Goal: Task Accomplishment & Management: Complete application form

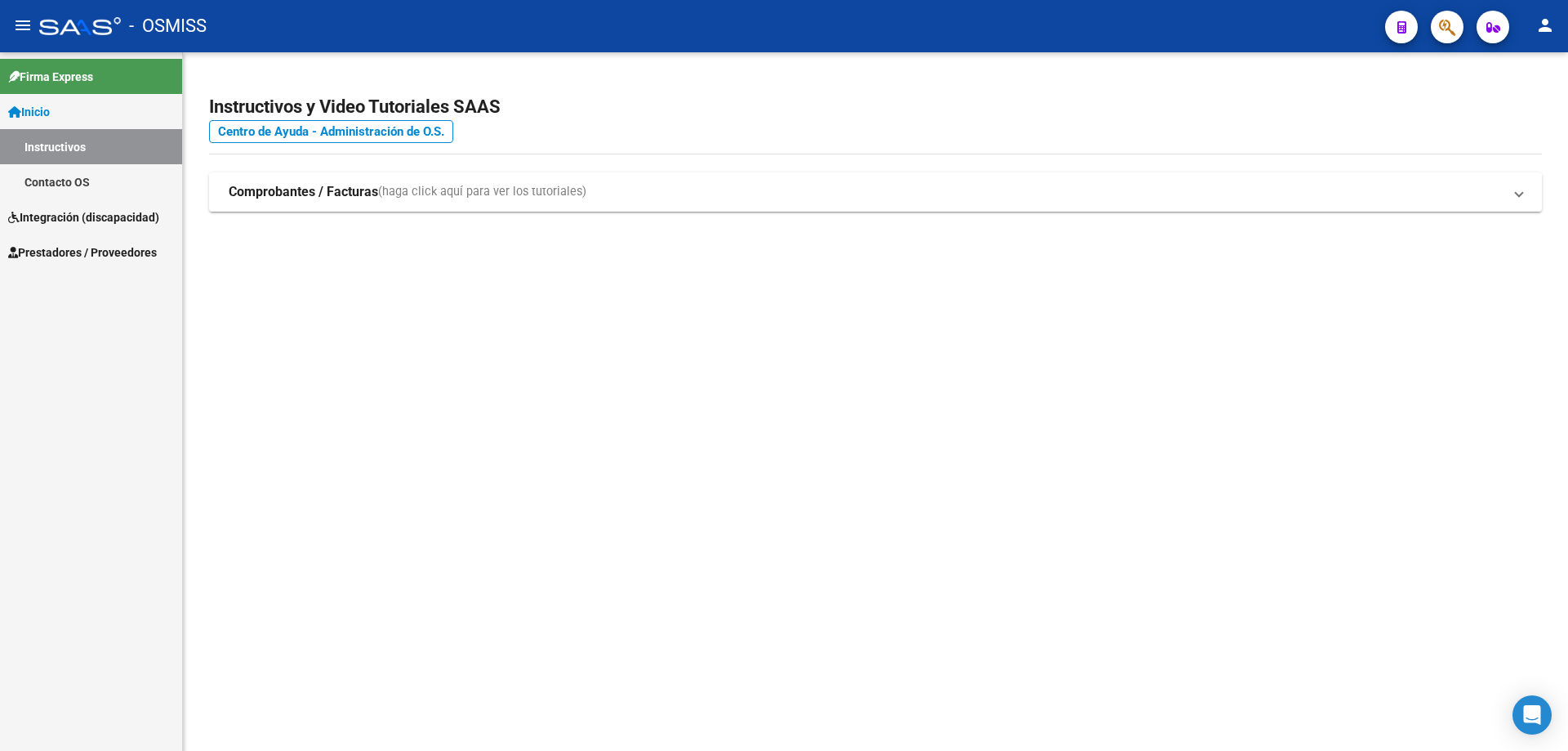
click at [66, 246] on span "Prestadores / Proveedores" at bounding box center [82, 252] width 149 height 18
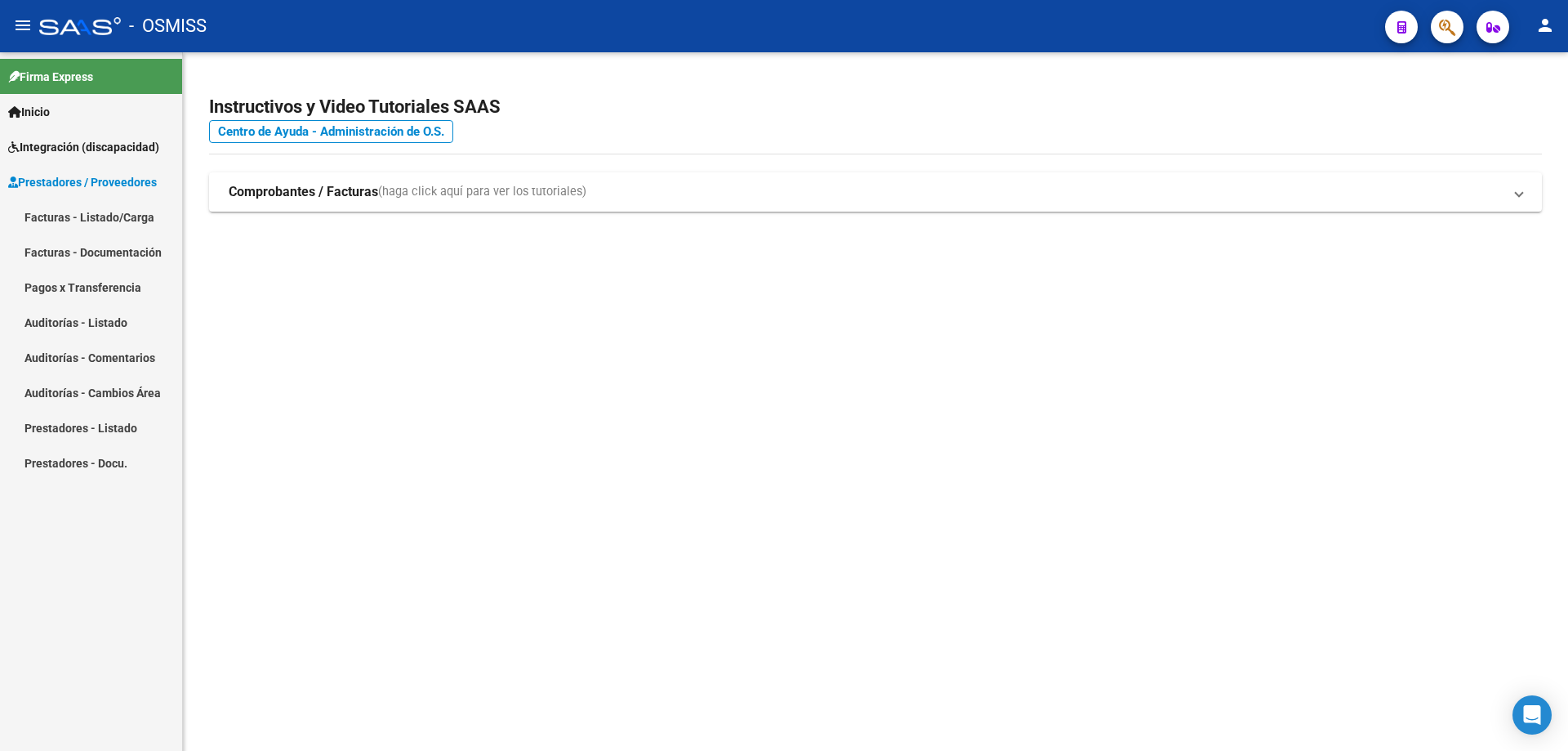
click at [57, 218] on link "Facturas - Listado/Carga" at bounding box center [91, 217] width 182 height 35
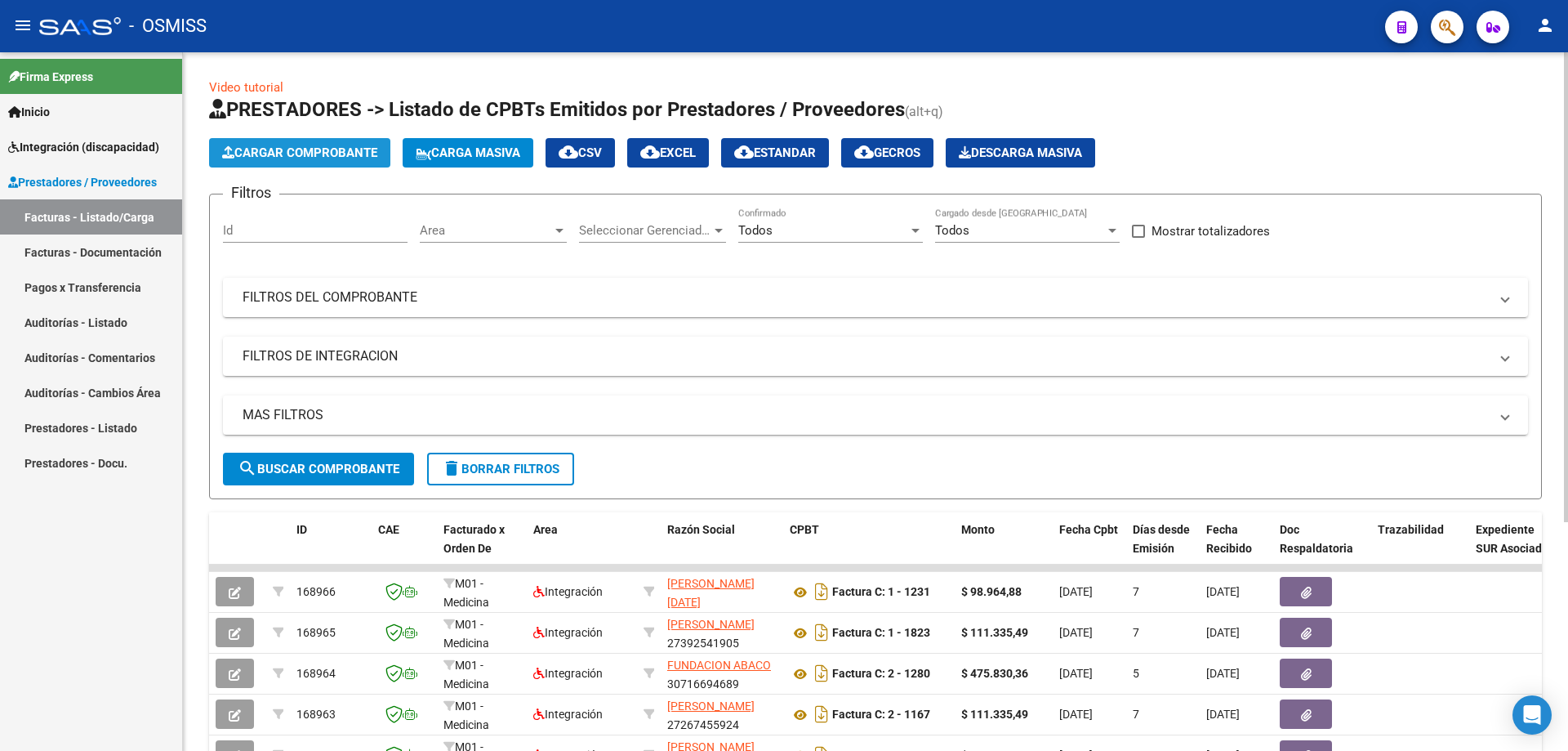
click at [327, 148] on span "Cargar Comprobante" at bounding box center [300, 153] width 155 height 14
click at [471, 152] on span "Carga Masiva" at bounding box center [468, 153] width 105 height 14
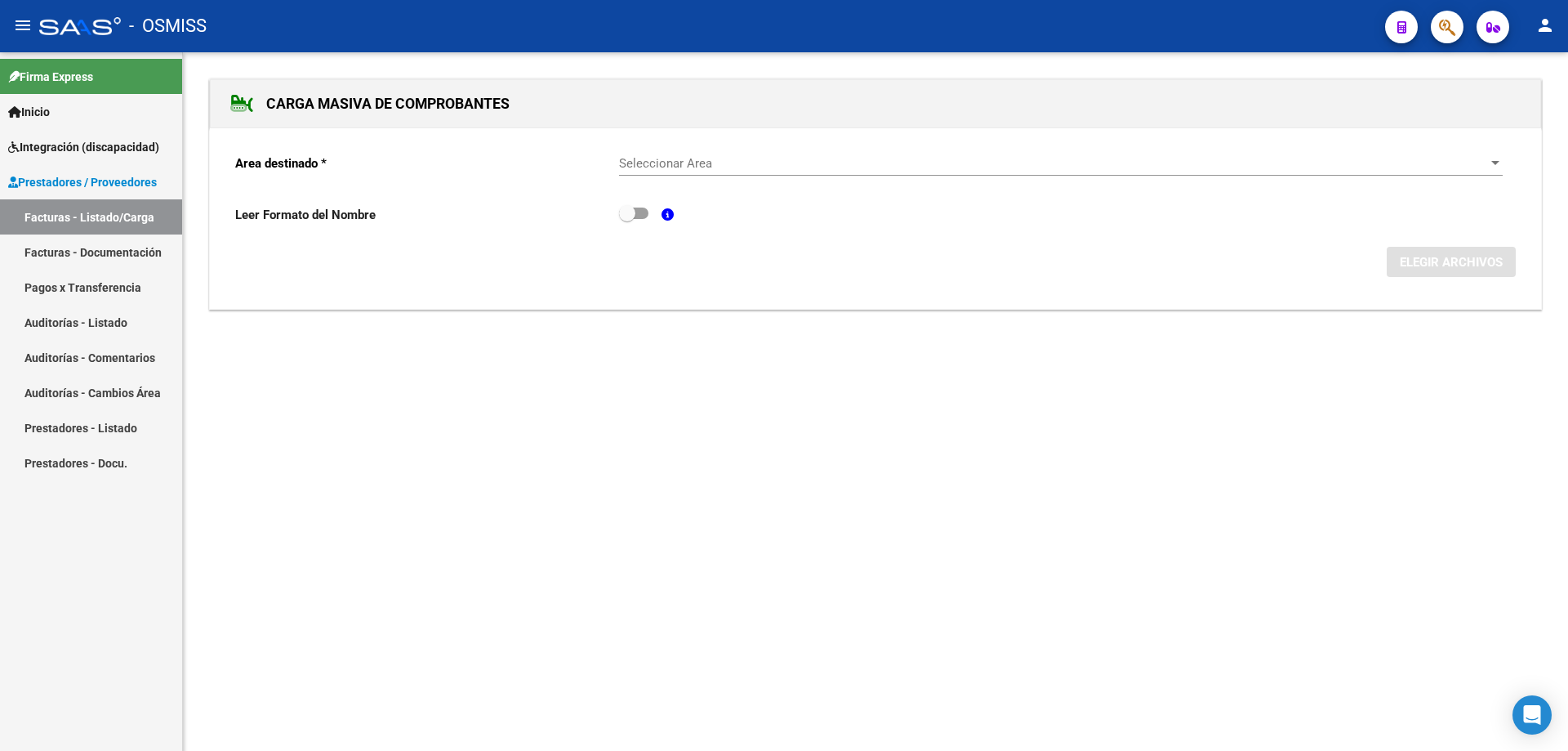
click at [695, 159] on span "Seleccionar Area" at bounding box center [1054, 163] width 869 height 14
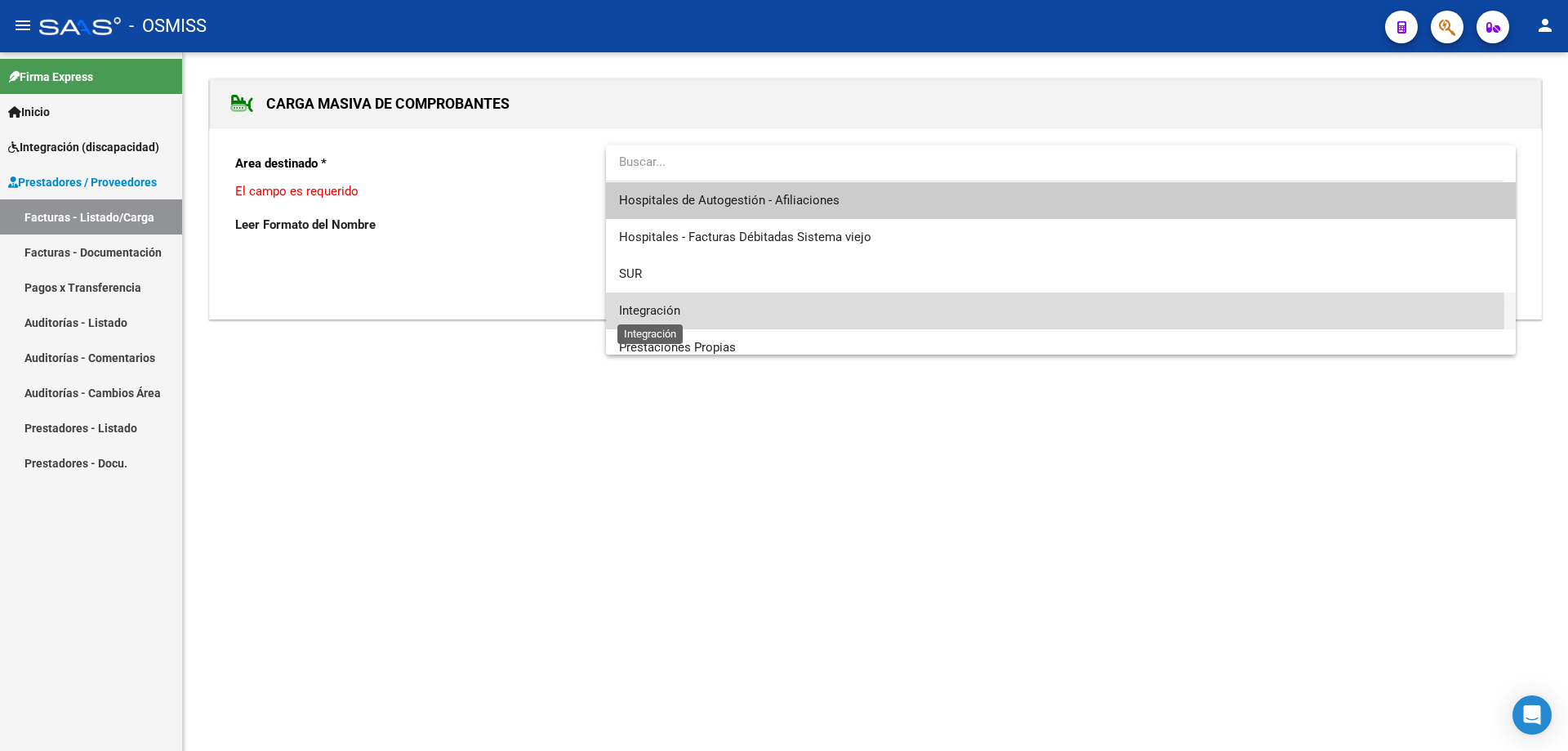
click at [669, 316] on span "Integración" at bounding box center [650, 310] width 61 height 14
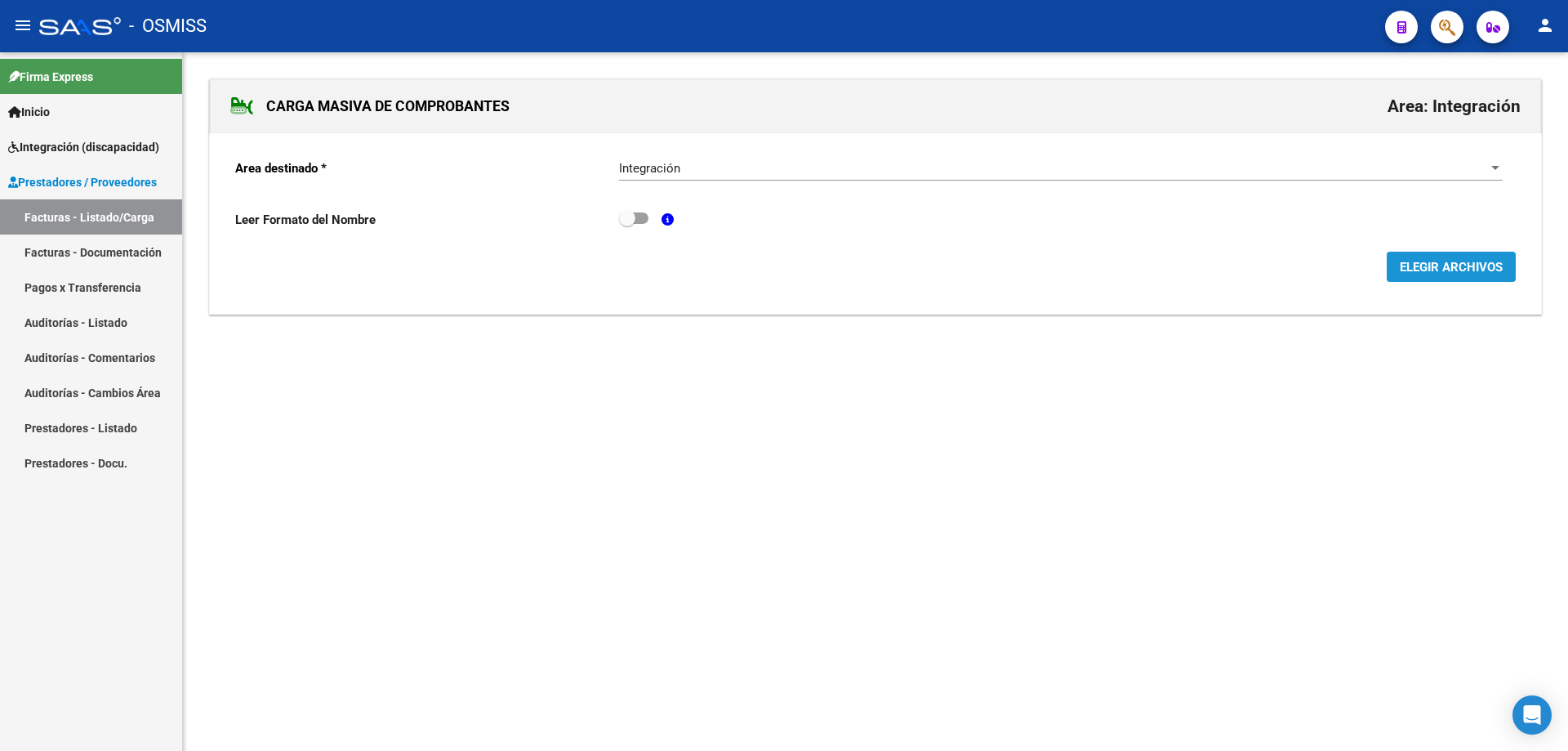
click at [1435, 270] on span "ELEGIR ARCHIVOS" at bounding box center [1451, 267] width 103 height 14
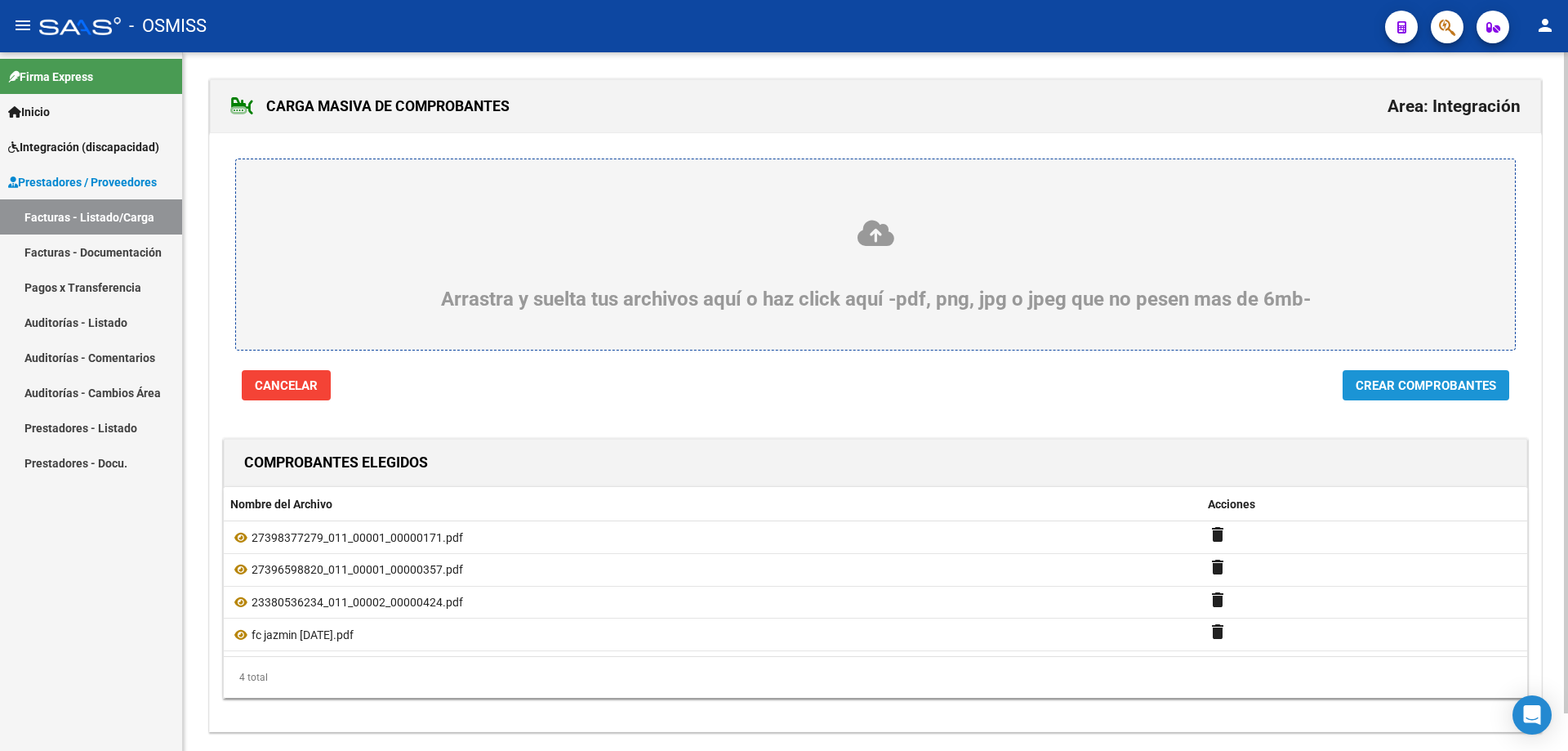
click at [1407, 391] on span "Crear Comprobantes" at bounding box center [1426, 385] width 141 height 14
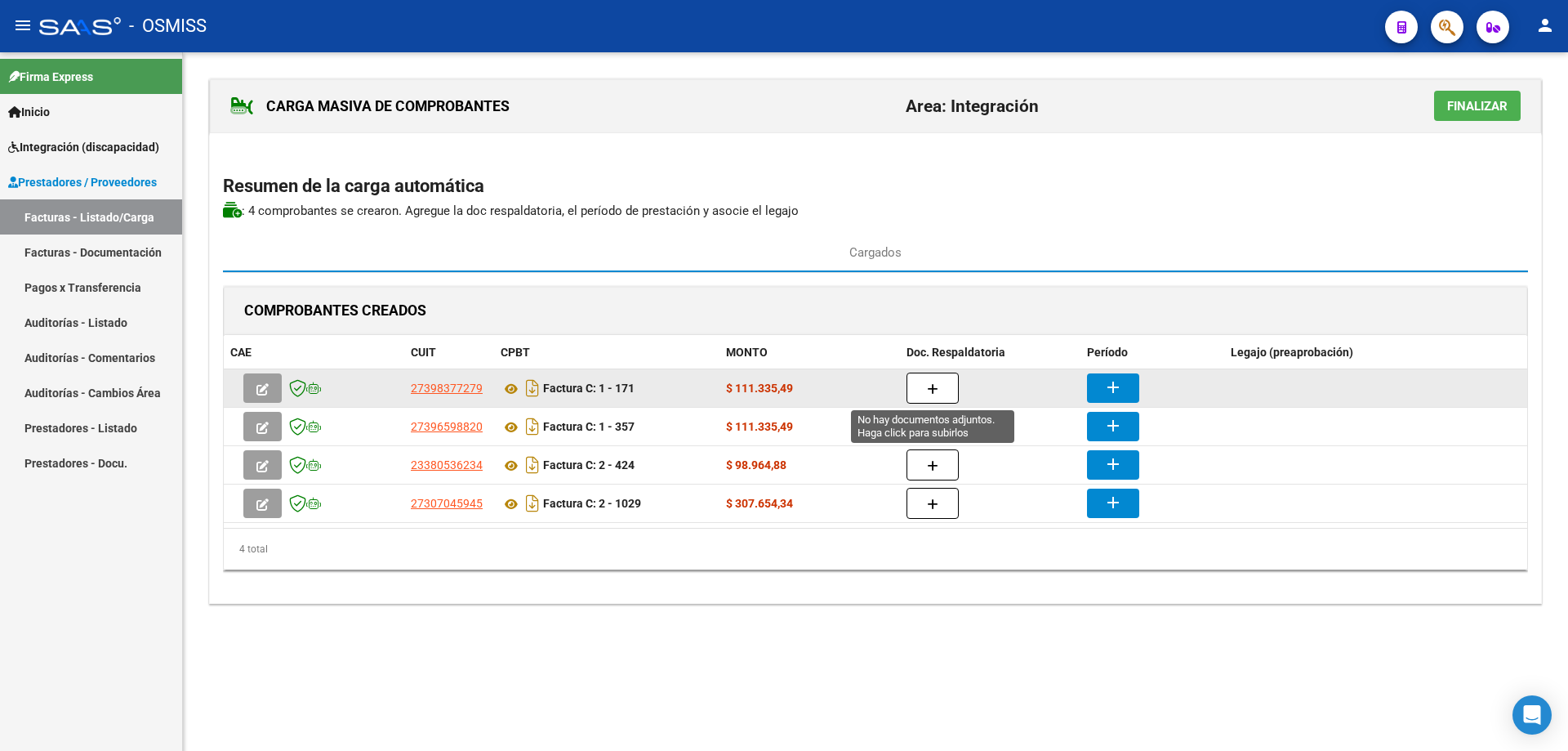
click at [924, 387] on button "button" at bounding box center [933, 387] width 53 height 31
click at [929, 386] on icon "button" at bounding box center [933, 388] width 12 height 12
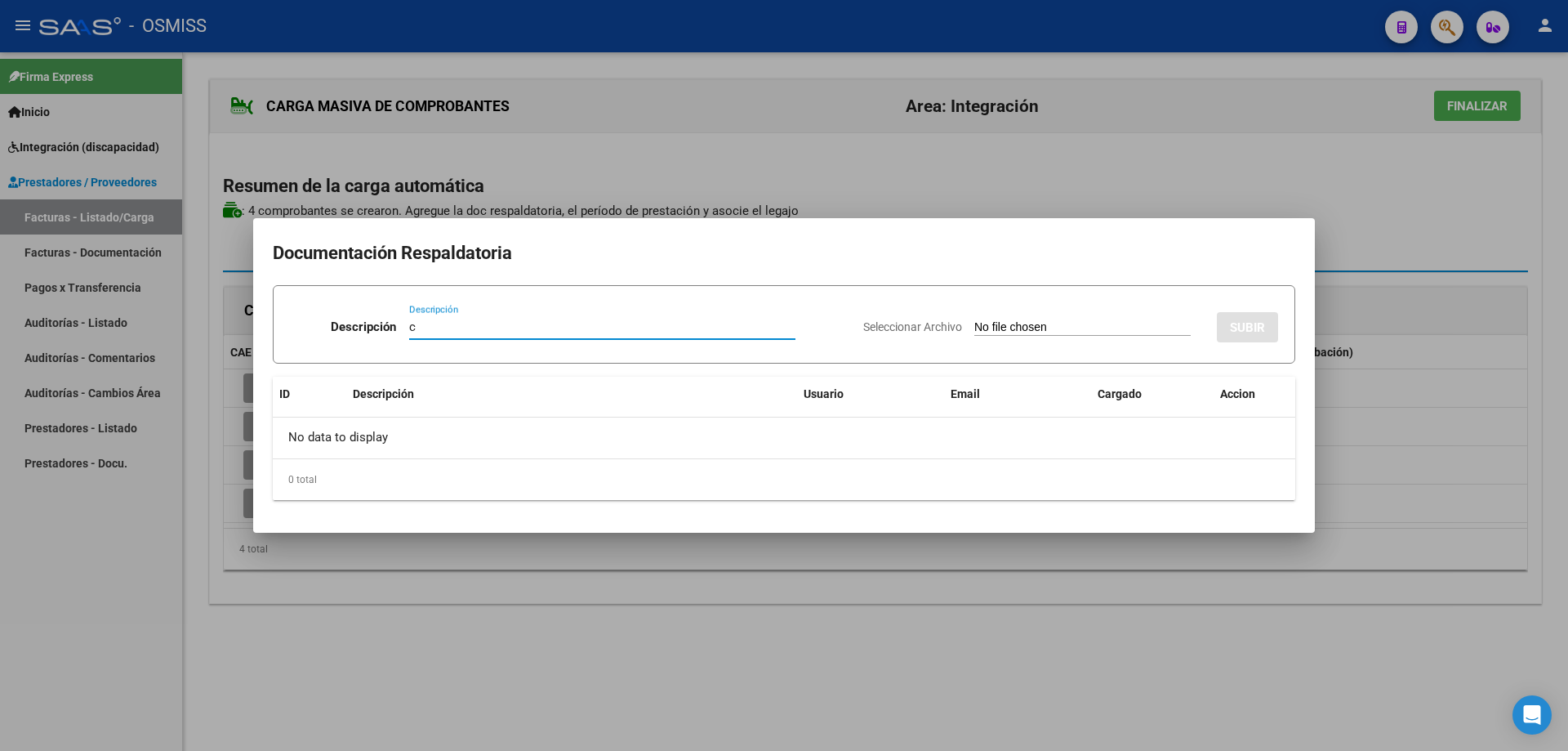
type input "c"
click at [974, 330] on input "Seleccionar Archivo" at bounding box center [1083, 328] width 217 height 15
type input "C:\fakepath\Planilla de asistencia [PERSON_NAME] [DATE].pdf"
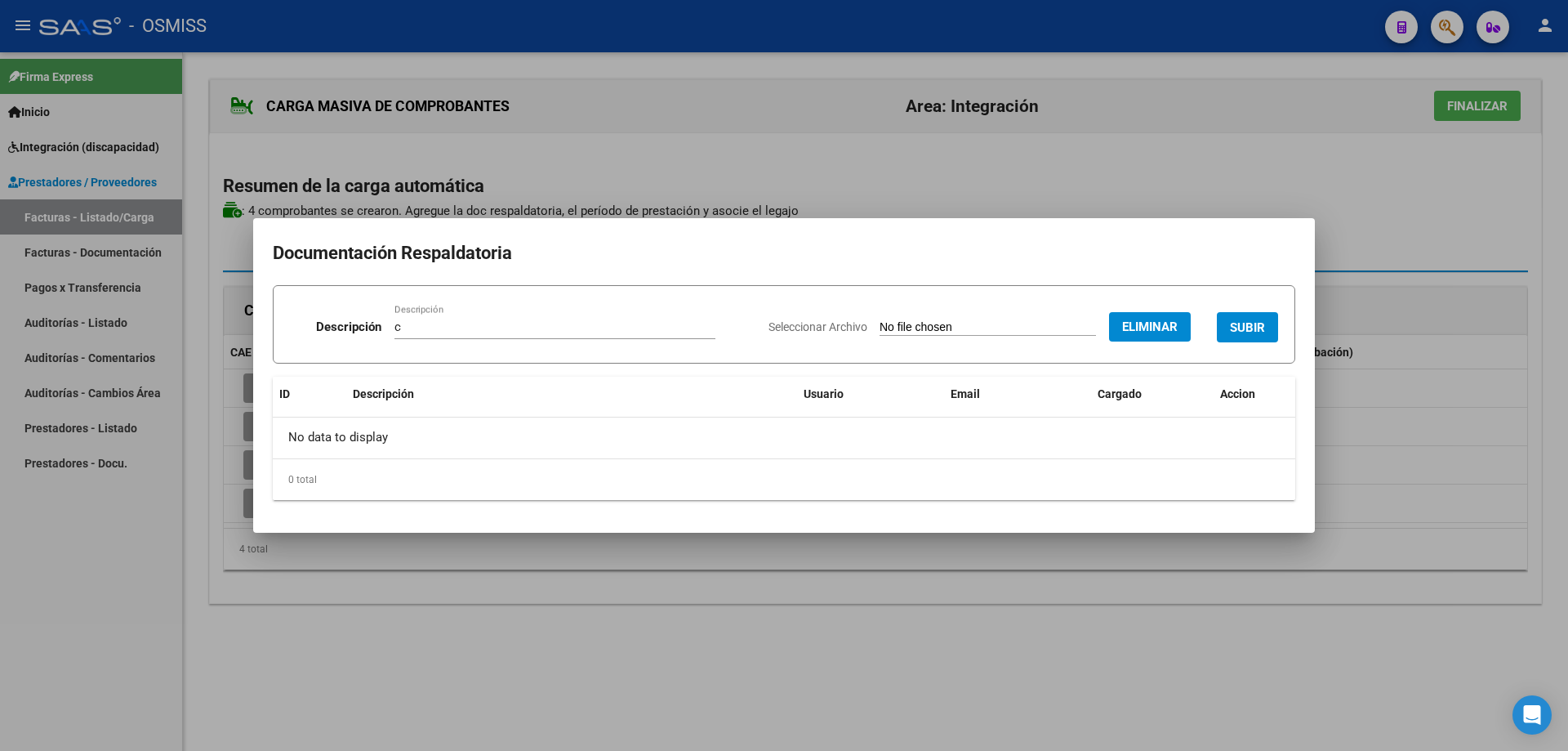
click at [1236, 318] on button "SUBIR" at bounding box center [1248, 327] width 61 height 31
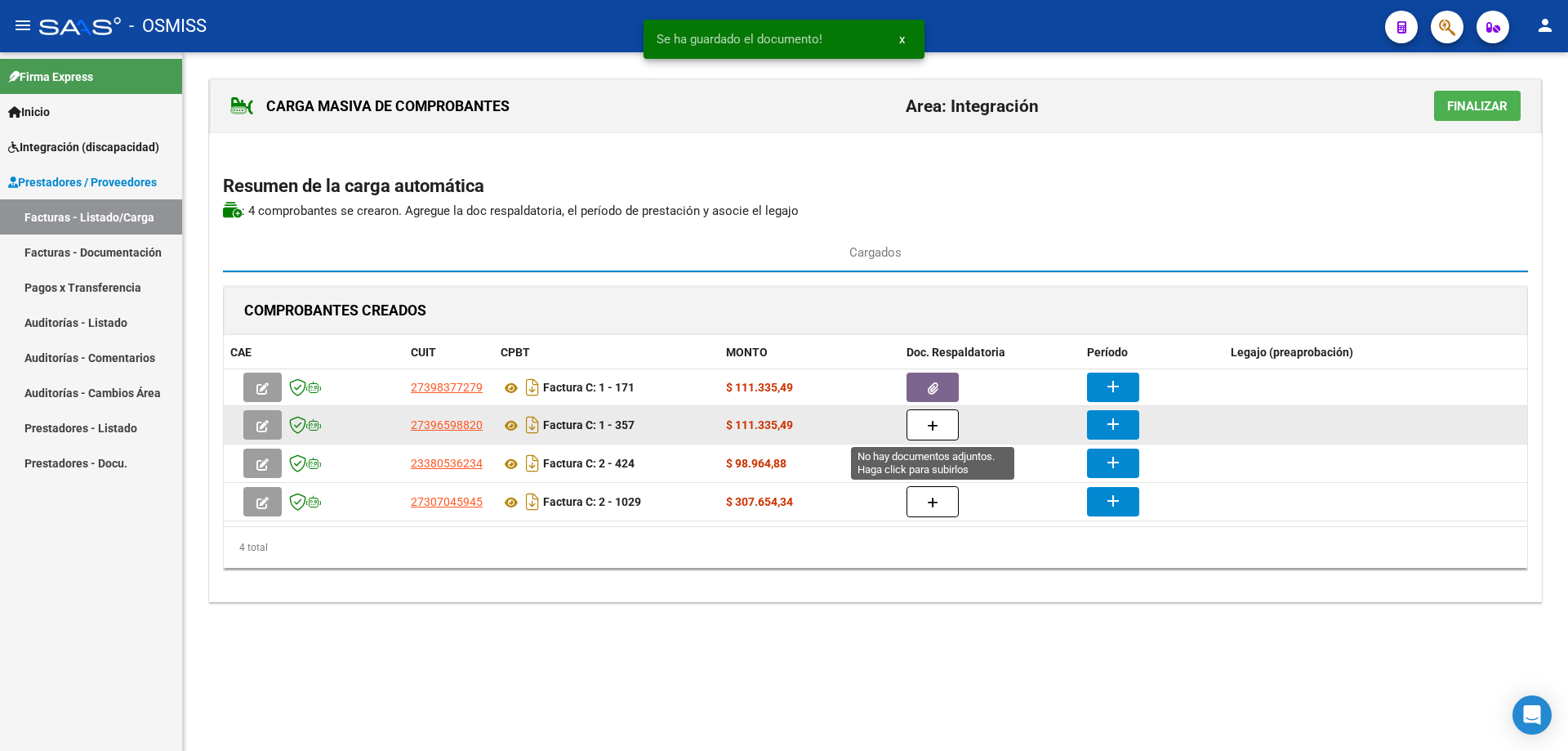
click at [941, 425] on button "button" at bounding box center [933, 425] width 53 height 31
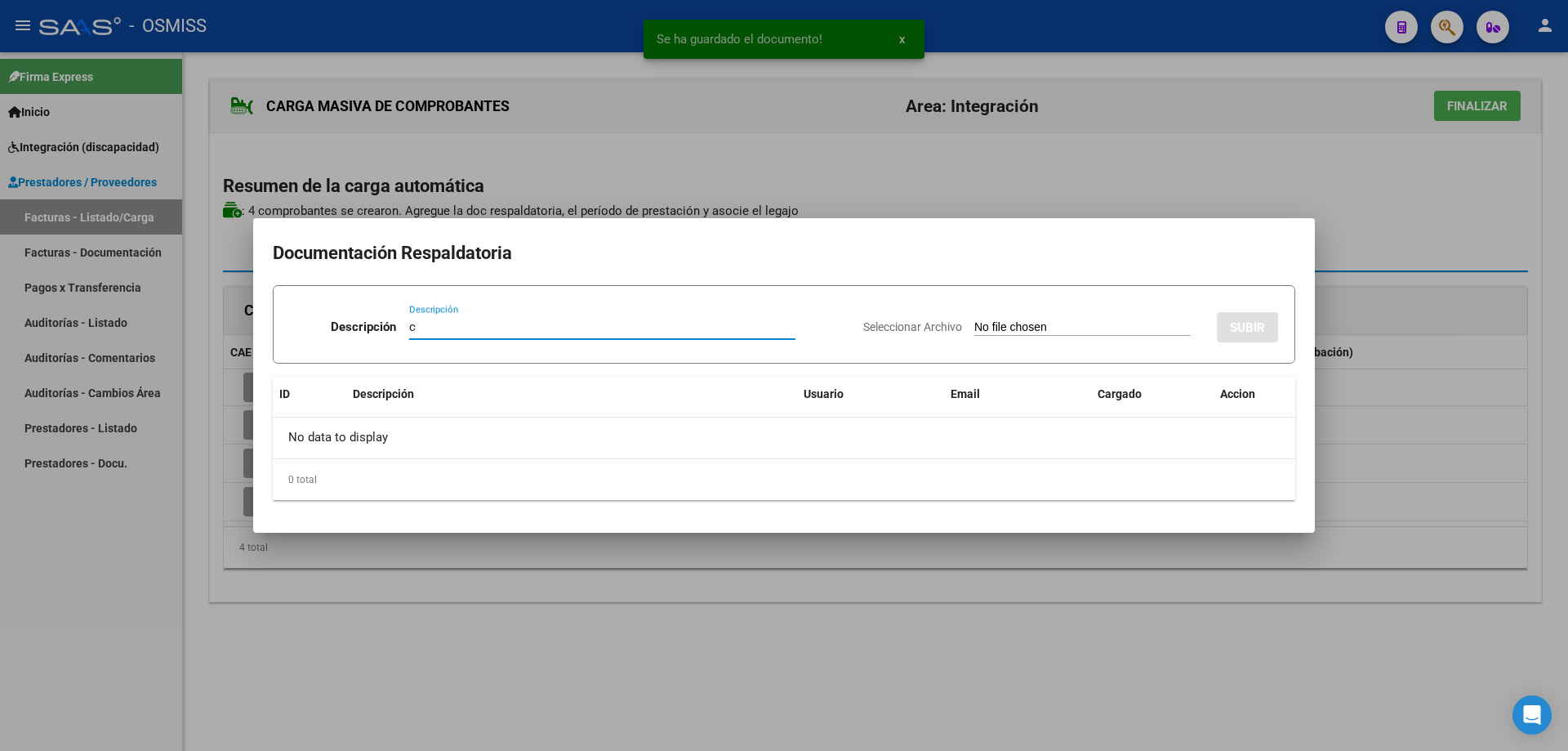
type input "c"
click at [974, 334] on input "Seleccionar Archivo" at bounding box center [1083, 328] width 217 height 15
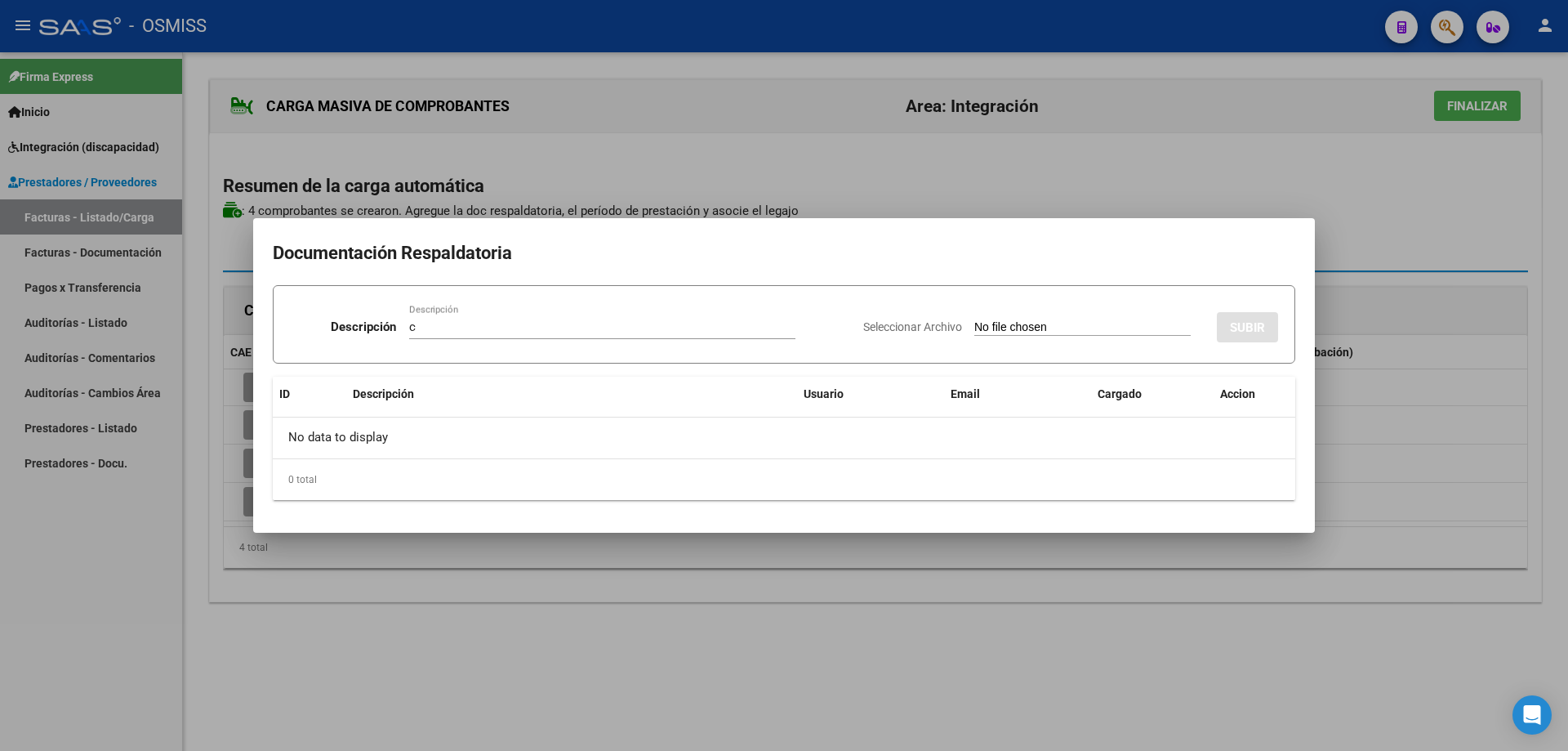
type input "C:\fakepath\Asistencia Jazmin septiembre .pdf"
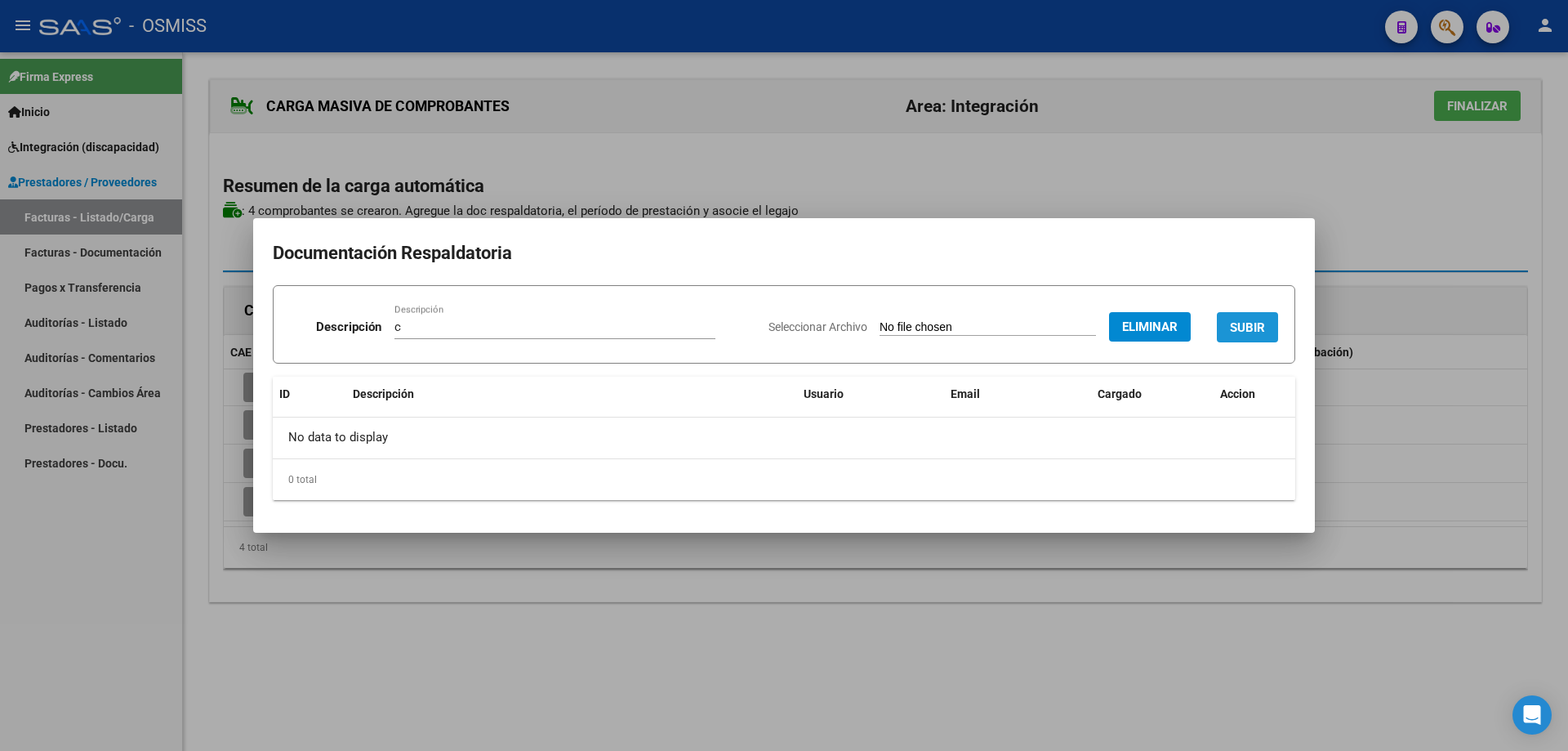
click at [1242, 327] on span "SUBIR" at bounding box center [1248, 327] width 35 height 14
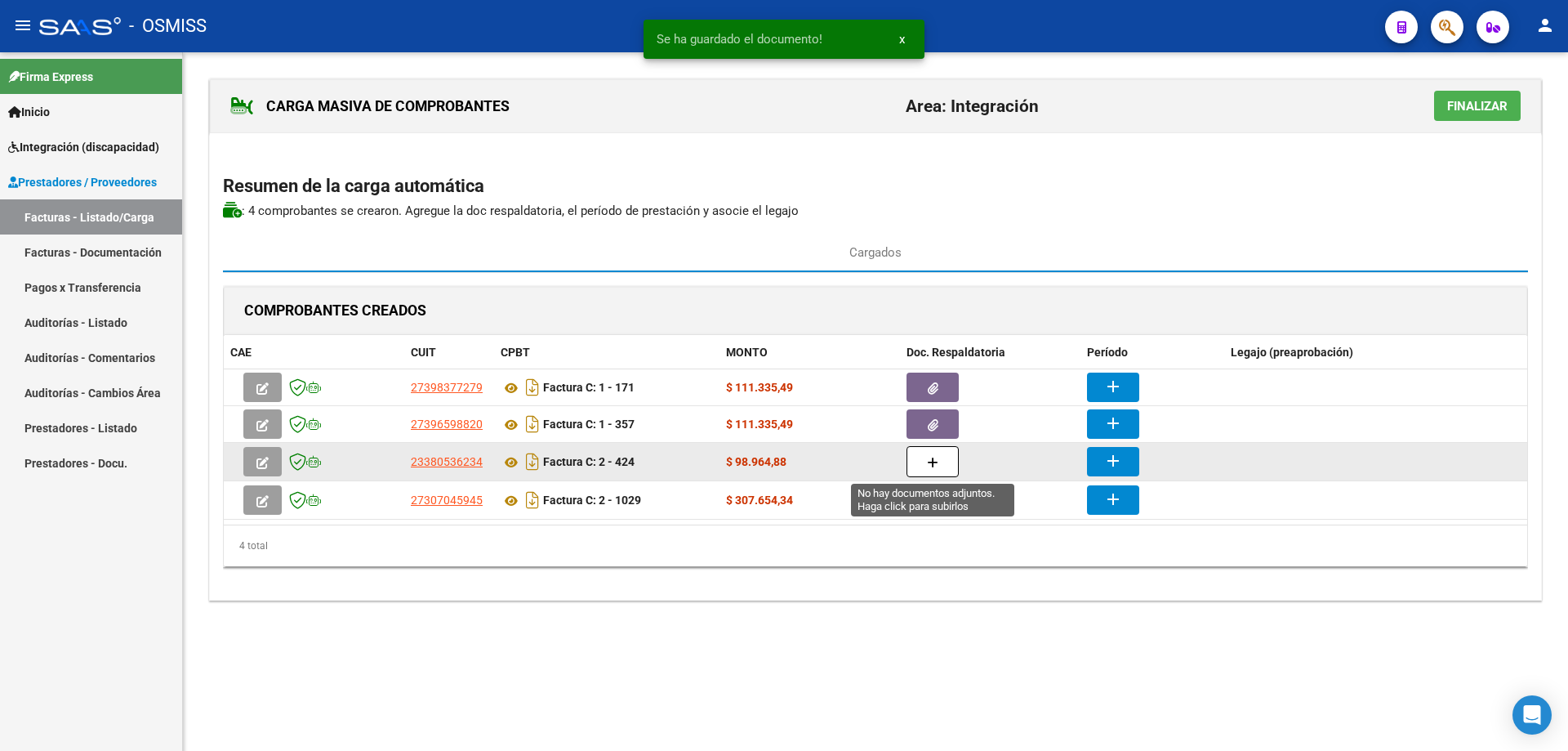
click at [929, 462] on icon "button" at bounding box center [933, 462] width 12 height 12
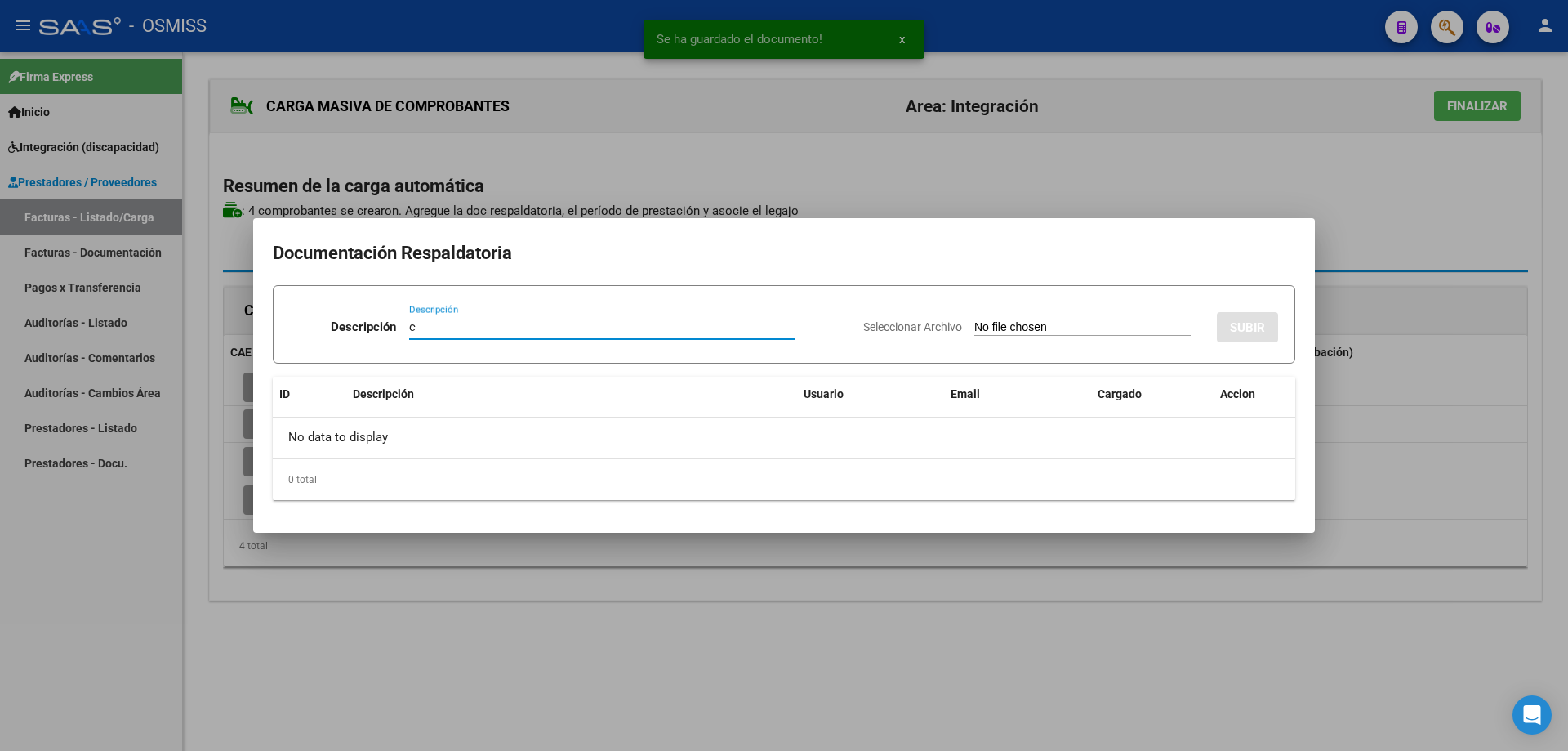
type input "c"
click at [1010, 327] on input "Seleccionar Archivo" at bounding box center [1083, 328] width 217 height 15
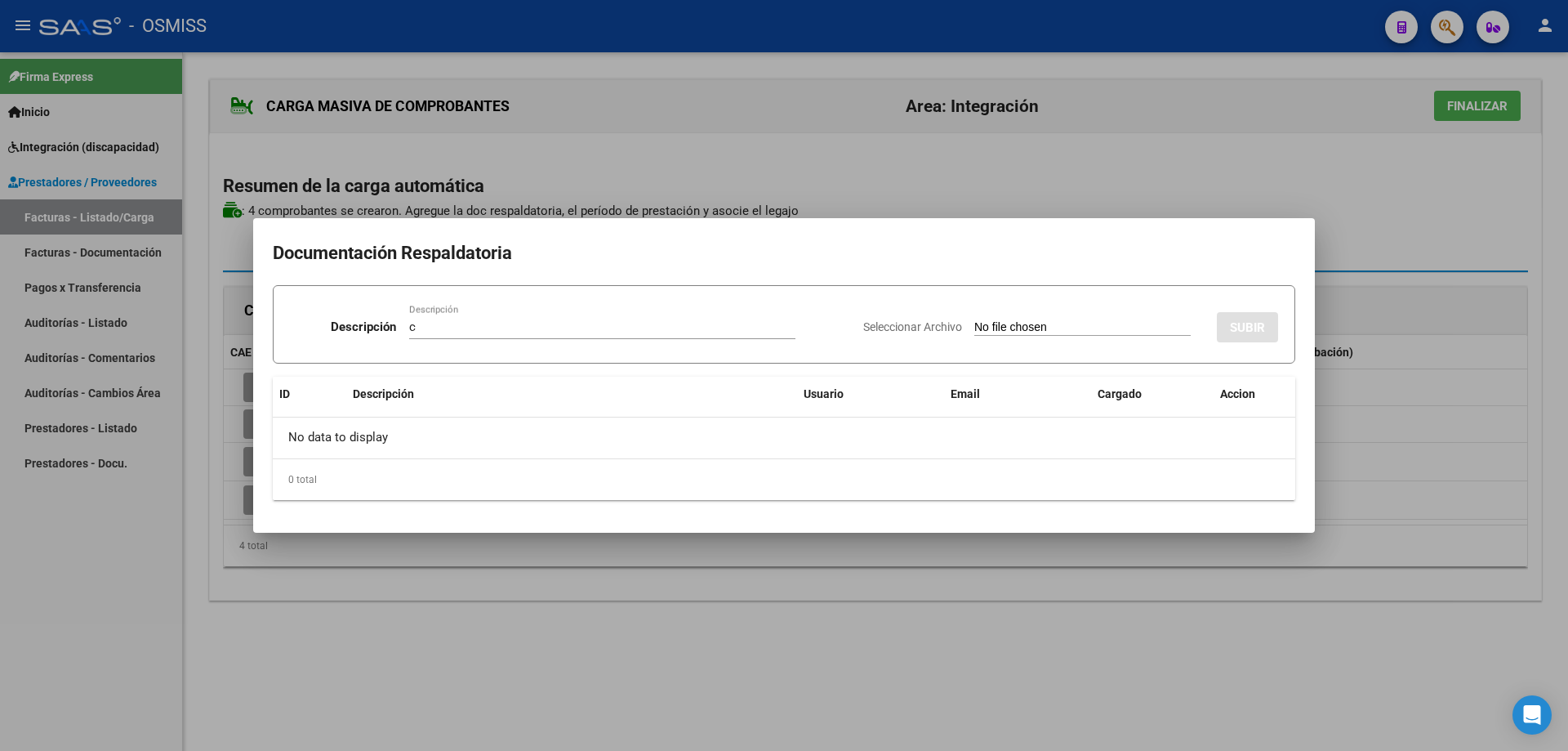
type input "C:\fakepath\septiembre jazmín .pdf"
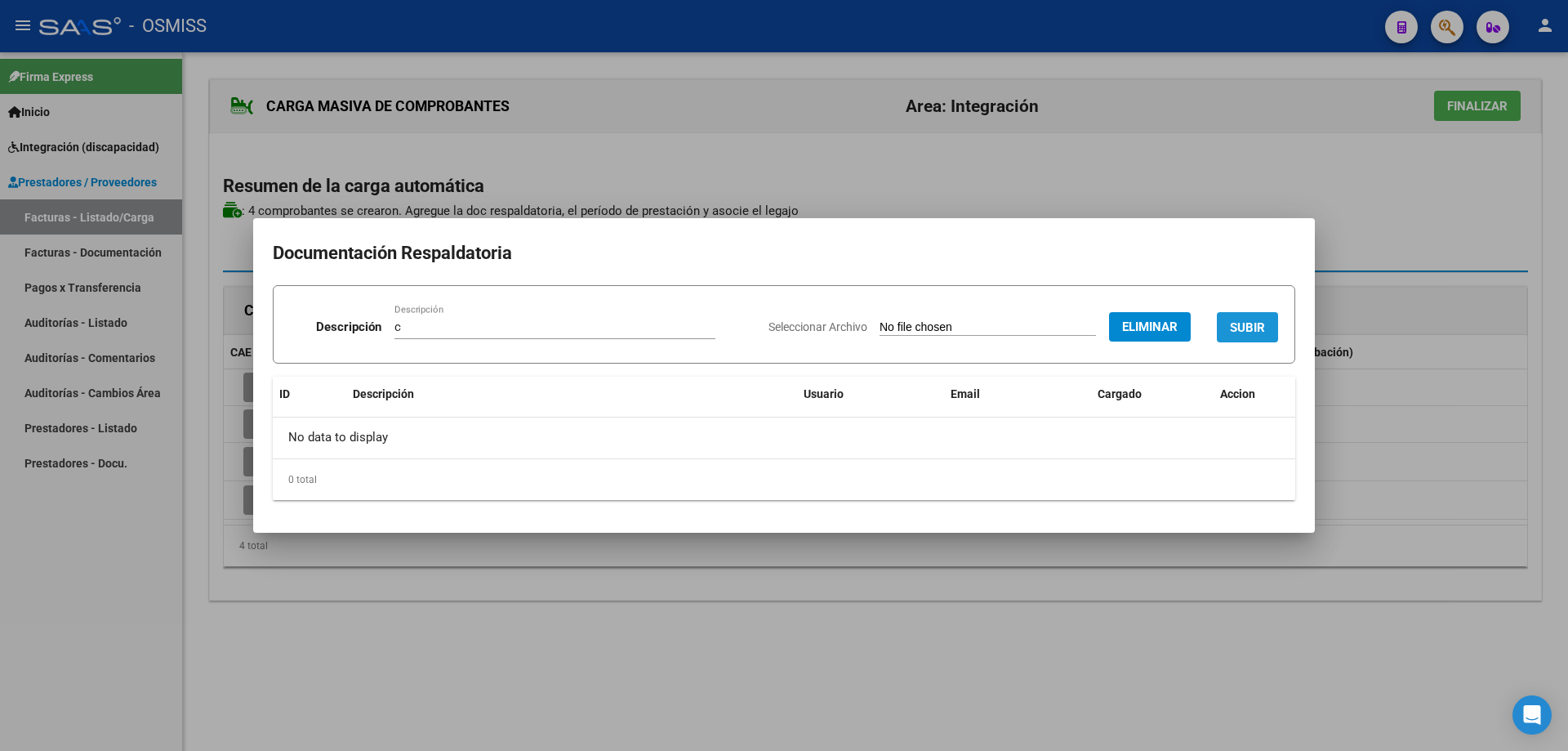
click at [1243, 322] on span "SUBIR" at bounding box center [1248, 327] width 35 height 14
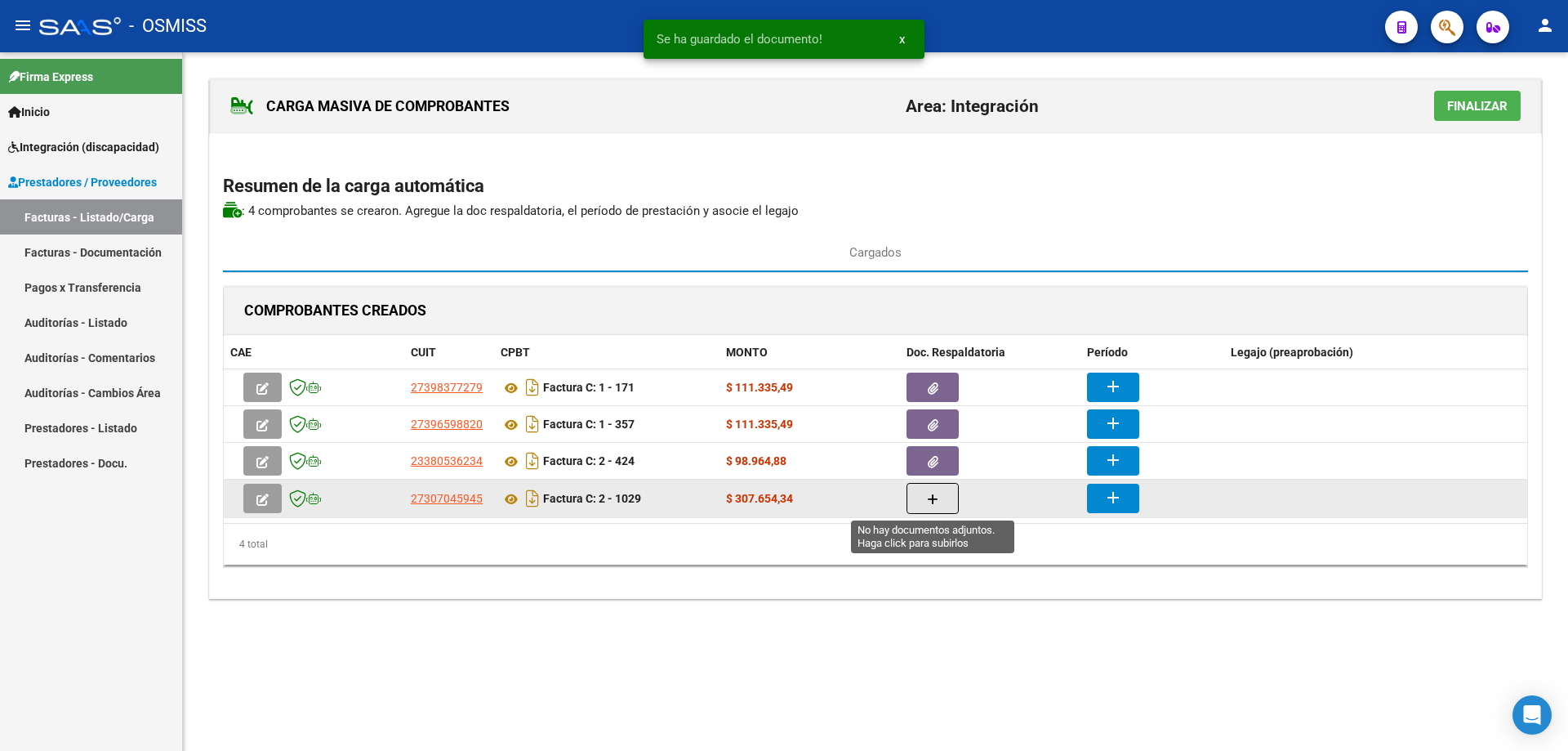
click at [933, 500] on icon "button" at bounding box center [933, 499] width 12 height 12
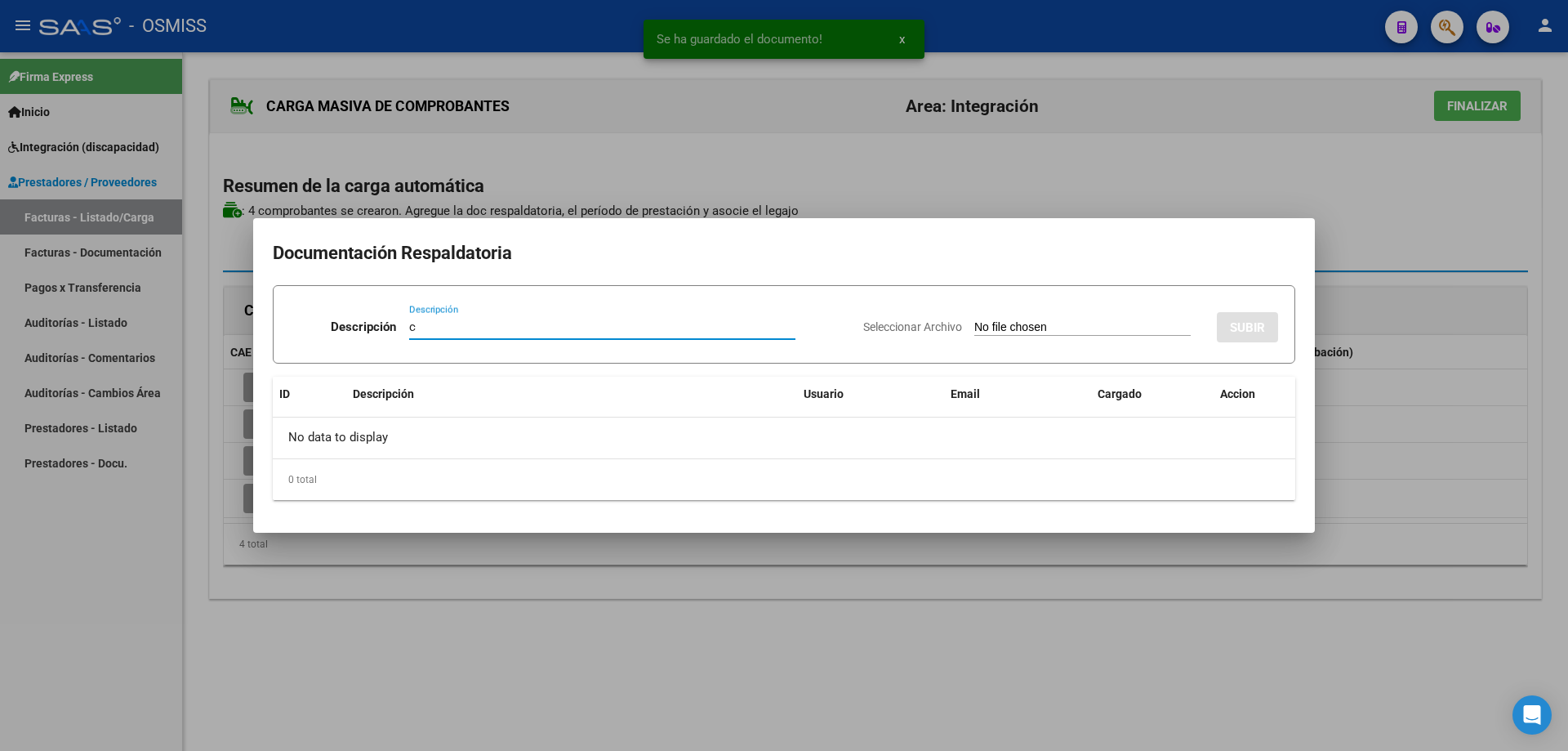
type input "c"
click at [1038, 326] on input "Seleccionar Archivo" at bounding box center [1083, 328] width 217 height 15
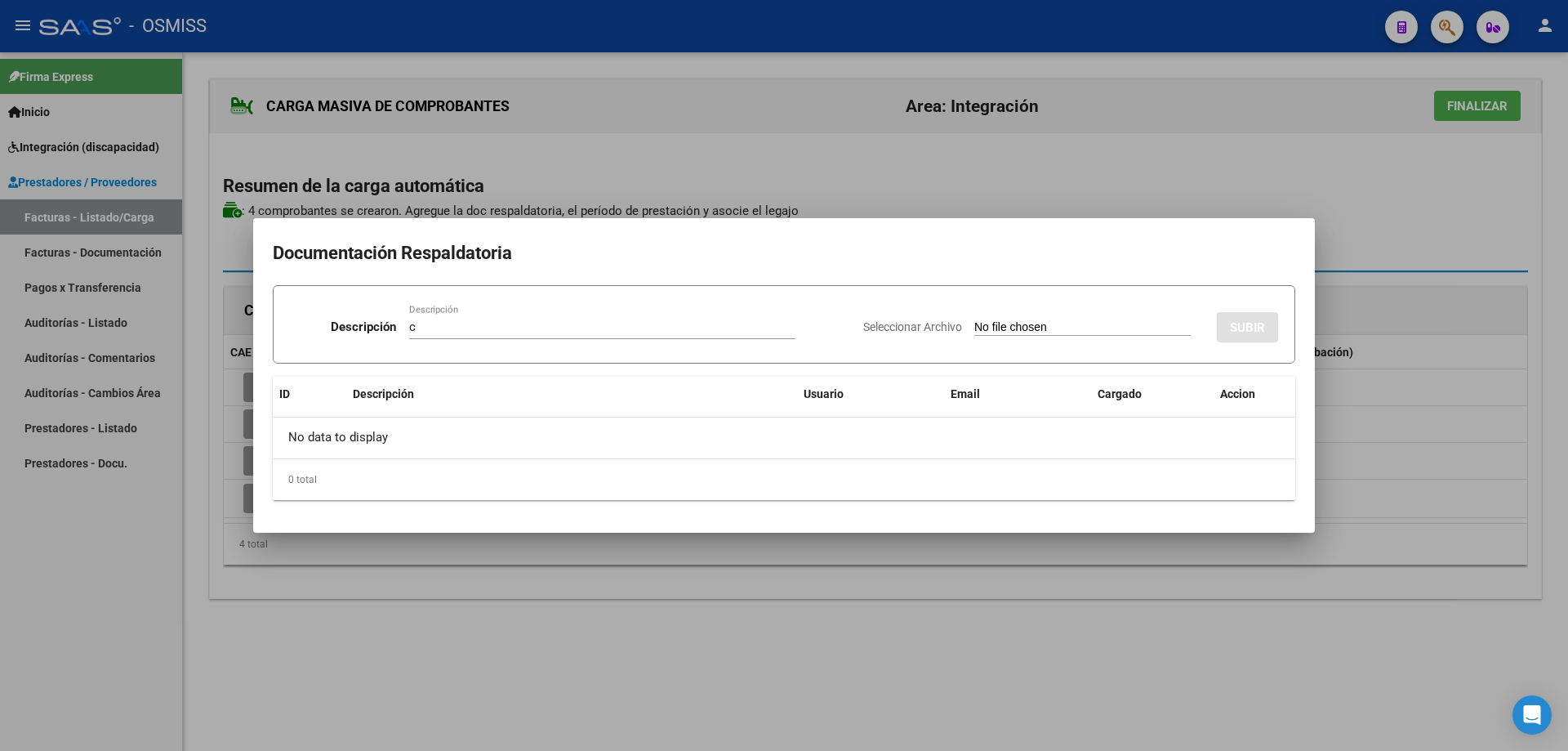
type input "C:\fakepath\asist jazmin [DATE].pdf"
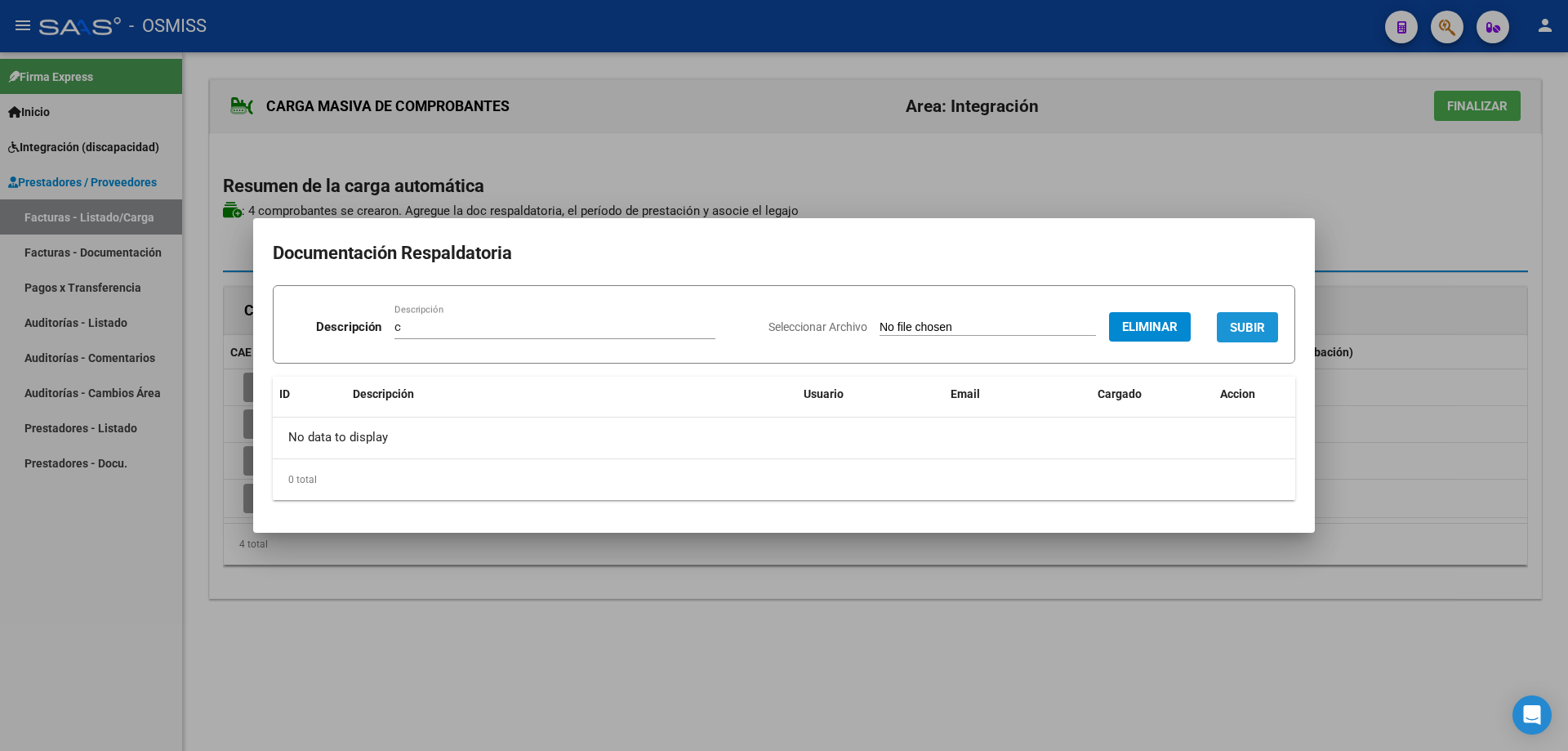
click at [1247, 322] on span "SUBIR" at bounding box center [1248, 327] width 35 height 14
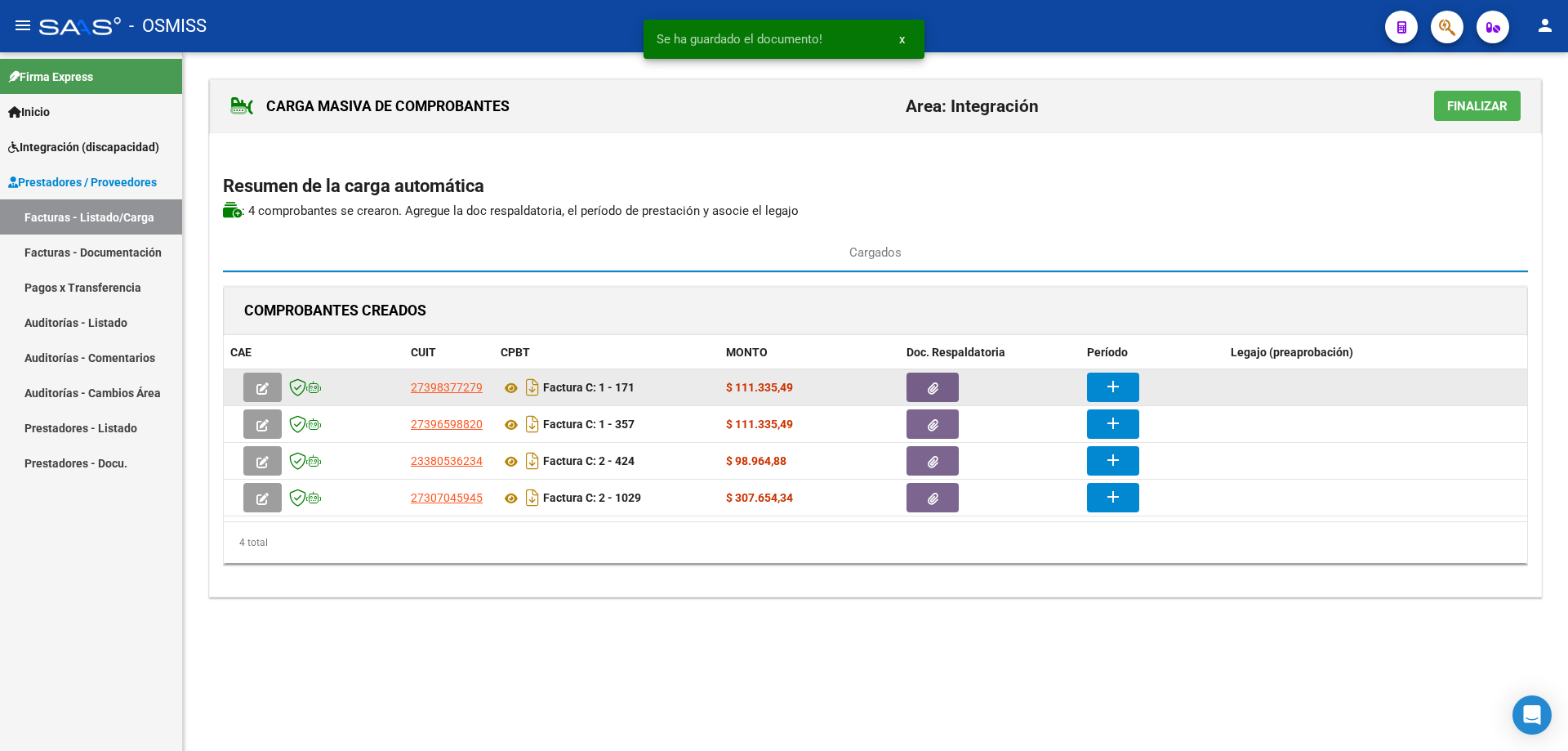
click at [1124, 378] on button "add" at bounding box center [1113, 387] width 53 height 30
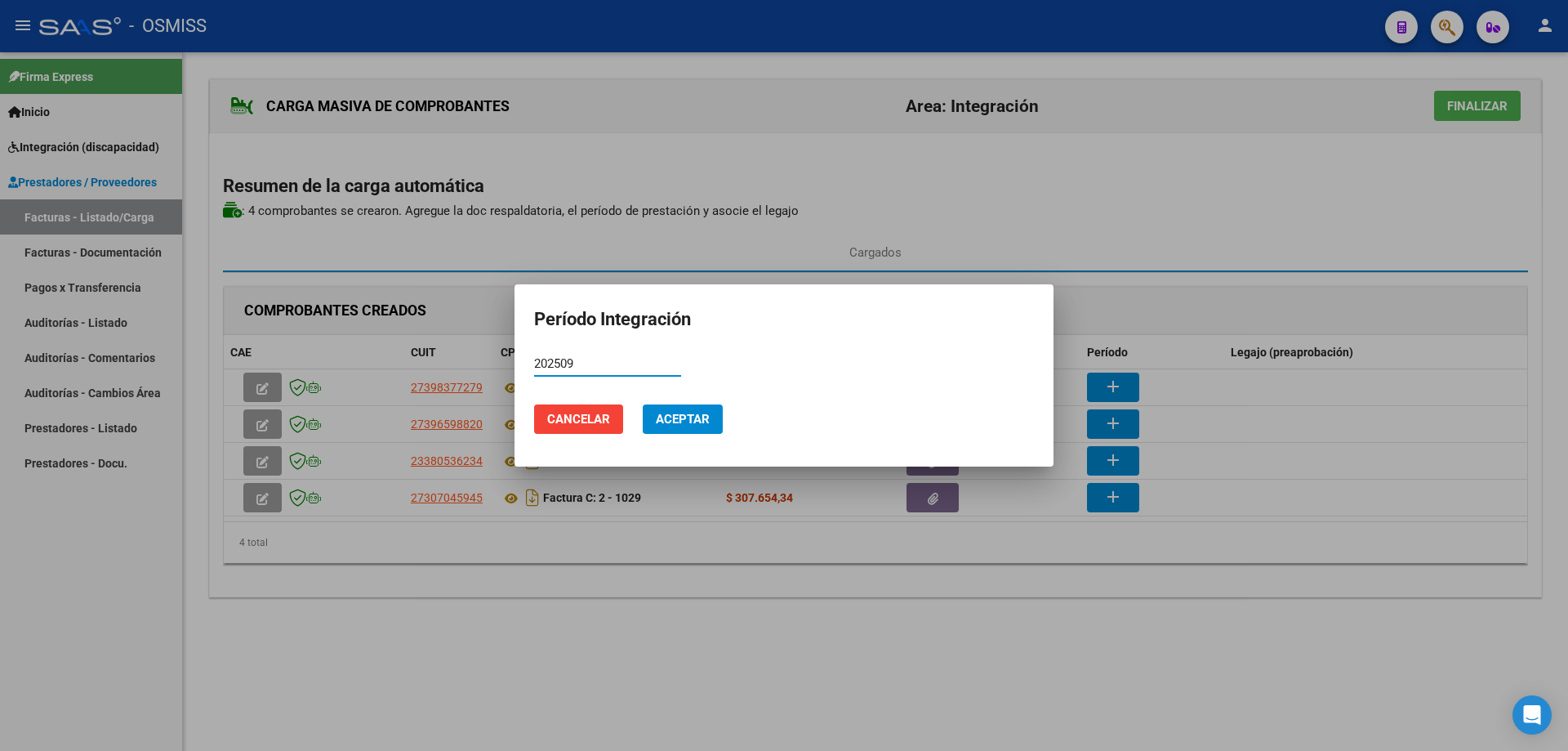
drag, startPoint x: 603, startPoint y: 363, endPoint x: 527, endPoint y: 362, distance: 76.0
click at [527, 362] on mat-dialog-content "202509 Período (AAAAMM)" at bounding box center [784, 371] width 539 height 40
type input "202509"
click at [693, 421] on span "Aceptar" at bounding box center [683, 418] width 54 height 14
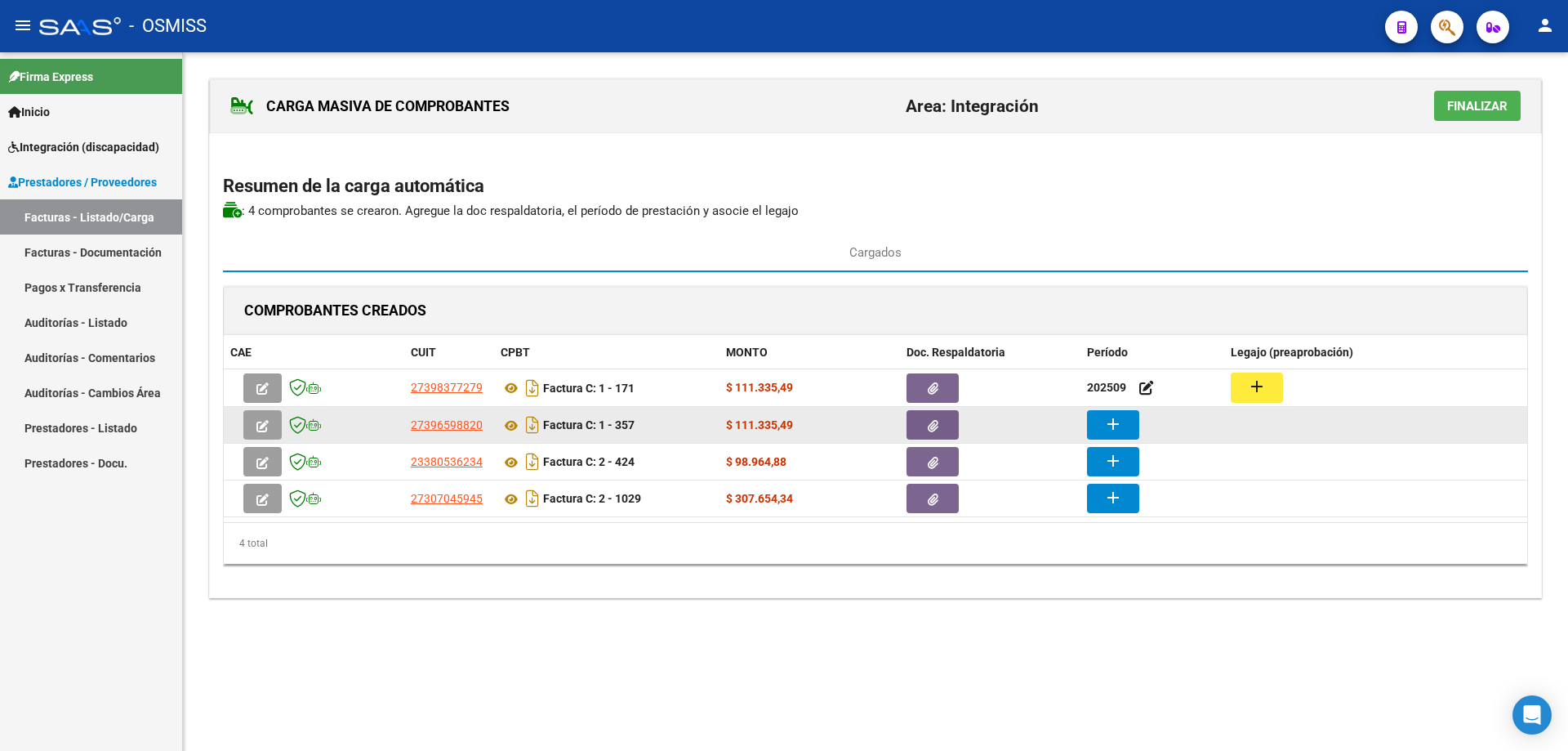
click at [1111, 423] on mat-icon "add" at bounding box center [1113, 424] width 19 height 19
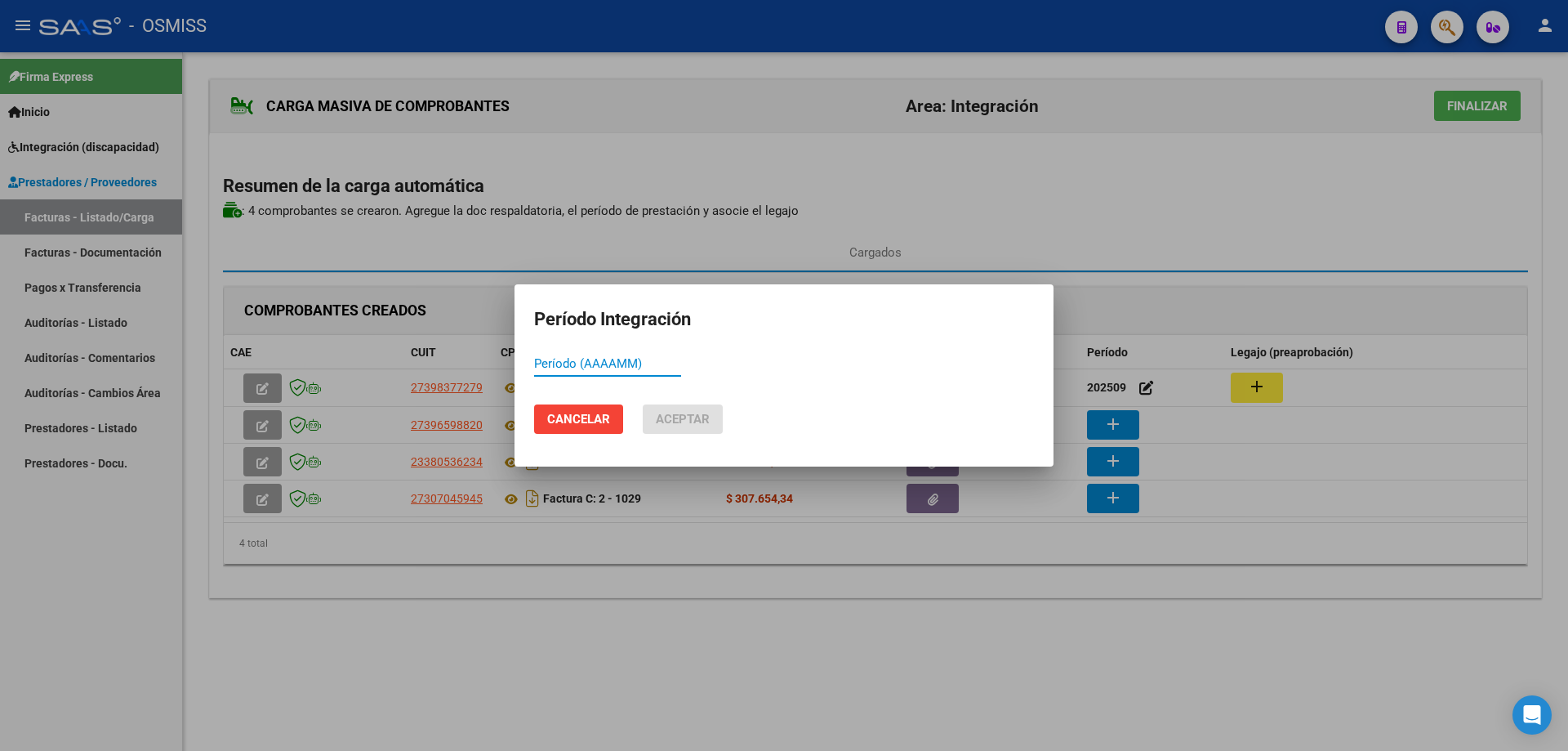
paste input "202509"
type input "202509"
click at [687, 418] on span "Aceptar" at bounding box center [683, 418] width 54 height 14
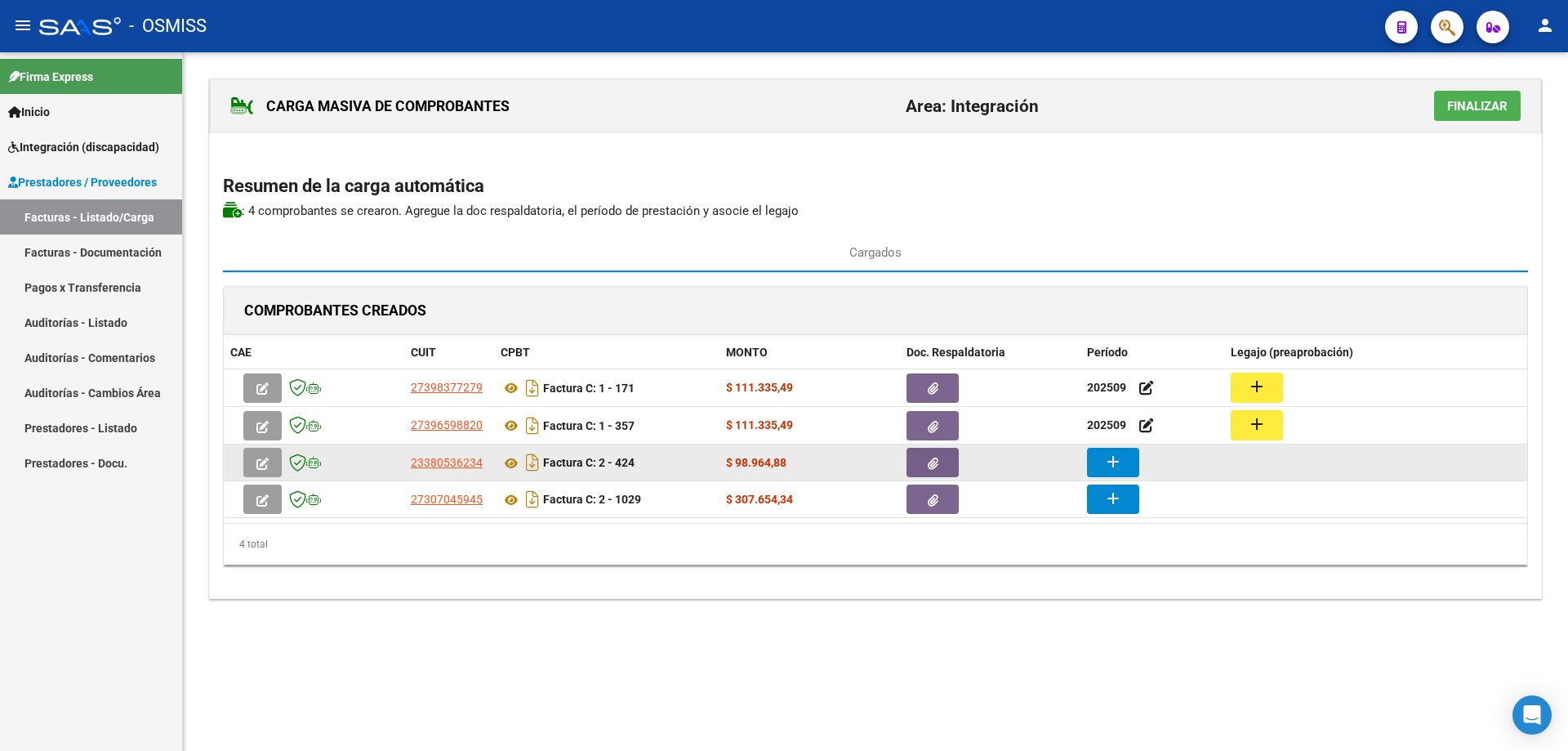
click at [1112, 458] on mat-icon "add" at bounding box center [1113, 461] width 19 height 19
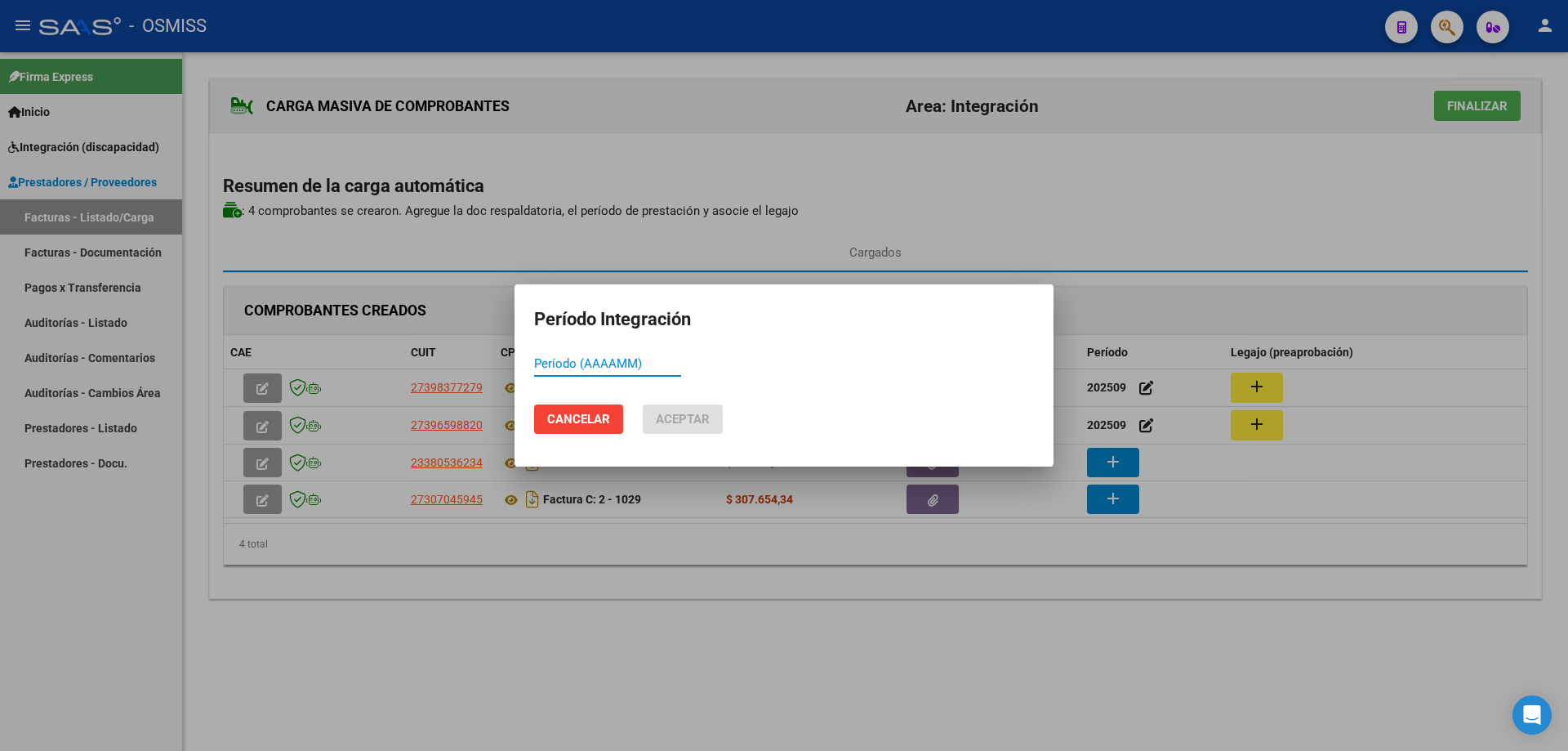
click at [631, 362] on input "Período (AAAAMM)" at bounding box center [607, 363] width 147 height 14
paste input "202509"
type input "202509"
click at [679, 429] on button "Aceptar" at bounding box center [682, 419] width 80 height 30
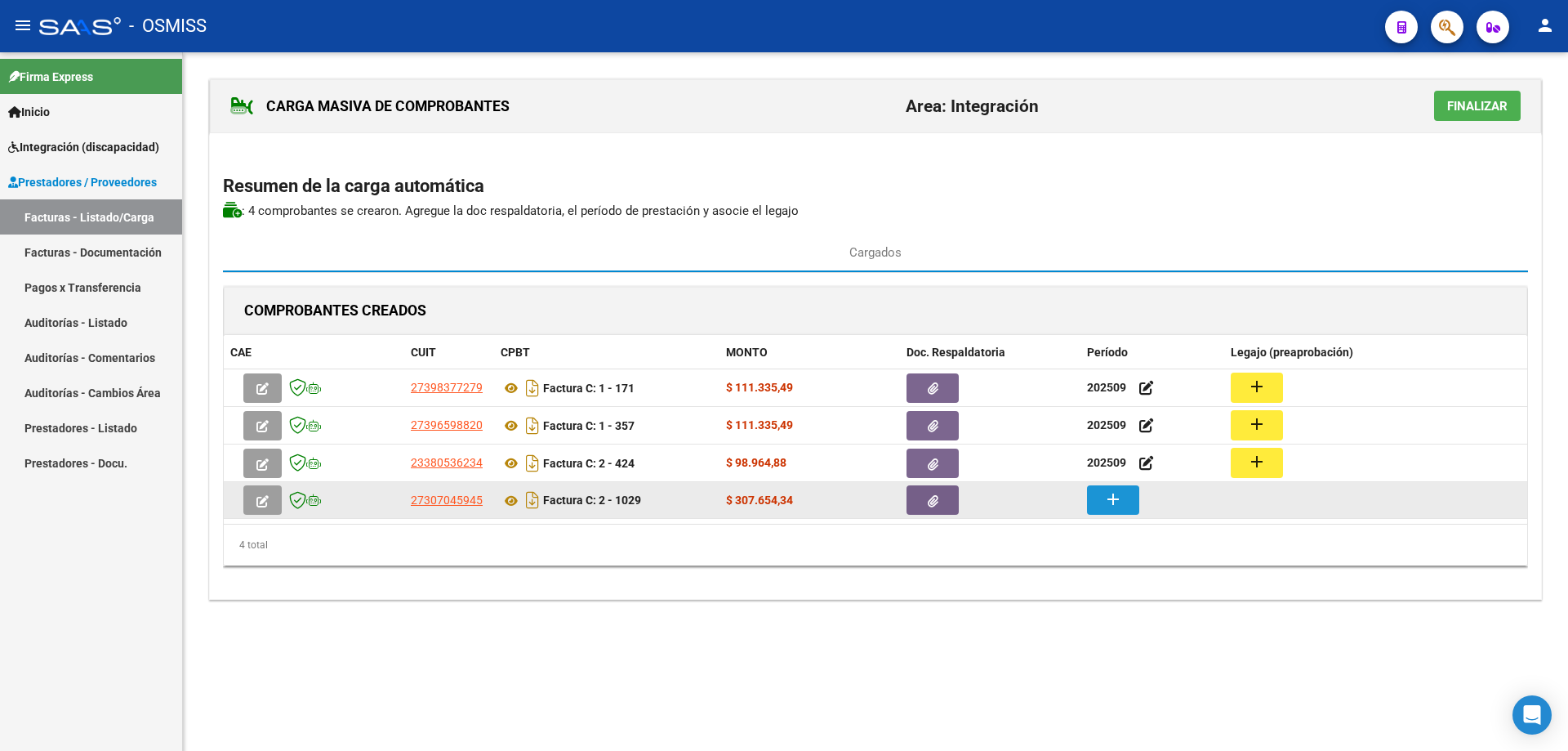
click at [1130, 501] on button "add" at bounding box center [1113, 500] width 53 height 30
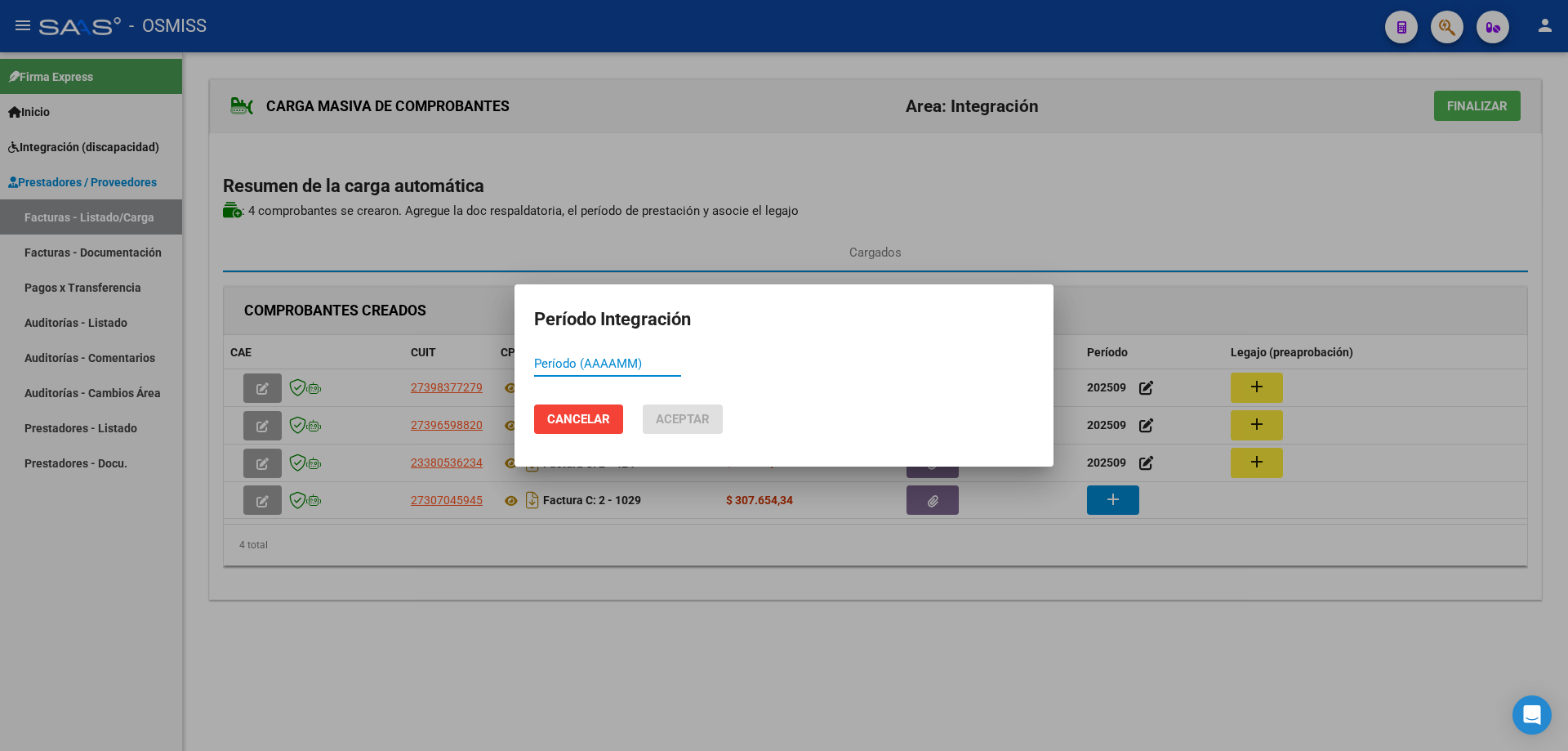
paste input "202509"
type input "202509"
click at [675, 422] on span "Aceptar" at bounding box center [683, 418] width 54 height 14
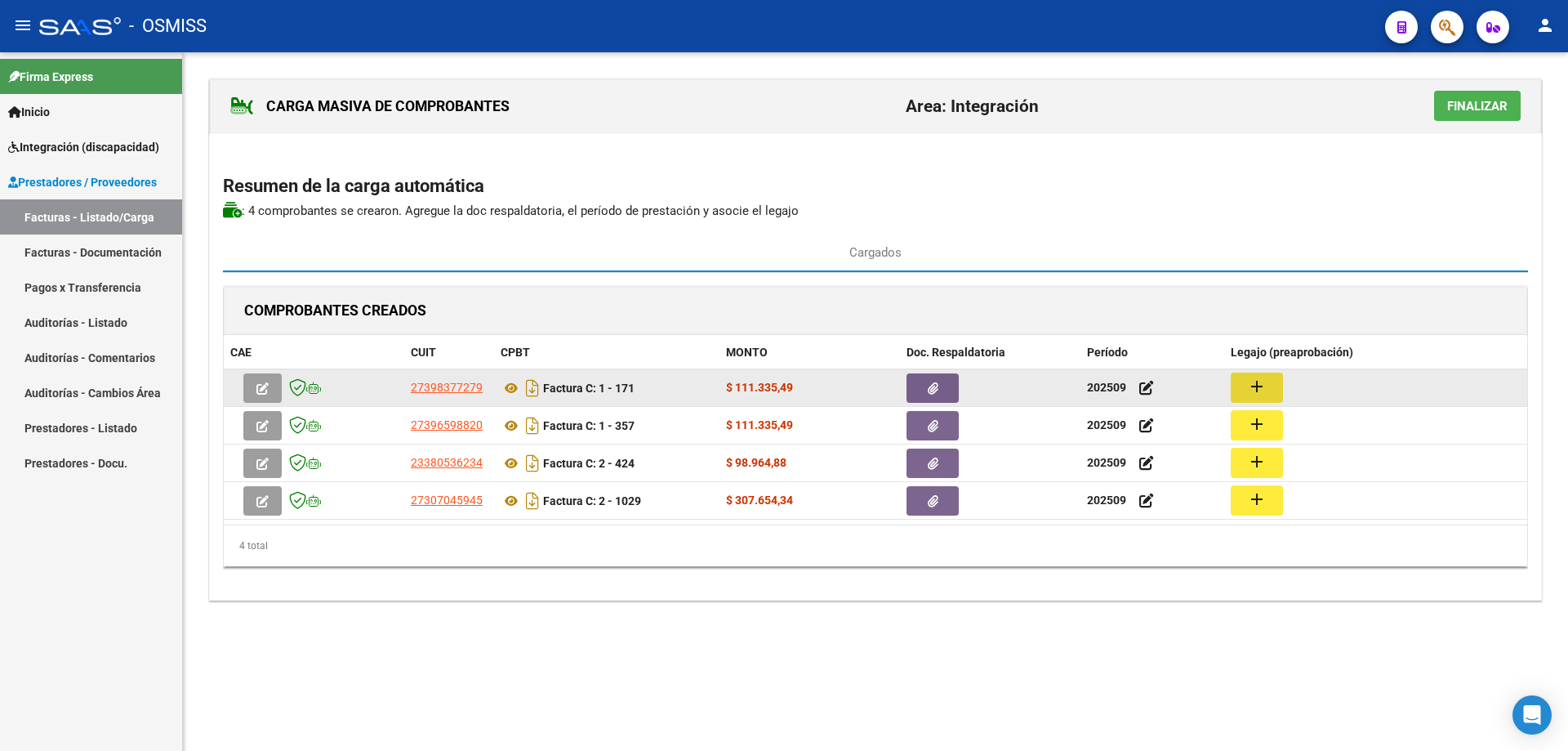
click at [1264, 383] on mat-icon "add" at bounding box center [1257, 387] width 19 height 19
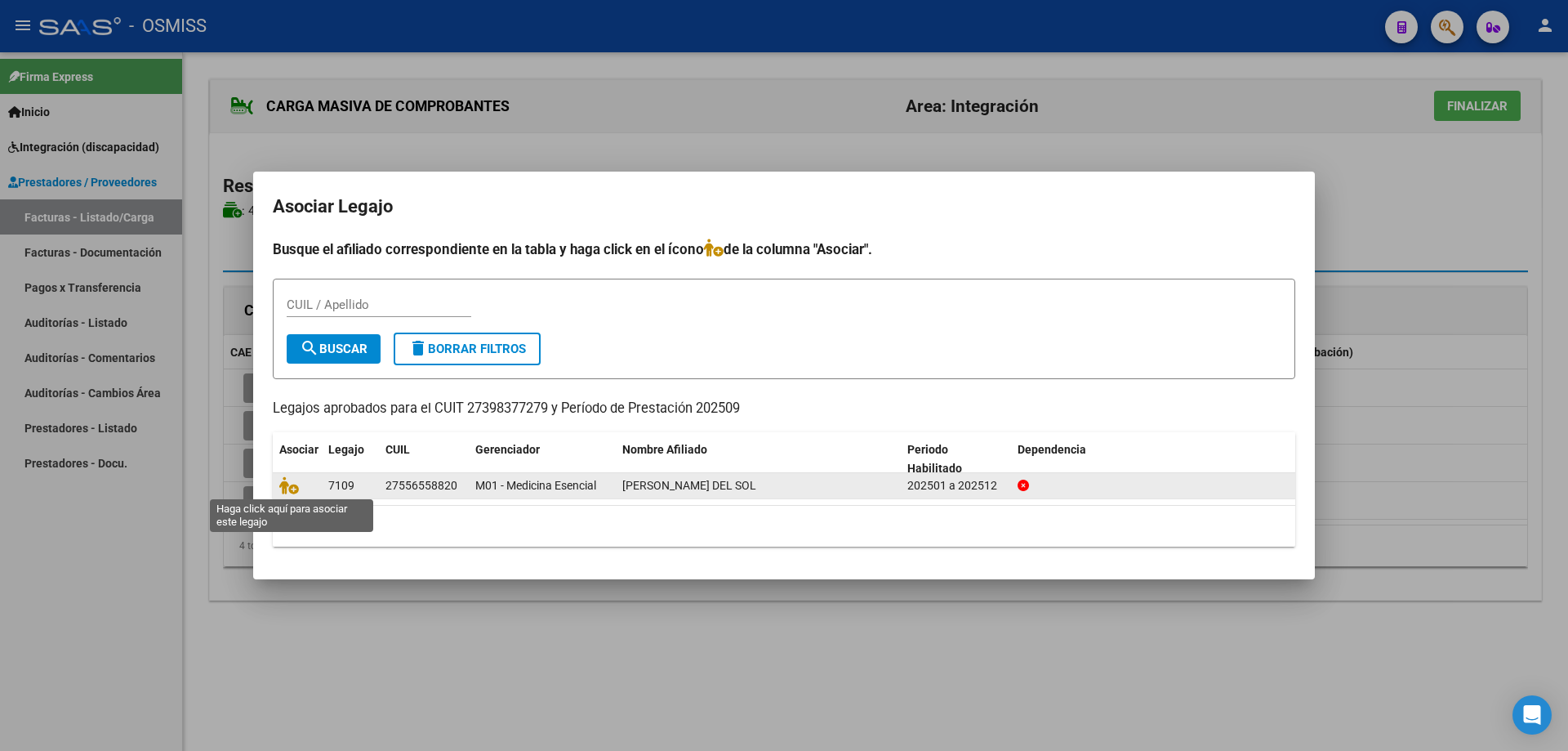
click at [299, 485] on span at bounding box center [292, 486] width 25 height 13
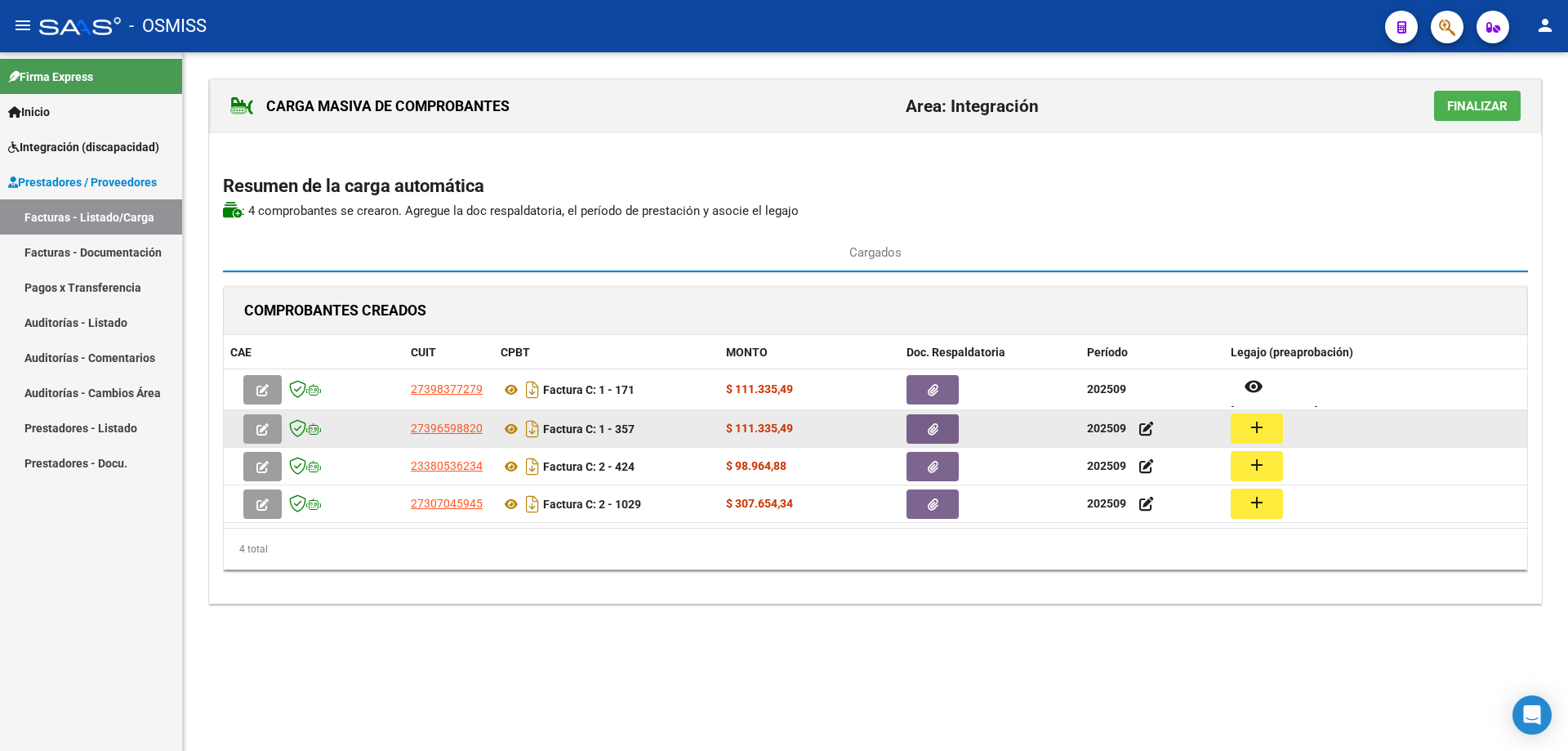
drag, startPoint x: 1261, startPoint y: 427, endPoint x: 1244, endPoint y: 427, distance: 17.0
click at [1244, 427] on button "add" at bounding box center [1257, 429] width 53 height 31
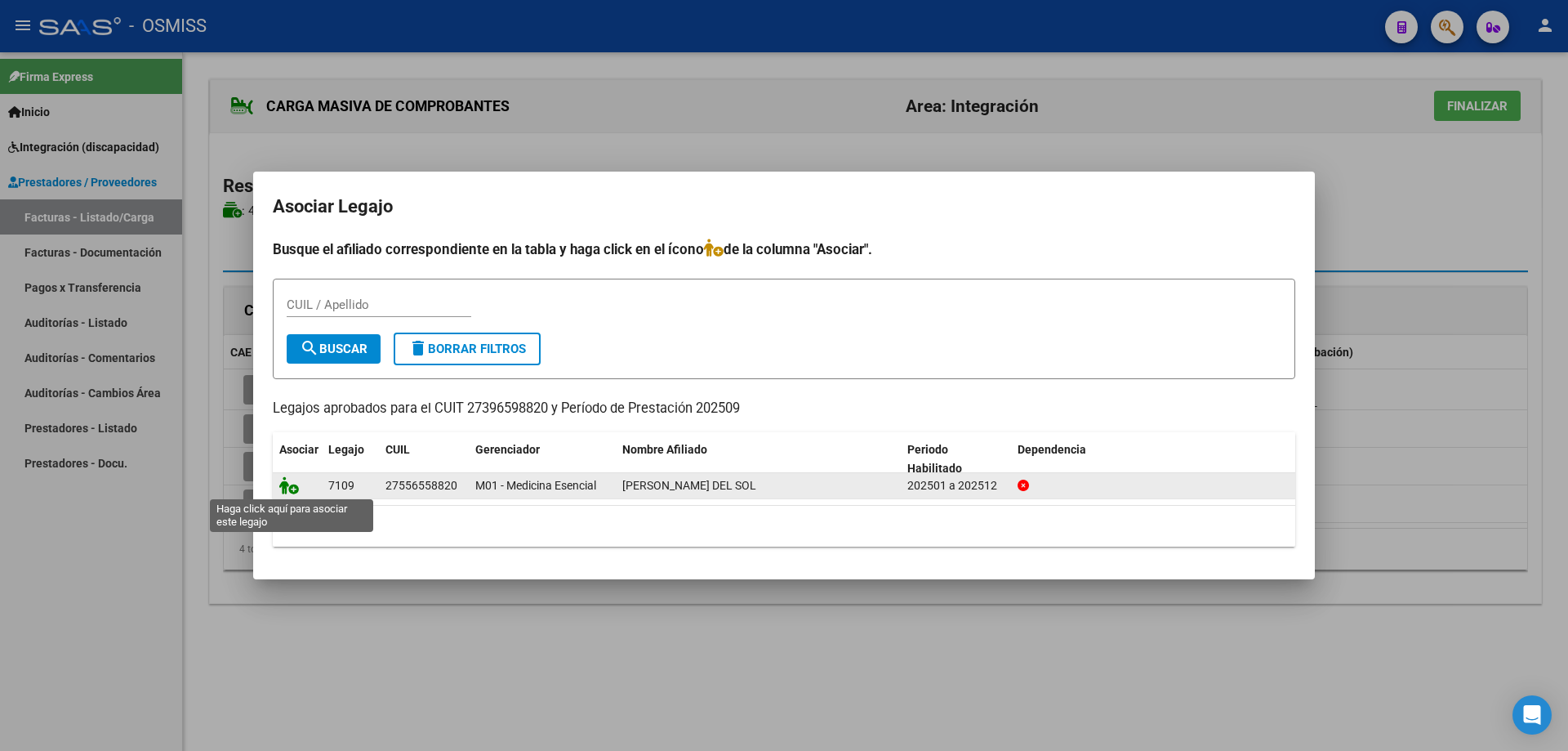
click at [290, 487] on icon at bounding box center [289, 485] width 19 height 18
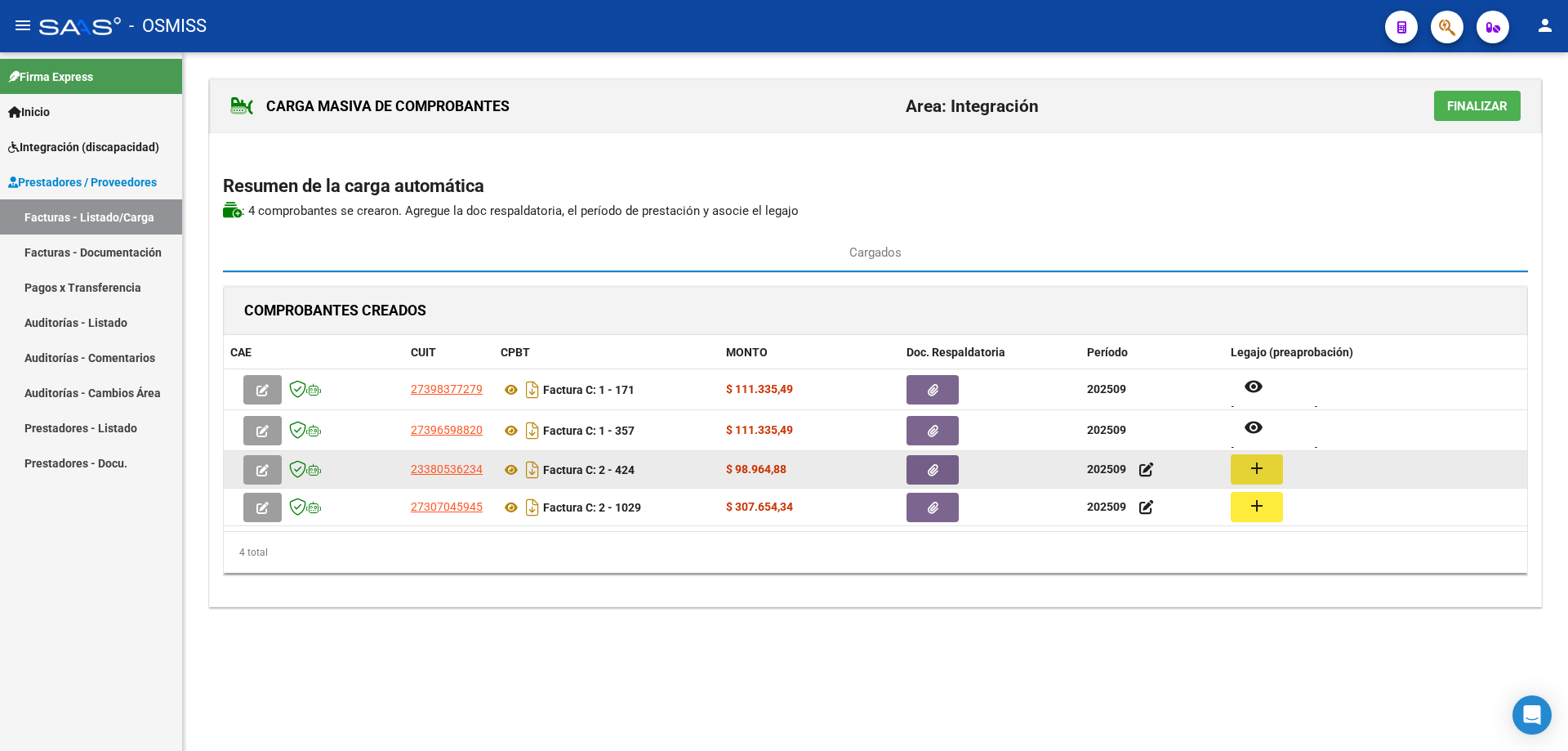
click at [1242, 455] on button "add" at bounding box center [1257, 470] width 53 height 31
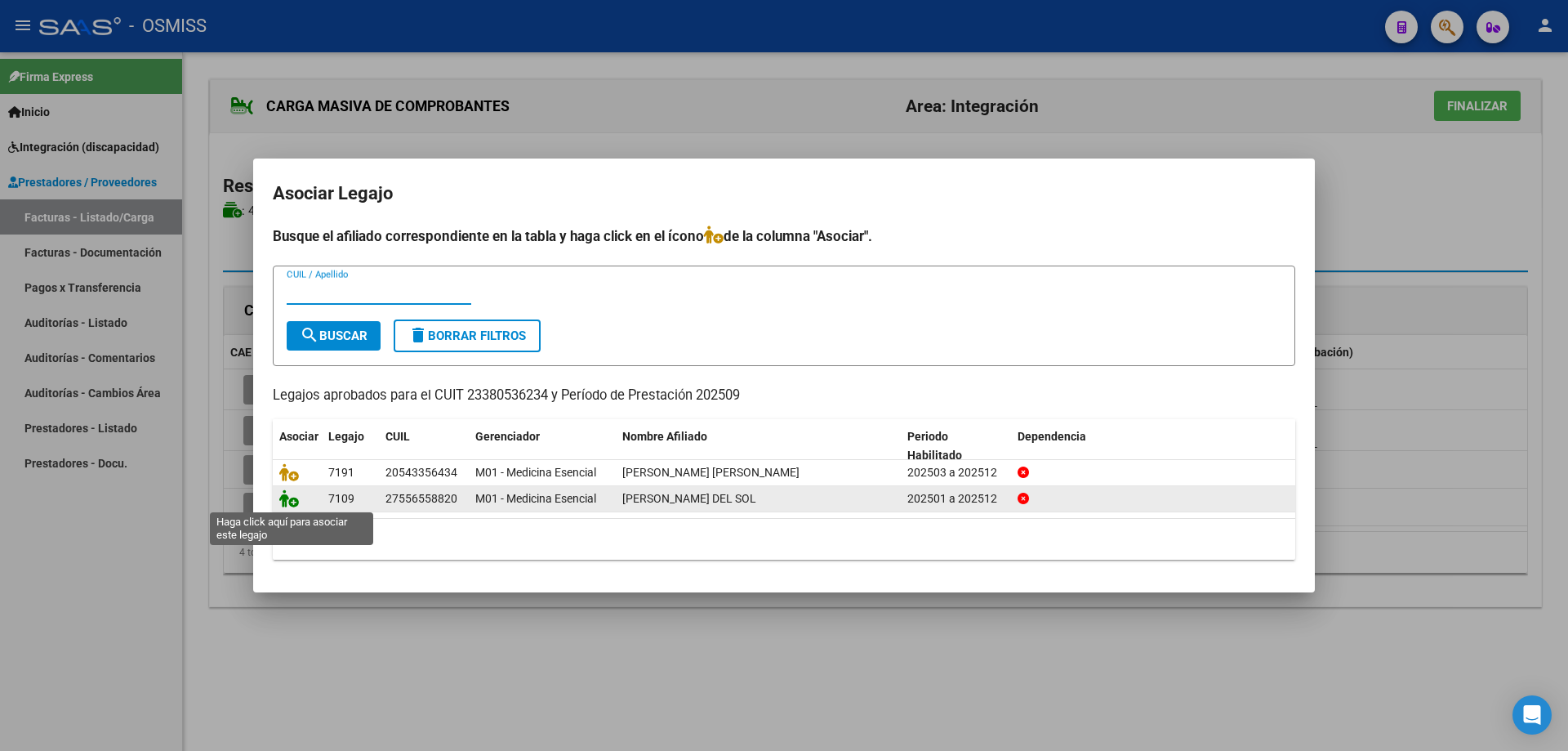
click at [293, 500] on icon at bounding box center [289, 498] width 19 height 18
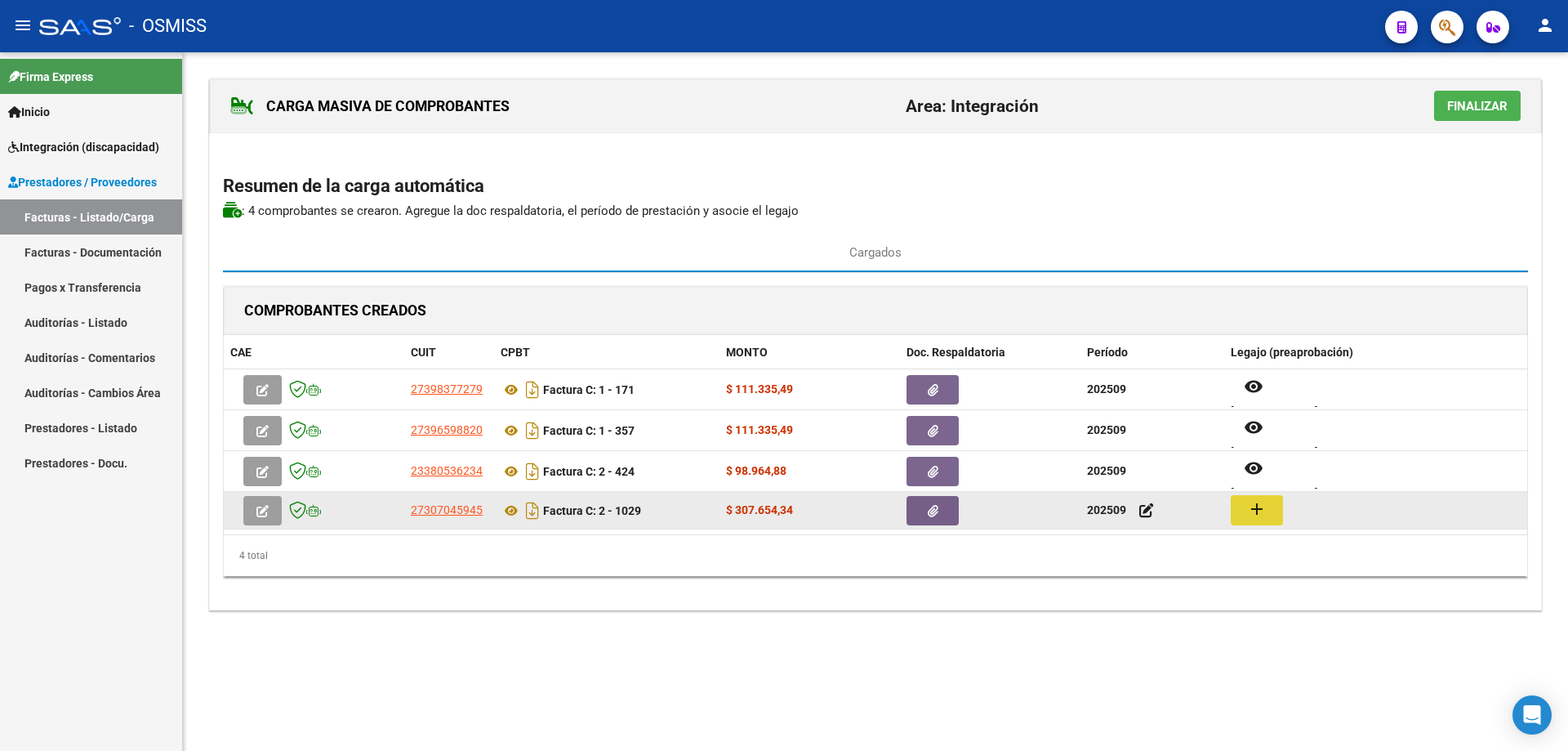
click at [1265, 510] on mat-icon "add" at bounding box center [1257, 508] width 19 height 19
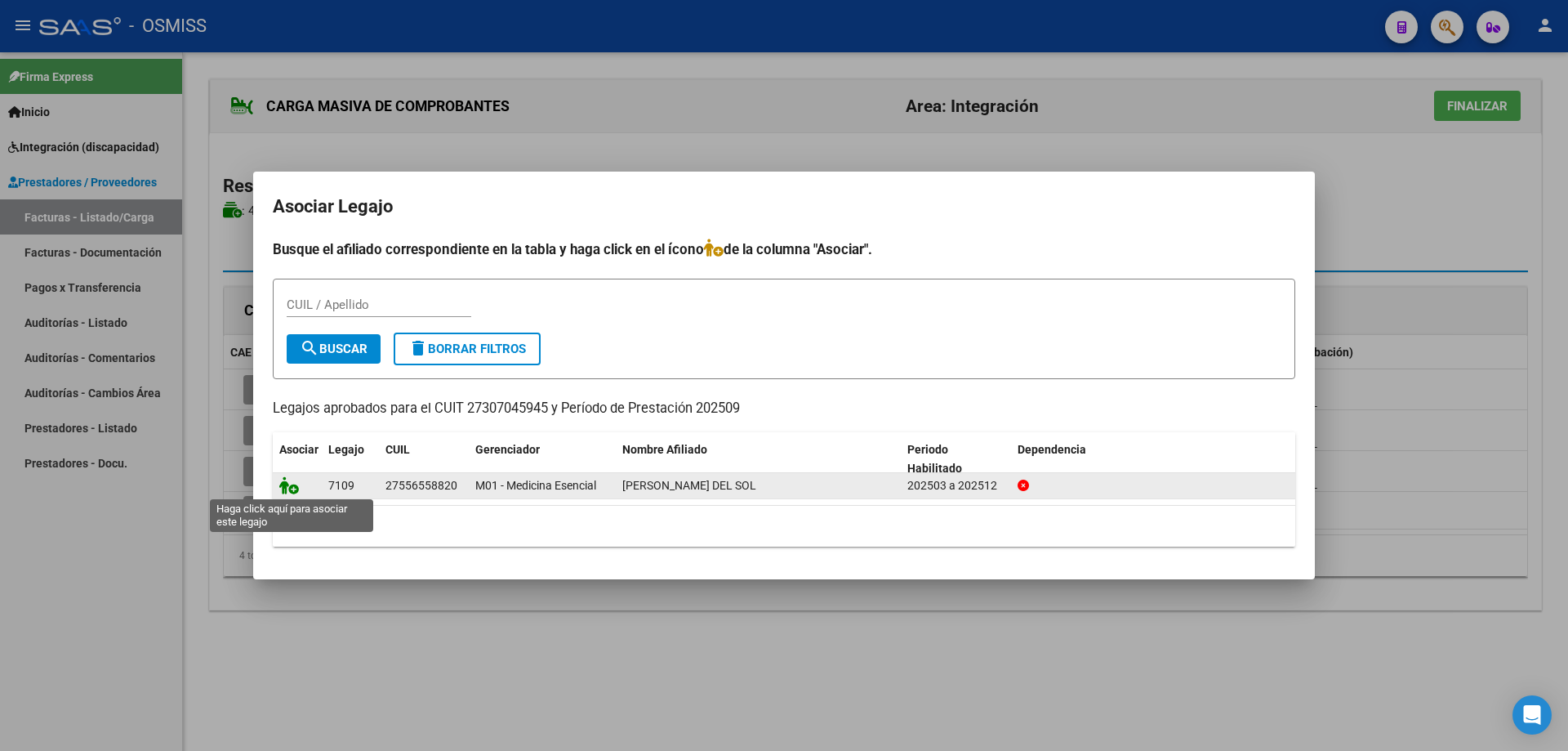
click at [293, 486] on icon at bounding box center [289, 485] width 19 height 18
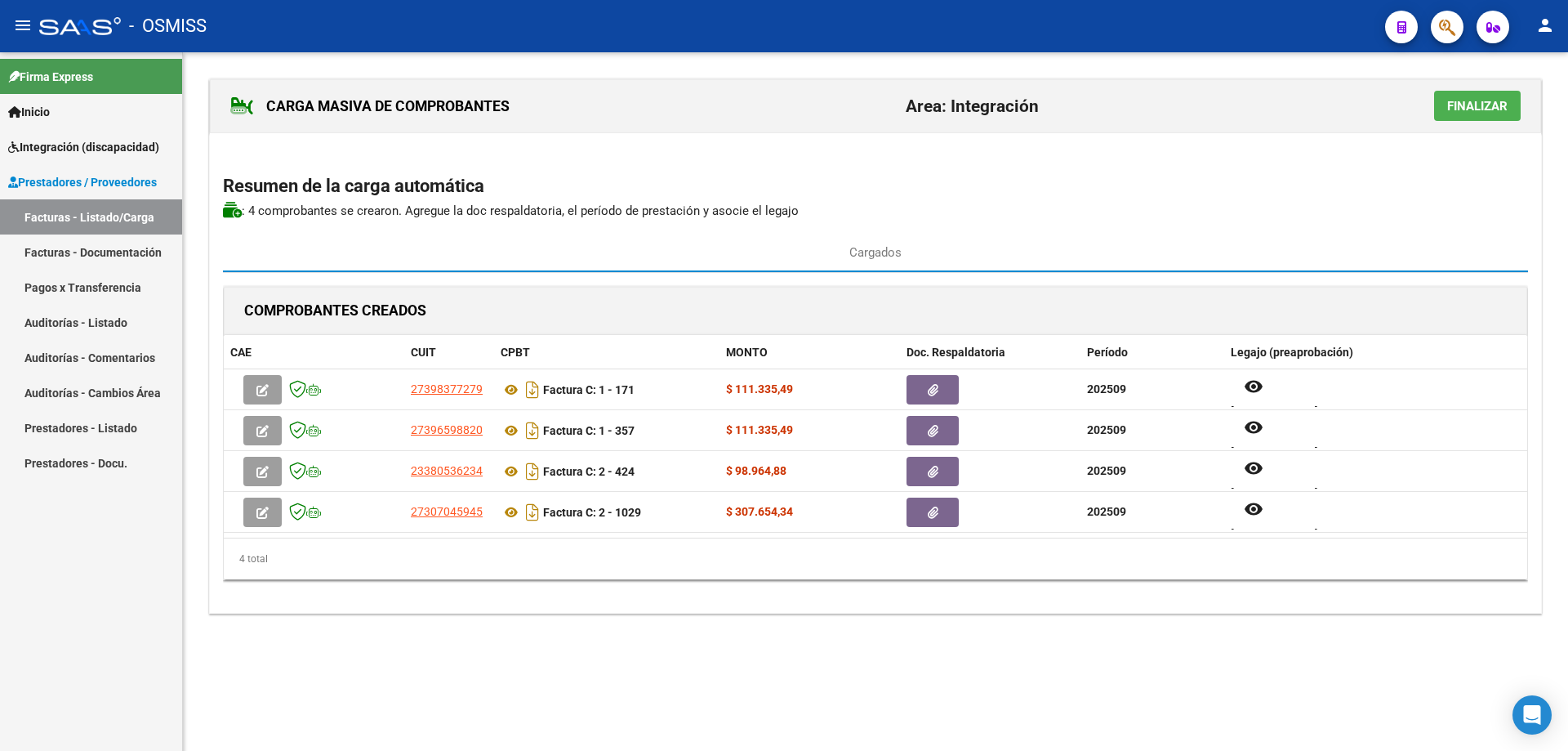
click at [1469, 107] on span "Finalizar" at bounding box center [1477, 106] width 60 height 14
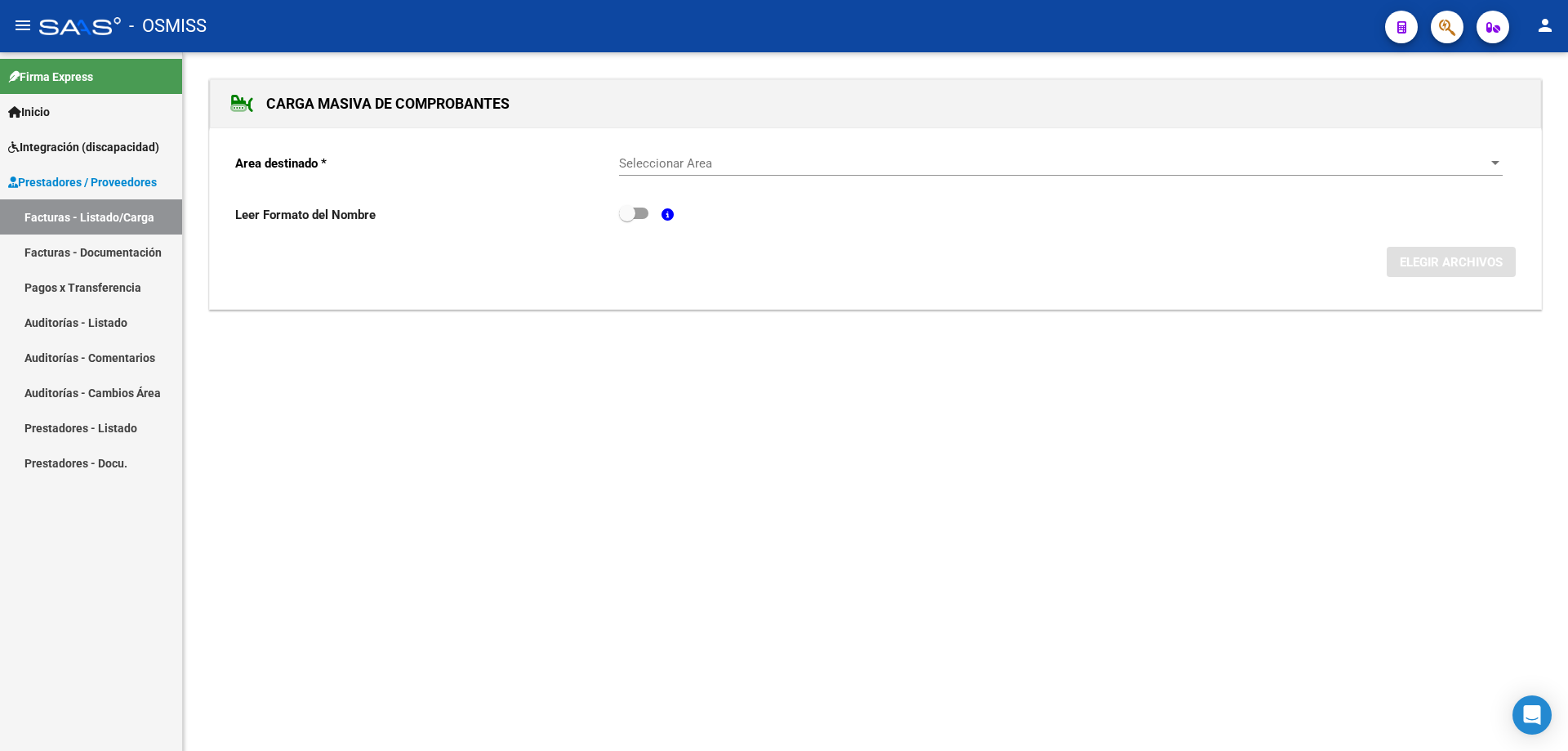
click at [637, 162] on span "Seleccionar Area" at bounding box center [1054, 163] width 869 height 14
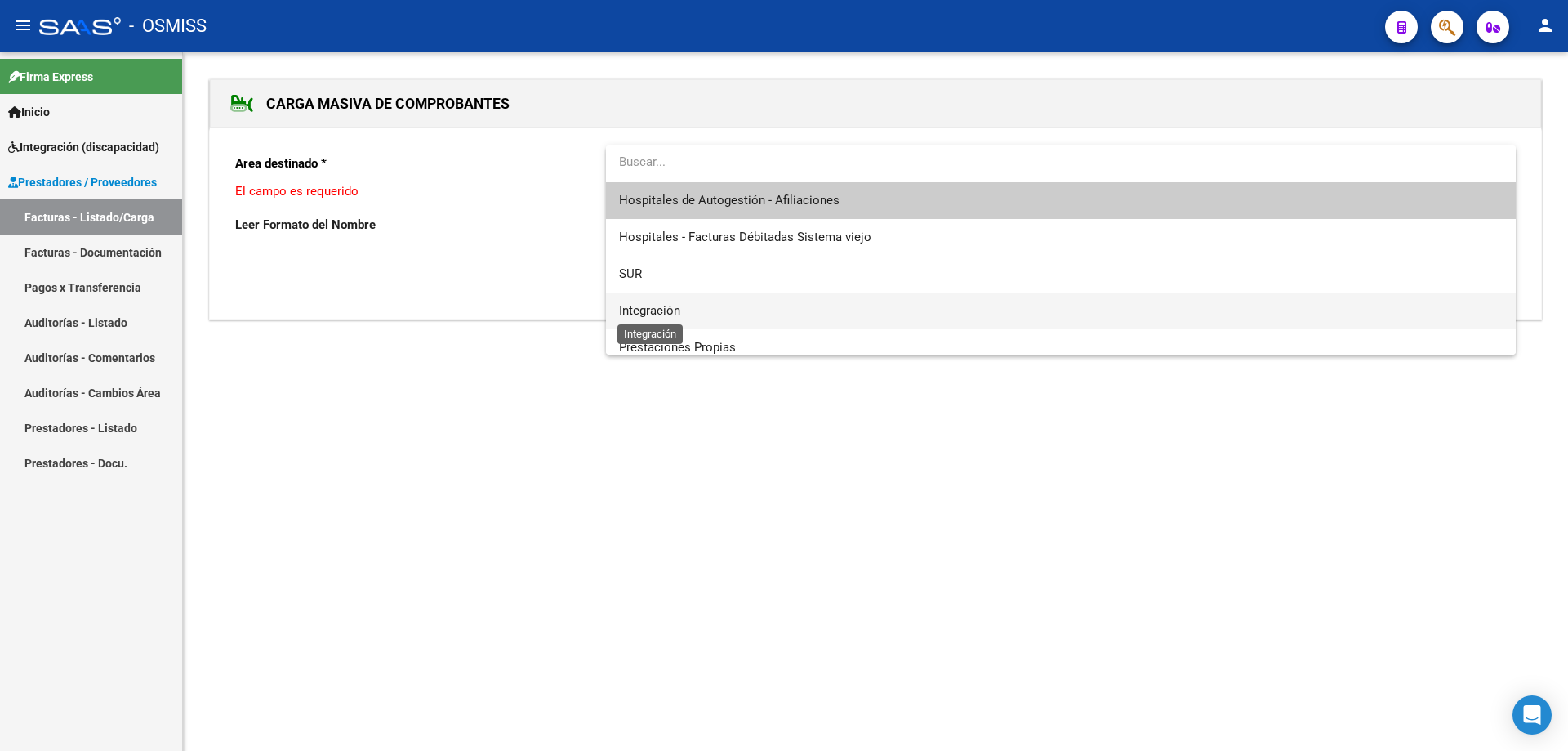
click at [656, 317] on span "Integración" at bounding box center [650, 310] width 61 height 14
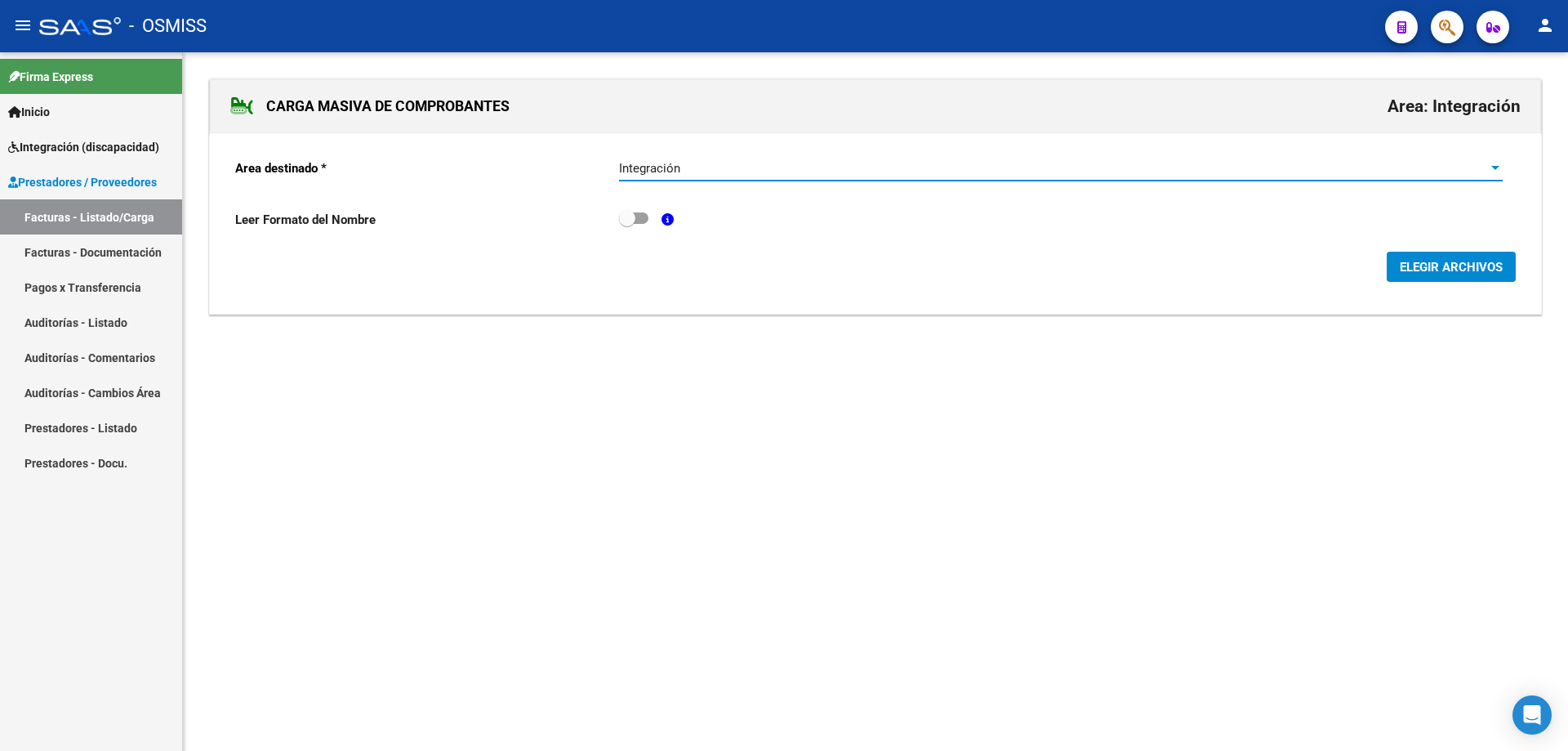
click at [1469, 262] on span "ELEGIR ARCHIVOS" at bounding box center [1451, 267] width 103 height 14
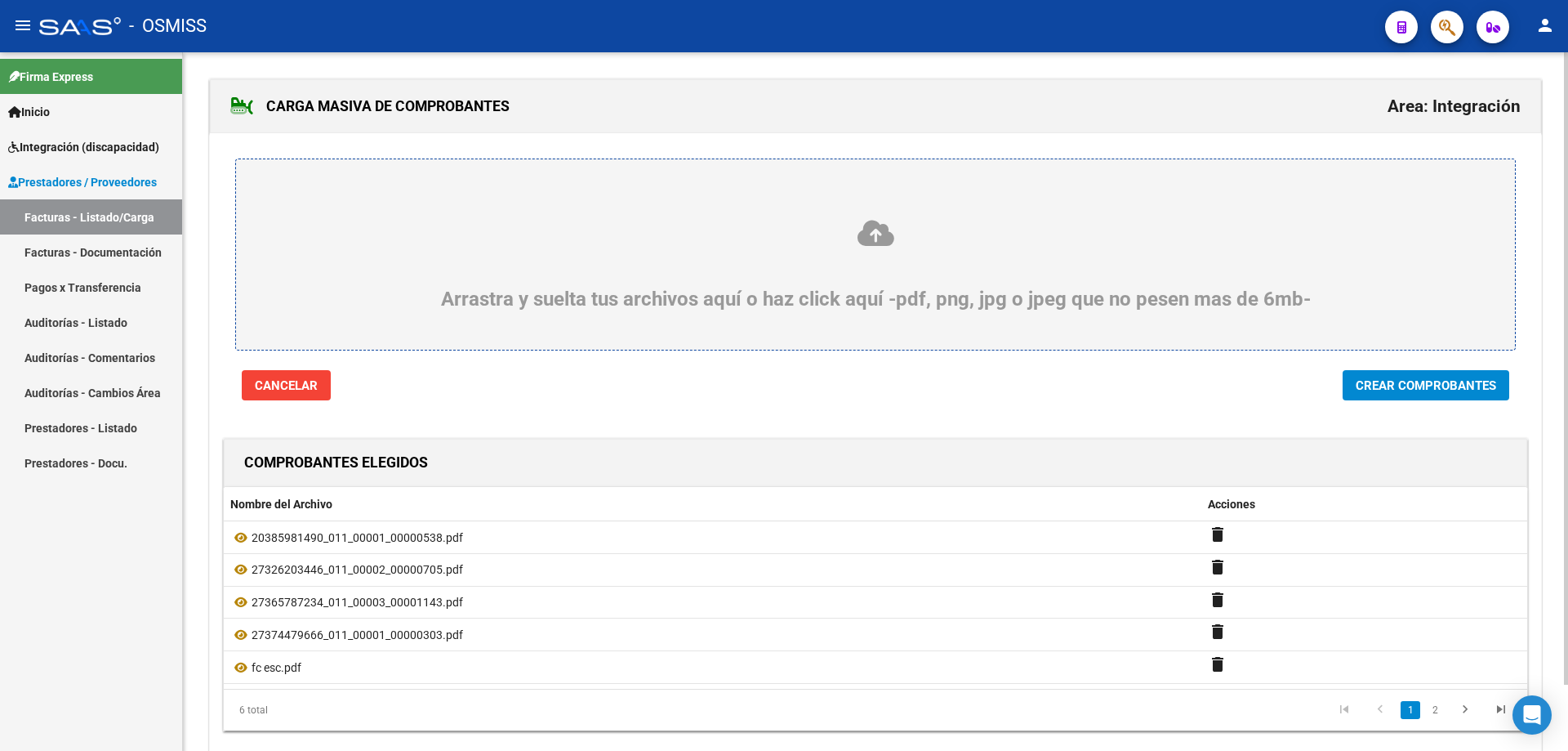
click at [1457, 387] on span "Crear Comprobantes" at bounding box center [1426, 385] width 141 height 14
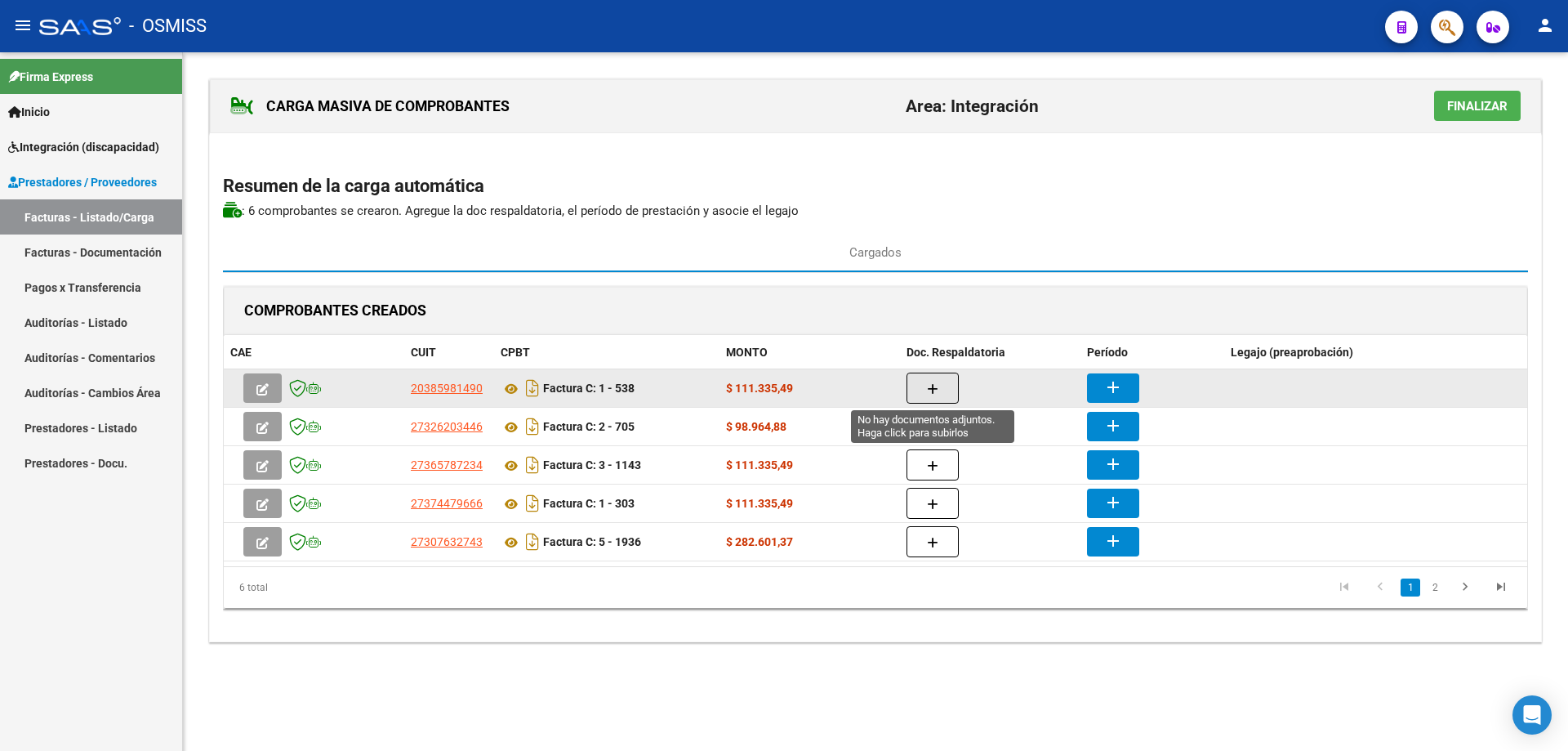
click at [943, 382] on button "button" at bounding box center [933, 387] width 53 height 31
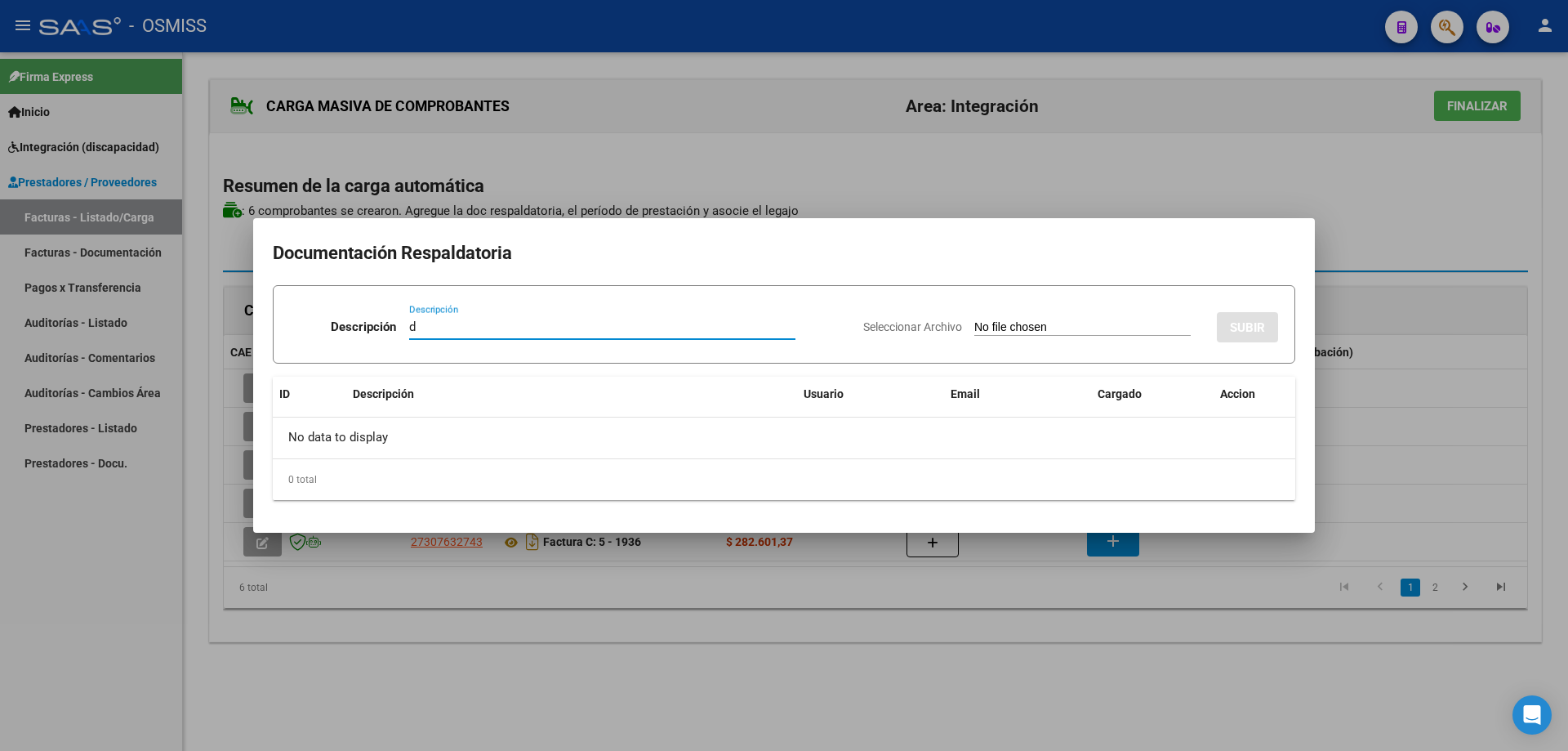
type input "d"
click at [1014, 328] on input "Seleccionar Archivo" at bounding box center [1083, 328] width 217 height 15
type input "C:\fakepath\ASISTENCIA SEPTIEMBRE PSICOLOGIA - [PERSON_NAME].pdf"
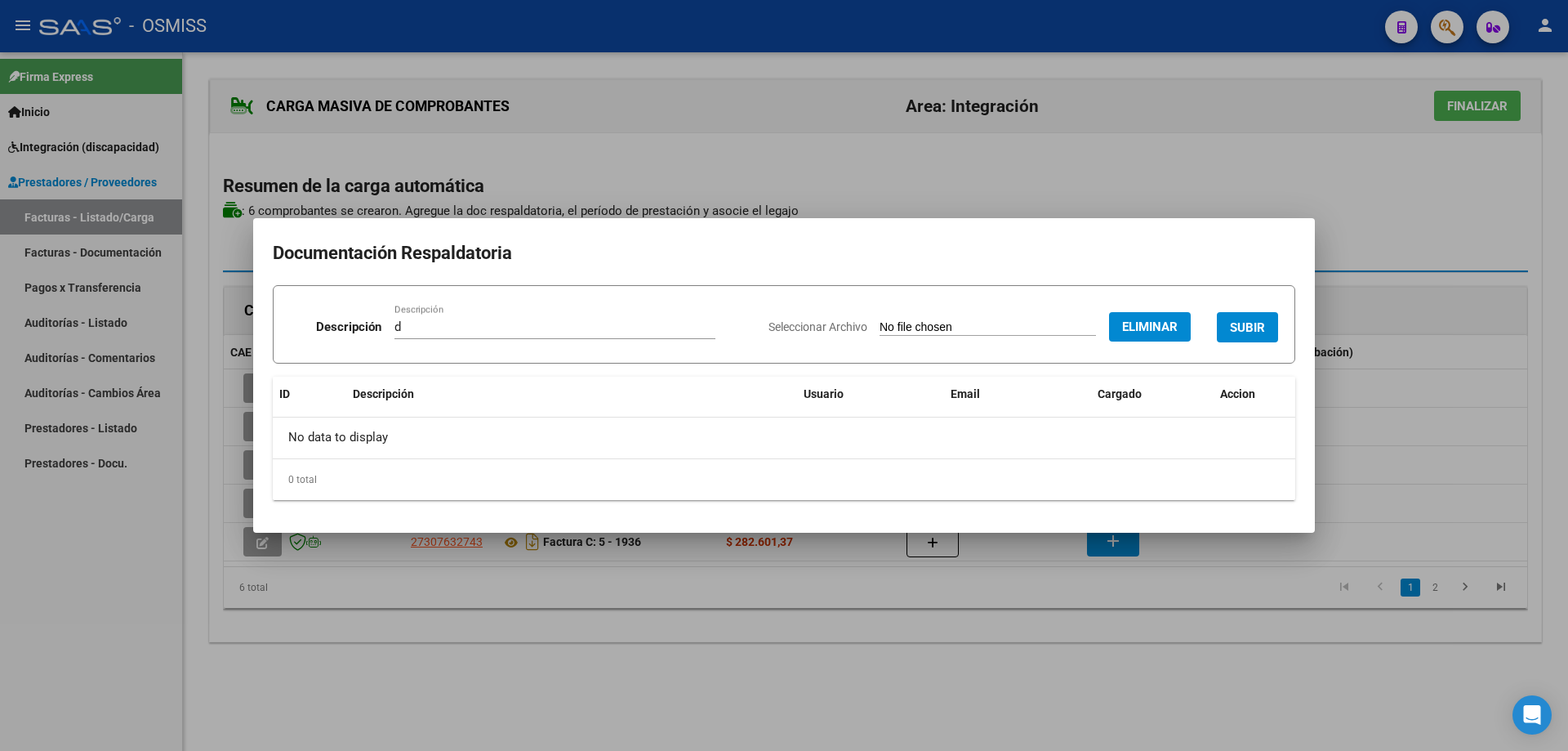
click at [1237, 318] on button "SUBIR" at bounding box center [1248, 327] width 61 height 31
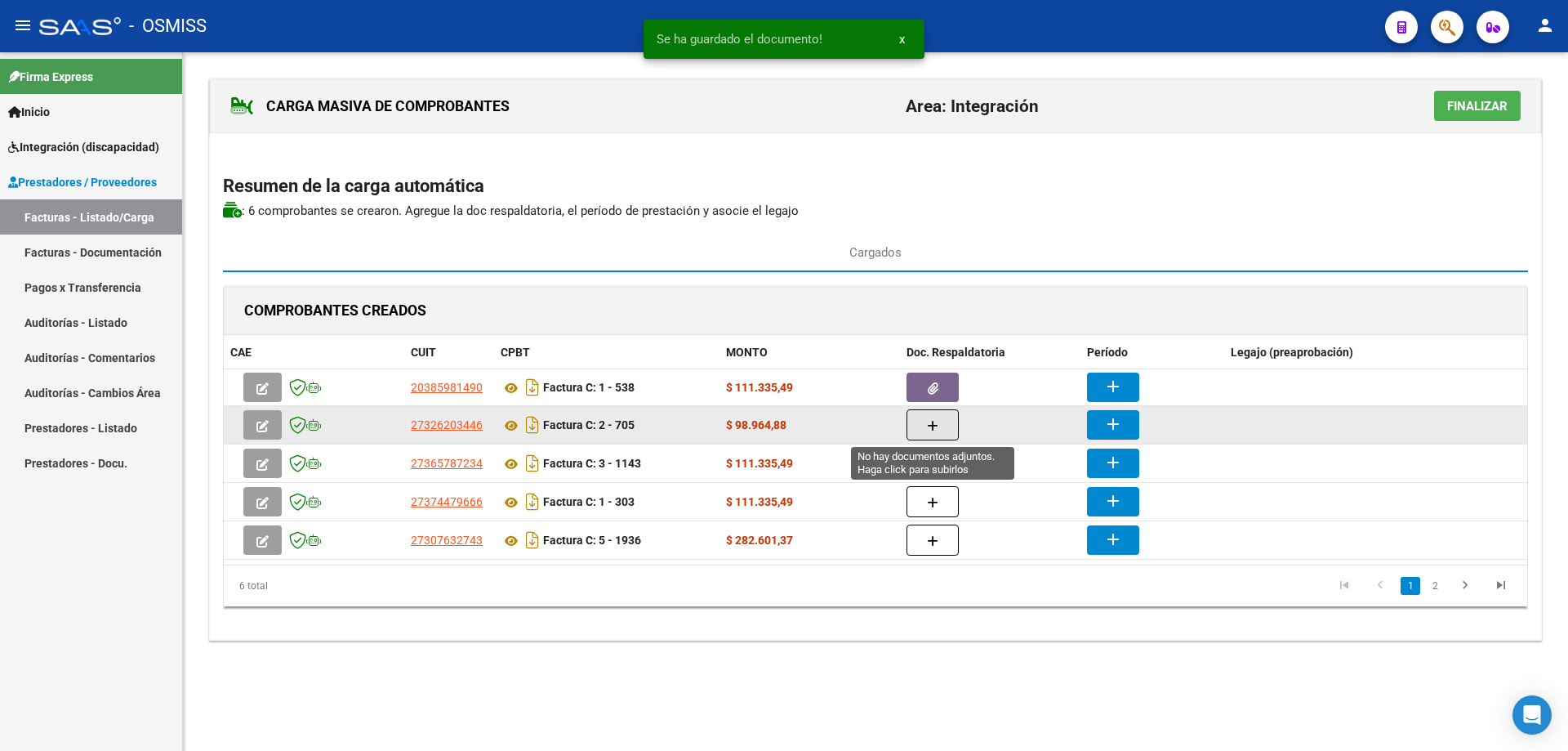
click at [925, 419] on button "button" at bounding box center [933, 425] width 53 height 31
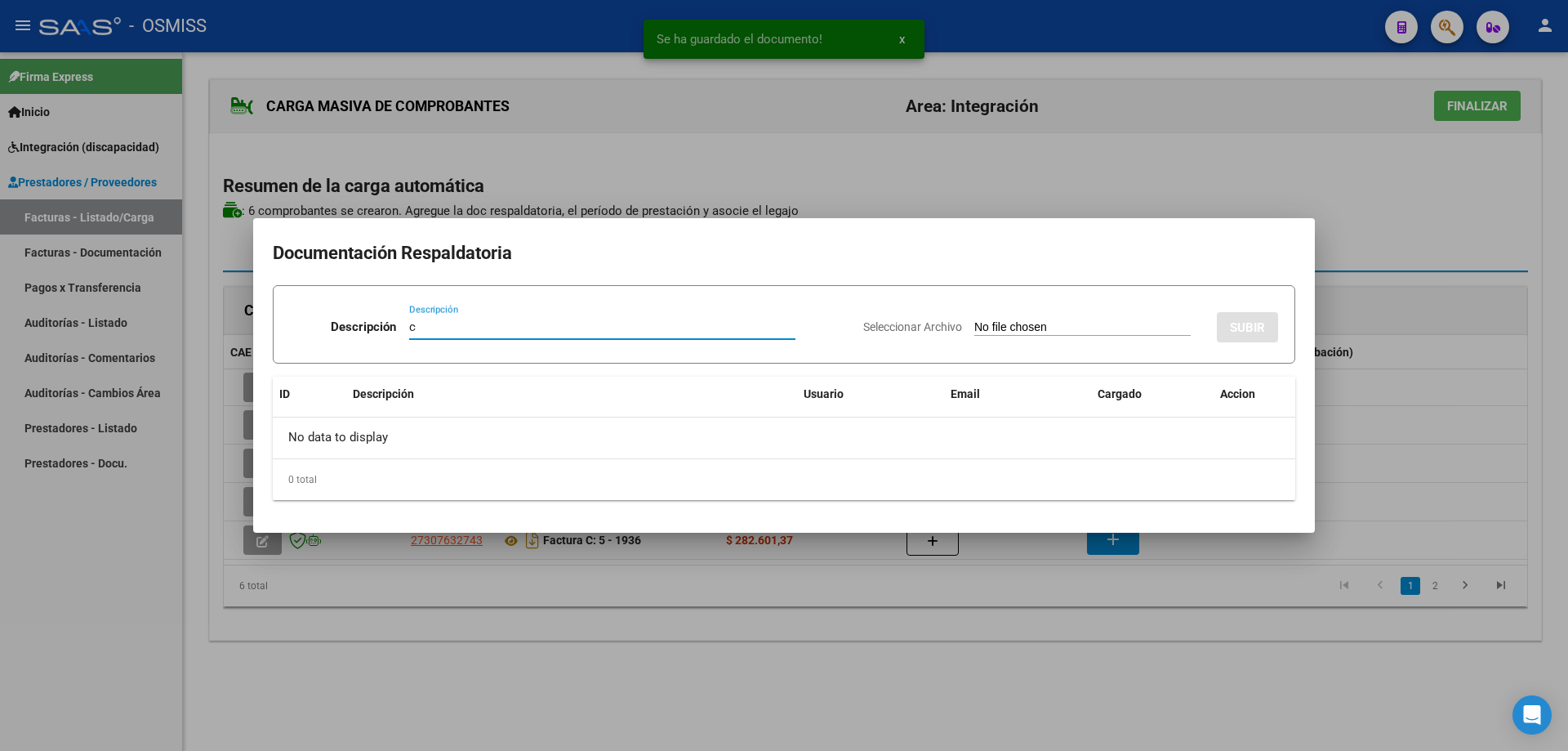
type input "c"
click at [1028, 328] on input "Seleccionar Archivo" at bounding box center [1083, 328] width 217 height 15
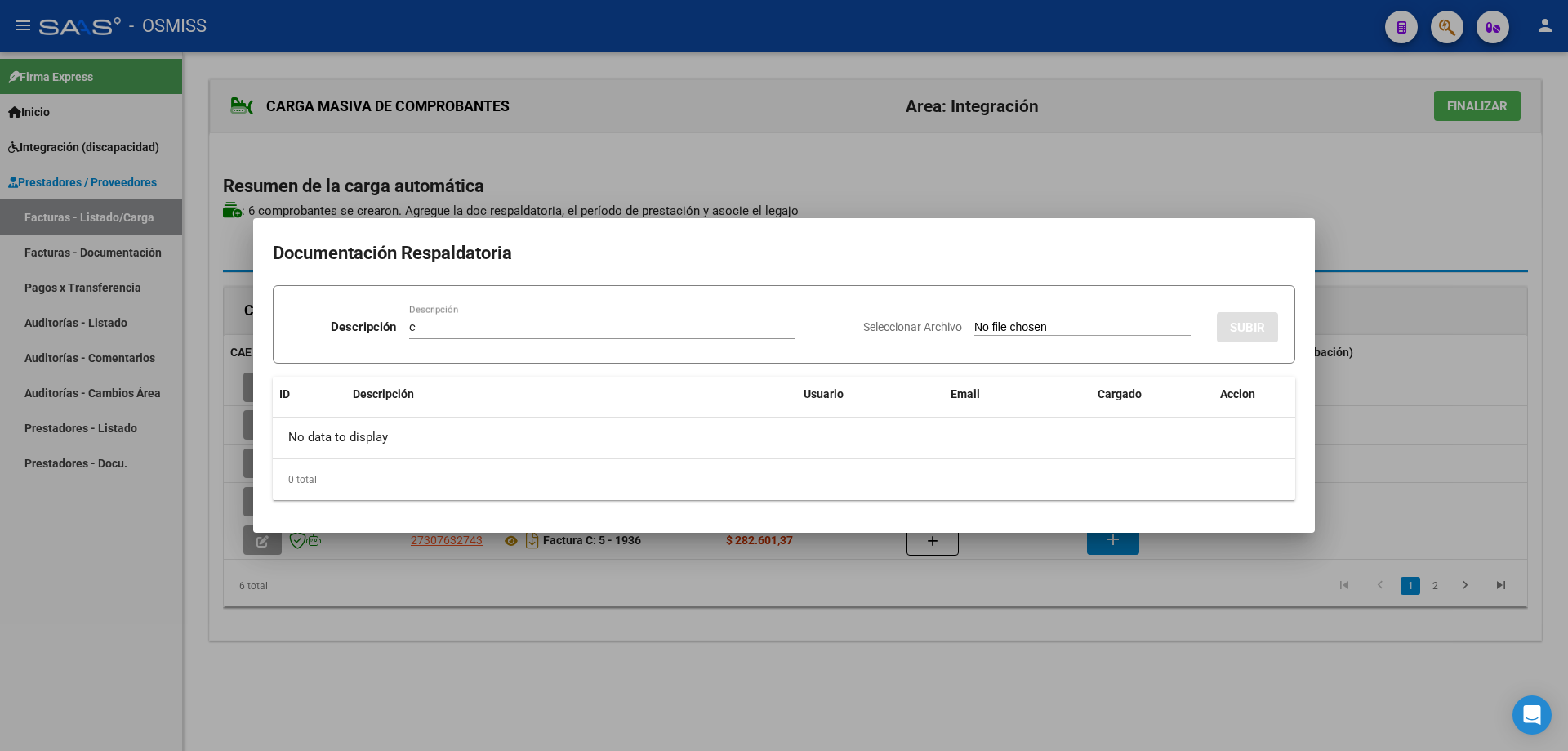
type input "C:\fakepath\PLAN ASIST SEPT [PERSON_NAME].pdf"
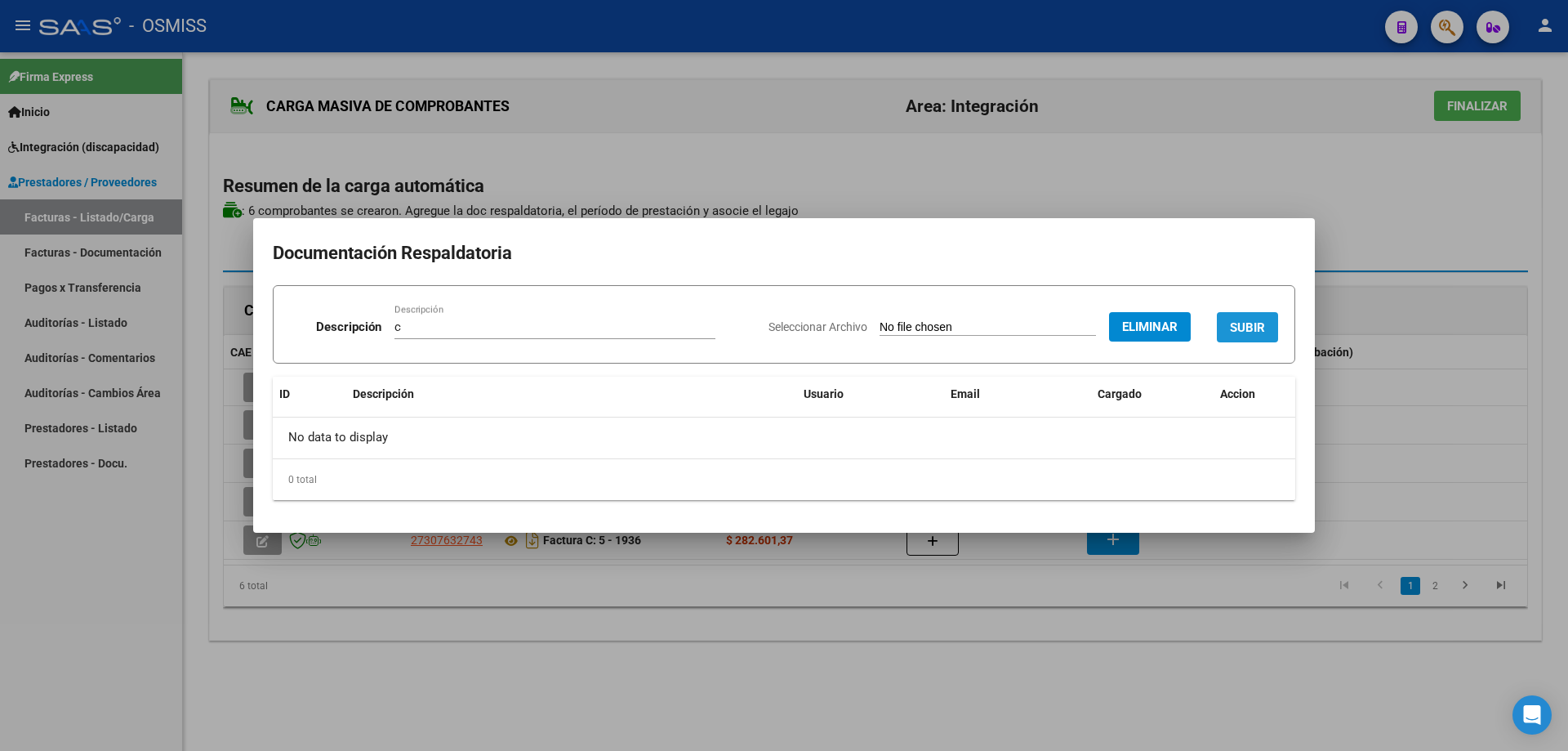
click at [1238, 321] on span "SUBIR" at bounding box center [1248, 327] width 35 height 14
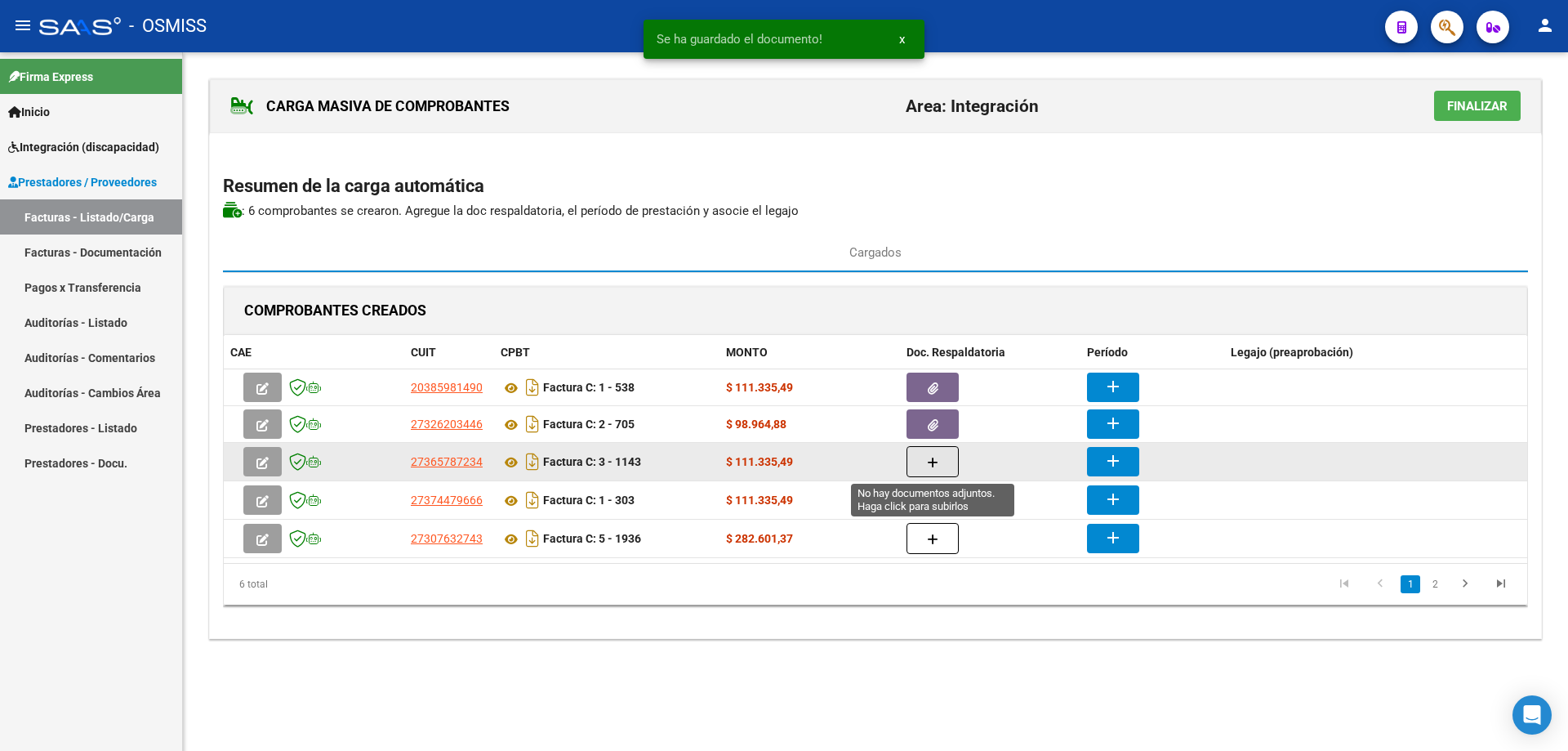
click at [918, 460] on button "button" at bounding box center [933, 461] width 53 height 31
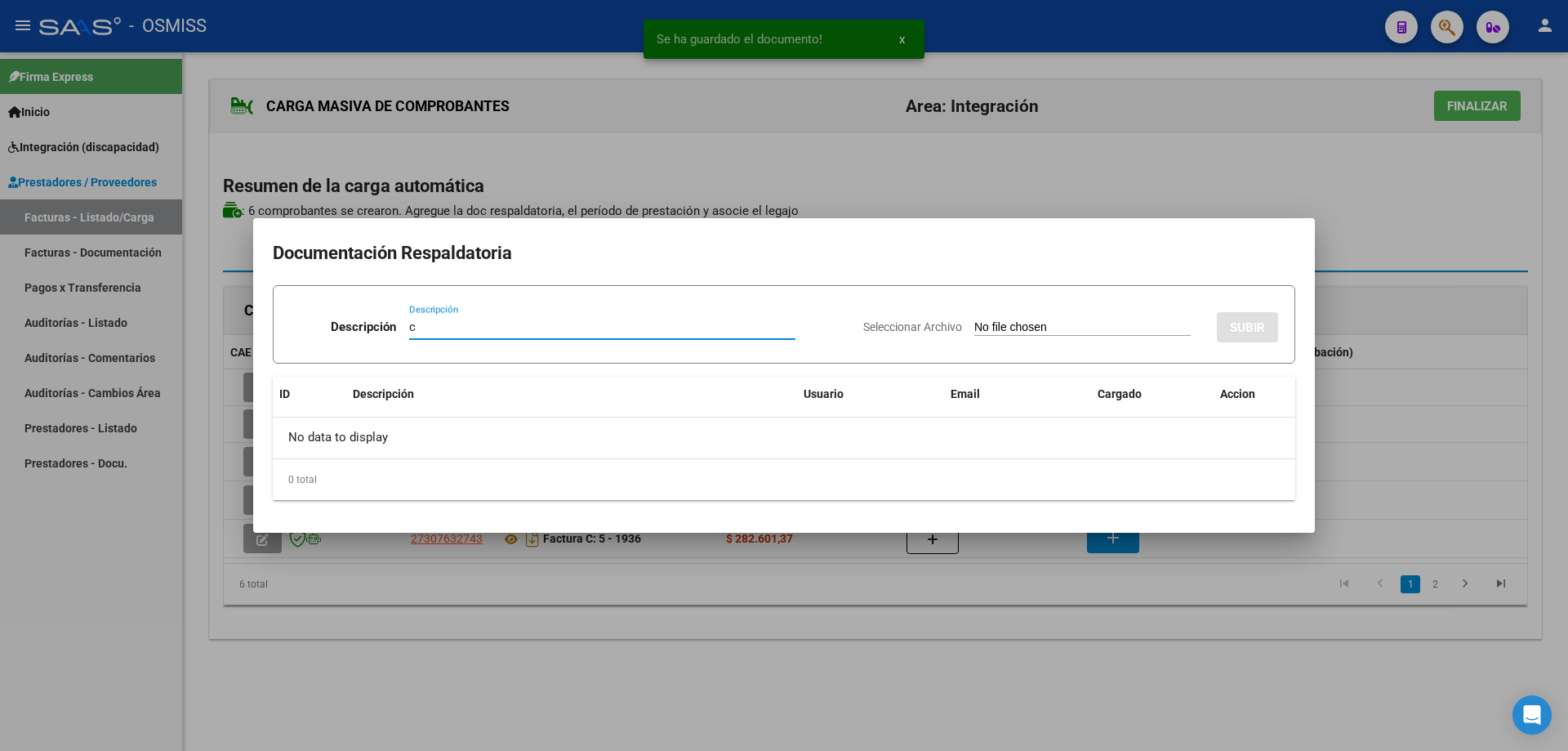
type input "c"
click at [991, 326] on input "Seleccionar Archivo" at bounding box center [1083, 328] width 217 height 15
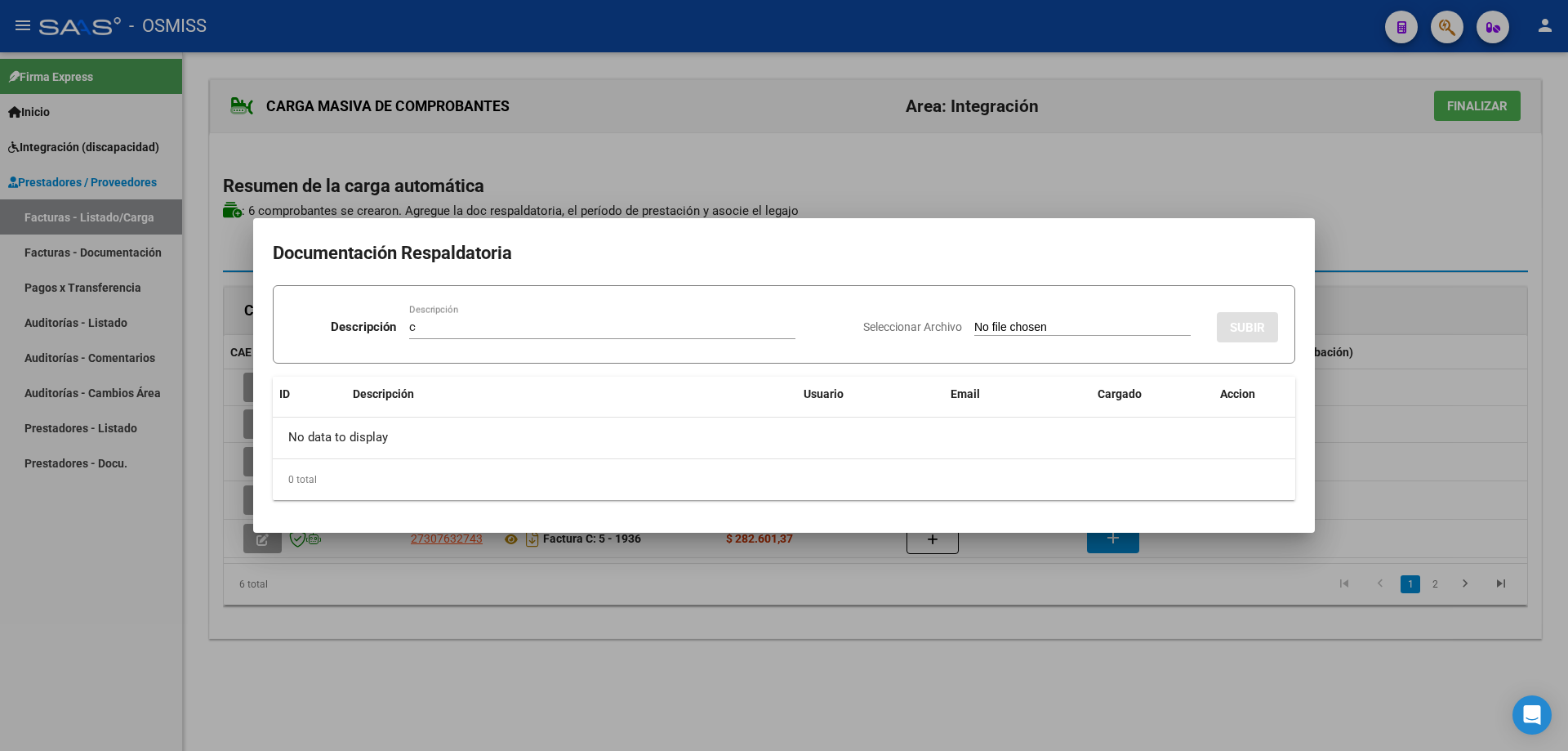
type input "C:\fakepath\[PERSON_NAME][DATE].pdf"
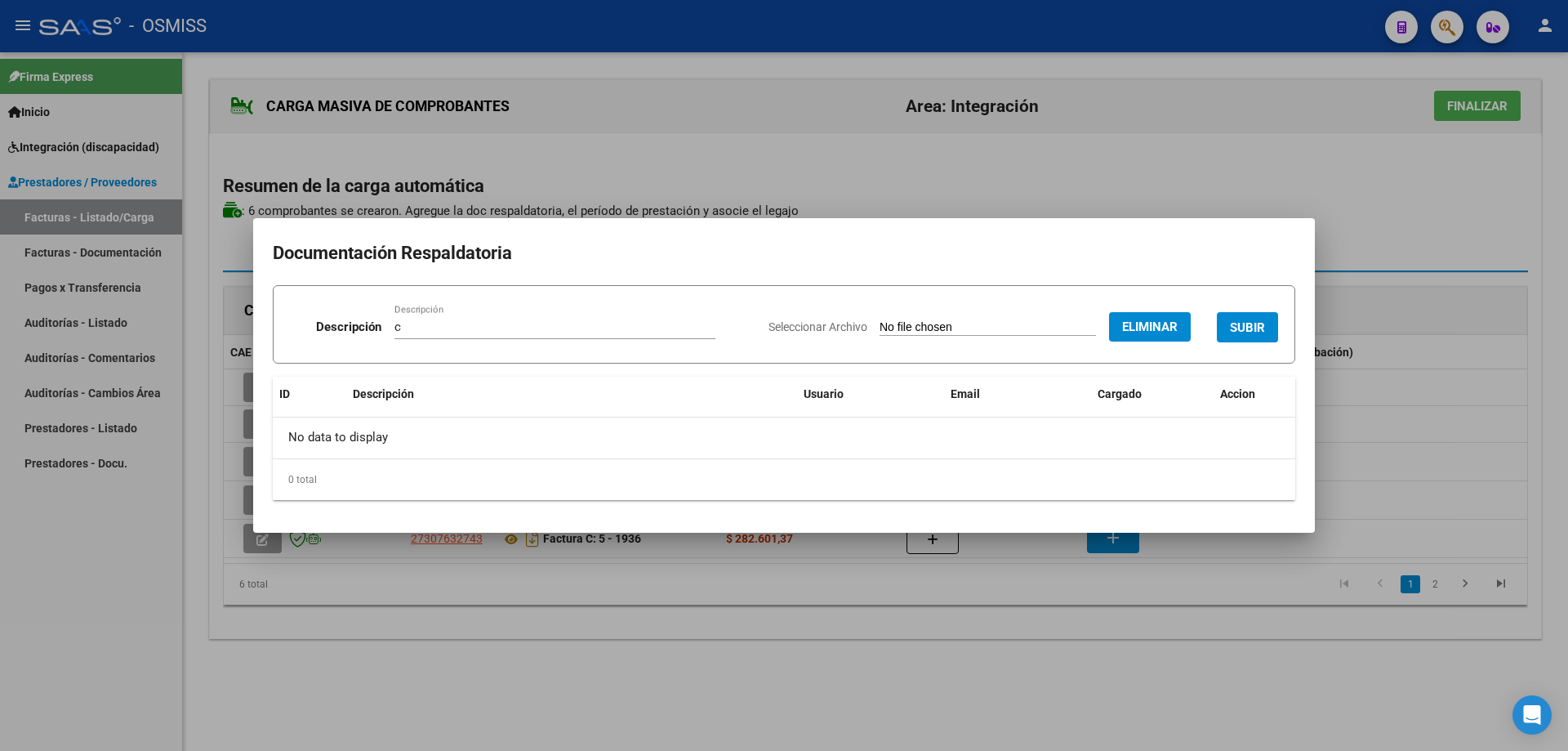
click at [1237, 319] on span "SUBIR" at bounding box center [1248, 326] width 35 height 14
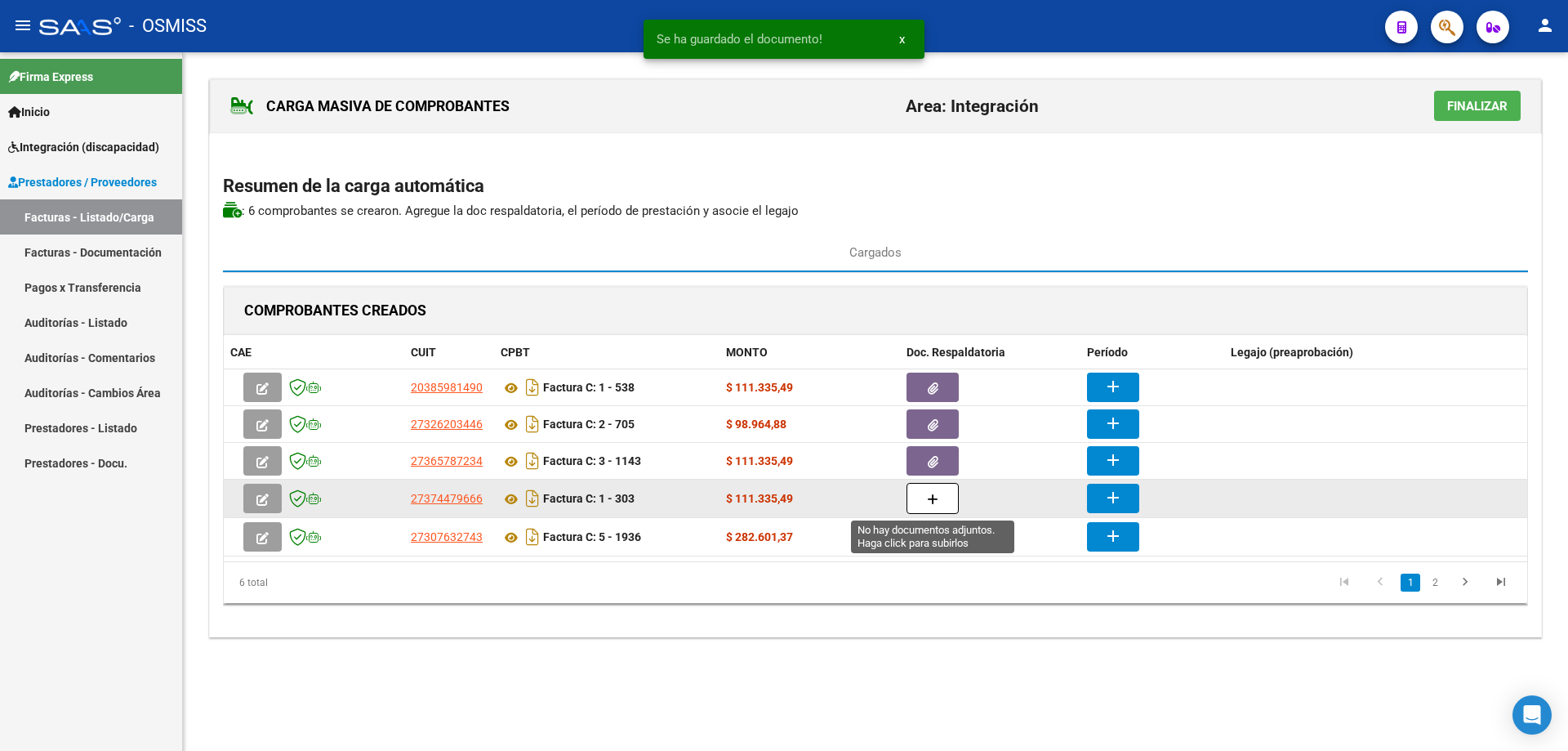
click at [920, 500] on button "button" at bounding box center [933, 498] width 53 height 31
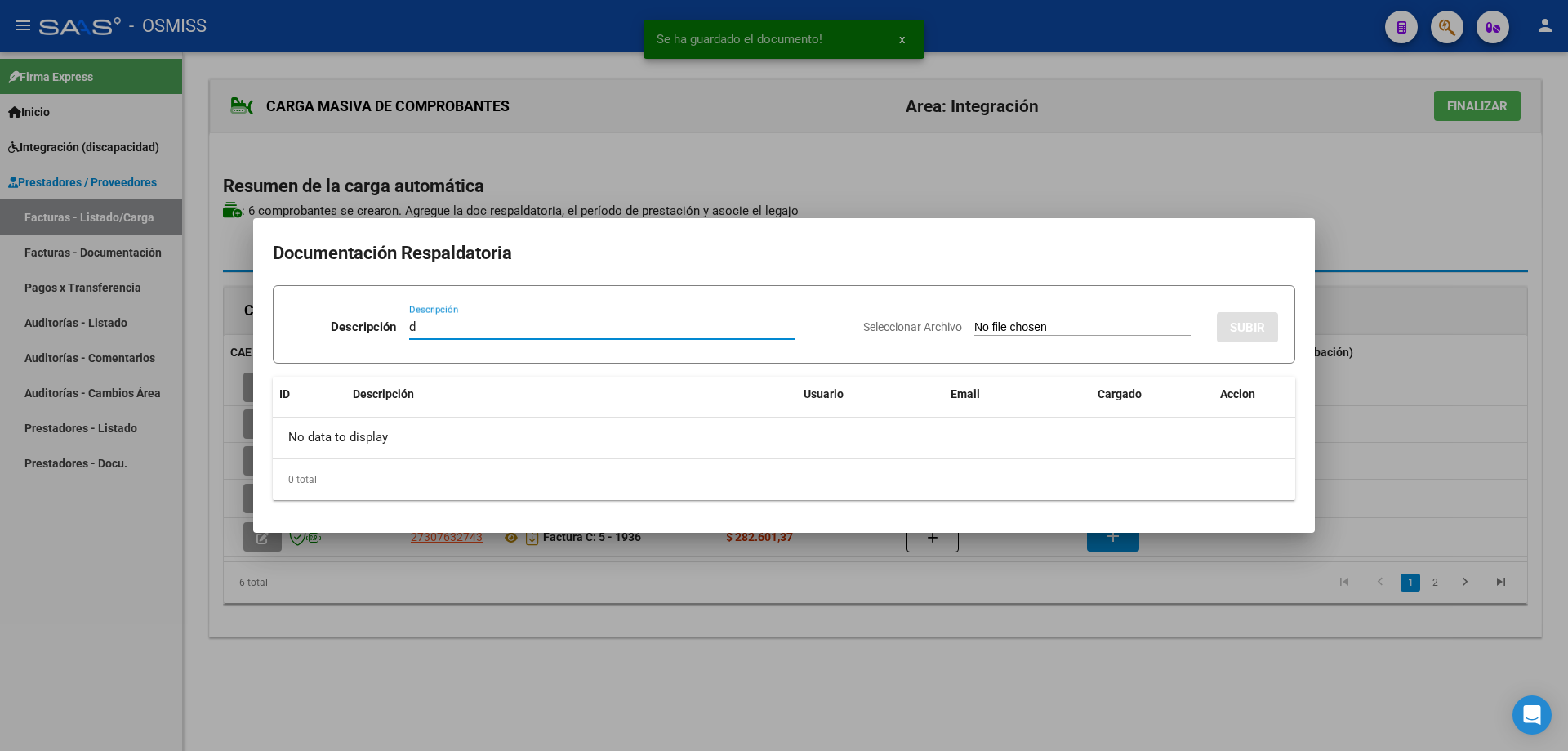
type input "d"
click at [974, 332] on input "Seleccionar Archivo" at bounding box center [1083, 328] width 217 height 15
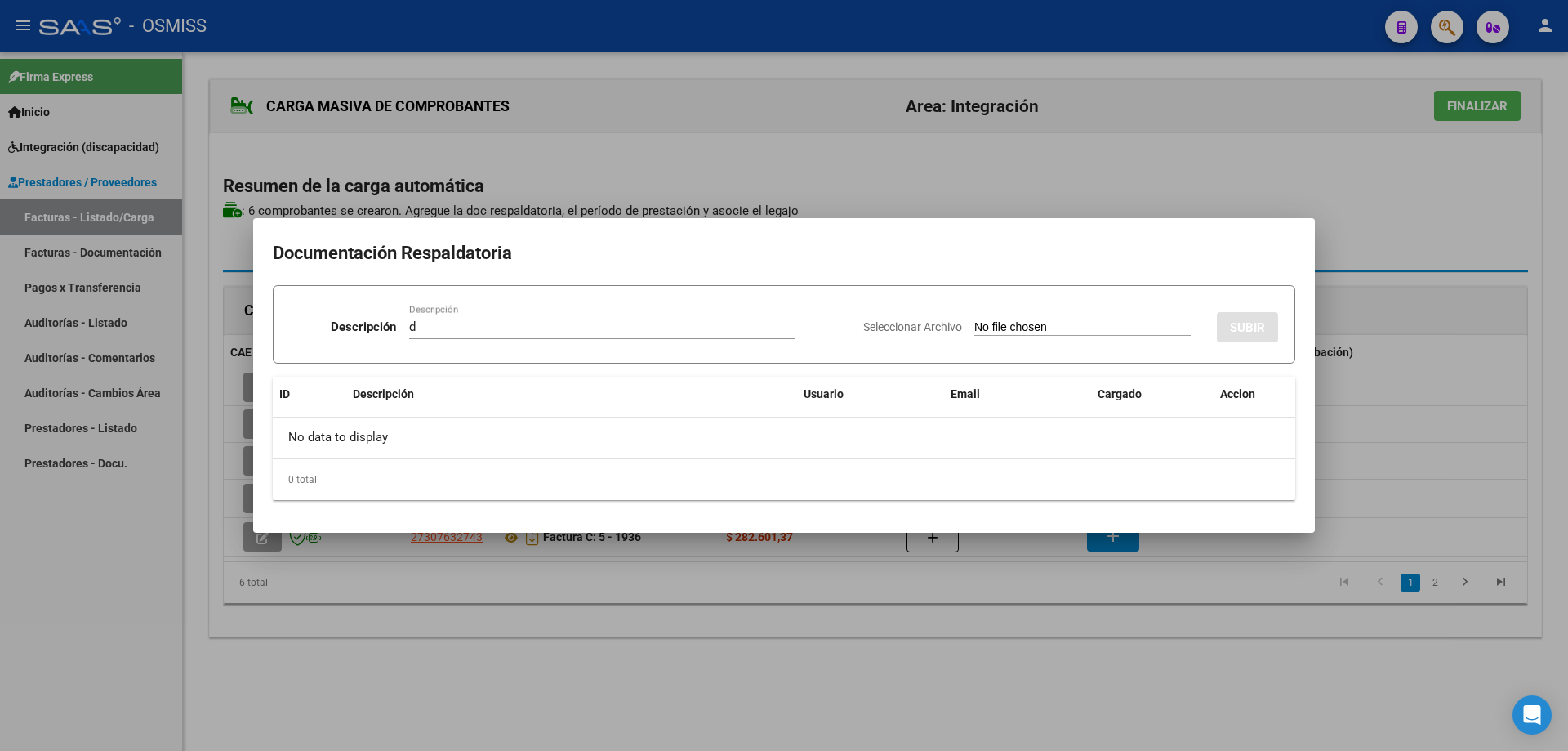
type input "C:\fakepath\CamScanner [DATE] 15.35.pdf"
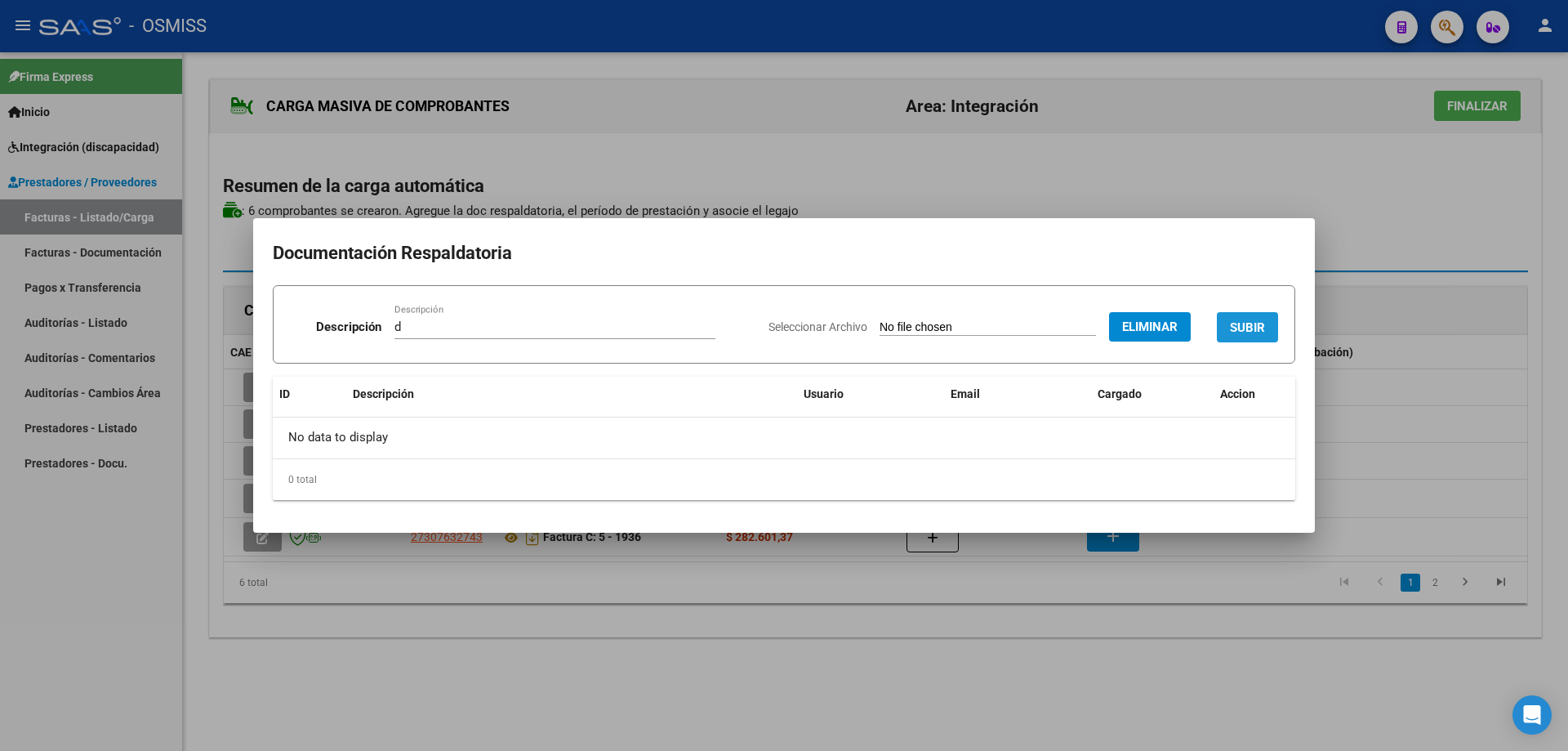
click at [1240, 319] on span "SUBIR" at bounding box center [1248, 326] width 35 height 14
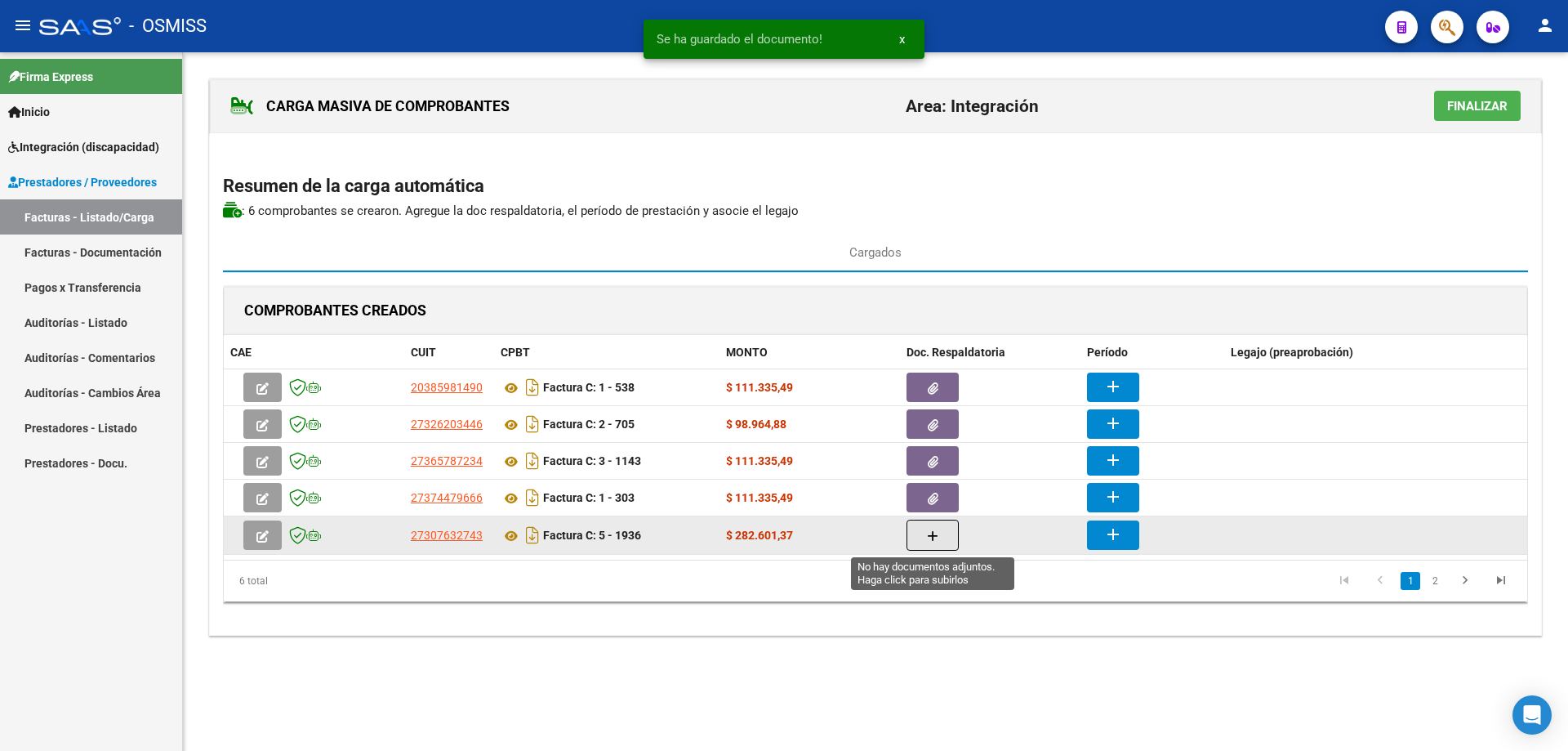
click at [940, 542] on button "button" at bounding box center [933, 535] width 53 height 31
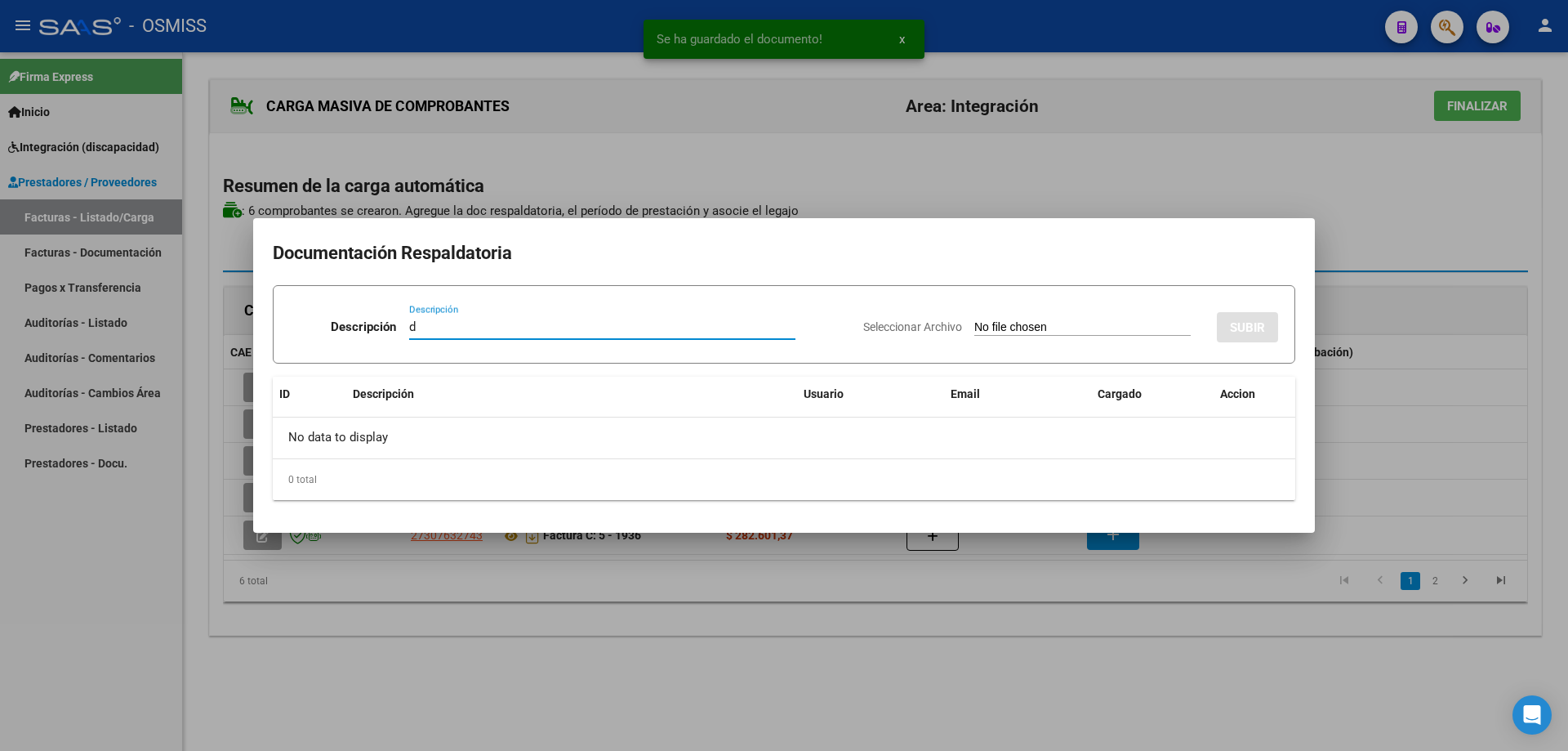
type input "d"
click at [974, 328] on input "Seleccionar Archivo" at bounding box center [1083, 328] width 217 height 15
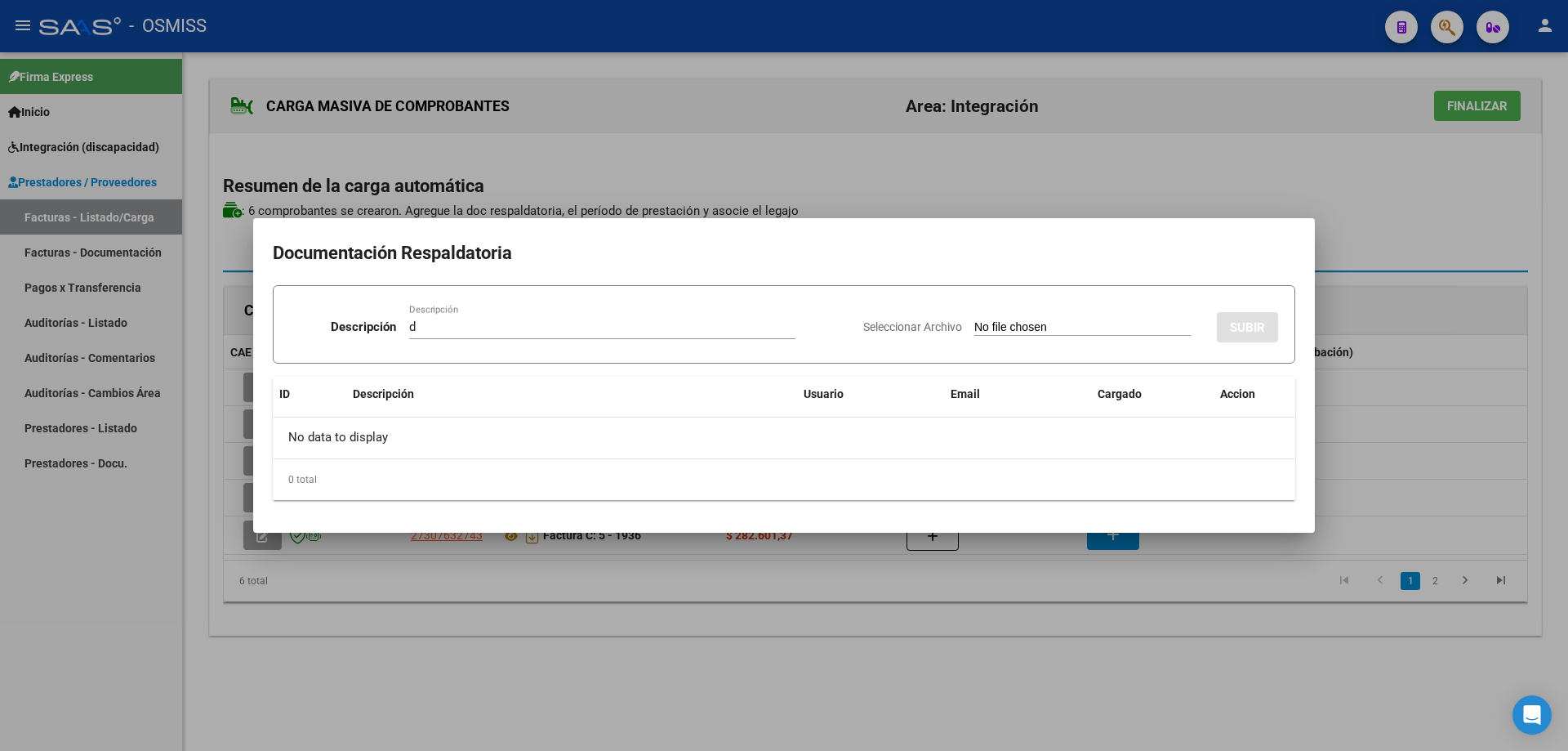
type input "C:\fakepath\asist terap.pdf"
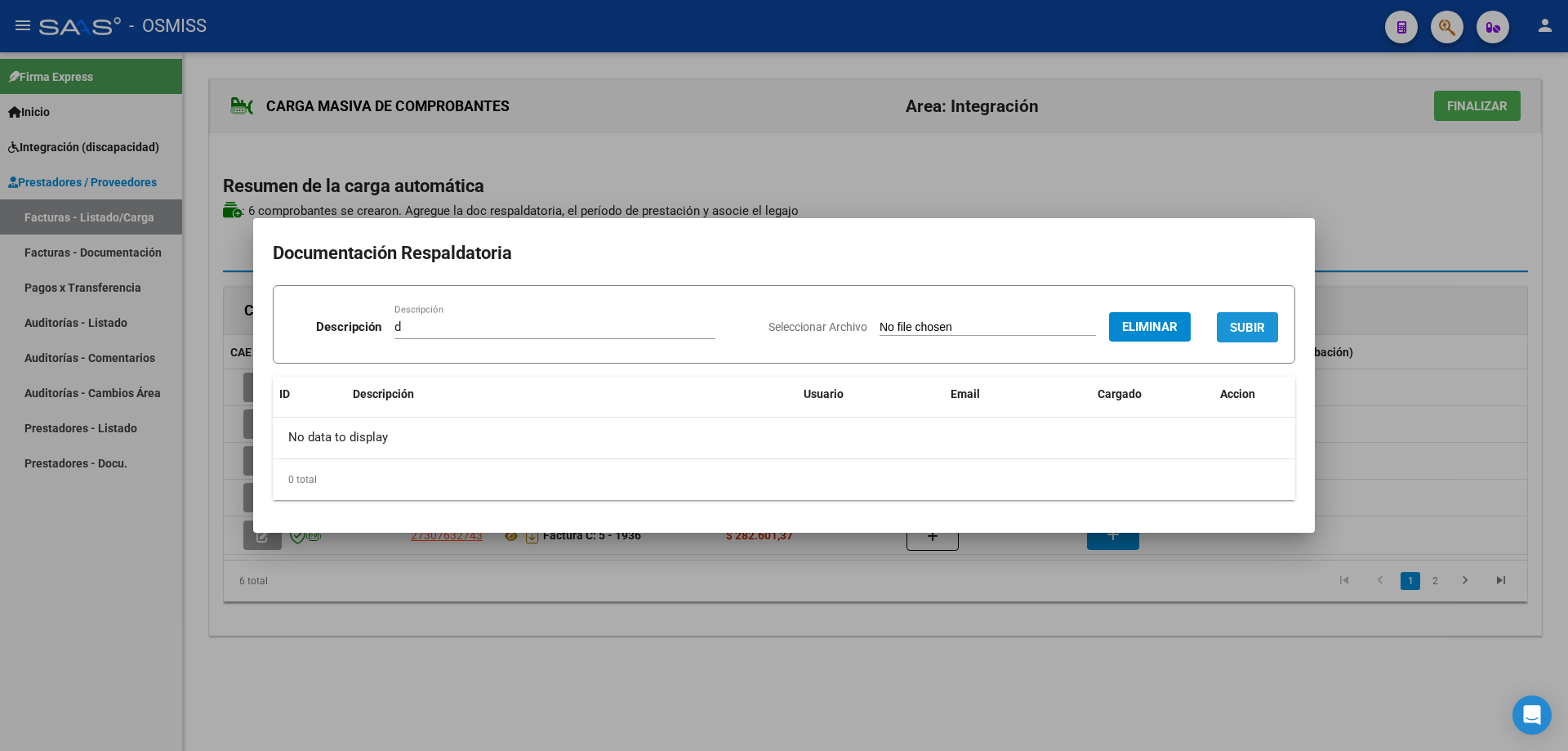
click at [1255, 318] on button "SUBIR" at bounding box center [1248, 327] width 61 height 31
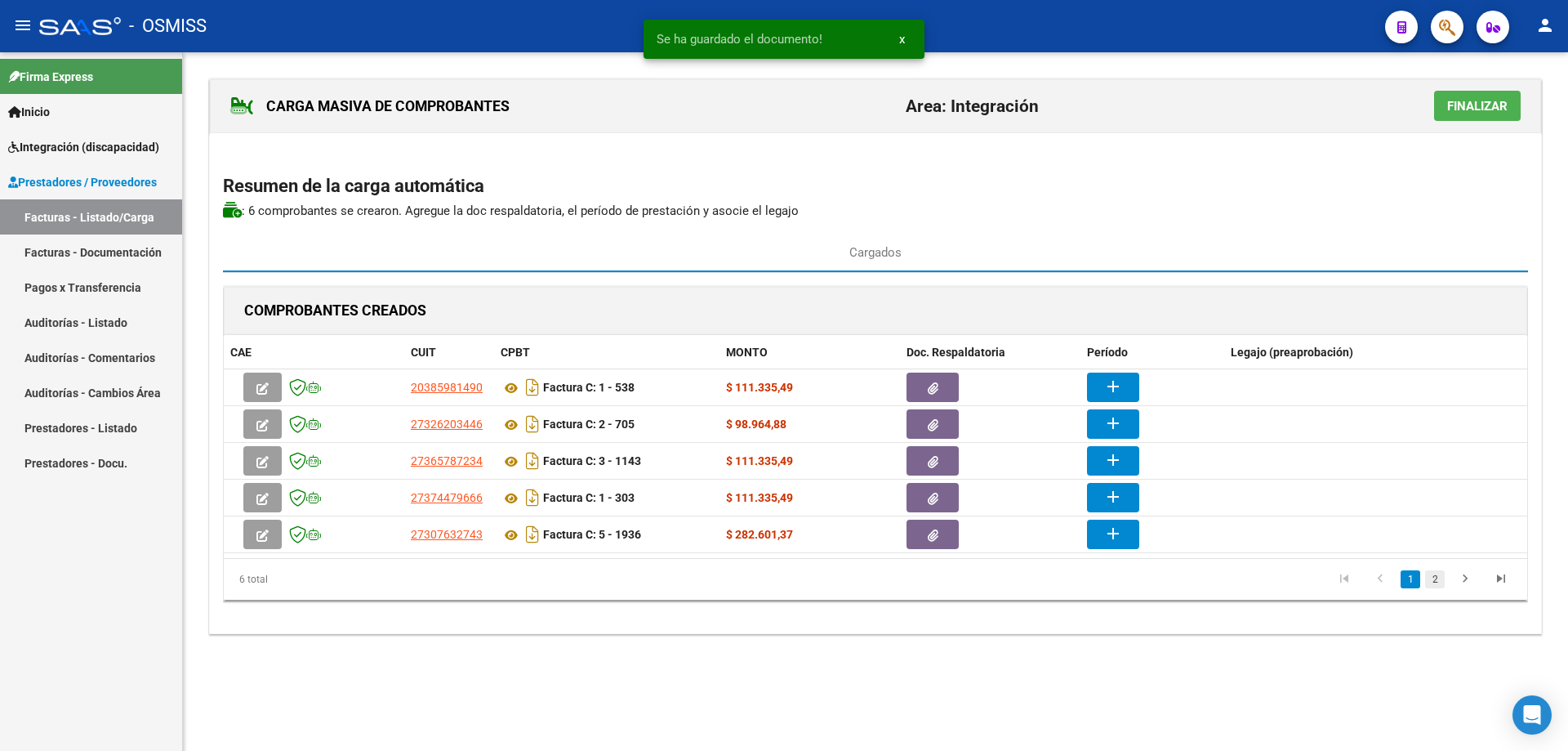
click at [1436, 579] on link "2" at bounding box center [1435, 579] width 19 height 18
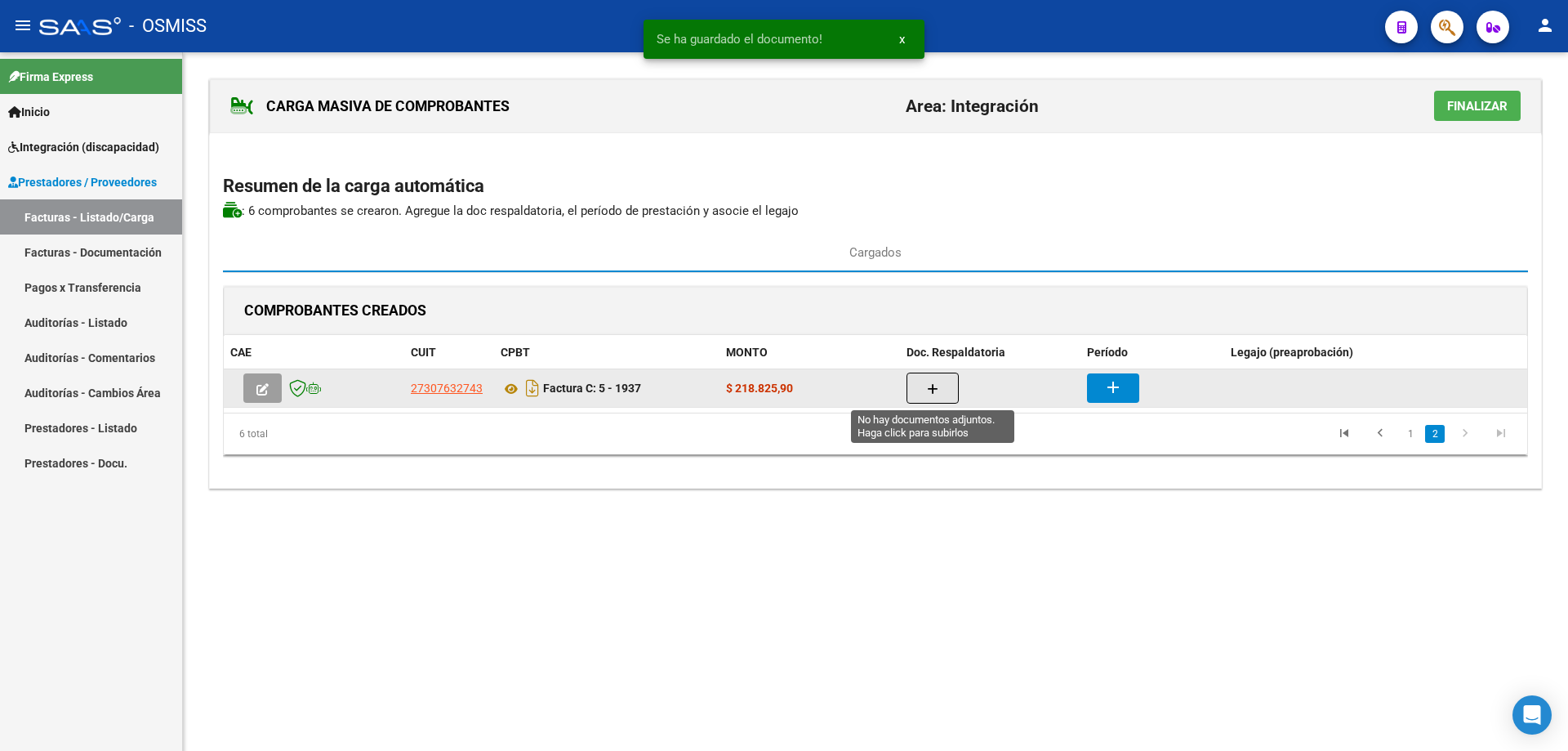
click at [931, 390] on icon "button" at bounding box center [933, 388] width 12 height 12
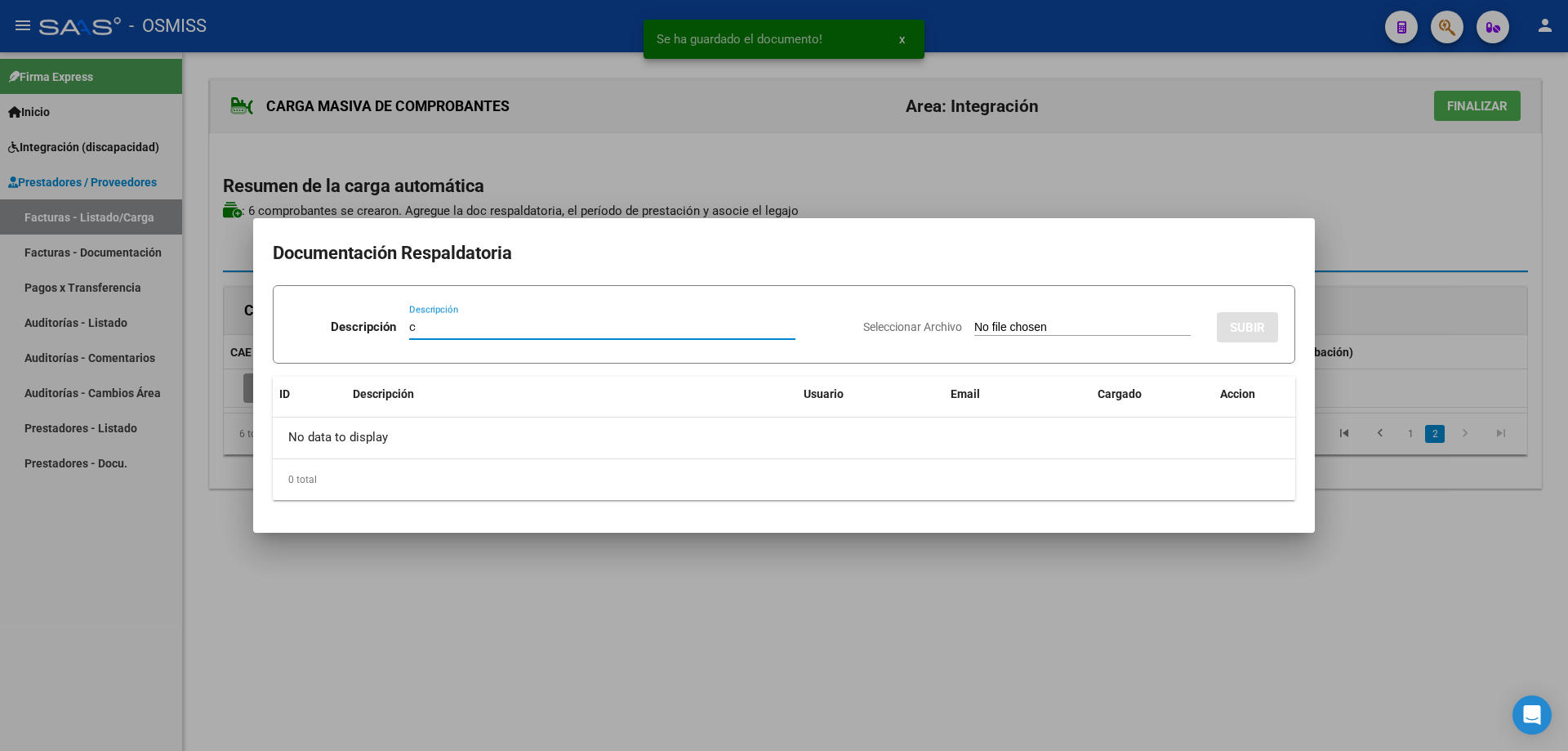
type input "c"
click at [997, 327] on input "Seleccionar Archivo" at bounding box center [1083, 328] width 217 height 15
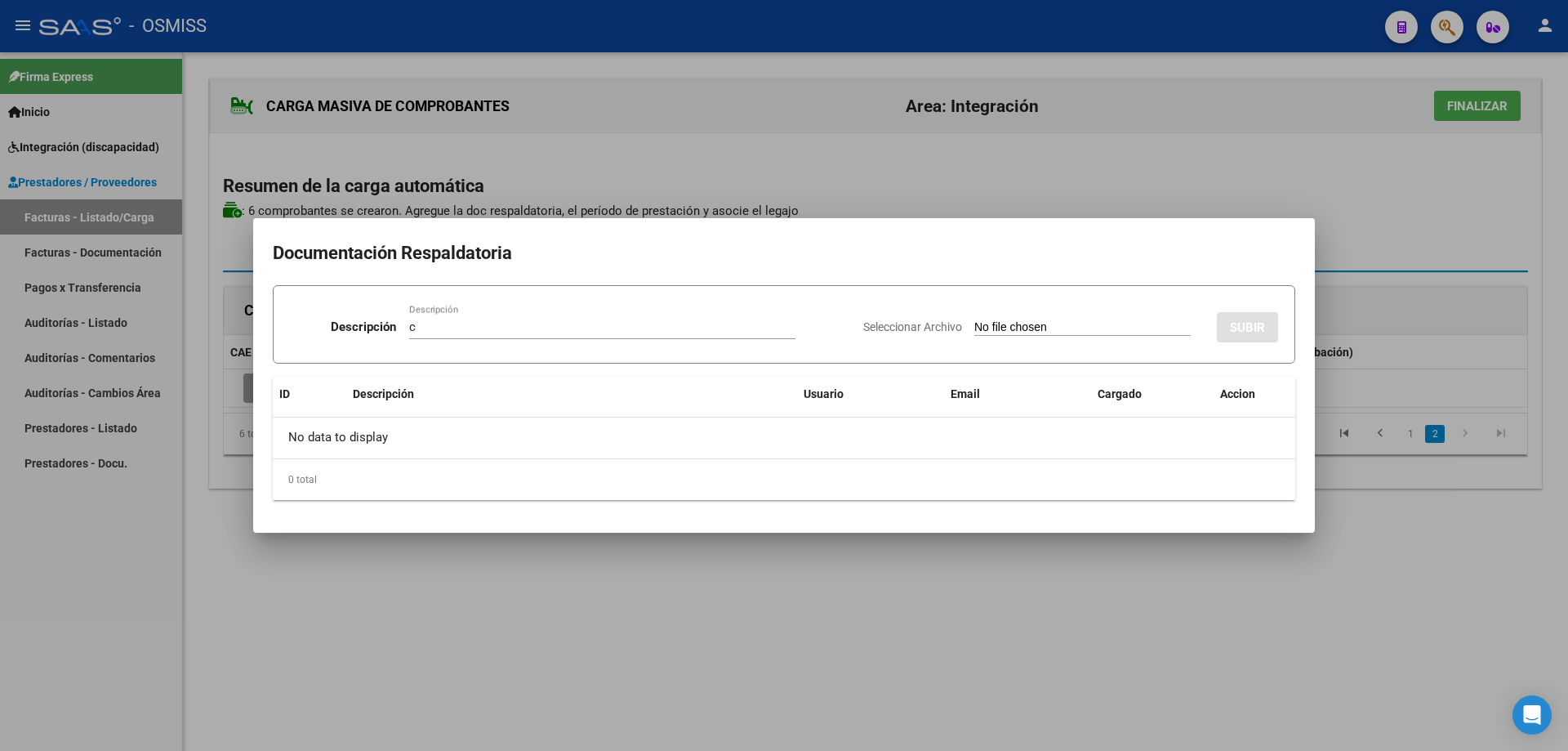
type input "C:\fakepath\asist esc.pdf"
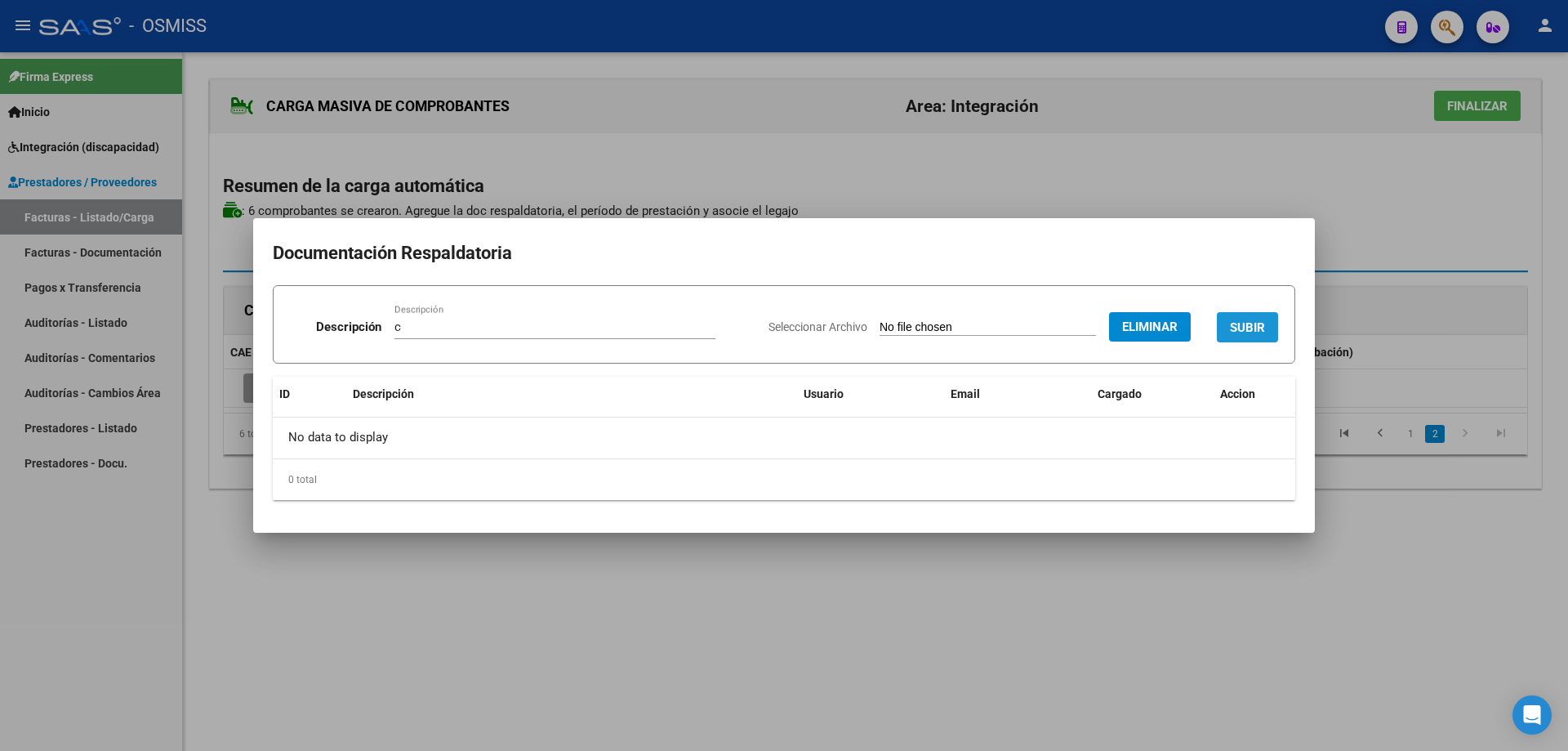
click at [1252, 315] on button "SUBIR" at bounding box center [1248, 327] width 61 height 31
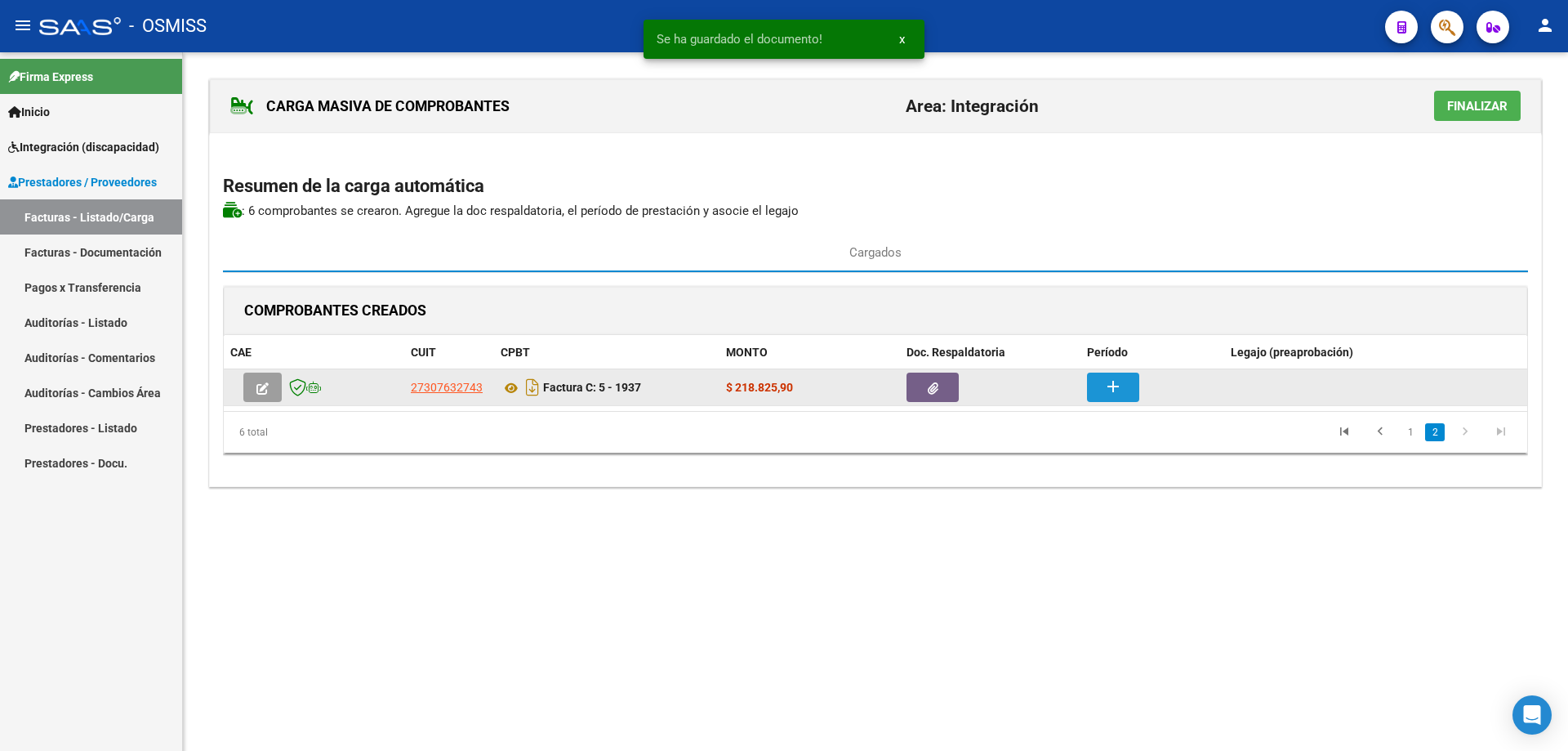
click at [1099, 383] on button "add" at bounding box center [1113, 387] width 53 height 30
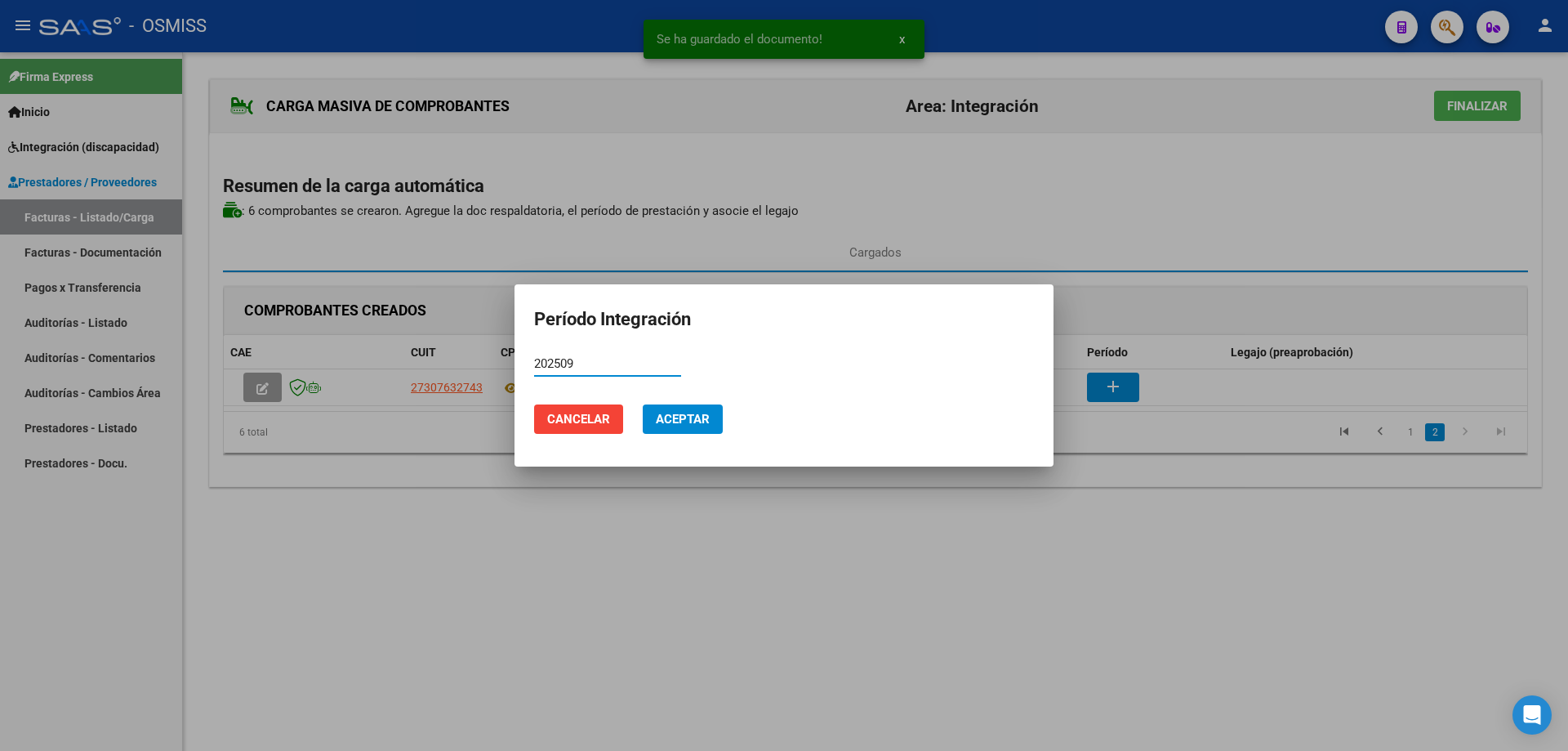
type input "202509"
click at [661, 423] on span "Aceptar" at bounding box center [683, 418] width 54 height 14
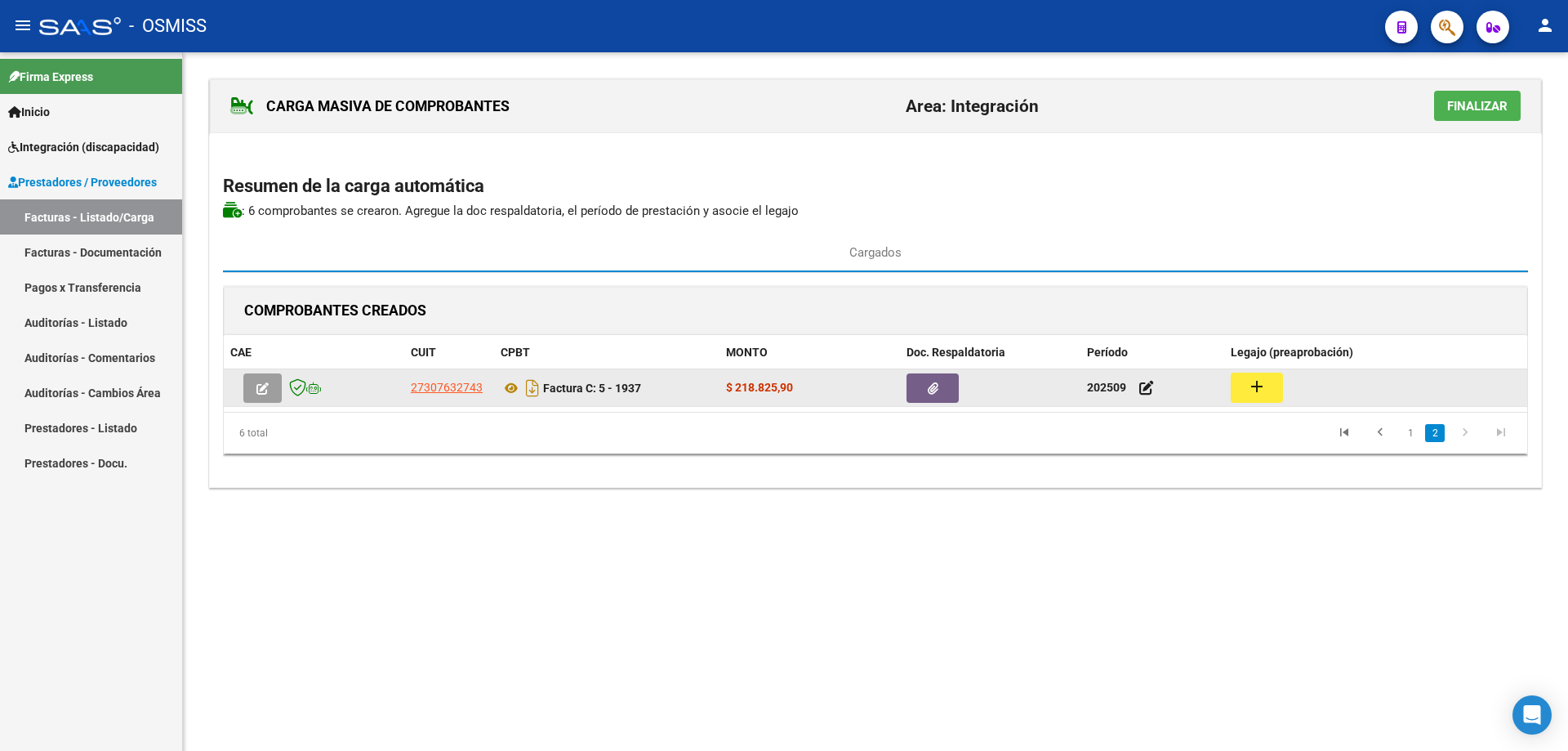
click at [1256, 392] on mat-icon "add" at bounding box center [1257, 387] width 19 height 19
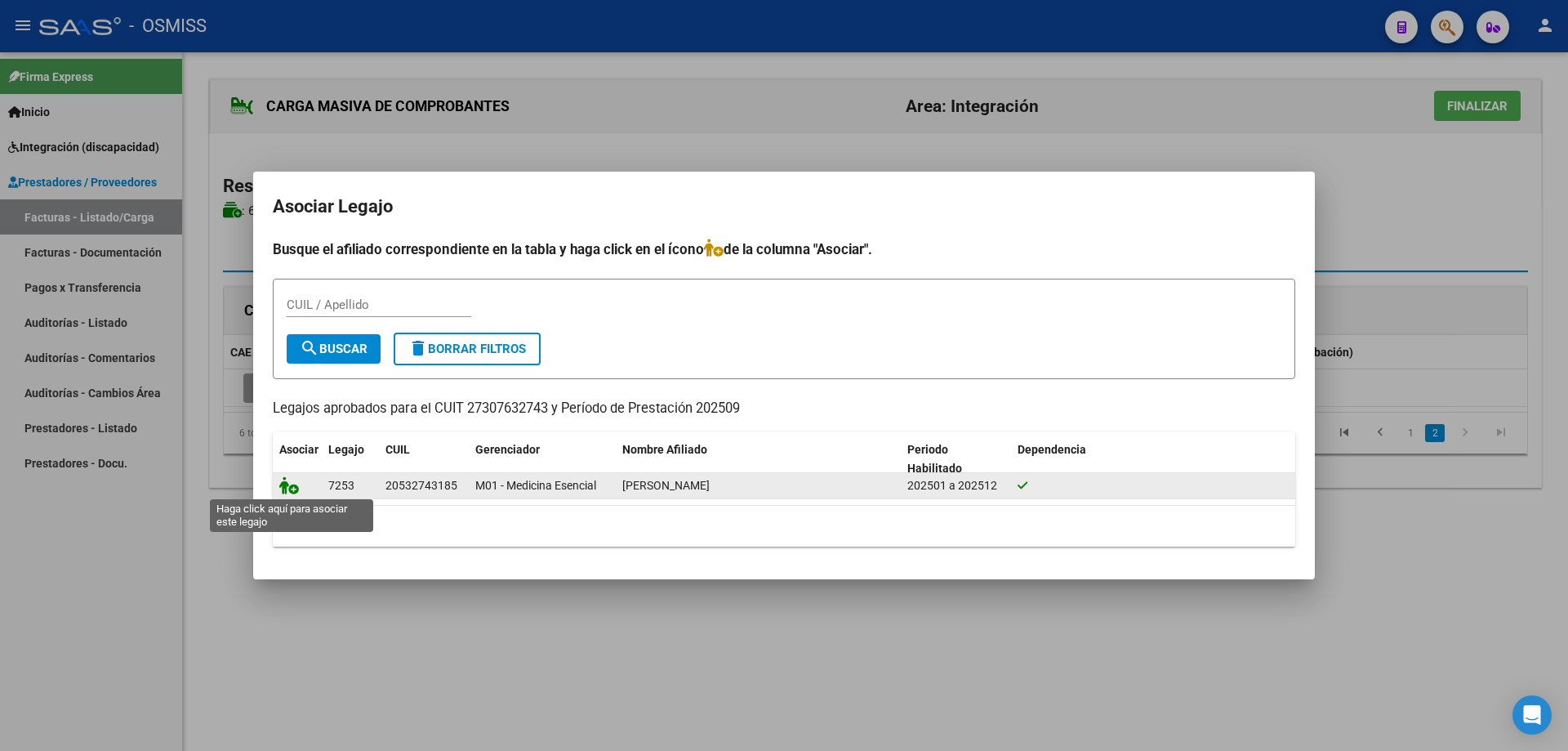
click at [291, 482] on icon at bounding box center [289, 485] width 19 height 18
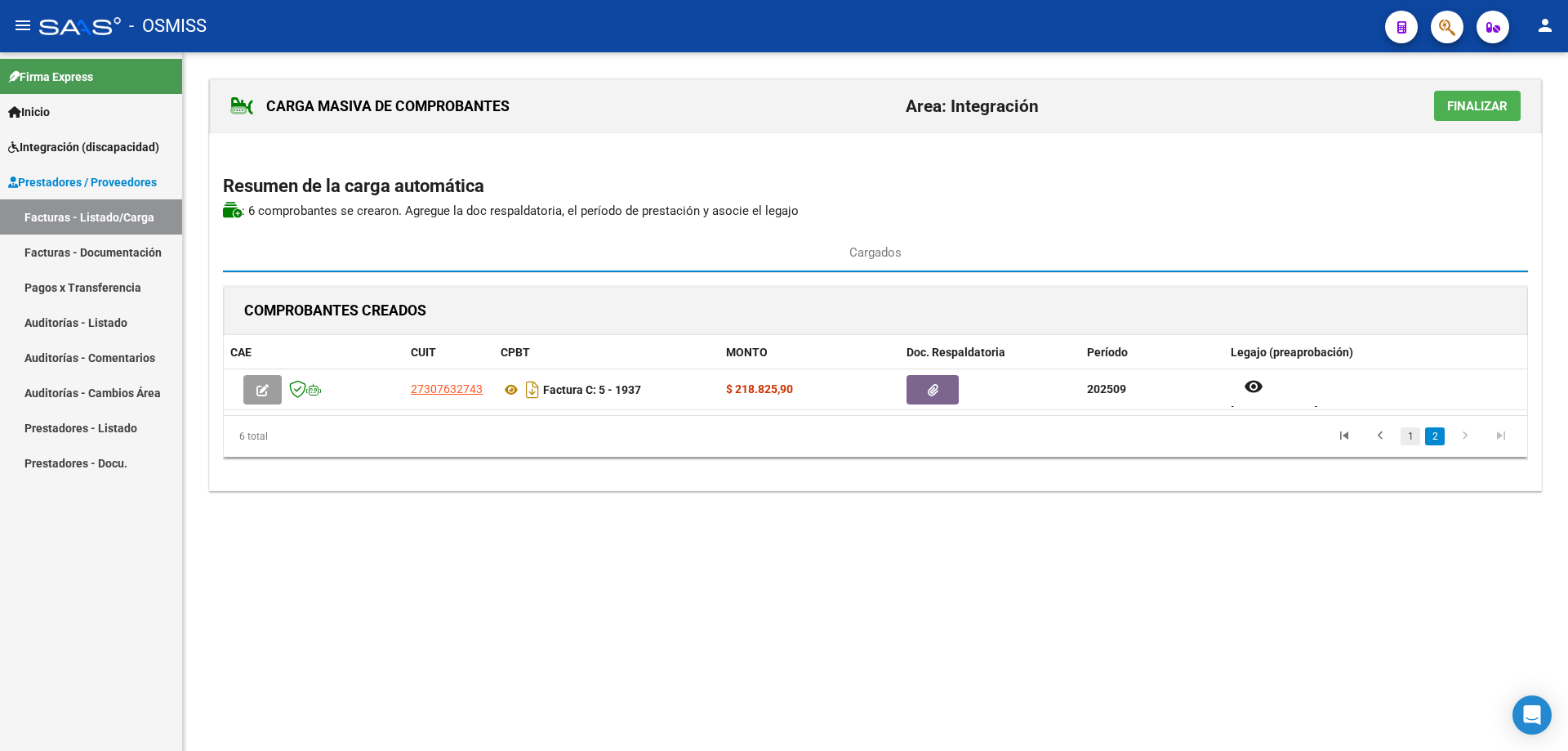
click at [1406, 438] on link "1" at bounding box center [1411, 435] width 19 height 18
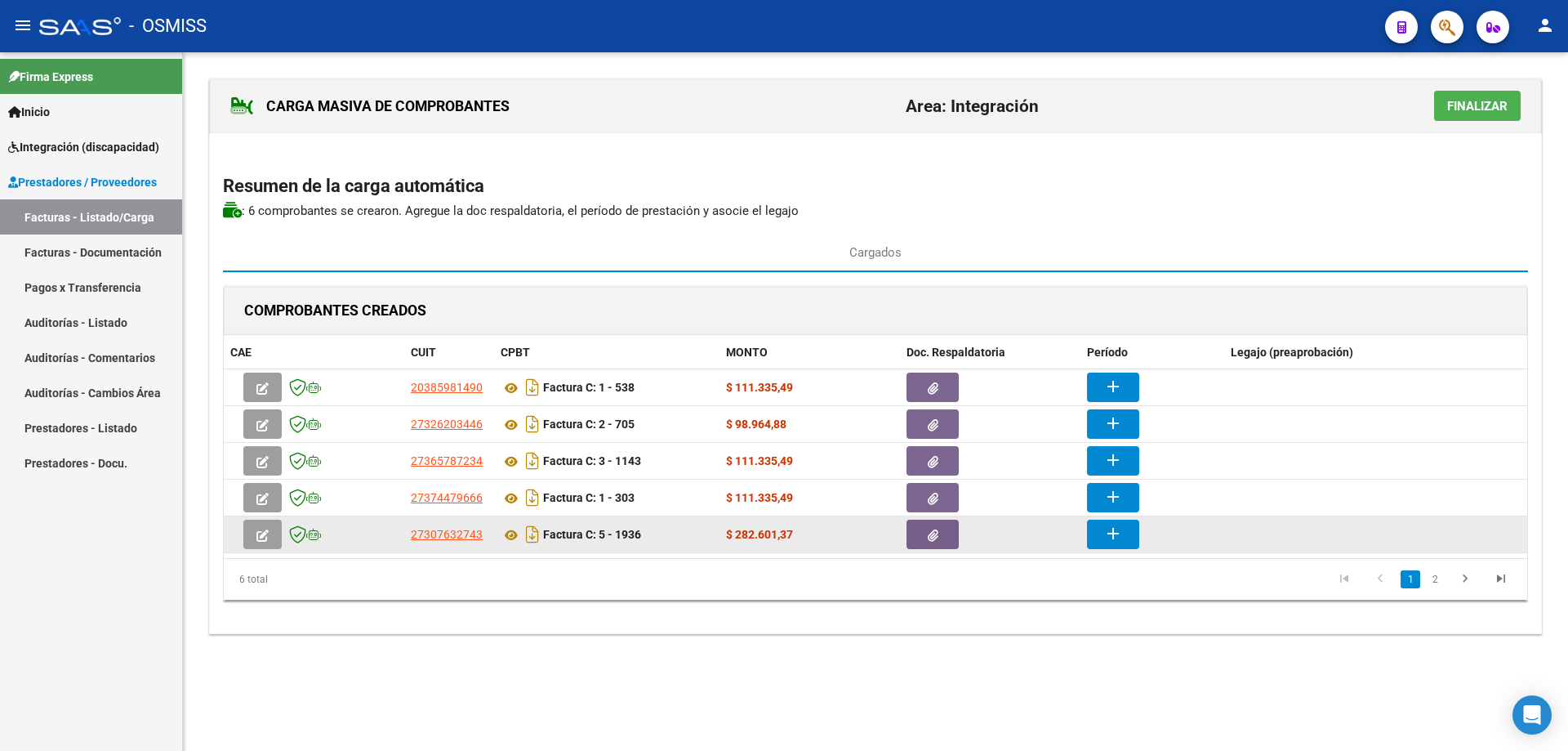
click at [1109, 540] on mat-icon "add" at bounding box center [1113, 533] width 19 height 19
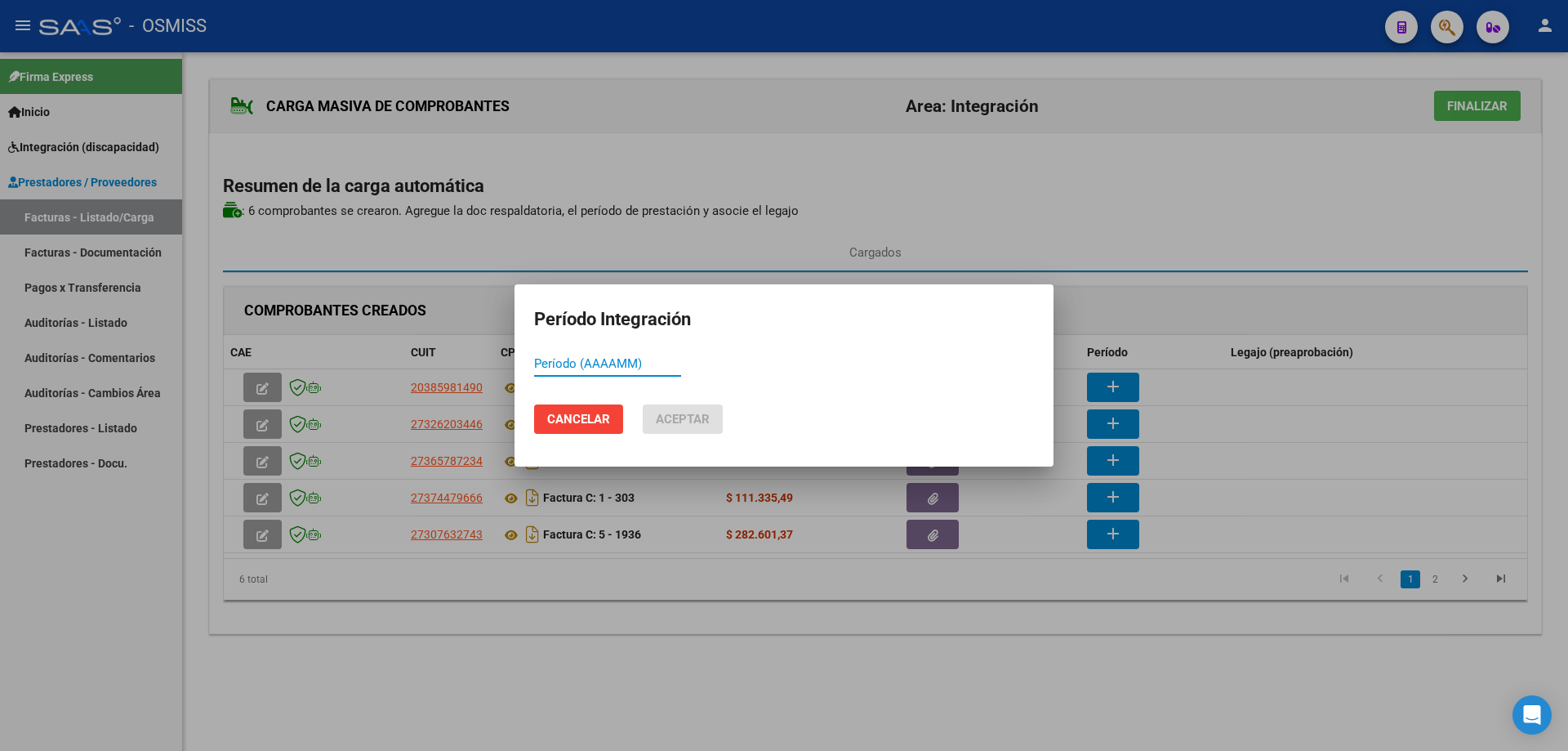
paste input "202509"
type input "202509"
click at [671, 423] on span "Aceptar" at bounding box center [683, 418] width 54 height 14
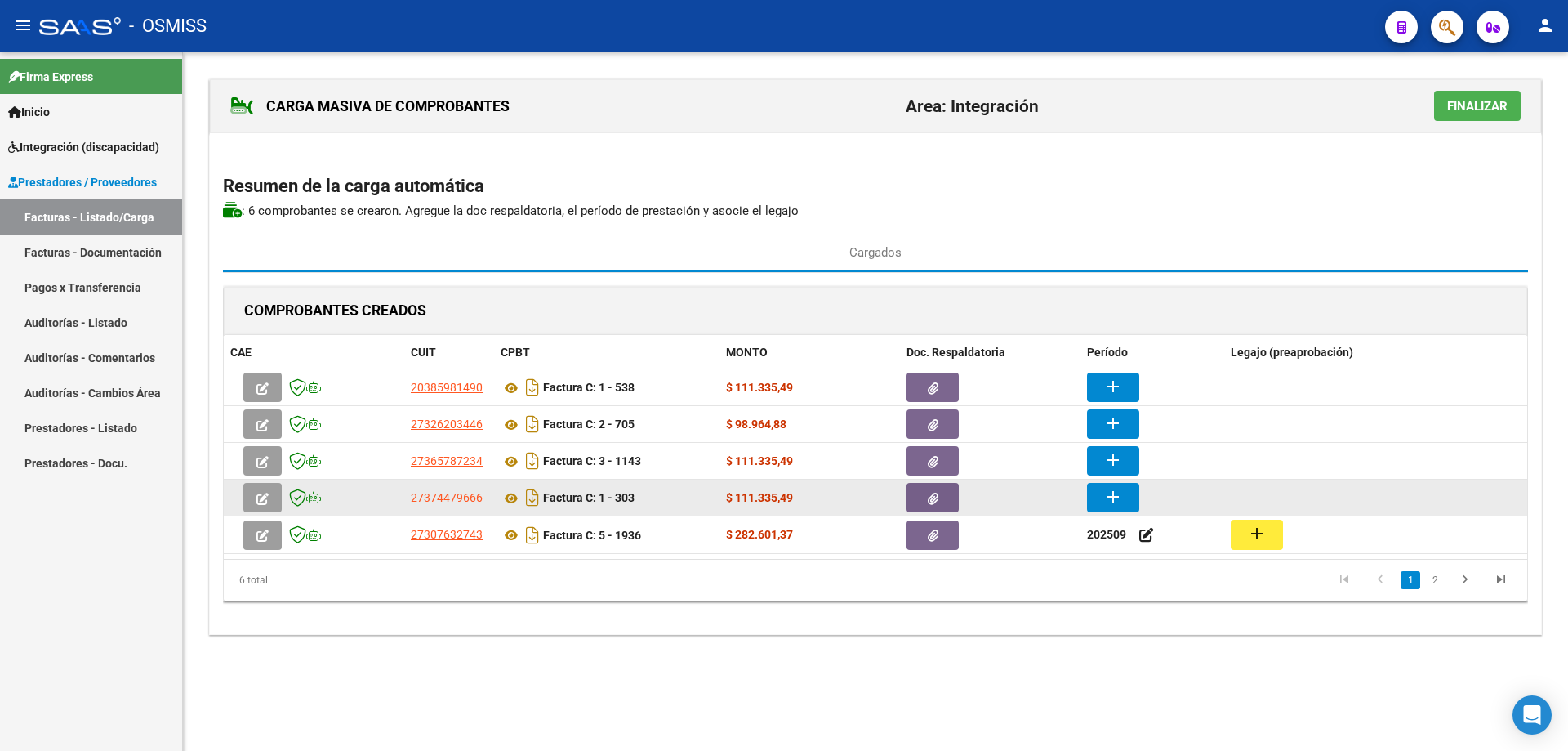
click at [1128, 492] on button "add" at bounding box center [1113, 497] width 53 height 30
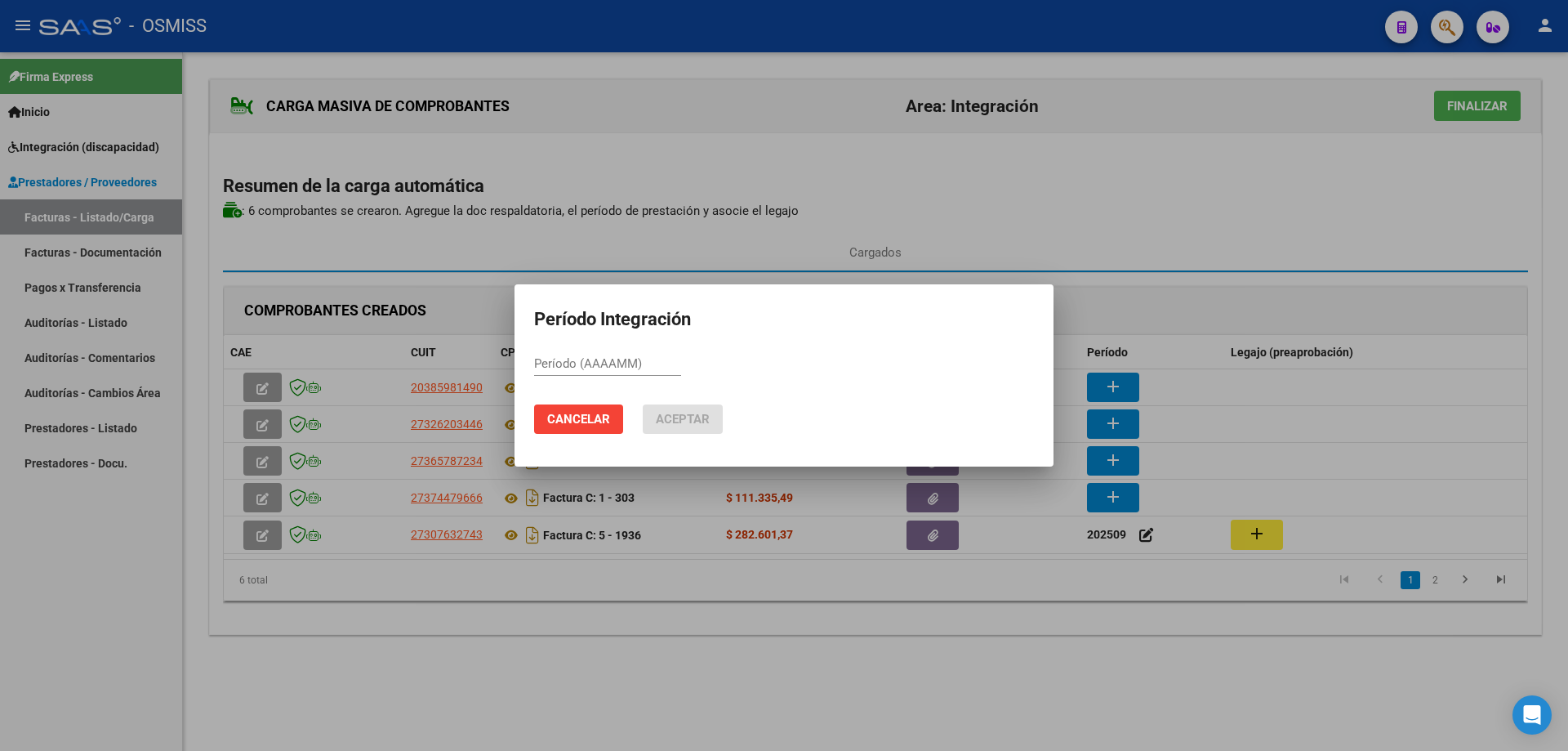
drag, startPoint x: 598, startPoint y: 356, endPoint x: 579, endPoint y: 360, distance: 19.4
paste input "202509"
type input "202509"
drag, startPoint x: 712, startPoint y: 416, endPoint x: 719, endPoint y: 422, distance: 9.2
click at [711, 416] on button "Aceptar" at bounding box center [682, 419] width 80 height 30
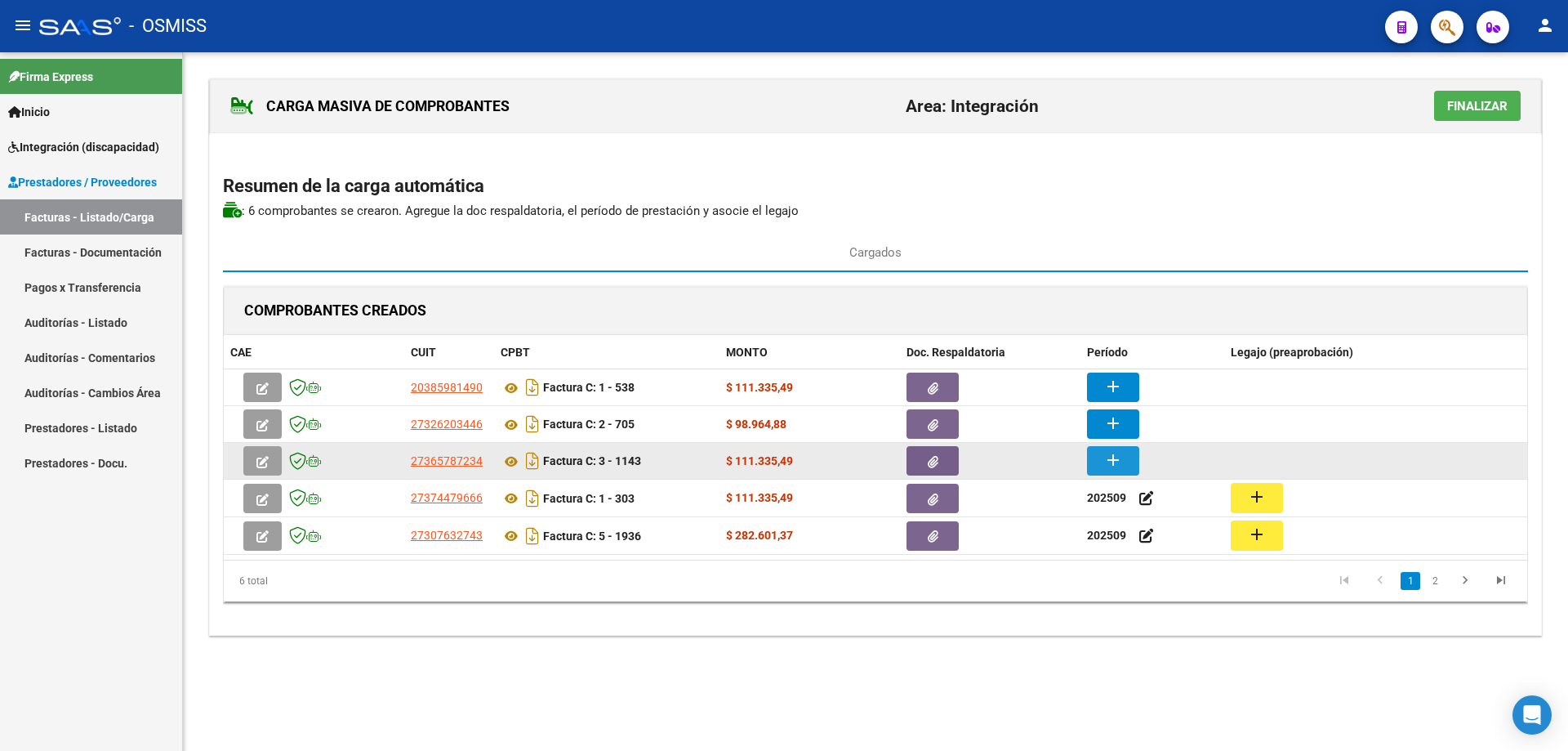
click at [1120, 460] on mat-icon "add" at bounding box center [1113, 459] width 19 height 19
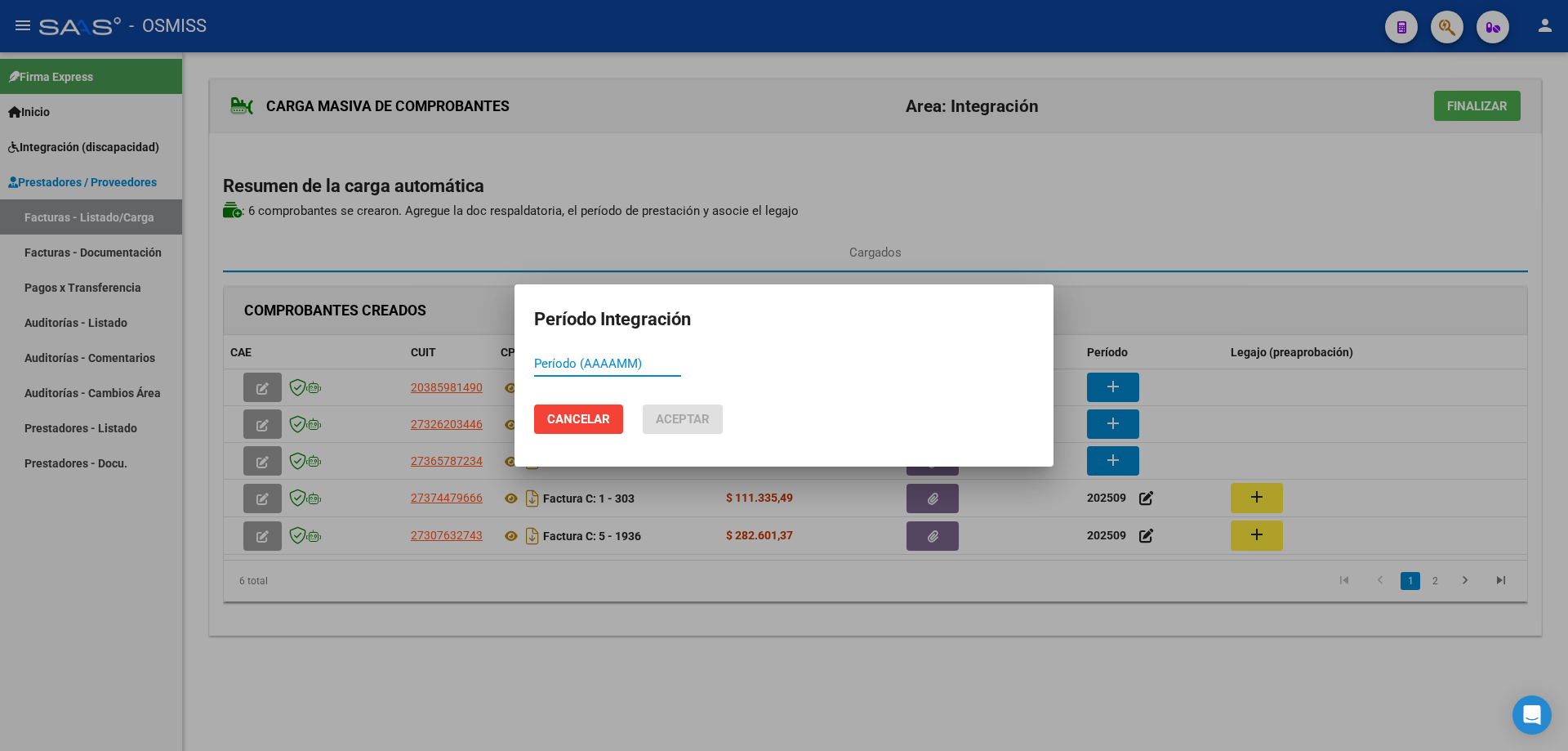
paste input "202509"
type input "202509"
click at [691, 414] on span "Aceptar" at bounding box center [683, 418] width 54 height 14
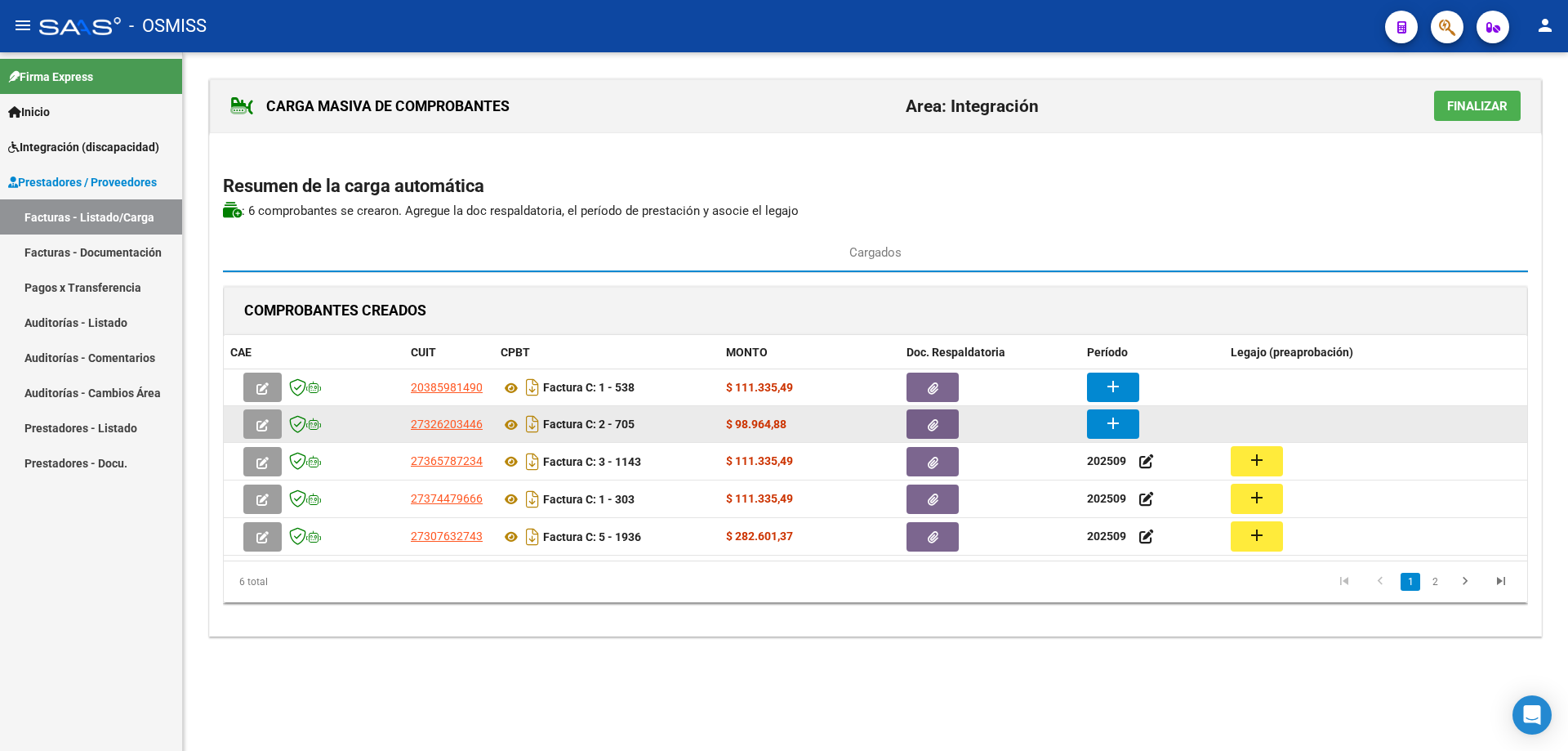
click at [1107, 433] on mat-icon "add" at bounding box center [1113, 423] width 19 height 19
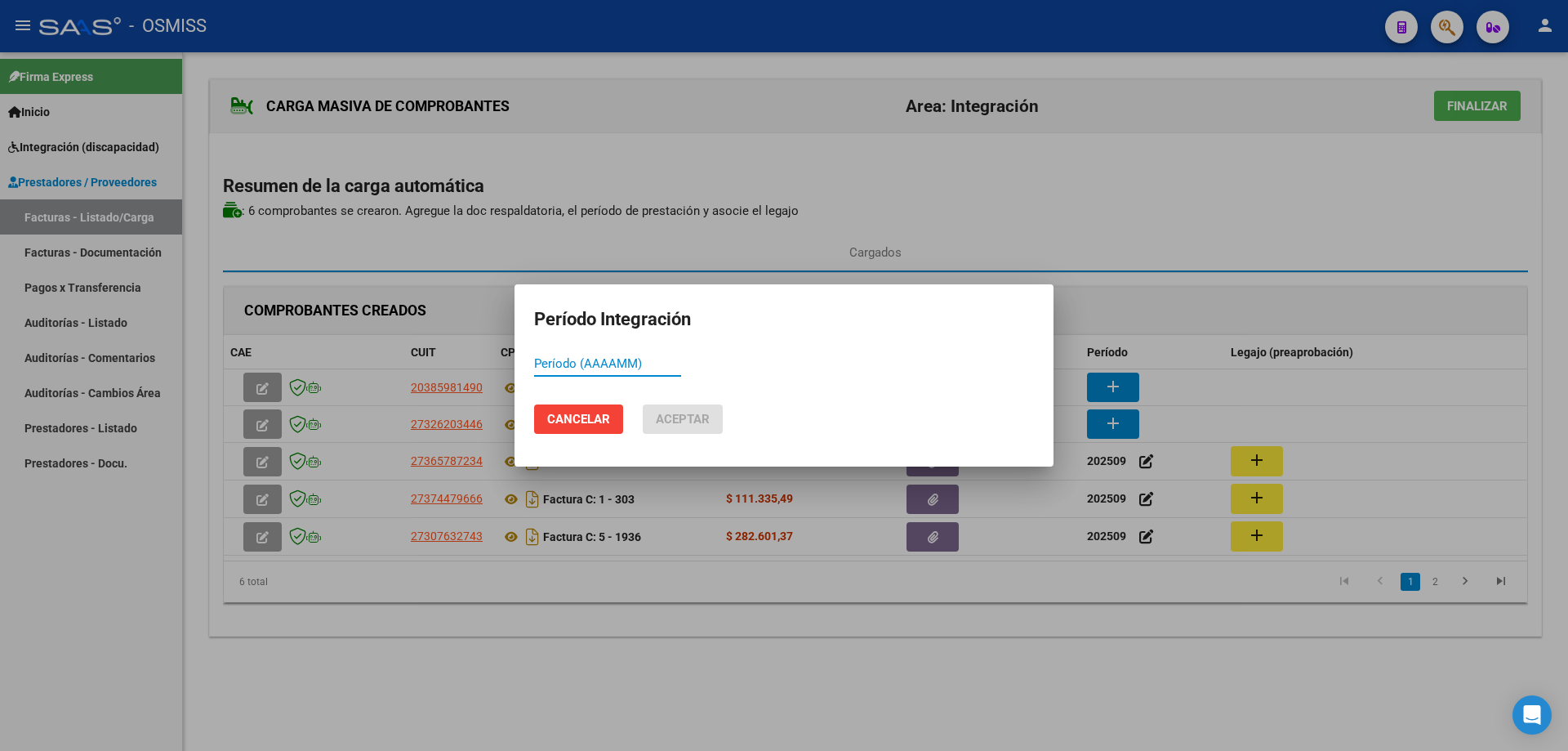
paste input "202509"
type input "202509"
click at [659, 422] on span "Aceptar" at bounding box center [683, 418] width 54 height 14
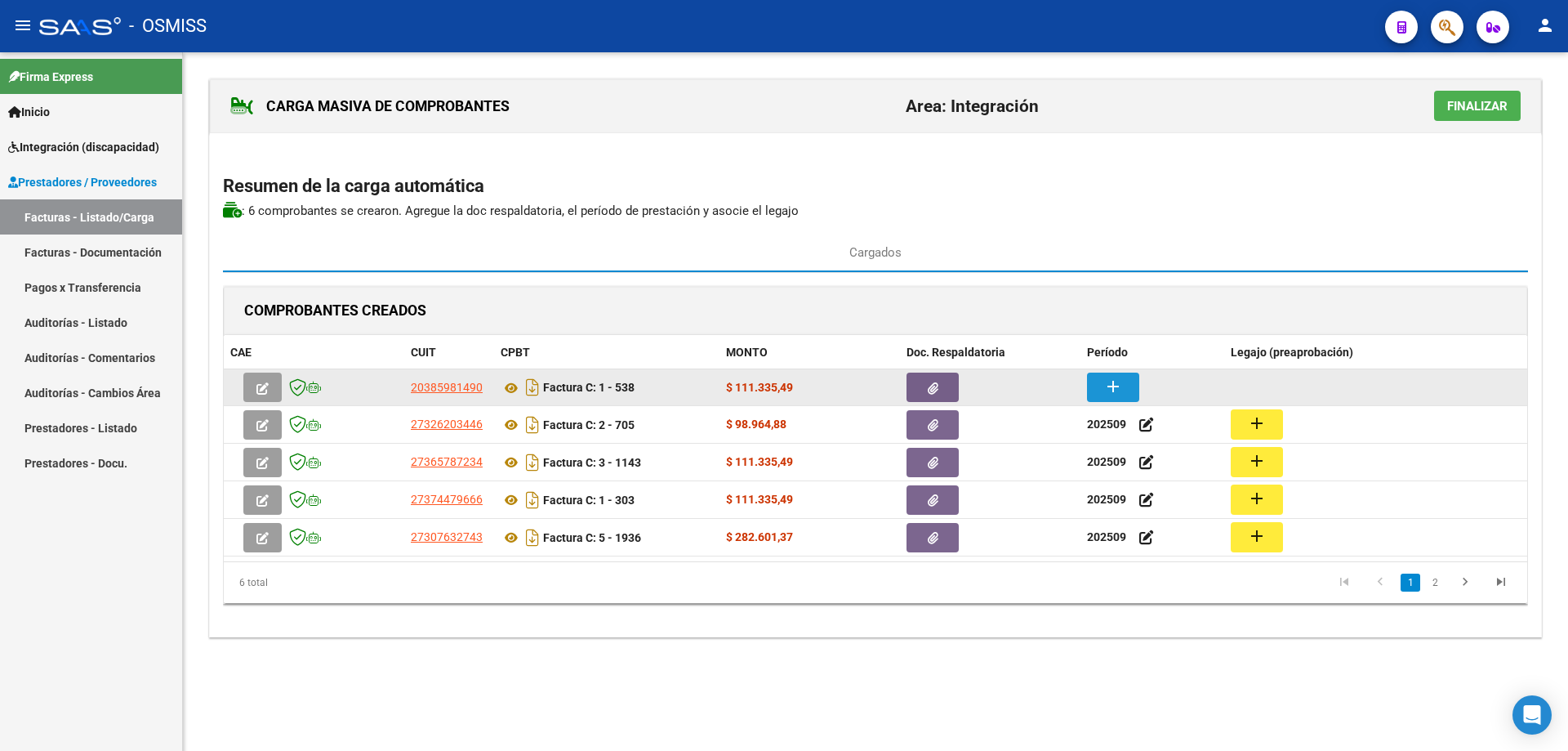
click at [1112, 388] on mat-icon "add" at bounding box center [1113, 387] width 19 height 19
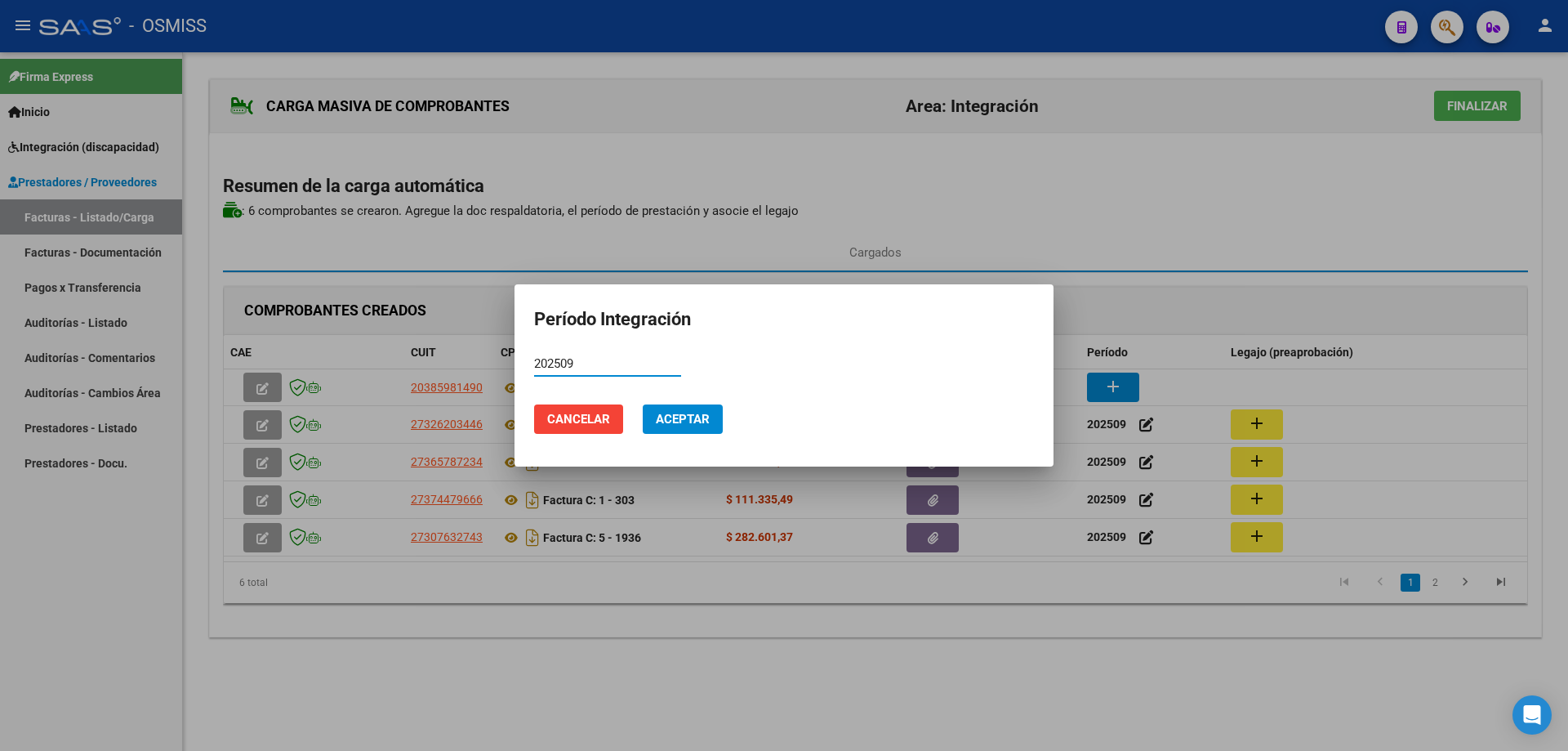
type input "202509"
click at [693, 411] on span "Aceptar" at bounding box center [683, 418] width 54 height 14
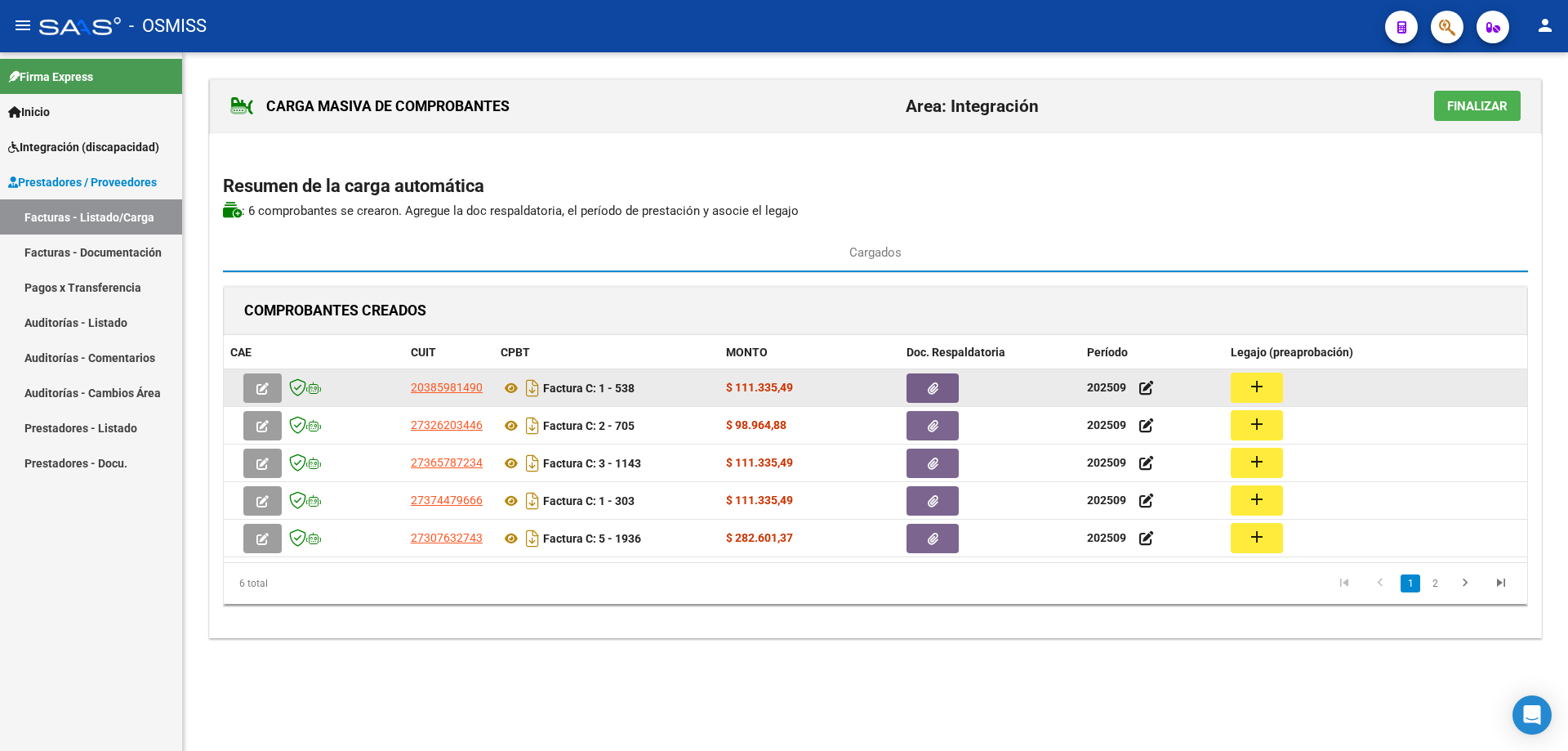
click at [1242, 387] on button "add" at bounding box center [1257, 387] width 53 height 31
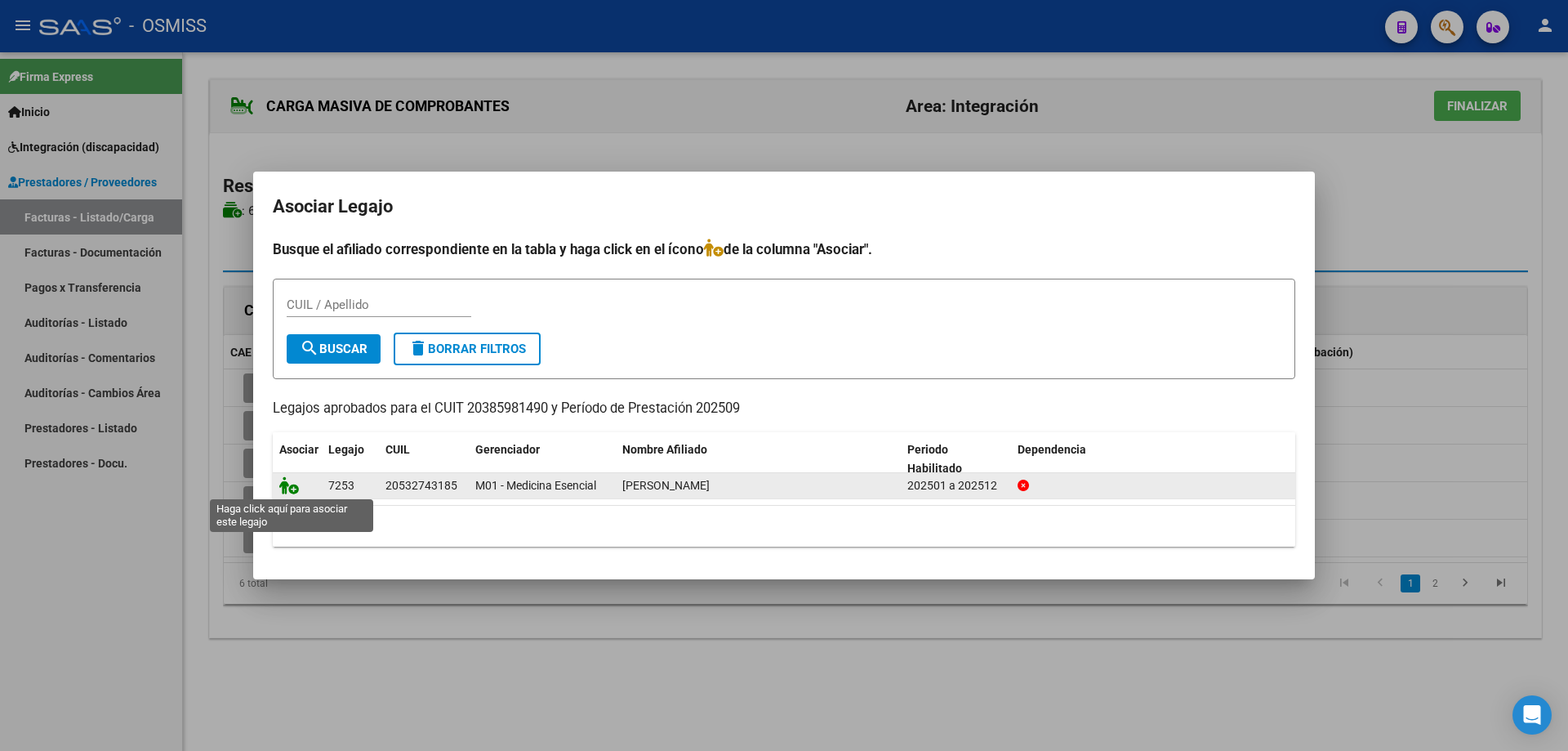
click at [284, 483] on icon at bounding box center [289, 485] width 19 height 18
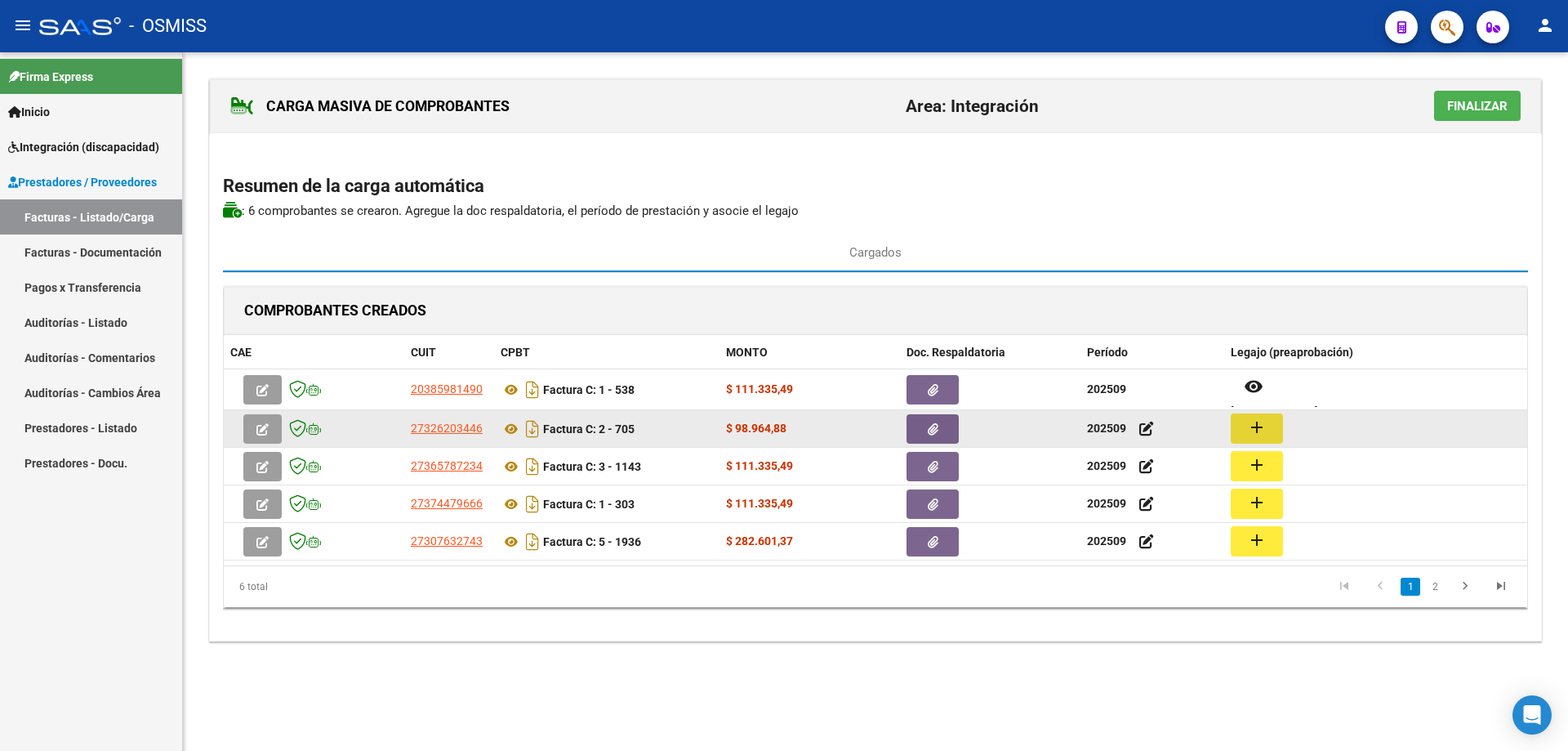
click at [1244, 427] on button "add" at bounding box center [1257, 429] width 53 height 31
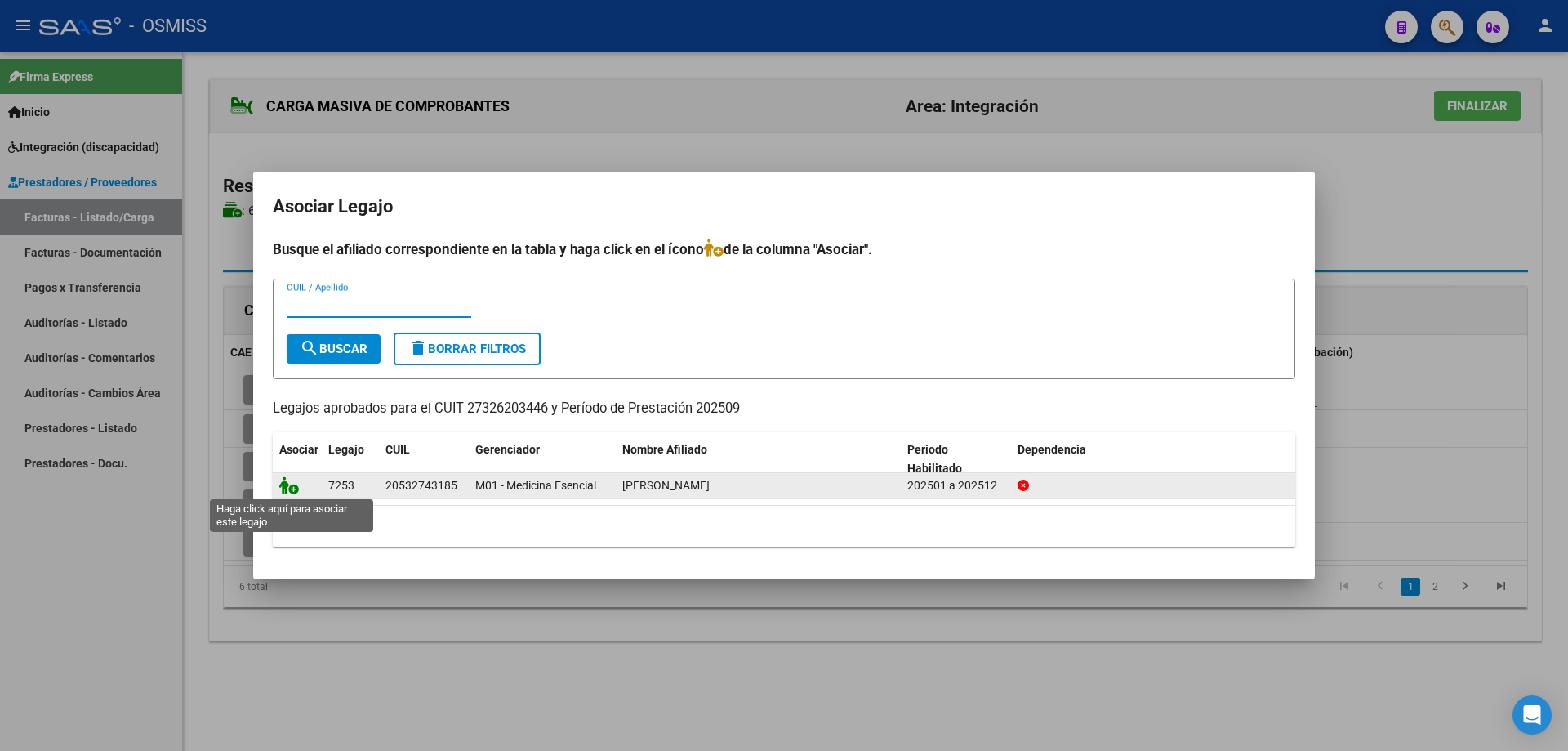
click at [290, 490] on icon at bounding box center [289, 485] width 19 height 18
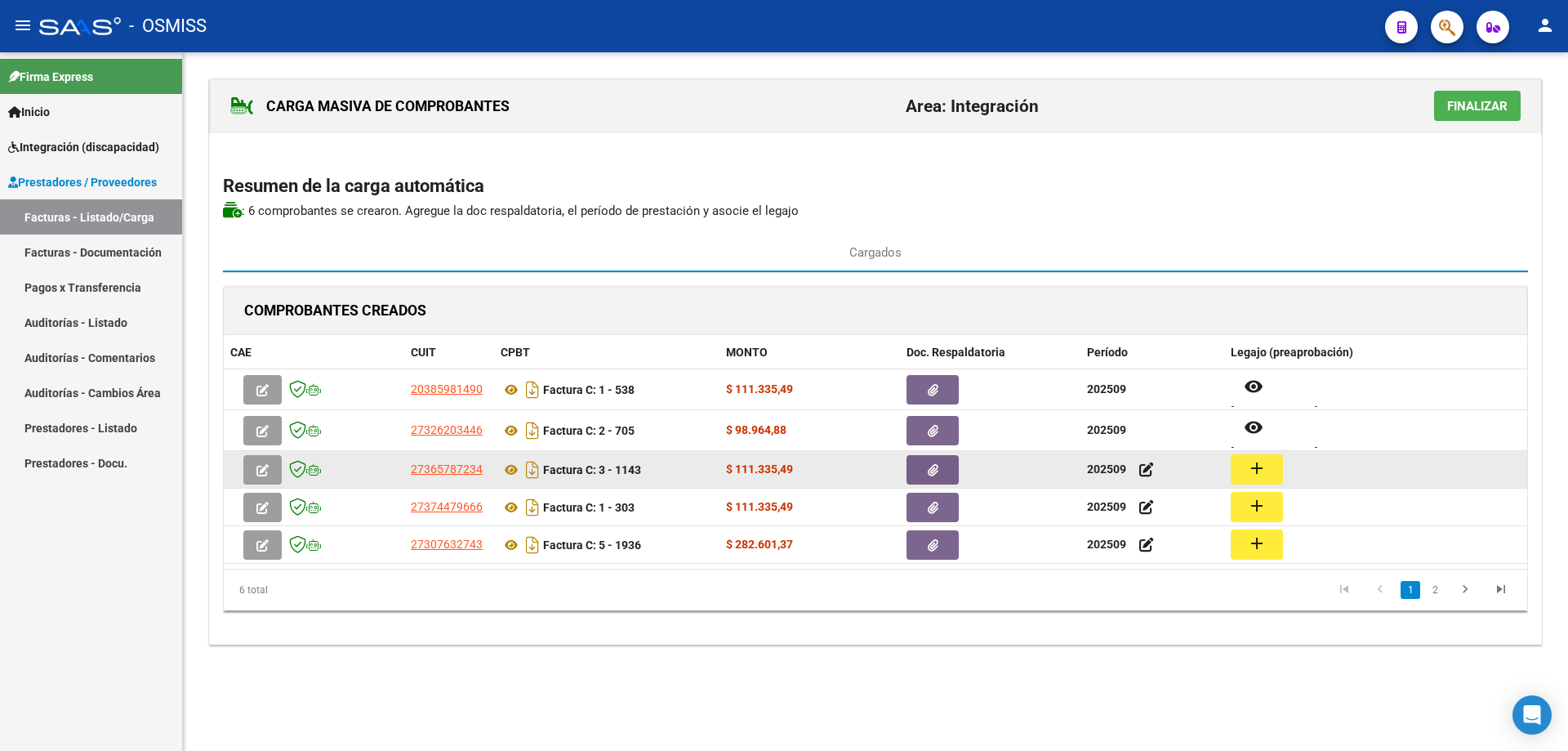
click at [1262, 472] on mat-icon "add" at bounding box center [1257, 468] width 19 height 19
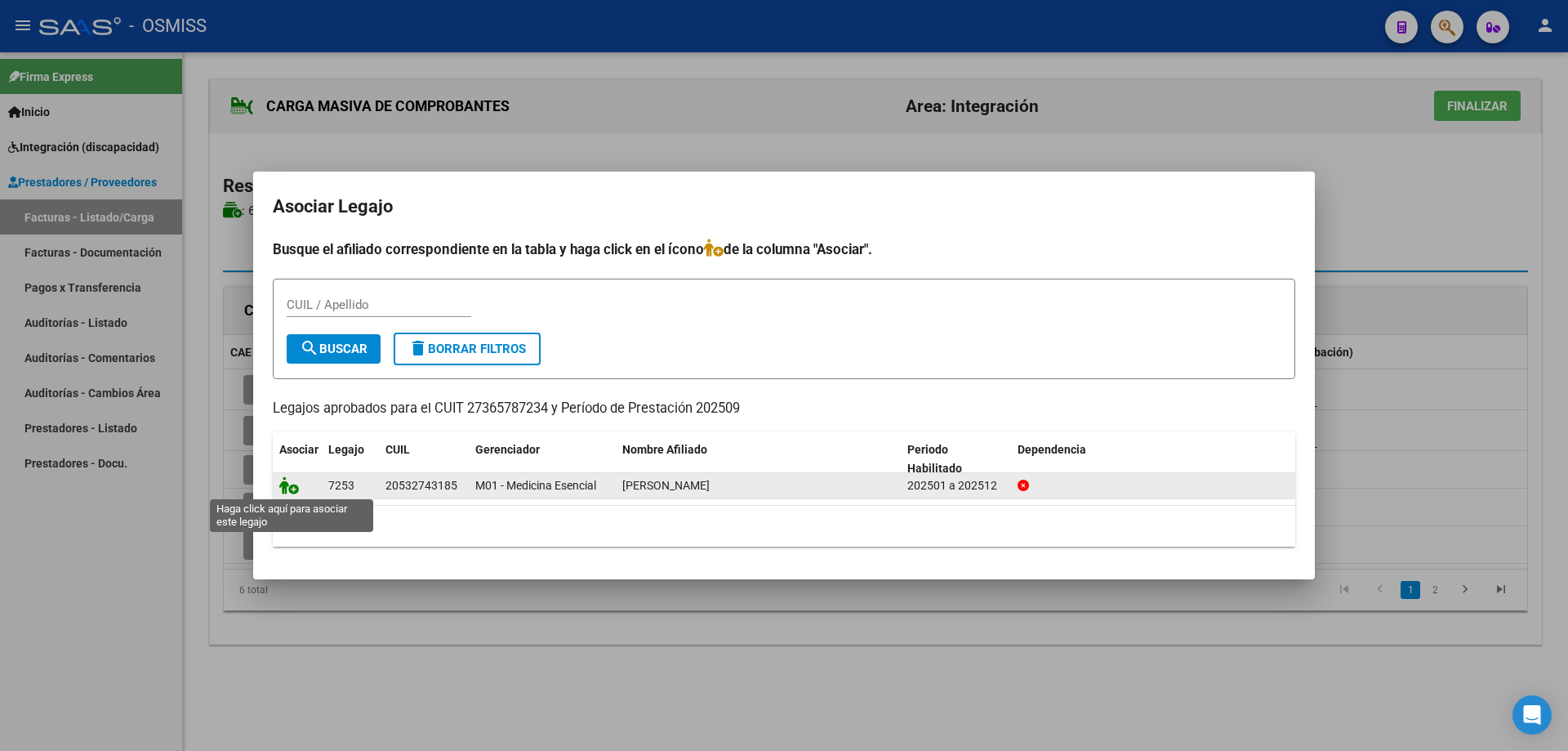
click at [295, 486] on icon at bounding box center [289, 485] width 19 height 18
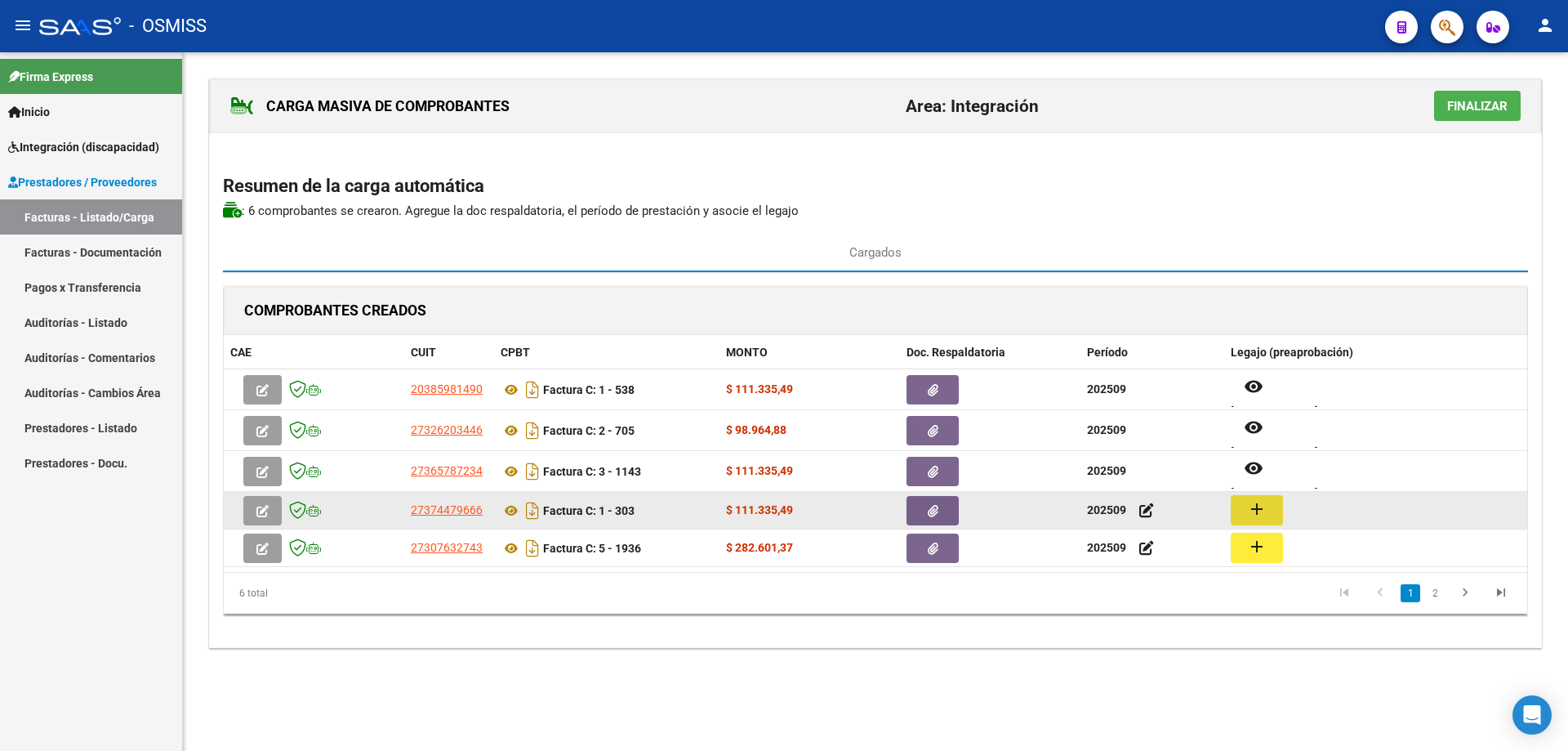
click at [1258, 507] on mat-icon "add" at bounding box center [1257, 508] width 19 height 19
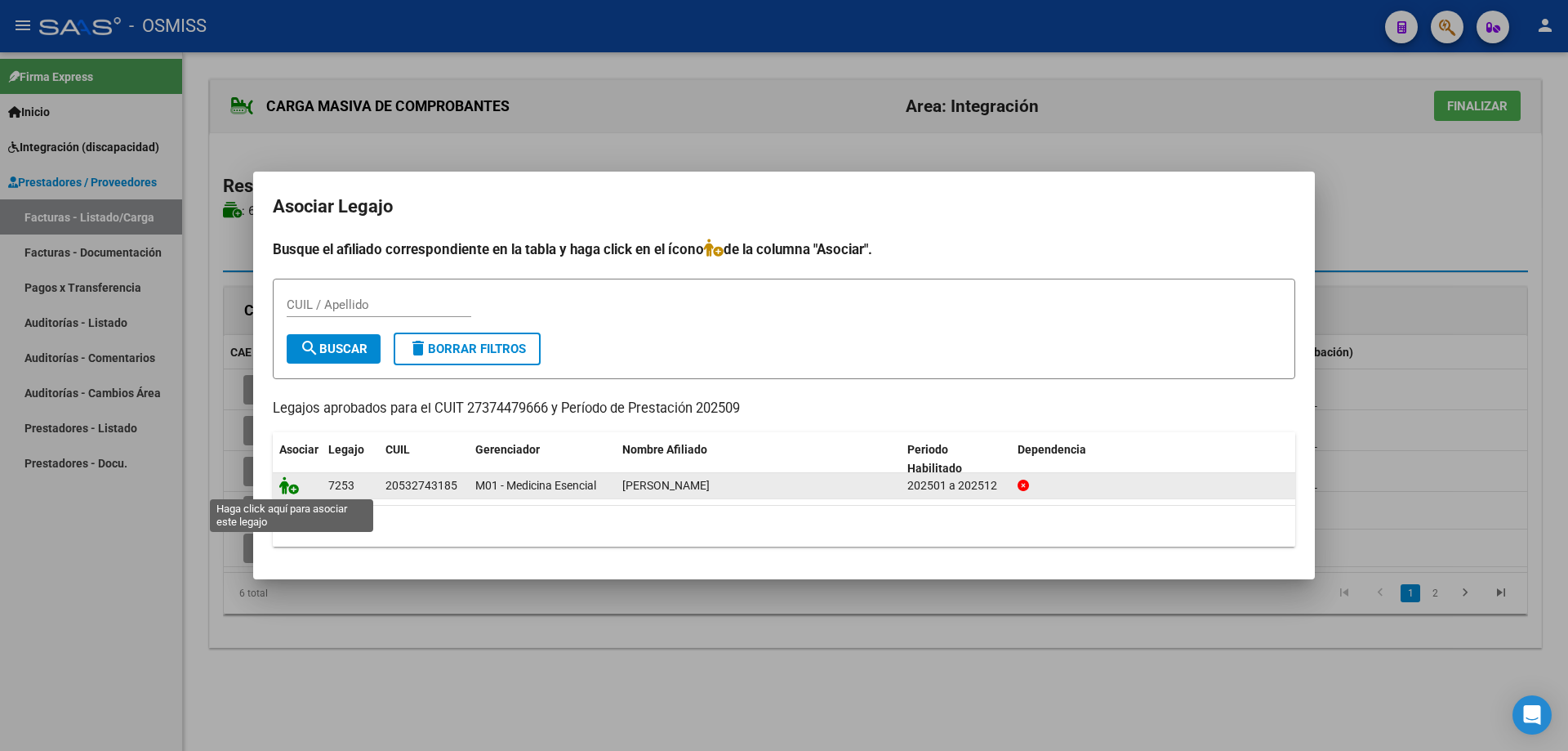
click at [294, 487] on icon at bounding box center [289, 485] width 19 height 18
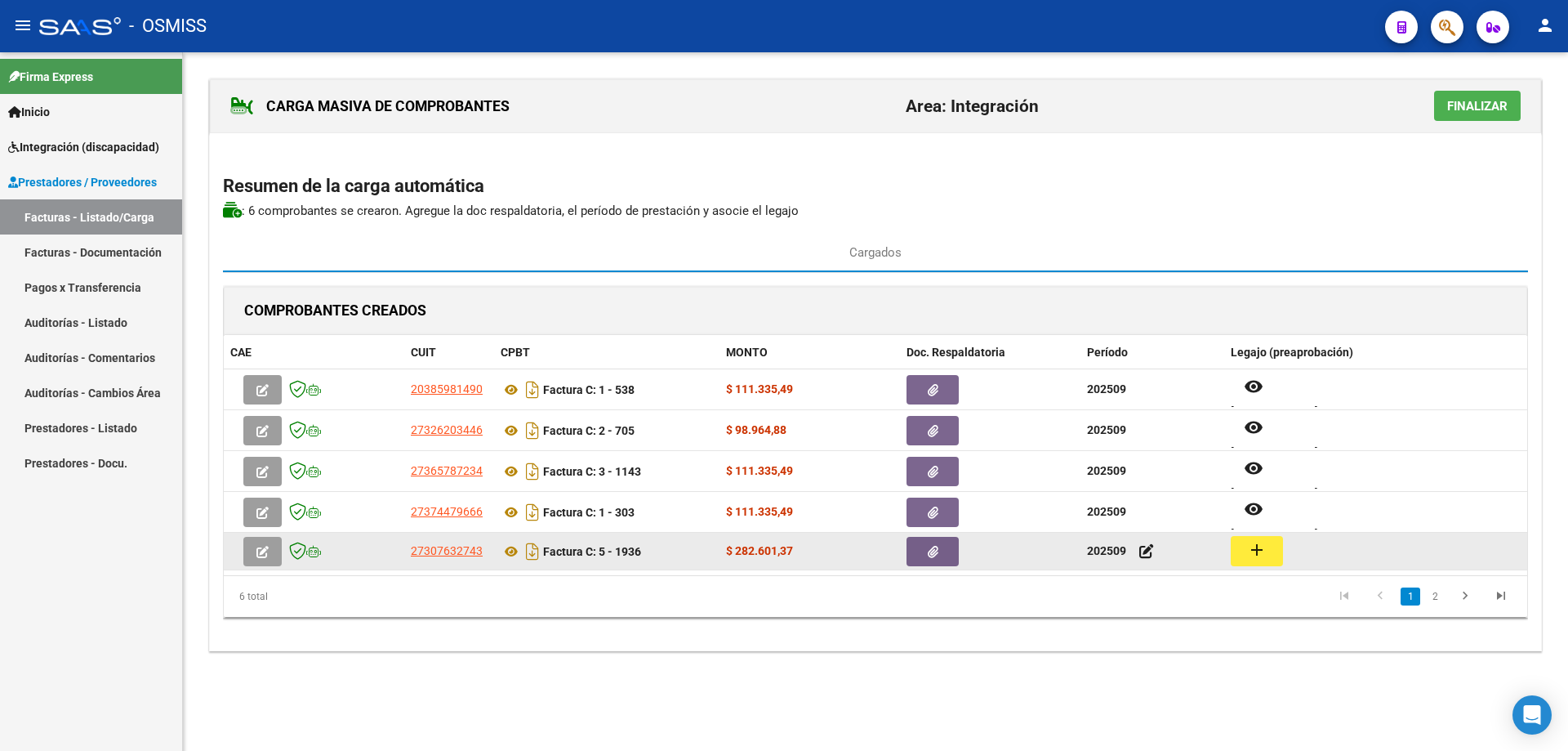
click at [1252, 543] on mat-icon "add" at bounding box center [1257, 550] width 19 height 19
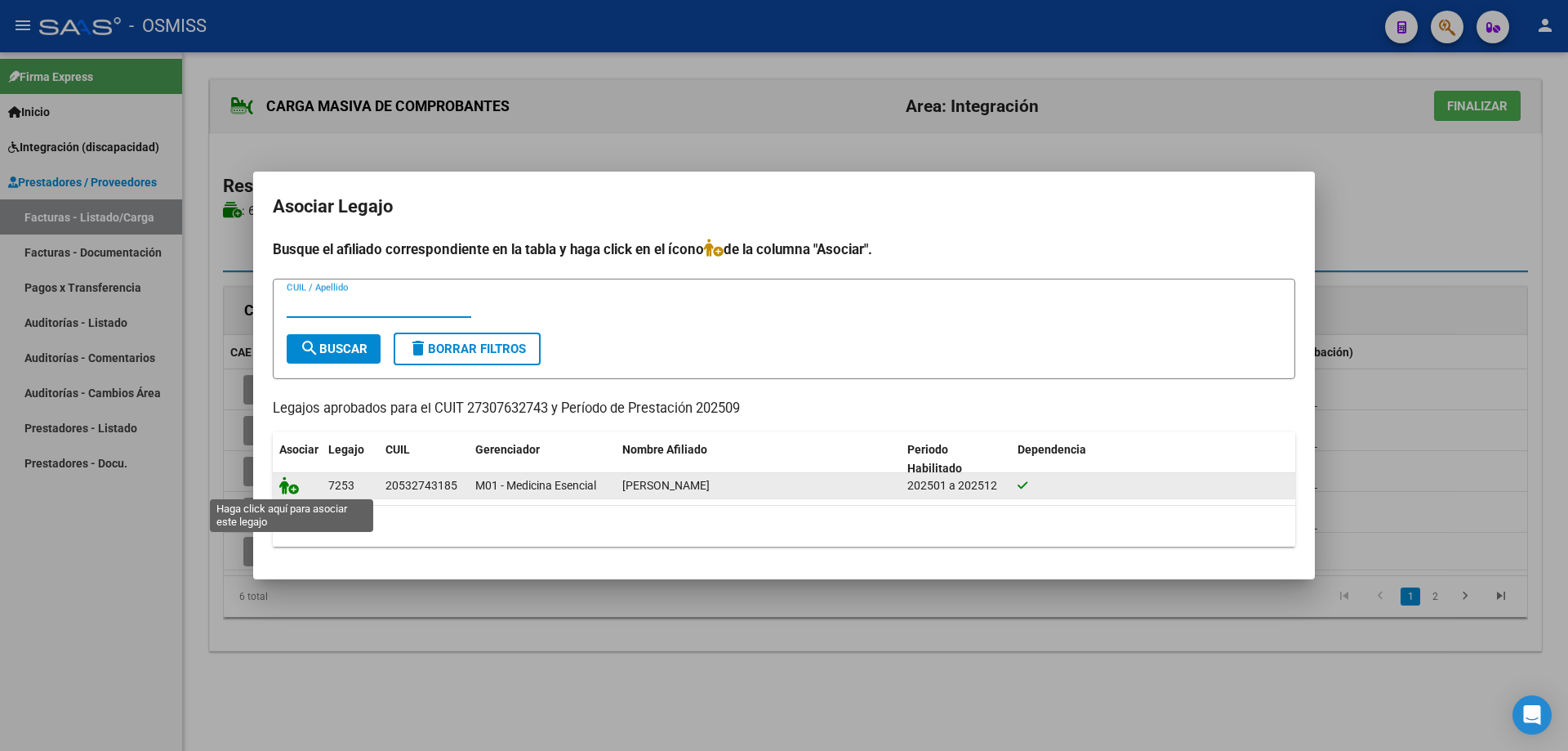
click at [290, 486] on icon at bounding box center [289, 485] width 19 height 18
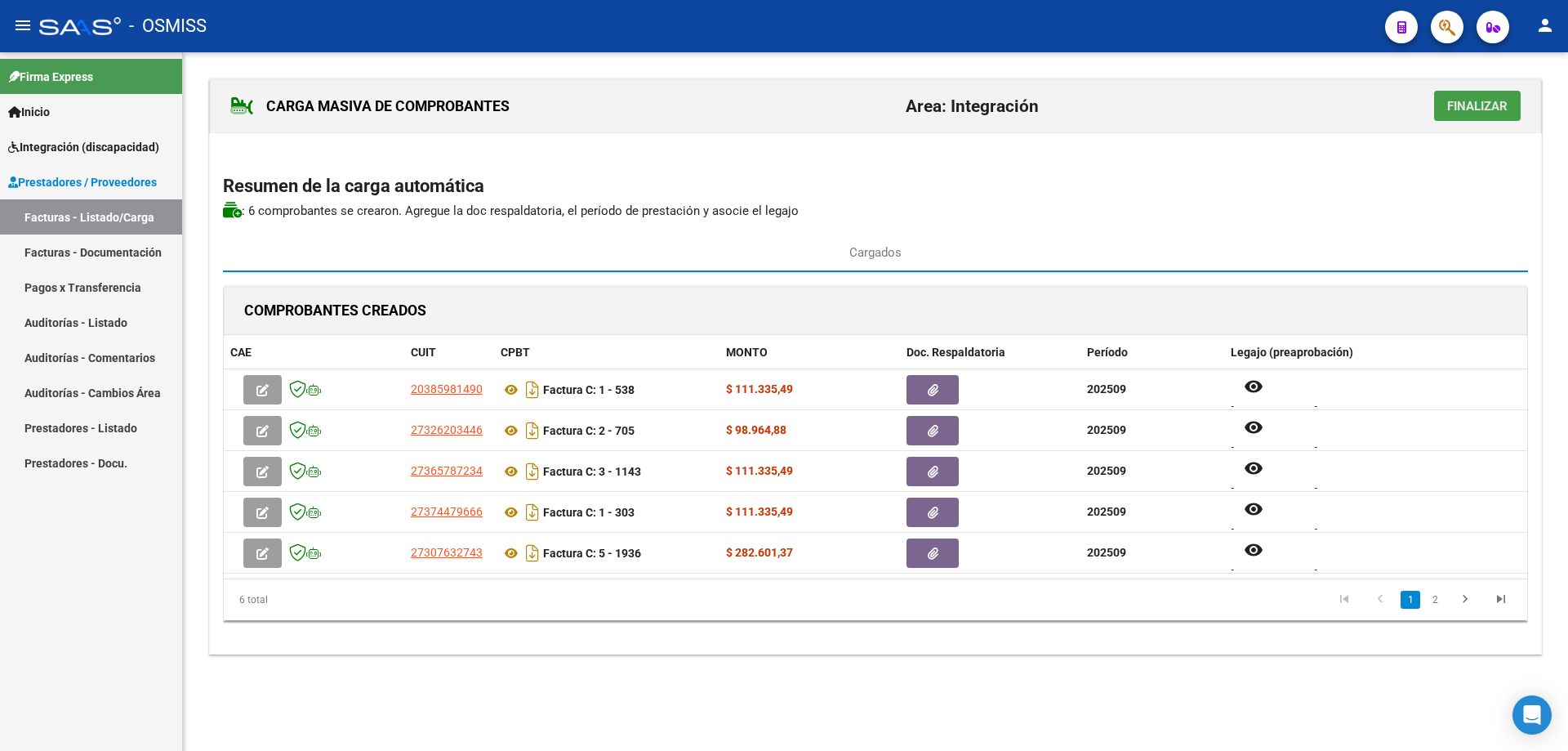
click at [1475, 110] on span "Finalizar" at bounding box center [1477, 106] width 60 height 14
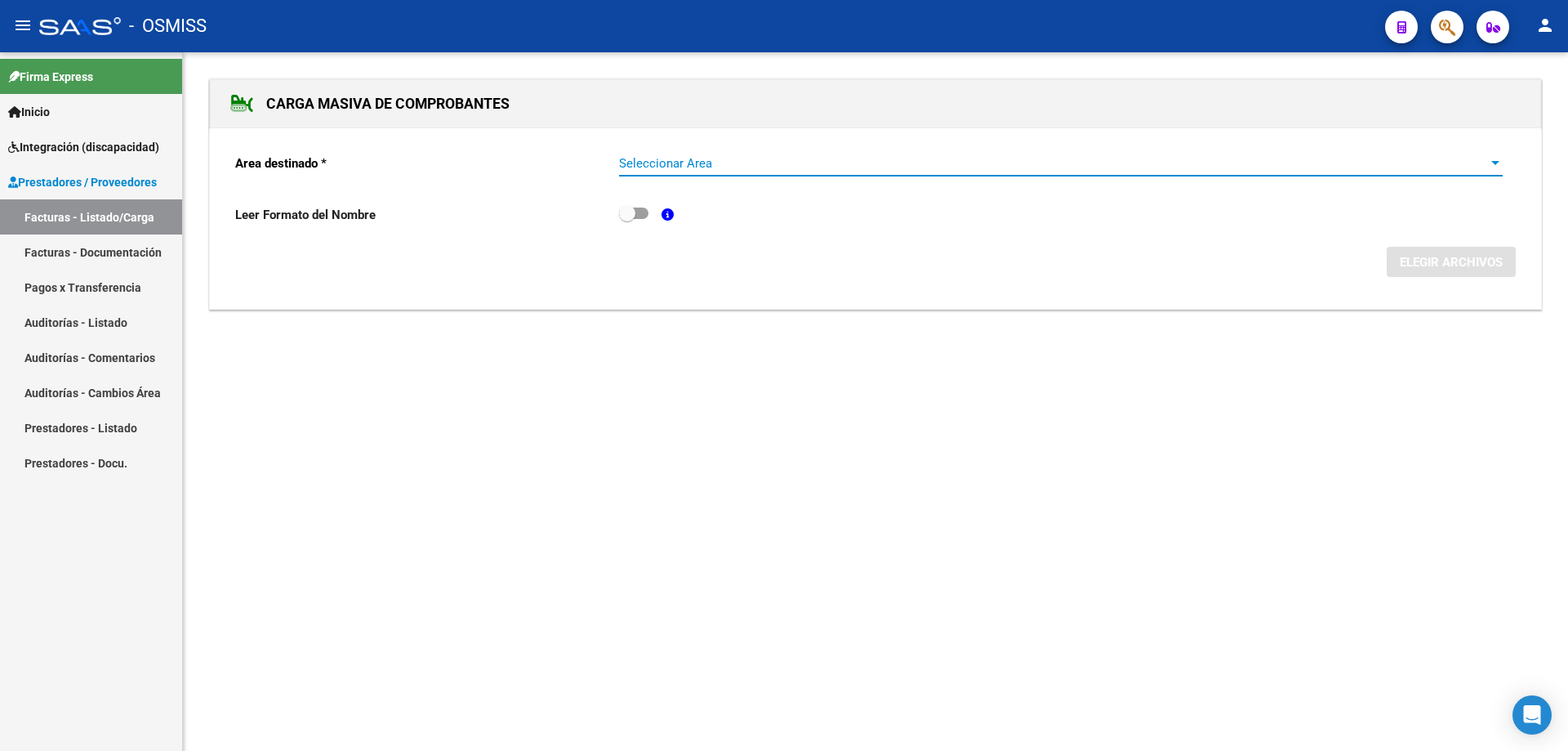
click at [635, 168] on span "Seleccionar Area" at bounding box center [1054, 163] width 869 height 14
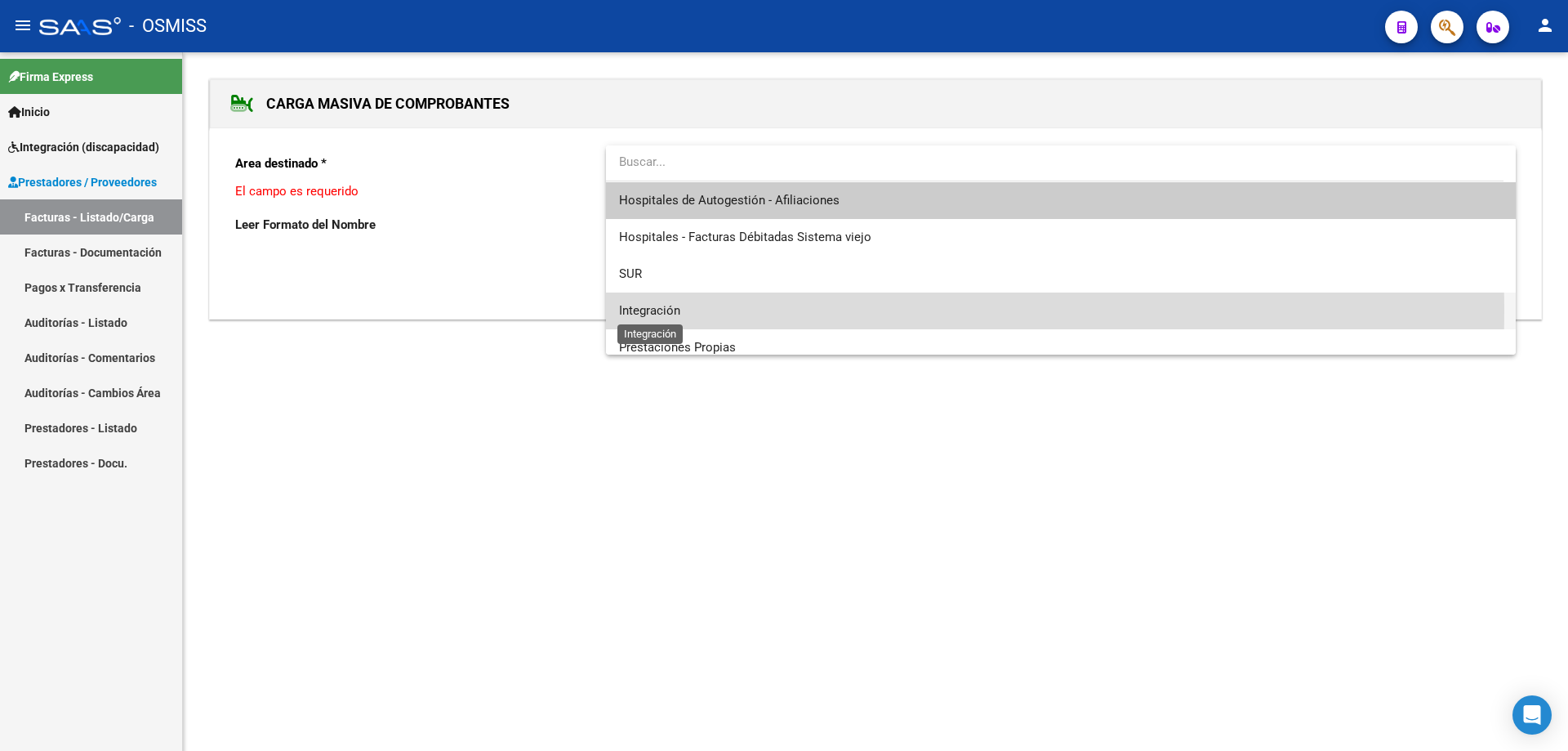
click at [661, 311] on span "Integración" at bounding box center [650, 310] width 61 height 14
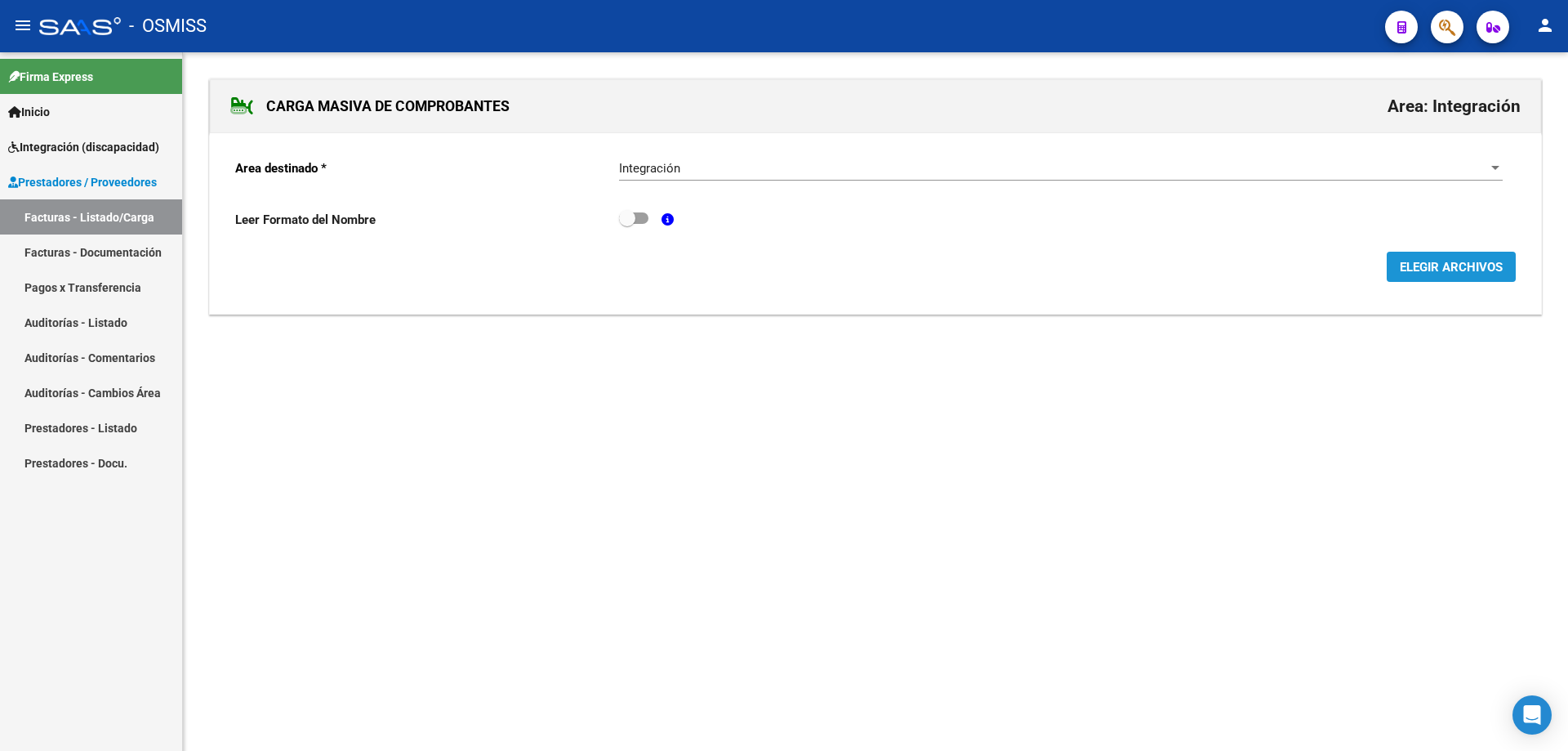
click at [1434, 281] on button "ELEGIR ARCHIVOS" at bounding box center [1451, 267] width 129 height 31
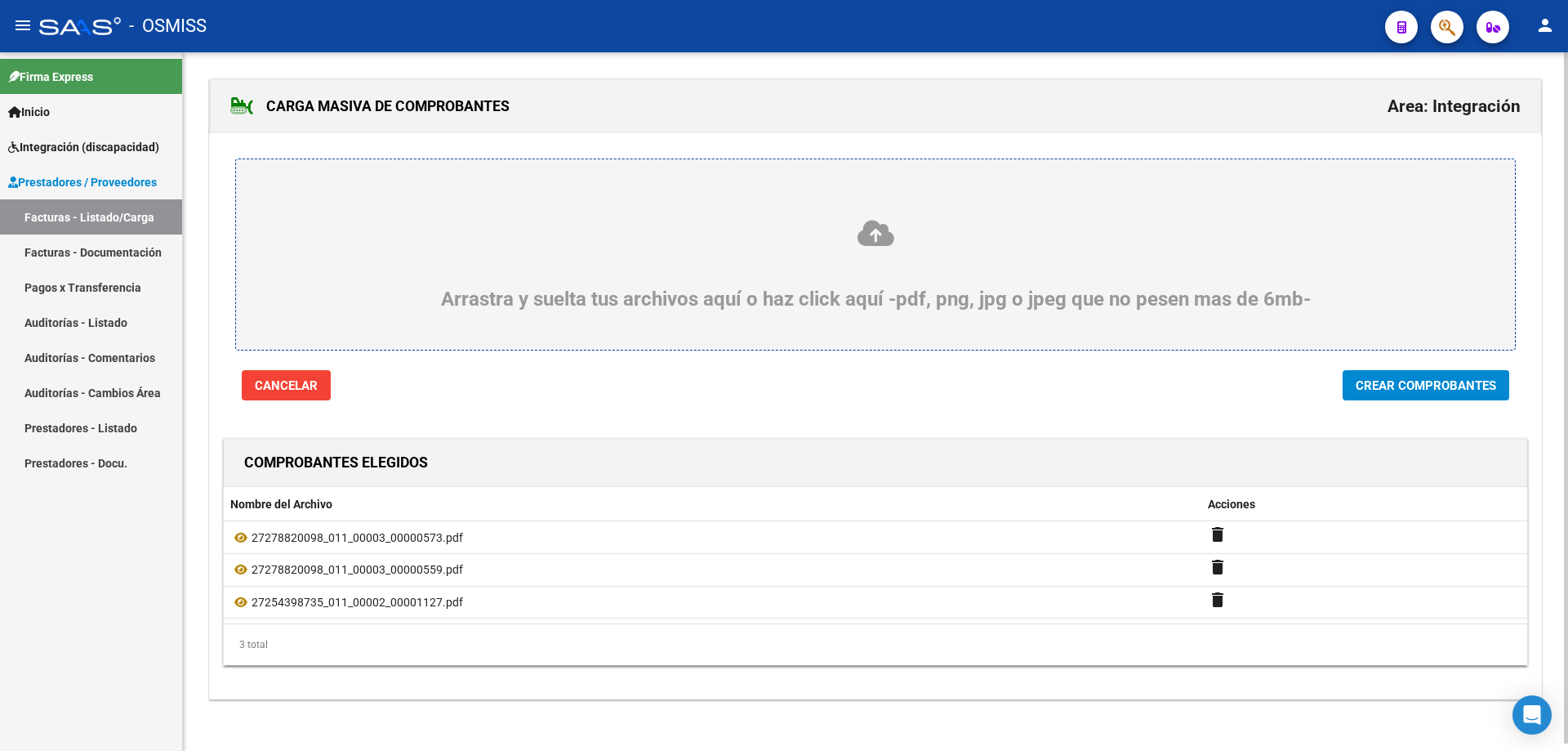
click at [1483, 381] on span "Crear Comprobantes" at bounding box center [1426, 385] width 141 height 14
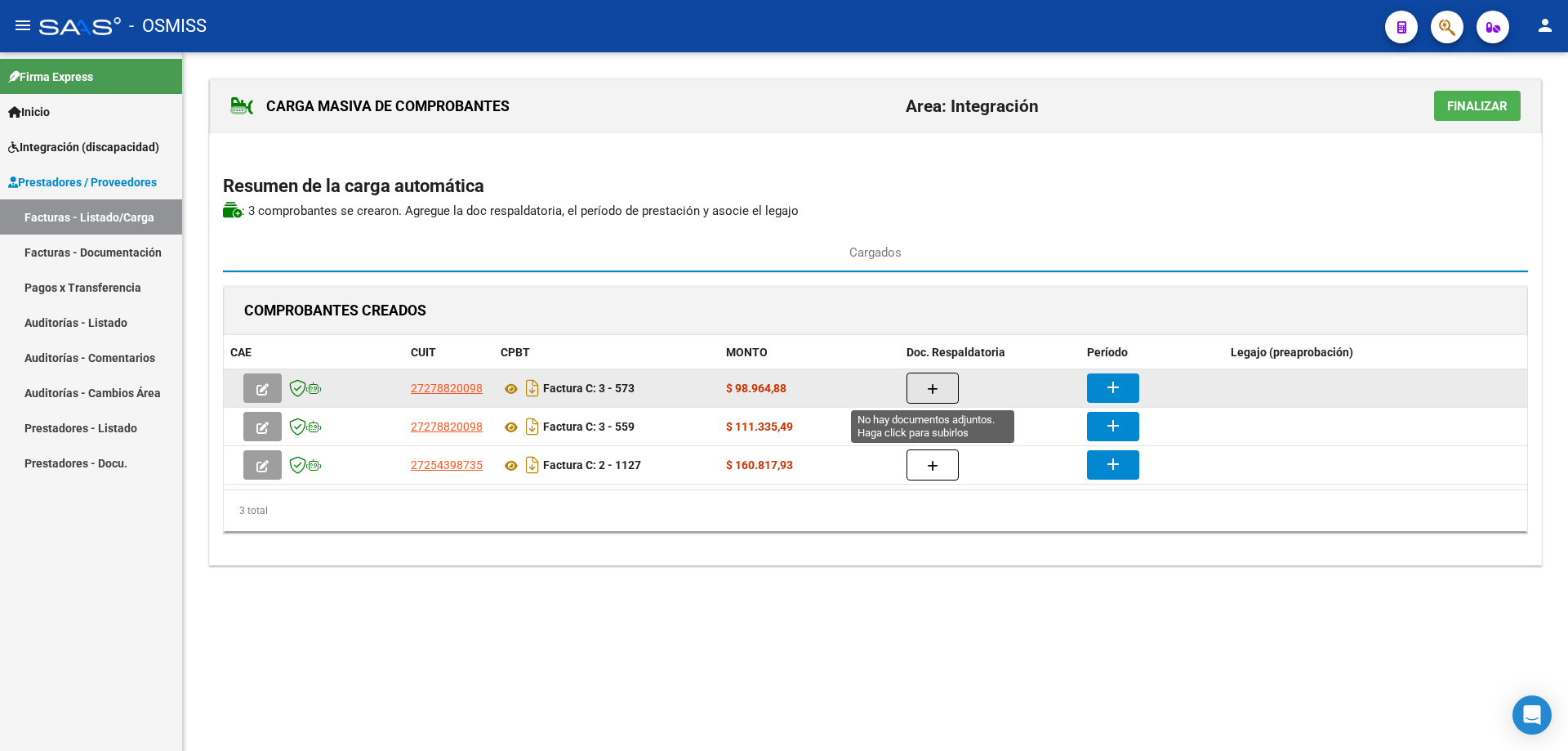
click at [938, 391] on icon "button" at bounding box center [933, 388] width 12 height 12
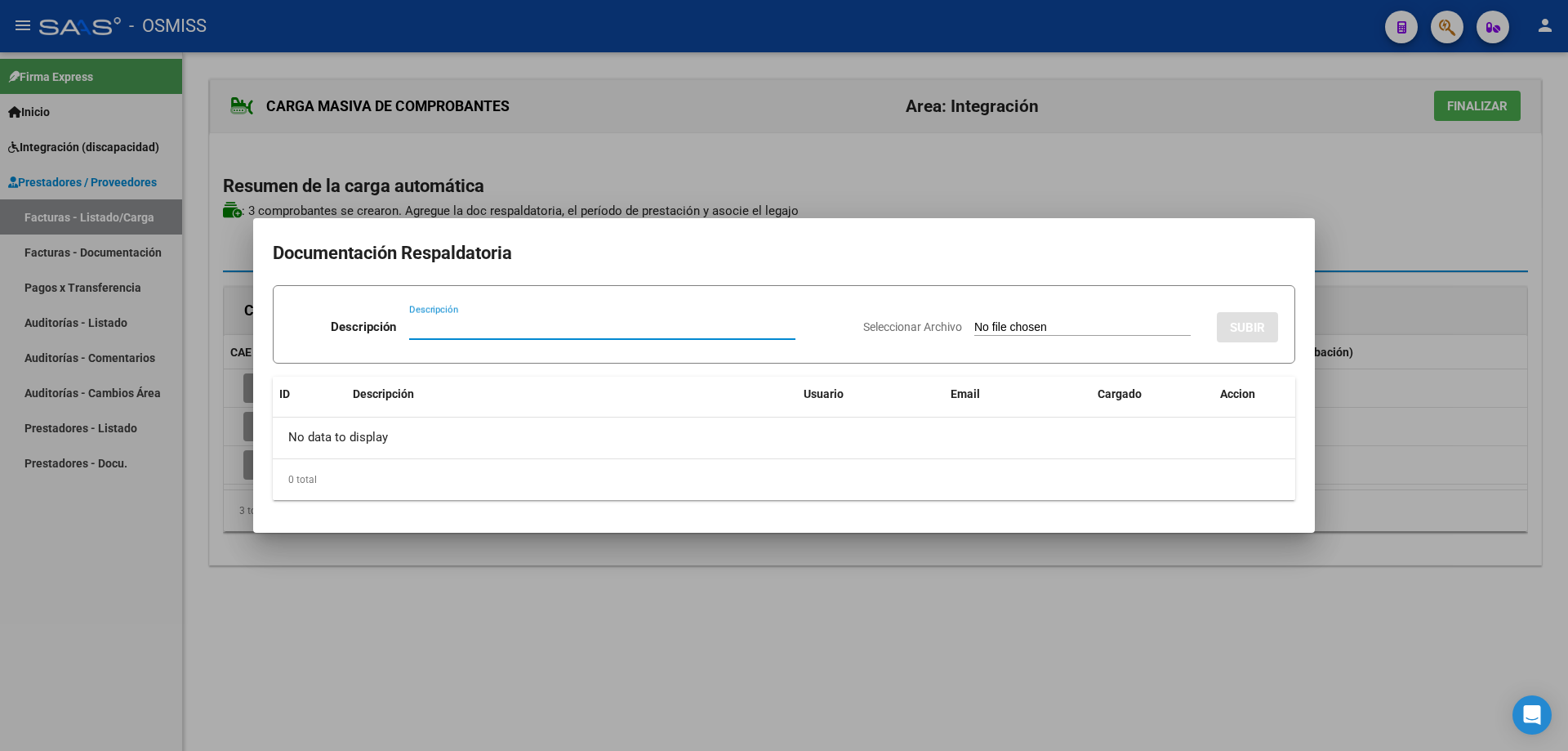
type input "d"
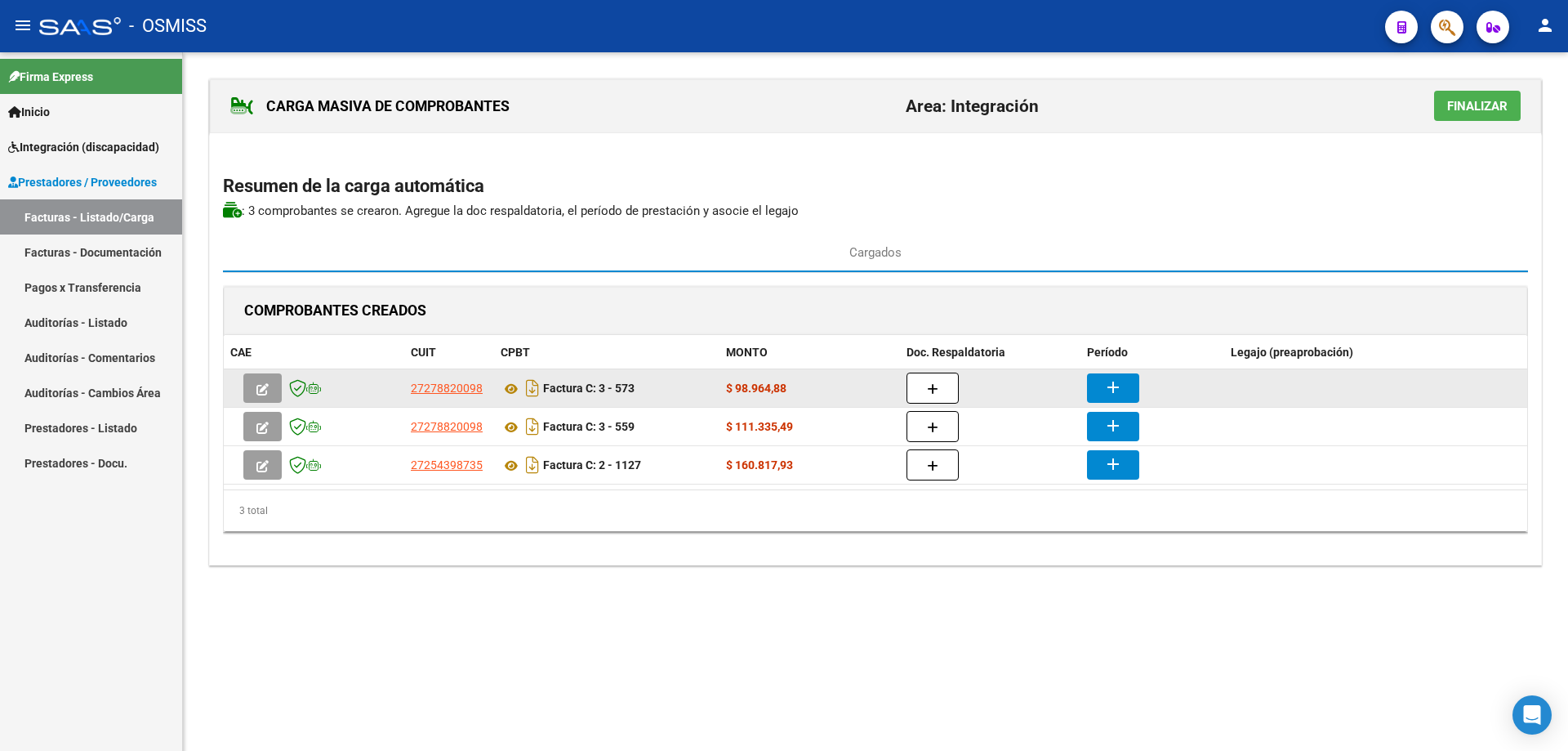
click at [938, 371] on datatable-body-cell at bounding box center [991, 387] width 180 height 37
click at [940, 388] on button "button" at bounding box center [933, 387] width 53 height 31
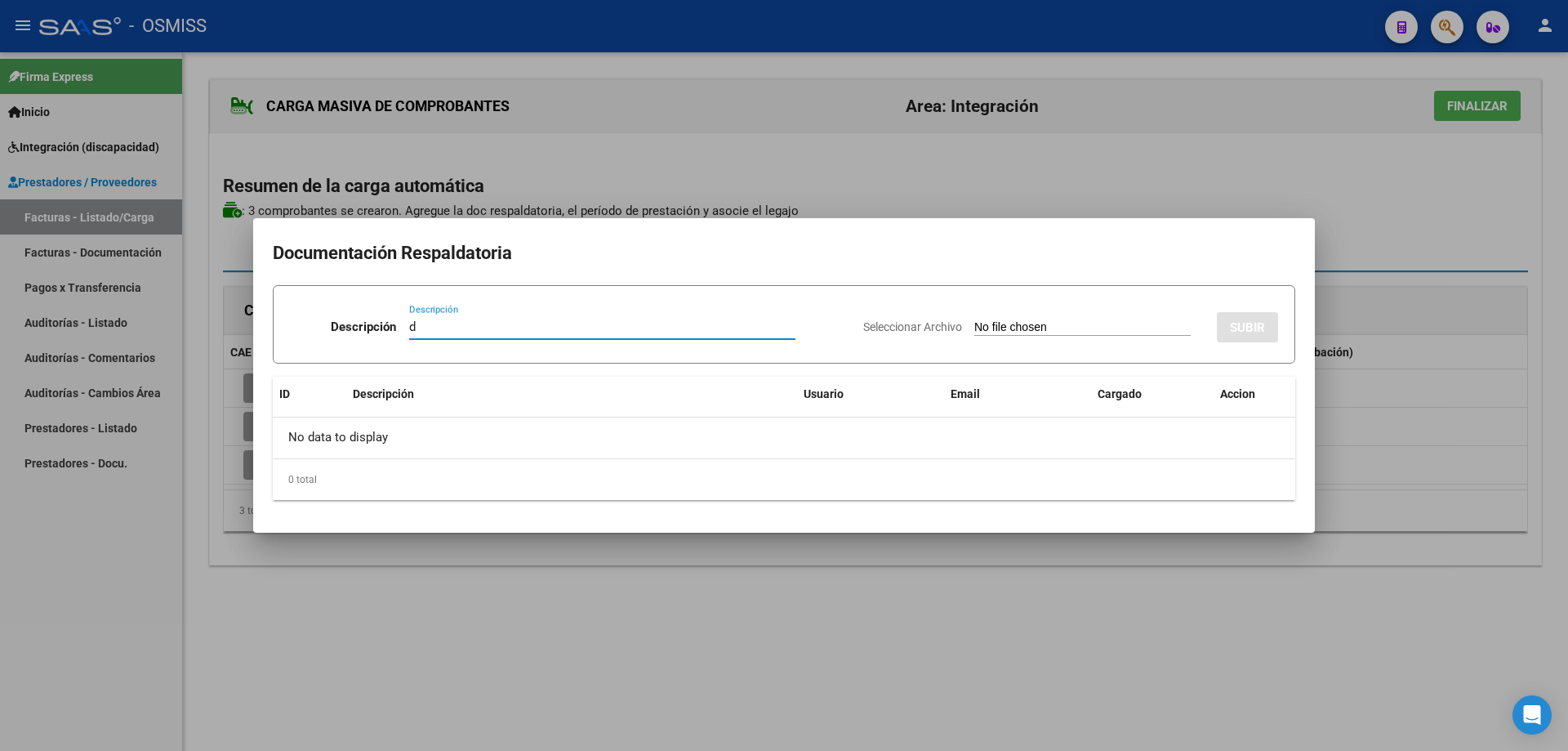
type input "d"
click at [995, 325] on input "Seleccionar Archivo" at bounding box center [1083, 328] width 217 height 15
type input "C:\fakepath\Asistencia [DATE].pdf"
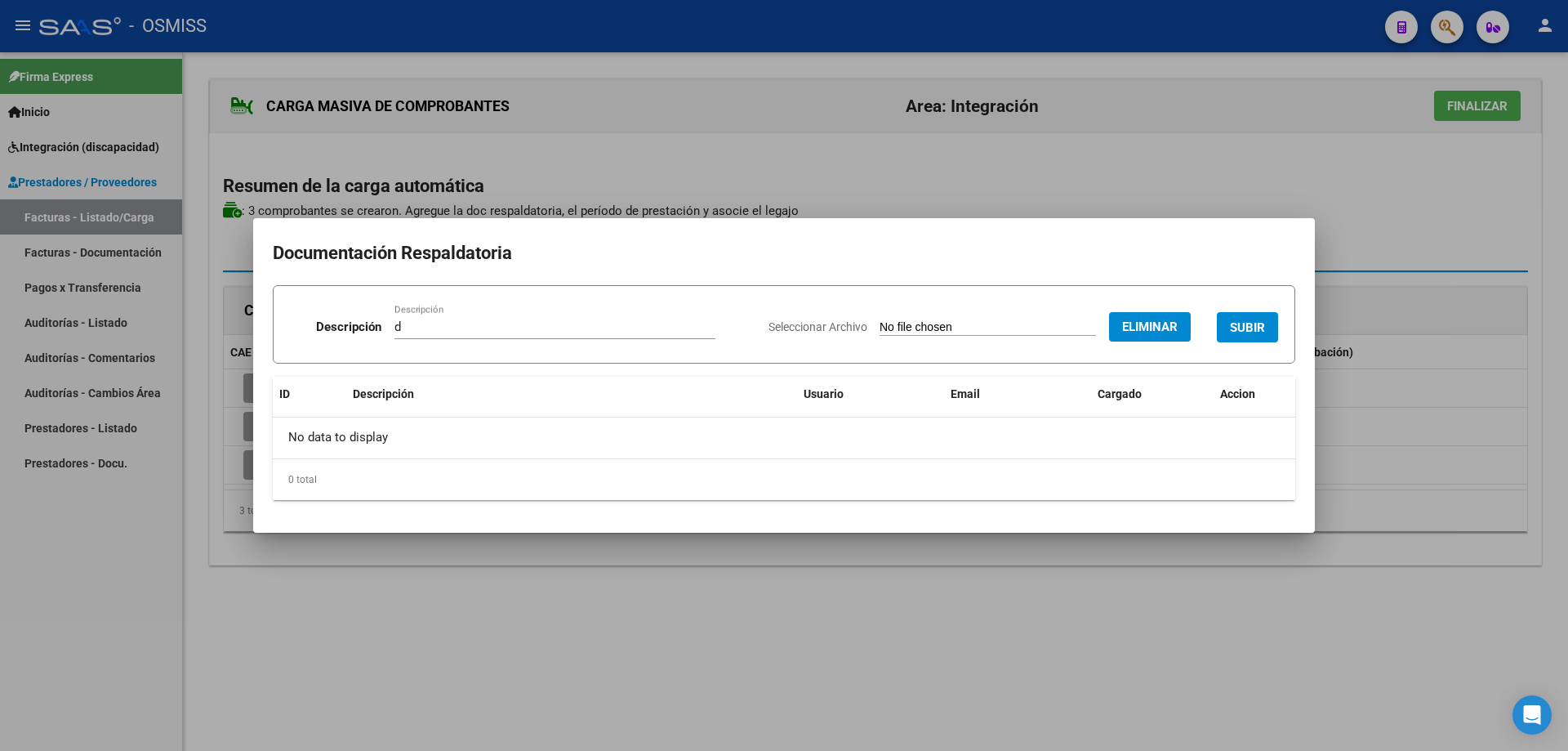
click at [1257, 323] on span "SUBIR" at bounding box center [1248, 327] width 35 height 14
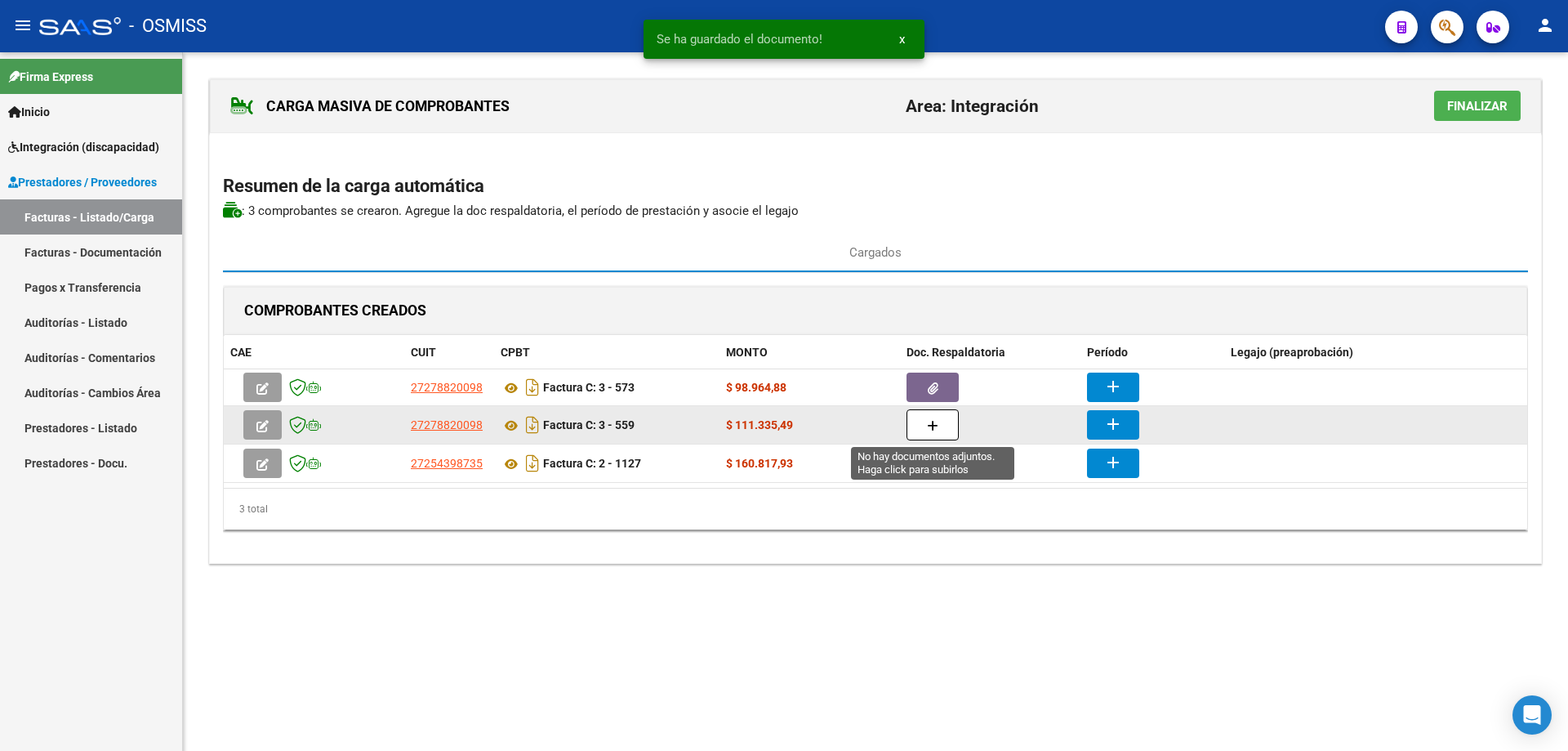
click at [939, 422] on button "button" at bounding box center [933, 425] width 53 height 31
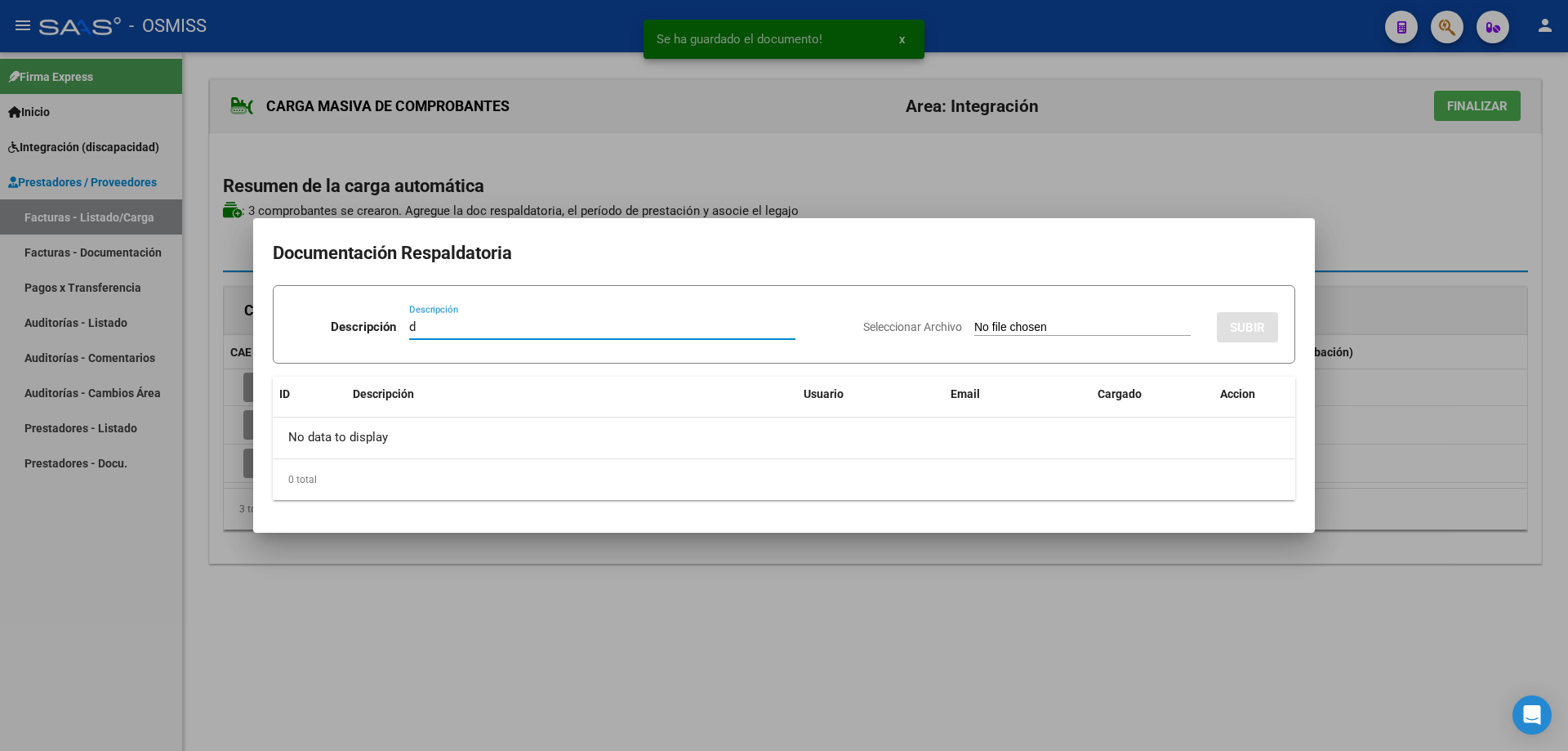
type input "d"
click at [1012, 327] on input "Seleccionar Archivo" at bounding box center [1083, 328] width 217 height 15
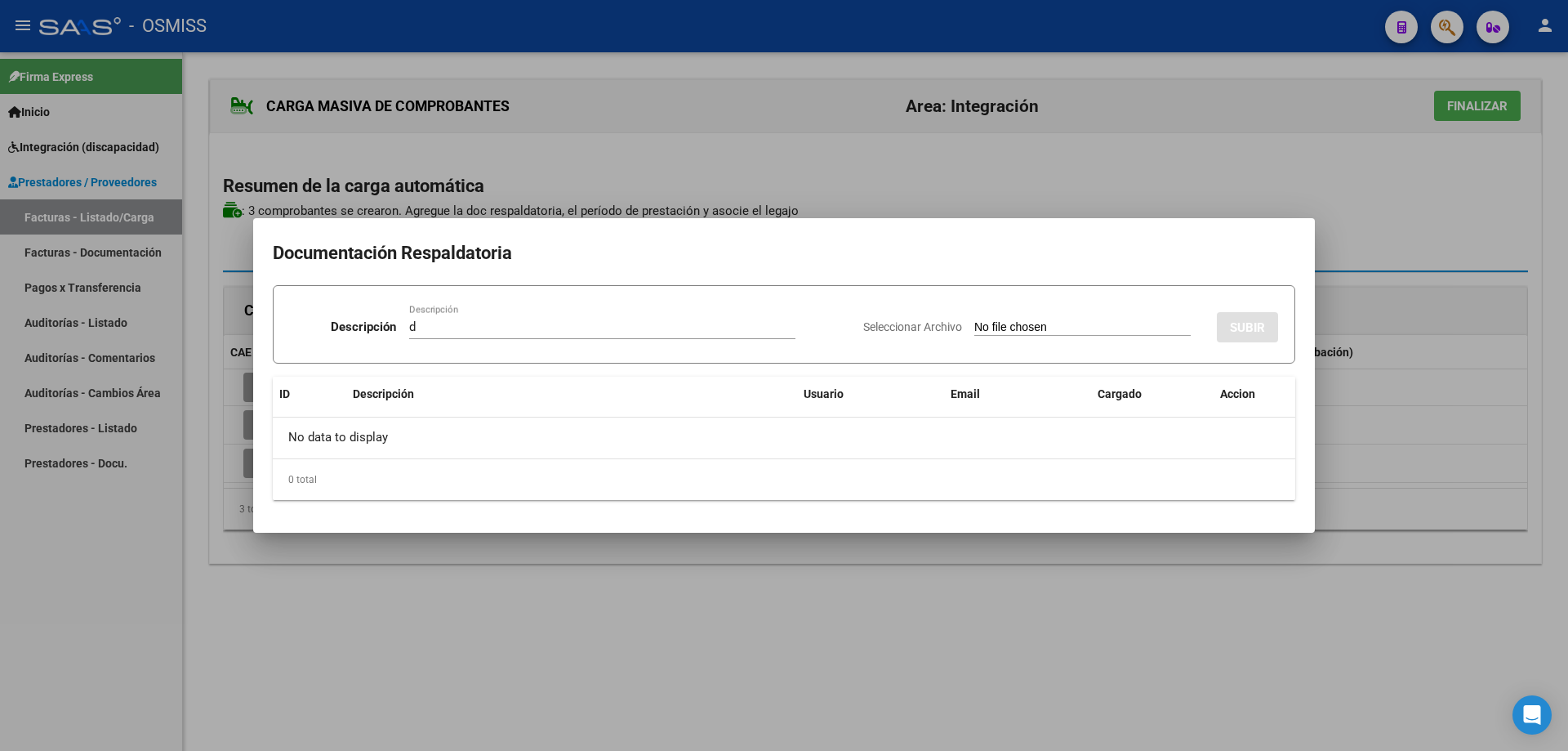
type input "C:\fakepath\Asistencia [DATE].pdf"
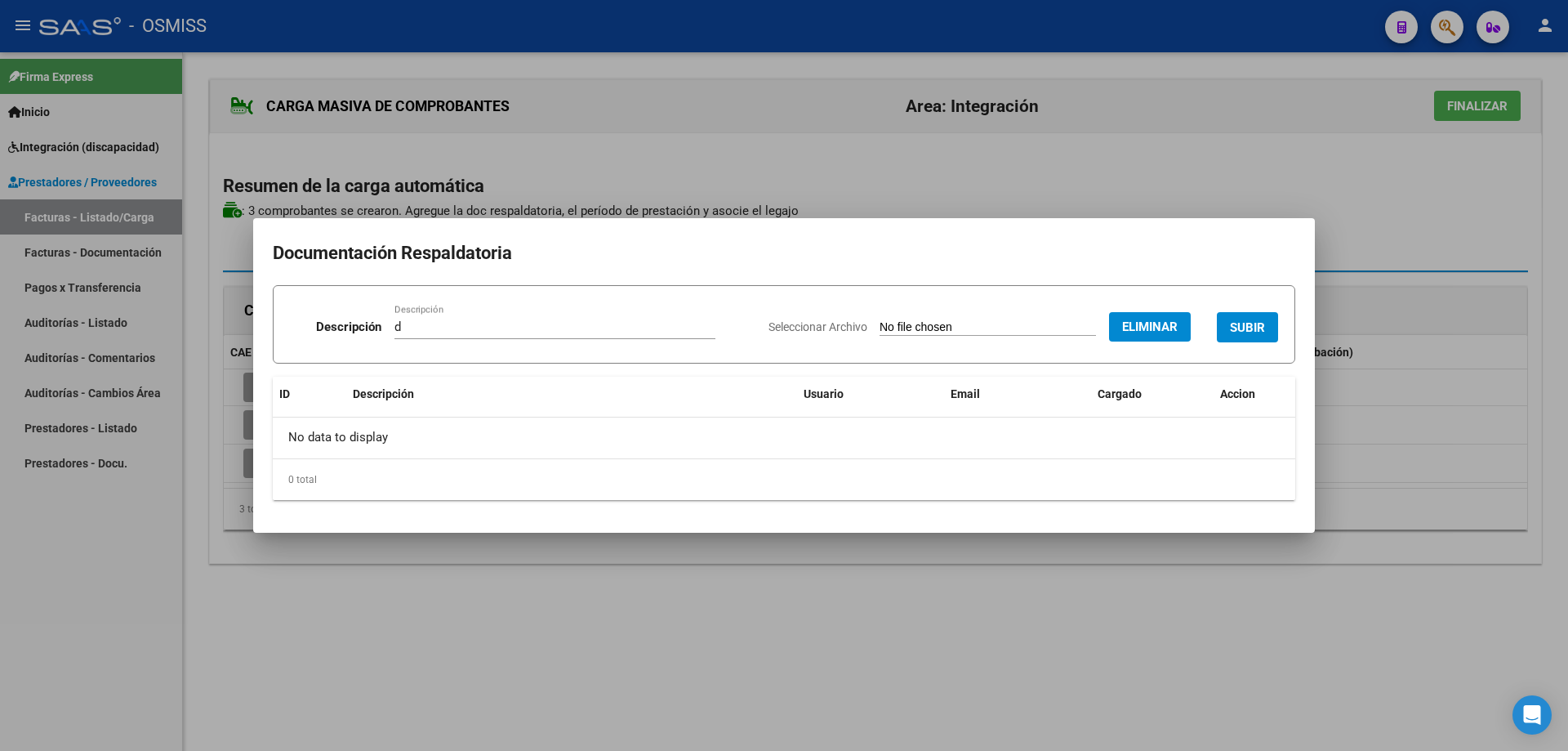
click at [1243, 319] on span "SUBIR" at bounding box center [1248, 326] width 35 height 14
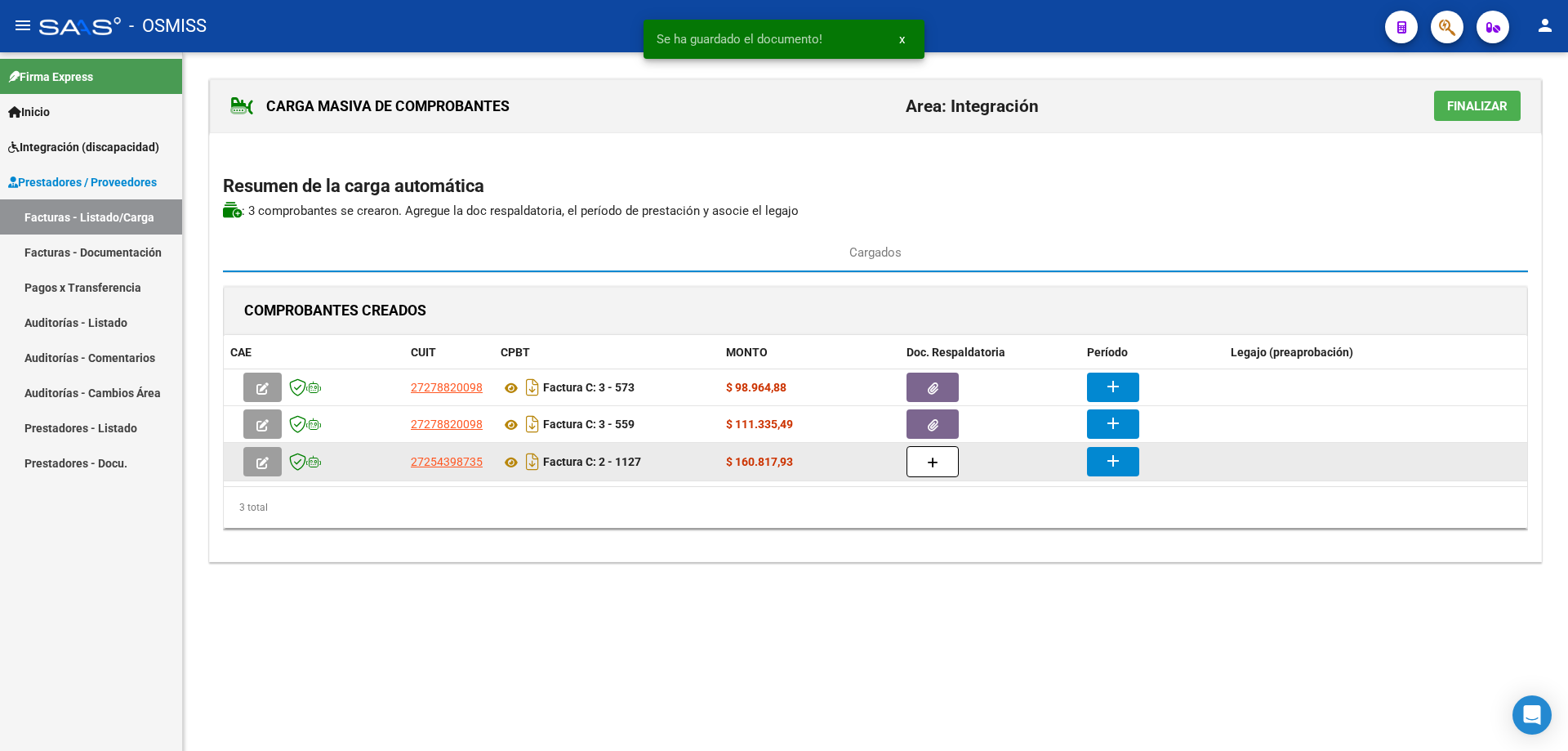
click at [963, 460] on div at bounding box center [991, 461] width 168 height 31
click at [947, 458] on button "button" at bounding box center [933, 461] width 53 height 31
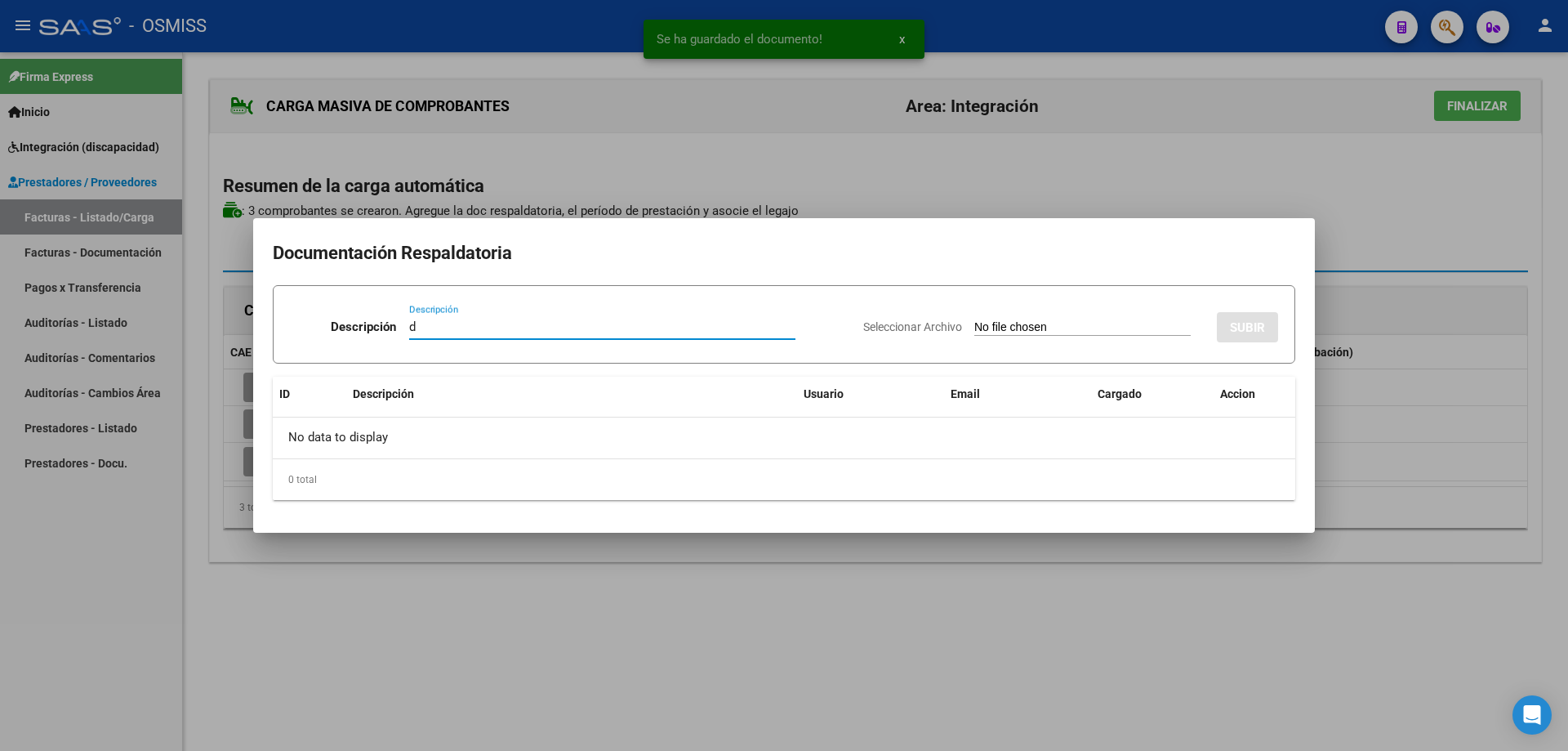
type input "d"
click at [981, 317] on div "Seleccionar Archivo SUBIR" at bounding box center [1070, 324] width 415 height 50
click at [978, 327] on input "Seleccionar Archivo" at bounding box center [1083, 328] width 217 height 15
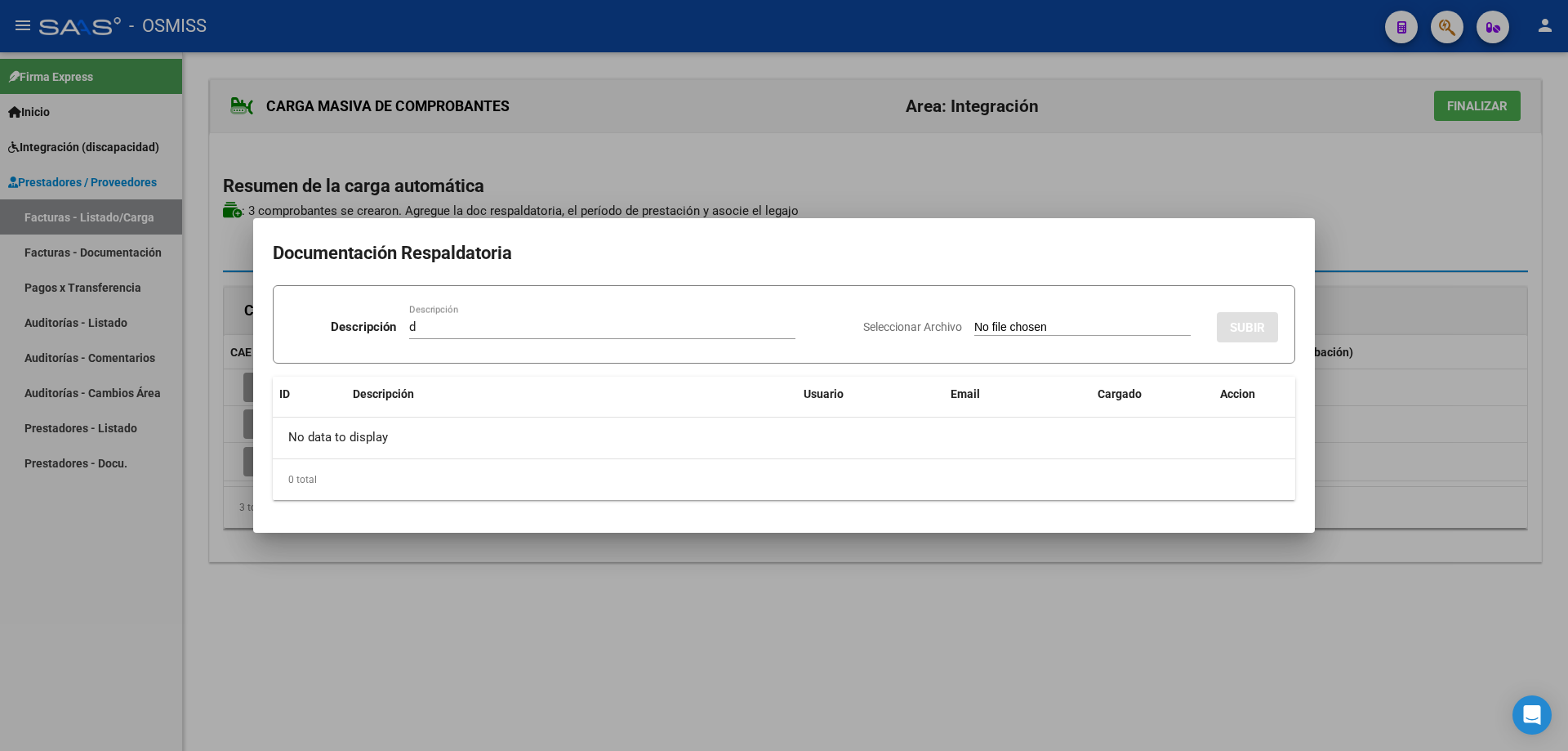
type input "C:\fakepath\Asistencia [DATE] [PERSON_NAME].pdf"
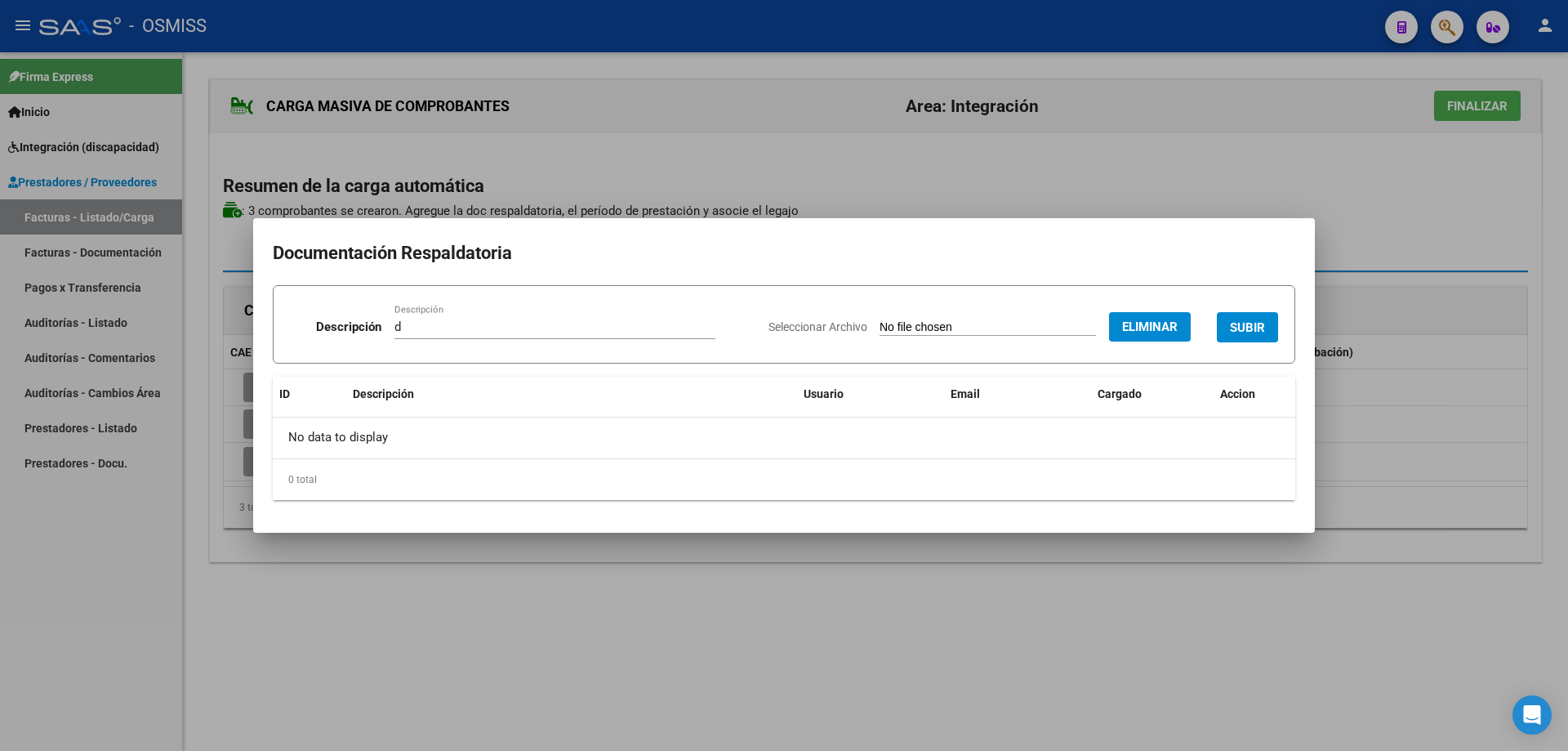
click at [1242, 315] on button "SUBIR" at bounding box center [1248, 327] width 61 height 31
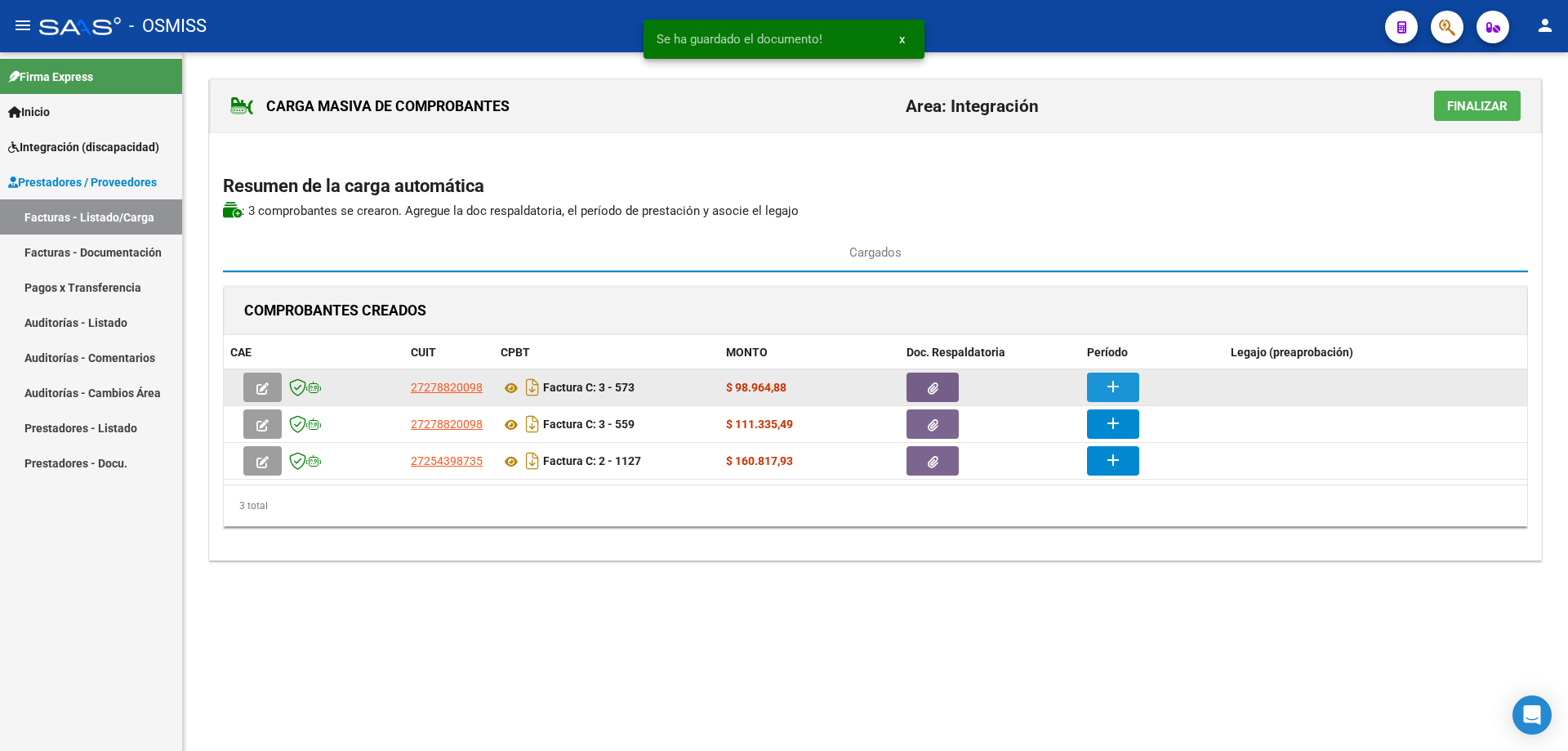
click at [1112, 381] on mat-icon "add" at bounding box center [1113, 387] width 19 height 19
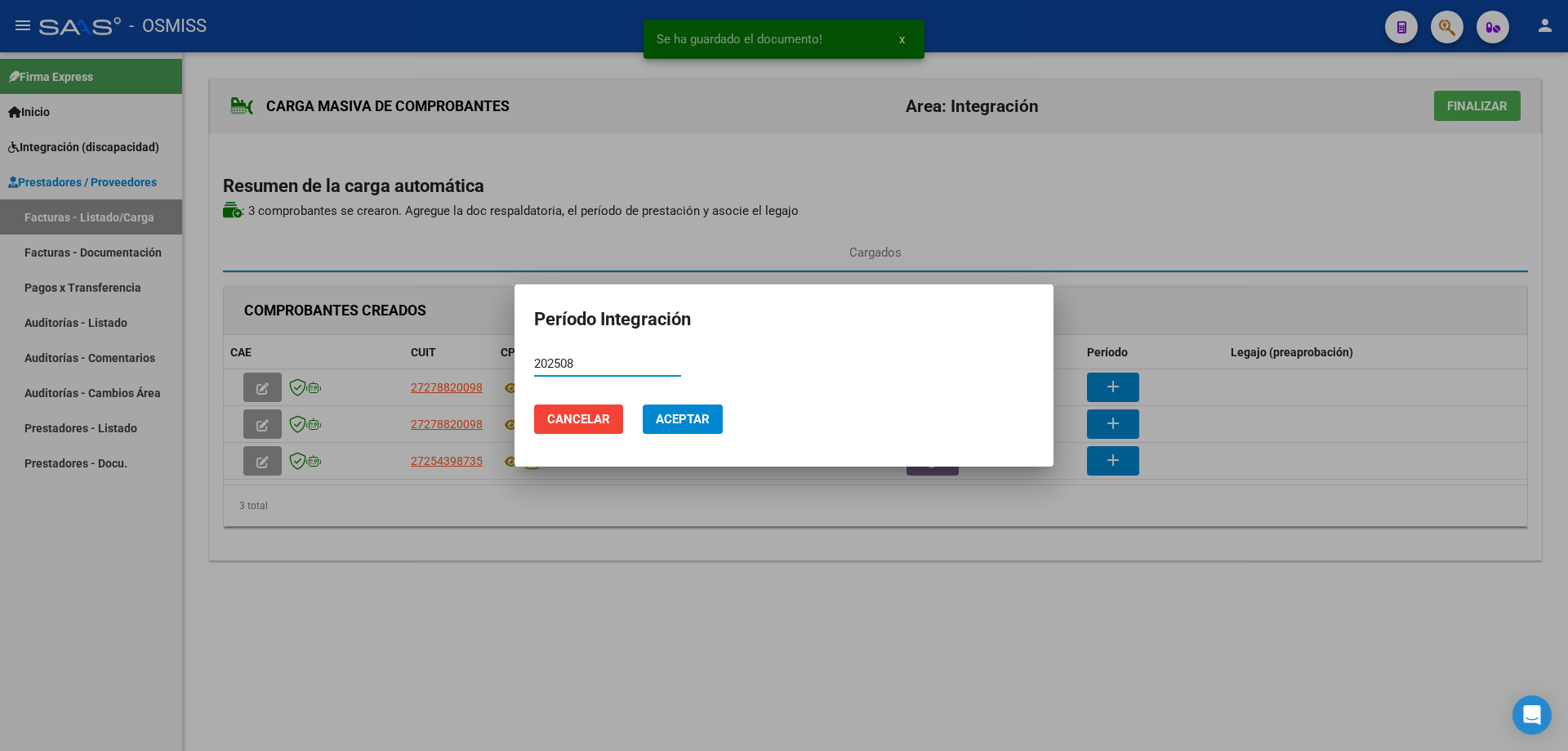
type input "202508"
click at [702, 411] on button "Aceptar" at bounding box center [682, 419] width 80 height 30
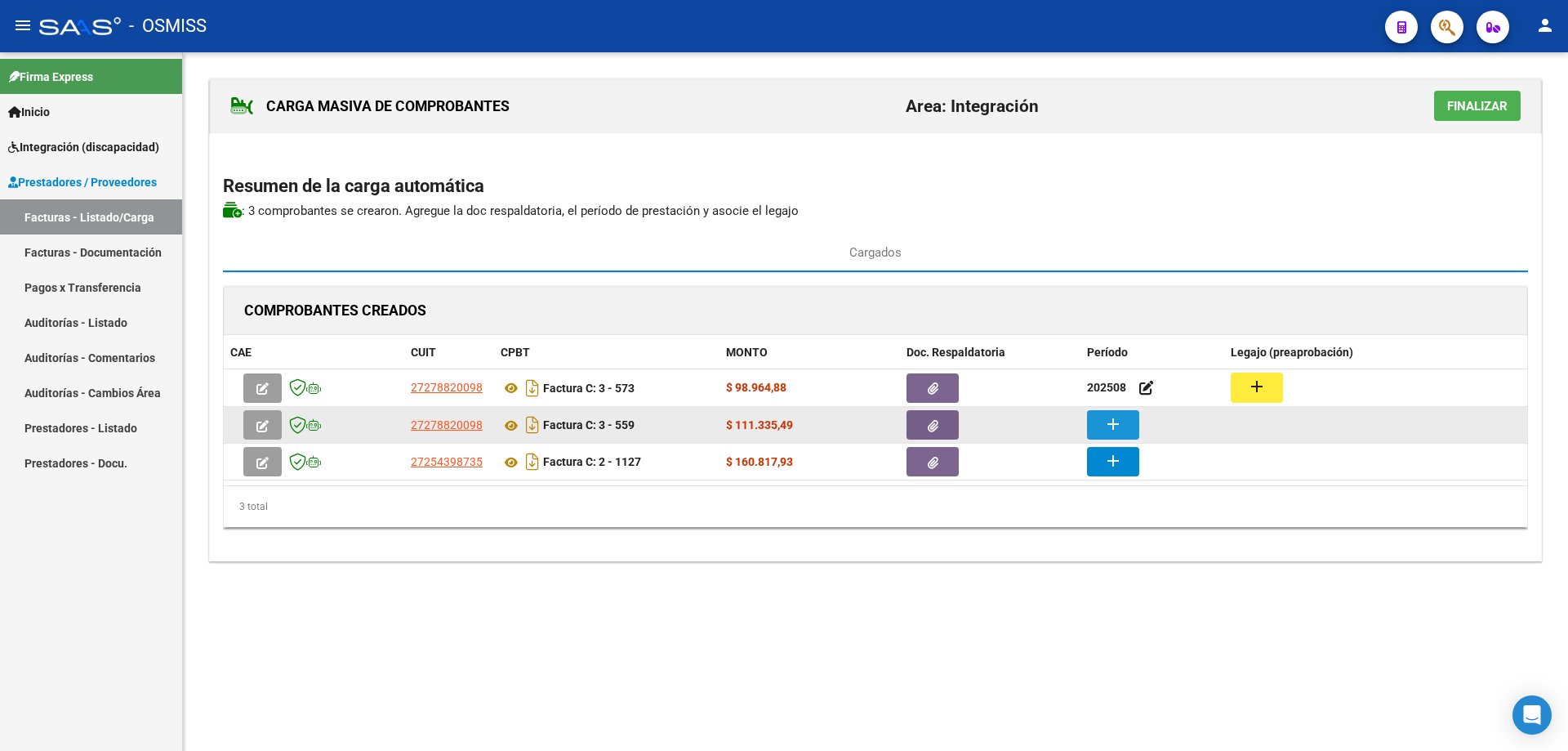
click at [1111, 423] on mat-icon "add" at bounding box center [1113, 424] width 19 height 19
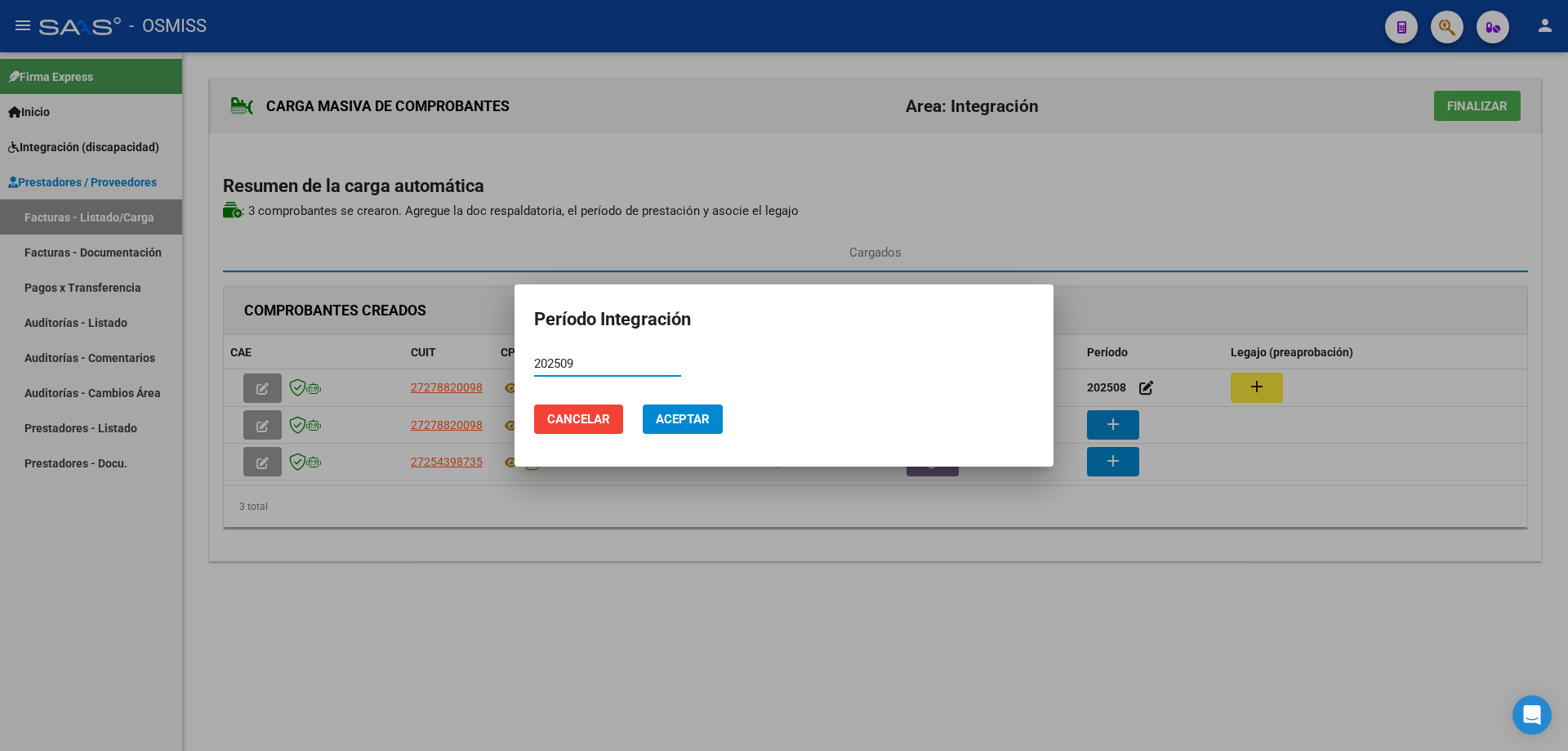
type input "202509"
click at [678, 412] on span "Aceptar" at bounding box center [683, 418] width 54 height 14
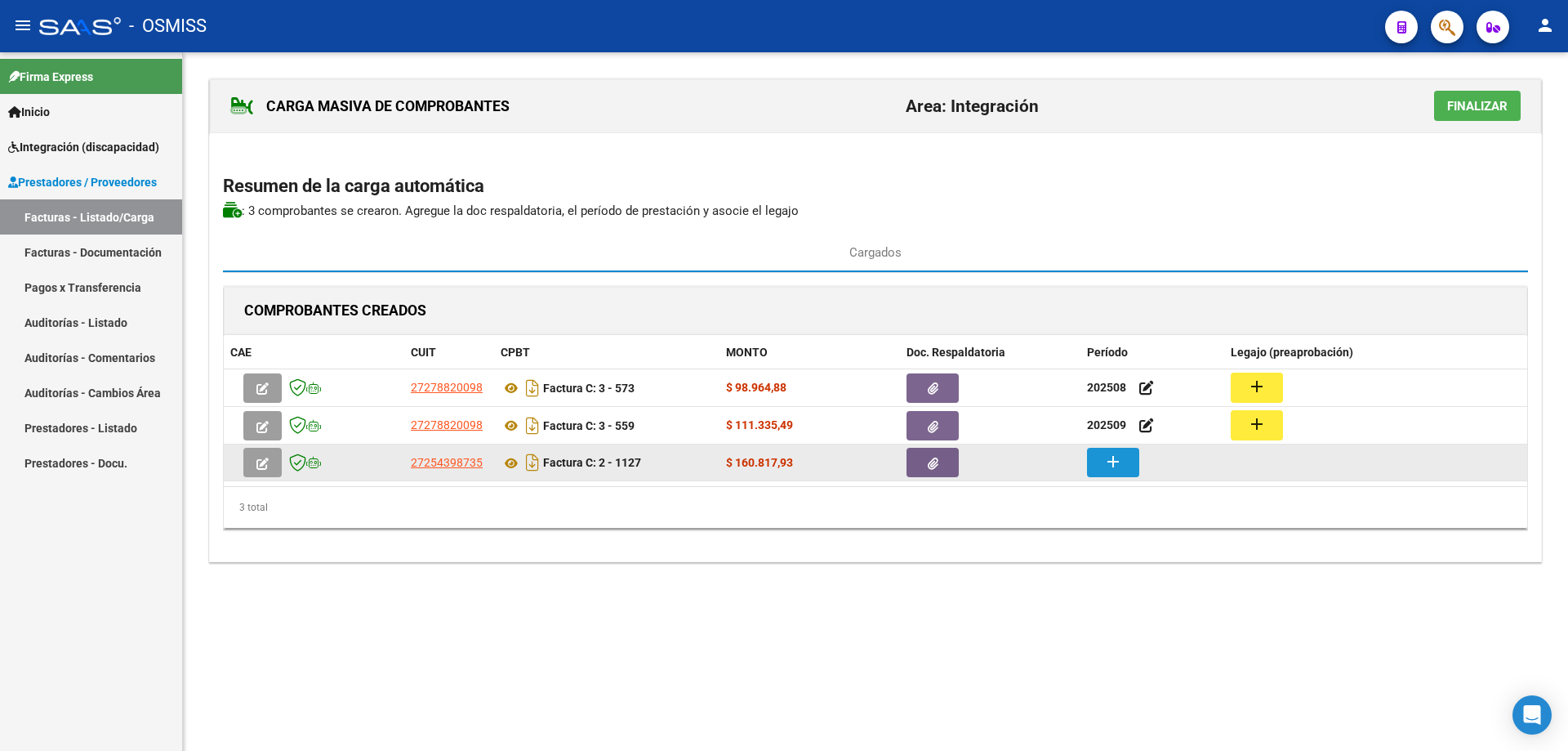
click at [1109, 463] on mat-icon "add" at bounding box center [1113, 461] width 19 height 19
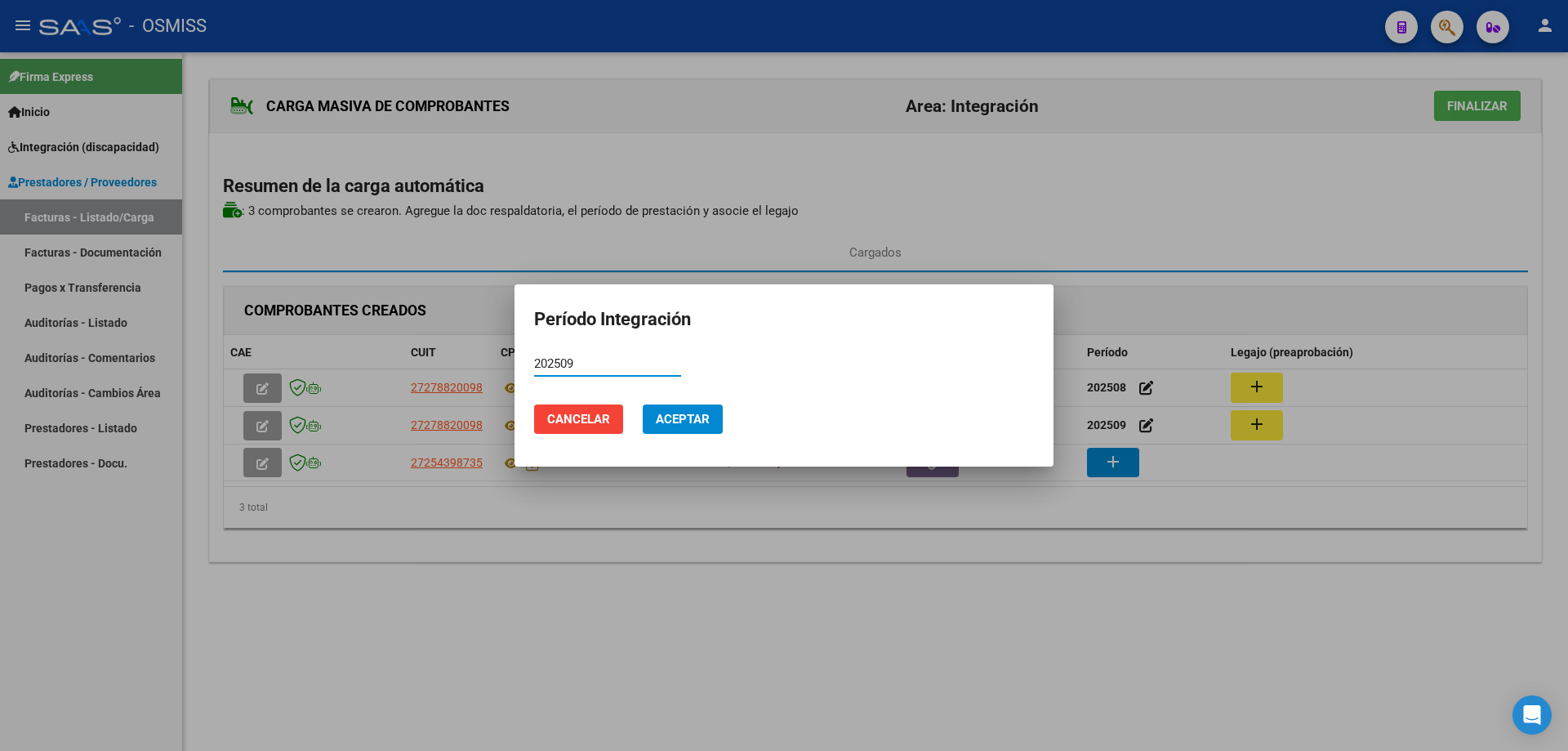
type input "202509"
click at [674, 410] on button "Aceptar" at bounding box center [682, 419] width 80 height 30
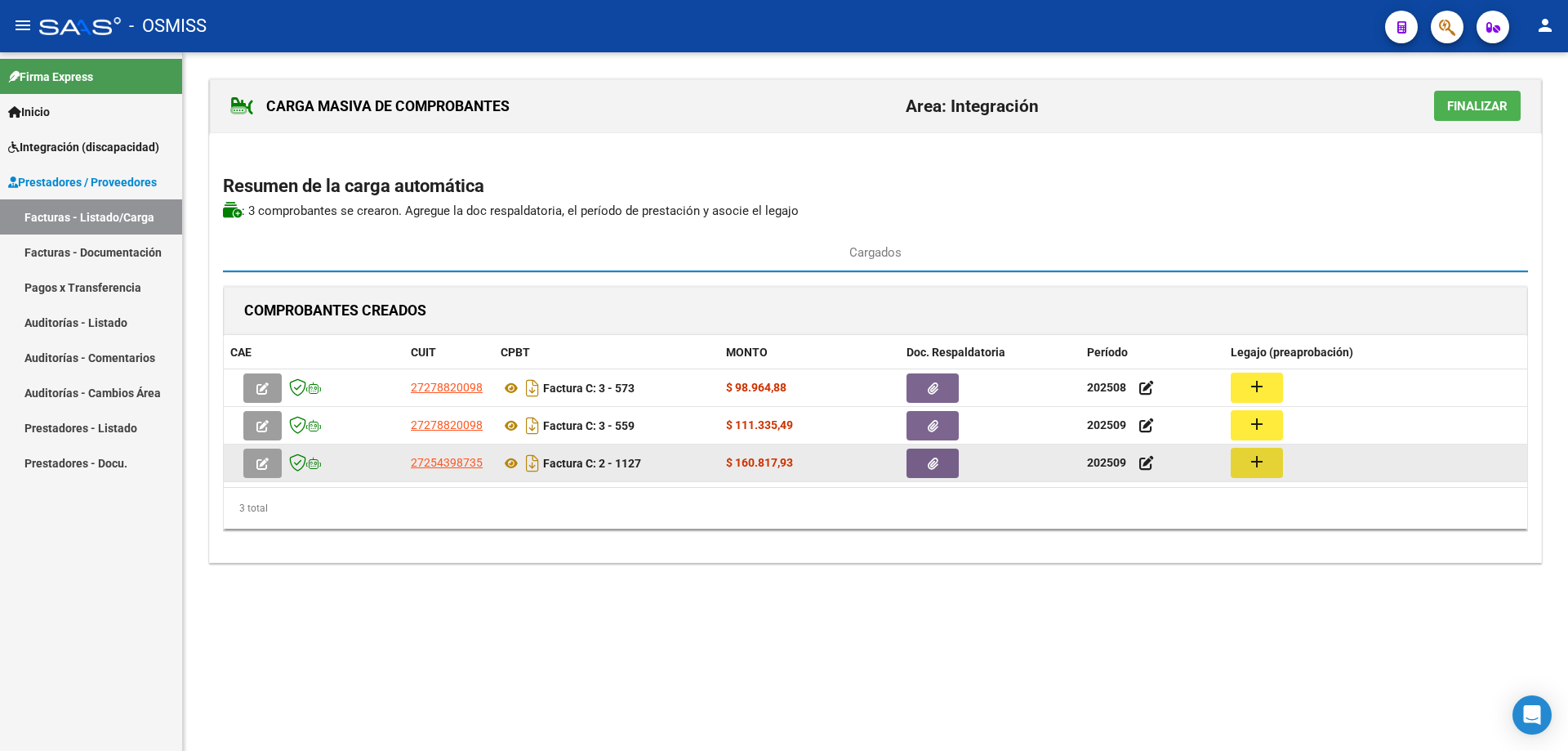
click at [1259, 474] on button "add" at bounding box center [1257, 463] width 53 height 31
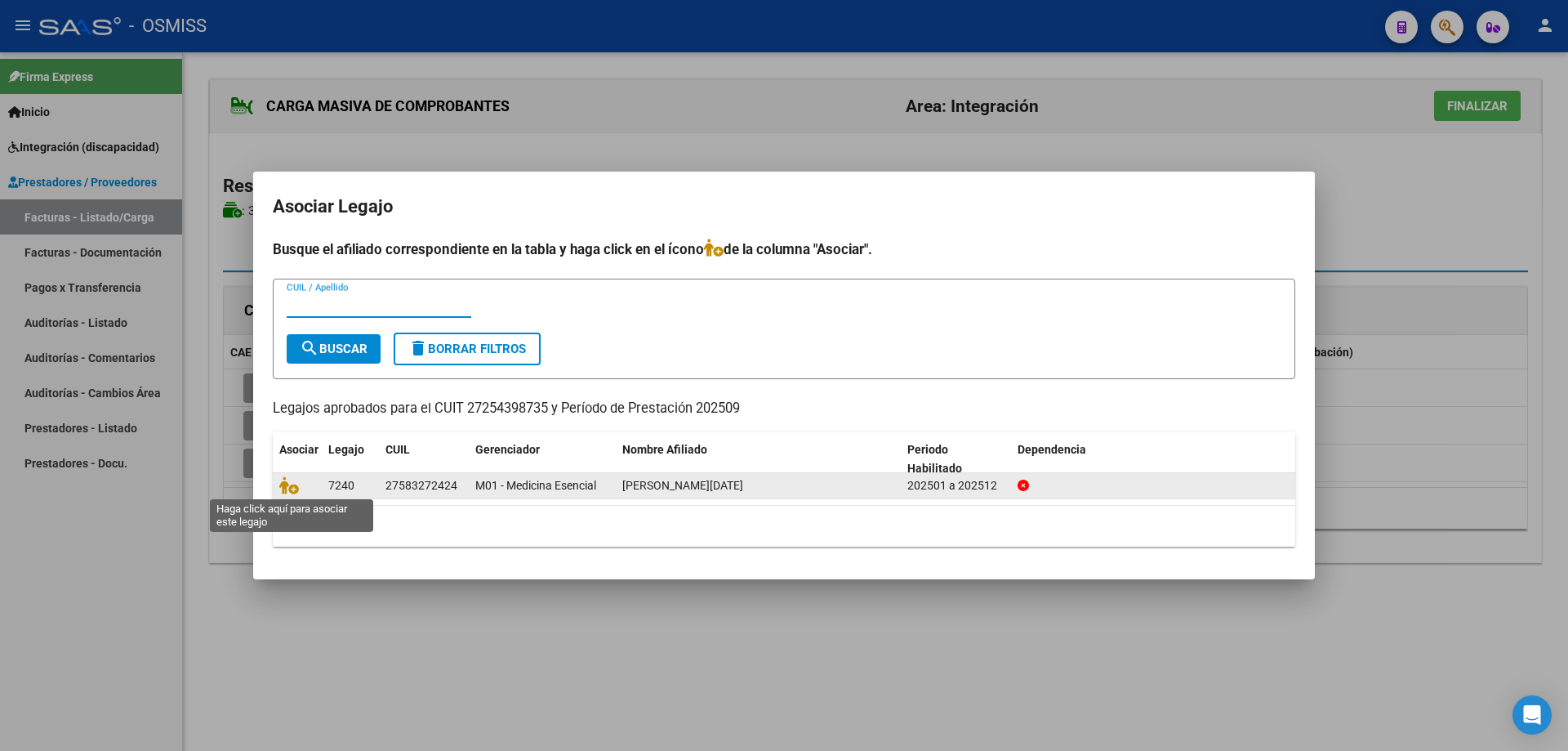
click at [301, 486] on span at bounding box center [292, 486] width 25 height 13
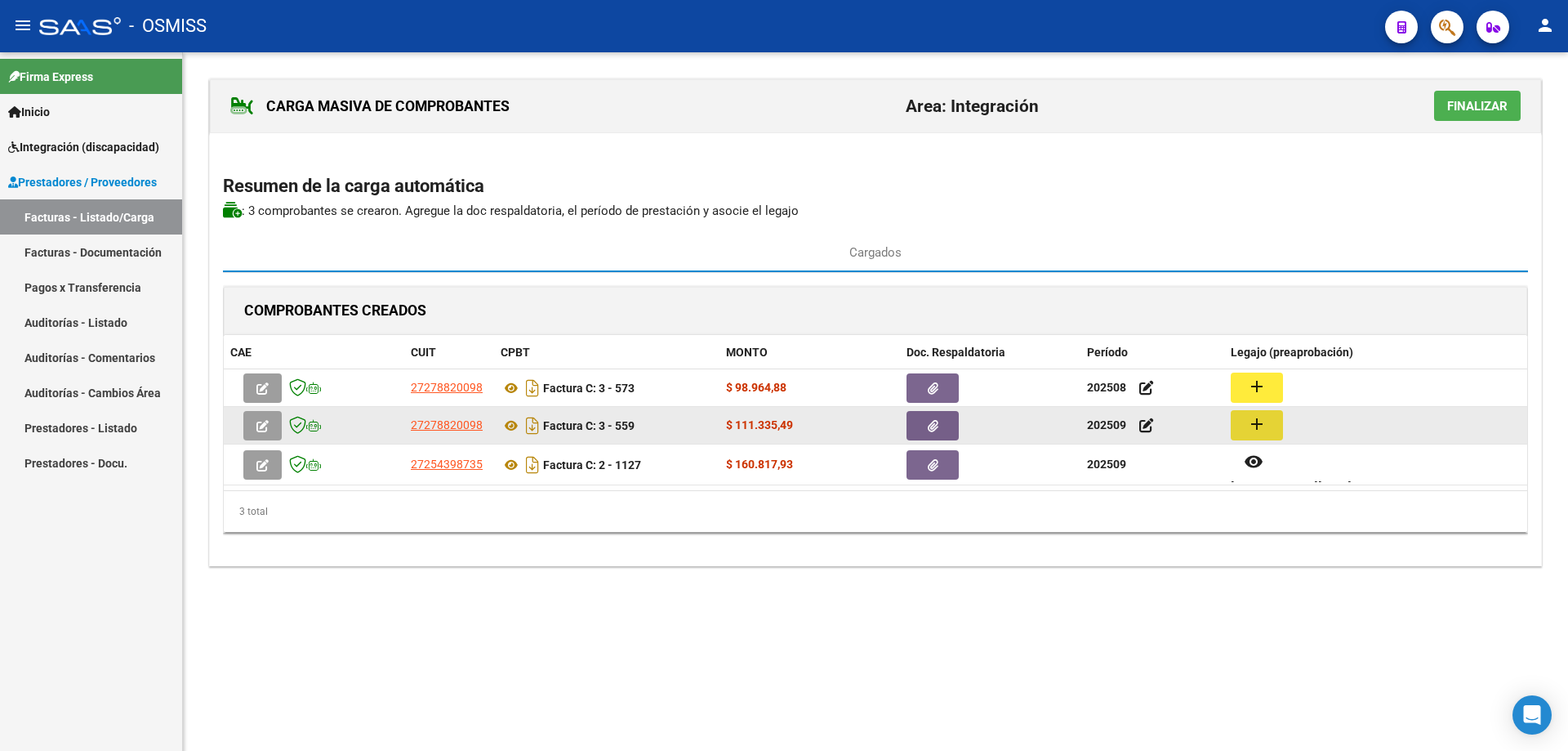
click at [1259, 427] on mat-icon "add" at bounding box center [1257, 424] width 19 height 19
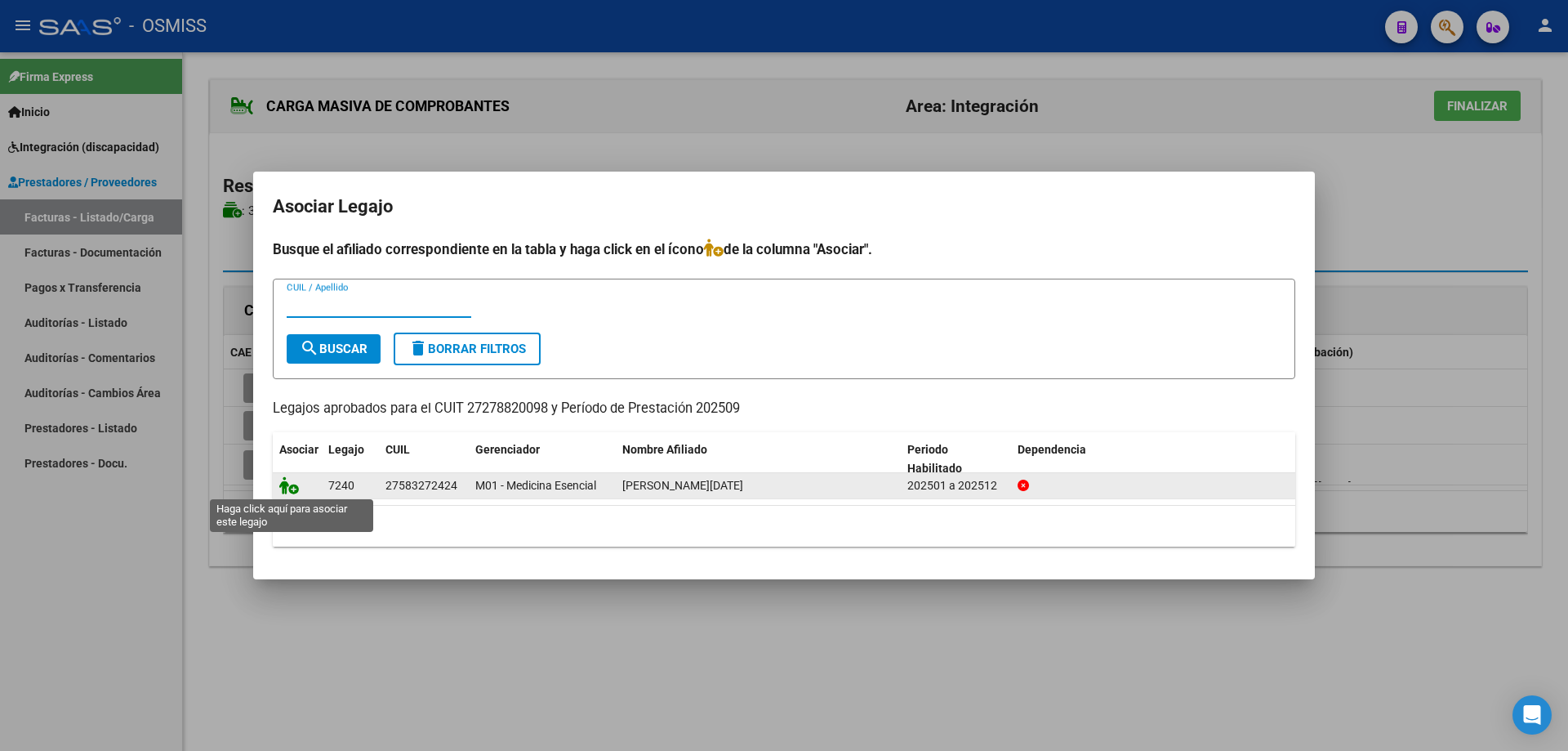
click at [288, 490] on icon at bounding box center [289, 485] width 19 height 18
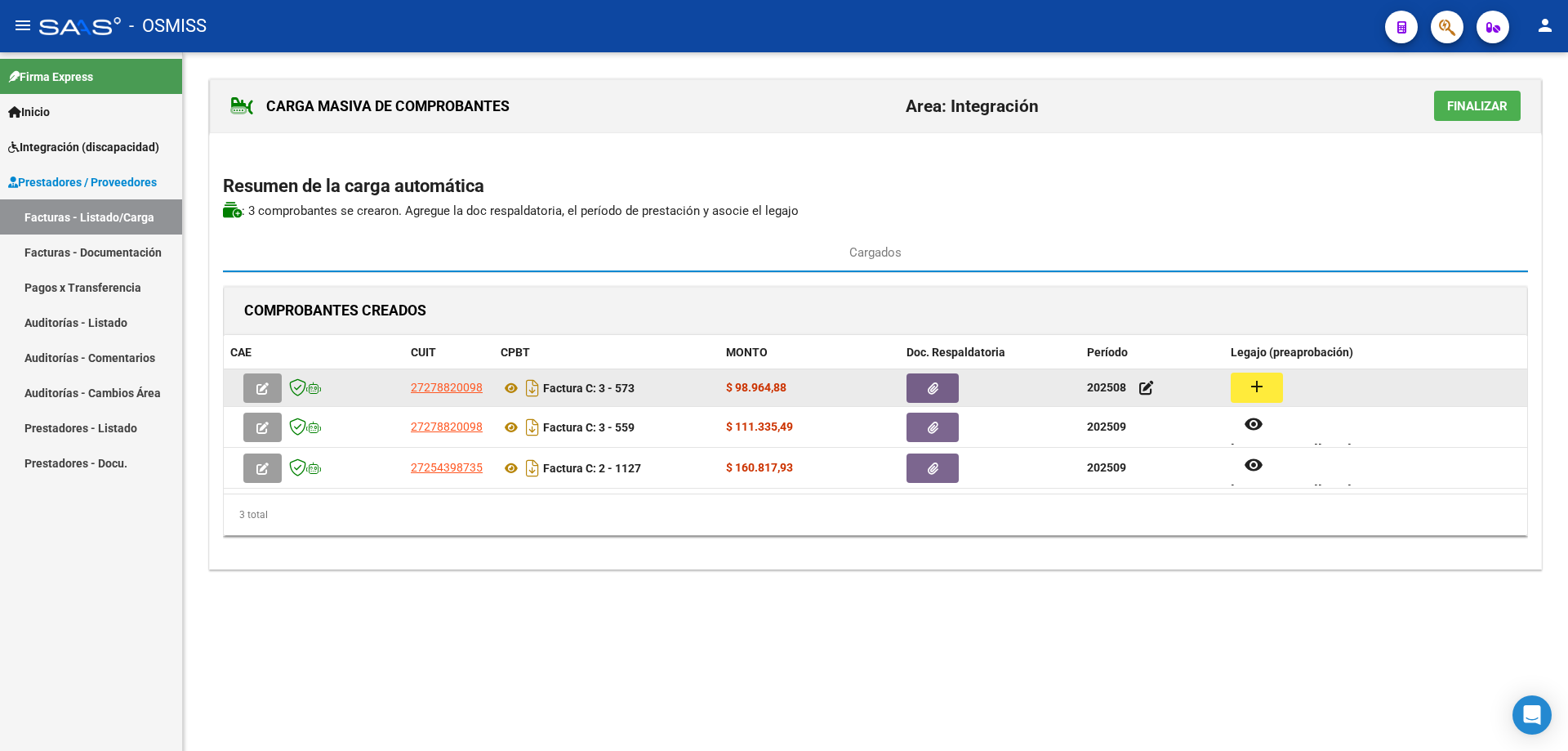
click at [1276, 386] on button "add" at bounding box center [1257, 387] width 53 height 31
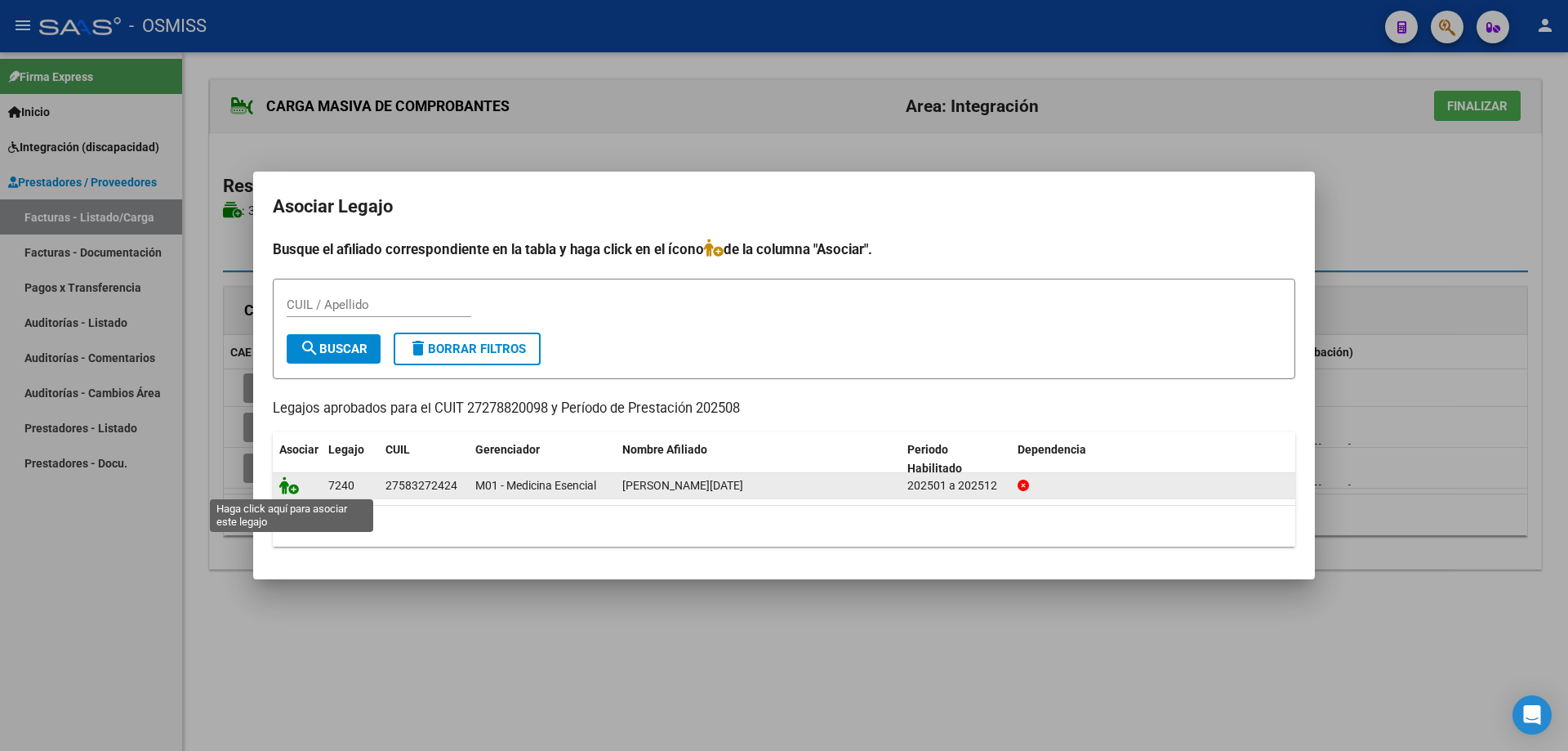
click at [288, 486] on icon at bounding box center [289, 485] width 19 height 18
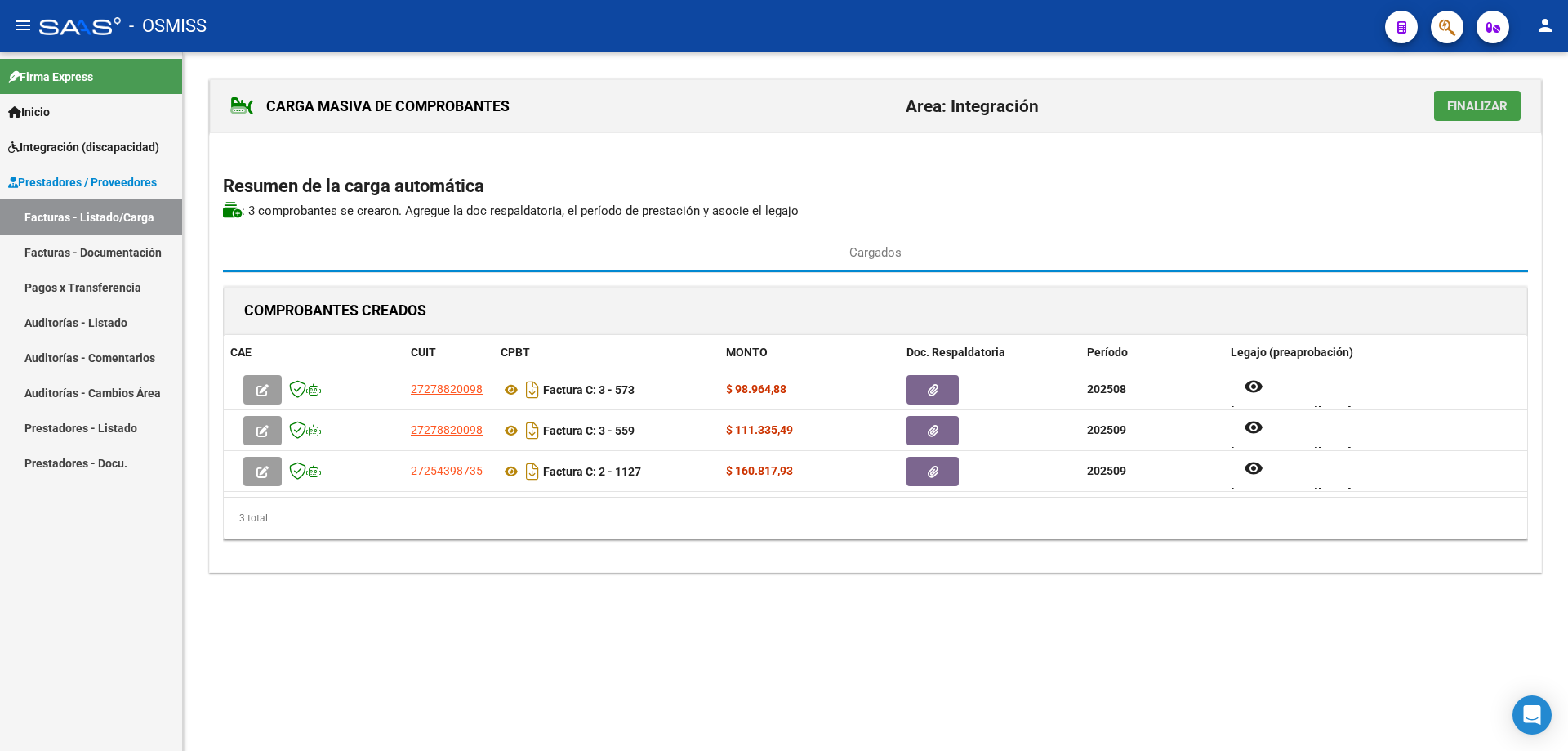
click at [1459, 109] on span "Finalizar" at bounding box center [1477, 106] width 60 height 14
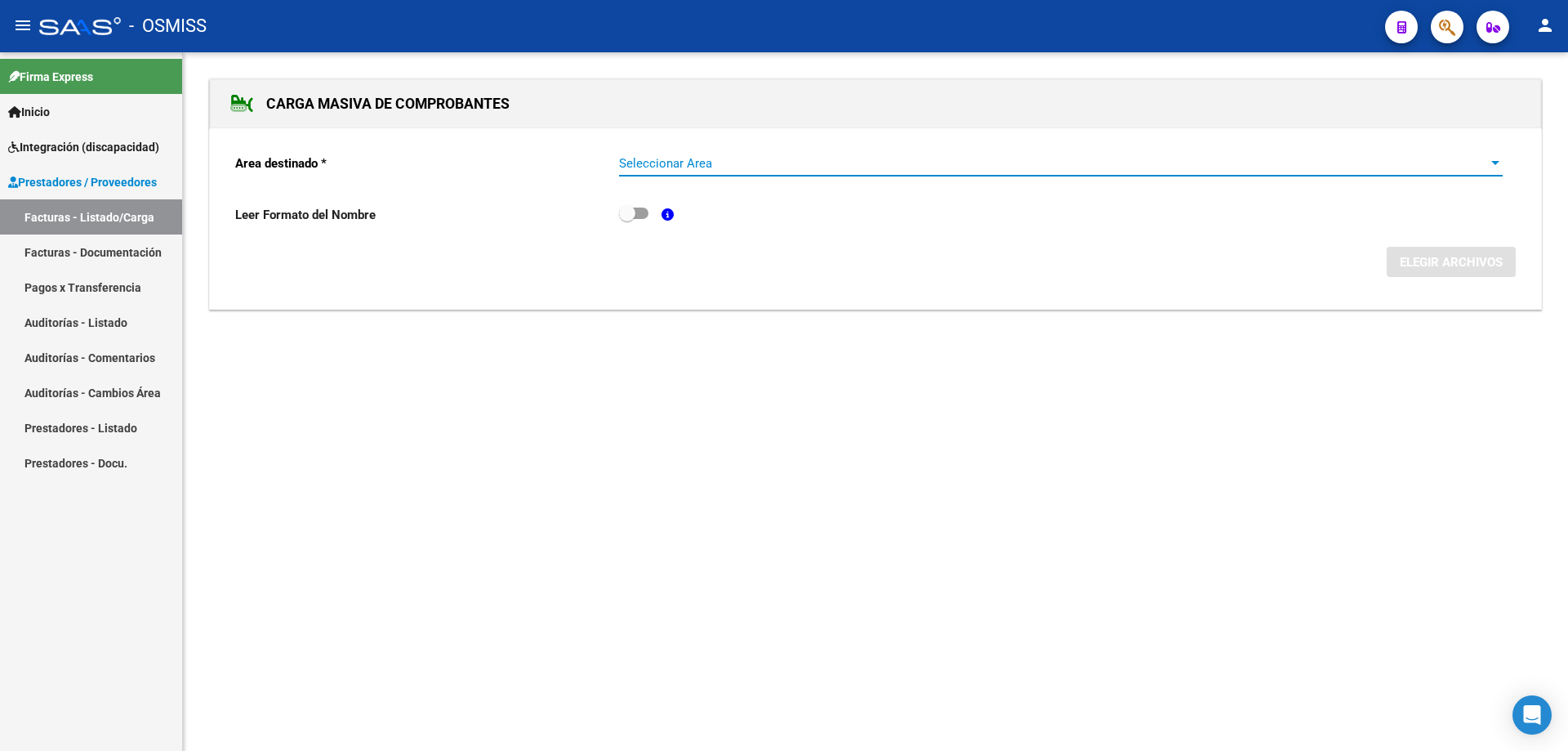
click at [678, 166] on span "Seleccionar Area" at bounding box center [1054, 163] width 869 height 14
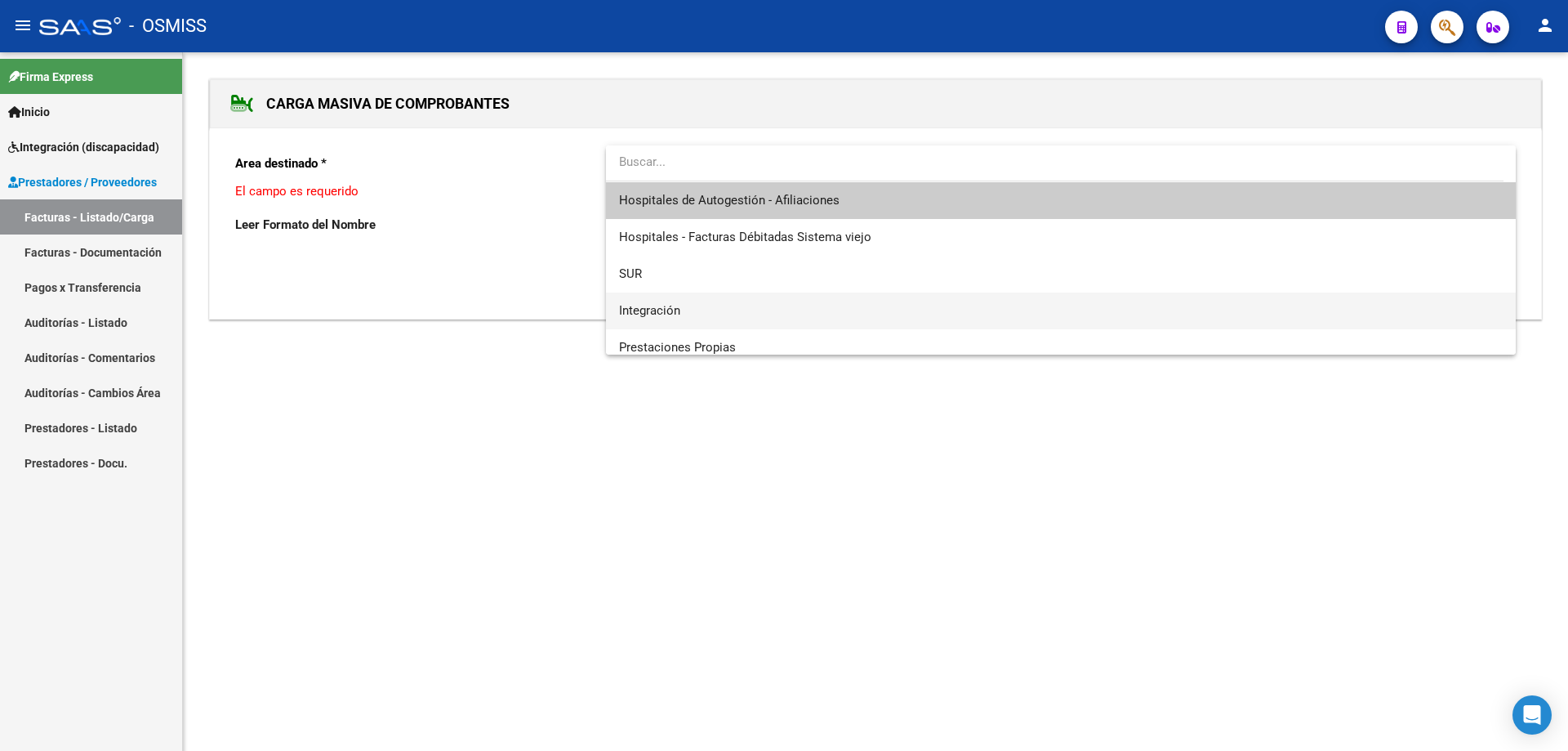
click at [677, 300] on span "Integración" at bounding box center [1062, 311] width 884 height 36
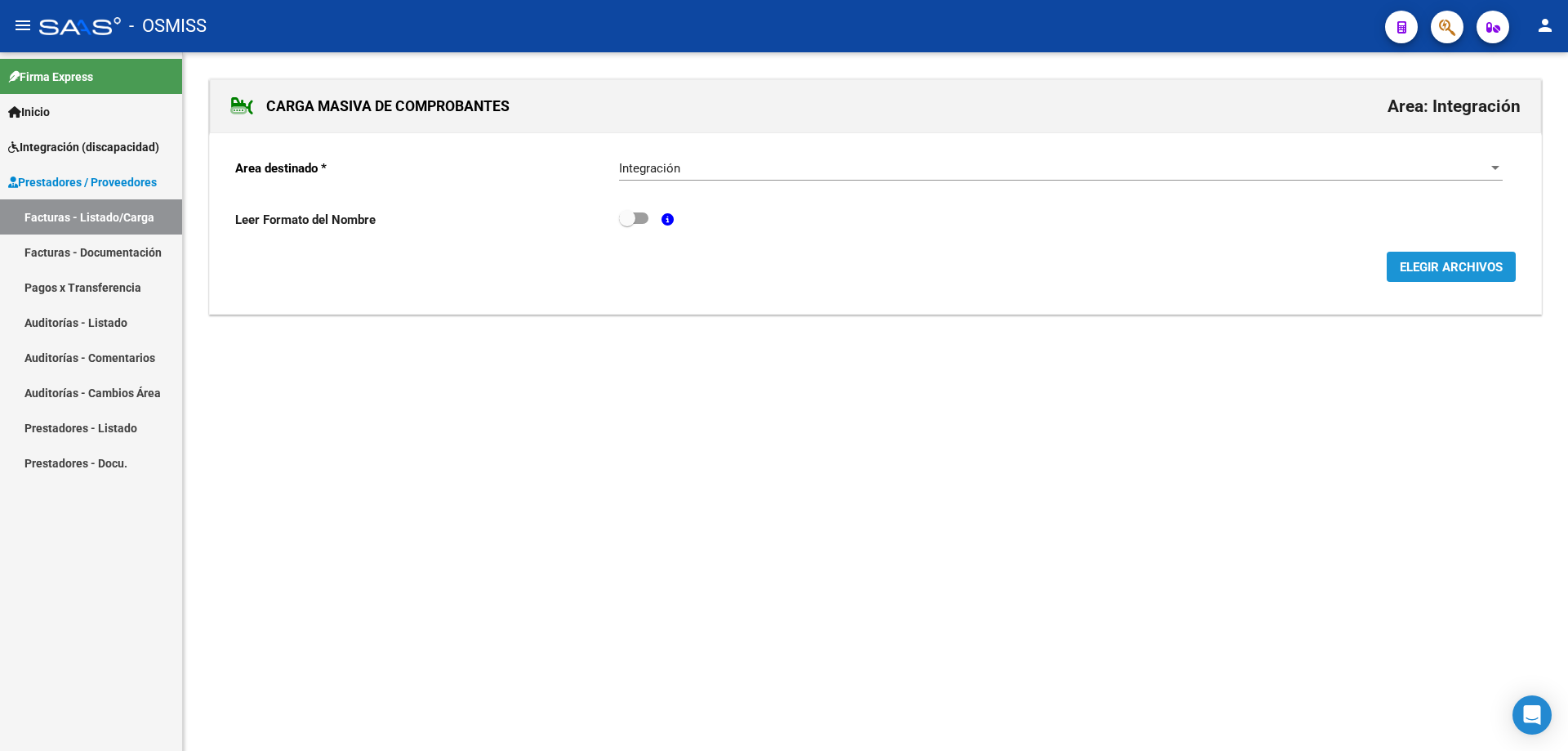
click at [1451, 274] on span "ELEGIR ARCHIVOS" at bounding box center [1451, 267] width 103 height 14
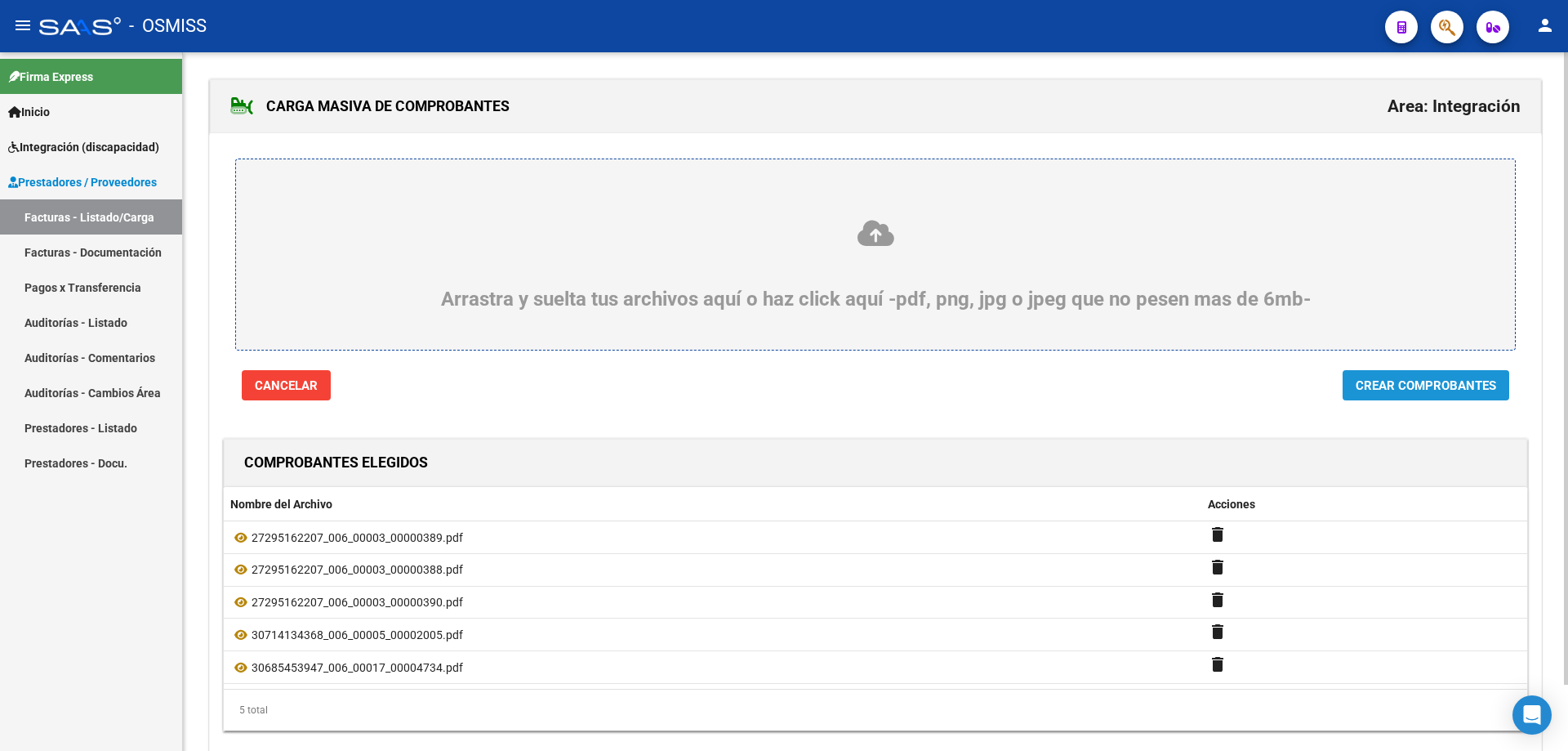
click at [1383, 389] on span "Crear Comprobantes" at bounding box center [1426, 385] width 141 height 14
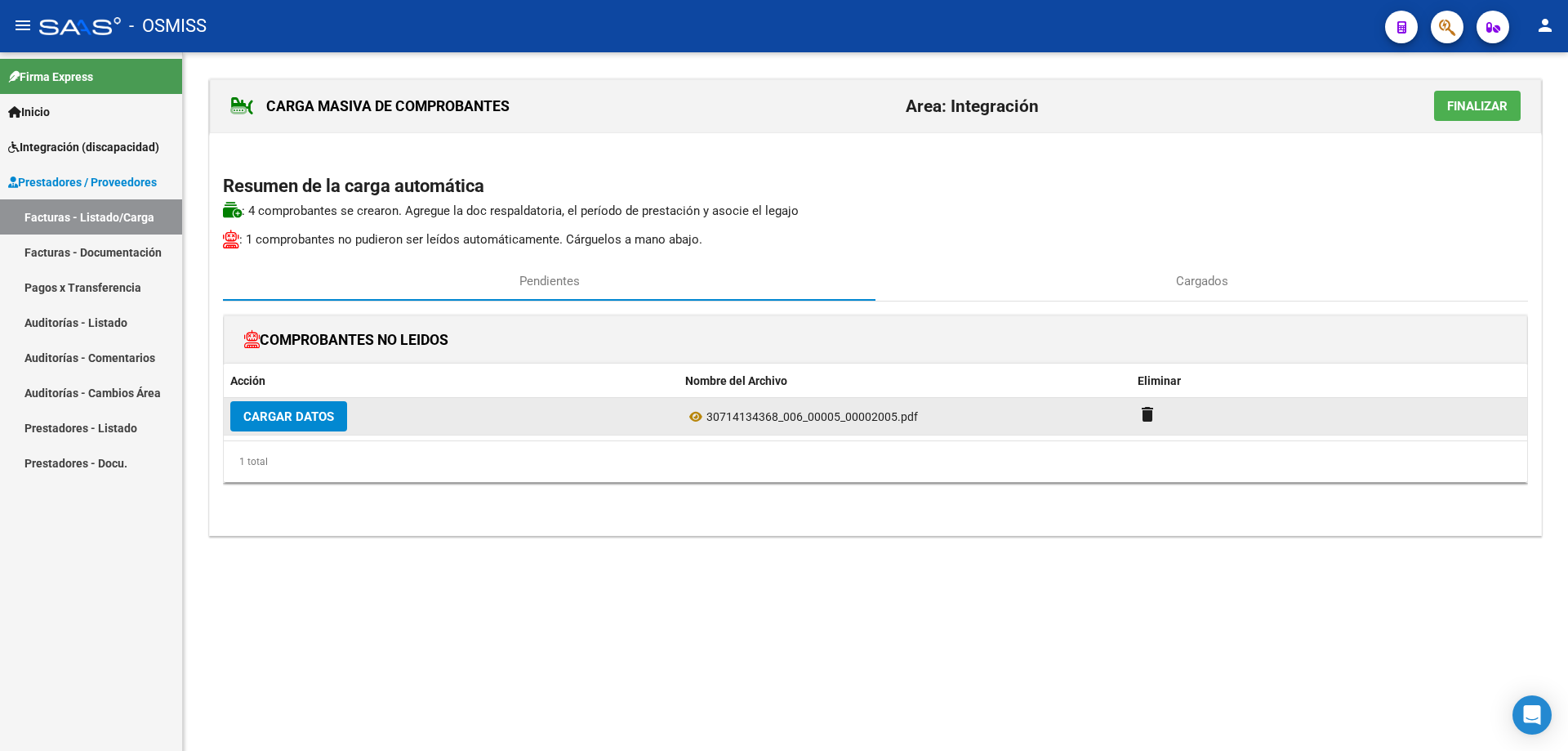
click at [303, 417] on span "Cargar Datos" at bounding box center [289, 416] width 91 height 14
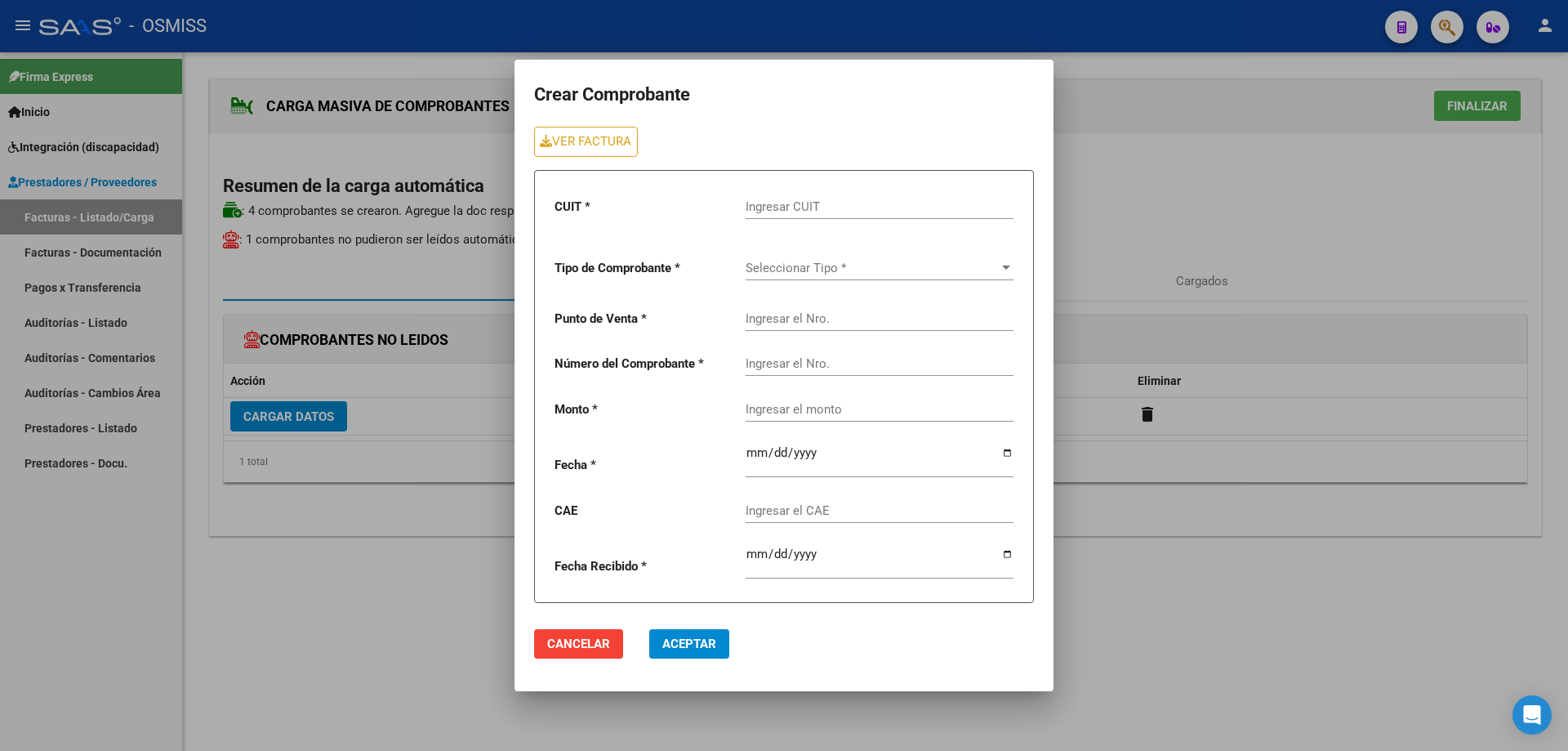
click at [775, 202] on input "Ingresar CUIT" at bounding box center [879, 206] width 268 height 14
type input "30-71413436-8"
click at [786, 271] on span "Seleccionar Tipo *" at bounding box center [873, 268] width 253 height 14
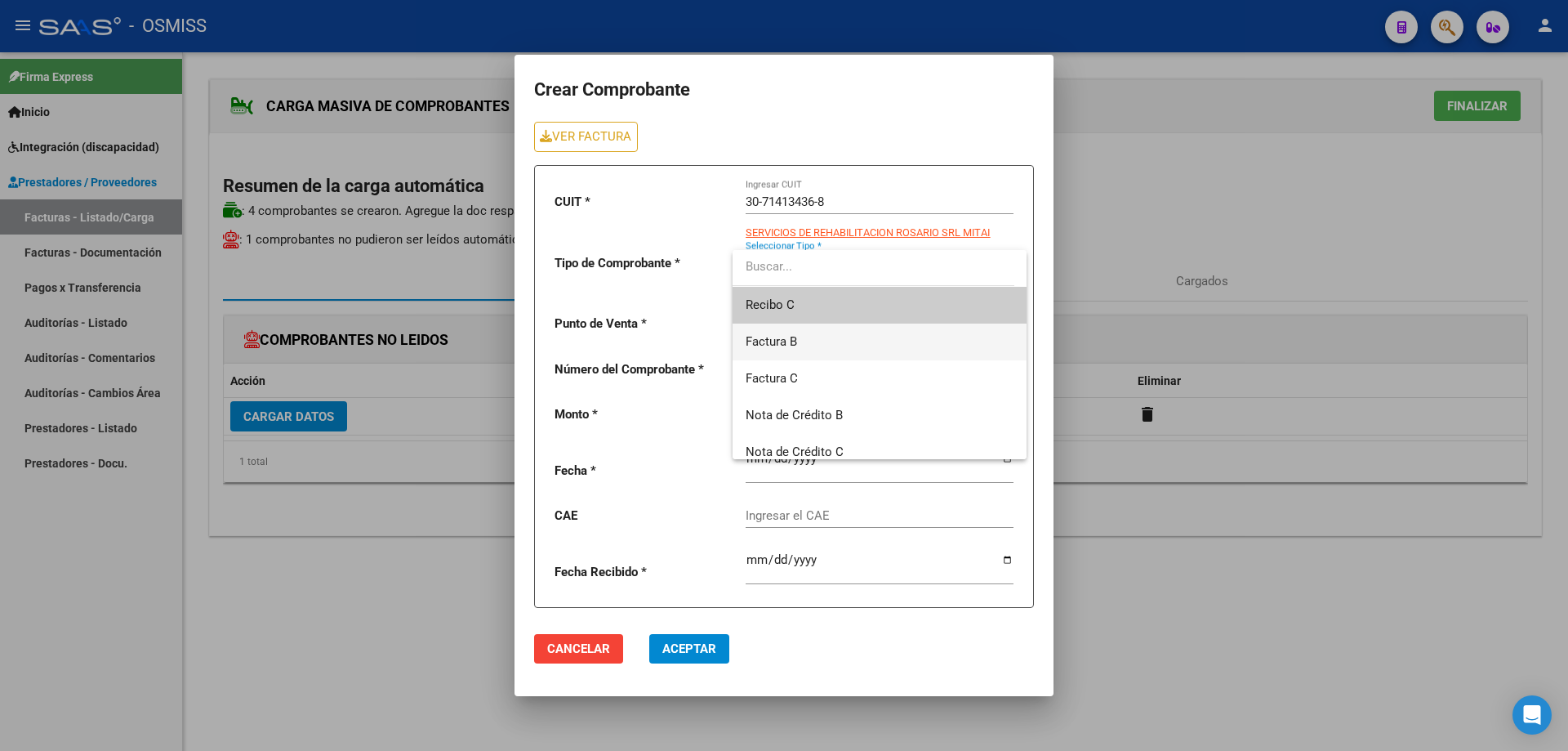
click at [804, 340] on span "Factura B" at bounding box center [879, 341] width 268 height 36
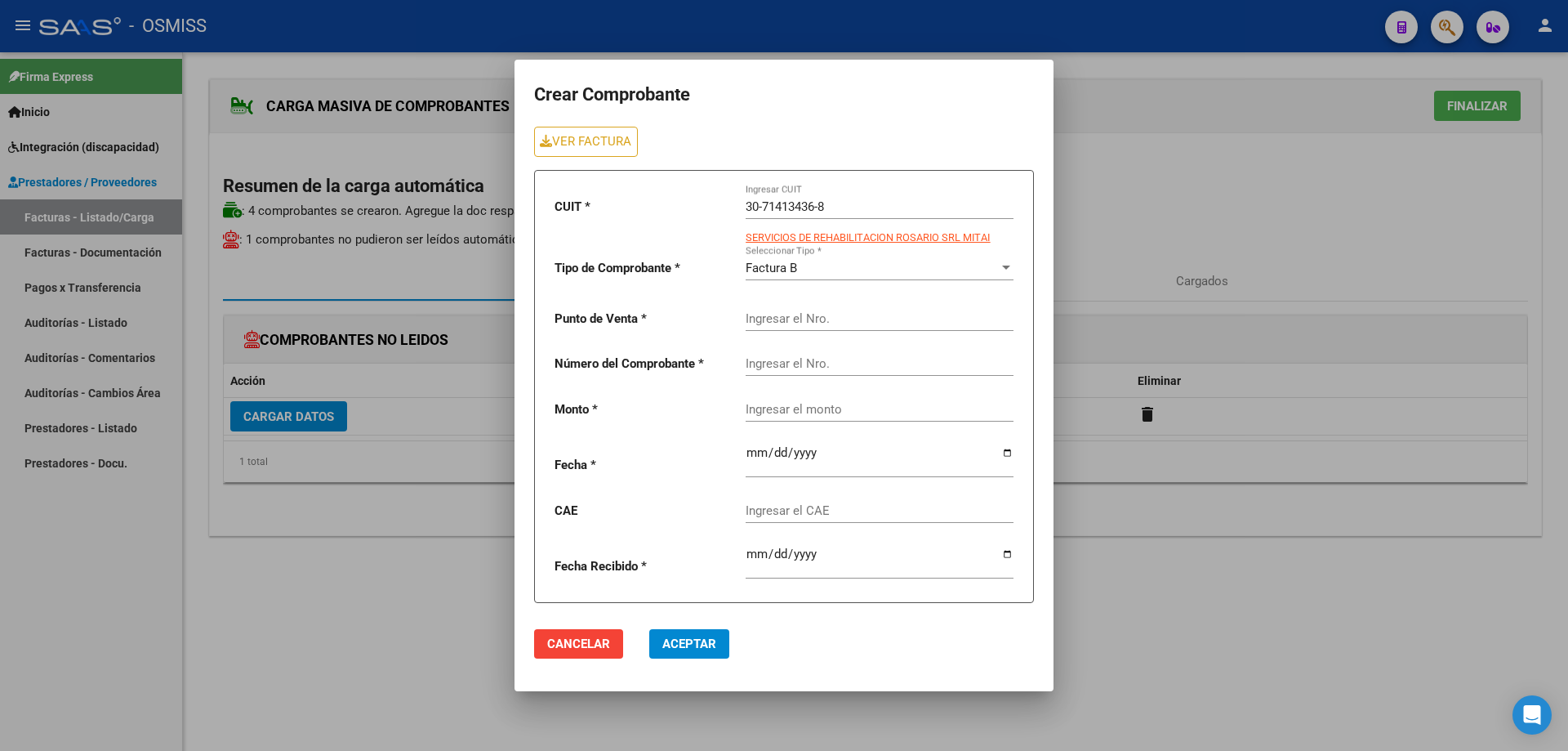
click at [773, 324] on input "Ingresar el Nro." at bounding box center [879, 318] width 268 height 14
type input "5"
click at [763, 364] on input "Ingresar el Nro." at bounding box center [879, 363] width 268 height 14
type input "2005"
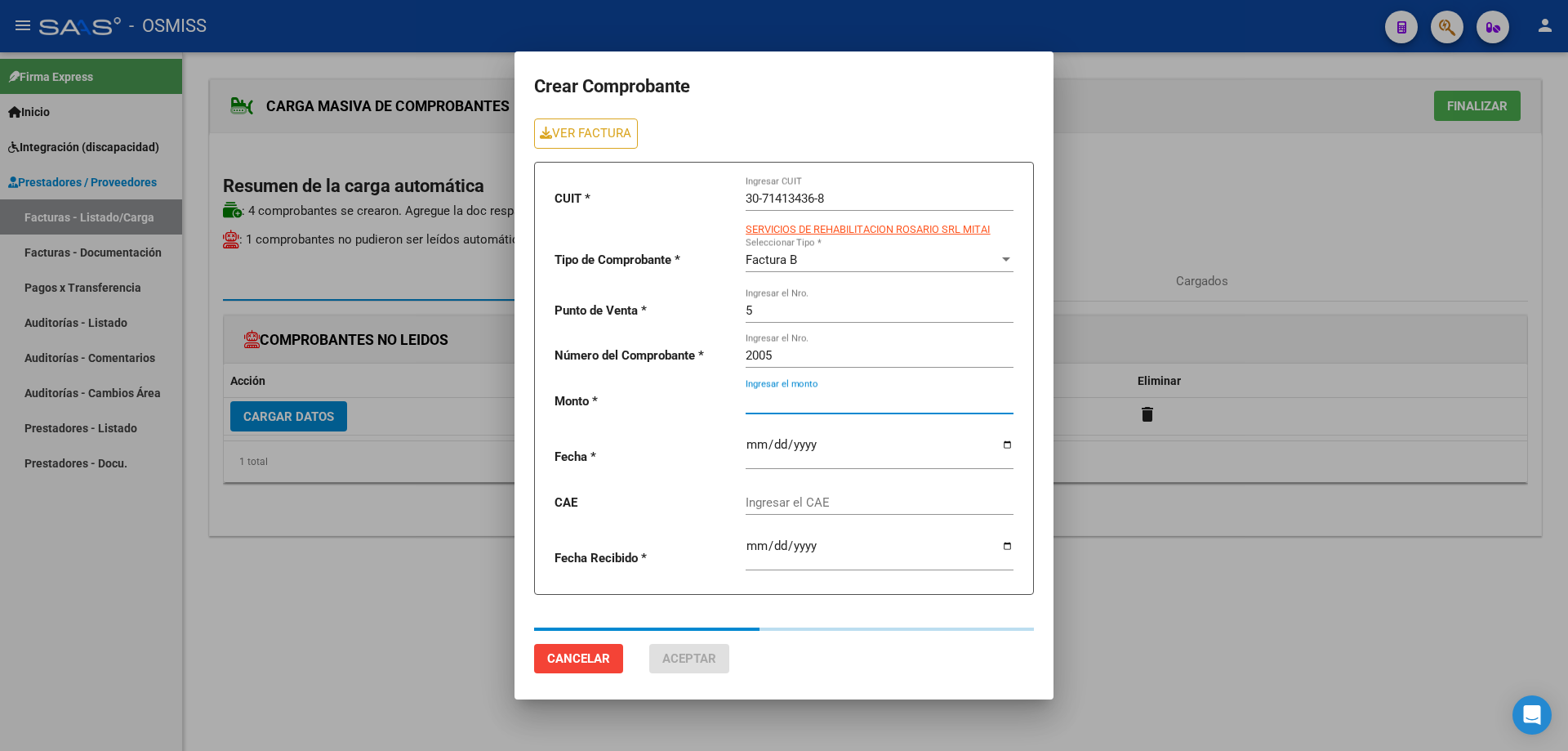
click at [776, 409] on input "Ingresar el monto" at bounding box center [879, 401] width 268 height 14
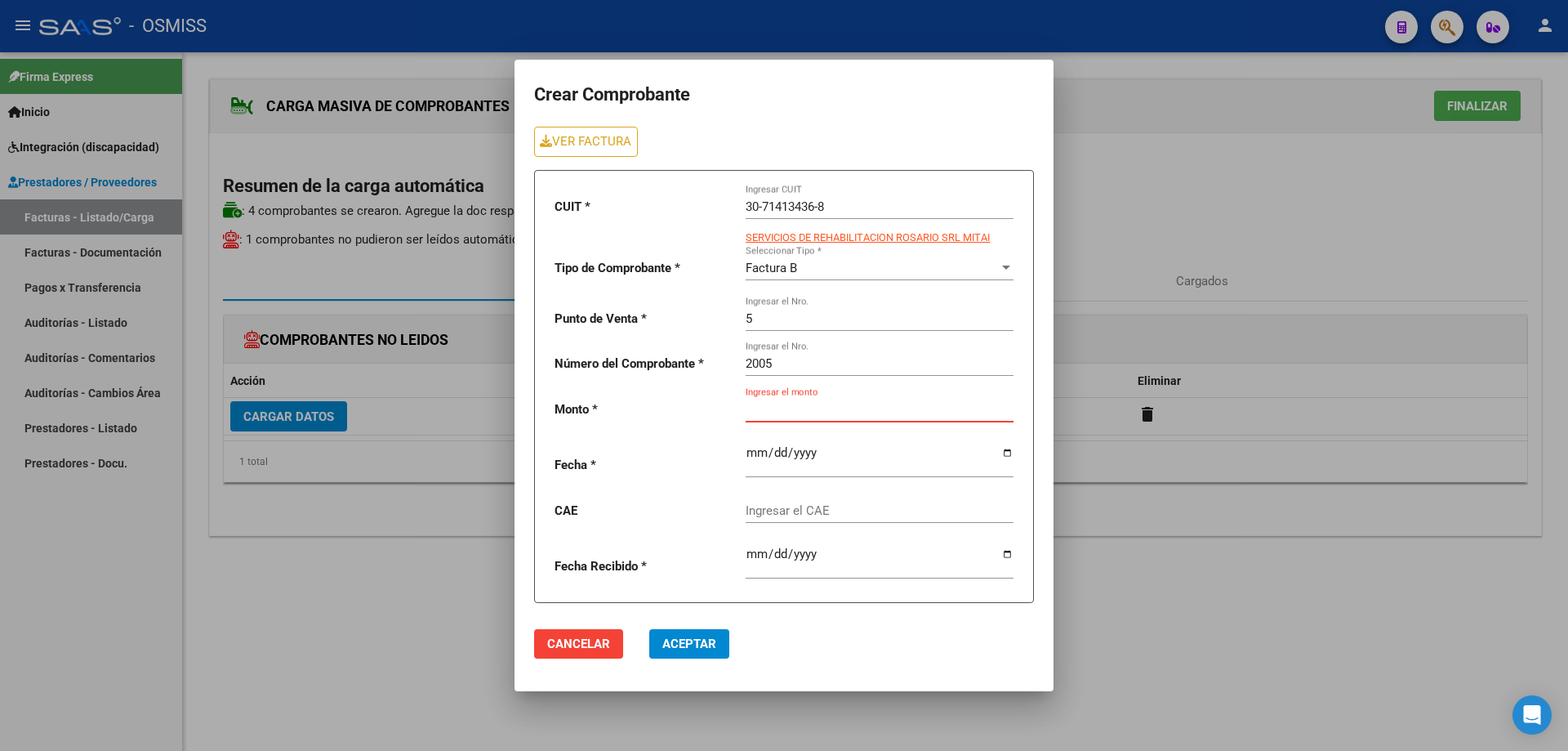
paste input "435376.56"
type input "435376.56"
click at [754, 455] on input "date" at bounding box center [879, 458] width 268 height 26
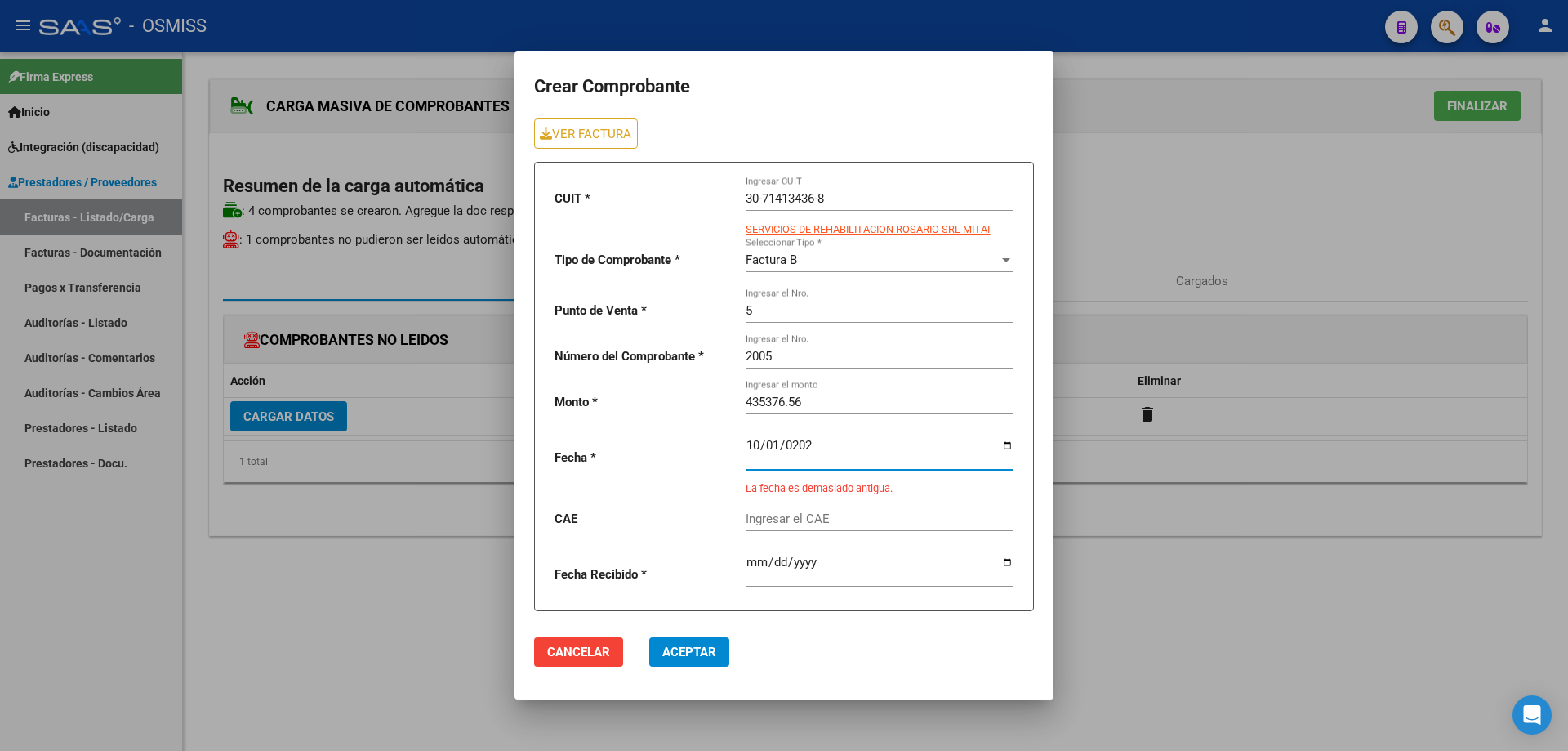
type input "[DATE]"
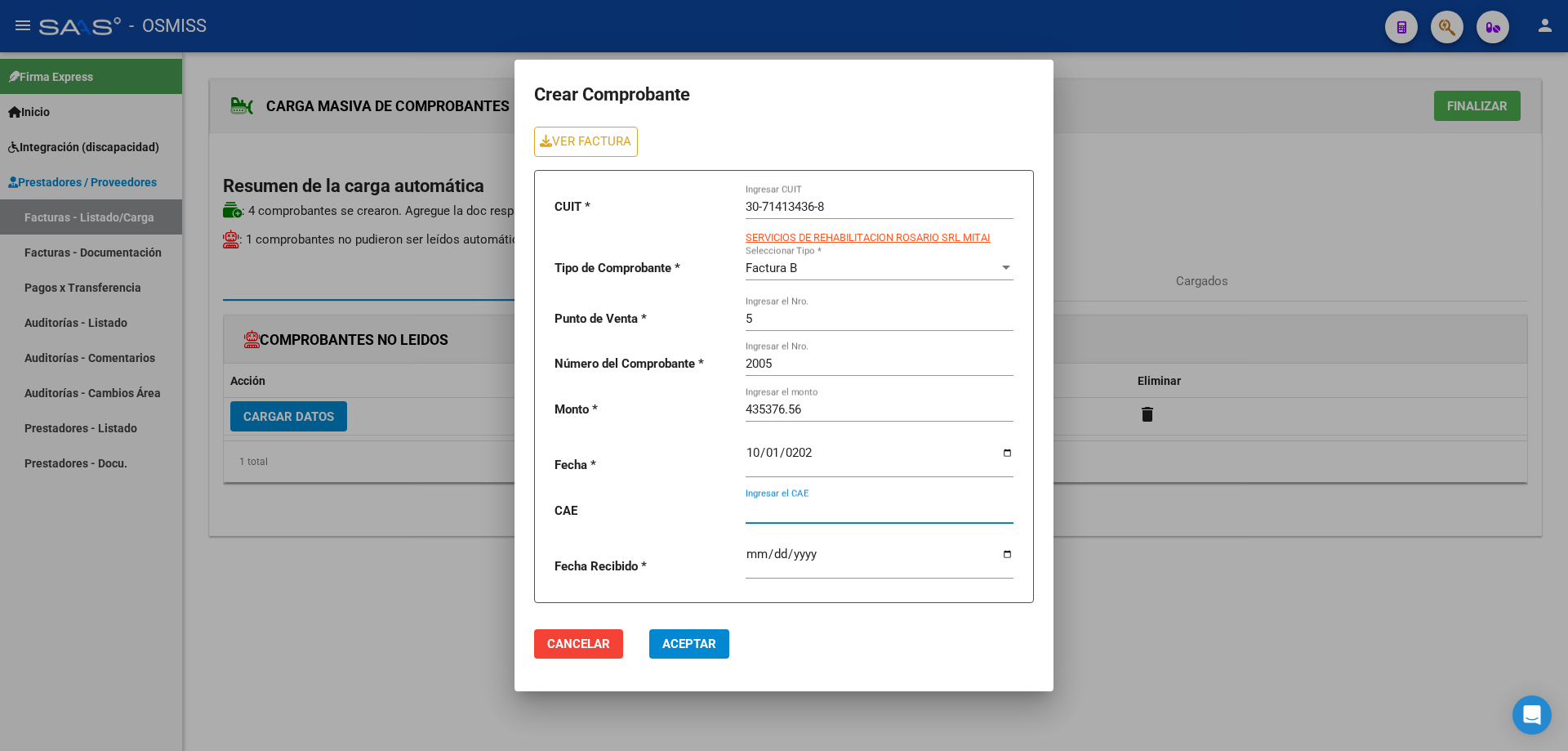
paste input "75408177748374"
type input "75408177748374"
click at [703, 642] on span "Aceptar" at bounding box center [690, 644] width 54 height 14
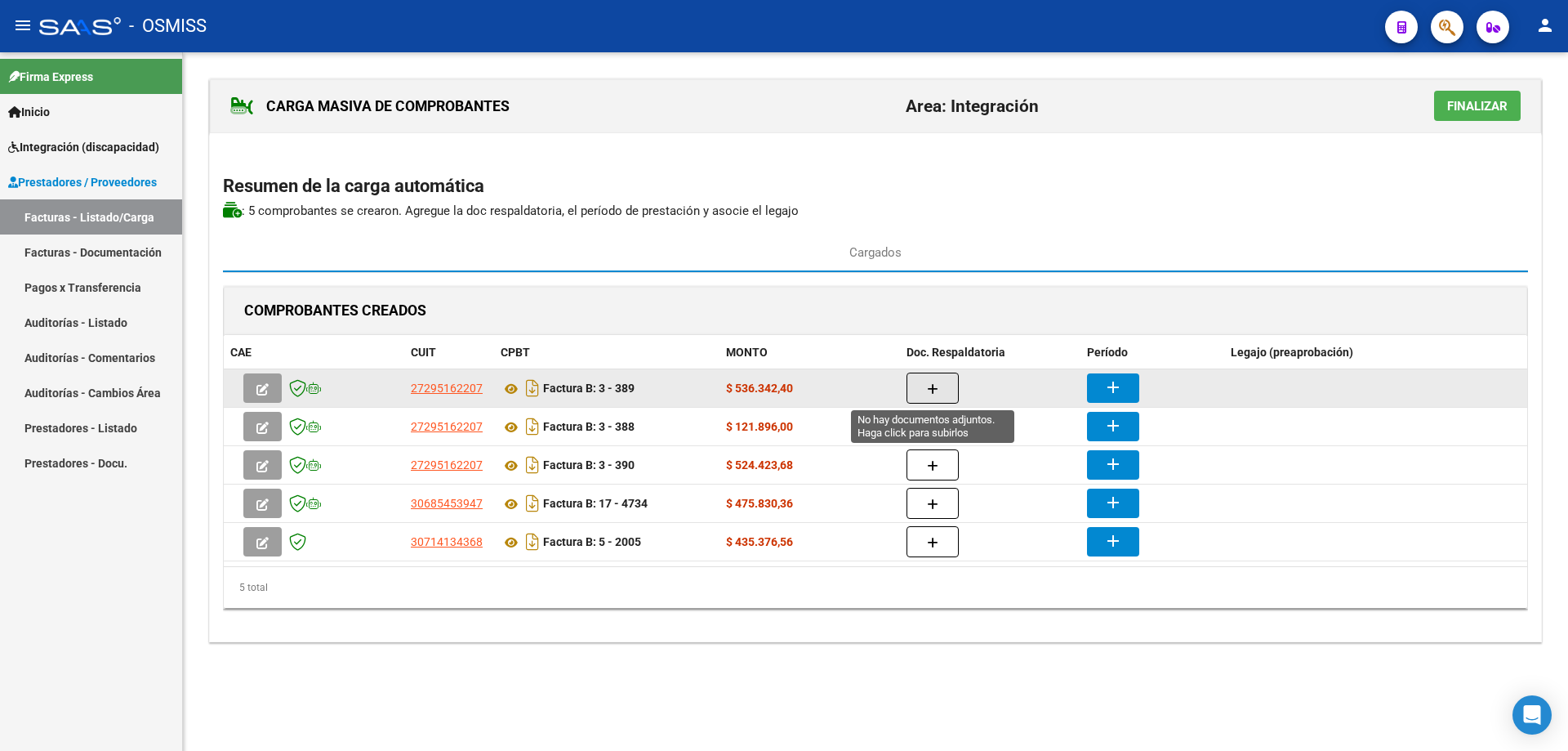
click at [934, 374] on button "button" at bounding box center [933, 387] width 53 height 31
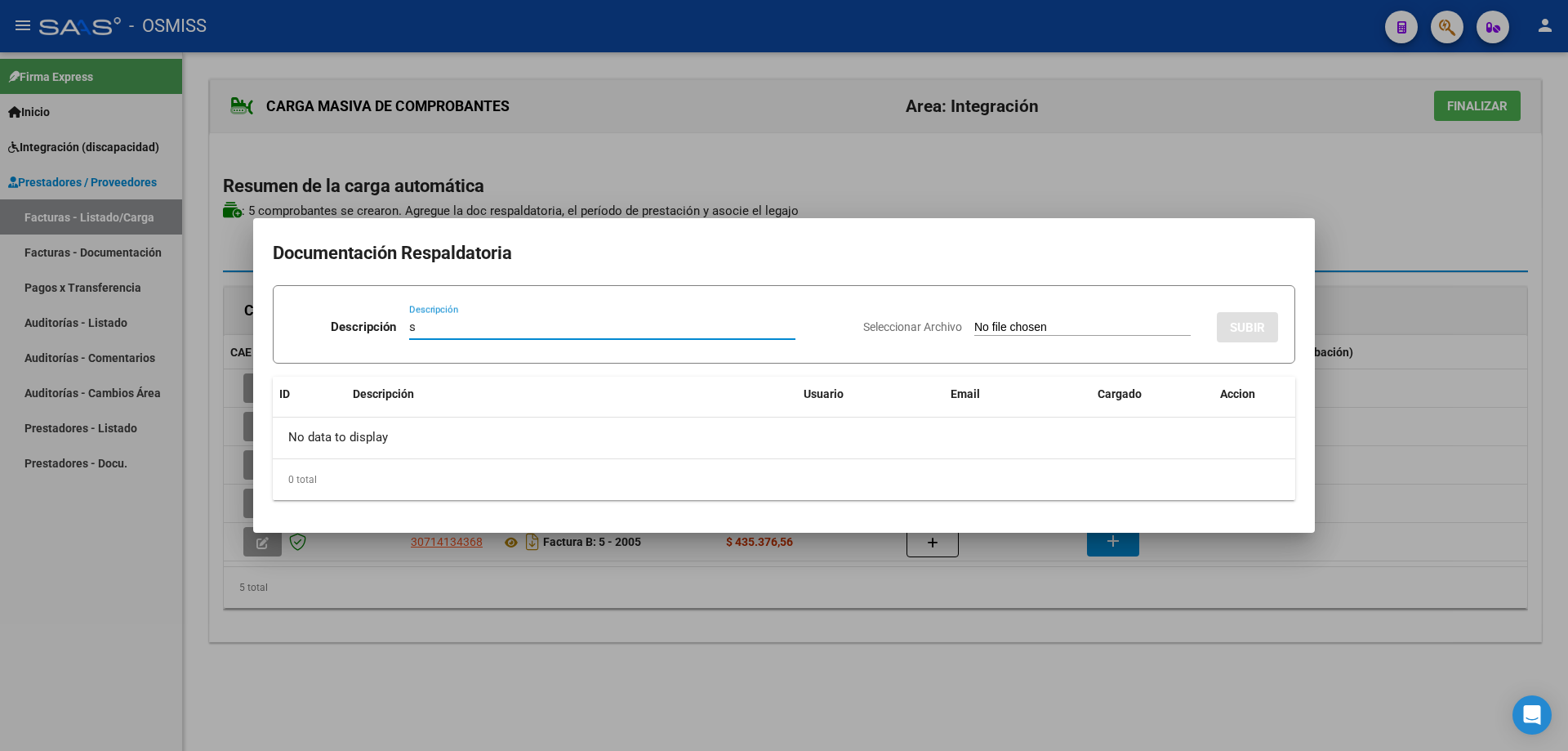
type input "s"
click at [982, 328] on input "Seleccionar Archivo" at bounding box center [1083, 328] width 217 height 15
type input "C:\fakepath\CamScanner [DATE] 22.03.pdf"
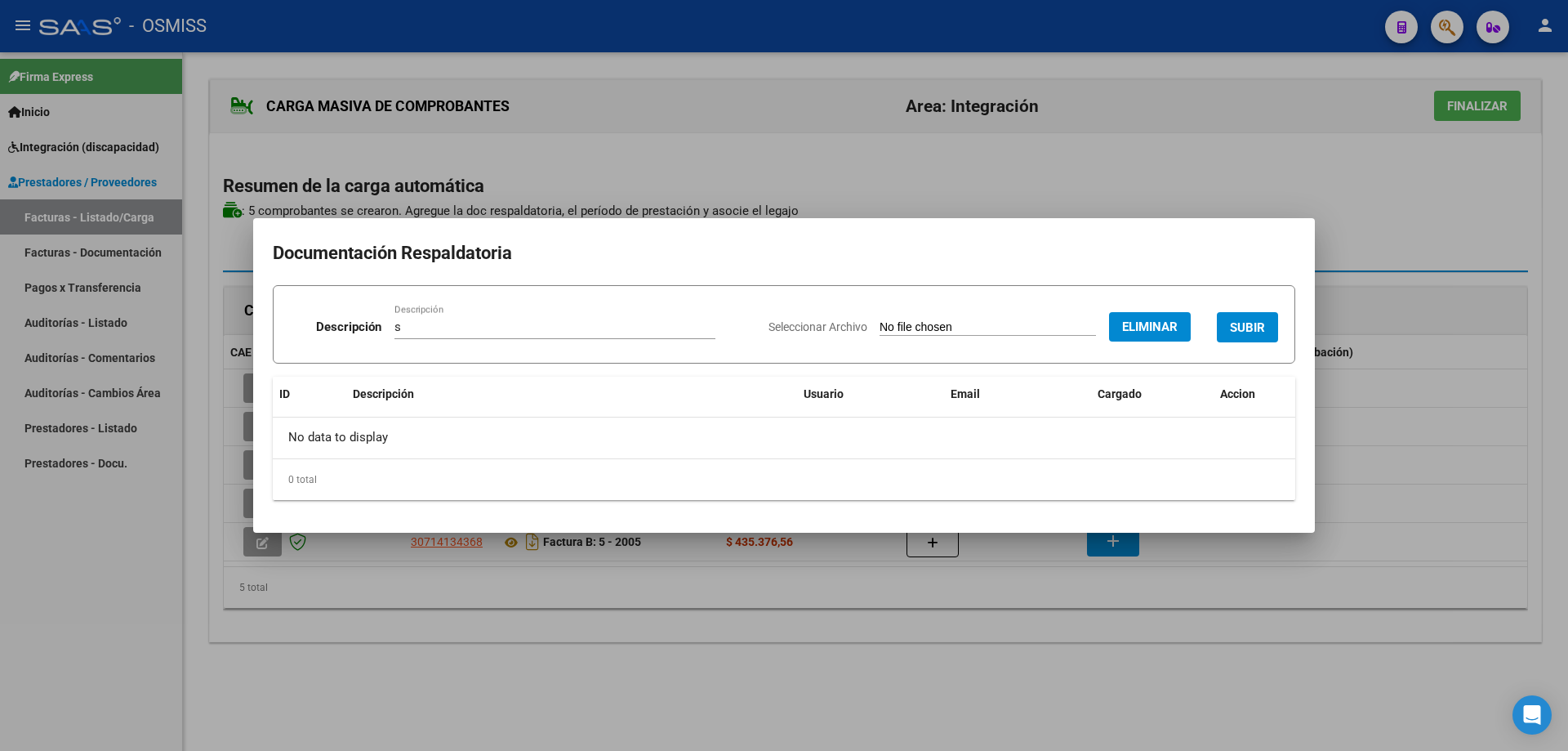
click at [1247, 322] on span "SUBIR" at bounding box center [1248, 327] width 35 height 14
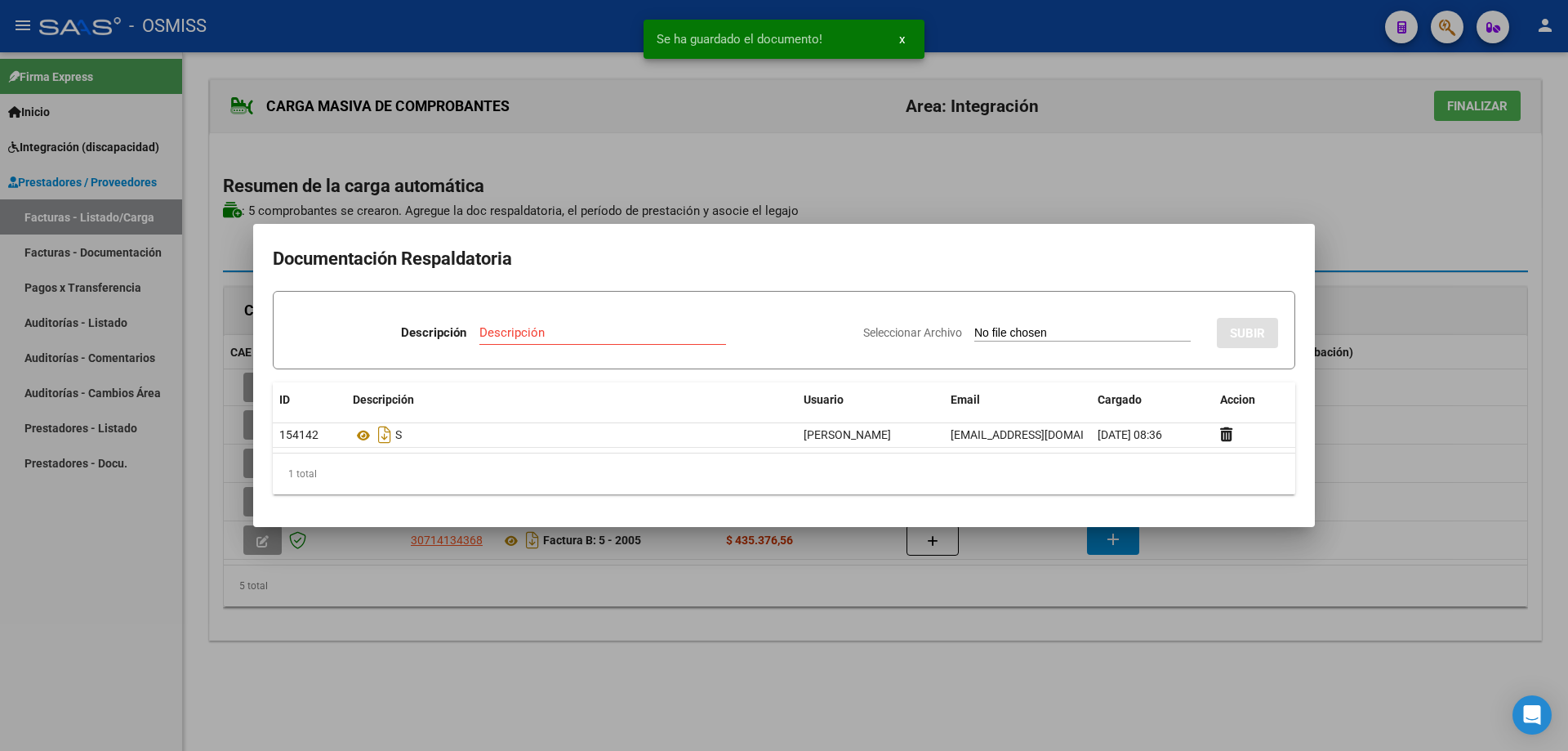
click at [621, 334] on input "Descripción" at bounding box center [602, 332] width 246 height 14
type input "s"
click at [1019, 334] on input "Seleccionar Archivo" at bounding box center [1083, 334] width 217 height 15
type input "C:\fakepath\CamScanner [DATE] 22.08.pdf"
click at [1243, 320] on button "SUBIR" at bounding box center [1248, 333] width 61 height 31
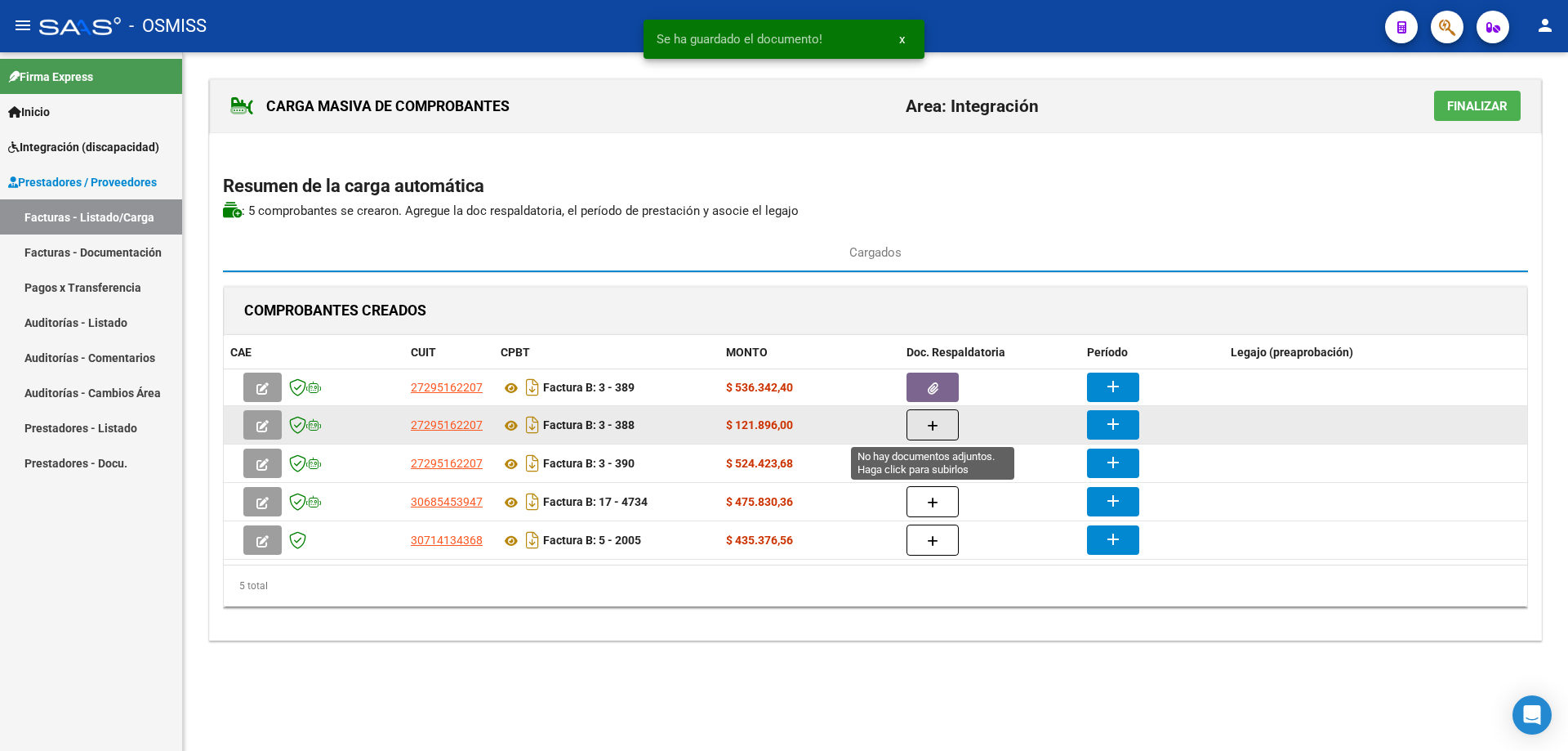
click at [938, 425] on icon "button" at bounding box center [933, 426] width 12 height 12
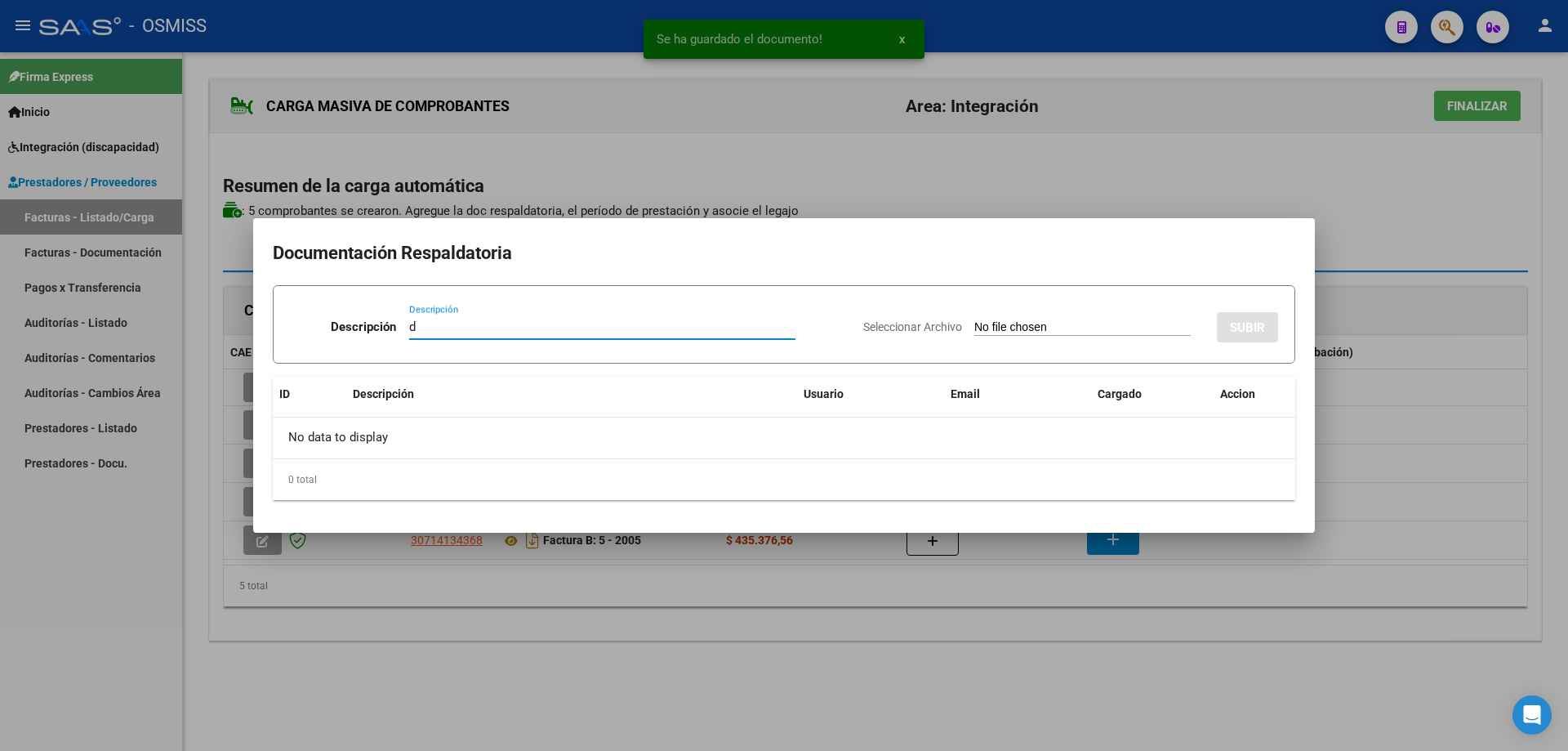
type input "d"
click at [974, 334] on input "Seleccionar Archivo" at bounding box center [1083, 328] width 217 height 15
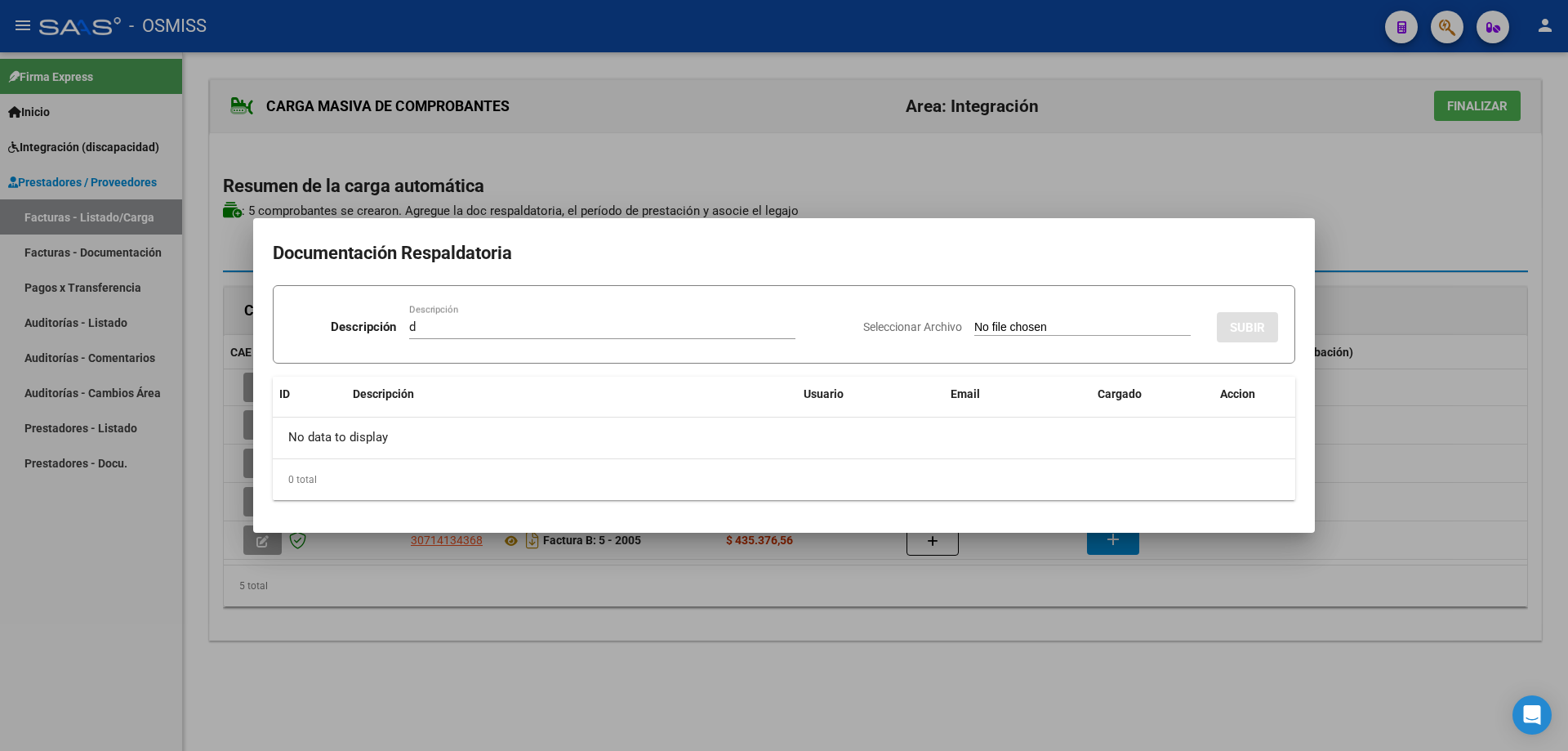
type input "C:\fakepath\CamScanner [DATE] 21.55.pdf"
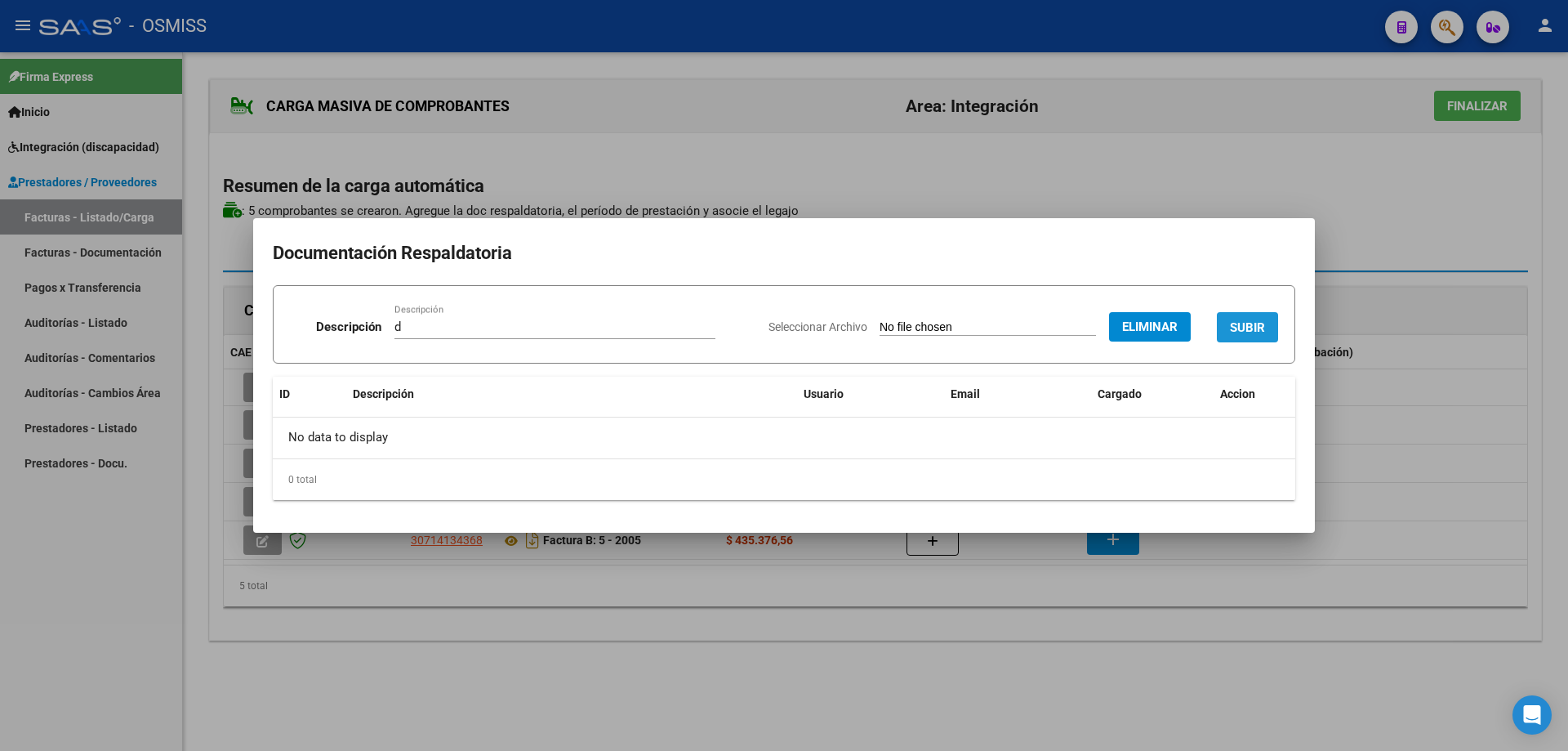
click at [1244, 317] on button "SUBIR" at bounding box center [1248, 327] width 61 height 31
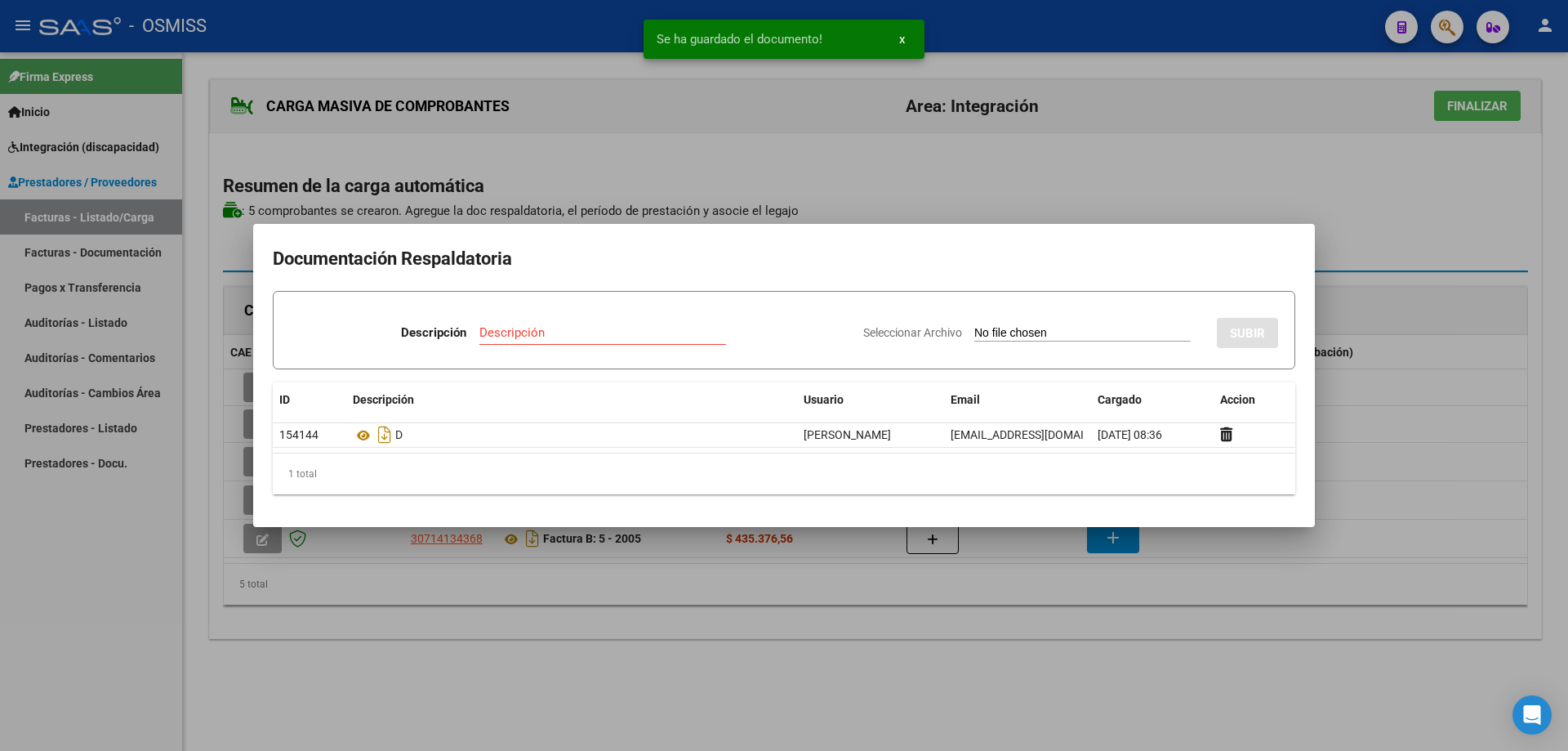
click at [526, 320] on div "Descripción" at bounding box center [602, 333] width 246 height 25
type input "d"
click at [974, 333] on input "Seleccionar Archivo" at bounding box center [1083, 334] width 217 height 15
type input "C:\fakepath\CamScanner [DATE] 21.57.pdf"
click at [1237, 334] on span "SUBIR" at bounding box center [1248, 333] width 35 height 14
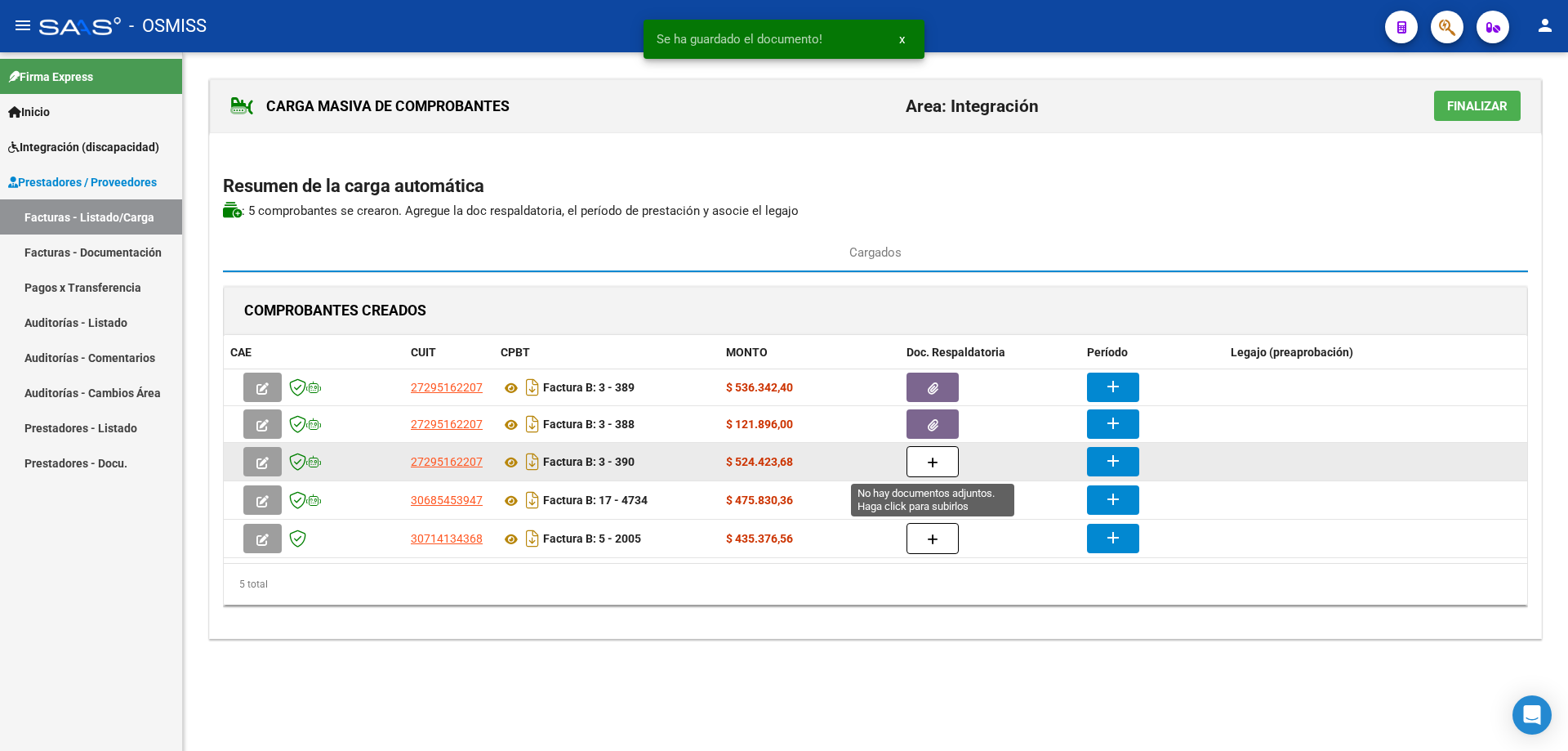
click at [946, 455] on button "button" at bounding box center [933, 461] width 53 height 31
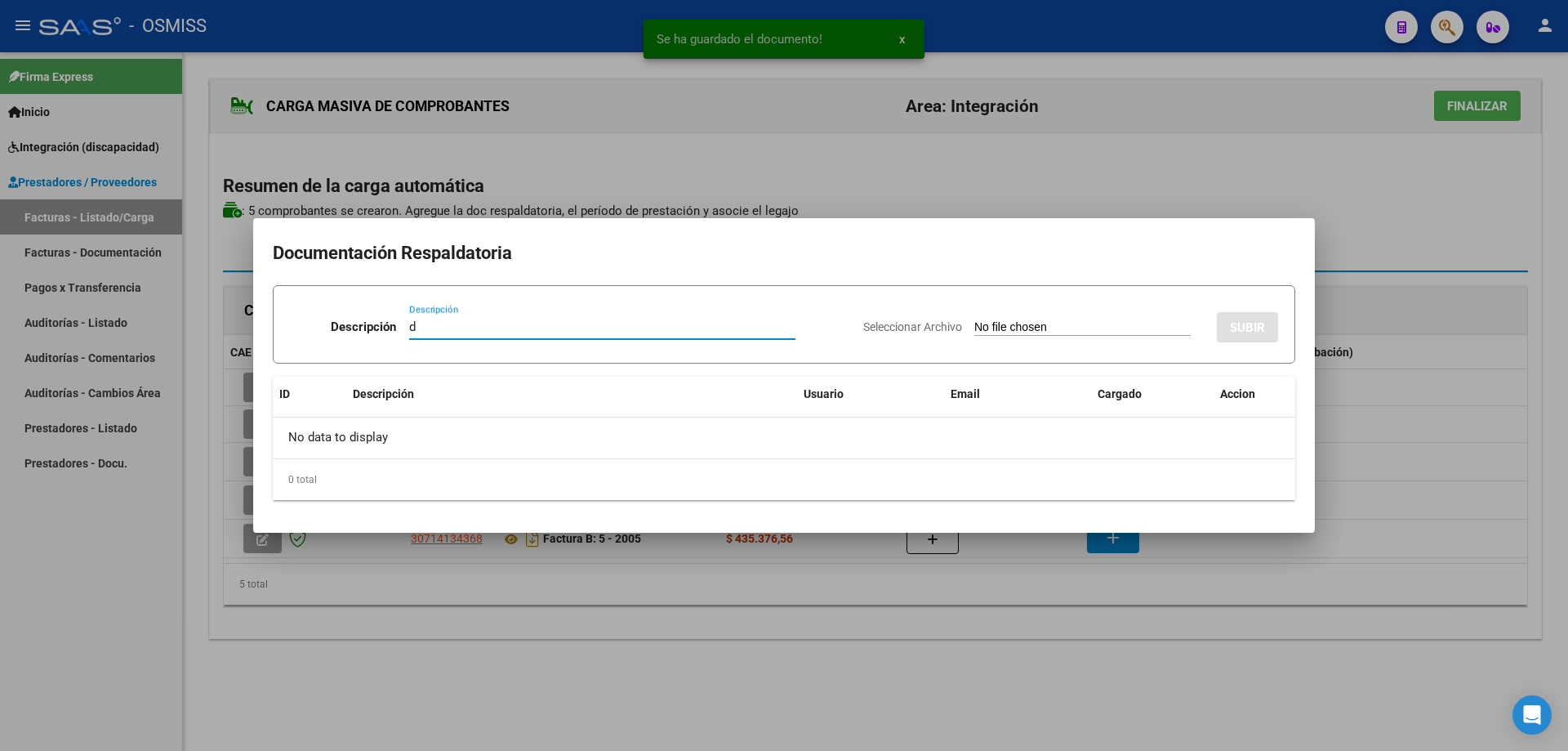
type input "d"
click at [974, 325] on input "Seleccionar Archivo" at bounding box center [1083, 328] width 217 height 15
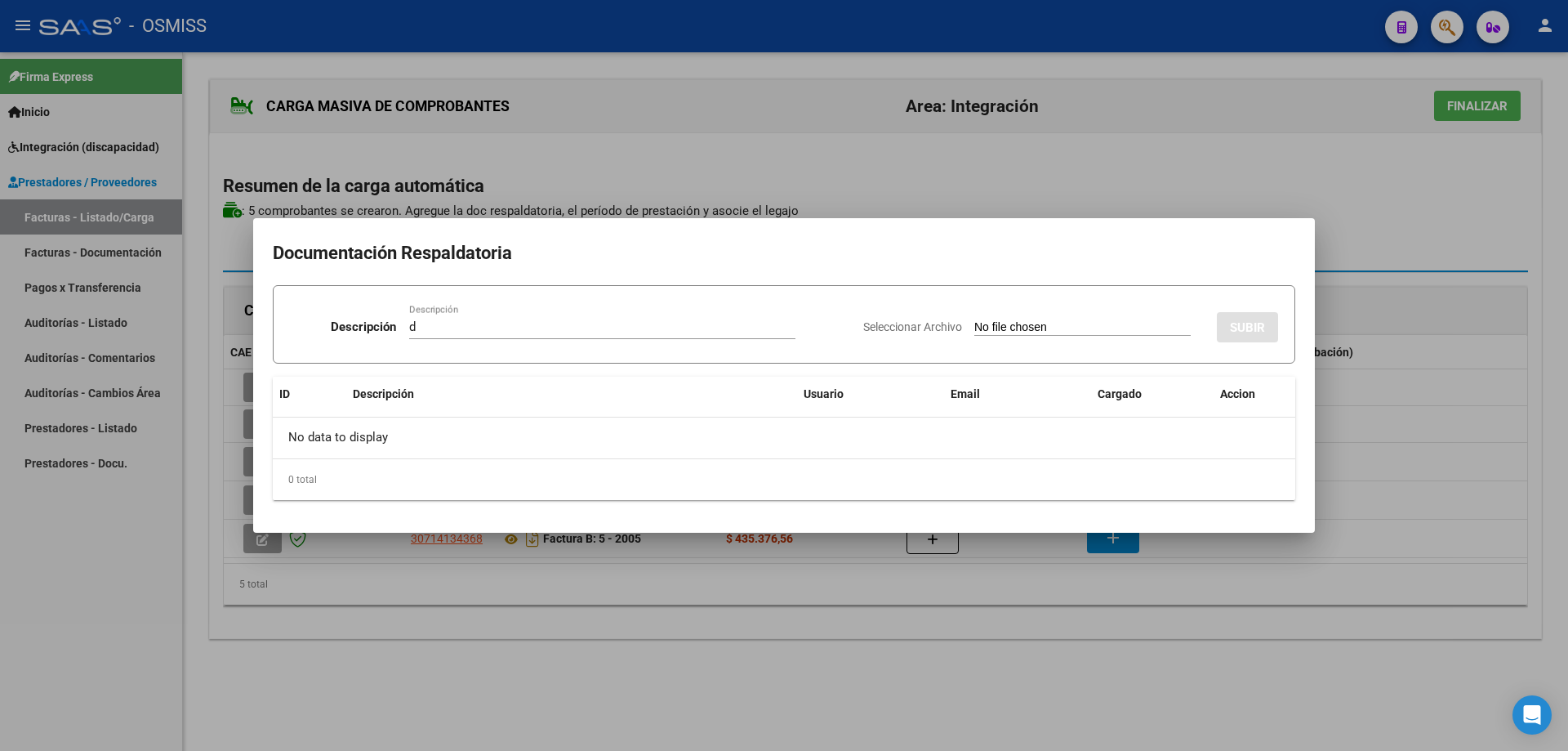
type input "C:\fakepath\CamScanner [DATE] 22.43.pdf"
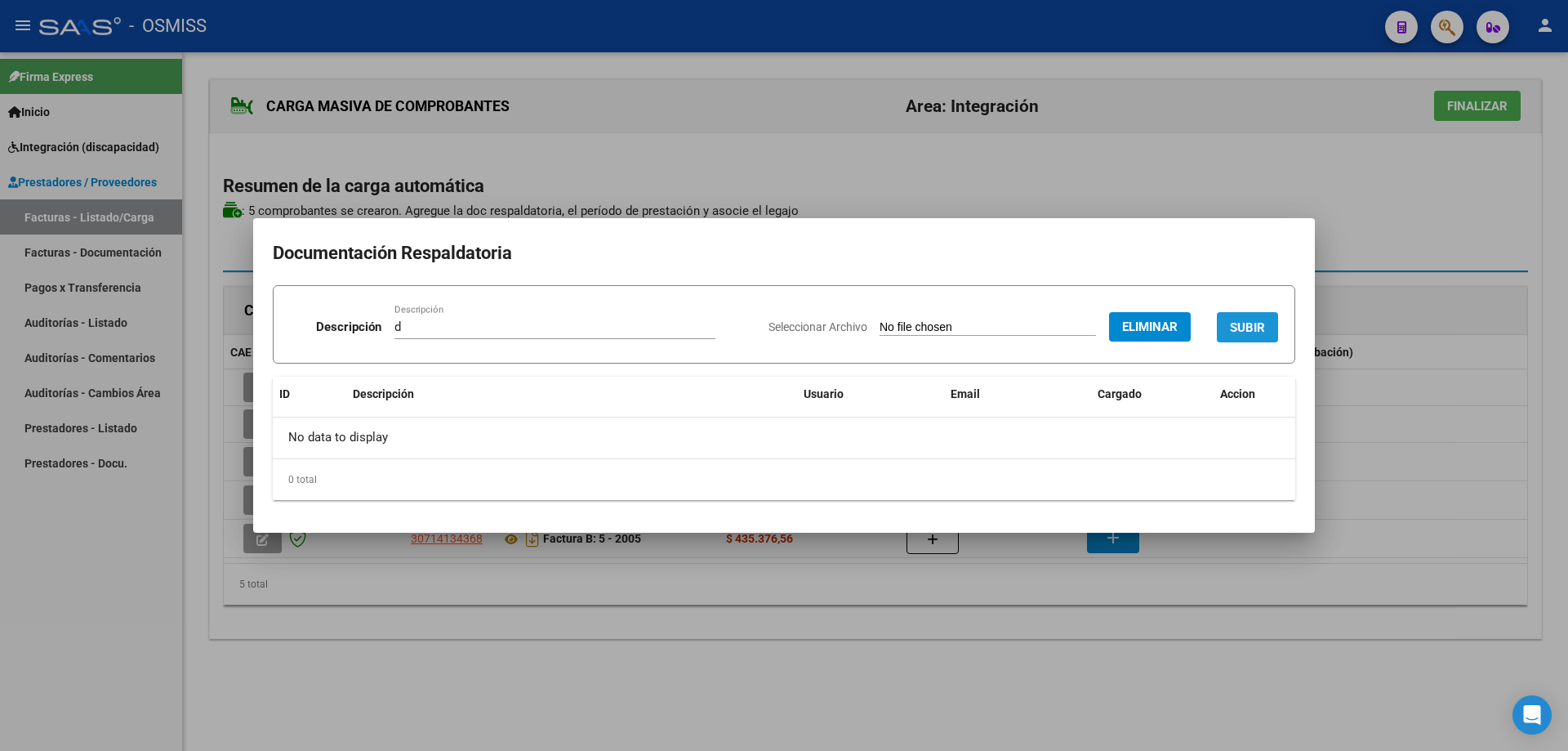
click at [1240, 318] on button "SUBIR" at bounding box center [1248, 327] width 61 height 31
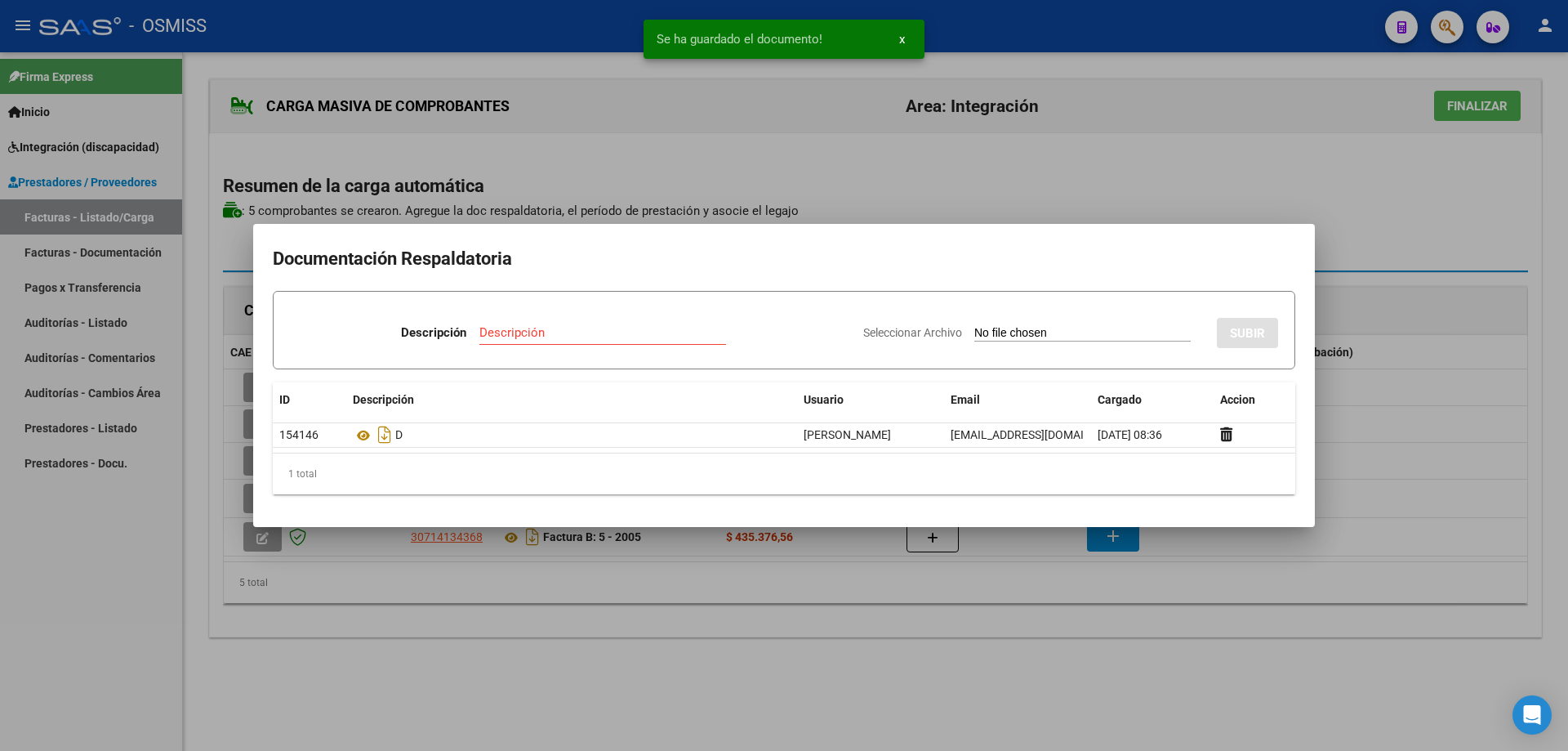
click at [570, 325] on input "Descripción" at bounding box center [602, 332] width 246 height 14
type input "d"
click at [998, 335] on input "Seleccionar Archivo" at bounding box center [1083, 334] width 217 height 15
type input "C:\fakepath\CamScanner [DATE] 22.48.pdf"
click at [1249, 331] on span "SUBIR" at bounding box center [1248, 333] width 35 height 14
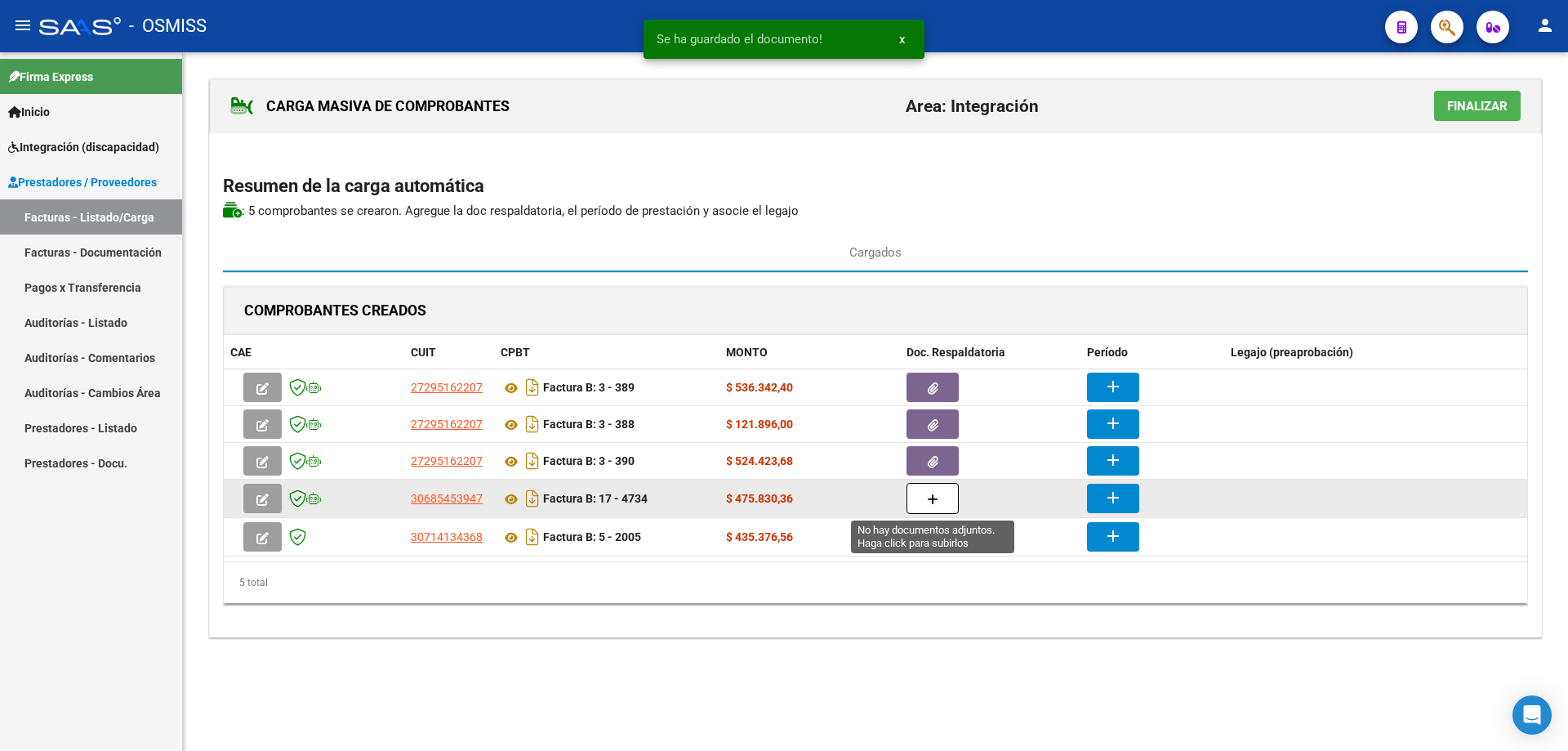
click at [940, 497] on button "button" at bounding box center [933, 498] width 53 height 31
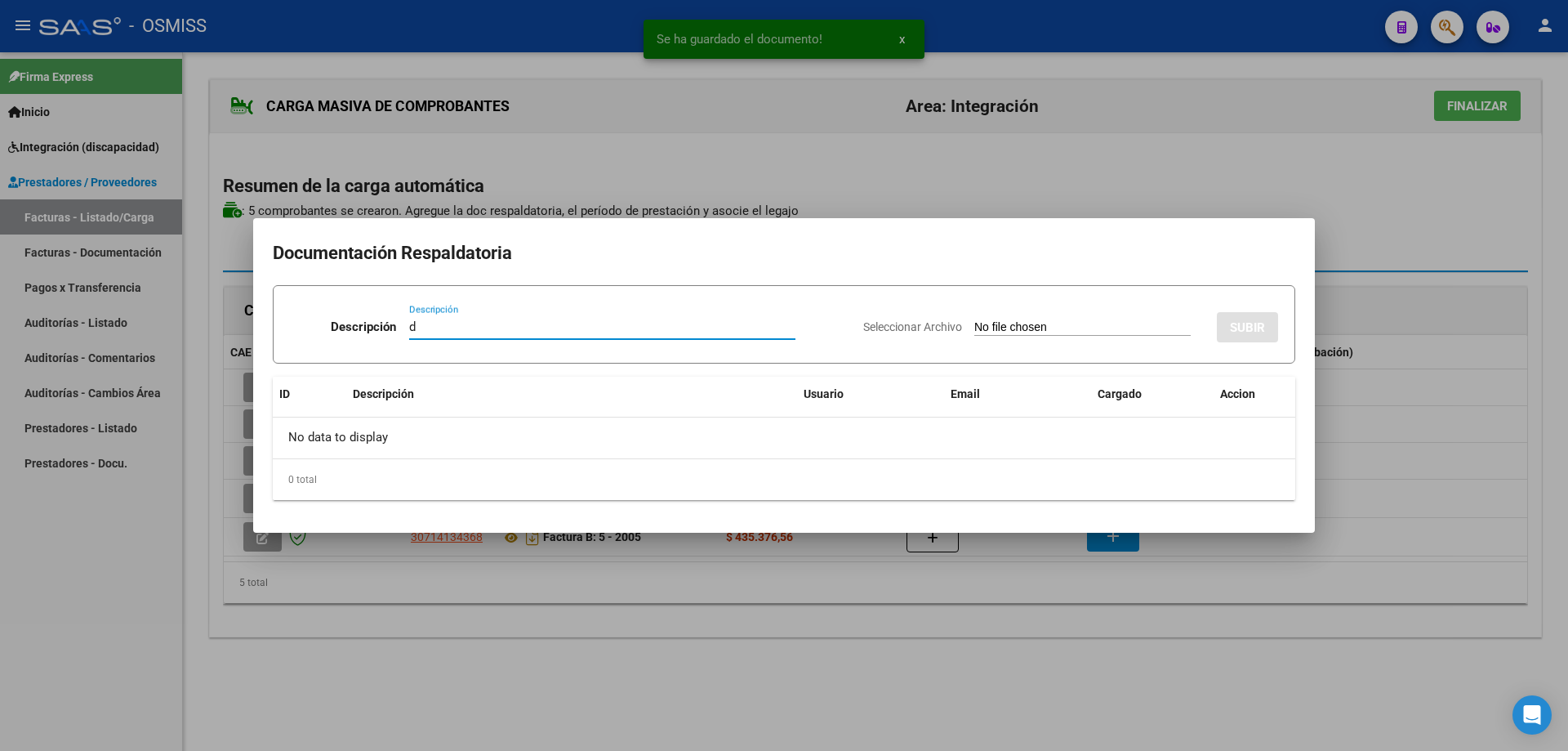
type input "d"
click at [1039, 326] on input "Seleccionar Archivo" at bounding box center [1083, 328] width 217 height 15
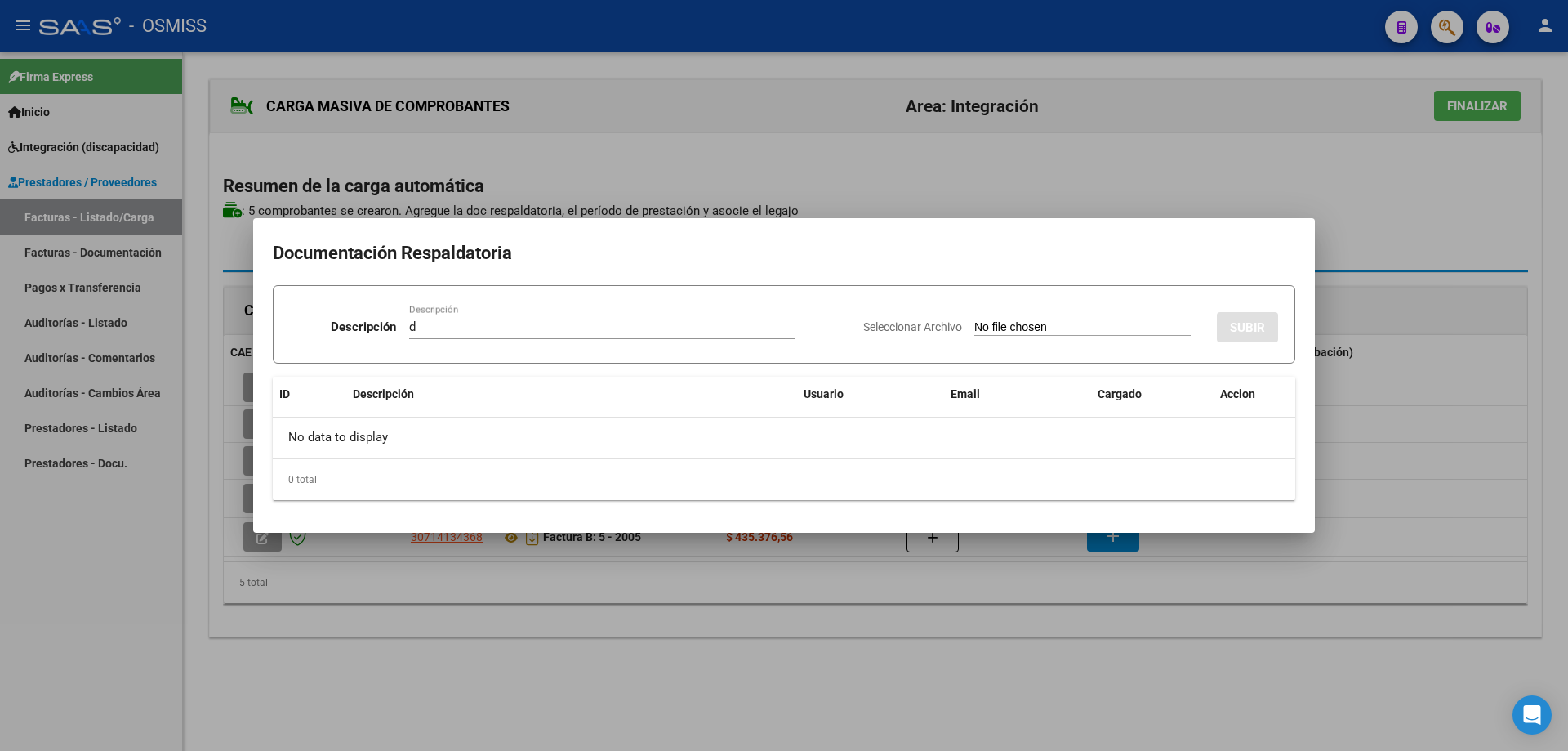
type input "C:\fakepath\[PERSON_NAME] asistencia.pdf"
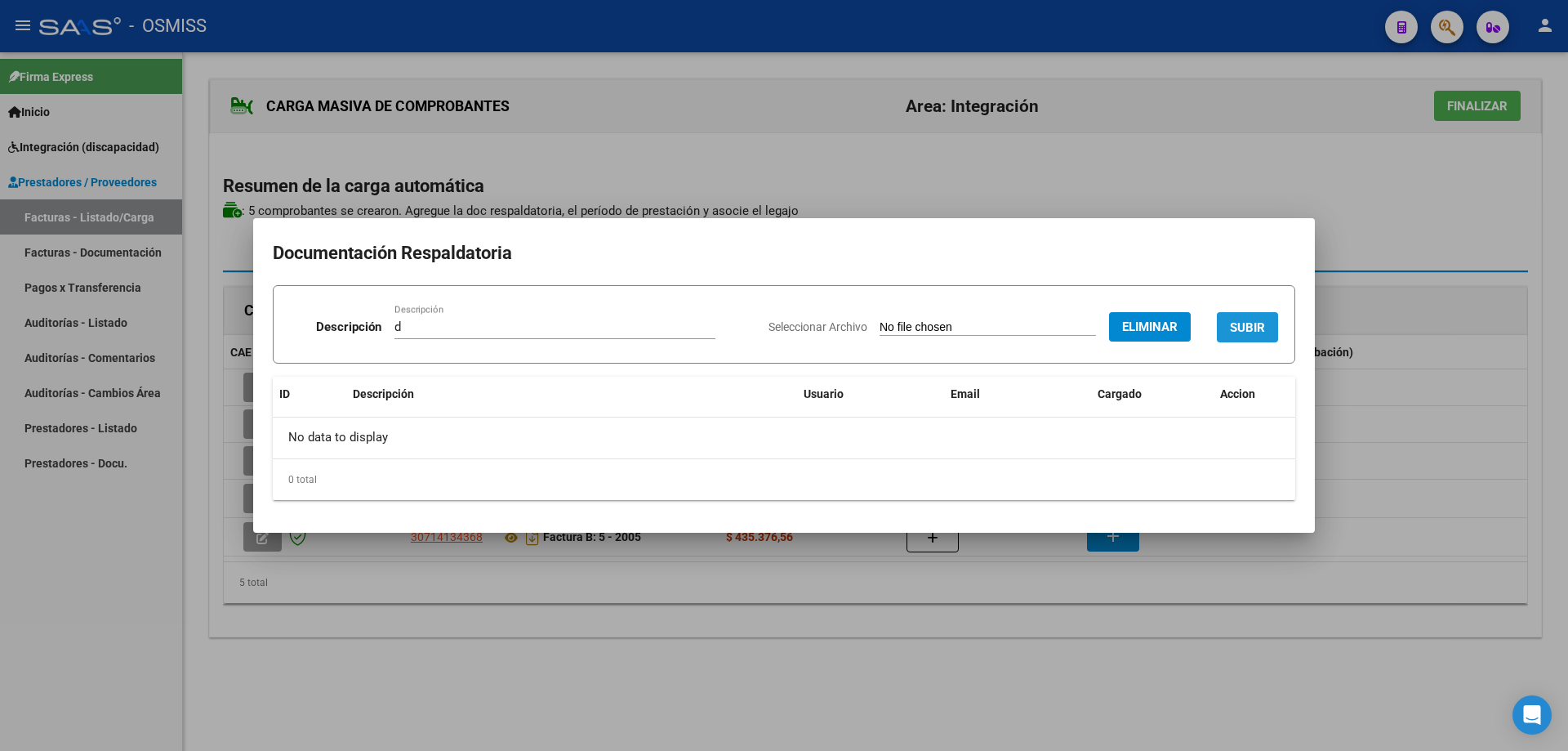
click at [1235, 319] on span "SUBIR" at bounding box center [1248, 326] width 35 height 14
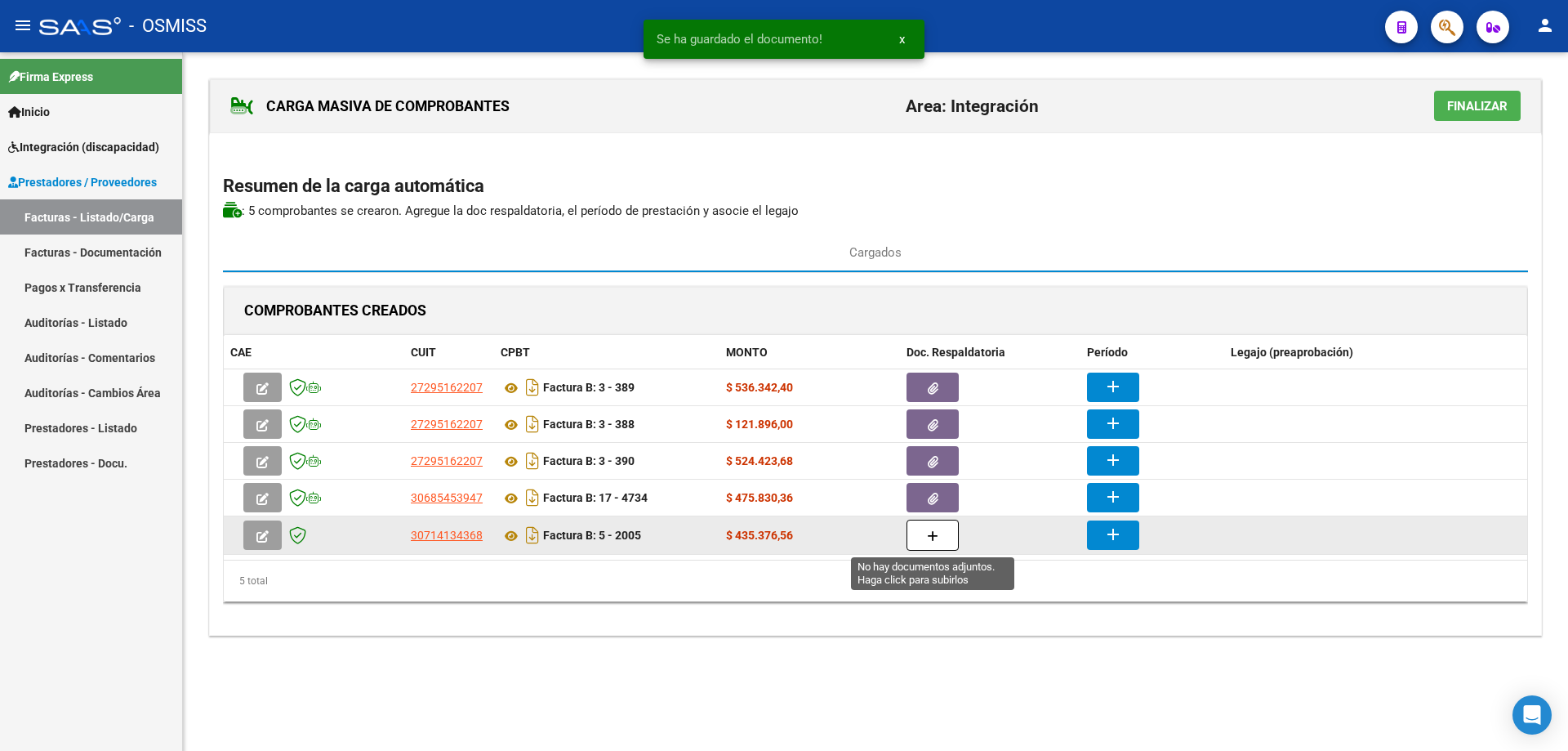
click at [946, 533] on button "button" at bounding box center [933, 535] width 53 height 31
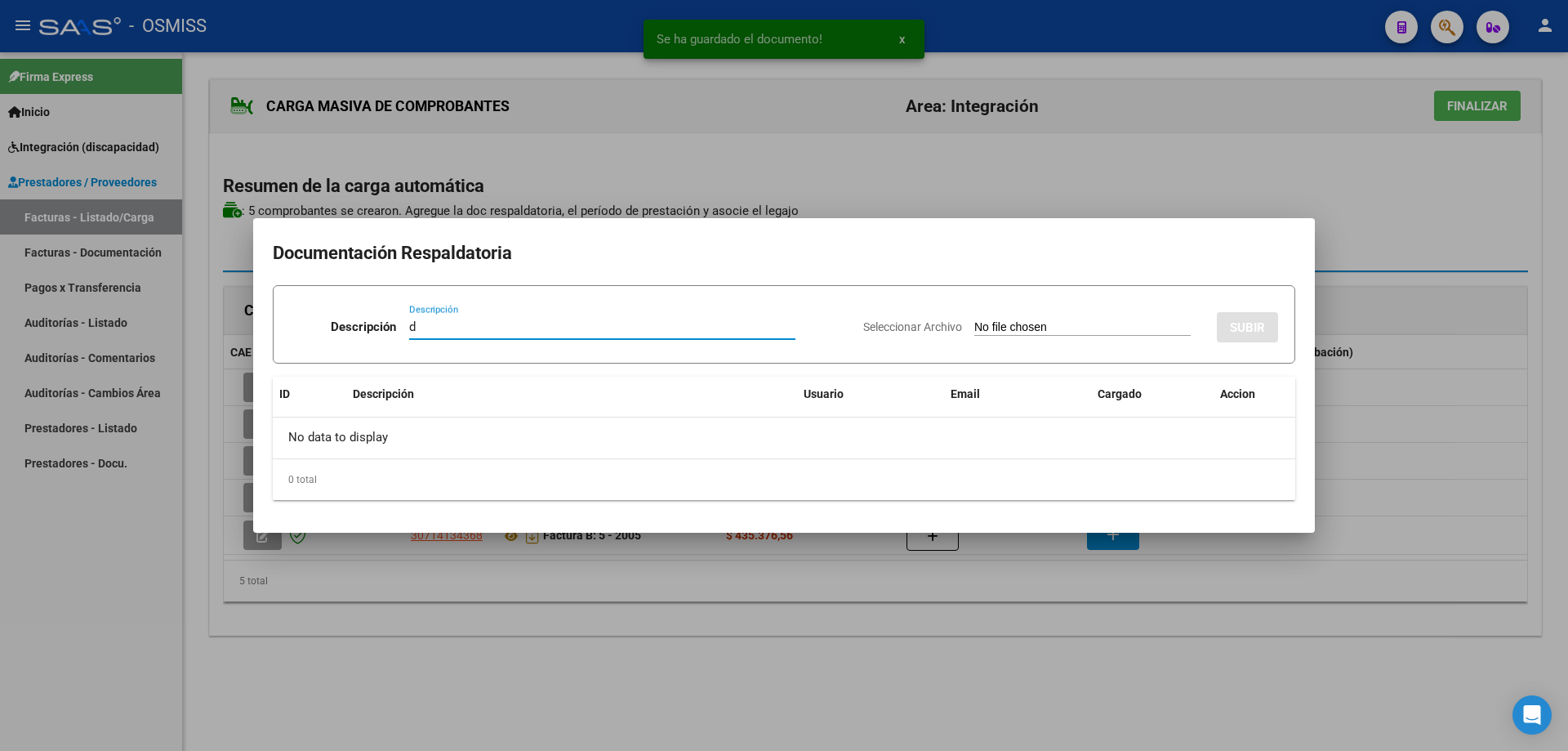
type input "d"
click at [974, 332] on input "Seleccionar Archivo" at bounding box center [1083, 328] width 217 height 15
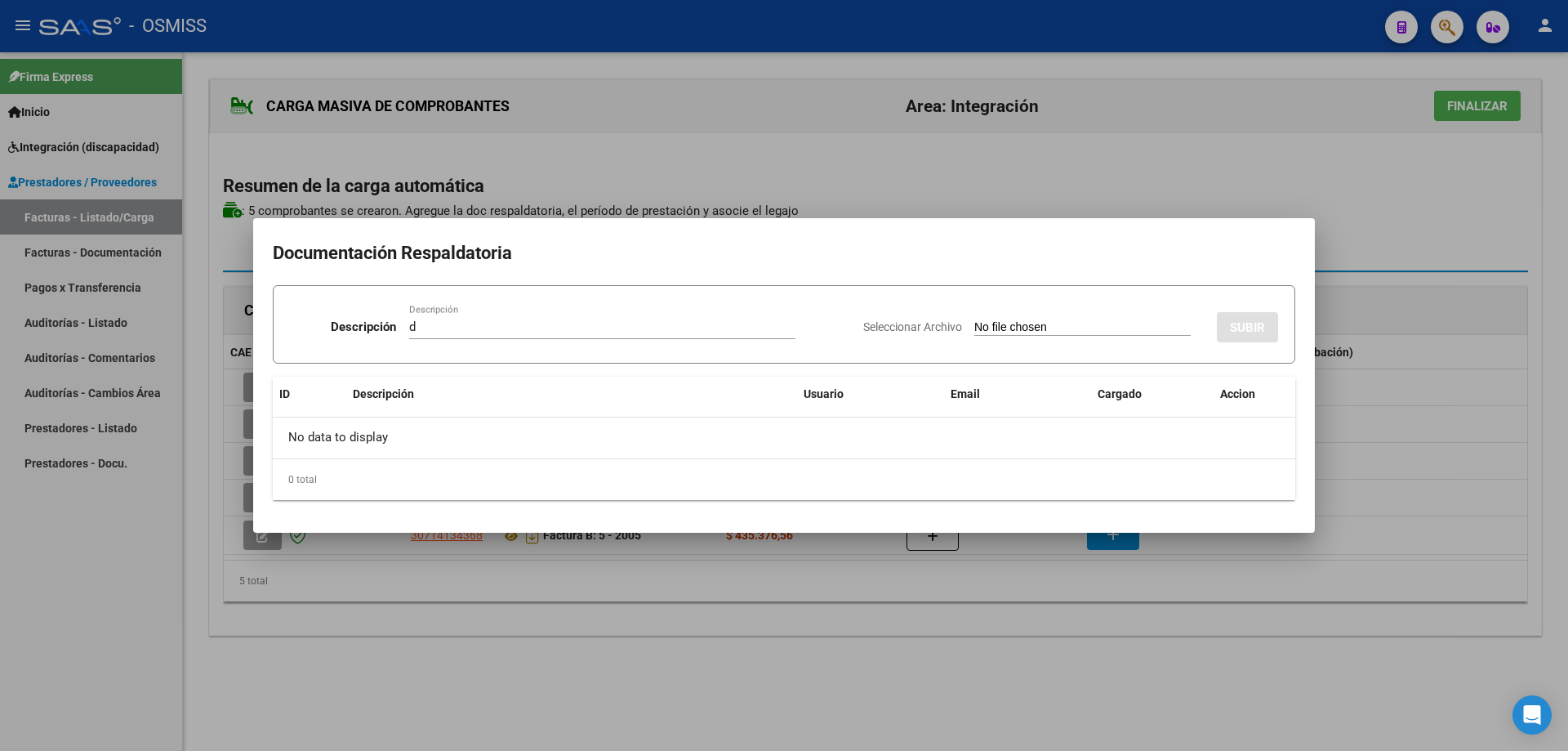
type input "C:\fakepath\[PERSON_NAME].pdf"
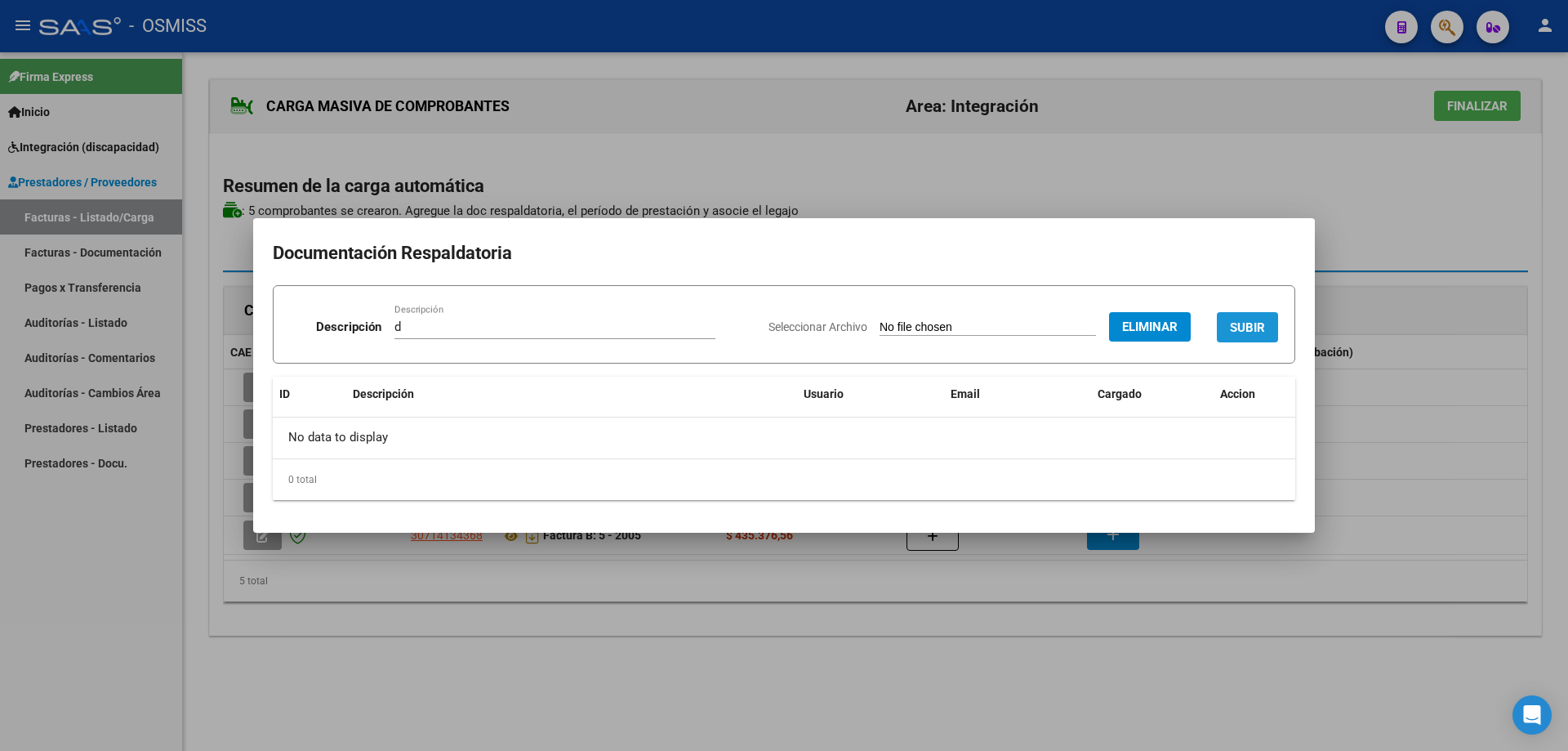
click at [1268, 322] on button "SUBIR" at bounding box center [1248, 327] width 61 height 31
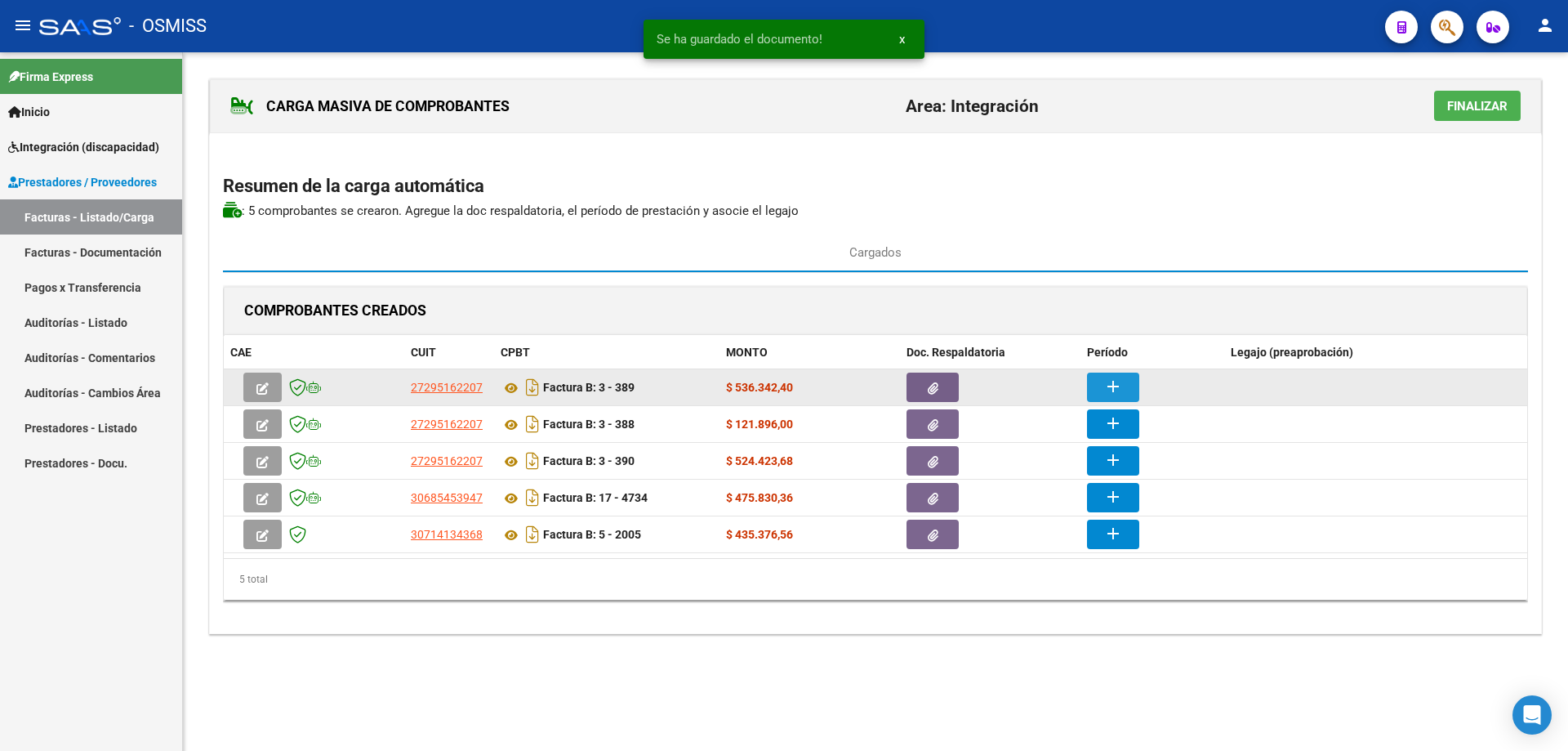
click at [1120, 378] on mat-icon "add" at bounding box center [1113, 387] width 19 height 19
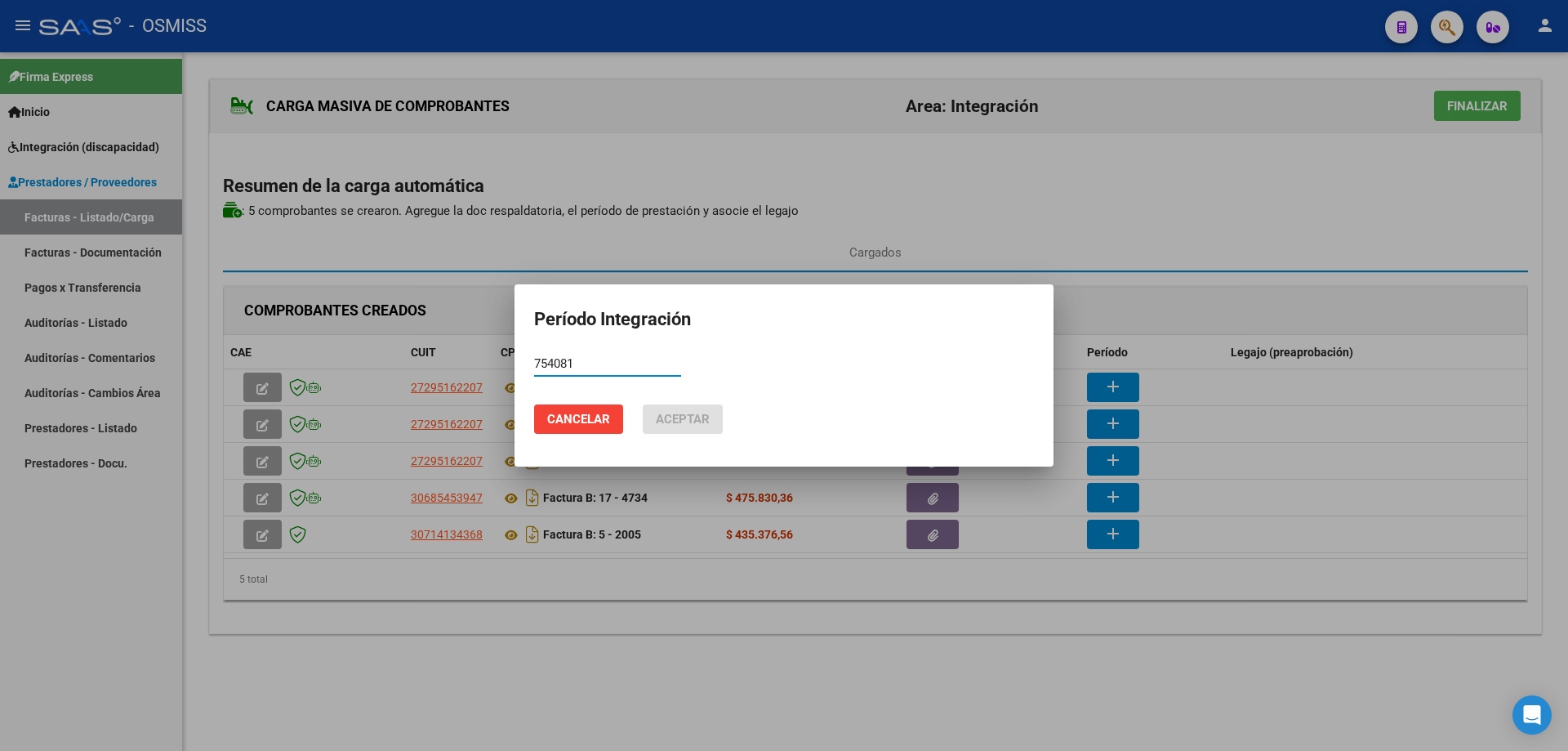
drag, startPoint x: 604, startPoint y: 359, endPoint x: 469, endPoint y: 358, distance: 135.0
click at [469, 358] on div "Período Integración 754081 Período (AAAAMM) Cancelar Aceptar" at bounding box center [784, 375] width 1568 height 751
drag, startPoint x: 604, startPoint y: 363, endPoint x: 514, endPoint y: 355, distance: 90.4
click at [514, 355] on div "Período Integración 202509 Período (AAAAMM) Cancelar Aceptar" at bounding box center [784, 375] width 1568 height 751
type input "202509"
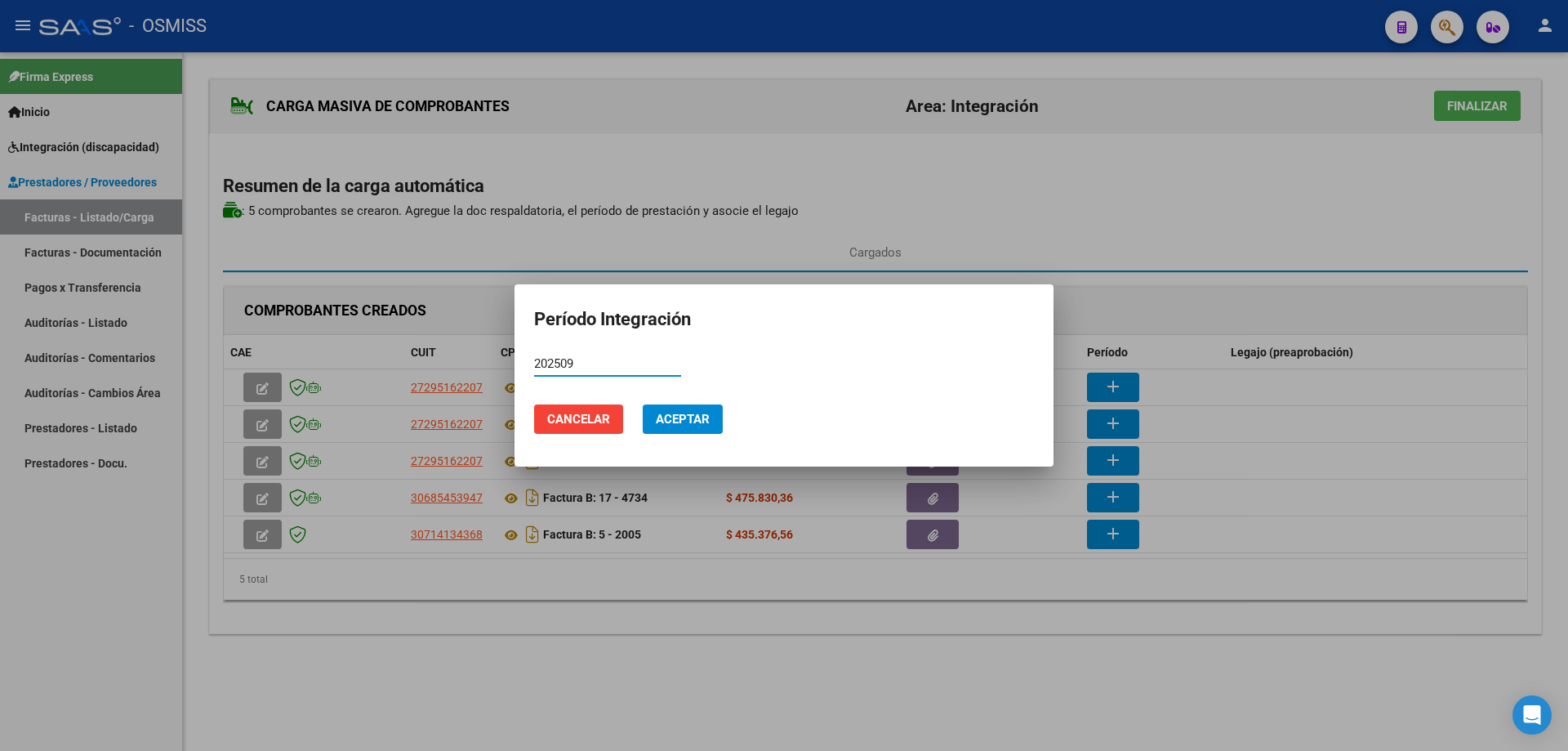
click at [686, 417] on span "Aceptar" at bounding box center [683, 418] width 54 height 14
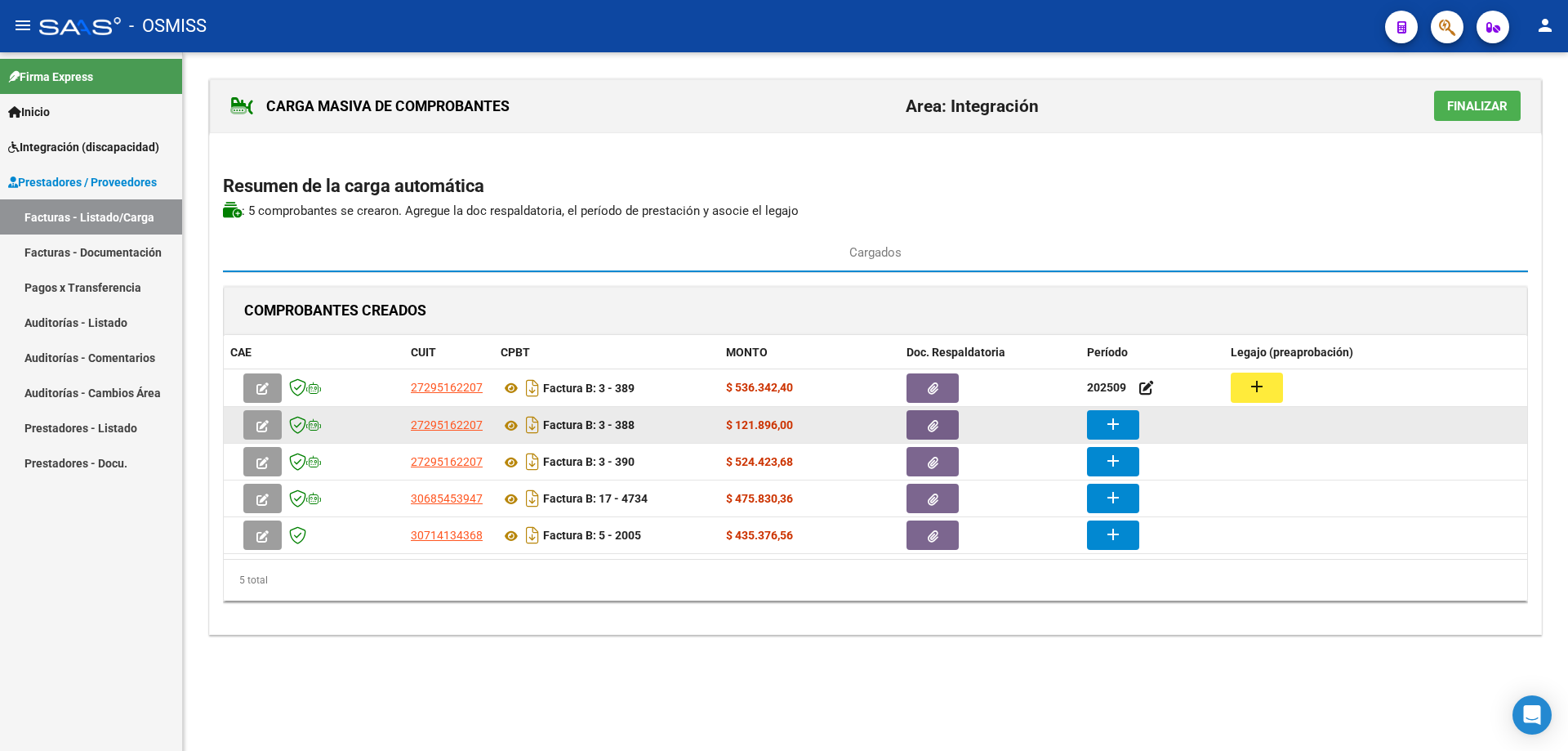
click at [1128, 427] on button "add" at bounding box center [1113, 425] width 53 height 30
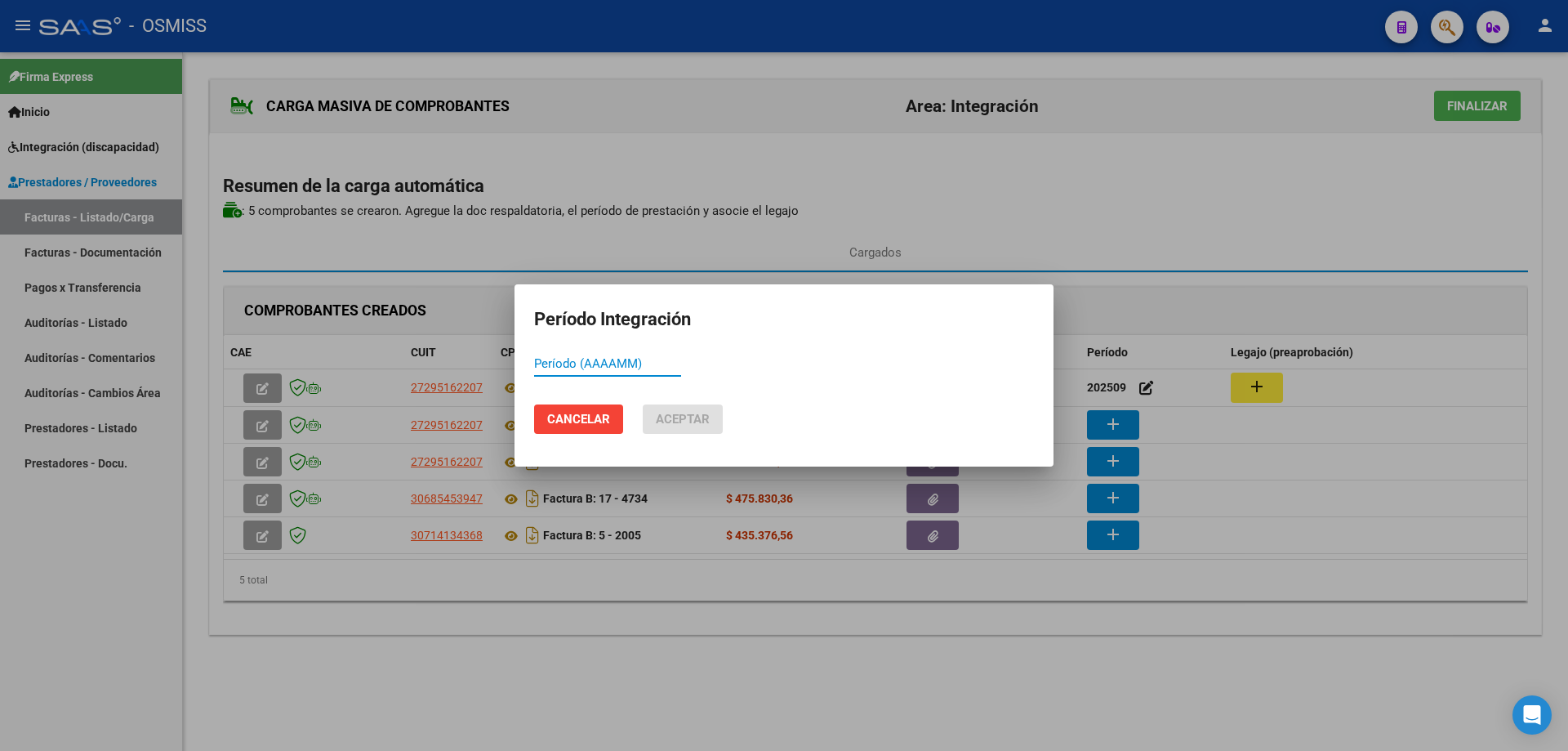
paste input "202509"
type input "202509"
click at [679, 417] on span "Aceptar" at bounding box center [683, 418] width 54 height 14
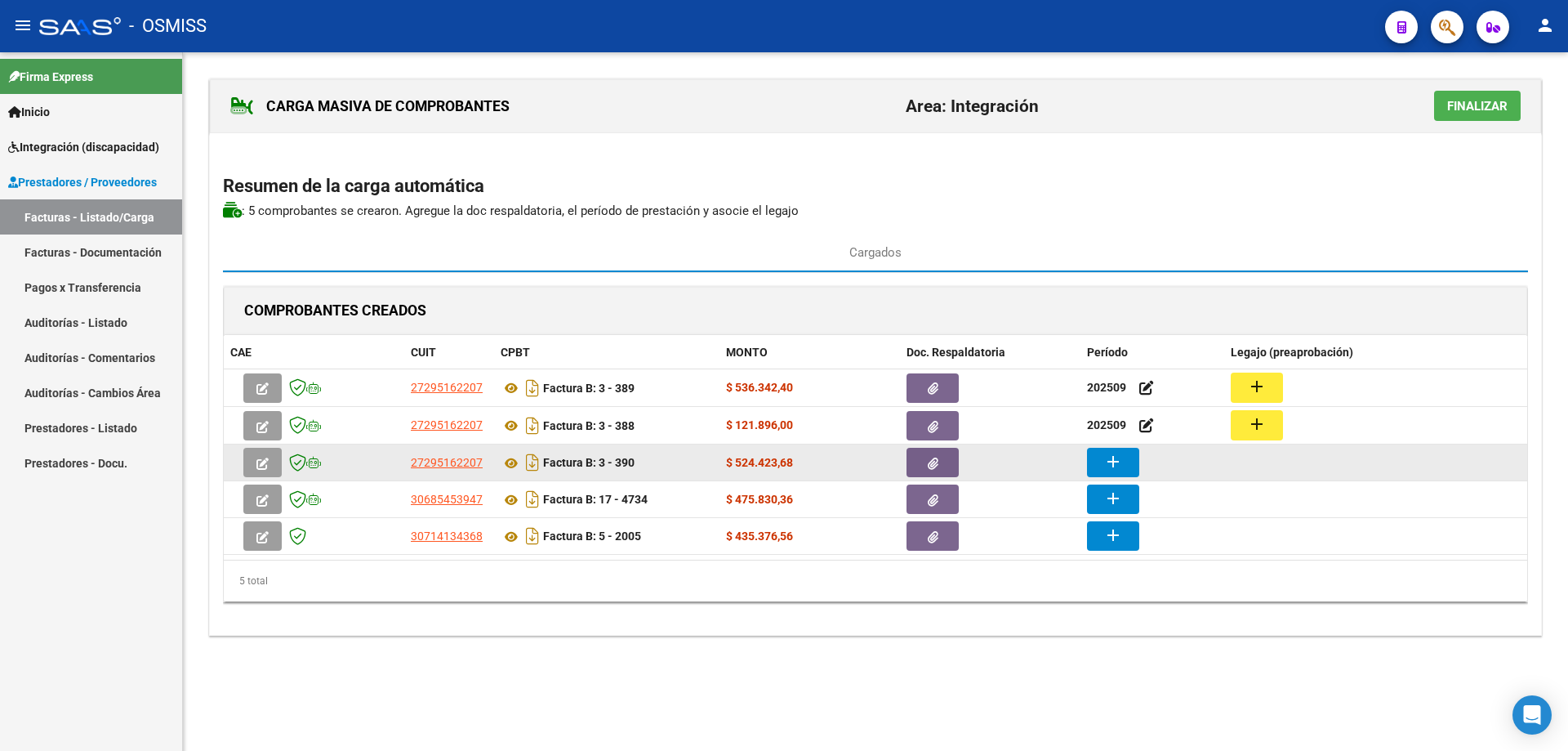
click at [1115, 460] on mat-icon "add" at bounding box center [1113, 461] width 19 height 19
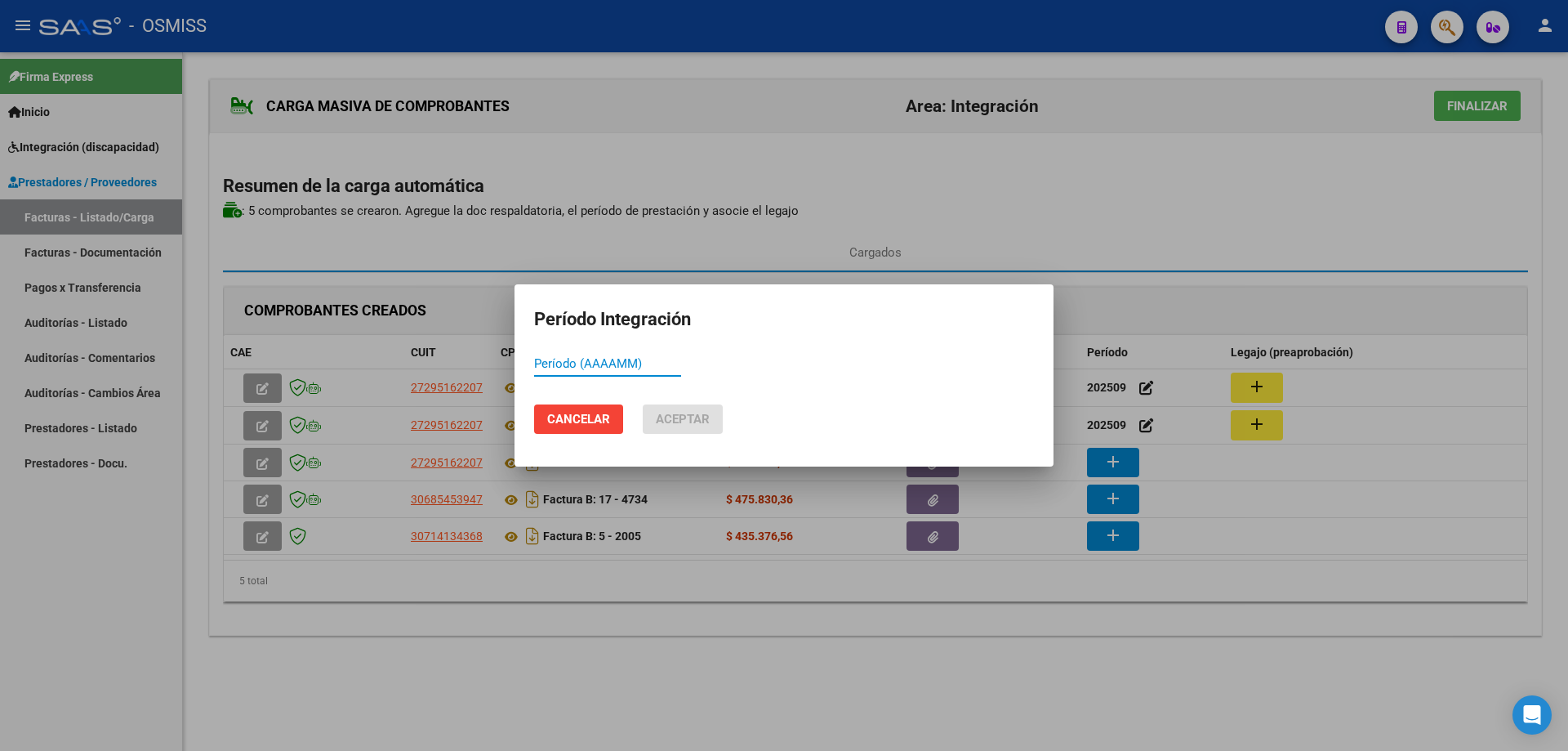
paste input "202509"
type input "202509"
click at [677, 413] on span "Aceptar" at bounding box center [683, 418] width 54 height 14
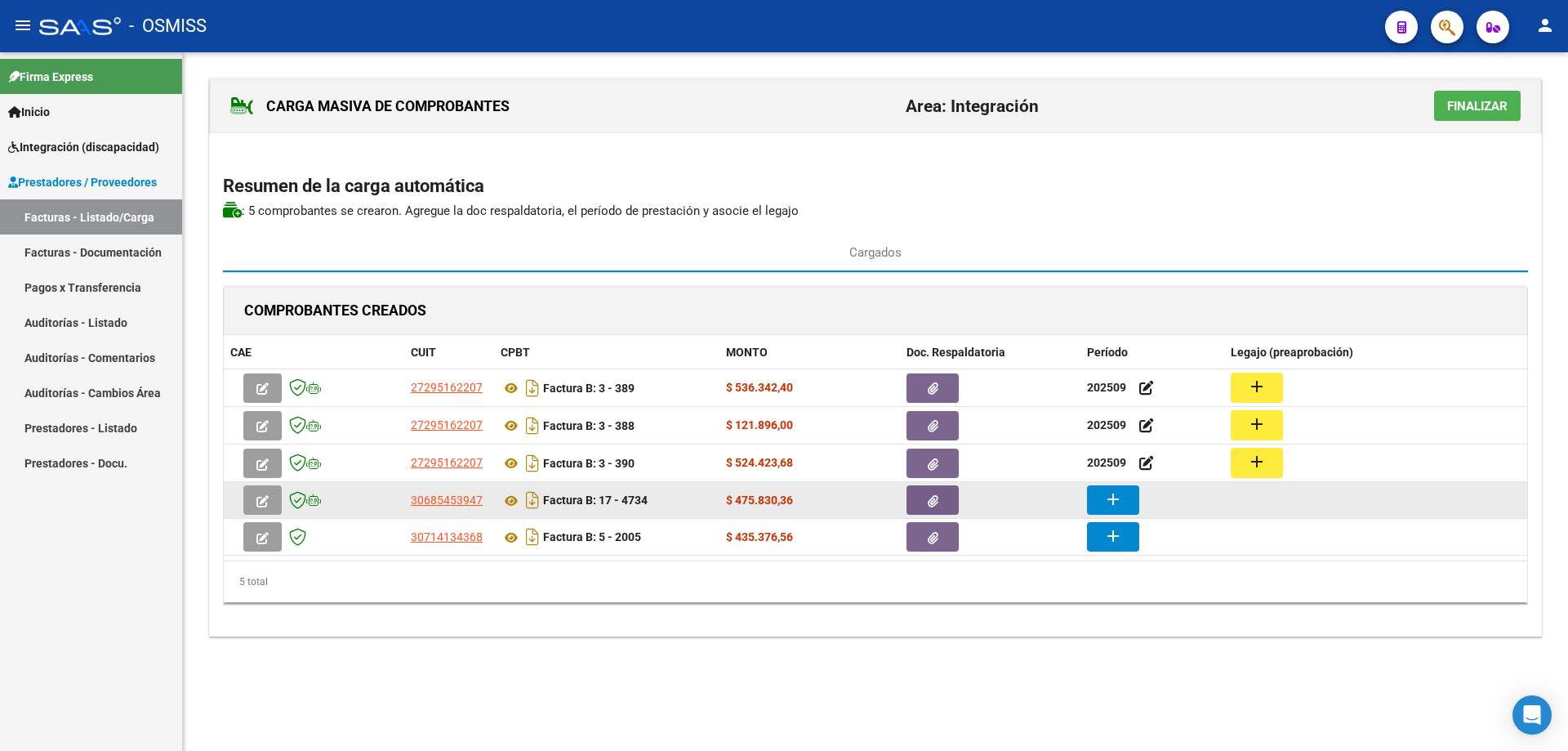
click at [1127, 494] on button "add" at bounding box center [1113, 500] width 53 height 30
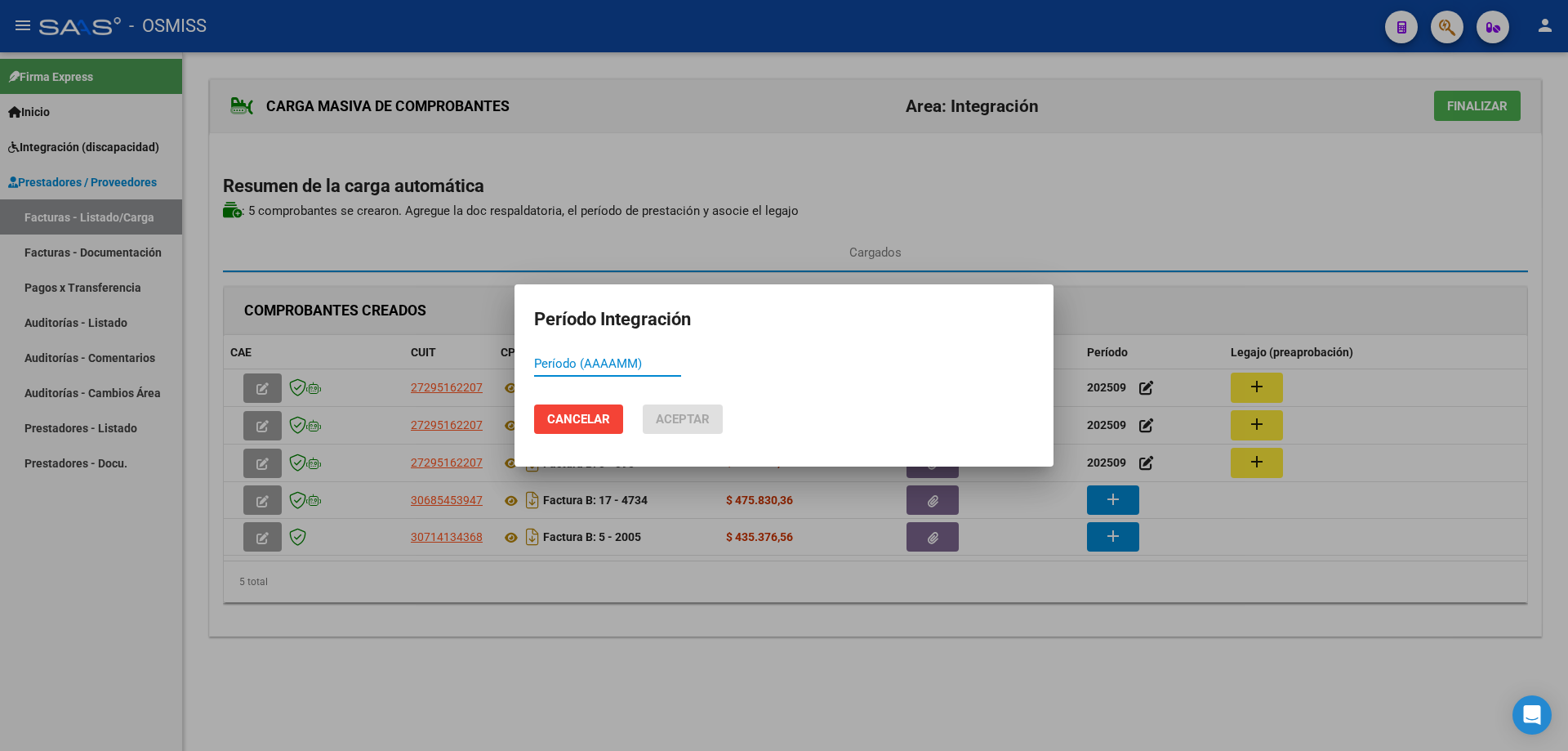
paste input "202509"
type input "202509"
click at [687, 411] on button "Aceptar" at bounding box center [682, 419] width 80 height 30
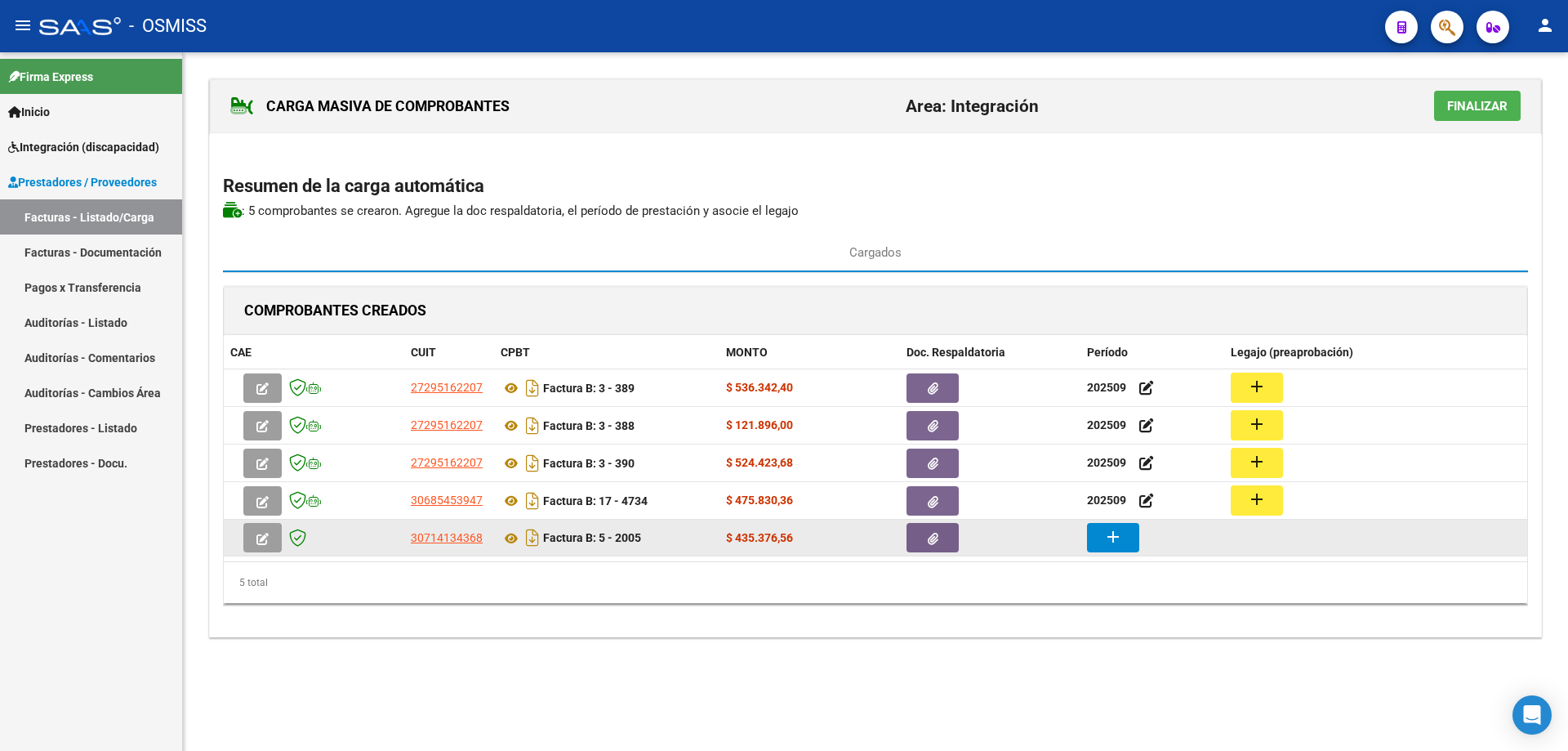
click at [1121, 534] on mat-icon "add" at bounding box center [1113, 536] width 19 height 19
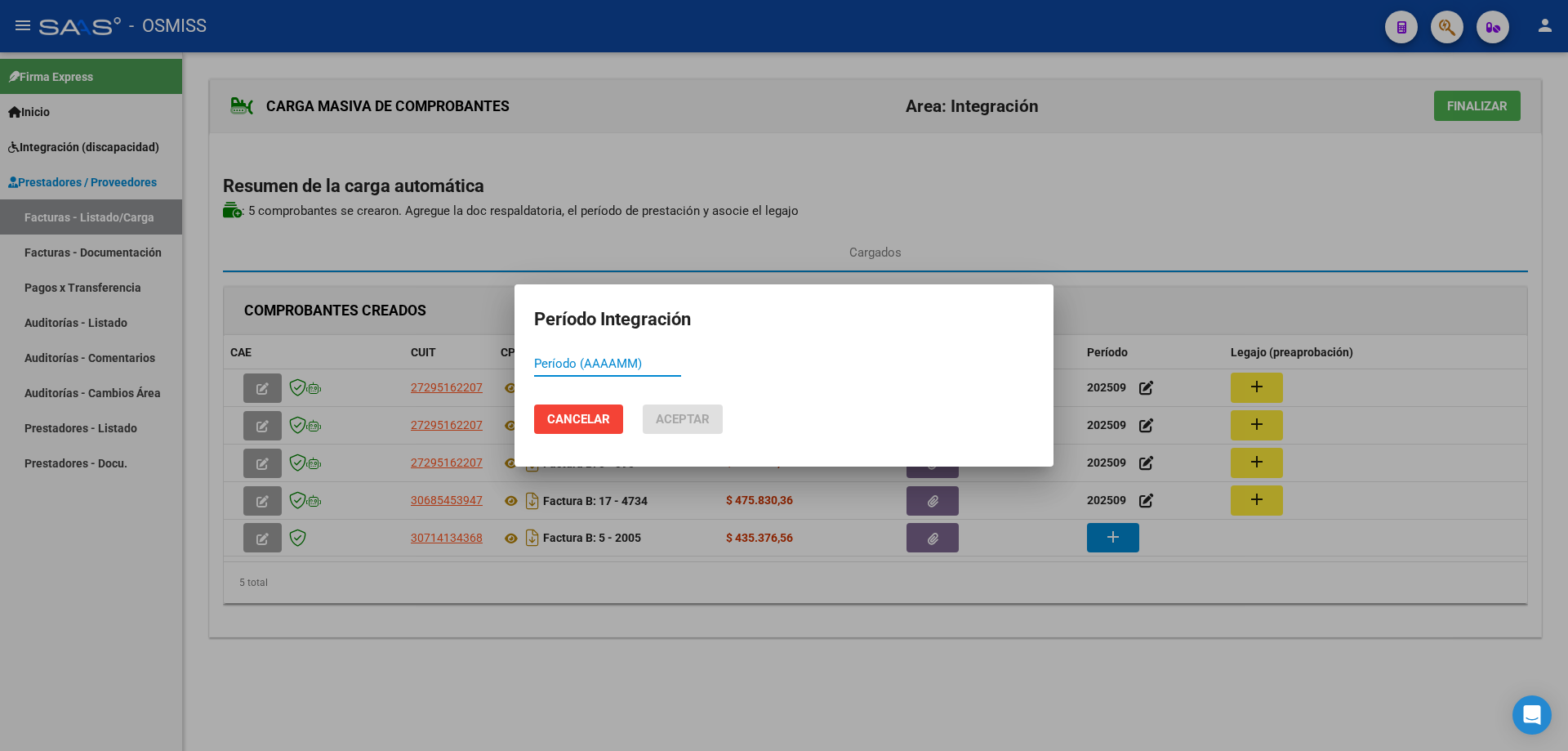
paste input "202509"
type input "202509"
click at [689, 428] on button "Aceptar" at bounding box center [682, 419] width 80 height 30
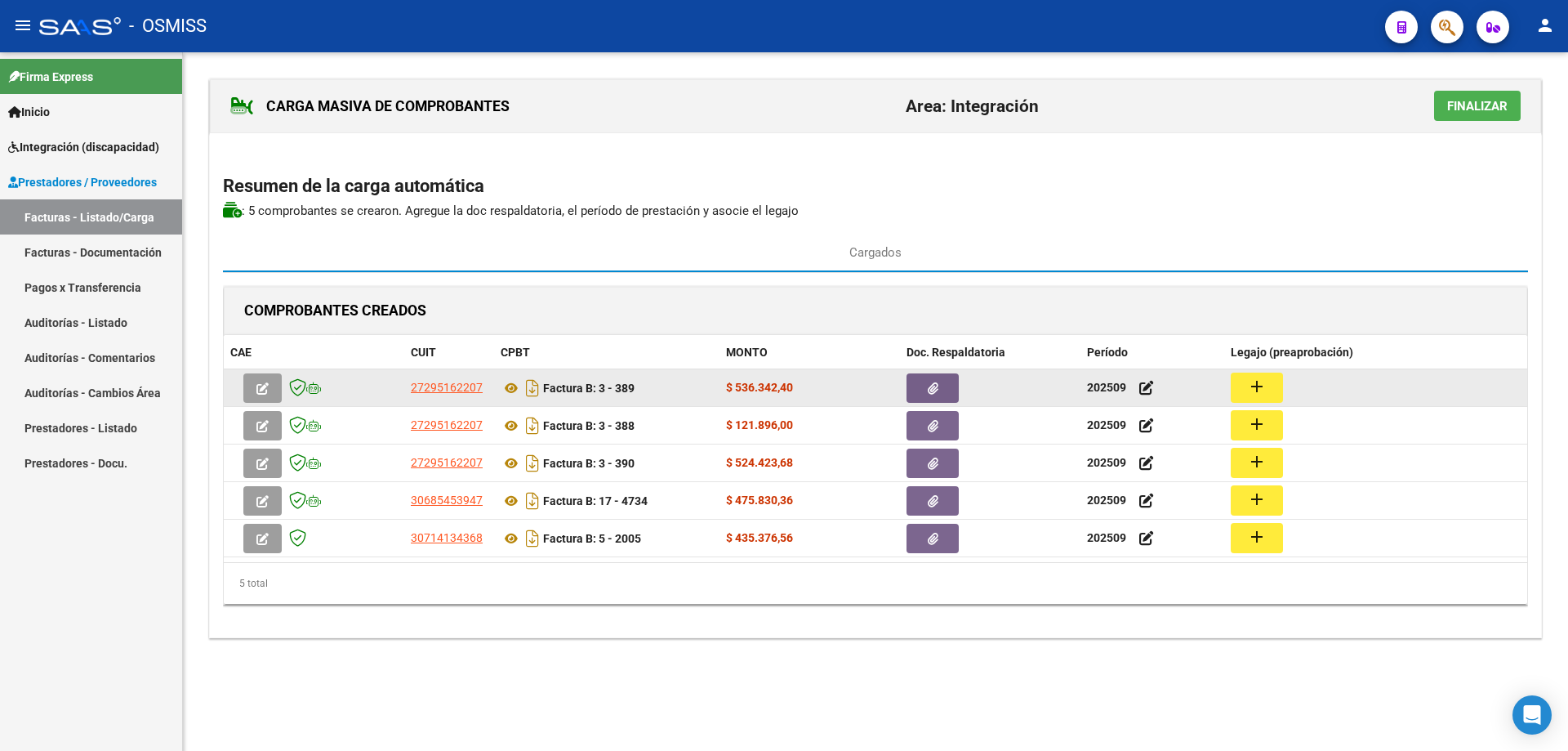
click at [1267, 381] on button "add" at bounding box center [1257, 387] width 53 height 31
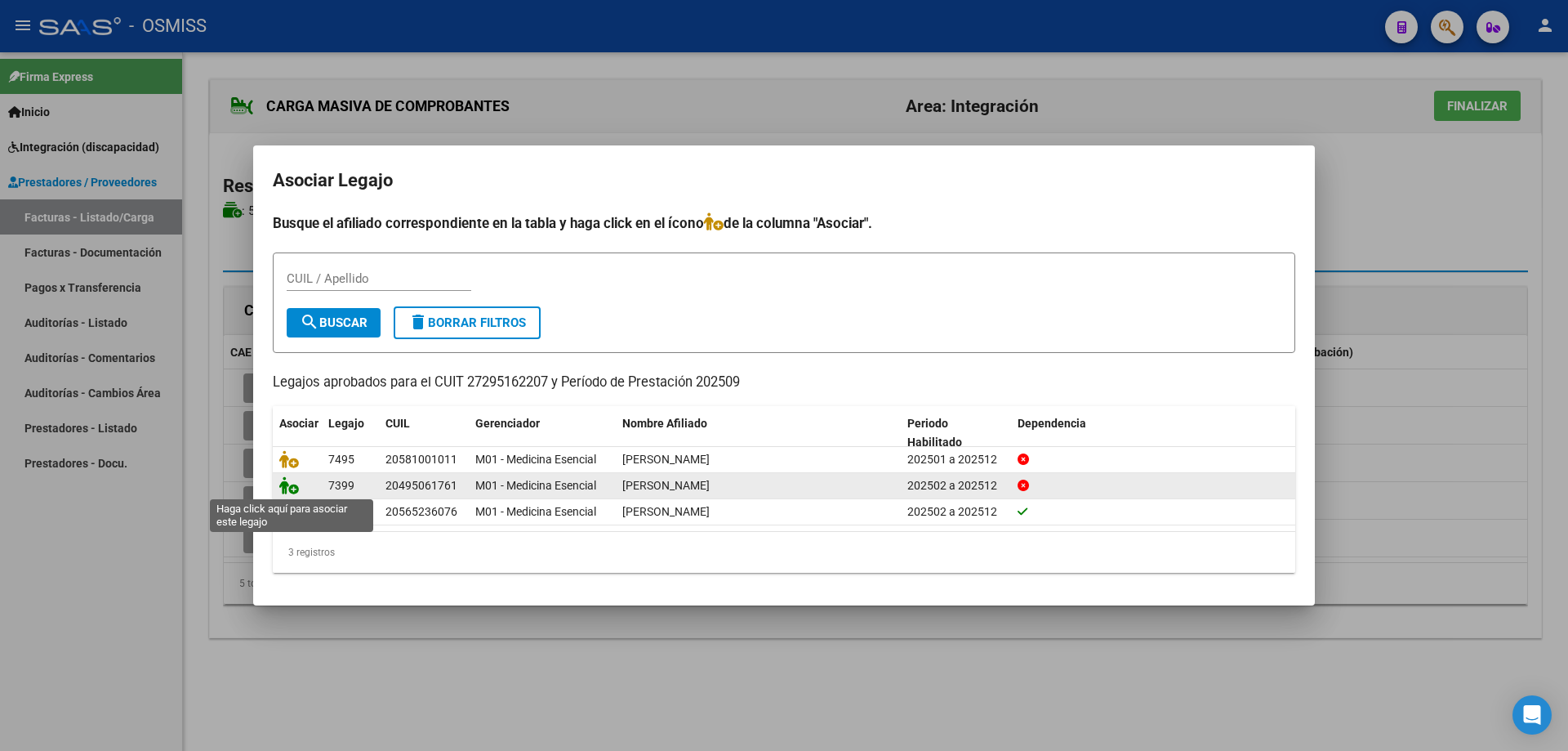
click at [290, 488] on icon at bounding box center [289, 485] width 19 height 18
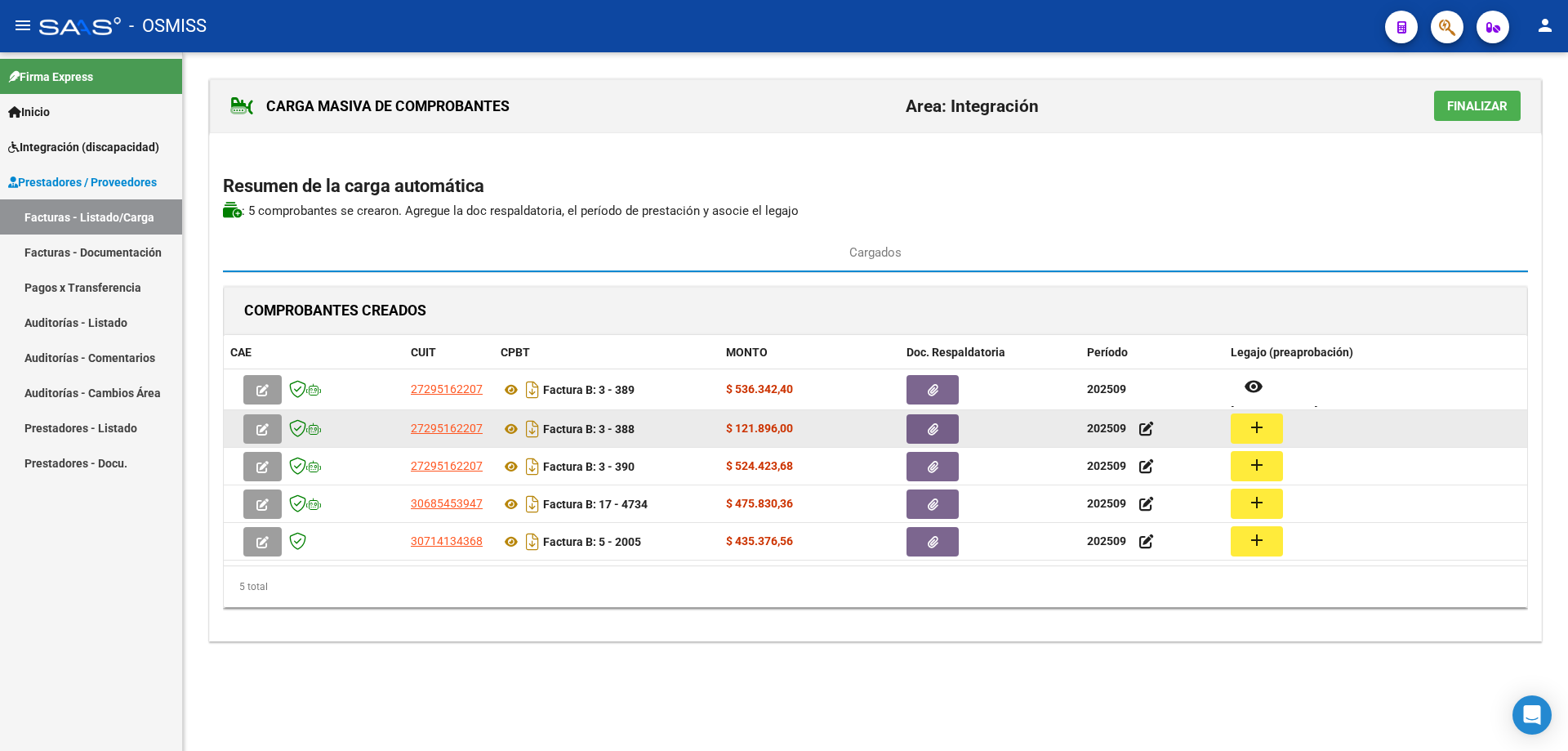
click at [1253, 429] on mat-icon "add" at bounding box center [1257, 427] width 19 height 19
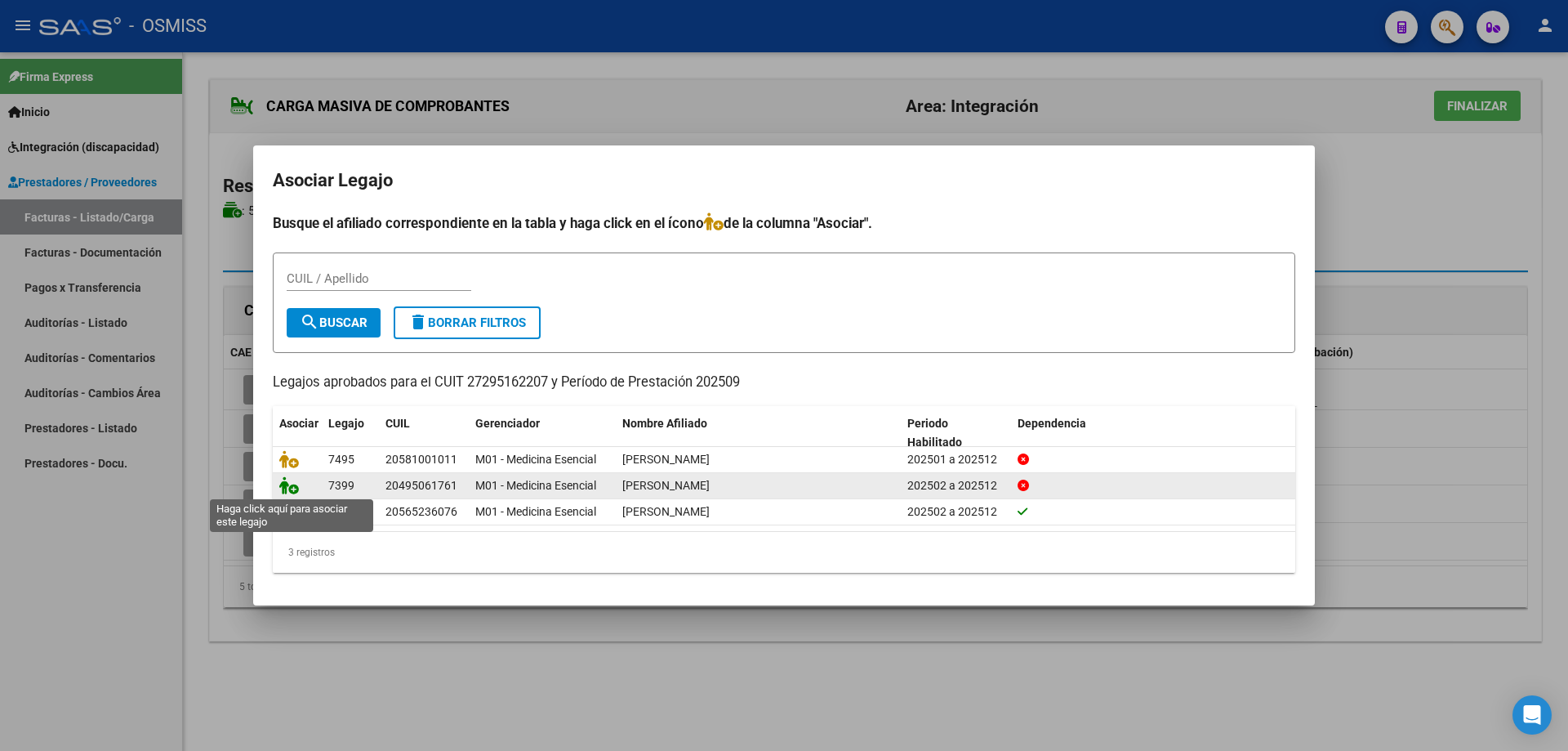
click at [289, 486] on icon at bounding box center [289, 485] width 19 height 18
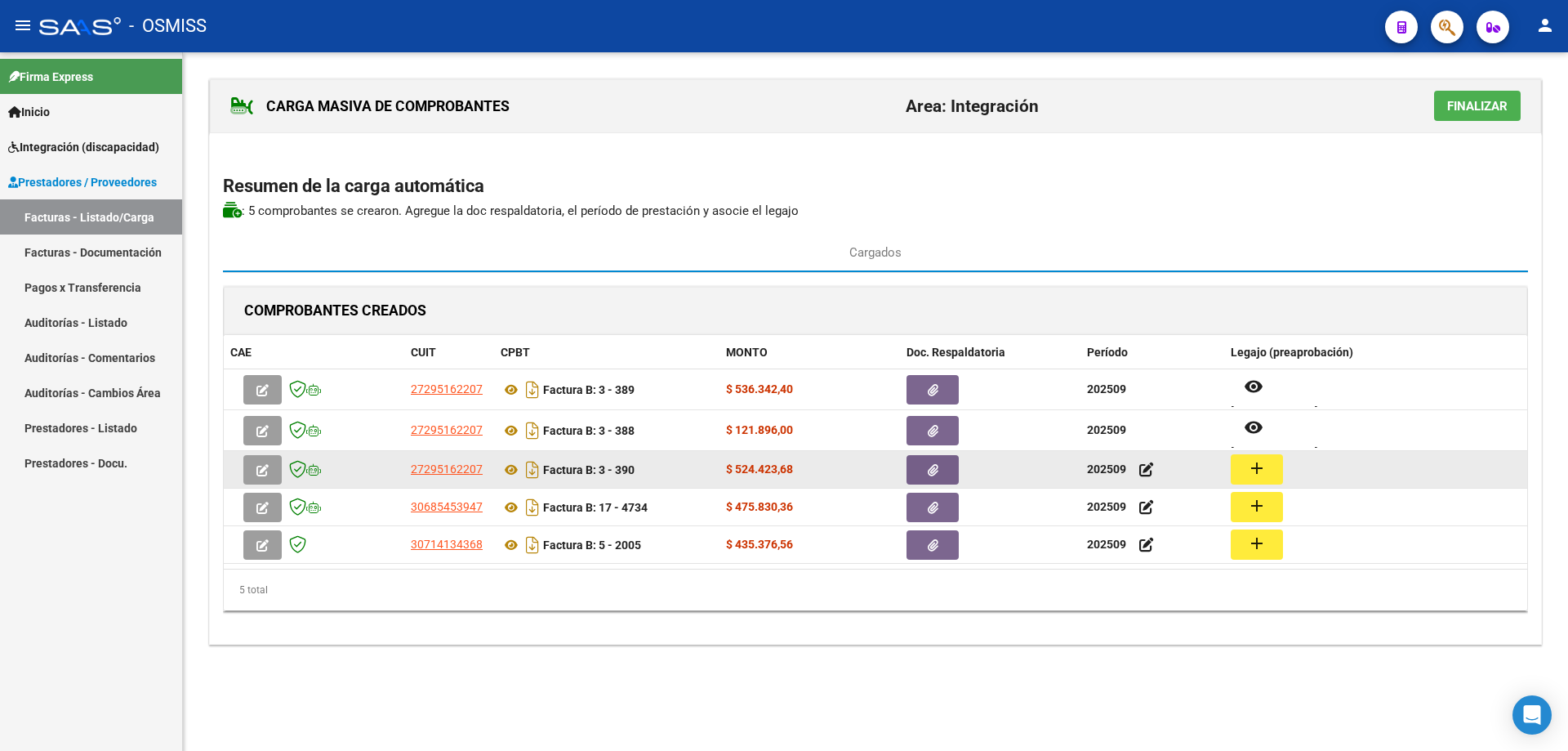
click at [1259, 465] on mat-icon "add" at bounding box center [1257, 468] width 19 height 19
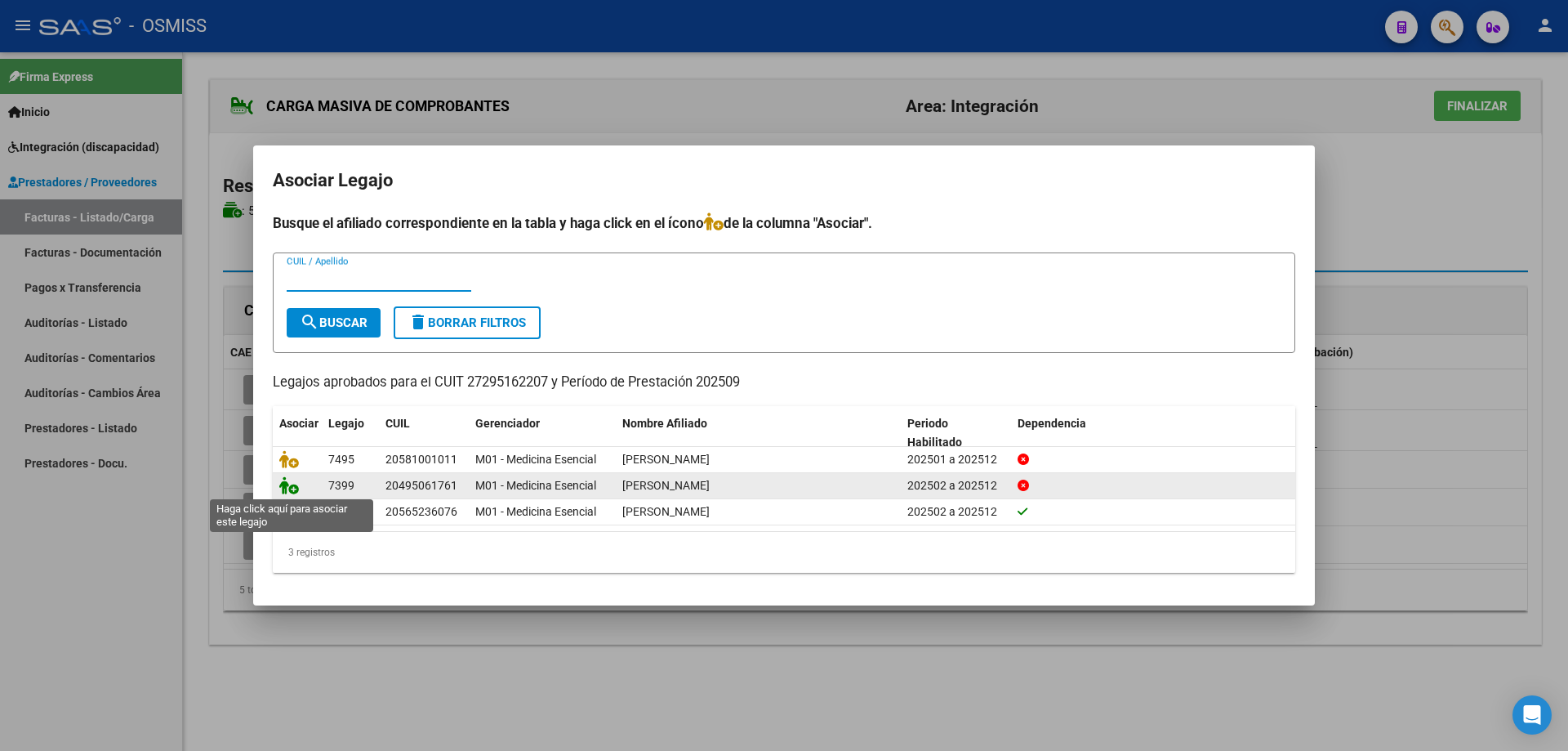
click at [293, 483] on icon at bounding box center [289, 485] width 19 height 18
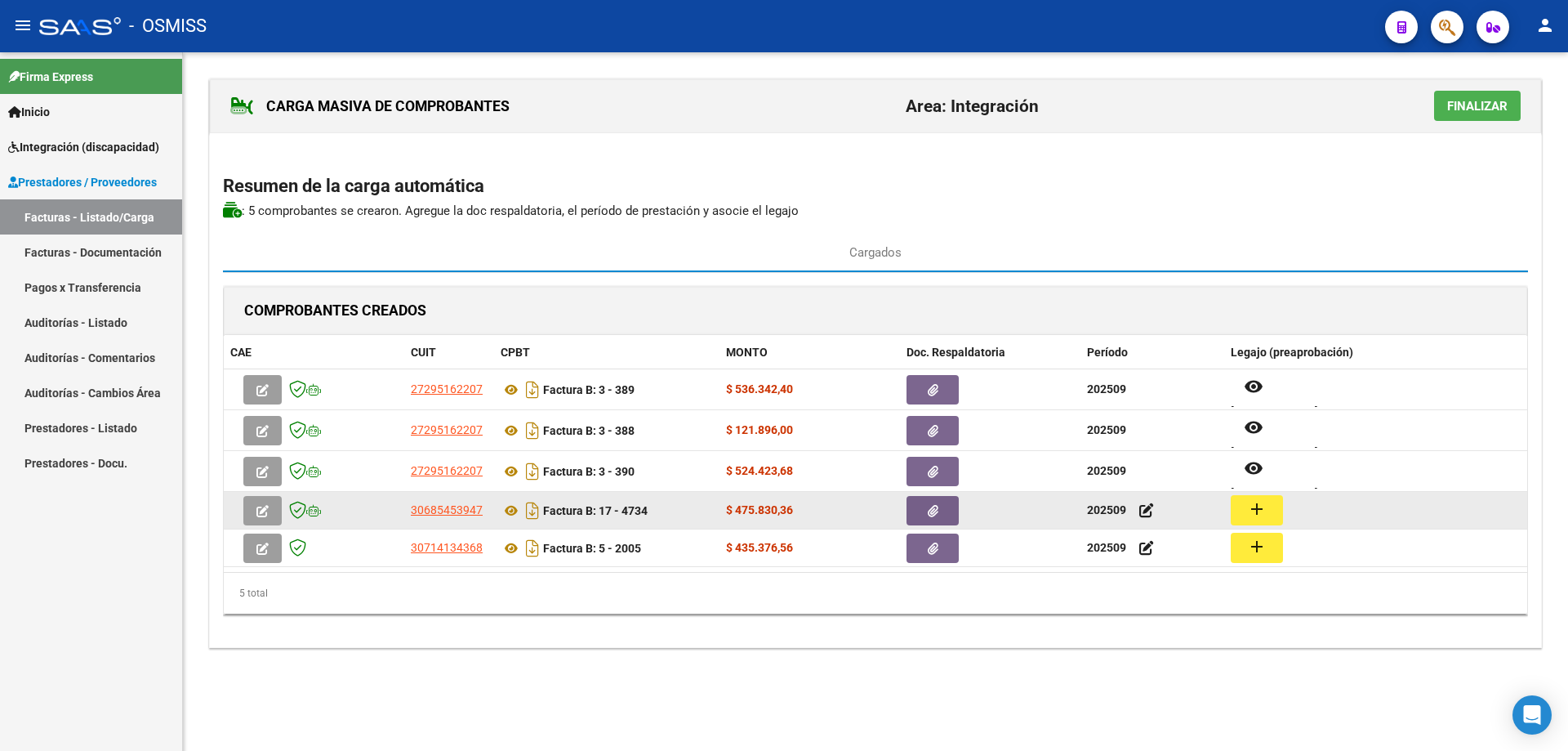
click at [1259, 510] on mat-icon "add" at bounding box center [1257, 508] width 19 height 19
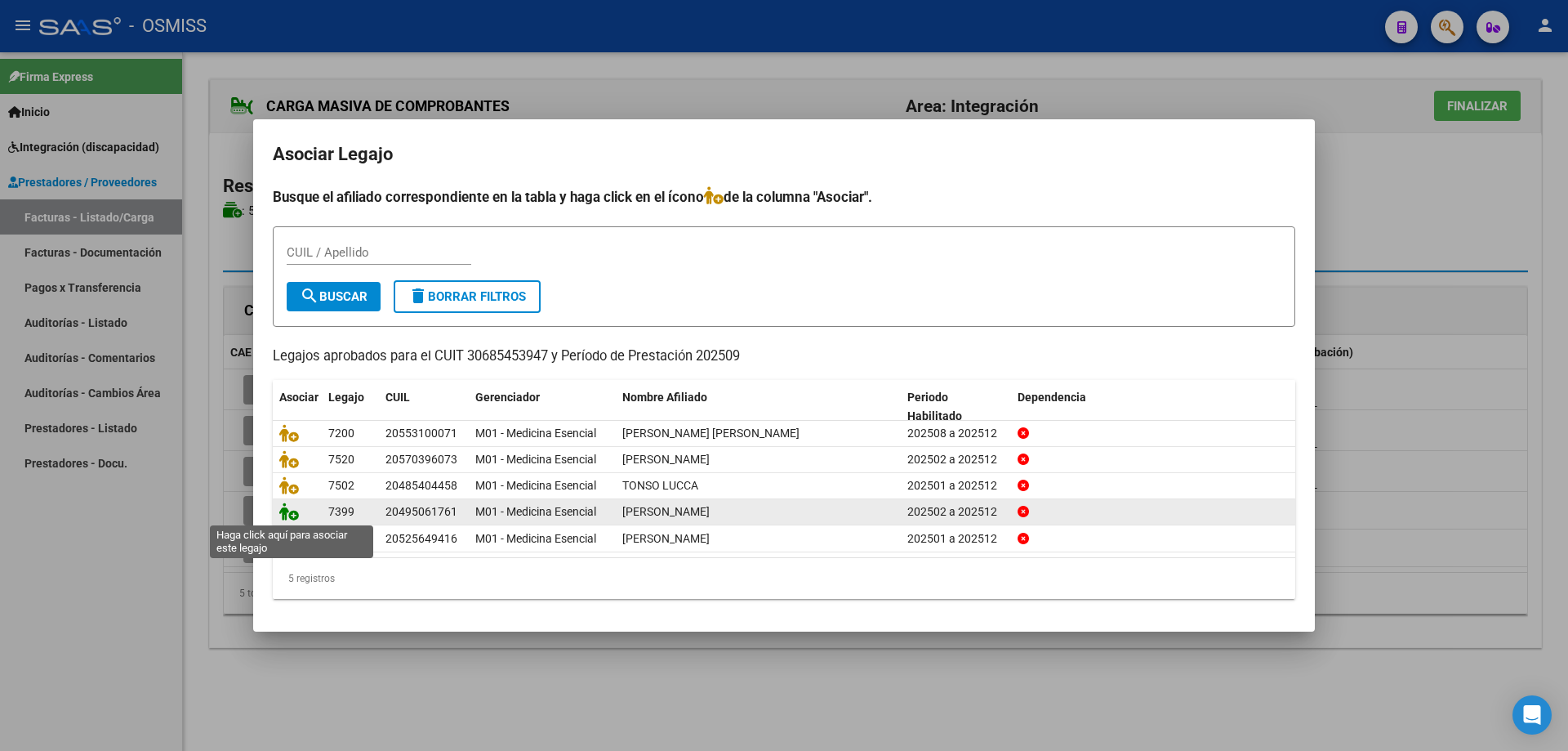
click at [288, 515] on icon at bounding box center [289, 511] width 19 height 18
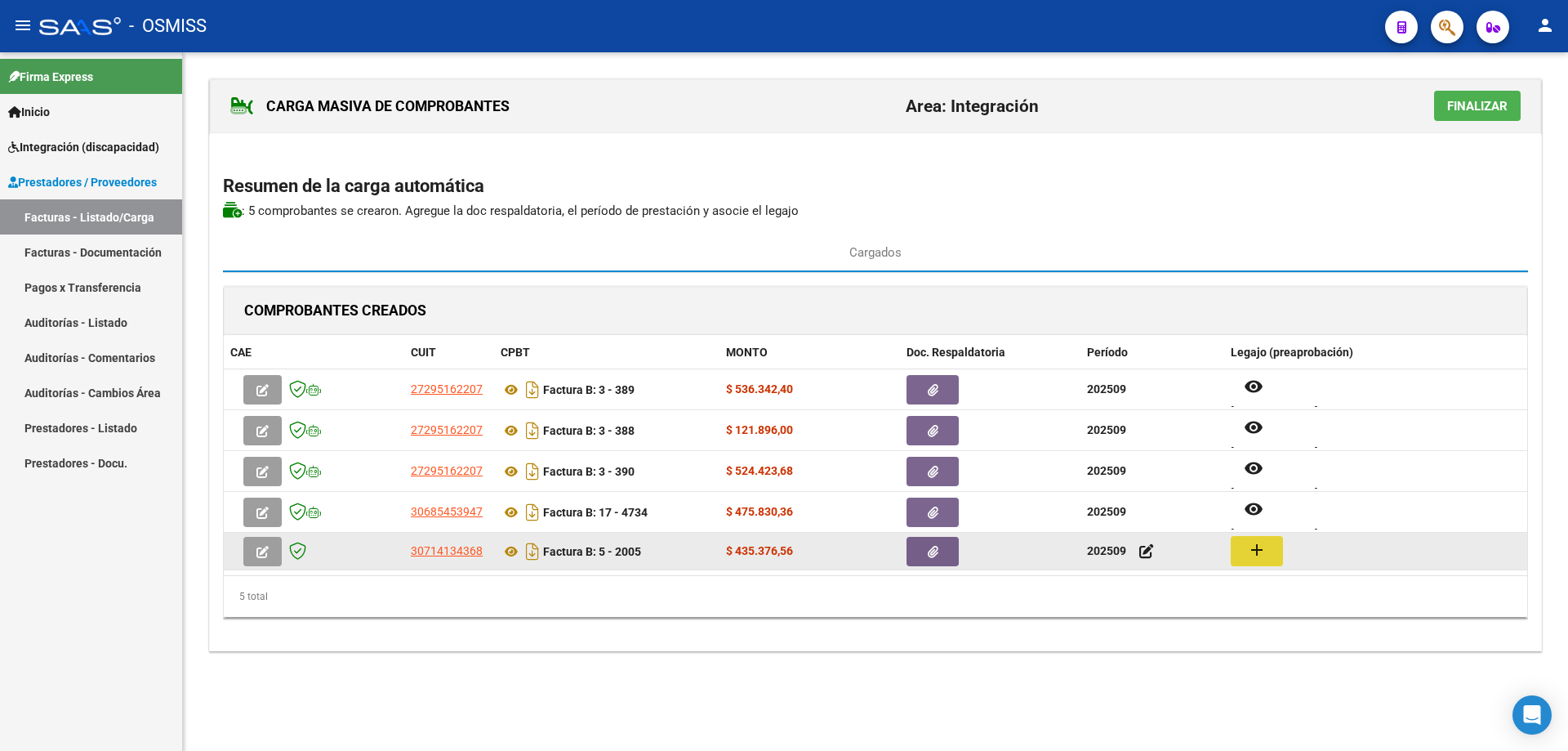
click at [1260, 552] on mat-icon "add" at bounding box center [1257, 550] width 19 height 19
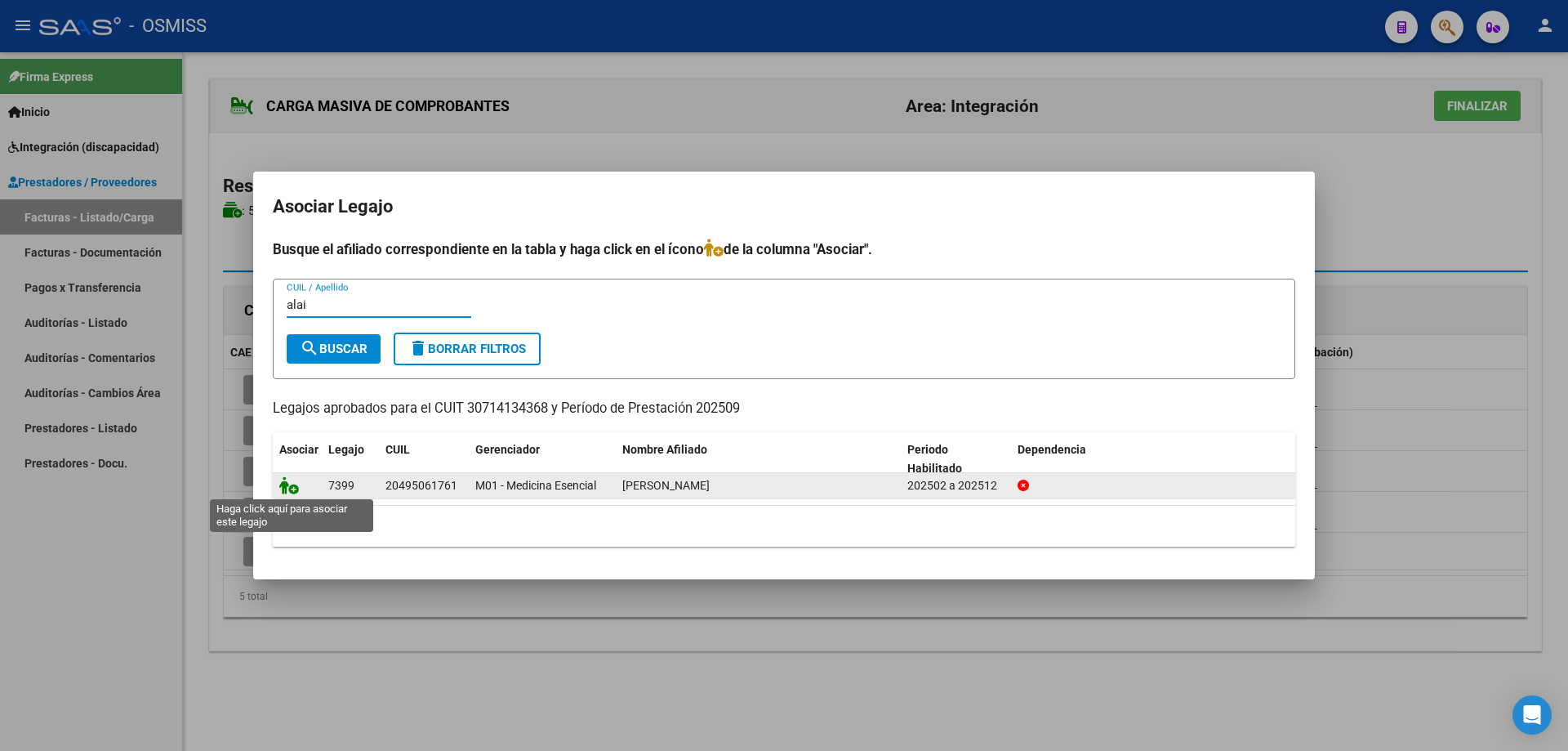
type input "alai"
click at [286, 484] on icon at bounding box center [289, 485] width 19 height 18
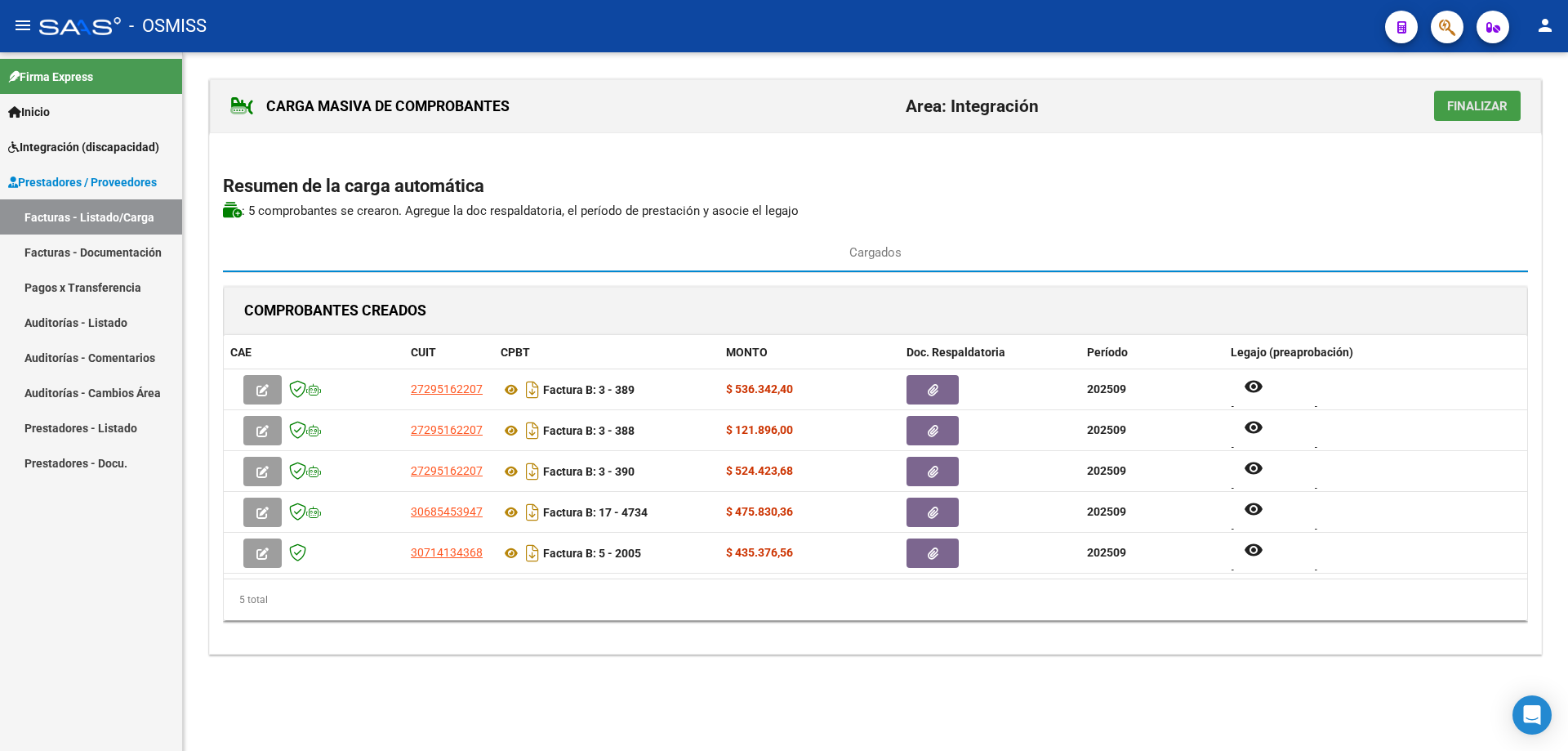
click at [1478, 106] on span "Finalizar" at bounding box center [1477, 106] width 60 height 14
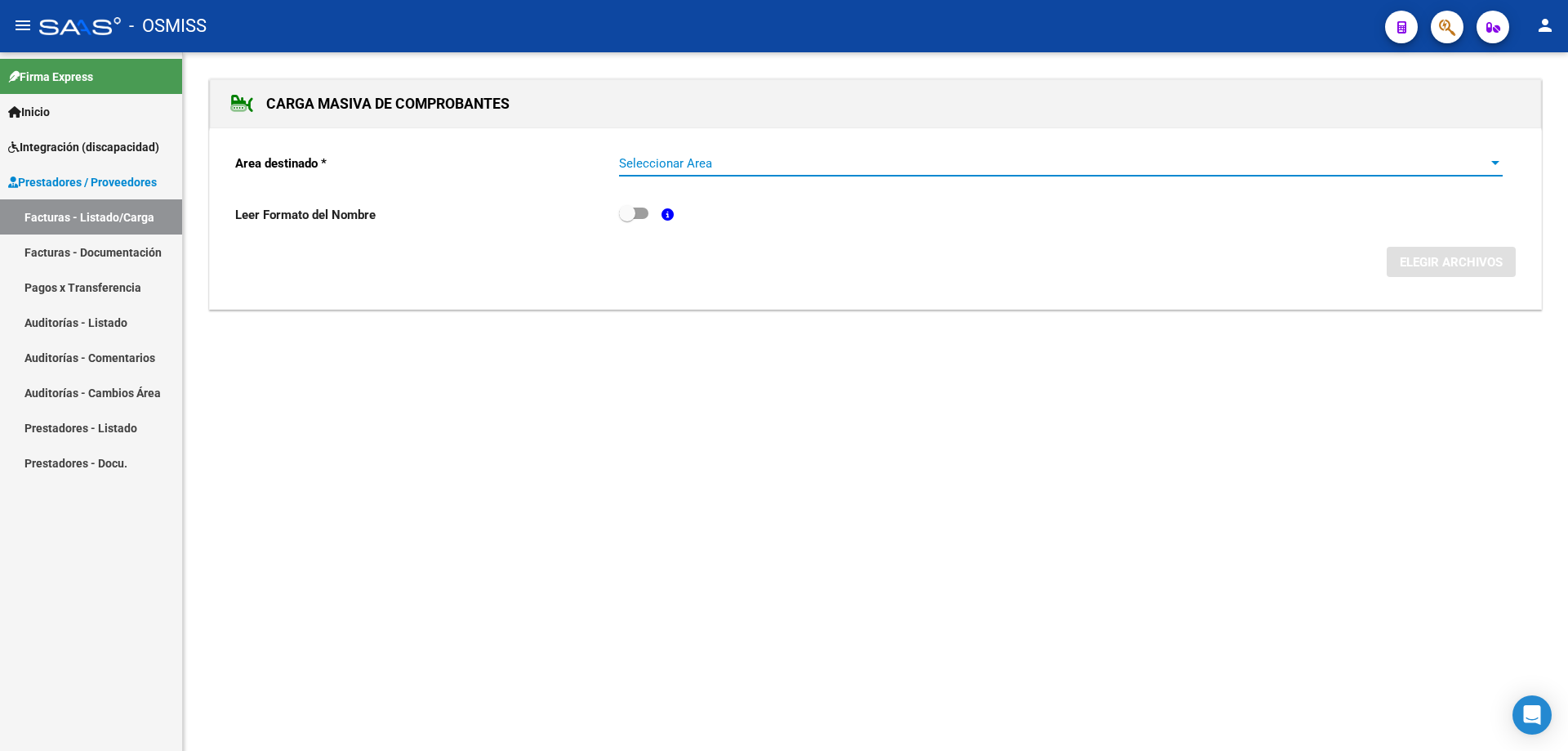
click at [654, 163] on span "Seleccionar Area" at bounding box center [1054, 163] width 869 height 14
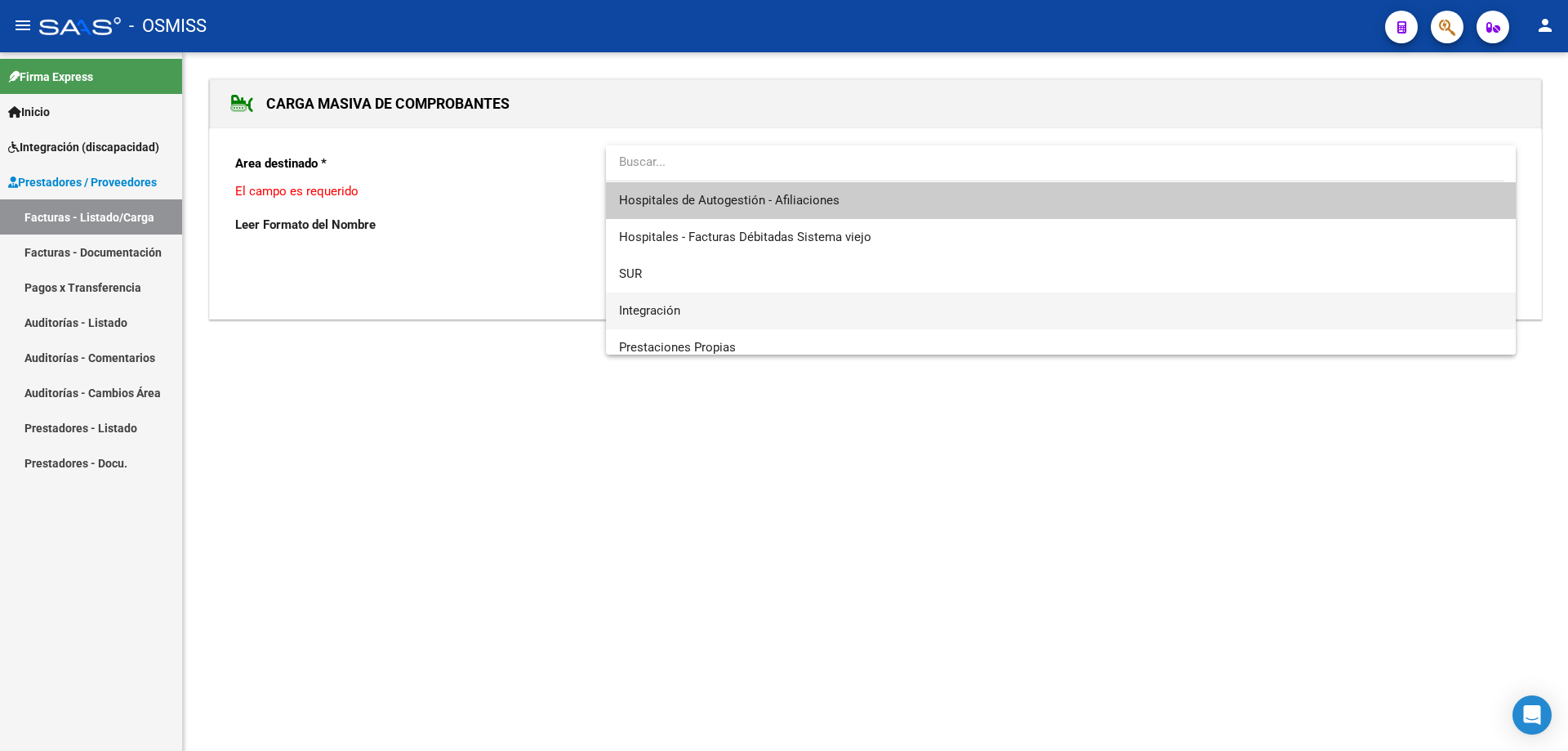
click at [687, 302] on span "Integración" at bounding box center [1062, 311] width 884 height 36
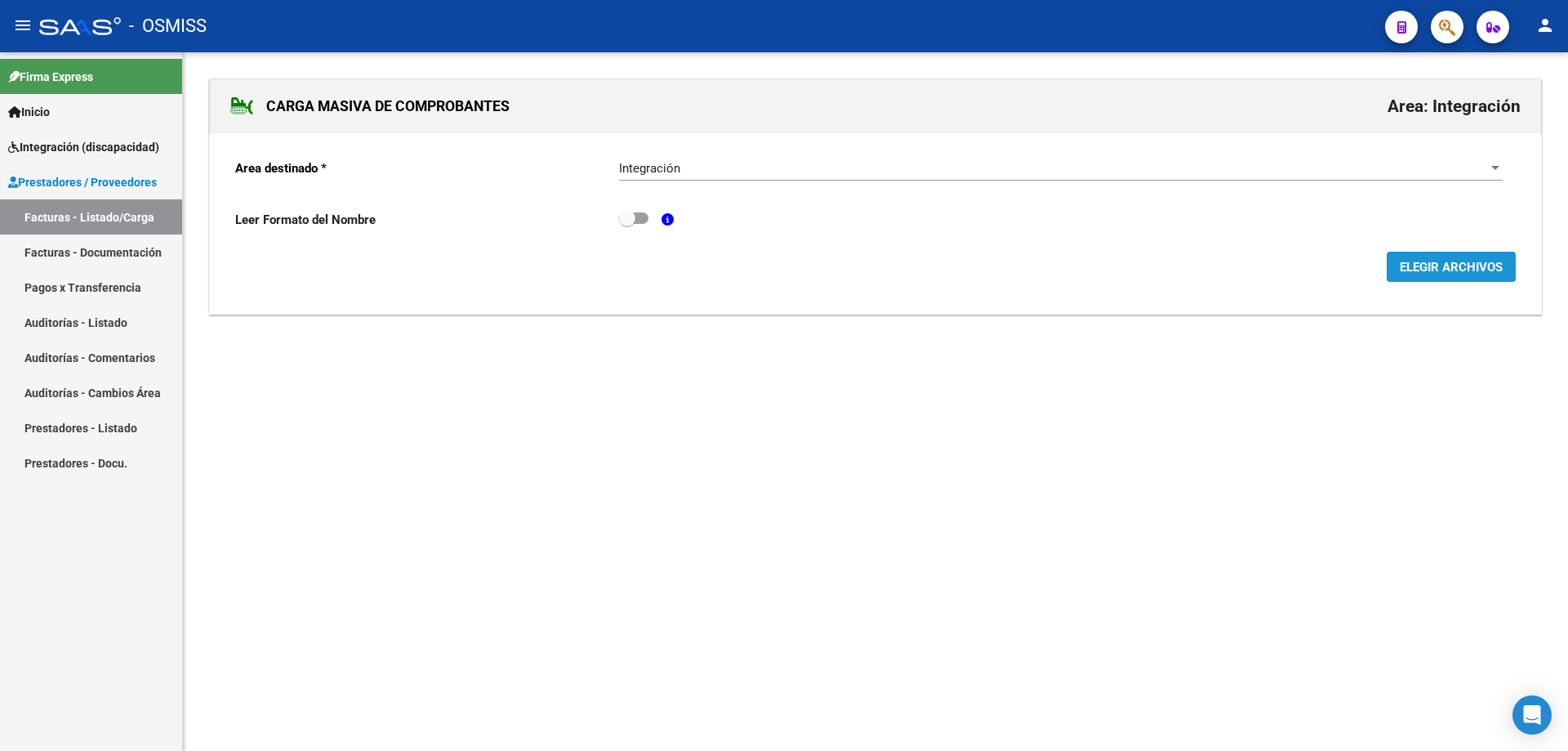
click at [1431, 275] on button "ELEGIR ARCHIVOS" at bounding box center [1451, 267] width 129 height 31
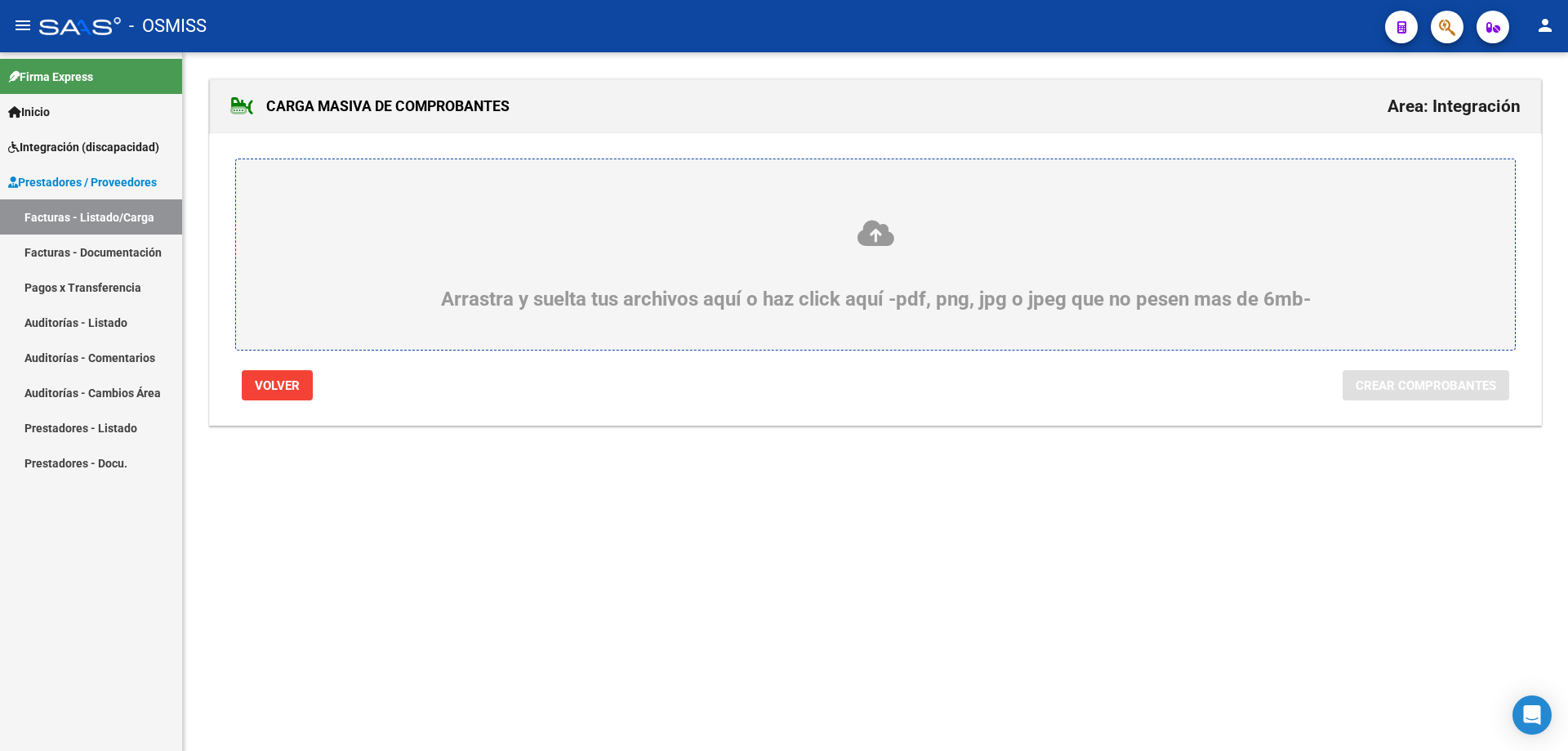
click at [578, 663] on mat-sidenav-content "CARGA MASIVA DE COMPROBANTES Area: Integración Arrastra y suelta tus archivos a…" at bounding box center [876, 402] width 1386 height 698
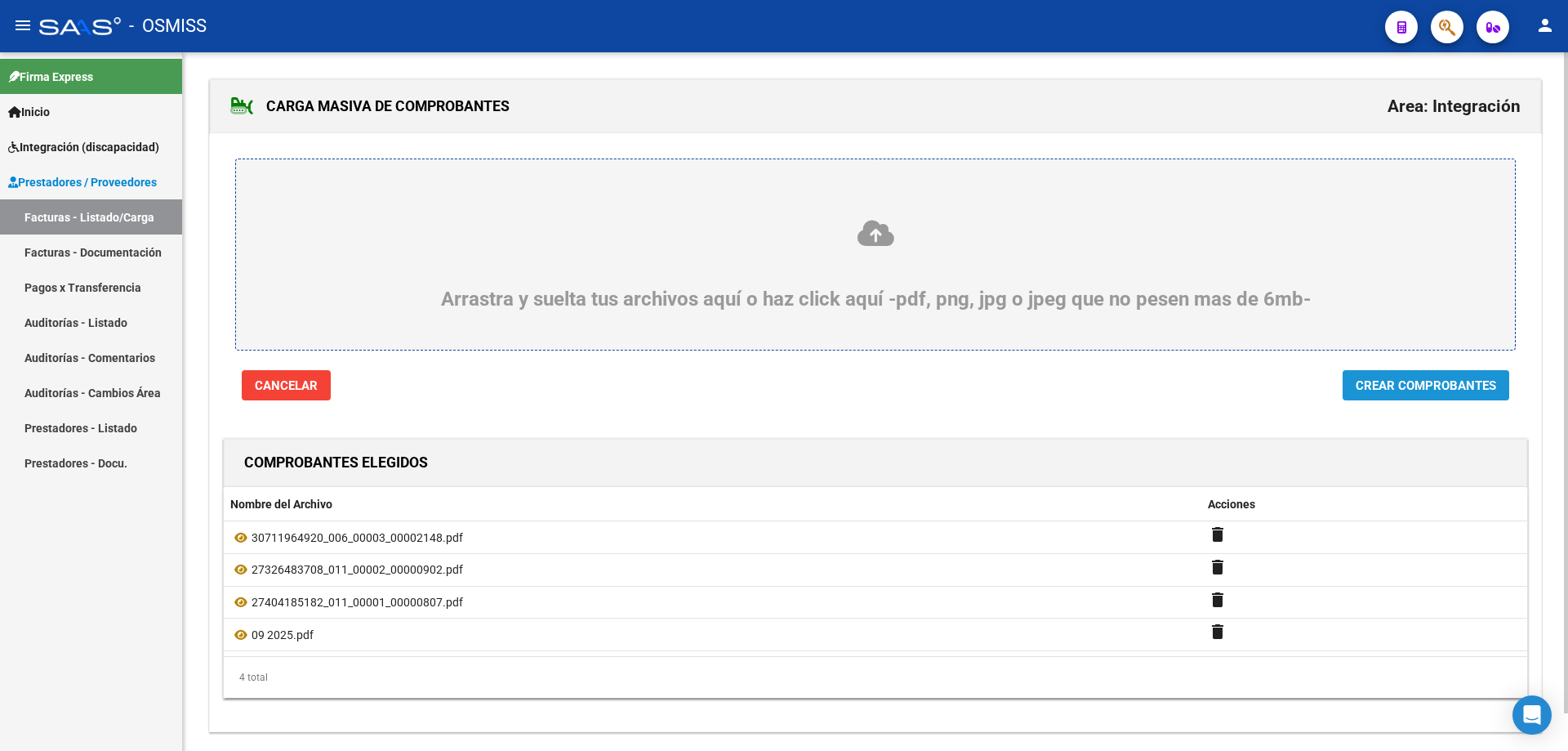
click at [1458, 387] on span "Crear Comprobantes" at bounding box center [1426, 385] width 141 height 14
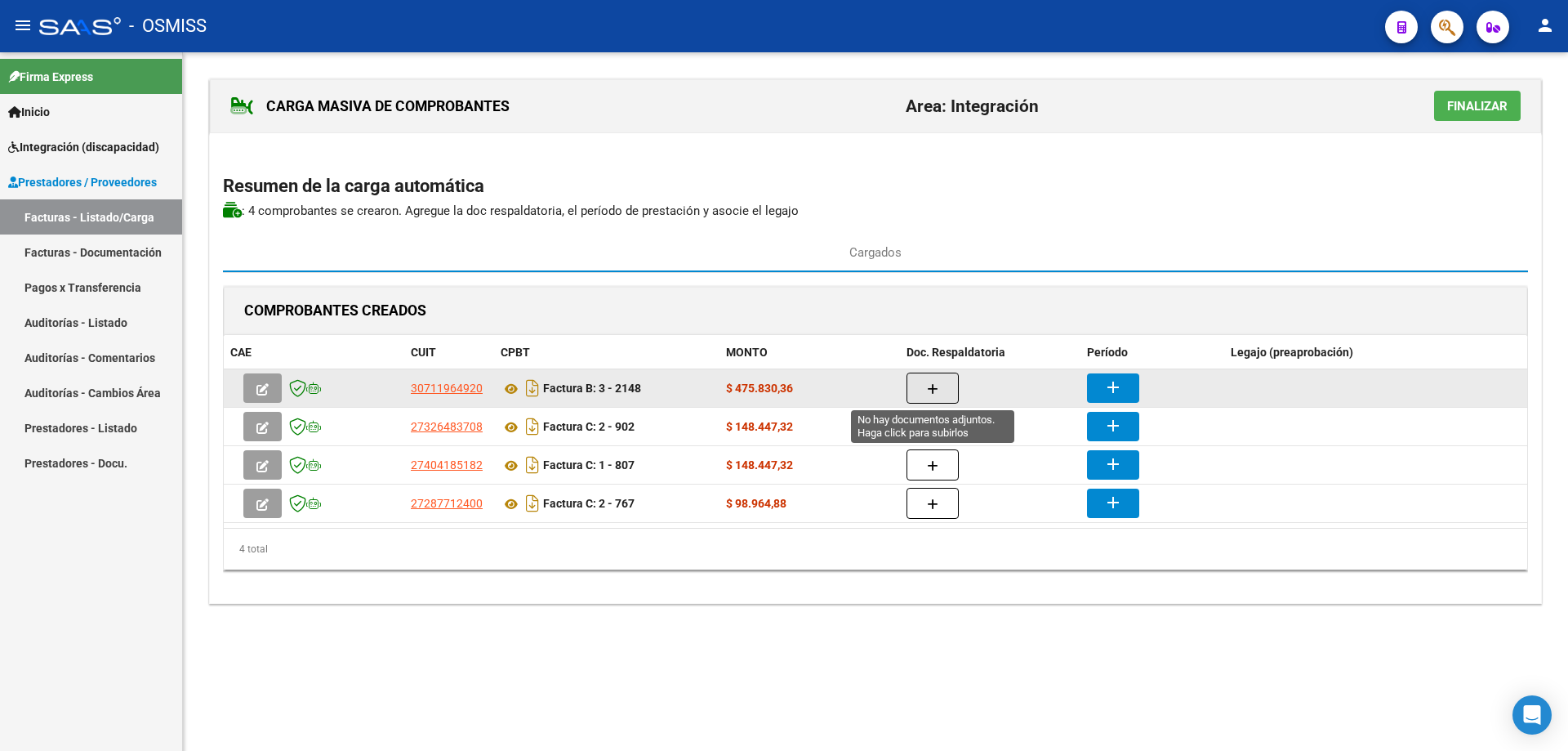
click at [939, 379] on button "button" at bounding box center [933, 387] width 53 height 31
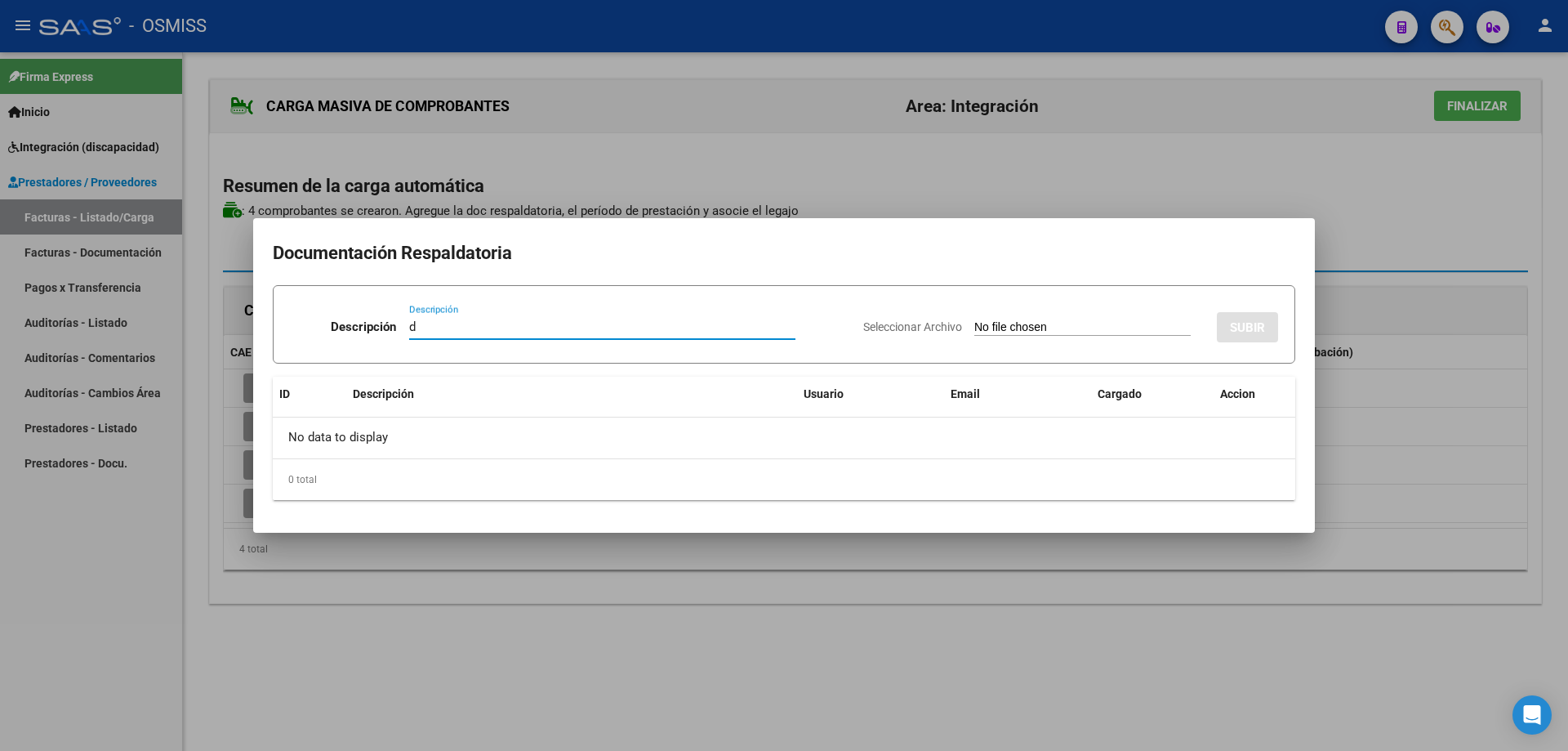
type input "d"
click at [995, 330] on input "Seleccionar Archivo" at bounding box center [1083, 328] width 217 height 15
type input "C:\fakepath\planilla septiembre.pdf"
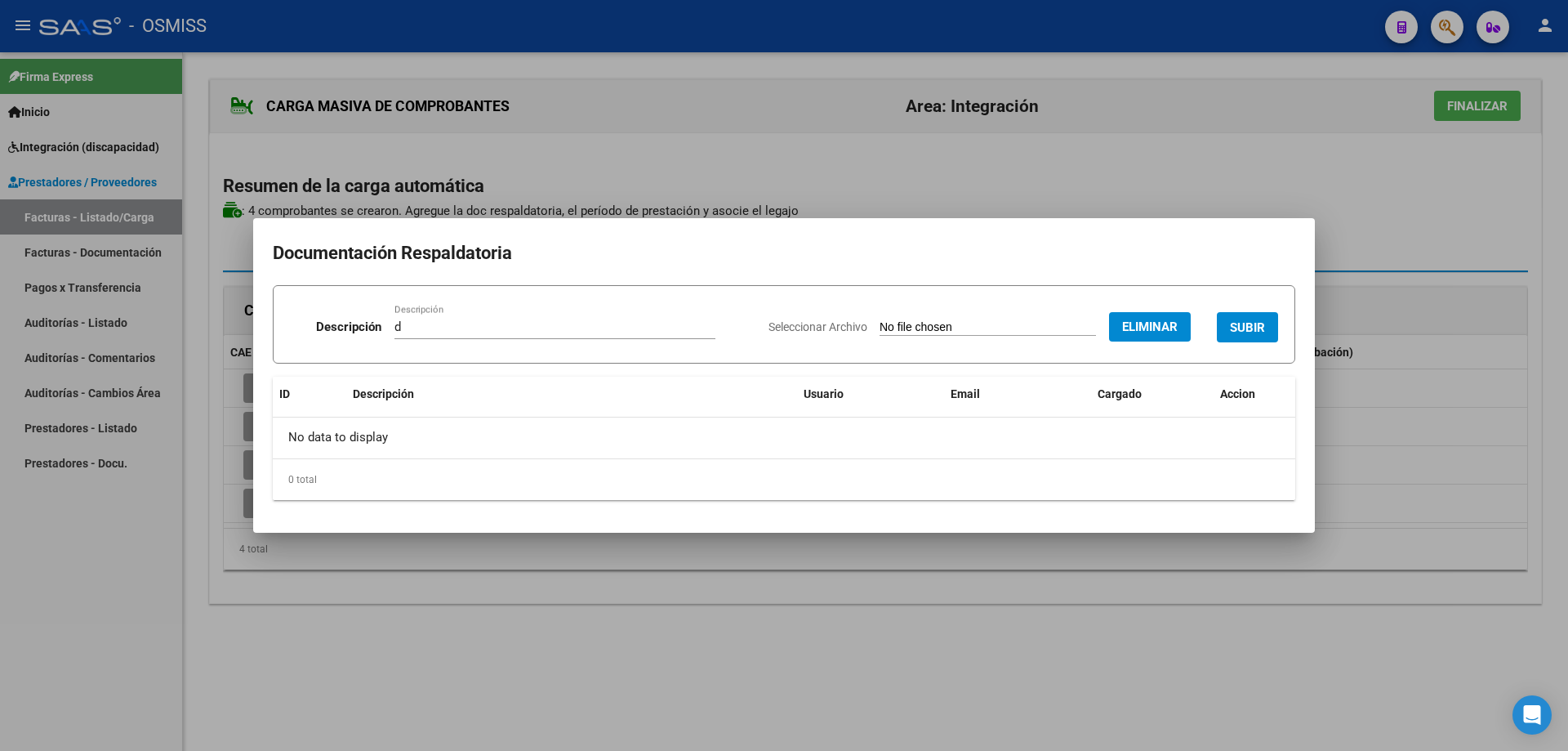
click at [1229, 326] on button "SUBIR" at bounding box center [1248, 327] width 61 height 31
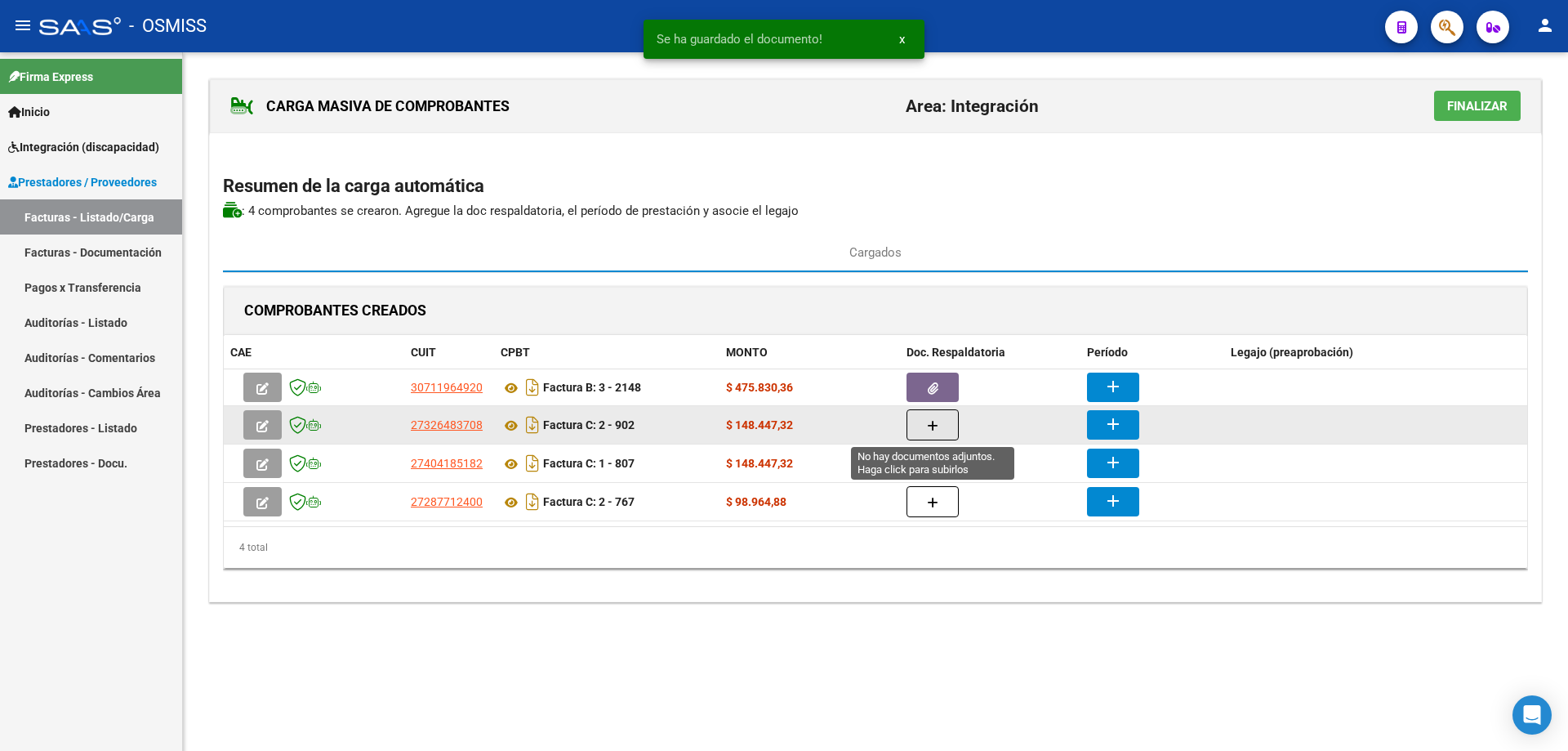
click at [940, 427] on button "button" at bounding box center [933, 425] width 53 height 31
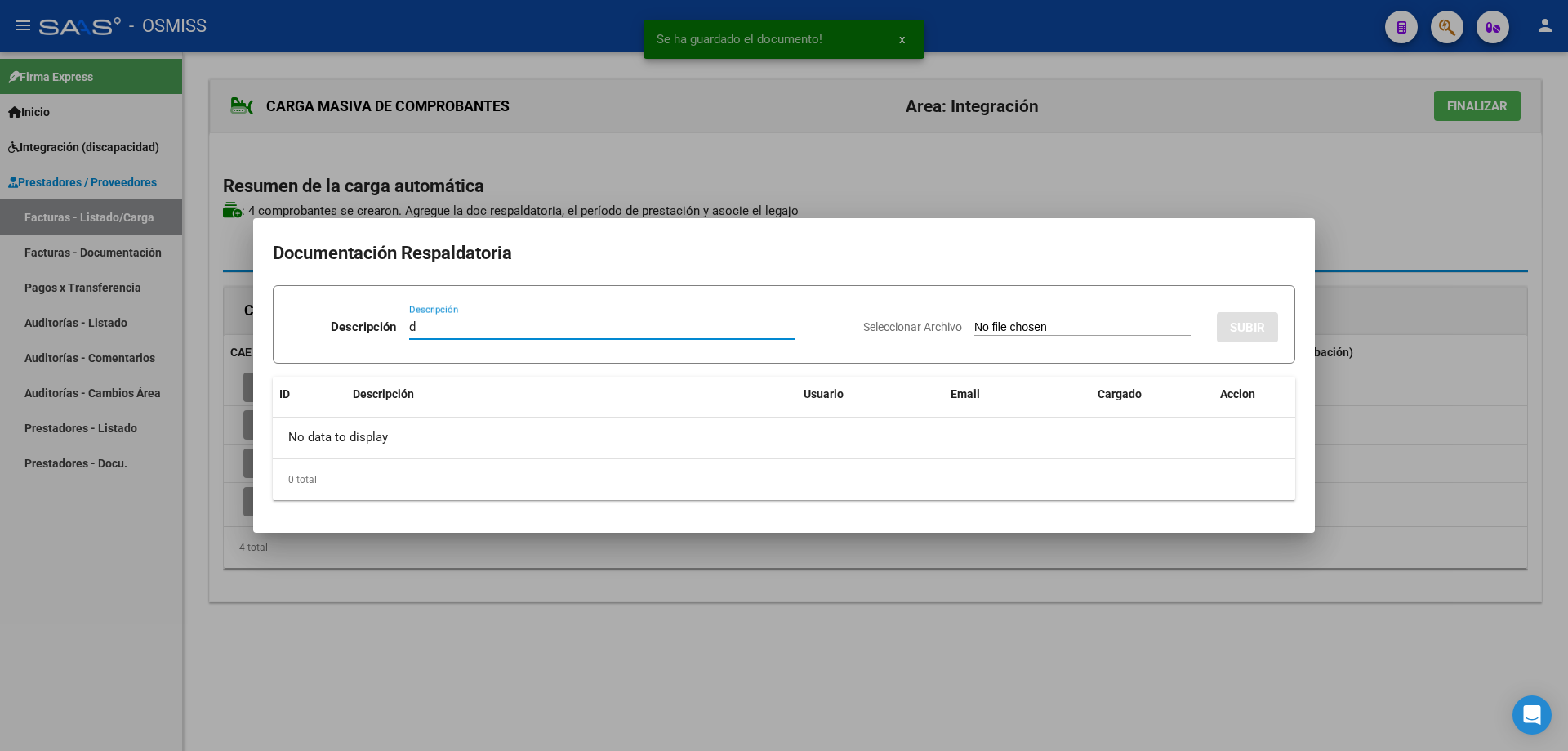
type input "d"
click at [974, 324] on input "Seleccionar Archivo" at bounding box center [1083, 328] width 217 height 15
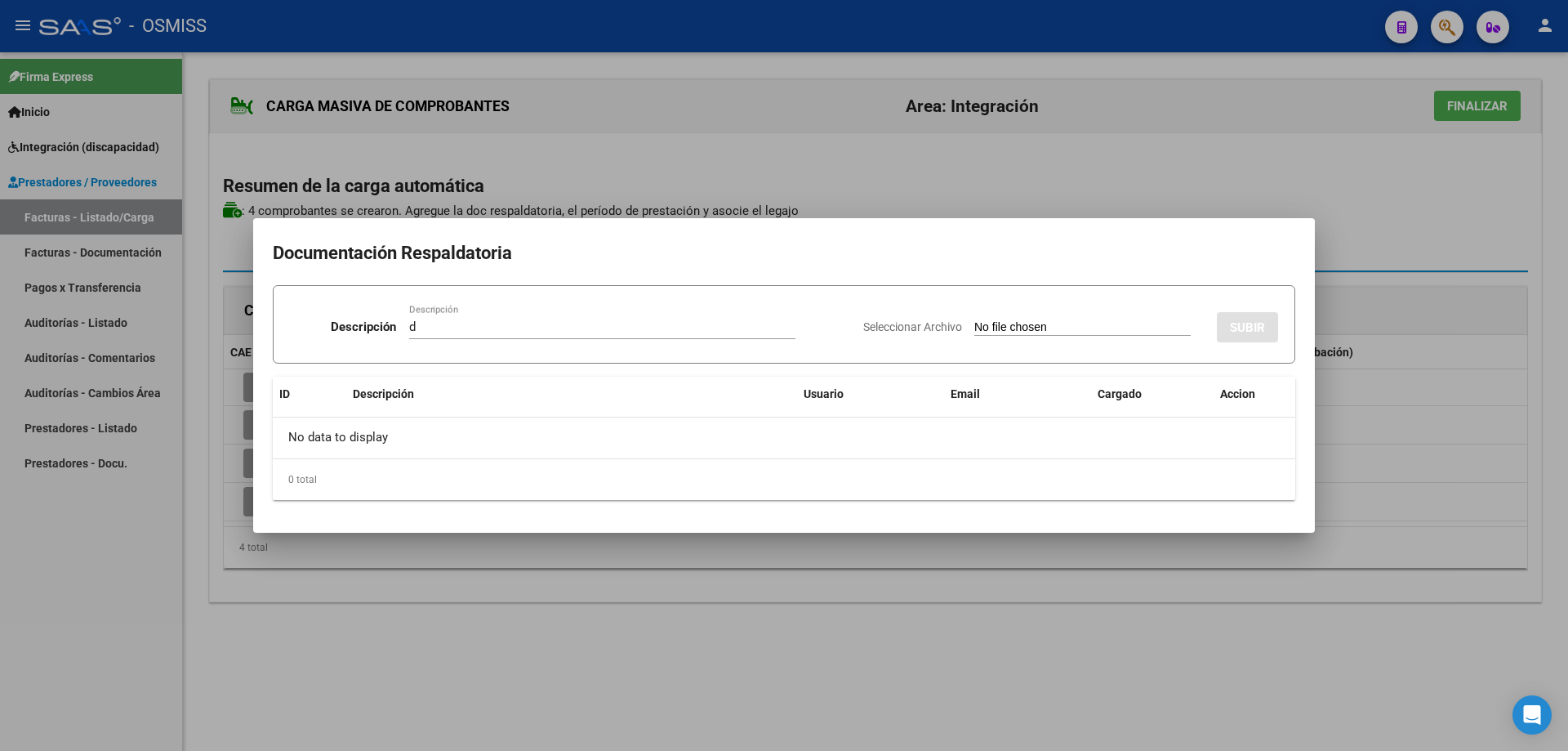
type input "C:\fakepath\asistencia [PERSON_NAME] [DATE].pdf"
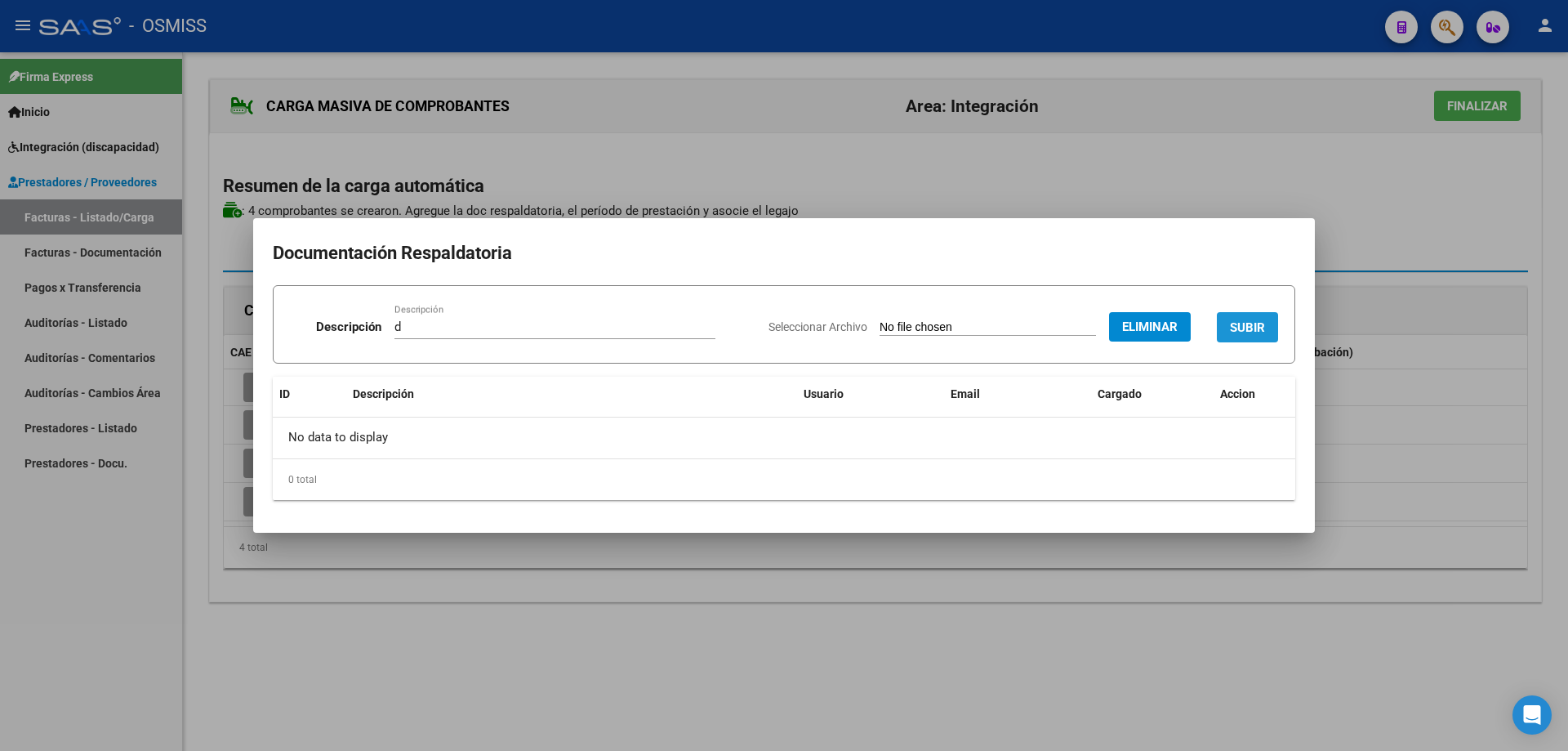
click at [1249, 320] on span "SUBIR" at bounding box center [1248, 327] width 35 height 14
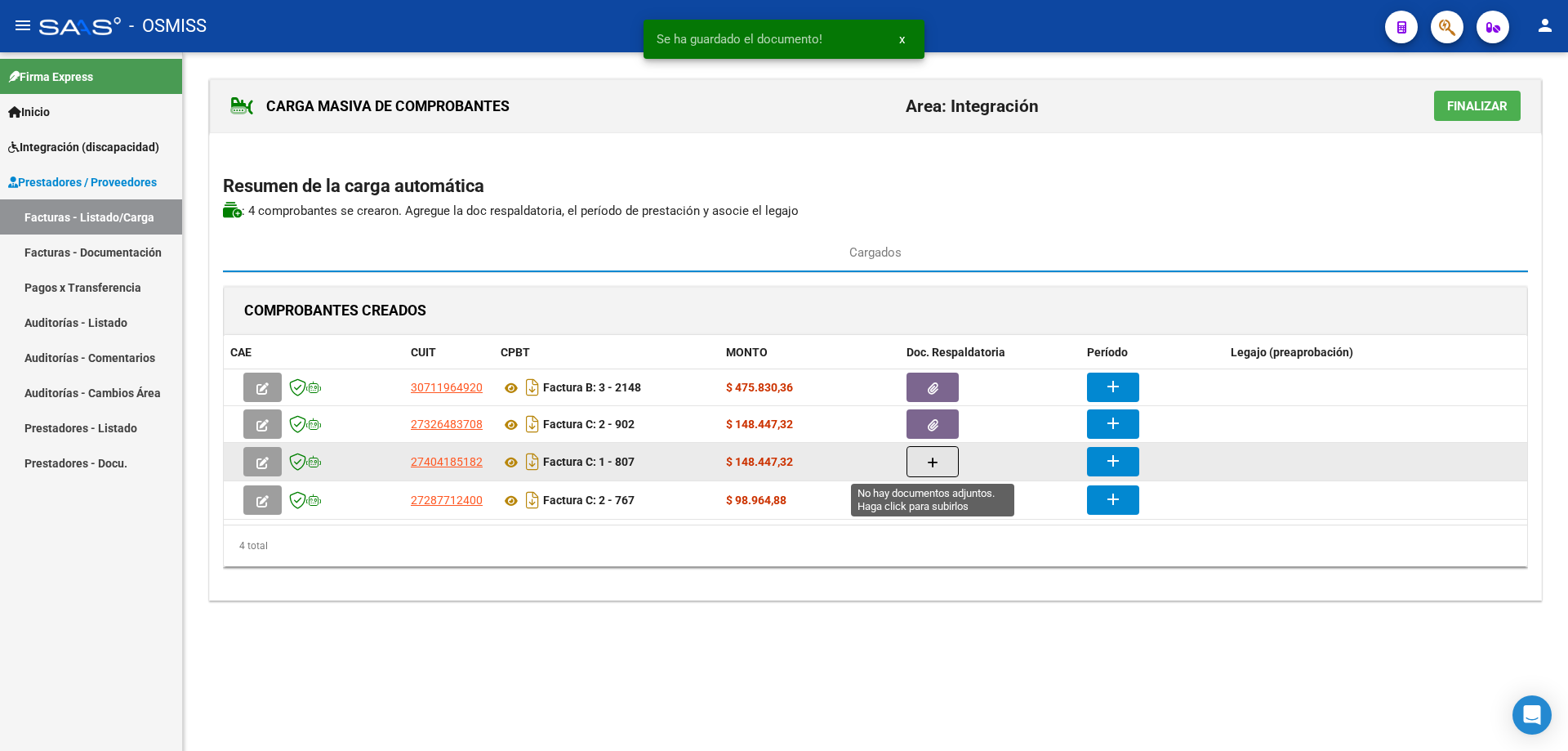
click at [924, 463] on button "button" at bounding box center [933, 461] width 53 height 31
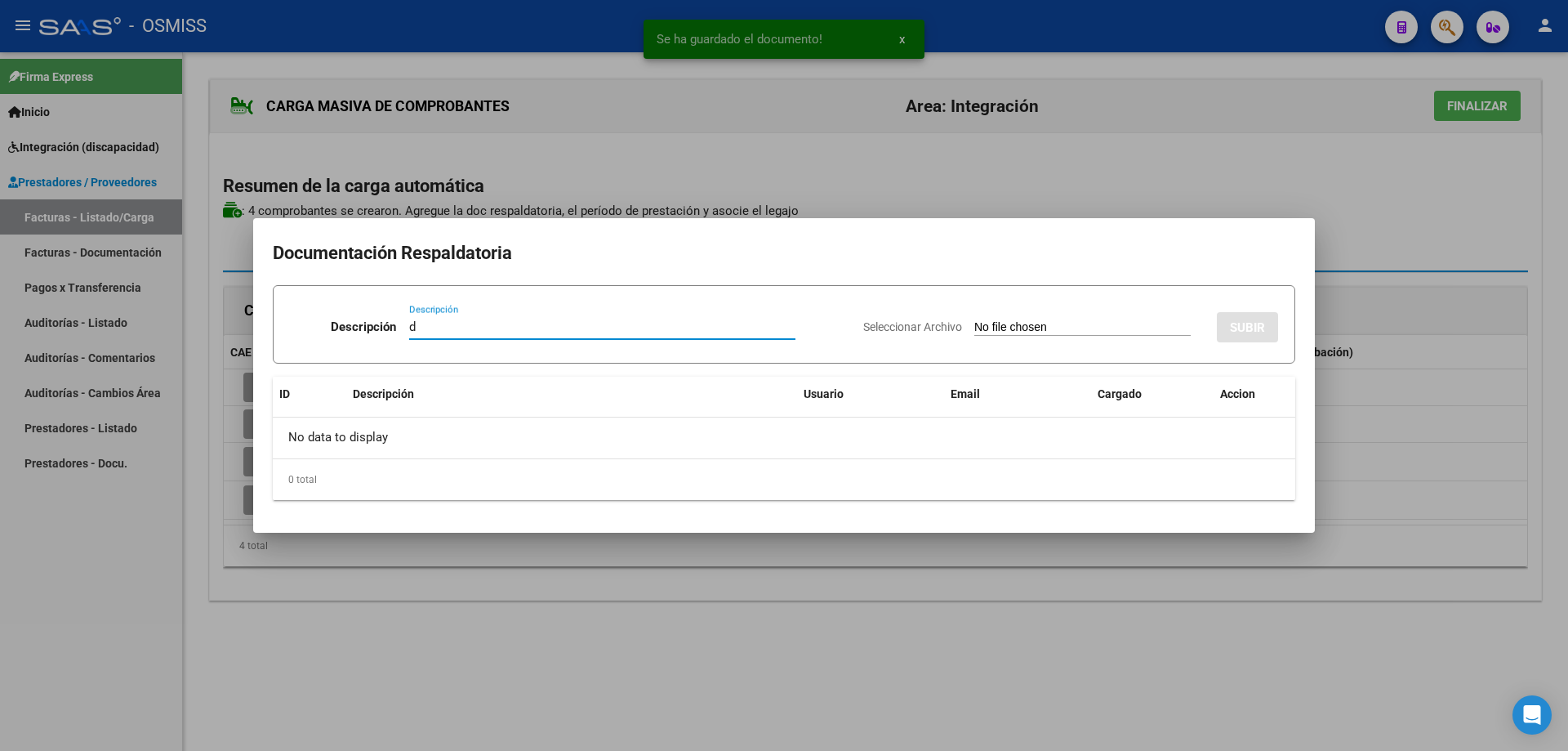
type input "d"
click at [974, 328] on input "Seleccionar Archivo" at bounding box center [1083, 328] width 217 height 15
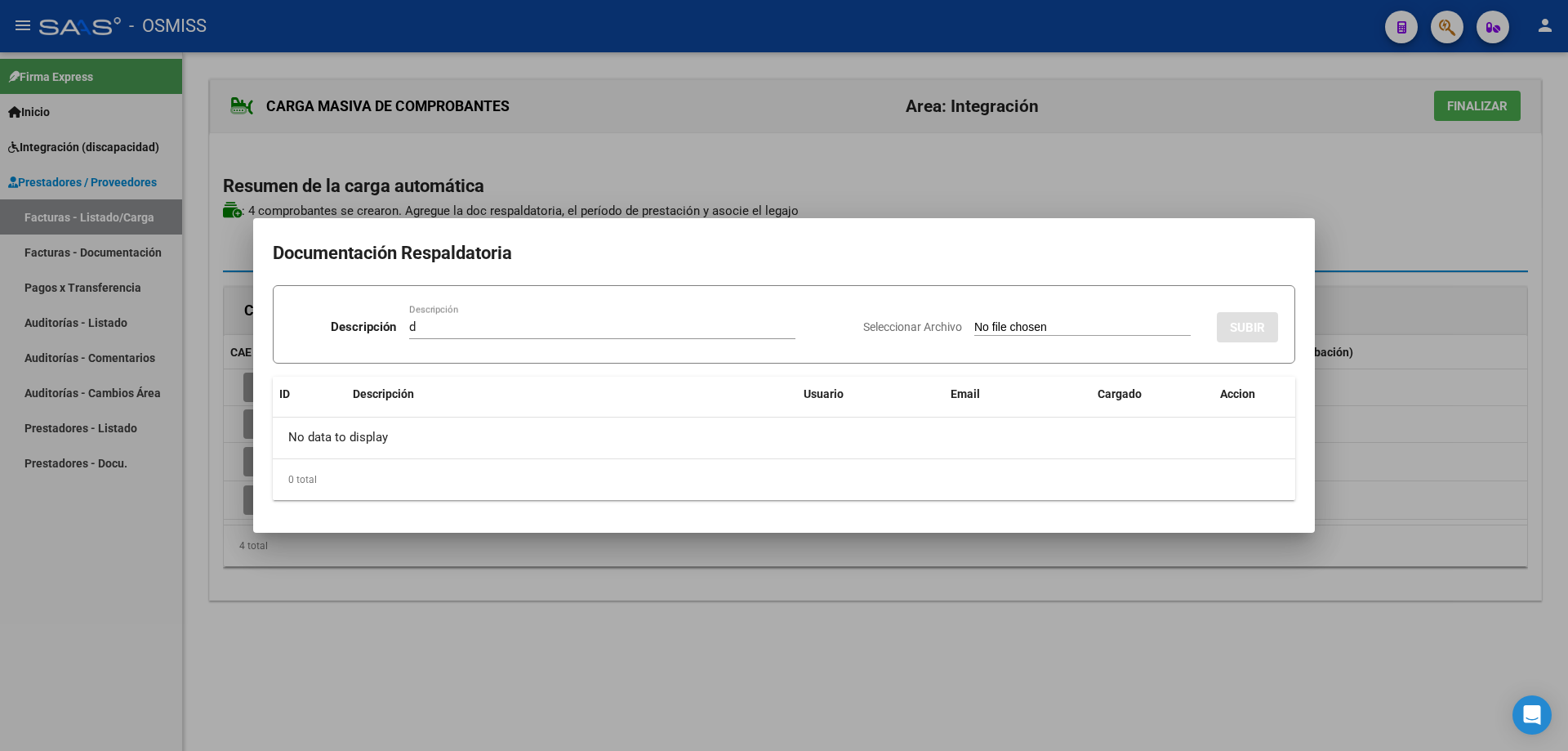
type input "C:\fakepath\Asistencia [DATE] [PERSON_NAME] .pdf"
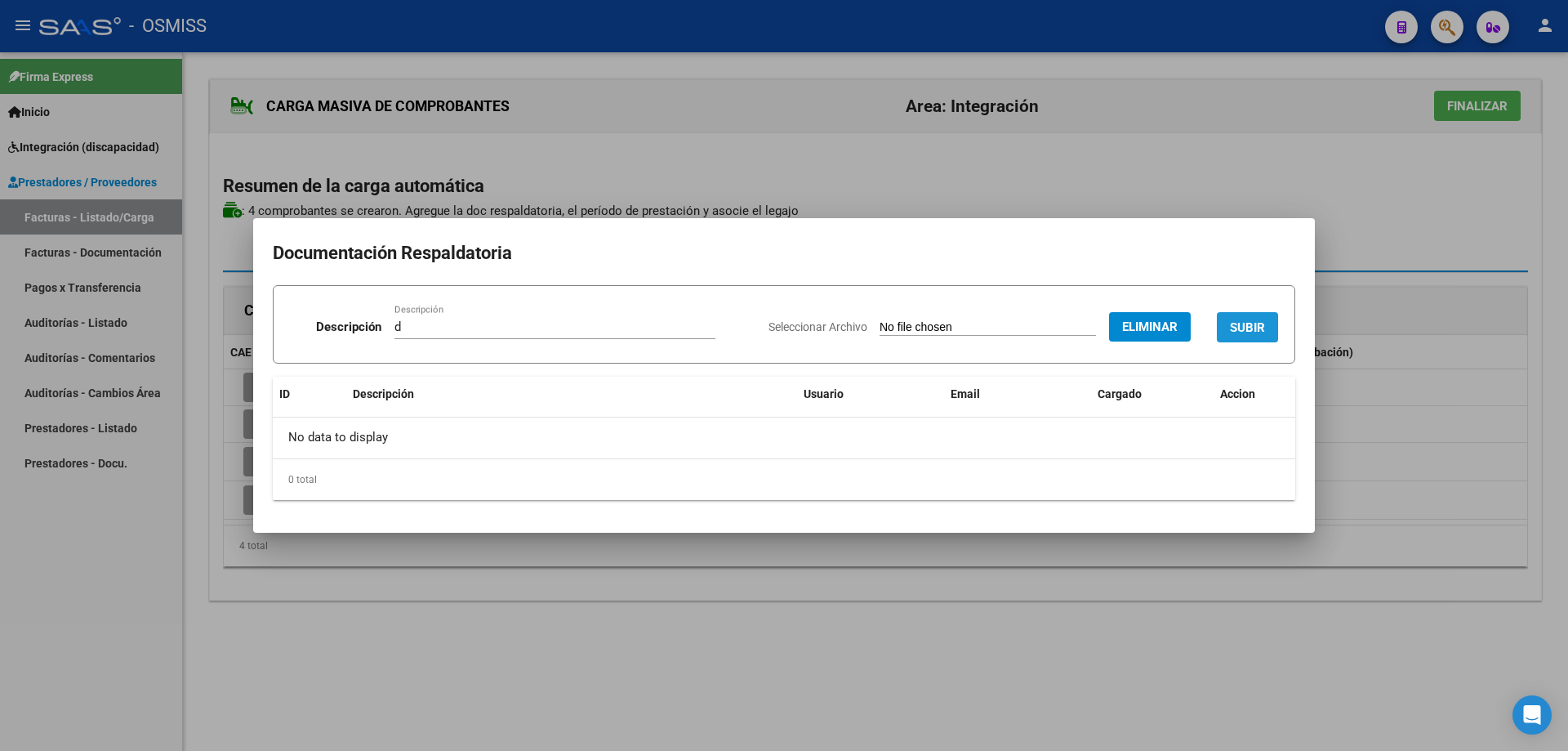
click at [1224, 320] on button "SUBIR" at bounding box center [1248, 327] width 61 height 31
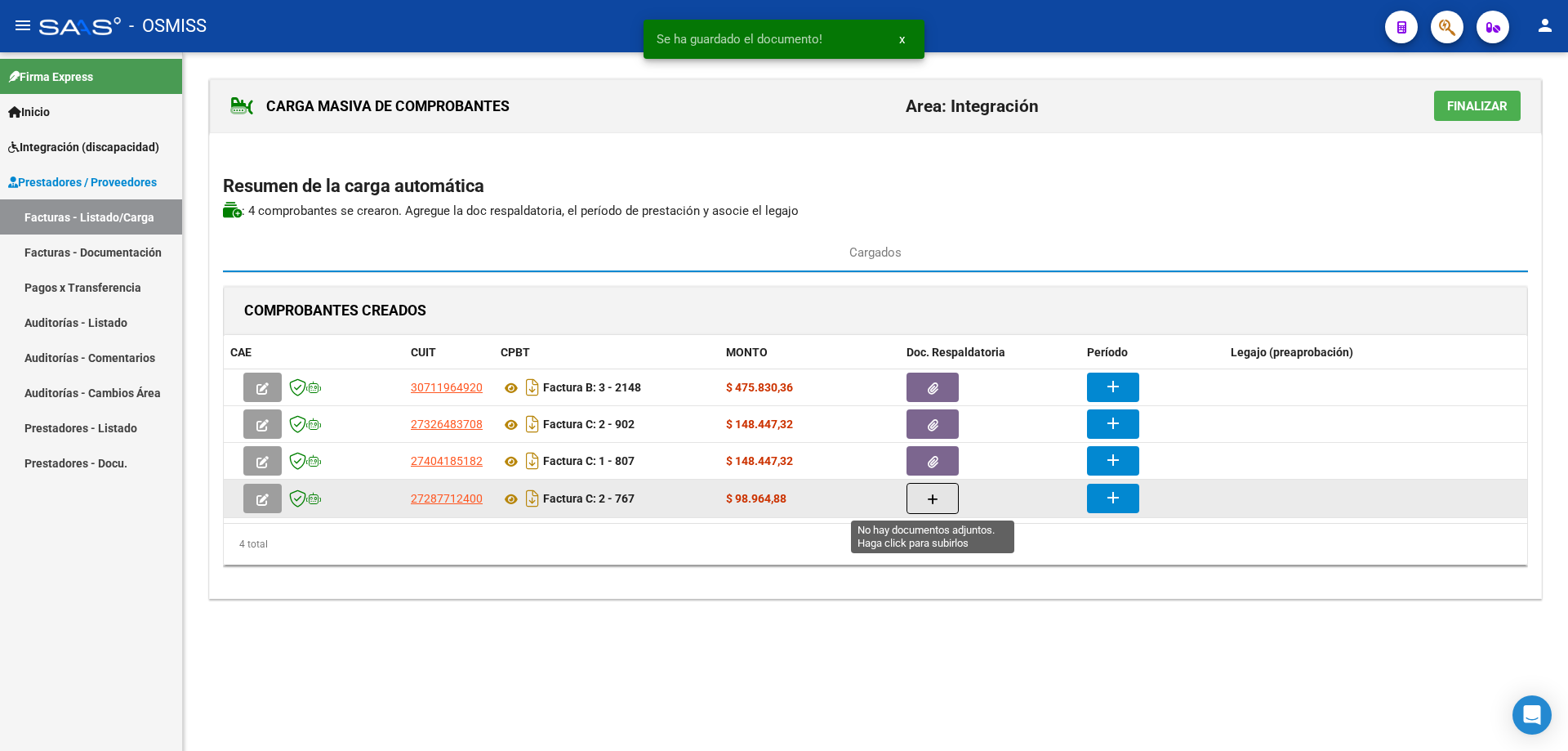
click at [940, 489] on button "button" at bounding box center [933, 498] width 53 height 31
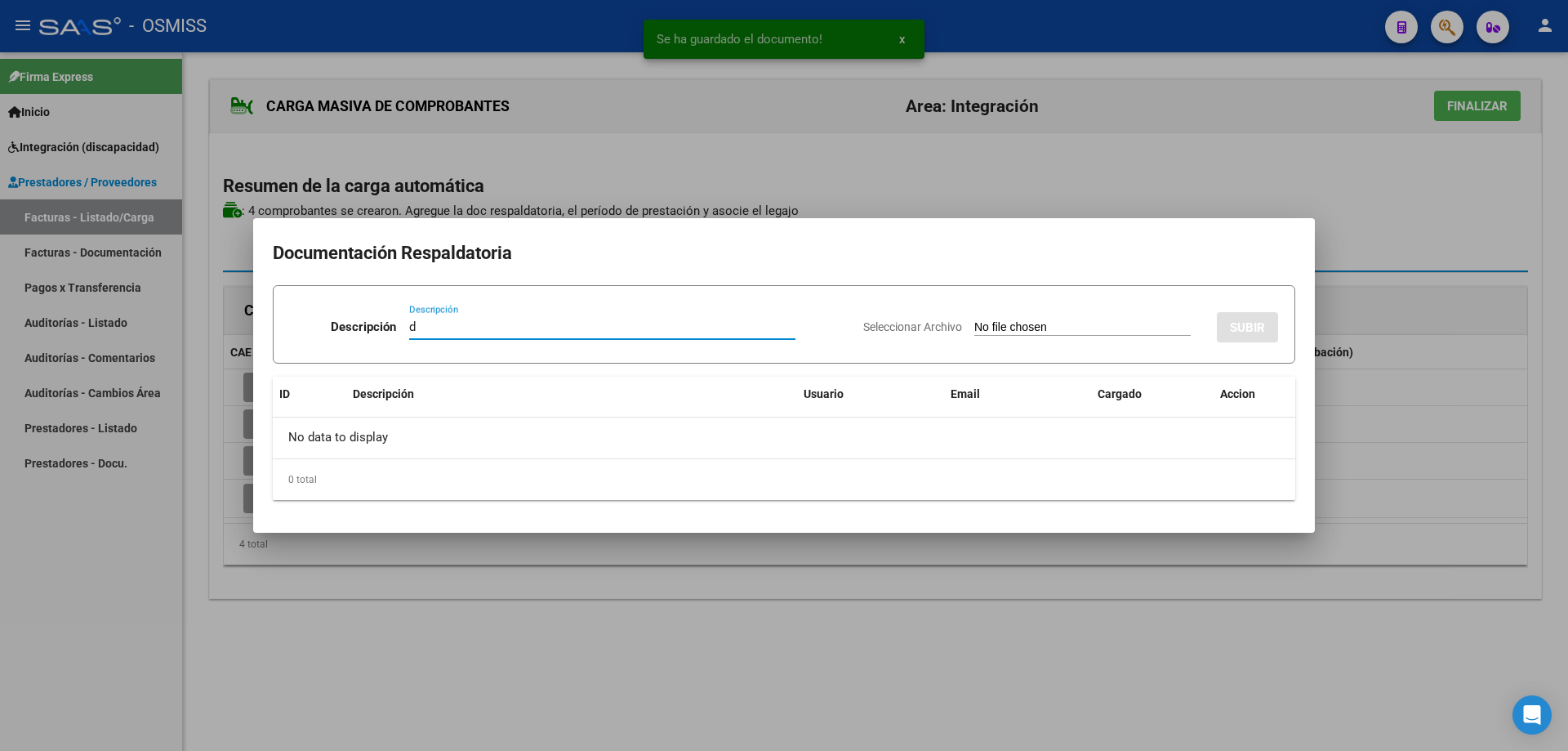
type input "d"
click at [993, 322] on input "Seleccionar Archivo" at bounding box center [1083, 328] width 217 height 15
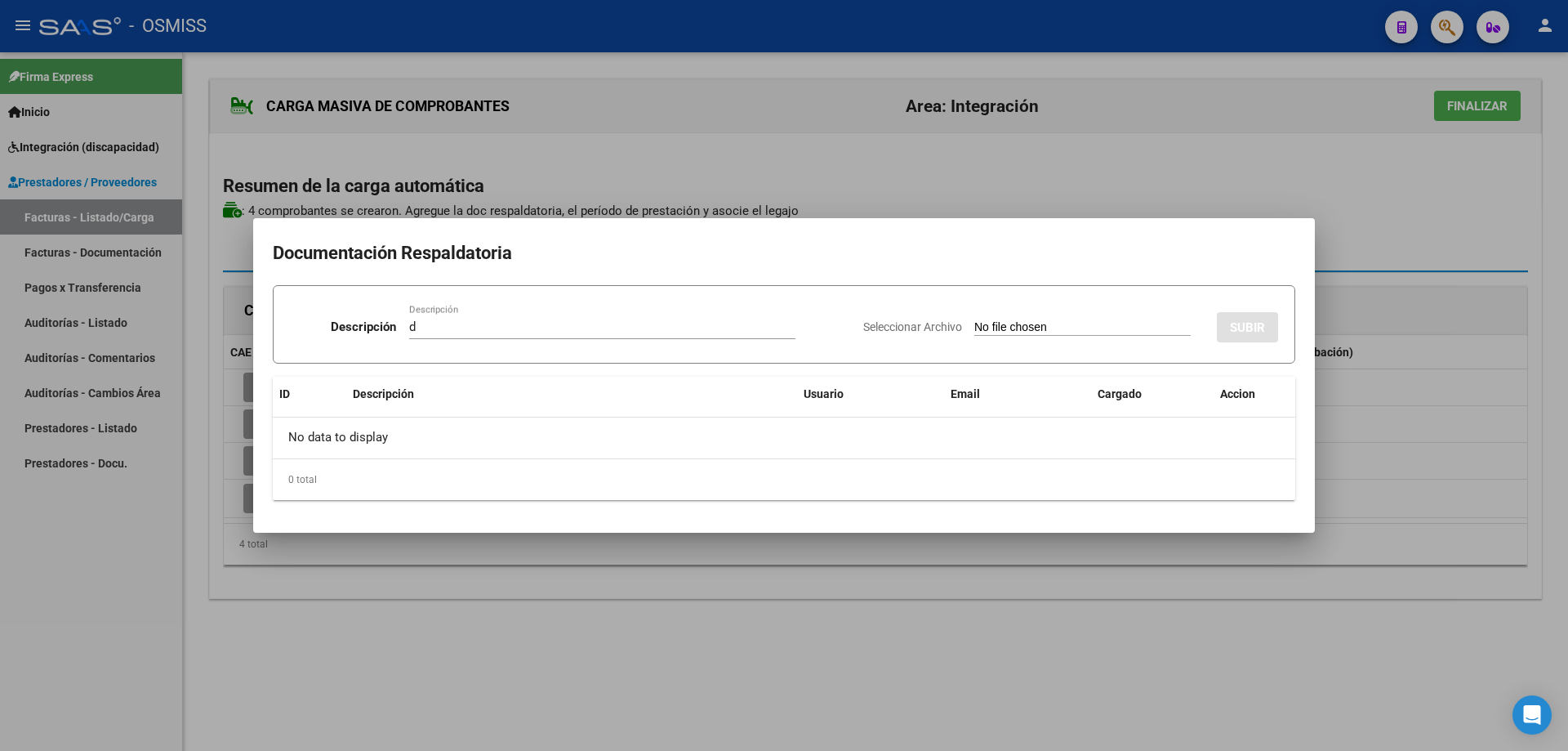
type input "C:\fakepath\Asistencia 09 2025.pdf"
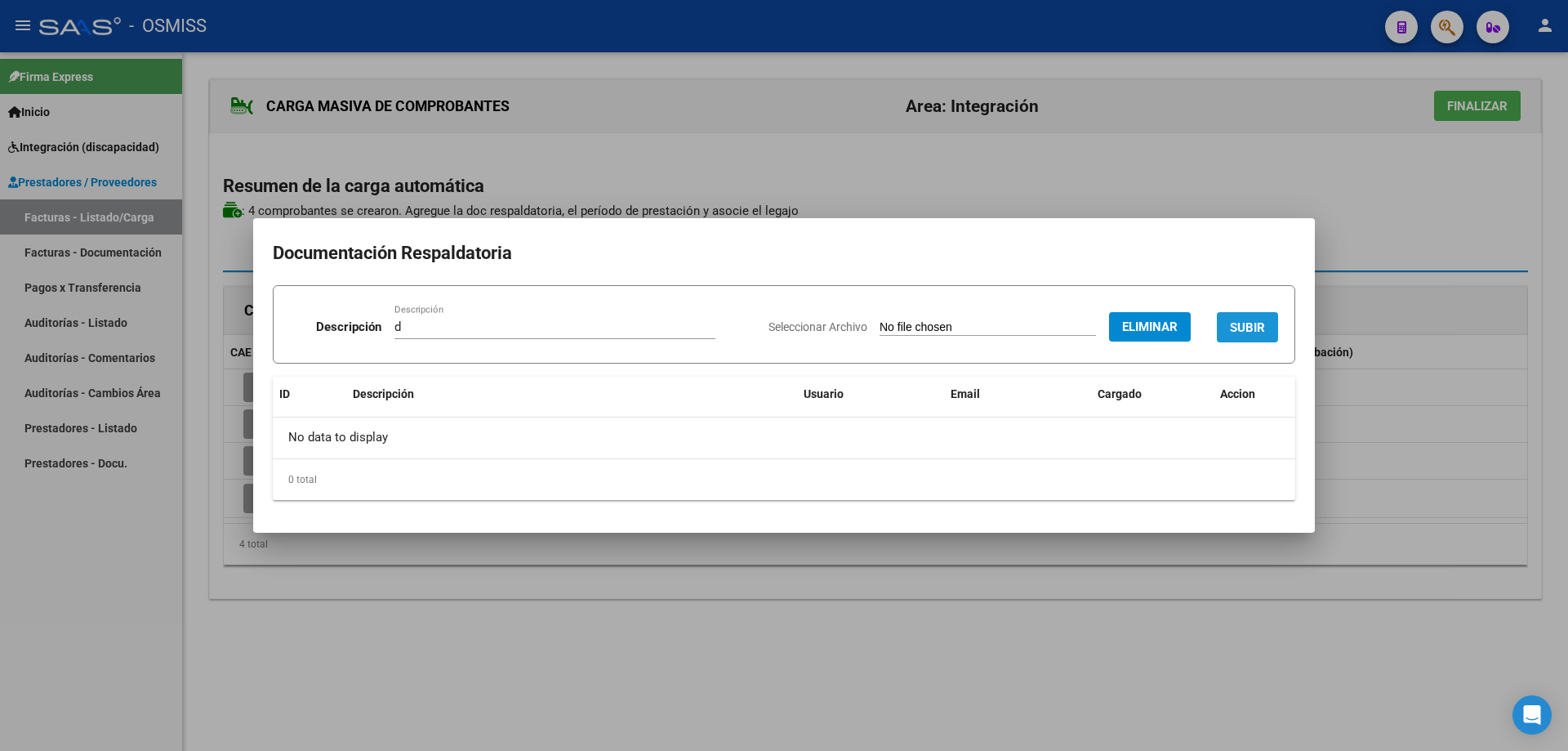
click at [1234, 322] on span "SUBIR" at bounding box center [1248, 327] width 35 height 14
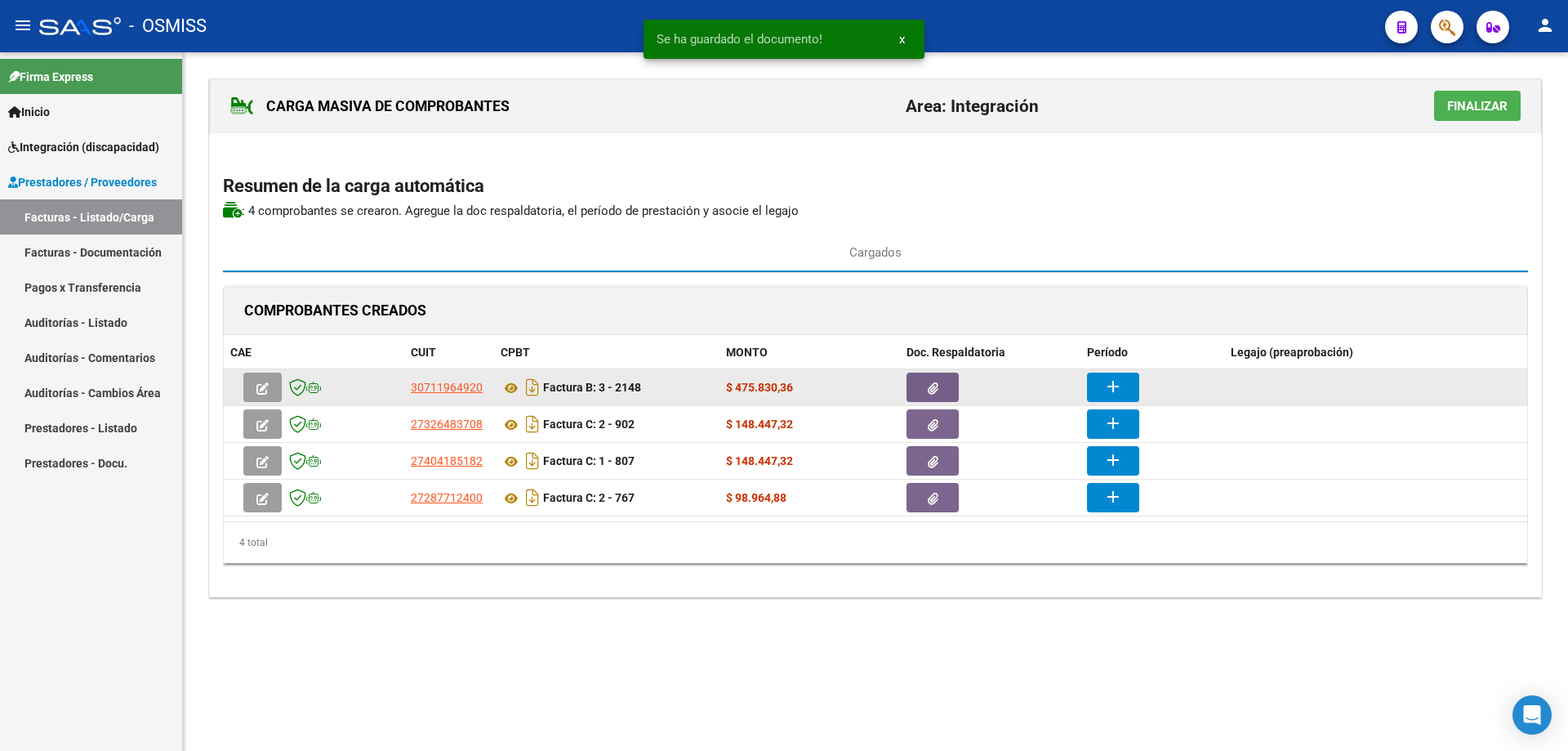
click at [1125, 387] on button "add" at bounding box center [1113, 387] width 53 height 30
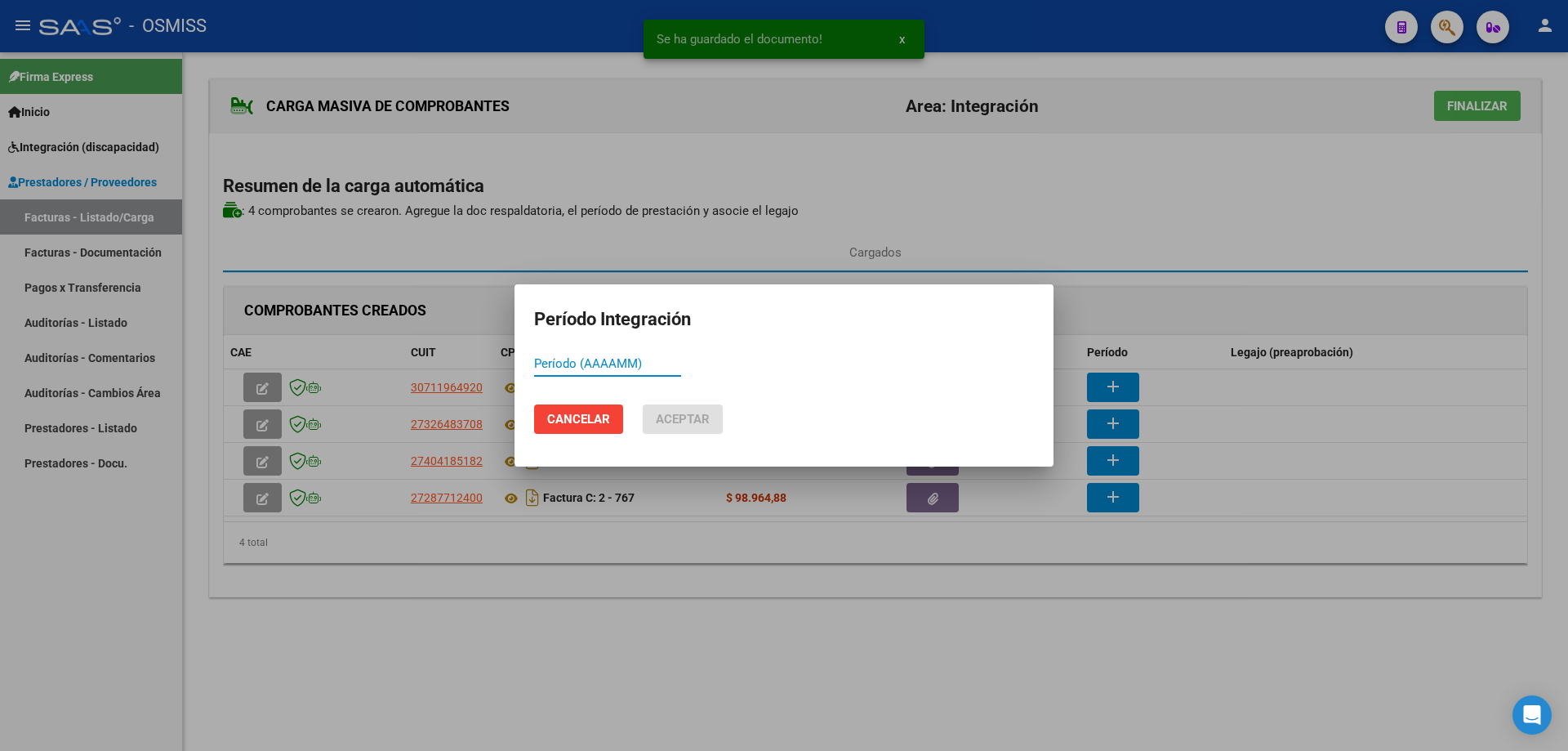
paste input "202509"
type input "202509"
click at [681, 416] on span "Aceptar" at bounding box center [683, 418] width 54 height 14
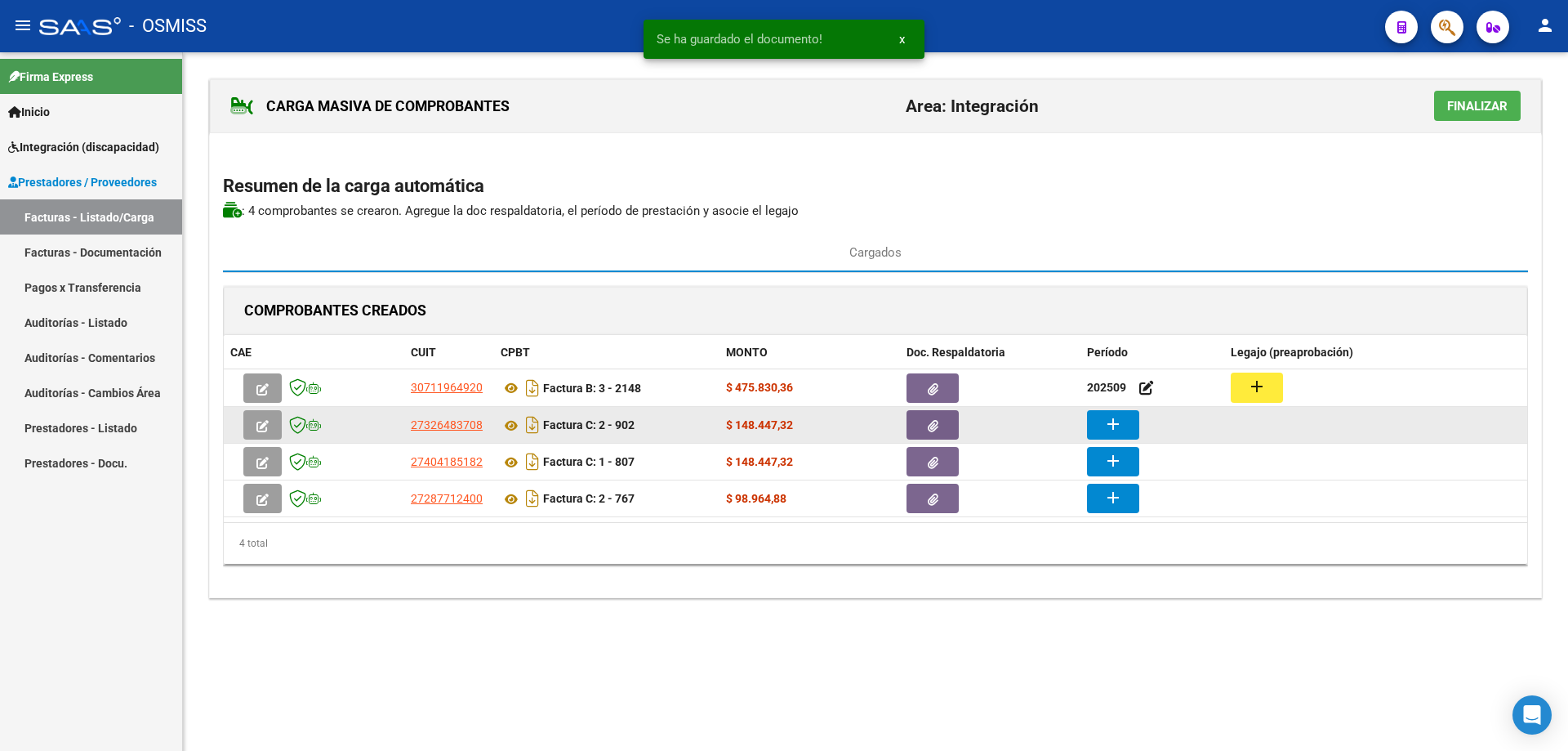
click at [1118, 421] on mat-icon "add" at bounding box center [1113, 424] width 19 height 19
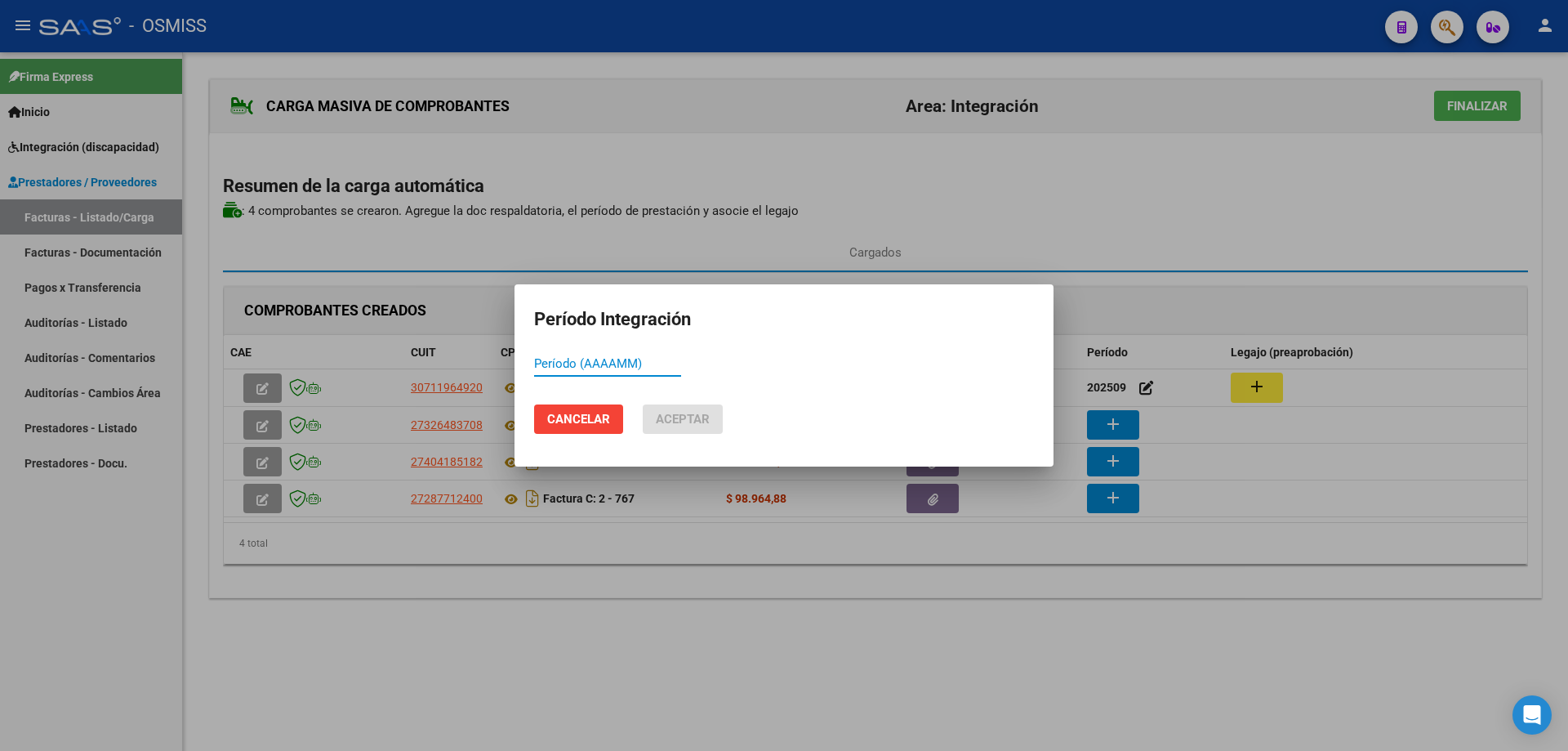
paste input "202509"
type input "202509"
click at [675, 414] on span "Aceptar" at bounding box center [683, 418] width 54 height 14
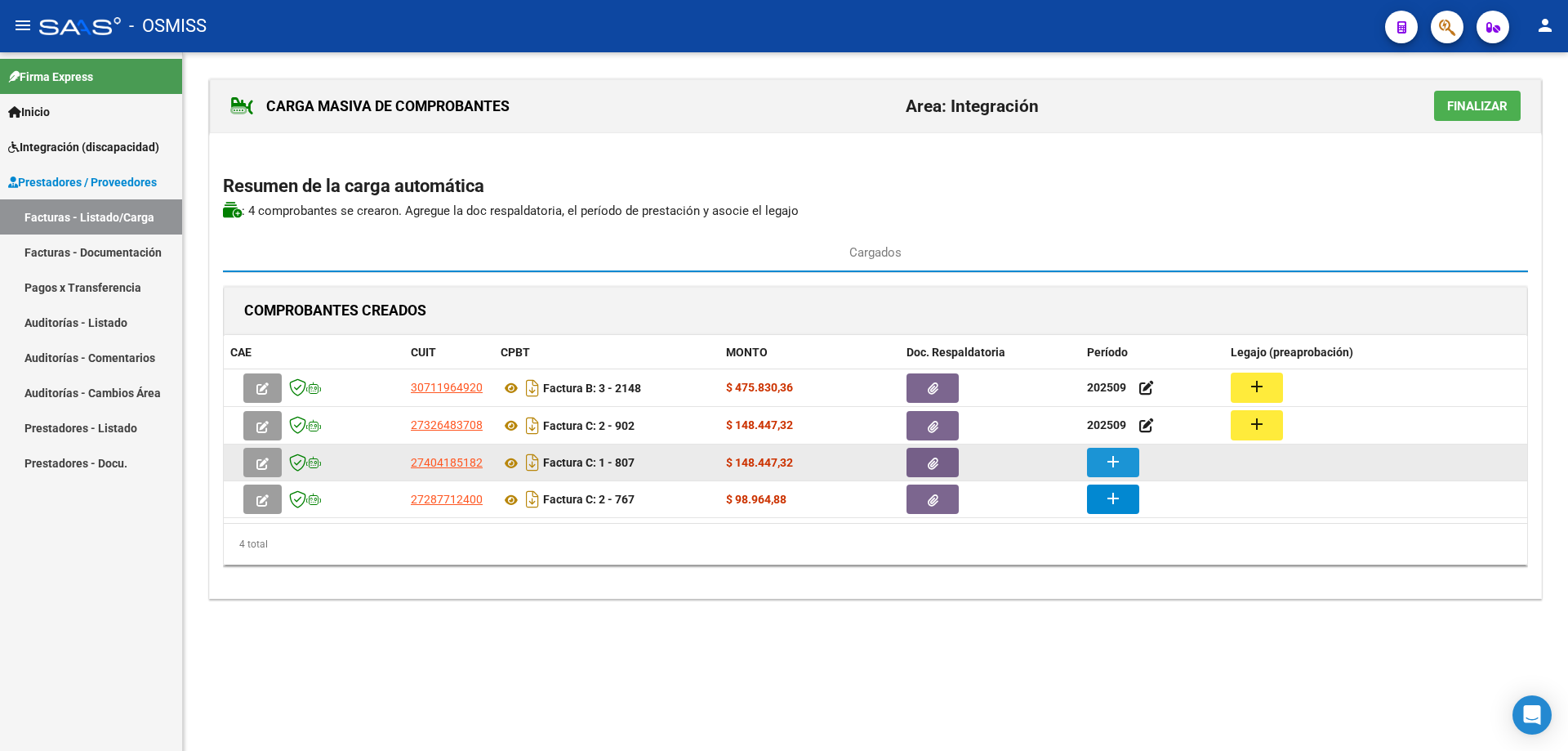
click at [1118, 461] on mat-icon "add" at bounding box center [1113, 461] width 19 height 19
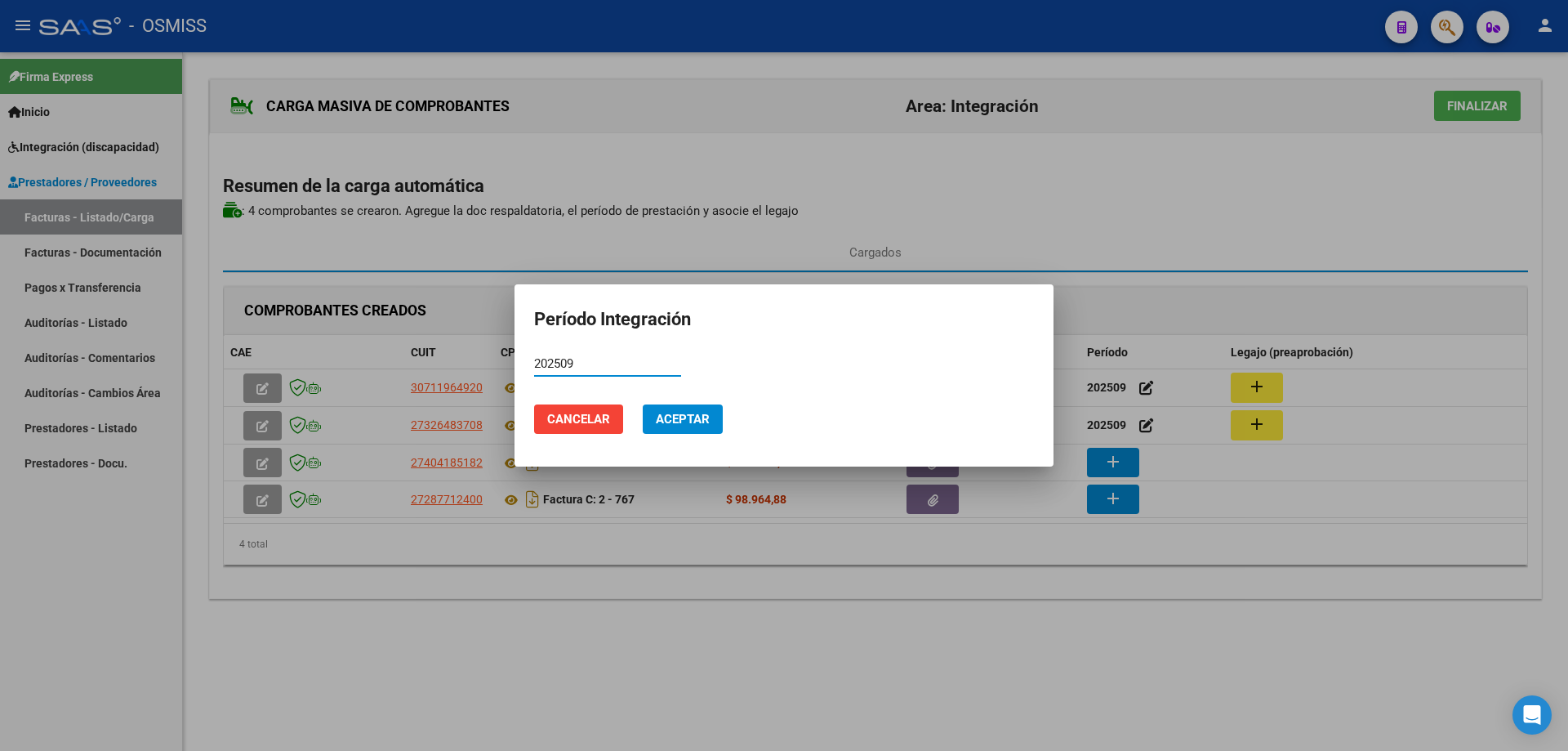
type input "202509"
click at [687, 422] on span "Aceptar" at bounding box center [683, 418] width 54 height 14
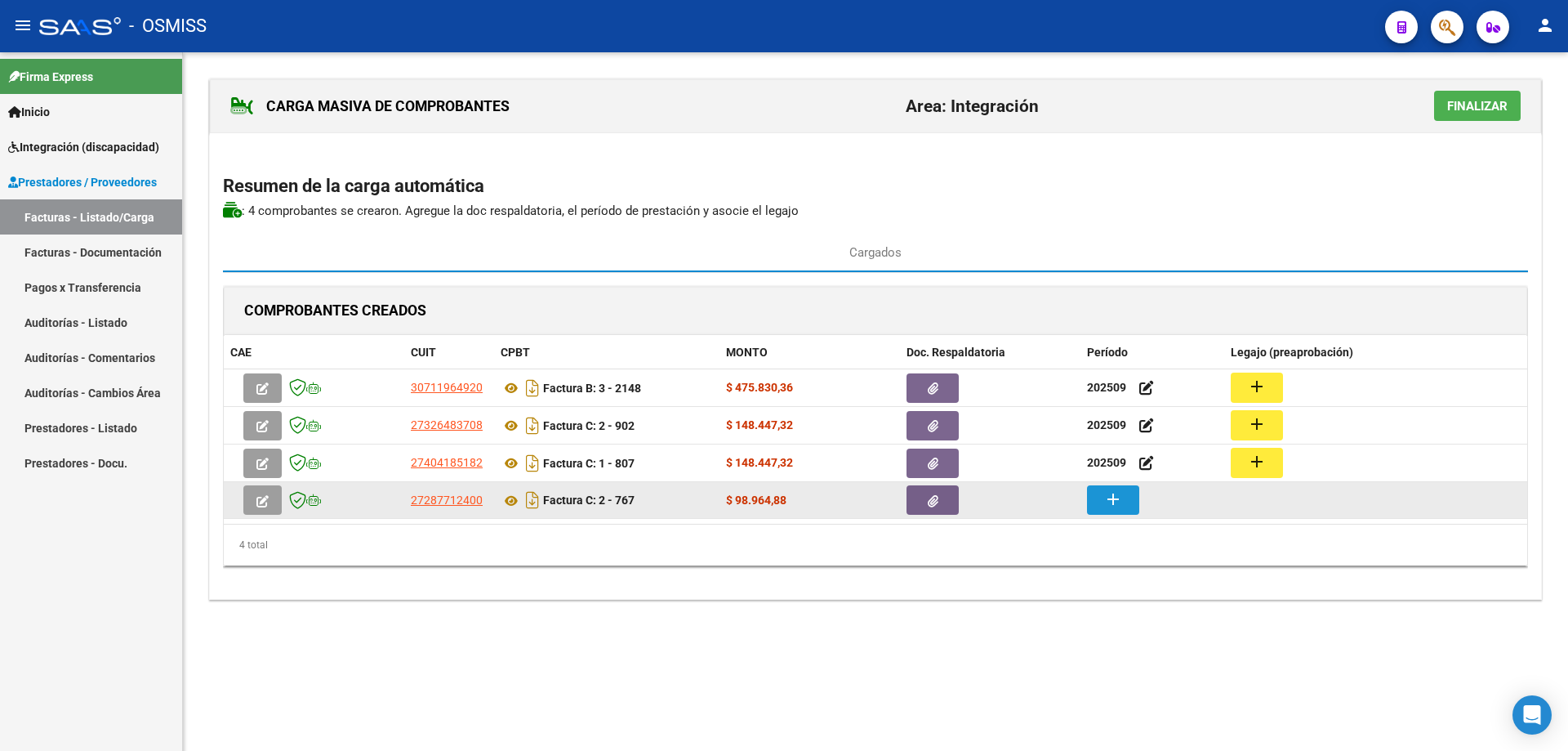
click at [1106, 494] on mat-icon "add" at bounding box center [1113, 499] width 19 height 19
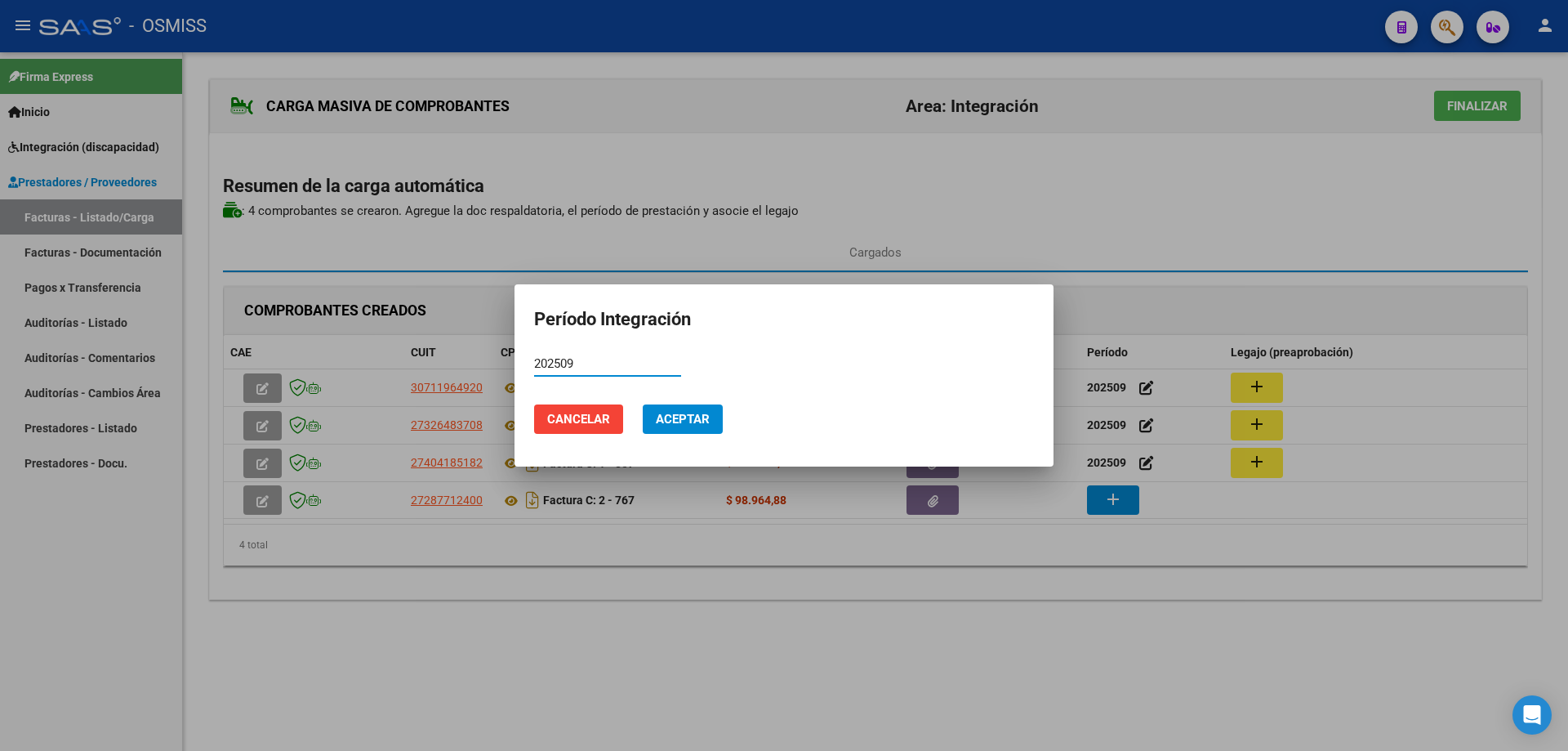
type input "202509"
click at [700, 413] on span "Aceptar" at bounding box center [683, 418] width 54 height 14
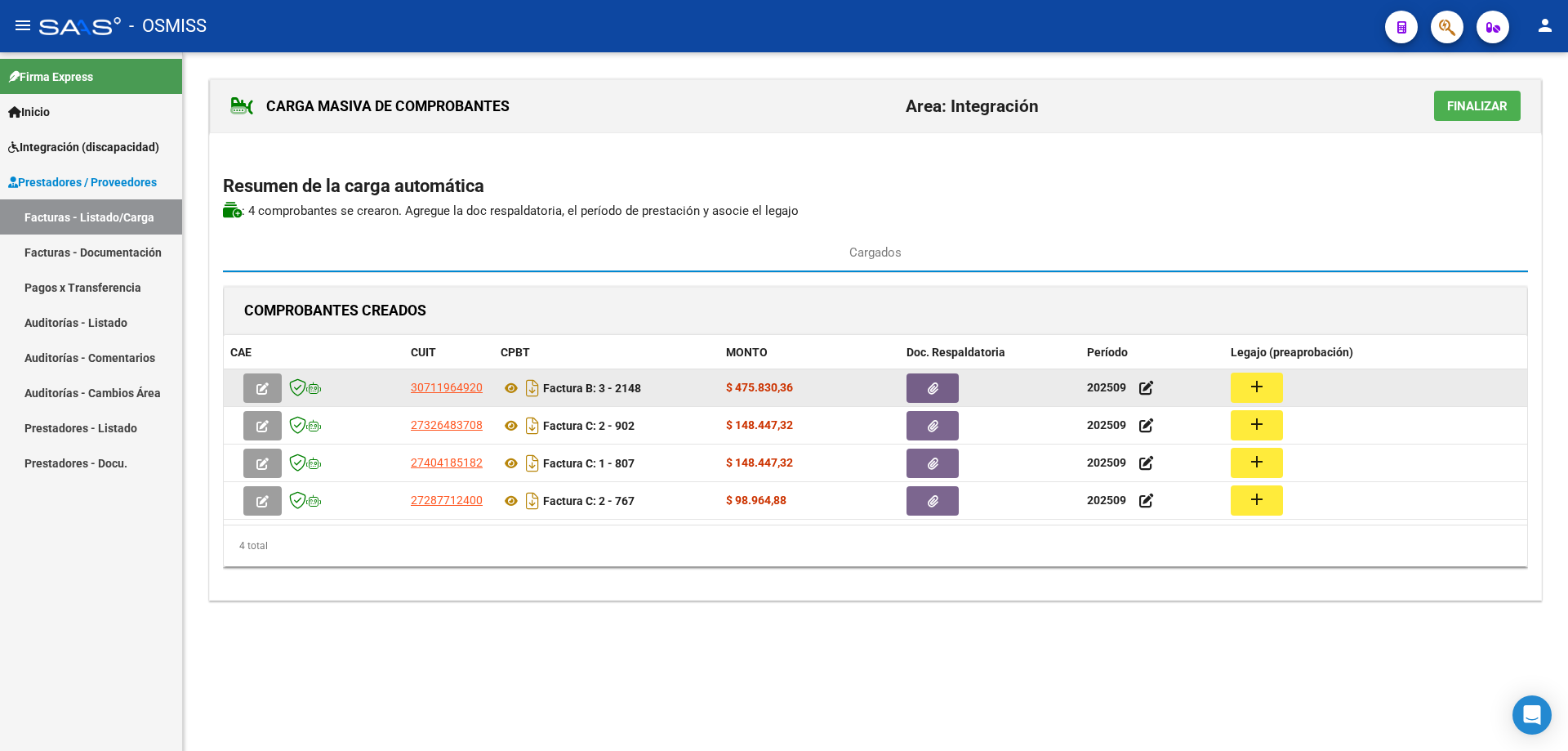
click at [1257, 383] on mat-icon "add" at bounding box center [1257, 387] width 19 height 19
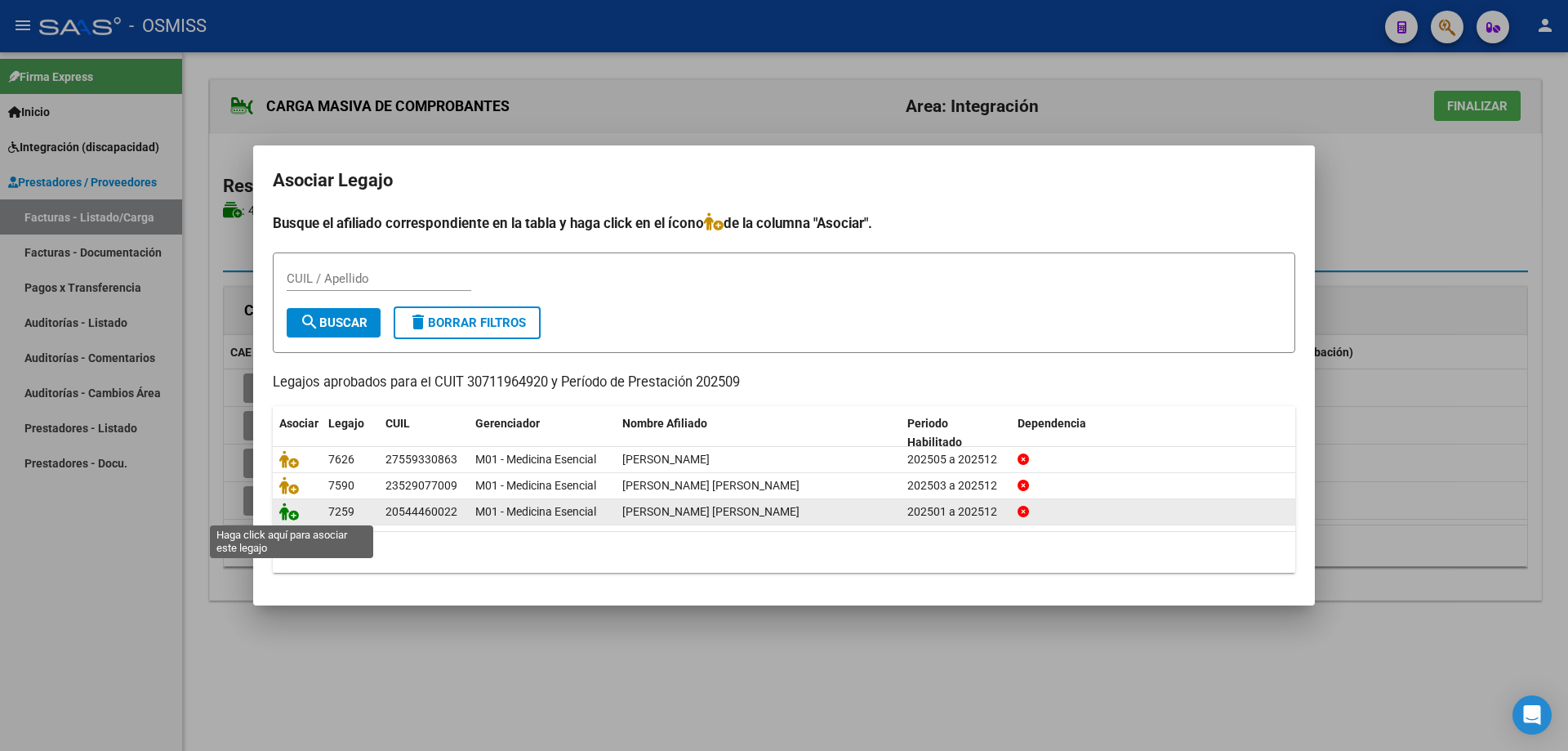
click at [290, 510] on icon at bounding box center [289, 511] width 19 height 18
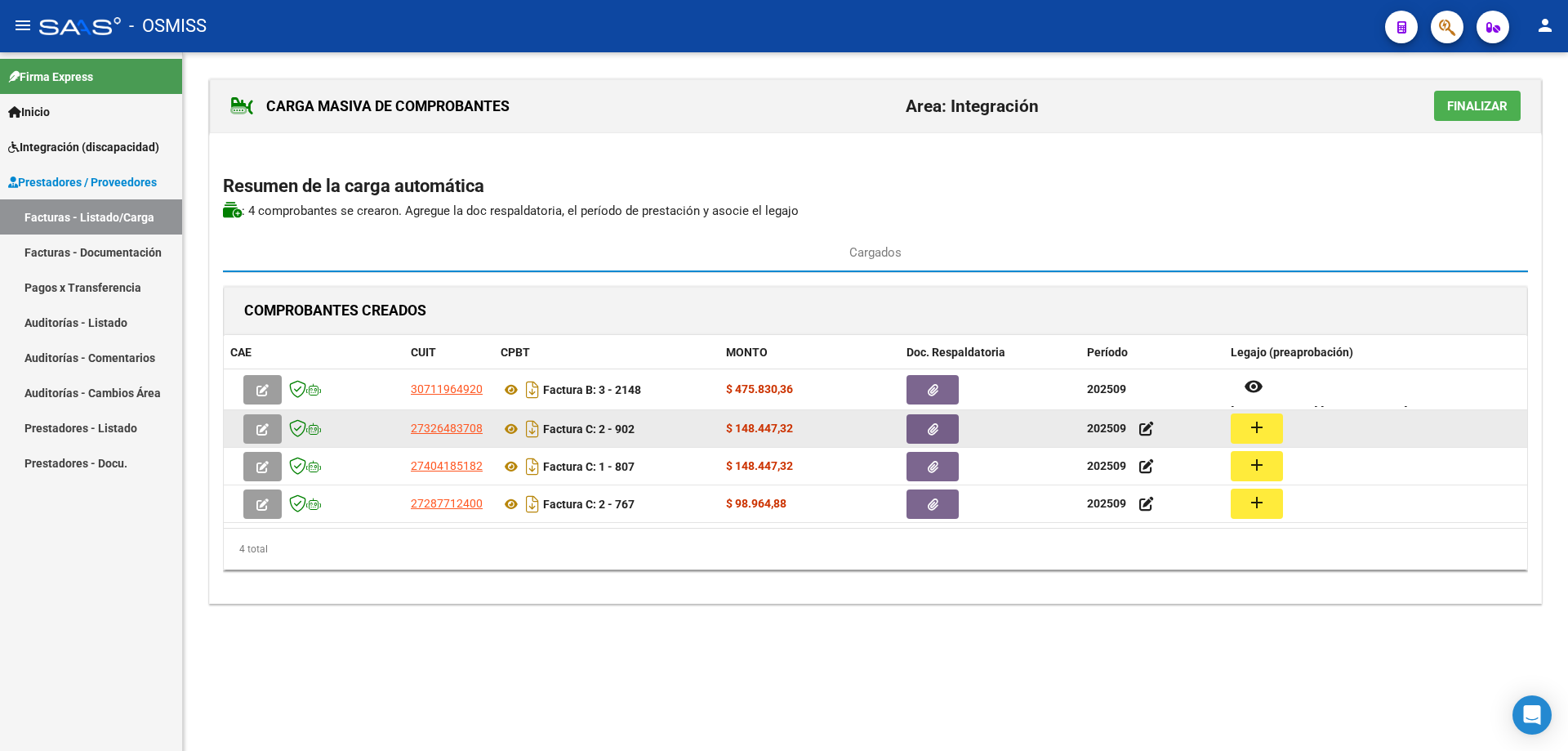
click at [1266, 422] on mat-icon "add" at bounding box center [1257, 427] width 19 height 19
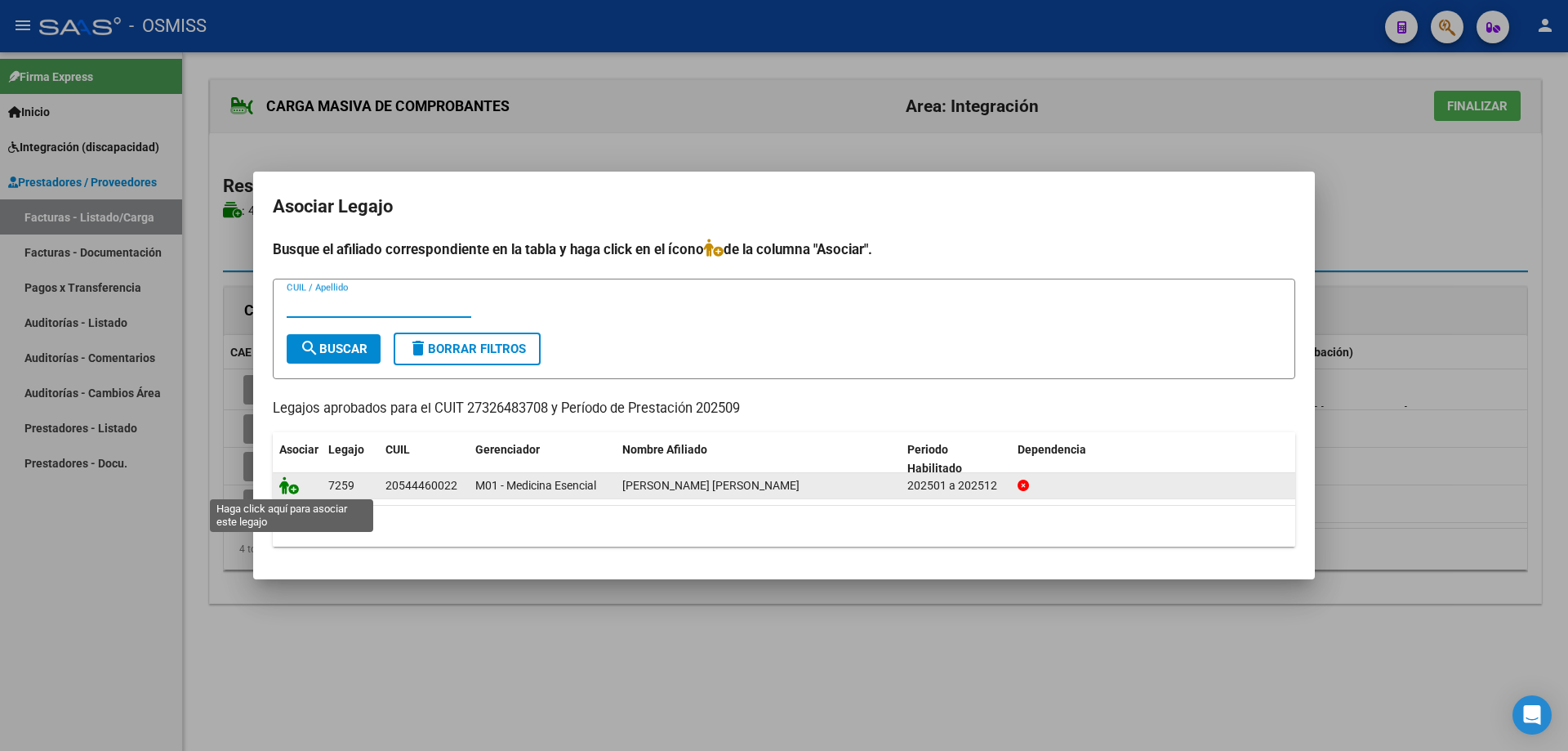
click at [293, 485] on icon at bounding box center [289, 485] width 19 height 18
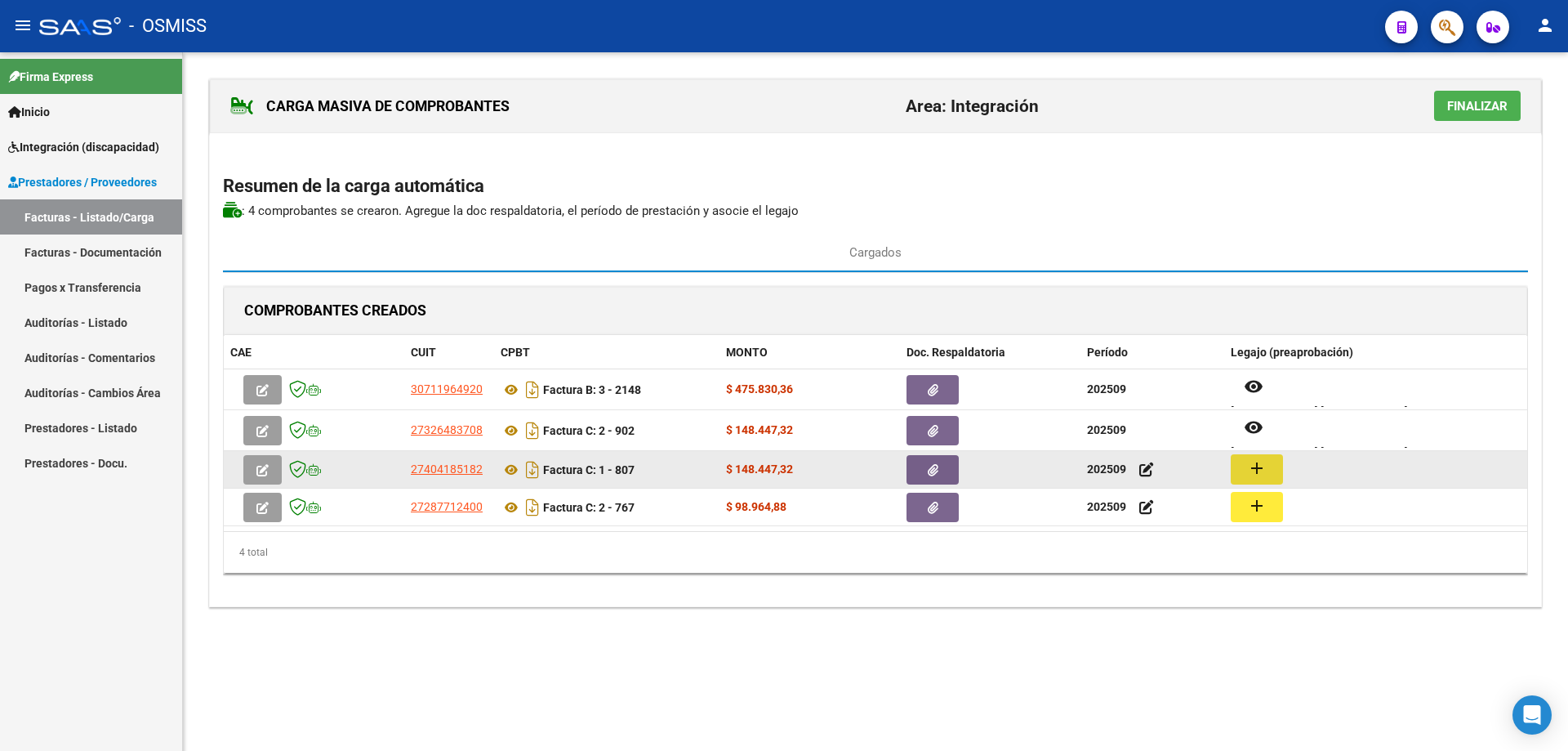
click at [1253, 471] on mat-icon "add" at bounding box center [1257, 468] width 19 height 19
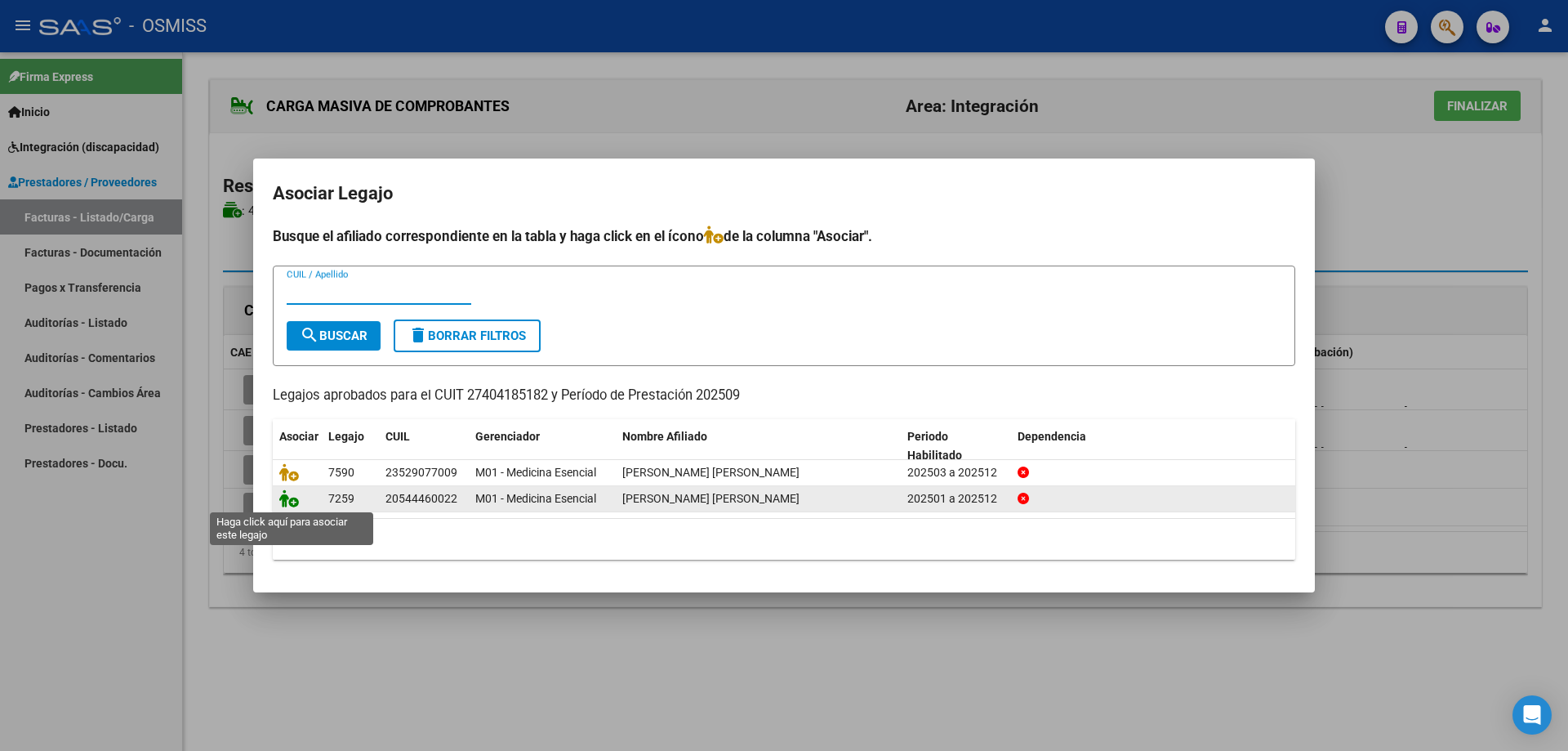
click at [284, 505] on icon at bounding box center [289, 498] width 19 height 18
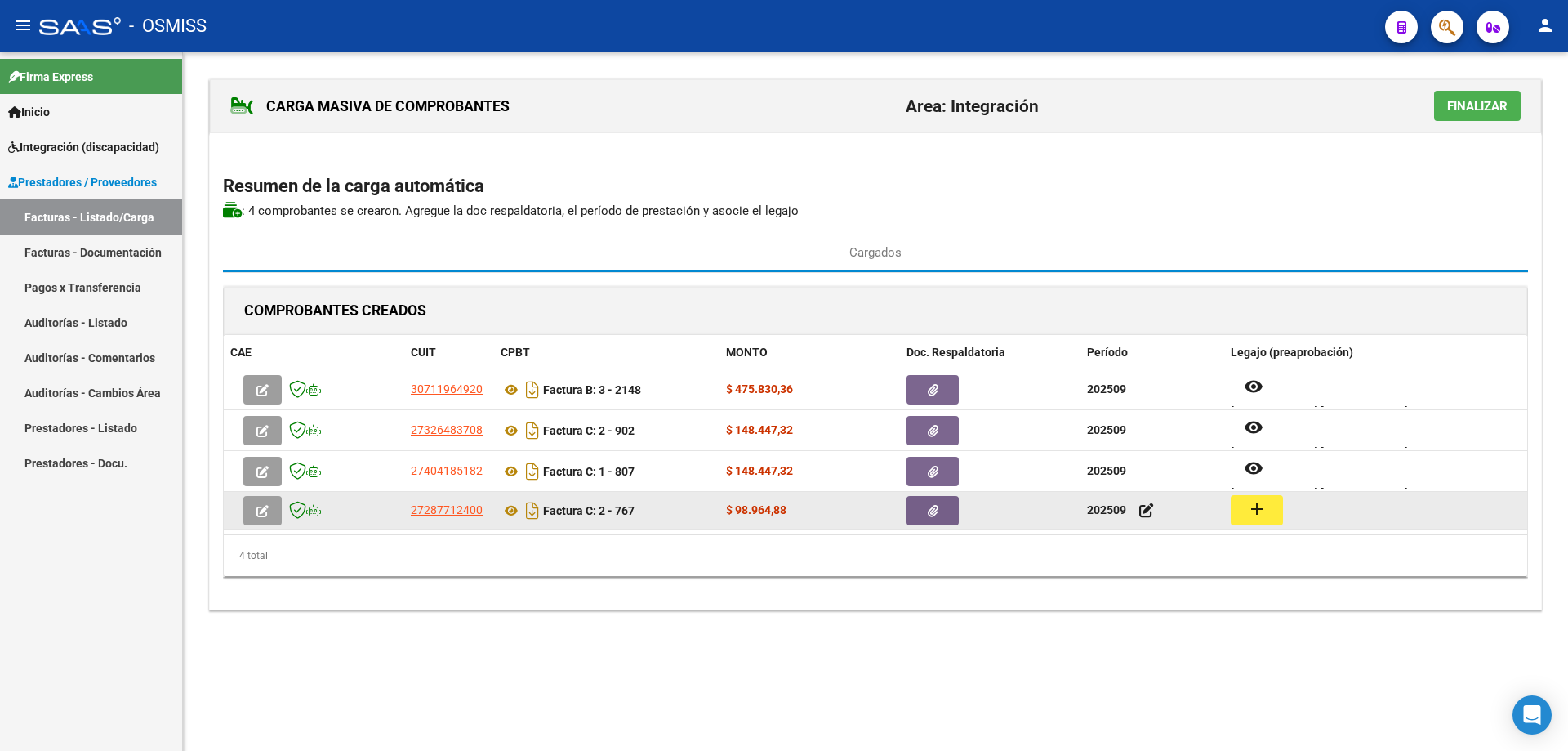
click at [1243, 509] on button "add" at bounding box center [1257, 510] width 53 height 31
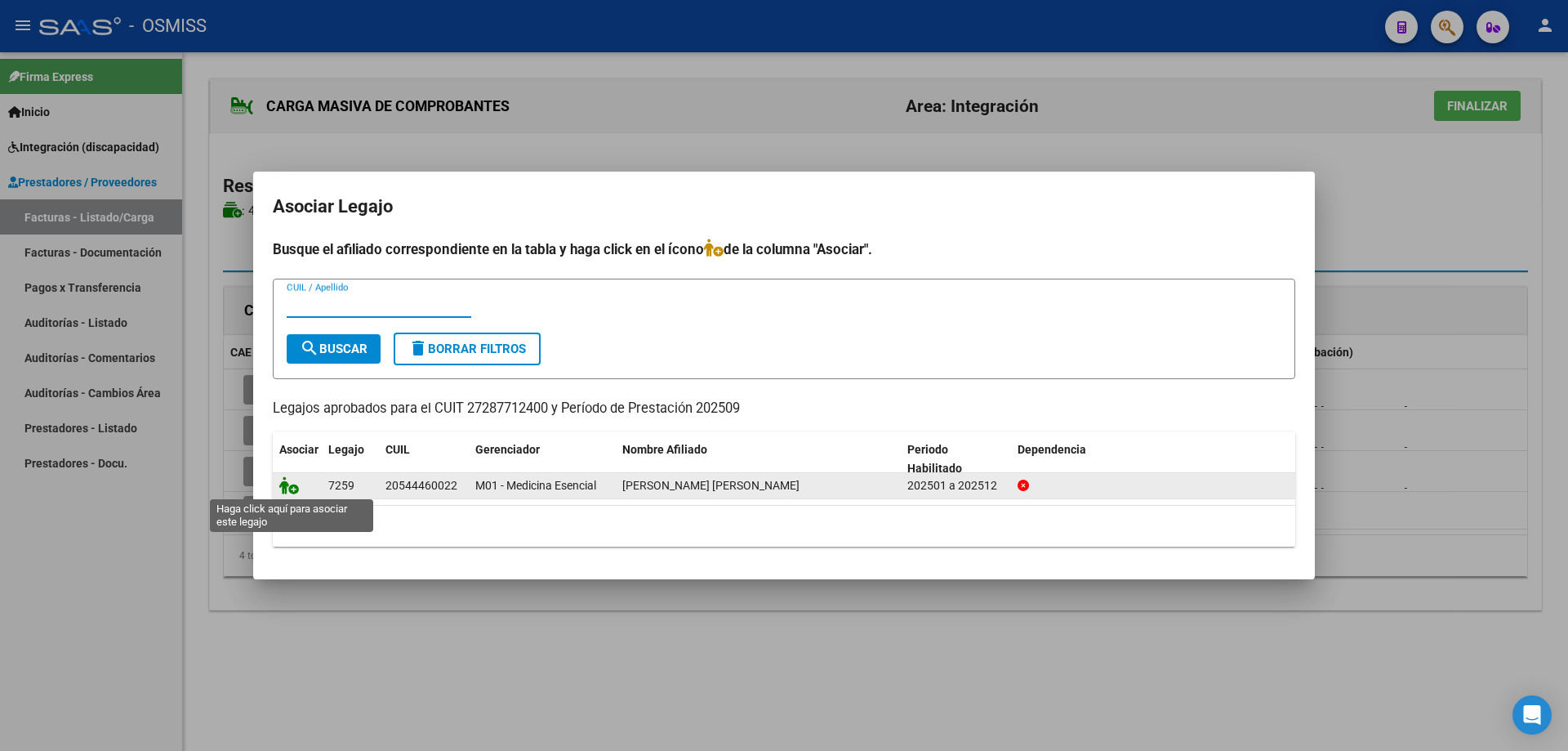
click at [290, 488] on icon at bounding box center [289, 485] width 19 height 18
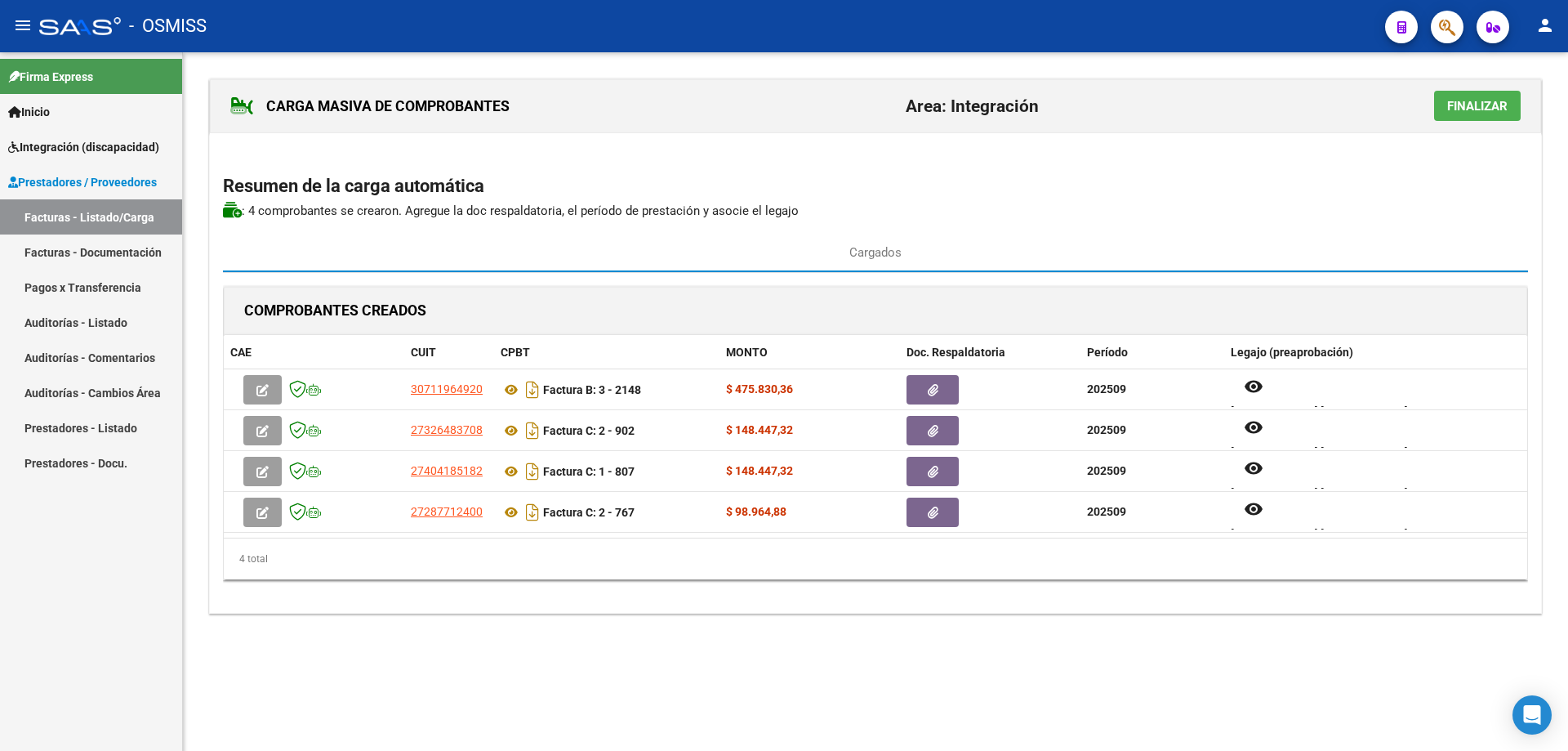
click at [1472, 107] on span "Finalizar" at bounding box center [1477, 106] width 60 height 14
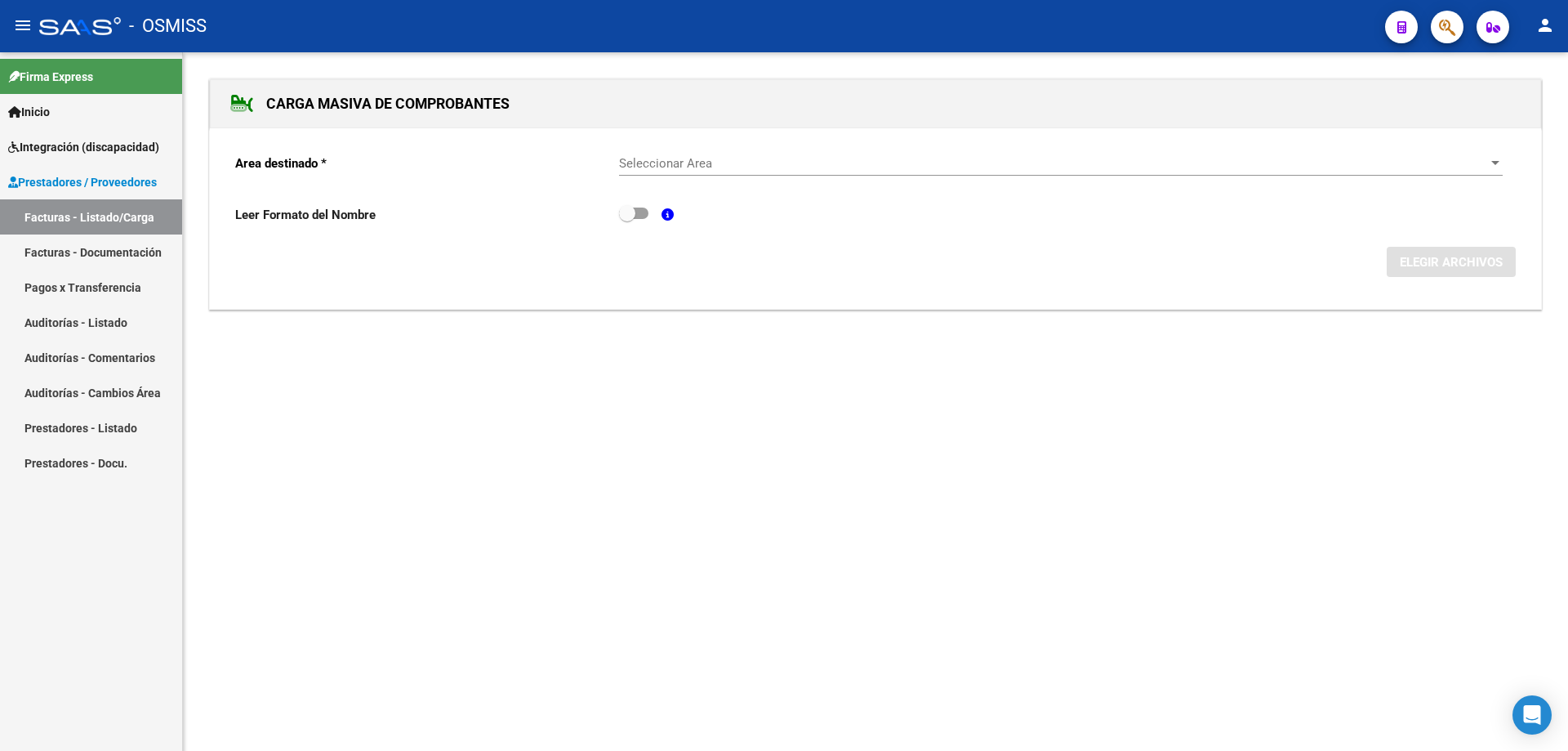
click at [726, 161] on span "Seleccionar Area" at bounding box center [1054, 163] width 869 height 14
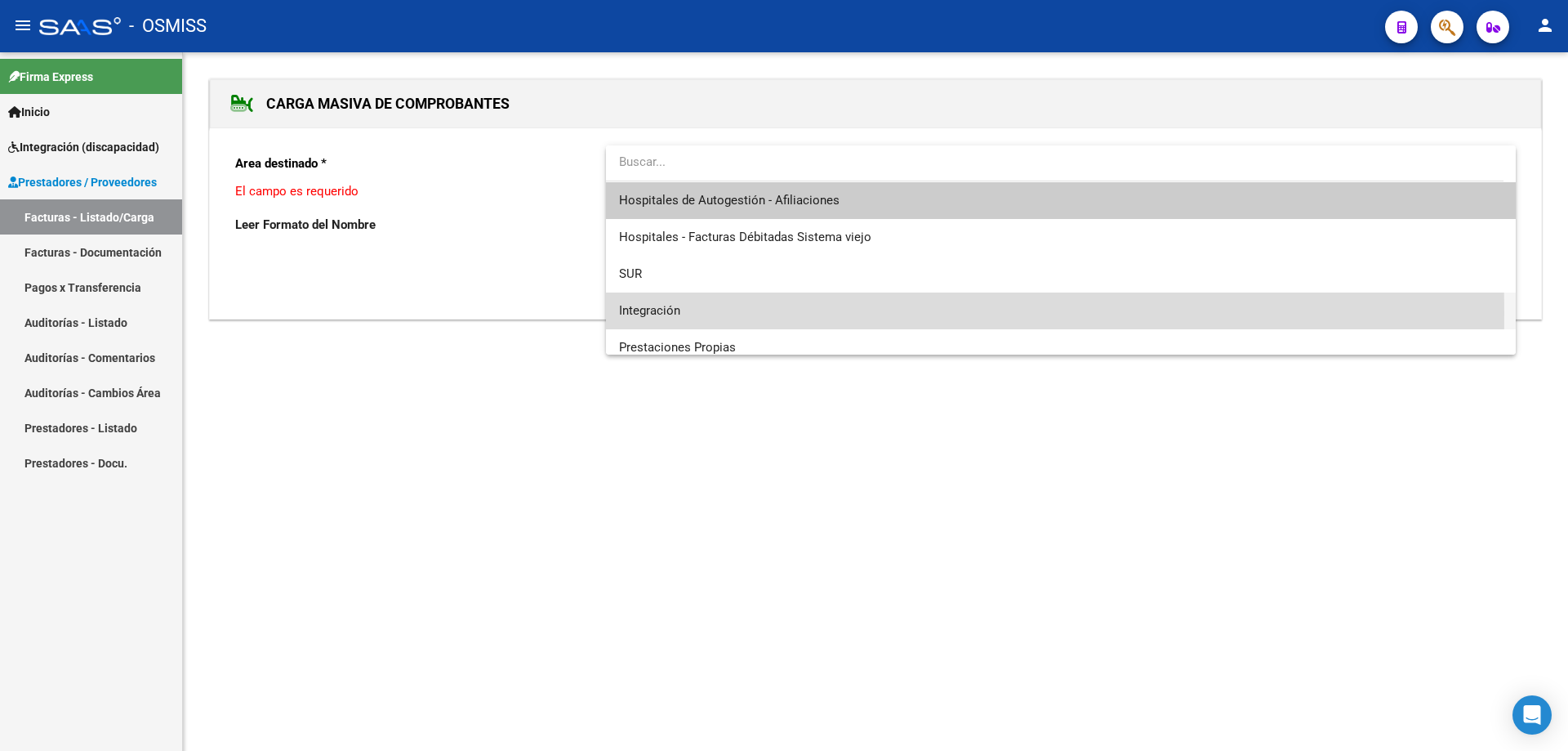
click at [702, 313] on span "Integración" at bounding box center [1062, 311] width 884 height 36
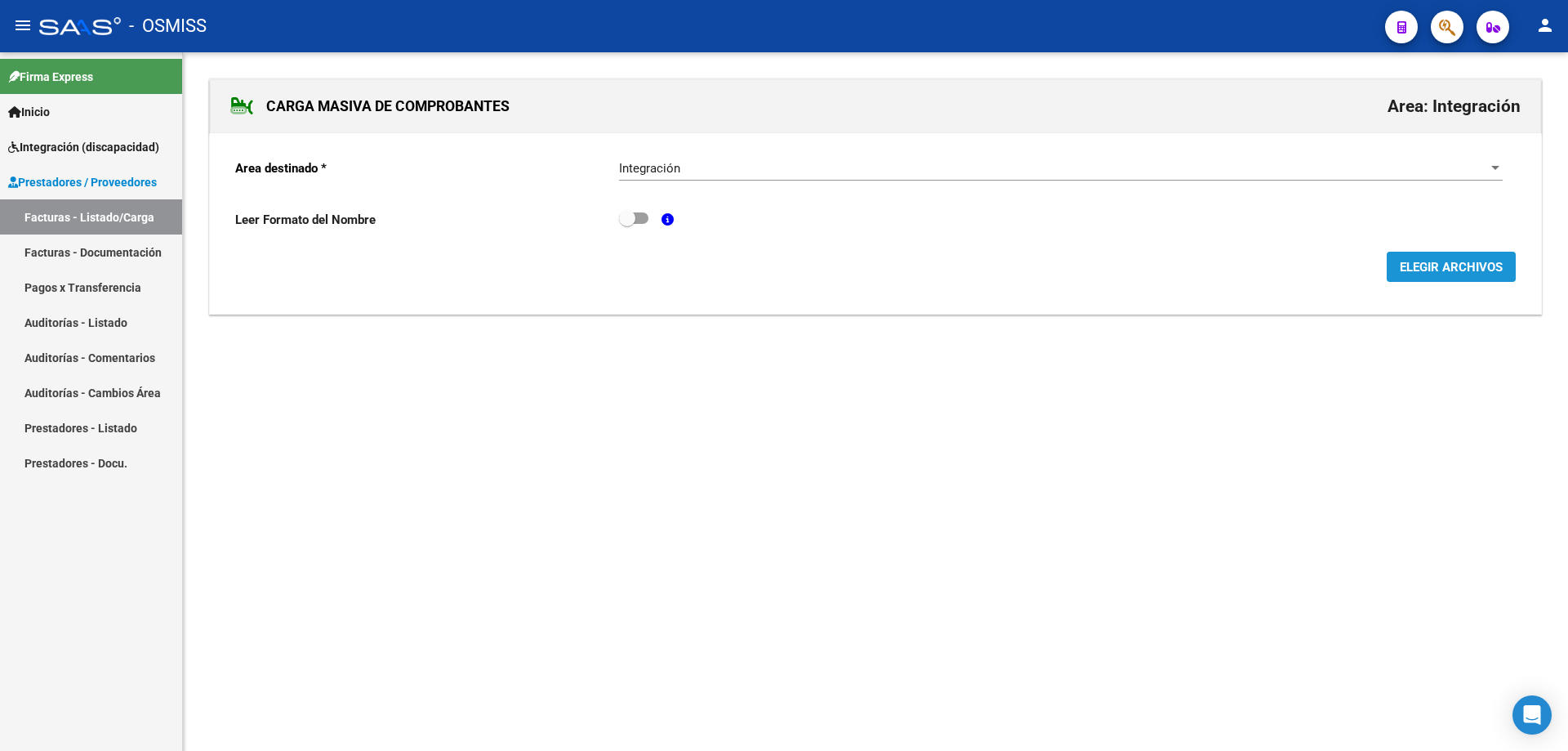
click at [1443, 264] on span "ELEGIR ARCHIVOS" at bounding box center [1451, 267] width 103 height 14
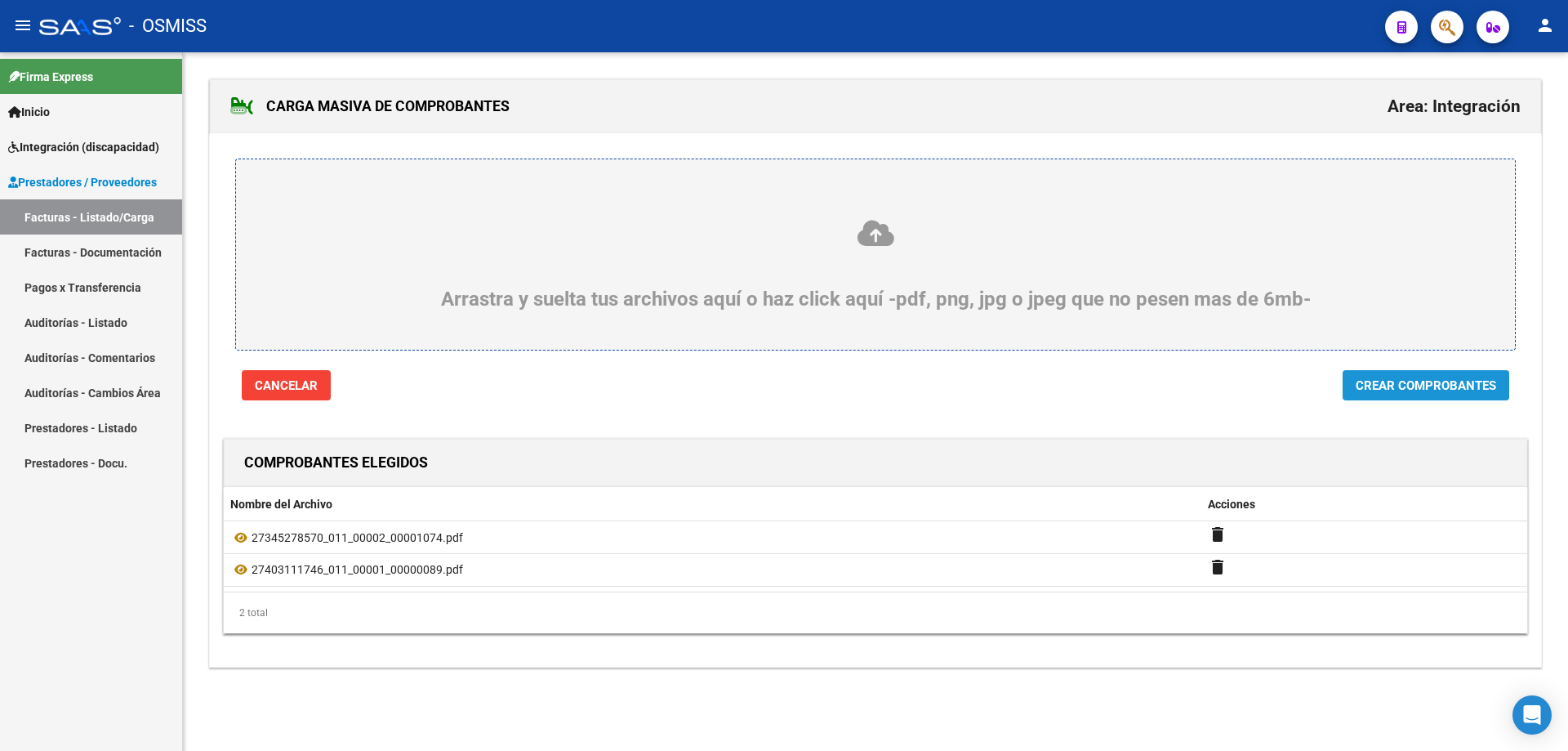
click at [1427, 387] on span "Crear Comprobantes" at bounding box center [1426, 385] width 141 height 14
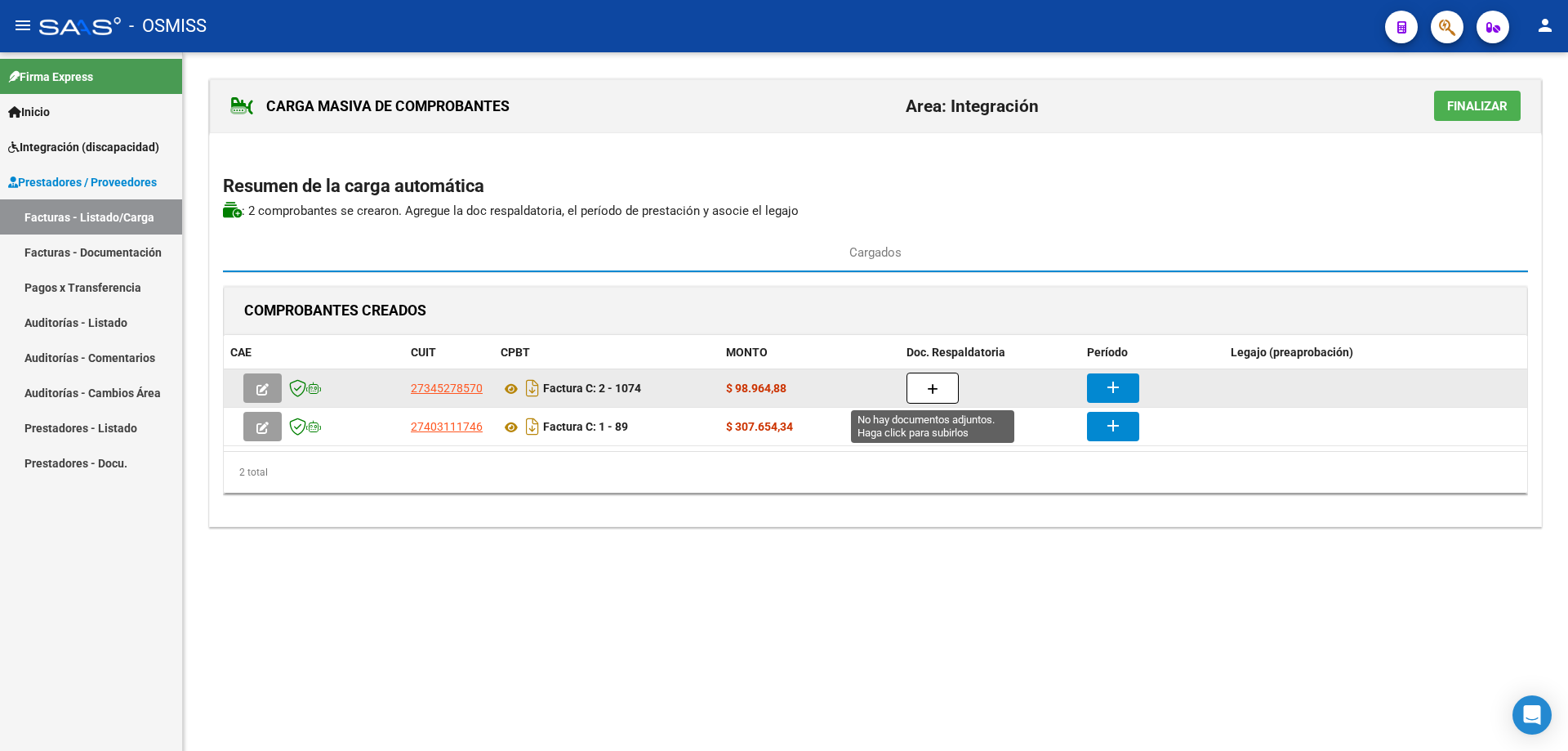
click at [925, 385] on button "button" at bounding box center [933, 387] width 53 height 31
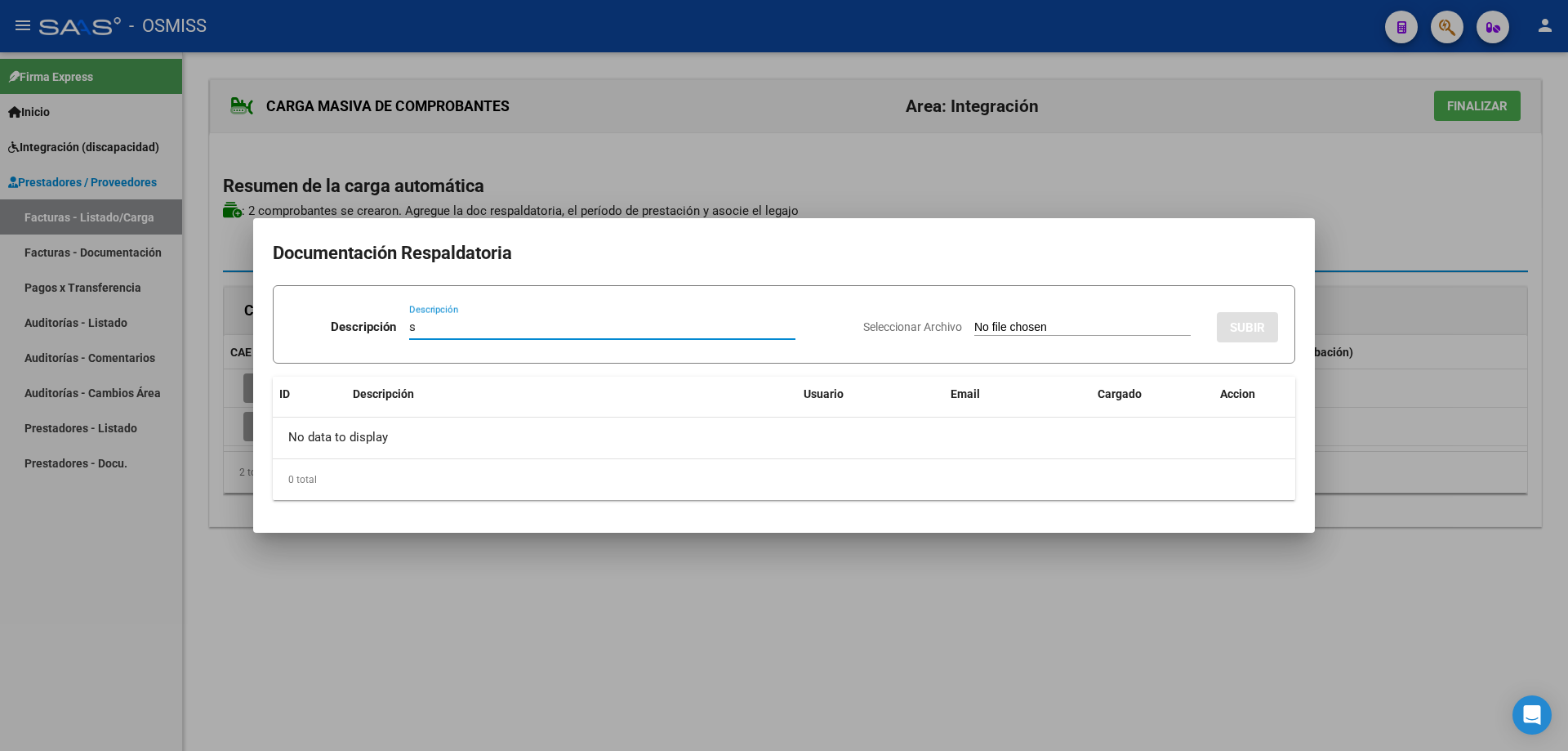
type input "s"
click at [976, 324] on input "Seleccionar Archivo" at bounding box center [1083, 328] width 217 height 15
type input "C:\fakepath\asistencia ALBA [DATE].pdf"
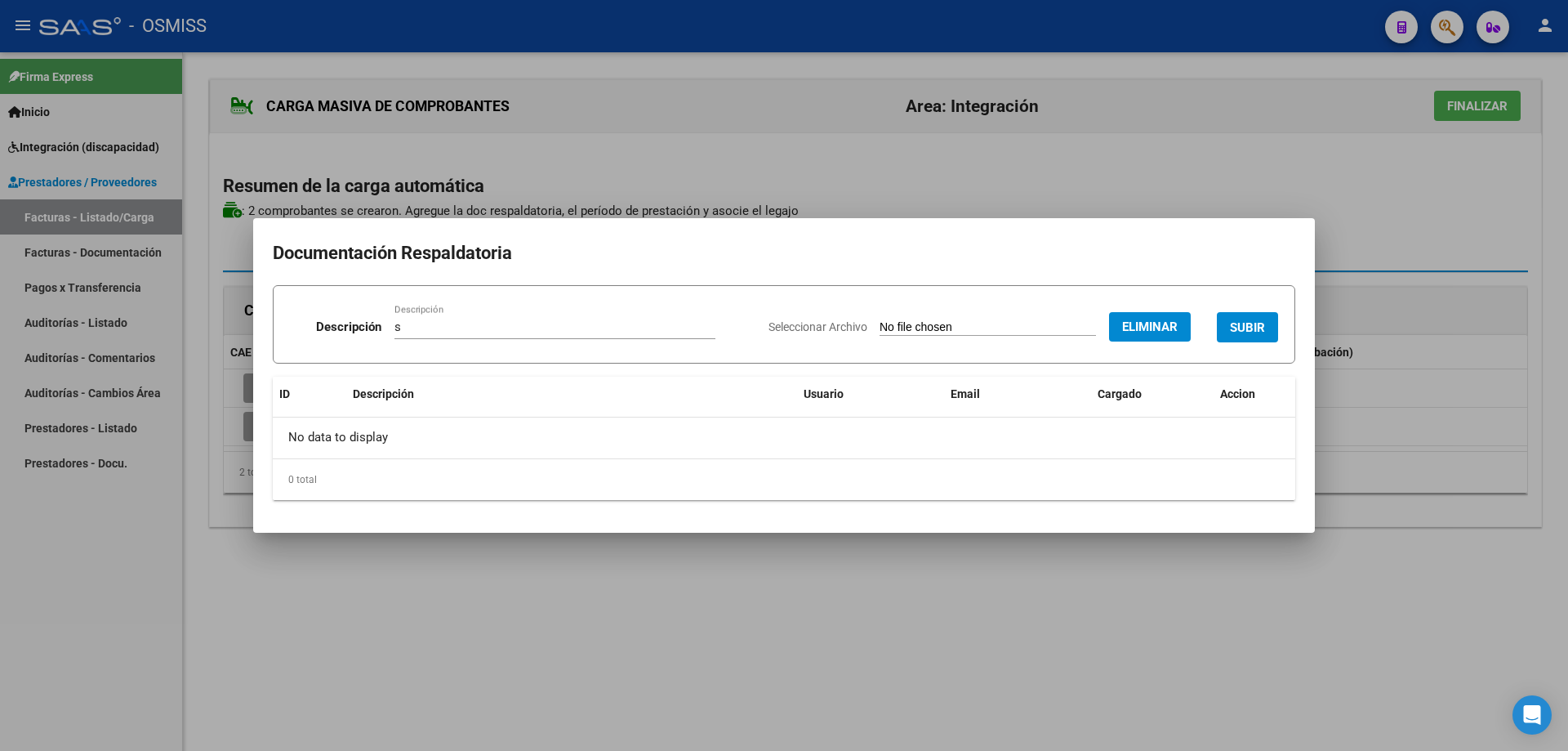
click at [1252, 321] on span "SUBIR" at bounding box center [1248, 327] width 35 height 14
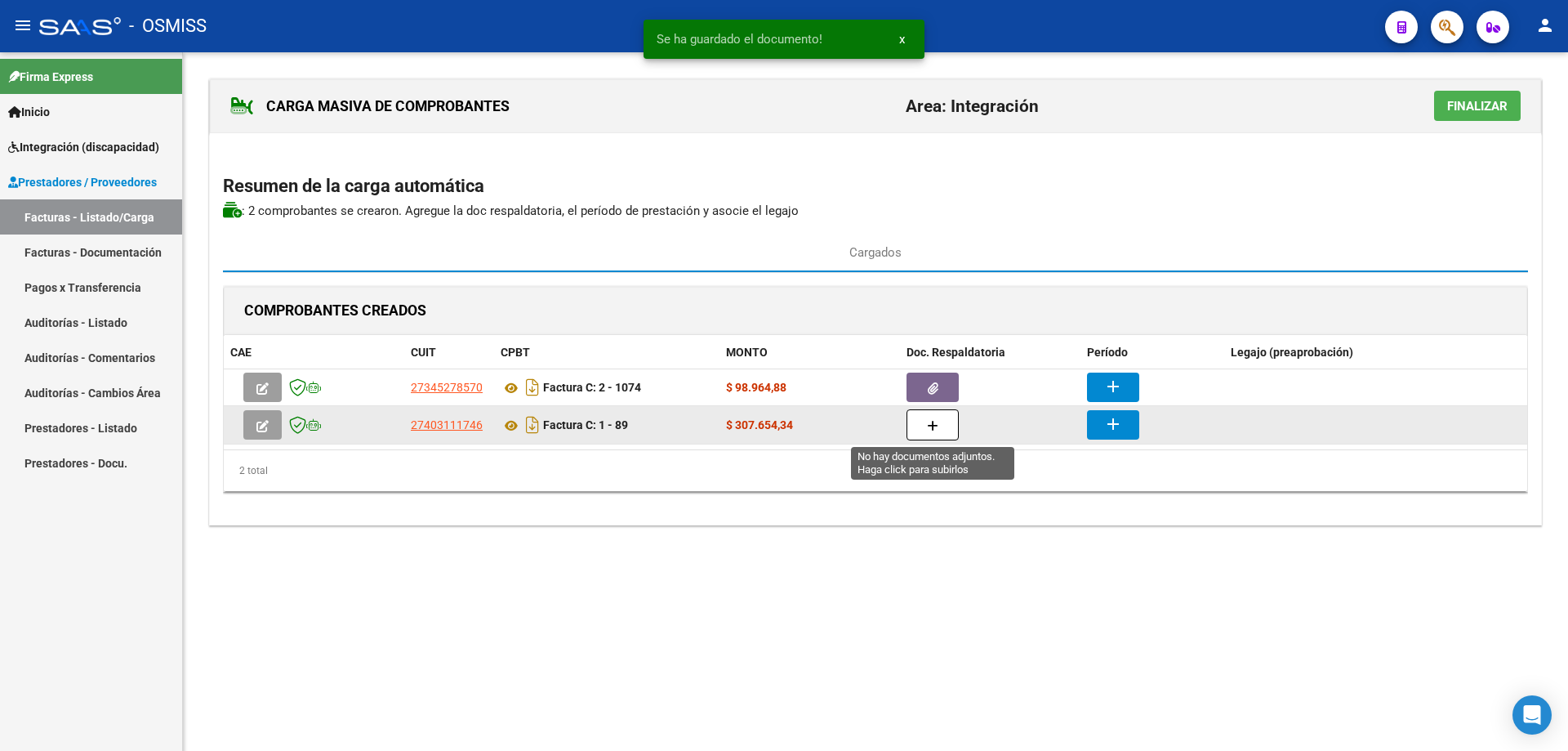
click at [929, 434] on button "button" at bounding box center [933, 425] width 53 height 31
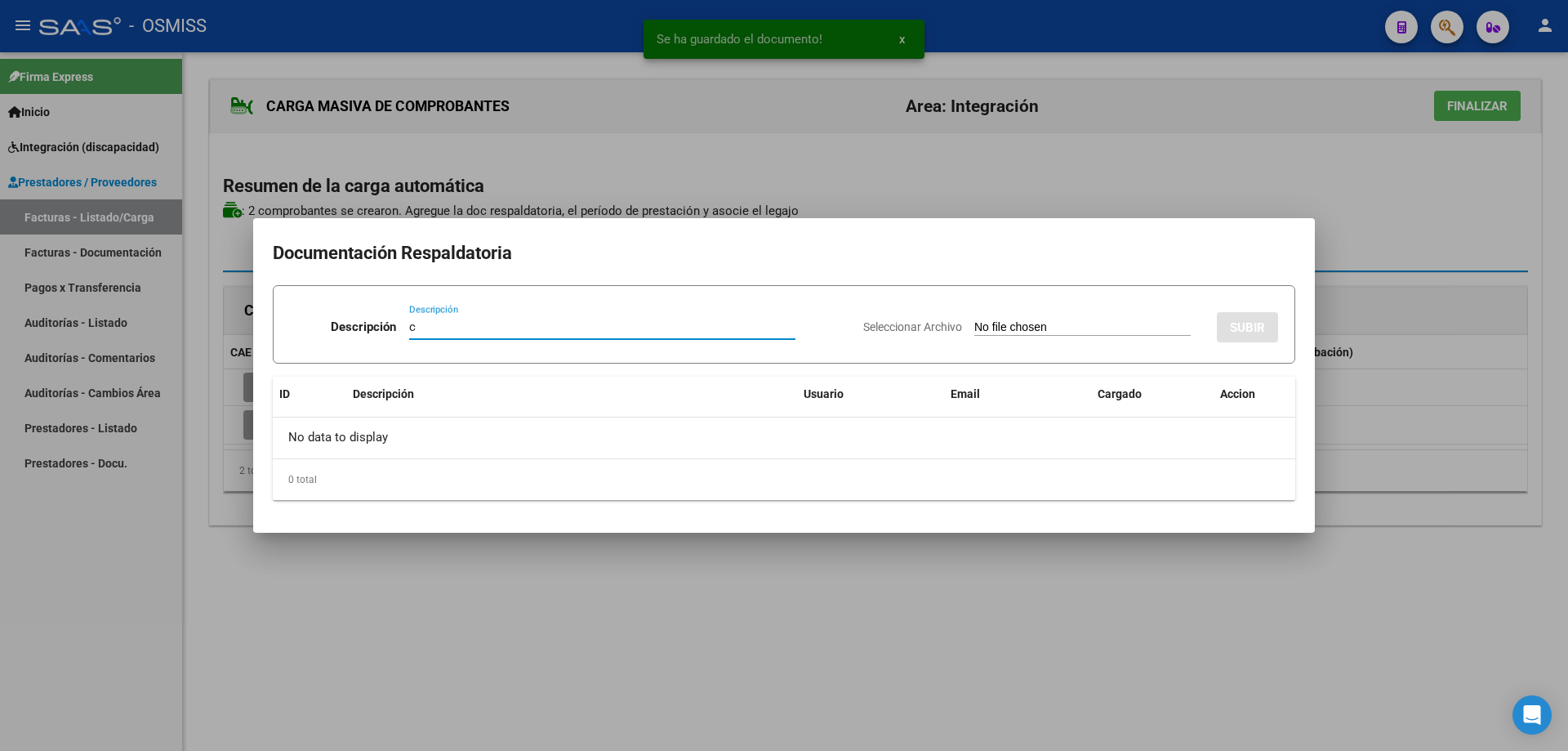
type input "c"
click at [998, 323] on input "Seleccionar Archivo" at bounding box center [1083, 328] width 217 height 15
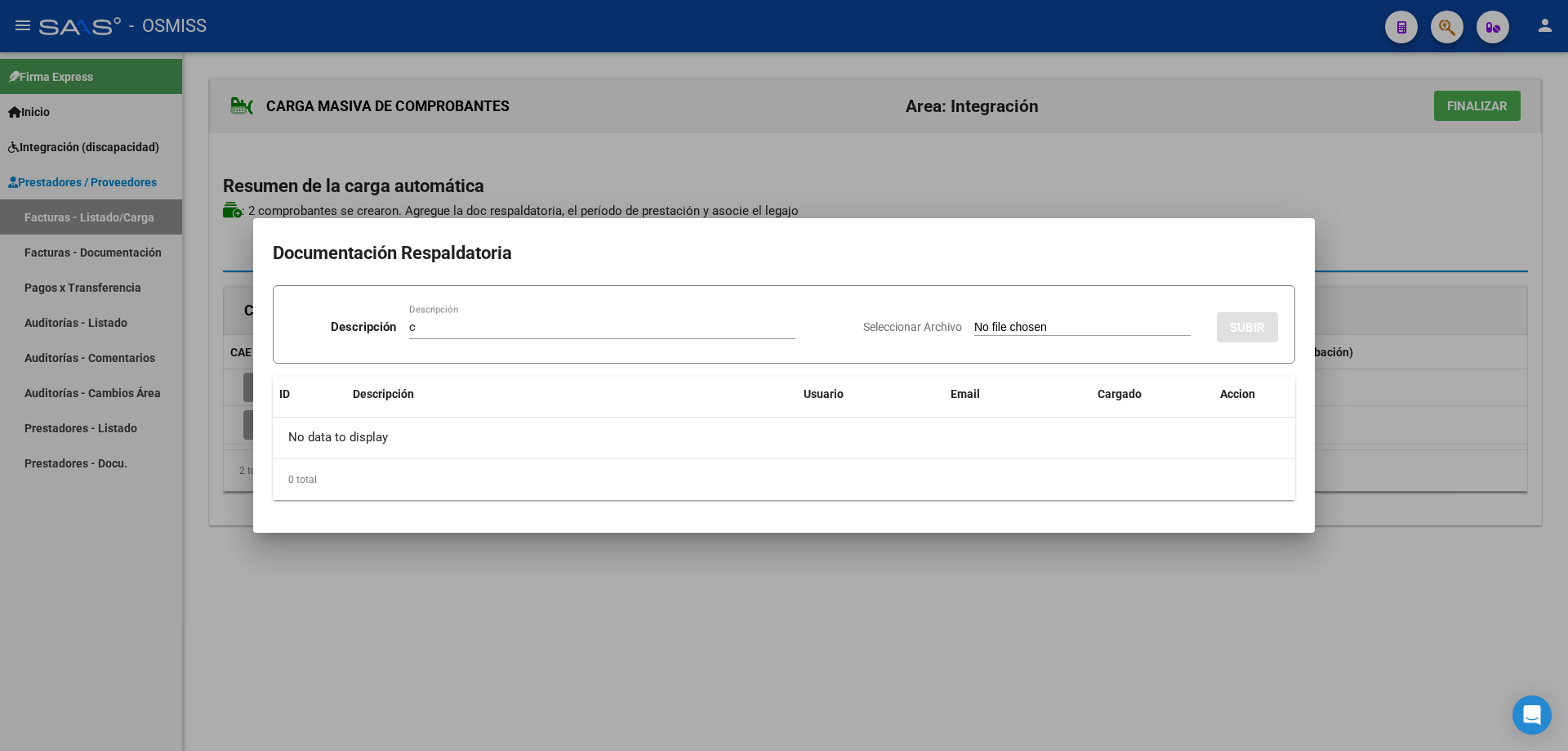
type input "C:\fakepath\asistencia septiembre.pdf"
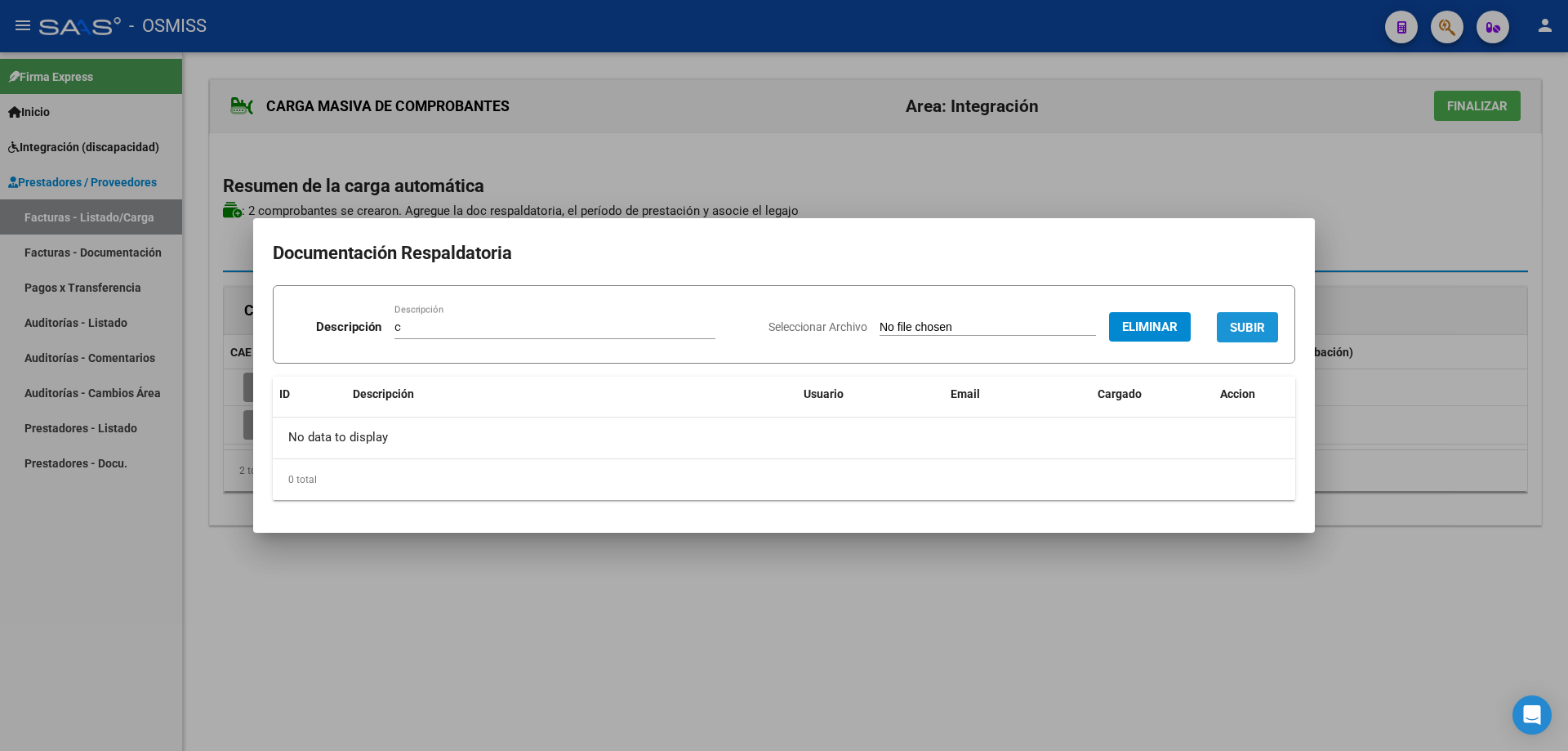
click at [1254, 321] on span "SUBIR" at bounding box center [1248, 327] width 35 height 14
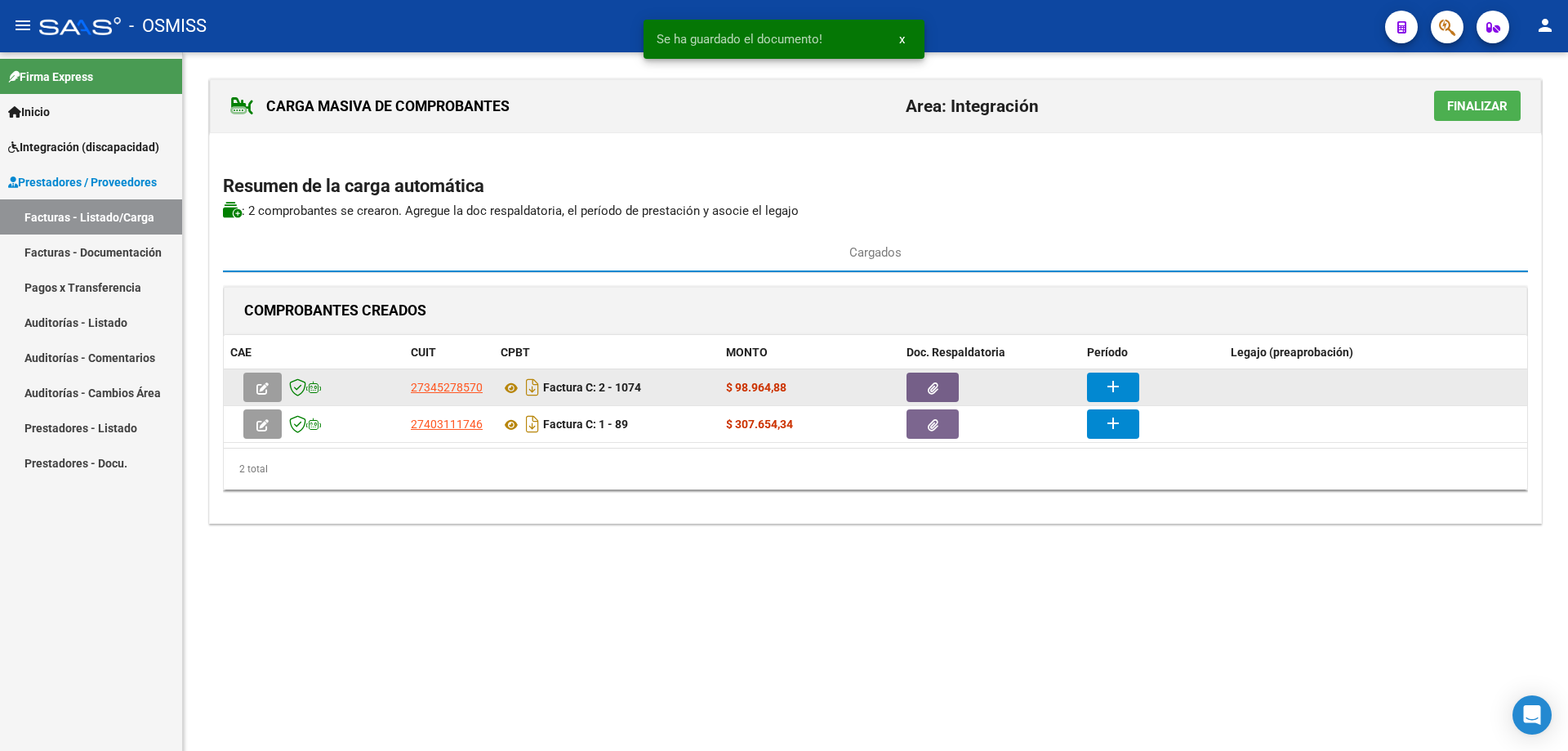
click at [1117, 381] on mat-icon "add" at bounding box center [1113, 387] width 19 height 19
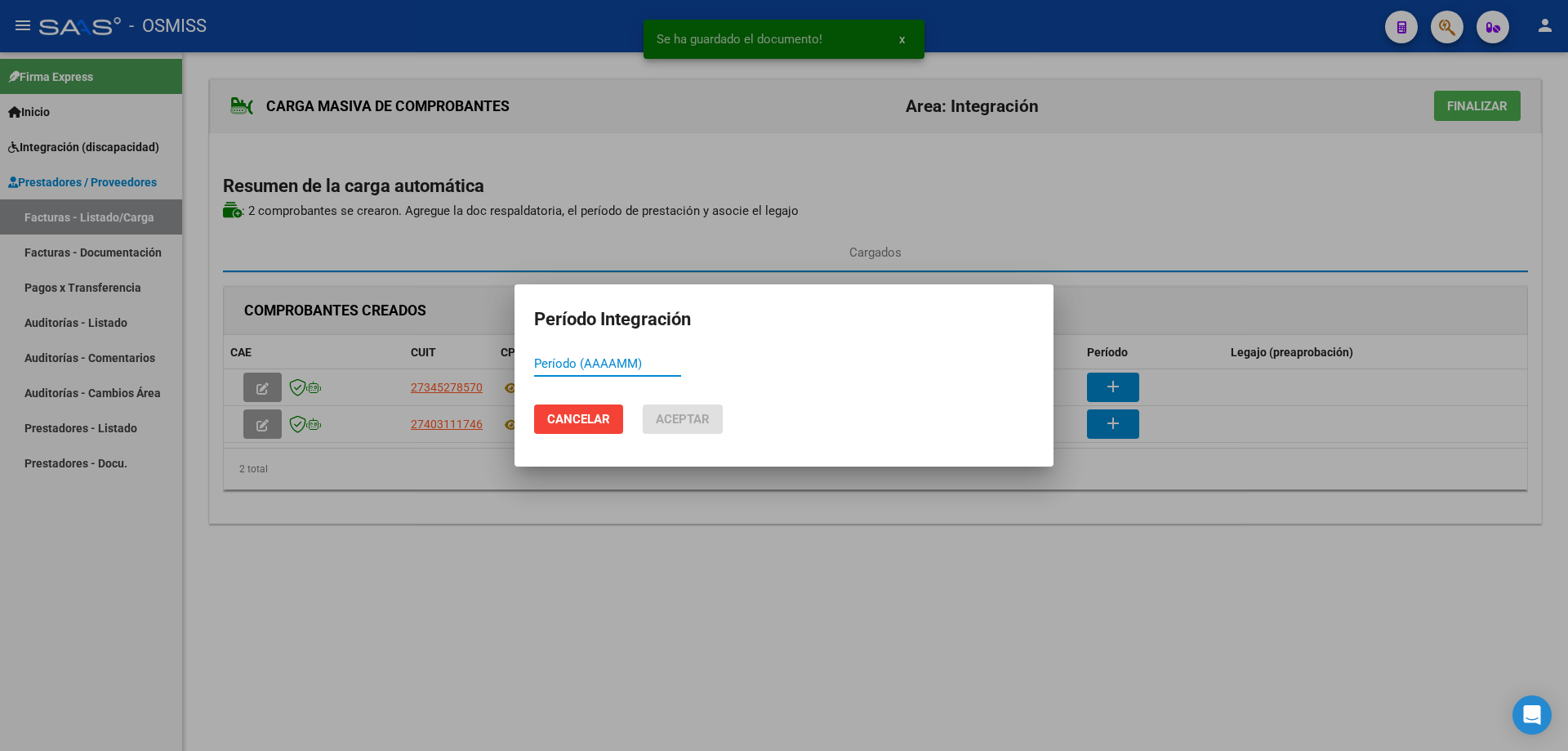
paste input "202509"
type input "202509"
click at [703, 420] on span "Aceptar" at bounding box center [683, 418] width 54 height 14
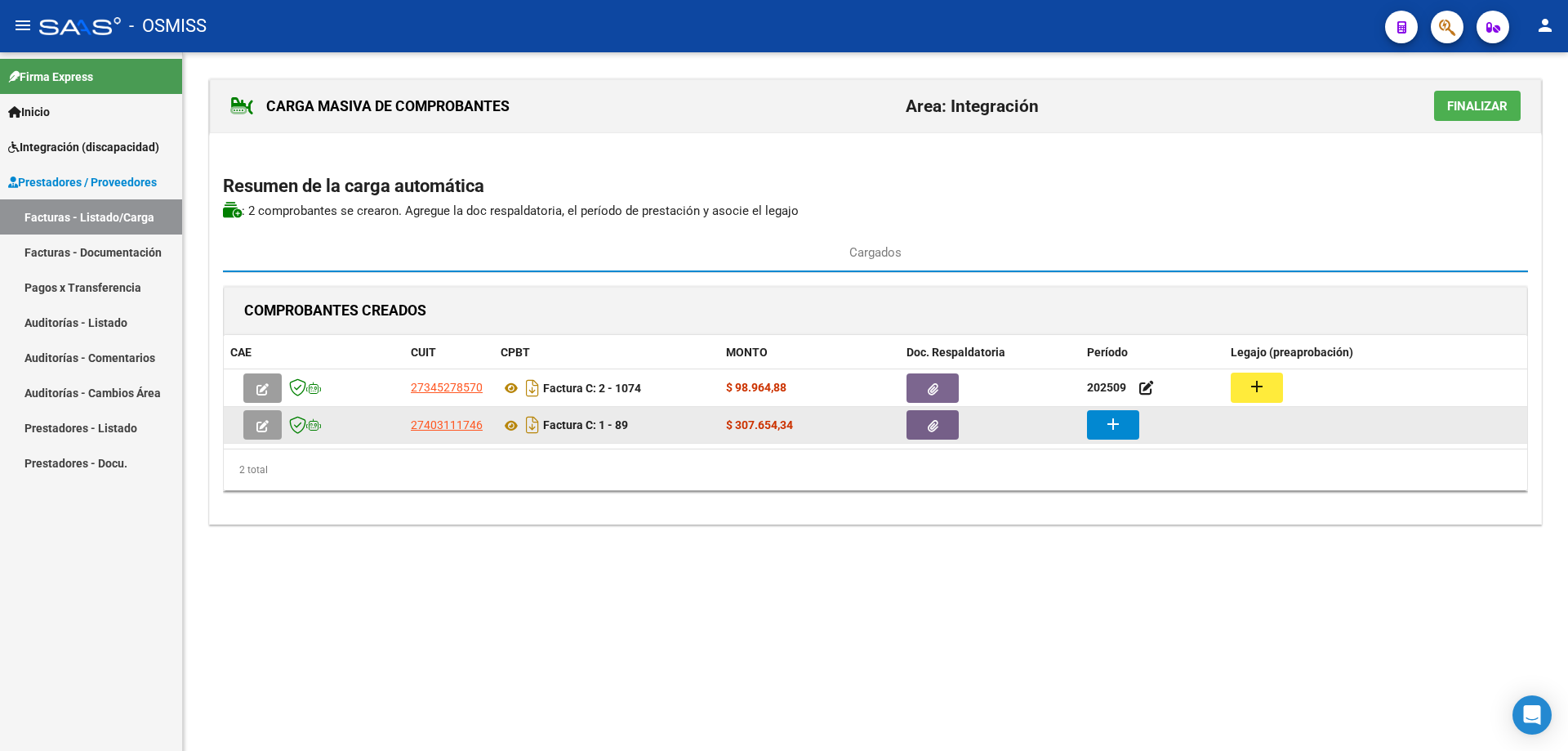
click at [1106, 431] on mat-icon "add" at bounding box center [1113, 424] width 19 height 19
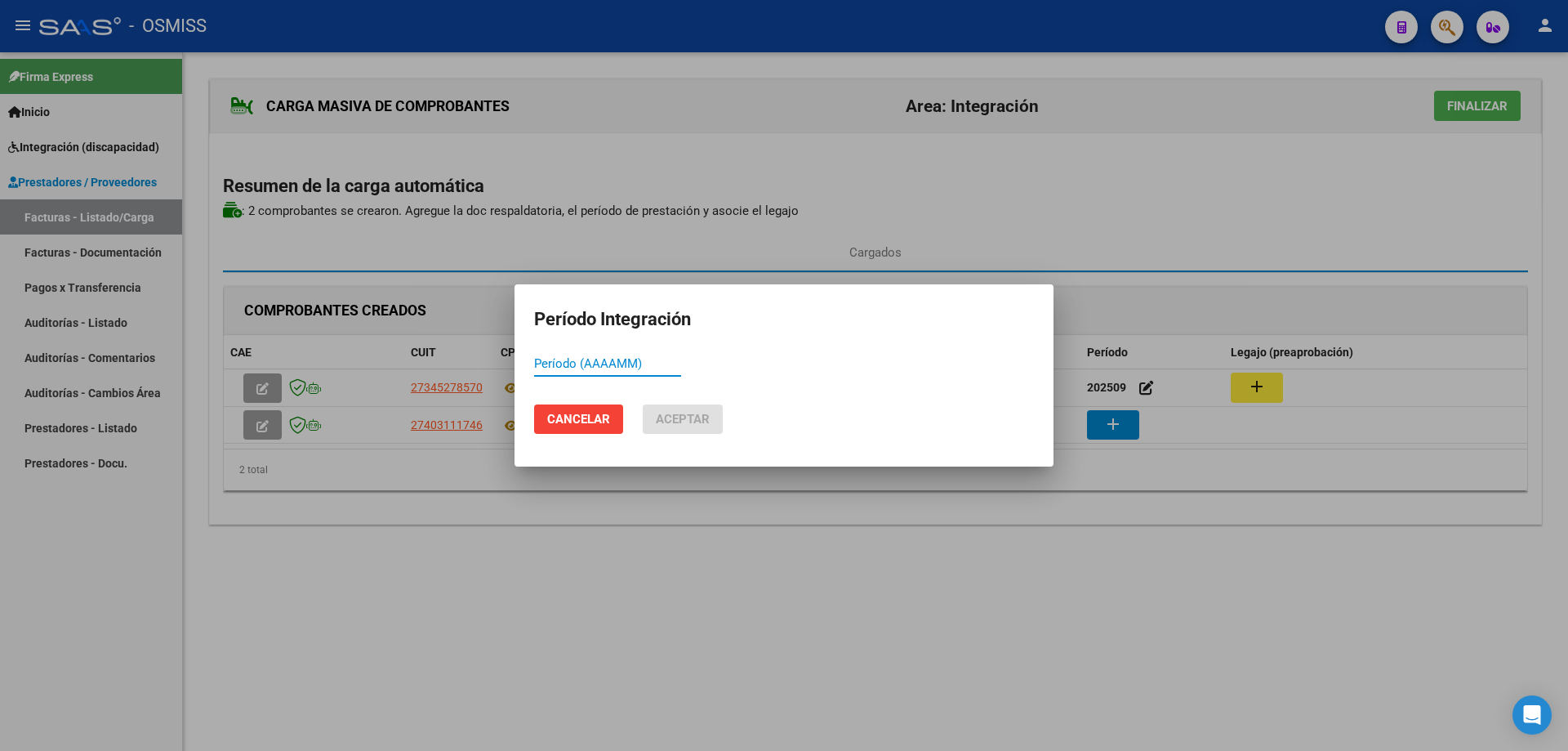
paste input "202509"
type input "202509"
click at [683, 411] on span "Aceptar" at bounding box center [683, 418] width 54 height 14
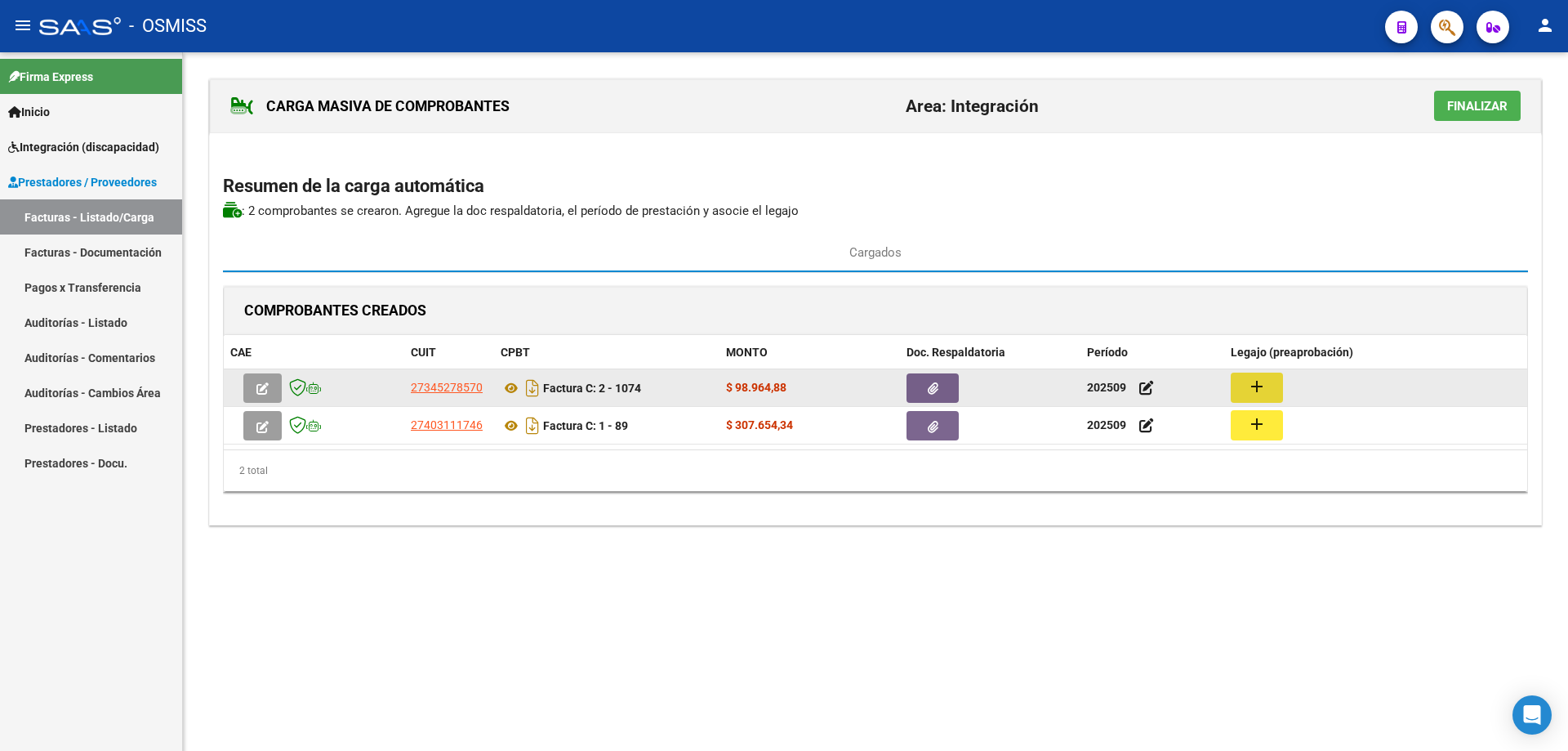
click at [1268, 381] on button "add" at bounding box center [1257, 387] width 53 height 31
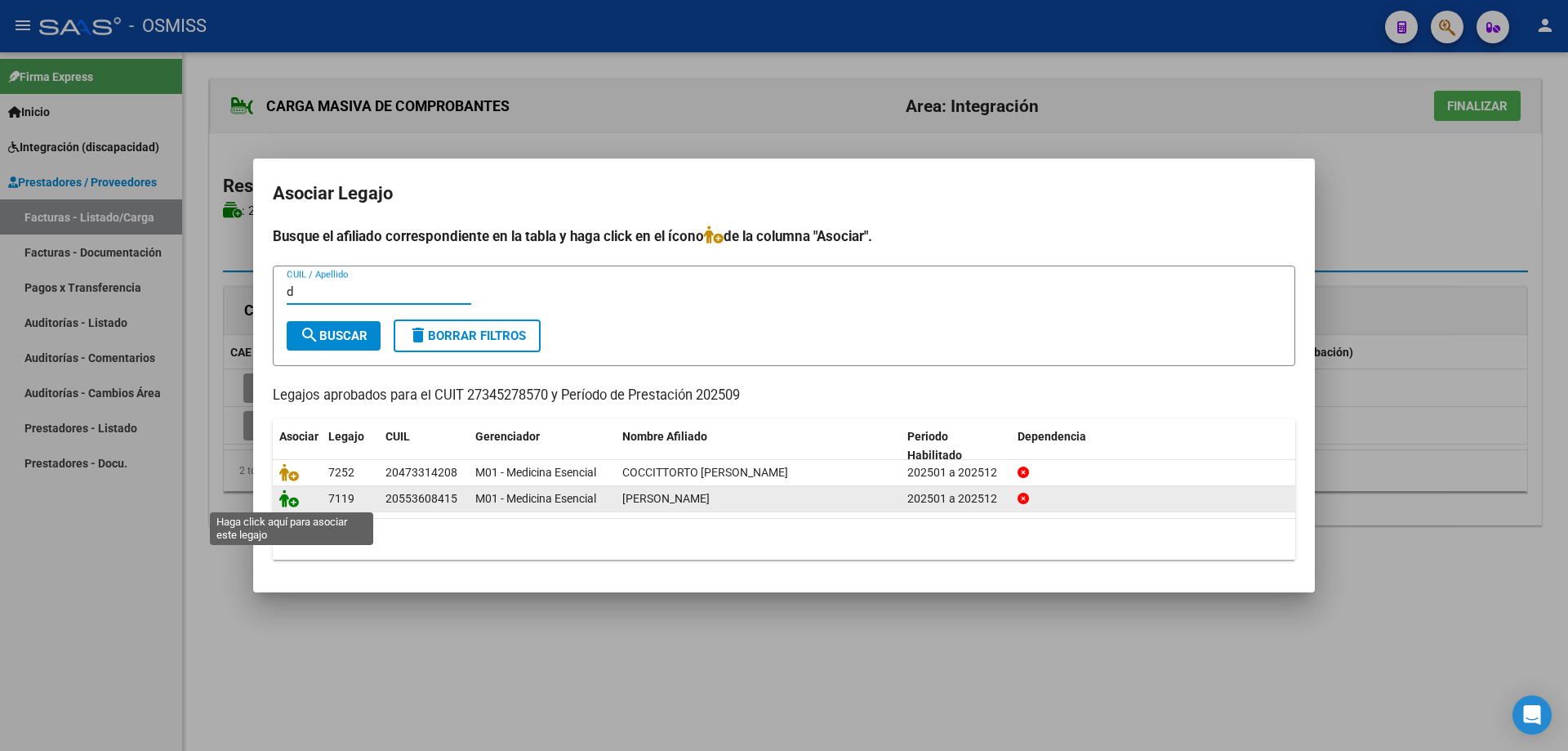
type input "d"
click at [286, 499] on icon at bounding box center [289, 498] width 19 height 18
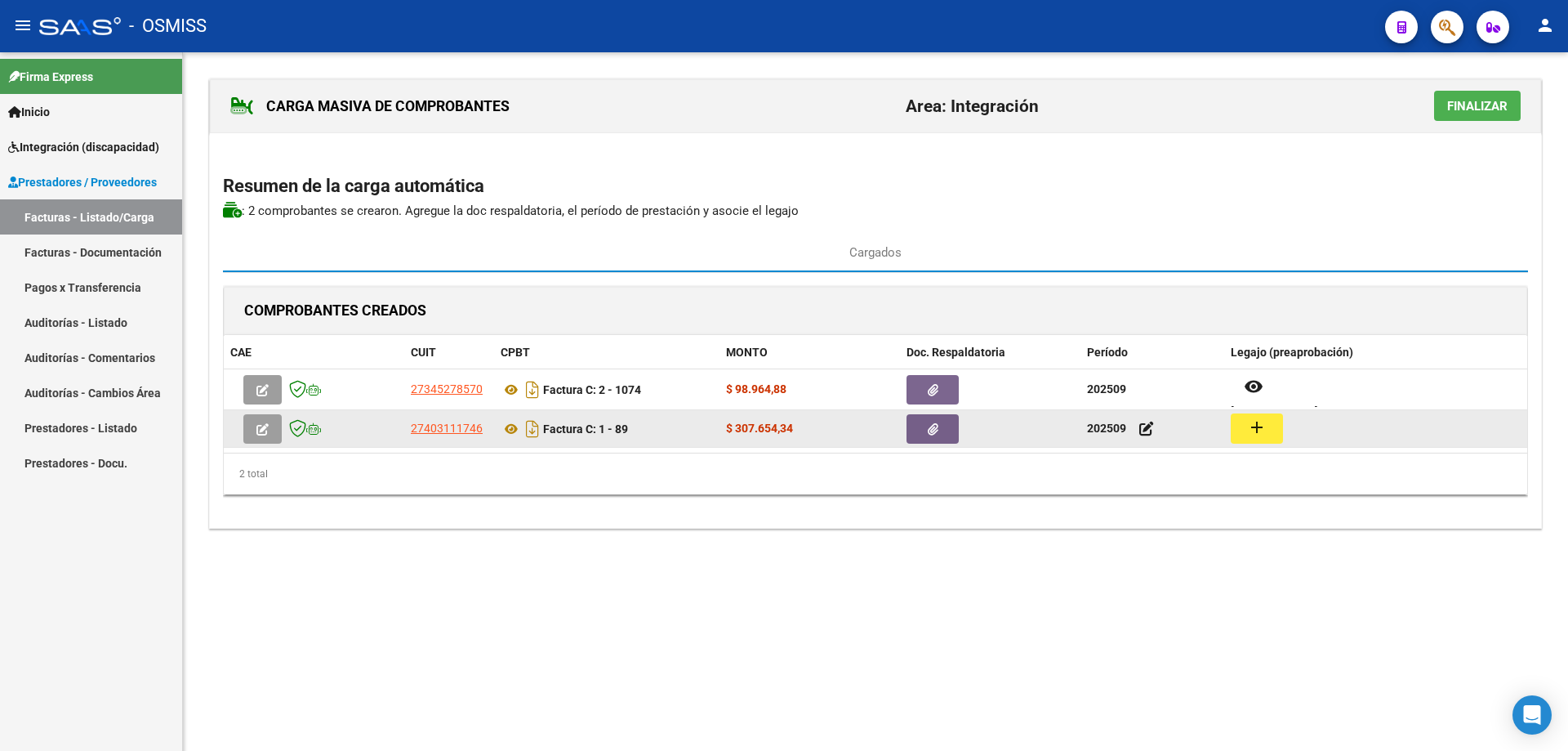
click at [1254, 428] on mat-icon "add" at bounding box center [1257, 427] width 19 height 19
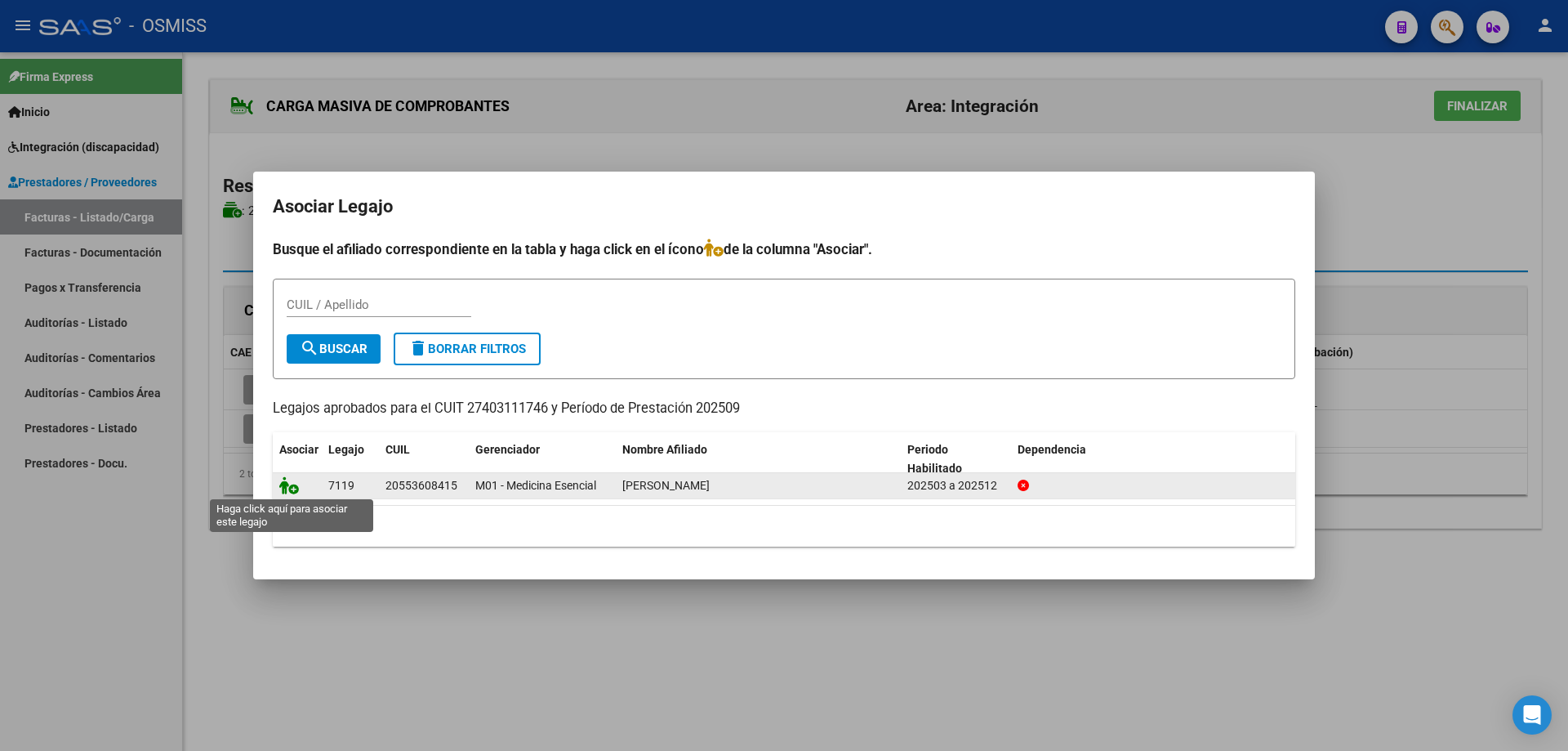
click at [295, 491] on icon at bounding box center [289, 485] width 19 height 18
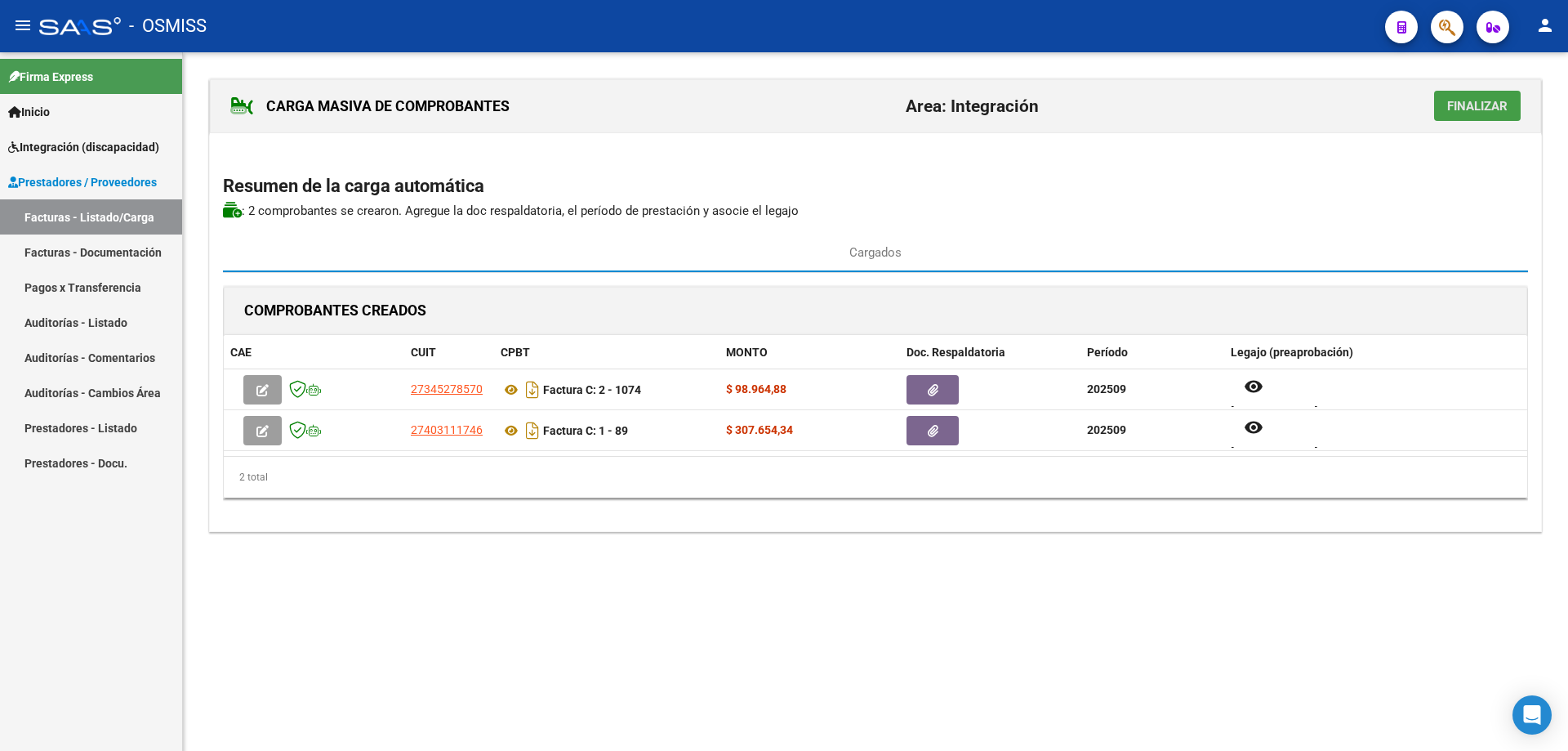
click at [1457, 113] on span "Finalizar" at bounding box center [1477, 106] width 60 height 14
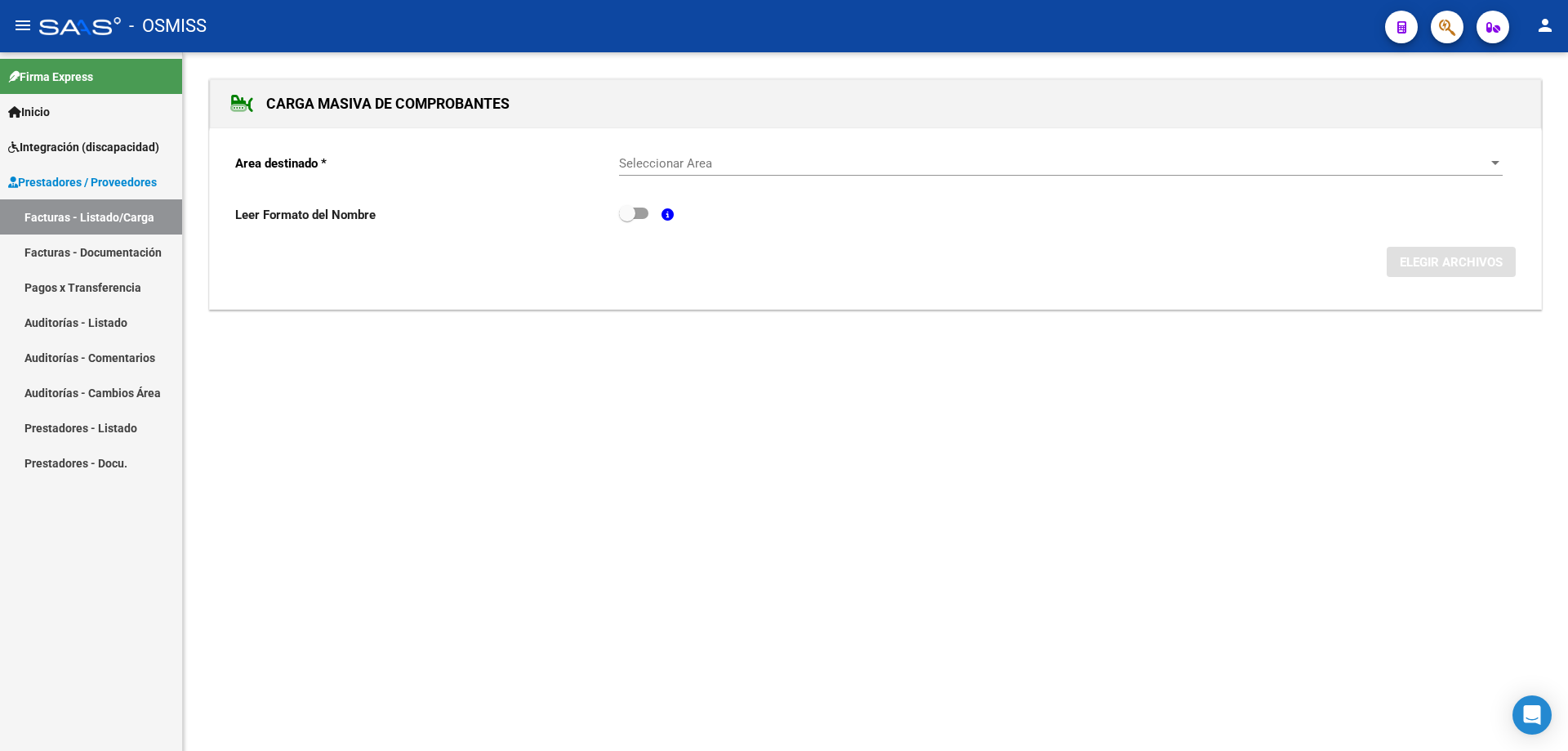
click at [698, 163] on span "Seleccionar Area" at bounding box center [1054, 163] width 869 height 14
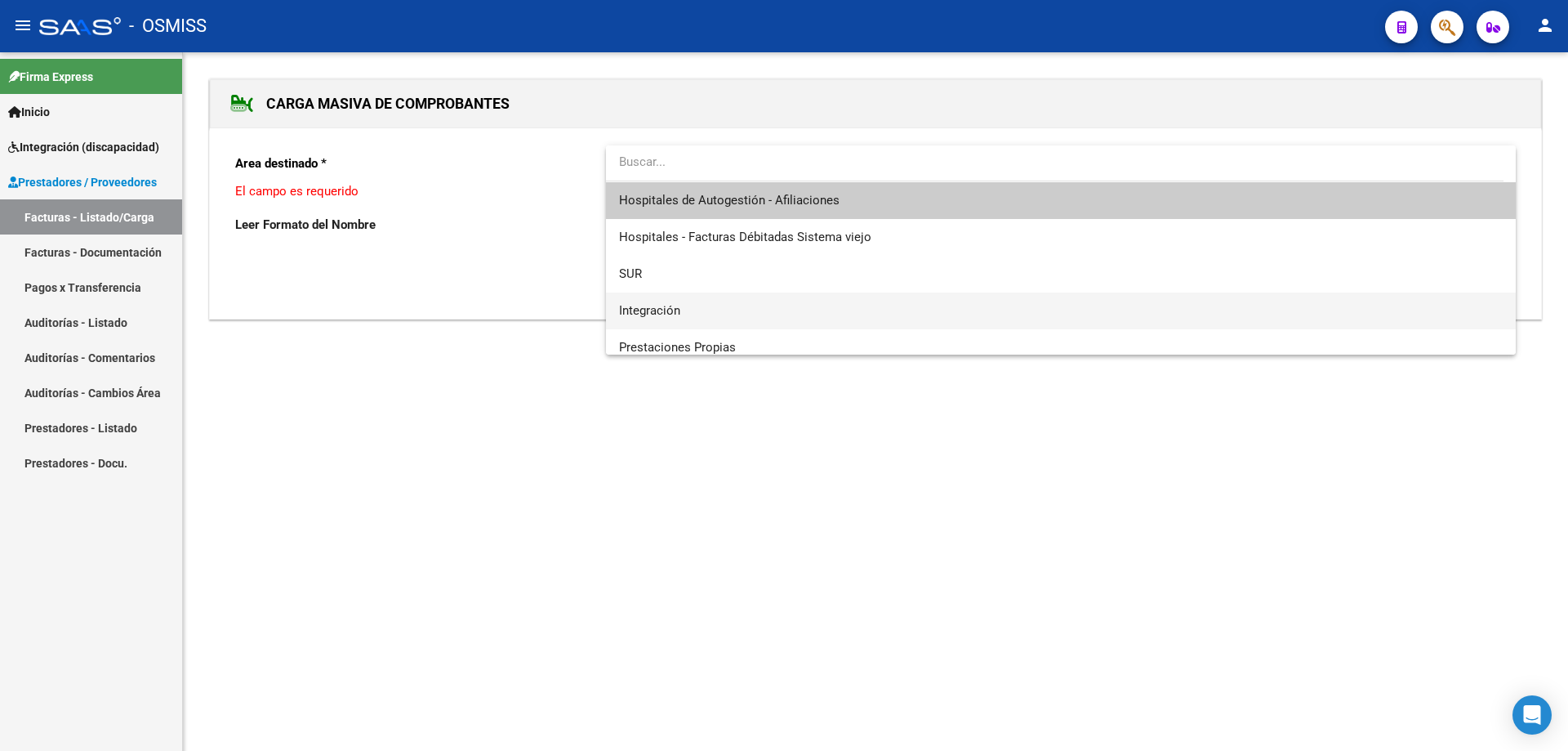
click at [681, 317] on span "Integración" at bounding box center [650, 310] width 61 height 14
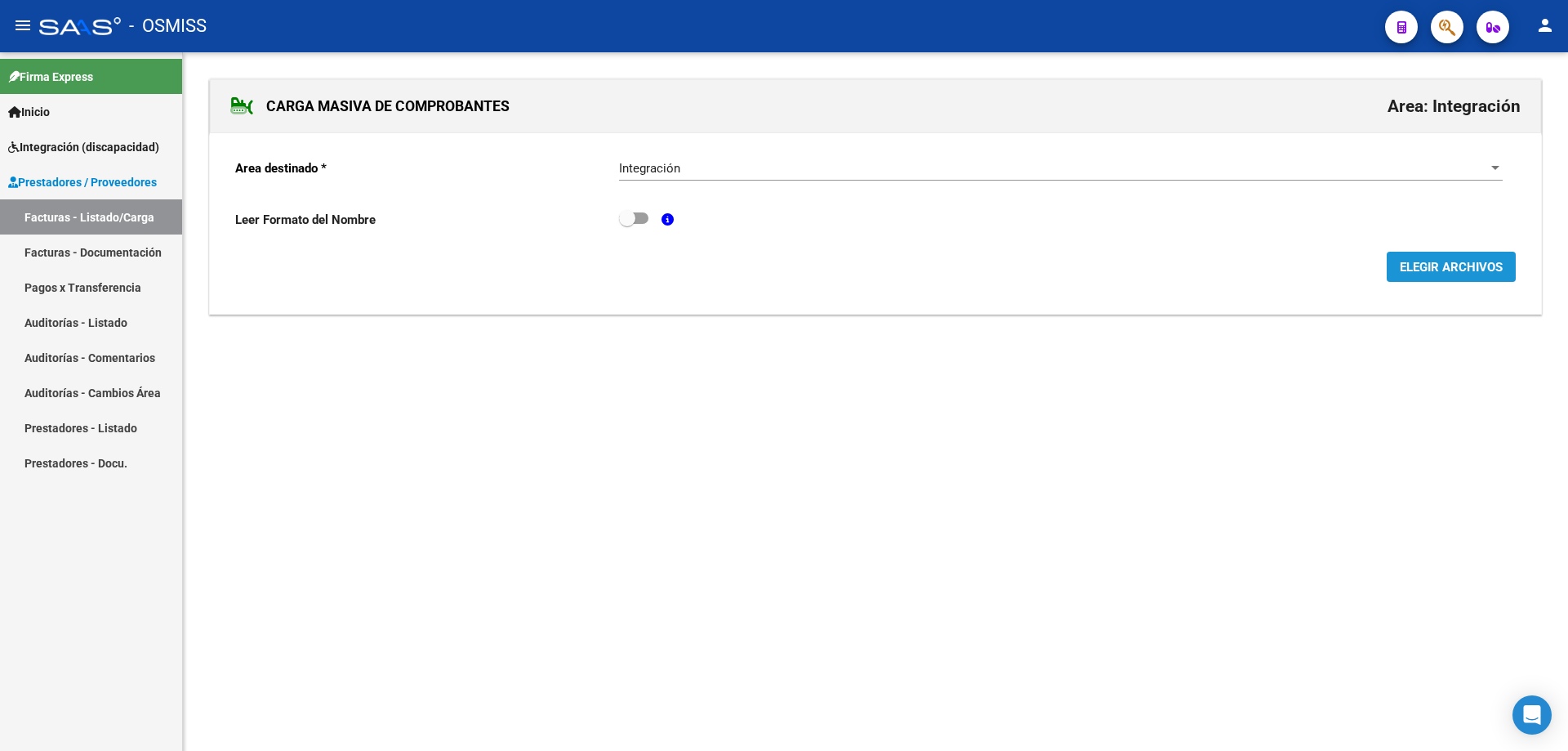
click at [1441, 267] on span "ELEGIR ARCHIVOS" at bounding box center [1451, 267] width 103 height 14
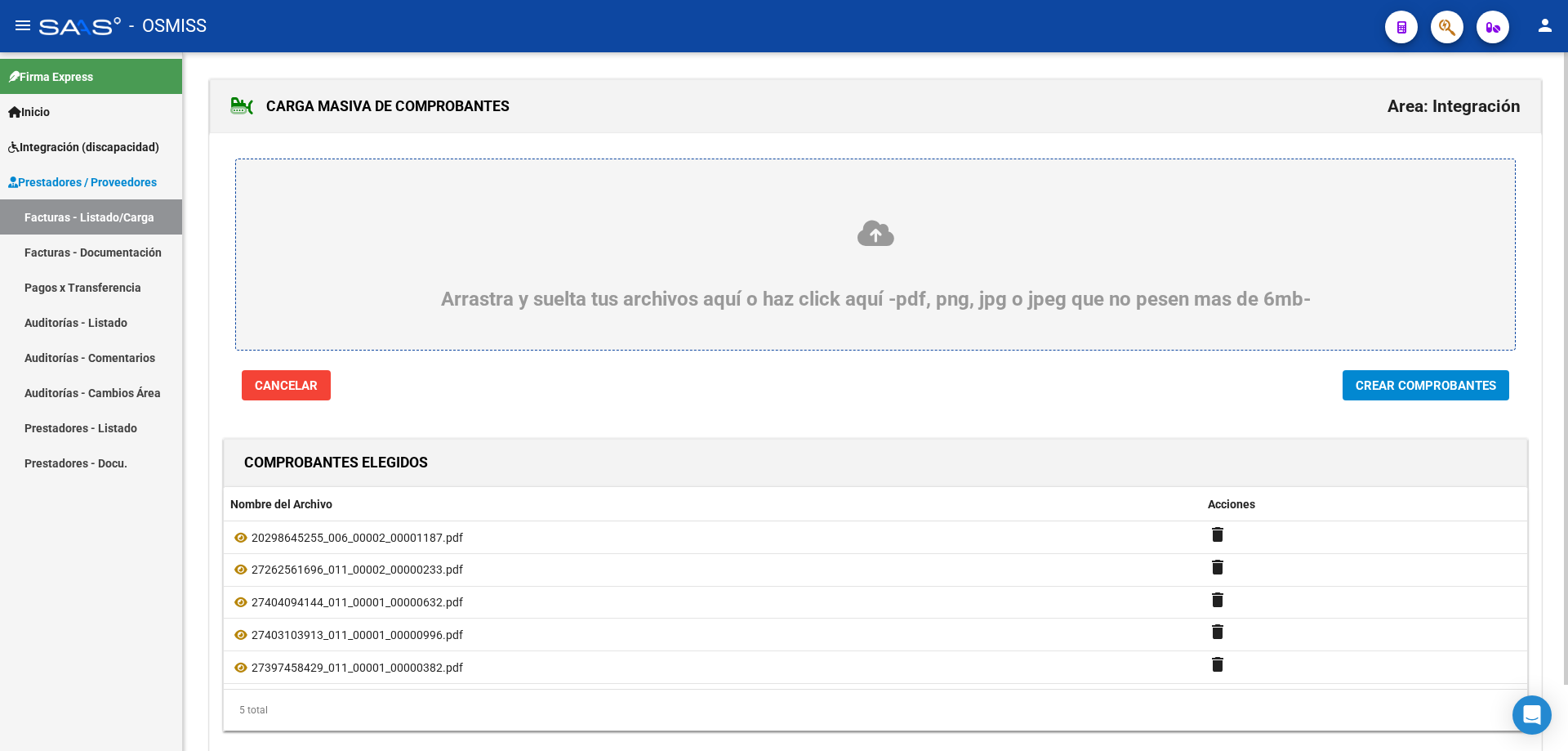
click at [1419, 391] on span "Crear Comprobantes" at bounding box center [1426, 385] width 141 height 14
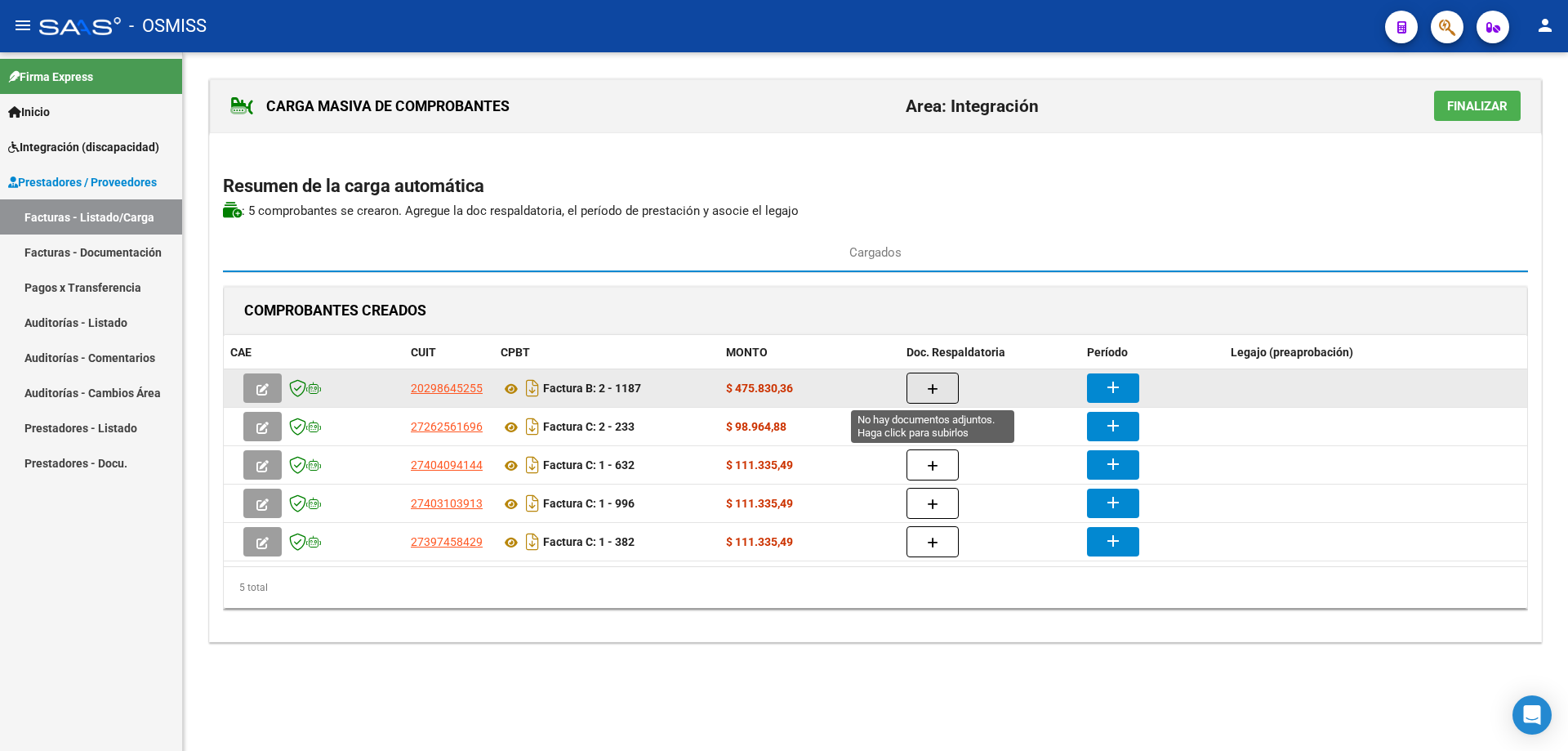
click at [917, 378] on button "button" at bounding box center [933, 387] width 53 height 31
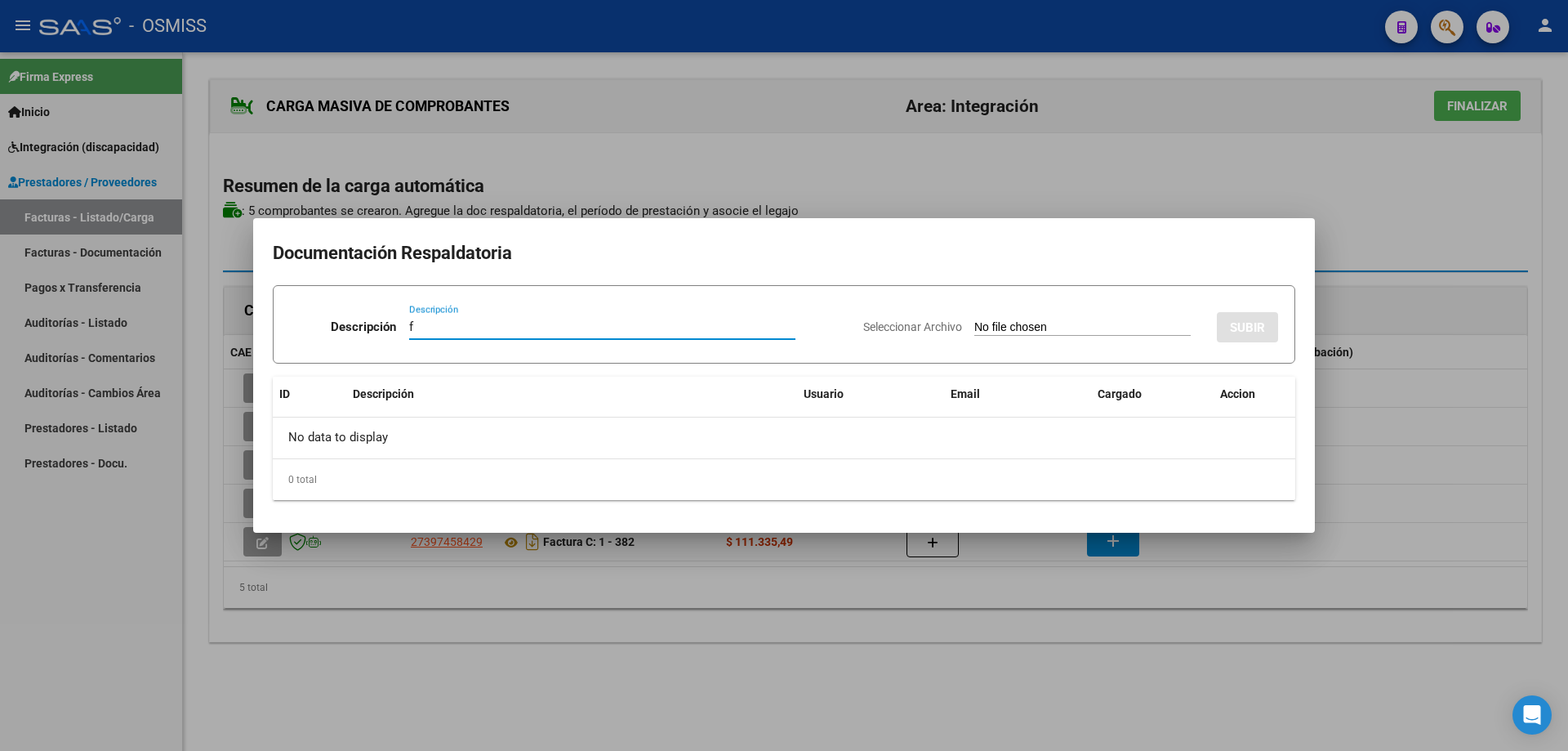
type input "f"
click at [1006, 328] on input "Seleccionar Archivo" at bounding box center [1083, 328] width 217 height 15
type input "C:\fakepath\SAIE PLANILLA.pdf"
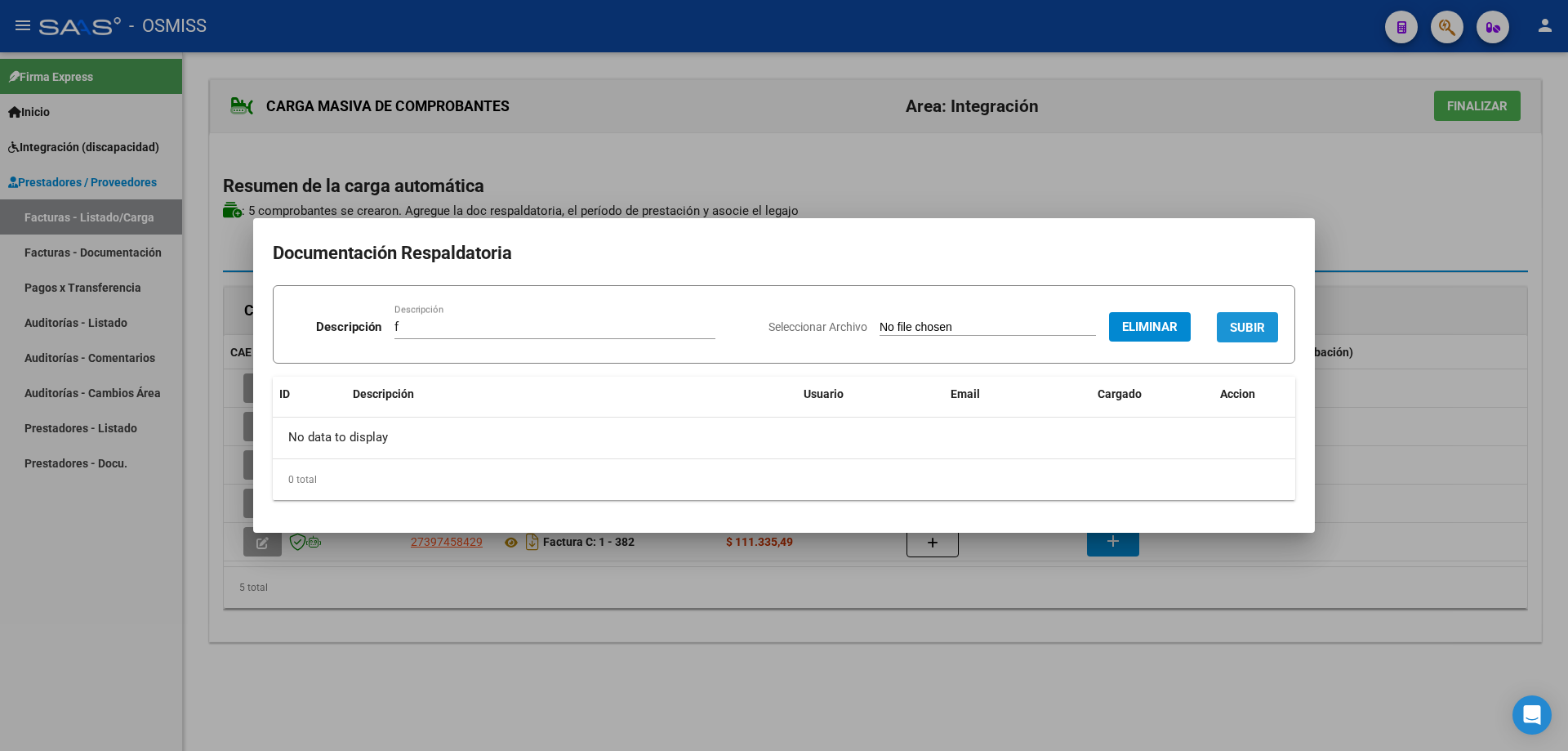
click at [1249, 314] on button "SUBIR" at bounding box center [1248, 327] width 61 height 31
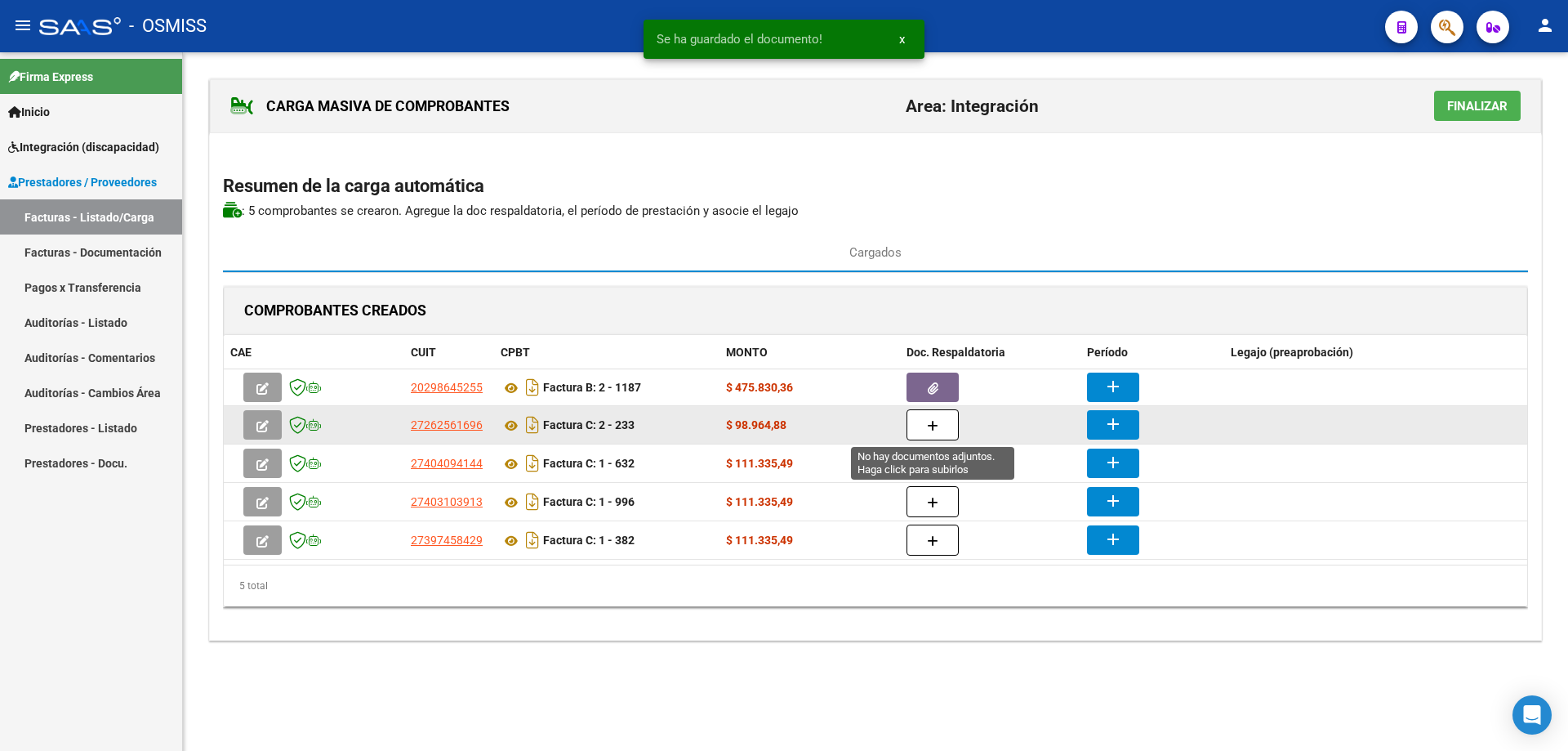
click at [930, 423] on icon "button" at bounding box center [933, 426] width 12 height 12
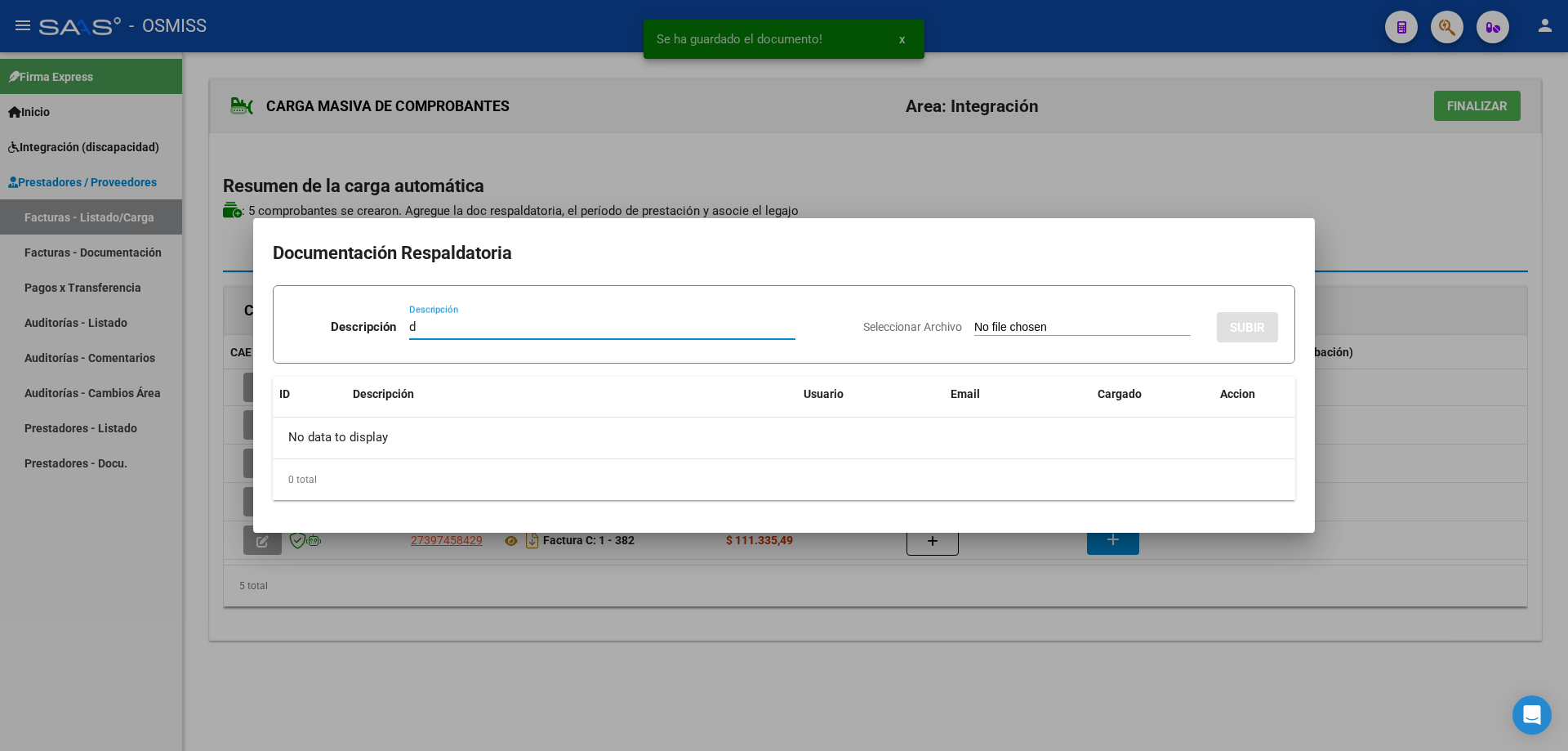
type input "d"
click at [986, 331] on input "Seleccionar Archivo" at bounding box center [1083, 328] width 217 height 15
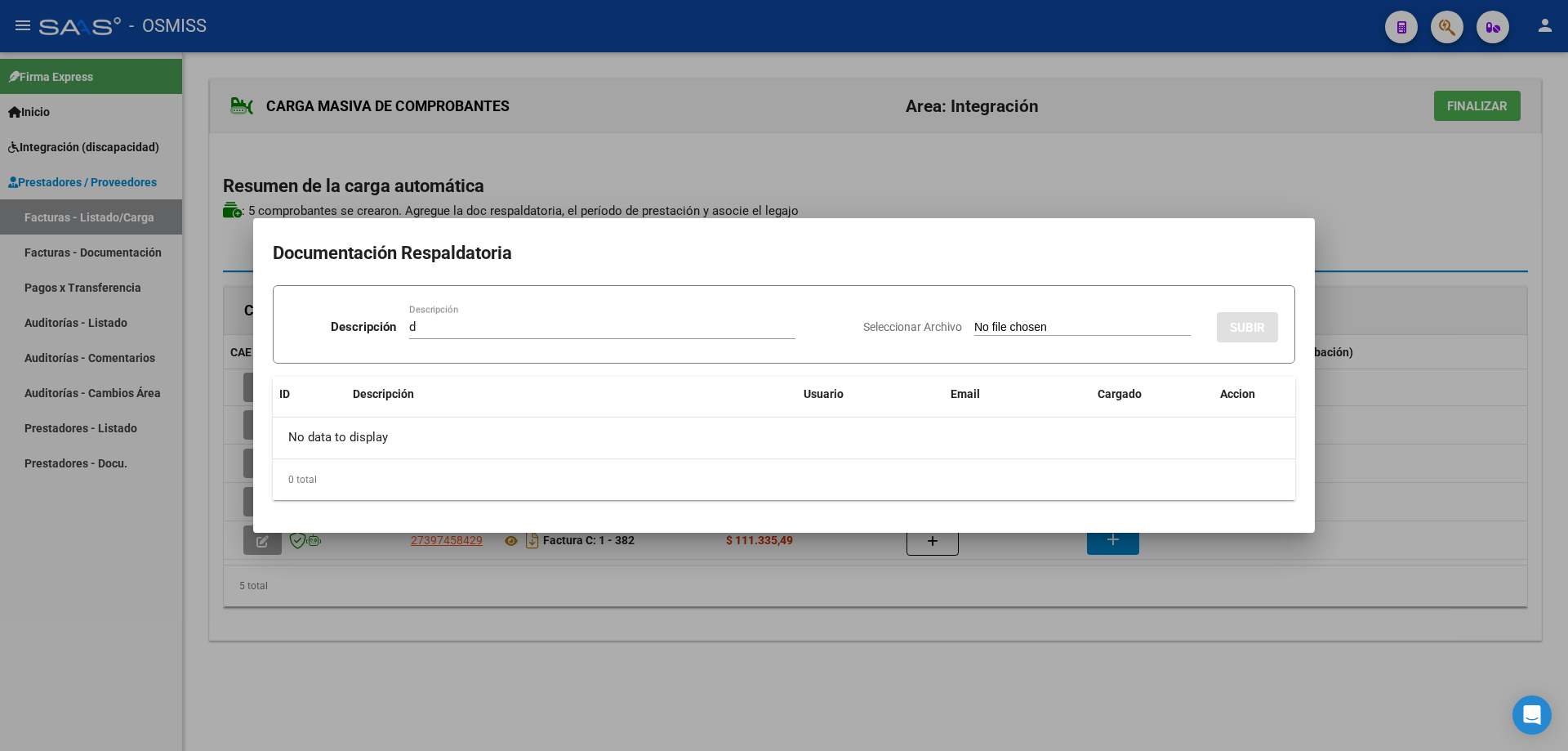
type input "C:\fakepath\PSP PLANILLA.pdf"
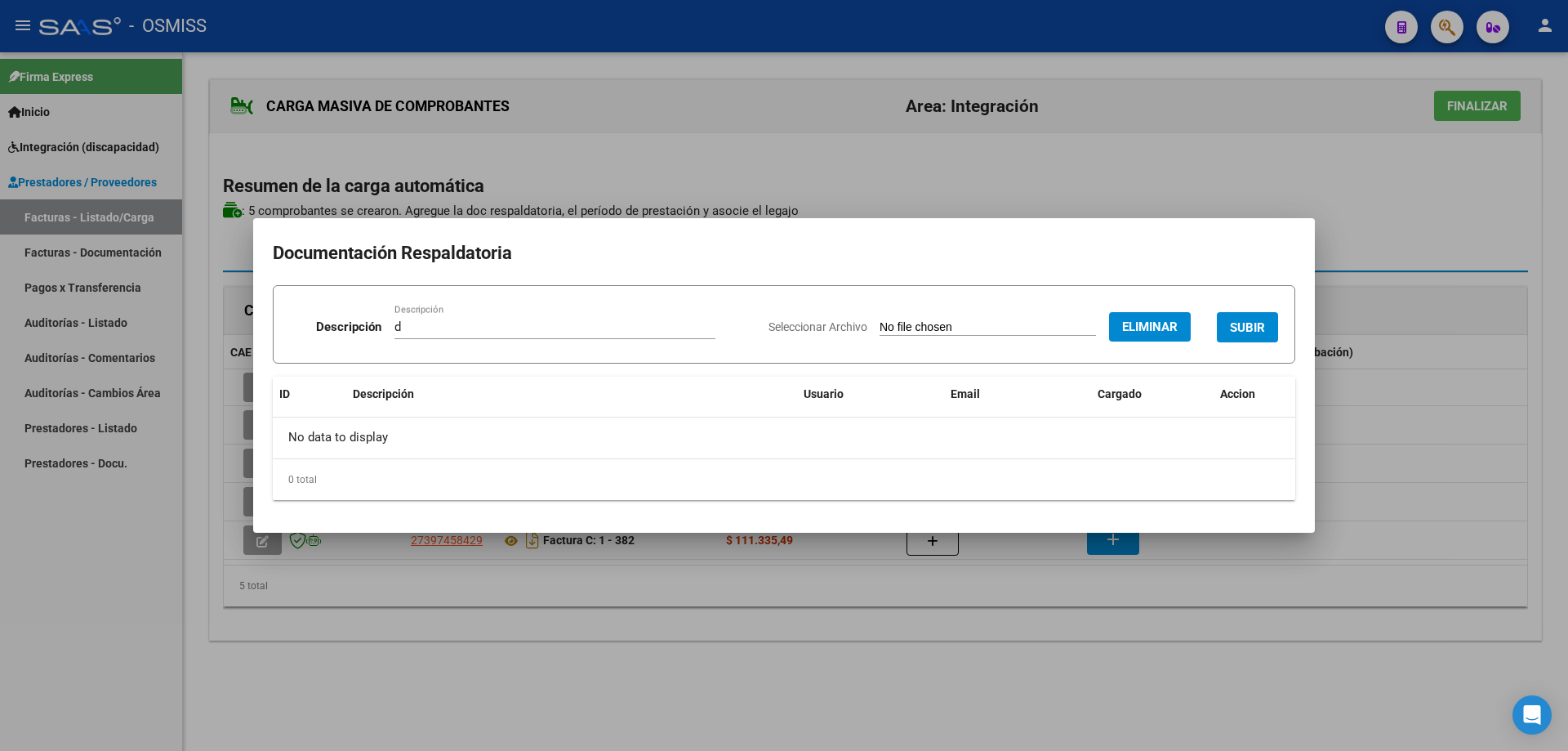
click at [1246, 318] on button "SUBIR" at bounding box center [1248, 327] width 61 height 31
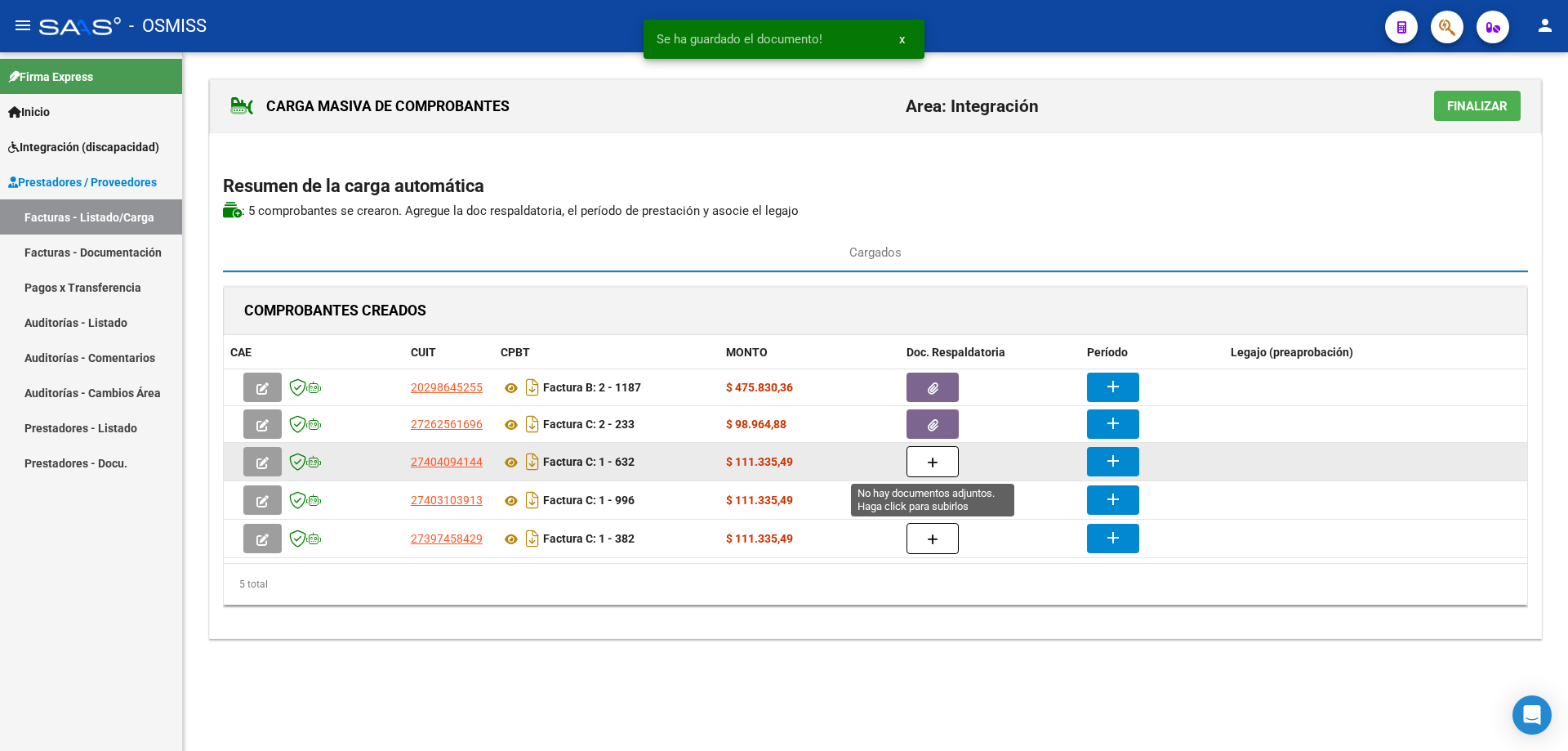
click at [936, 458] on icon "button" at bounding box center [933, 462] width 12 height 12
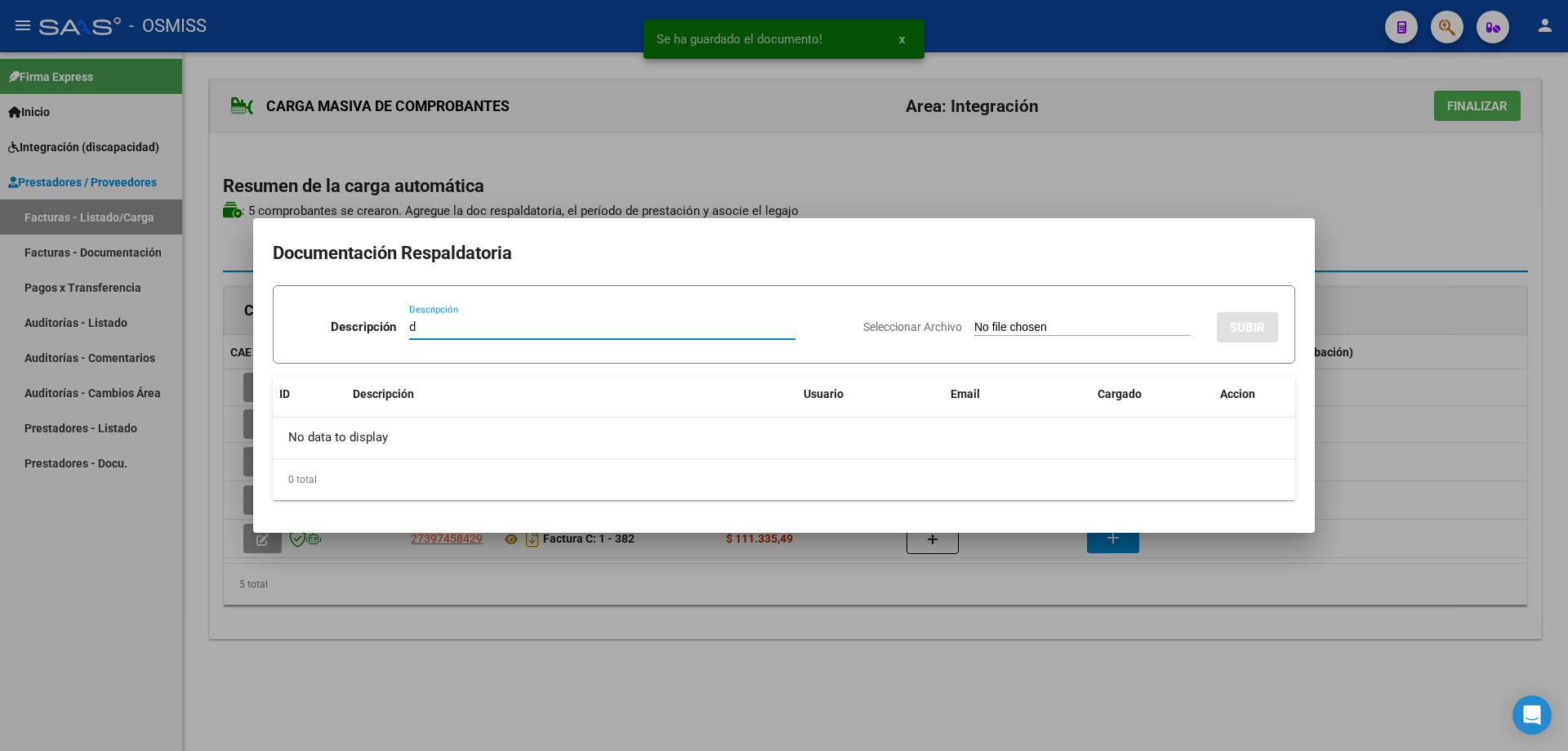
type input "d"
click at [974, 333] on input "Seleccionar Archivo" at bounding box center [1083, 328] width 217 height 15
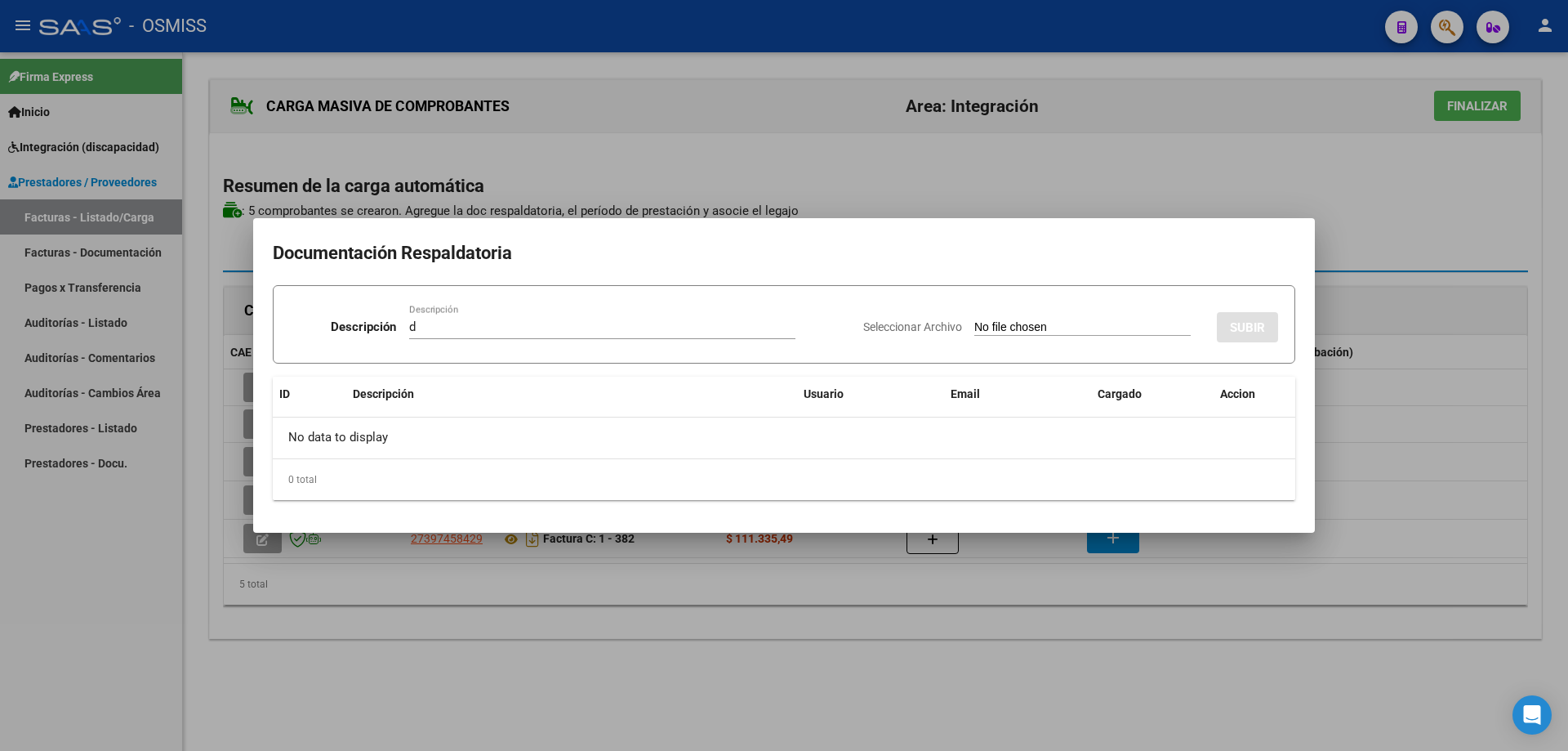
type input "C:\fakepath\PS PLANILLA.pdf"
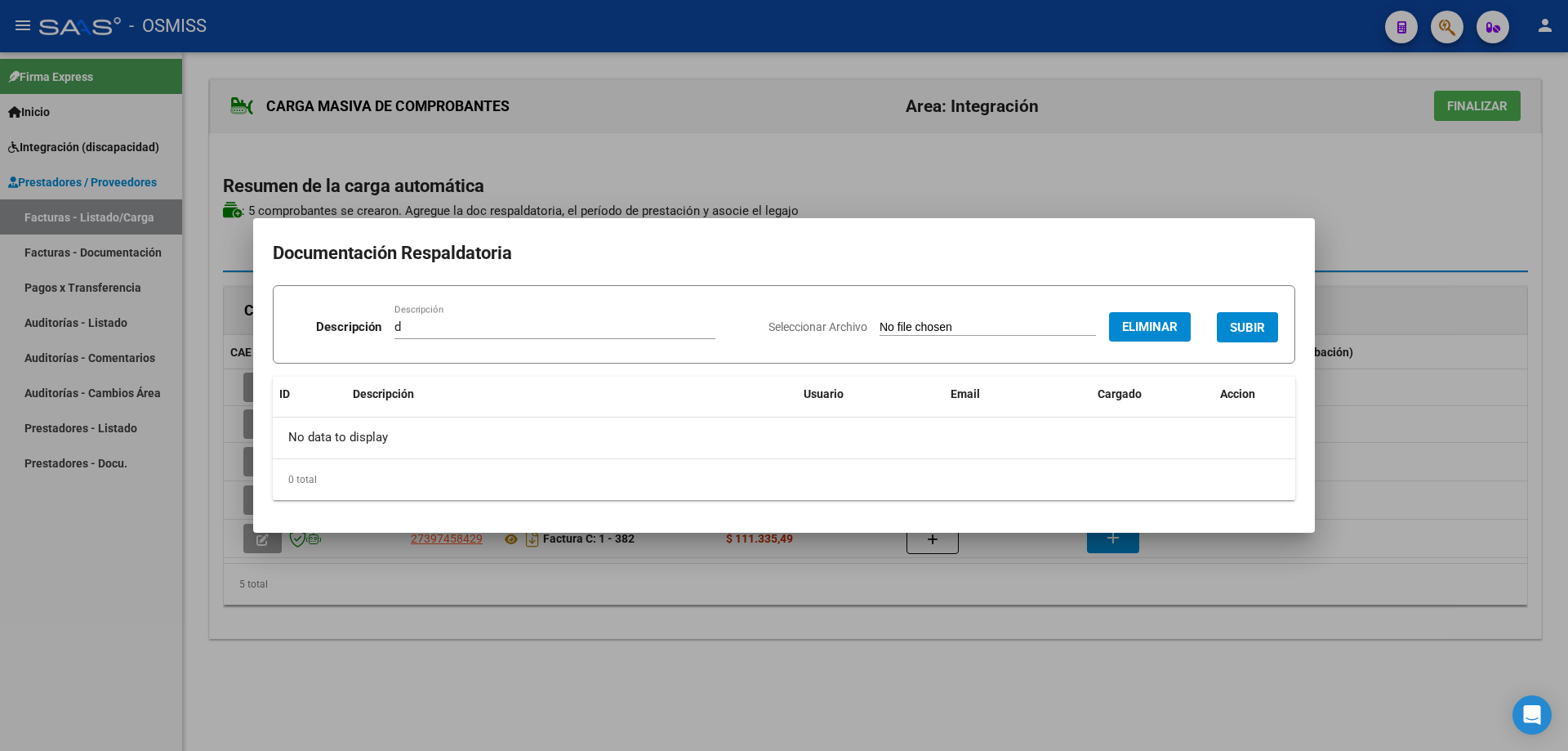
click at [1252, 322] on span "SUBIR" at bounding box center [1248, 327] width 35 height 14
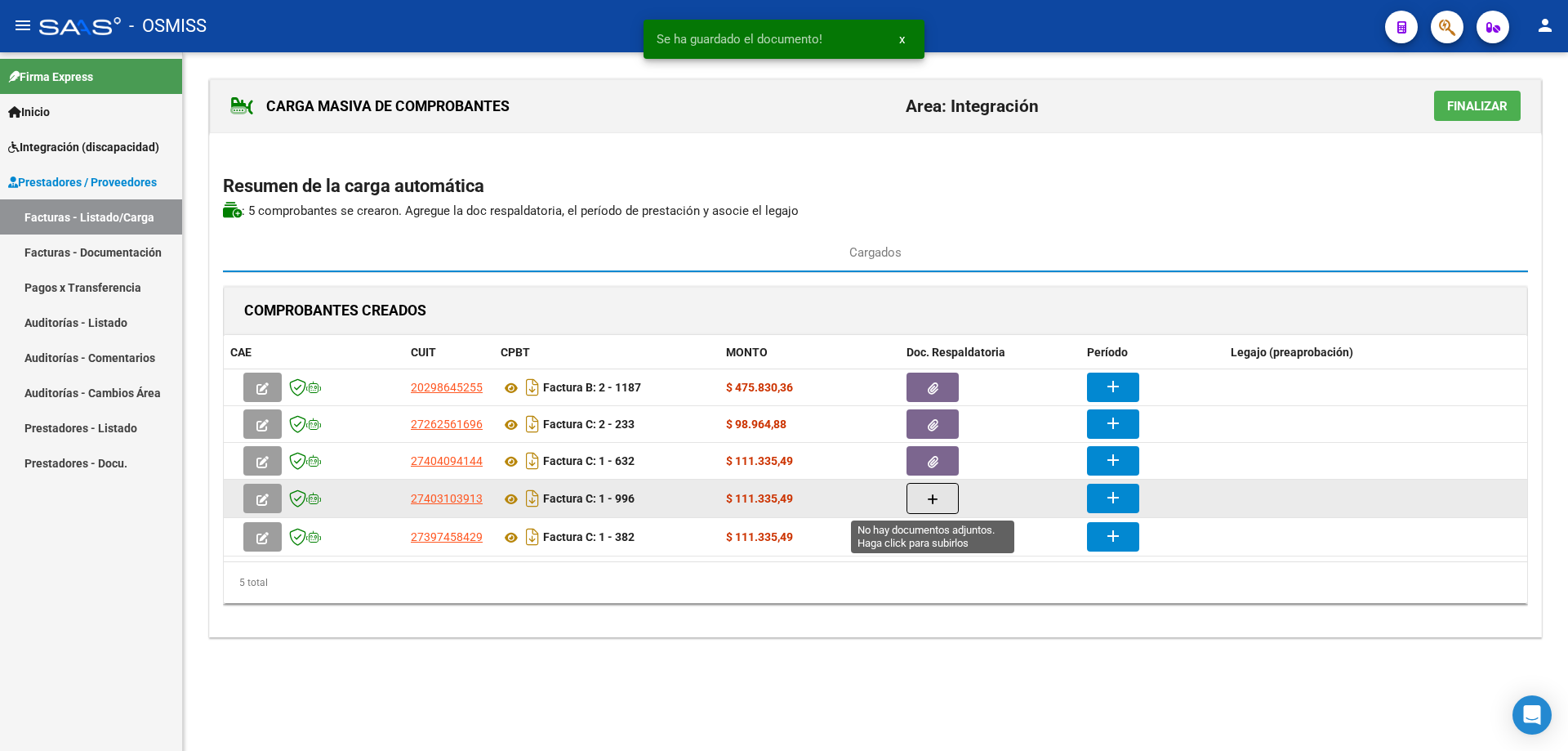
click at [939, 502] on button "button" at bounding box center [933, 498] width 53 height 31
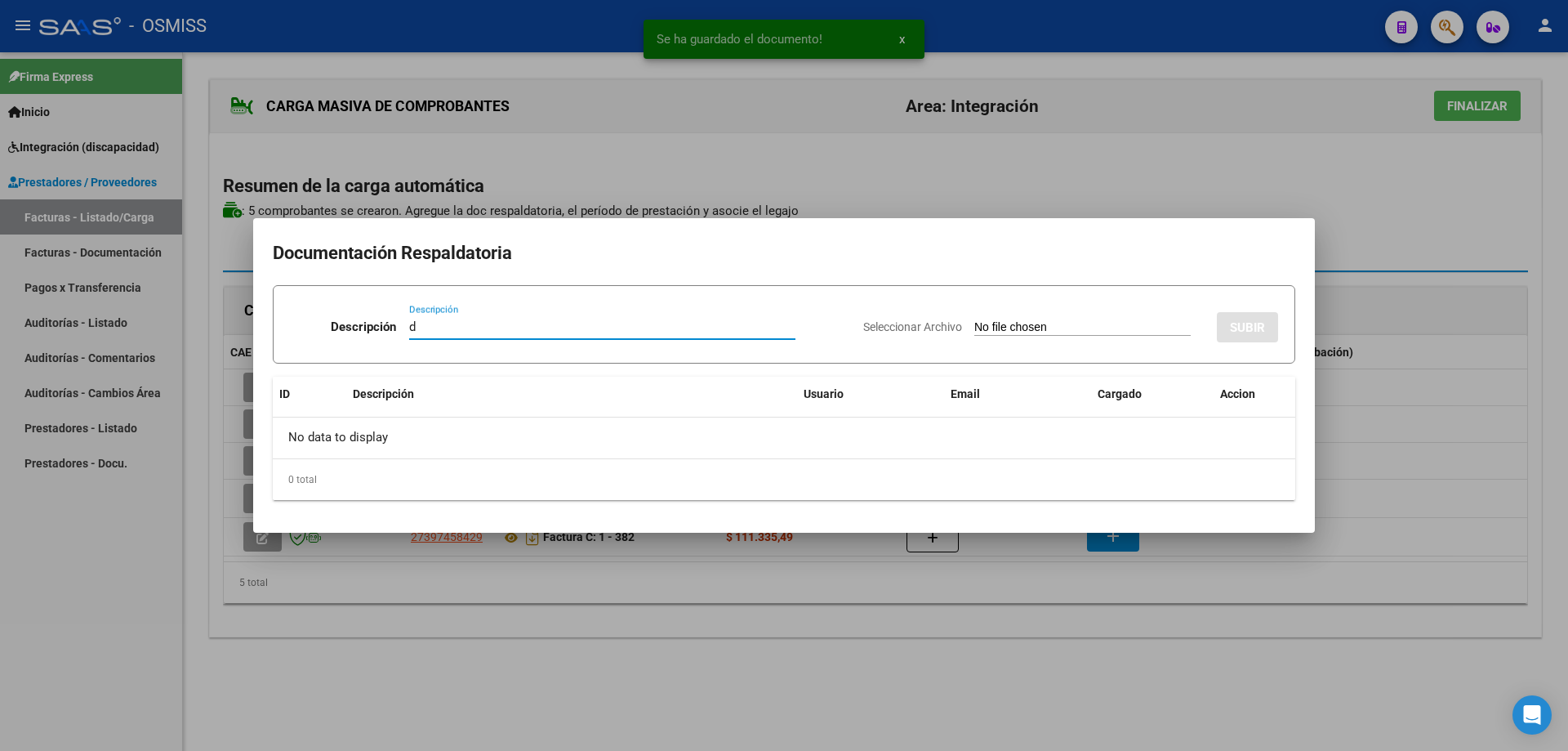
type input "d"
click at [990, 329] on input "Seleccionar Archivo" at bounding box center [1083, 328] width 217 height 15
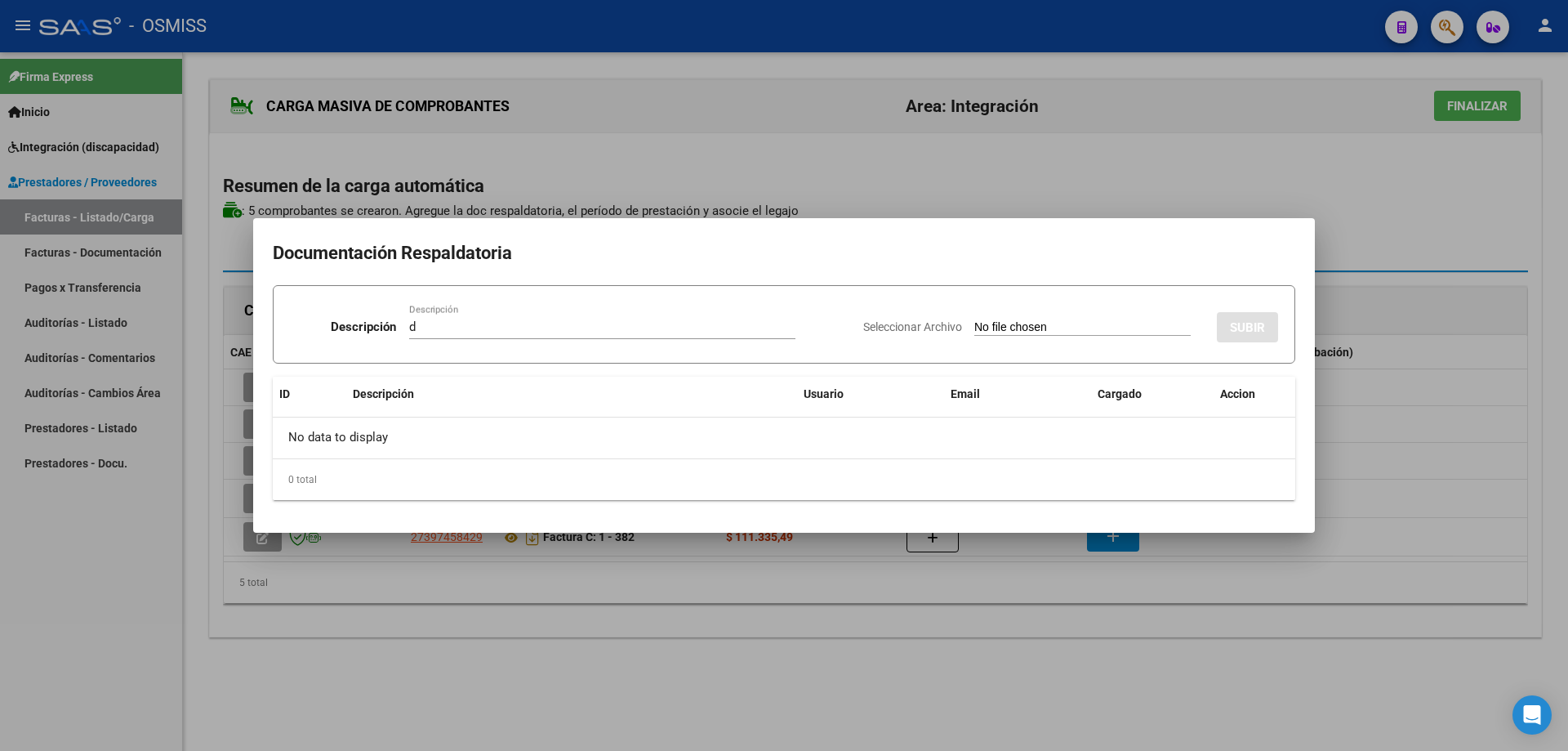
type input "C:\fakepath\TO PLANILLA.pdf"
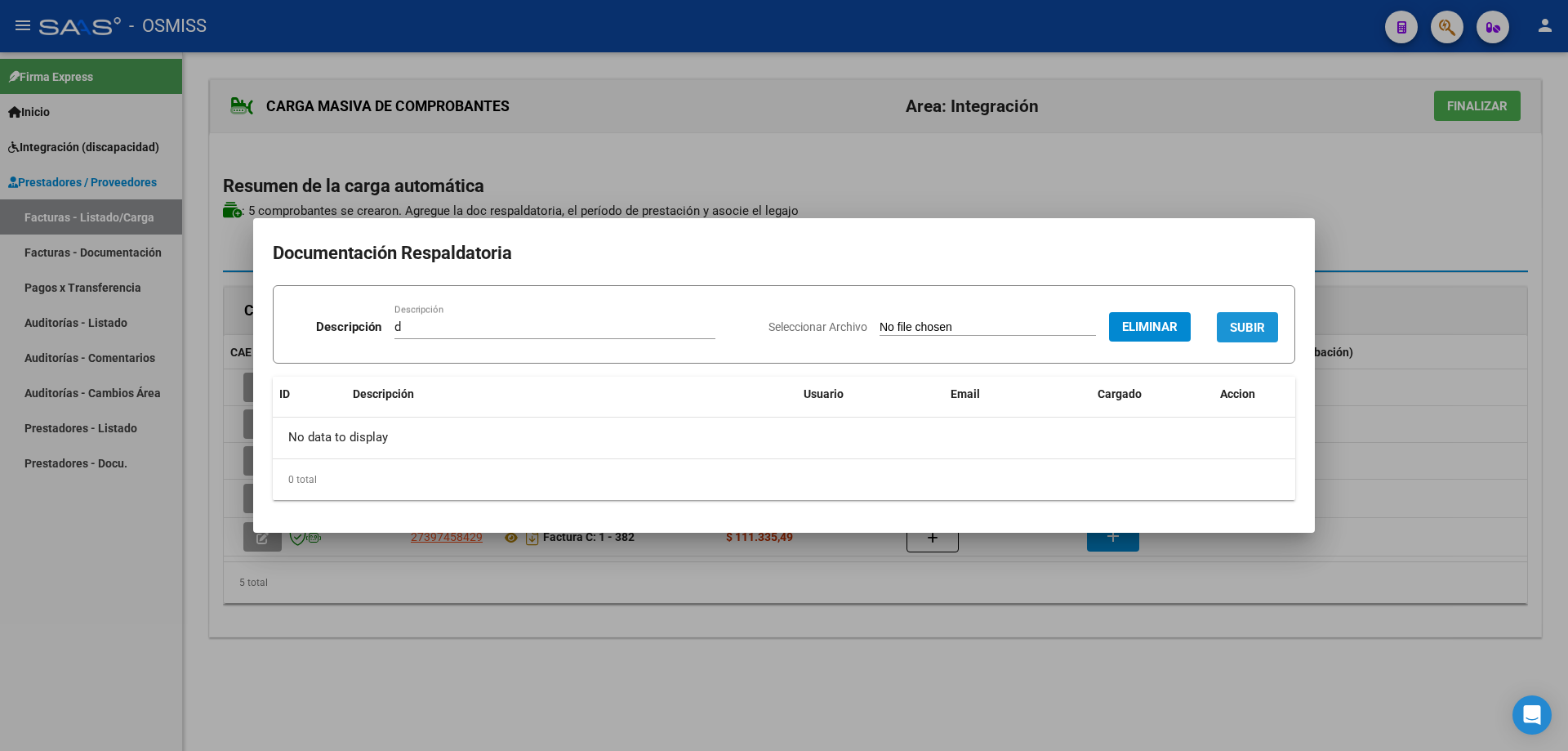
click at [1259, 323] on span "SUBIR" at bounding box center [1248, 327] width 35 height 14
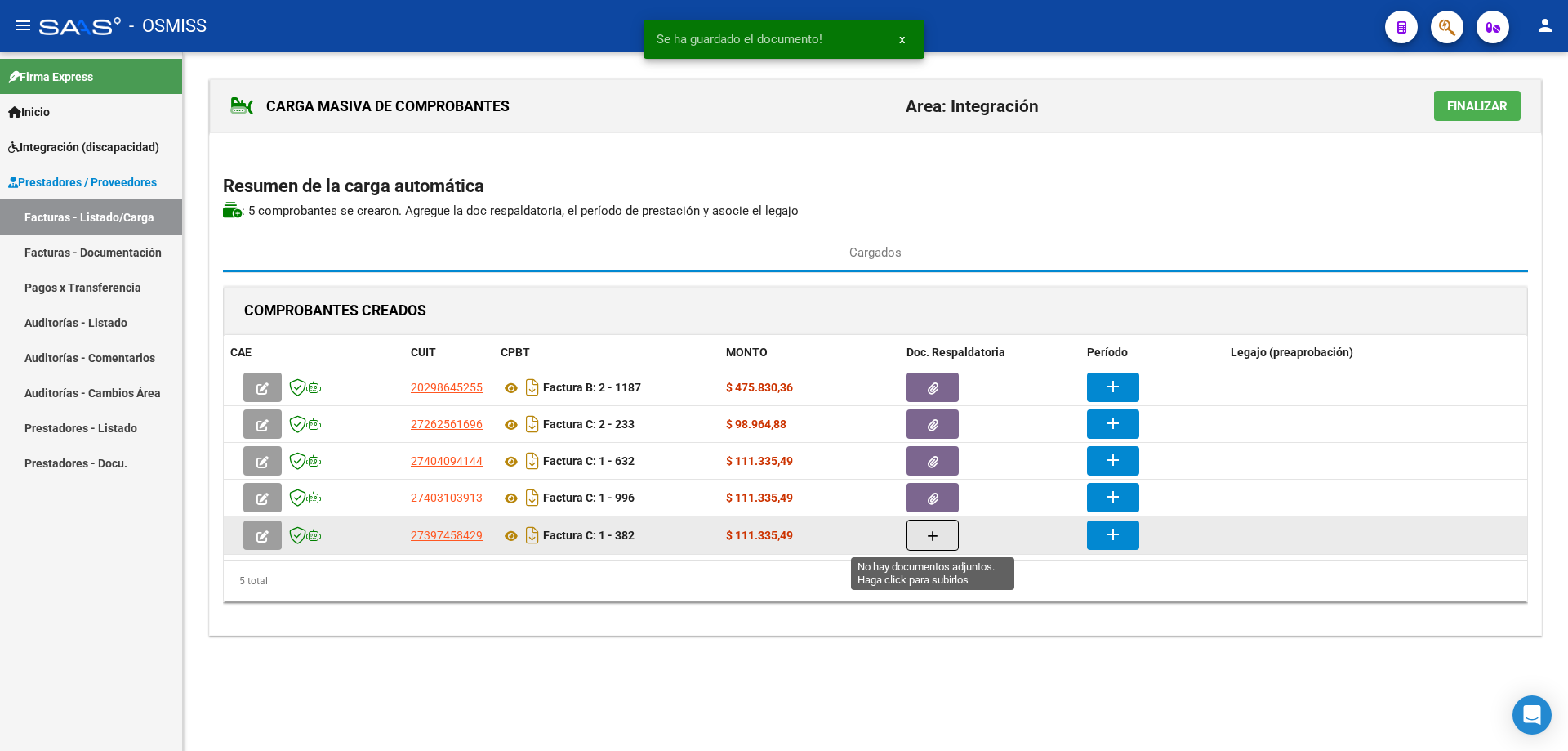
click at [947, 544] on button "button" at bounding box center [933, 535] width 53 height 31
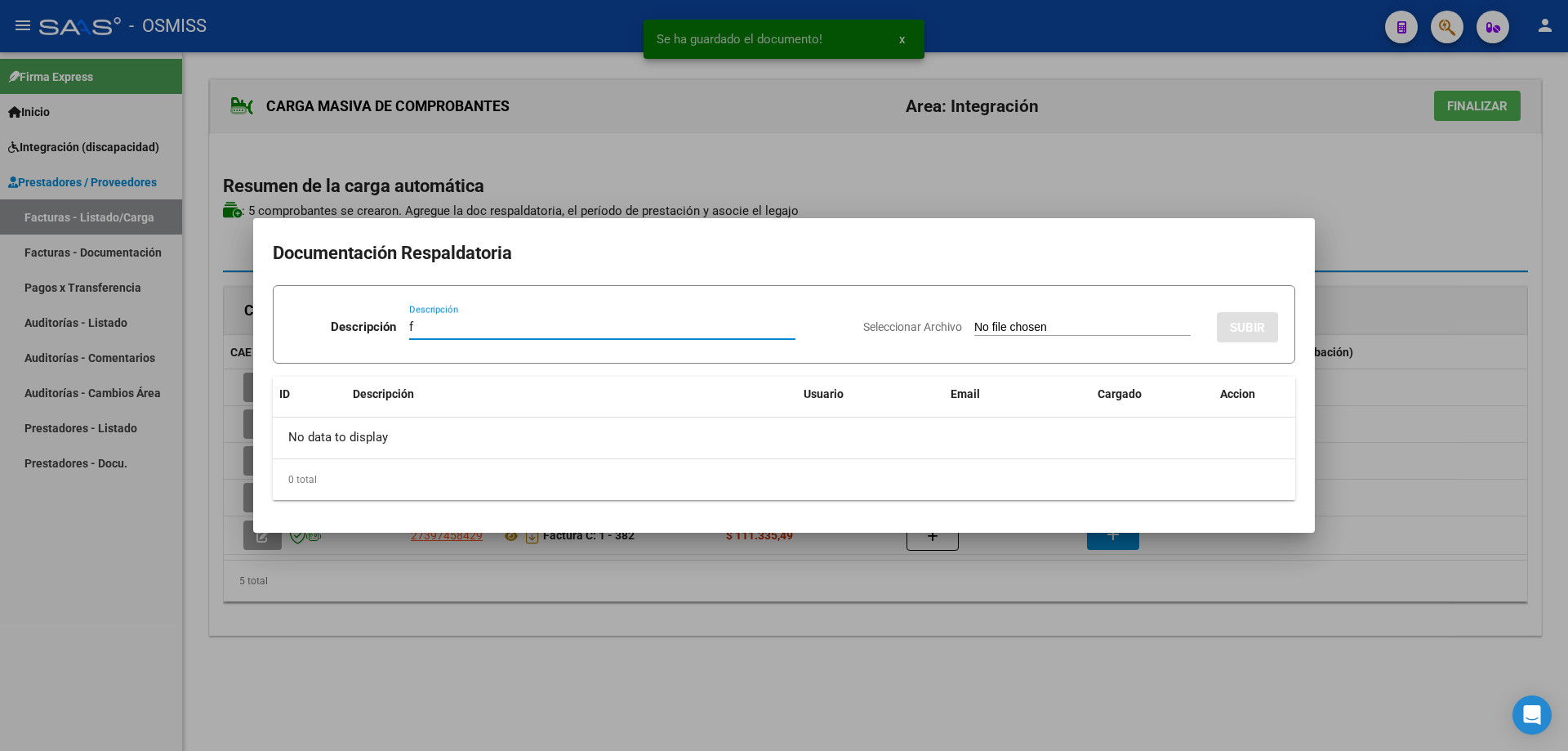
type input "f"
click at [1006, 329] on input "Seleccionar Archivo" at bounding box center [1083, 328] width 217 height 15
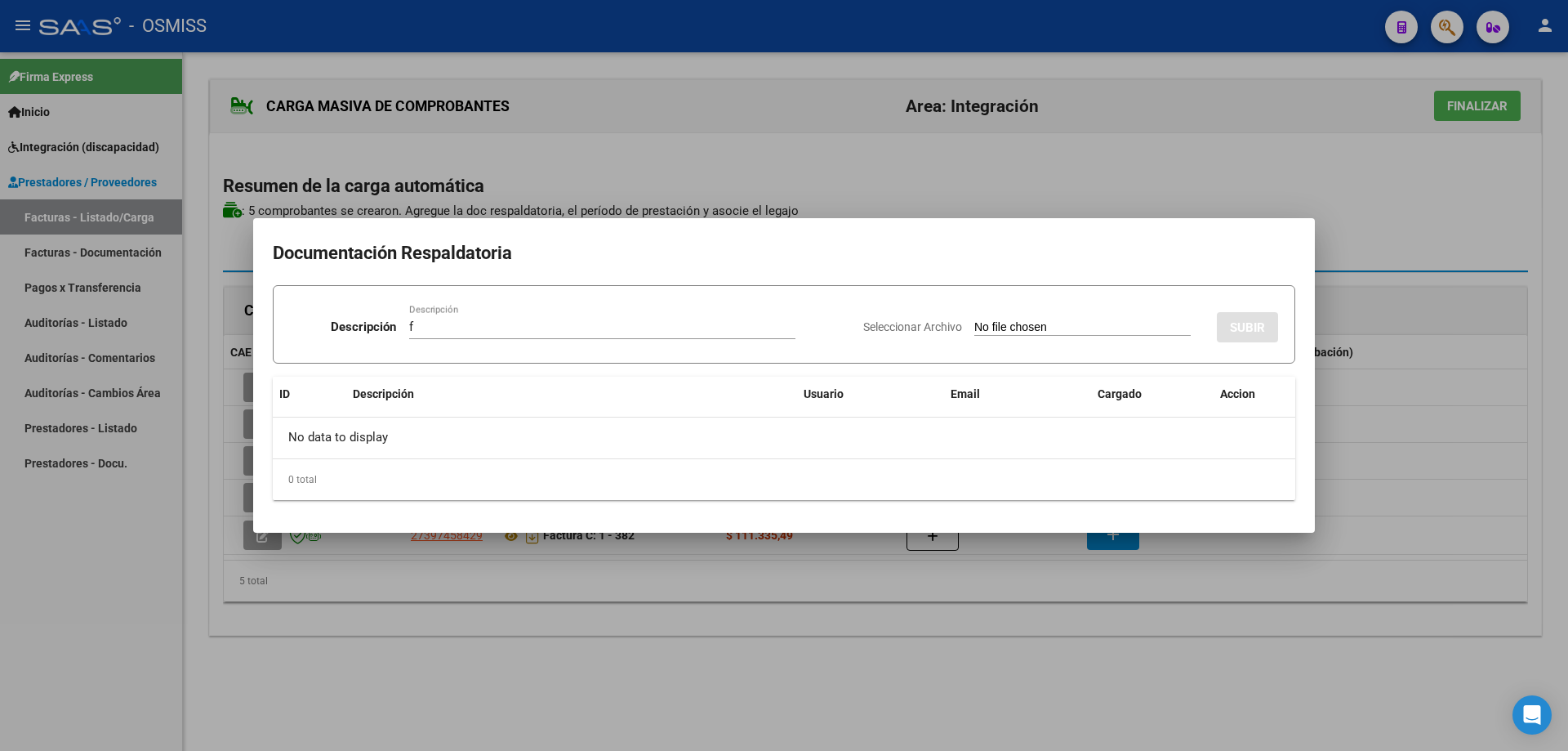
type input "C:\fakepath\FONO PLANILLA.pdf"
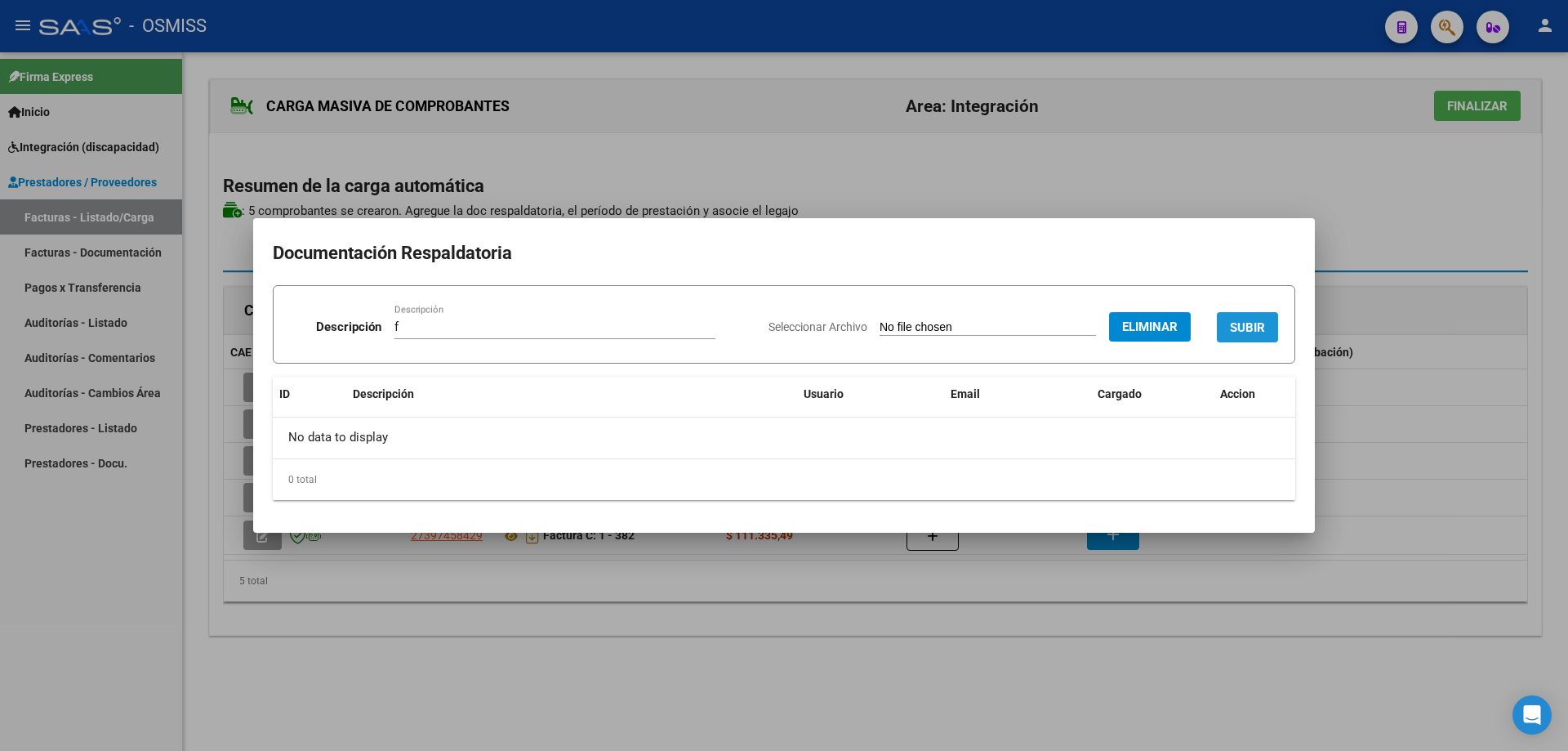
click at [1261, 322] on span "SUBIR" at bounding box center [1248, 327] width 35 height 14
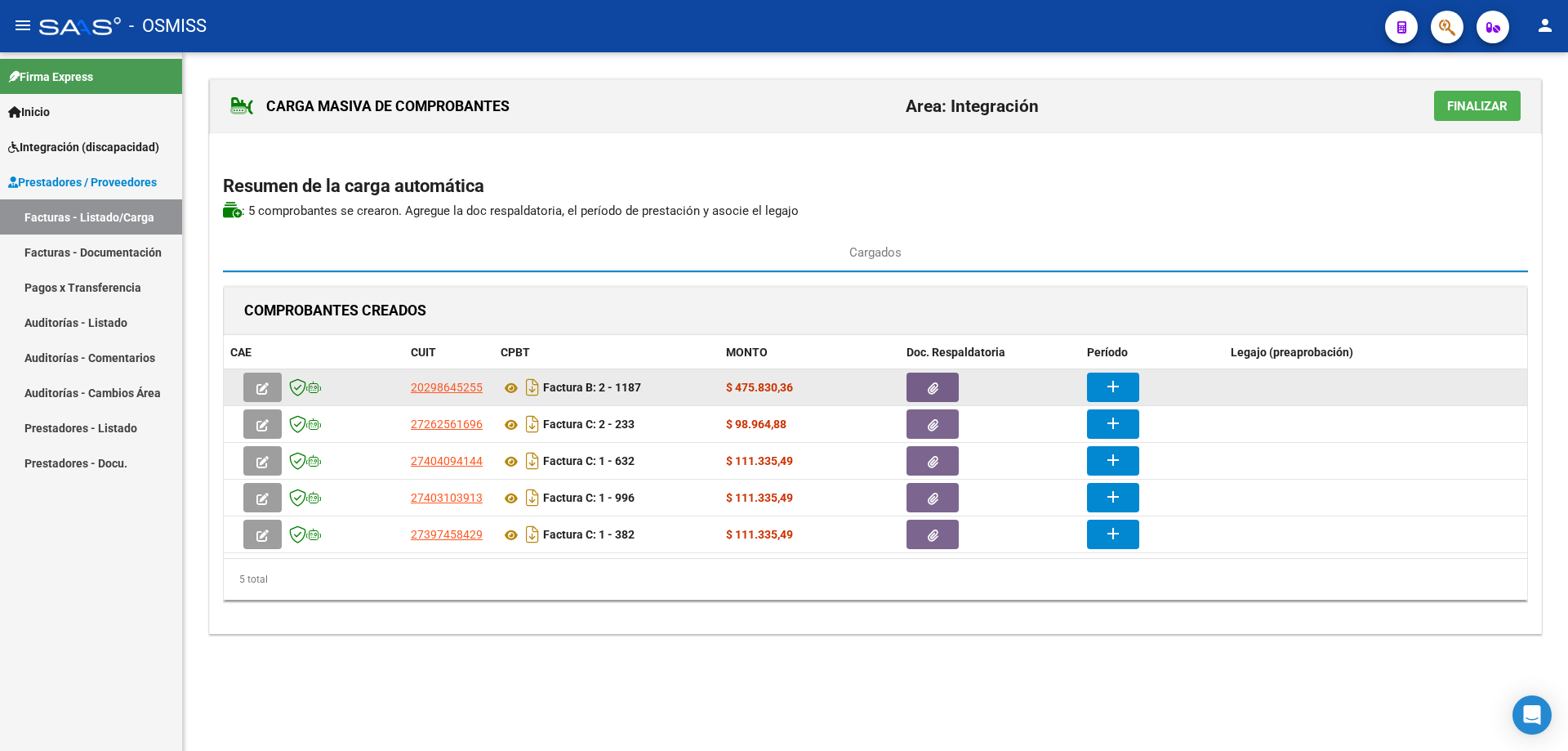
click at [1116, 387] on mat-icon "add" at bounding box center [1113, 387] width 19 height 19
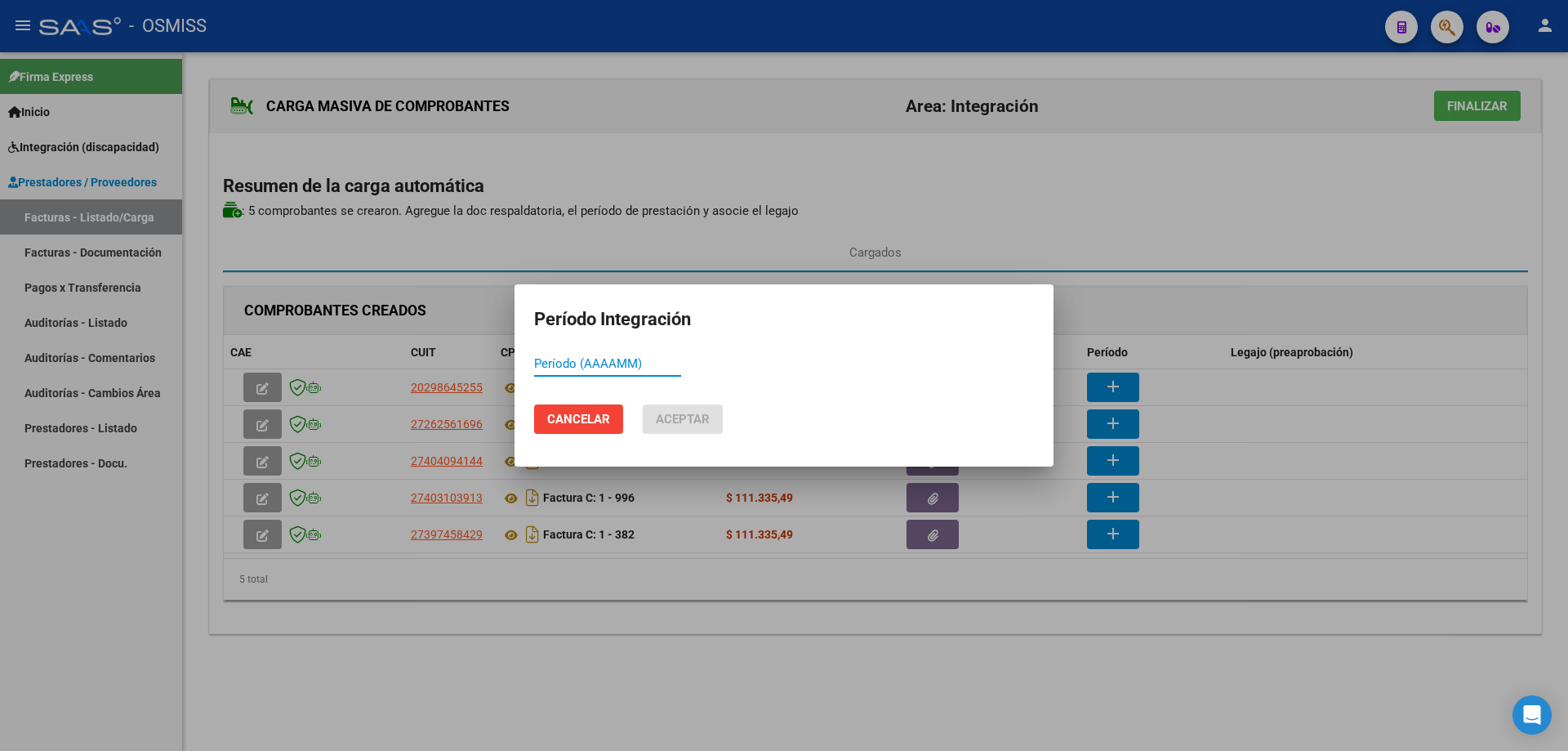
paste input "202509"
type input "202509"
click at [681, 414] on span "Aceptar" at bounding box center [683, 418] width 54 height 14
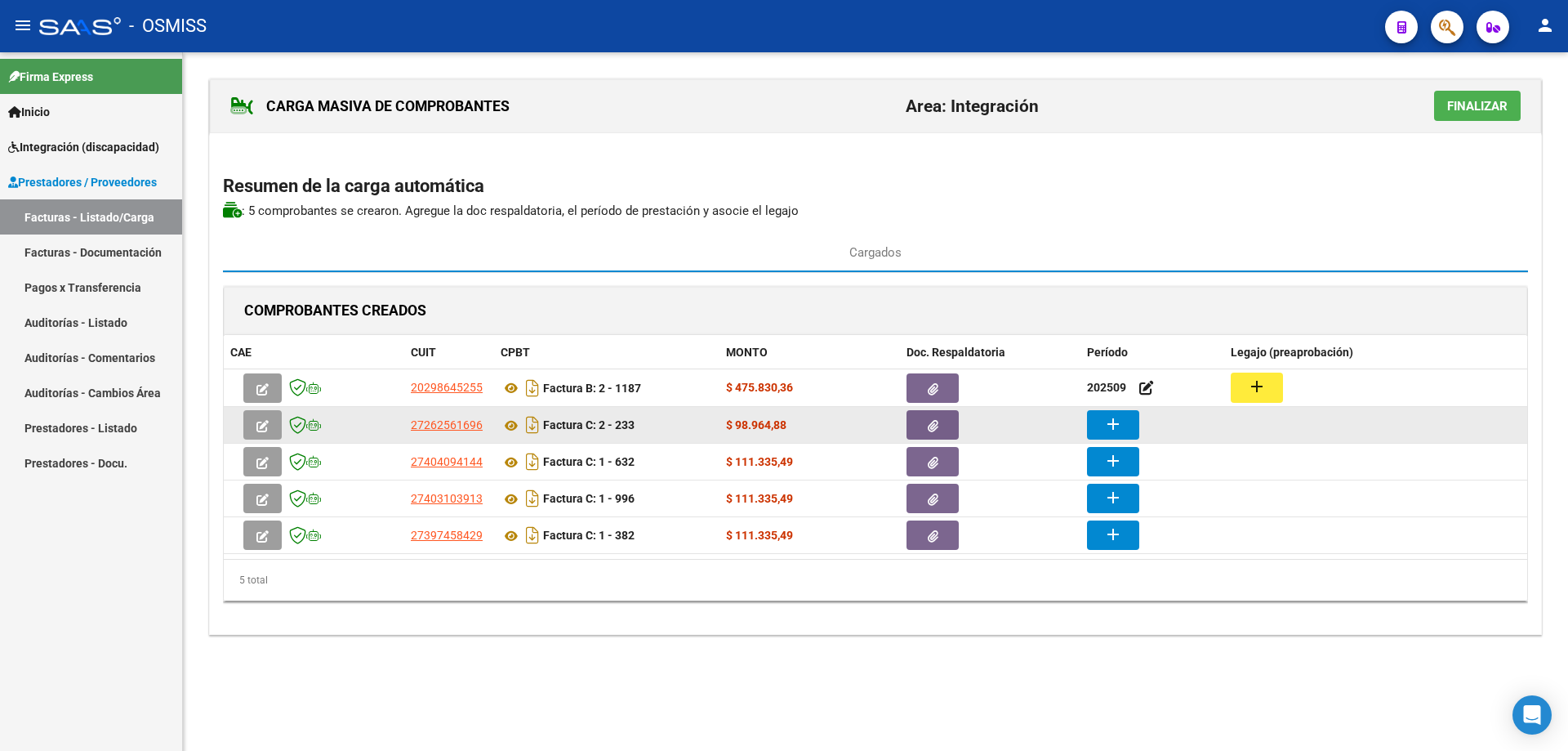
click at [1126, 424] on button "add" at bounding box center [1113, 425] width 53 height 30
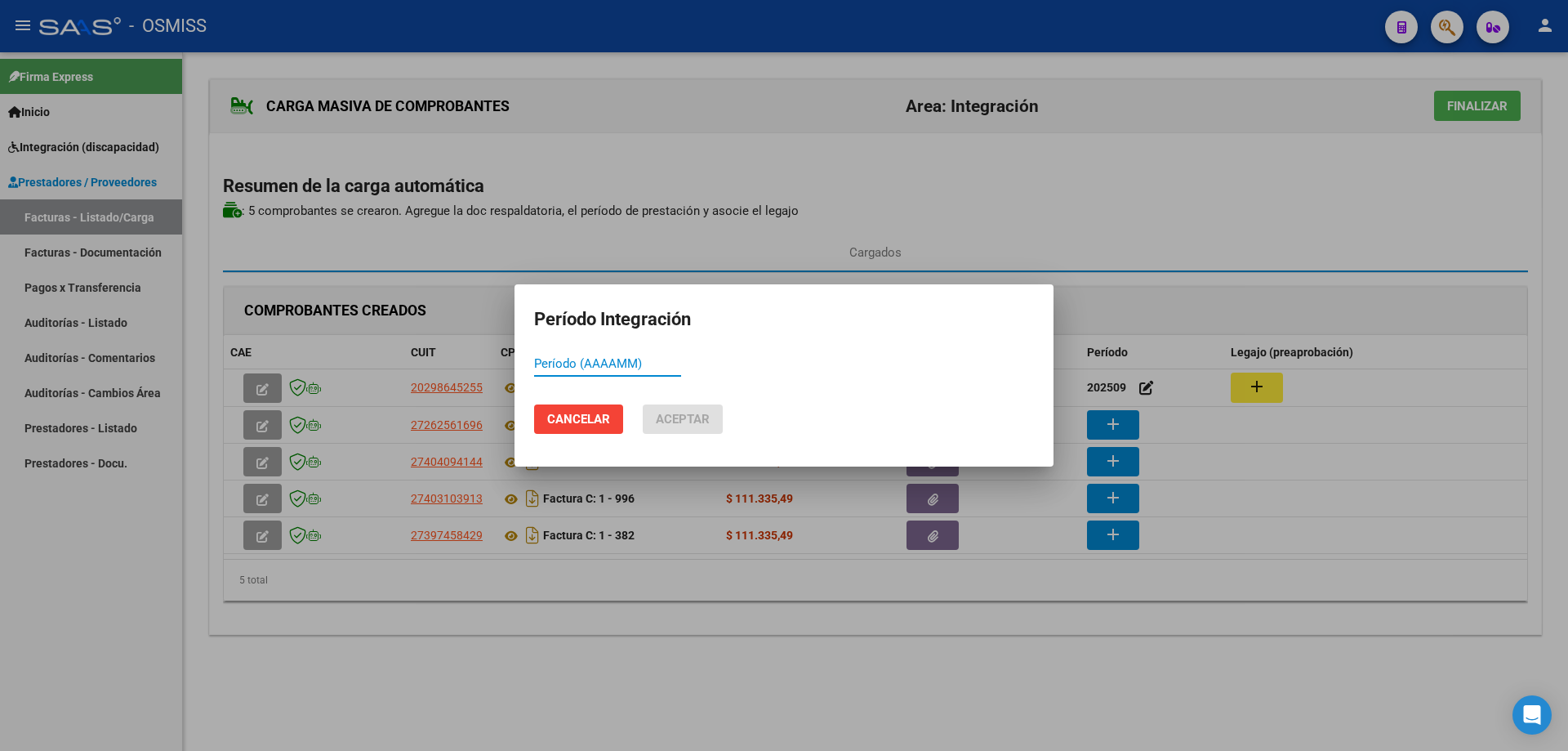
paste input "202509"
type input "202509"
click at [670, 416] on span "Aceptar" at bounding box center [683, 418] width 54 height 14
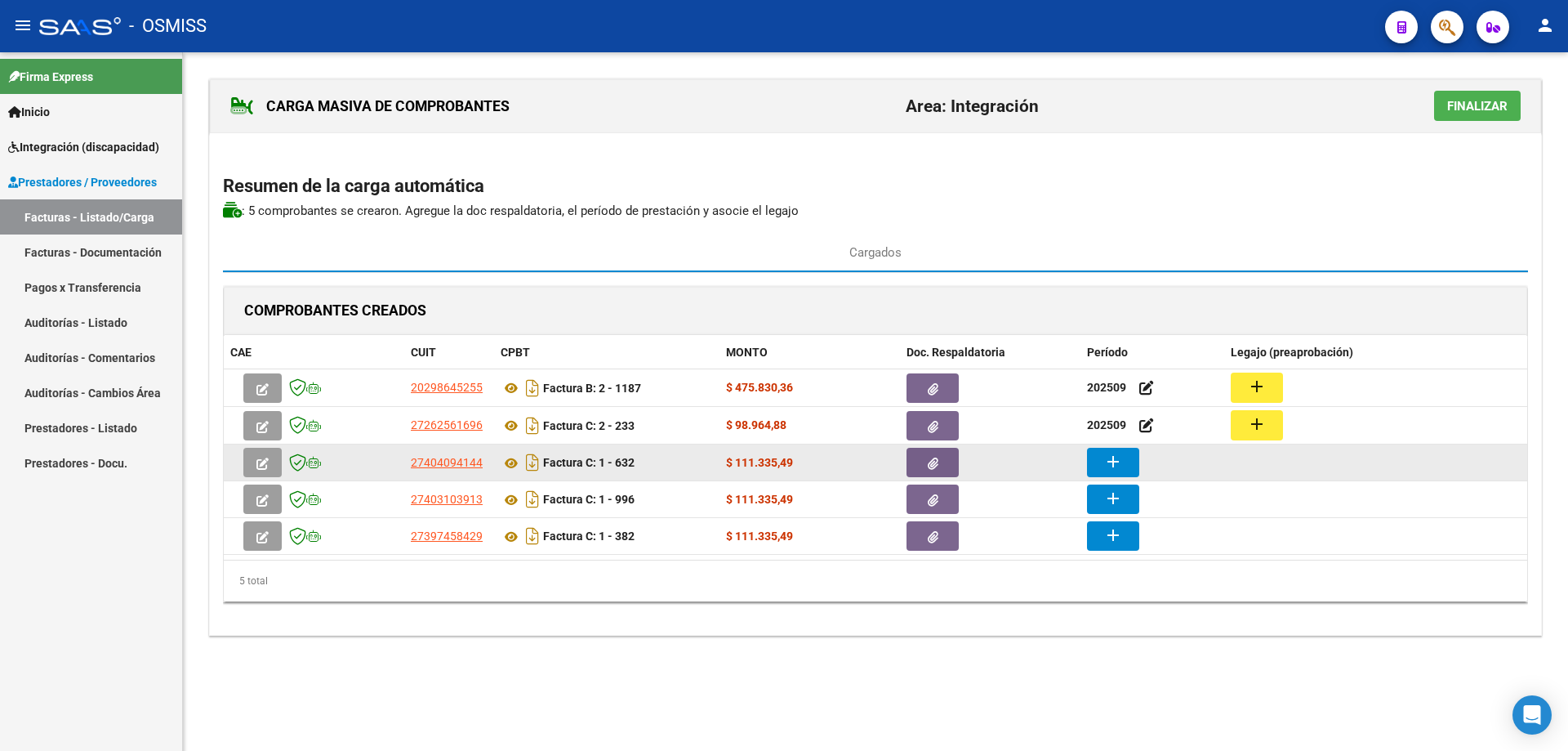
click at [1119, 458] on mat-icon "add" at bounding box center [1113, 461] width 19 height 19
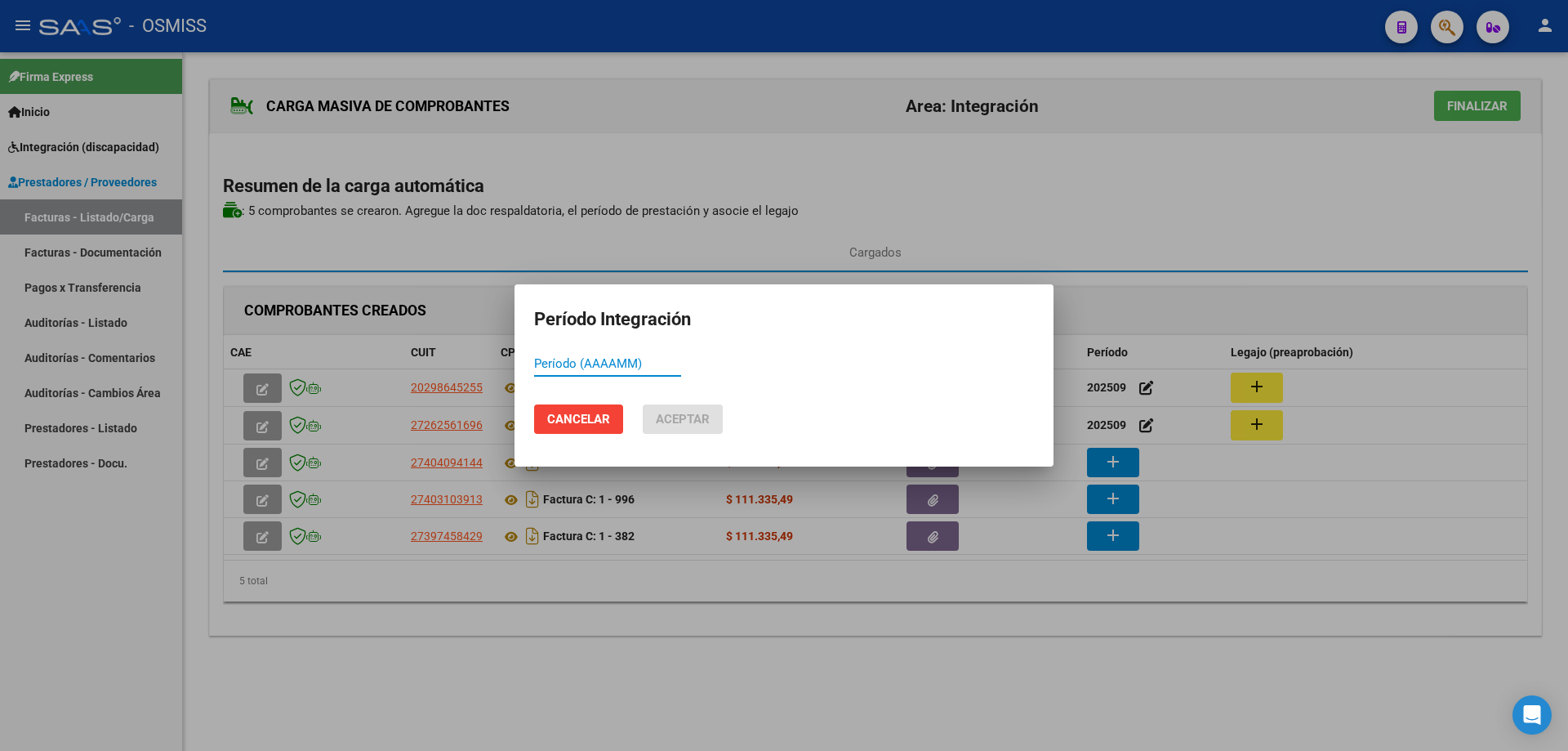
paste input "202509"
type input "202509"
click at [664, 423] on span "Aceptar" at bounding box center [683, 418] width 54 height 14
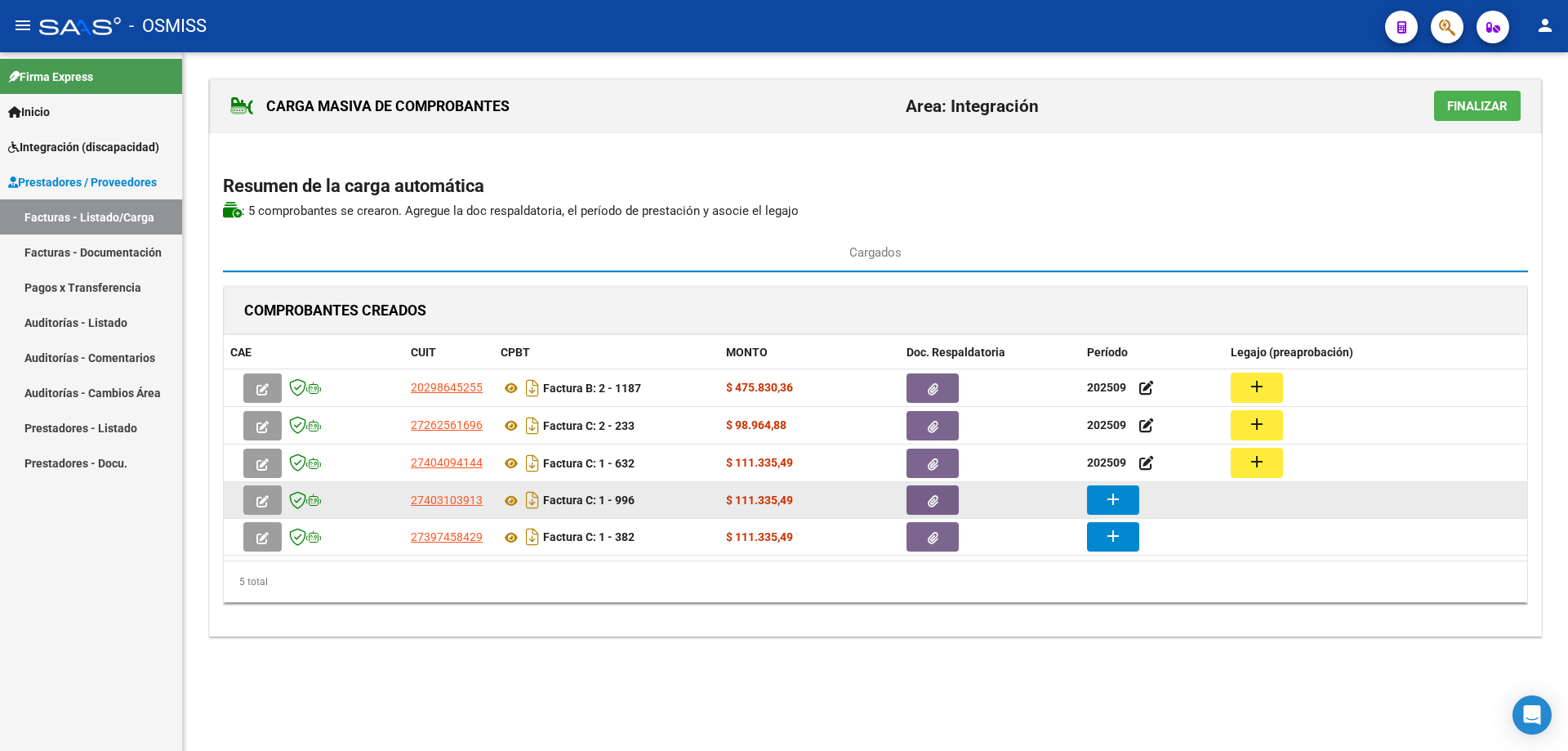
click at [1122, 503] on mat-icon "add" at bounding box center [1113, 499] width 19 height 19
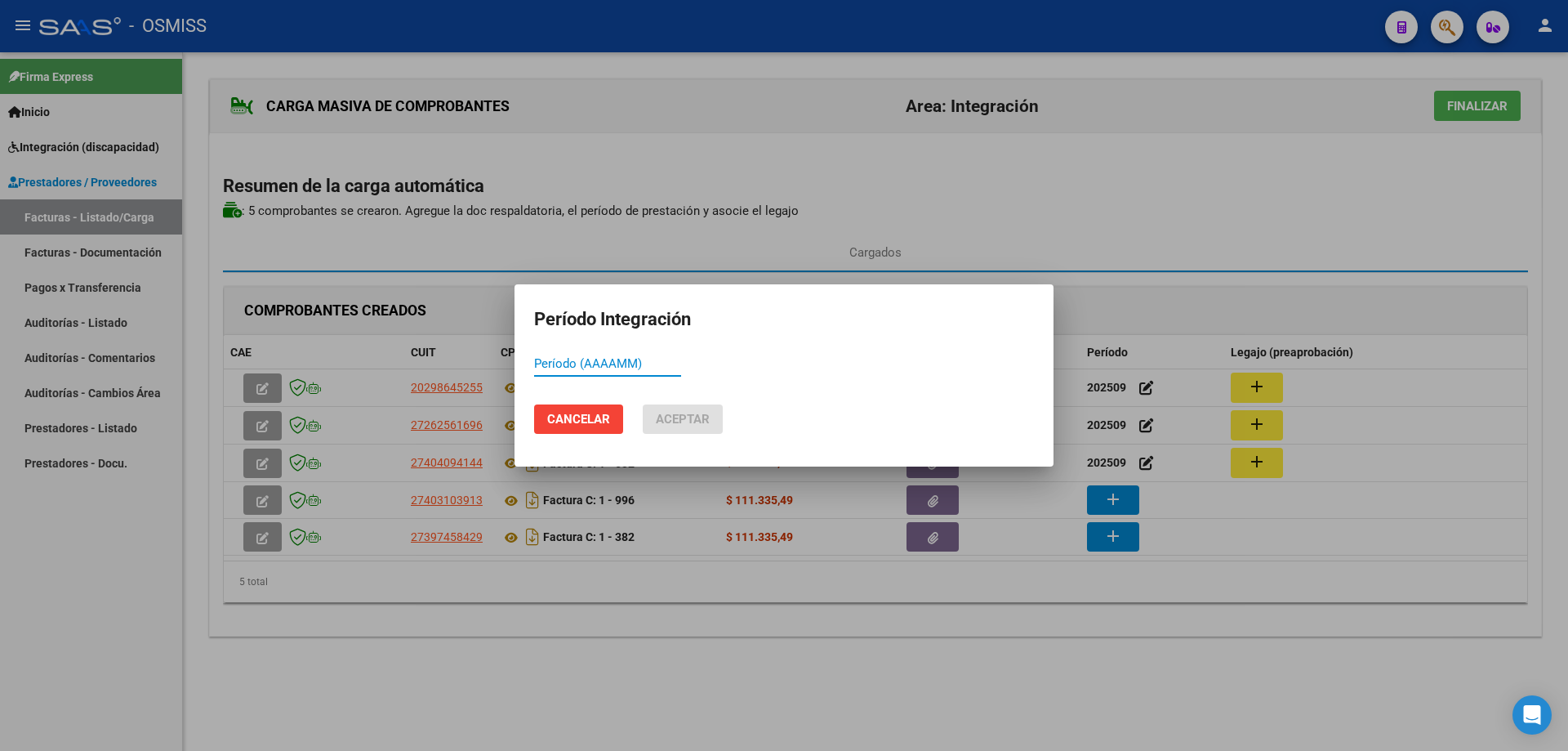
paste input "202509"
type input "202509"
click at [707, 413] on span "Aceptar" at bounding box center [683, 418] width 54 height 14
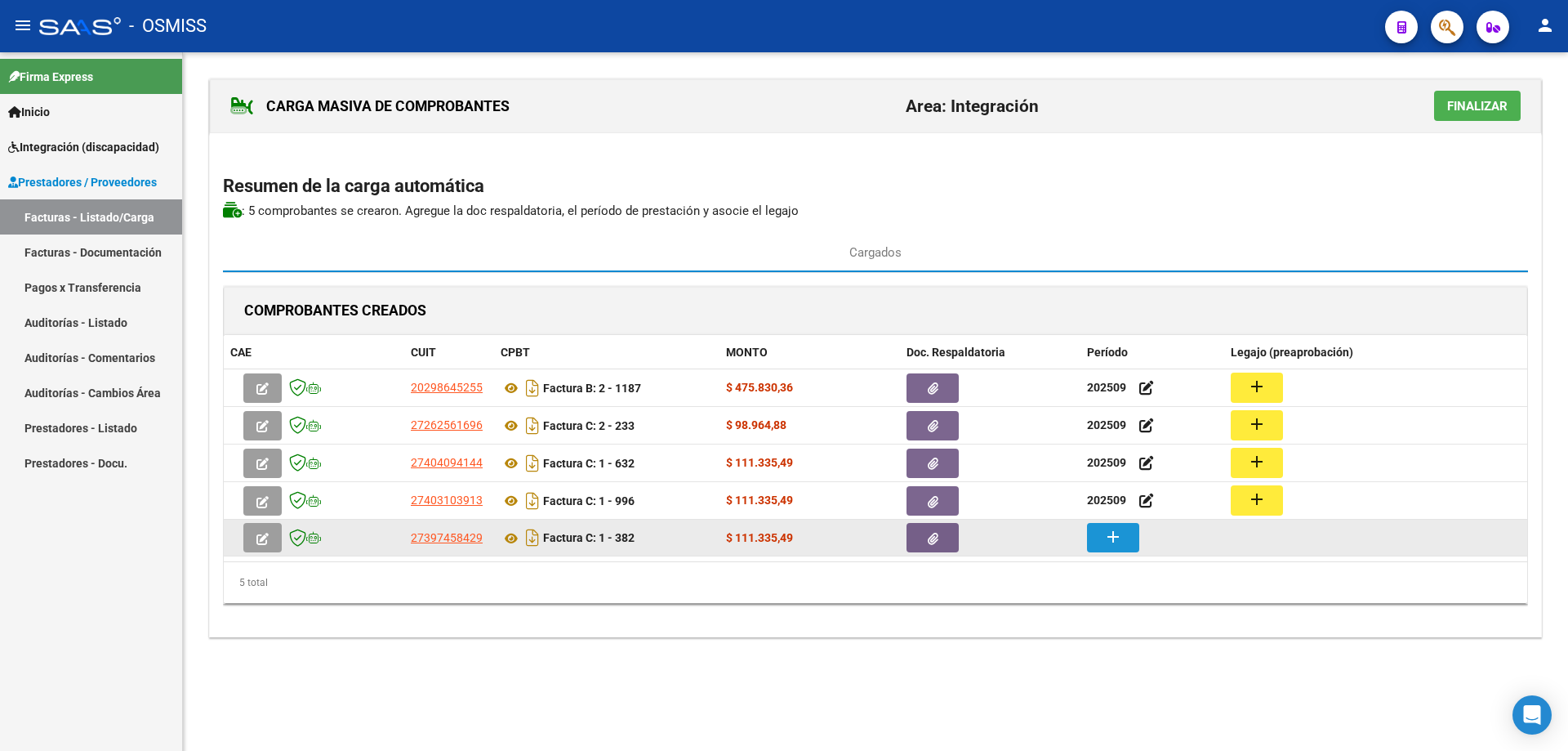
click at [1133, 540] on button "add" at bounding box center [1113, 537] width 53 height 30
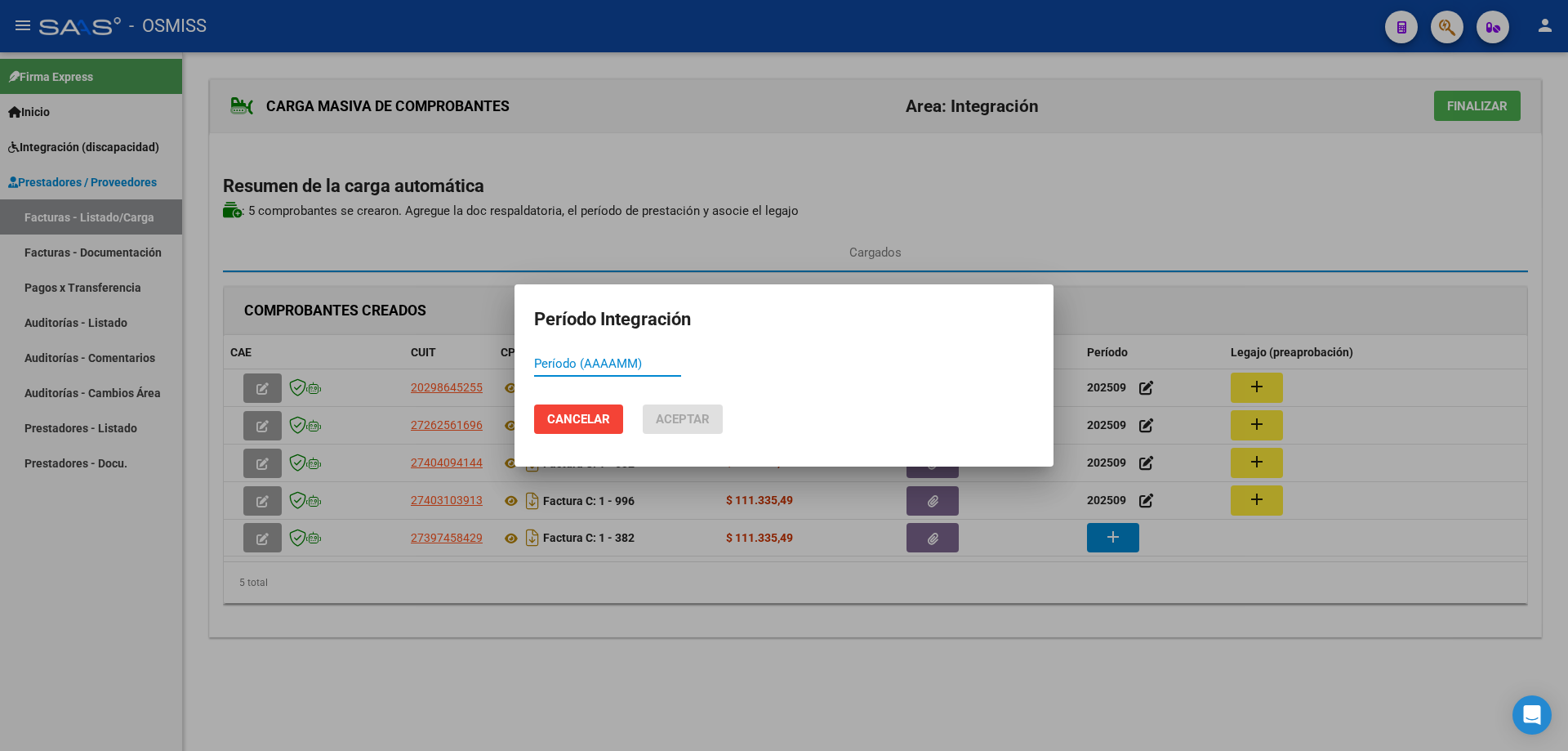
paste input "202509"
type input "202509"
click at [669, 419] on span "Aceptar" at bounding box center [683, 418] width 54 height 14
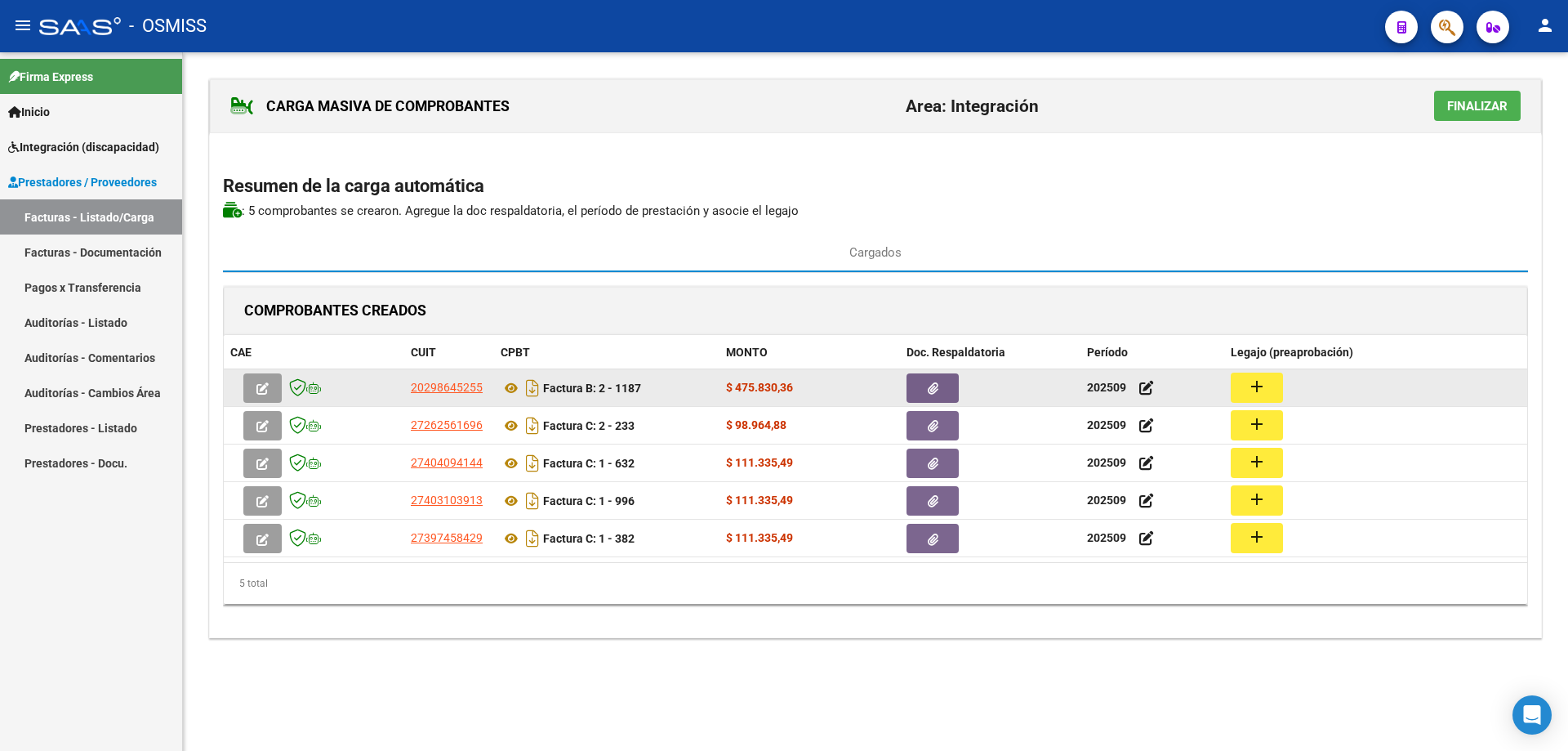
click at [1250, 386] on mat-icon "add" at bounding box center [1257, 387] width 19 height 19
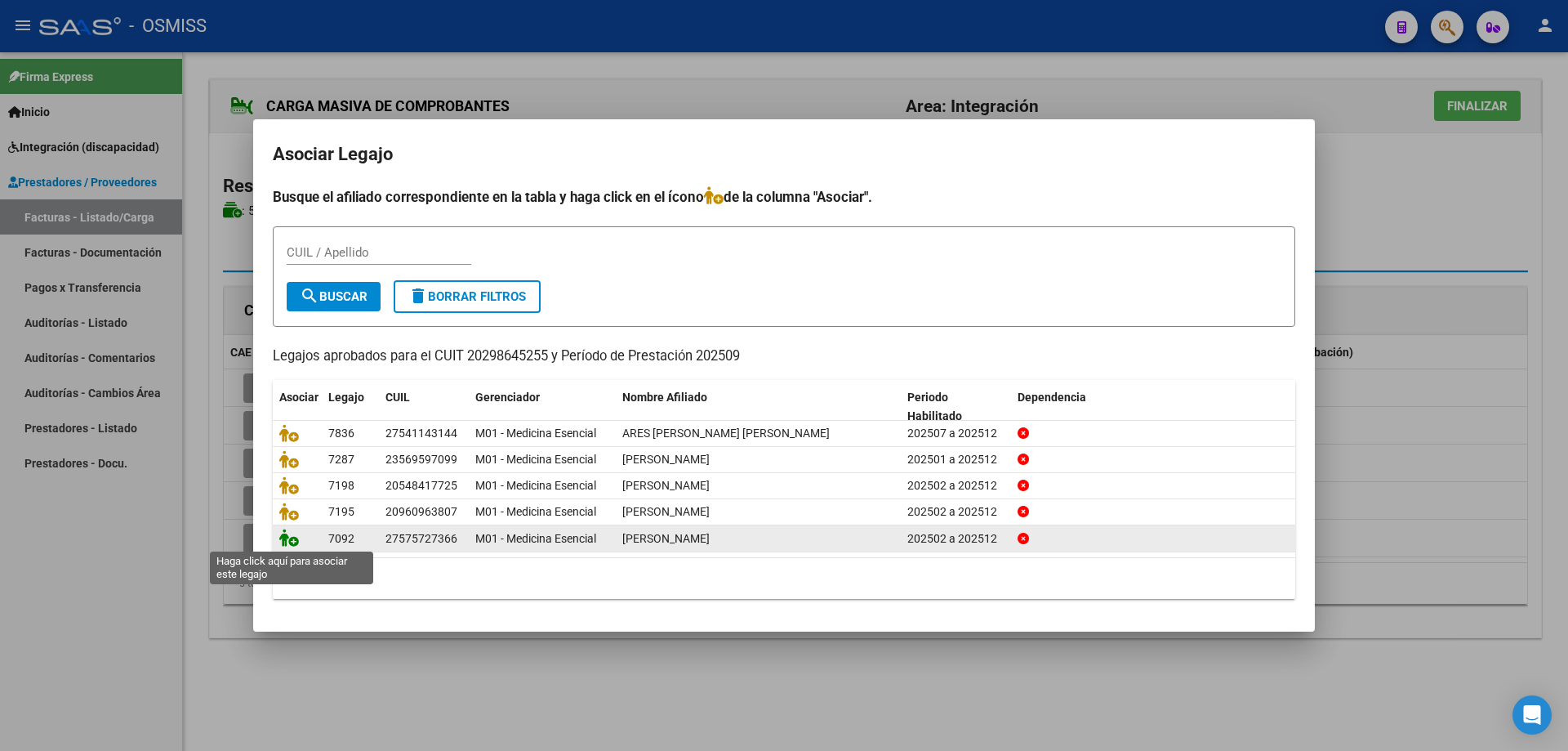
click at [291, 537] on icon at bounding box center [289, 537] width 19 height 18
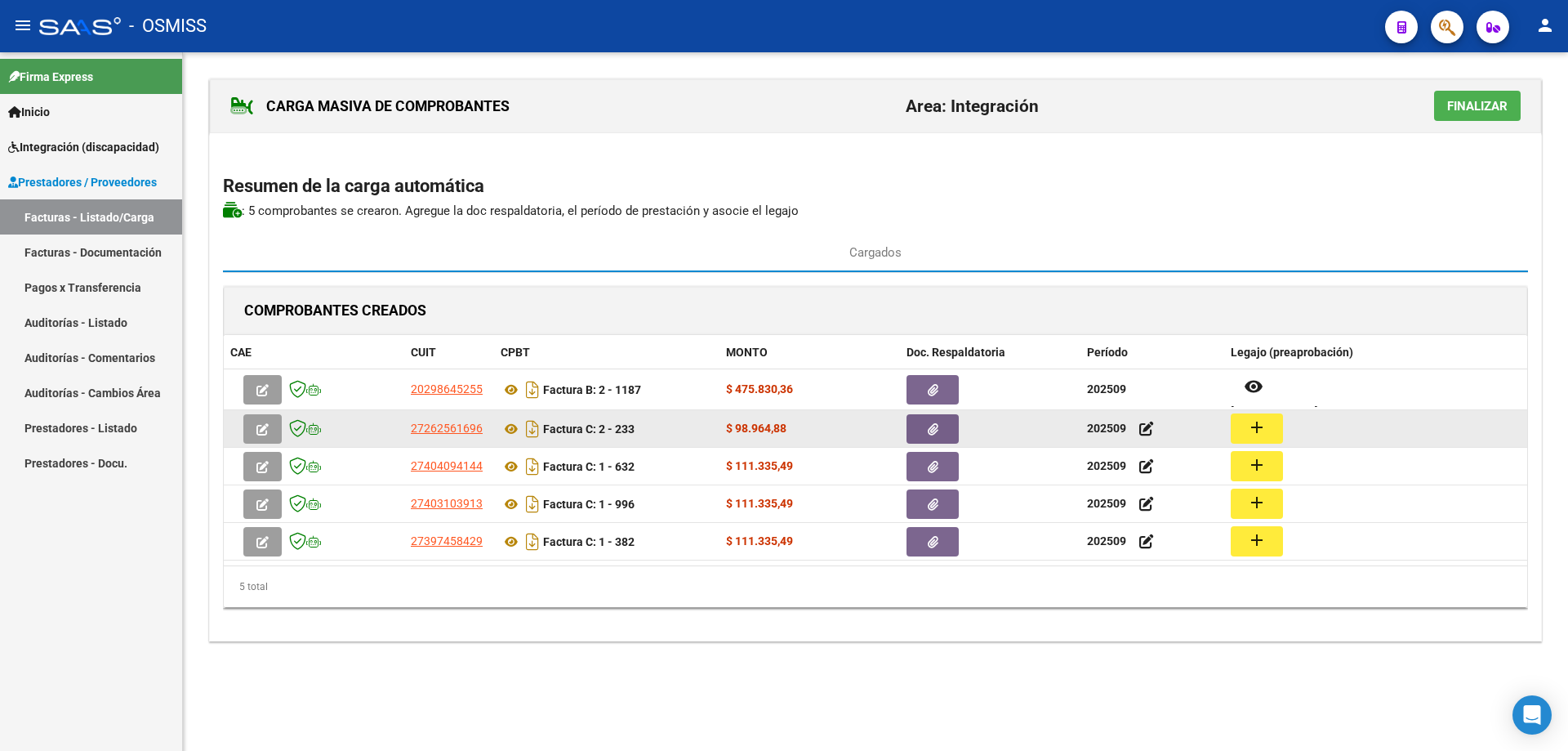
click at [1252, 426] on mat-icon "add" at bounding box center [1257, 427] width 19 height 19
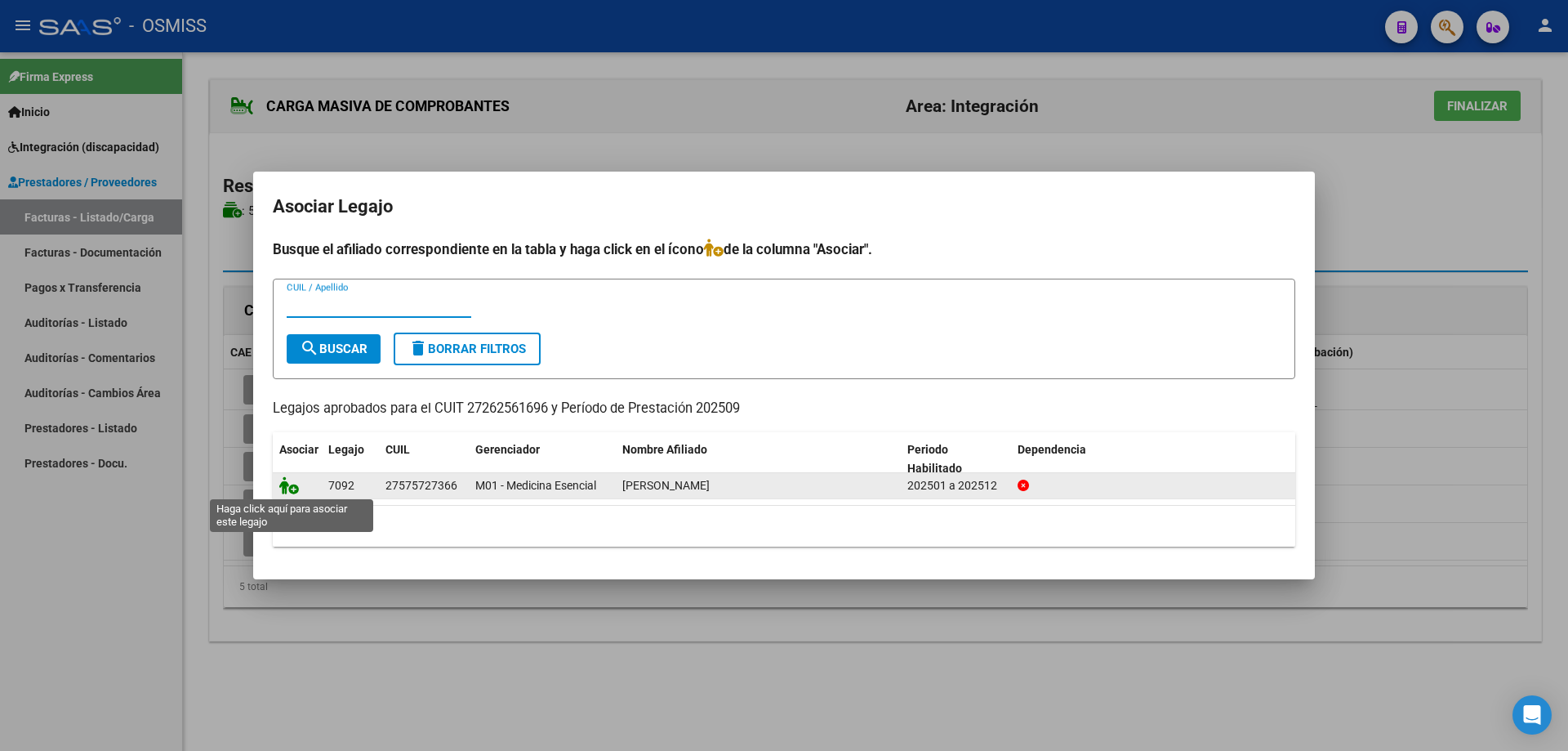
click at [293, 489] on icon at bounding box center [289, 485] width 19 height 18
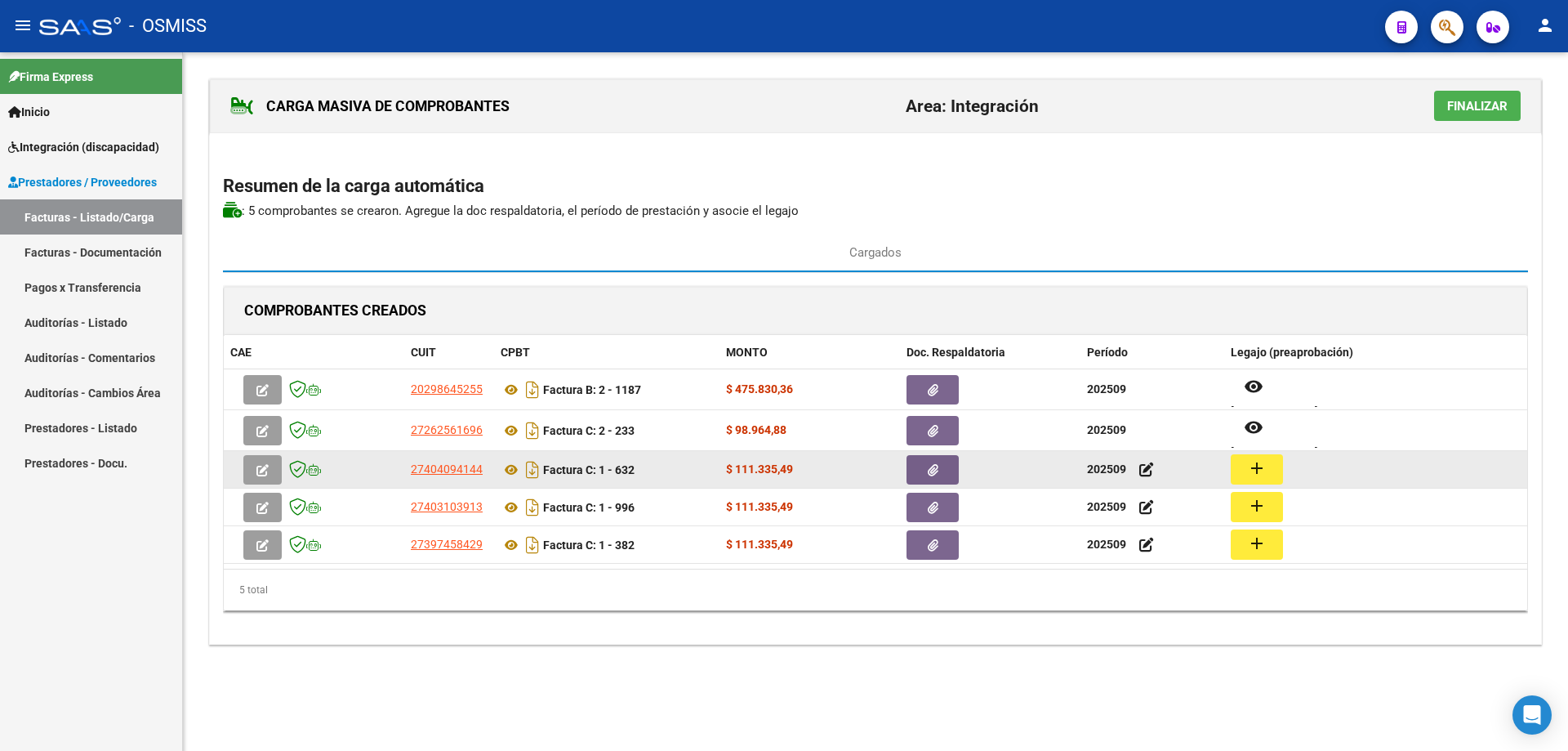
click at [1257, 466] on mat-icon "add" at bounding box center [1257, 468] width 19 height 19
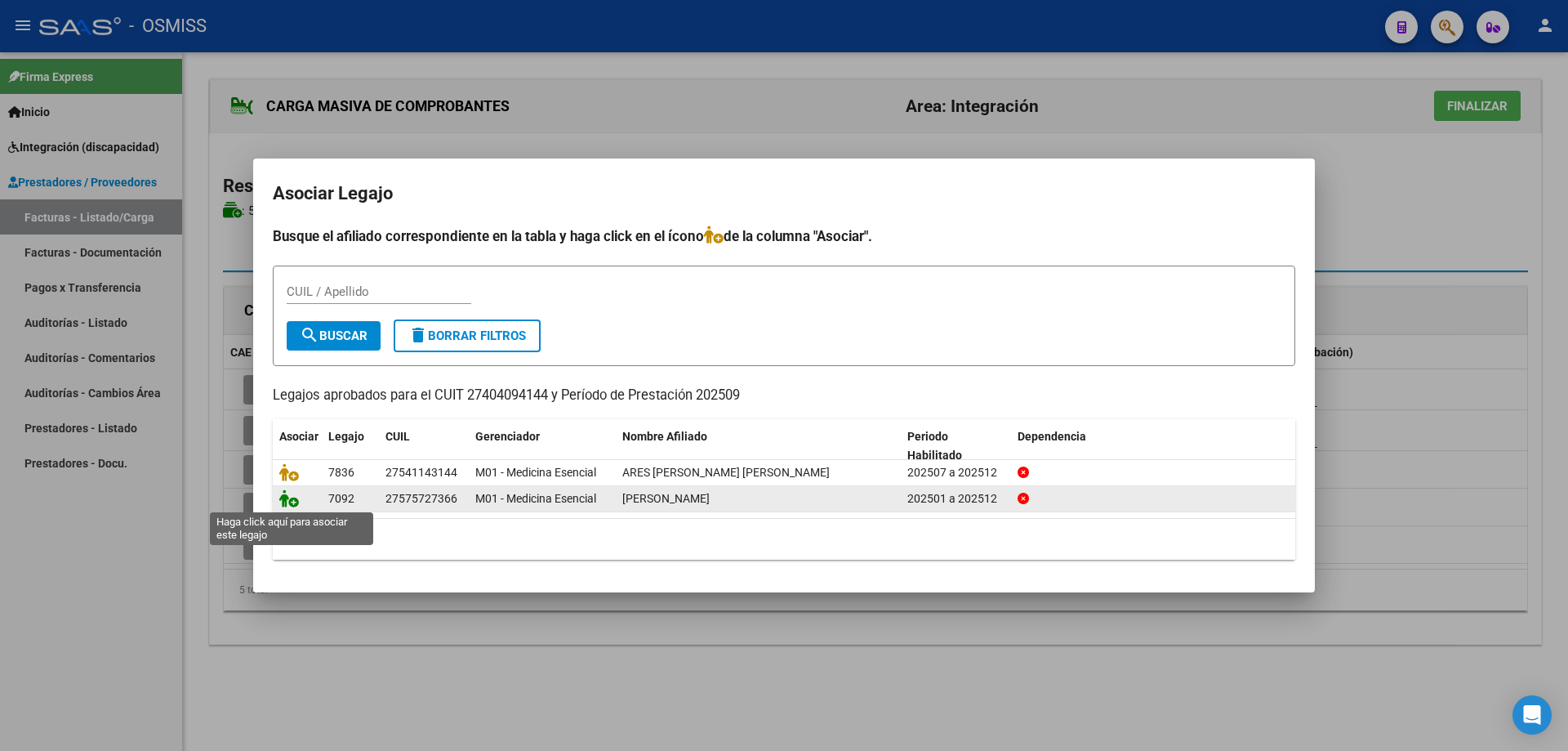
click at [284, 500] on icon at bounding box center [289, 498] width 19 height 18
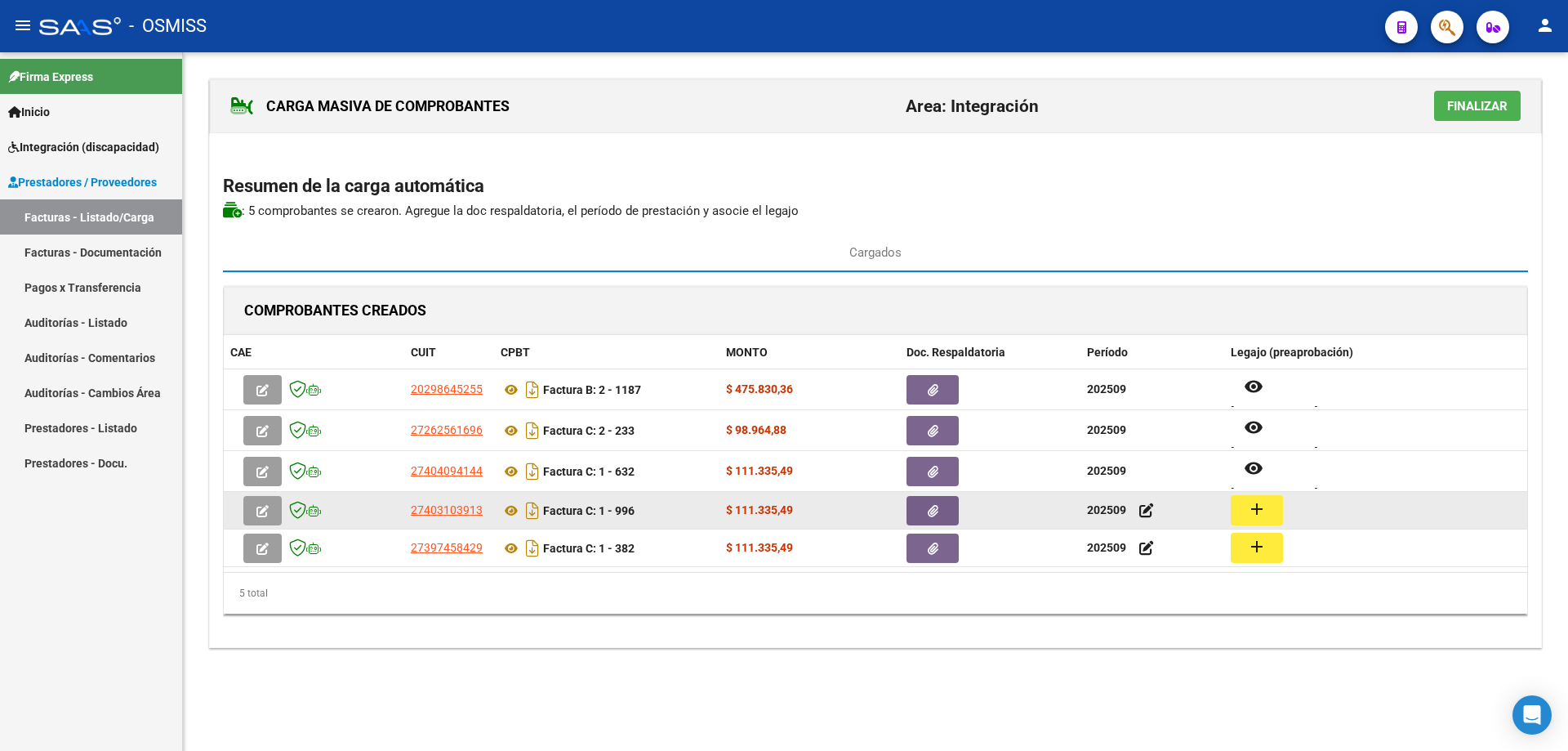
click at [1272, 511] on button "add" at bounding box center [1257, 510] width 53 height 31
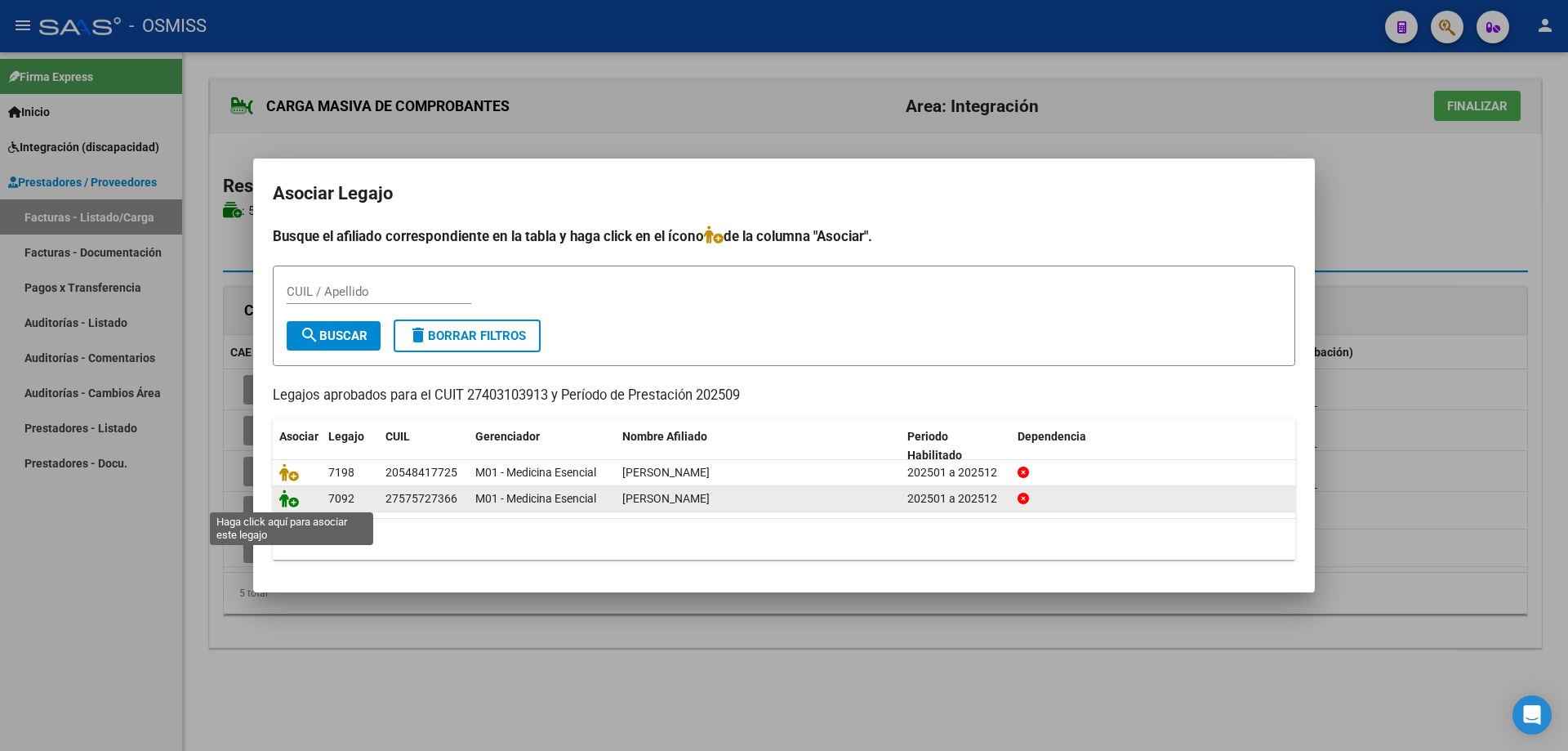
click at [290, 496] on icon at bounding box center [289, 498] width 19 height 18
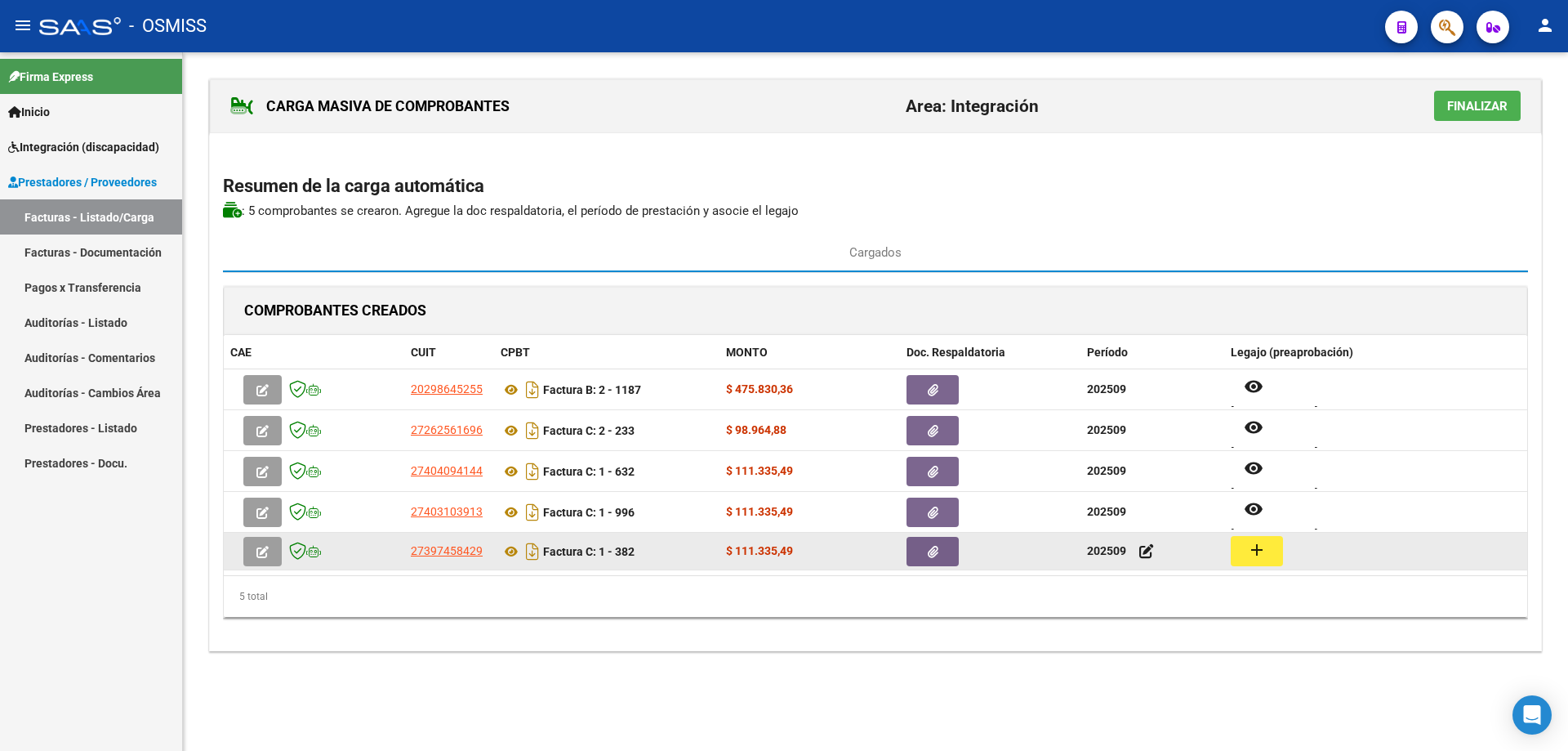
click at [1272, 555] on button "add" at bounding box center [1257, 552] width 53 height 31
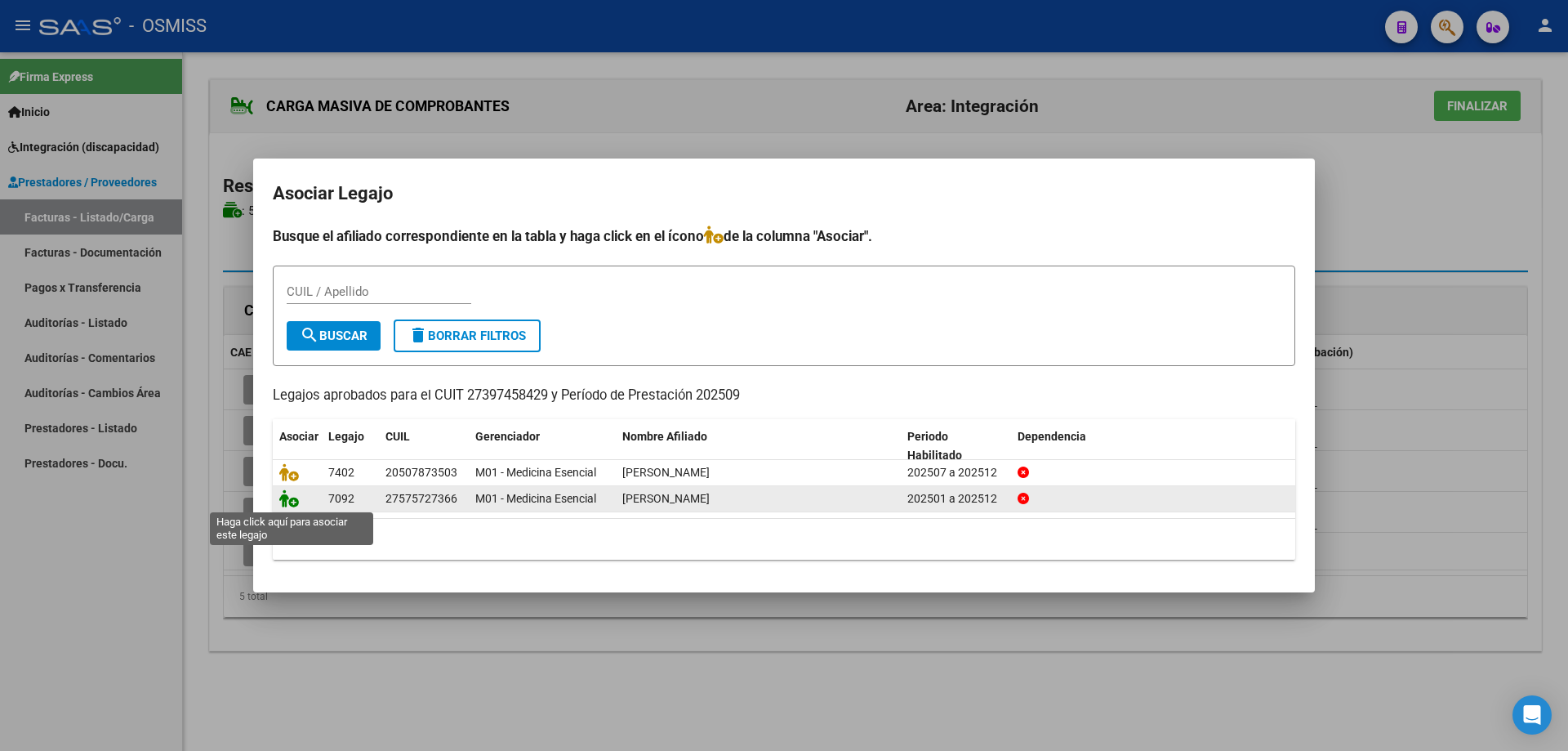
click at [290, 499] on icon at bounding box center [289, 498] width 19 height 18
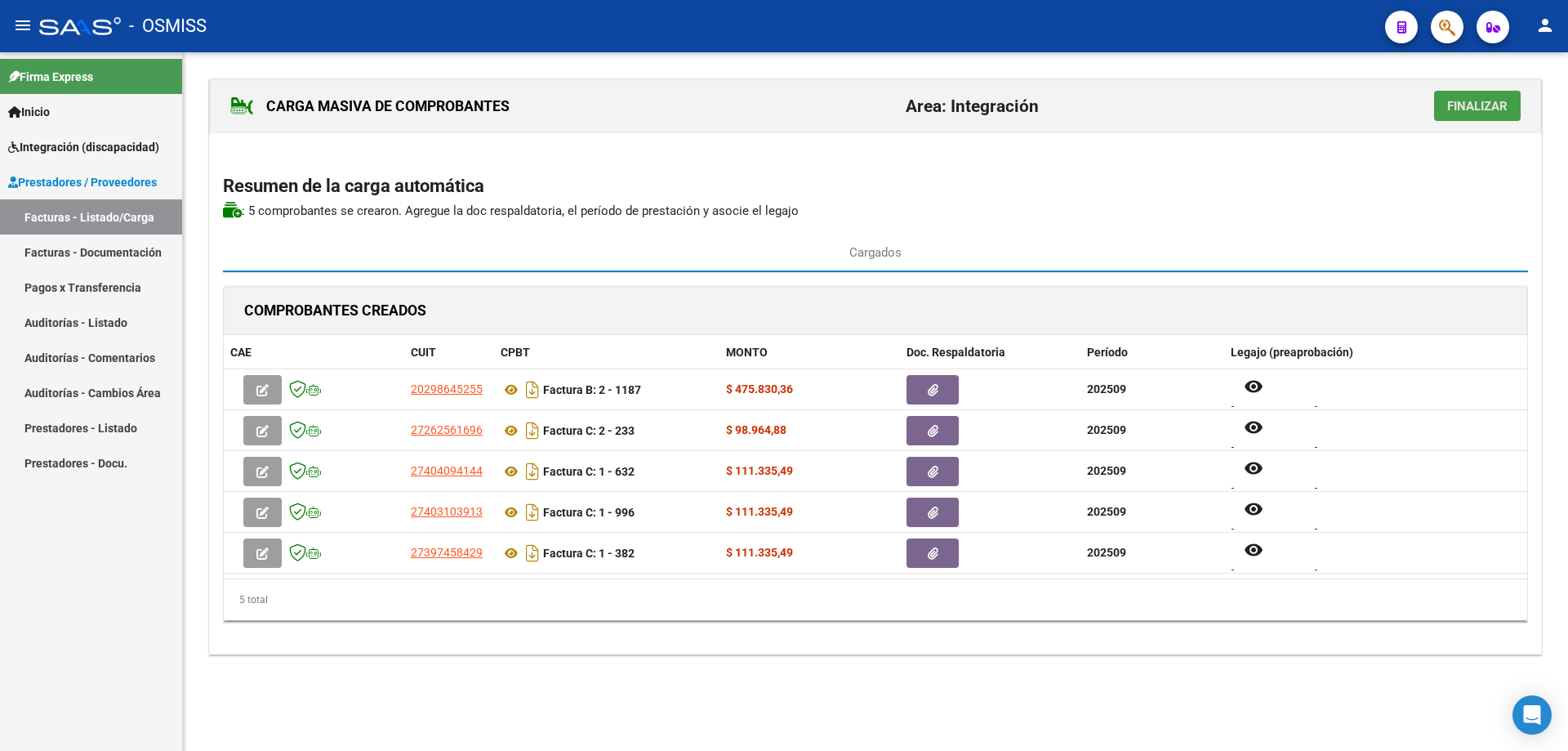
click at [1495, 107] on span "Finalizar" at bounding box center [1477, 106] width 60 height 14
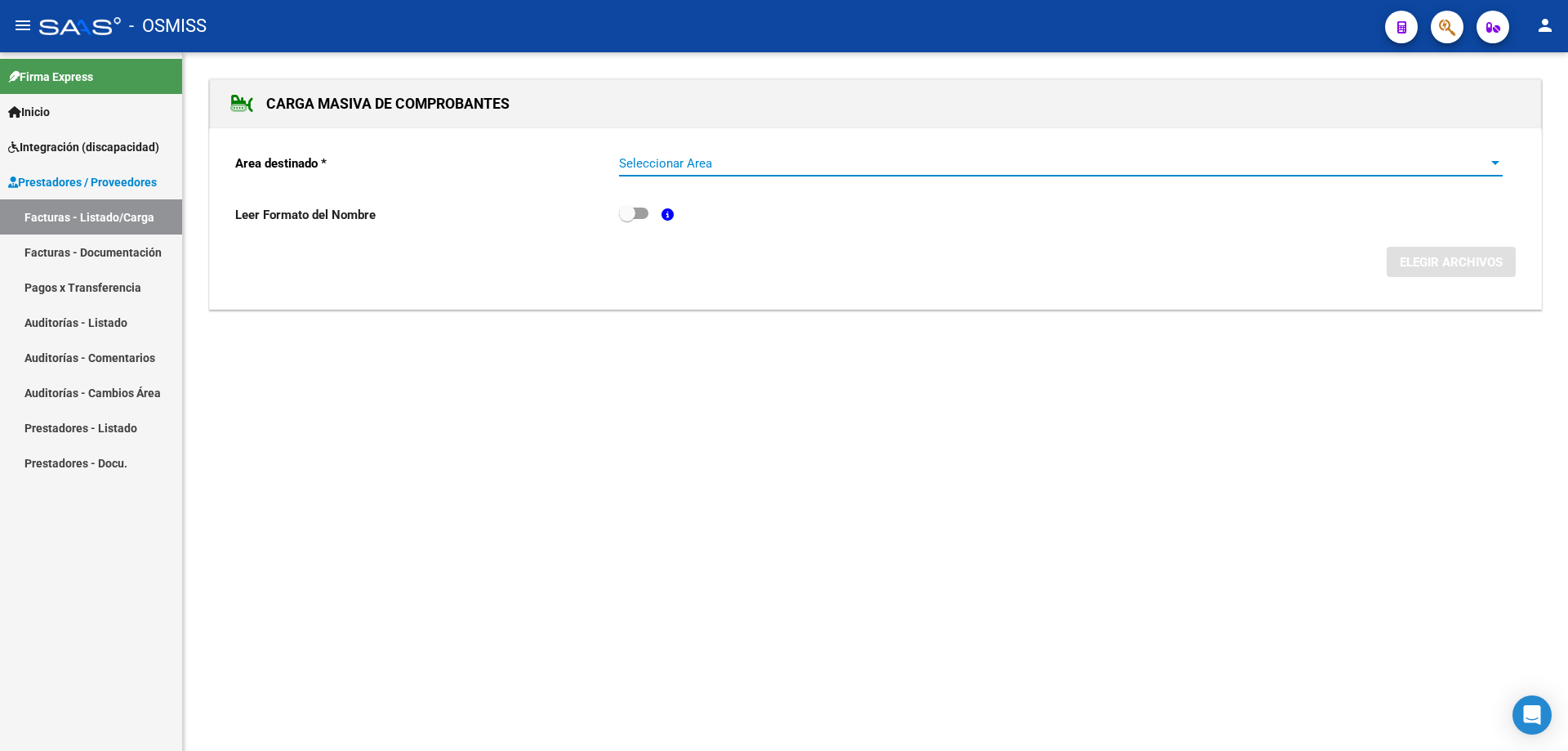
click at [680, 162] on span "Seleccionar Area" at bounding box center [1054, 163] width 869 height 14
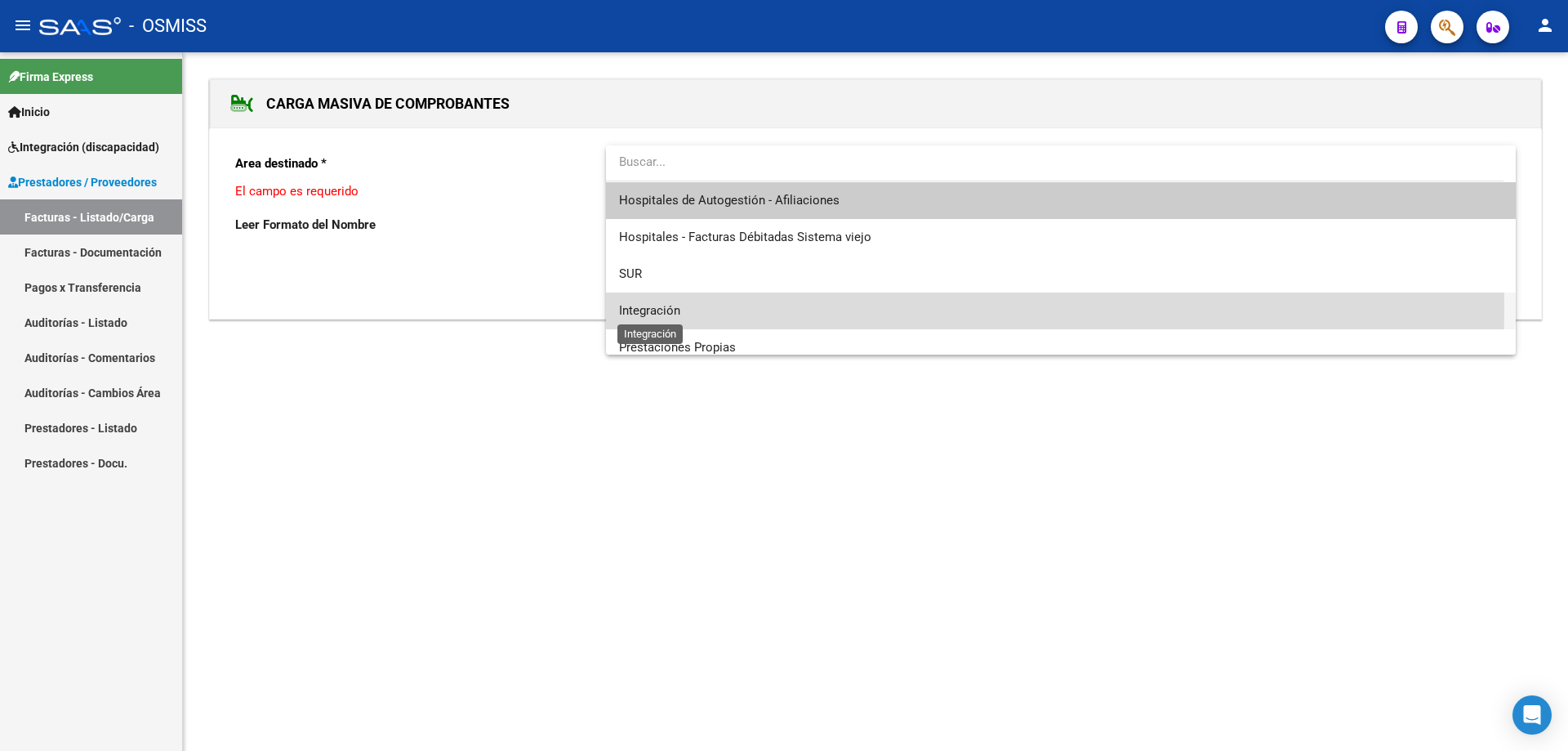
click at [656, 309] on span "Integración" at bounding box center [650, 310] width 61 height 14
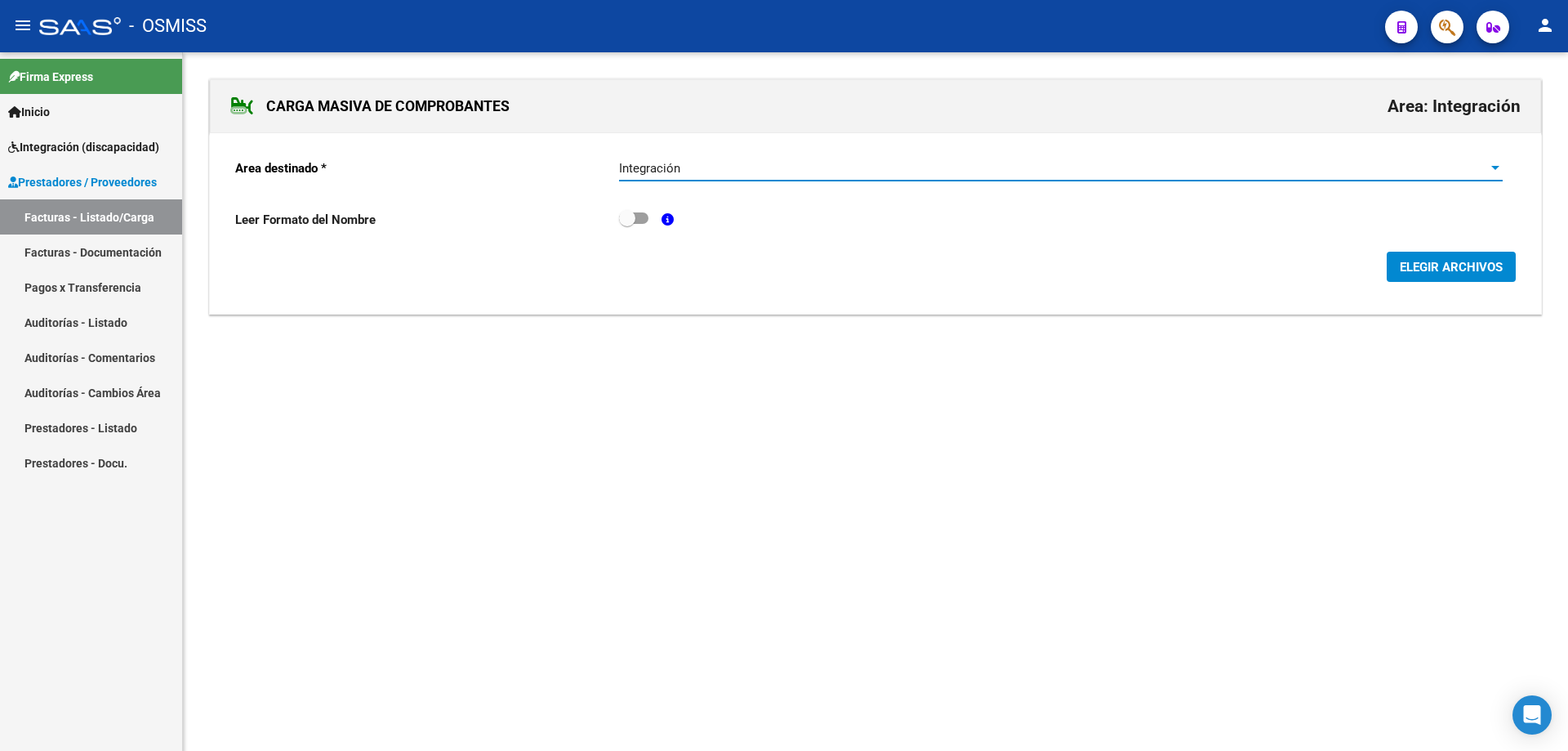
click at [1425, 262] on span "ELEGIR ARCHIVOS" at bounding box center [1451, 267] width 103 height 14
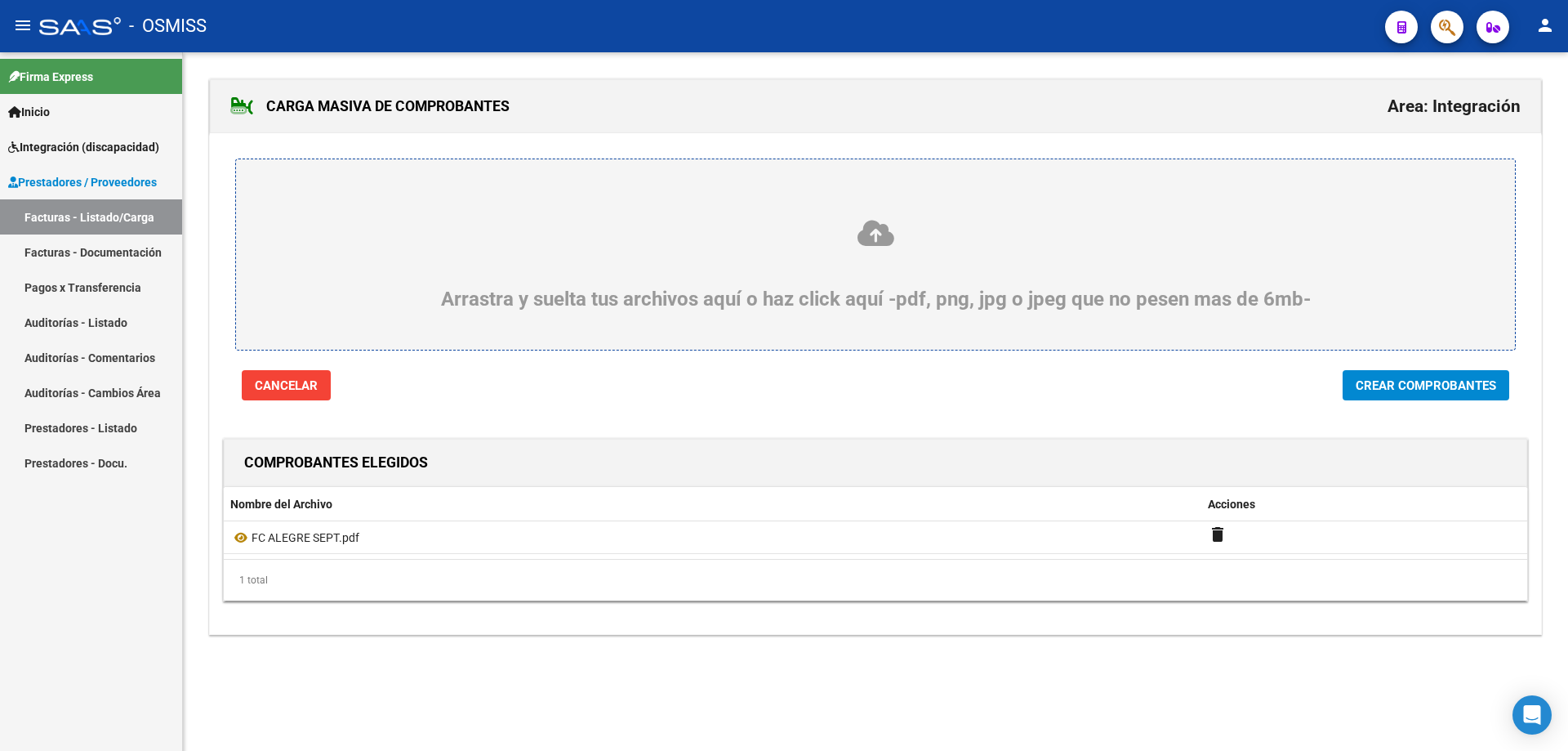
click at [1428, 394] on button "Crear Comprobantes" at bounding box center [1426, 386] width 167 height 31
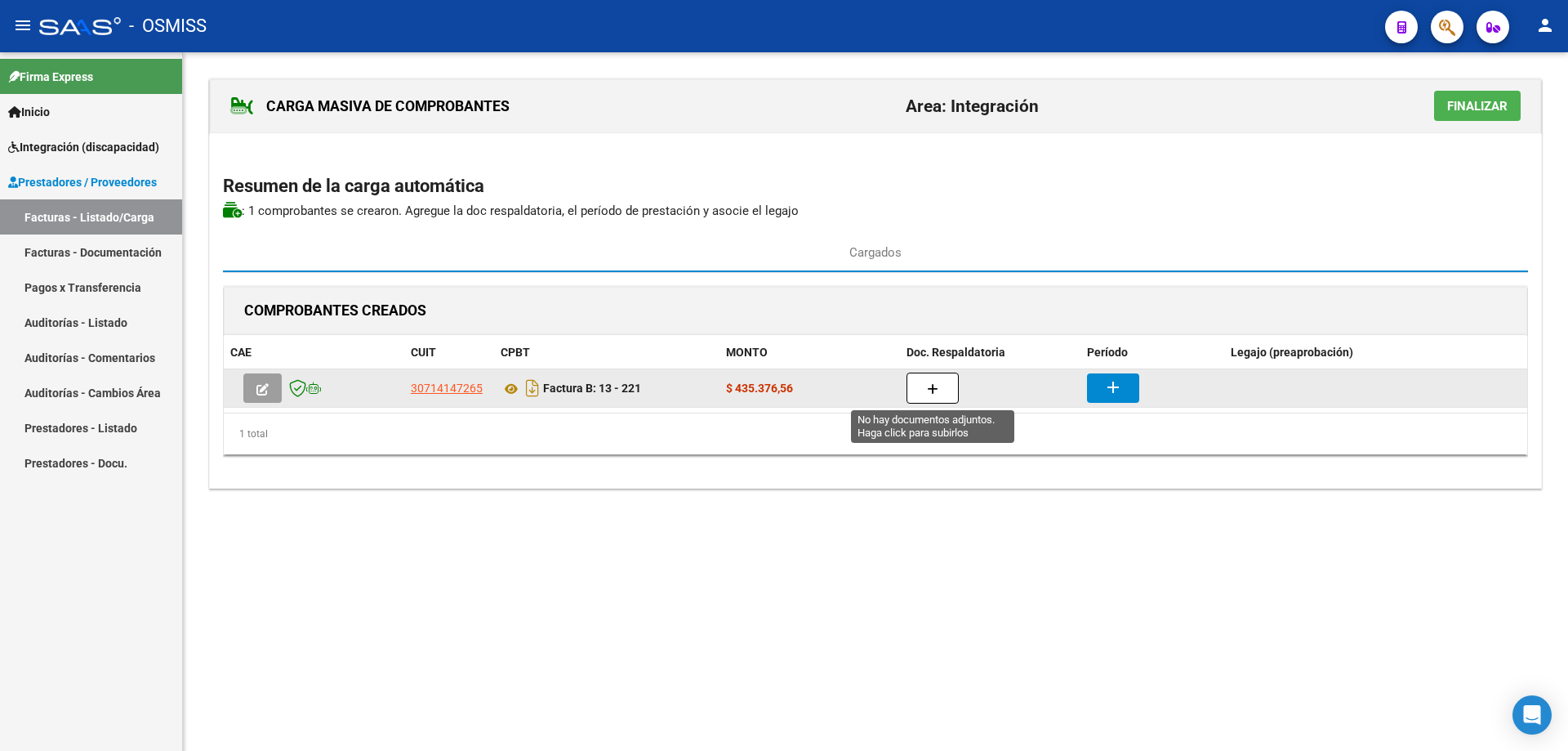
click at [923, 394] on button "button" at bounding box center [933, 387] width 53 height 31
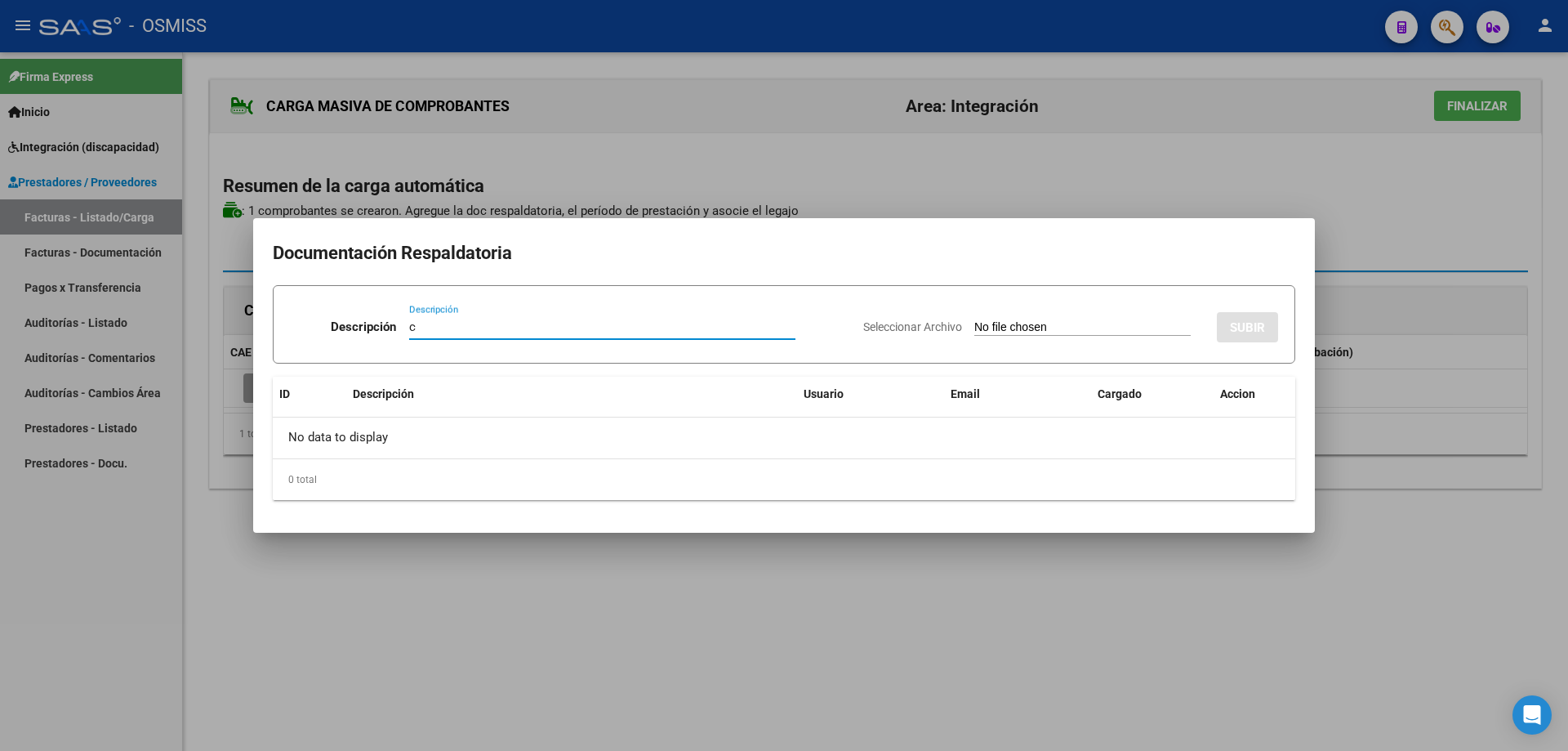
type input "c"
click at [1038, 327] on input "Seleccionar Archivo" at bounding box center [1083, 328] width 217 height 15
type input "C:\fakepath\ASIST ALEGRE SEPT.pdf"
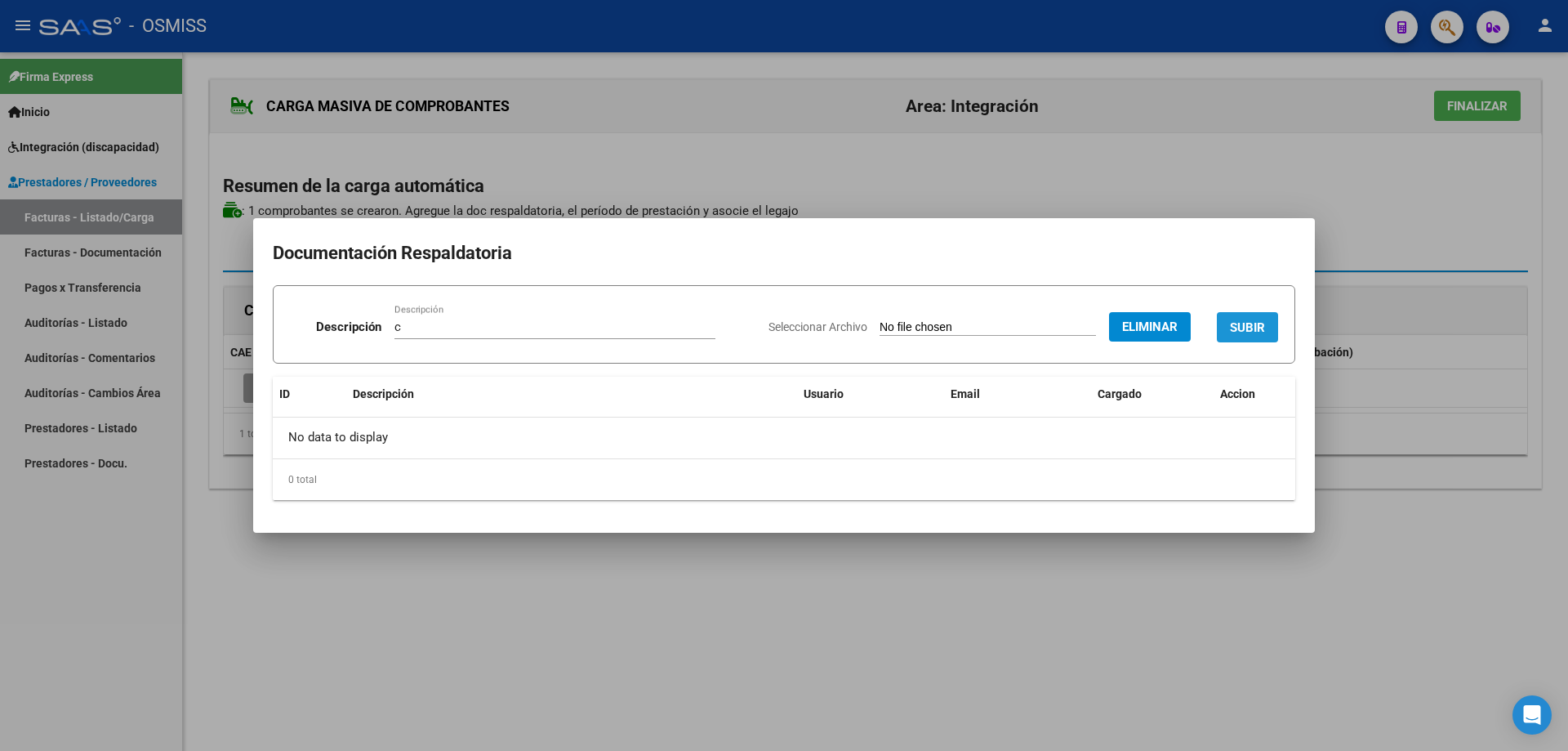
click at [1237, 317] on button "SUBIR" at bounding box center [1248, 327] width 61 height 31
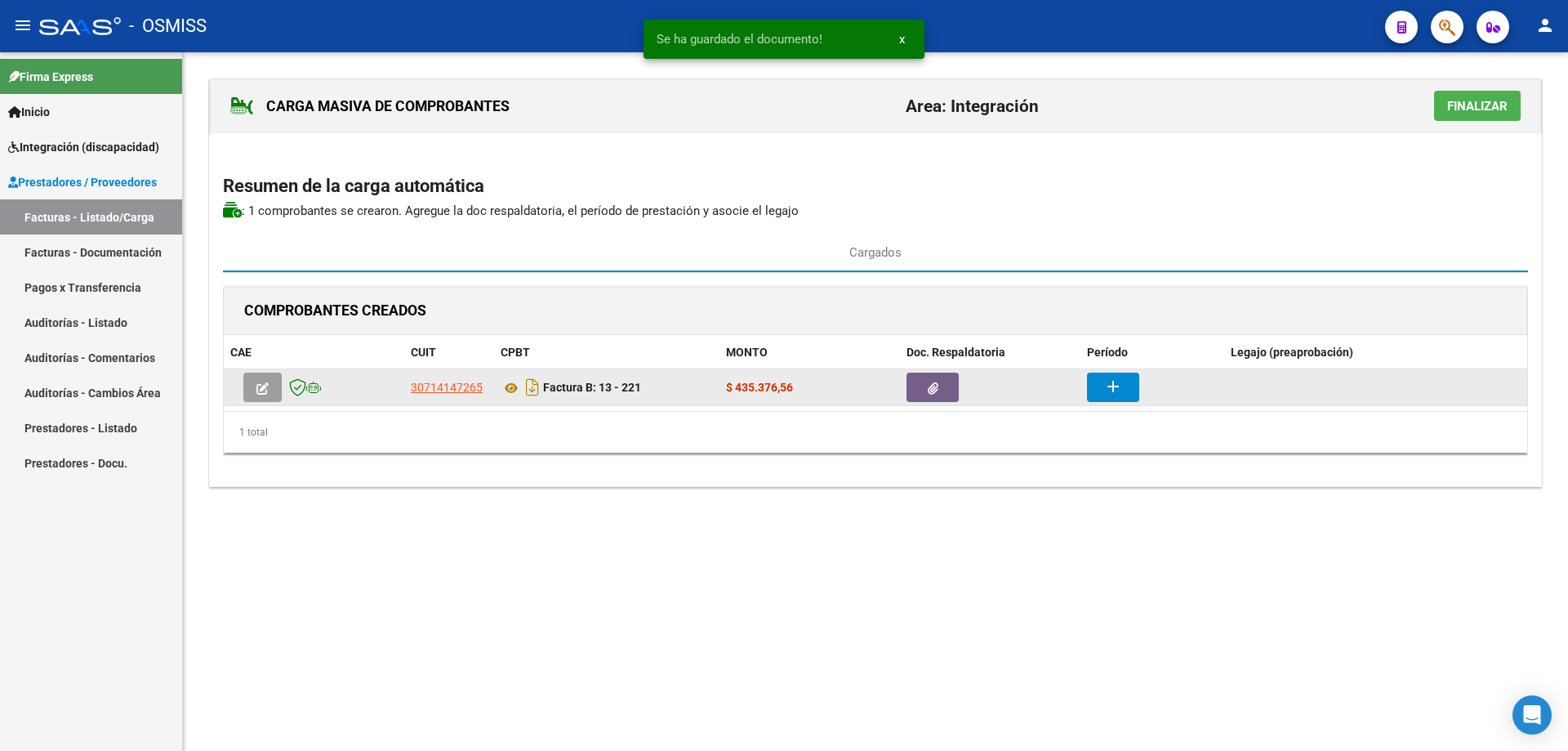
click at [1098, 388] on button "add" at bounding box center [1113, 387] width 53 height 30
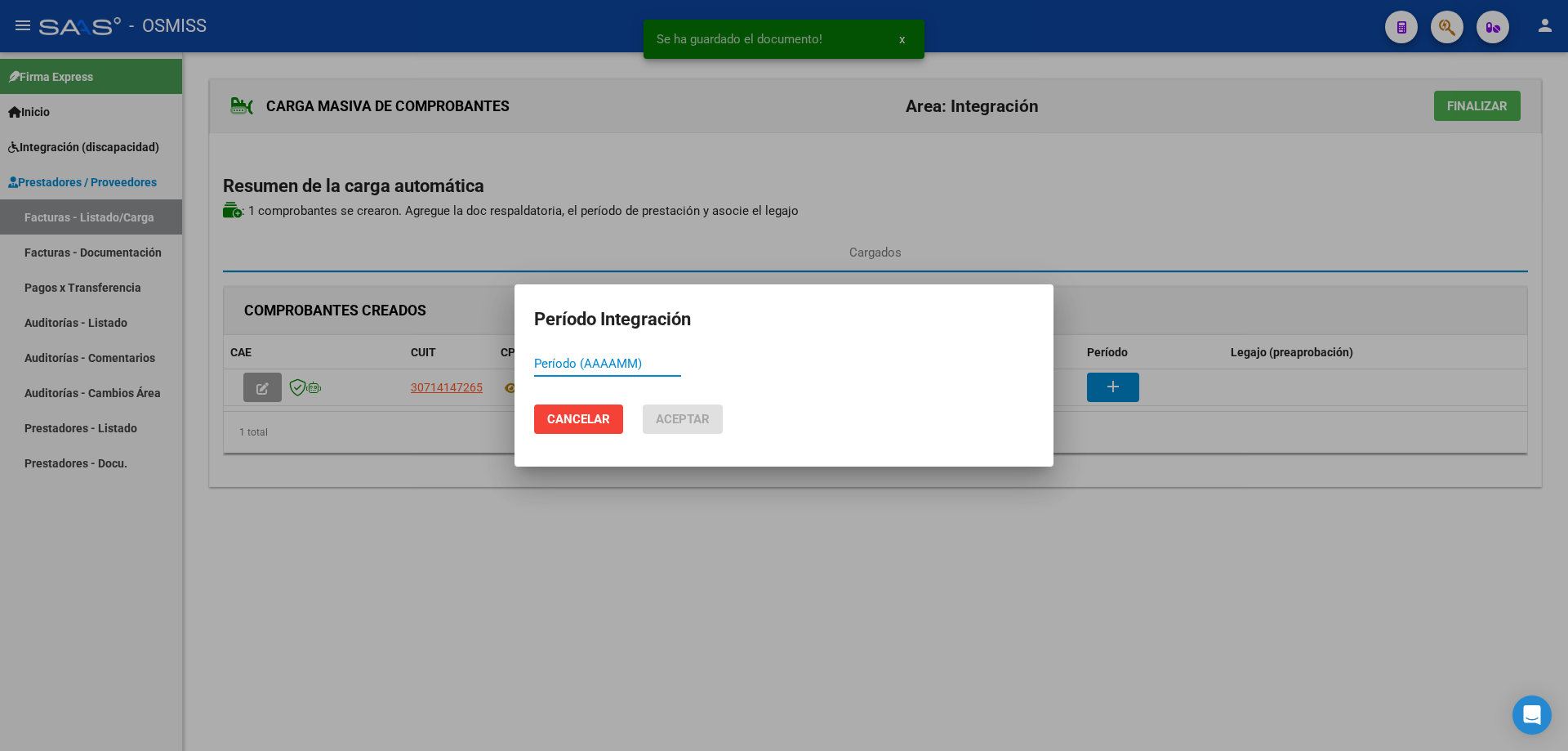
paste input "202509"
type input "202509"
click at [714, 411] on button "Aceptar" at bounding box center [682, 419] width 80 height 30
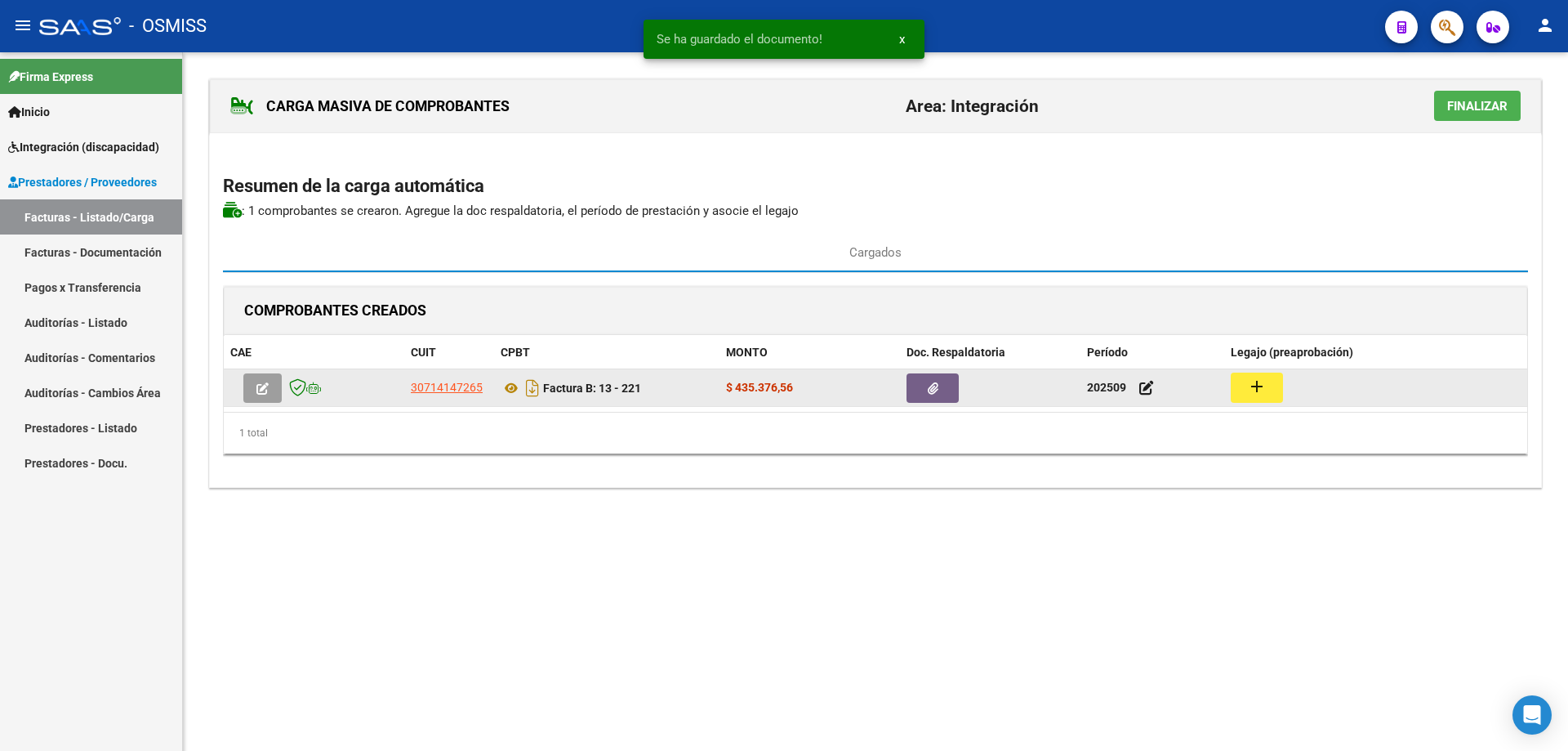
click at [1260, 389] on mat-icon "add" at bounding box center [1257, 387] width 19 height 19
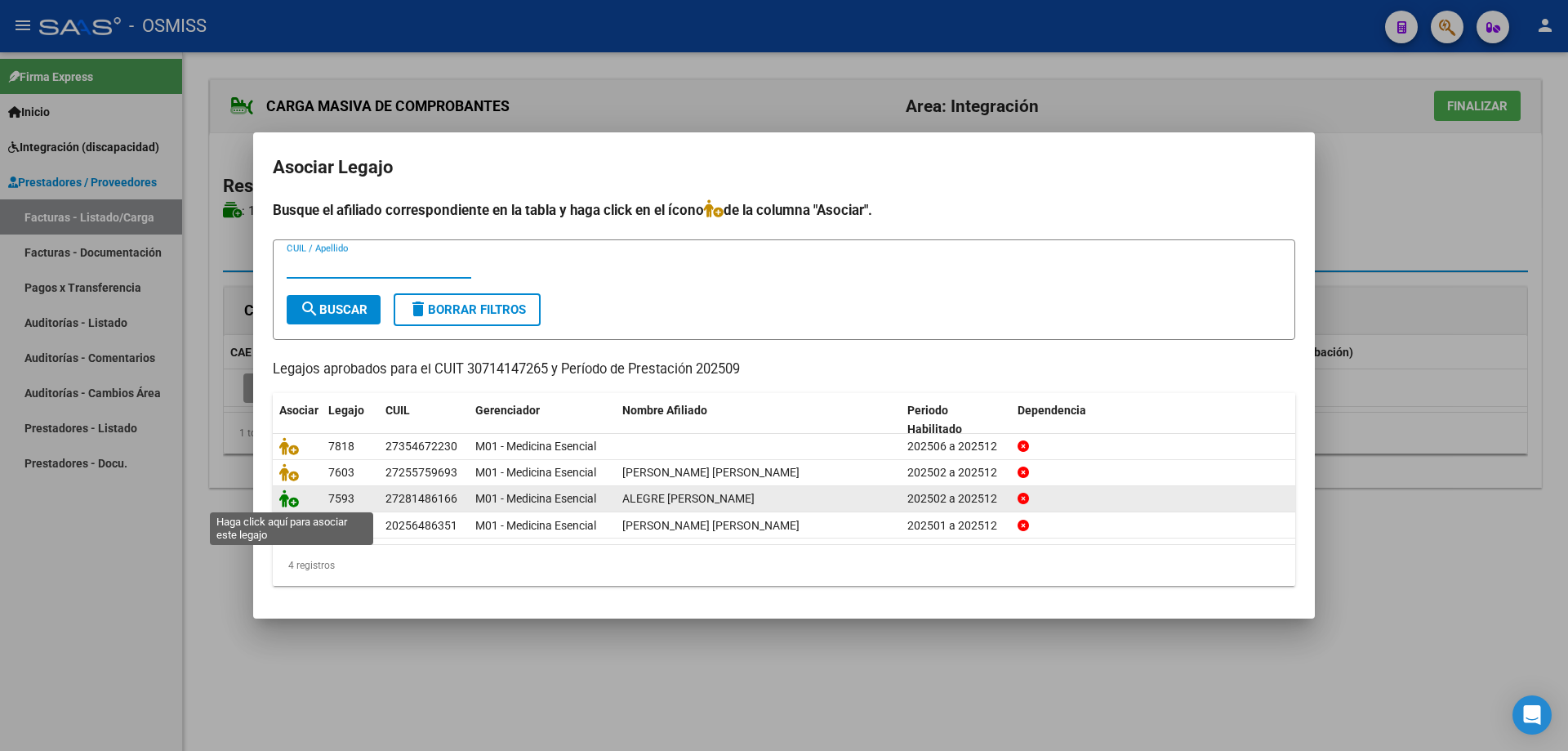
click at [286, 497] on icon at bounding box center [289, 498] width 19 height 18
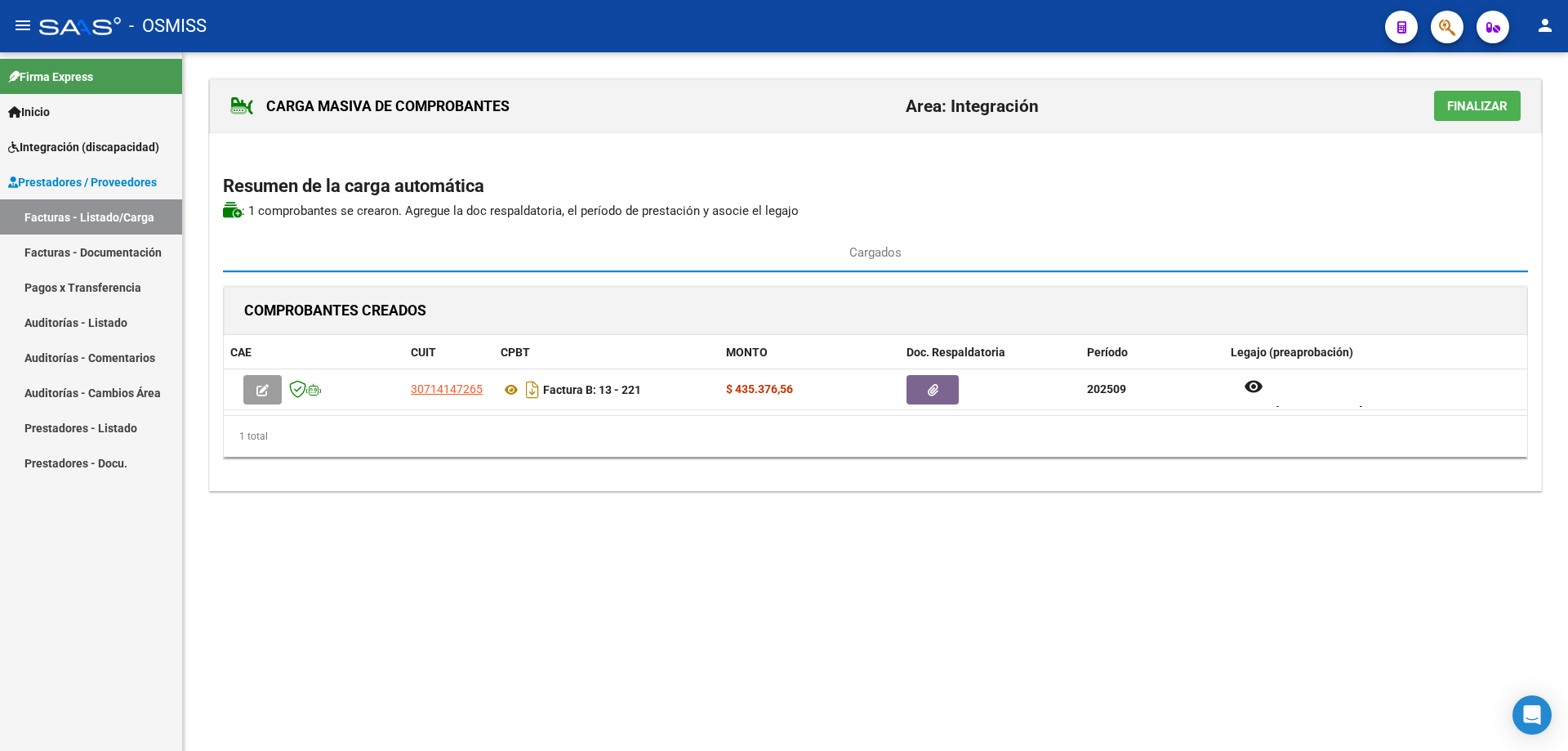
click at [1501, 102] on span "Finalizar" at bounding box center [1477, 106] width 60 height 14
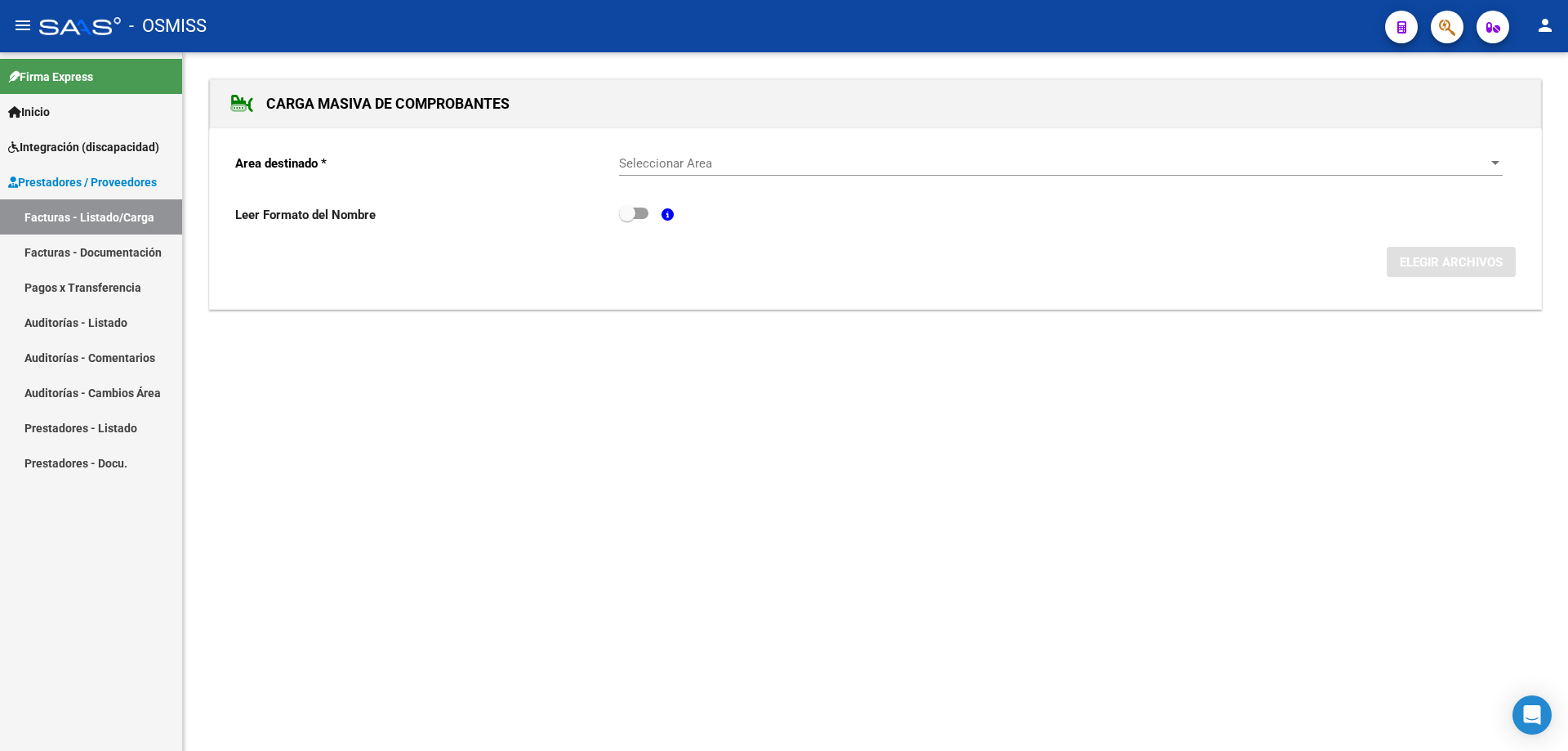
click at [646, 161] on span "Seleccionar Area" at bounding box center [1054, 163] width 869 height 14
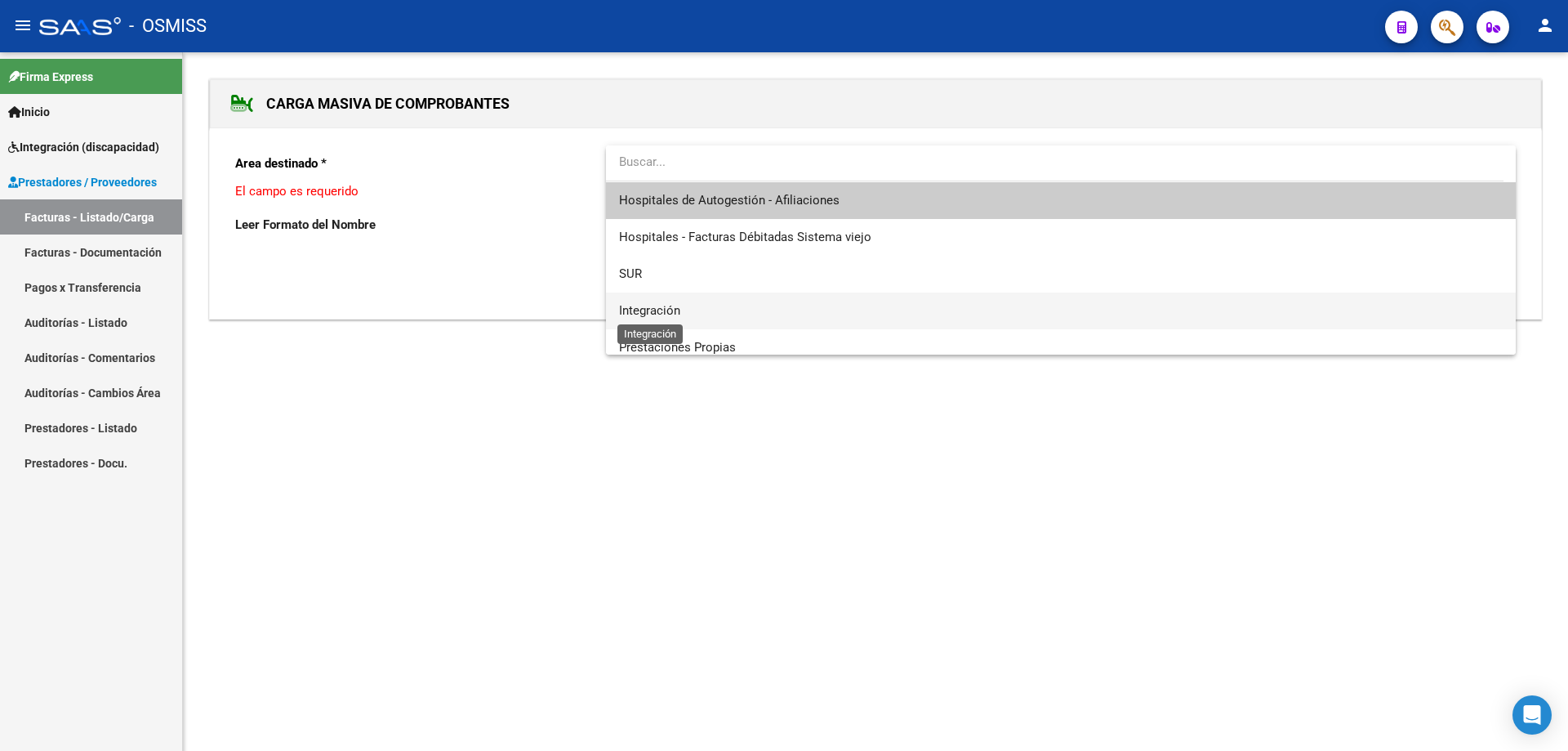
click at [651, 313] on span "Integración" at bounding box center [650, 310] width 61 height 14
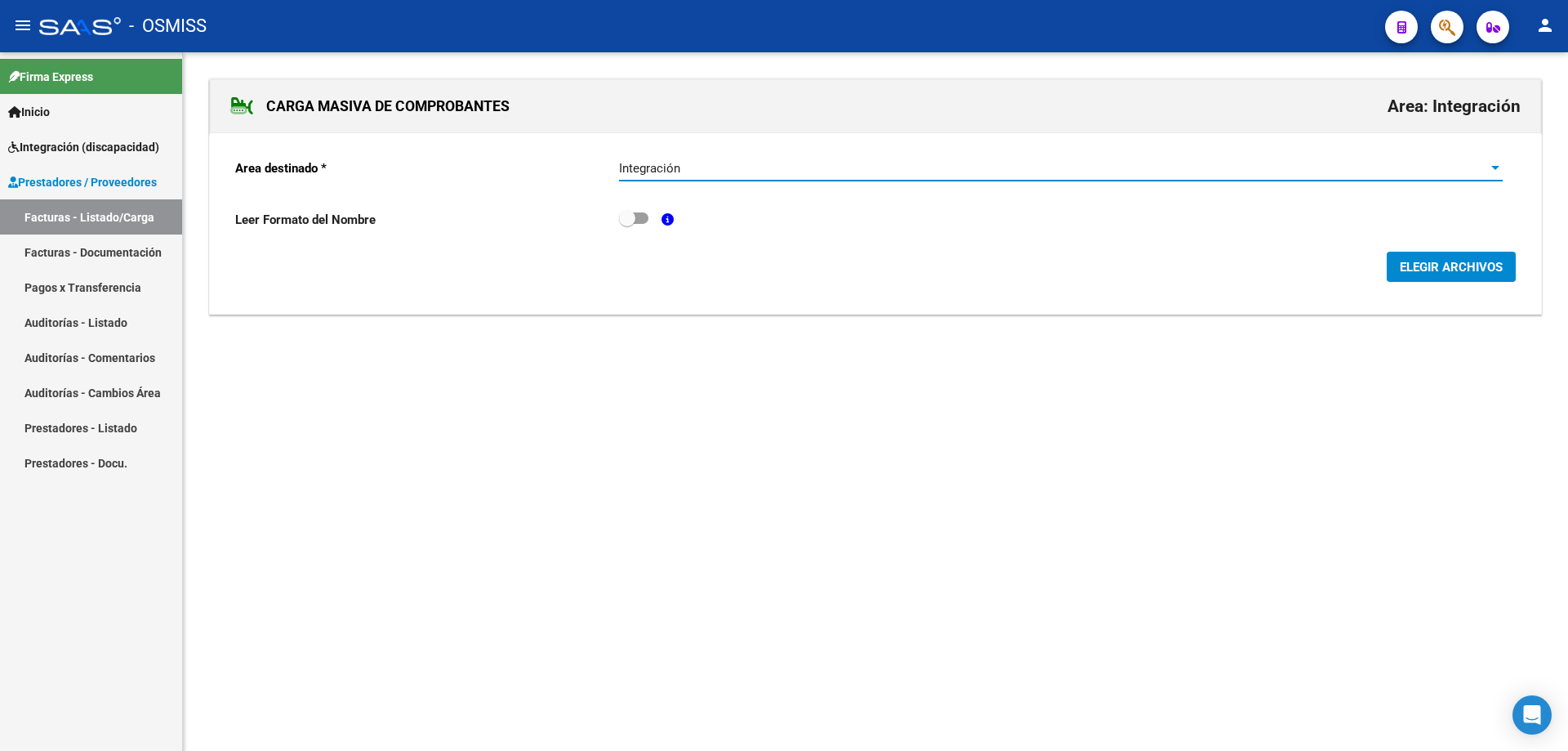
drag, startPoint x: 1416, startPoint y: 270, endPoint x: 1407, endPoint y: 273, distance: 9.5
click at [1407, 273] on span "ELEGIR ARCHIVOS" at bounding box center [1451, 267] width 103 height 14
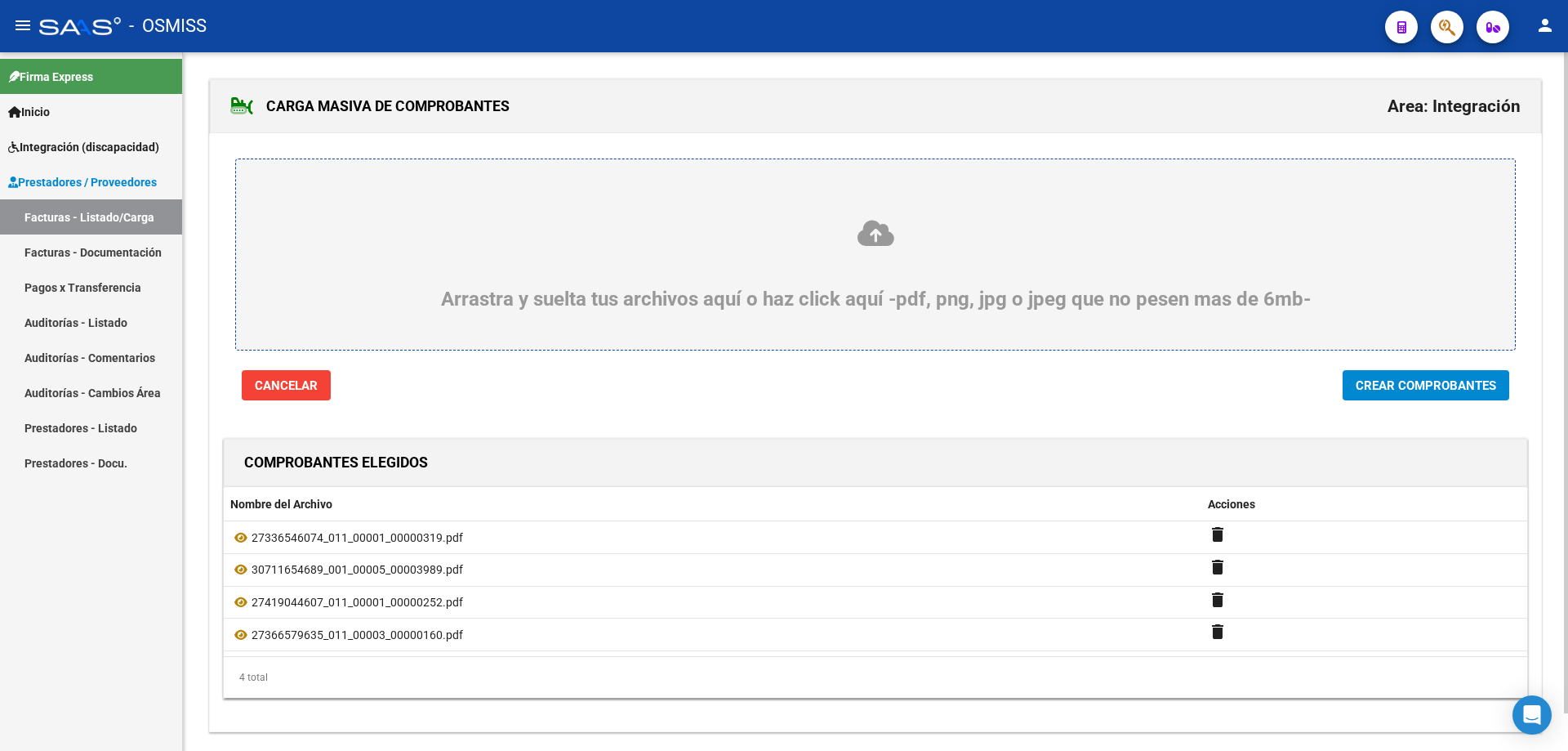
click at [1466, 391] on span "Crear Comprobantes" at bounding box center [1426, 385] width 141 height 14
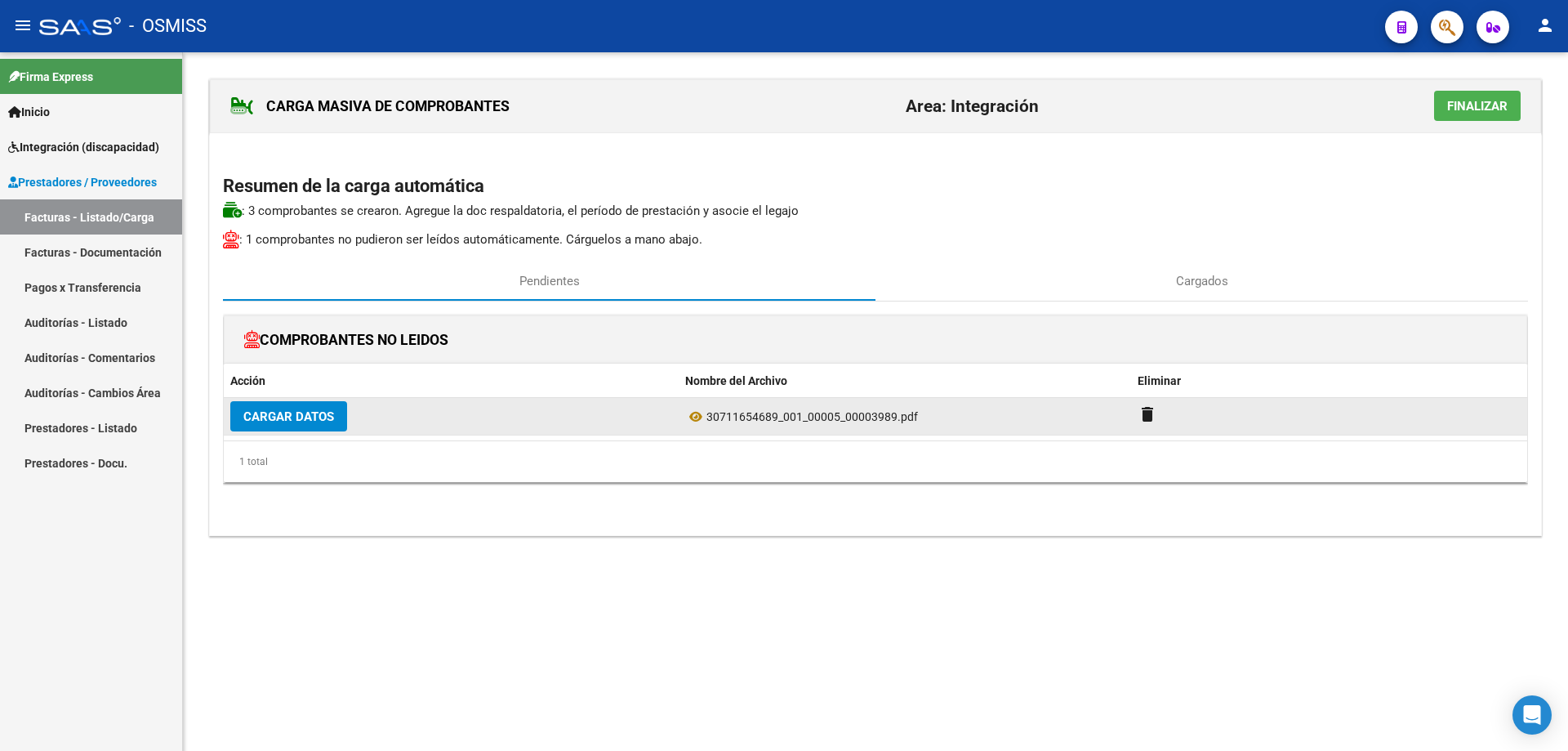
click at [300, 418] on span "Cargar Datos" at bounding box center [289, 416] width 91 height 14
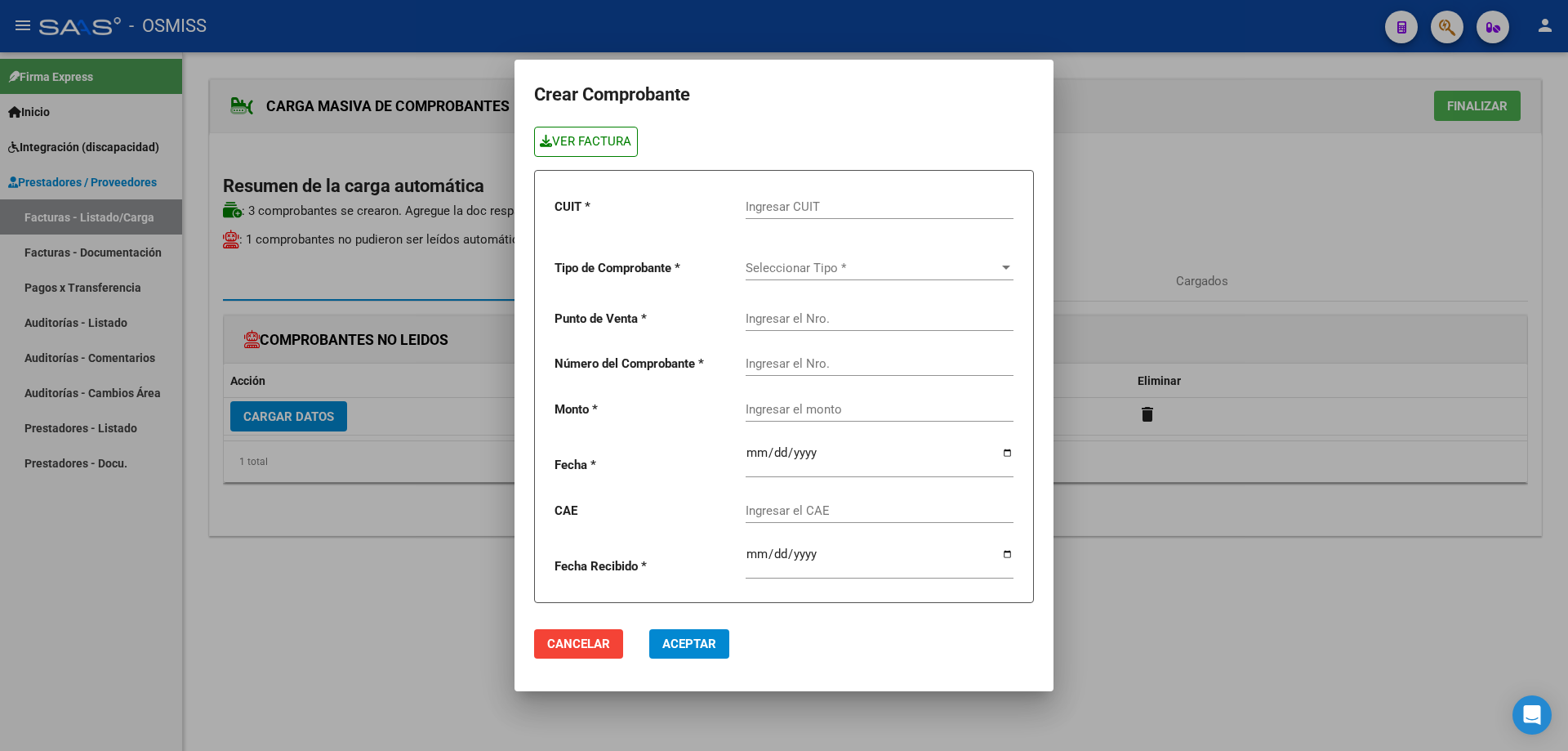
click at [578, 130] on link "VER FACTURA" at bounding box center [586, 142] width 104 height 31
click at [783, 206] on input "Ingresar CUIT" at bounding box center [879, 206] width 268 height 14
paste input "30-71165468-9"
type input "30-71165468-9"
click at [780, 271] on span "Seleccionar Tipo *" at bounding box center [873, 268] width 253 height 14
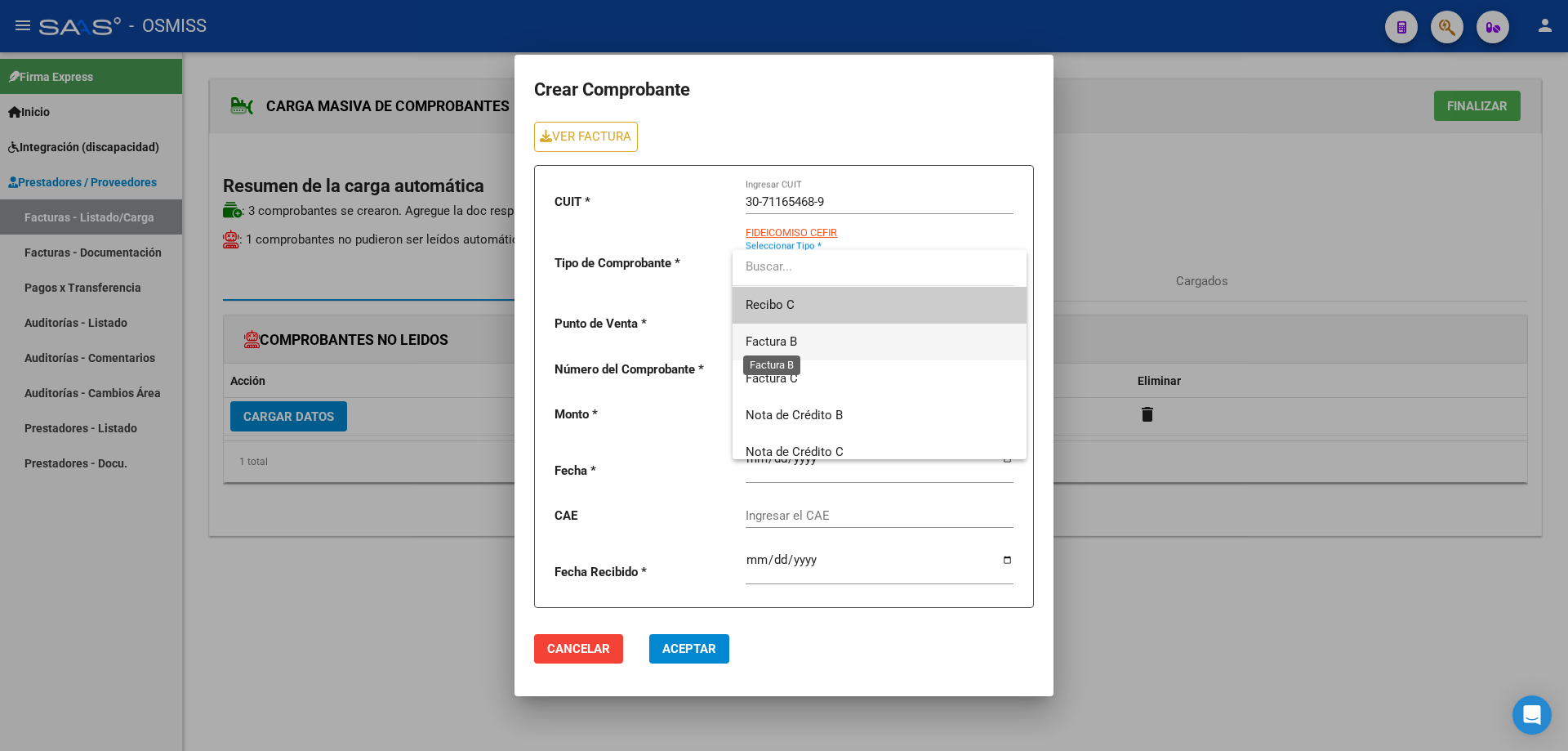
click at [765, 344] on span "Factura B" at bounding box center [772, 340] width 52 height 14
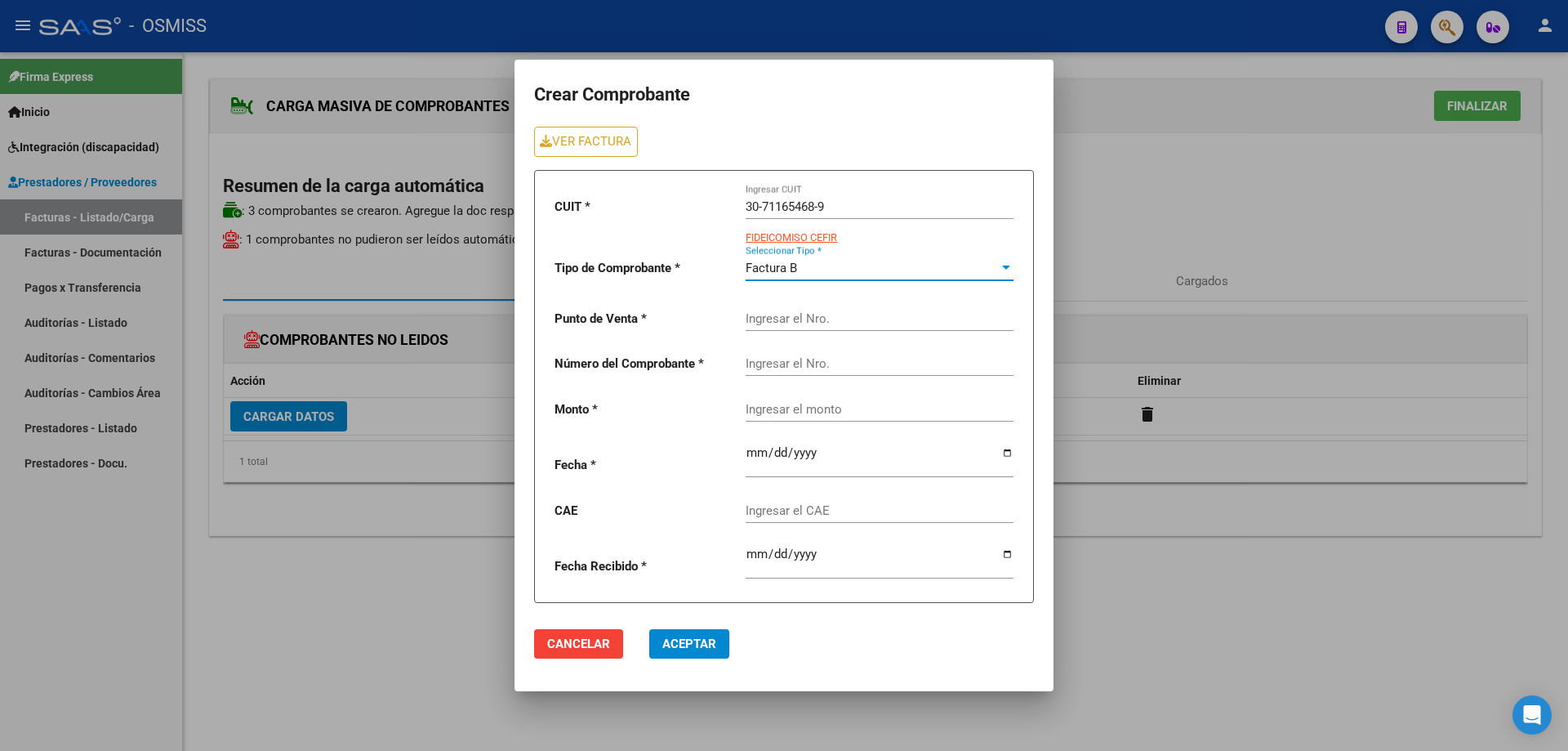
click at [770, 314] on input "Ingresar el Nro." at bounding box center [879, 318] width 268 height 14
type input "5"
click at [786, 378] on div "Ingresar el Nro." at bounding box center [879, 365] width 268 height 51
click at [789, 362] on input "Ingresar el Nro." at bounding box center [879, 363] width 268 height 14
type input "3989"
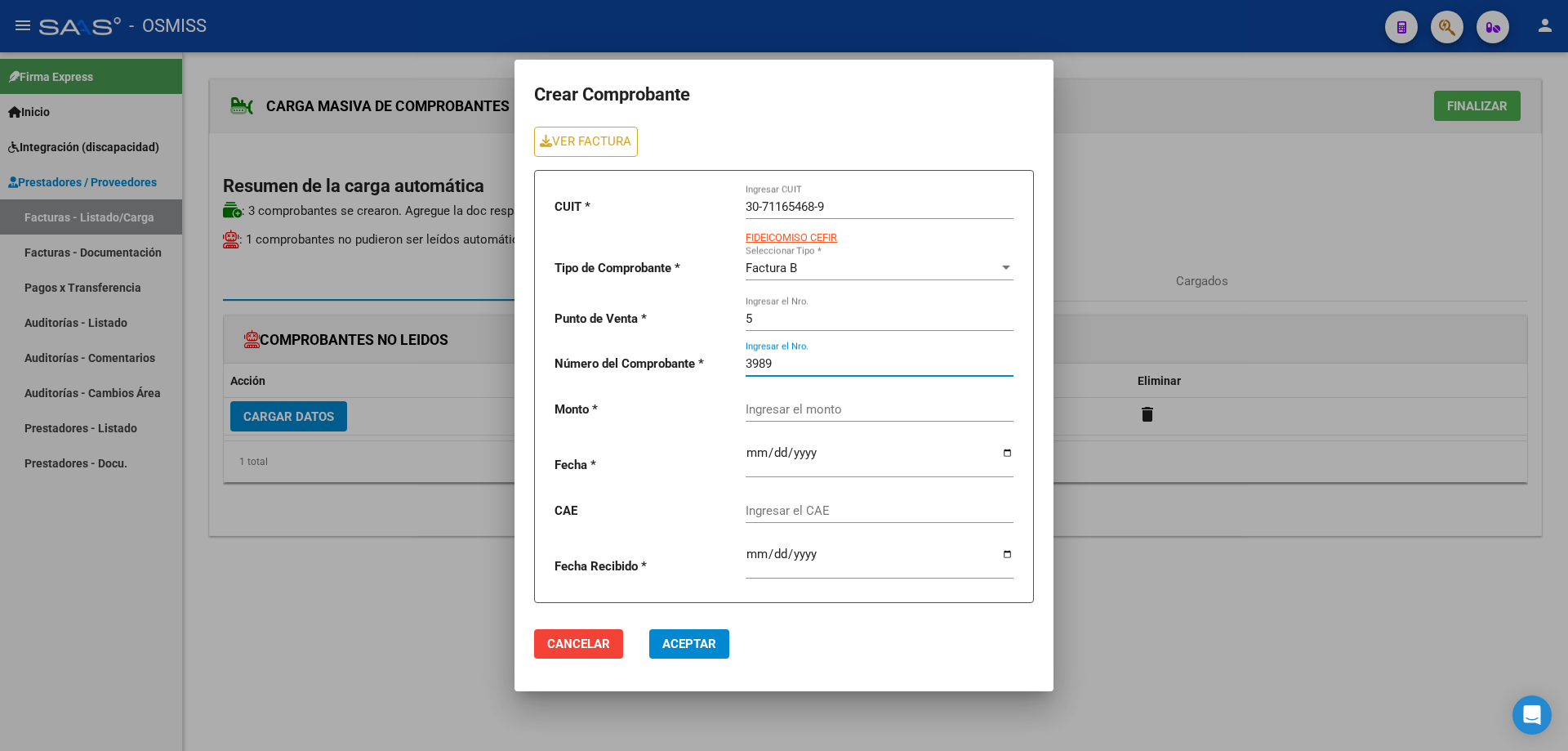
click at [779, 408] on input "Ingresar el monto" at bounding box center [879, 409] width 268 height 14
paste input "475830.36"
type input "475830.36"
click at [755, 452] on input "date" at bounding box center [879, 458] width 268 height 26
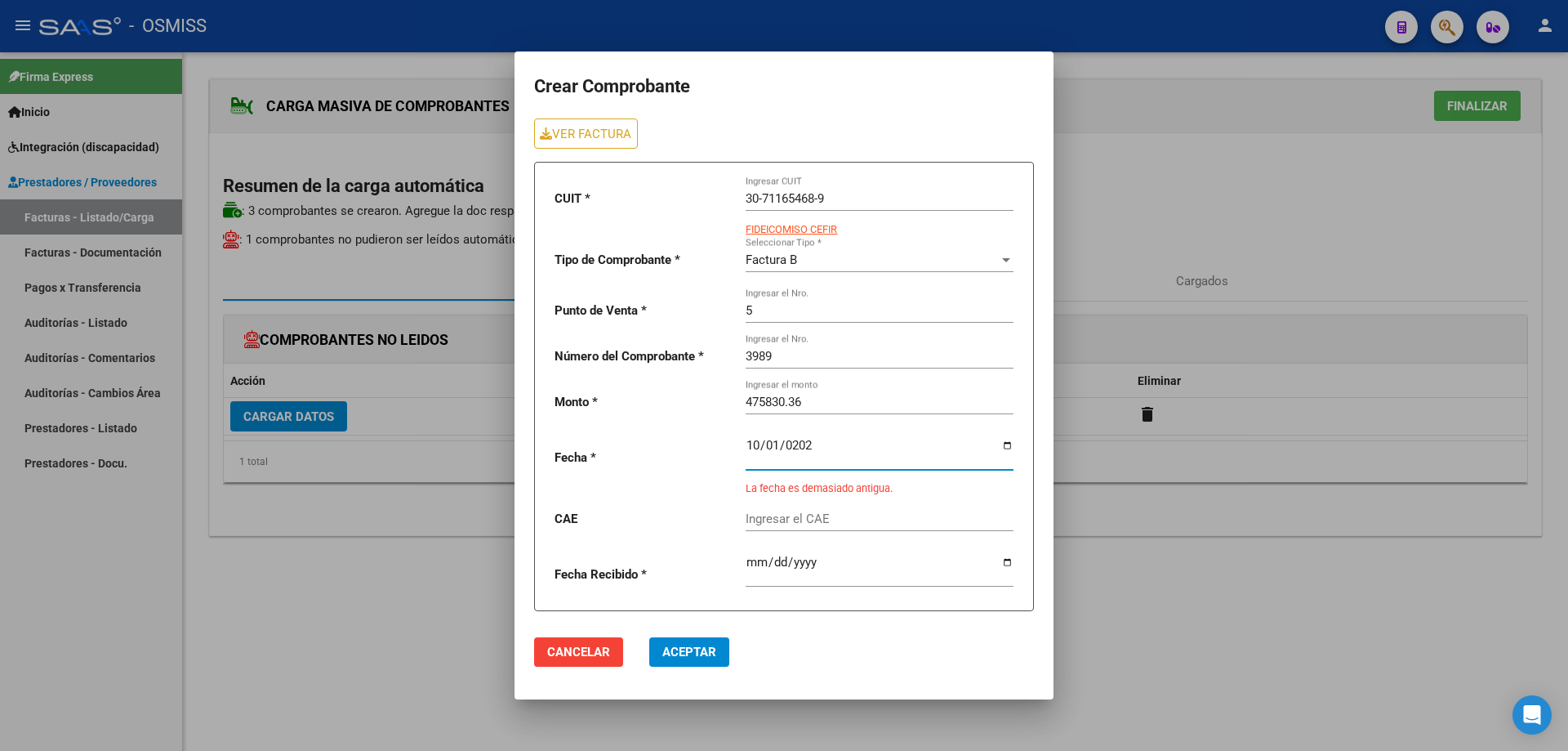
type input "[DATE]"
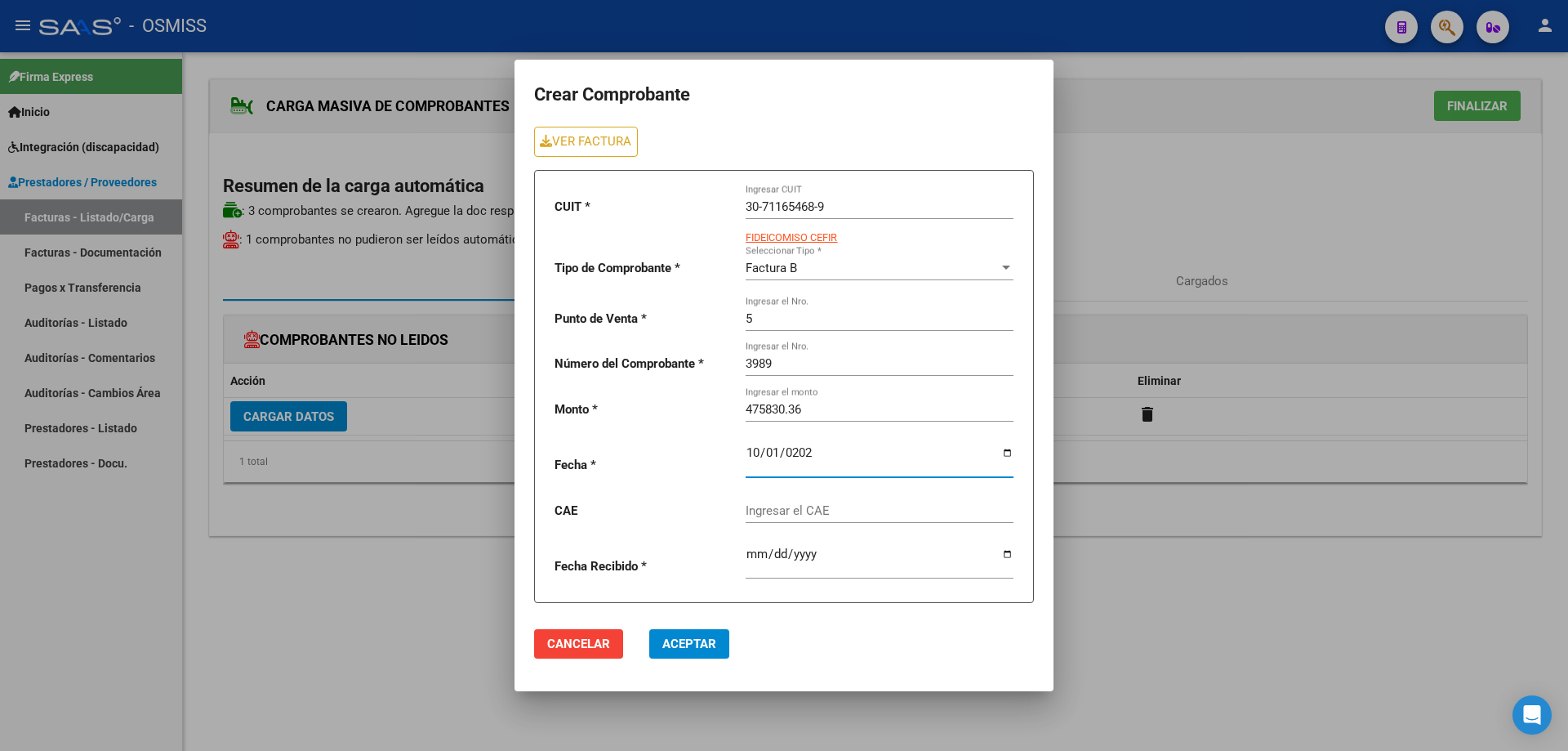
click at [802, 508] on input "Ingresar el CAE" at bounding box center [879, 510] width 268 height 14
drag, startPoint x: 781, startPoint y: 497, endPoint x: 778, endPoint y: 509, distance: 12.4
paste input "75399948691428"
type input "75399948691428"
click at [683, 652] on button "Aceptar" at bounding box center [689, 644] width 80 height 30
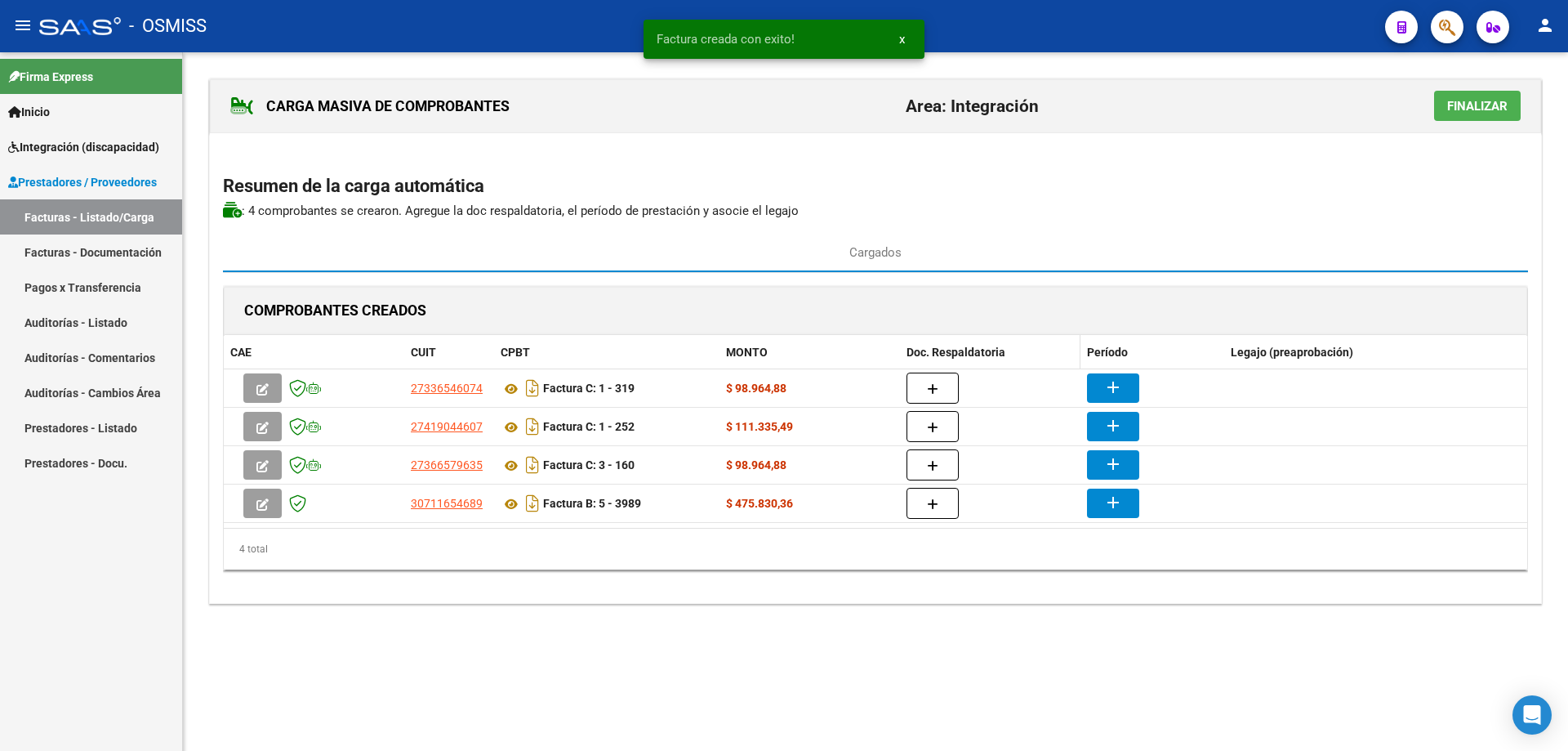
click at [939, 367] on datatable-header-cell "Doc. Respaldatoria" at bounding box center [991, 352] width 180 height 35
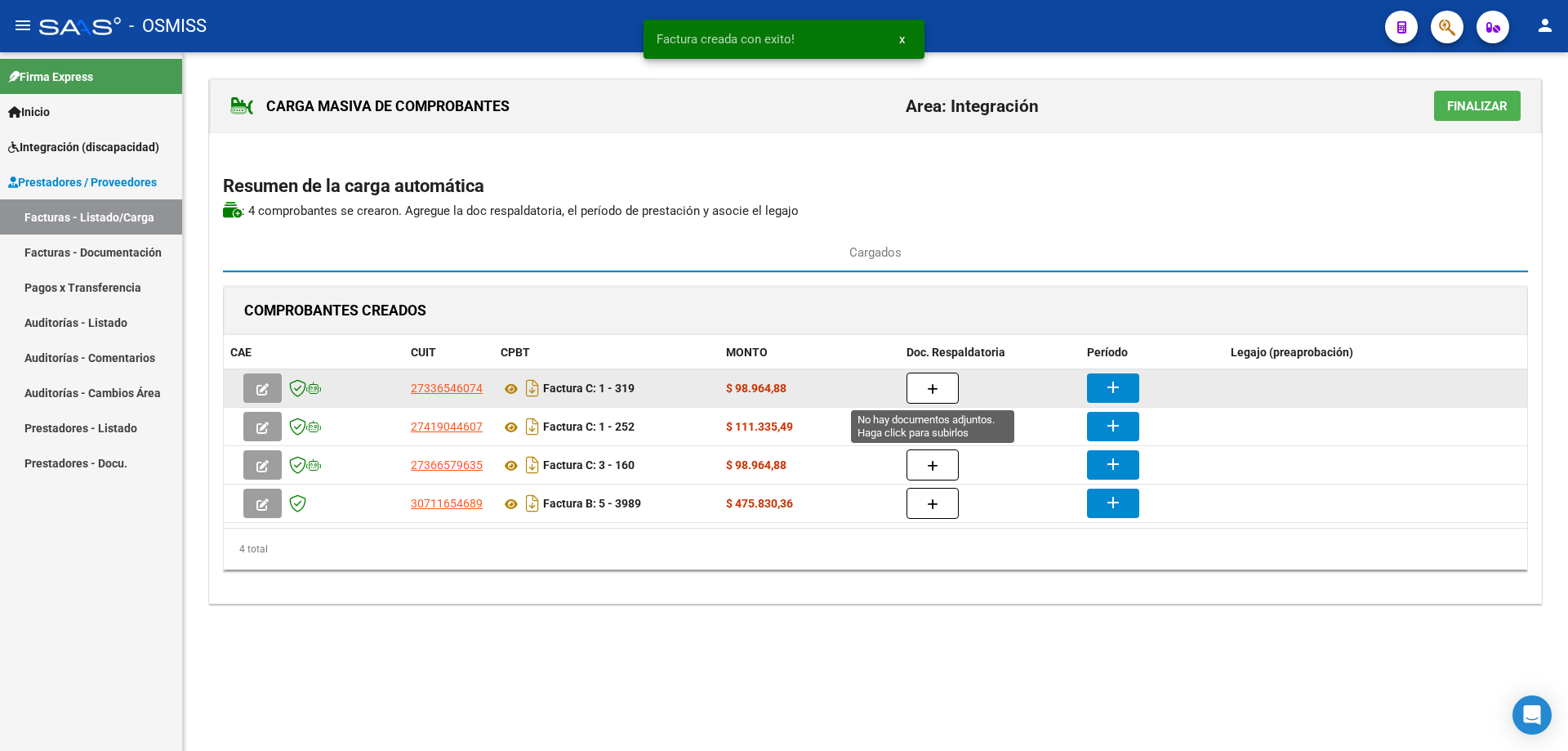
click at [946, 380] on button "button" at bounding box center [933, 387] width 53 height 31
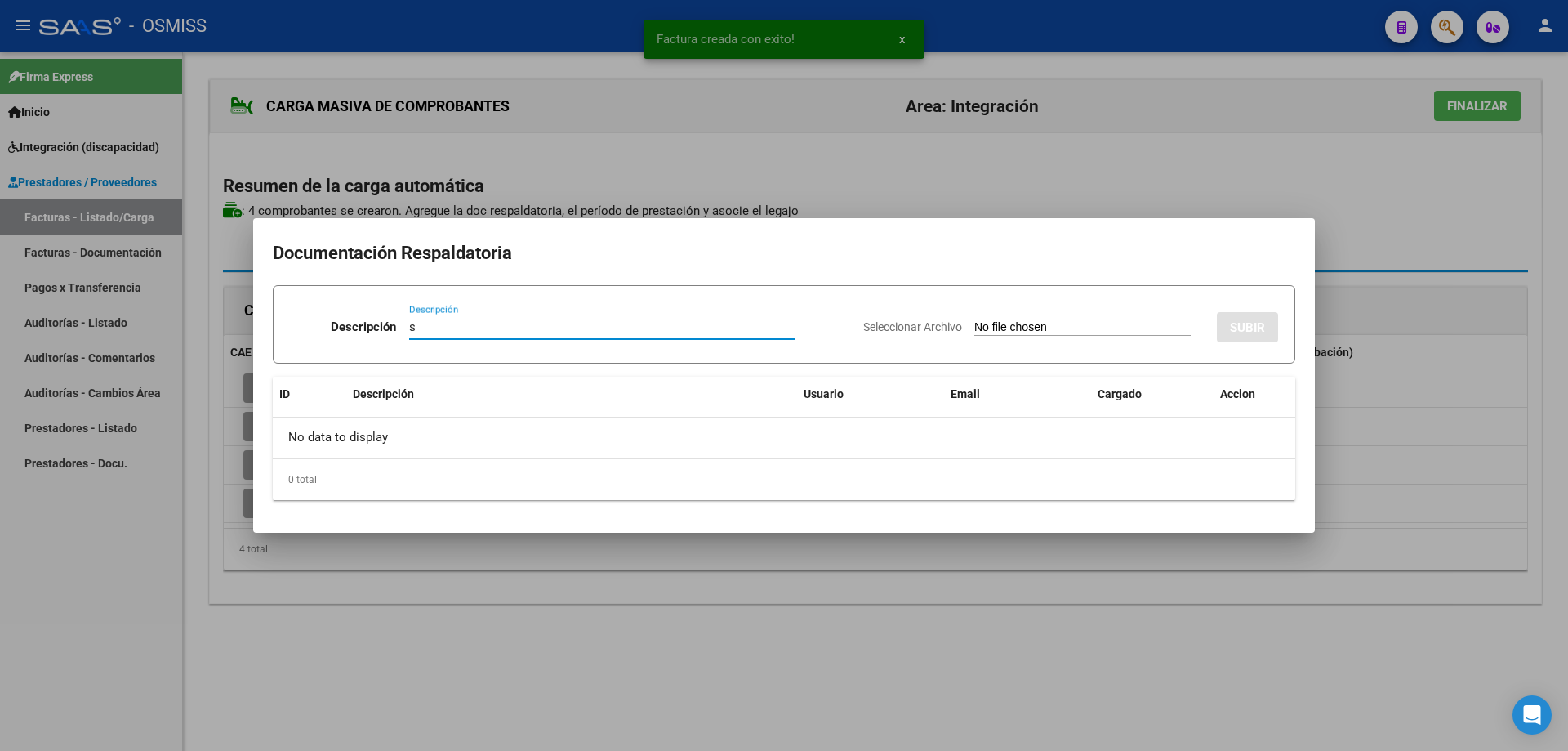
type input "s"
click at [995, 323] on input "Seleccionar Archivo" at bounding box center [1083, 328] width 217 height 15
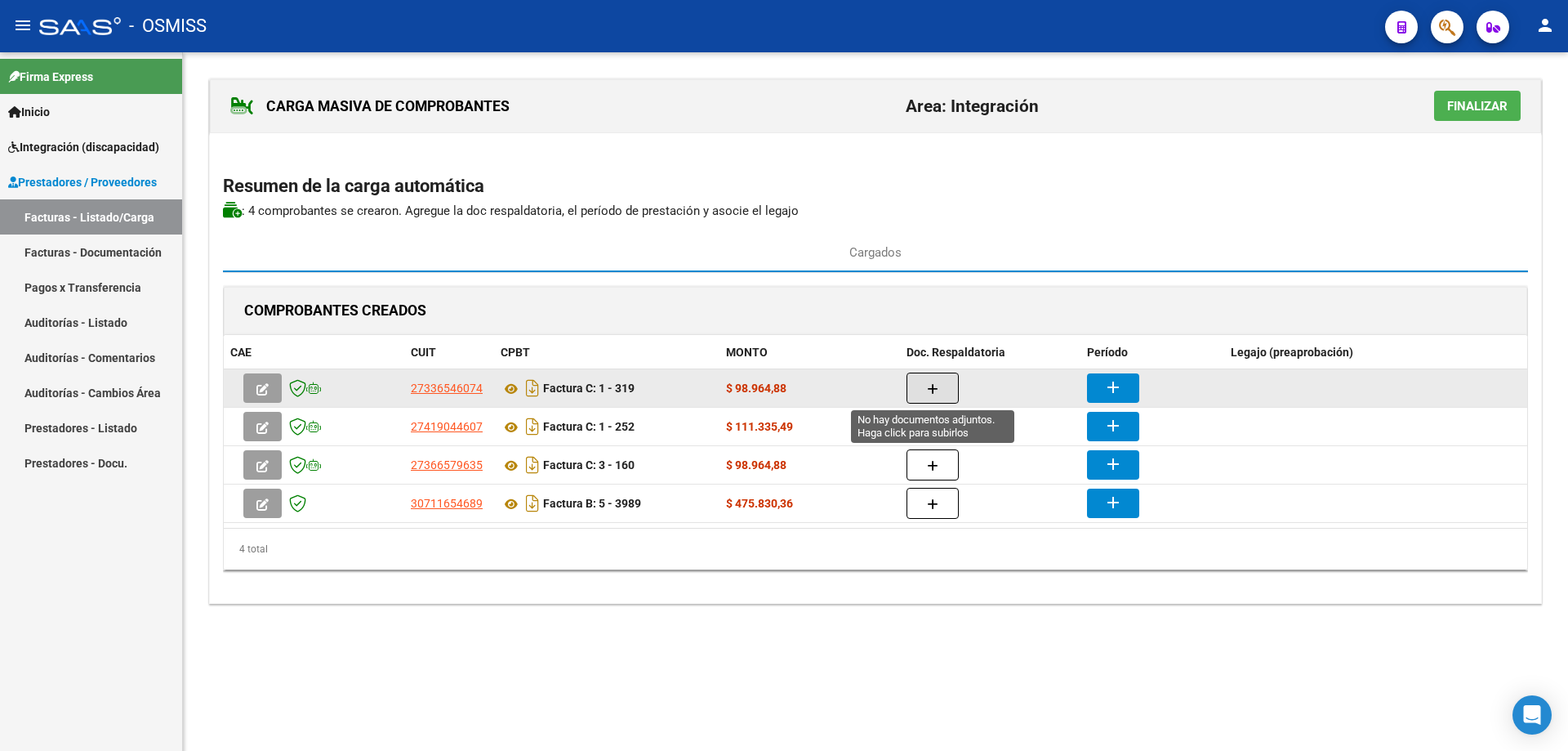
click at [947, 375] on button "button" at bounding box center [933, 387] width 53 height 31
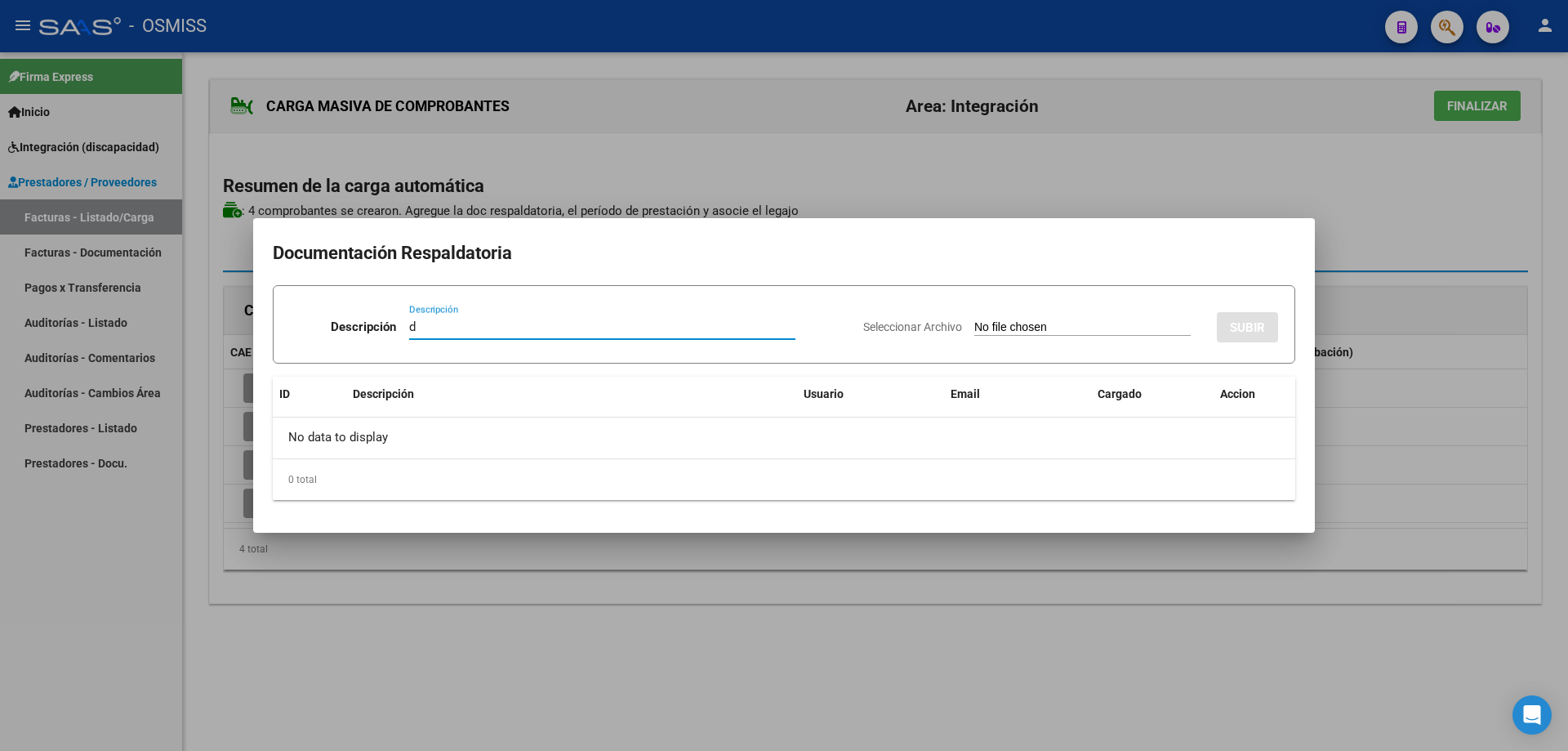
type input "d"
click at [1023, 331] on input "Seleccionar Archivo" at bounding box center [1083, 328] width 217 height 15
type input "C:\fakepath\Asistencia Fonoaudiología- [DATE]- [PERSON_NAME].pdf"
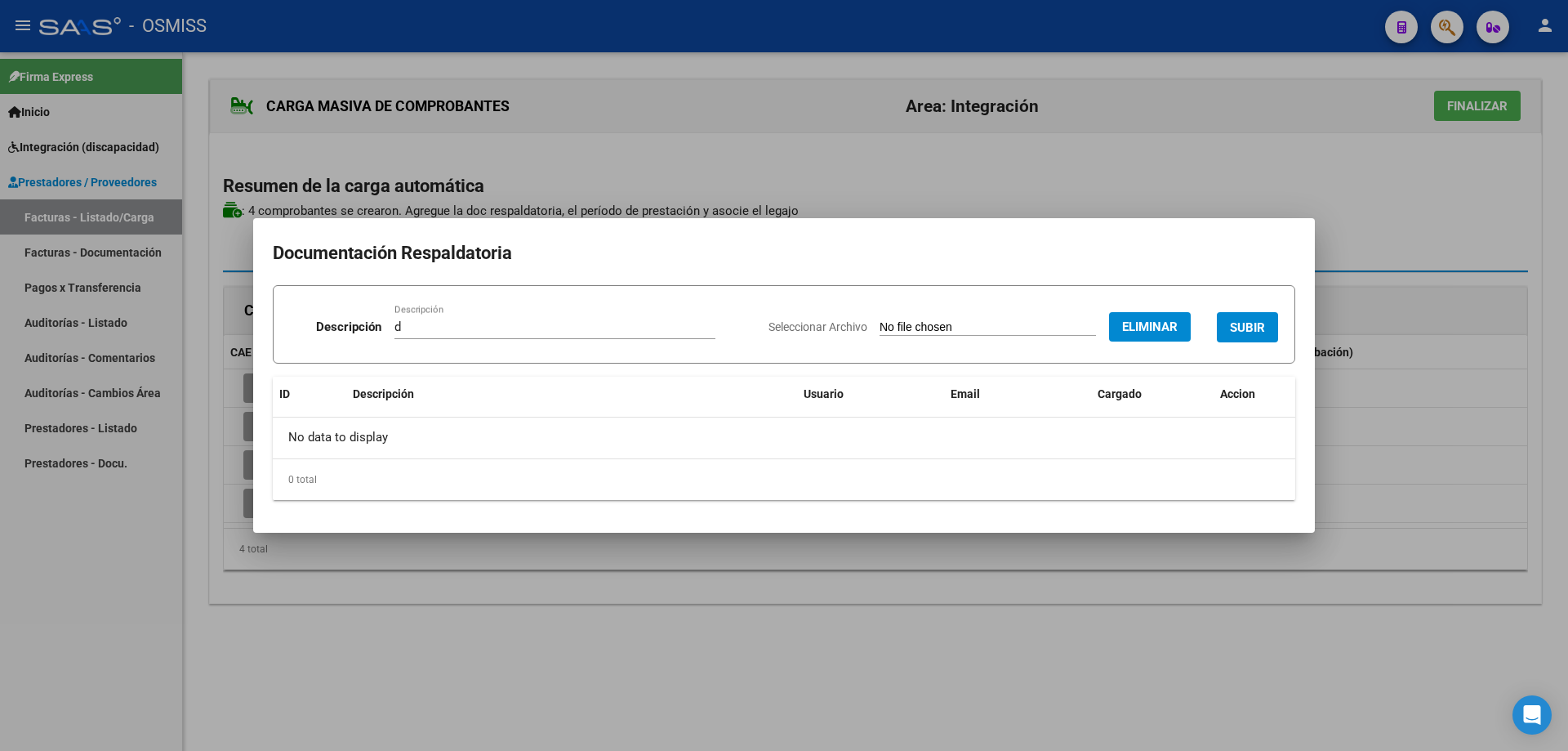
click at [1243, 317] on button "SUBIR" at bounding box center [1248, 327] width 61 height 31
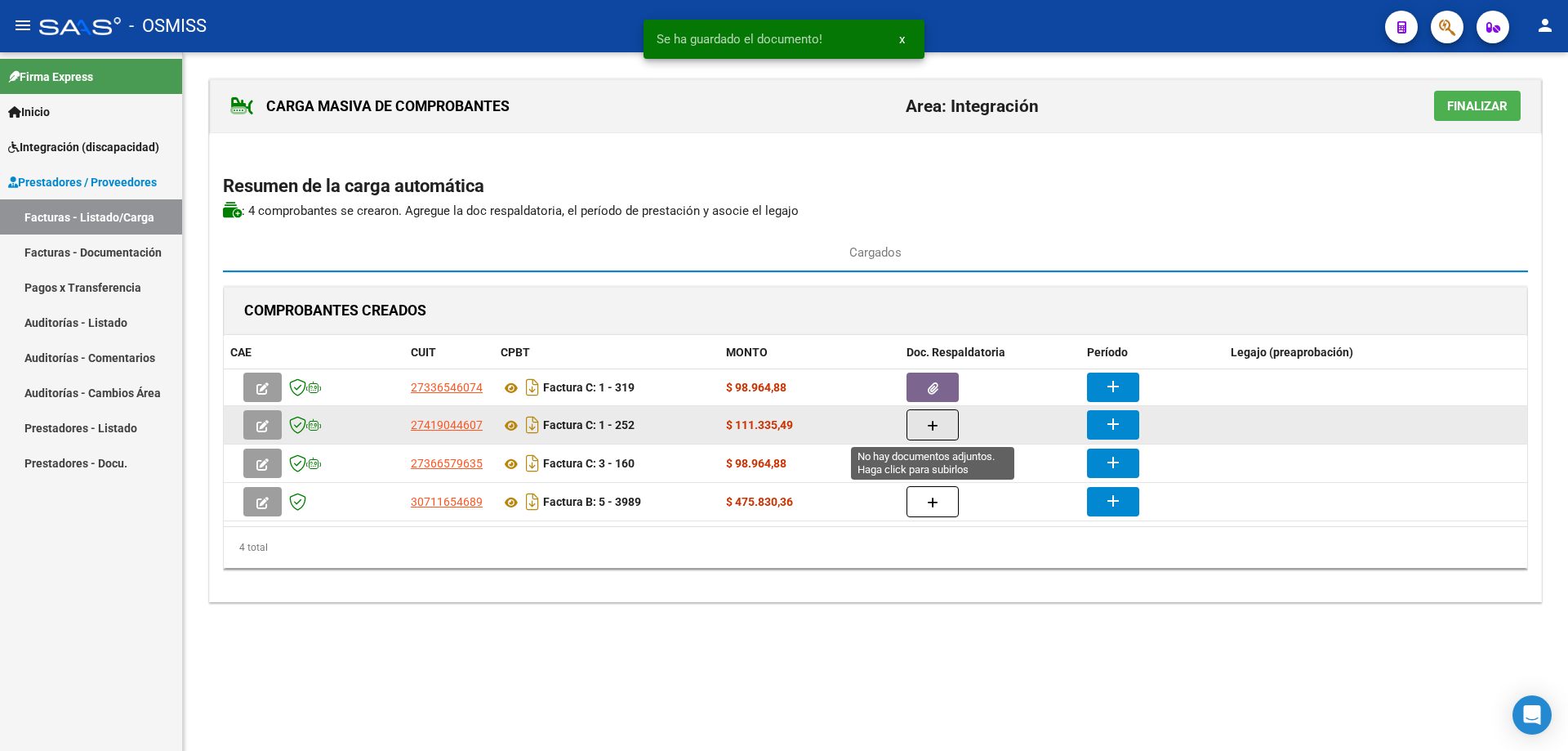
click at [939, 422] on button "button" at bounding box center [933, 425] width 53 height 31
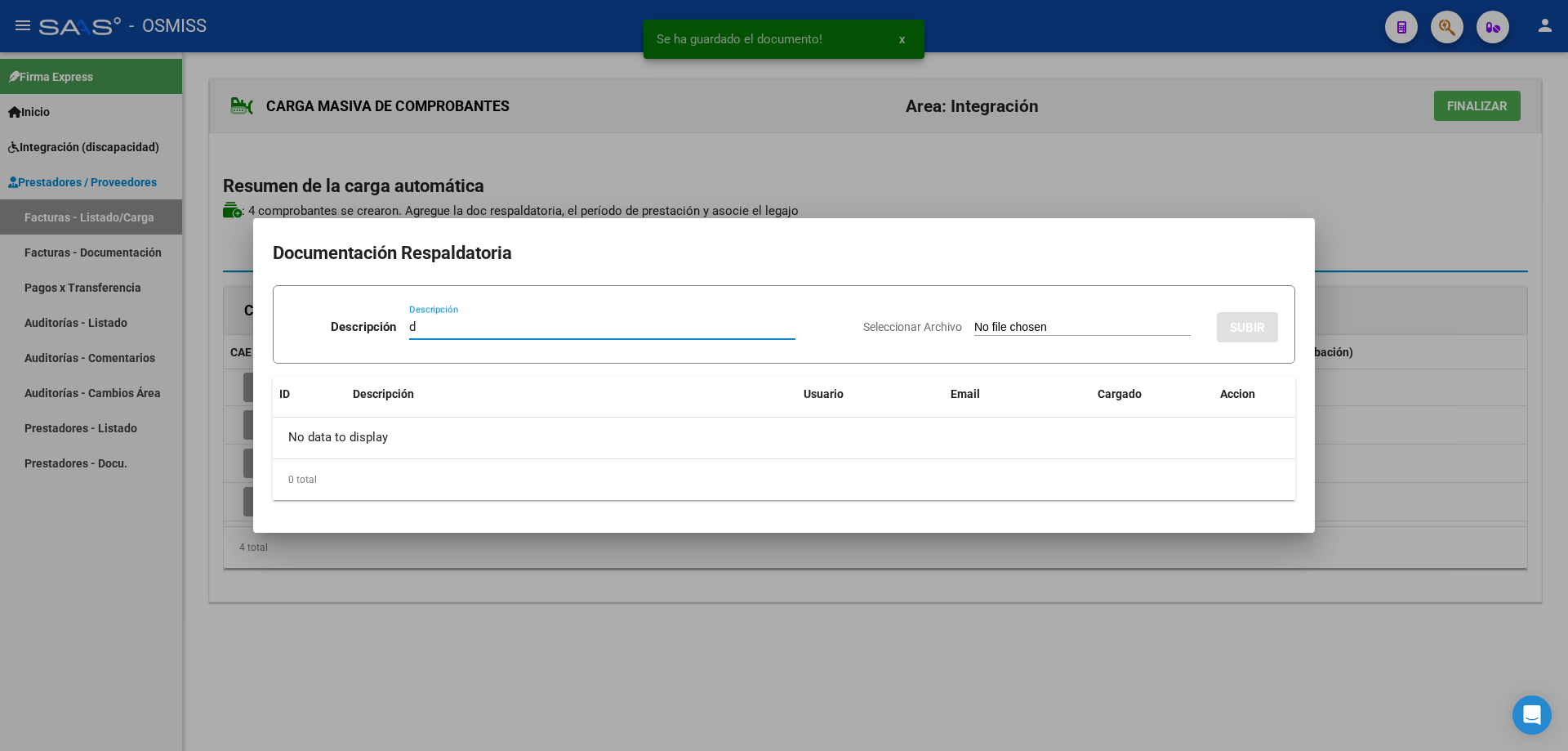
type input "d"
click at [974, 329] on input "Seleccionar Archivo" at bounding box center [1083, 328] width 217 height 15
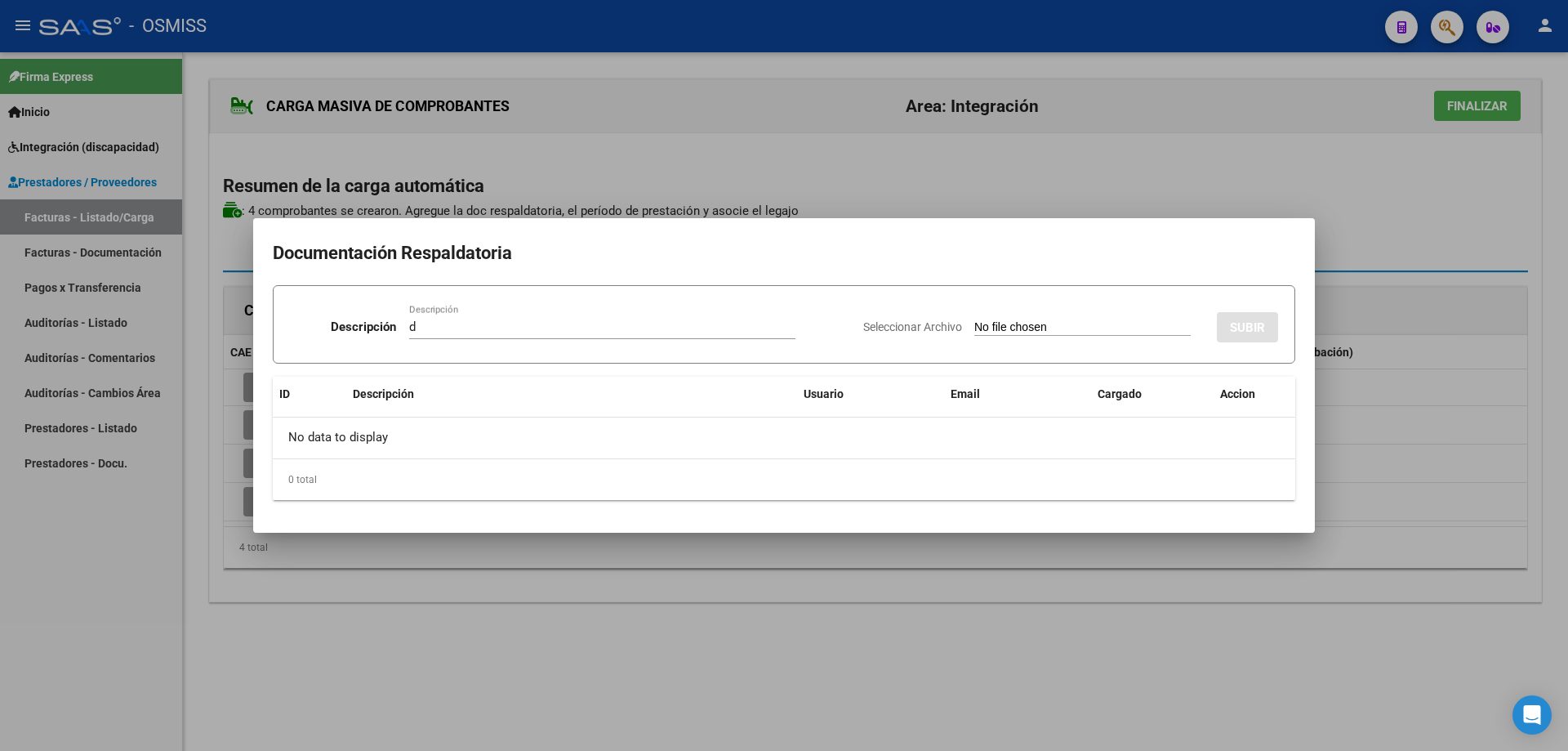
type input "C:\fakepath\CamScanner [DATE] 12.44.pdf"
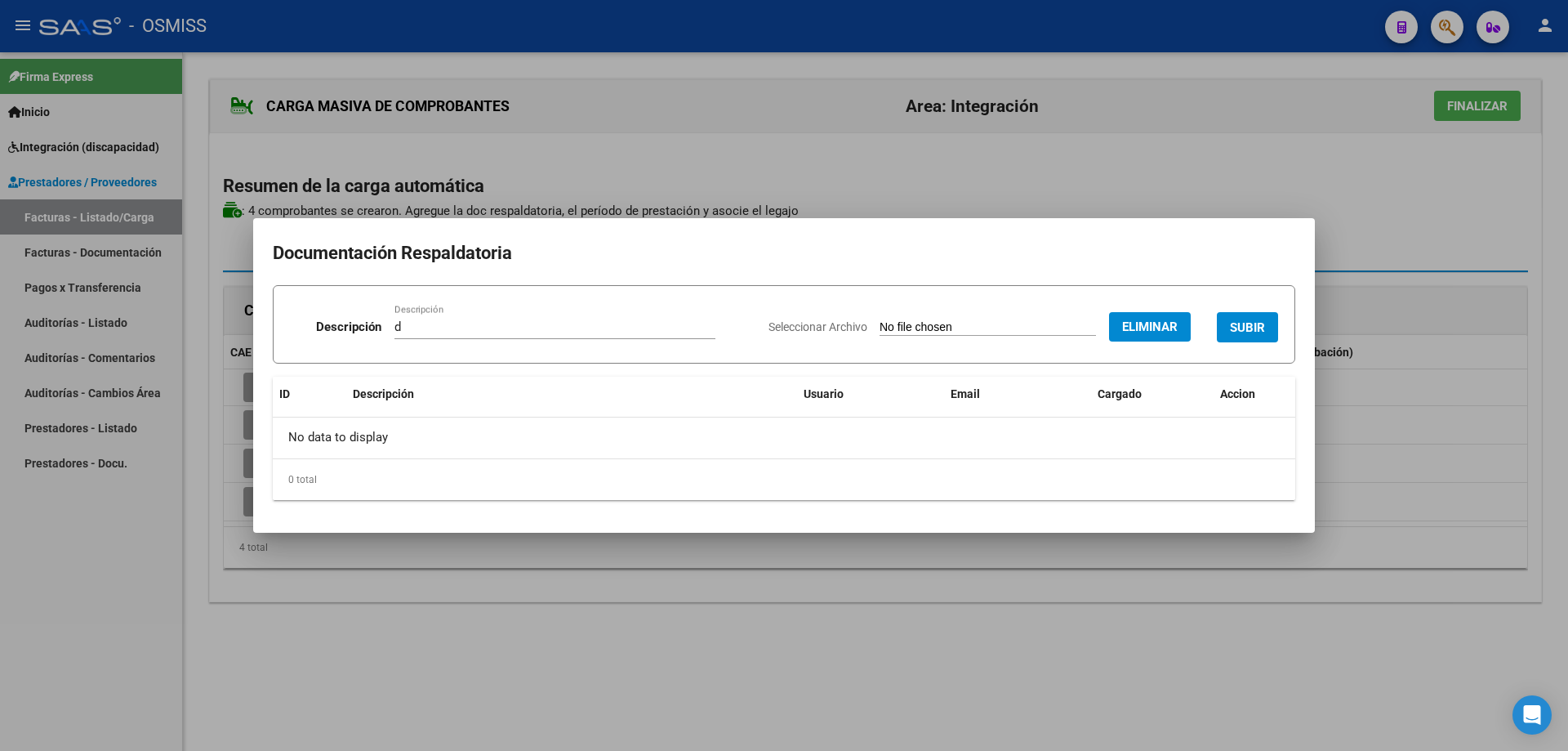
click at [1237, 316] on button "SUBIR" at bounding box center [1248, 327] width 61 height 31
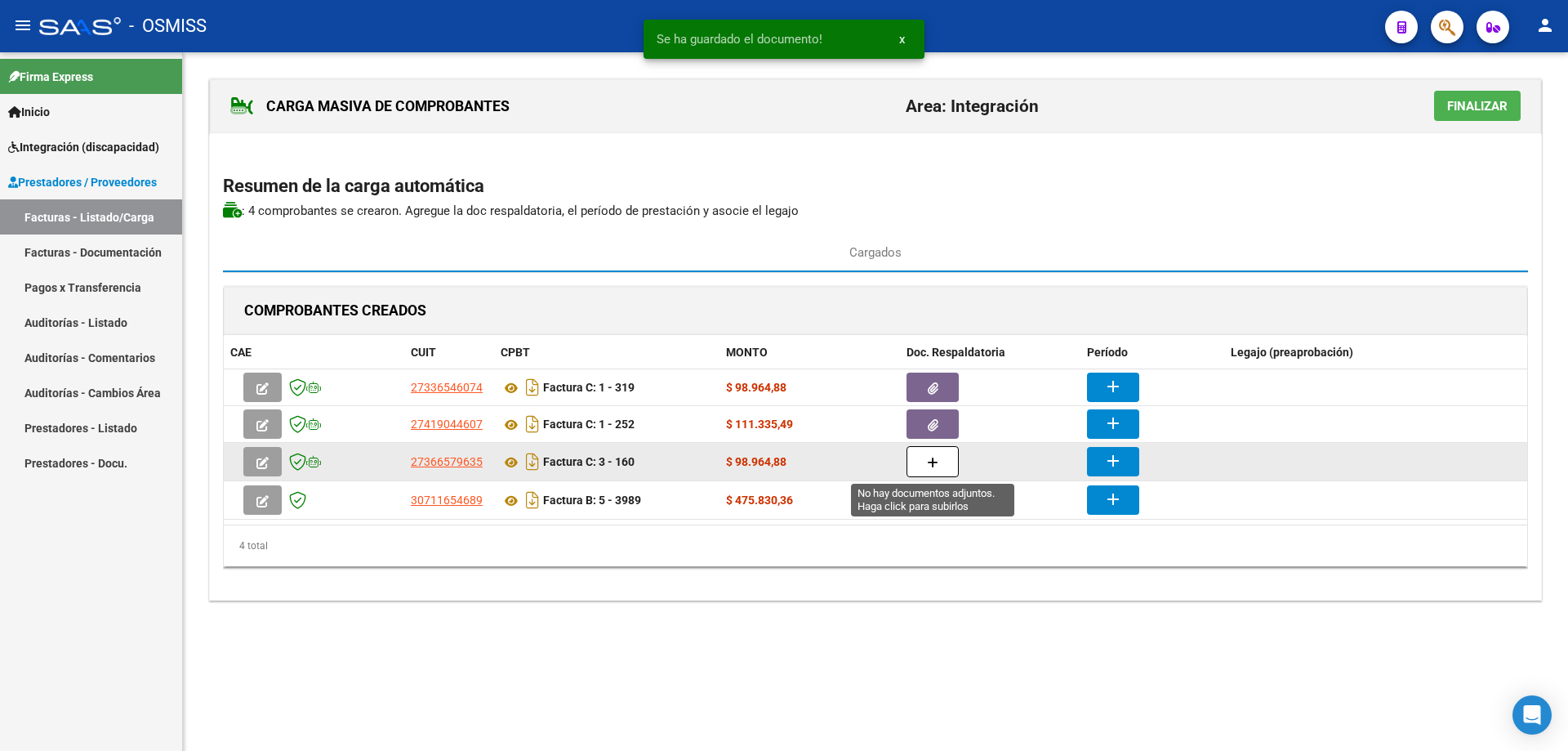
click at [943, 463] on button "button" at bounding box center [933, 461] width 53 height 31
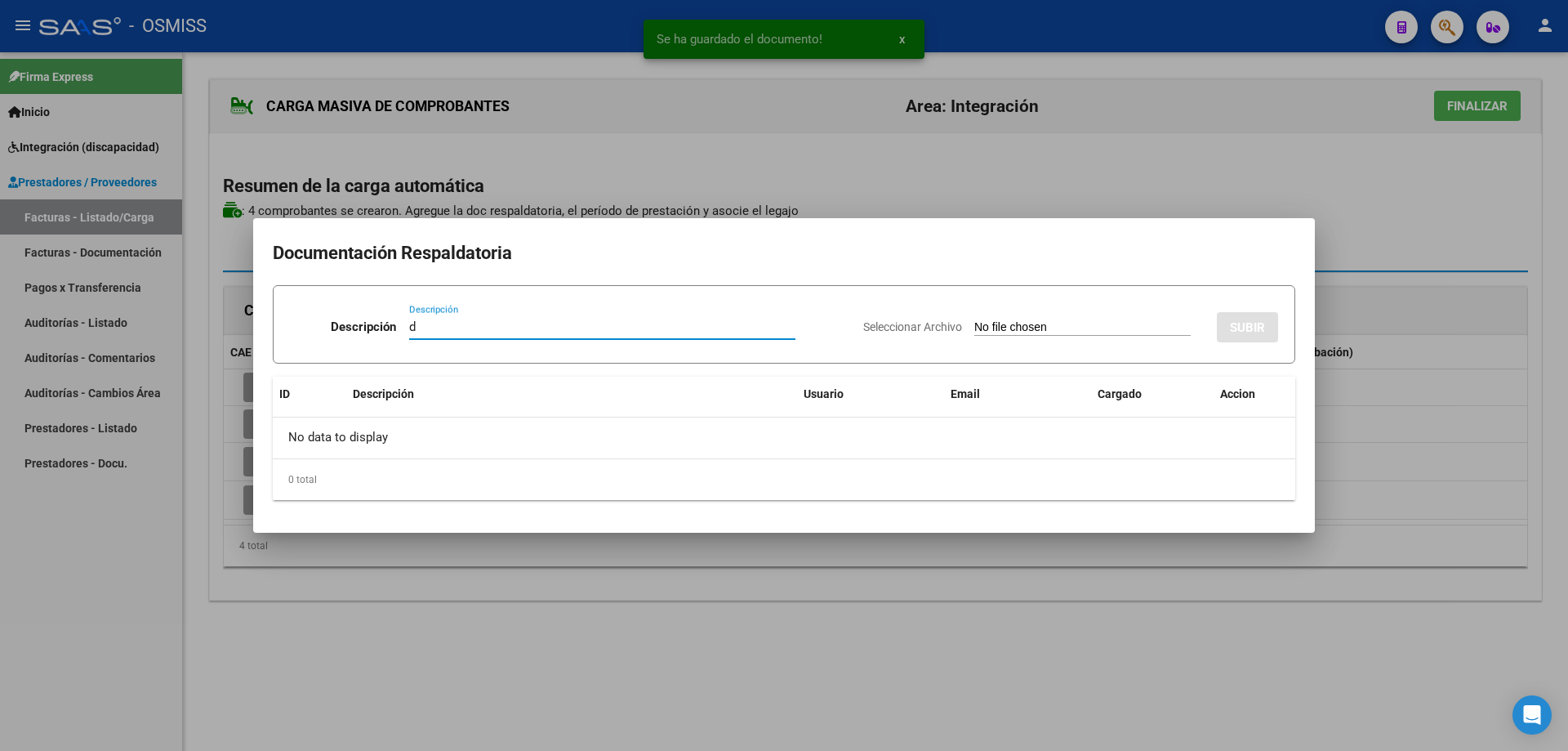
type input "d"
click at [976, 317] on div "Seleccionar Archivo SUBIR" at bounding box center [1070, 324] width 415 height 50
click at [977, 328] on input "Seleccionar Archivo" at bounding box center [1083, 328] width 217 height 15
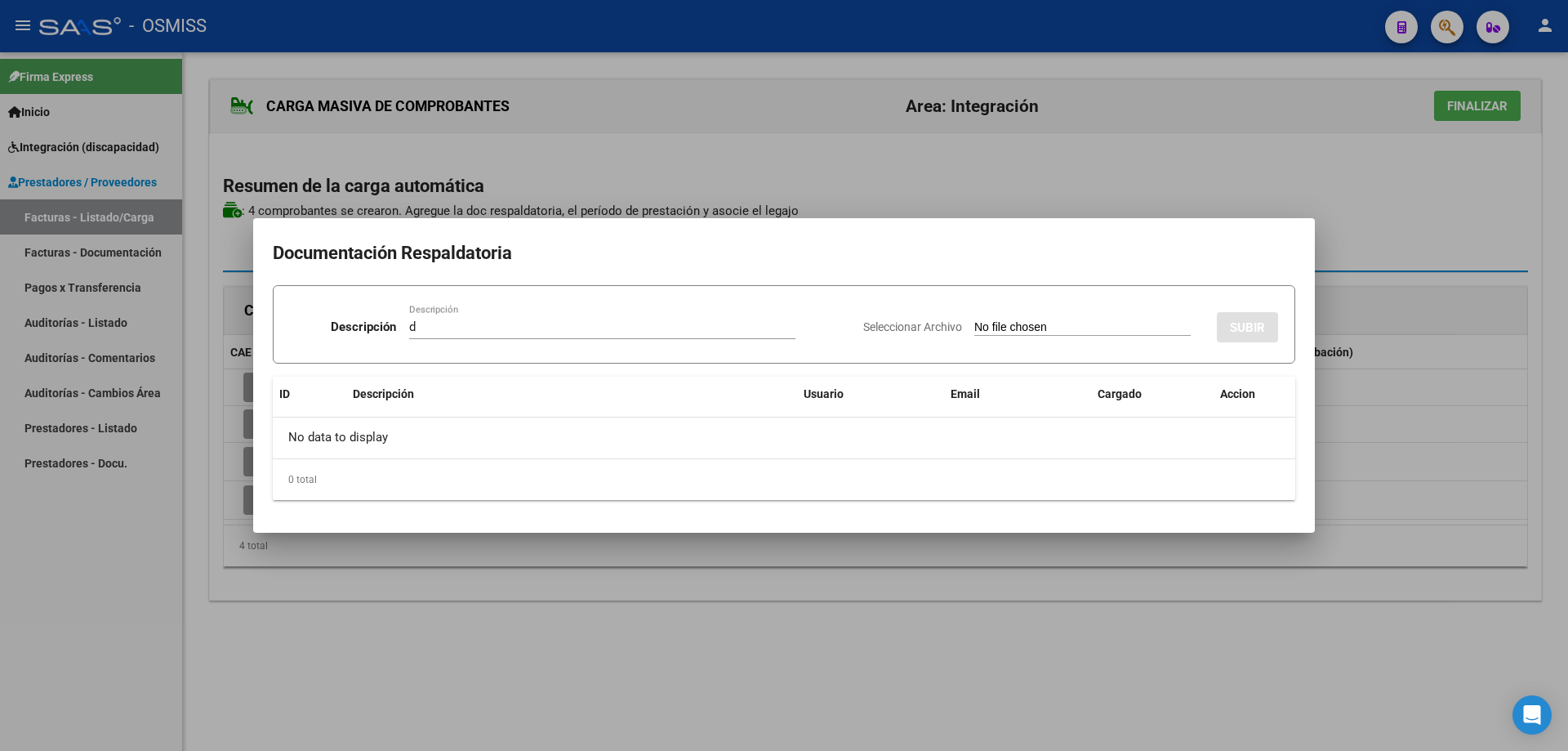
type input "C:\fakepath\[PERSON_NAME]- Asistencia & CI mes de [DATE].pdf"
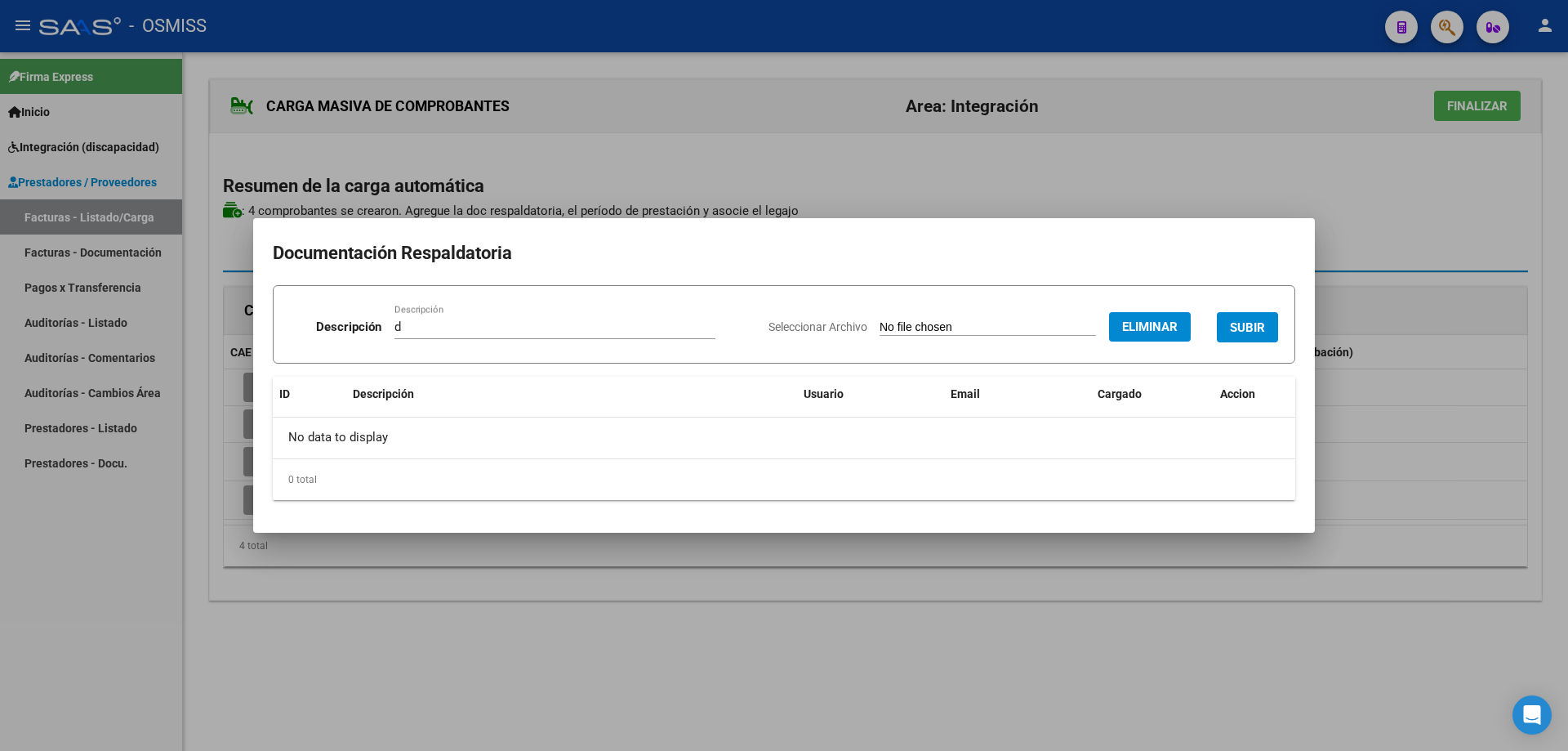
click at [1249, 323] on span "SUBIR" at bounding box center [1248, 327] width 35 height 14
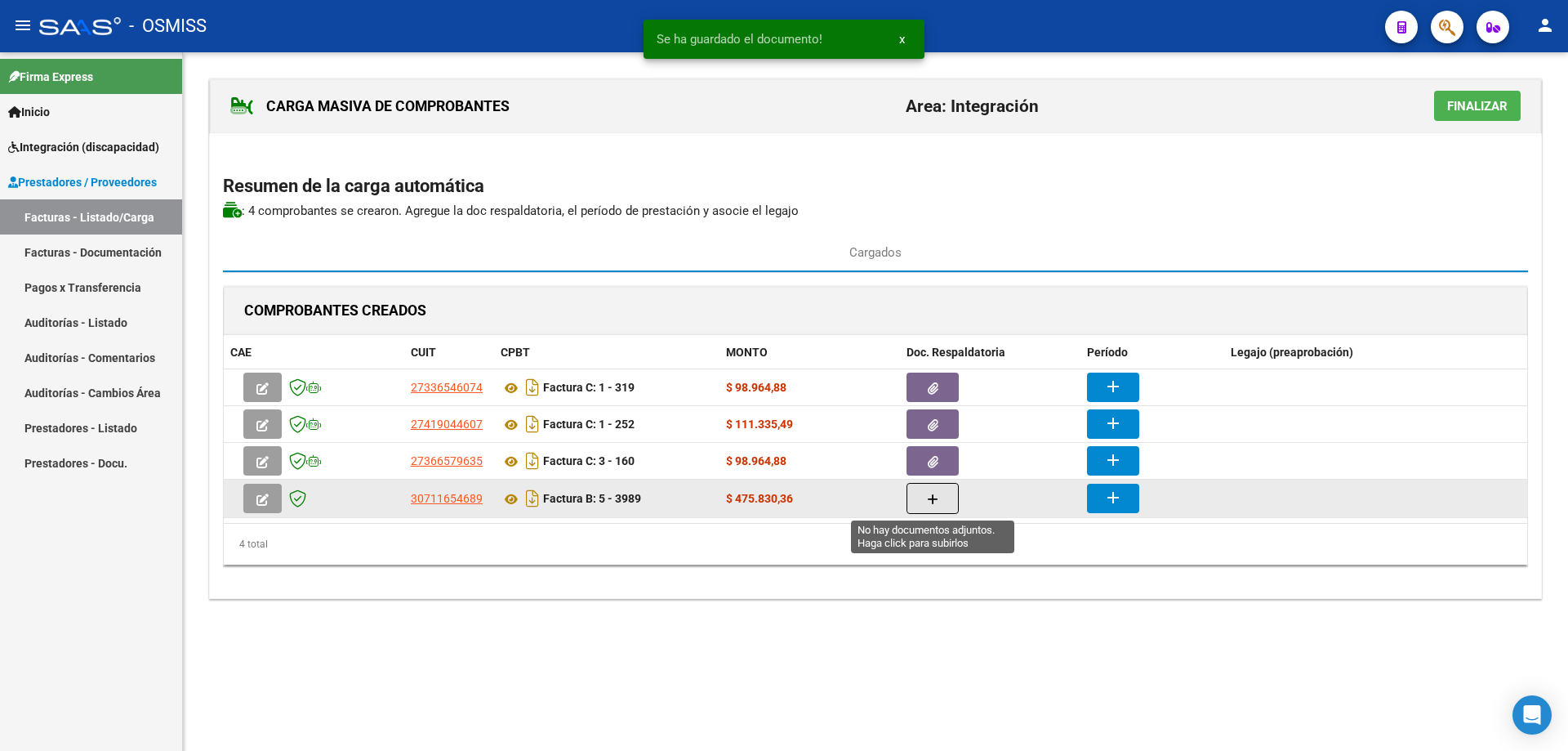
click at [940, 502] on button "button" at bounding box center [933, 498] width 53 height 31
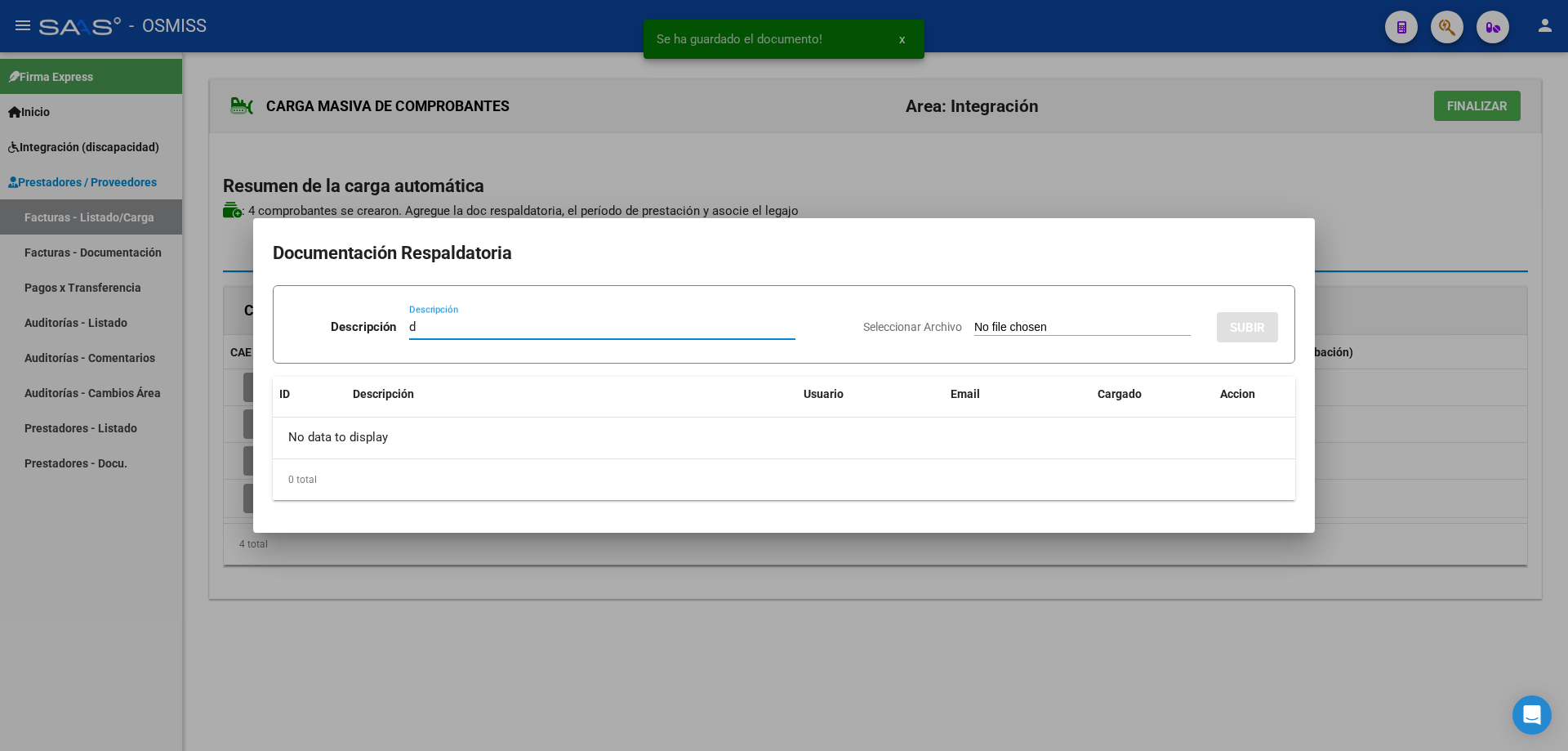
type input "d"
click at [974, 329] on input "Seleccionar Archivo" at bounding box center [1083, 328] width 217 height 15
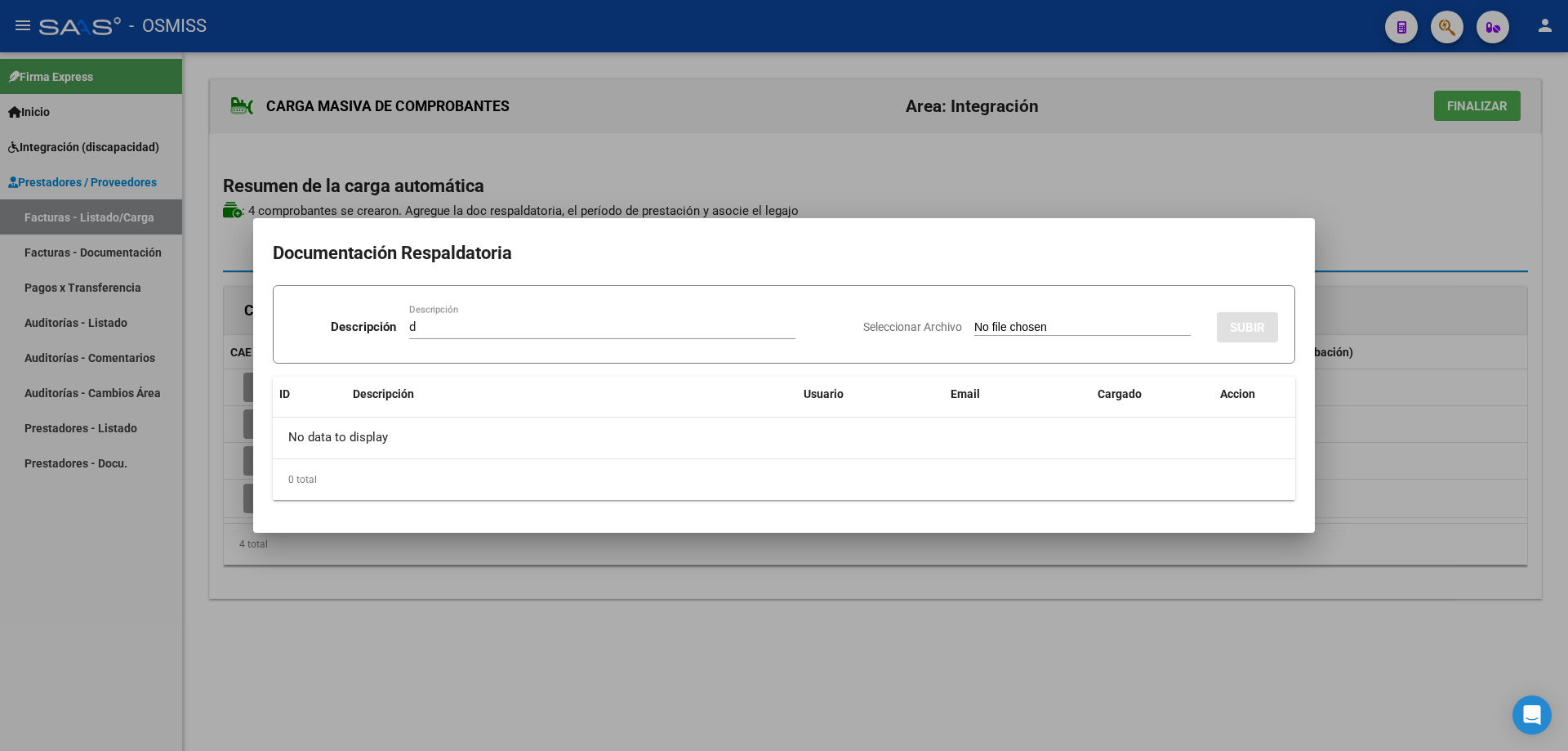
type input "C:\fakepath\SAIE ASISTENCIA.pdf"
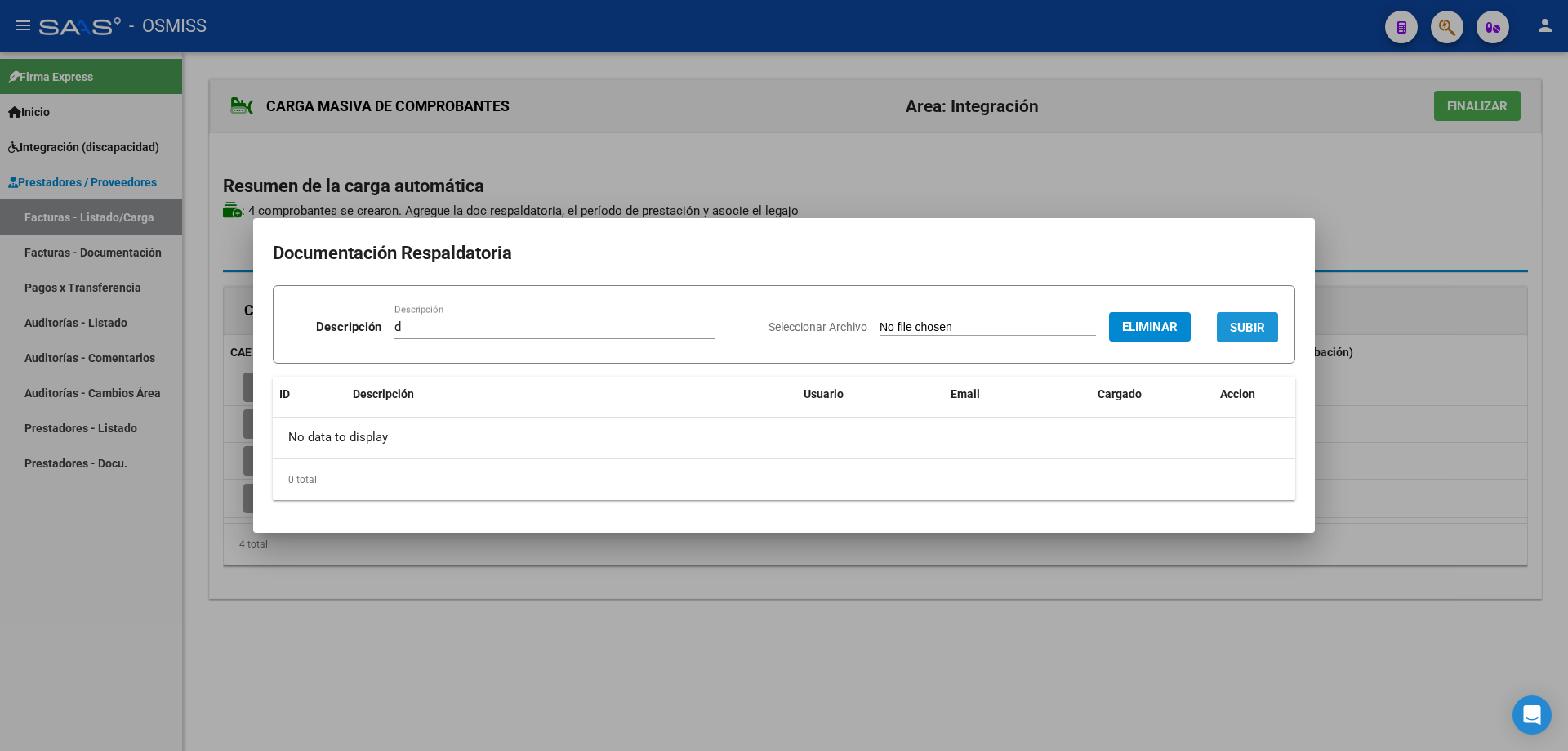
click at [1247, 318] on button "SUBIR" at bounding box center [1248, 327] width 61 height 31
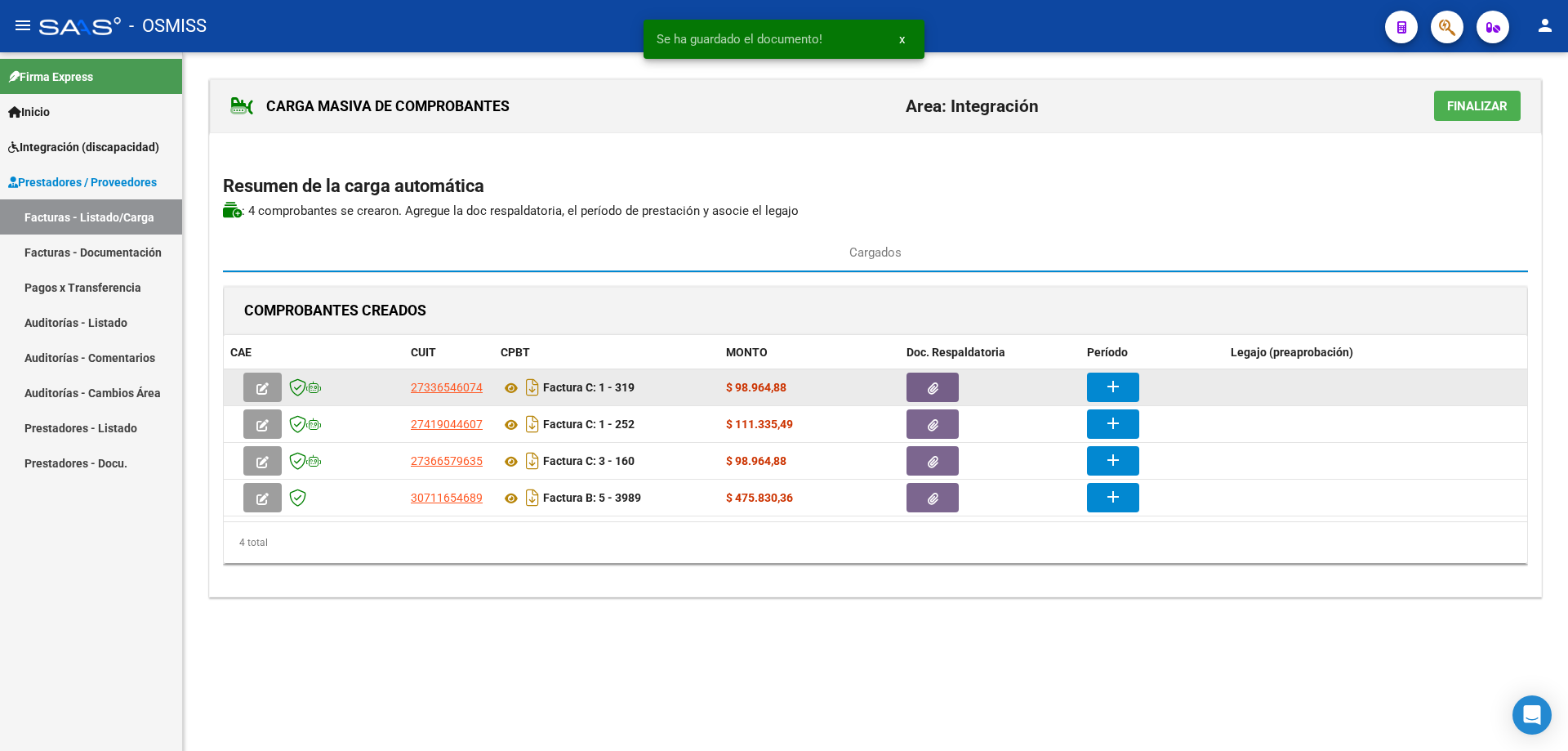
click at [1115, 379] on mat-icon "add" at bounding box center [1113, 387] width 19 height 19
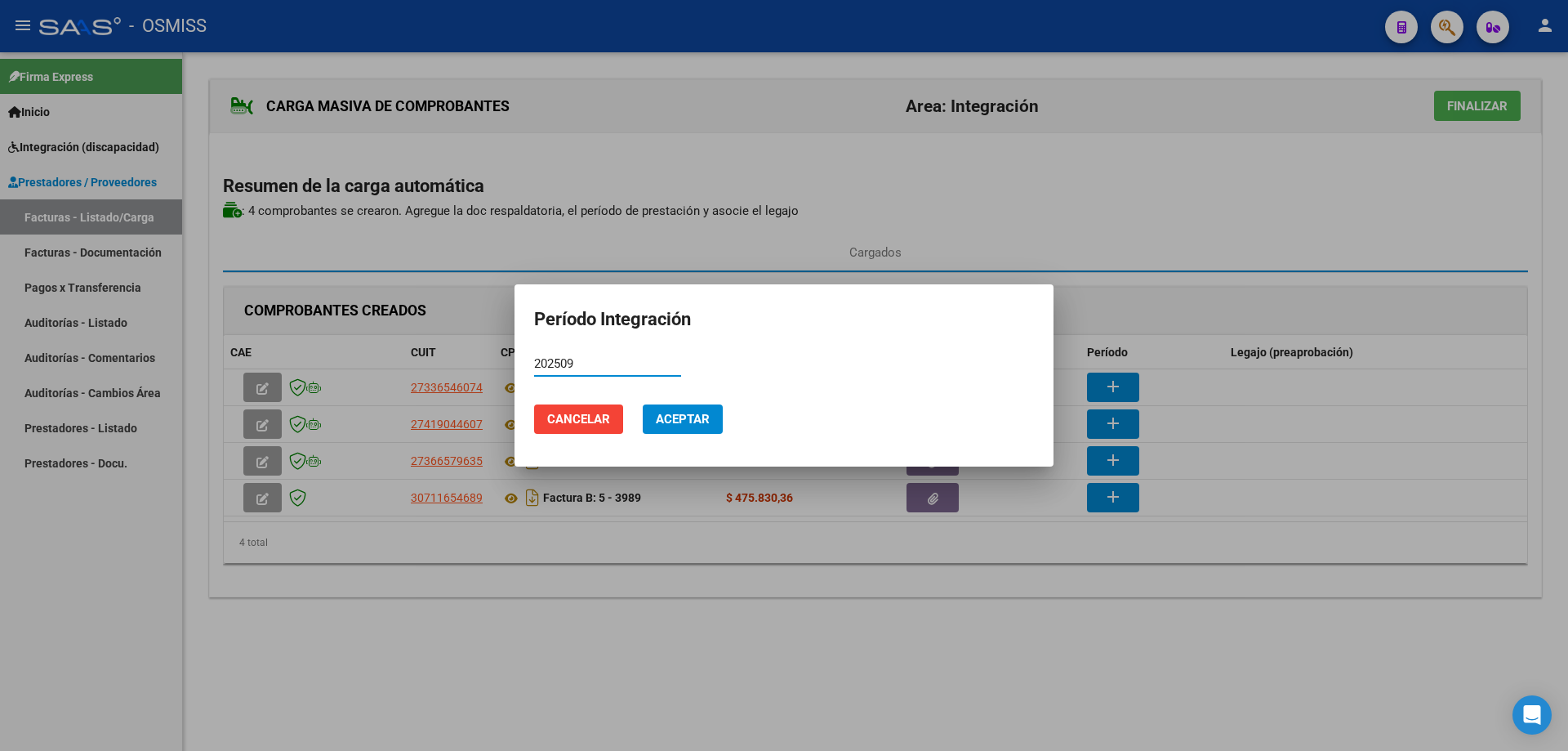
drag, startPoint x: 586, startPoint y: 367, endPoint x: 482, endPoint y: 366, distance: 104.0
click at [482, 366] on div "Período Integración 202509 Período (AAAAMM) Cancelar Aceptar" at bounding box center [784, 375] width 1568 height 751
type input "202509"
click at [671, 421] on span "Aceptar" at bounding box center [683, 418] width 54 height 14
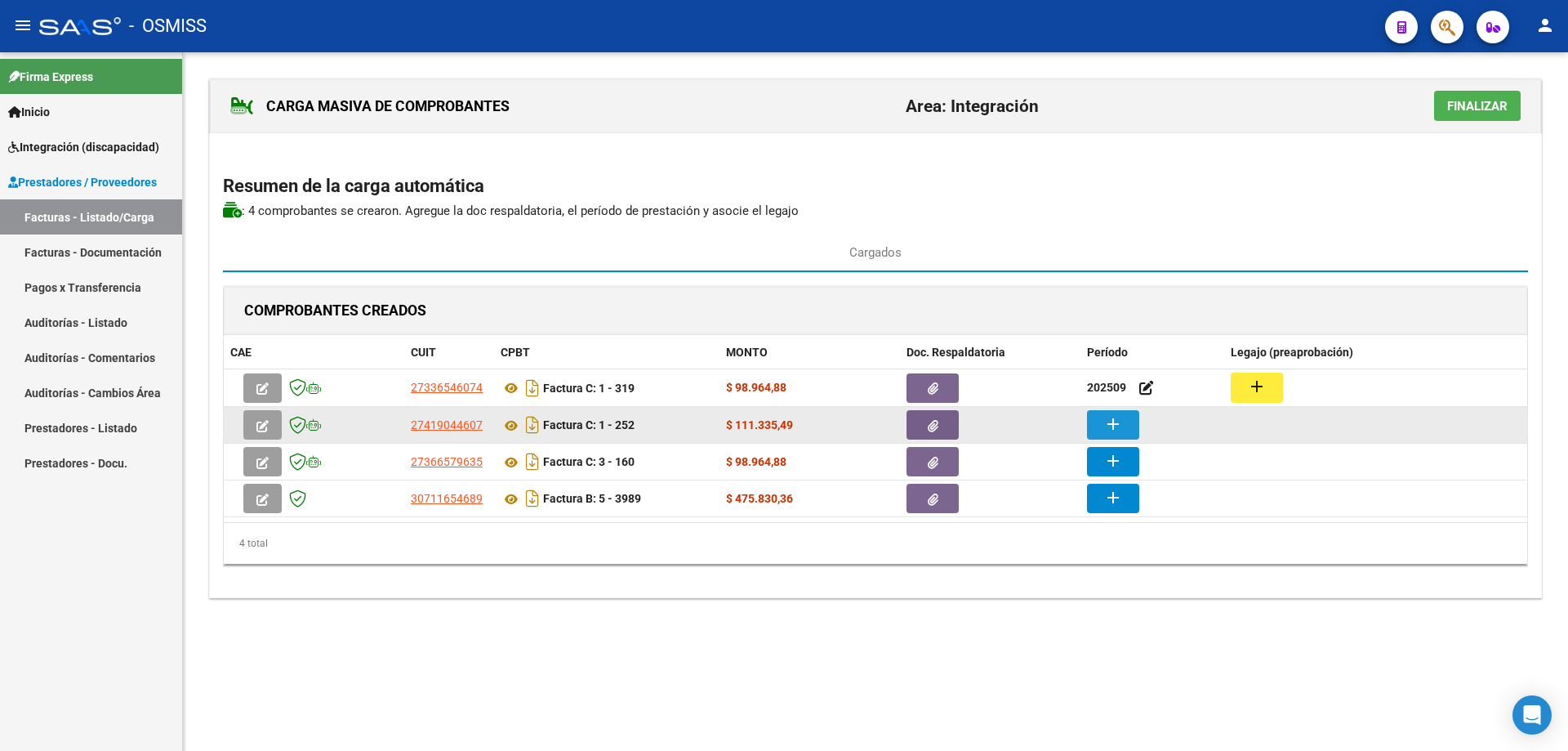
click at [1111, 431] on mat-icon "add" at bounding box center [1113, 424] width 19 height 19
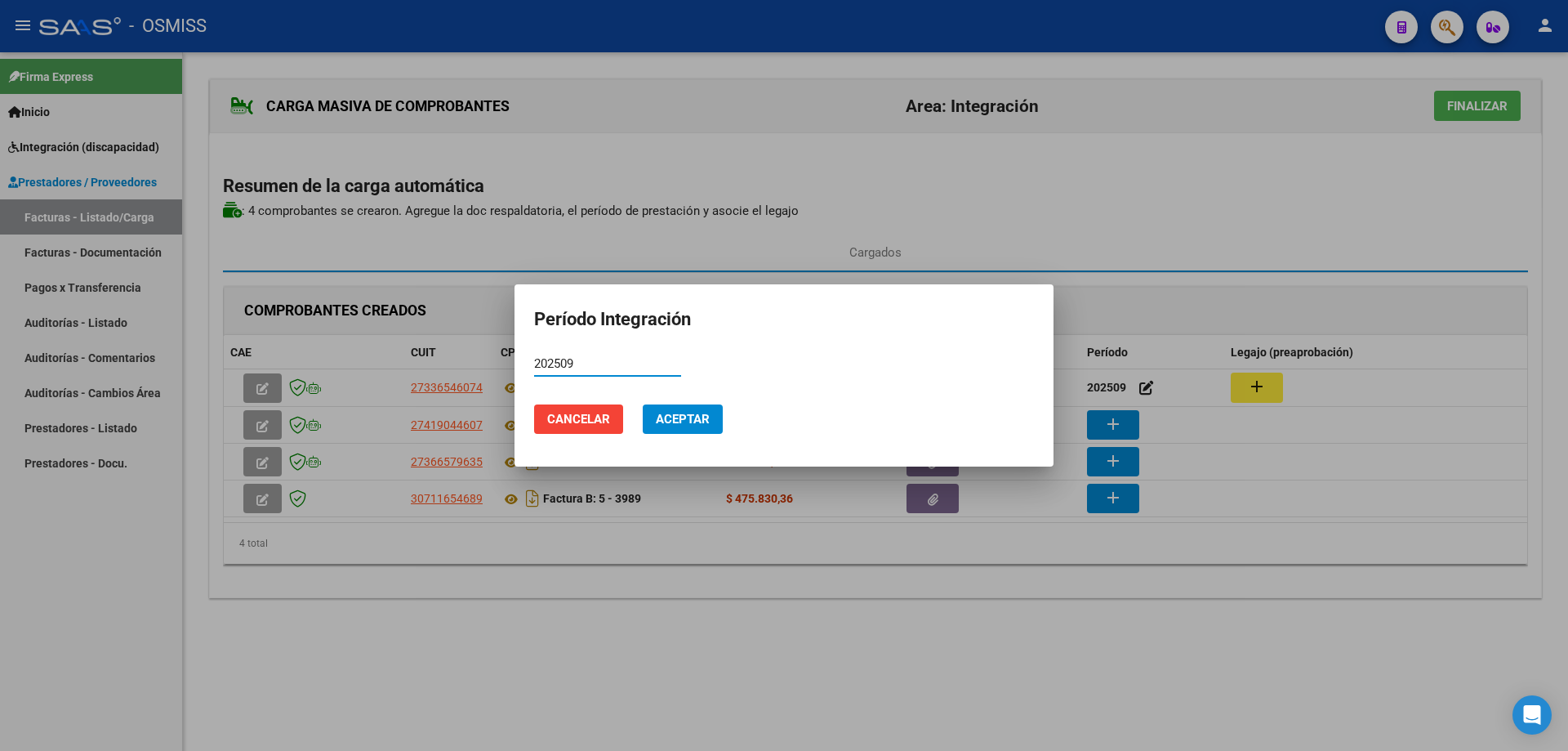
type input "202509"
click at [674, 413] on span "Aceptar" at bounding box center [683, 418] width 54 height 14
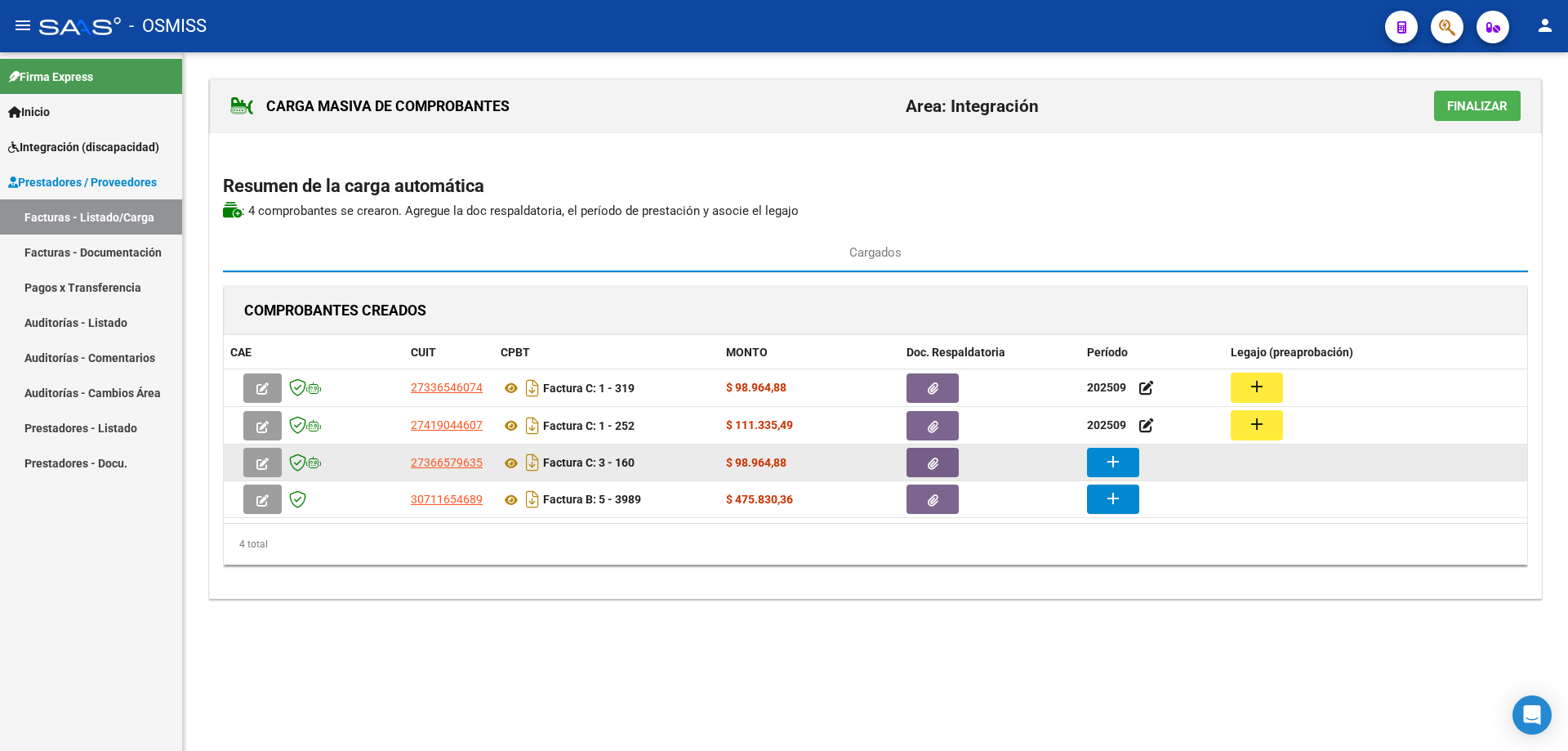
click at [1101, 466] on button "add" at bounding box center [1113, 462] width 53 height 30
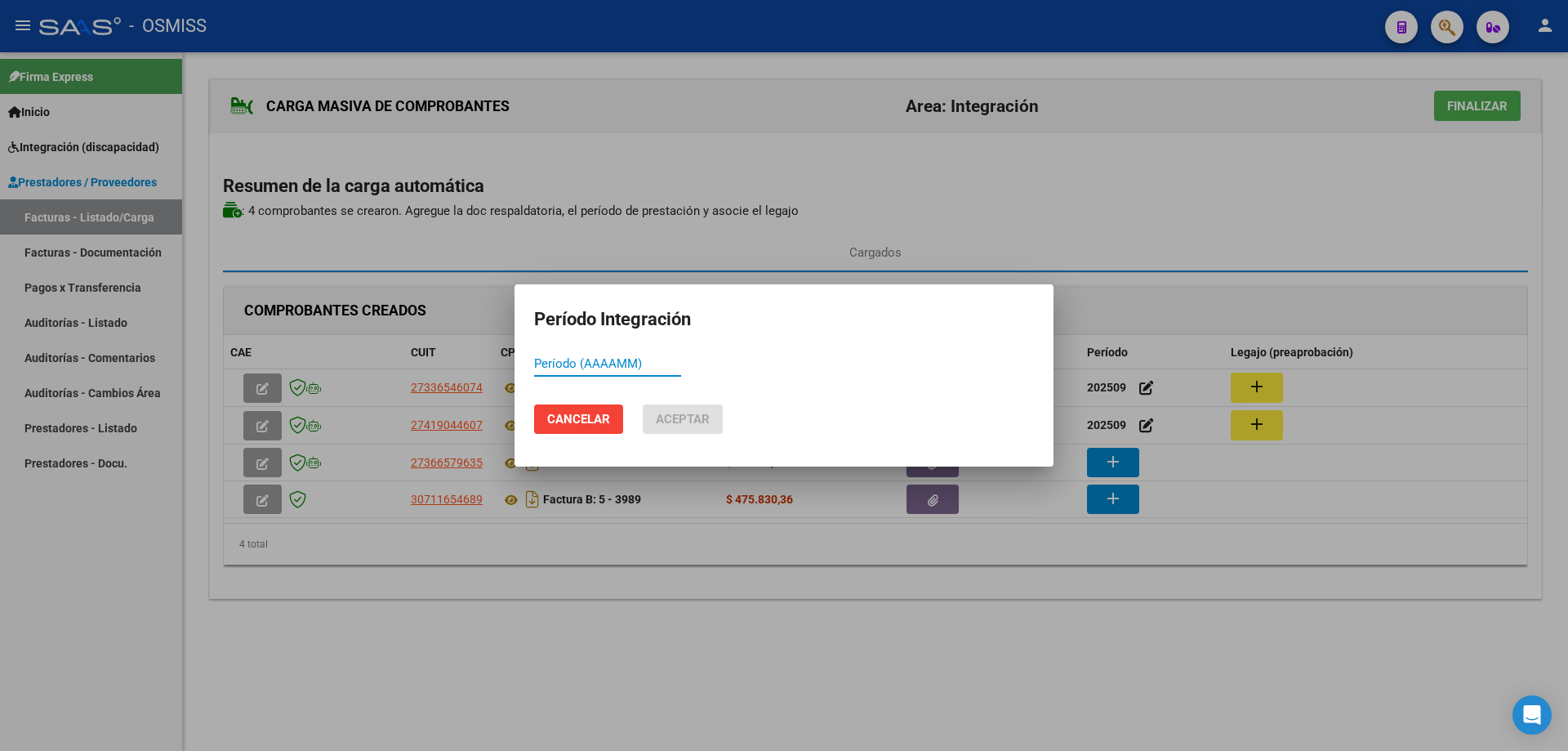
paste input "202509"
click at [714, 414] on button "Aceptar" at bounding box center [682, 419] width 80 height 30
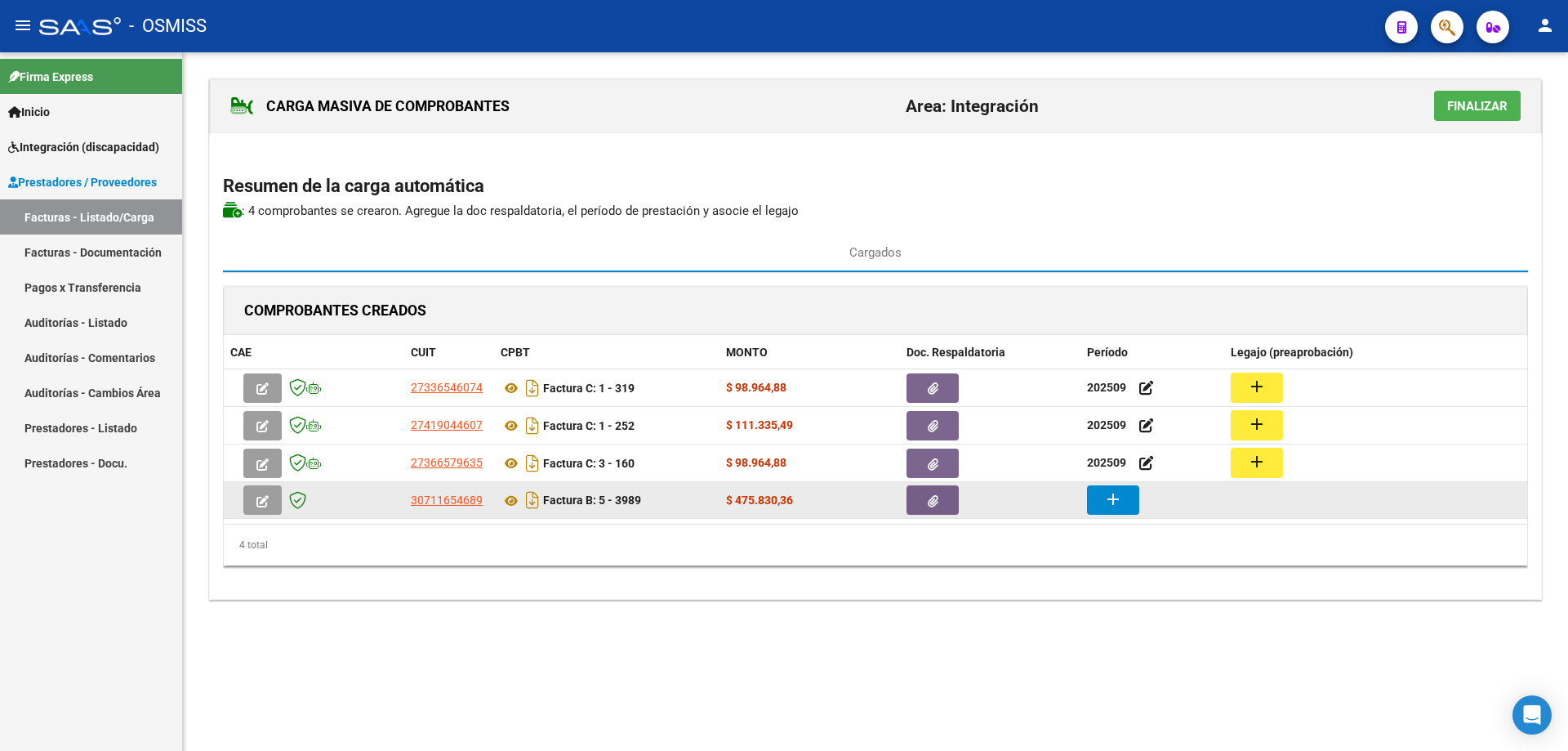
click at [1125, 507] on button "add" at bounding box center [1113, 500] width 53 height 30
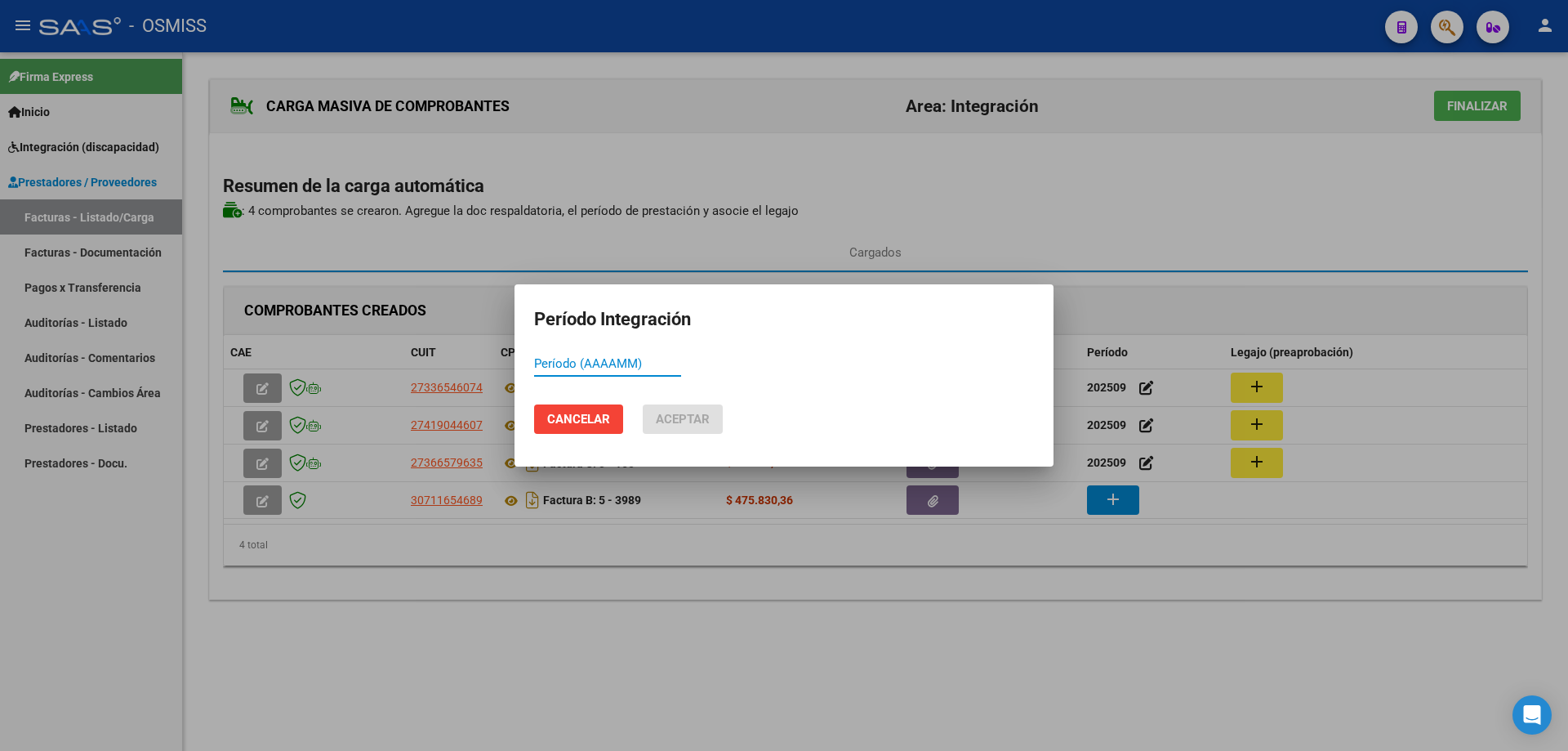
paste input "202509"
click at [674, 415] on span "Aceptar" at bounding box center [683, 418] width 54 height 14
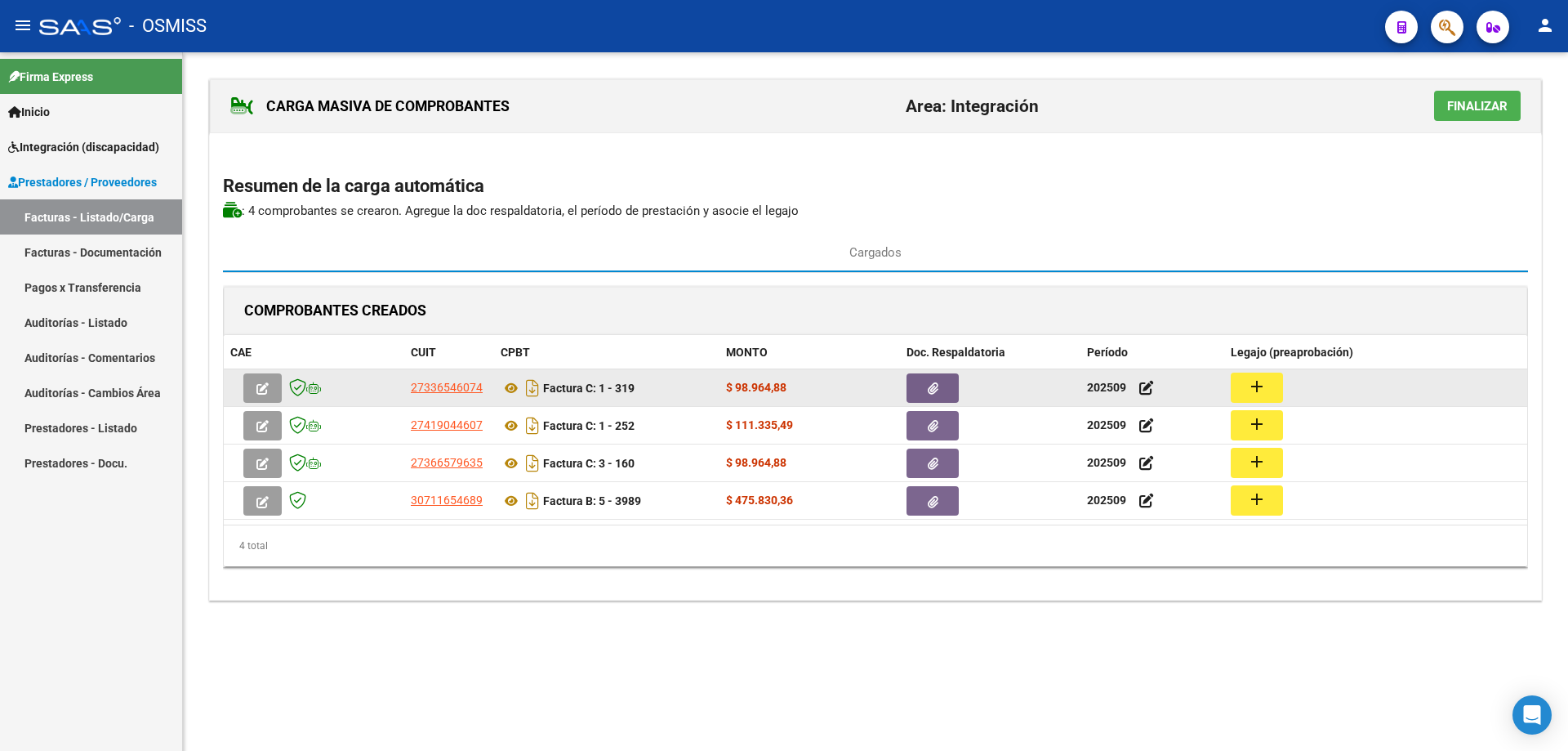
click at [1267, 387] on button "add" at bounding box center [1257, 387] width 53 height 31
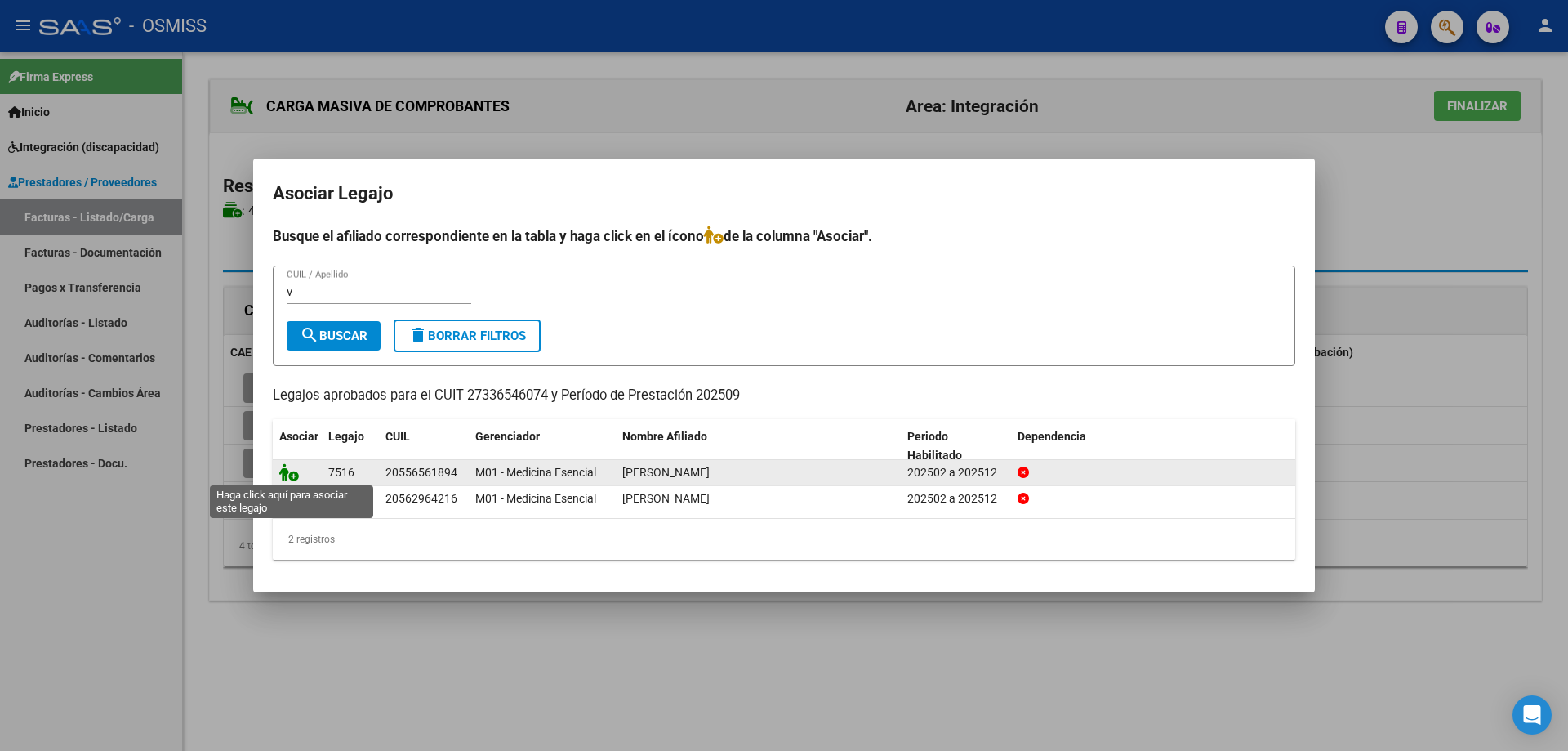
click at [291, 464] on icon at bounding box center [289, 472] width 19 height 18
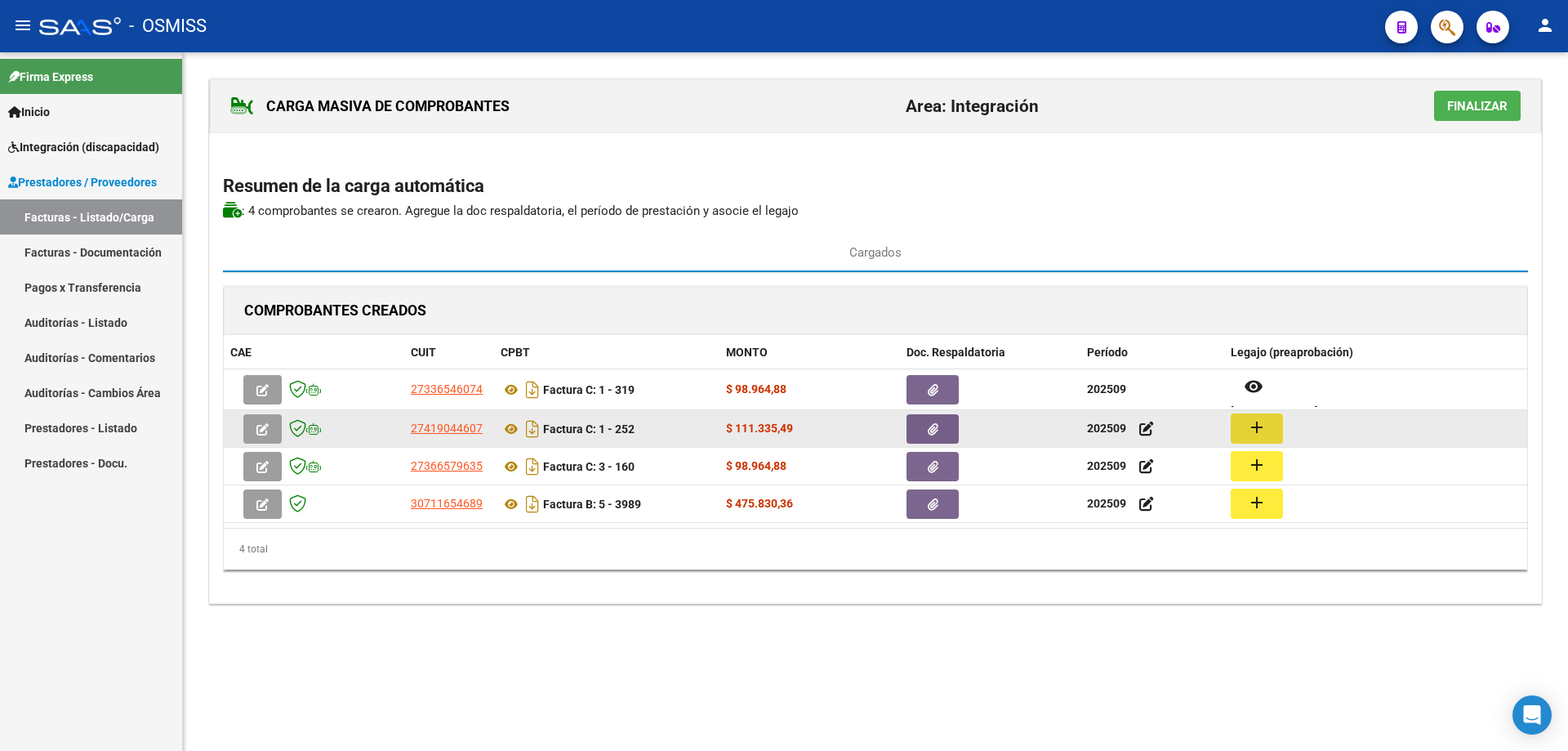
click at [1248, 429] on mat-icon "add" at bounding box center [1257, 427] width 19 height 19
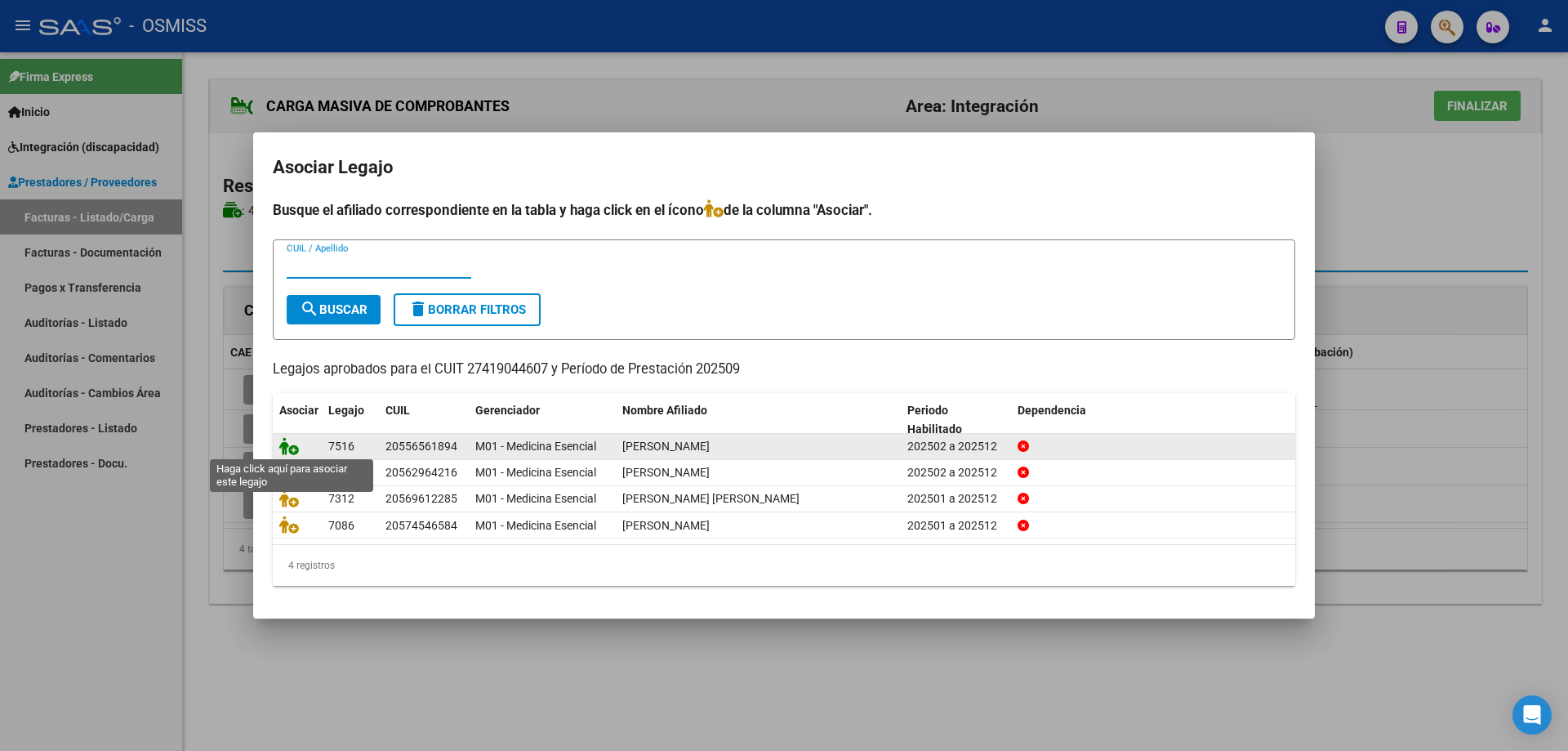
click at [287, 450] on icon at bounding box center [289, 446] width 19 height 18
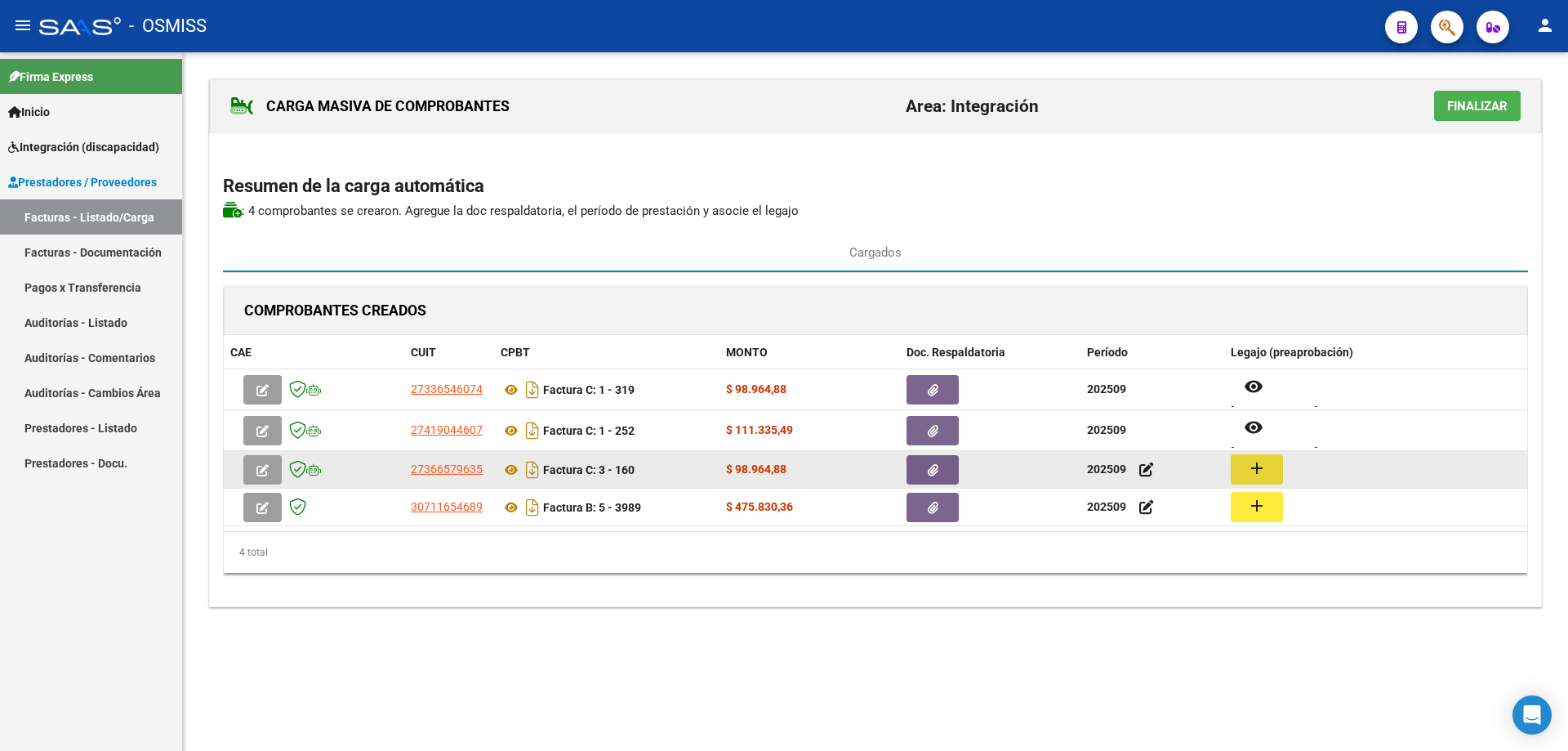
click at [1245, 466] on button "add" at bounding box center [1257, 470] width 53 height 31
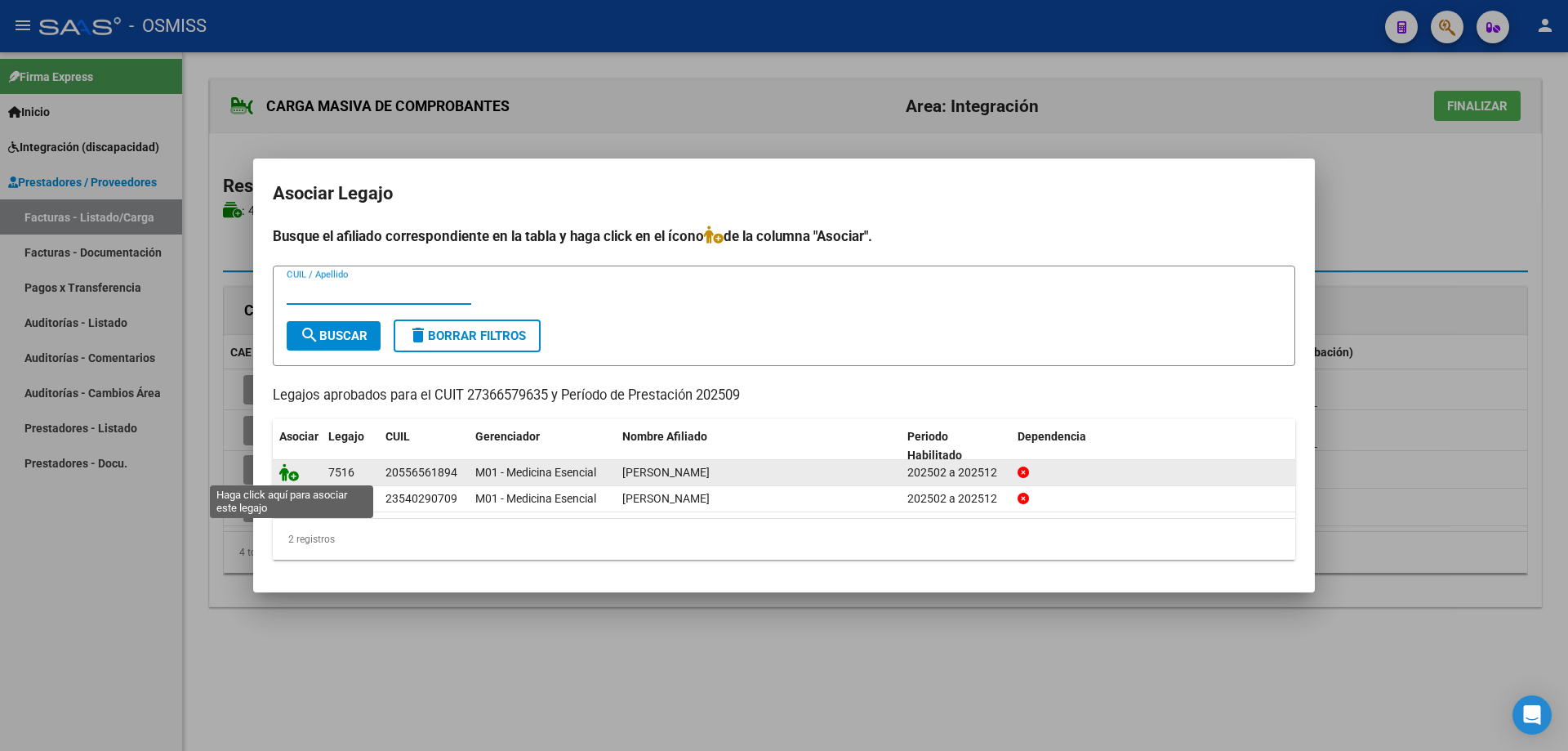
click at [286, 472] on icon at bounding box center [289, 472] width 19 height 18
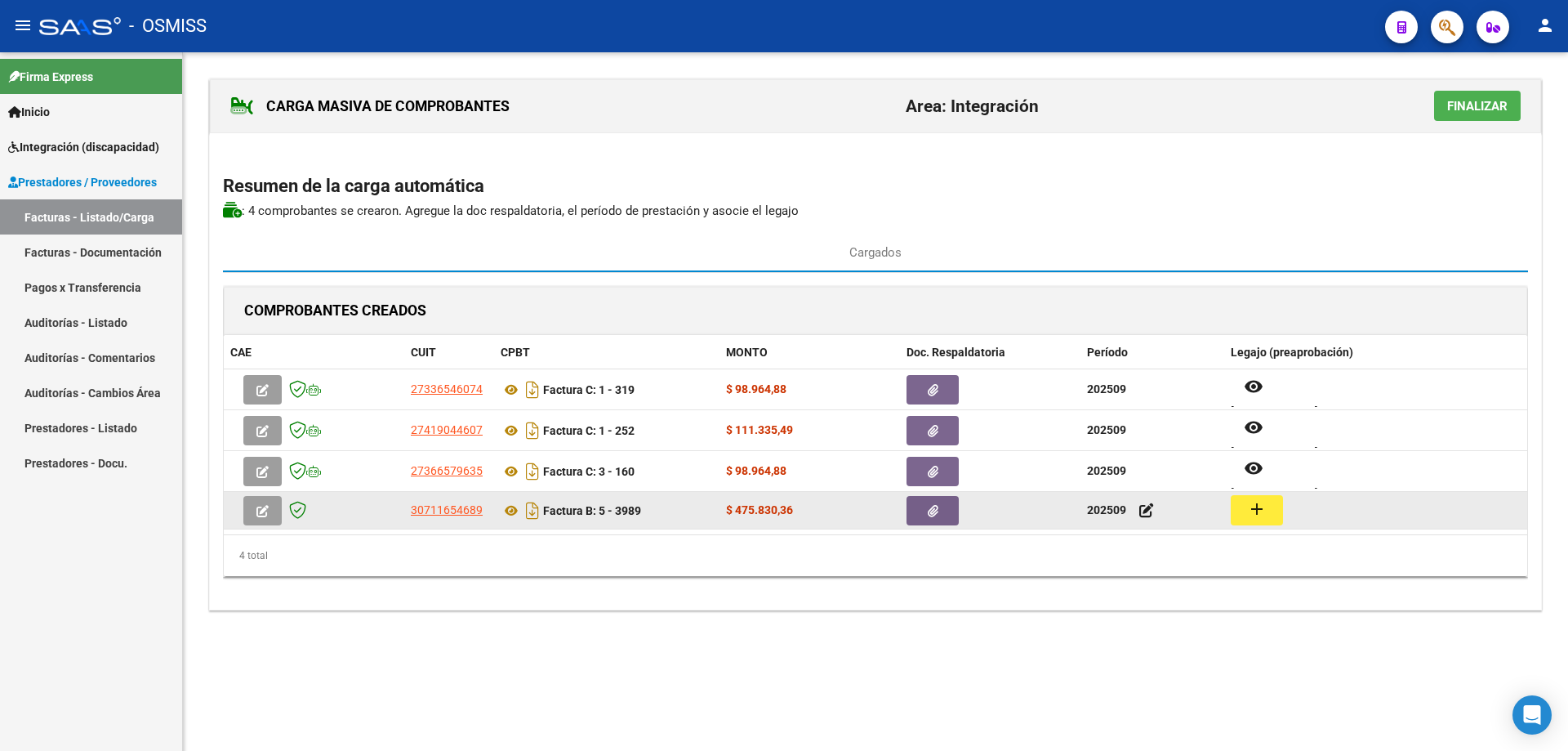
click at [1243, 506] on button "add" at bounding box center [1257, 510] width 53 height 31
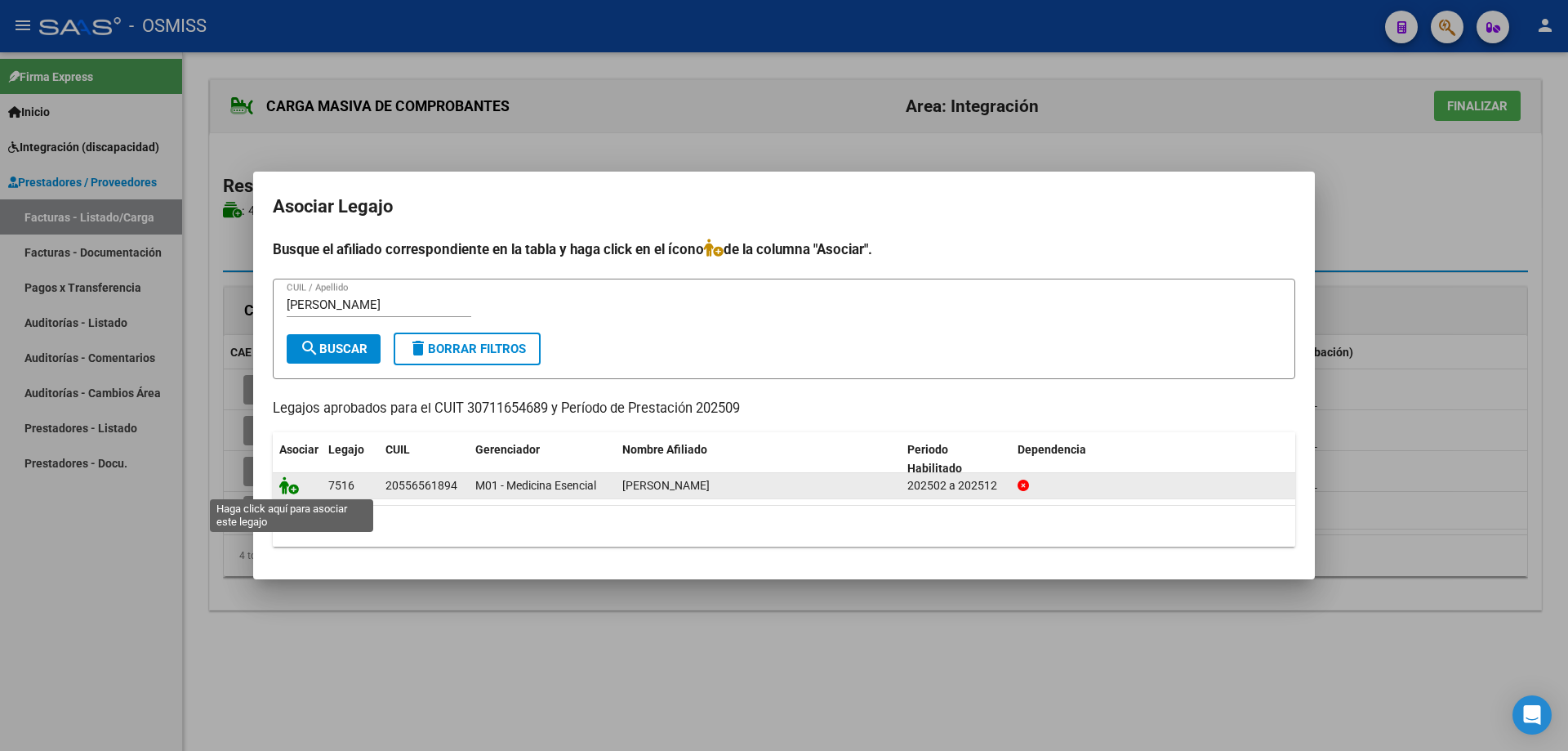
click at [282, 488] on icon at bounding box center [289, 485] width 19 height 18
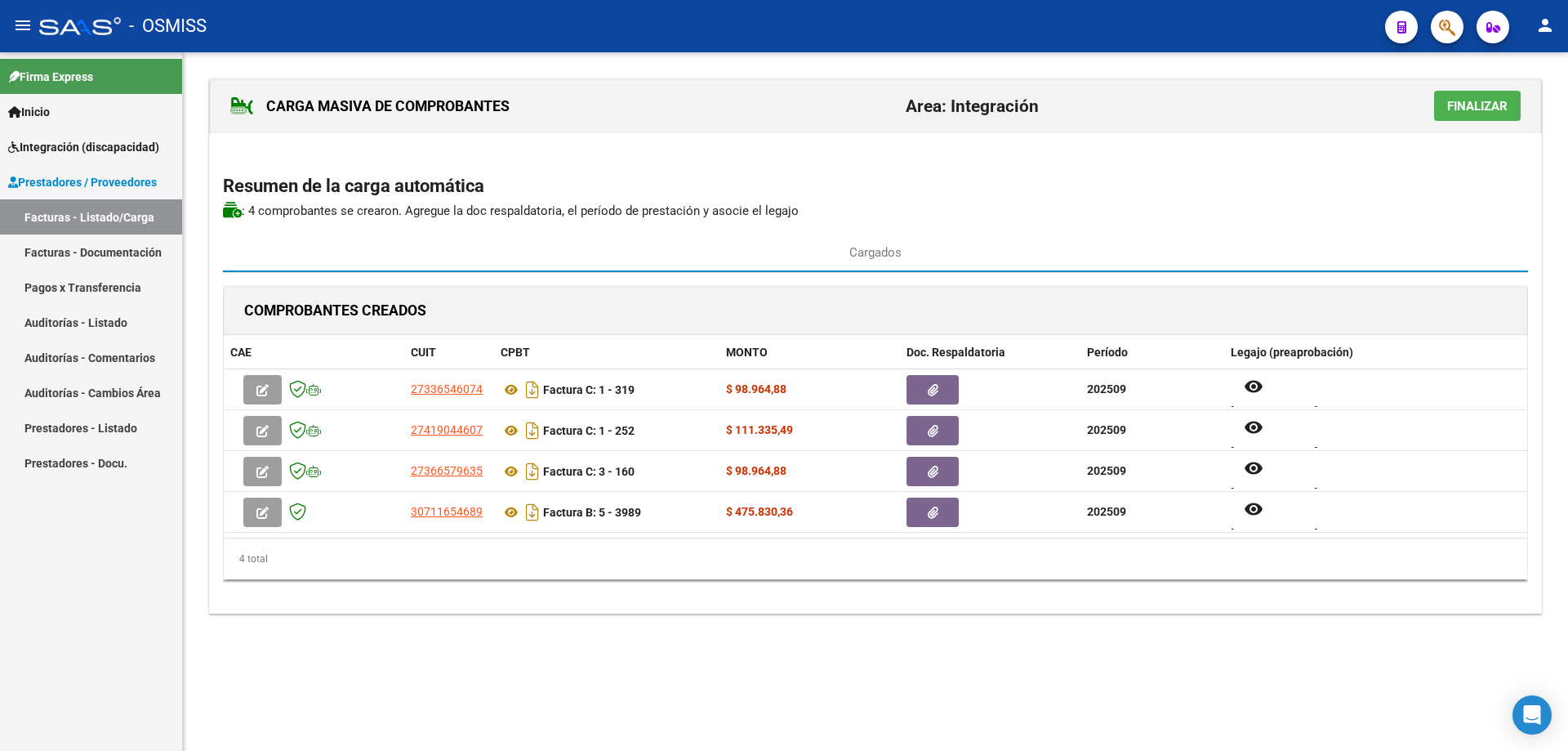
click at [1469, 102] on span "Finalizar" at bounding box center [1477, 106] width 60 height 14
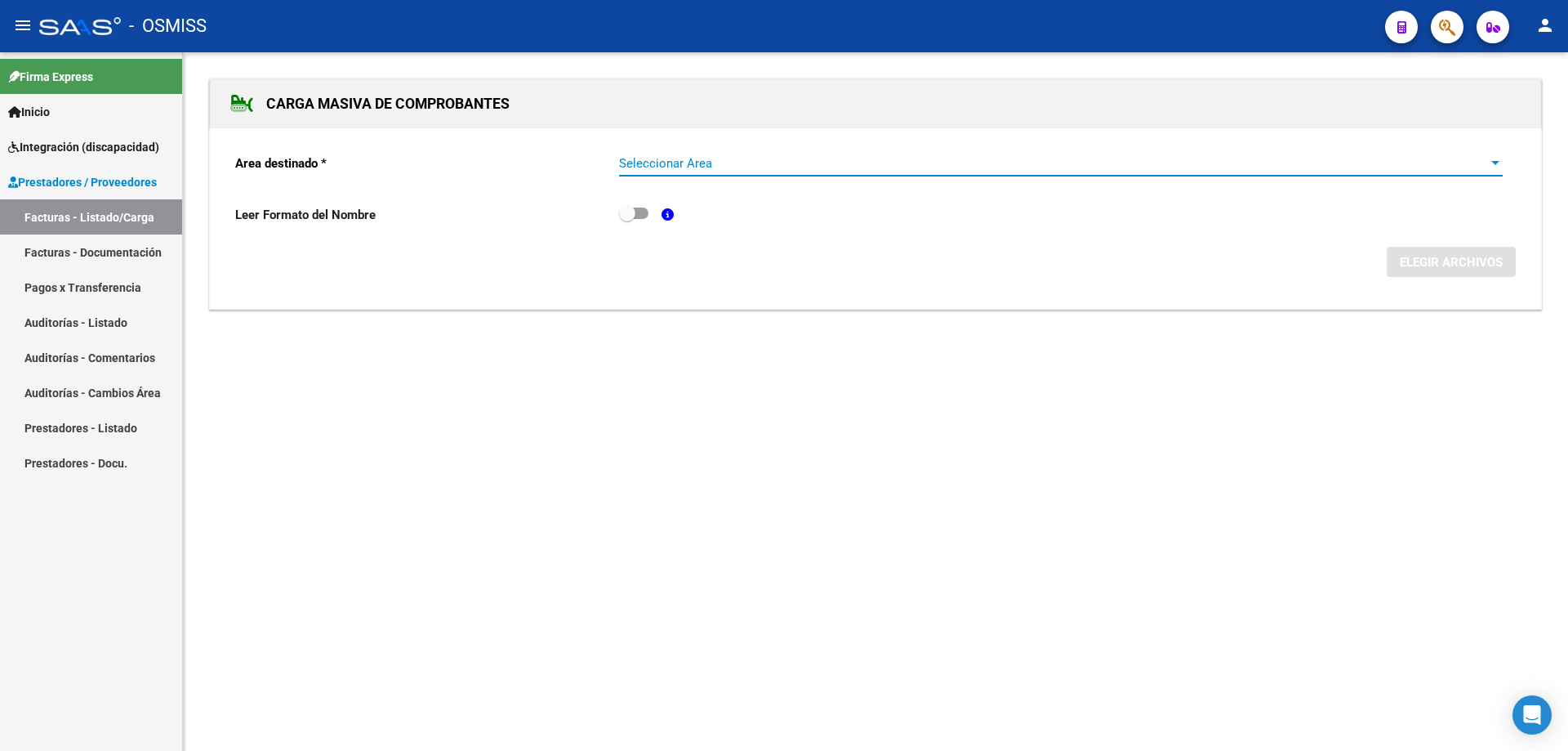
click at [729, 166] on span "Seleccionar Area" at bounding box center [1054, 163] width 869 height 14
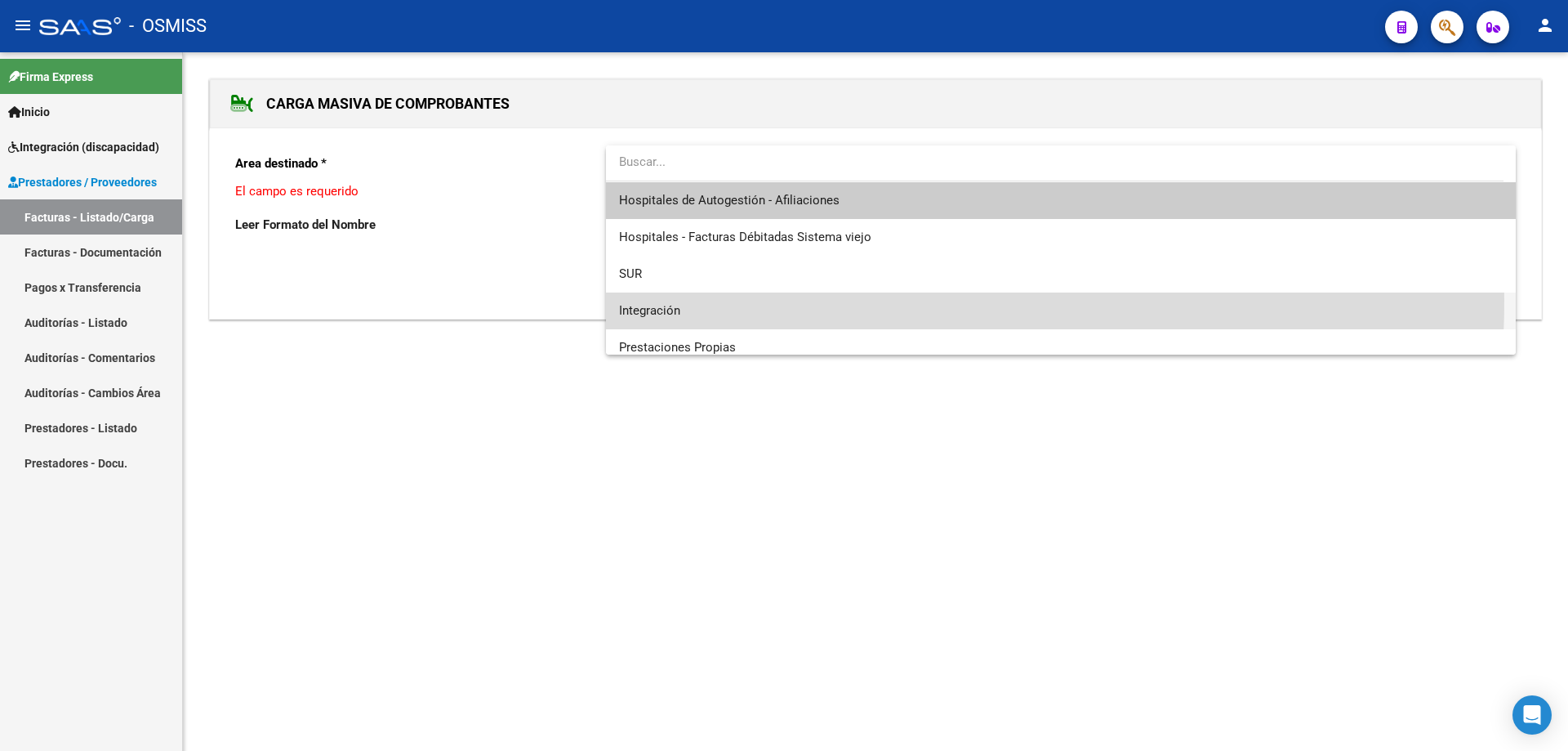
click at [710, 300] on span "Integración" at bounding box center [1062, 311] width 884 height 36
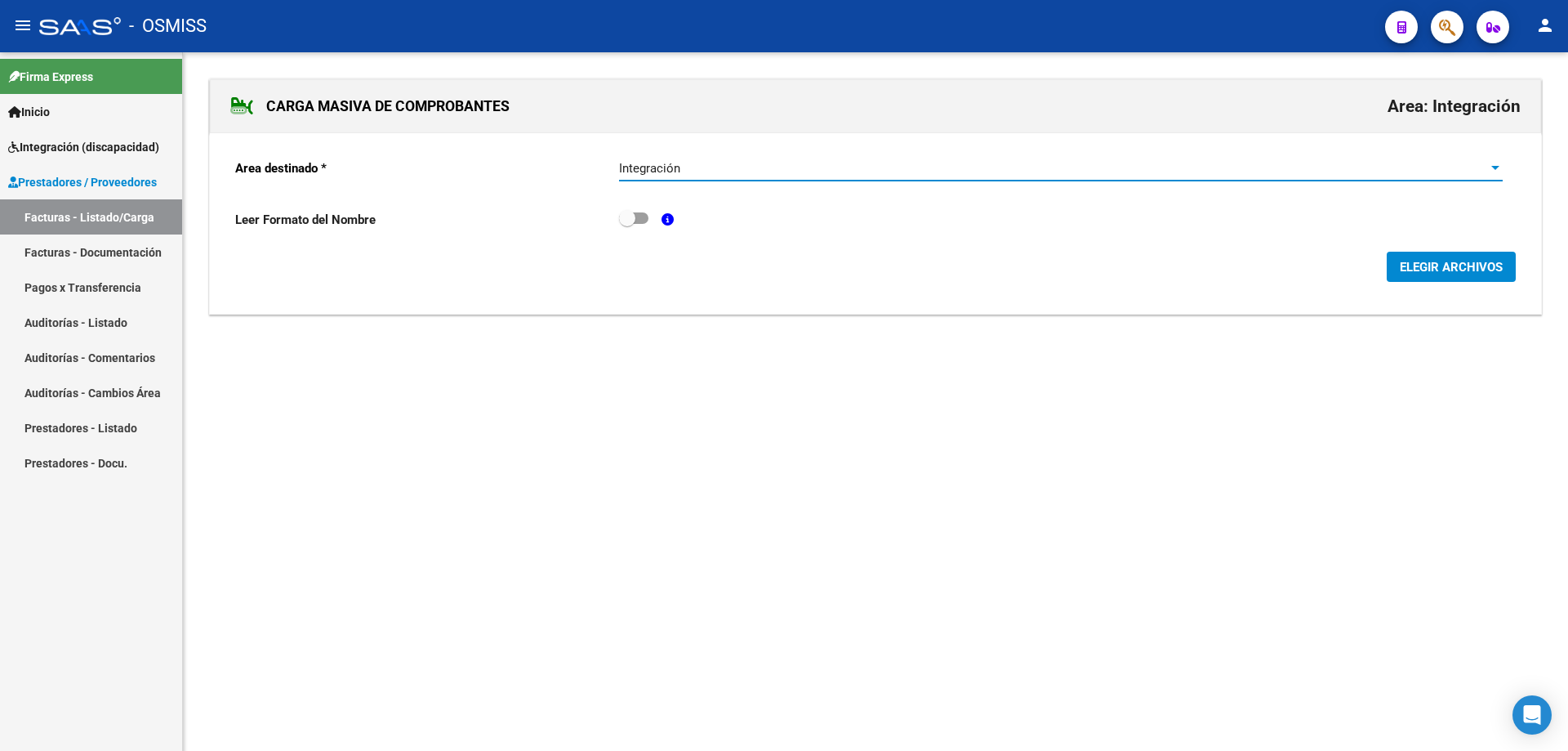
click at [1412, 269] on span "ELEGIR ARCHIVOS" at bounding box center [1451, 267] width 103 height 14
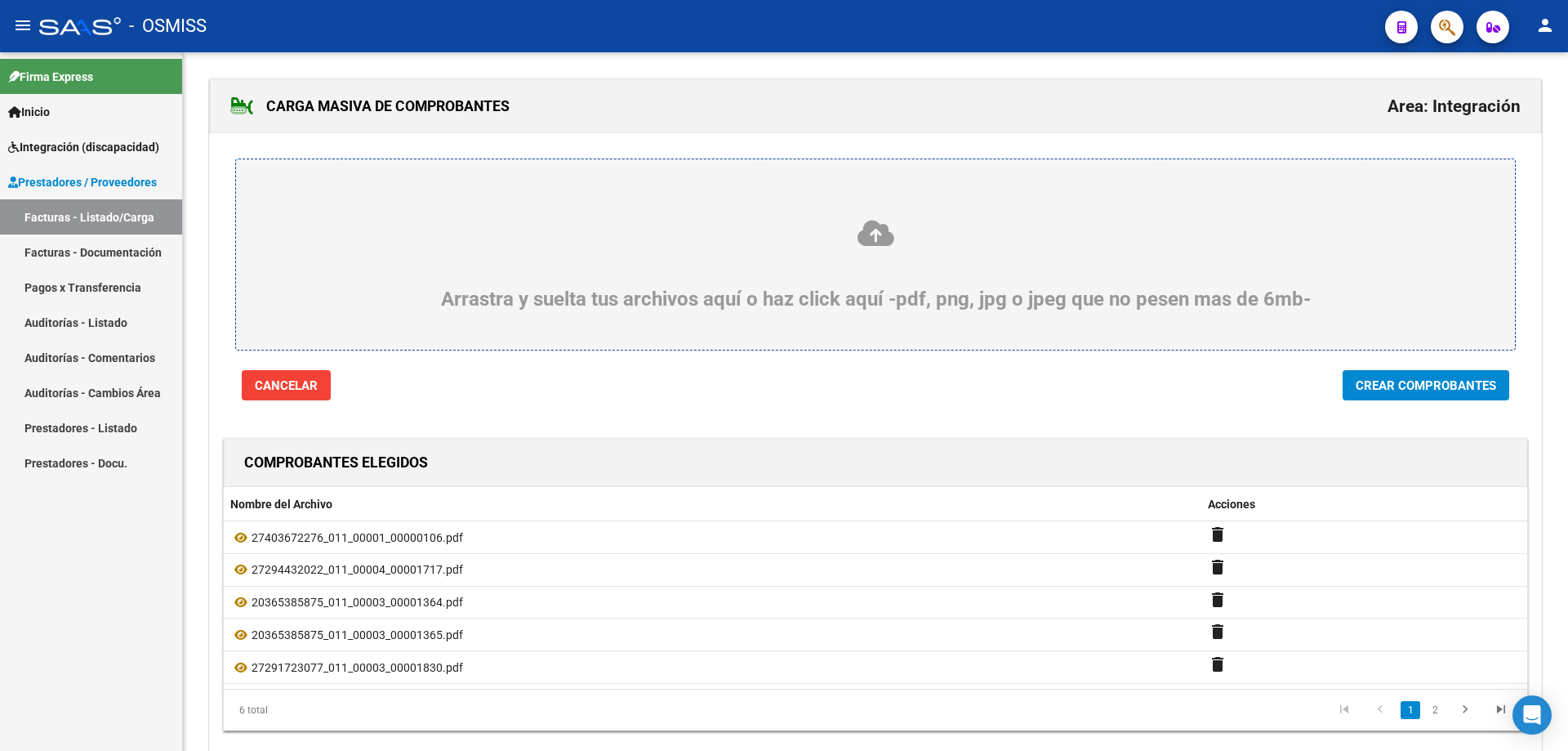
click at [1420, 387] on span "Crear Comprobantes" at bounding box center [1426, 385] width 141 height 14
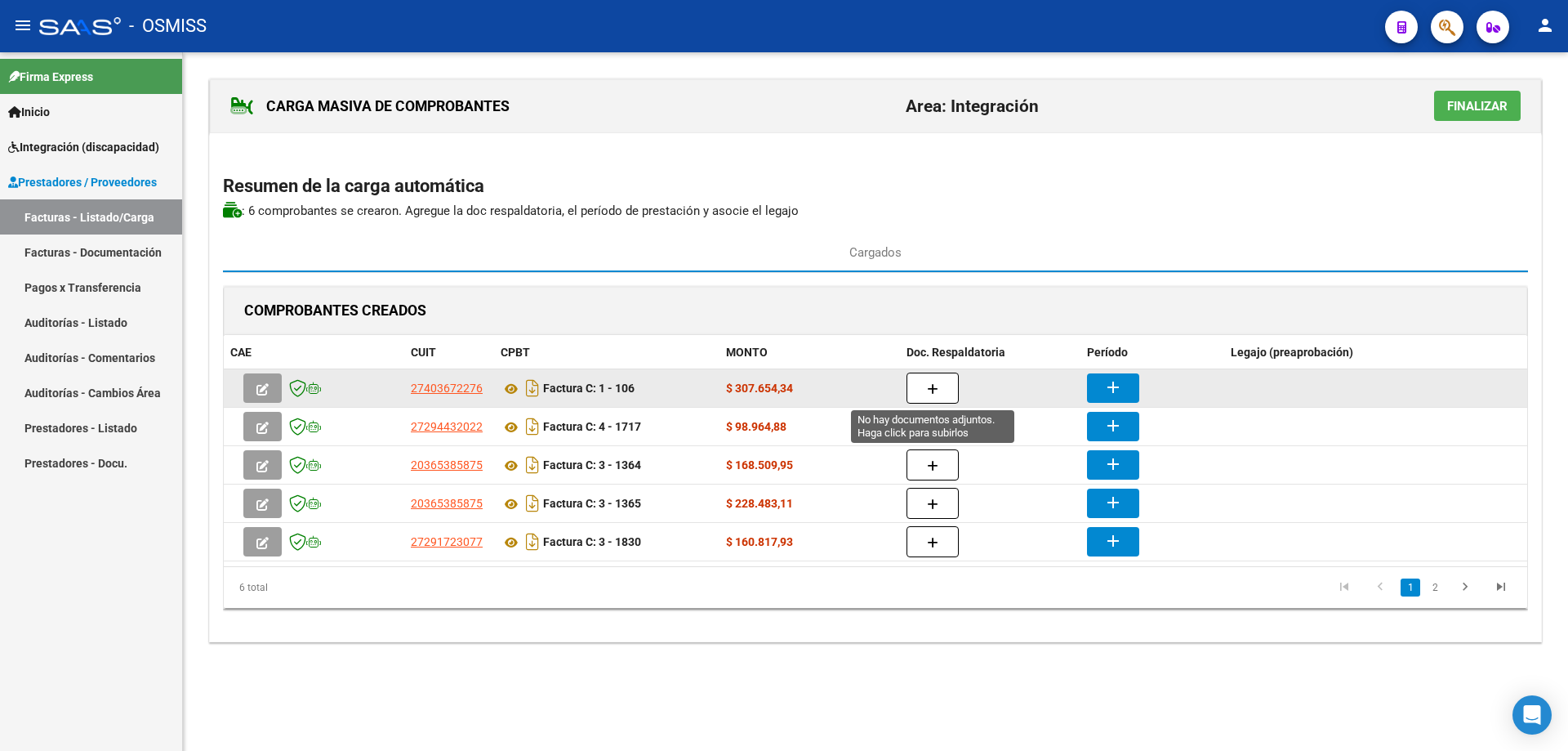
click at [937, 385] on icon "button" at bounding box center [933, 388] width 12 height 12
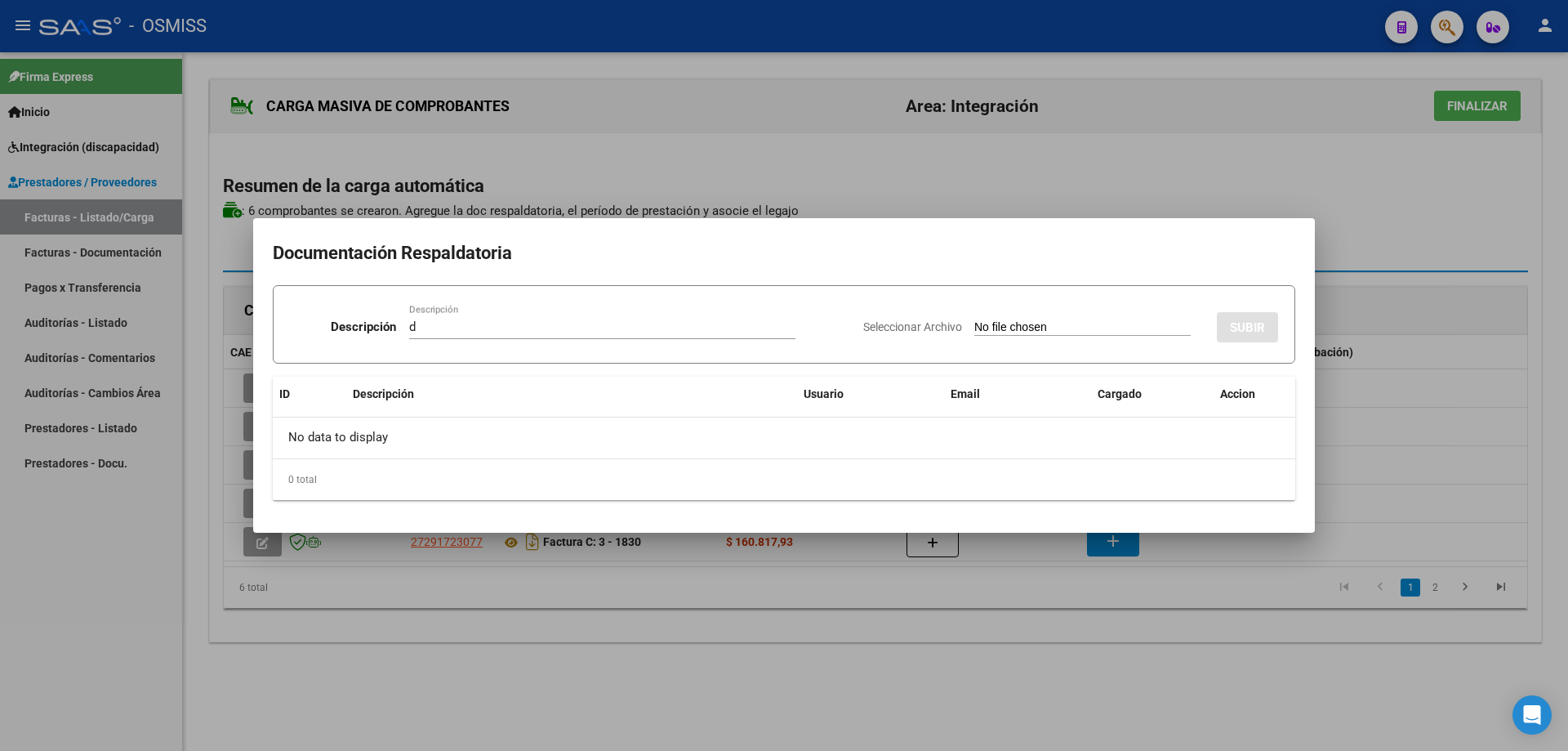
click at [986, 329] on input "Seleccionar Archivo" at bounding box center [1083, 328] width 217 height 15
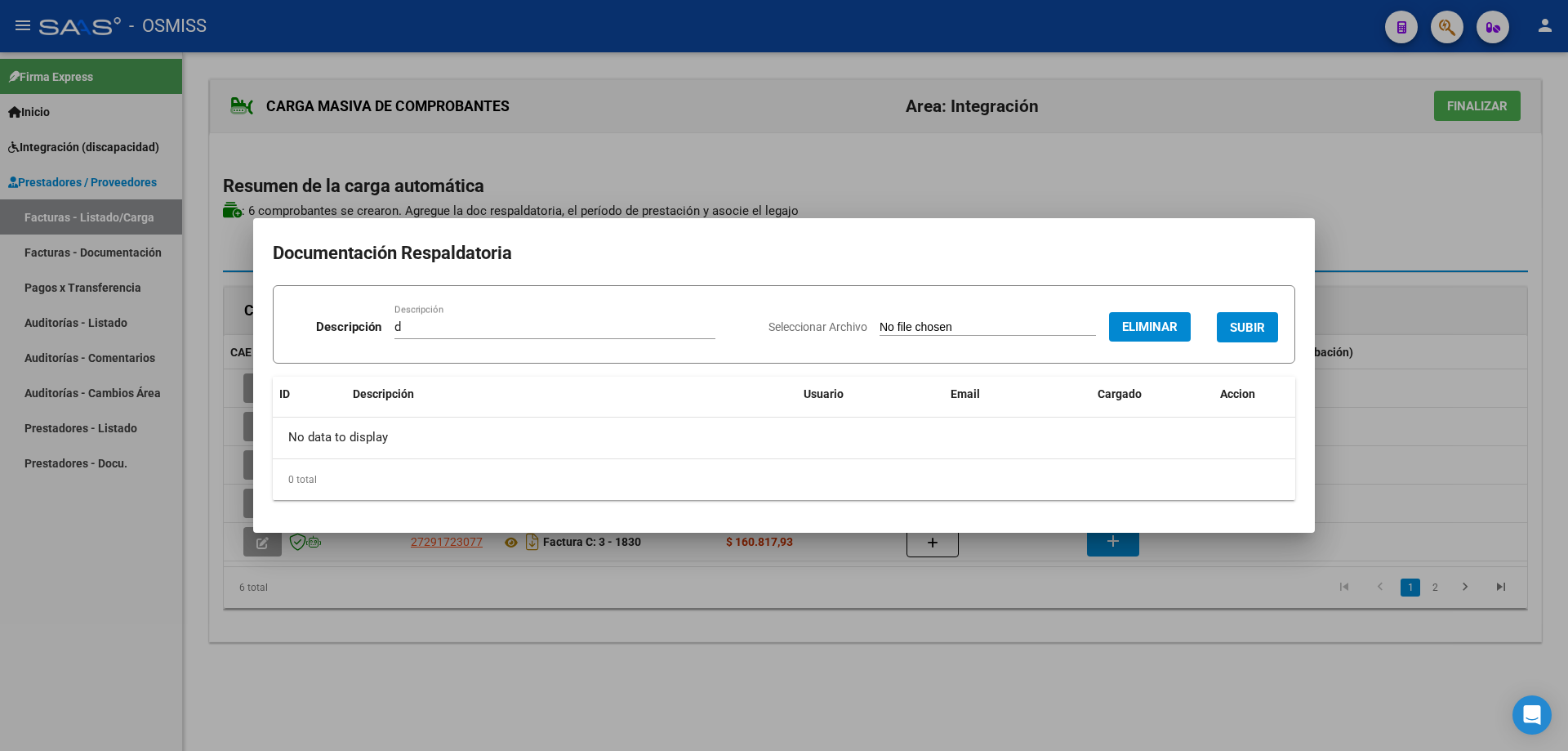
click at [1249, 318] on button "SUBIR" at bounding box center [1248, 327] width 61 height 31
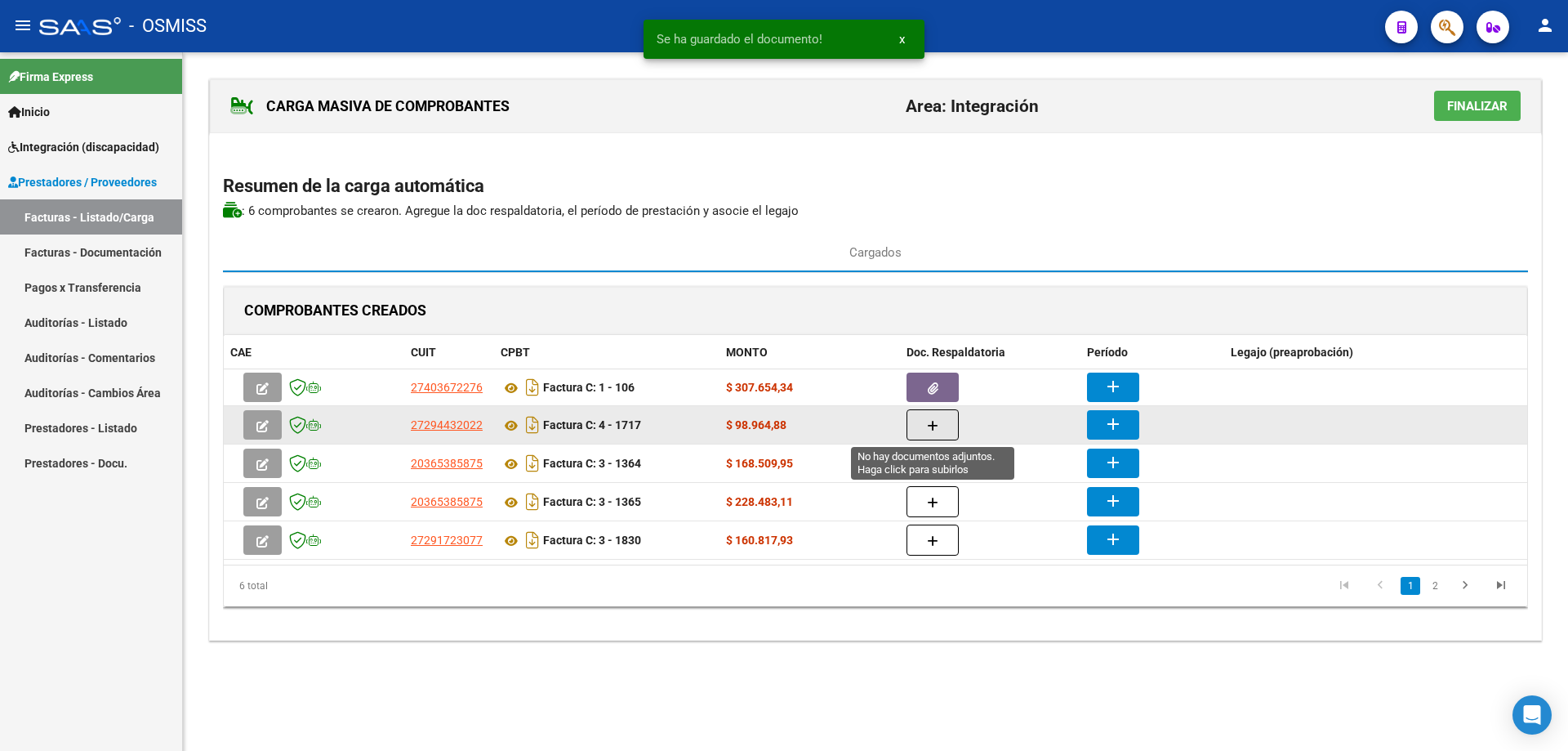
click at [944, 421] on button "button" at bounding box center [933, 425] width 53 height 31
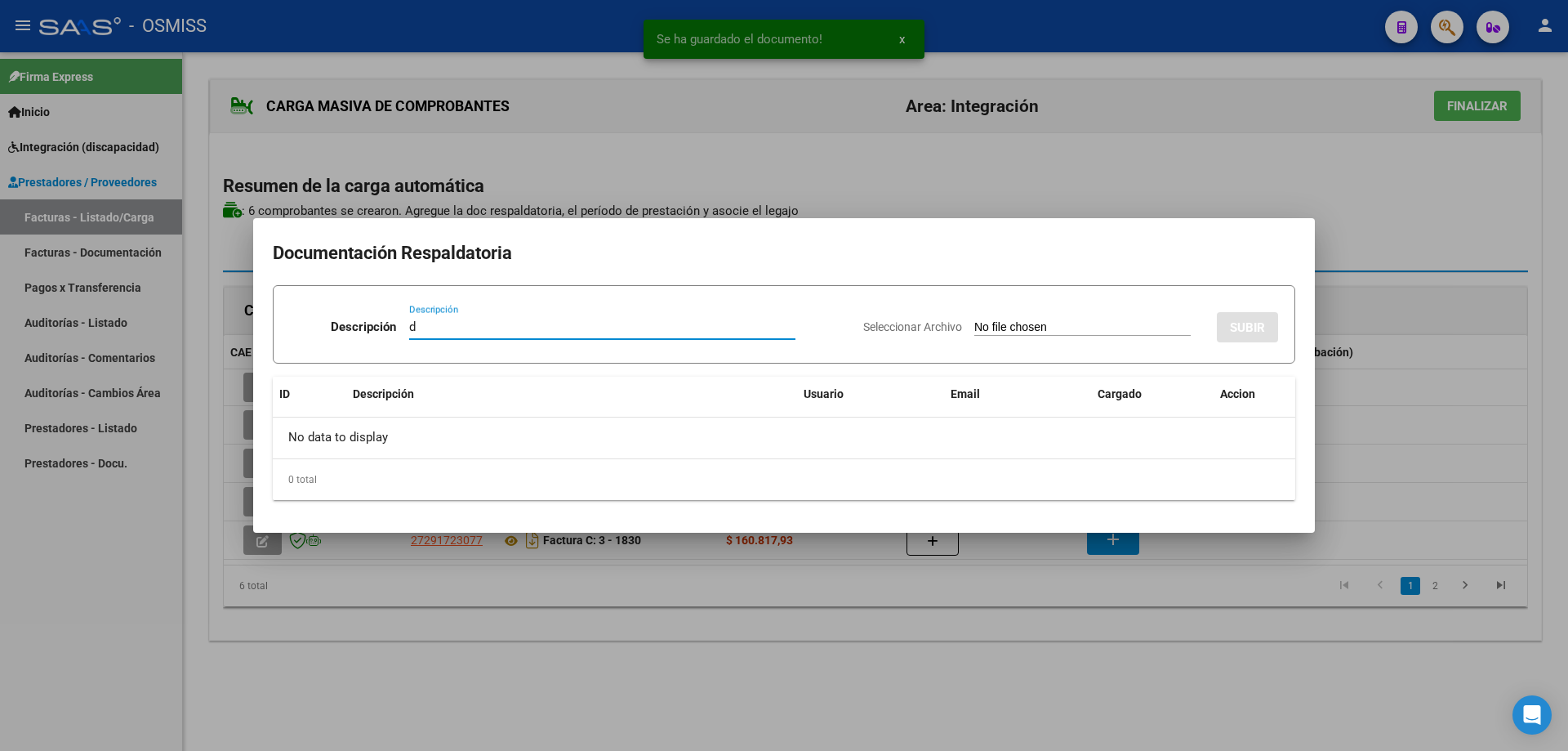
click at [1038, 330] on input "Seleccionar Archivo" at bounding box center [1083, 328] width 217 height 15
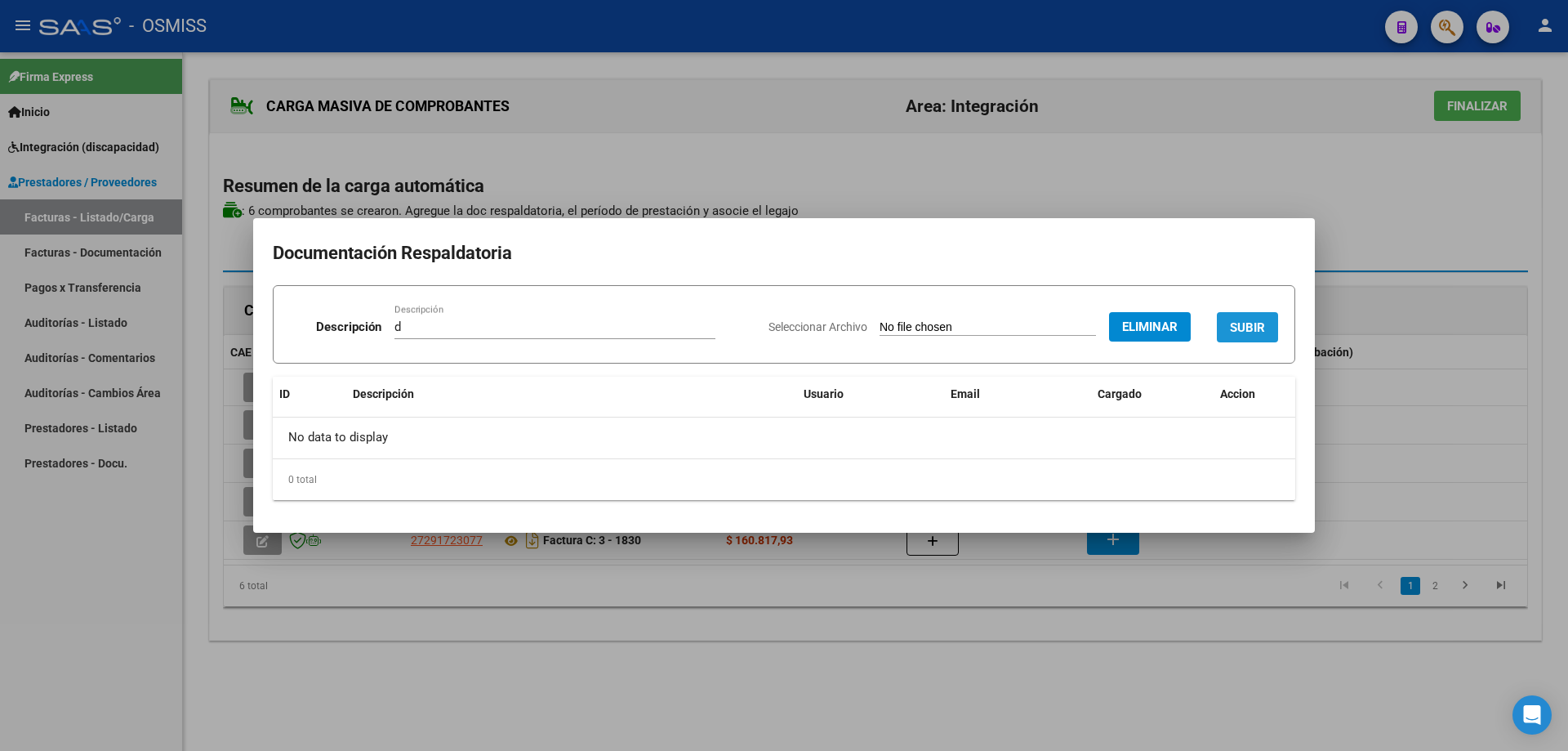
click at [1243, 324] on span "SUBIR" at bounding box center [1248, 327] width 35 height 14
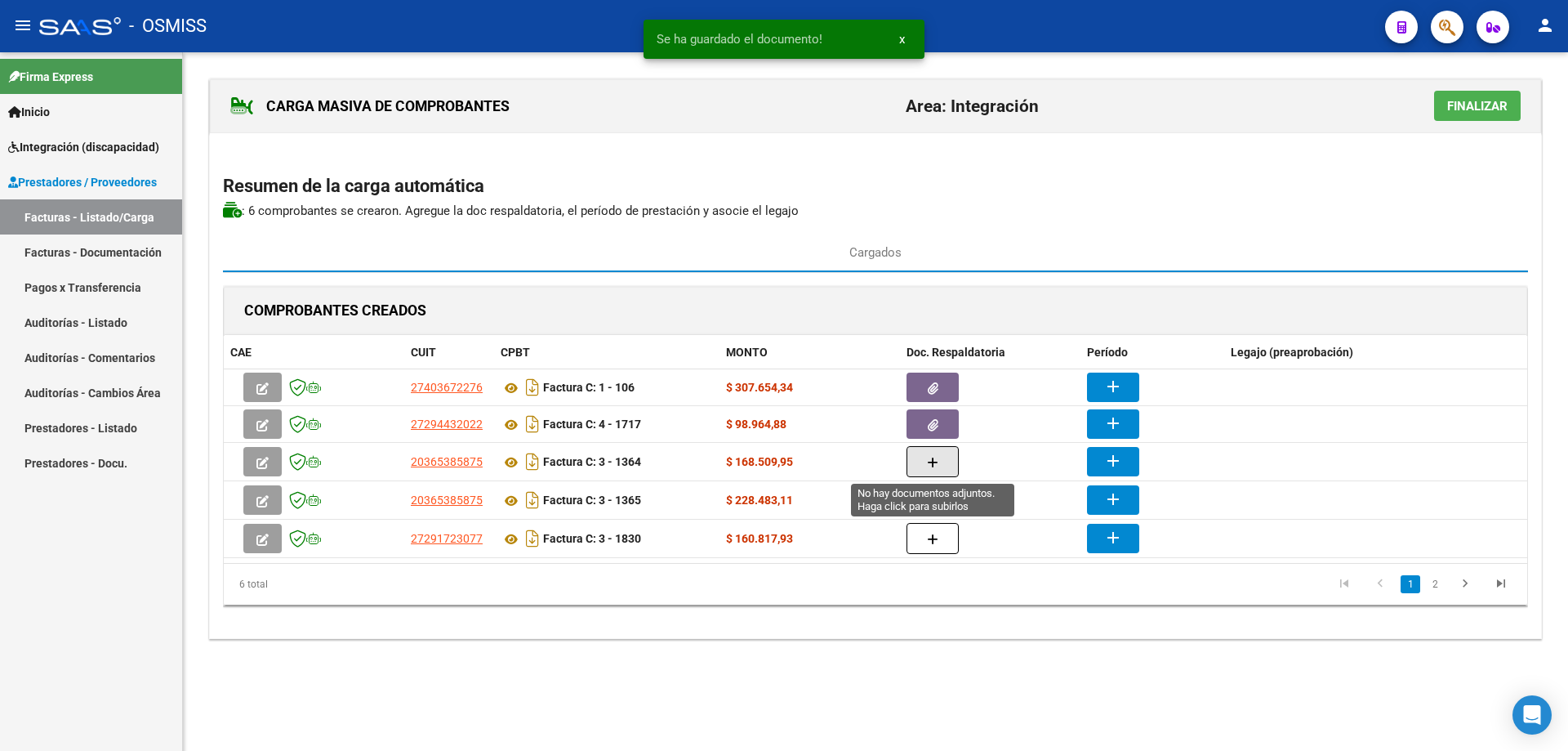
click at [942, 455] on button "button" at bounding box center [933, 461] width 53 height 31
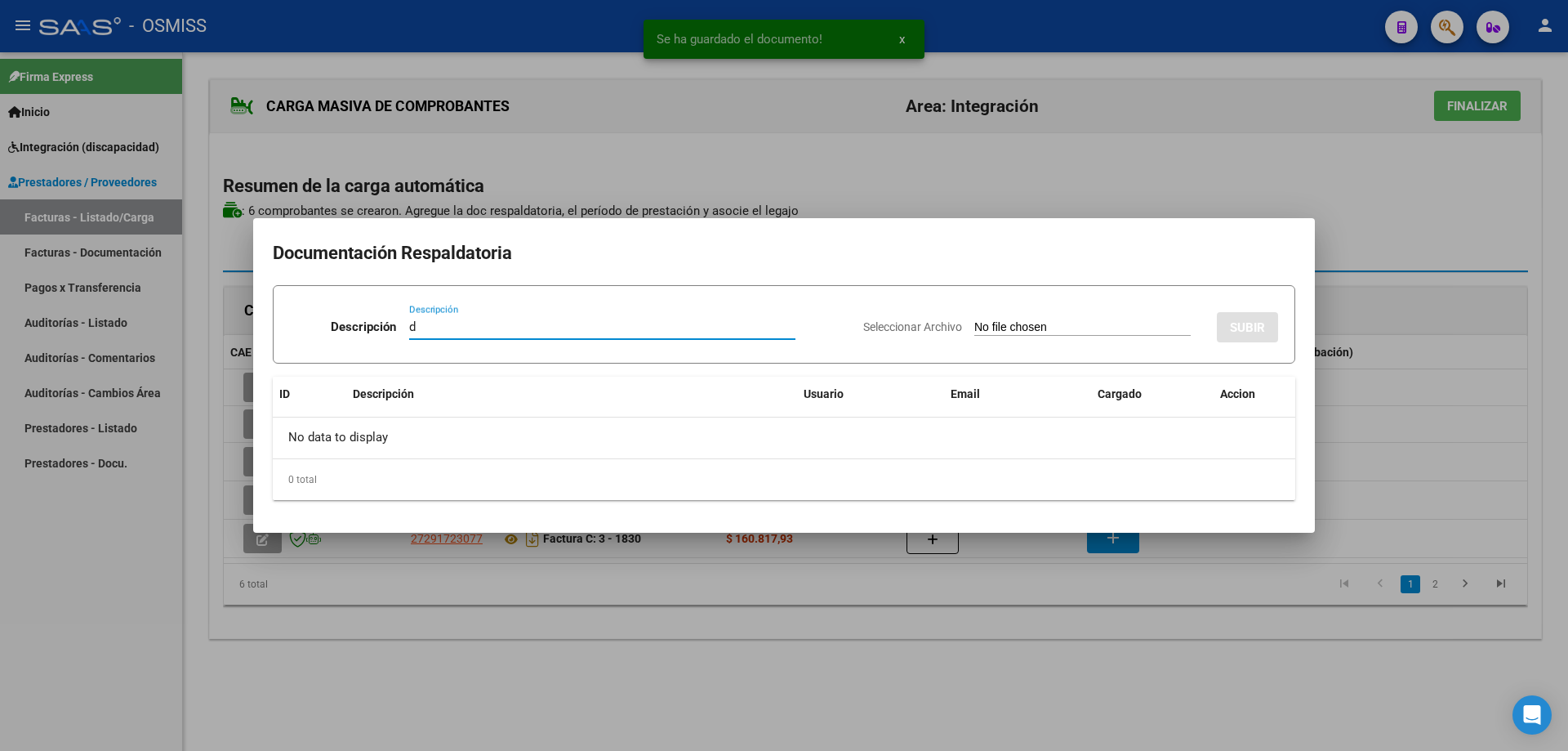
click at [962, 318] on div "Seleccionar Archivo SUBIR" at bounding box center [1070, 324] width 415 height 50
click at [974, 334] on input "Seleccionar Archivo" at bounding box center [1083, 328] width 217 height 15
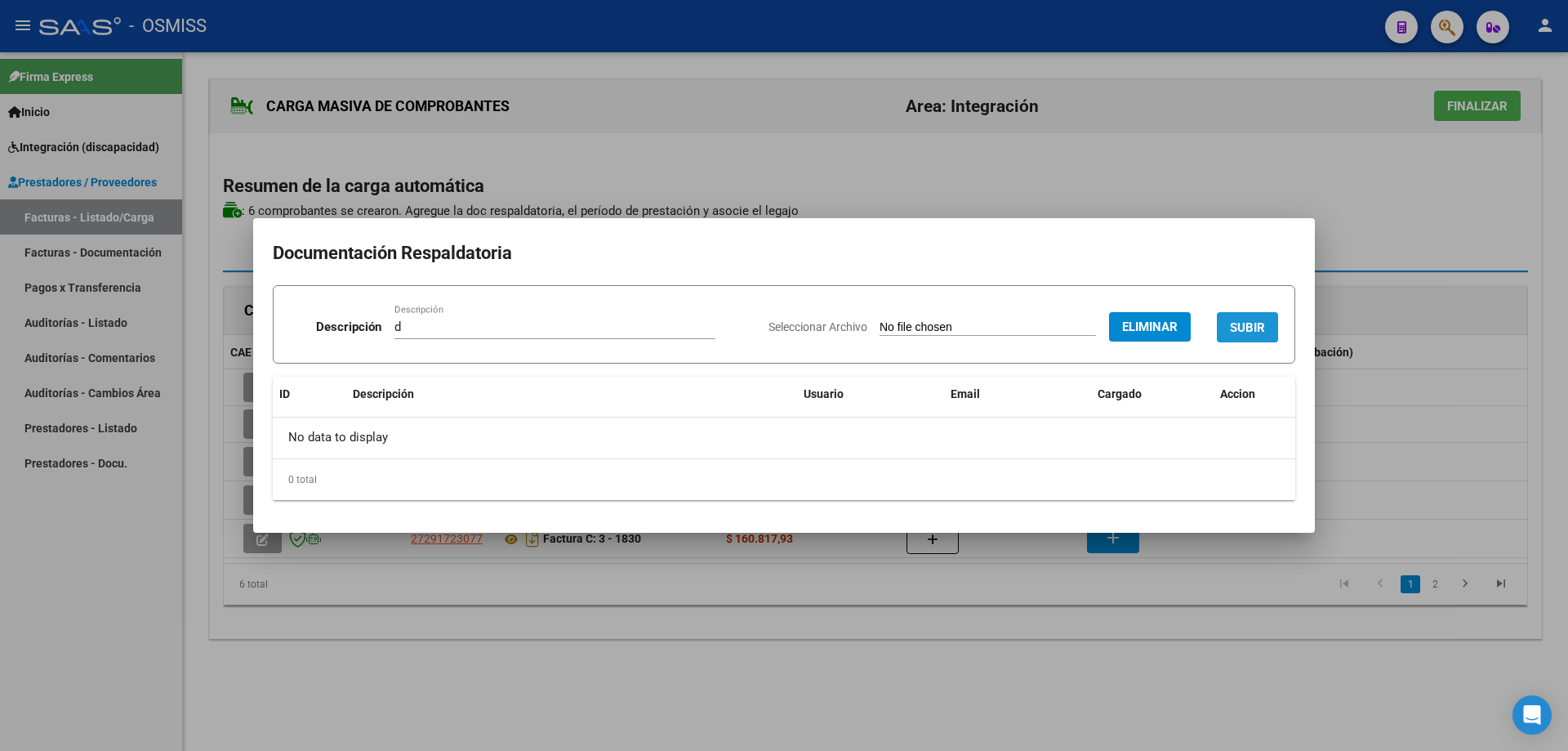
click at [1237, 319] on span "SUBIR" at bounding box center [1248, 326] width 35 height 14
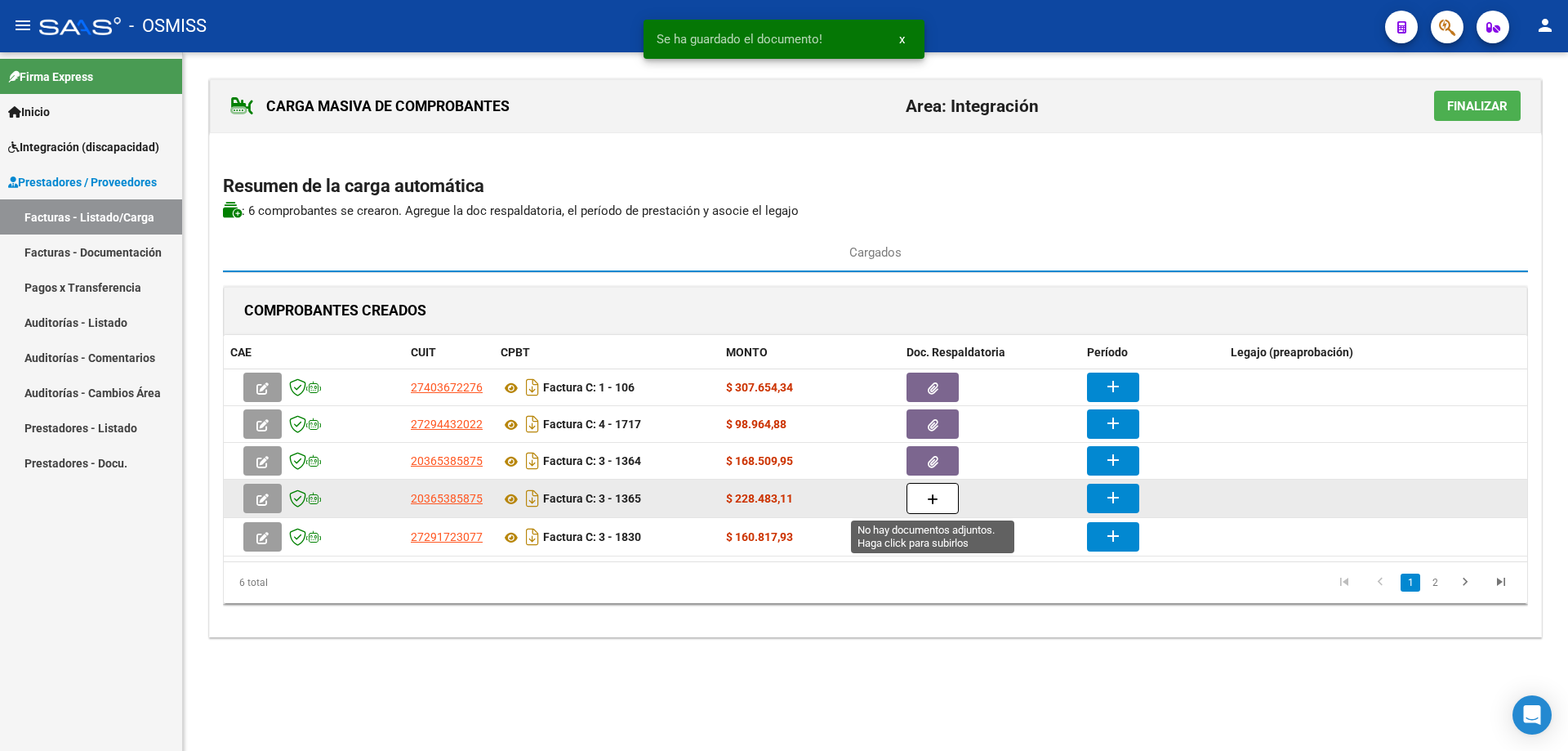
click at [932, 499] on icon "button" at bounding box center [933, 499] width 12 height 12
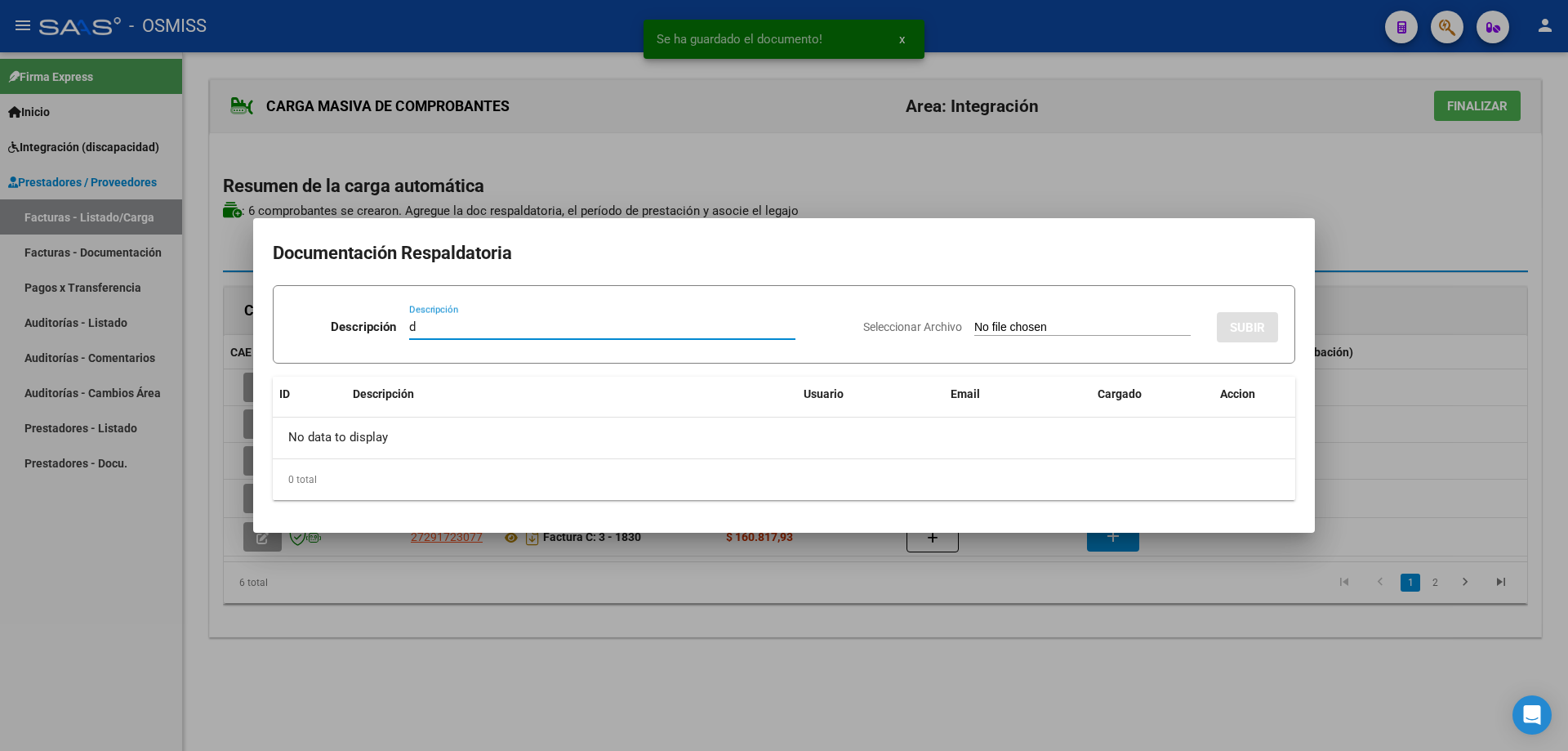
click at [1012, 332] on input "Seleccionar Archivo" at bounding box center [1083, 328] width 217 height 15
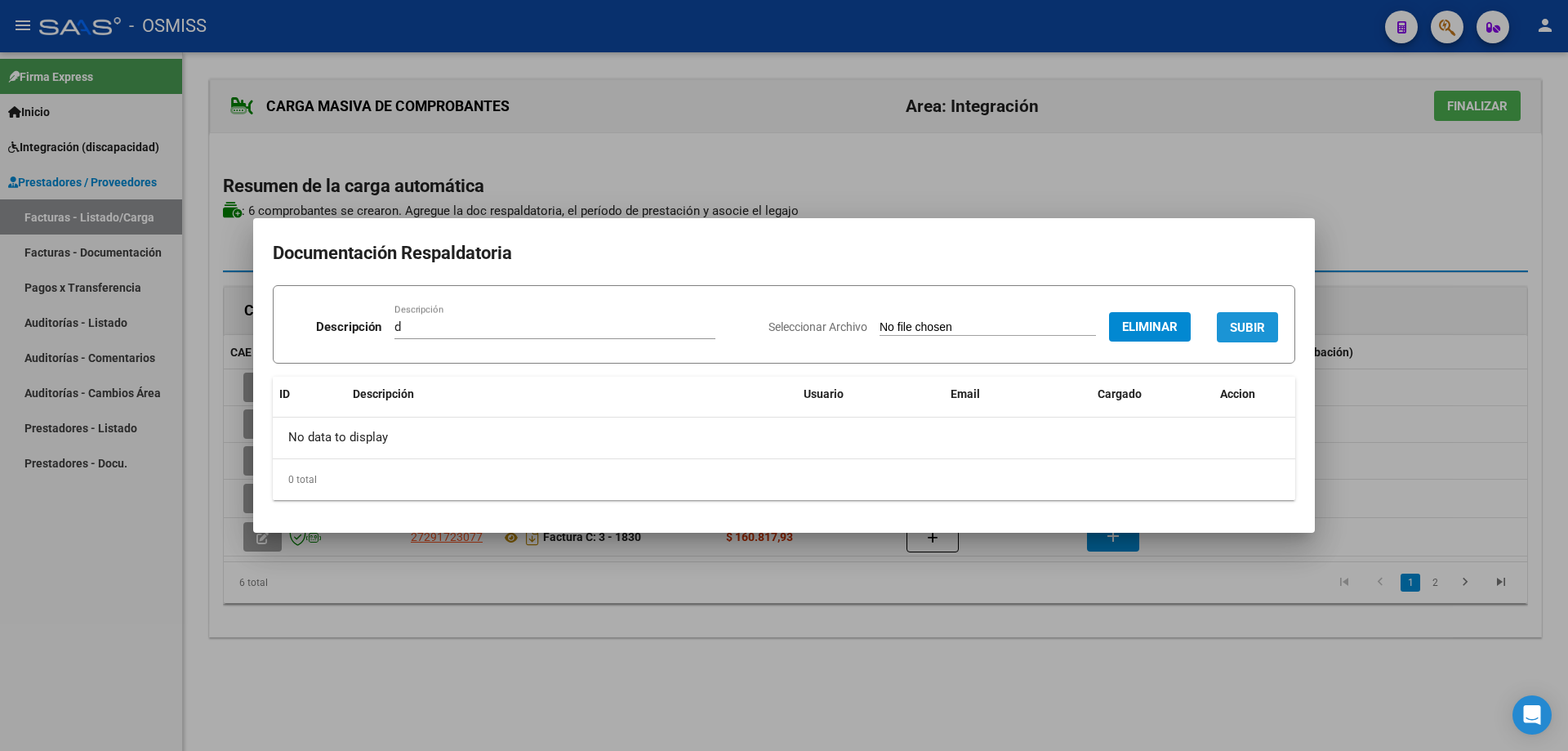
click at [1241, 318] on button "SUBIR" at bounding box center [1248, 327] width 61 height 31
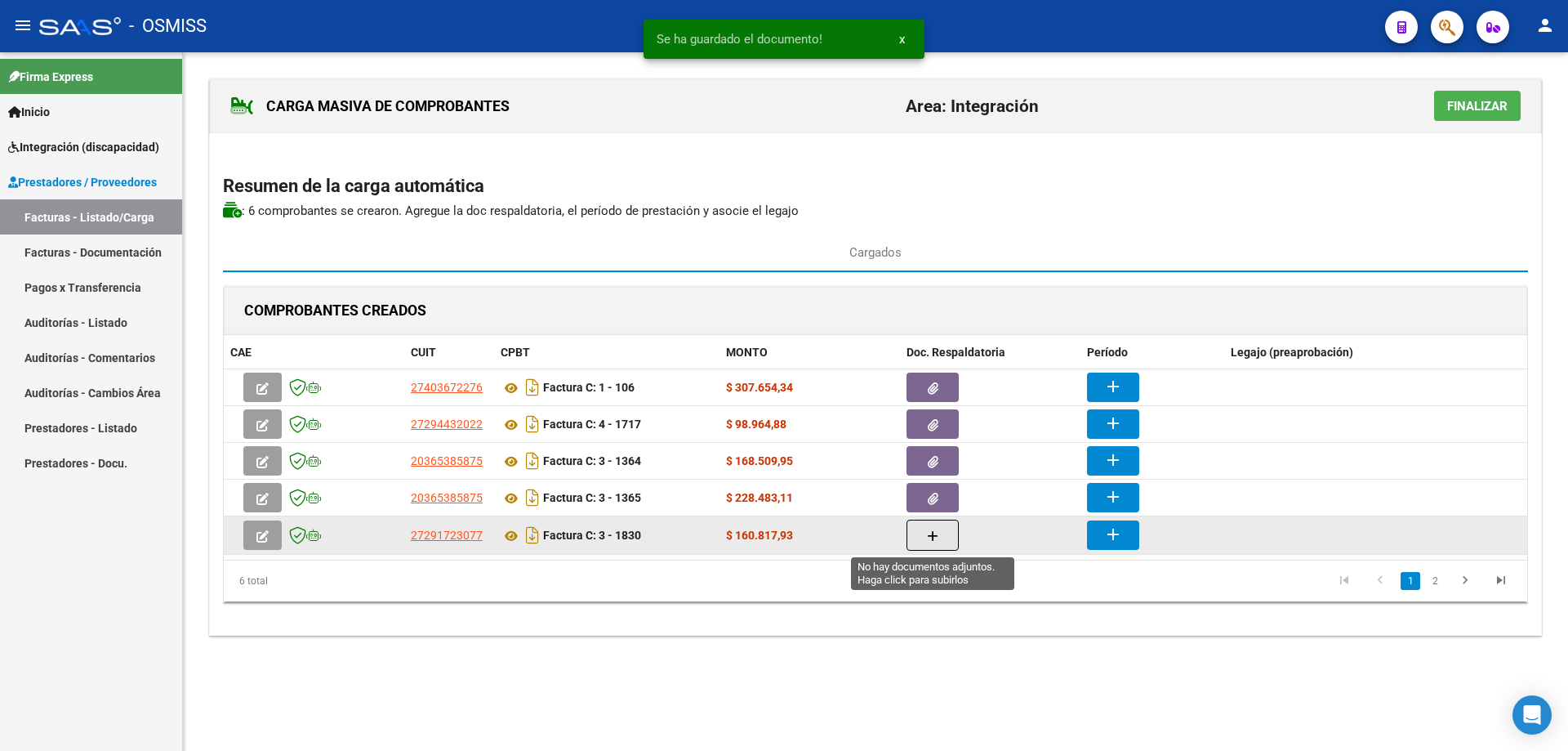
click at [934, 533] on icon "button" at bounding box center [933, 536] width 12 height 12
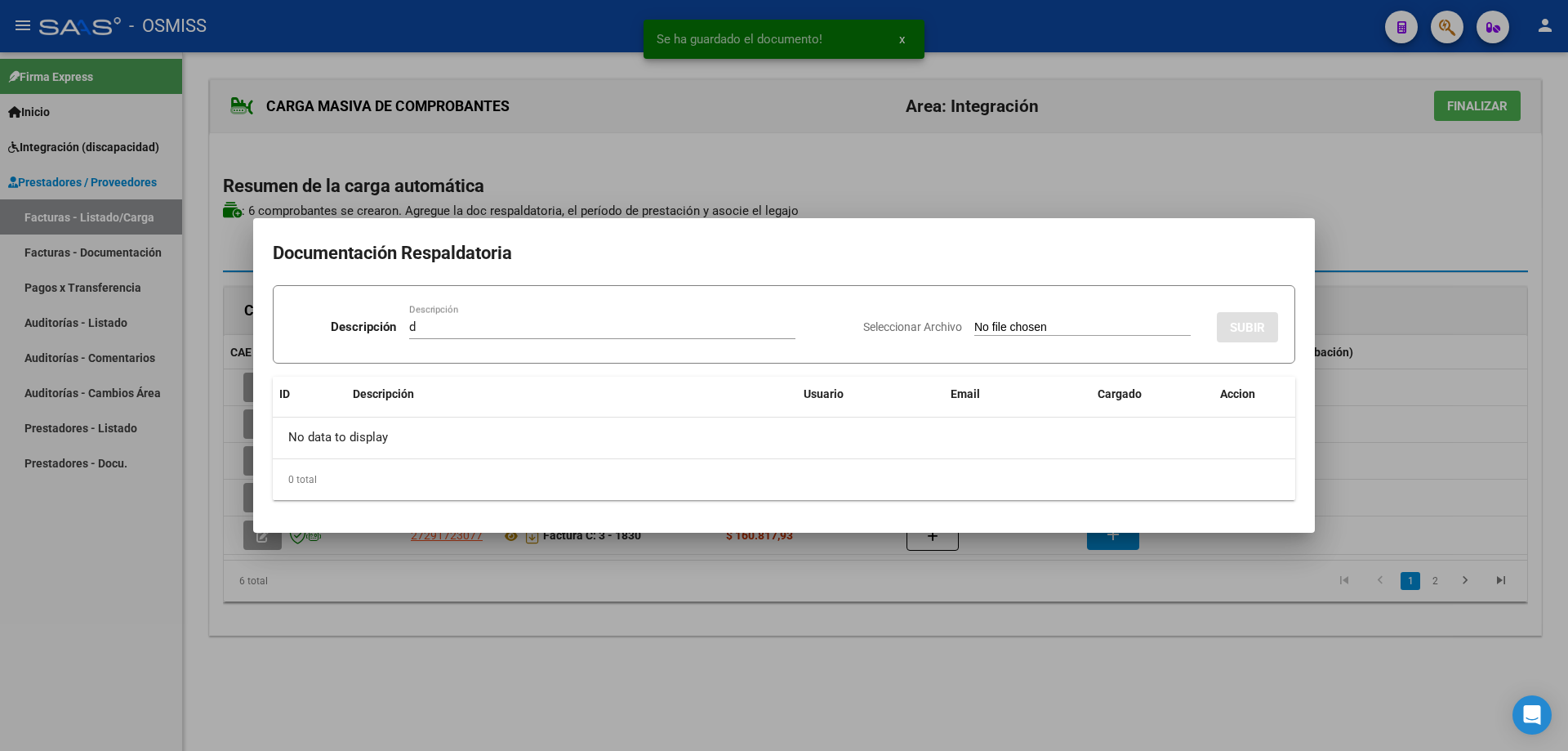
click at [976, 320] on input "Seleccionar Archivo" at bounding box center [1083, 328] width 217 height 15
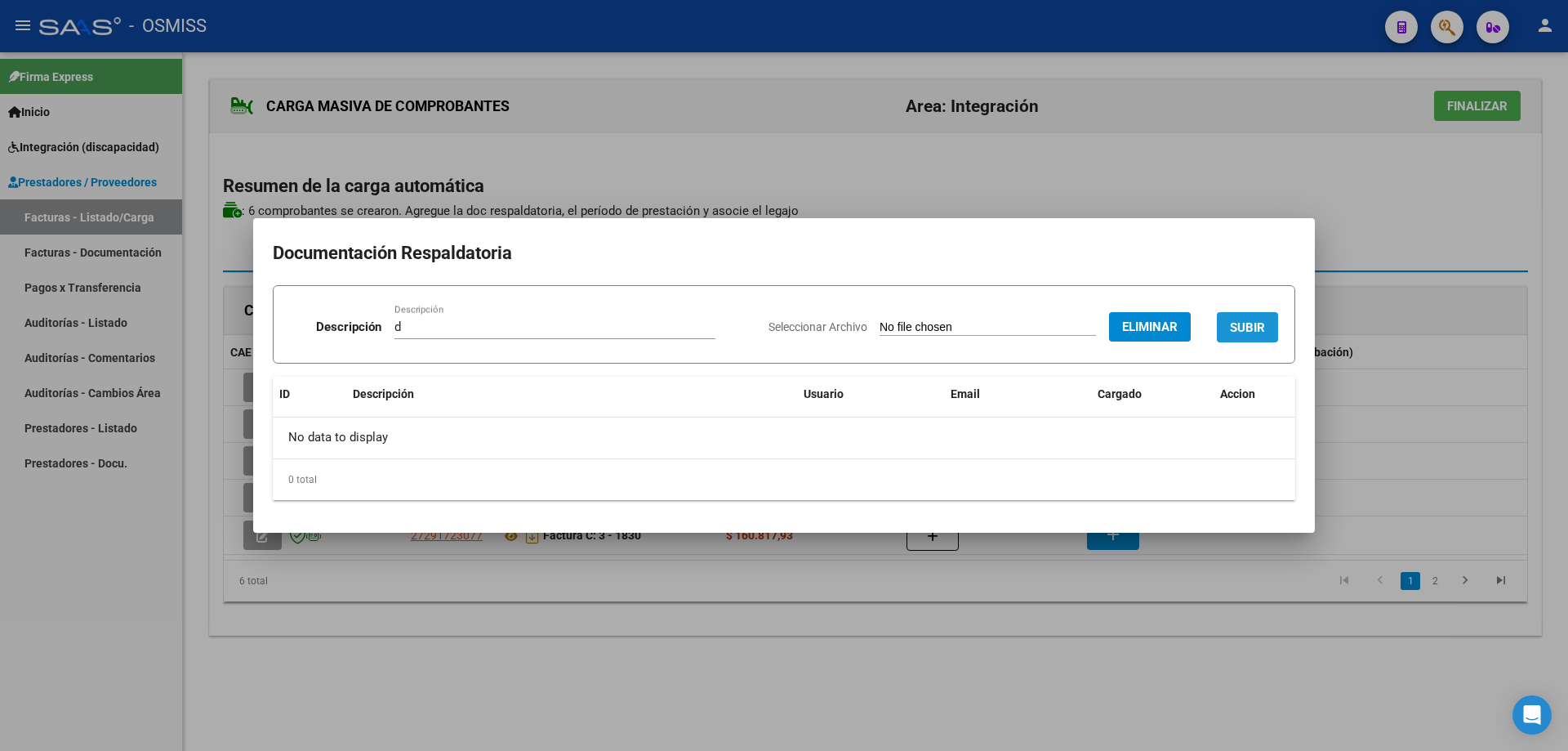
click at [1244, 318] on button "SUBIR" at bounding box center [1248, 327] width 61 height 31
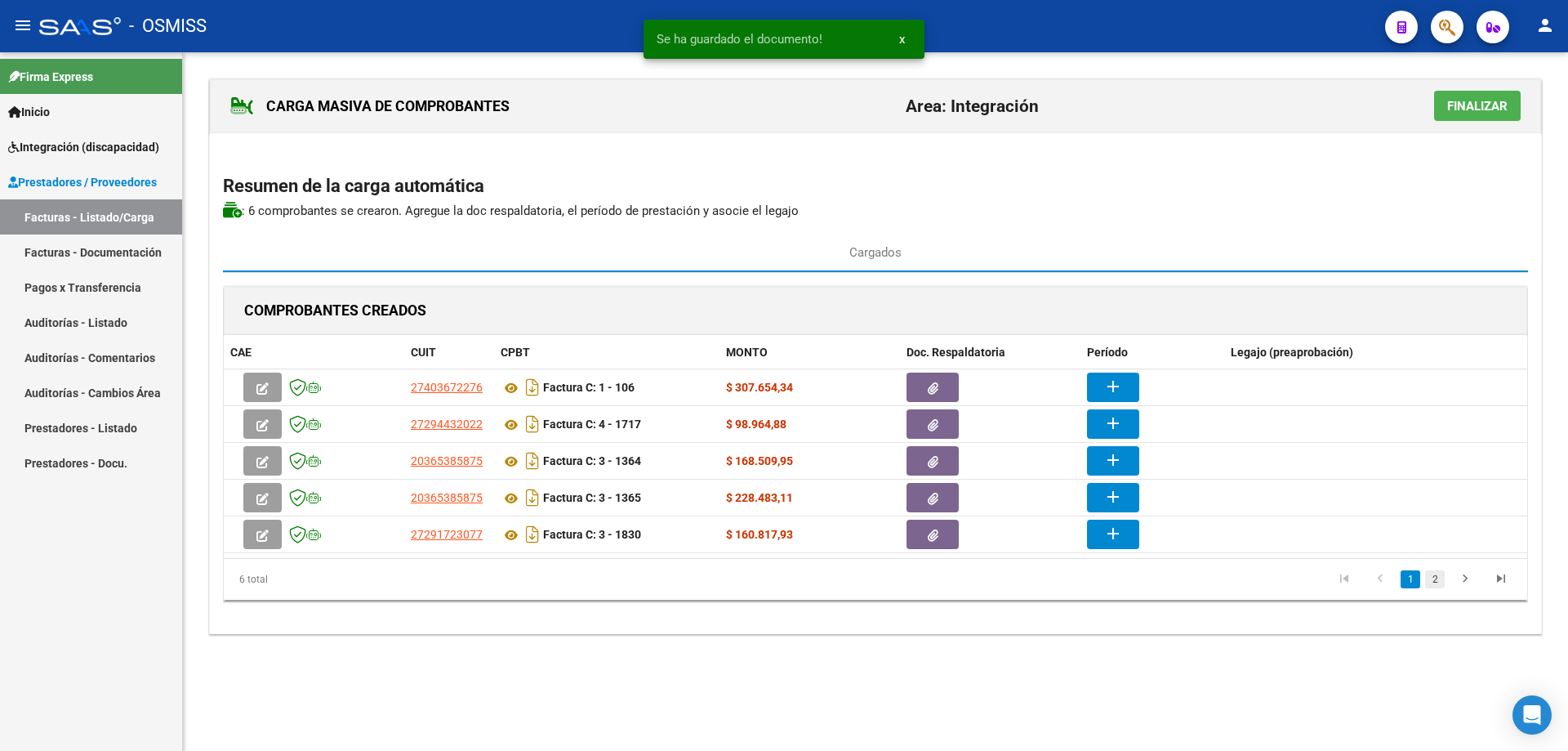
click at [1437, 580] on link "2" at bounding box center [1435, 579] width 19 height 18
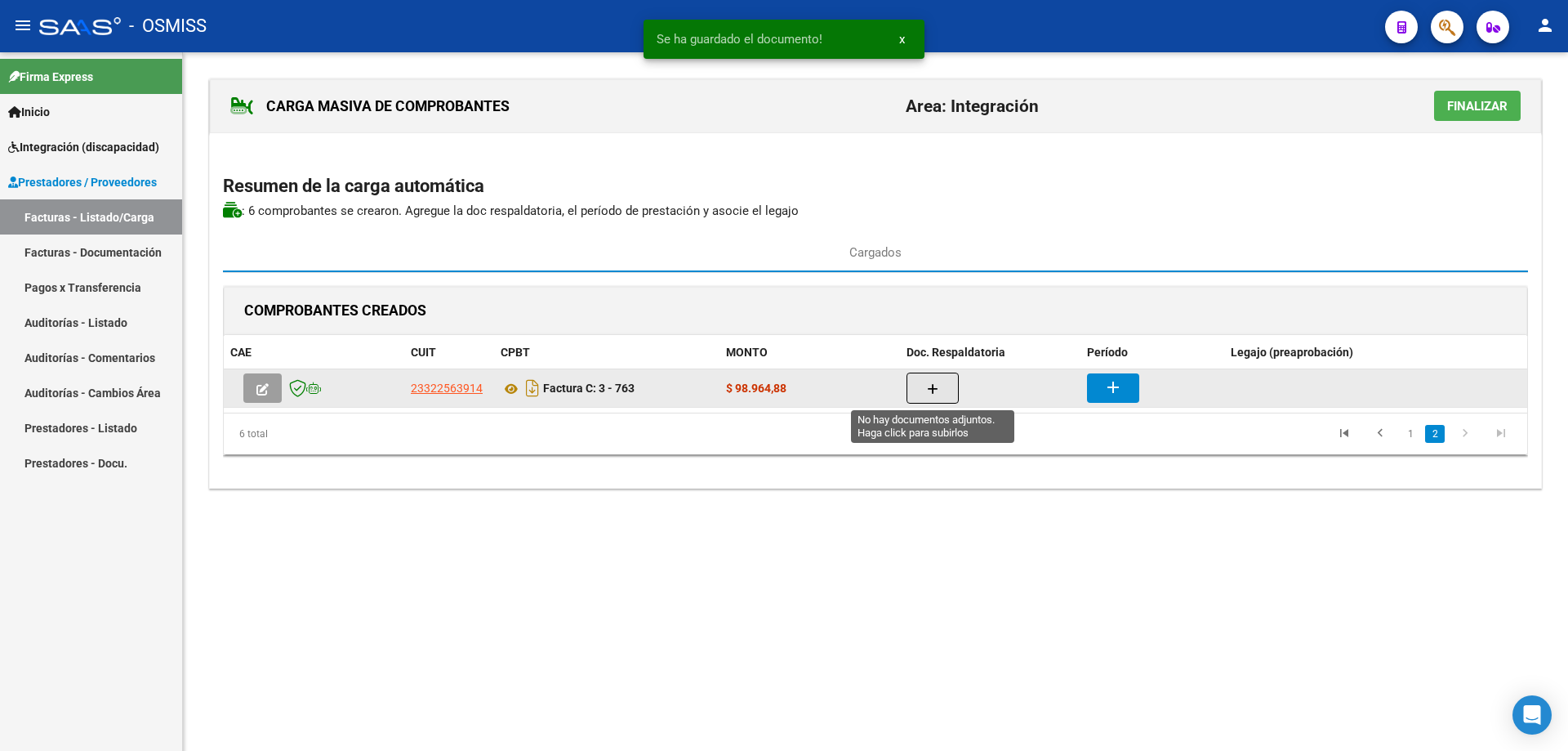
click at [933, 384] on icon "button" at bounding box center [933, 388] width 12 height 12
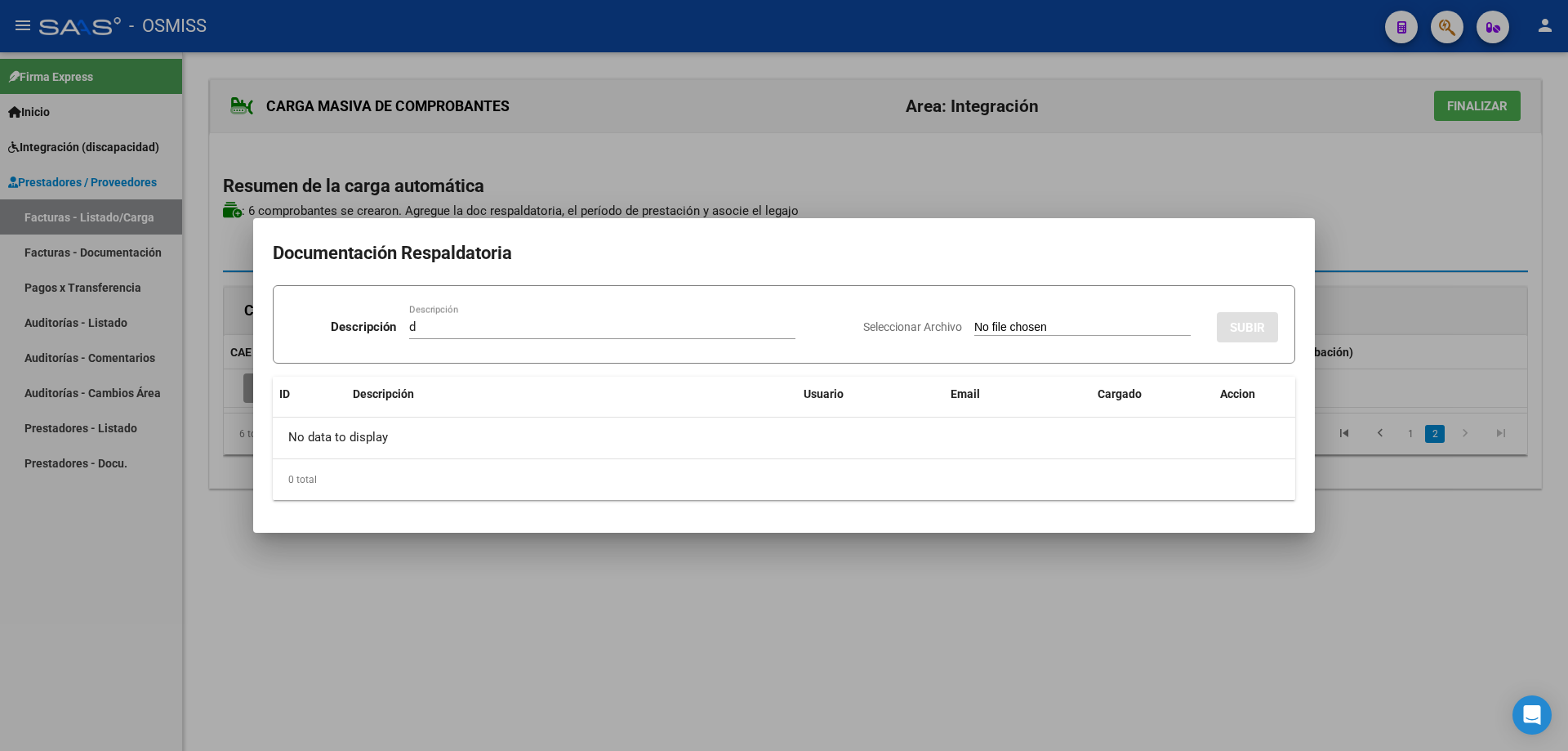
click at [974, 328] on input "Seleccionar Archivo" at bounding box center [1083, 328] width 217 height 15
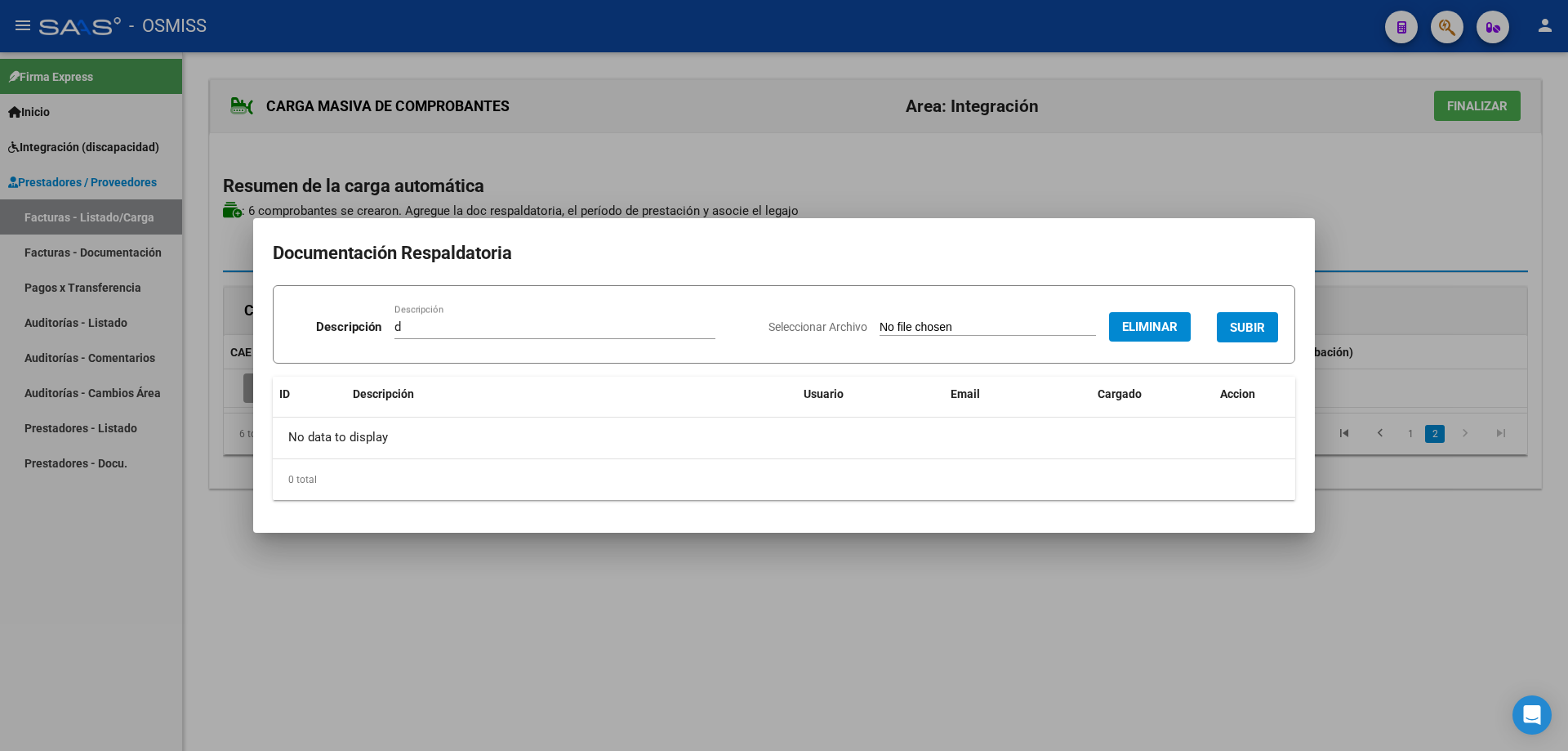
click at [1243, 319] on span "SUBIR" at bounding box center [1248, 326] width 35 height 14
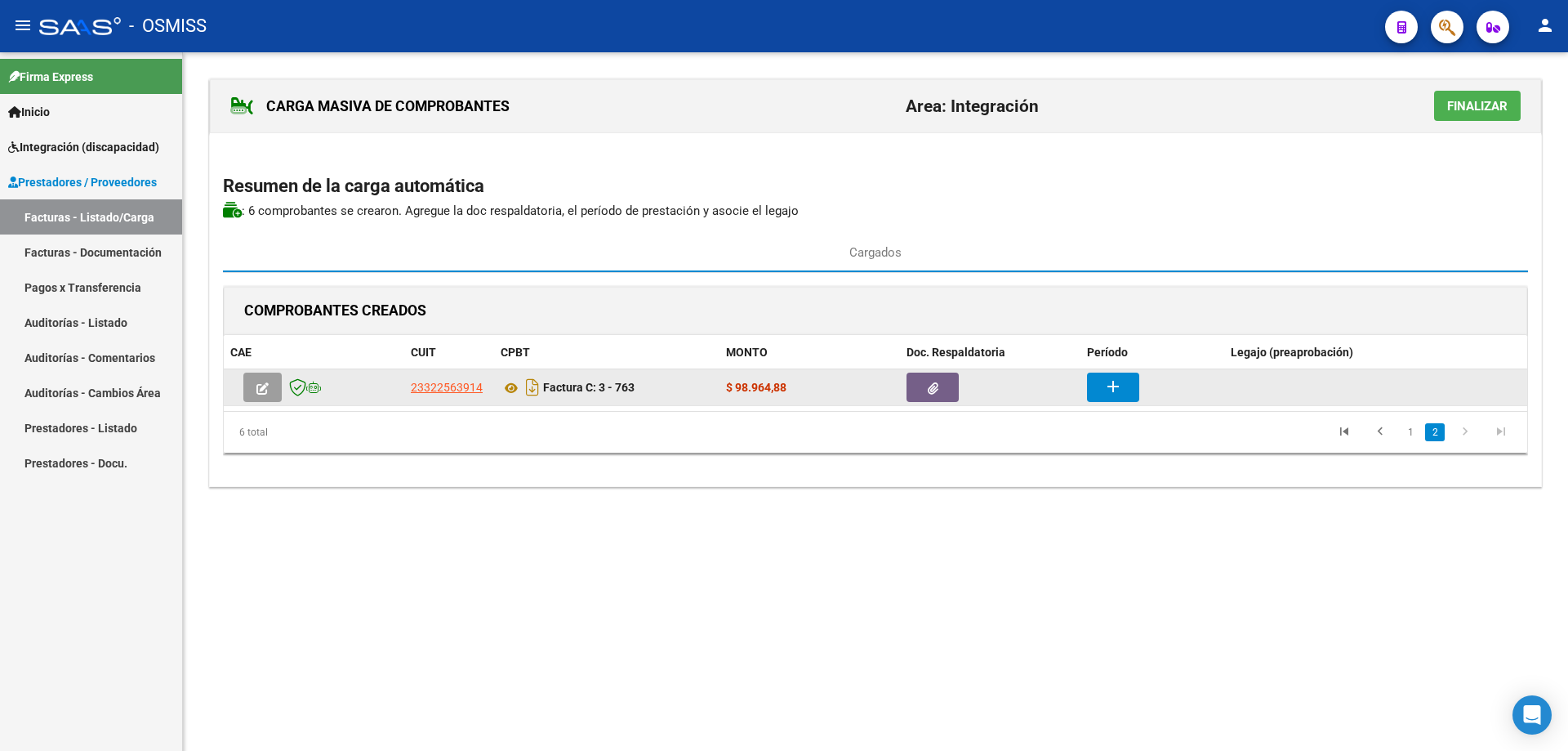
click at [936, 391] on icon "button" at bounding box center [933, 388] width 11 height 12
click at [1093, 382] on button "add" at bounding box center [1113, 387] width 53 height 30
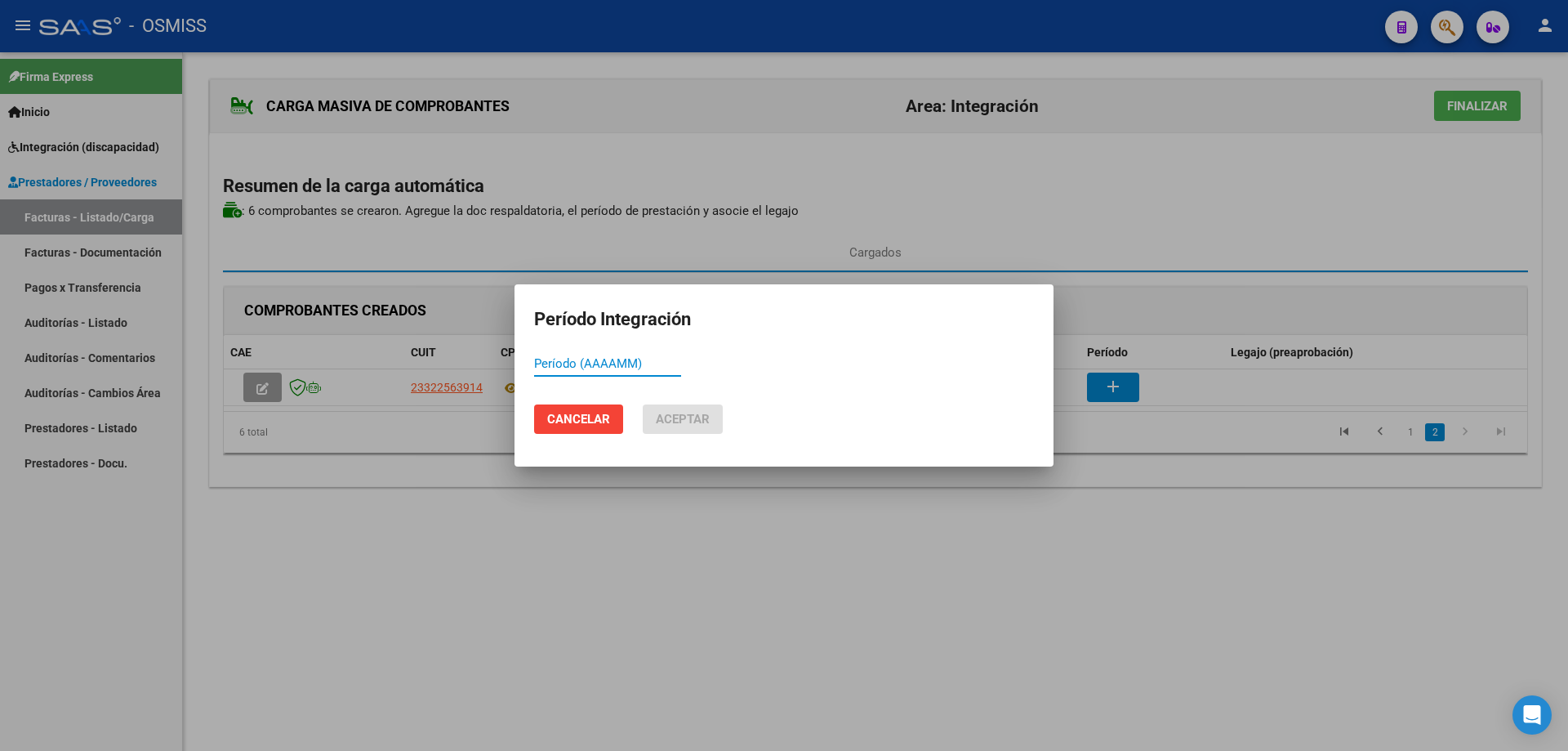
paste input "202509"
click at [667, 426] on span "Aceptar" at bounding box center [683, 418] width 54 height 14
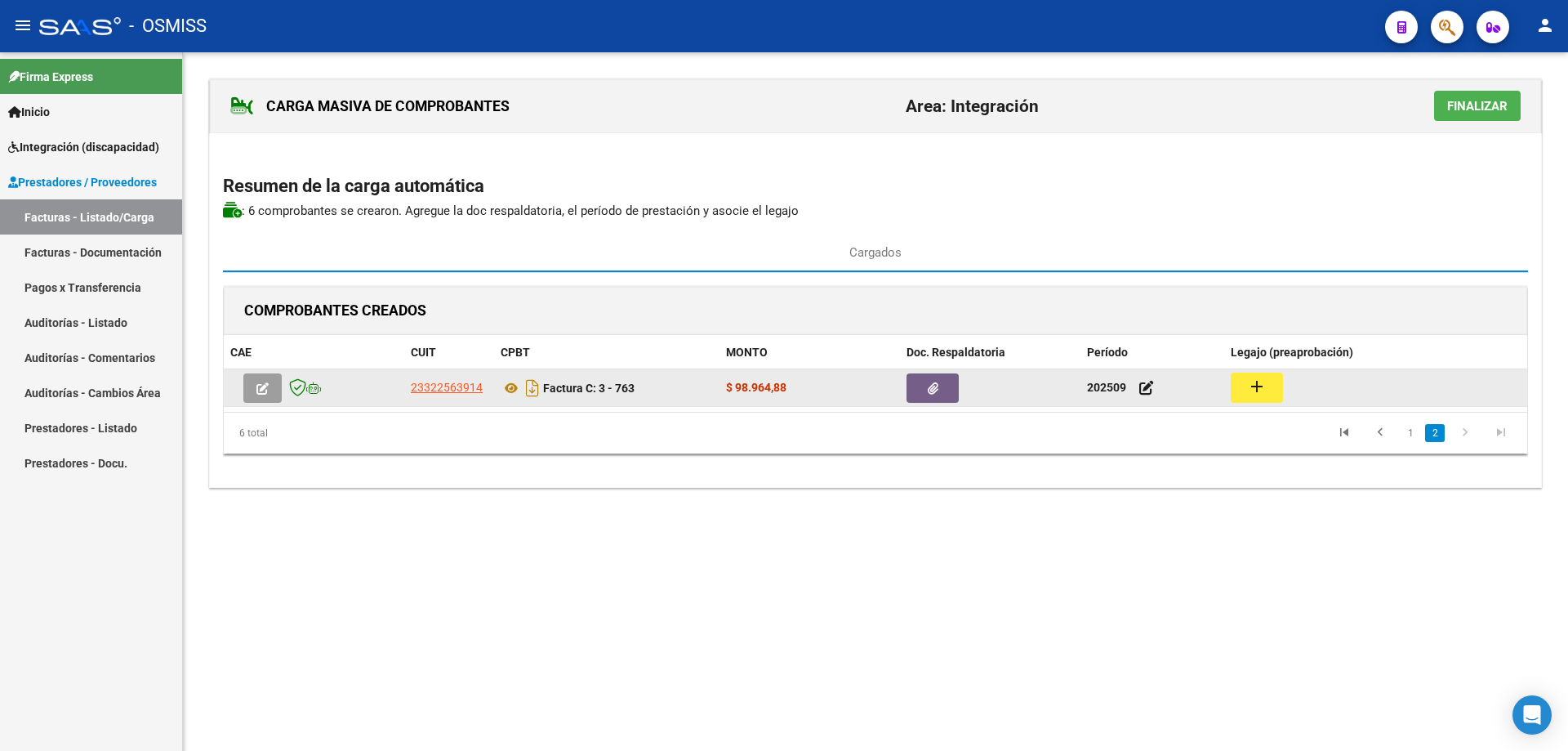
click at [1262, 387] on mat-icon "add" at bounding box center [1257, 387] width 19 height 19
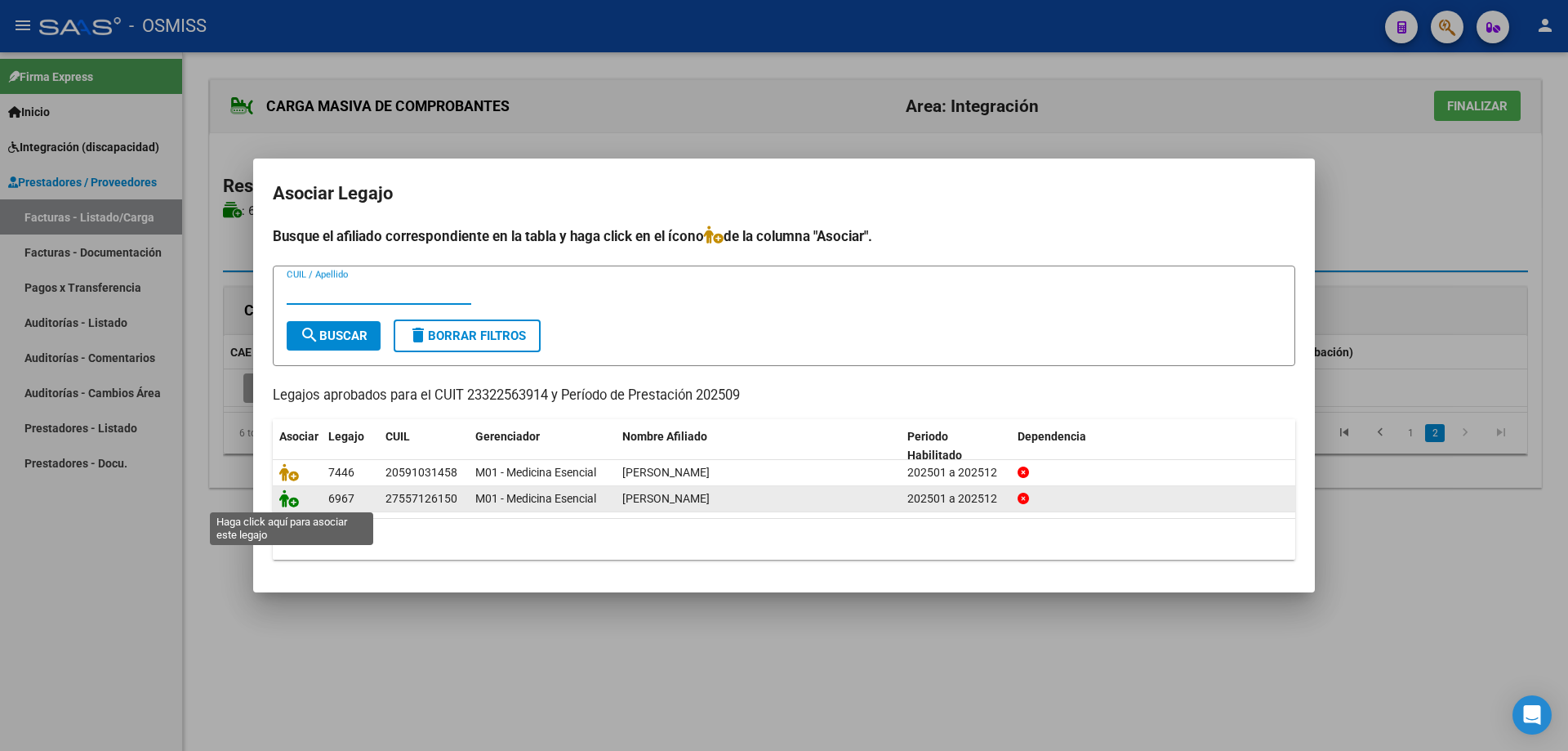
click at [286, 500] on icon at bounding box center [289, 498] width 19 height 18
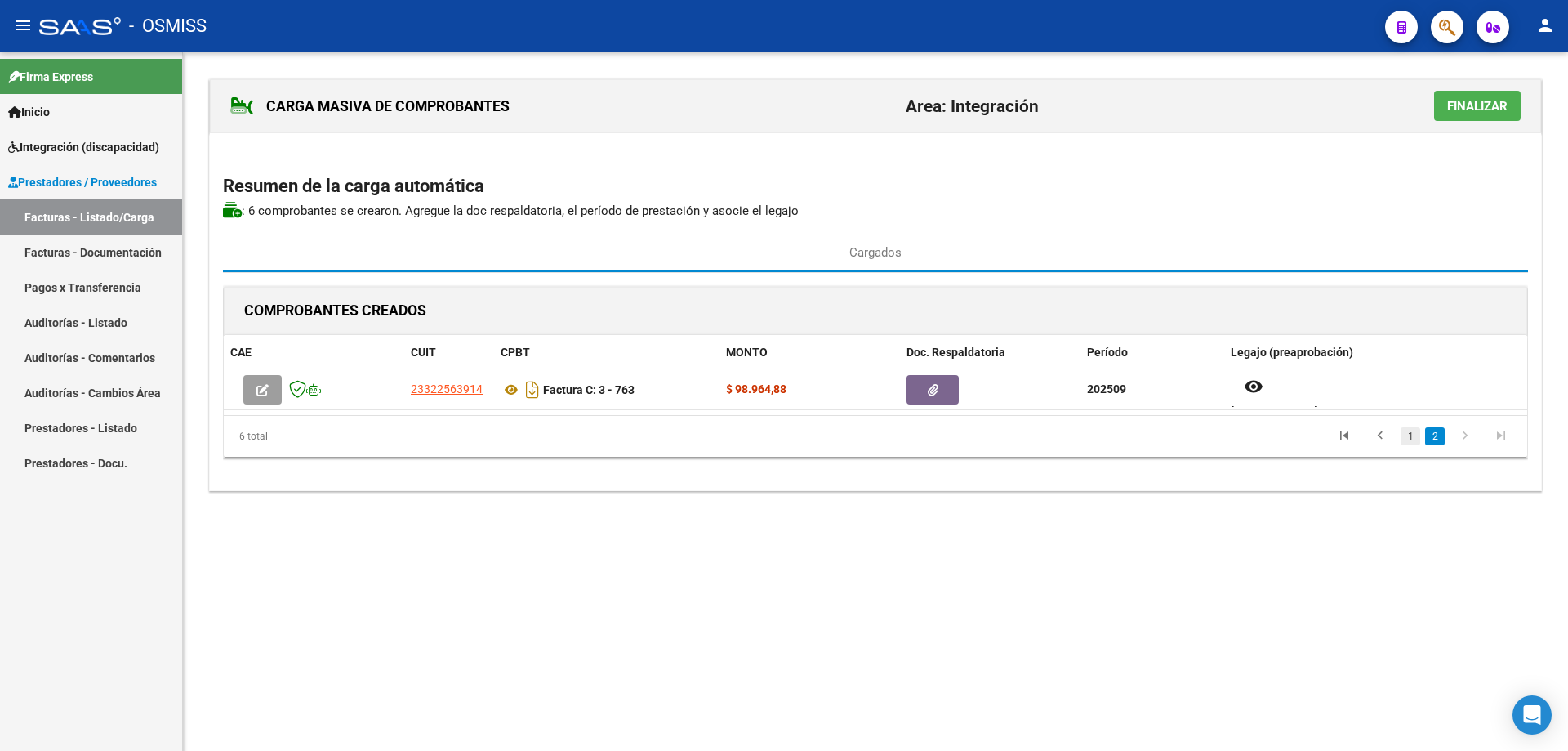
click at [1413, 430] on link "1" at bounding box center [1411, 435] width 19 height 18
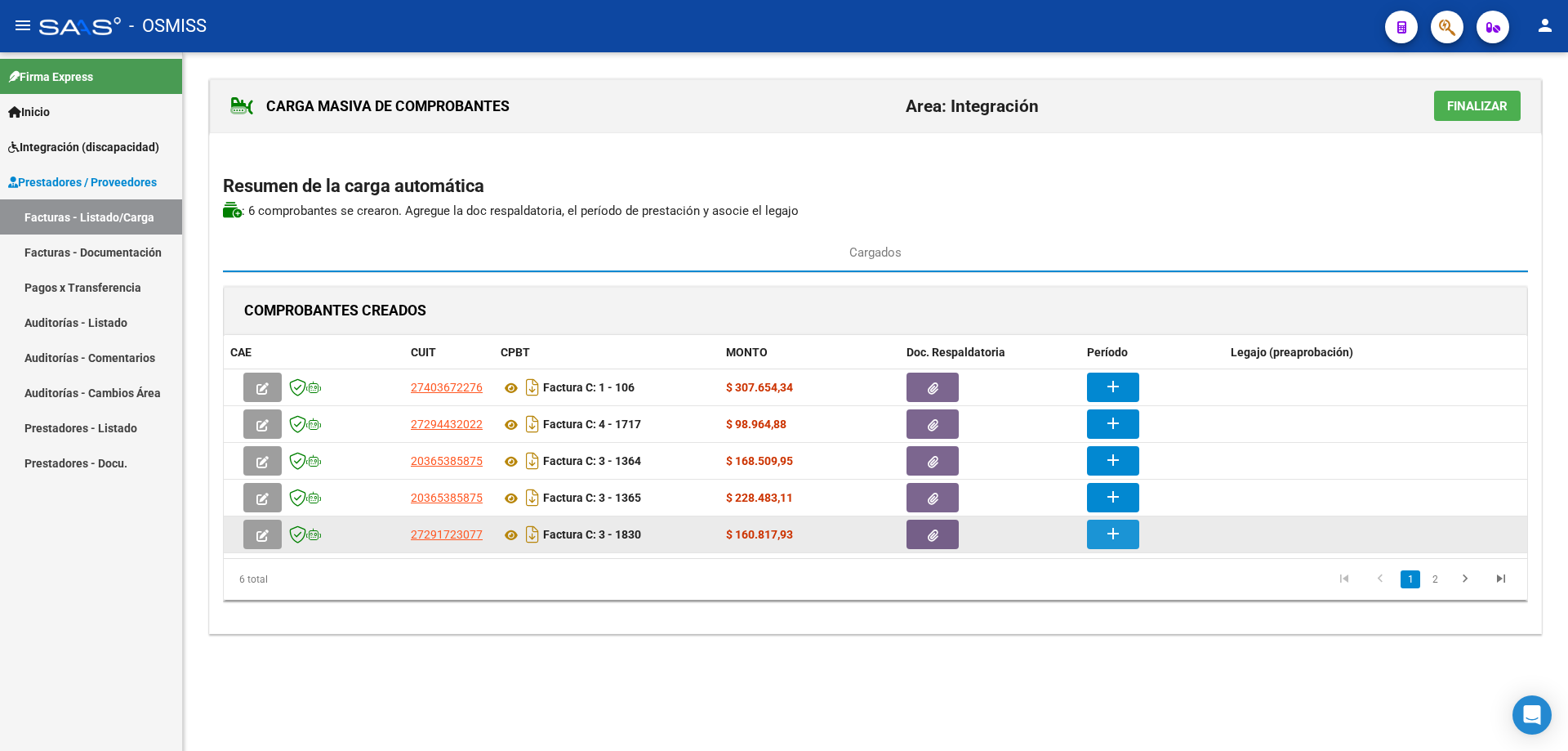
click at [1106, 537] on mat-icon "add" at bounding box center [1113, 533] width 19 height 19
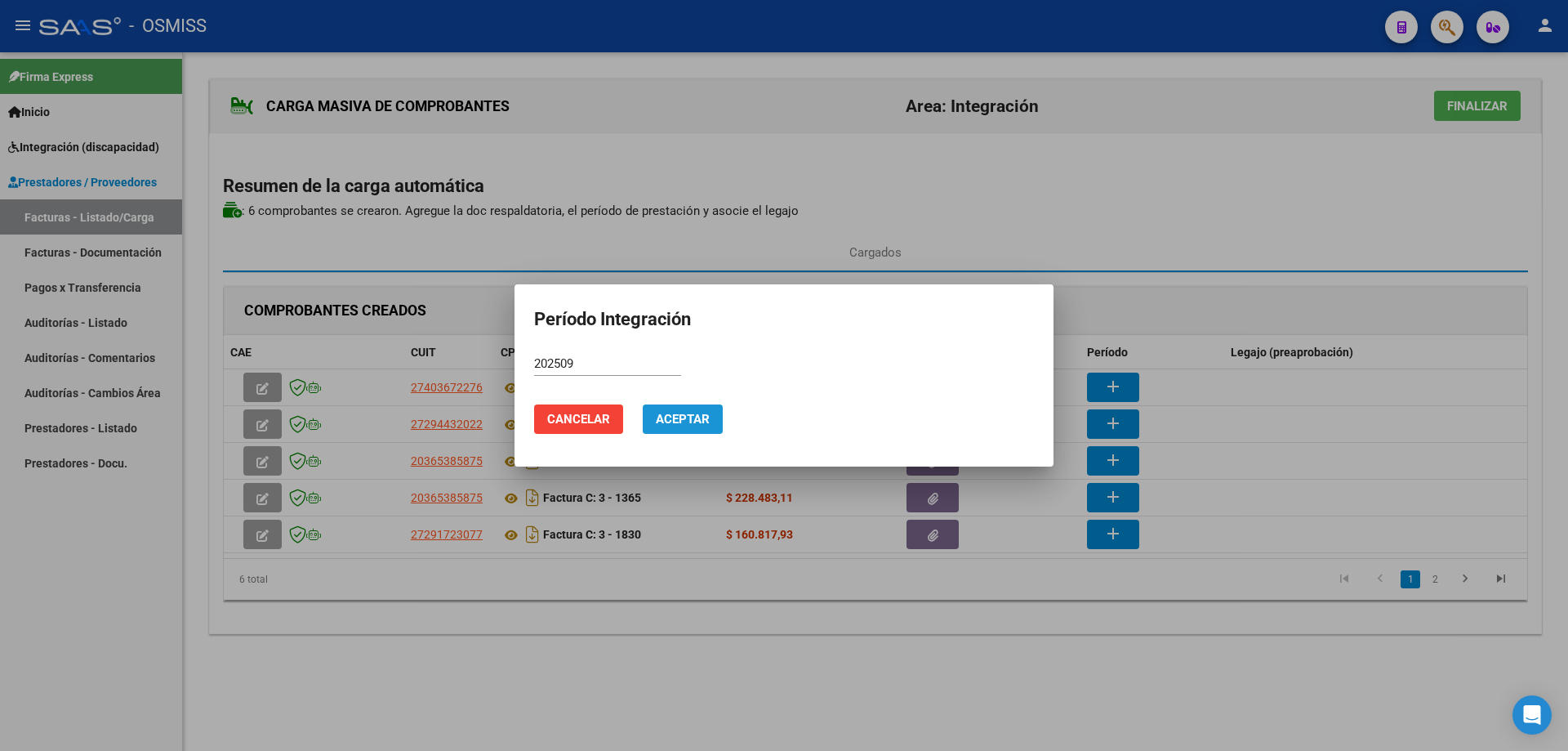
click at [701, 419] on span "Aceptar" at bounding box center [683, 418] width 54 height 14
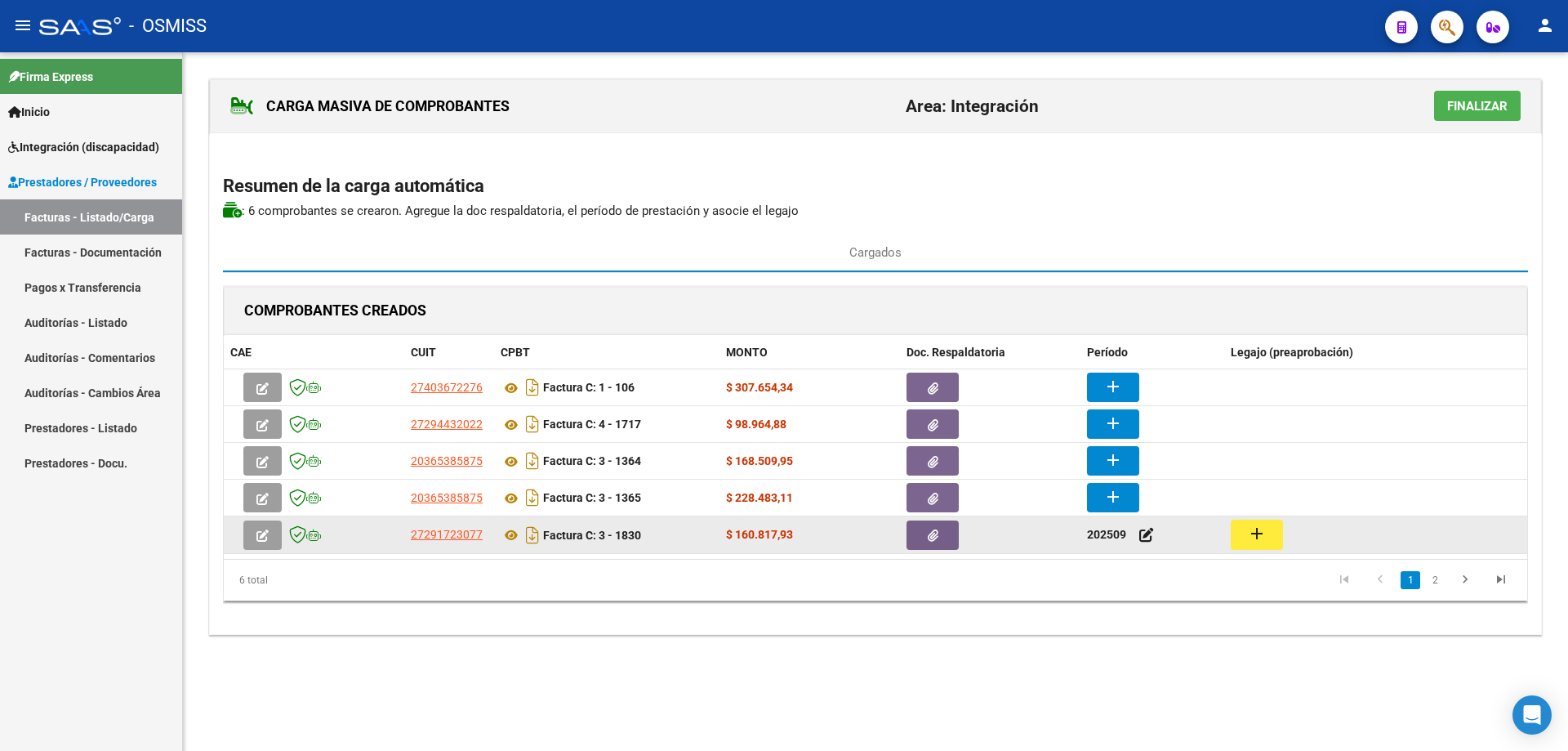
click at [1252, 541] on mat-icon "add" at bounding box center [1257, 533] width 19 height 19
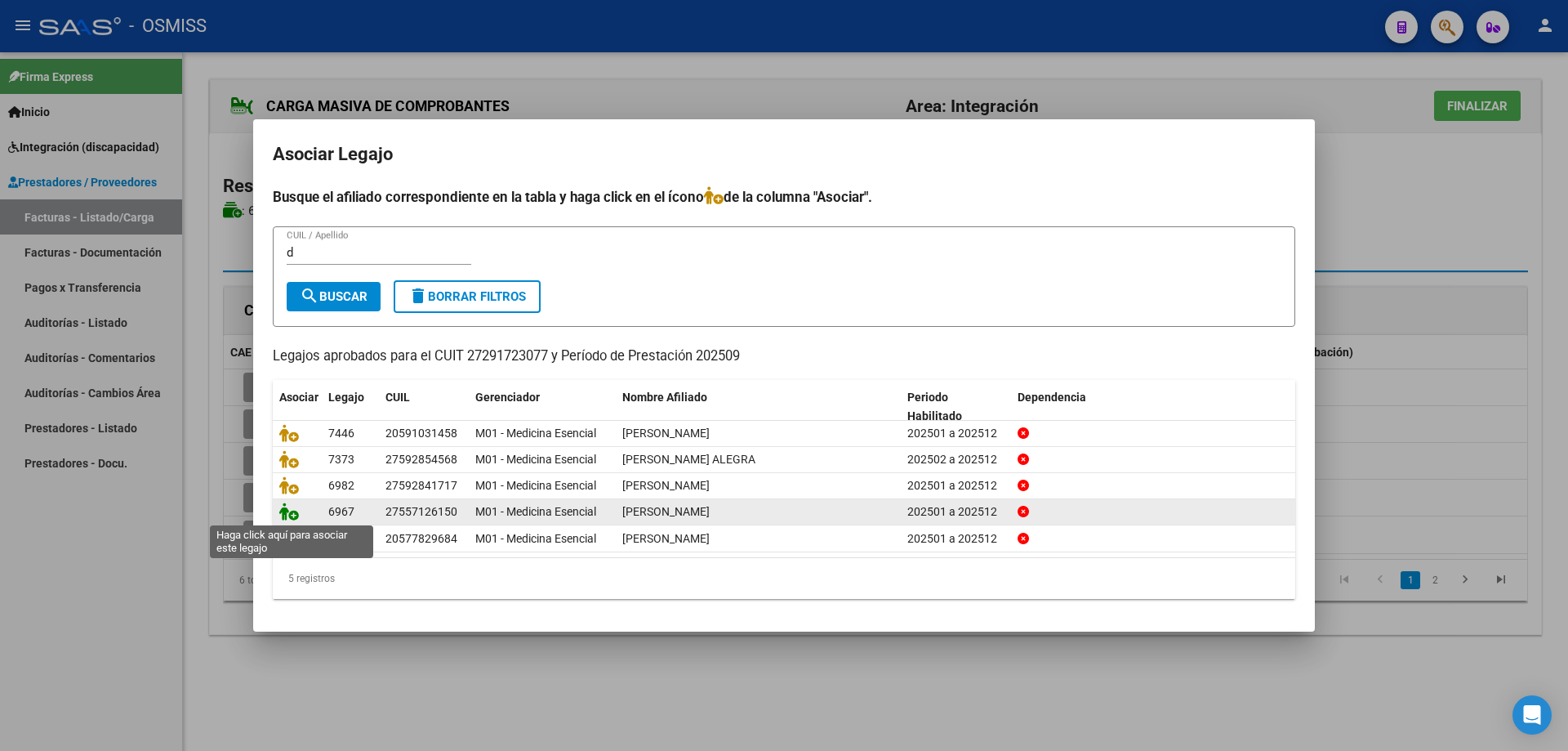
click at [291, 510] on icon at bounding box center [289, 511] width 19 height 18
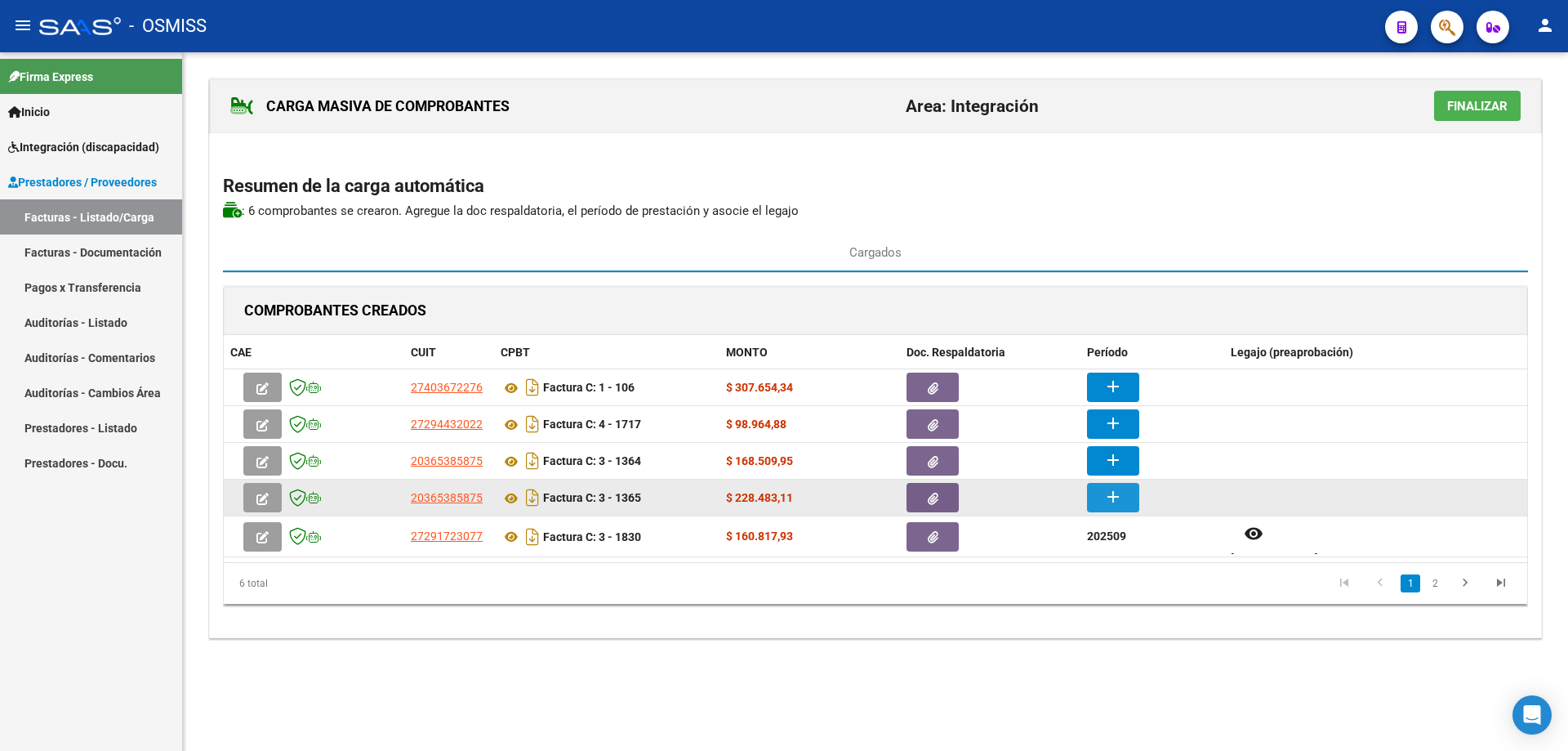
click at [1130, 499] on button "add" at bounding box center [1113, 497] width 53 height 30
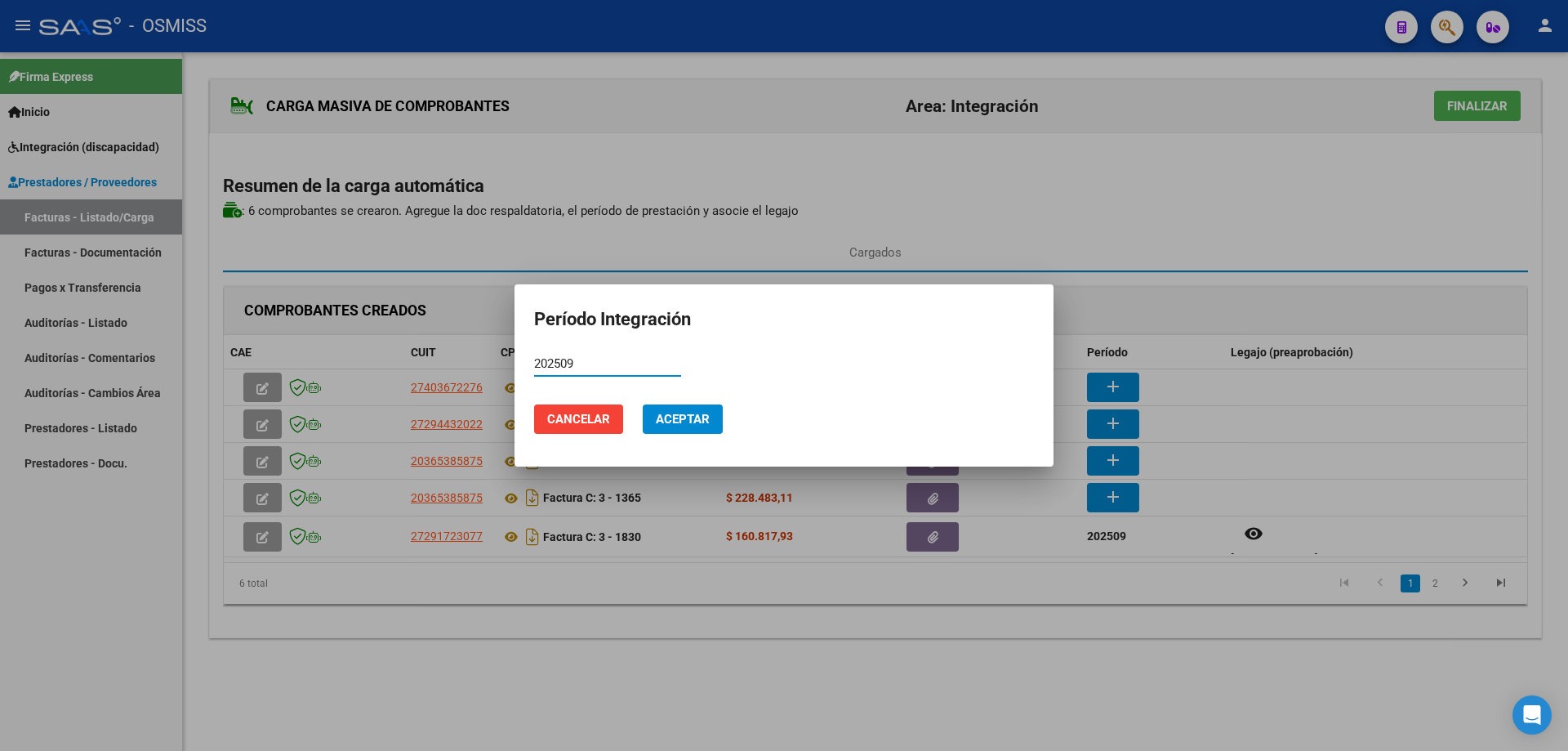
click at [700, 425] on span "Aceptar" at bounding box center [683, 418] width 54 height 14
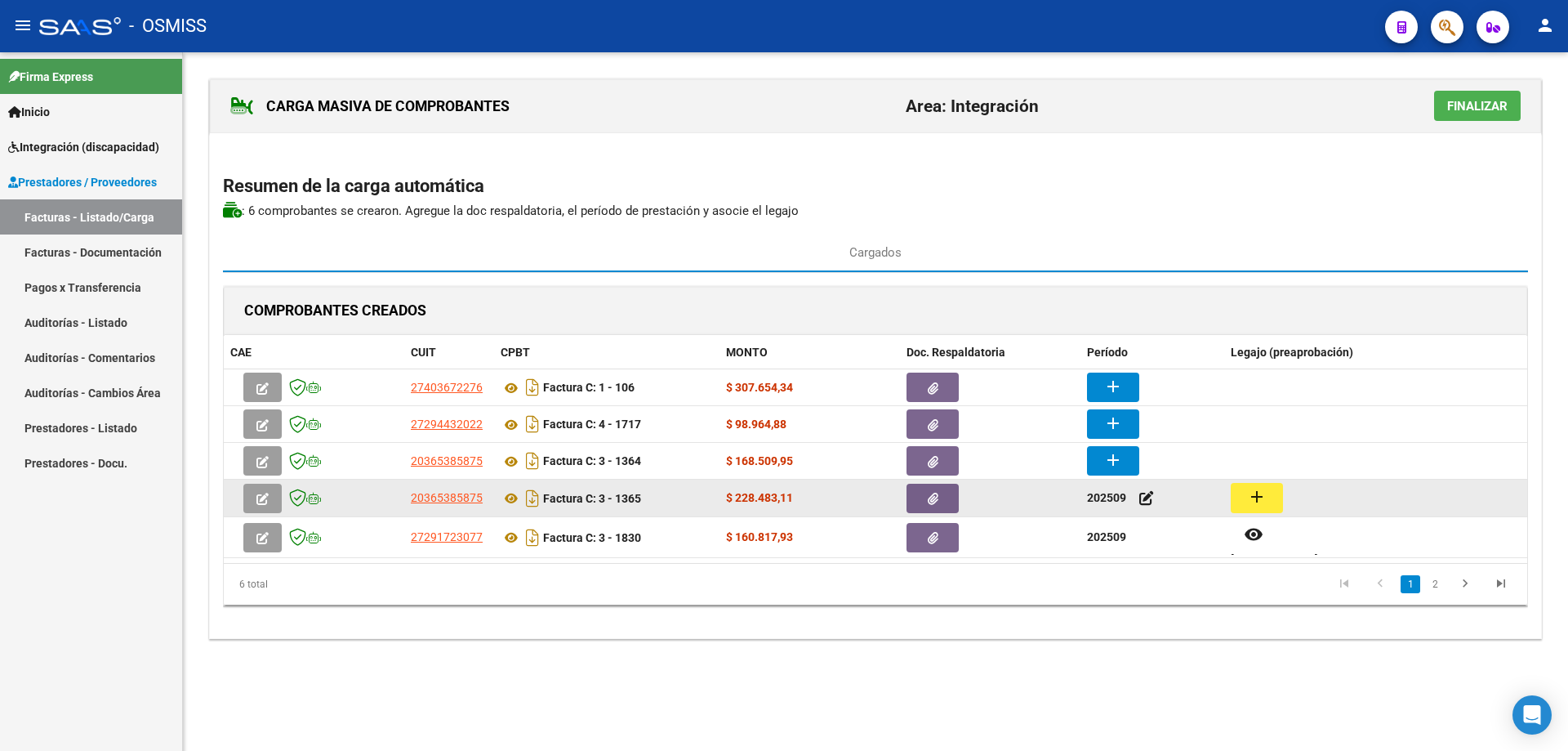
click at [1280, 504] on button "add" at bounding box center [1257, 498] width 53 height 31
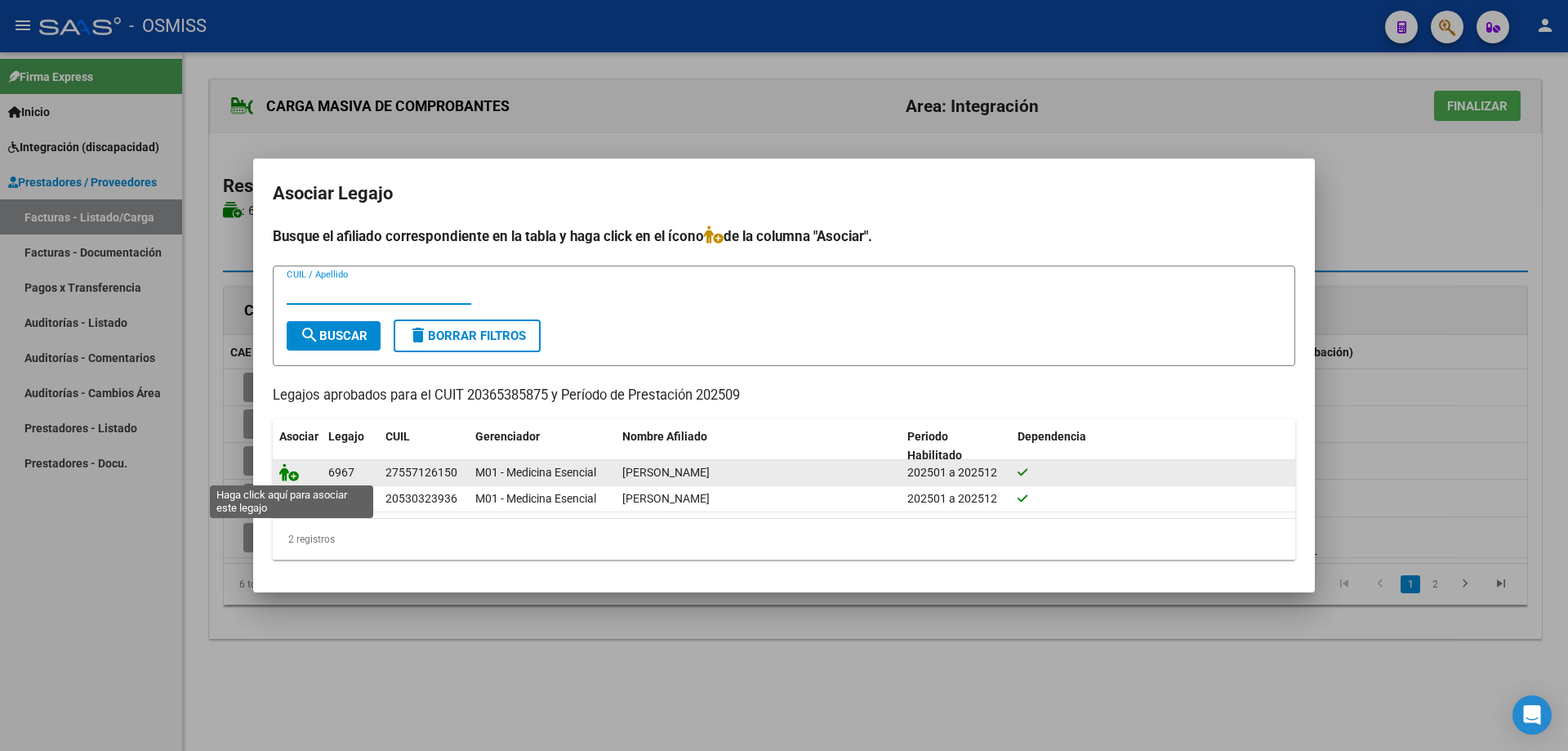
click at [285, 476] on icon at bounding box center [289, 472] width 19 height 18
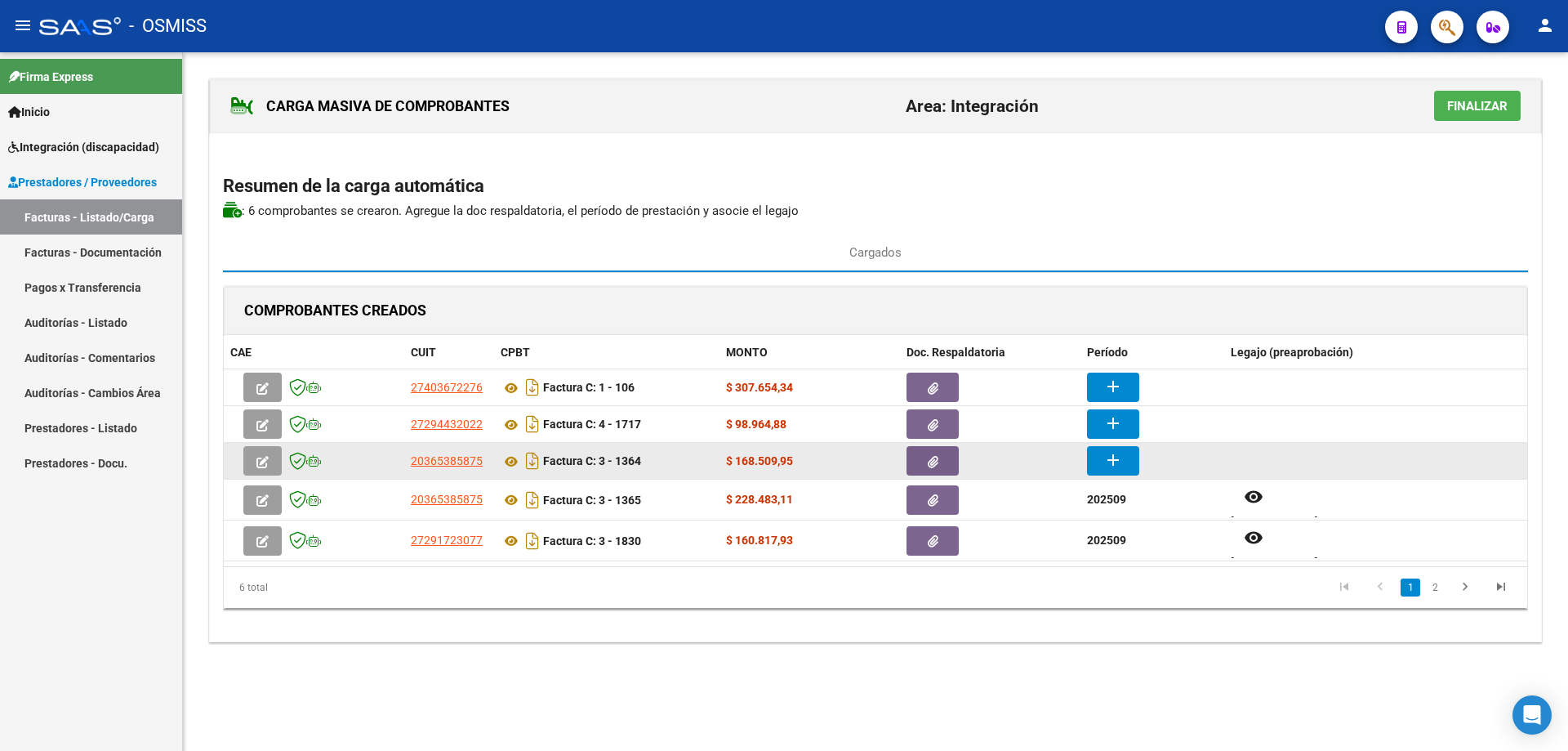
click at [1107, 460] on mat-icon "add" at bounding box center [1113, 459] width 19 height 19
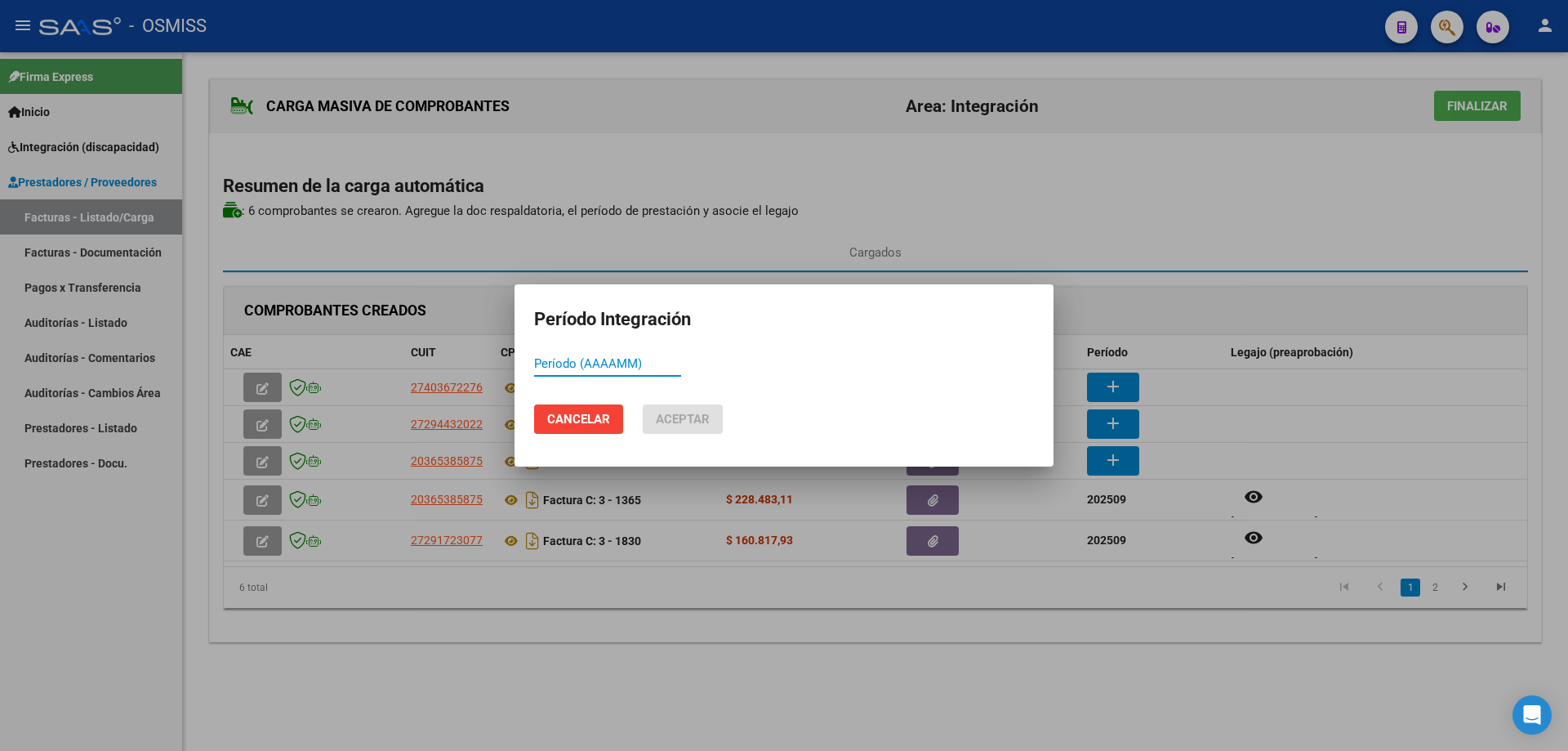
paste input "202509"
click at [687, 425] on span "Aceptar" at bounding box center [683, 418] width 54 height 14
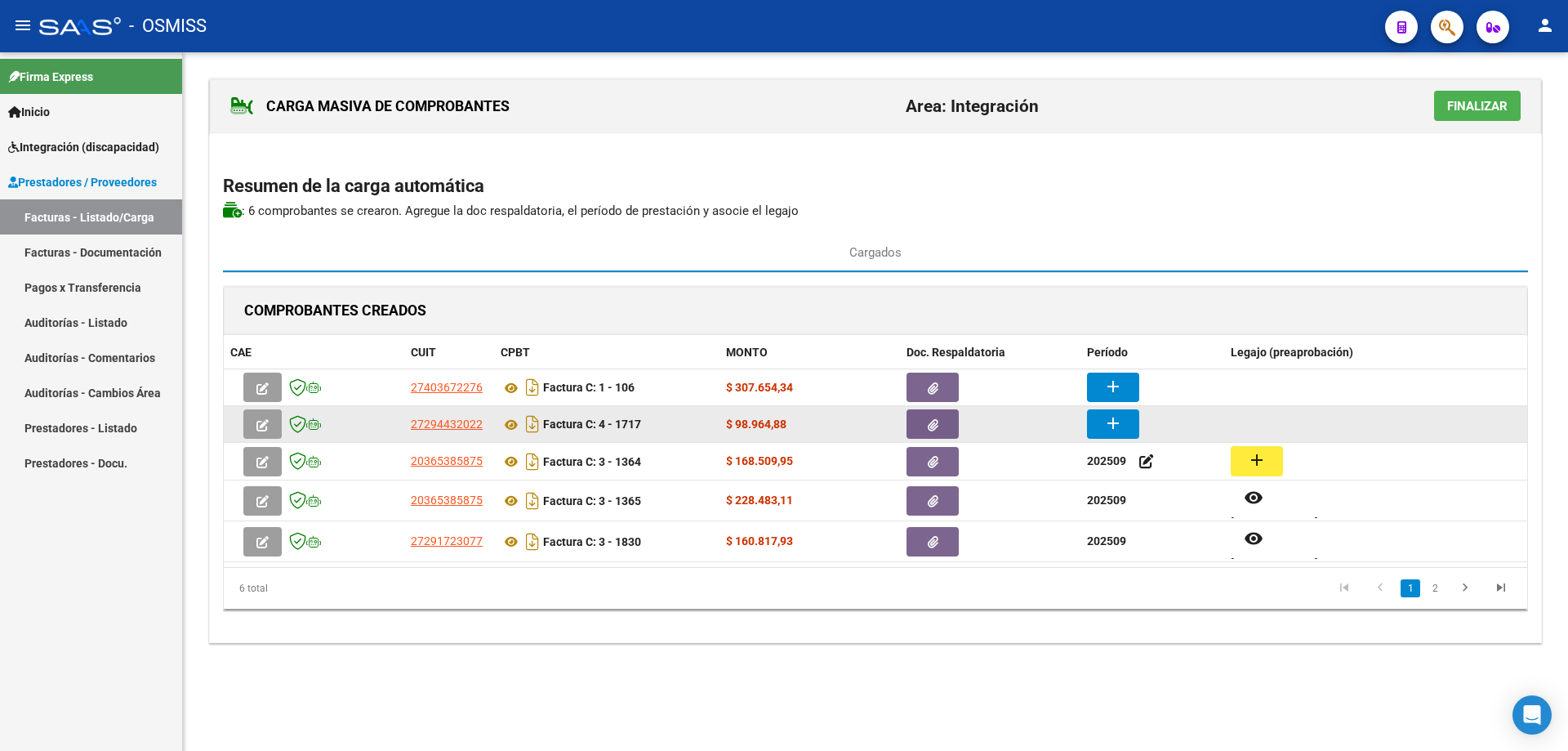
click at [1126, 423] on button "add" at bounding box center [1113, 424] width 53 height 30
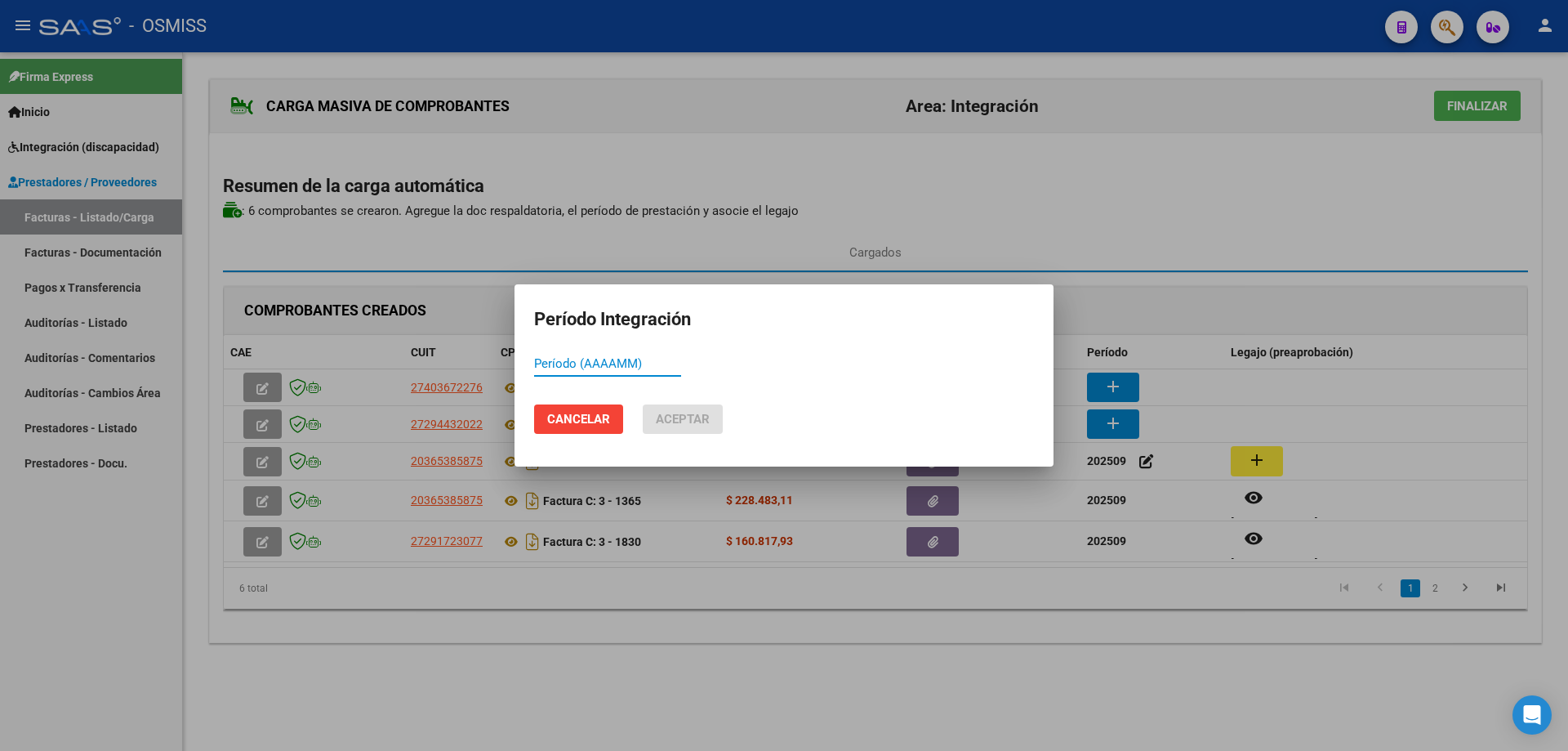
paste input "202509"
click at [676, 420] on span "Aceptar" at bounding box center [683, 418] width 54 height 14
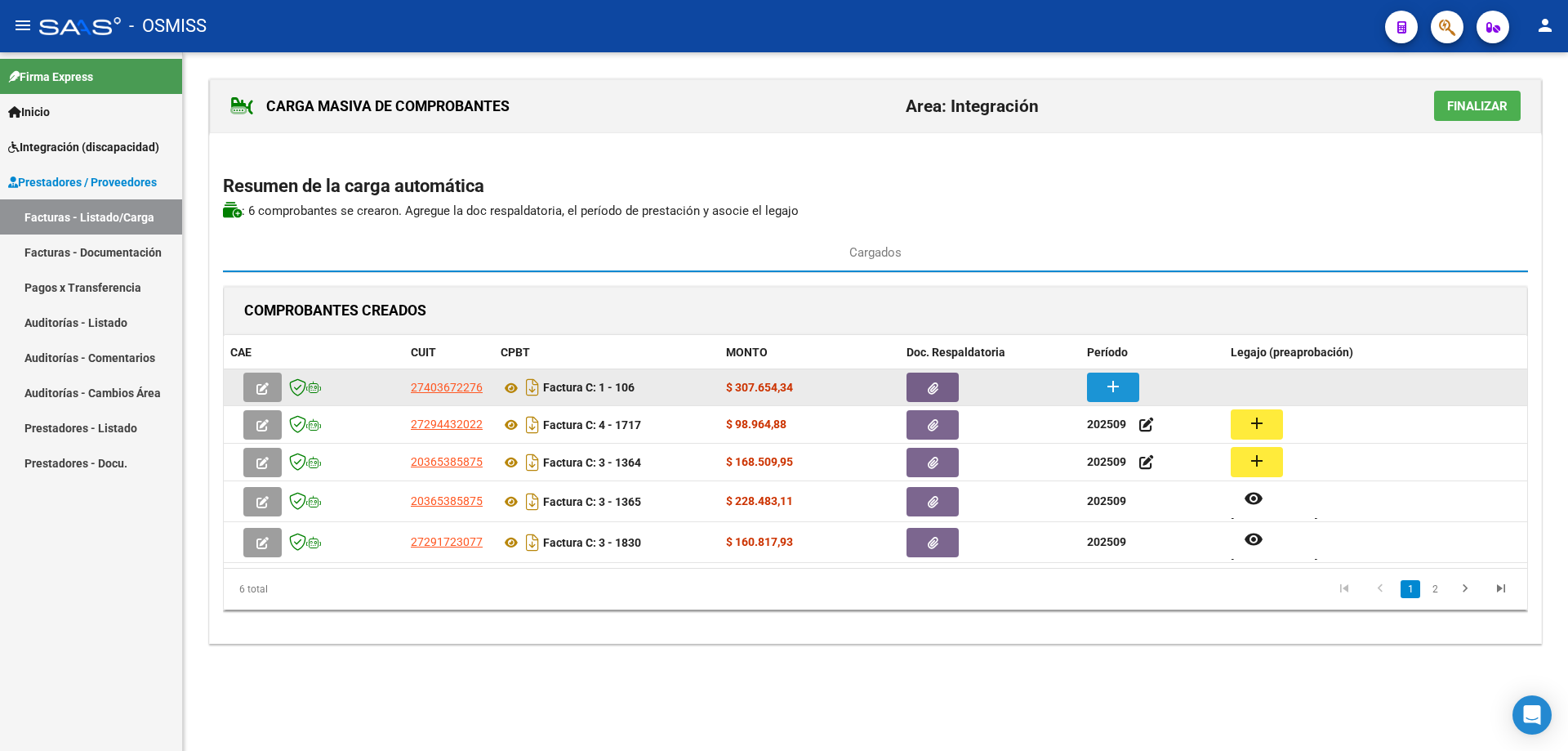
click at [1113, 389] on mat-icon "add" at bounding box center [1113, 387] width 19 height 19
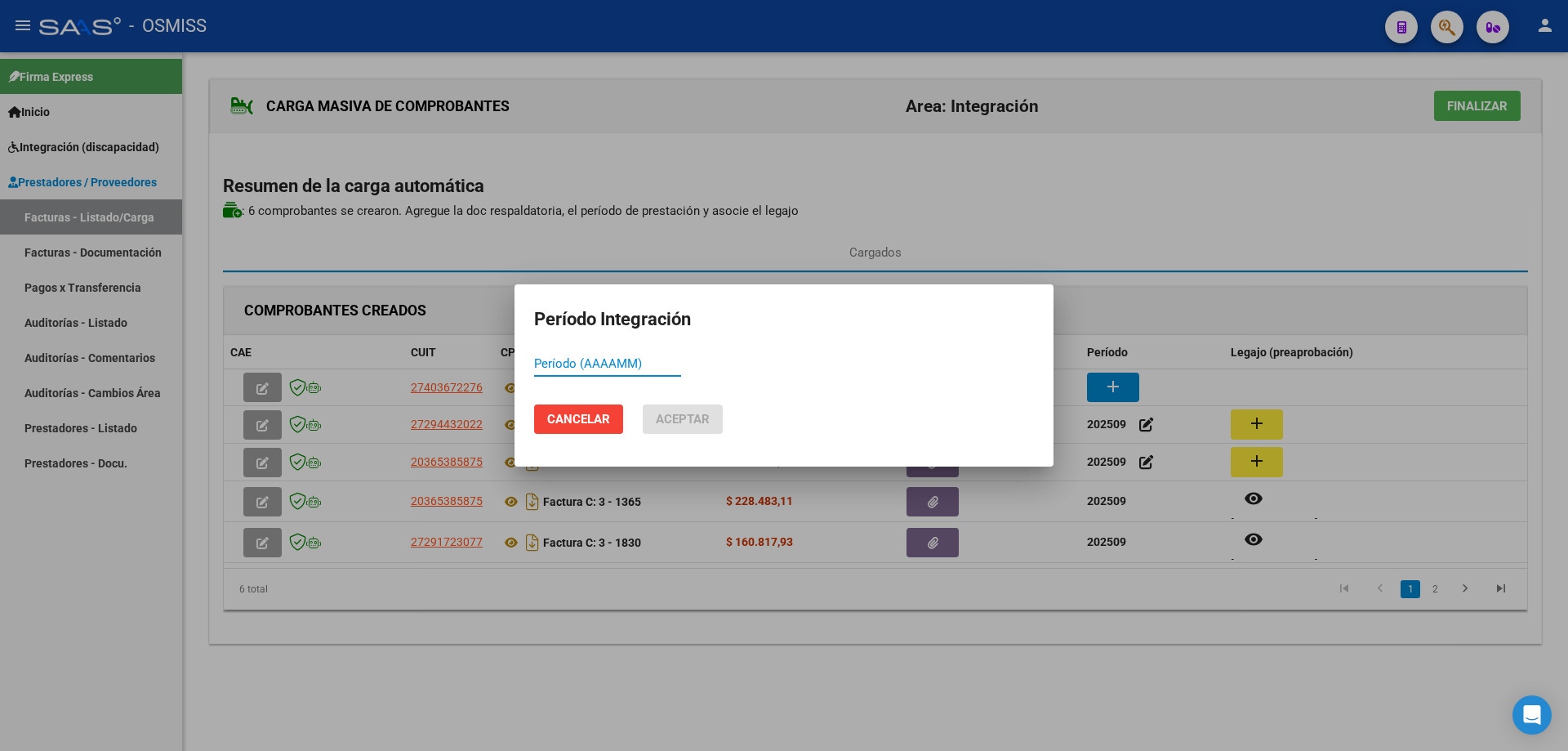
paste input "202509"
click at [701, 409] on button "Aceptar" at bounding box center [682, 419] width 80 height 30
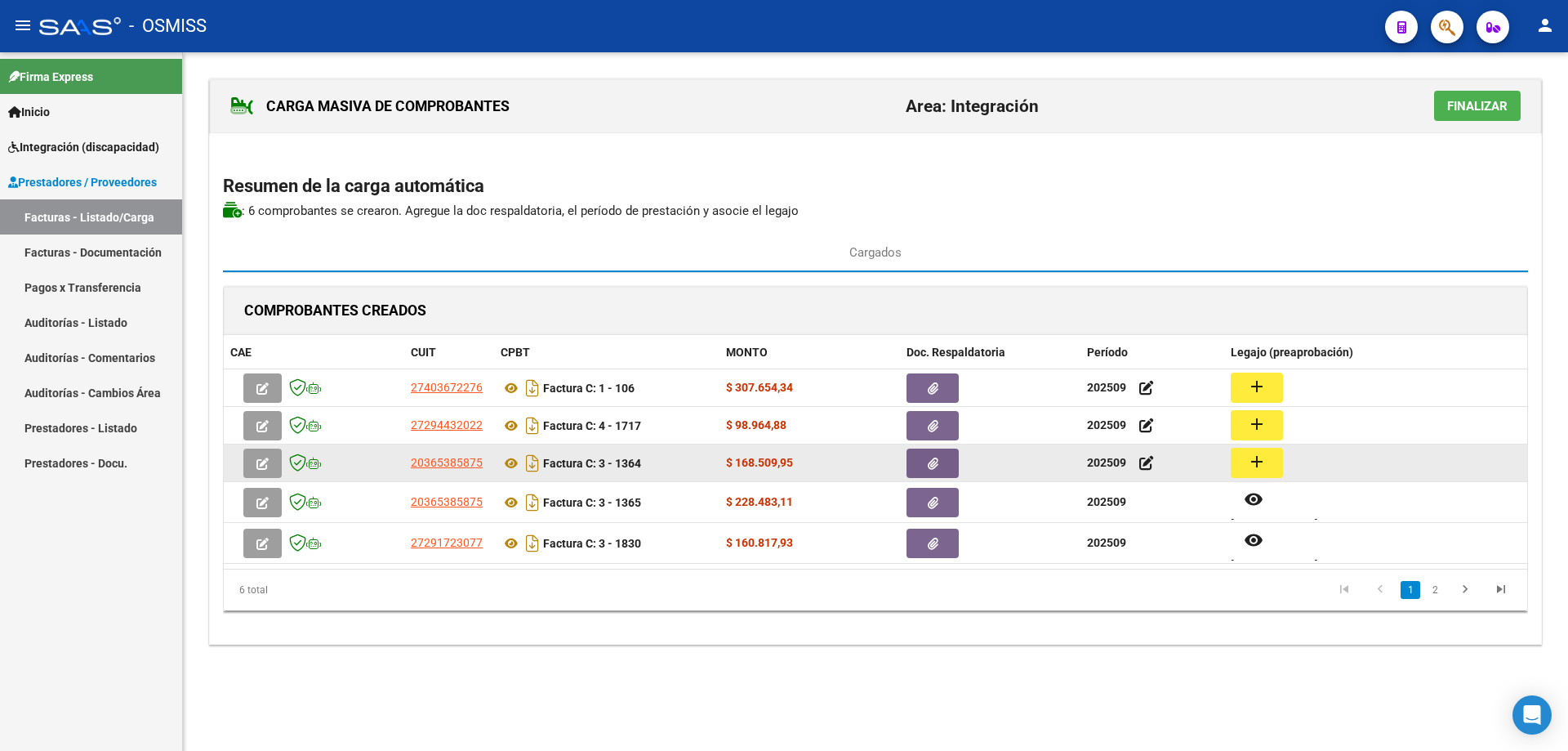
click at [1251, 466] on mat-icon "add" at bounding box center [1257, 461] width 19 height 19
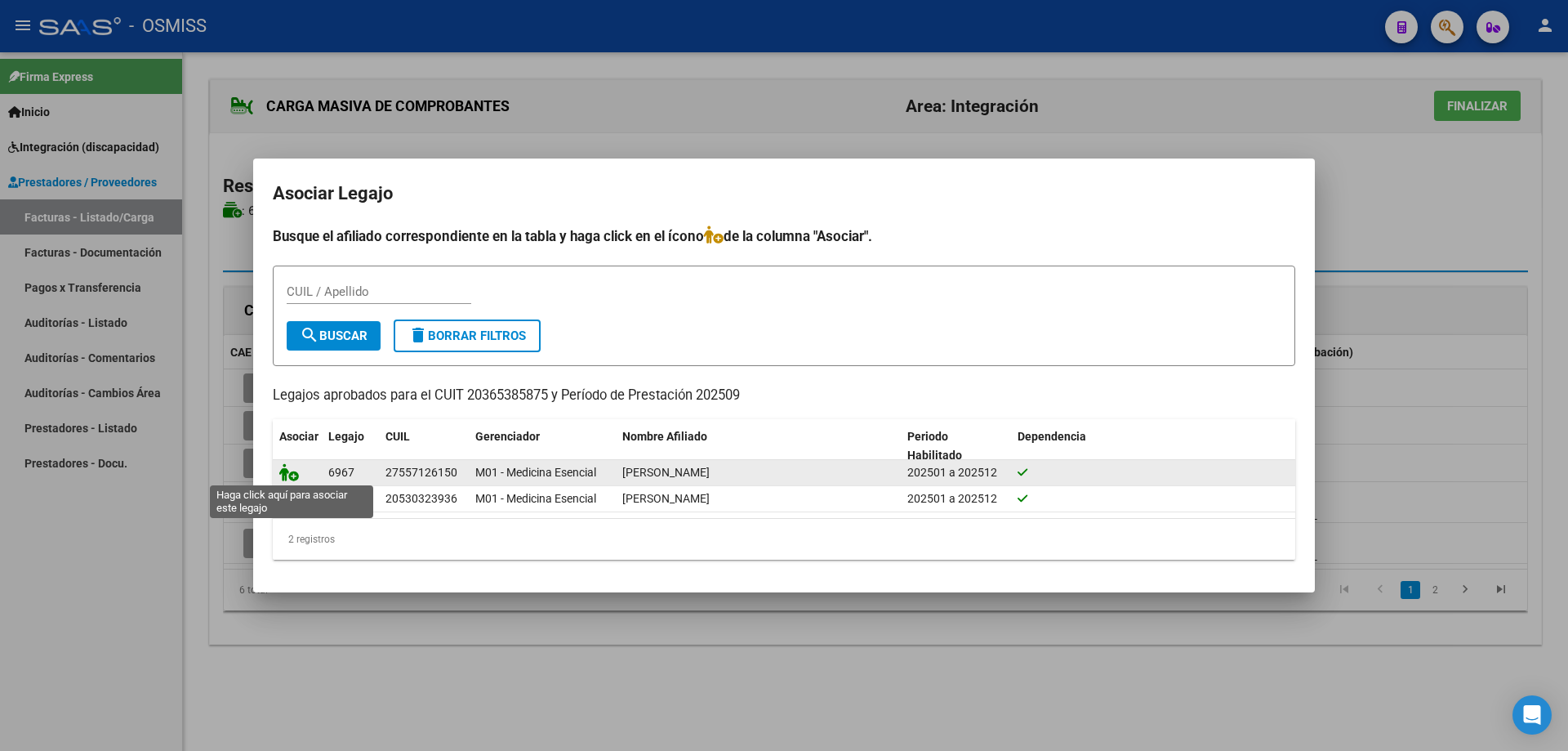
click at [290, 469] on icon at bounding box center [289, 472] width 19 height 18
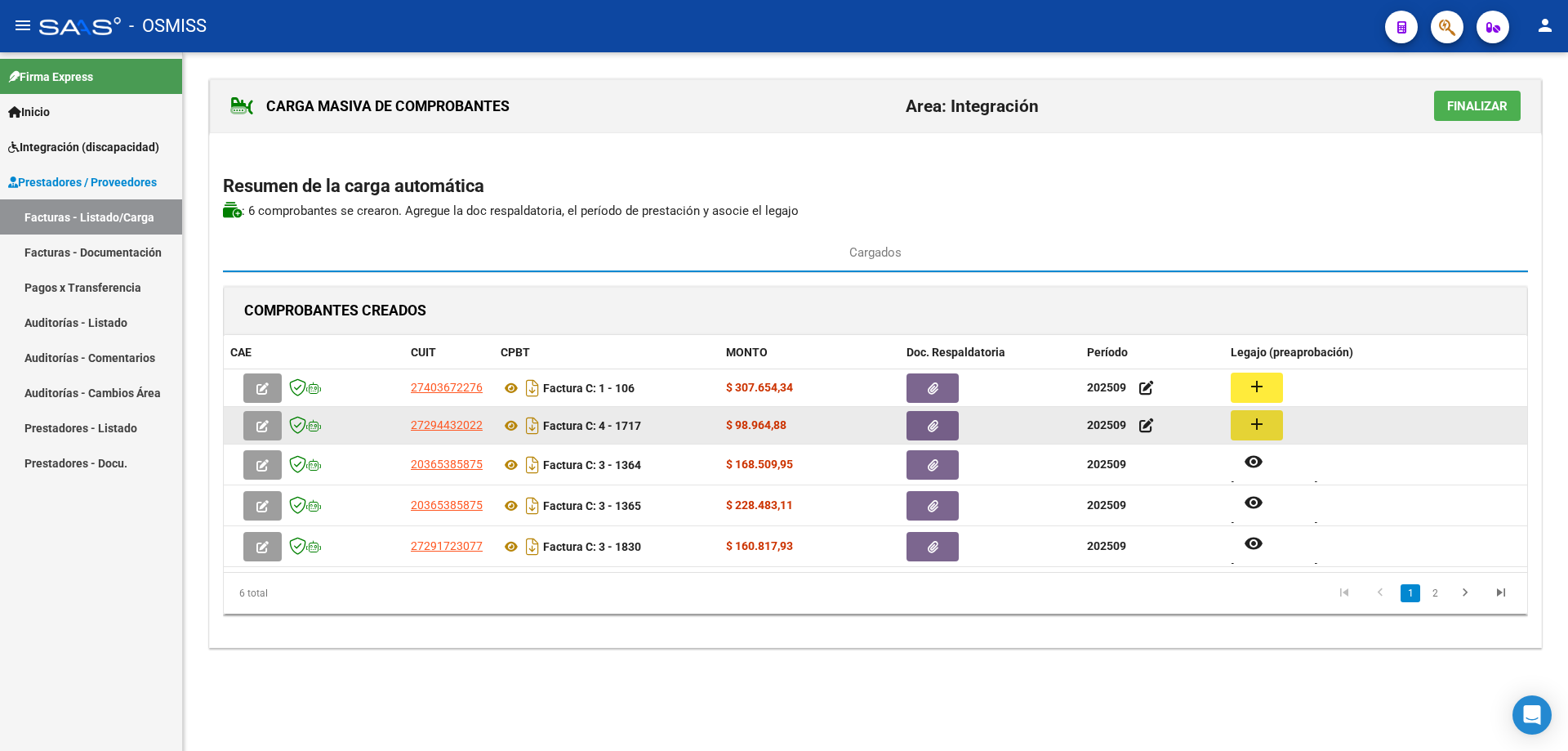
click at [1265, 428] on mat-icon "add" at bounding box center [1257, 424] width 19 height 19
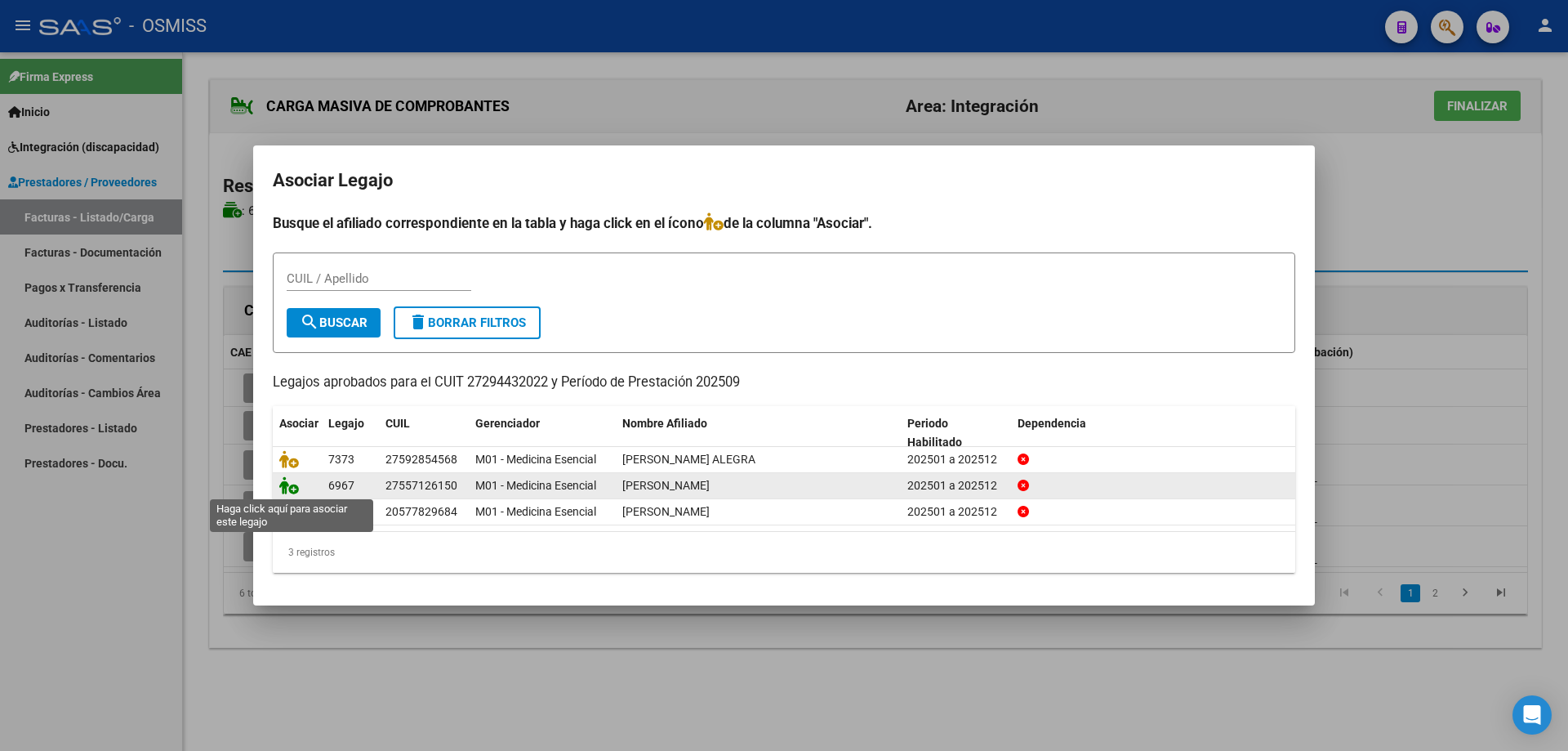
click at [295, 488] on icon at bounding box center [289, 485] width 19 height 18
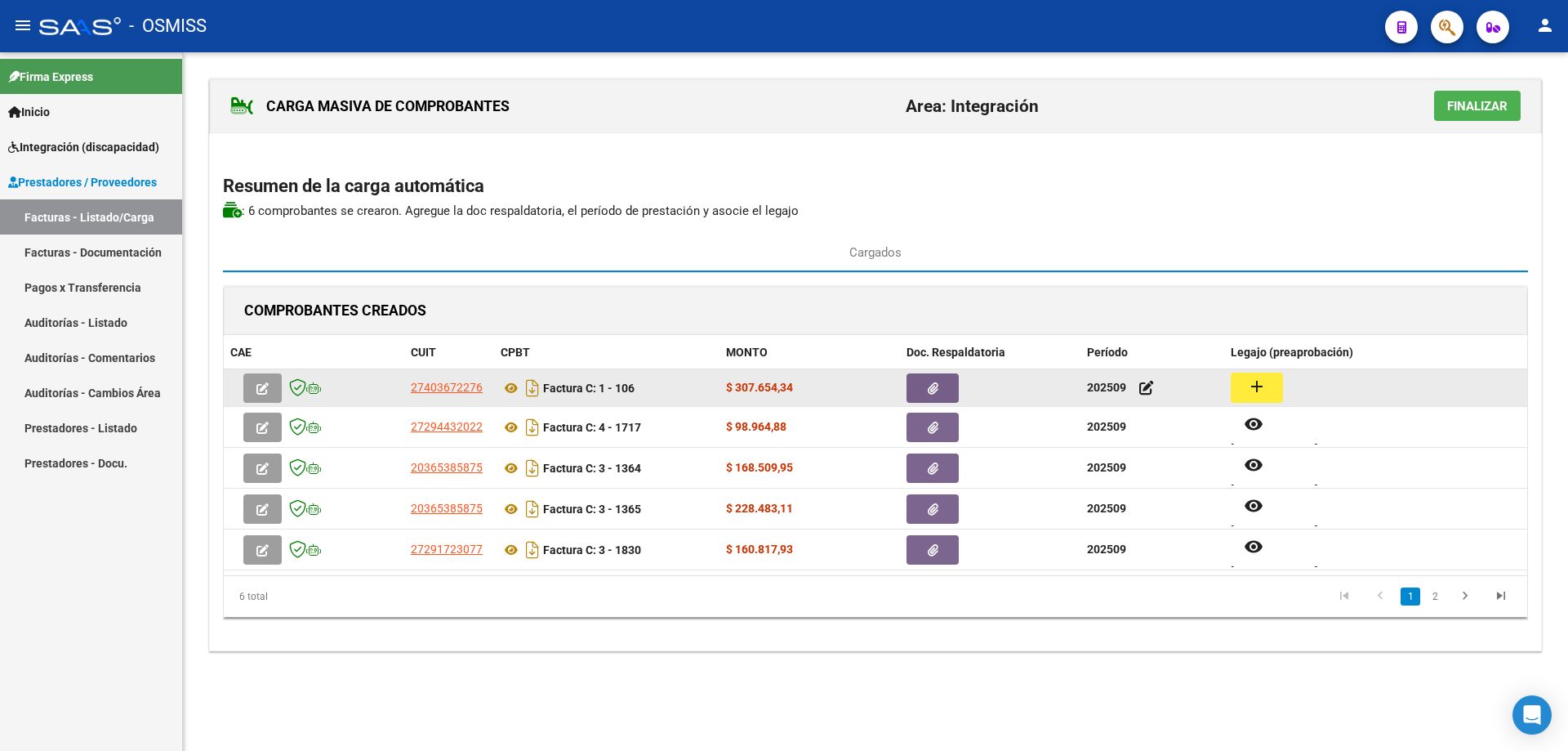
click at [1249, 390] on mat-icon "add" at bounding box center [1257, 387] width 19 height 19
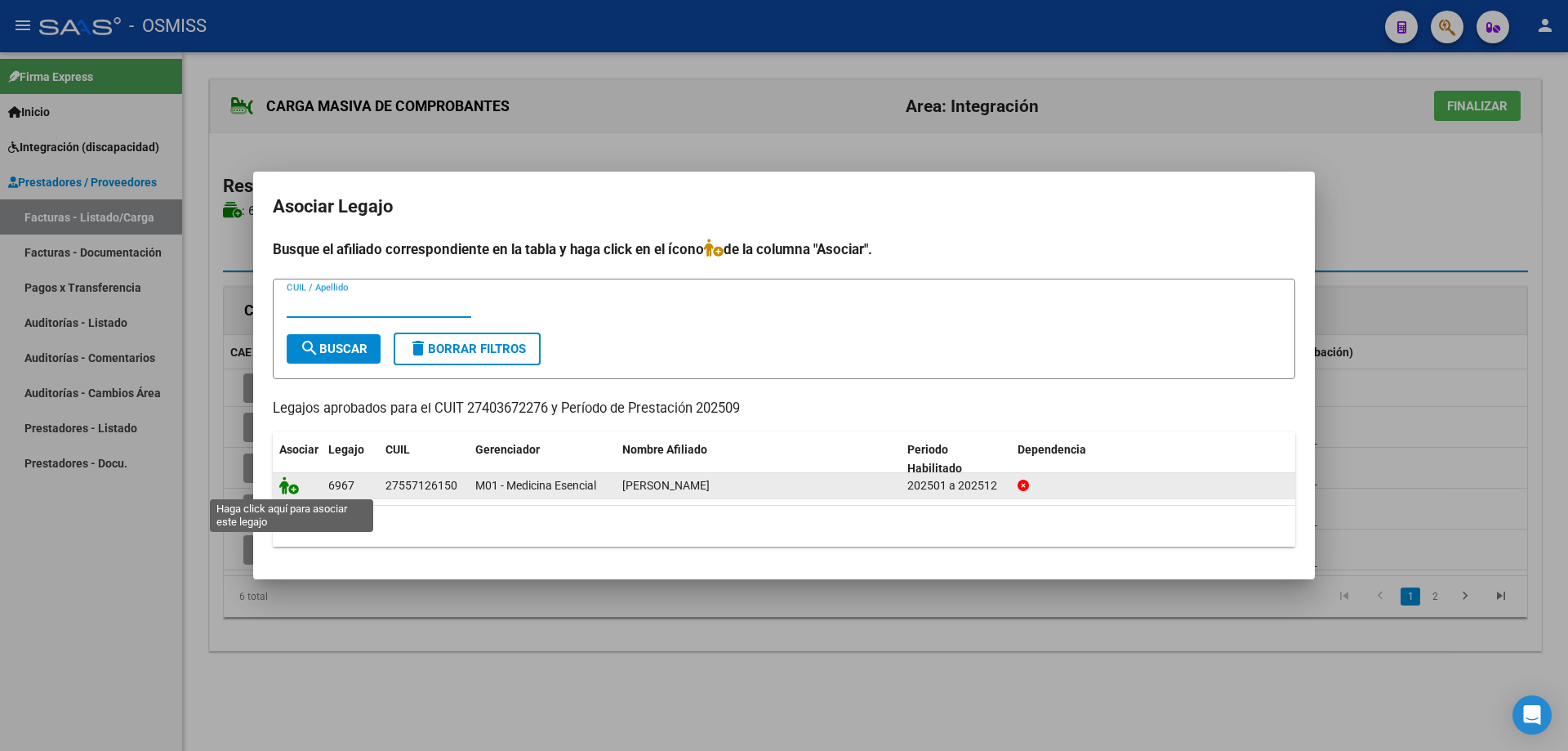
click at [286, 484] on icon at bounding box center [289, 485] width 19 height 18
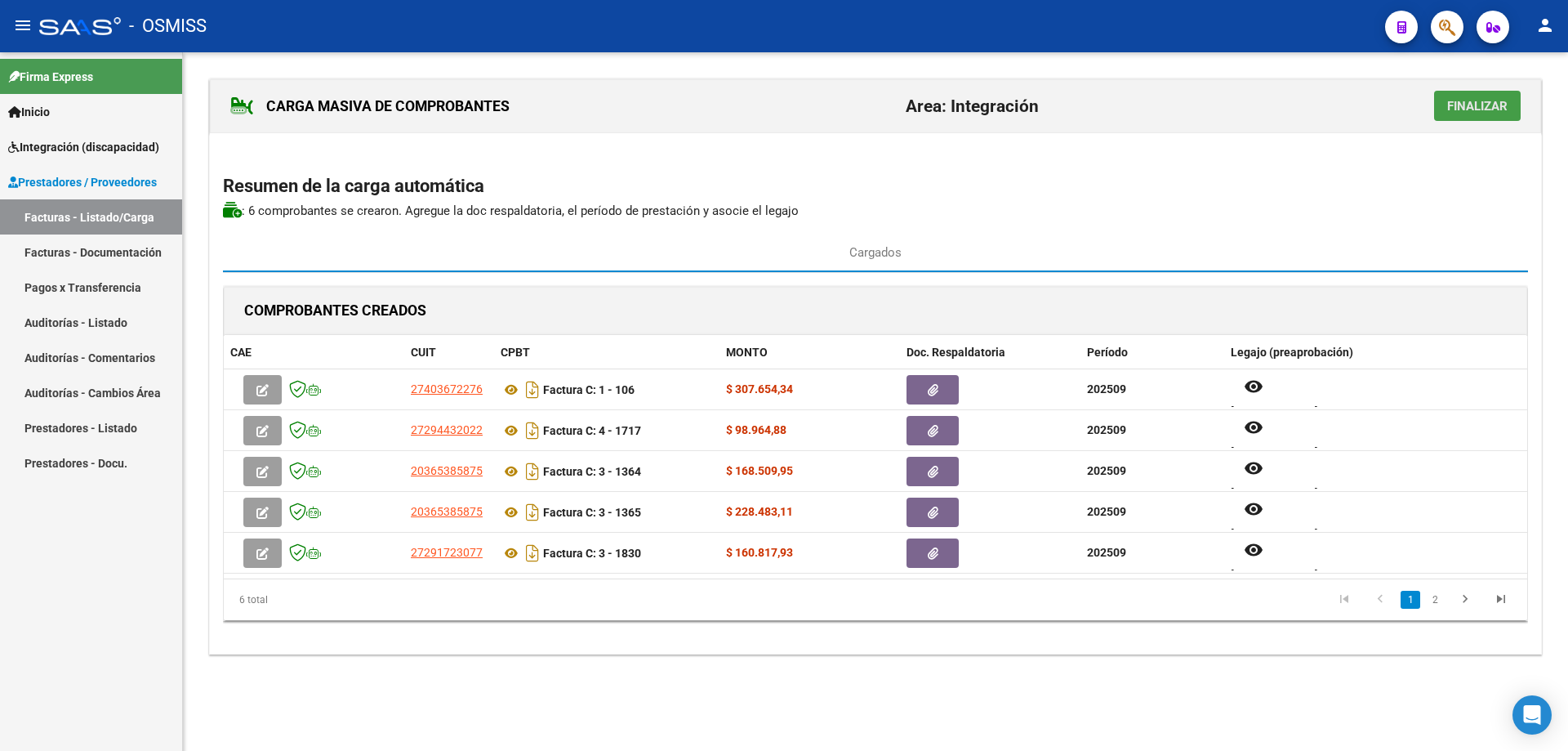
click at [1463, 91] on button "Finalizar" at bounding box center [1478, 106] width 86 height 31
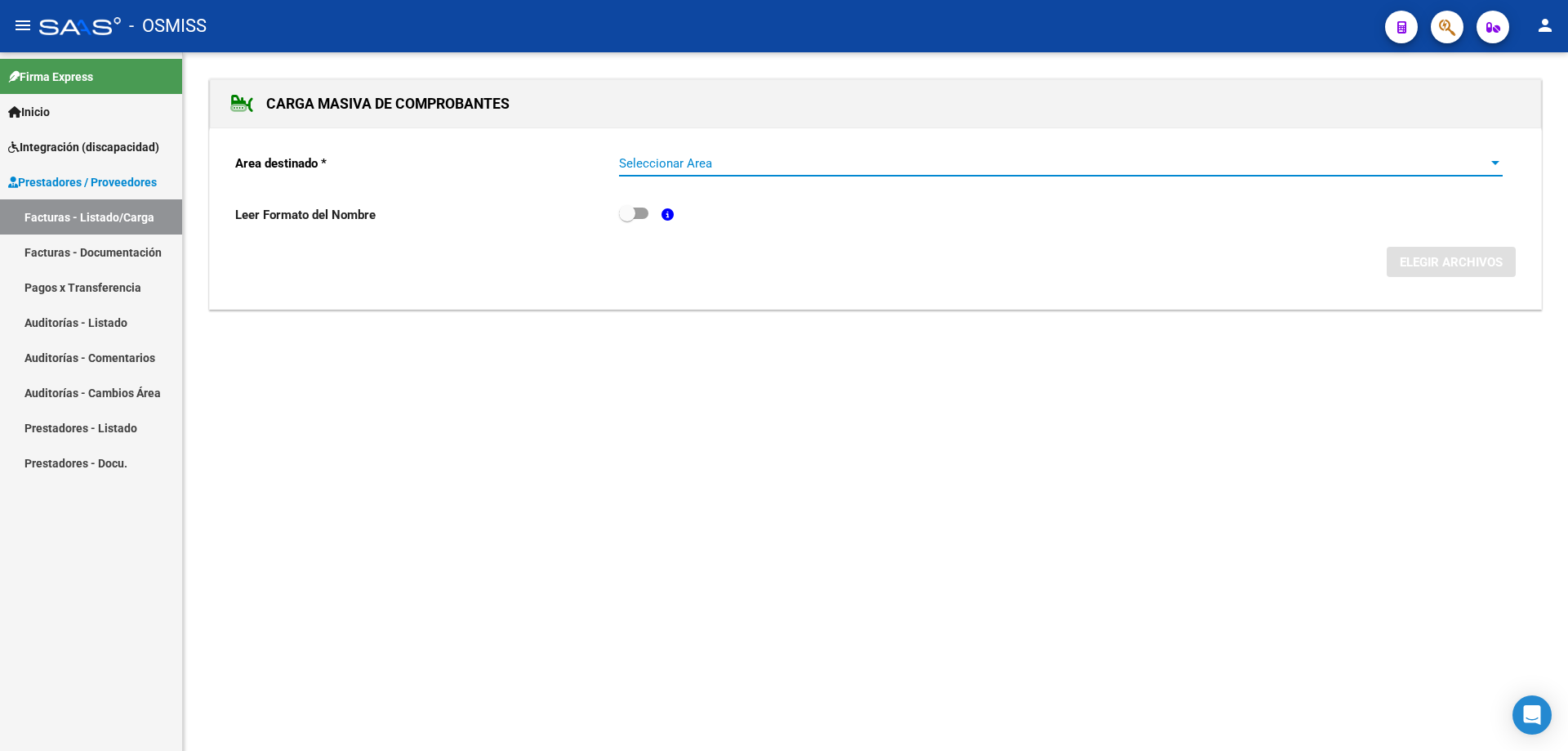
click at [755, 163] on span "Seleccionar Area" at bounding box center [1054, 163] width 869 height 14
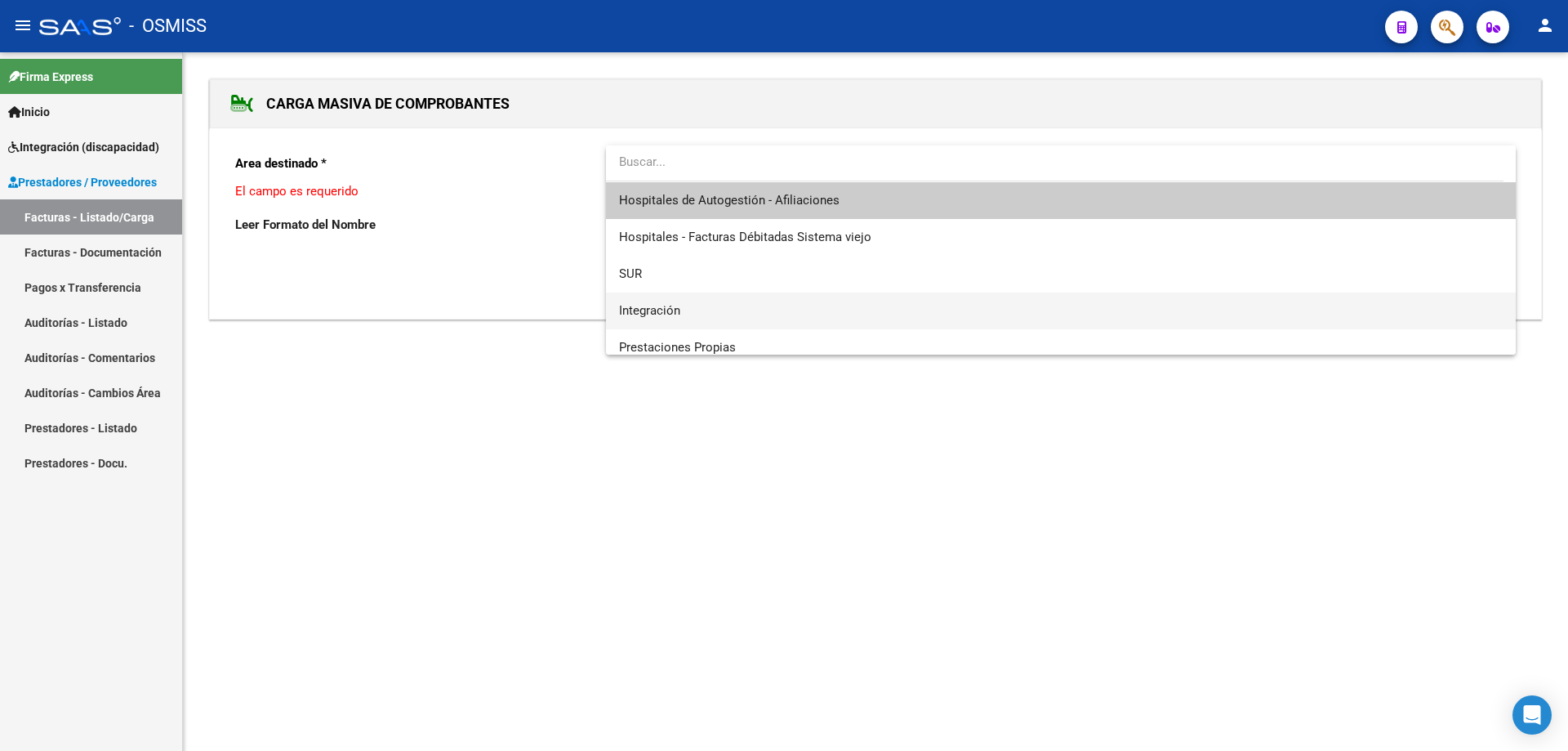
click at [720, 309] on span "Integración" at bounding box center [1062, 311] width 884 height 36
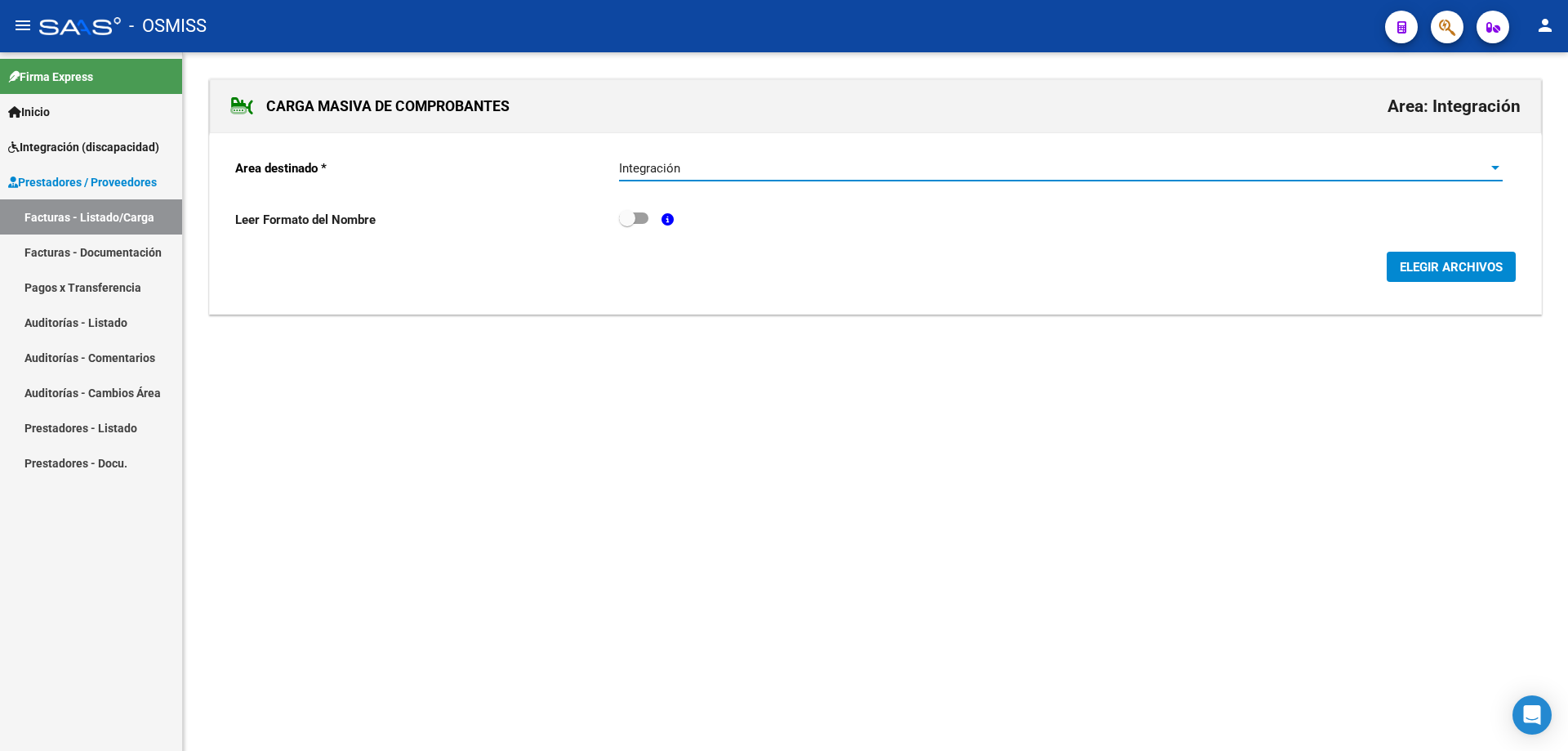
click at [1476, 261] on span "ELEGIR ARCHIVOS" at bounding box center [1451, 267] width 103 height 14
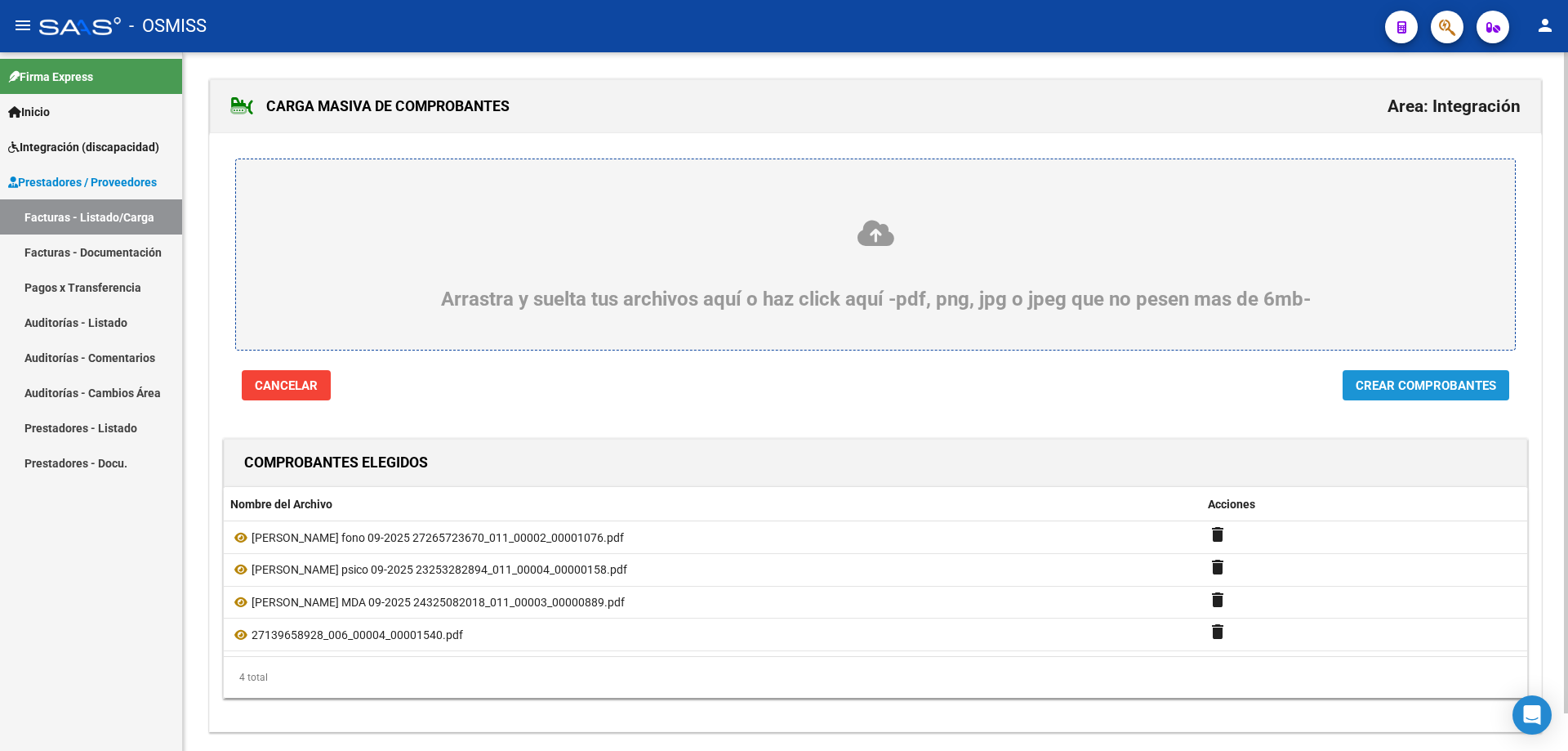
click at [1430, 388] on span "Crear Comprobantes" at bounding box center [1426, 385] width 141 height 14
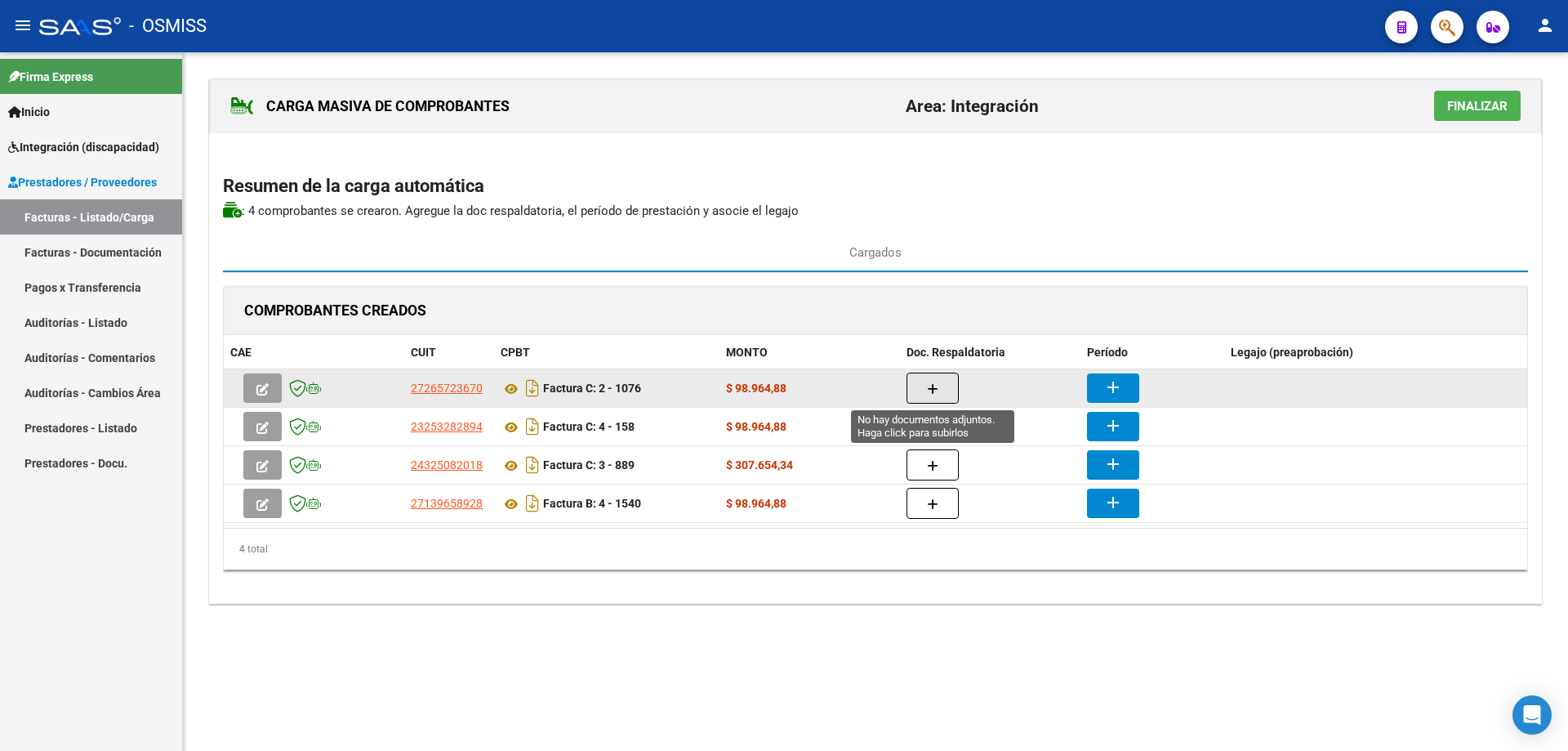
click at [940, 393] on button "button" at bounding box center [933, 387] width 53 height 31
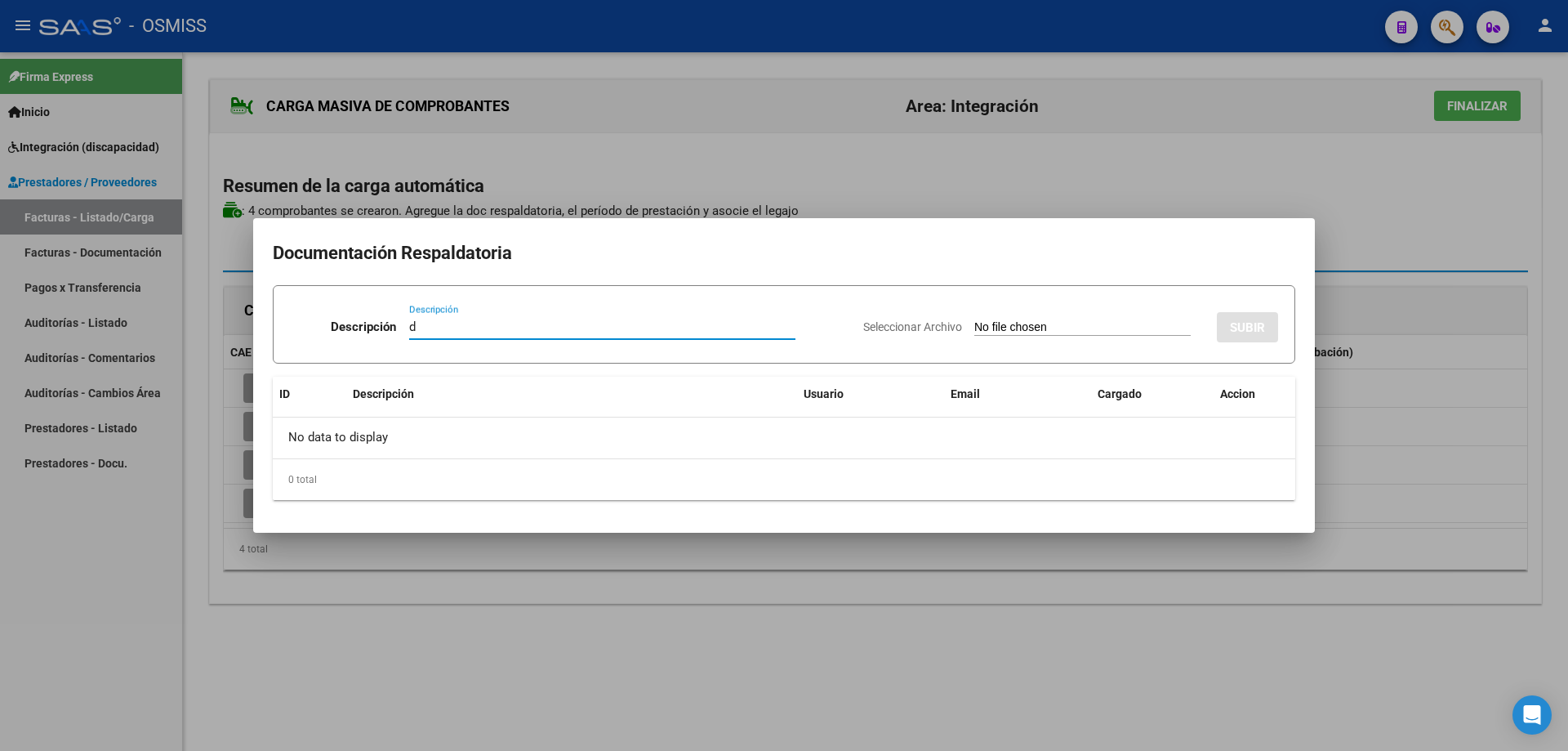
click at [983, 326] on input "Seleccionar Archivo" at bounding box center [1083, 328] width 217 height 15
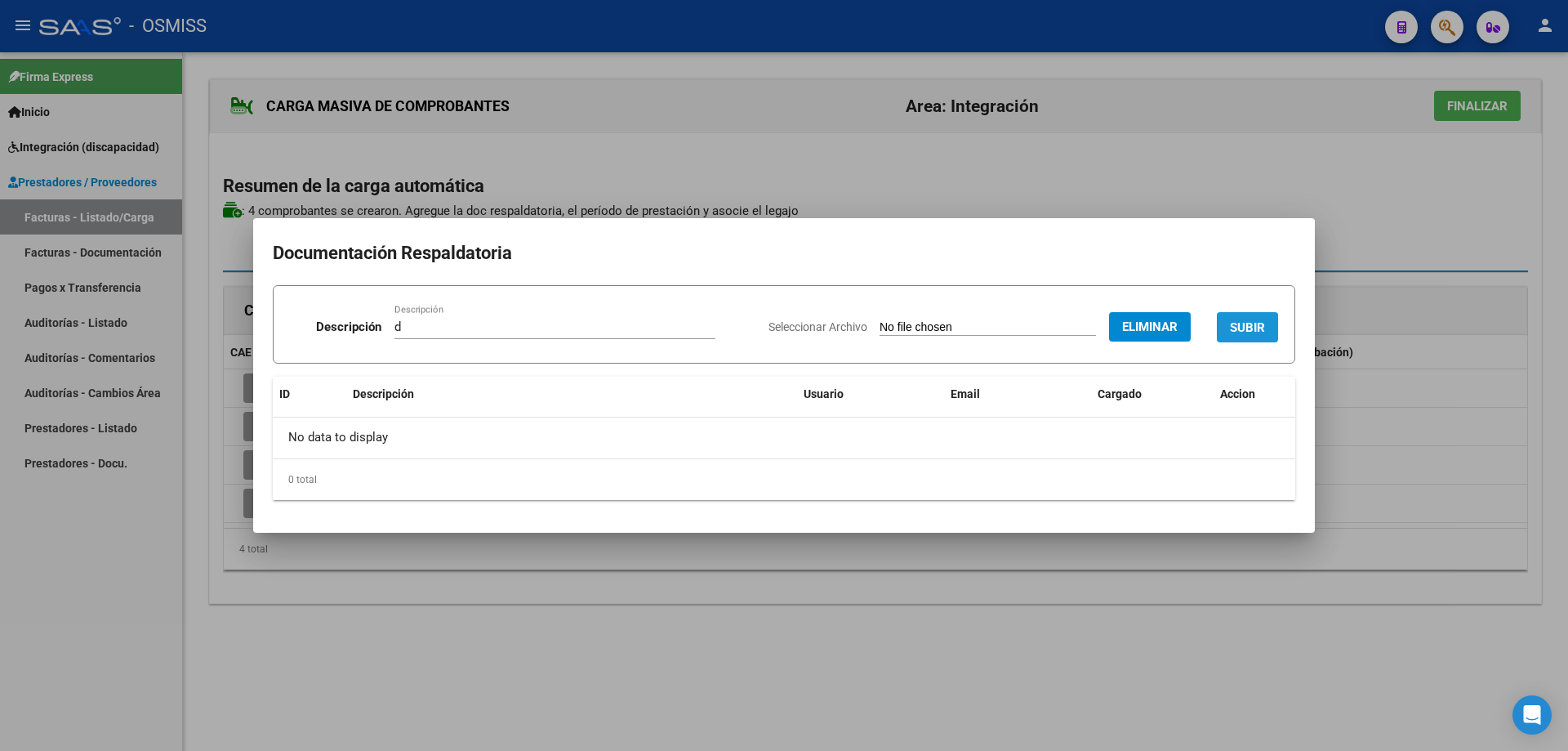
click at [1237, 320] on span "SUBIR" at bounding box center [1248, 327] width 35 height 14
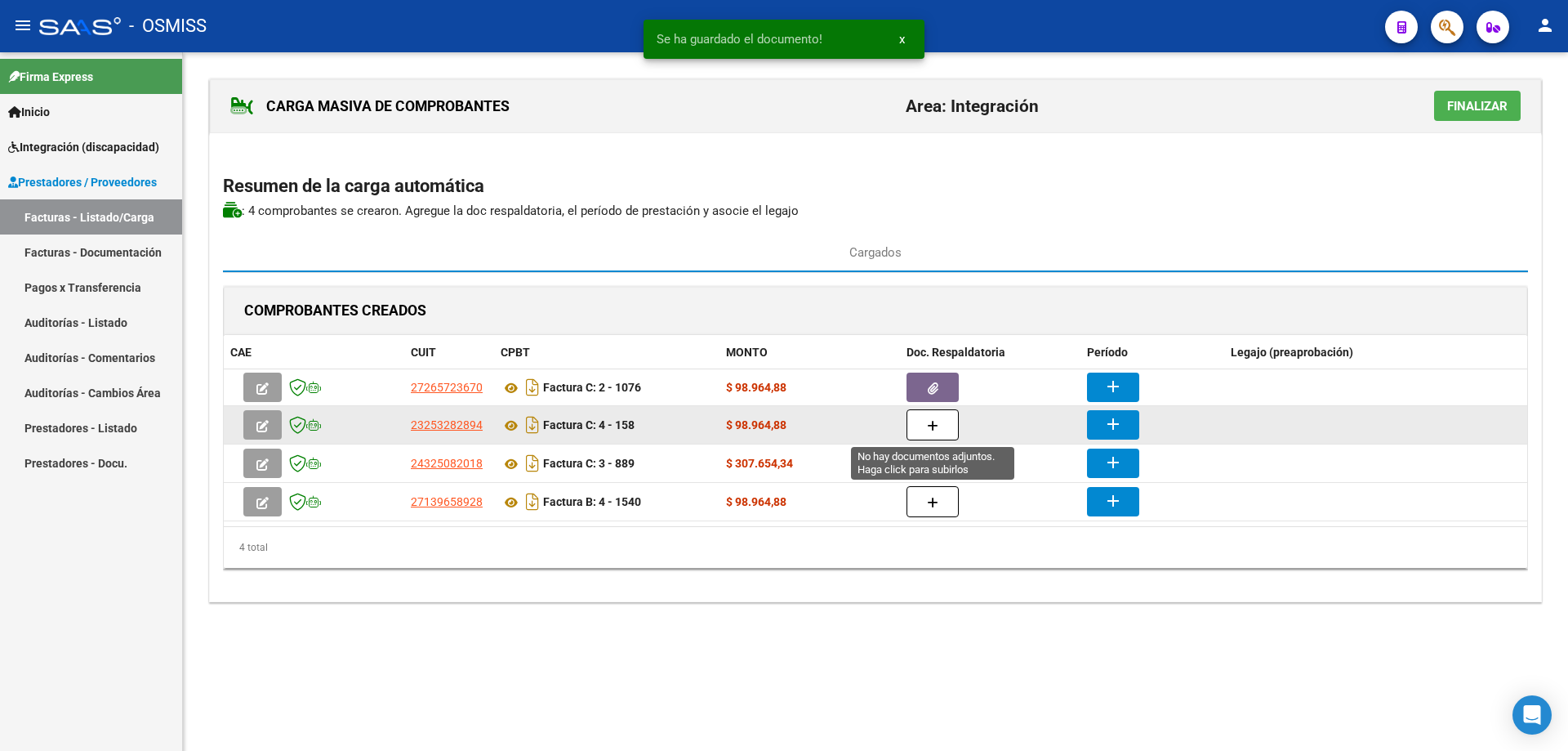
click at [924, 430] on button "button" at bounding box center [933, 425] width 53 height 31
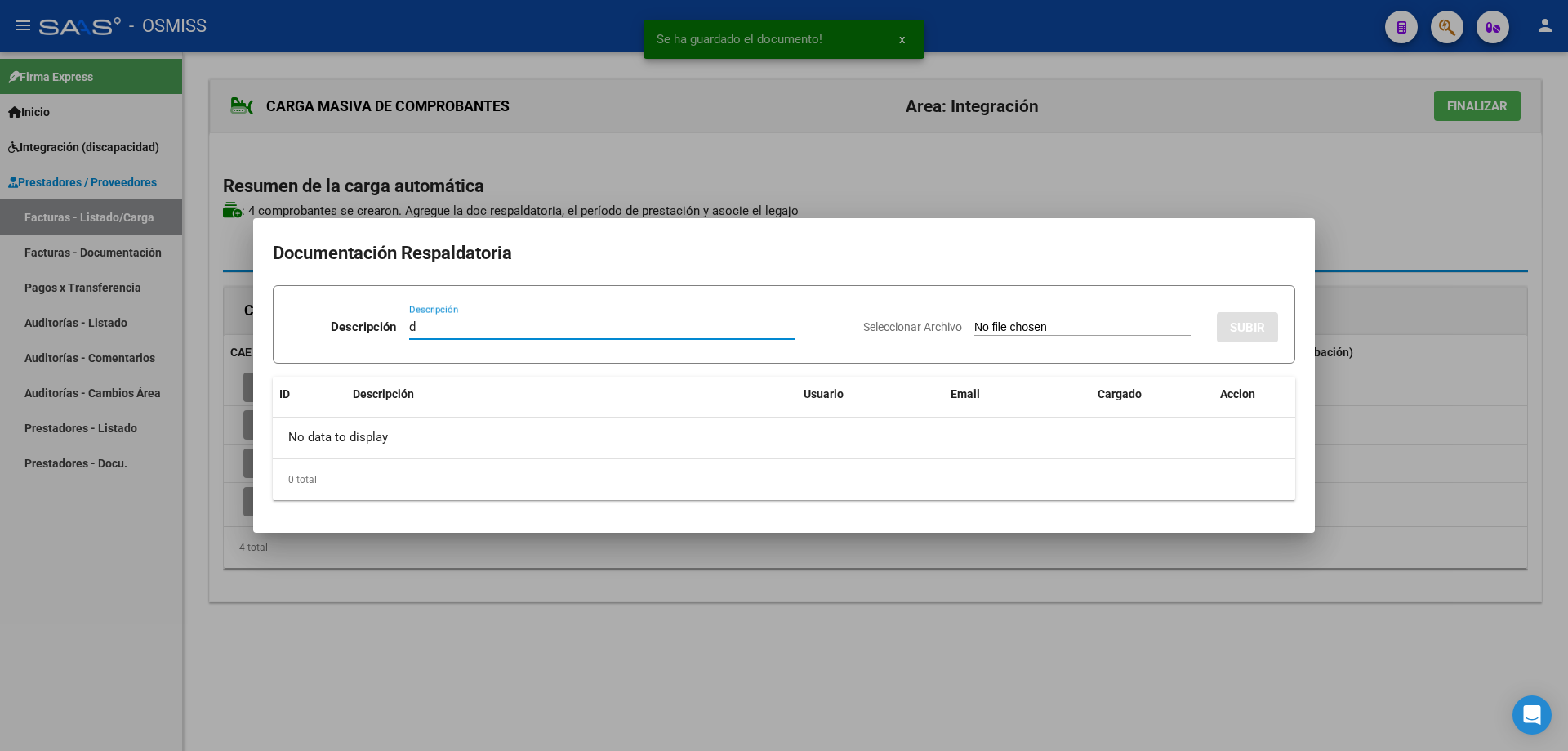
click at [974, 325] on input "Seleccionar Archivo" at bounding box center [1083, 328] width 217 height 15
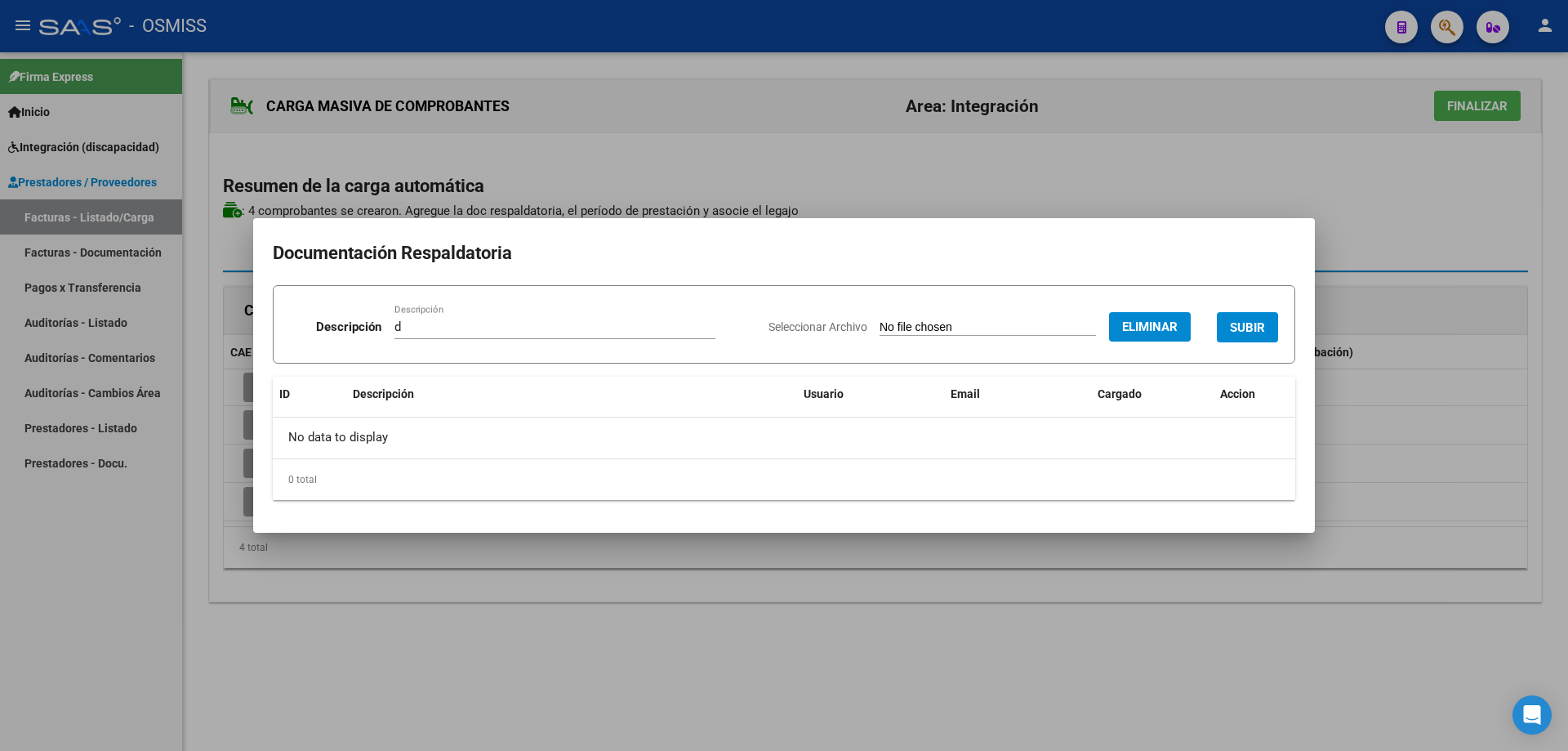
click at [1260, 325] on span "SUBIR" at bounding box center [1248, 327] width 35 height 14
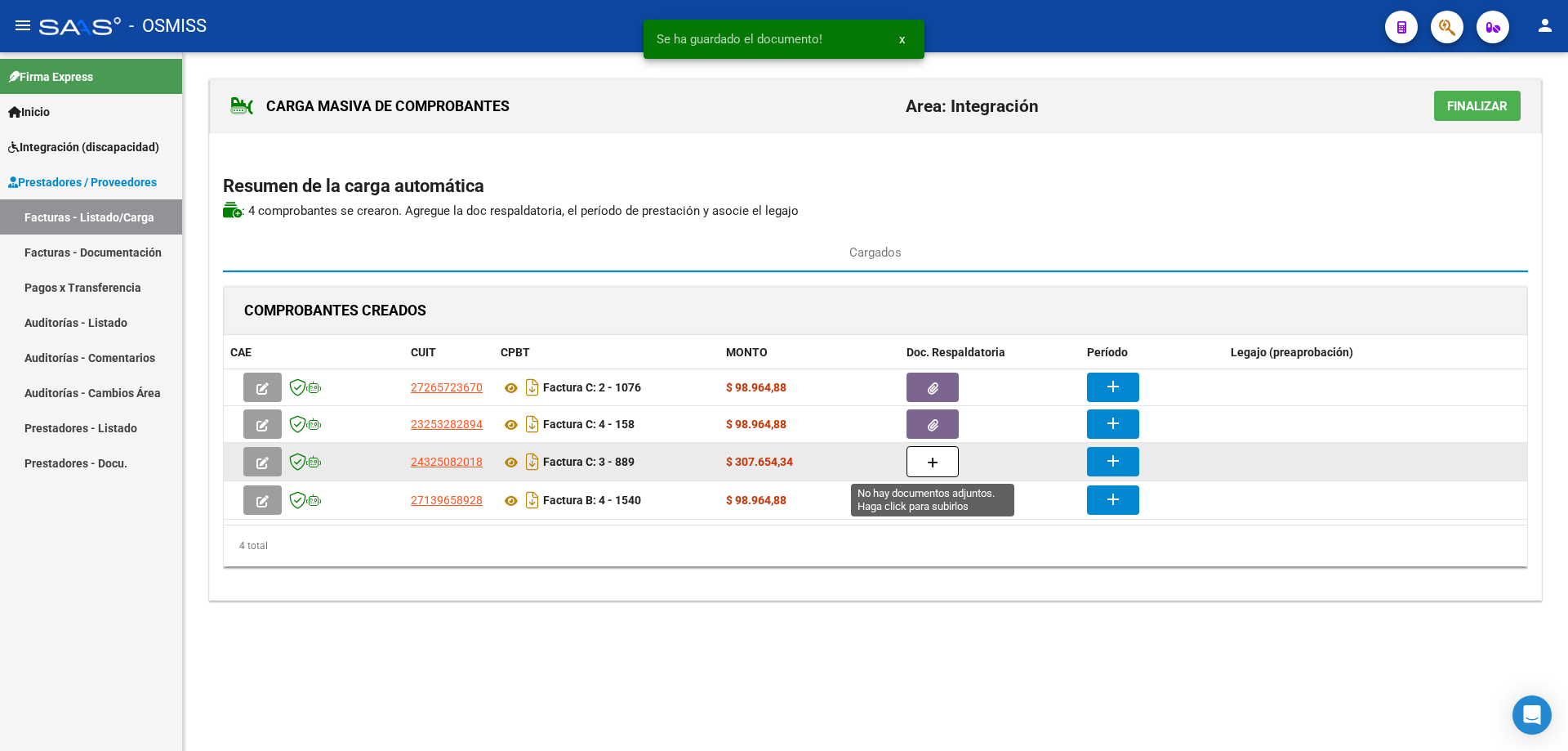
click at [942, 454] on button "button" at bounding box center [933, 461] width 53 height 31
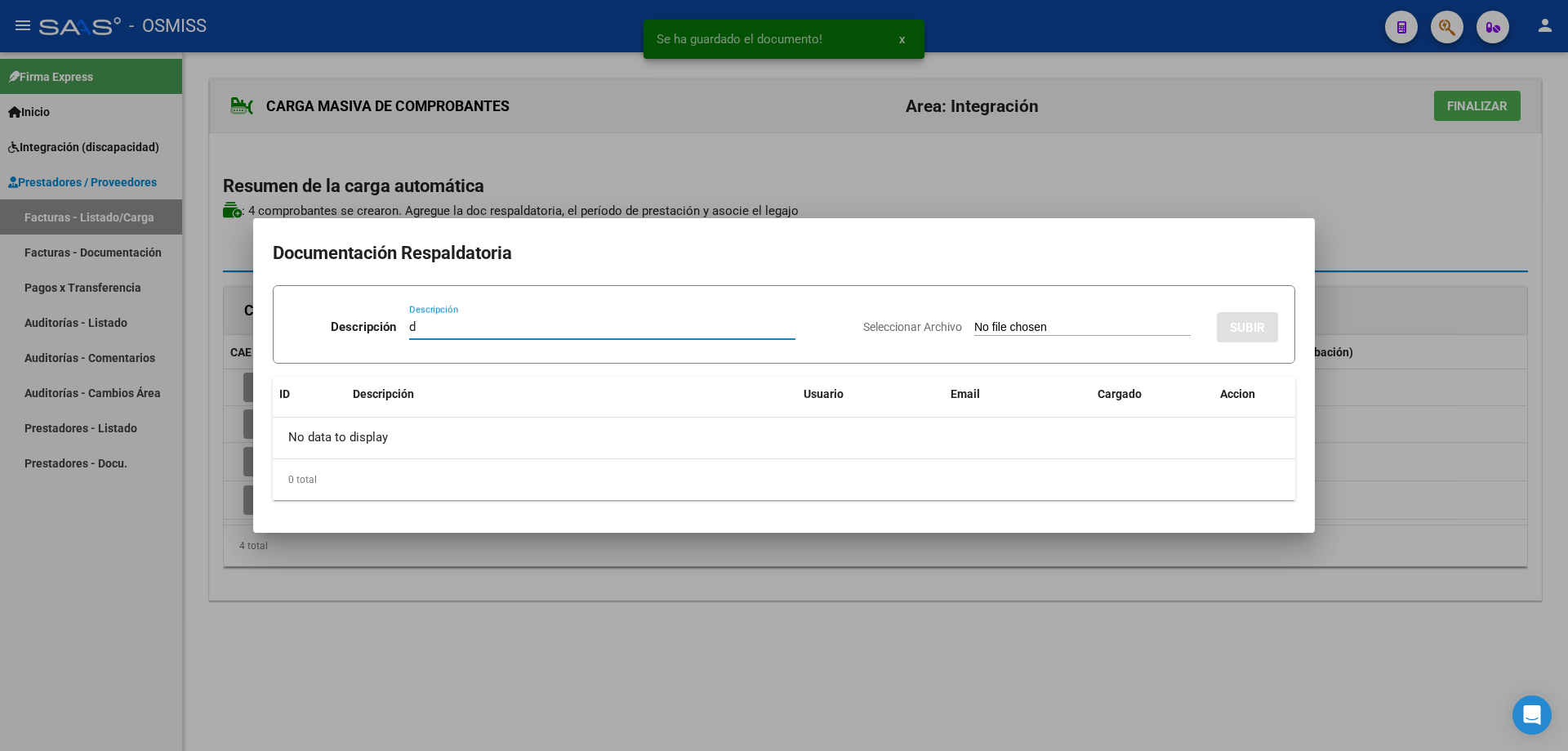
click at [974, 327] on input "Seleccionar Archivo" at bounding box center [1083, 328] width 217 height 15
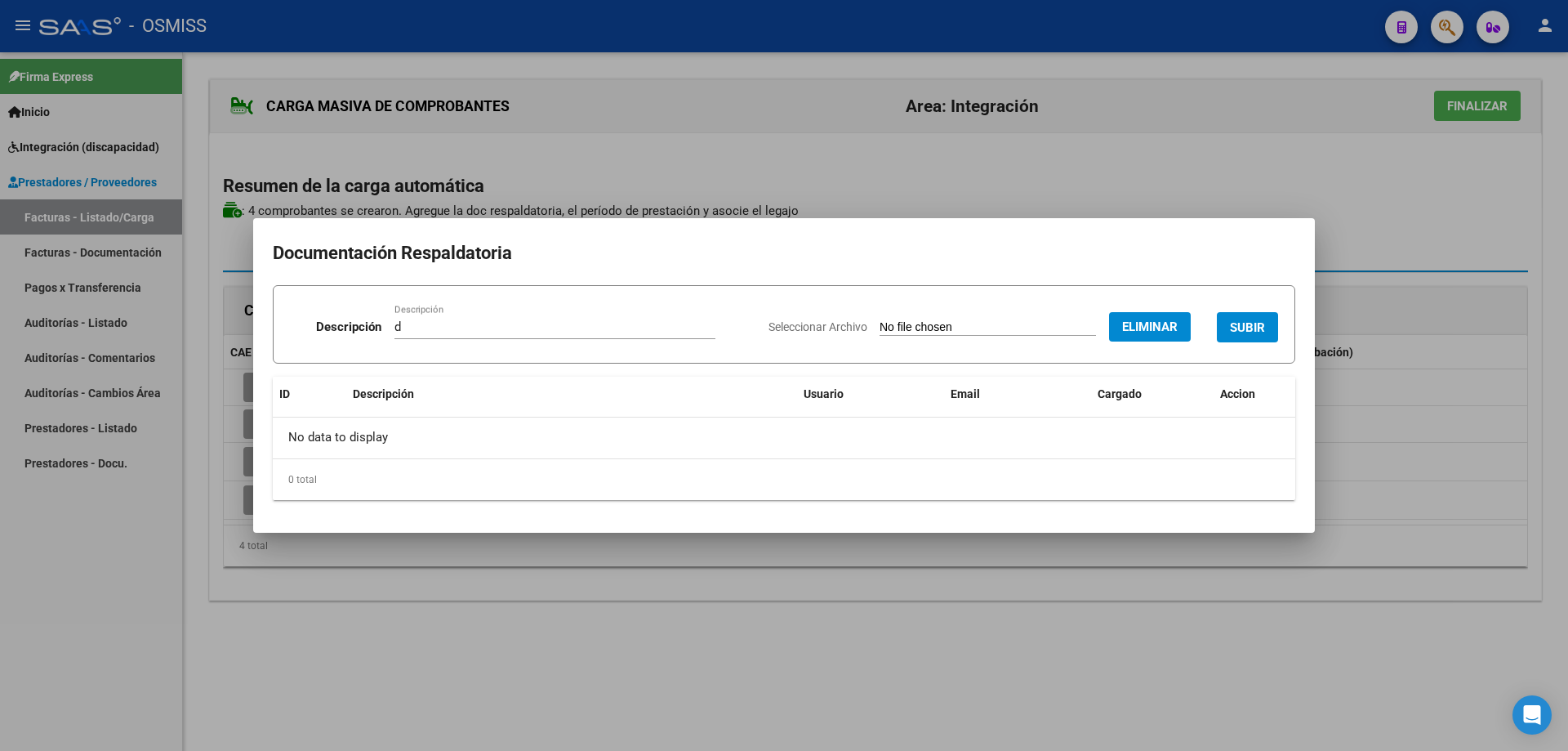
click at [1263, 319] on span "SUBIR" at bounding box center [1248, 326] width 35 height 14
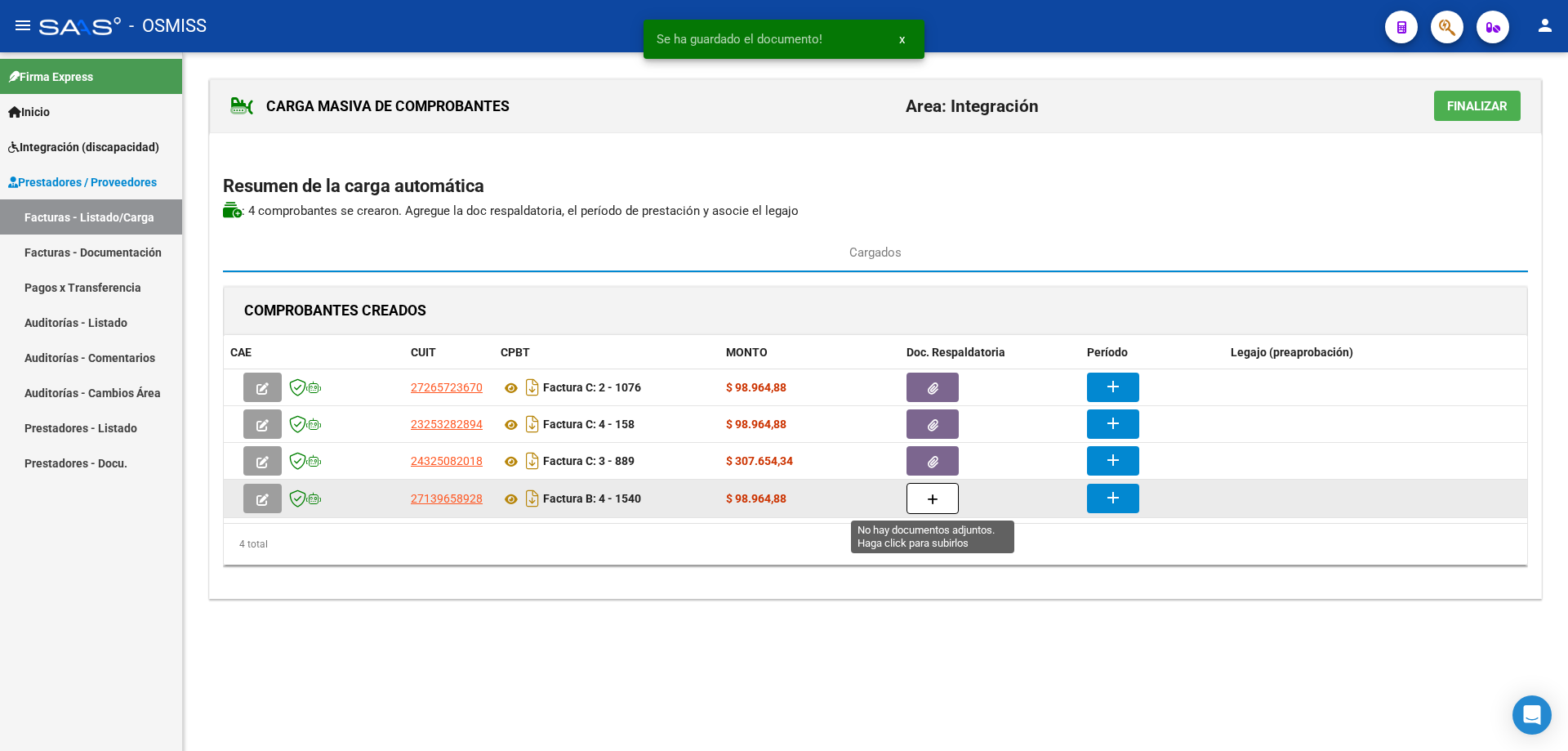
click at [924, 498] on button "button" at bounding box center [933, 498] width 53 height 31
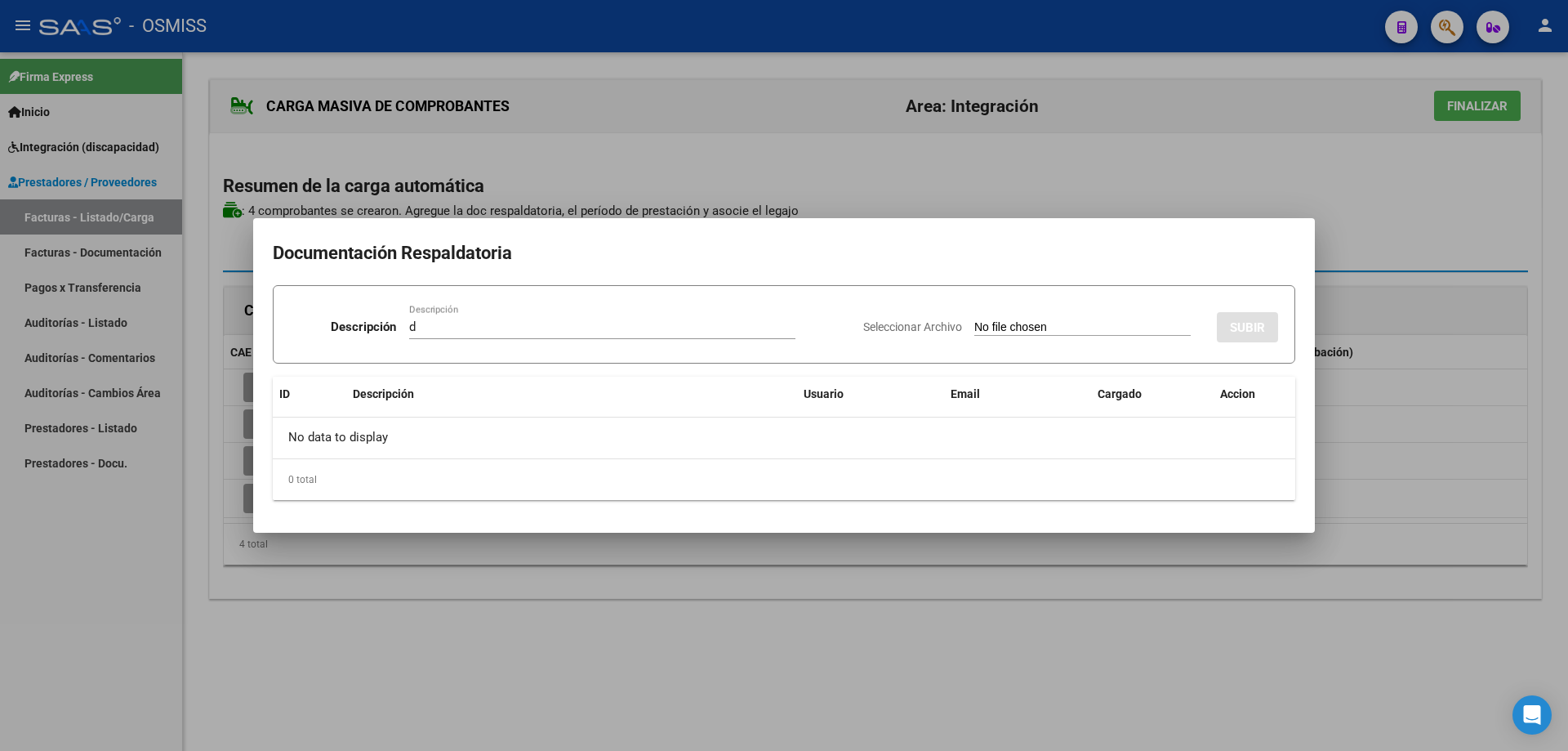
click at [974, 334] on input "Seleccionar Archivo" at bounding box center [1083, 328] width 217 height 15
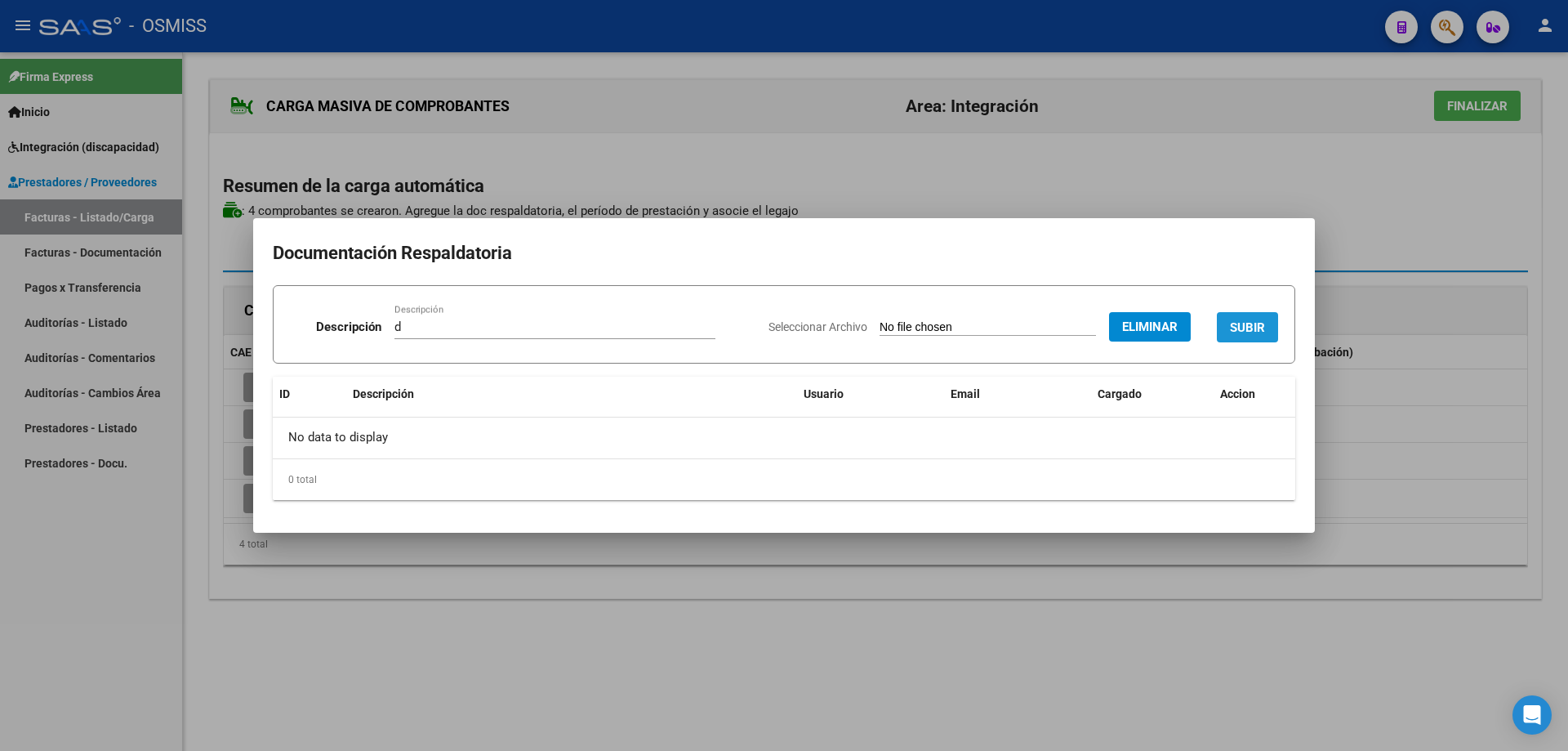
click at [1248, 322] on span "SUBIR" at bounding box center [1248, 327] width 35 height 14
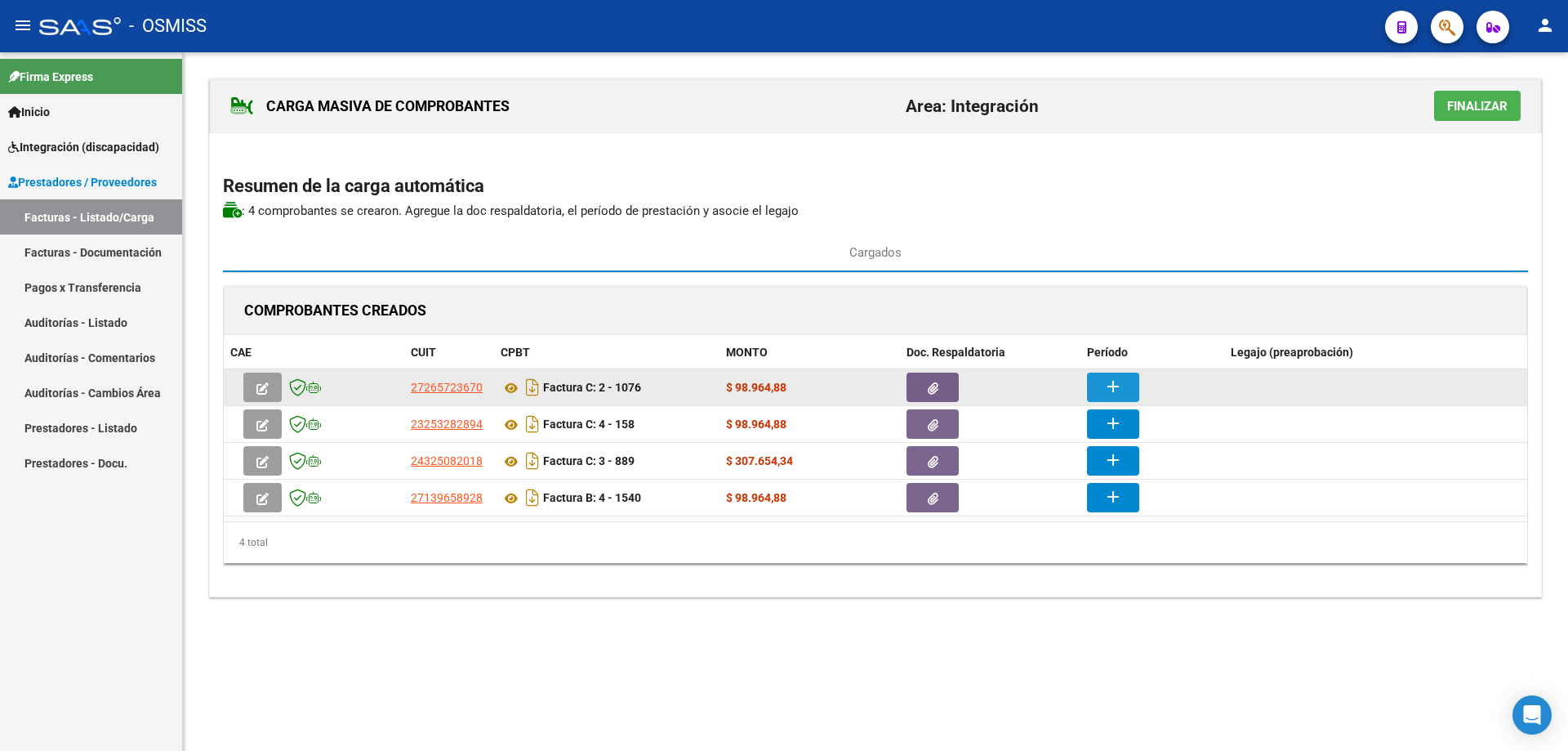
click at [1116, 381] on mat-icon "add" at bounding box center [1113, 387] width 19 height 19
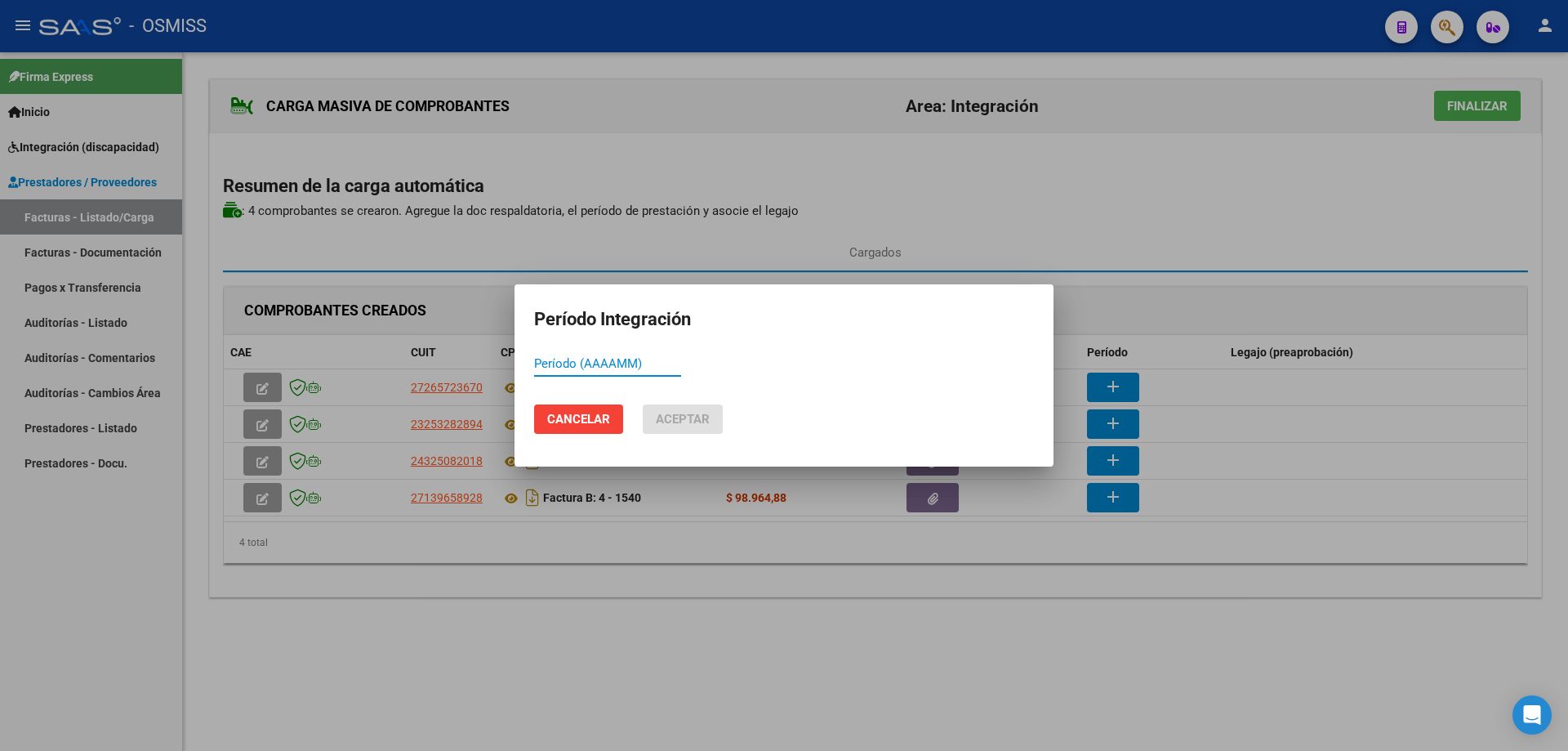
paste input "202509"
click at [667, 416] on span "Aceptar" at bounding box center [683, 418] width 54 height 14
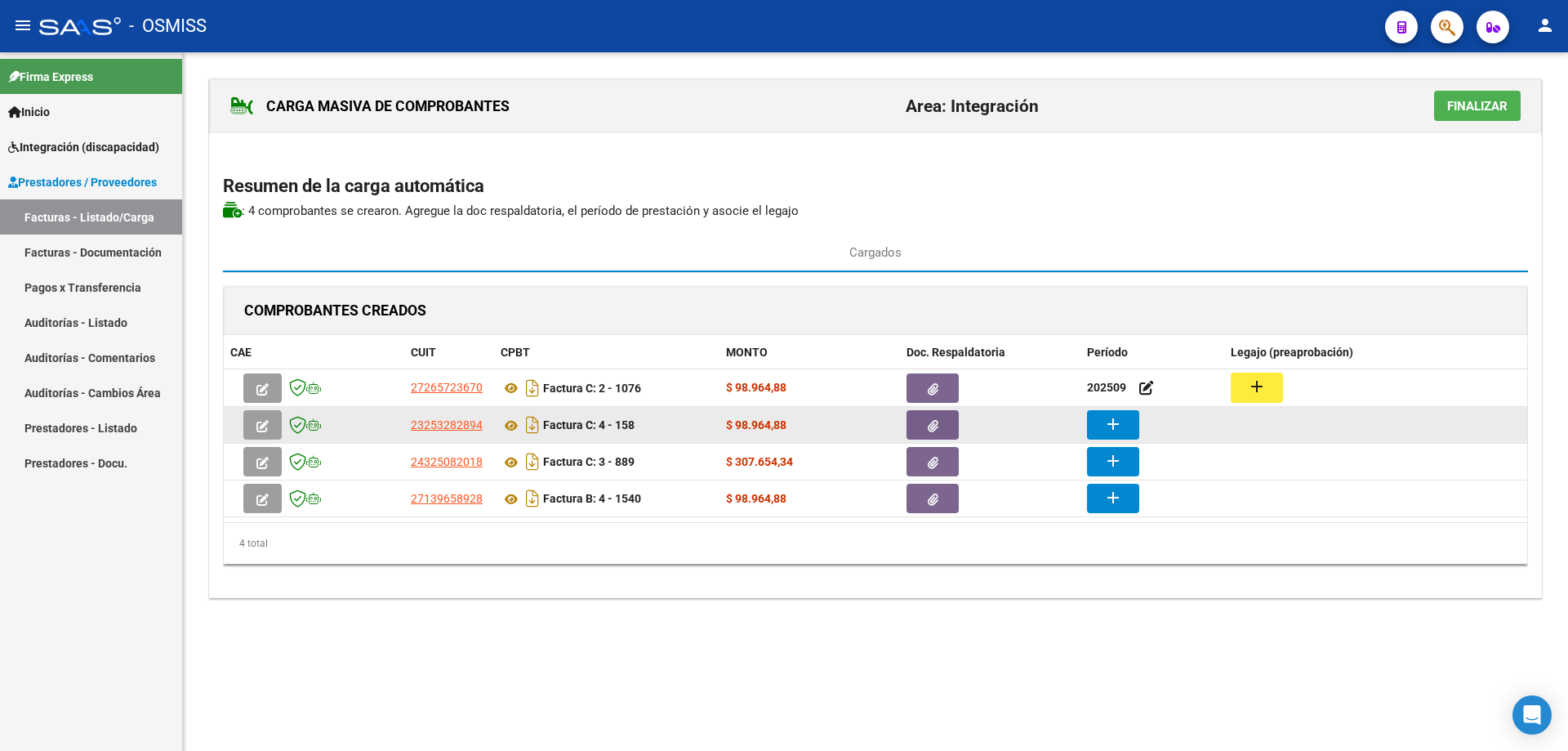
click at [1128, 424] on button "add" at bounding box center [1113, 425] width 53 height 30
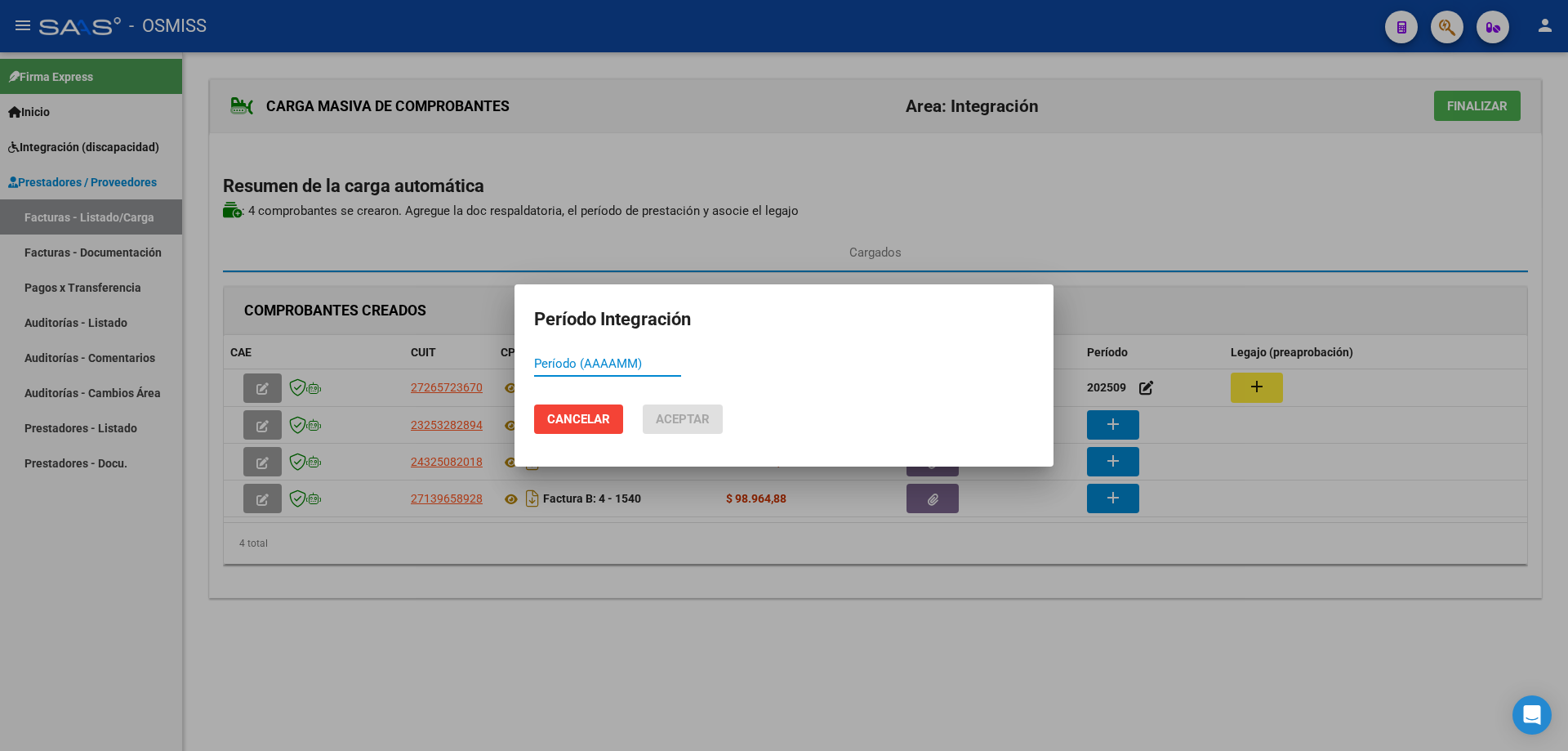
paste input "202509"
click at [675, 427] on button "Aceptar" at bounding box center [682, 419] width 80 height 30
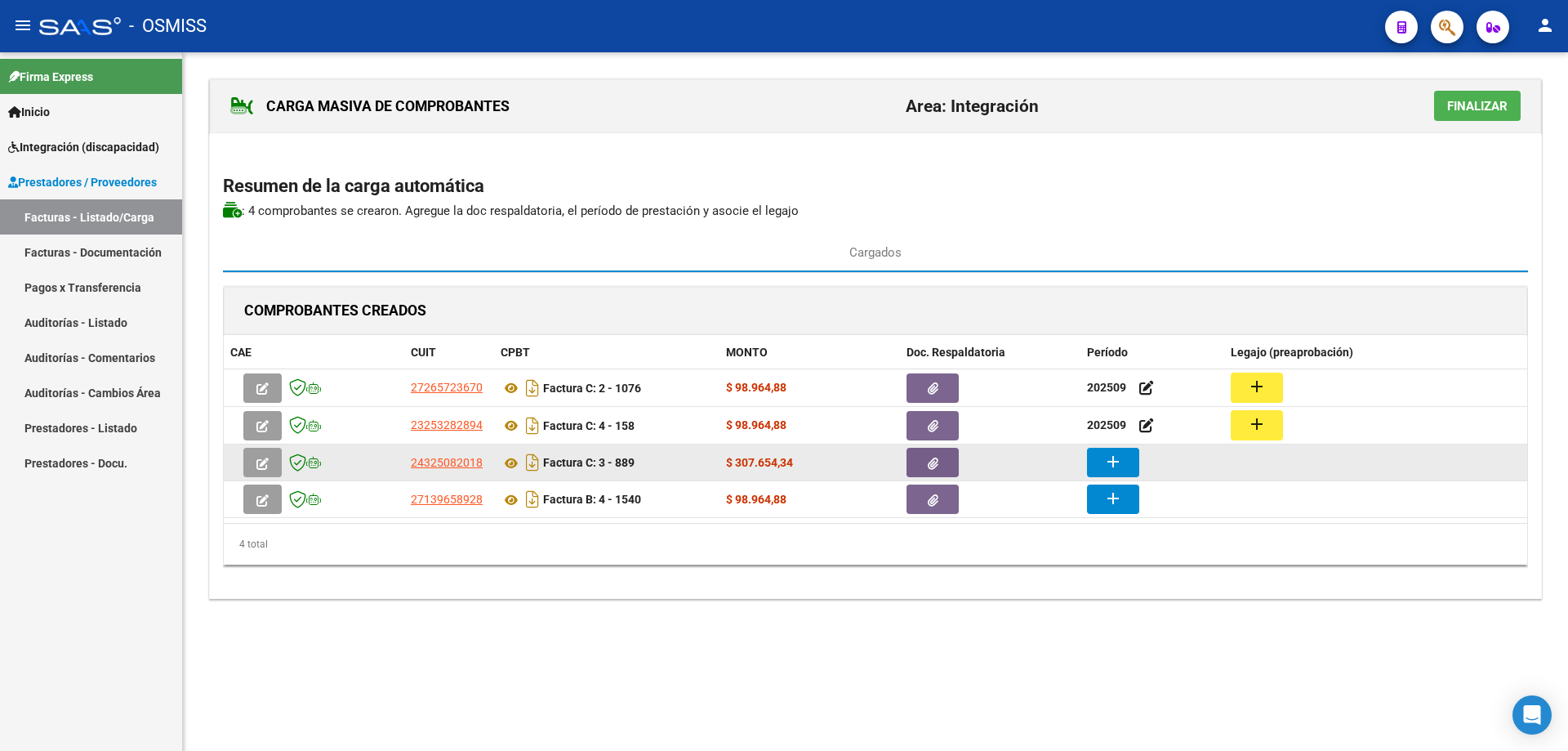
click at [1122, 468] on mat-icon "add" at bounding box center [1113, 461] width 19 height 19
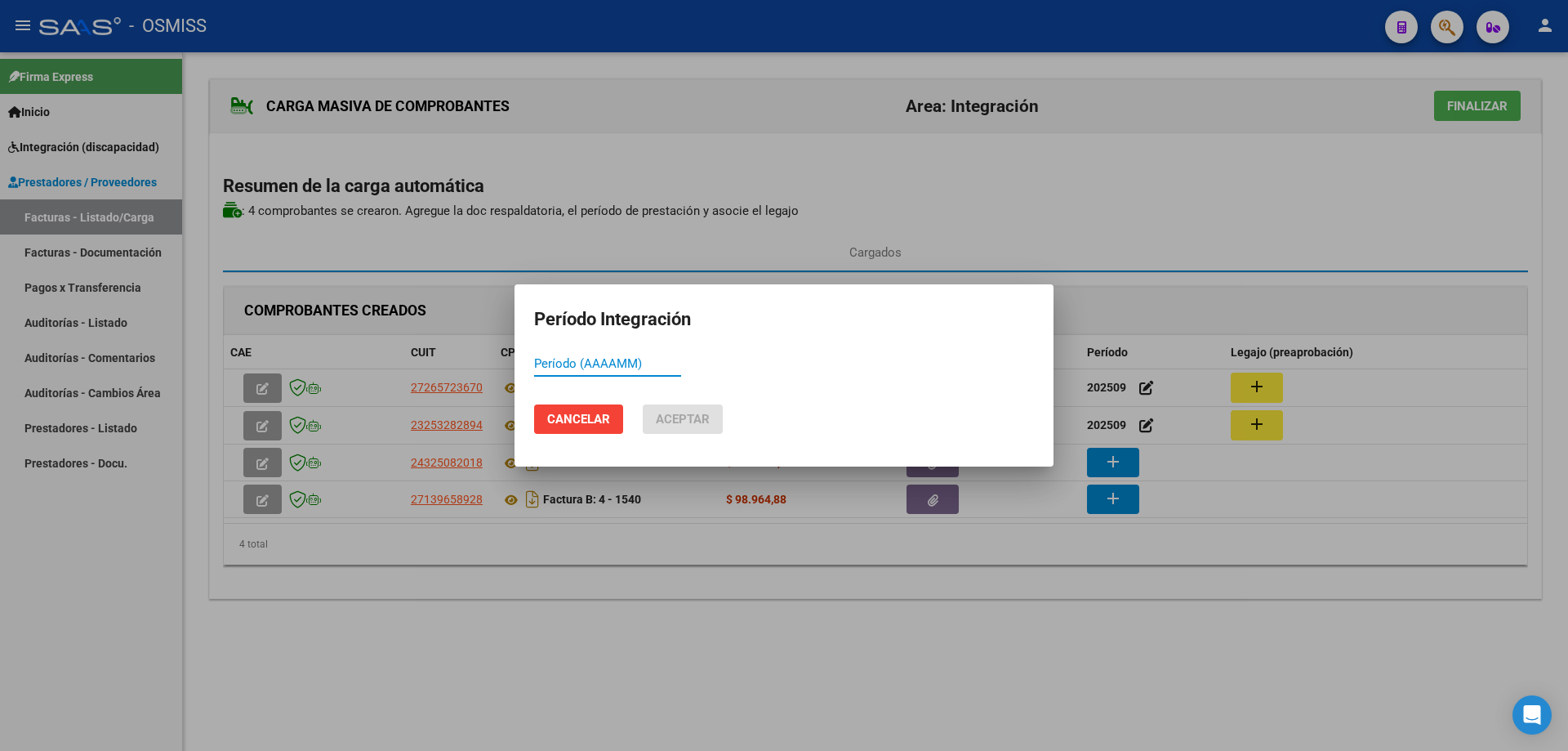
paste input "202509"
click at [700, 411] on span "Aceptar" at bounding box center [683, 418] width 54 height 14
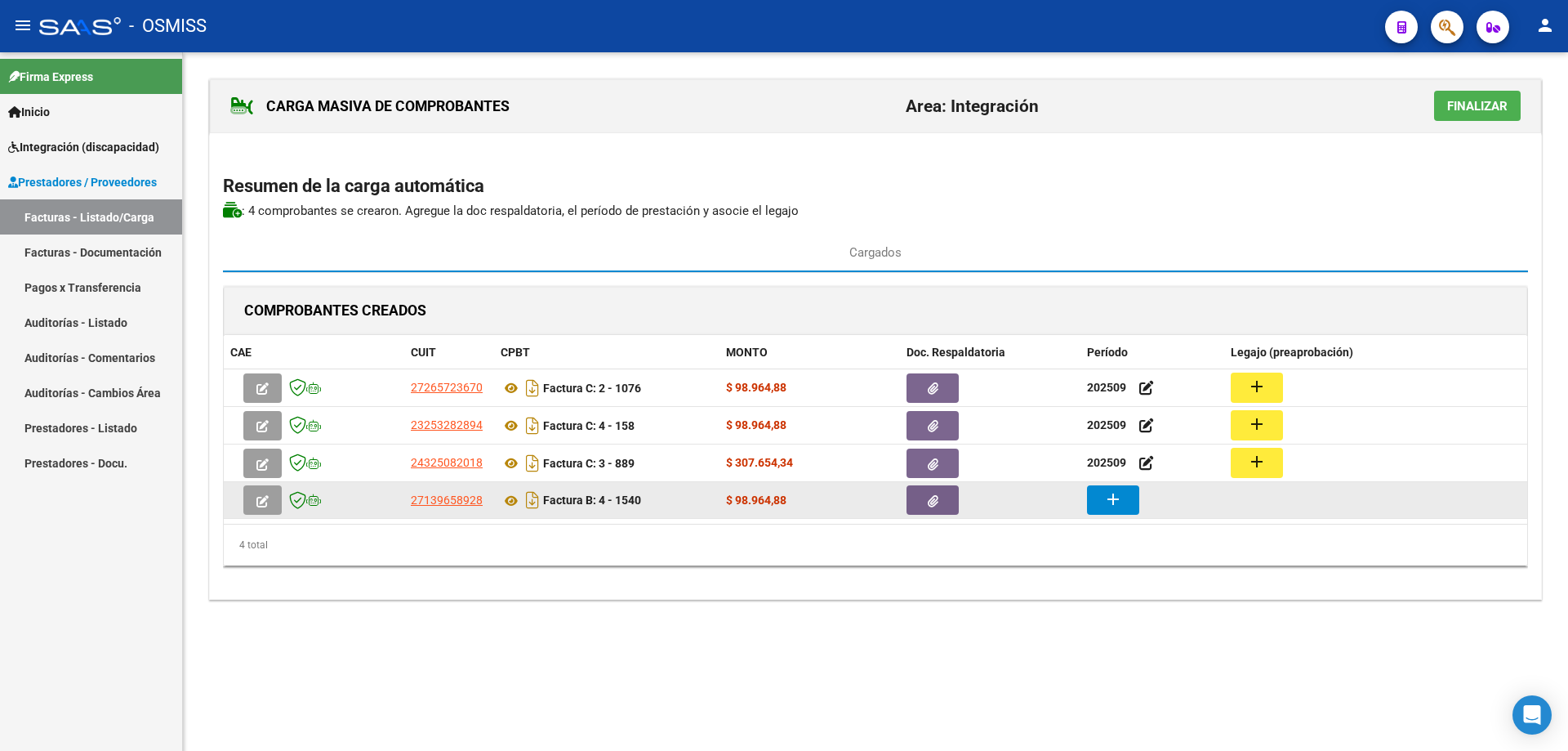
click at [1116, 501] on mat-icon "add" at bounding box center [1113, 499] width 19 height 19
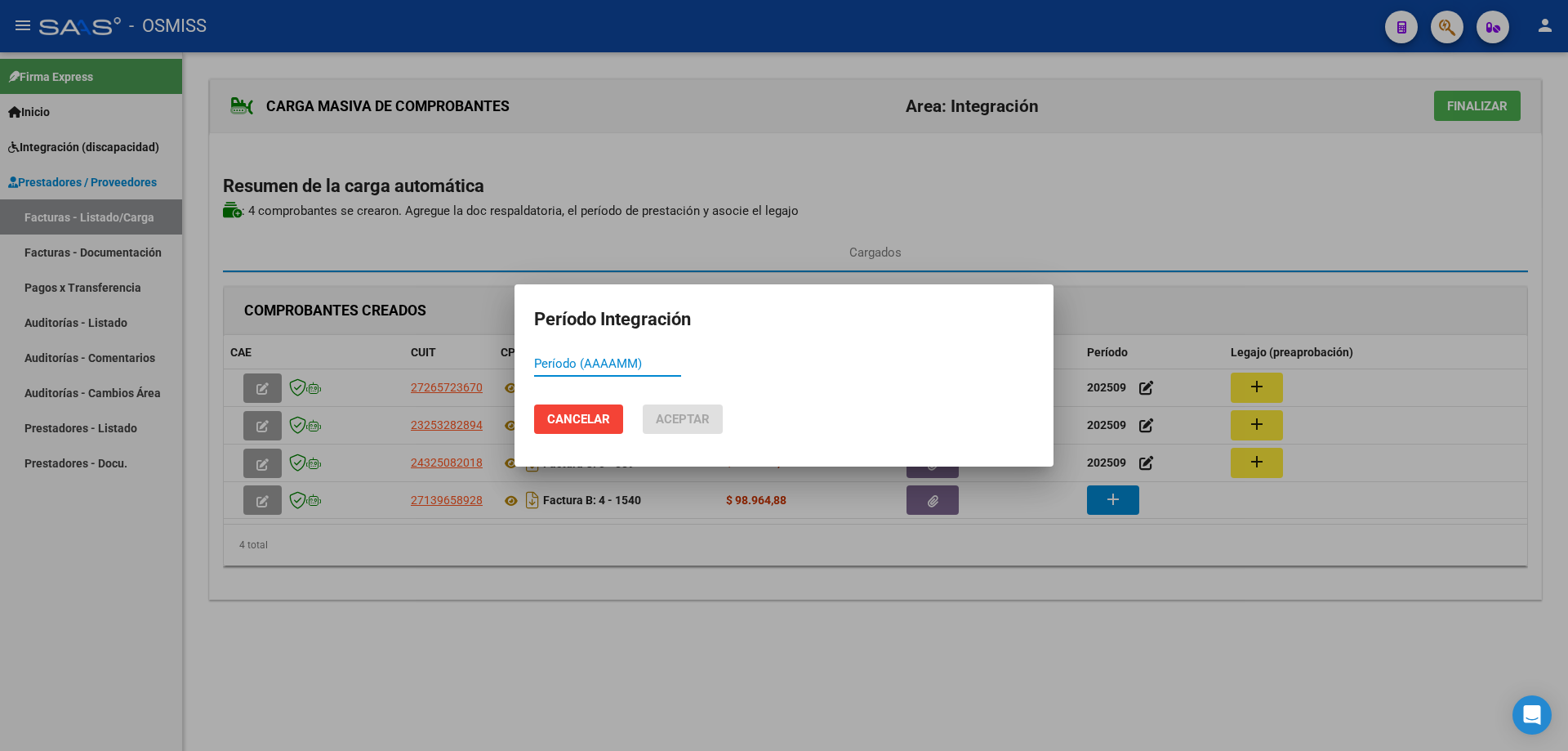
paste input "202509"
click at [693, 405] on button "Aceptar" at bounding box center [682, 419] width 80 height 30
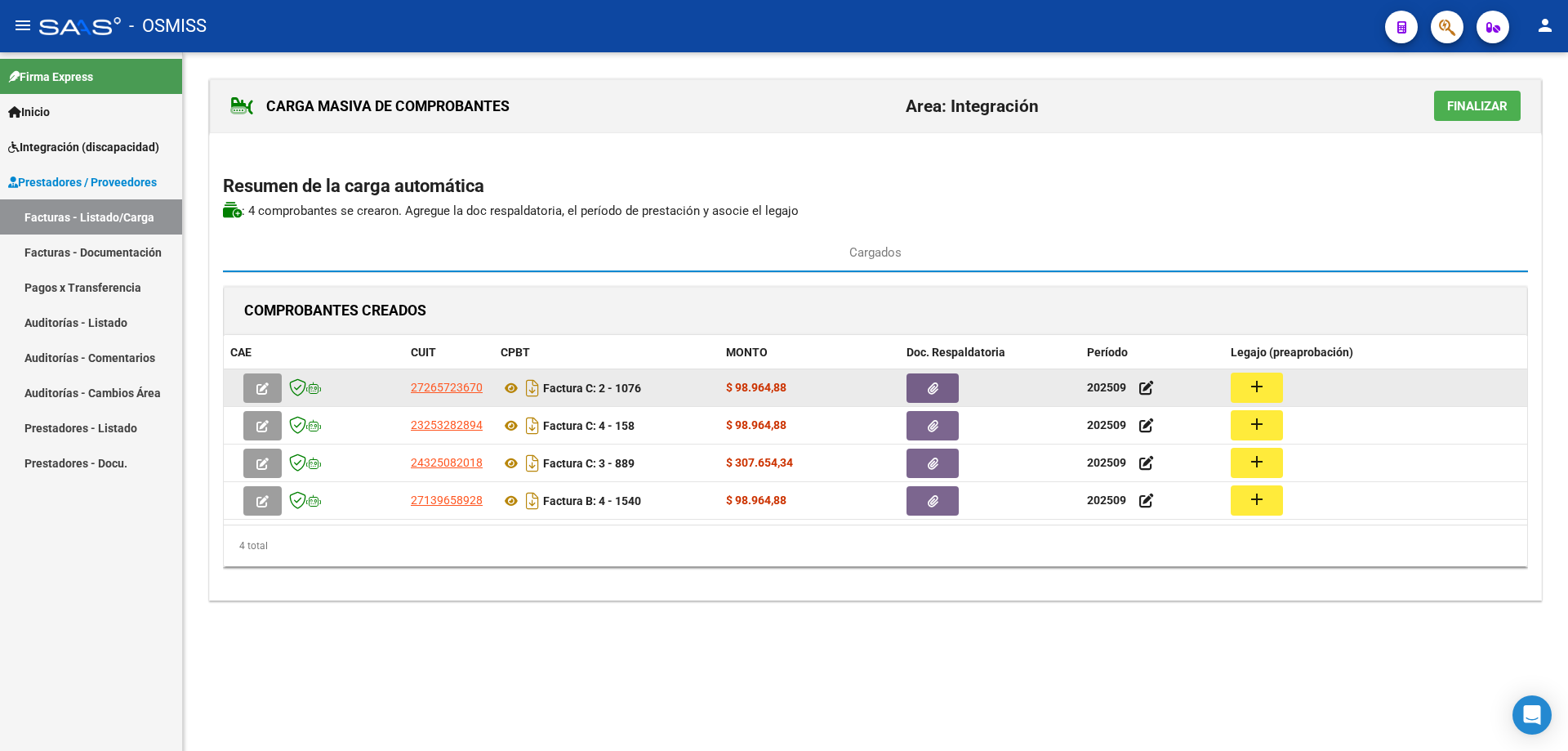
click at [1262, 386] on mat-icon "add" at bounding box center [1257, 387] width 19 height 19
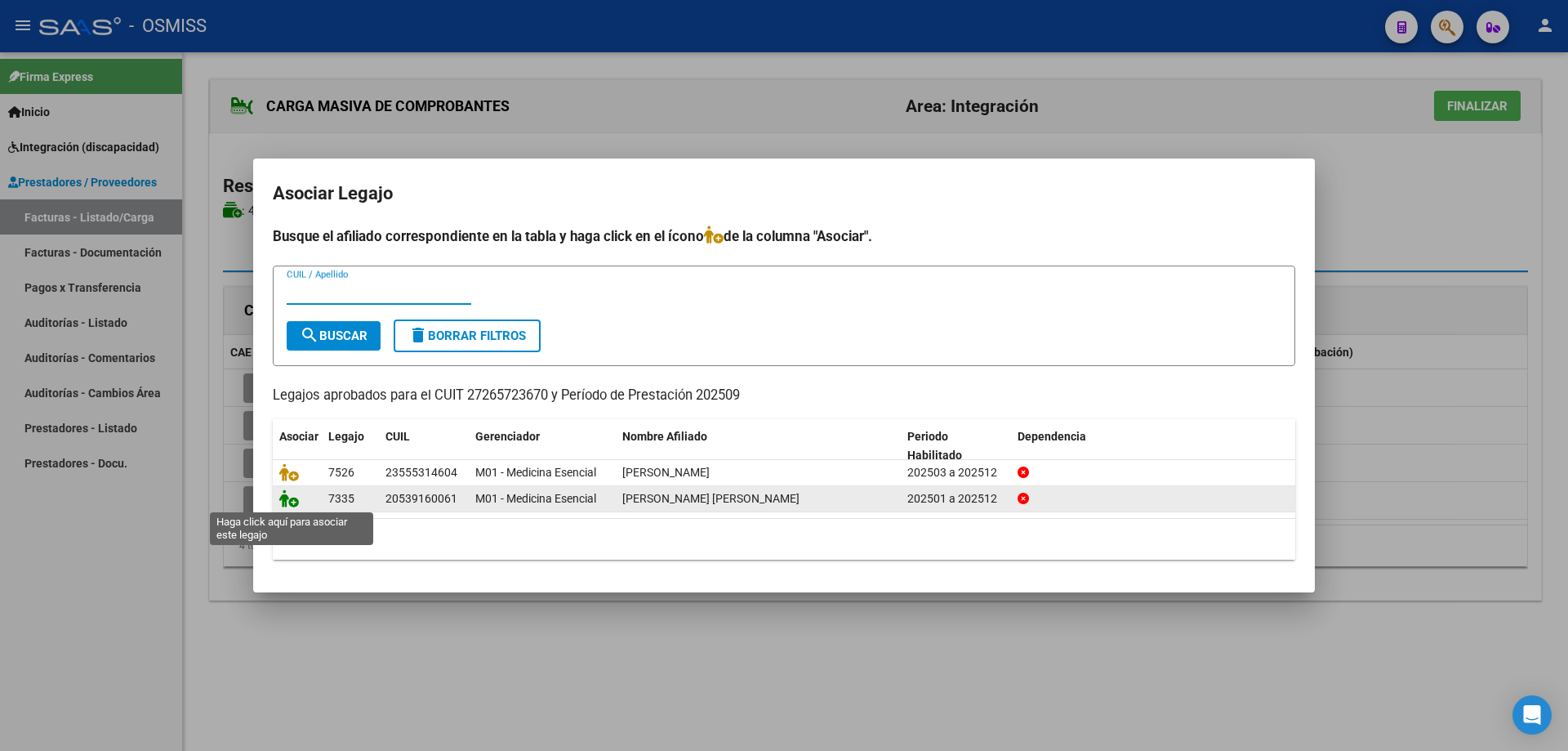
click at [293, 505] on icon at bounding box center [289, 498] width 19 height 18
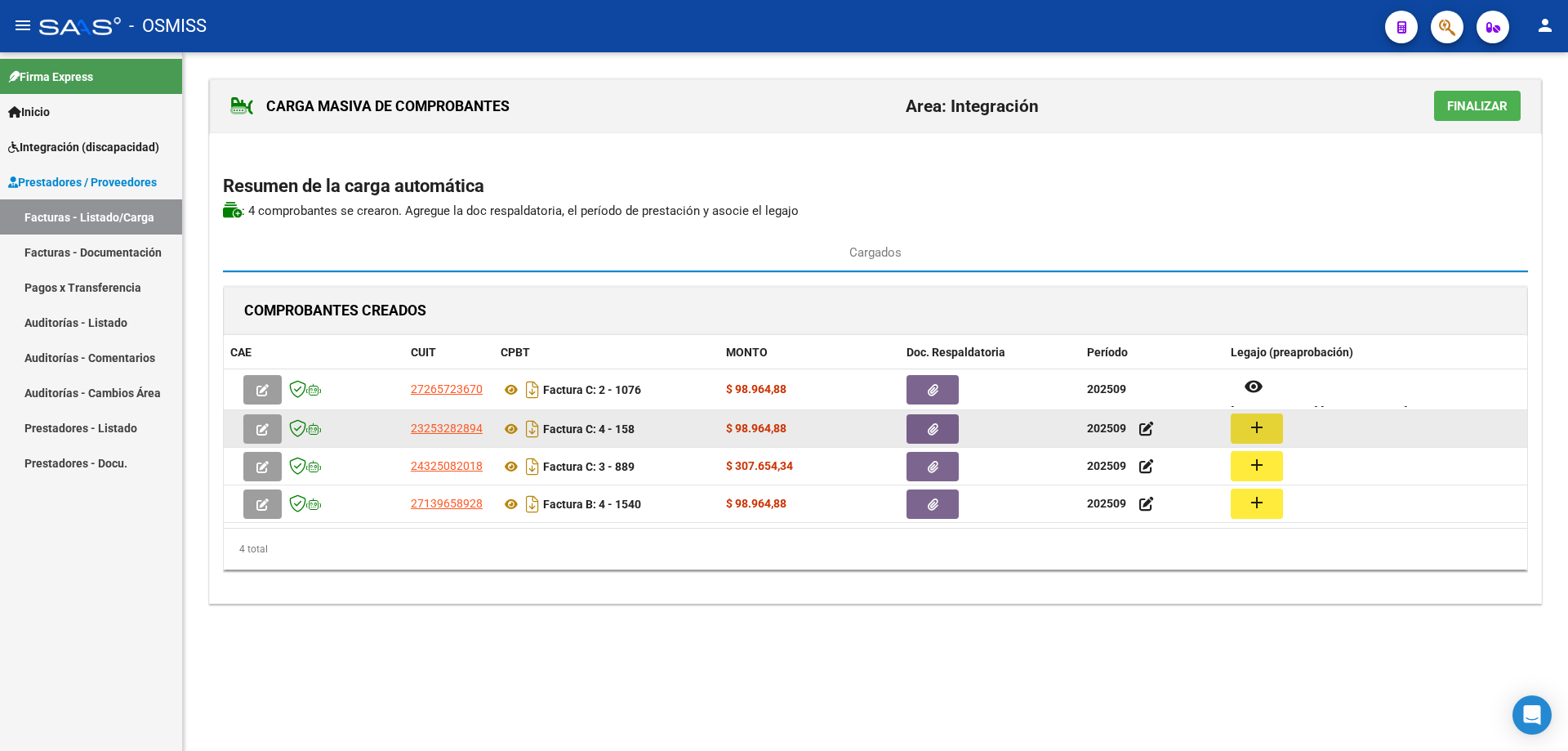
click at [1243, 428] on button "add" at bounding box center [1257, 429] width 53 height 31
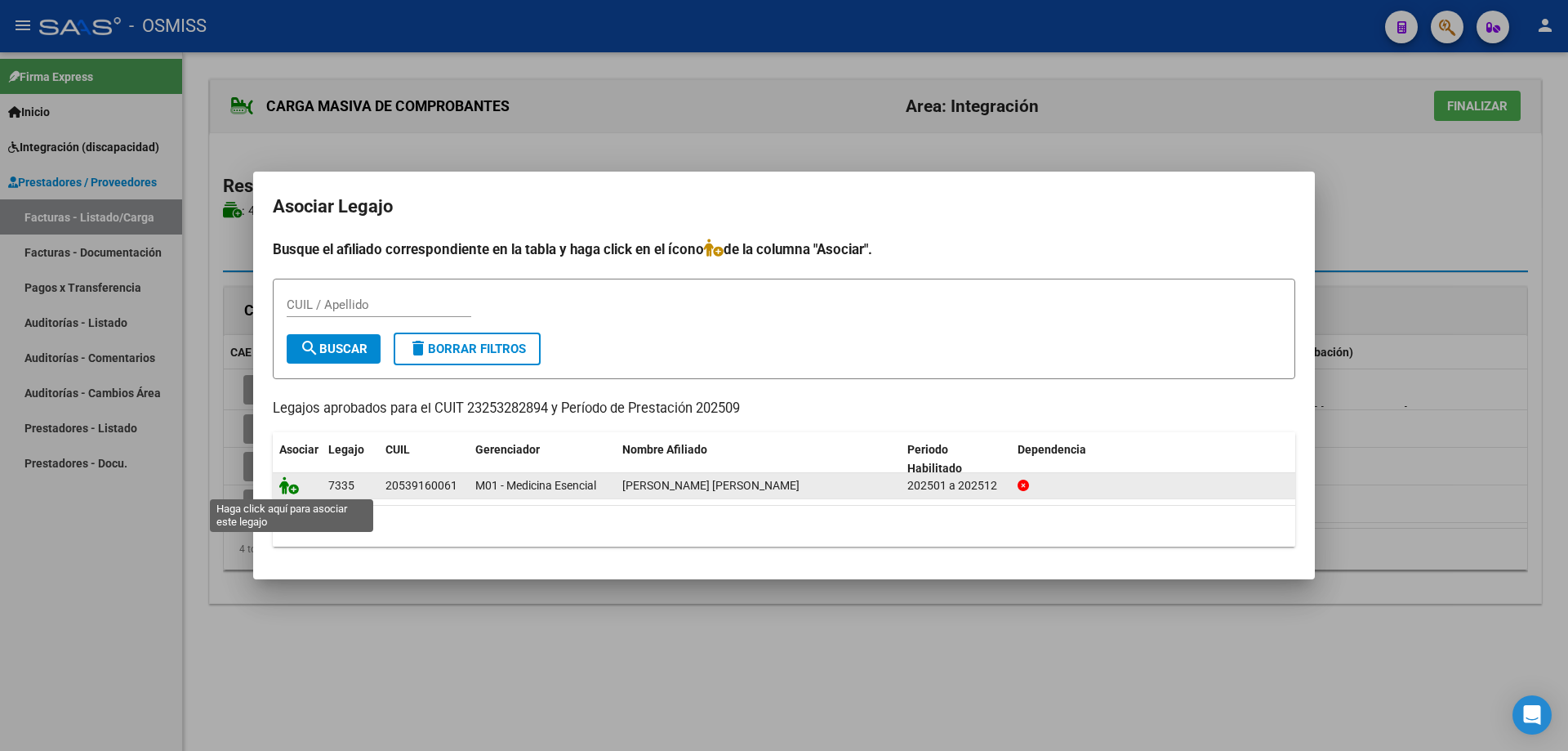
click at [287, 482] on icon at bounding box center [289, 485] width 19 height 18
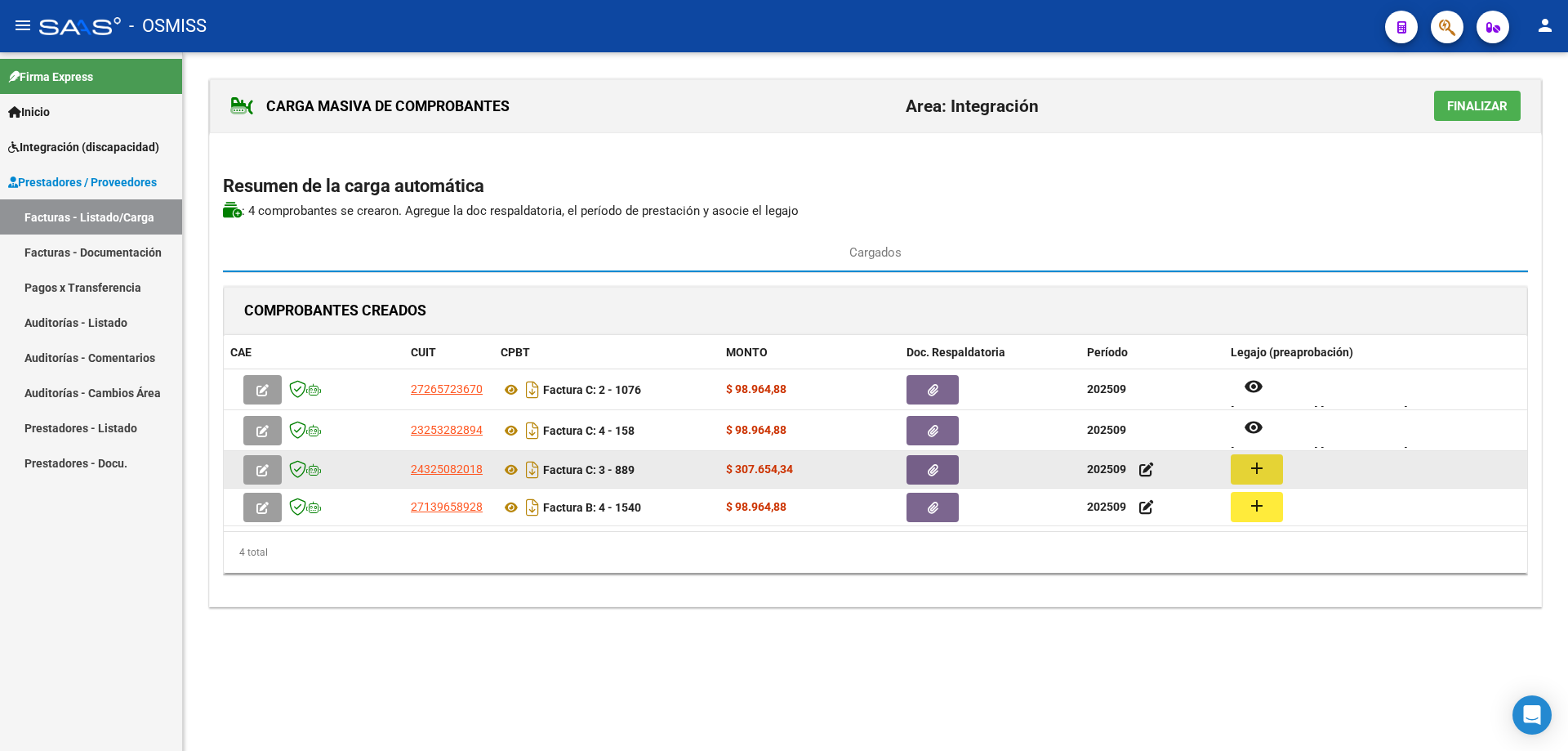
click at [1252, 466] on mat-icon "add" at bounding box center [1257, 468] width 19 height 19
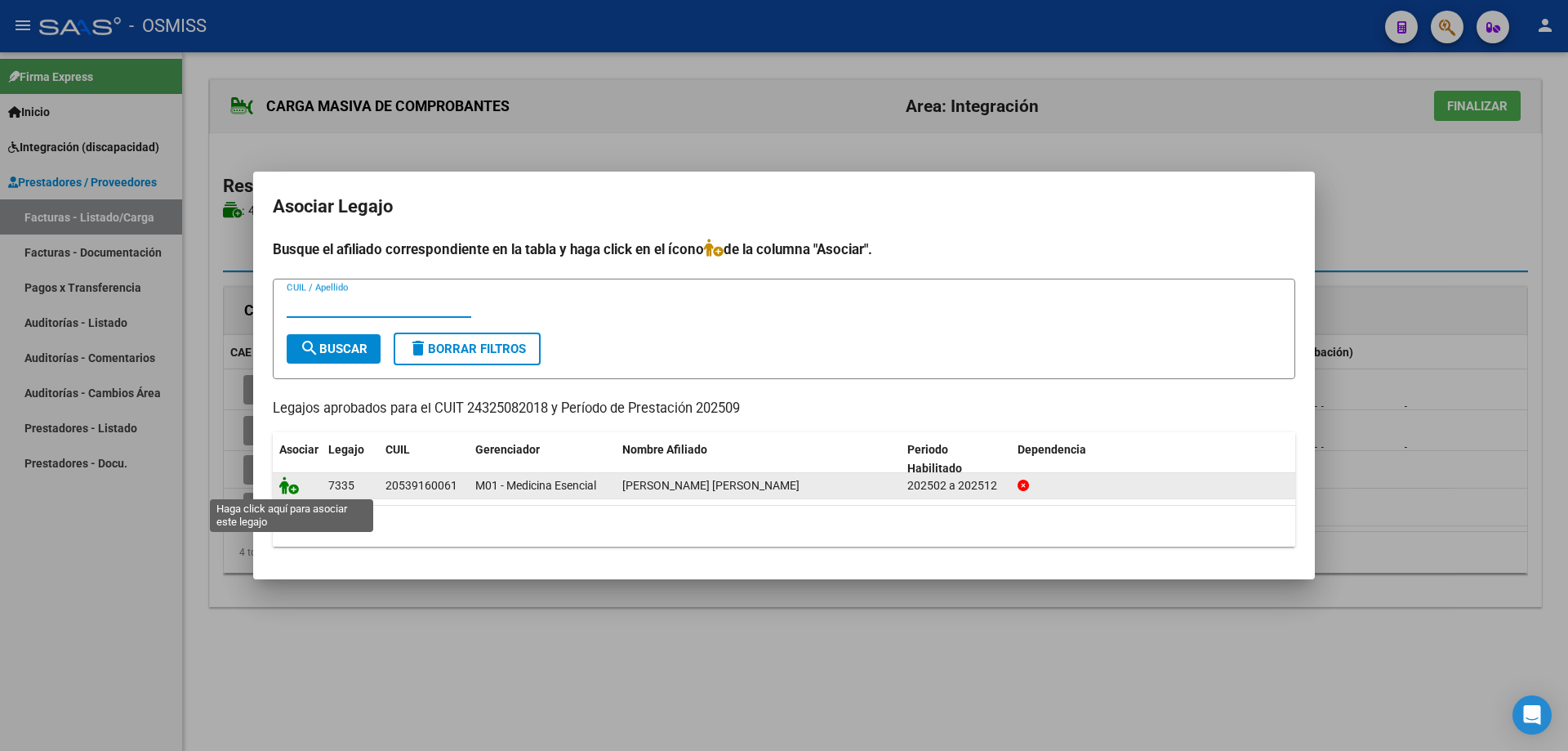
click at [289, 482] on icon at bounding box center [289, 485] width 19 height 18
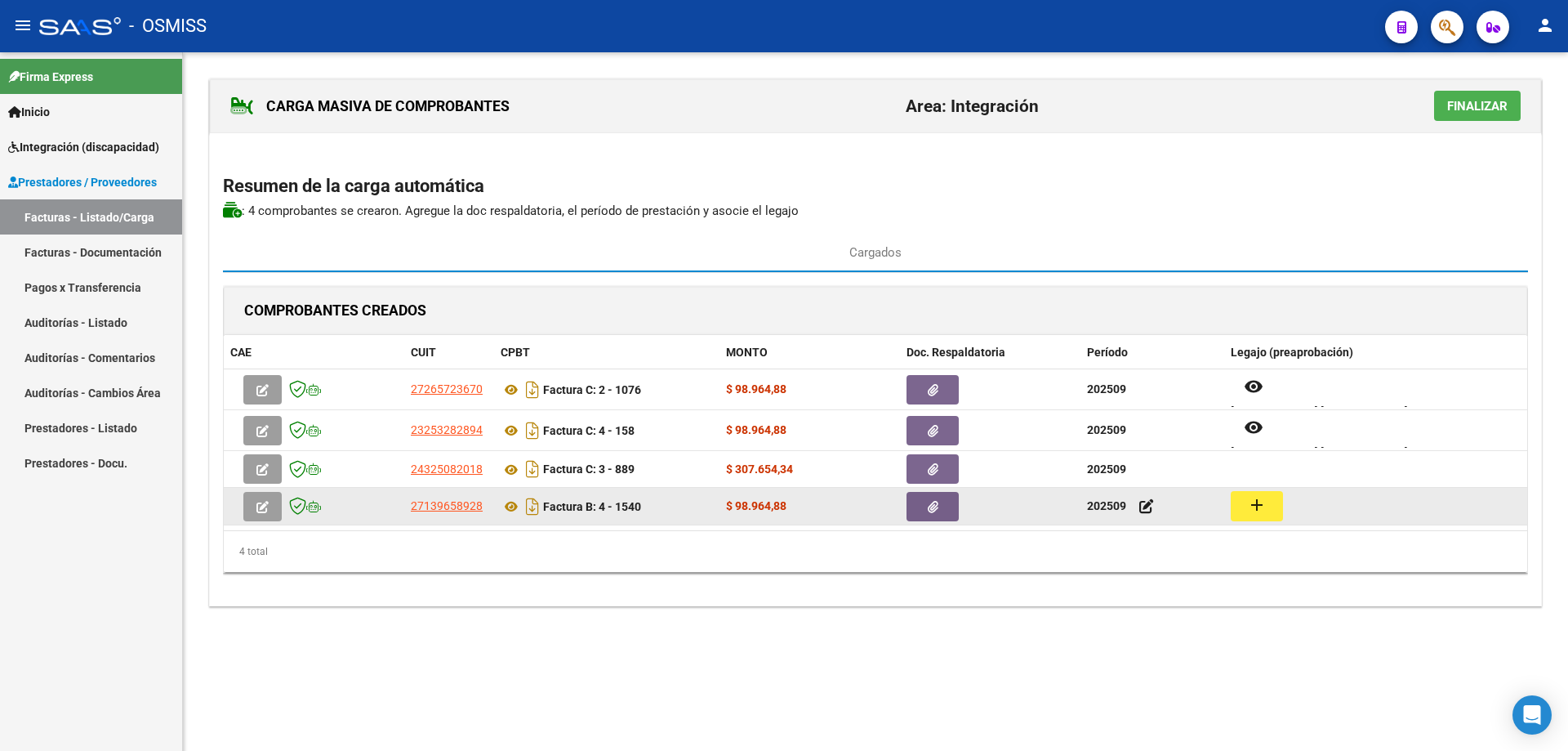
click at [1259, 499] on button "add" at bounding box center [1257, 506] width 53 height 31
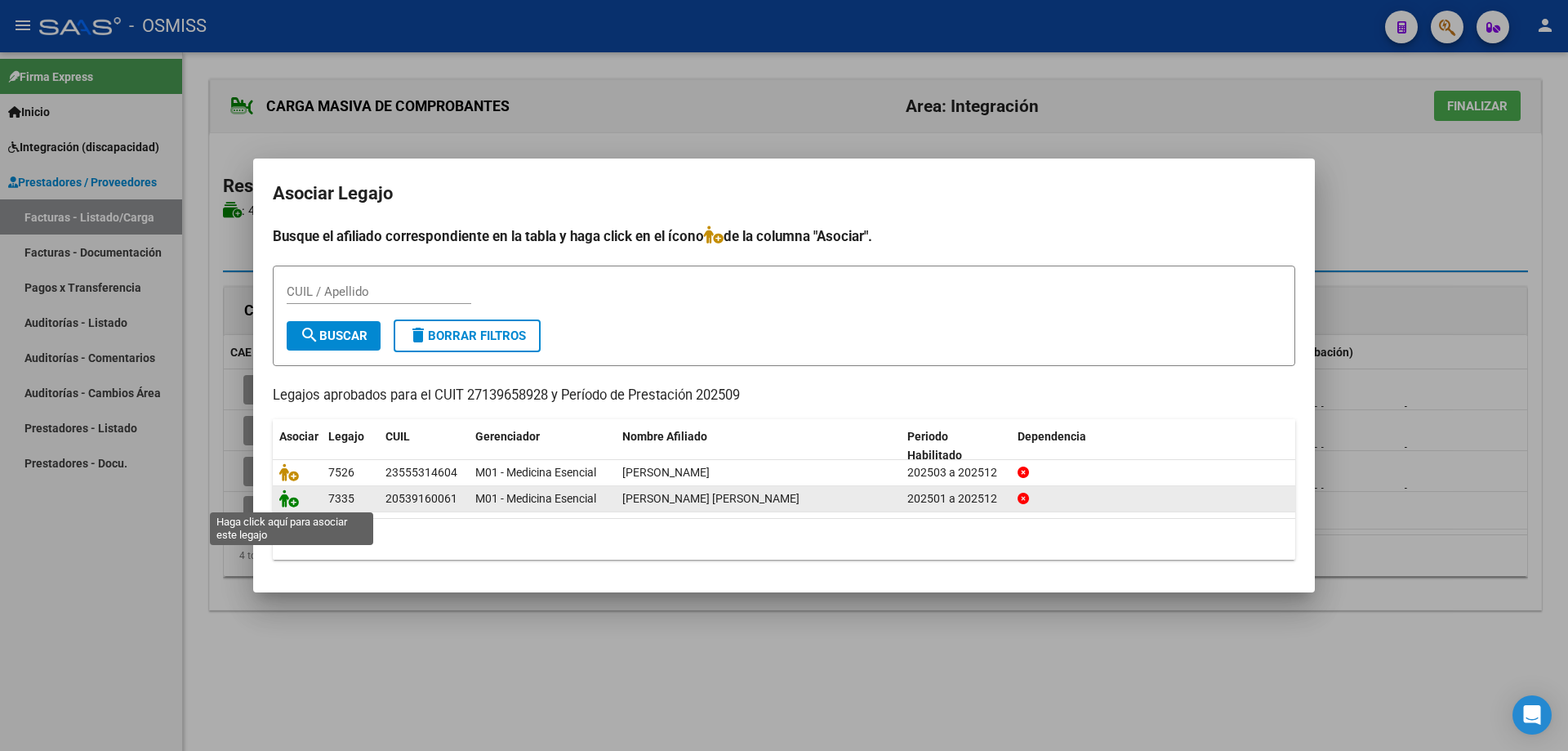
click at [286, 498] on icon at bounding box center [289, 498] width 19 height 18
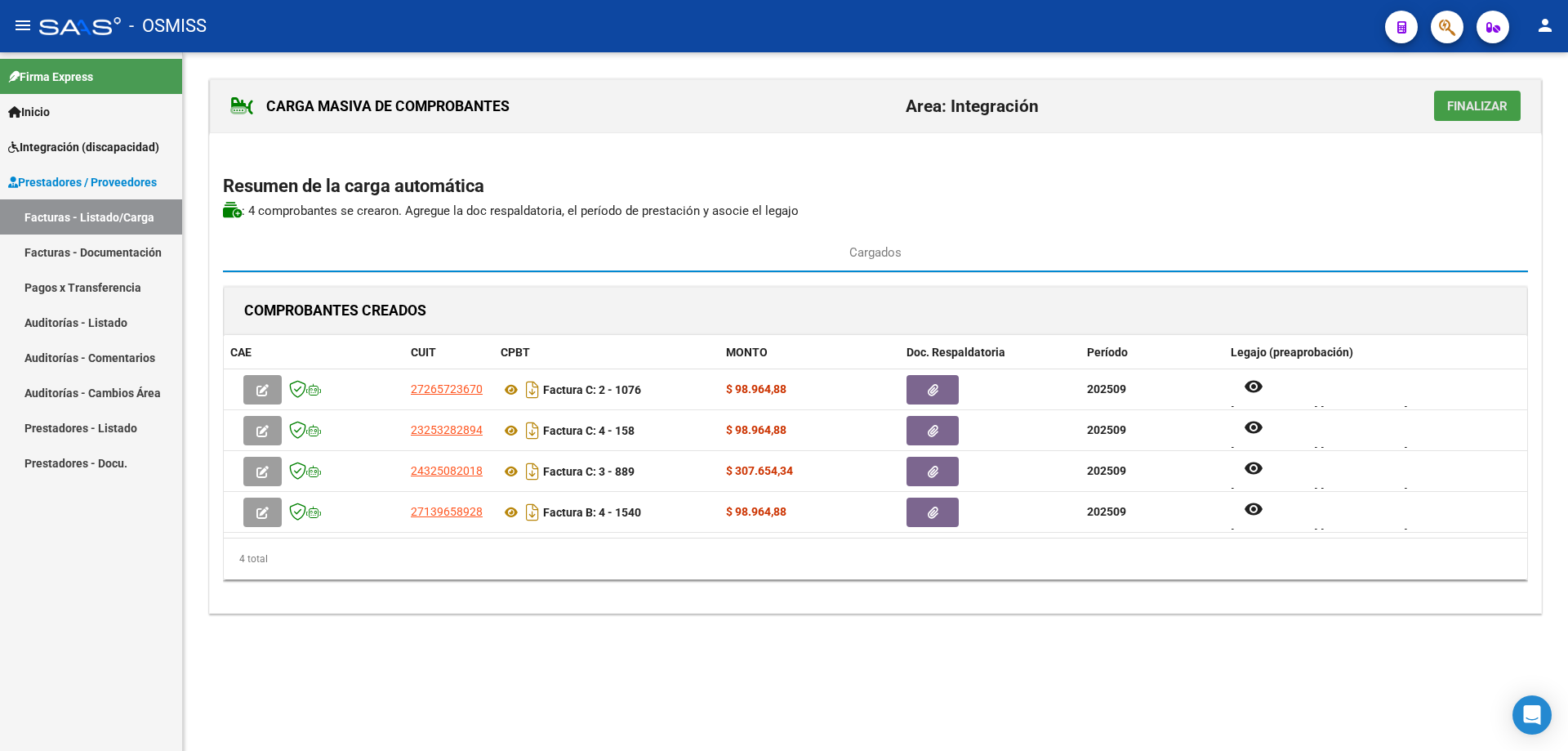
click at [1475, 106] on span "Finalizar" at bounding box center [1477, 106] width 60 height 14
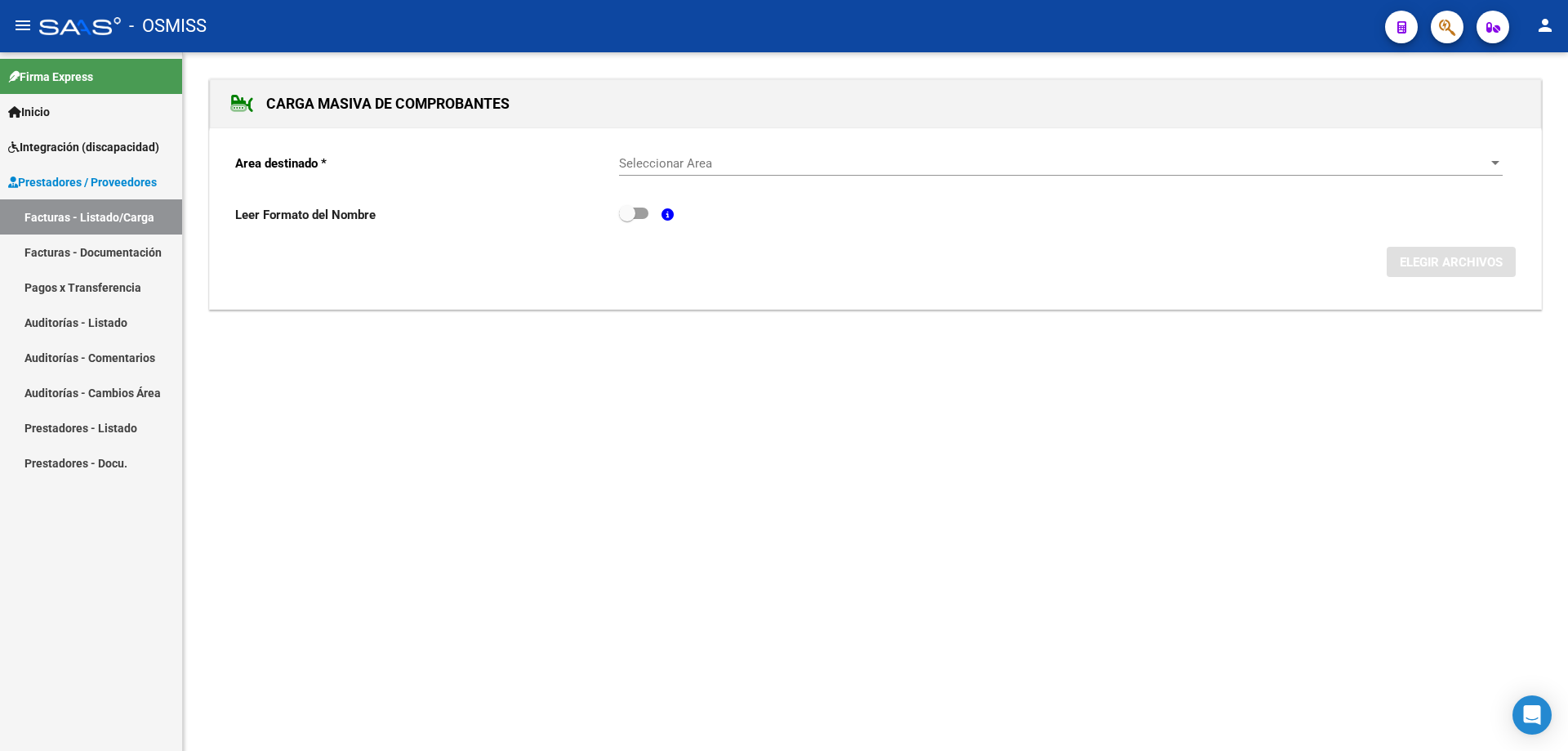
click at [766, 172] on div "Seleccionar Area Seleccionar Area" at bounding box center [1062, 158] width 884 height 35
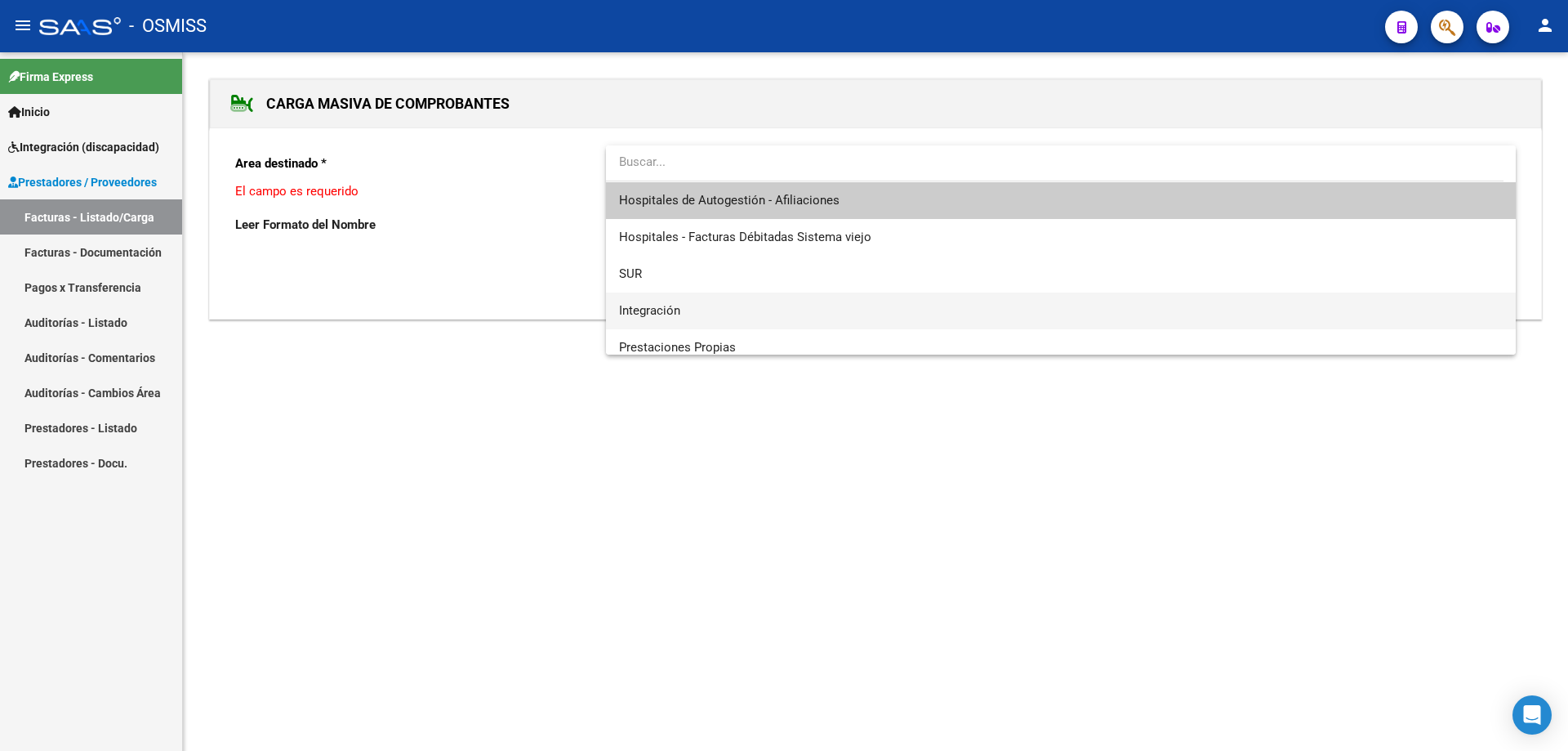
click at [723, 302] on span "Integración" at bounding box center [1062, 311] width 884 height 36
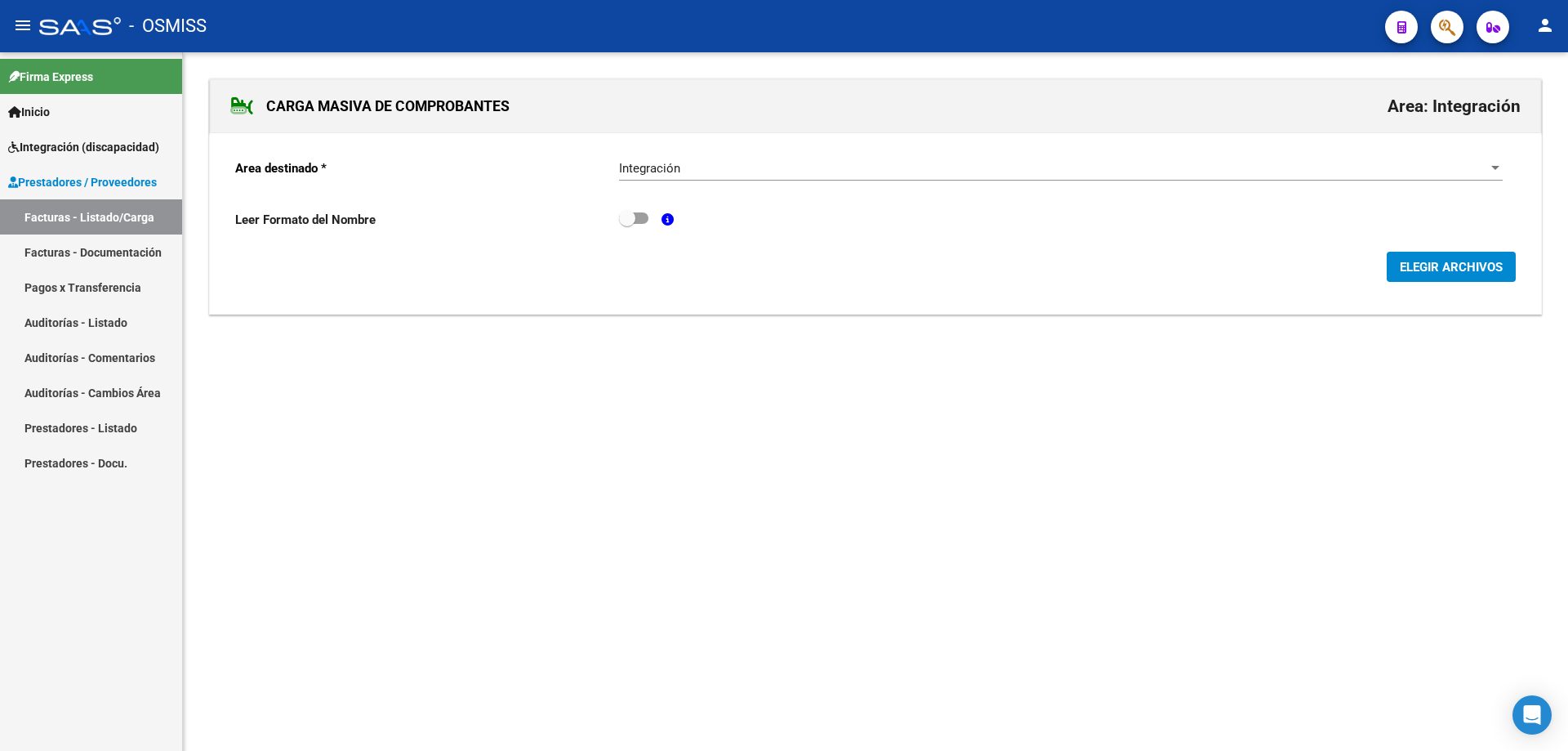
click at [1438, 251] on form "Area destinado * Integración Seleccionar Area Leer Formato del Nombre ELEGIR AR…" at bounding box center [876, 214] width 1281 height 137
click at [1434, 266] on span "ELEGIR ARCHIVOS" at bounding box center [1451, 267] width 103 height 14
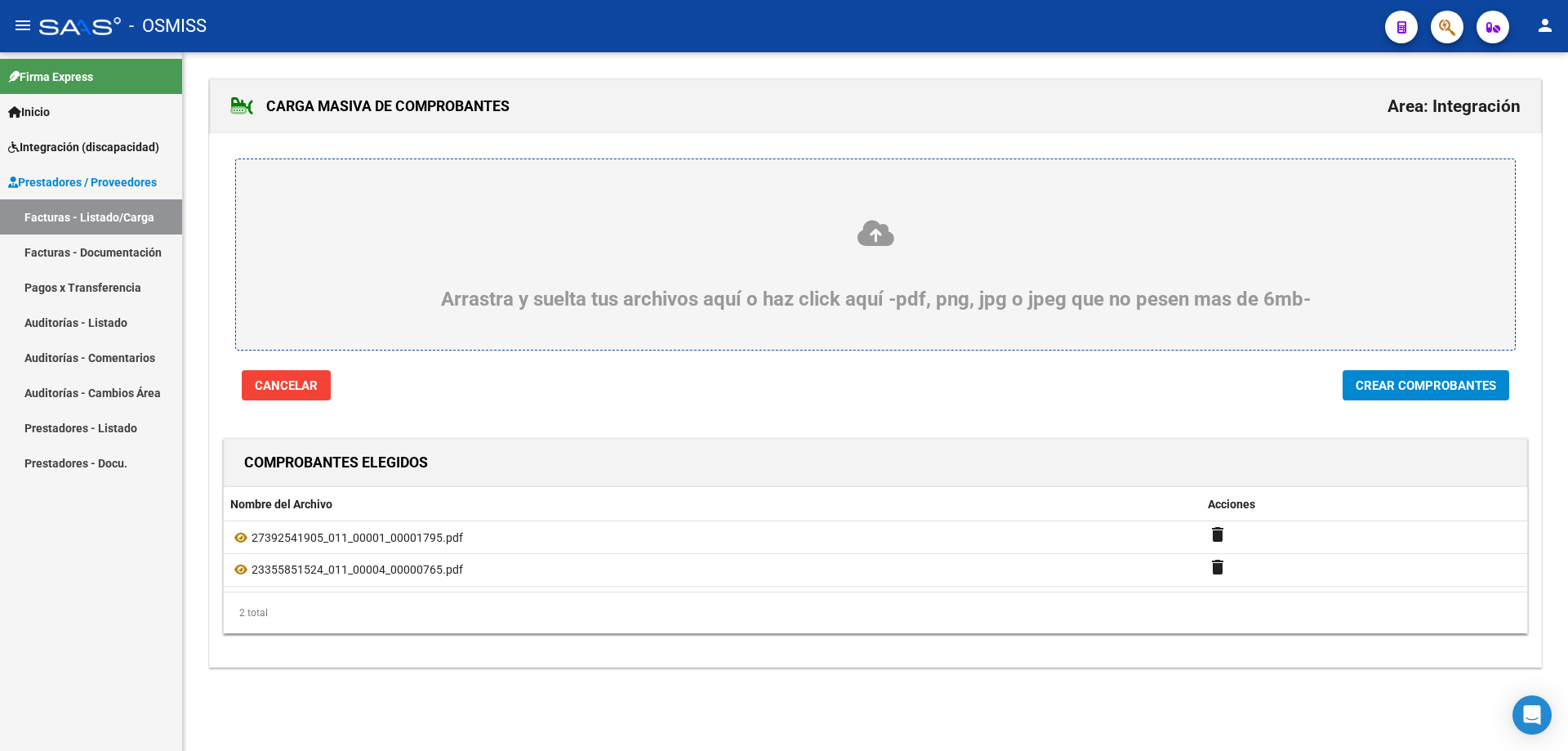
click at [1460, 398] on button "Crear Comprobantes" at bounding box center [1426, 386] width 167 height 31
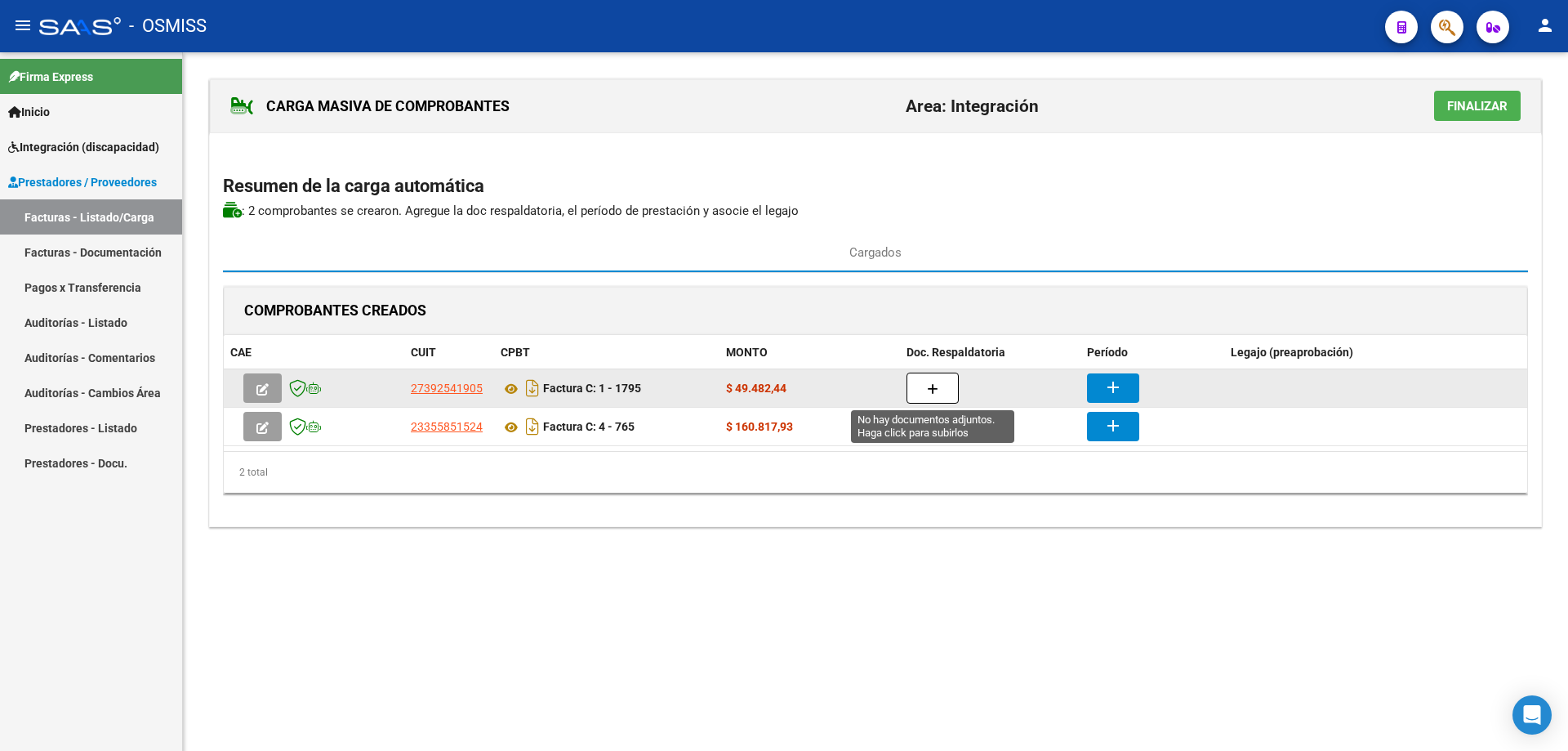
click at [948, 381] on button "button" at bounding box center [933, 387] width 53 height 31
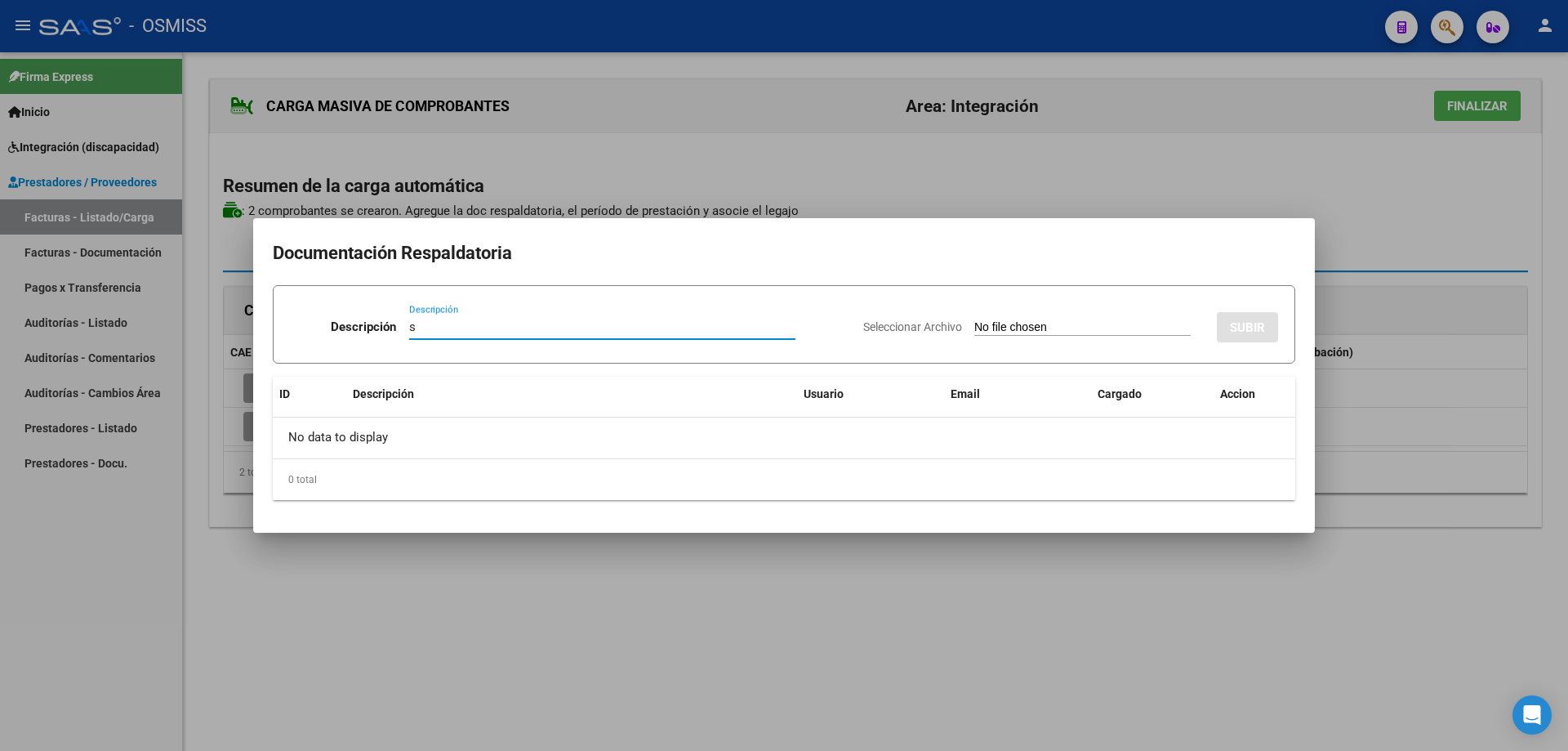
click at [974, 324] on input "Seleccionar Archivo" at bounding box center [1083, 328] width 217 height 15
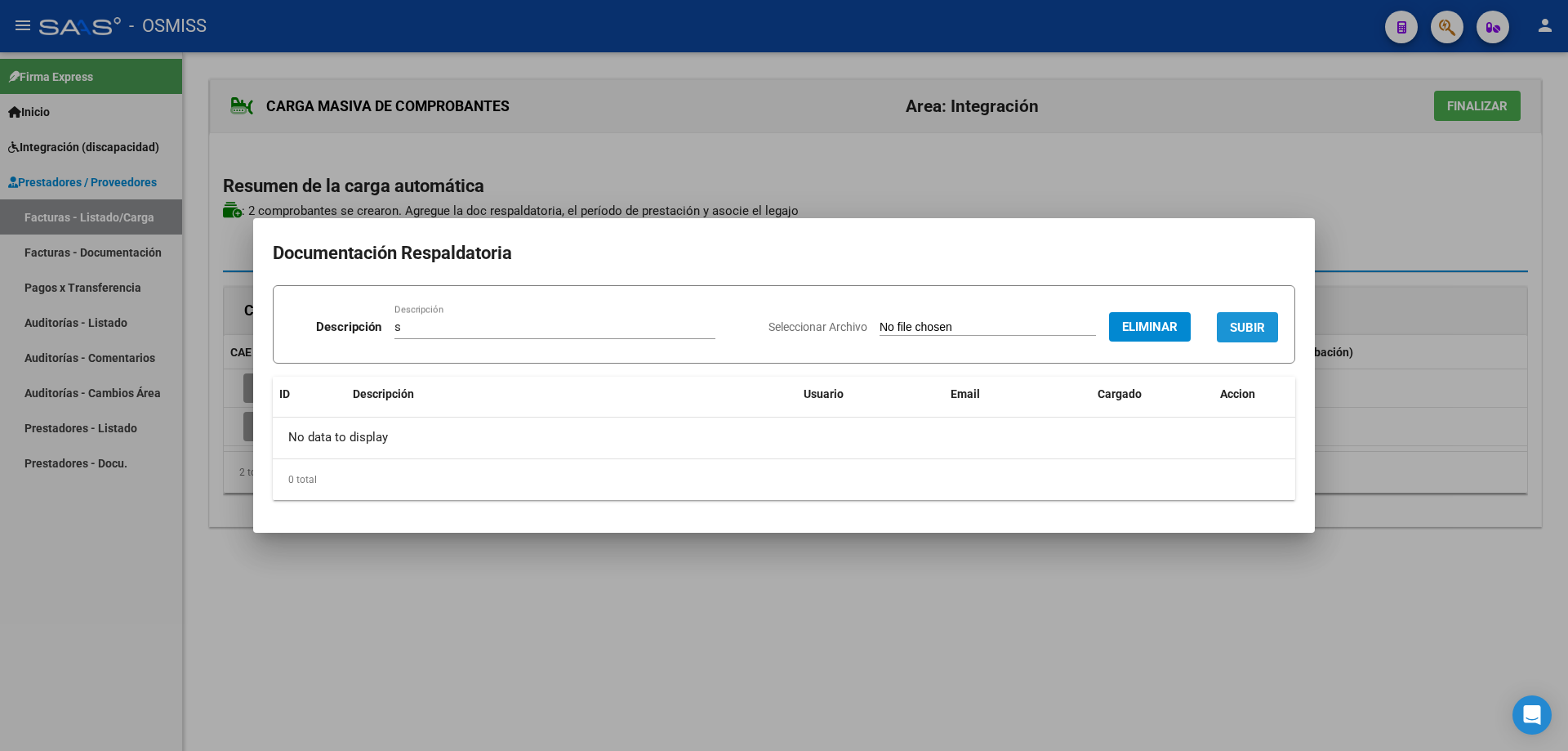
click at [1239, 317] on button "SUBIR" at bounding box center [1248, 327] width 61 height 31
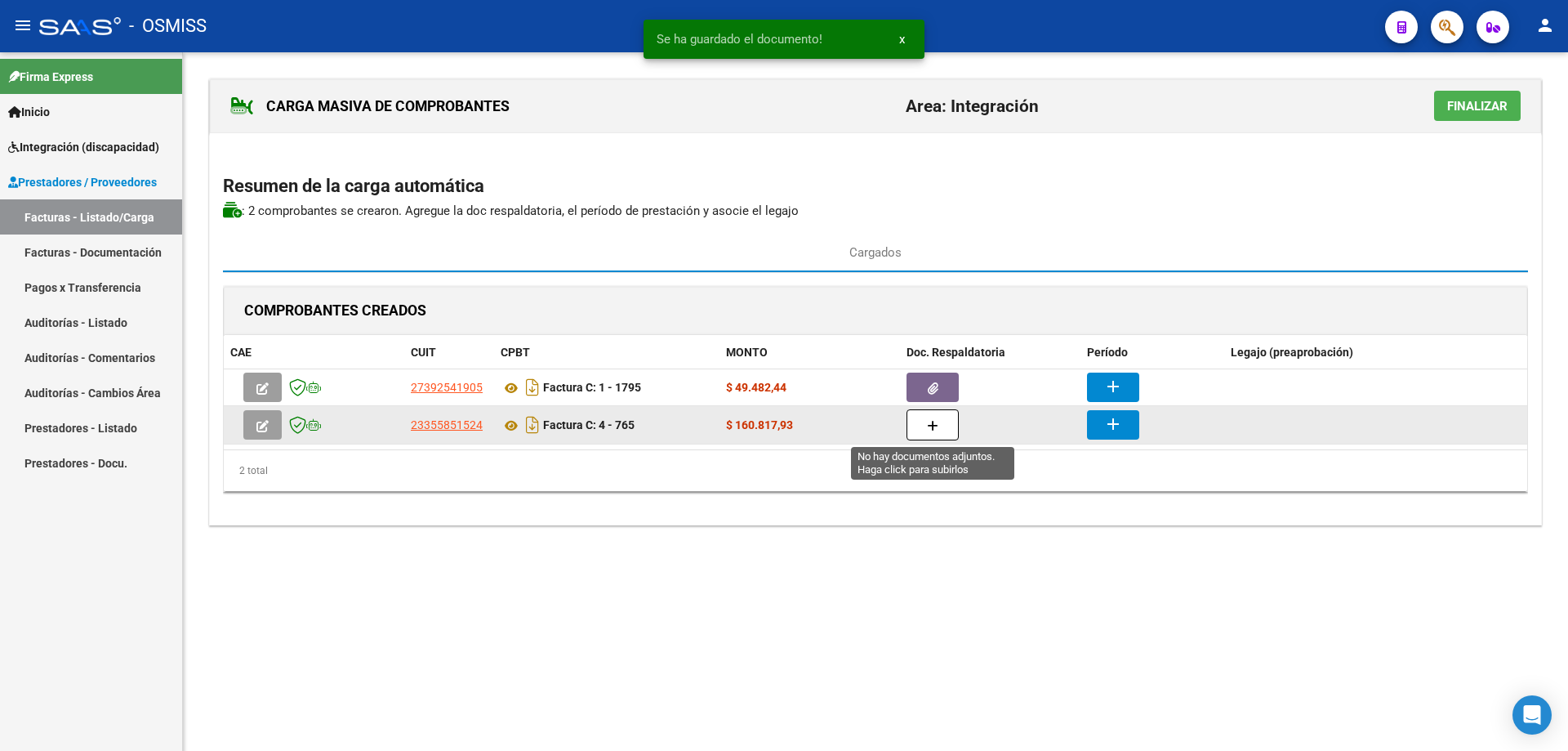
click at [938, 425] on icon "button" at bounding box center [933, 426] width 12 height 12
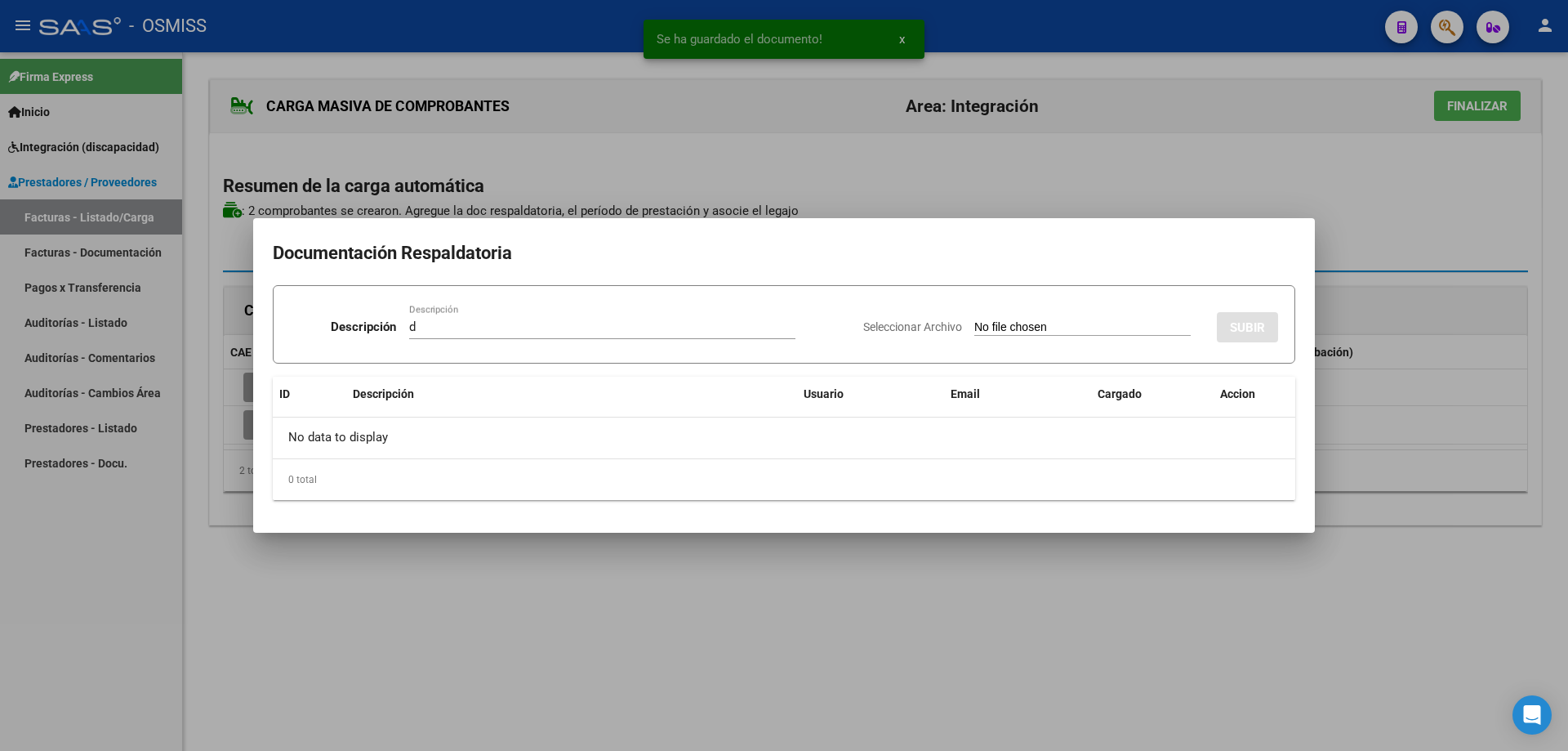
click at [974, 324] on input "Seleccionar Archivo" at bounding box center [1083, 328] width 217 height 15
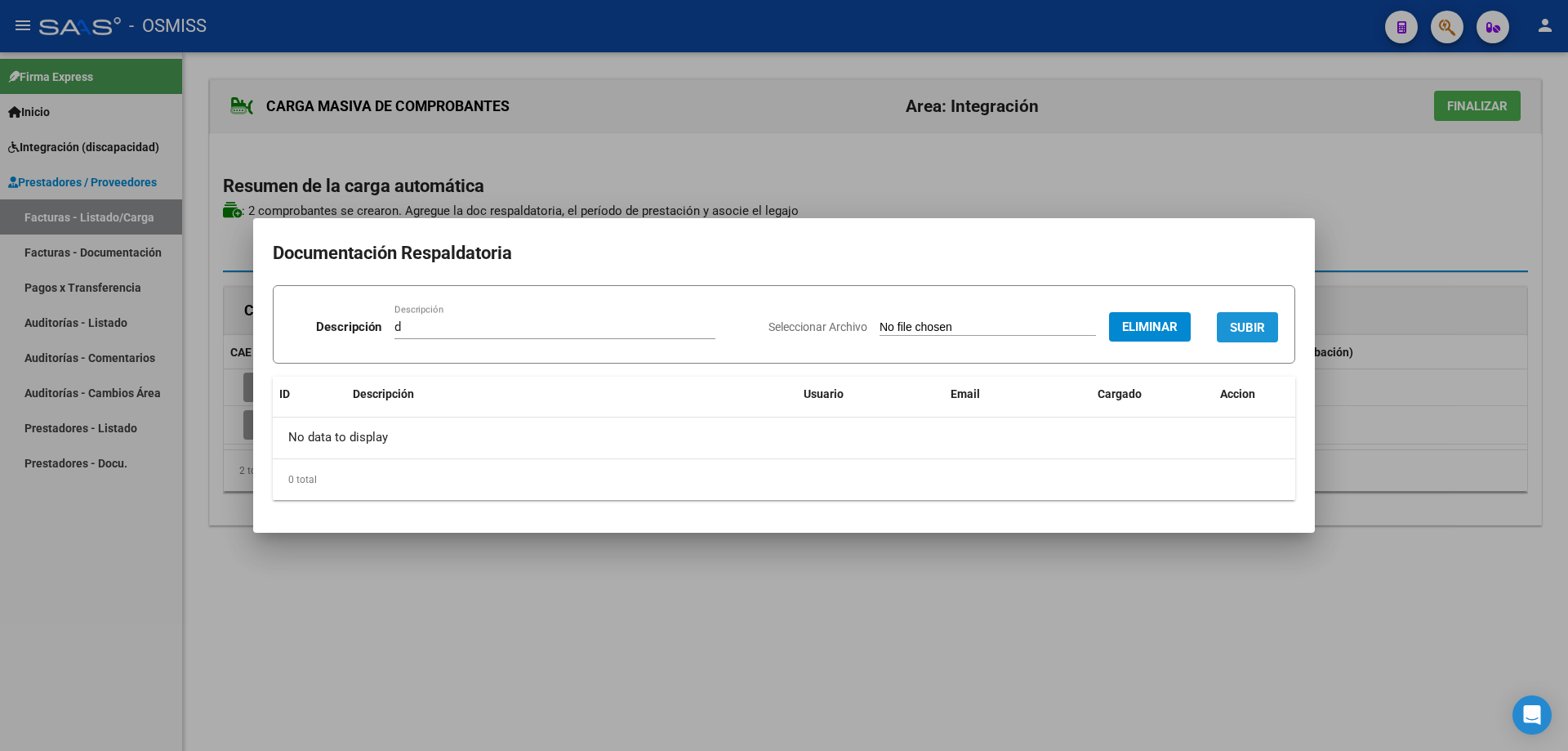
click at [1261, 313] on button "SUBIR" at bounding box center [1248, 327] width 61 height 31
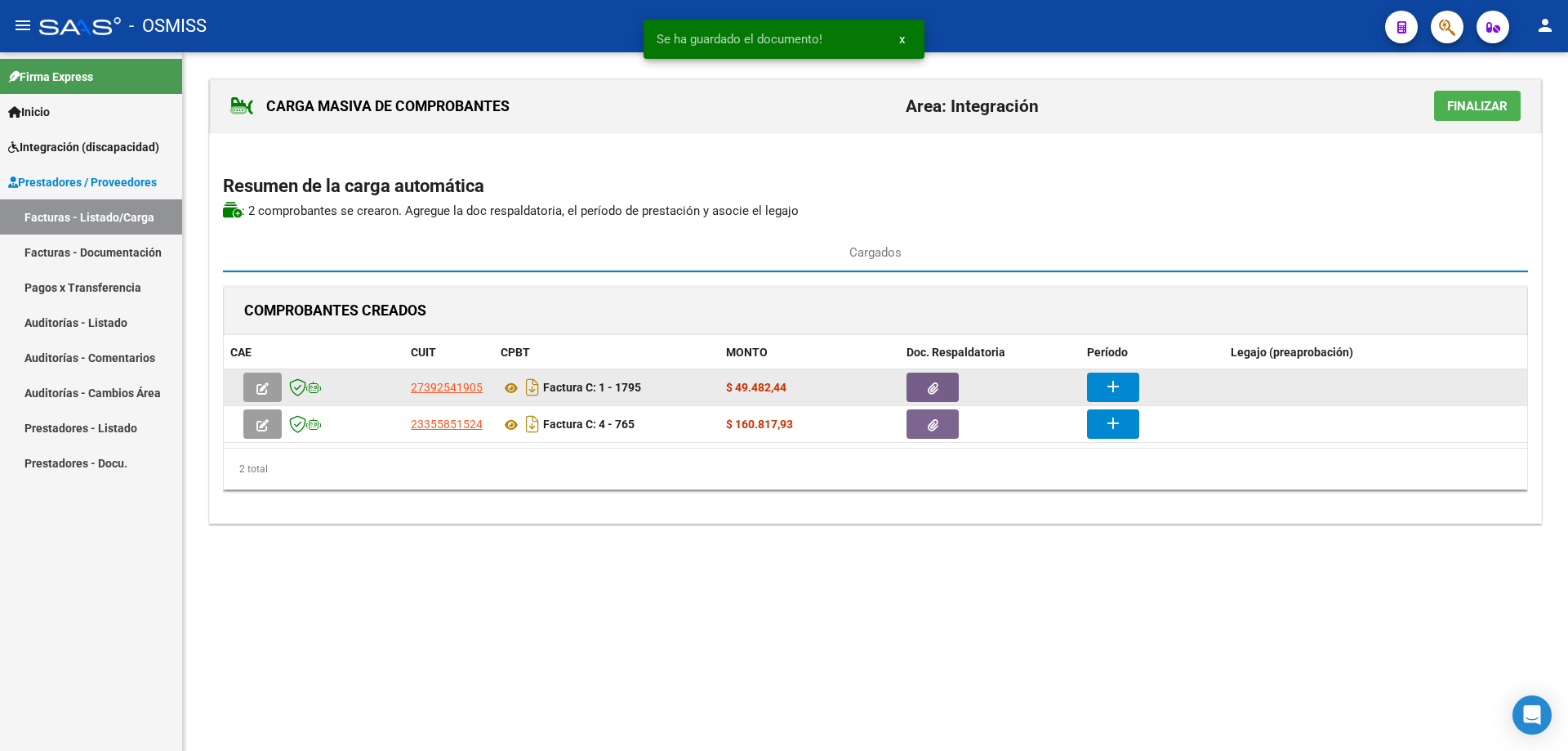
click at [1114, 378] on mat-icon "add" at bounding box center [1113, 387] width 19 height 19
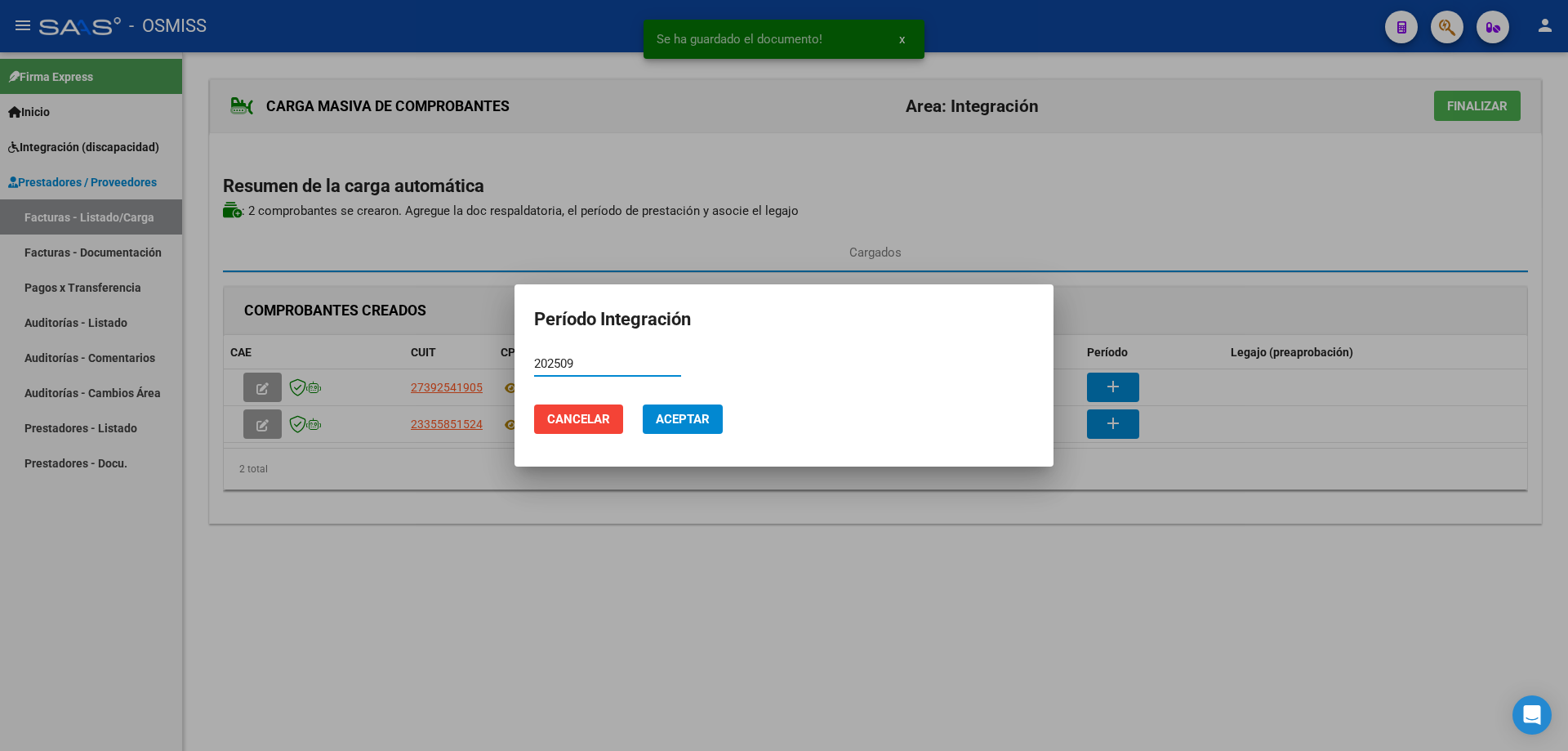
drag, startPoint x: 582, startPoint y: 364, endPoint x: 535, endPoint y: 357, distance: 47.5
click at [535, 357] on input "202509" at bounding box center [607, 363] width 147 height 14
click at [682, 411] on span "Aceptar" at bounding box center [683, 418] width 54 height 14
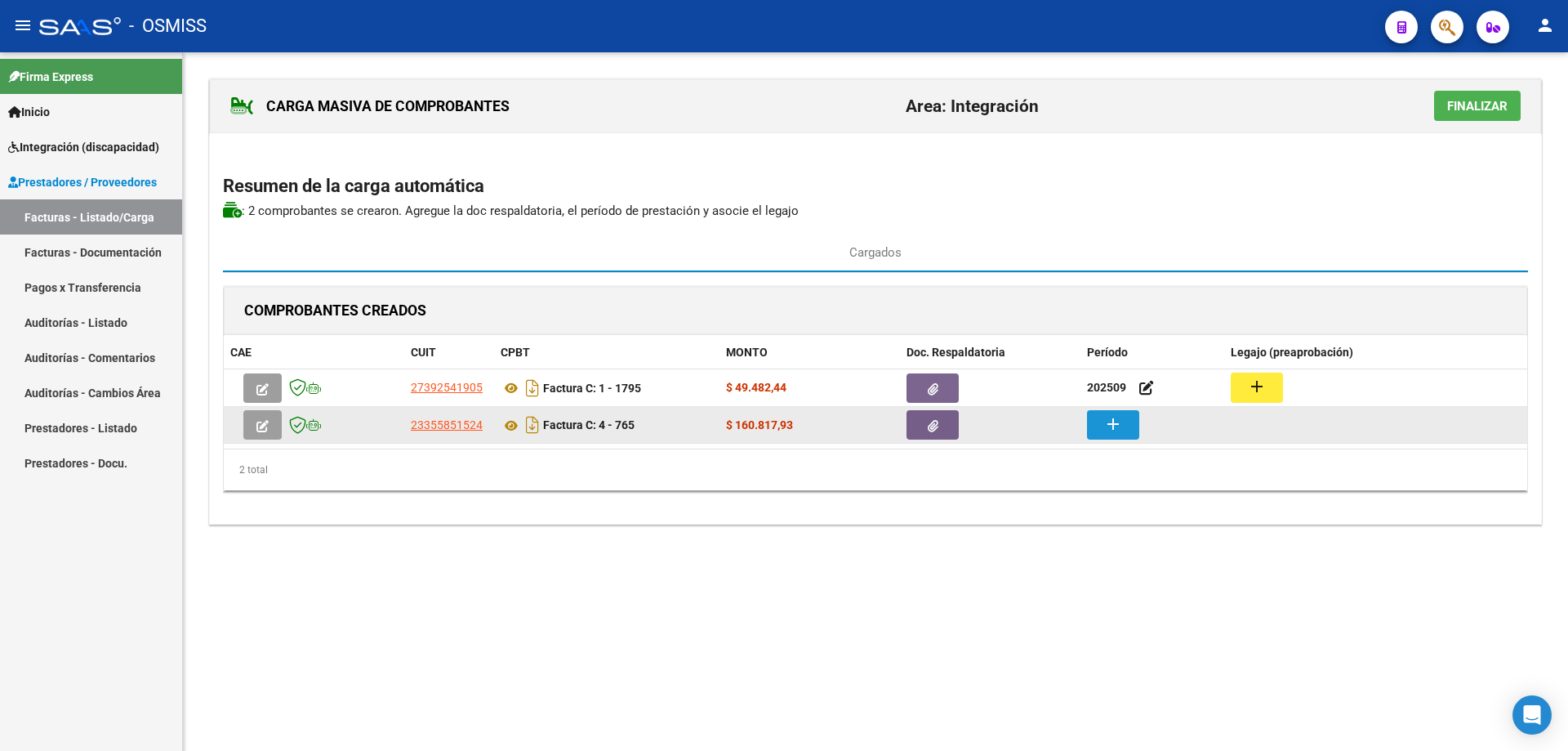
click at [1123, 420] on button "add" at bounding box center [1113, 425] width 53 height 30
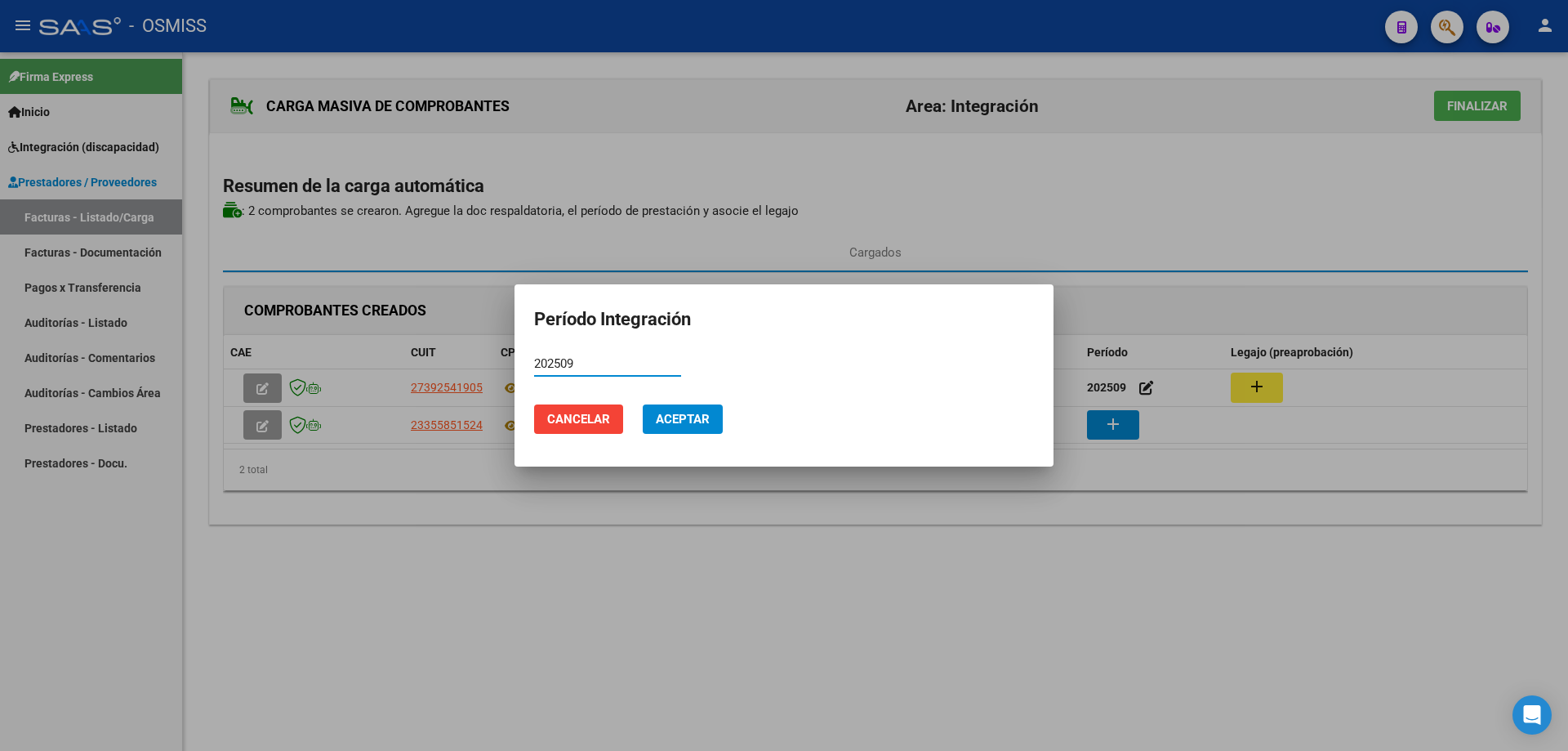
click at [679, 405] on button "Aceptar" at bounding box center [682, 419] width 80 height 30
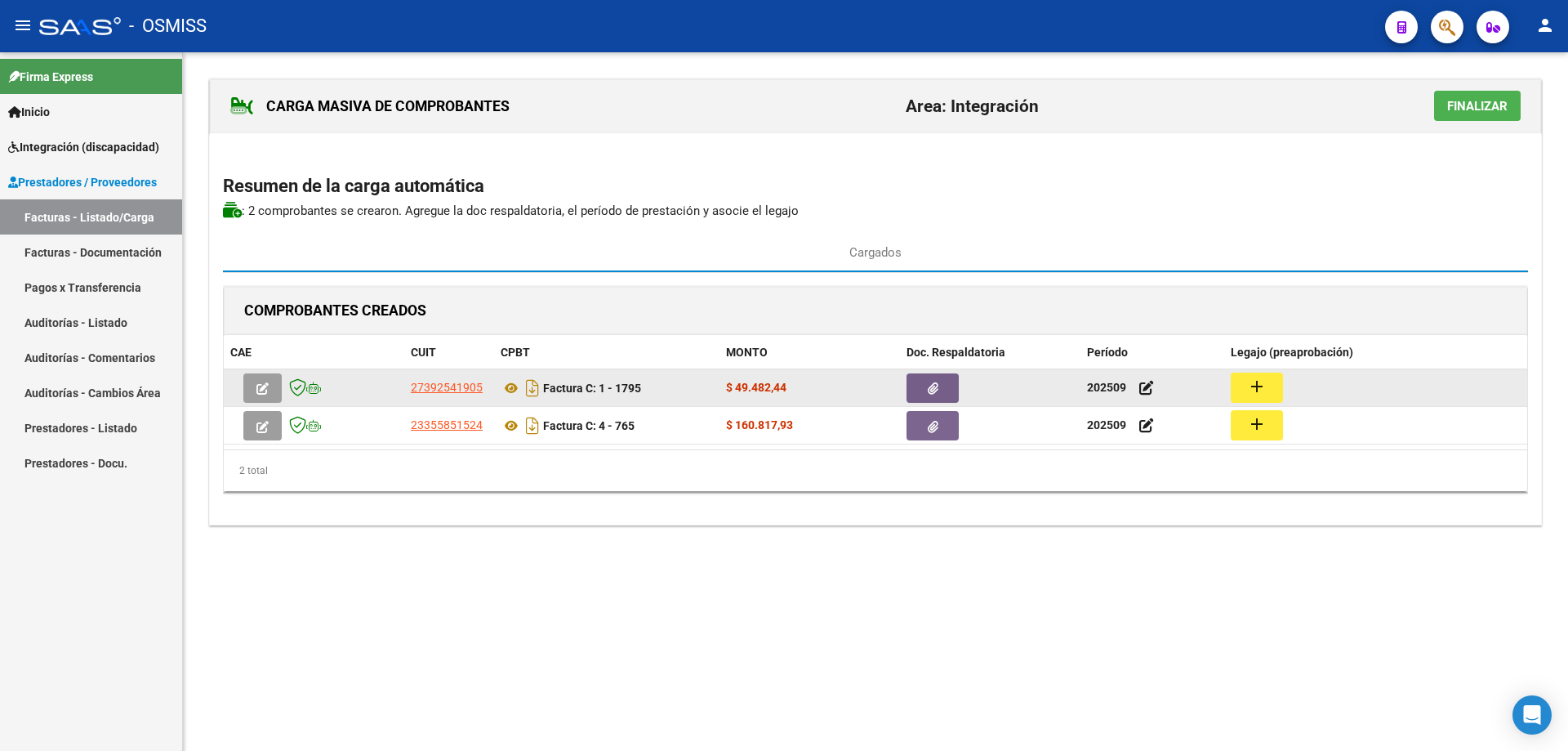
click at [1251, 380] on mat-icon "add" at bounding box center [1257, 387] width 19 height 19
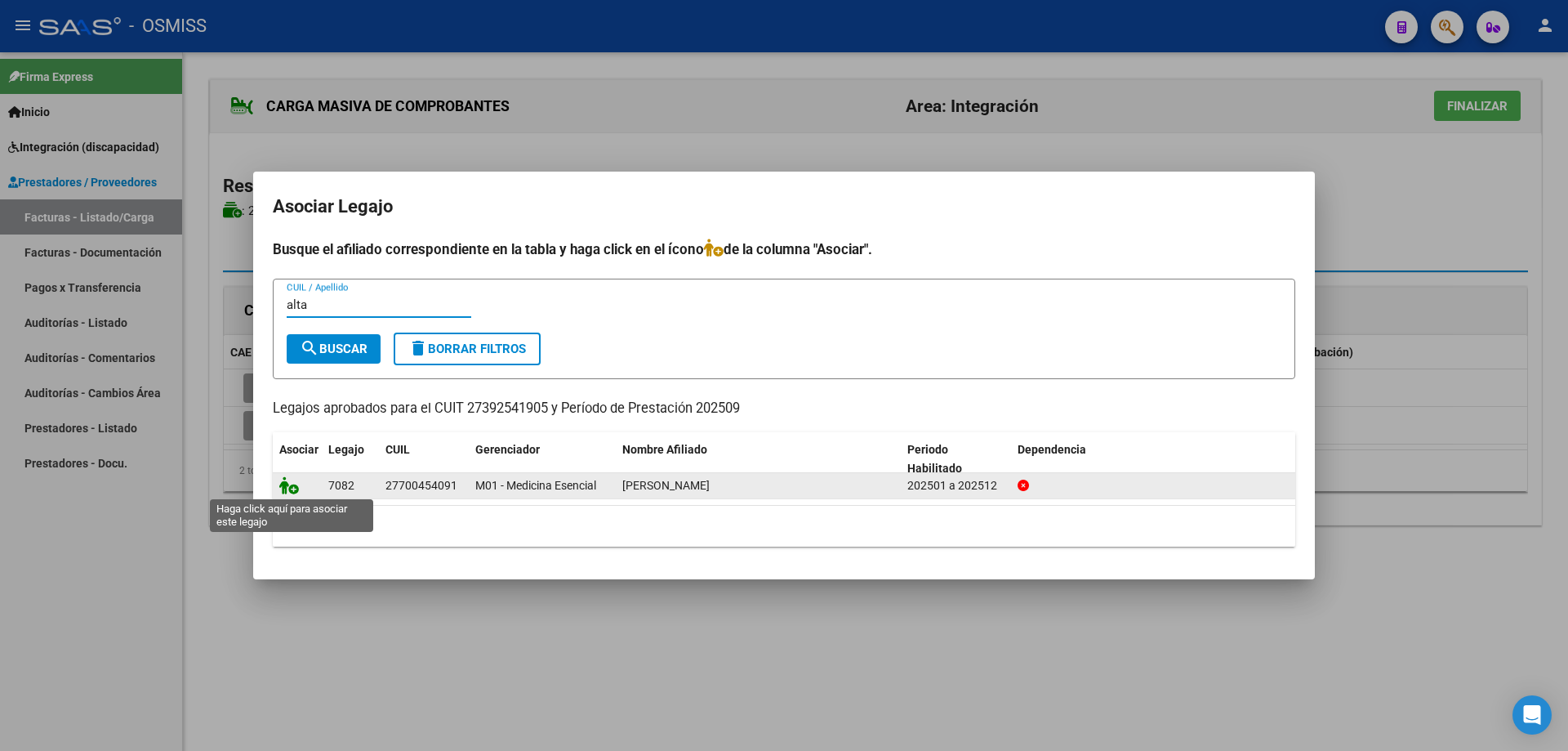
click at [295, 488] on icon at bounding box center [289, 485] width 19 height 18
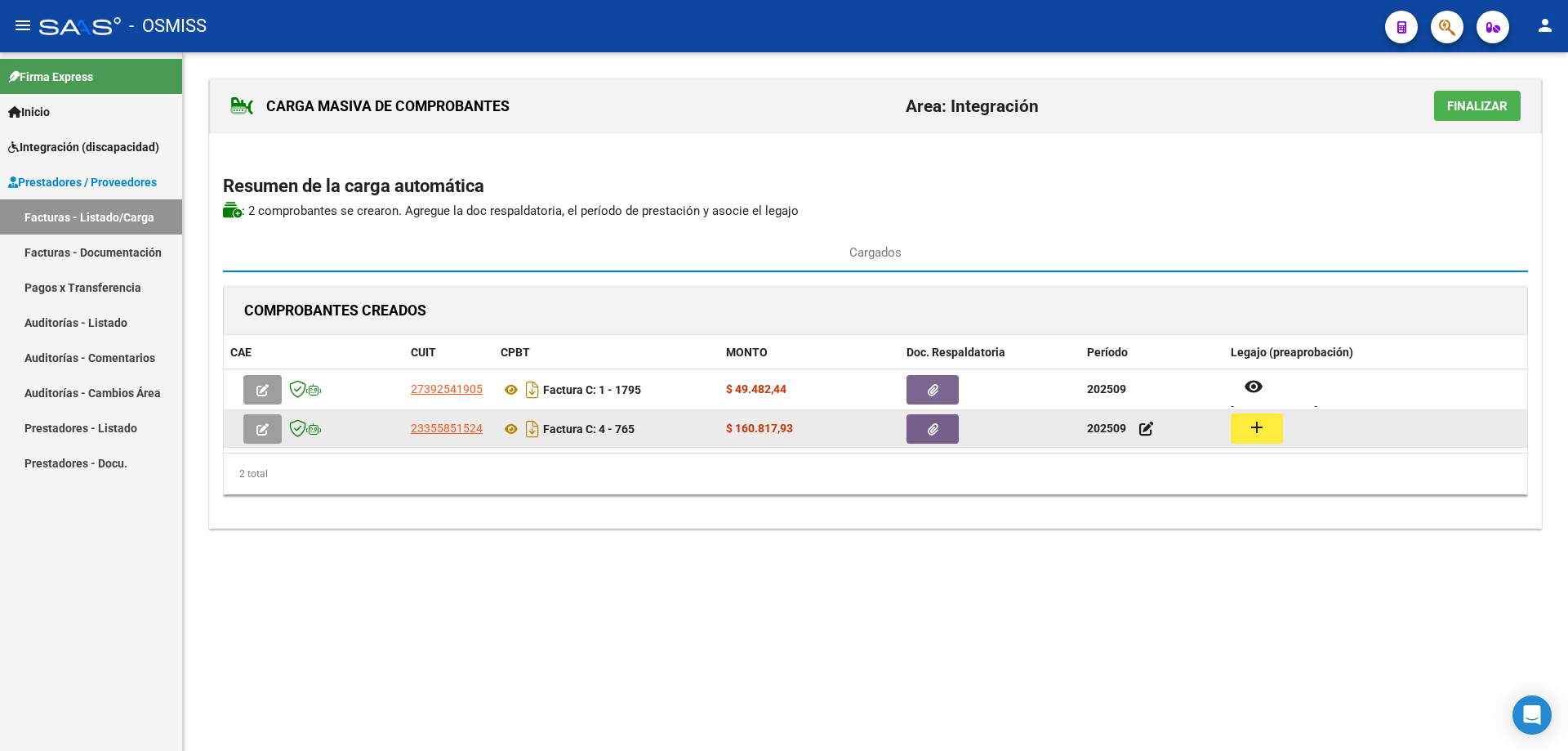
click at [1259, 427] on mat-icon "add" at bounding box center [1257, 427] width 19 height 19
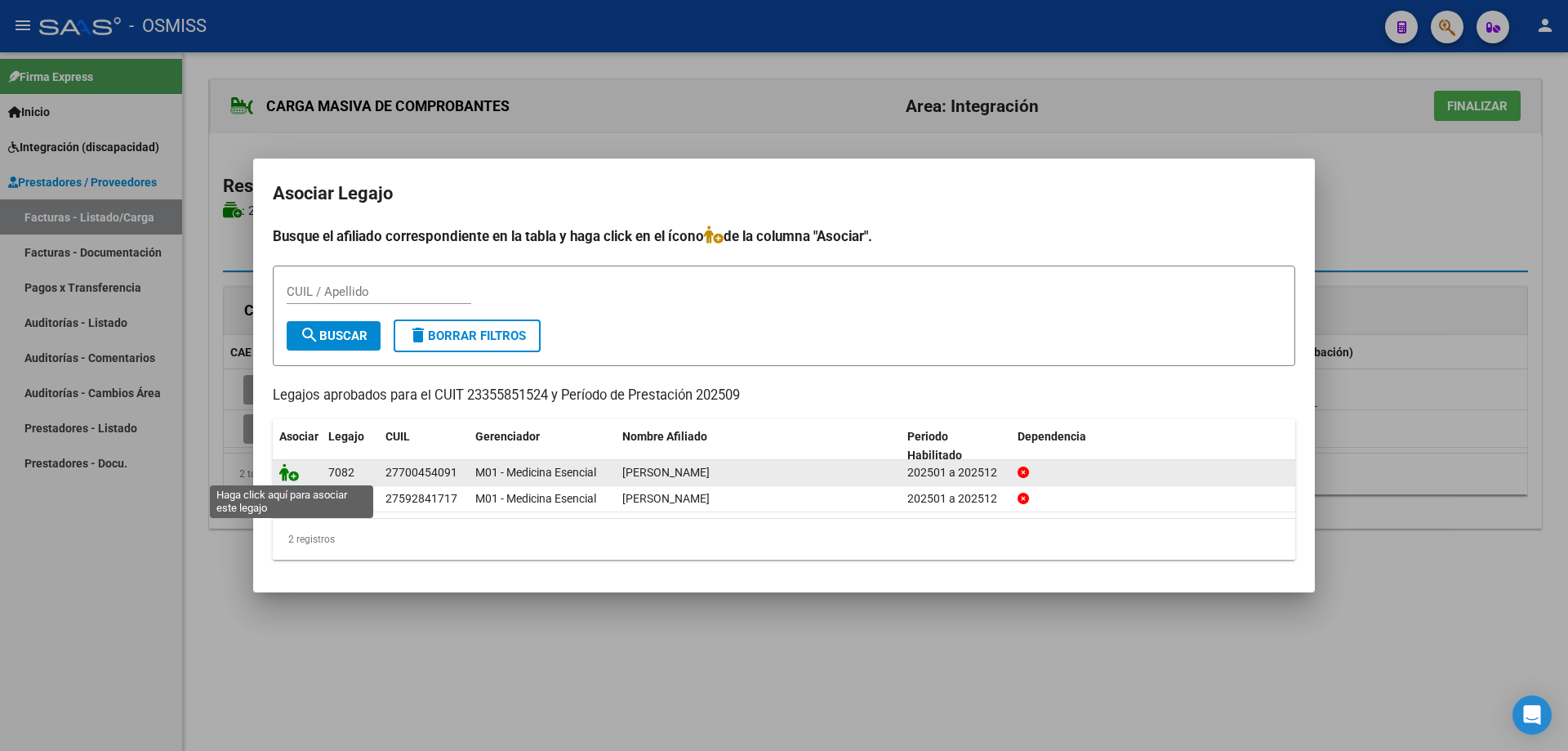
click at [290, 472] on icon at bounding box center [289, 472] width 19 height 18
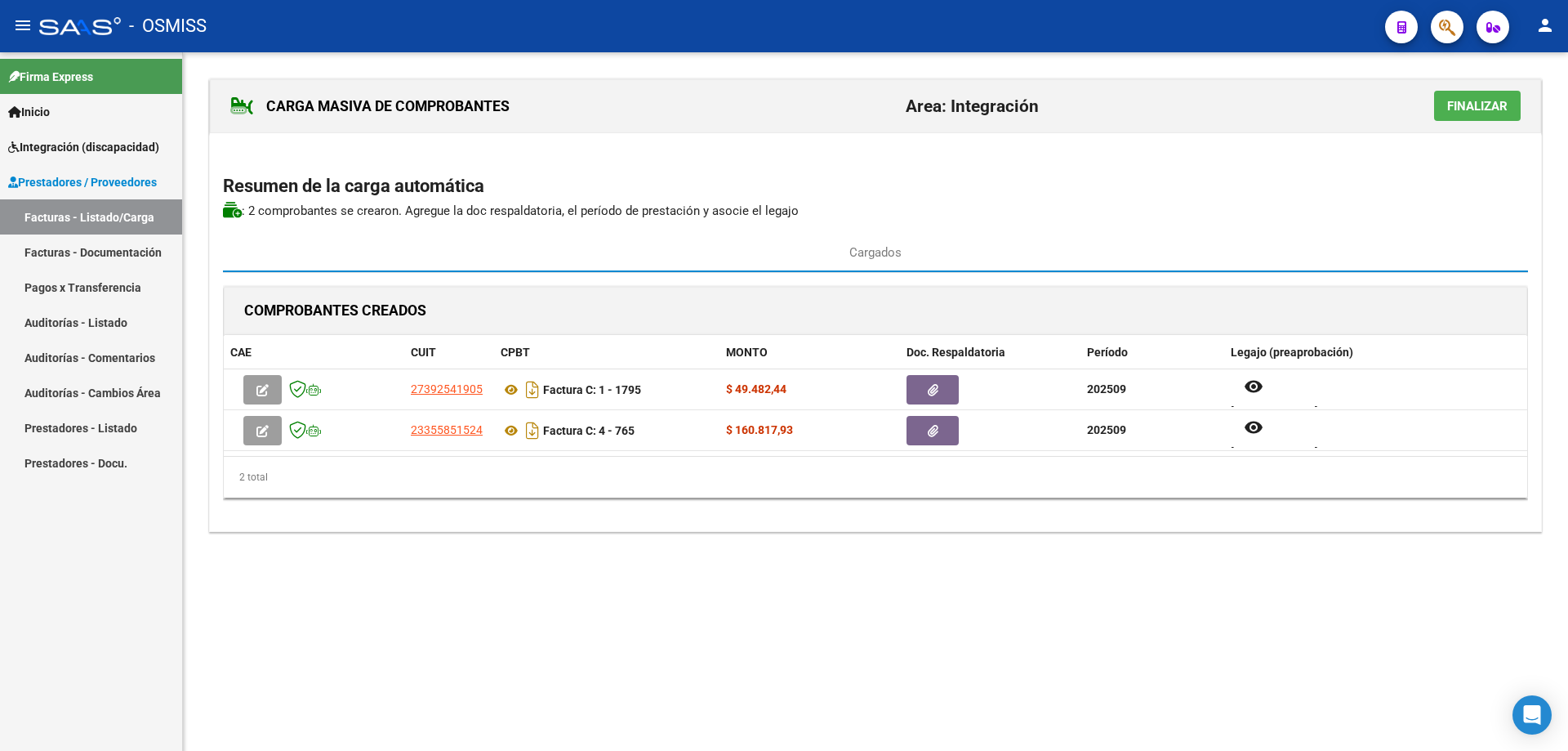
click at [1486, 101] on span "Finalizar" at bounding box center [1477, 106] width 60 height 14
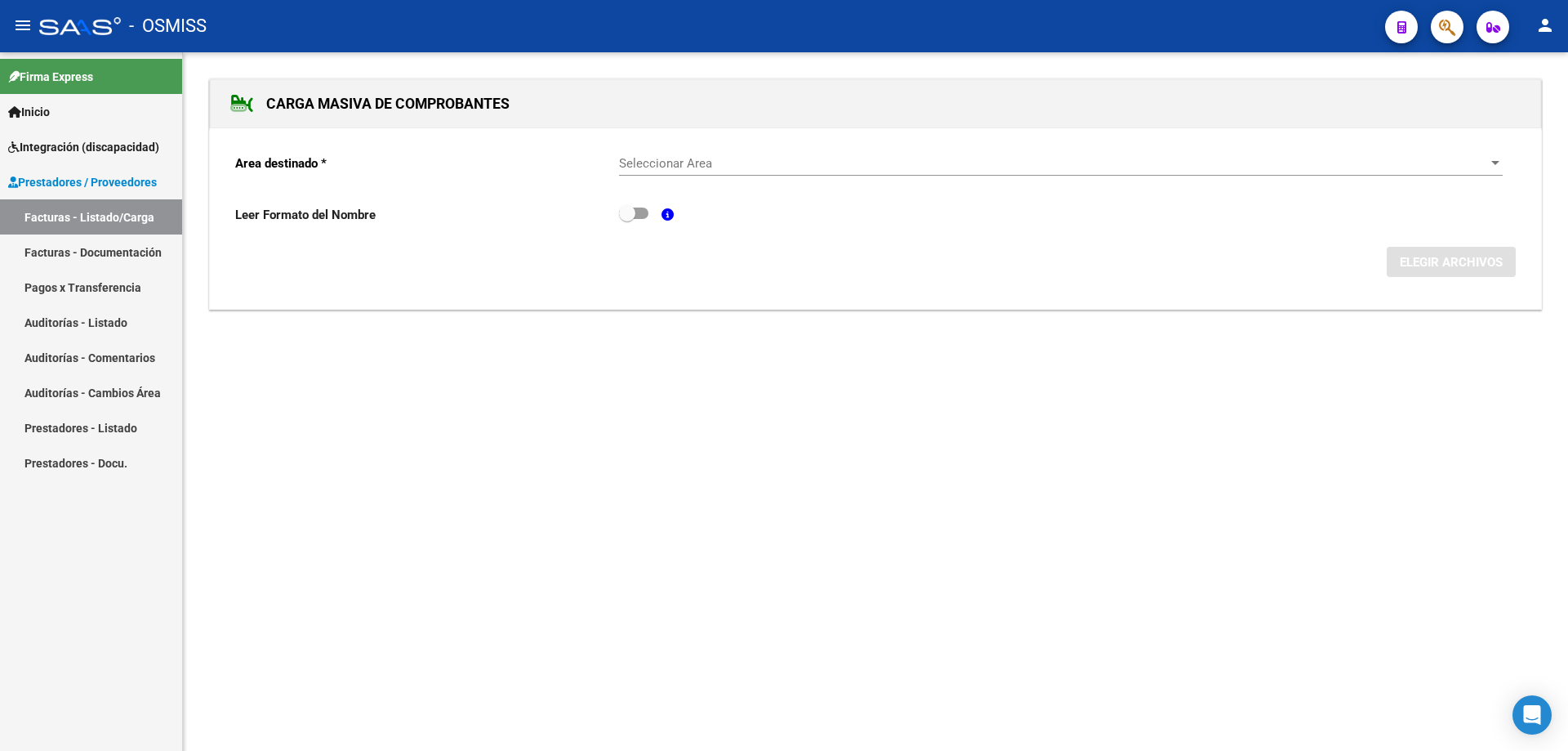
click at [840, 165] on span "Seleccionar Area" at bounding box center [1054, 163] width 869 height 14
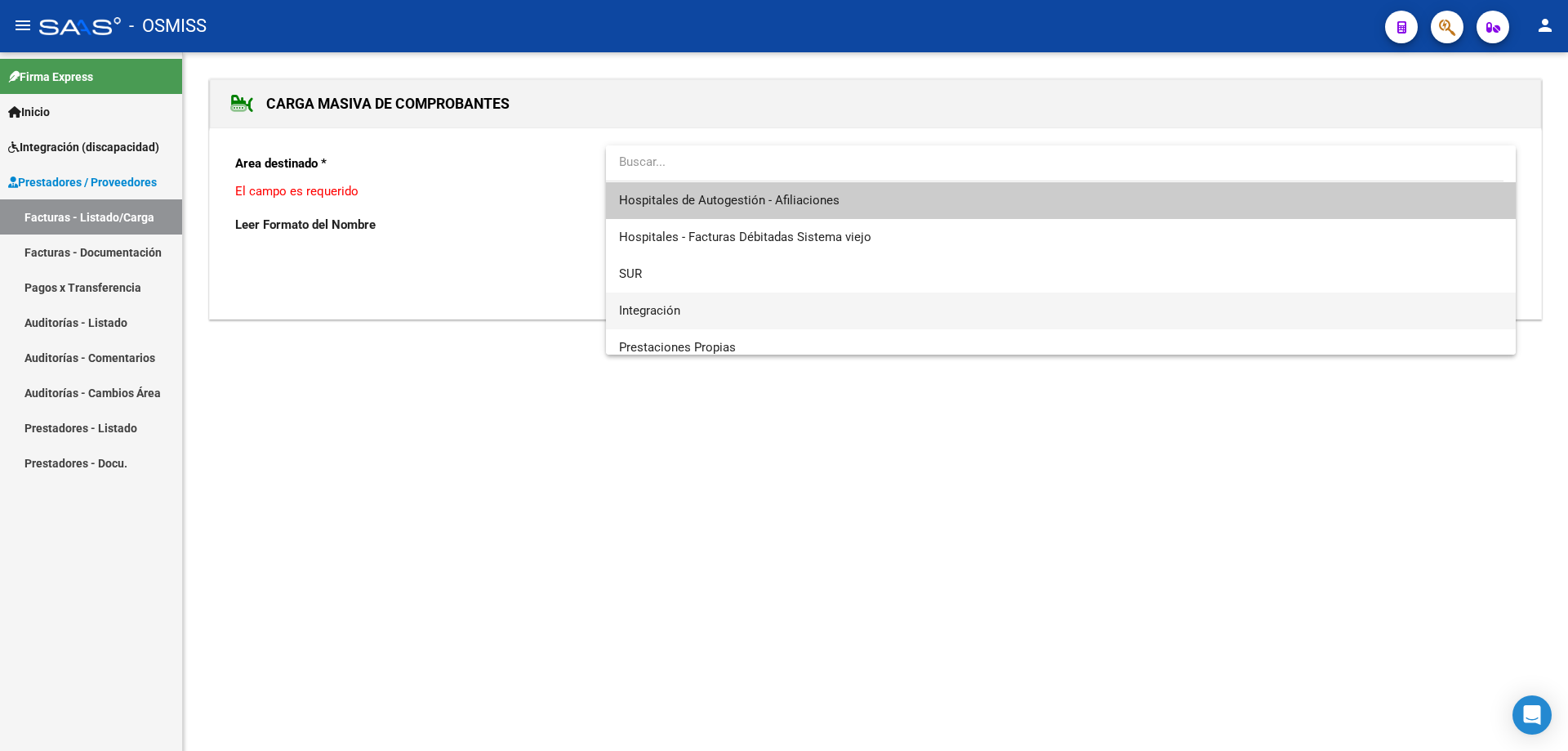
click at [729, 299] on span "Integración" at bounding box center [1062, 311] width 884 height 36
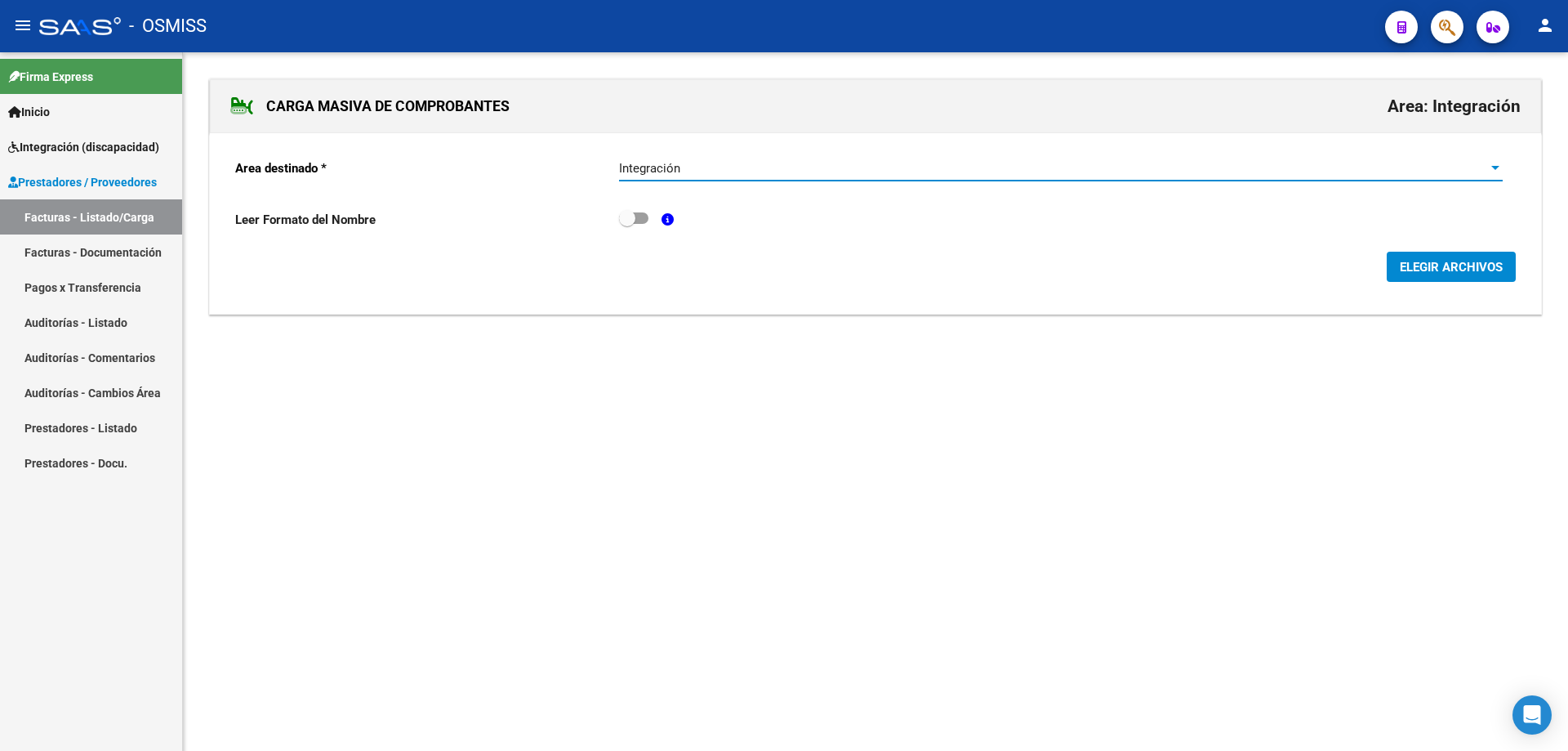
click at [1462, 282] on button "ELEGIR ARCHIVOS" at bounding box center [1451, 267] width 129 height 31
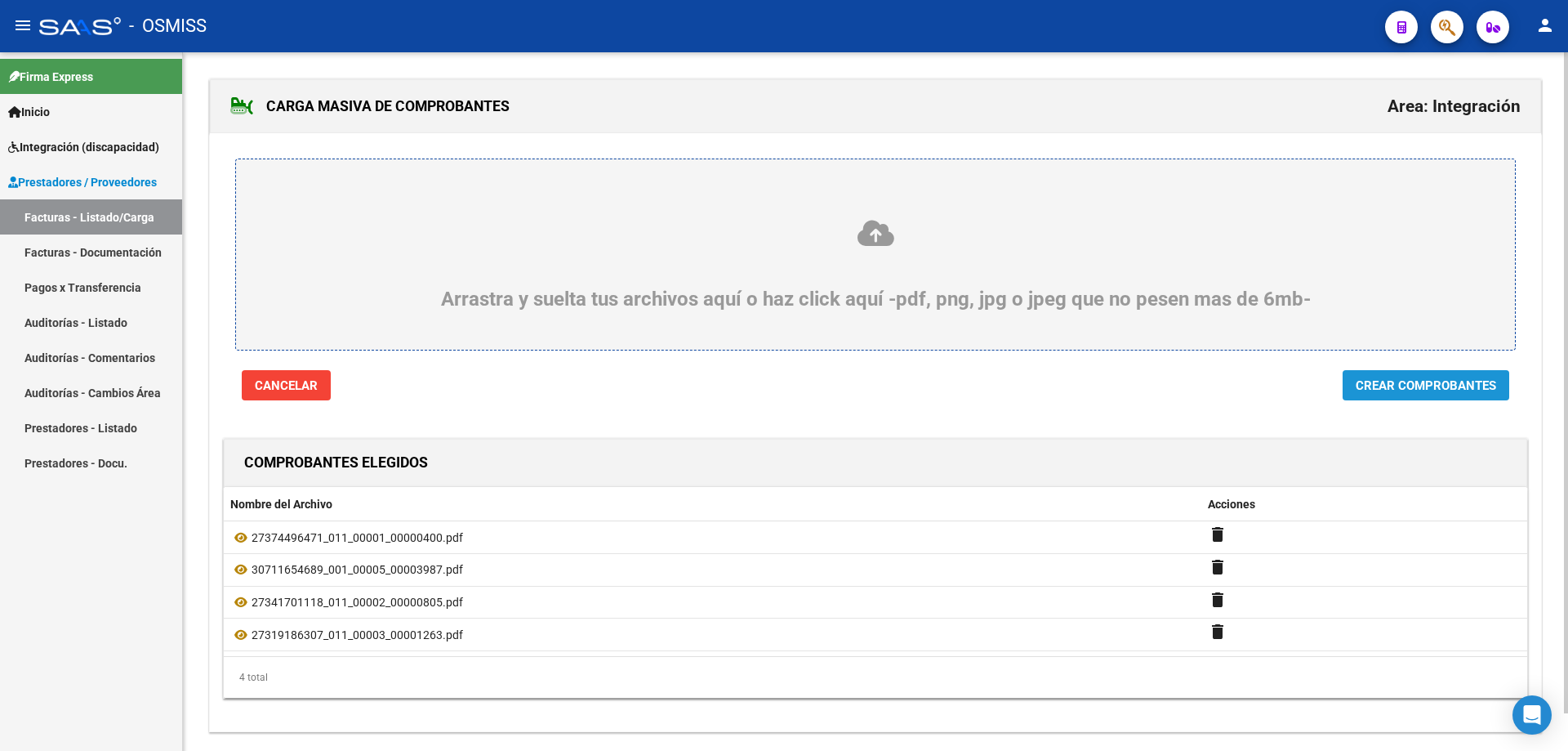
click at [1436, 385] on span "Crear Comprobantes" at bounding box center [1426, 385] width 141 height 14
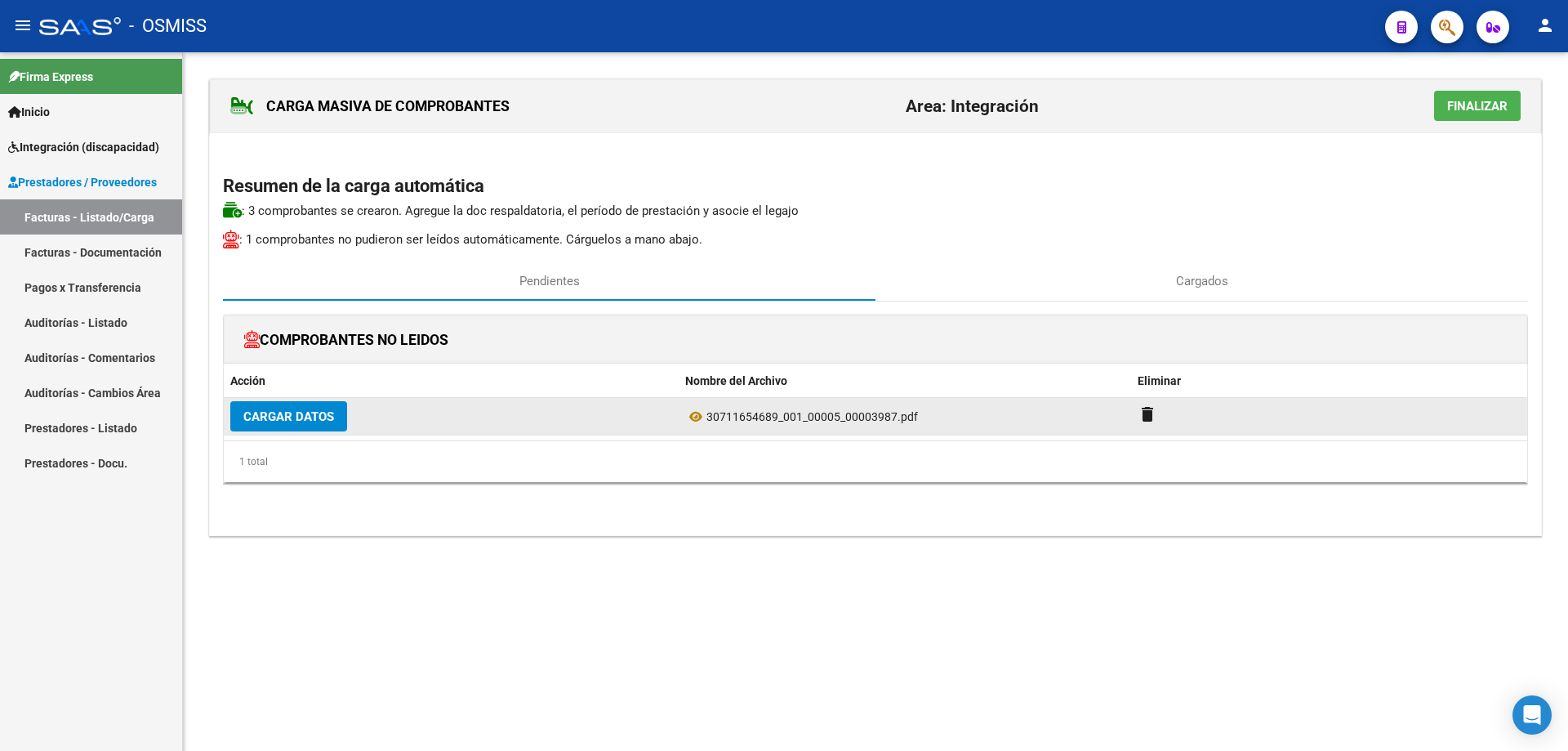
click at [328, 427] on button "Cargar Datos" at bounding box center [289, 416] width 117 height 31
click at [306, 415] on span "Cargar Datos" at bounding box center [289, 416] width 91 height 14
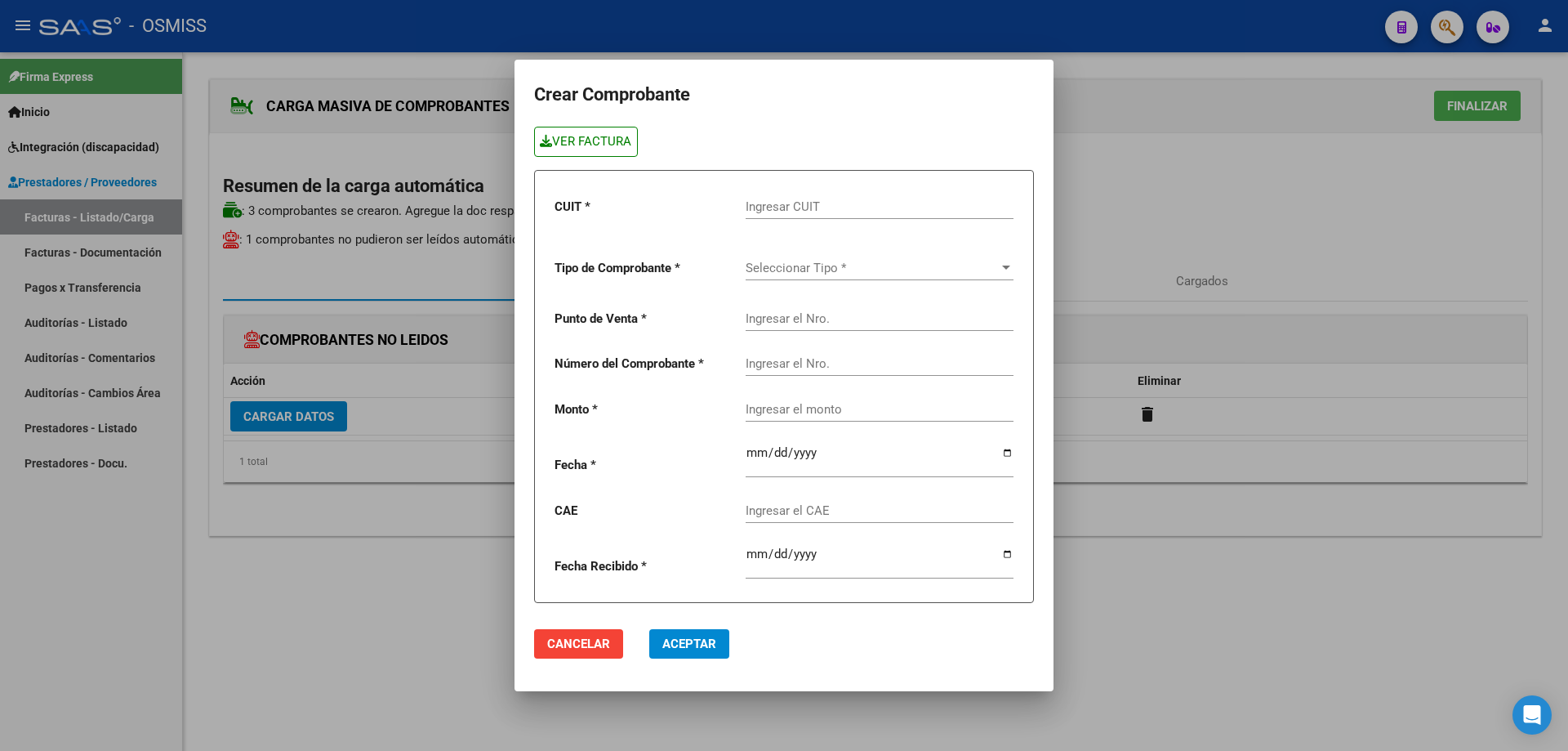
click at [570, 145] on link "VER FACTURA" at bounding box center [586, 142] width 104 height 31
paste input "30-71165468-9"
click at [798, 268] on span "Seleccionar Tipo *" at bounding box center [873, 268] width 253 height 14
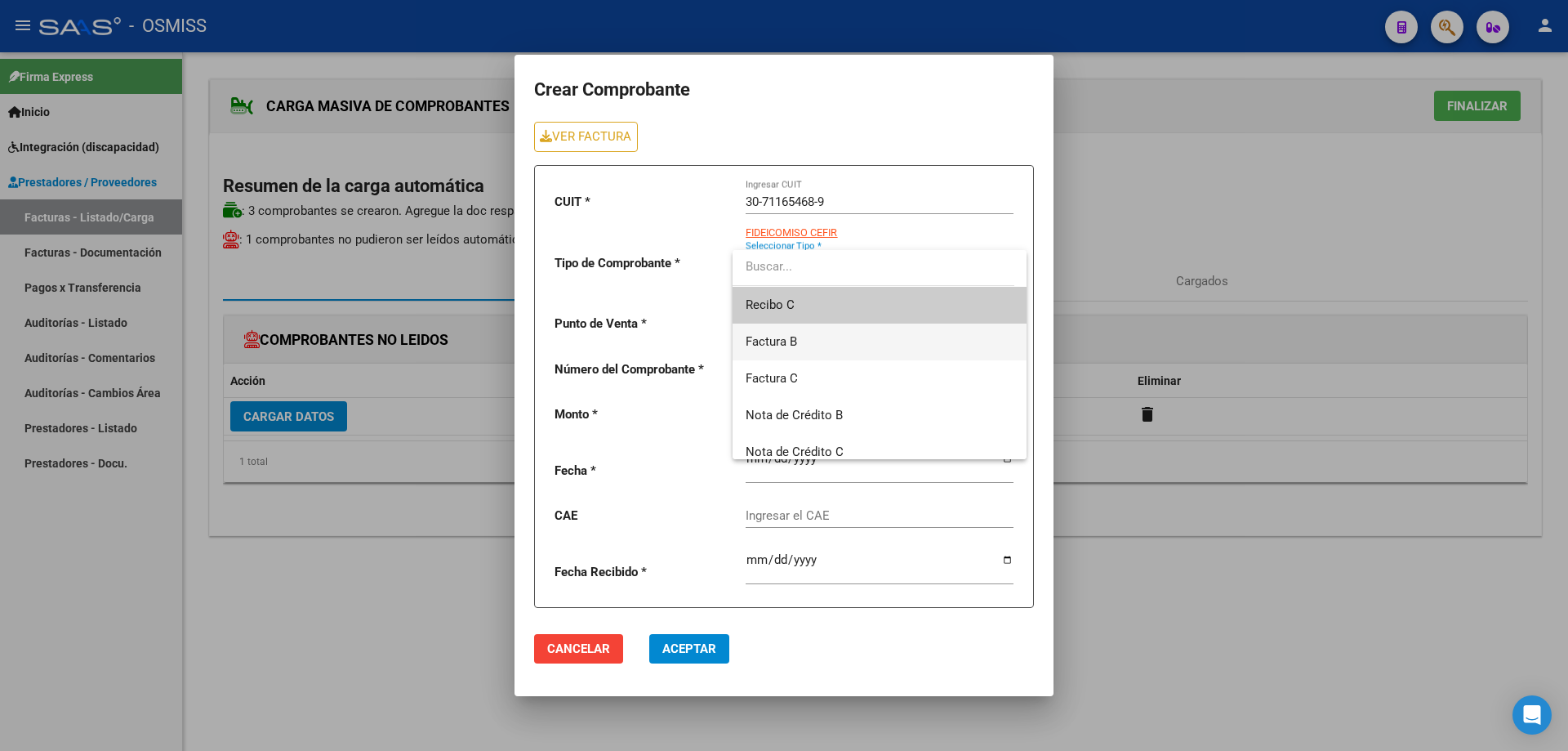
click at [791, 345] on span "Factura B" at bounding box center [772, 340] width 52 height 14
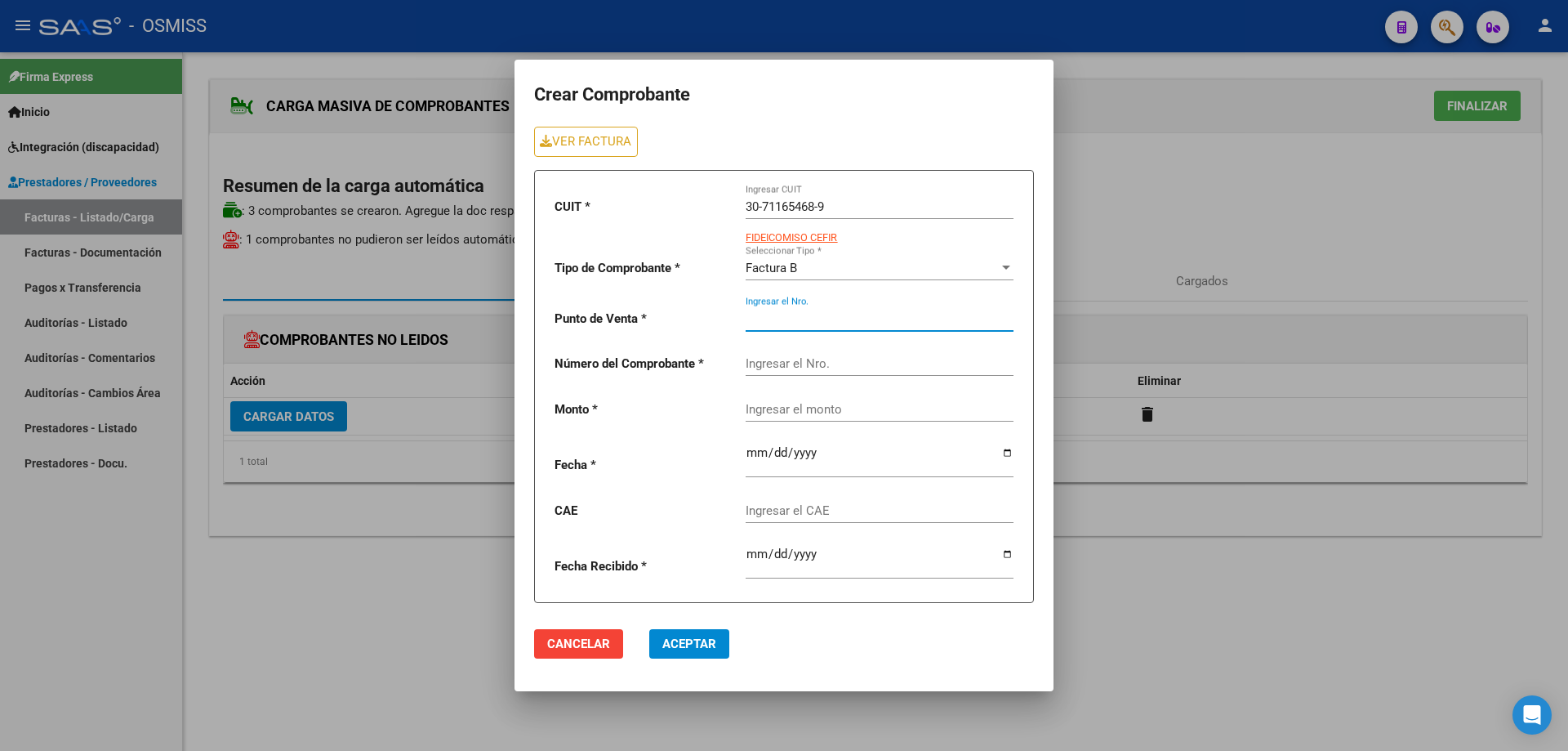
click at [776, 316] on input "Ingresar el Nro." at bounding box center [879, 318] width 268 height 14
click at [756, 364] on input "Ingresar el Nro." at bounding box center [879, 363] width 268 height 14
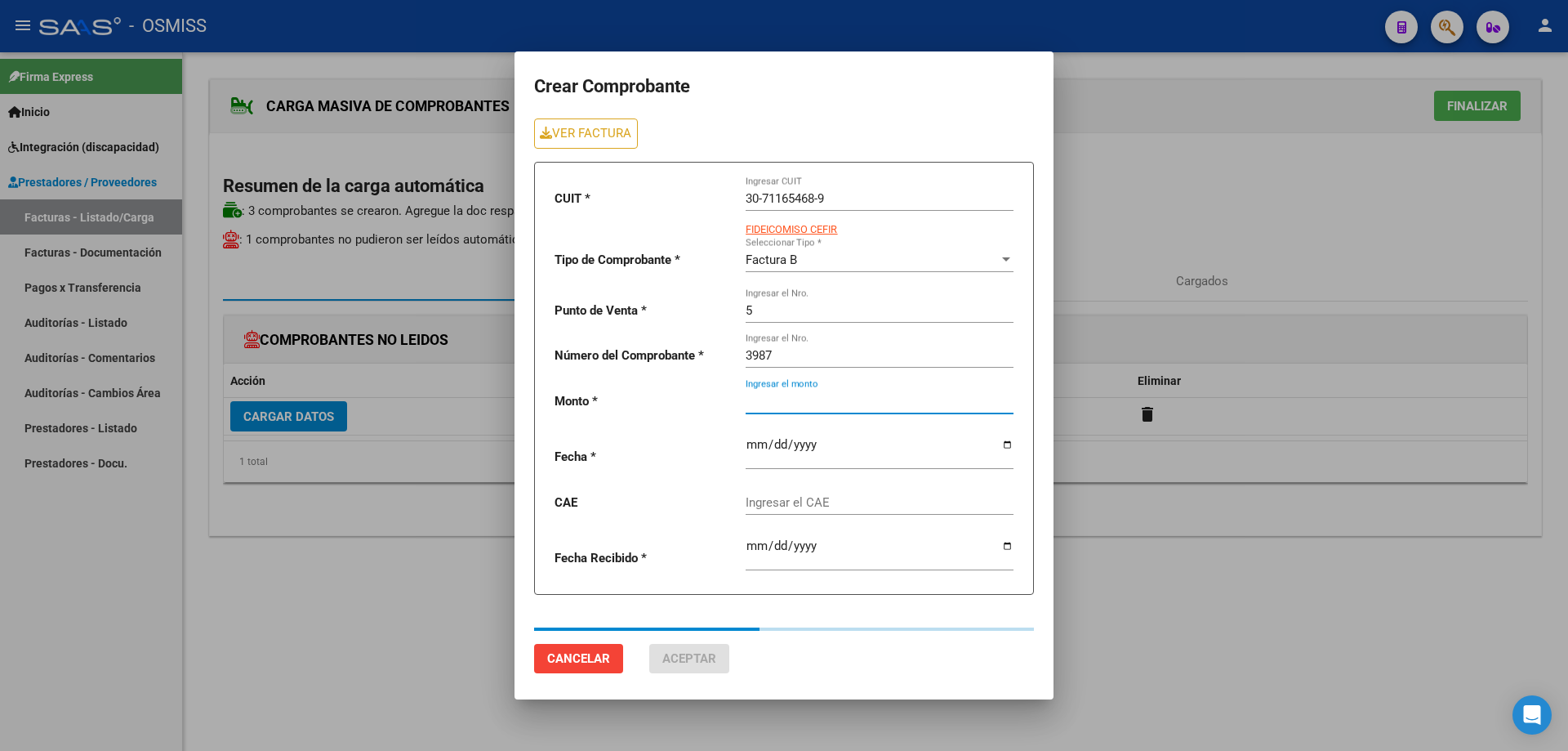
click at [787, 411] on div "Ingresar el monto" at bounding box center [879, 395] width 268 height 35
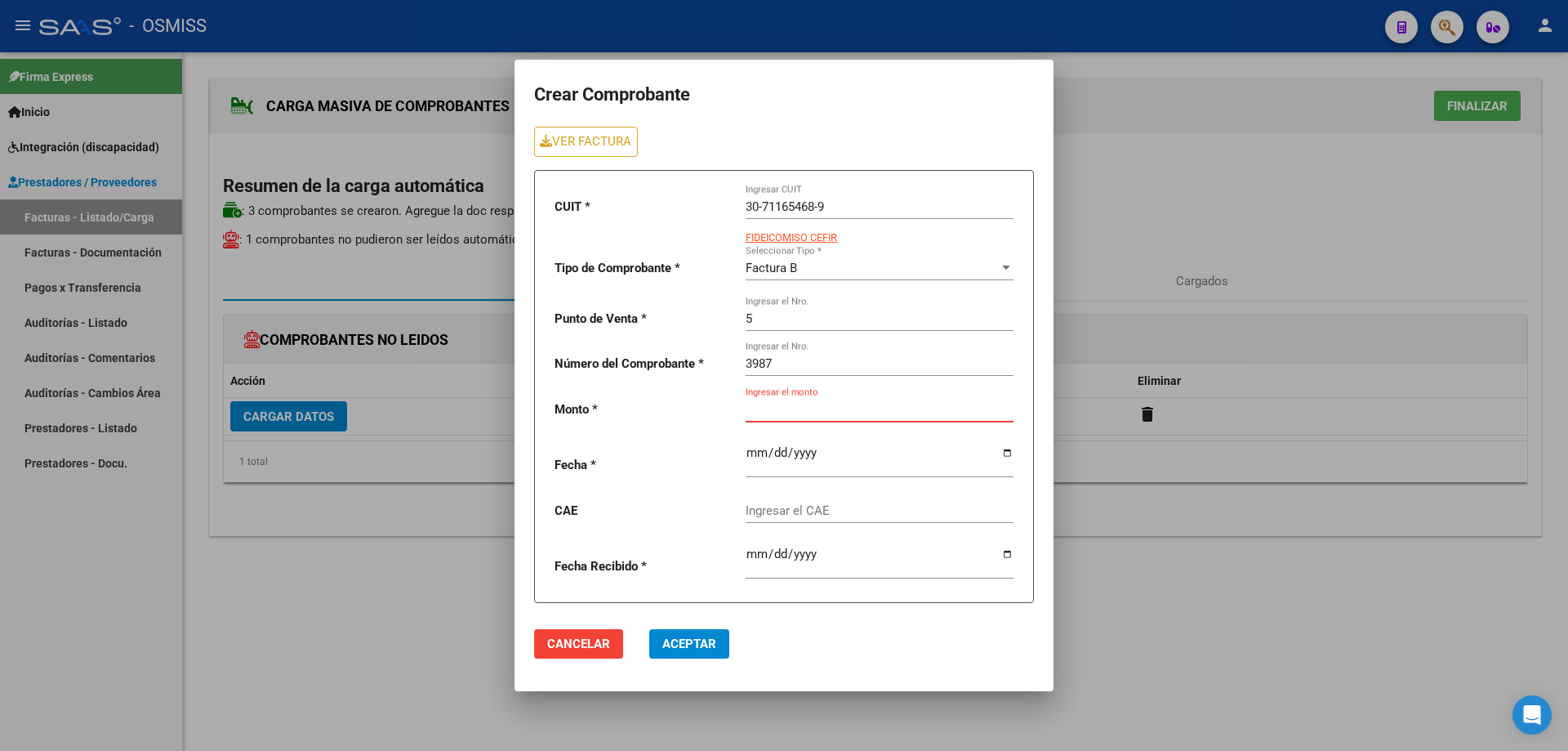
drag, startPoint x: 787, startPoint y: 411, endPoint x: 775, endPoint y: 406, distance: 13.0
paste input "475830.36"
click at [755, 455] on input "date" at bounding box center [879, 458] width 268 height 26
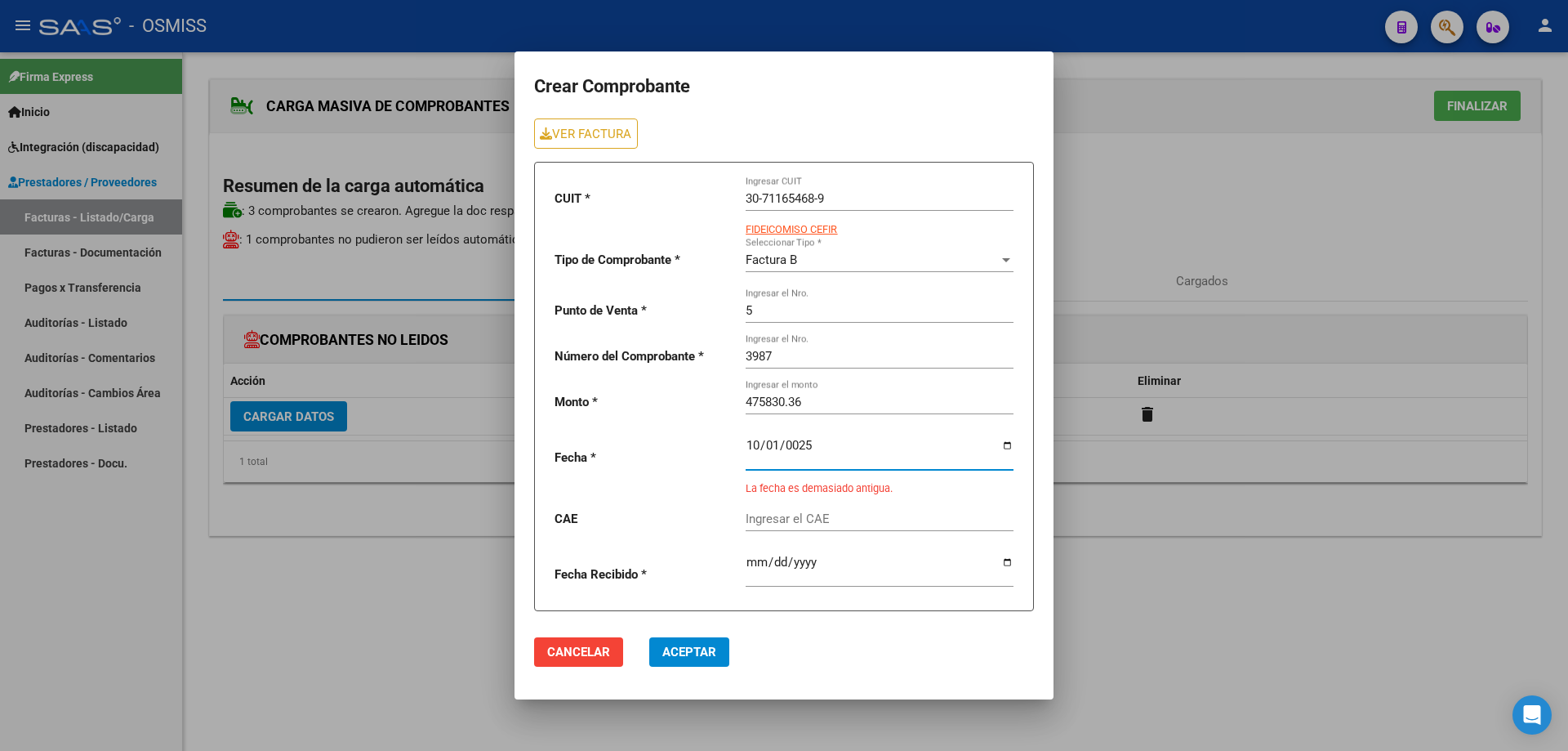
click at [831, 446] on input "0025-10-01" at bounding box center [879, 451] width 268 height 26
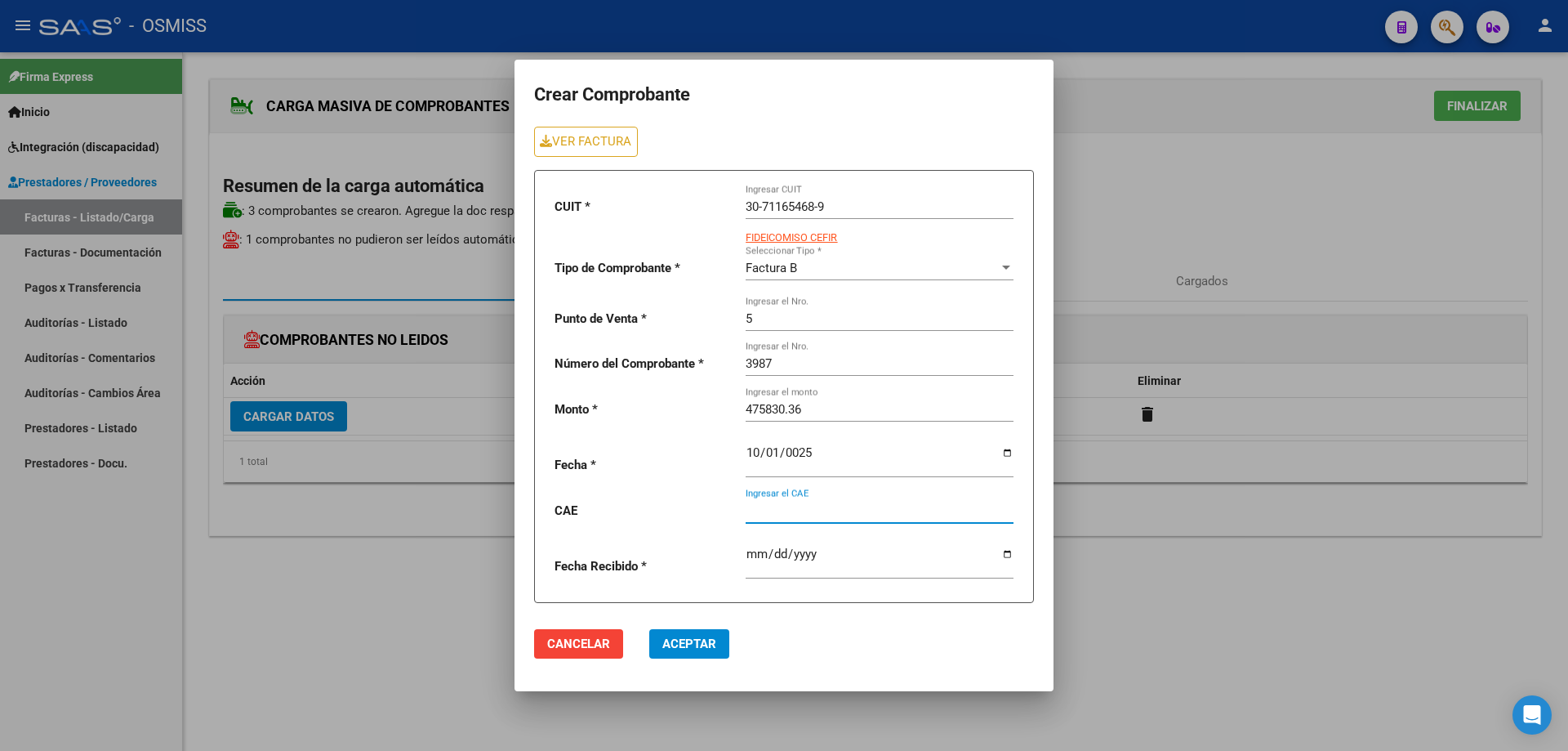
click at [820, 510] on input "Ingresar el CAE" at bounding box center [879, 510] width 268 height 14
paste input "75399948321112"
click at [690, 651] on span "Aceptar" at bounding box center [690, 644] width 54 height 14
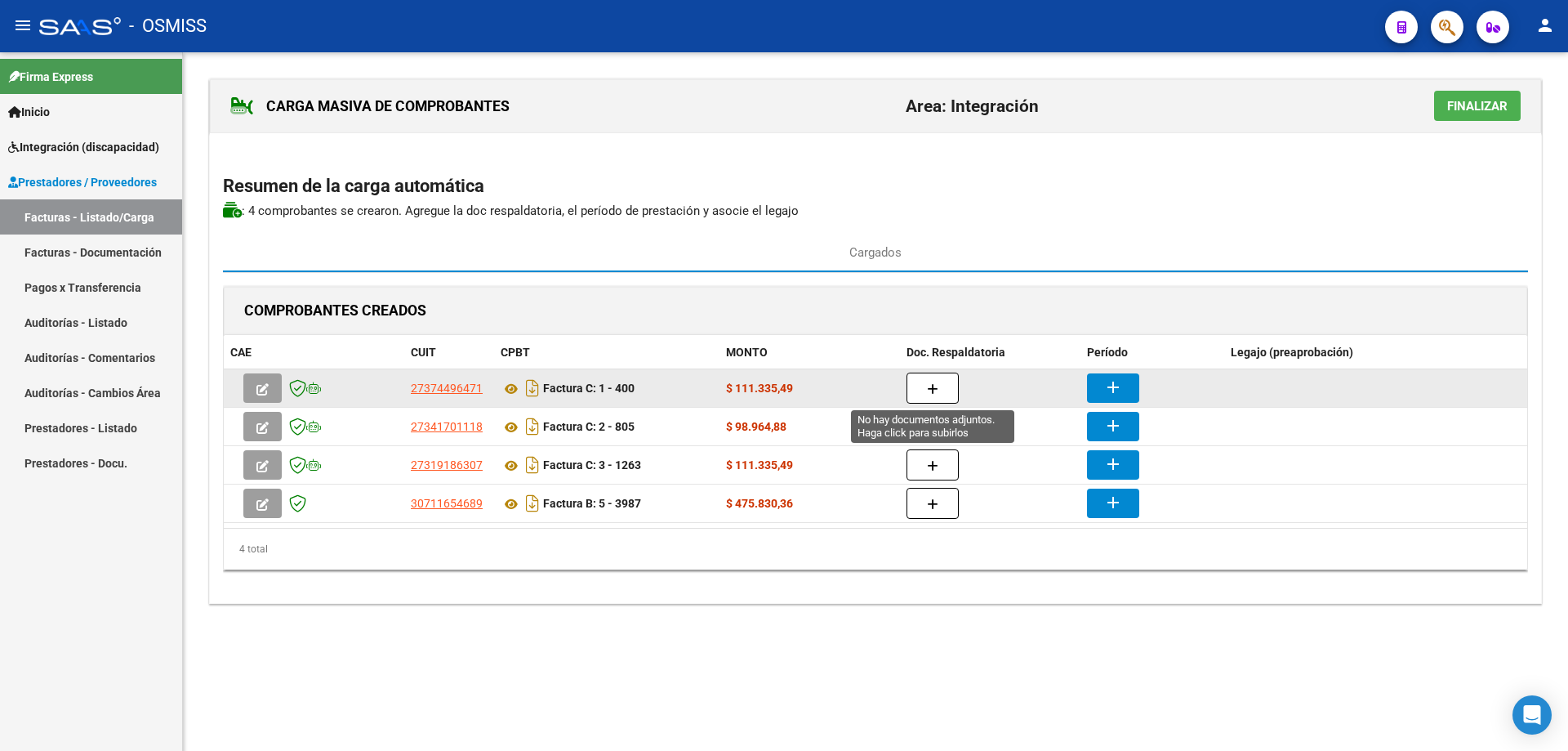
click at [936, 385] on icon "button" at bounding box center [933, 388] width 12 height 12
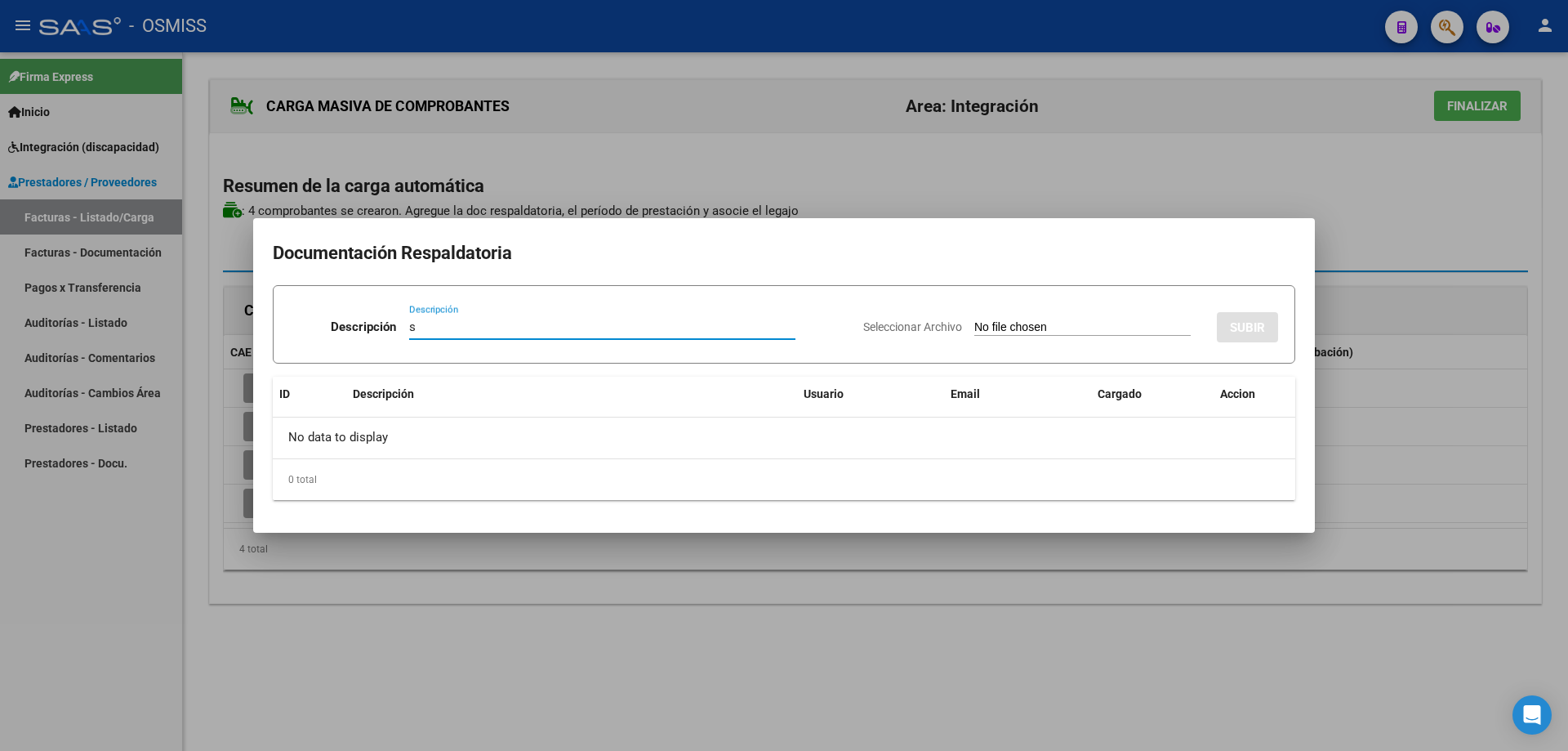
click at [974, 325] on input "Seleccionar Archivo" at bounding box center [1083, 328] width 217 height 15
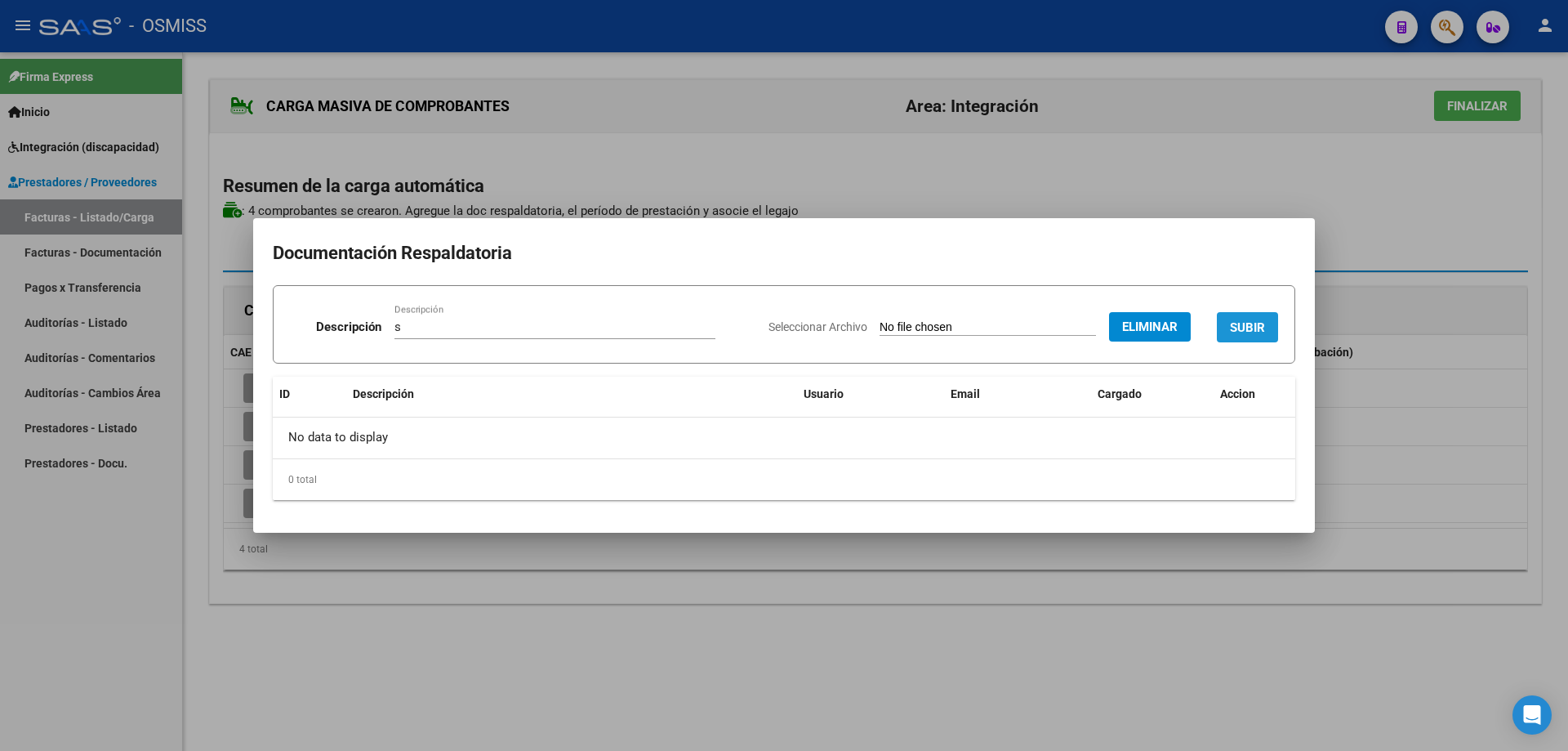
click at [1238, 317] on button "SUBIR" at bounding box center [1248, 327] width 61 height 31
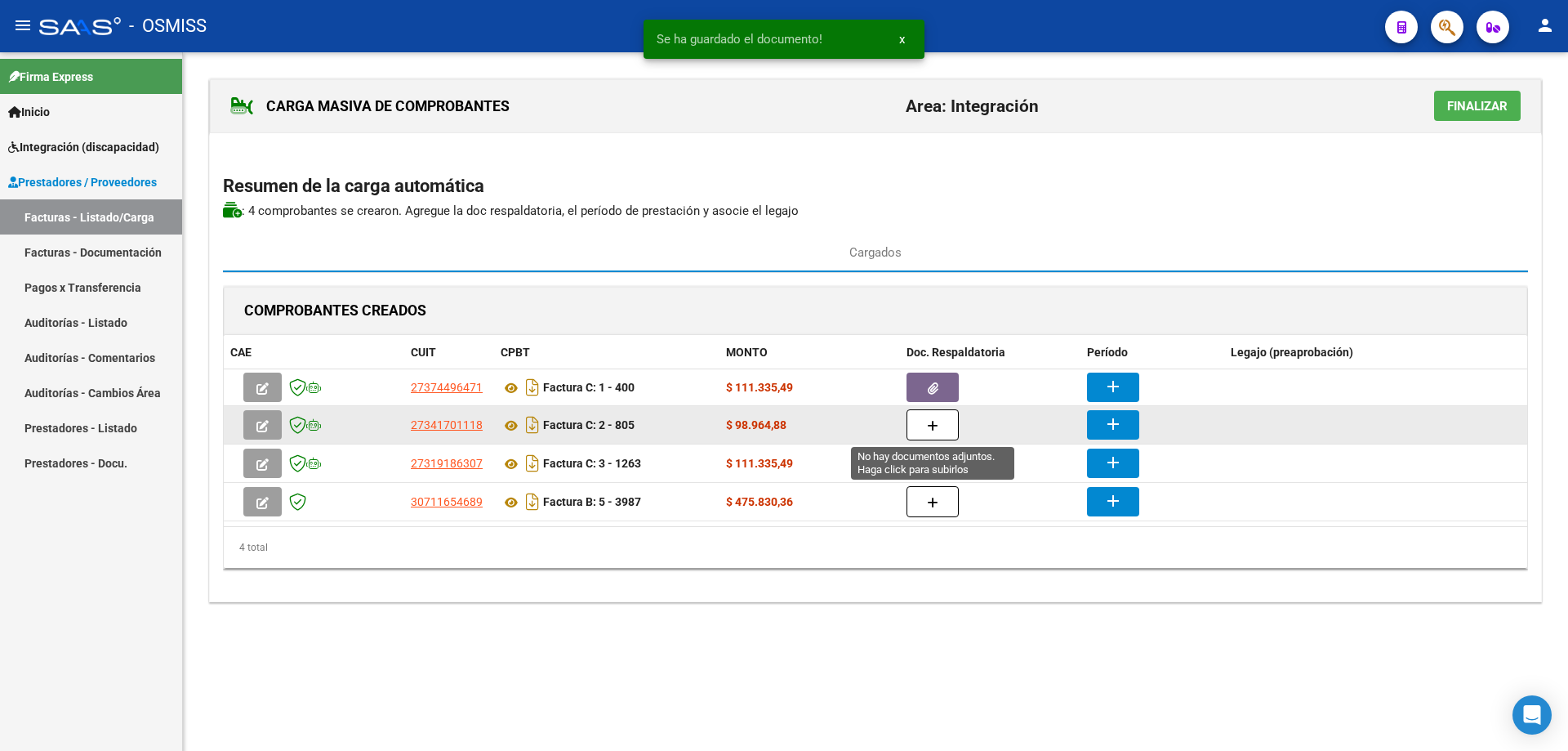
click at [942, 435] on button "button" at bounding box center [933, 425] width 53 height 31
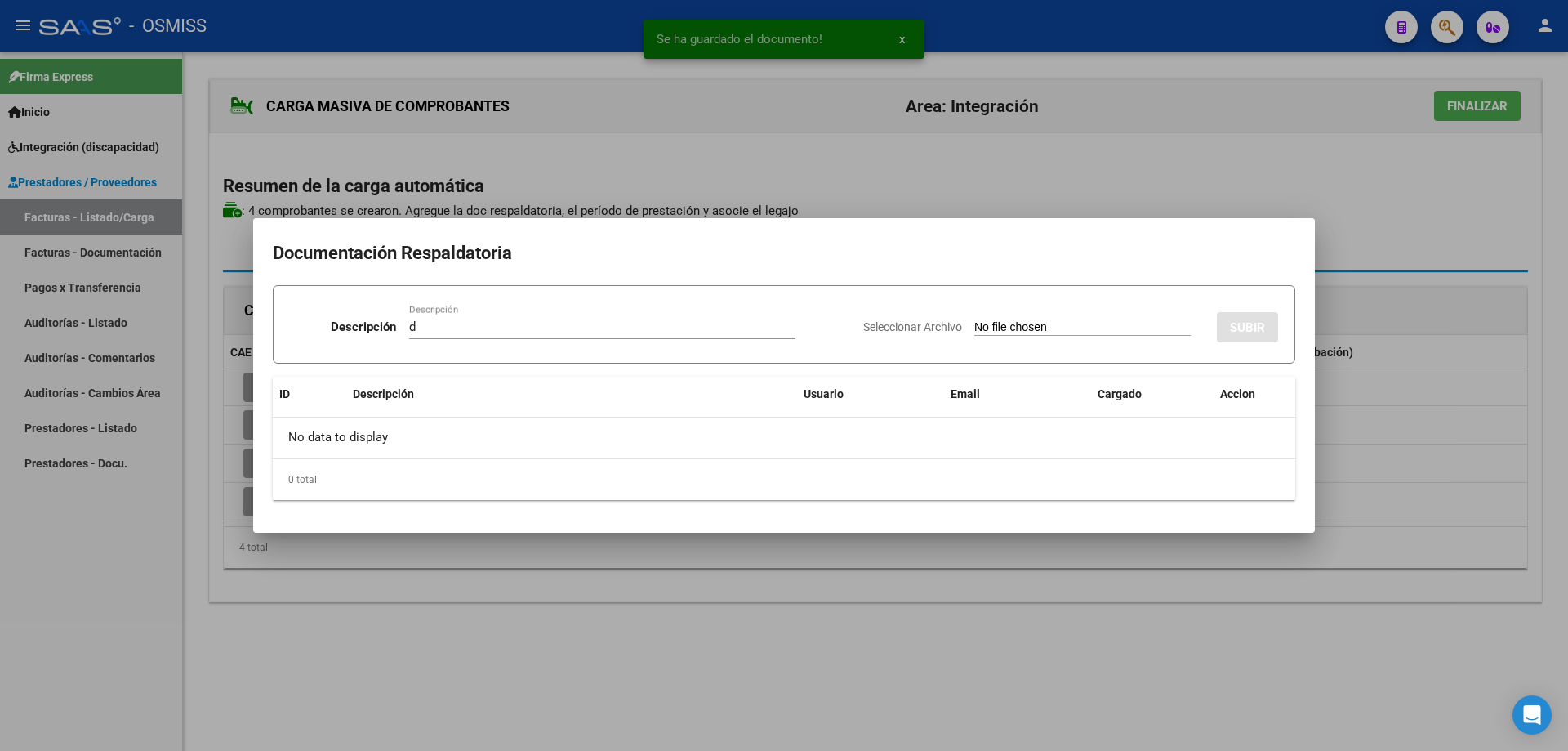
click at [991, 328] on input "Seleccionar Archivo" at bounding box center [1083, 328] width 217 height 15
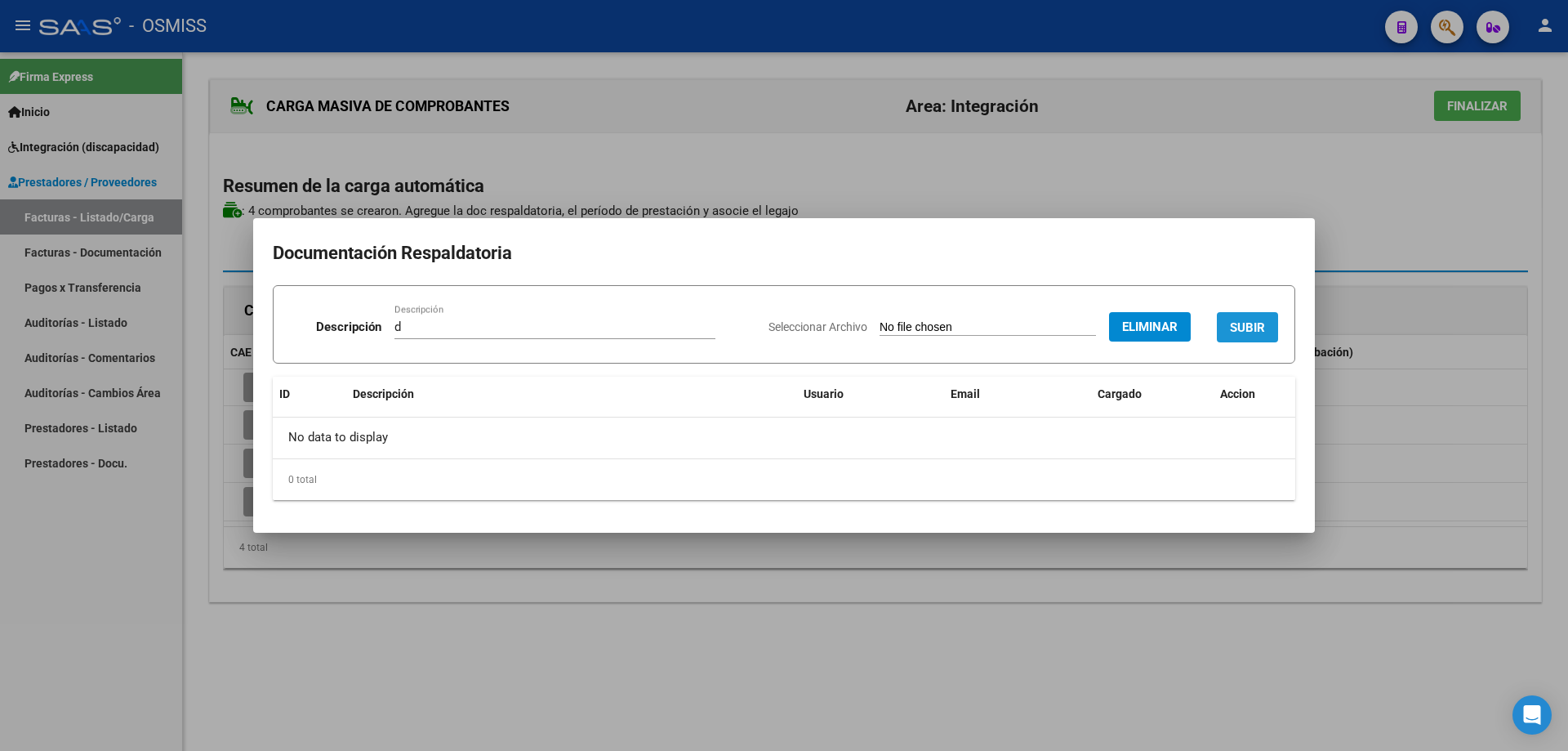
click at [1253, 316] on button "SUBIR" at bounding box center [1248, 327] width 61 height 31
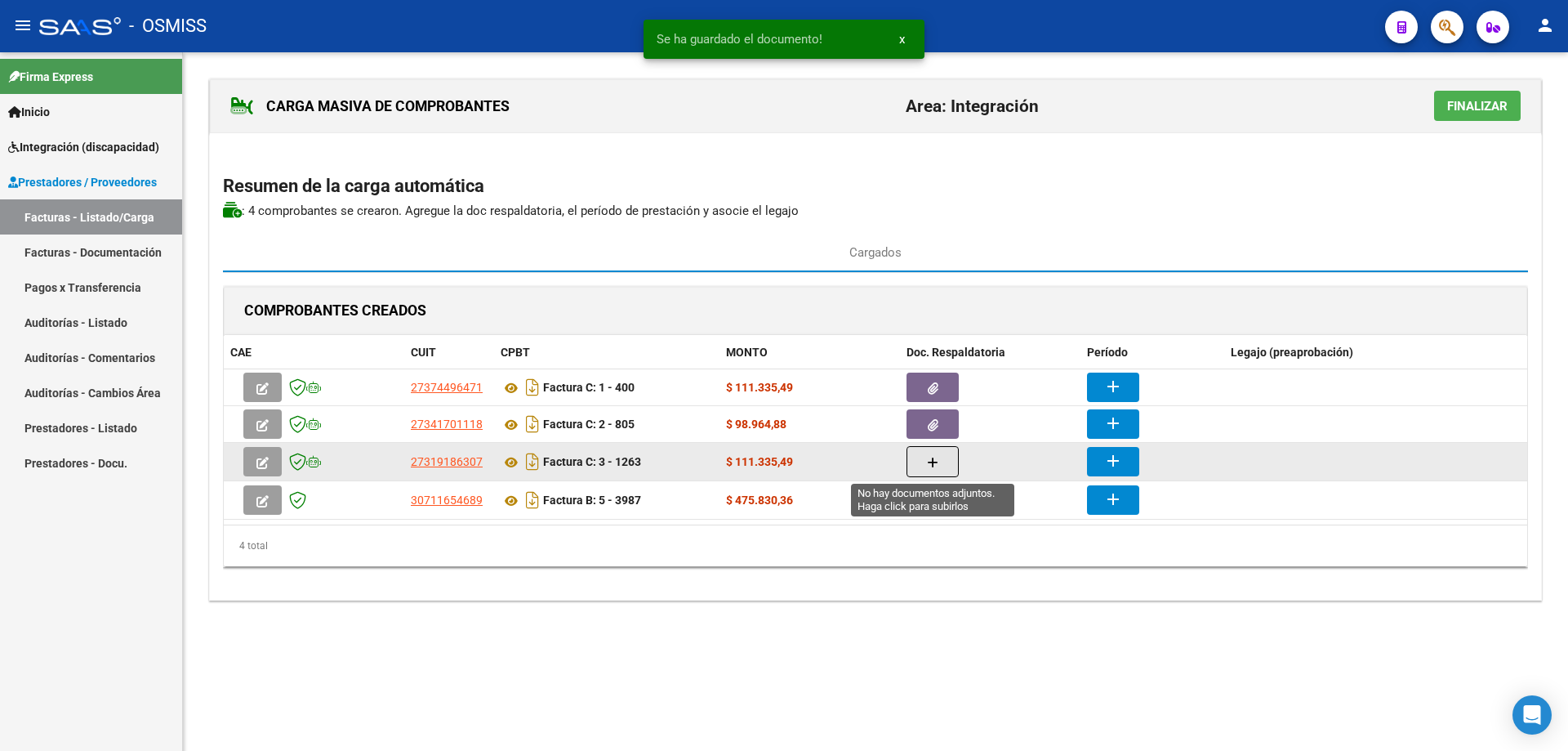
click at [938, 469] on span "button" at bounding box center [933, 461] width 12 height 14
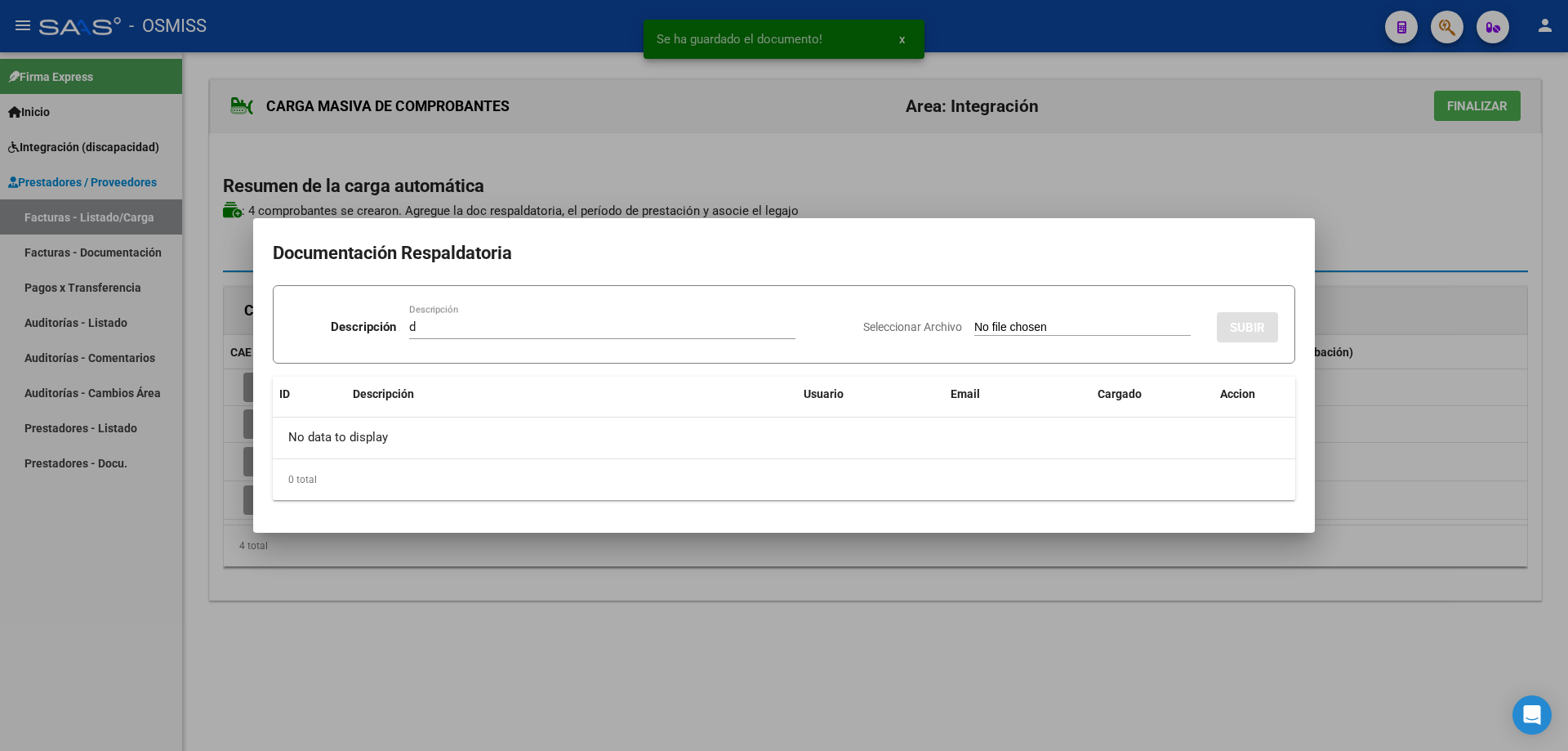
click at [1003, 319] on app-file-uploader "Seleccionar Archivo" at bounding box center [1033, 326] width 340 height 14
click at [1001, 324] on input "Seleccionar Archivo" at bounding box center [1083, 328] width 217 height 15
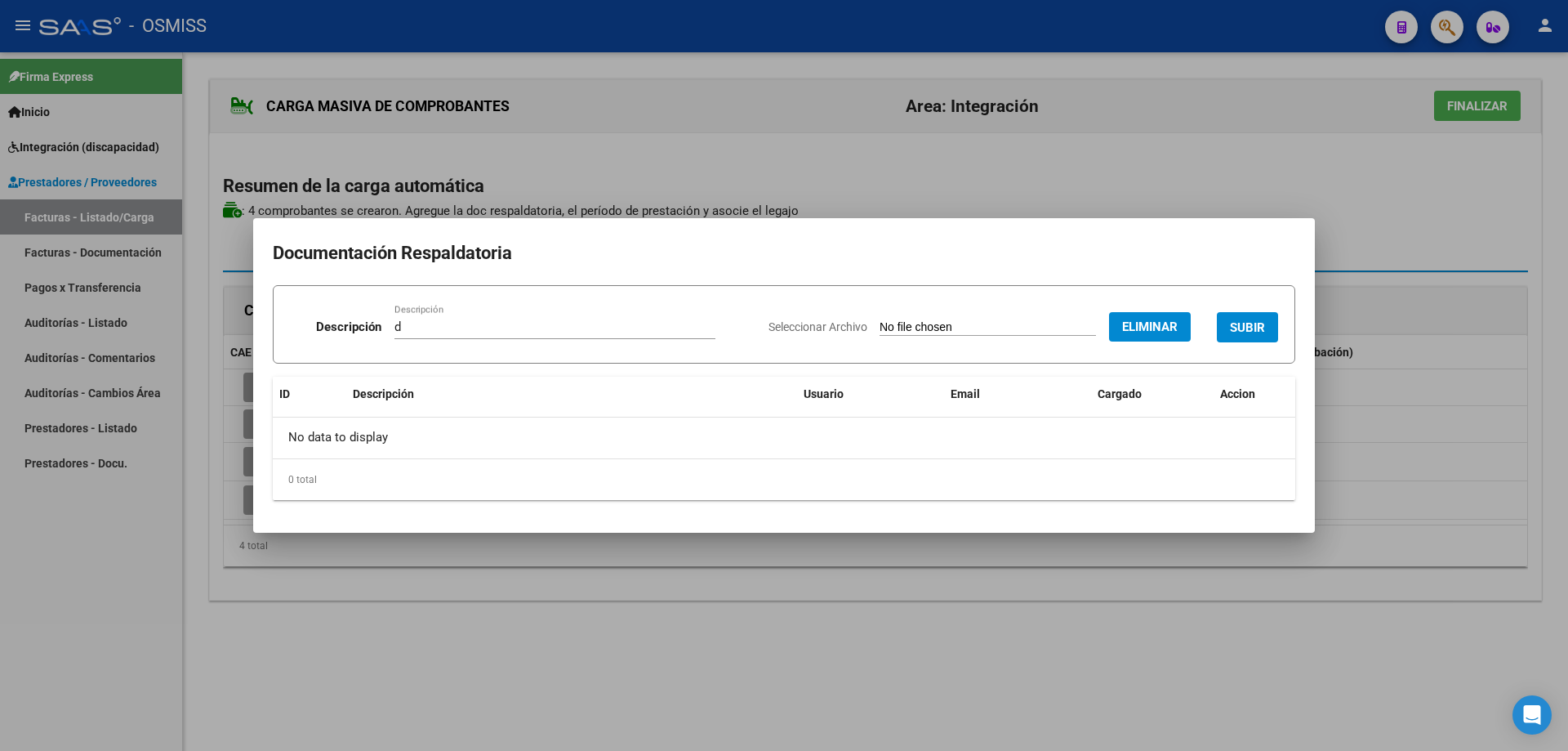
click at [1232, 326] on span "SUBIR" at bounding box center [1248, 327] width 35 height 14
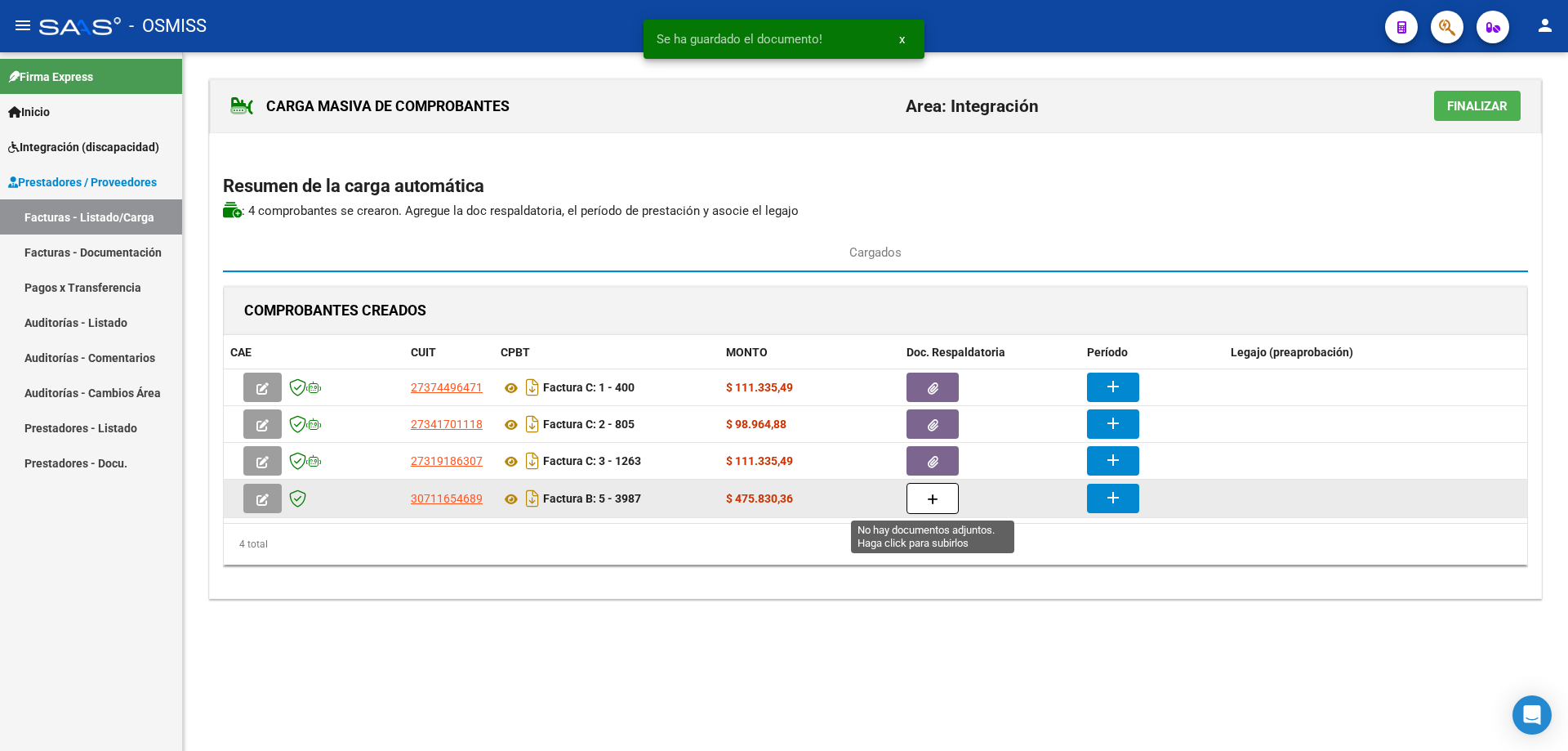
click at [934, 505] on icon "button" at bounding box center [933, 499] width 12 height 12
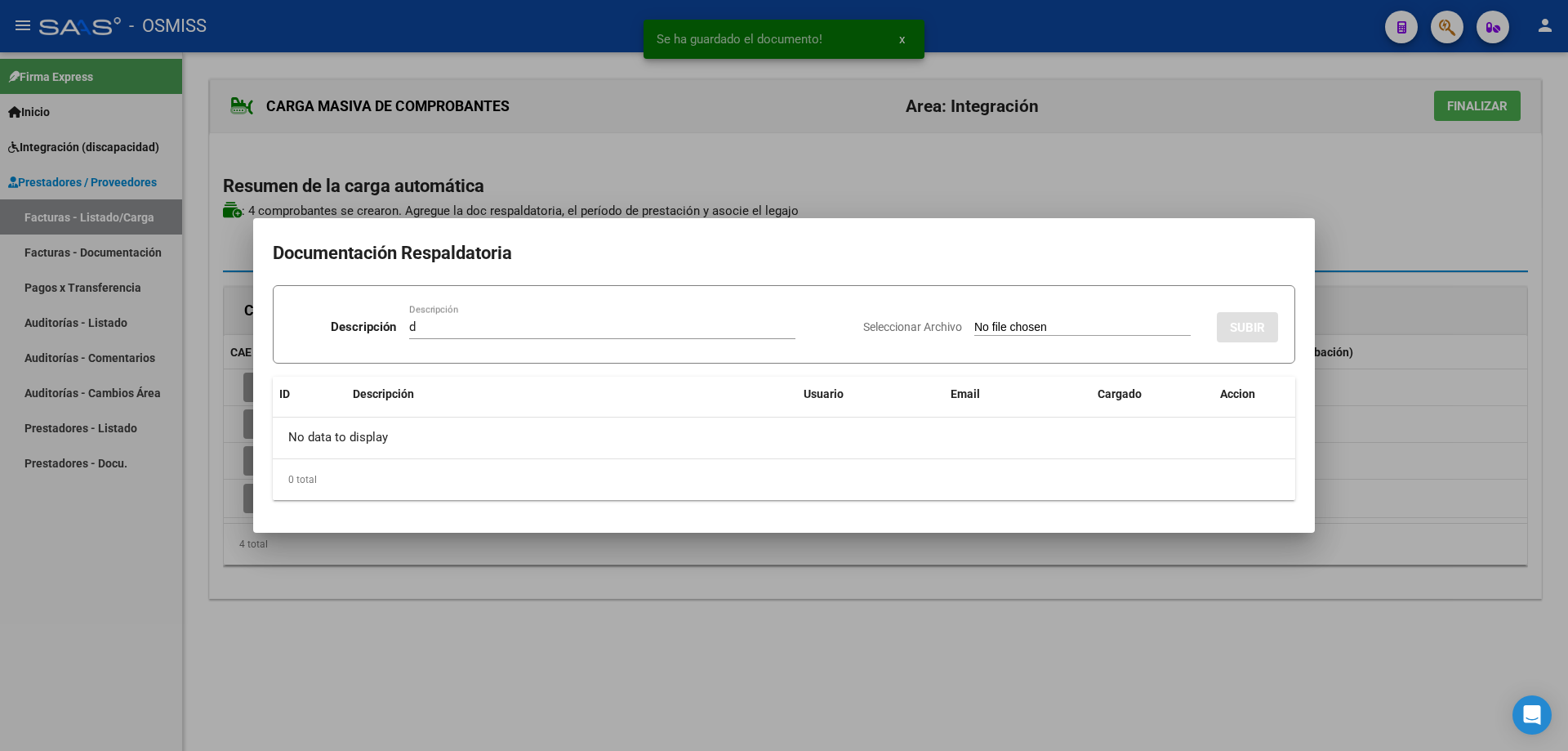
click at [974, 328] on input "Seleccionar Archivo" at bounding box center [1083, 328] width 217 height 15
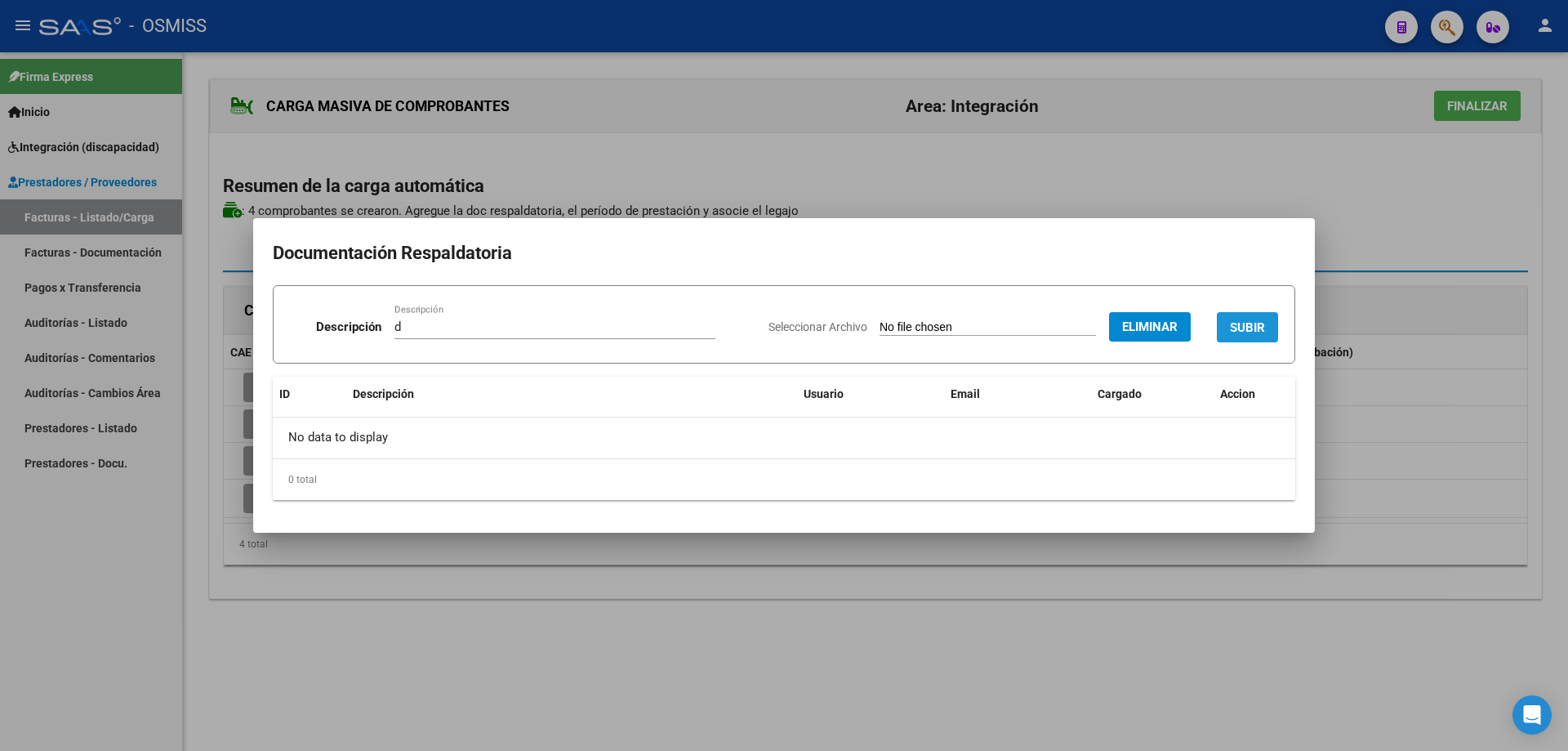
click at [1255, 313] on button "SUBIR" at bounding box center [1248, 327] width 61 height 31
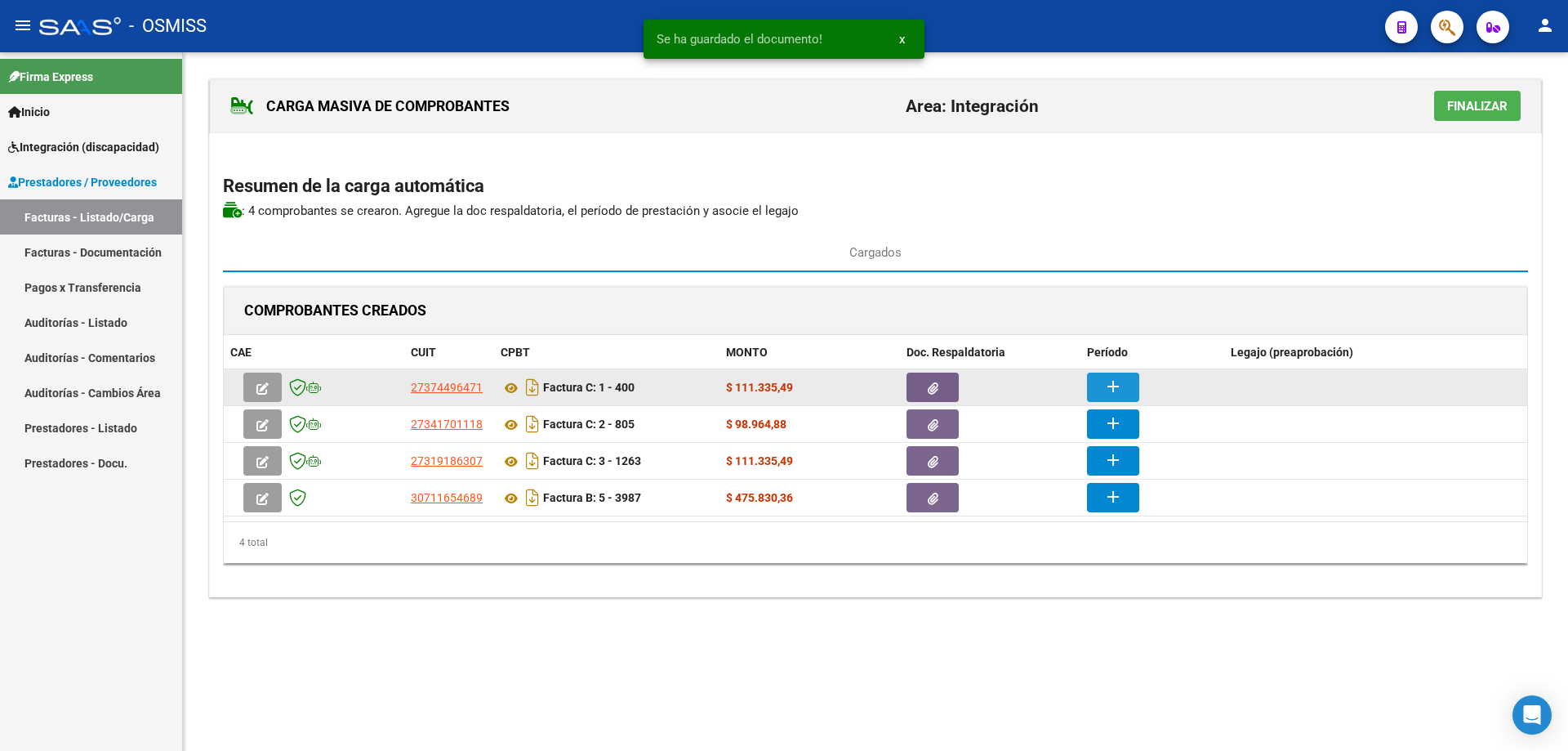
click at [1106, 381] on mat-icon "add" at bounding box center [1113, 387] width 19 height 19
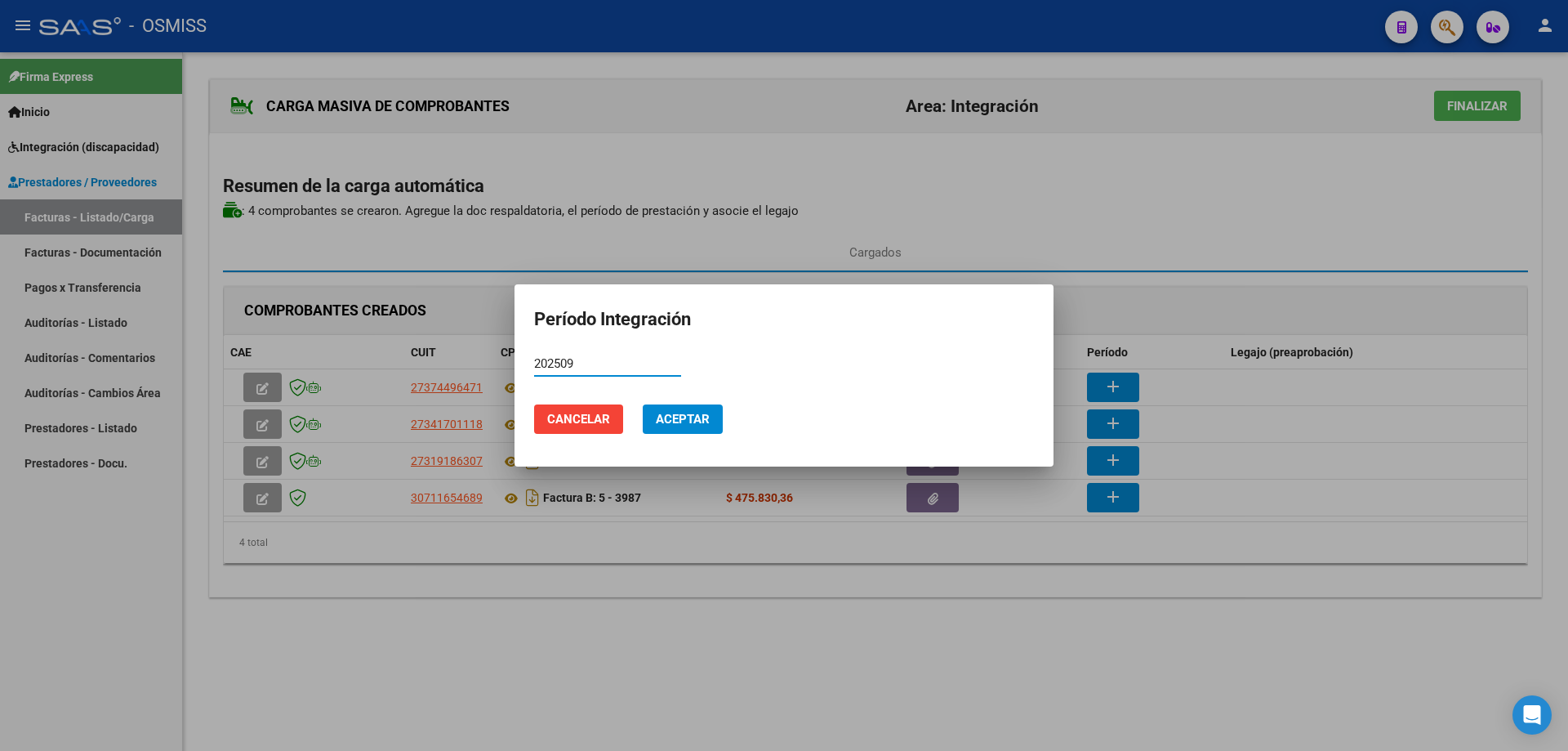
drag, startPoint x: 549, startPoint y: 355, endPoint x: 529, endPoint y: 352, distance: 20.2
click at [529, 352] on mat-dialog-content "202509 Período (AAAAMM)" at bounding box center [784, 371] width 539 height 40
click at [708, 424] on span "Aceptar" at bounding box center [683, 418] width 54 height 14
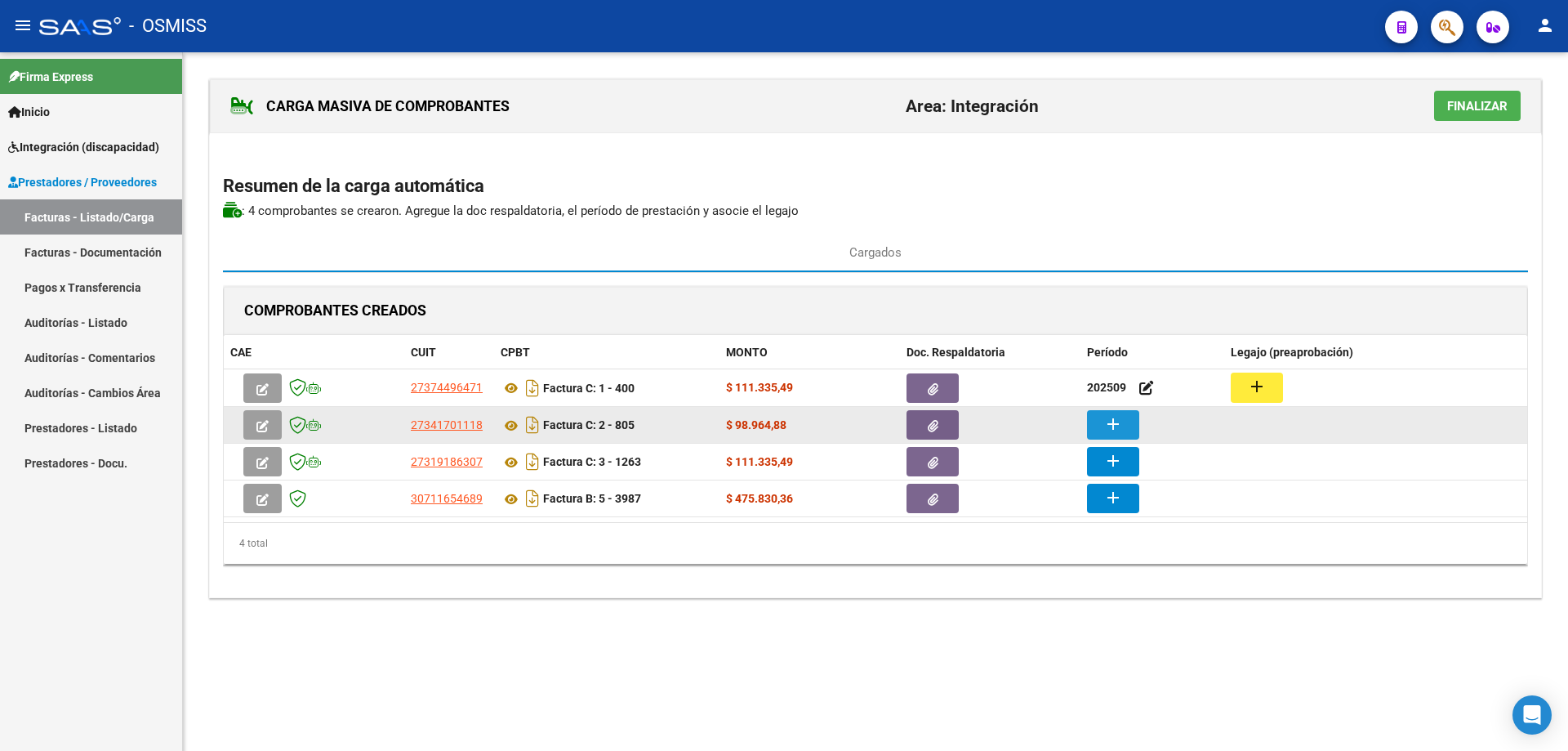
click at [1112, 426] on mat-icon "add" at bounding box center [1113, 424] width 19 height 19
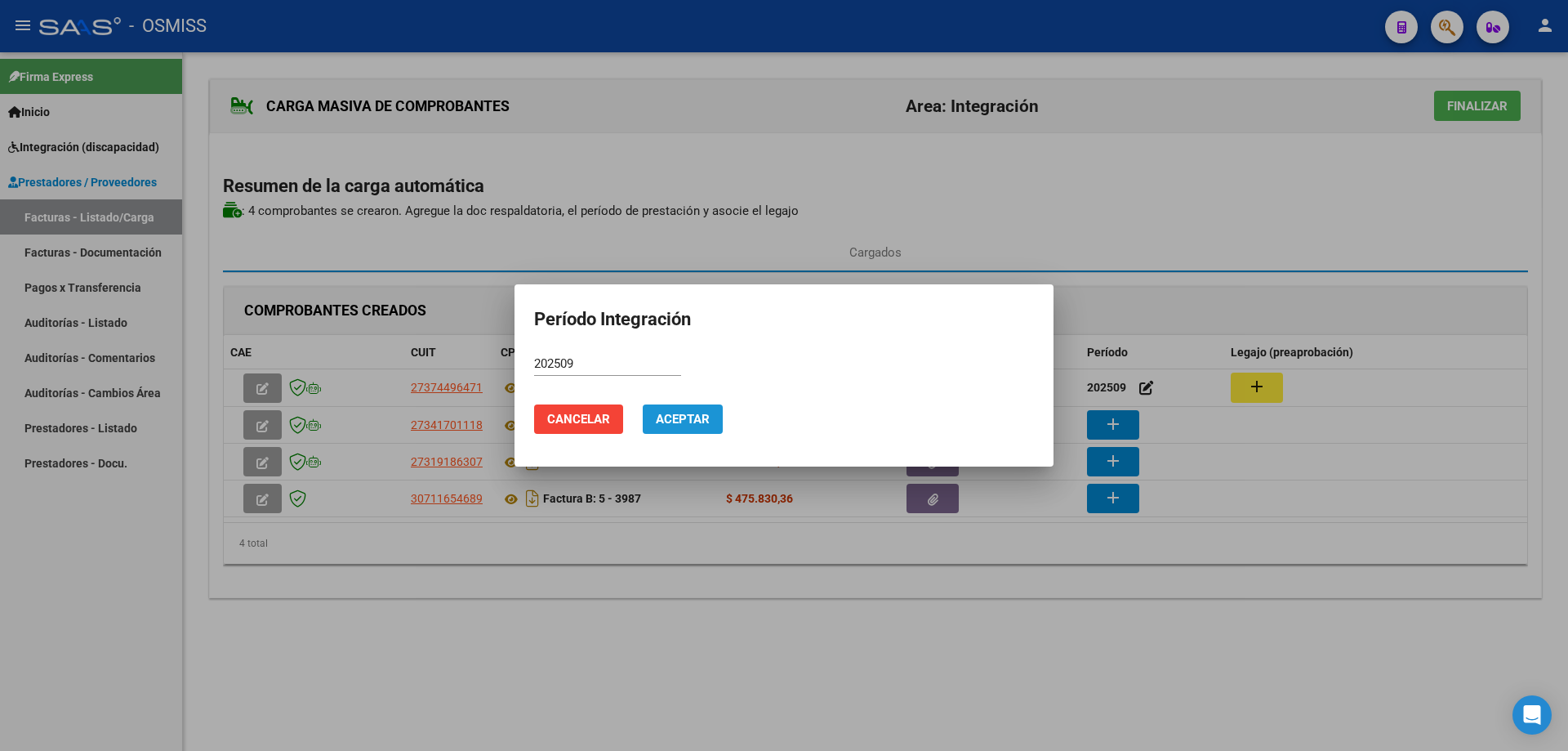
click at [666, 427] on button "Aceptar" at bounding box center [682, 419] width 80 height 30
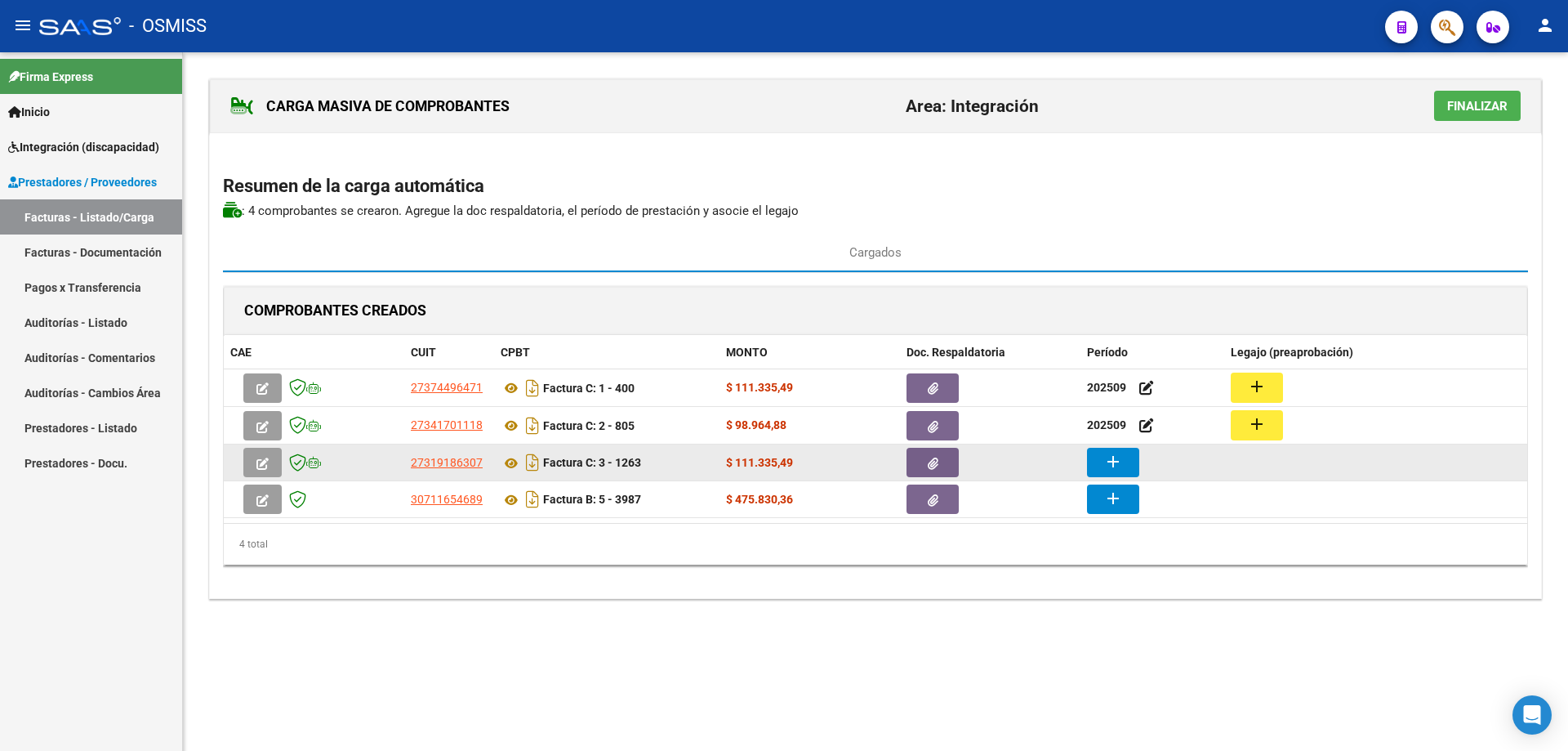
click at [1126, 462] on button "add" at bounding box center [1113, 462] width 53 height 30
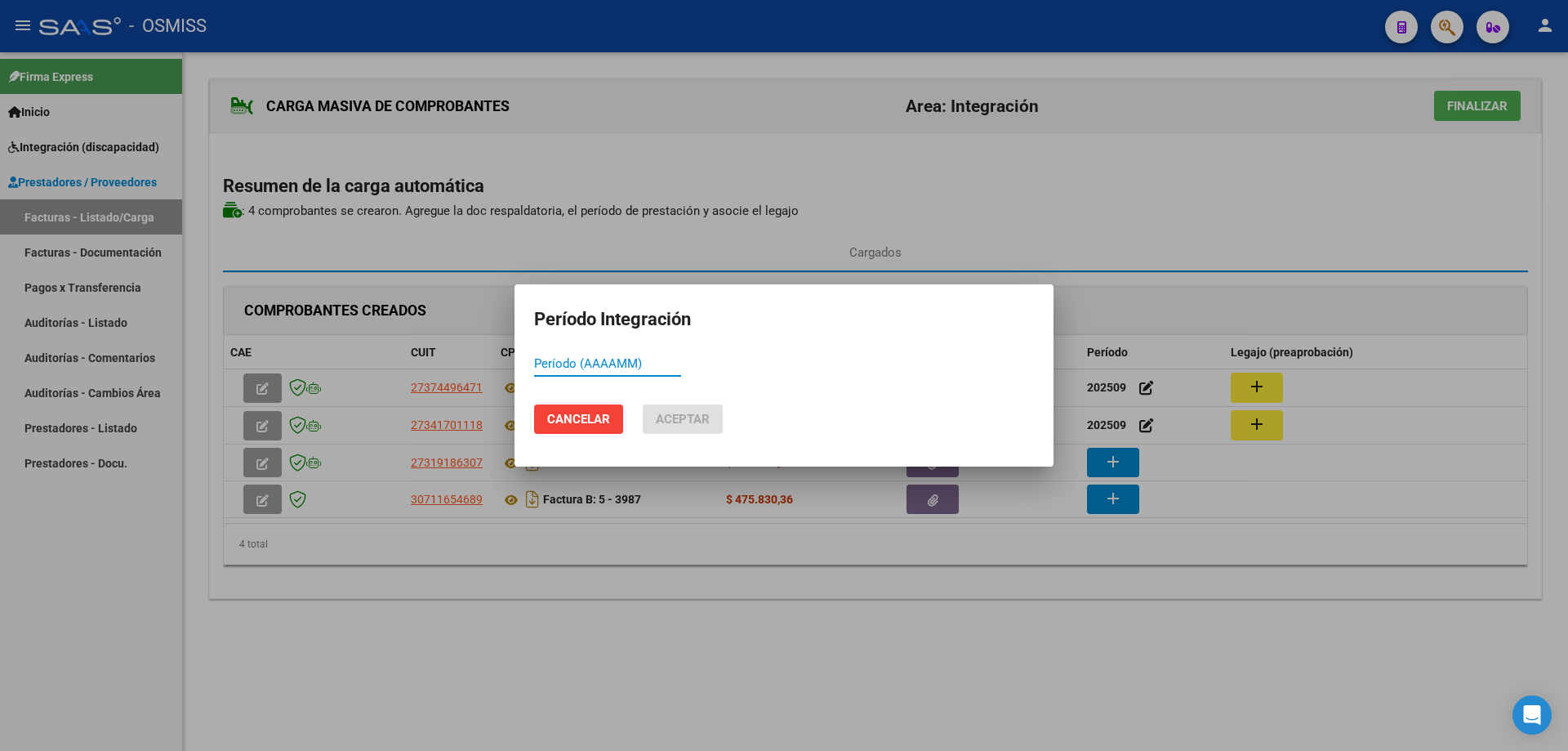
paste input "202509"
click at [682, 419] on span "Aceptar" at bounding box center [683, 418] width 54 height 14
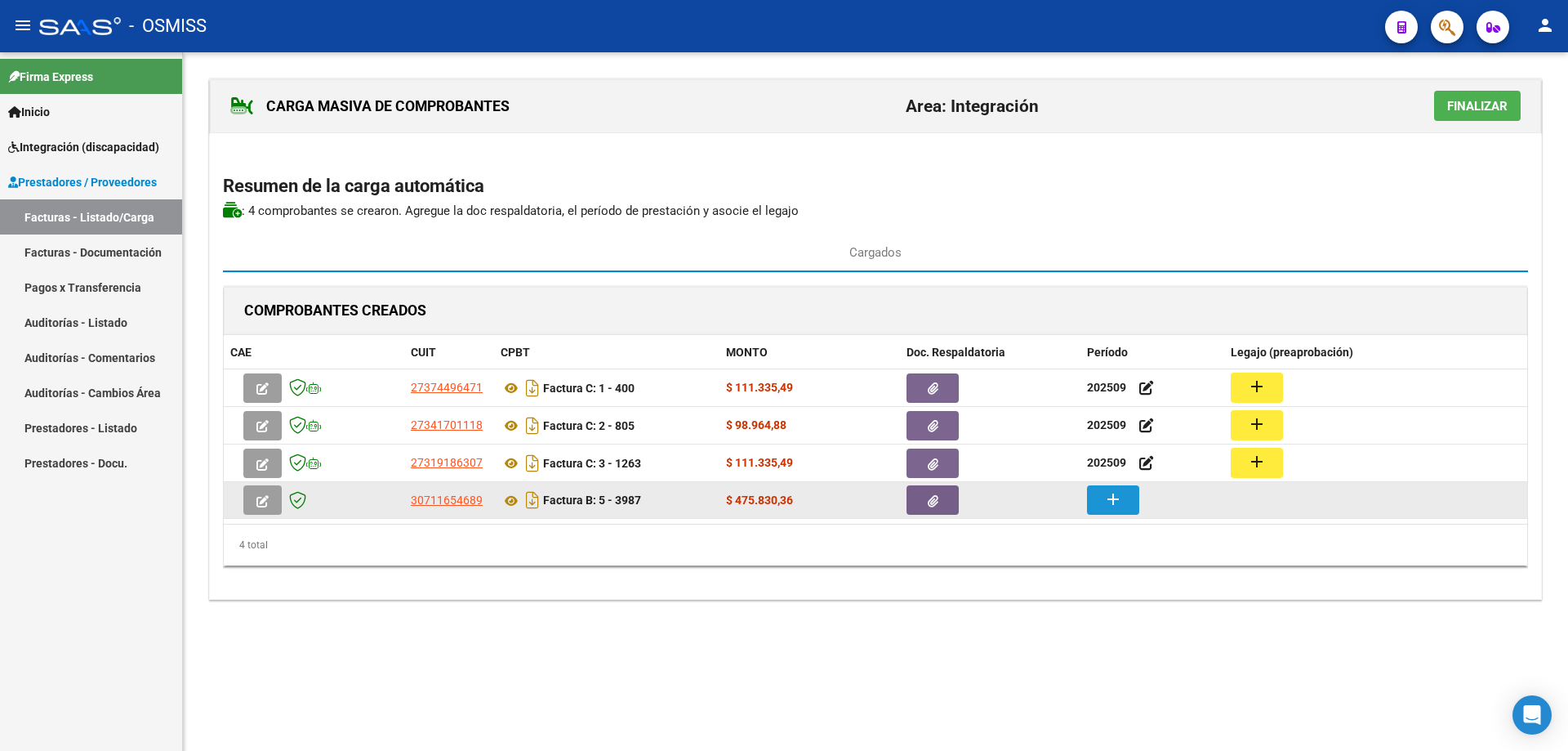
click at [1115, 505] on mat-icon "add" at bounding box center [1113, 499] width 19 height 19
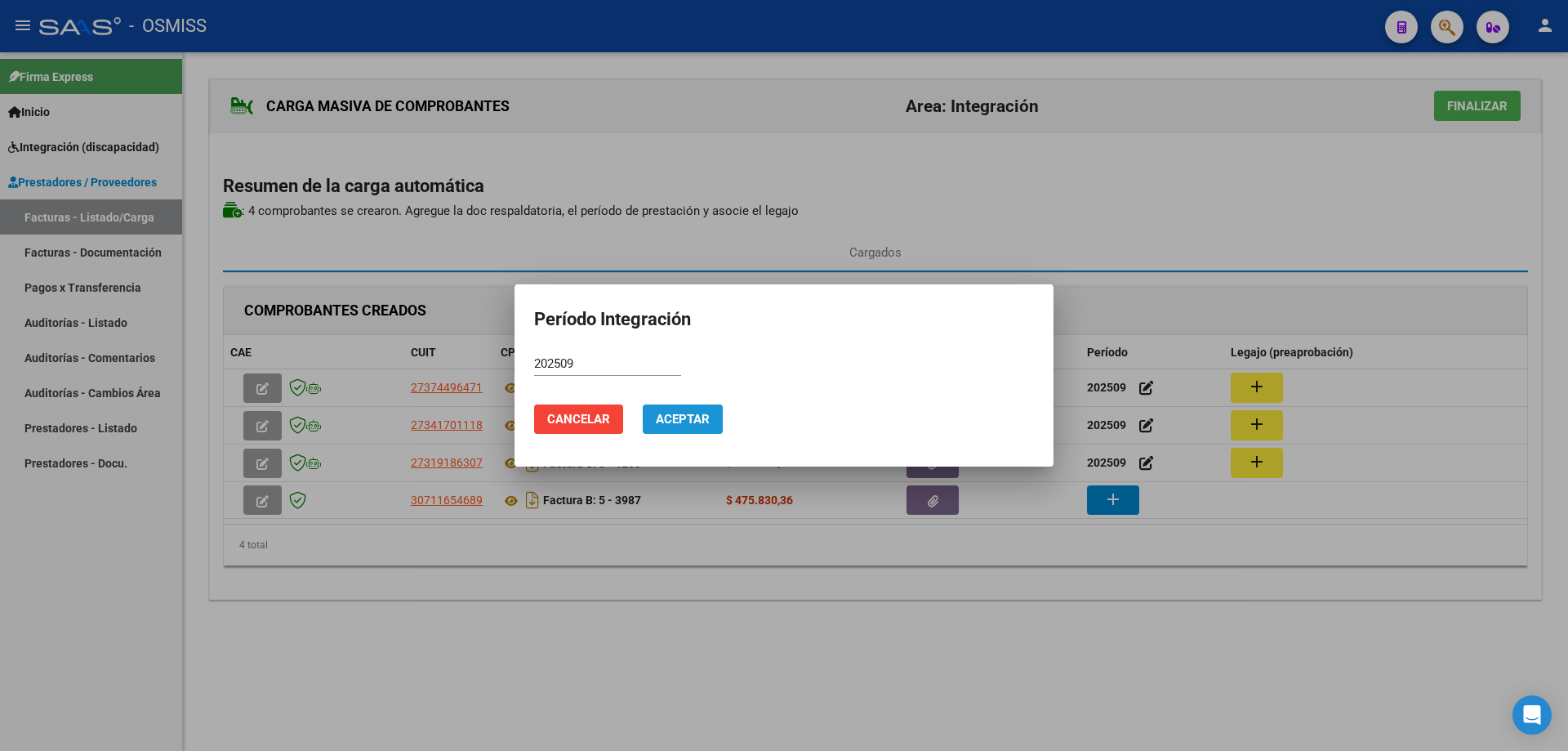
click at [686, 417] on span "Aceptar" at bounding box center [683, 418] width 54 height 14
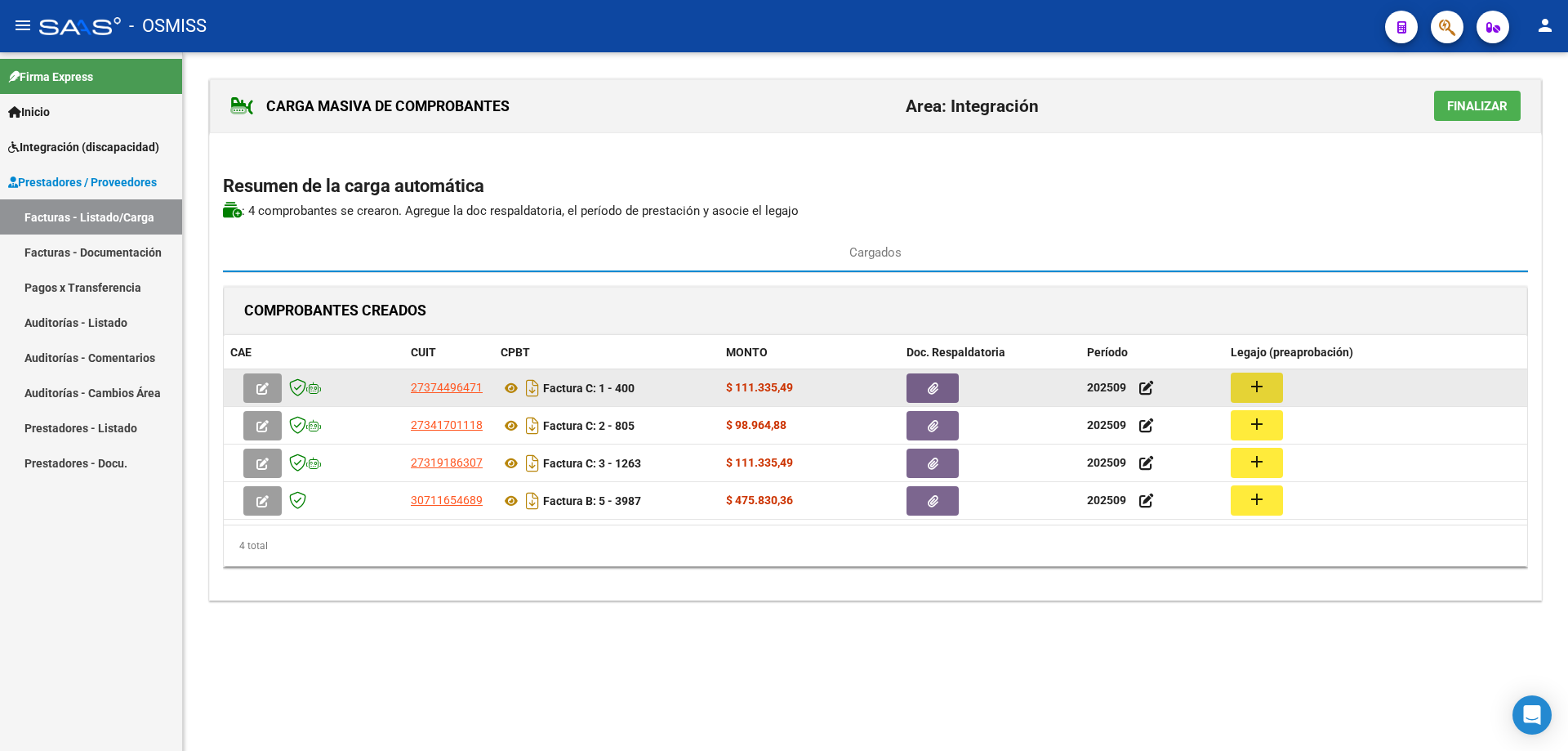
click at [1260, 383] on mat-icon "add" at bounding box center [1257, 387] width 19 height 19
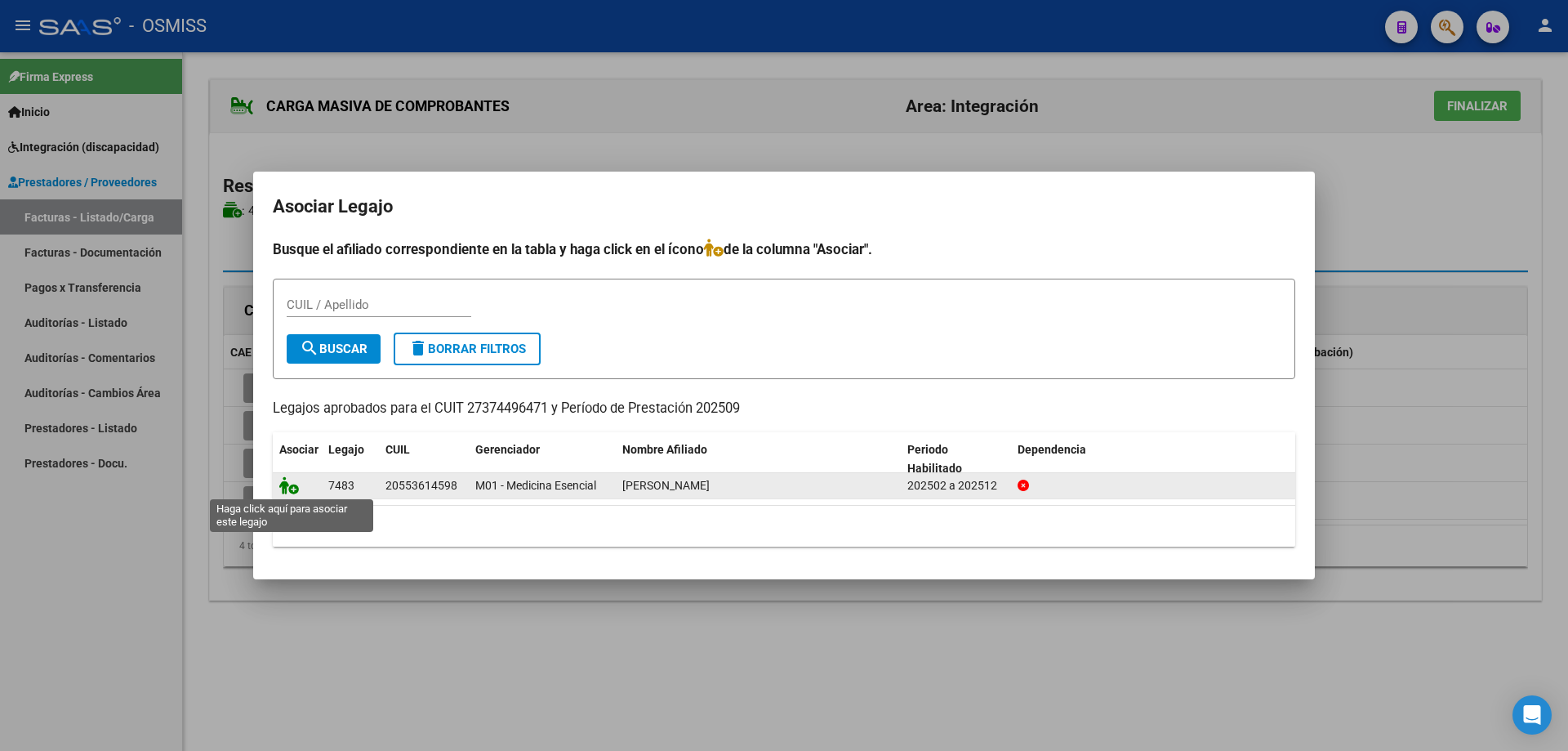
click at [292, 492] on icon at bounding box center [289, 485] width 19 height 18
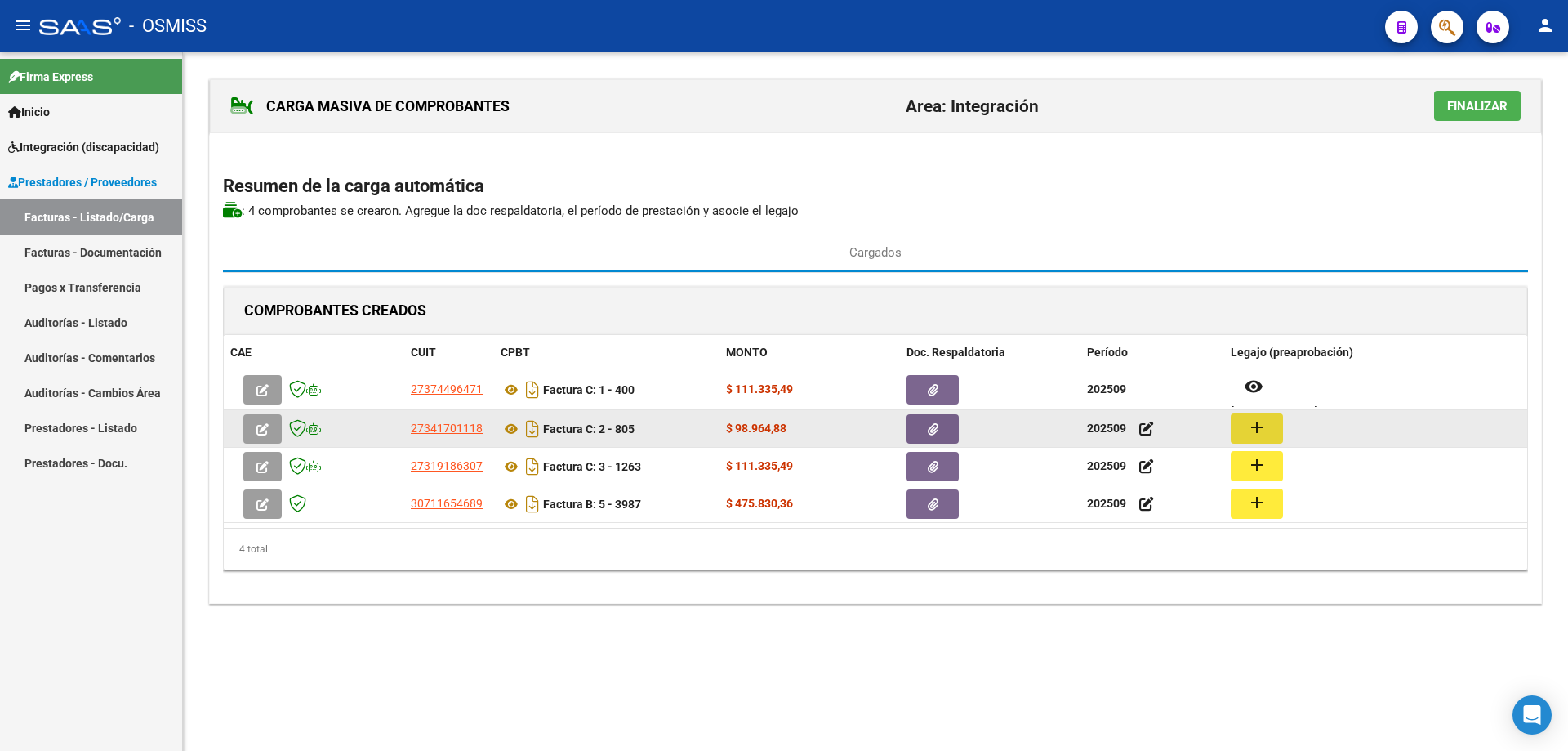
click at [1248, 432] on mat-icon "add" at bounding box center [1257, 427] width 19 height 19
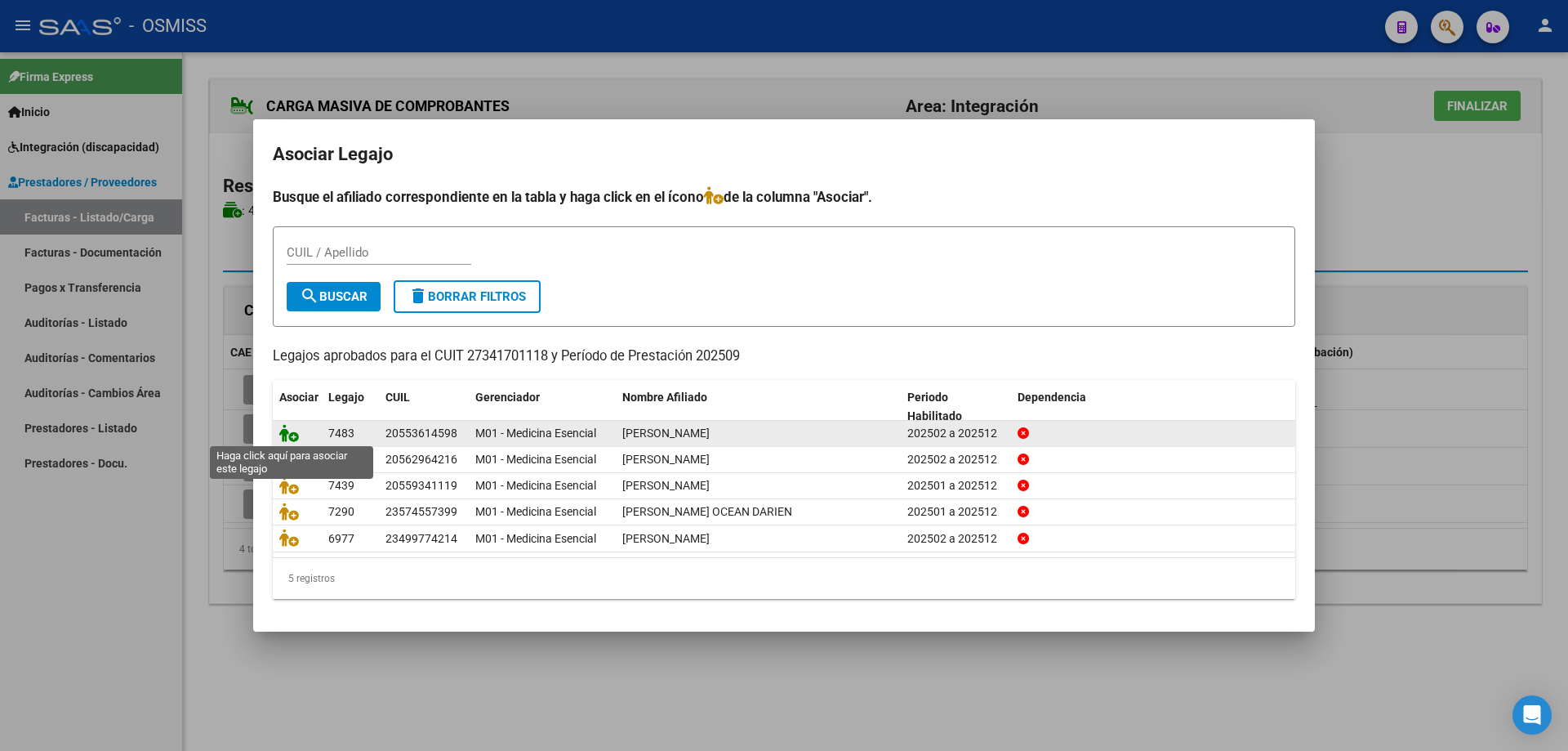
click at [290, 432] on icon at bounding box center [289, 433] width 19 height 18
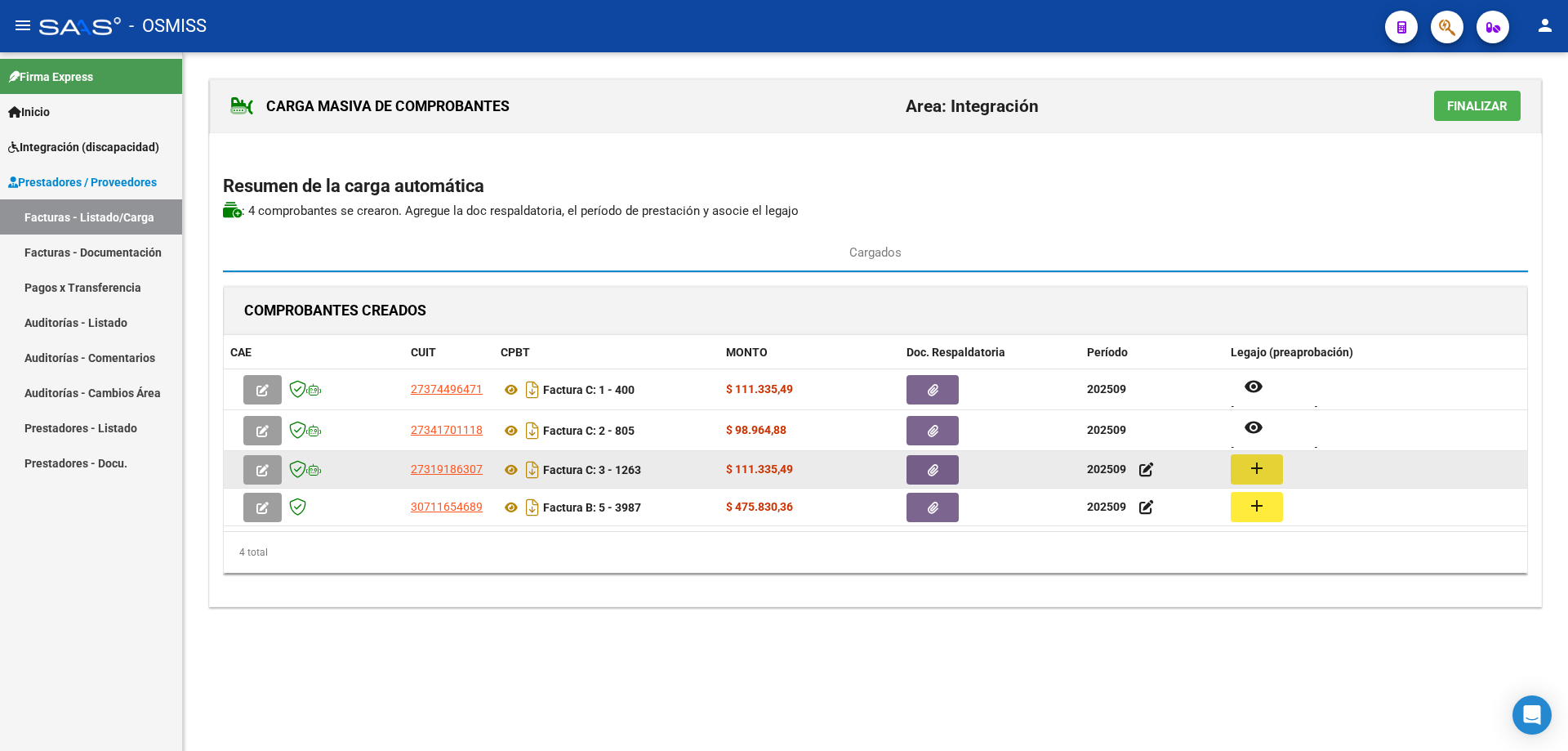
click at [1257, 464] on mat-icon "add" at bounding box center [1257, 468] width 19 height 19
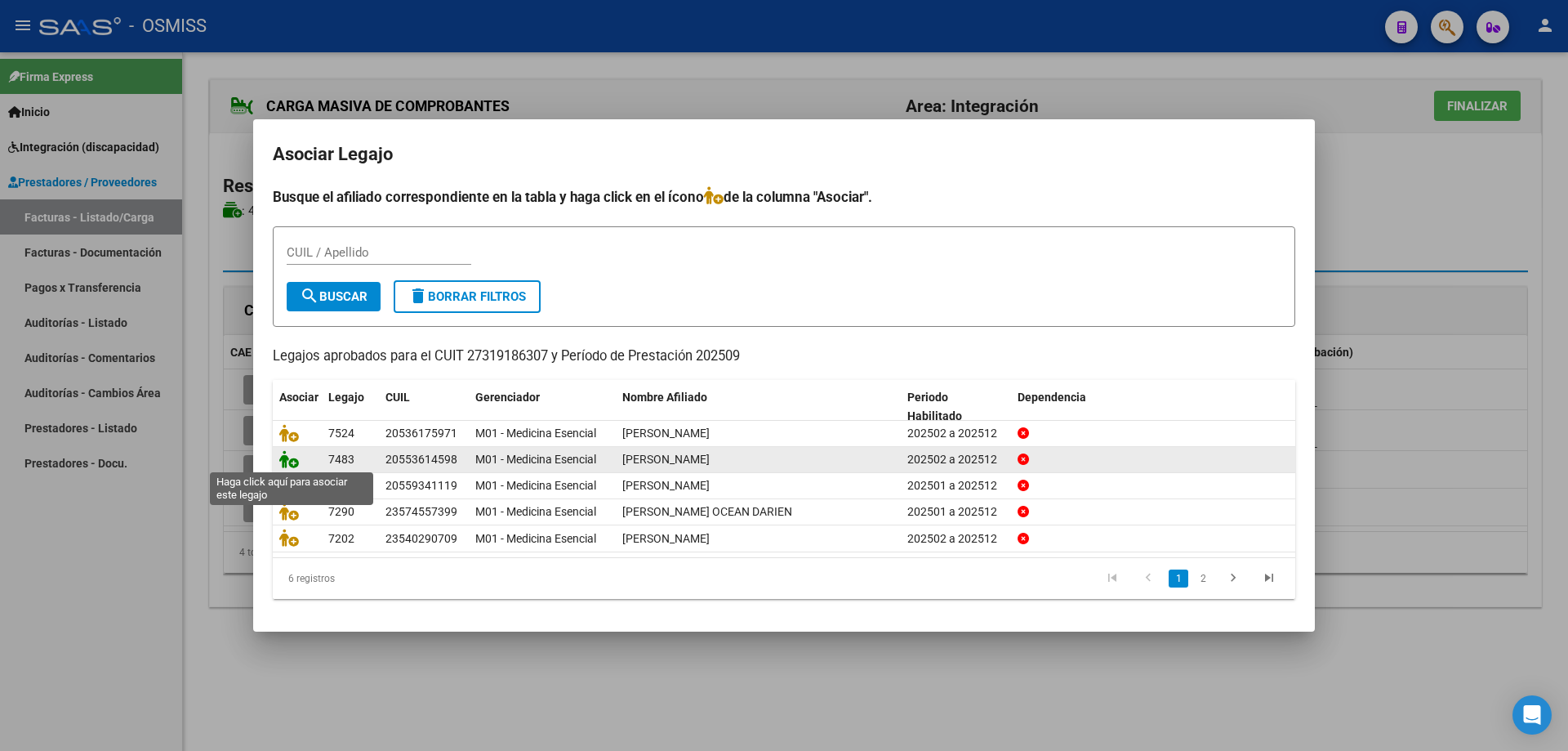
click at [290, 456] on icon at bounding box center [289, 458] width 19 height 18
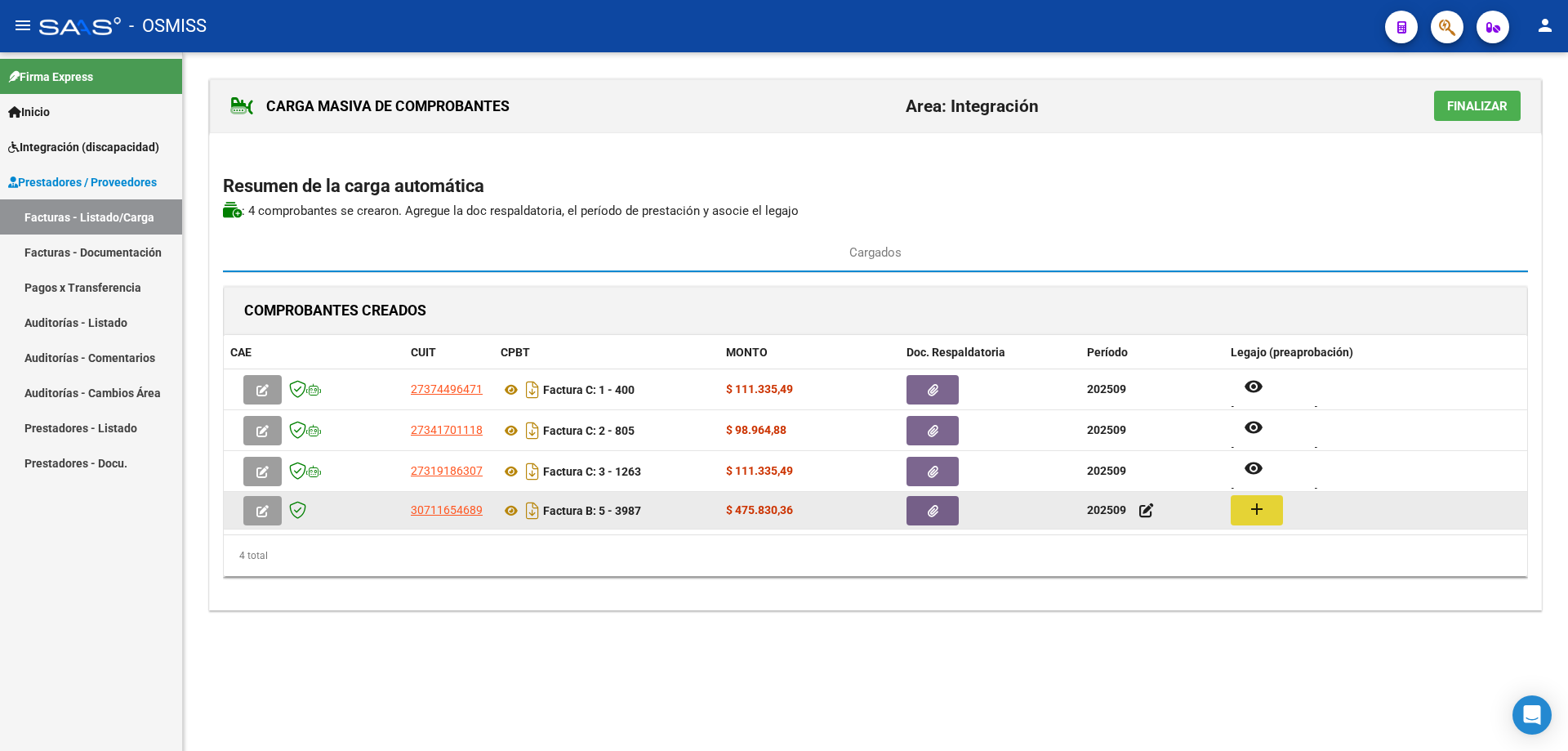
click at [1265, 509] on mat-icon "add" at bounding box center [1257, 508] width 19 height 19
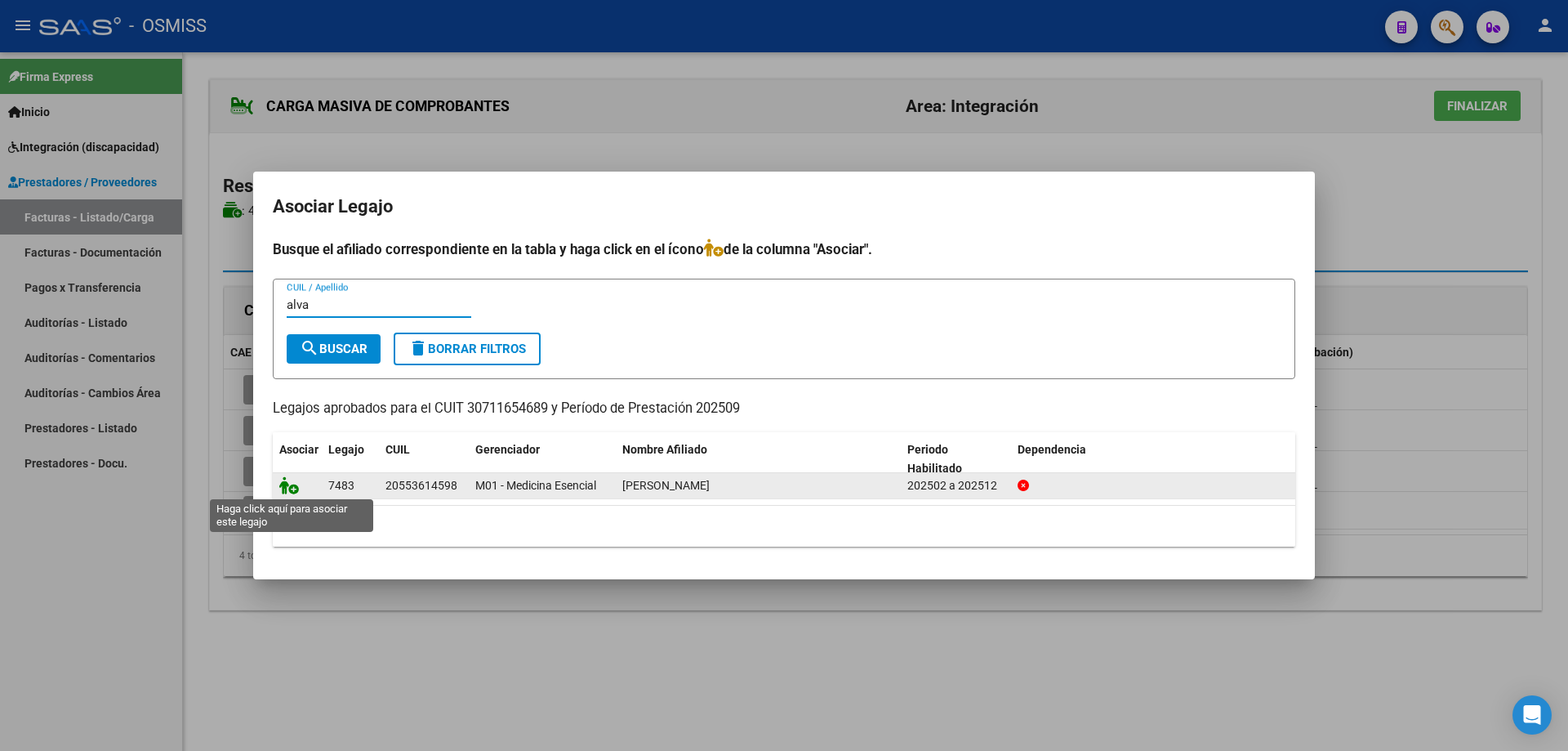
click at [280, 487] on icon at bounding box center [289, 485] width 19 height 18
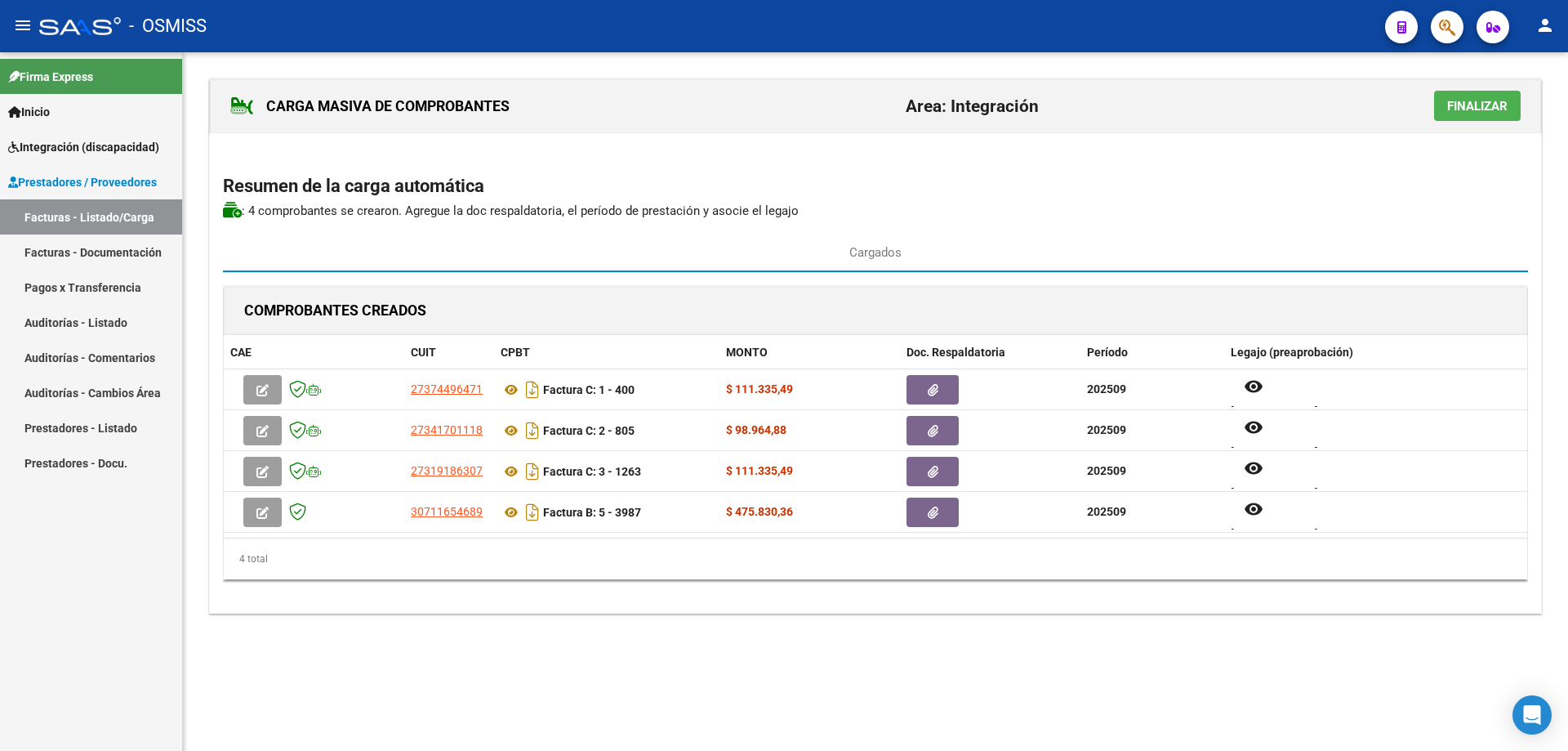
click at [1469, 104] on span "Finalizar" at bounding box center [1477, 106] width 60 height 14
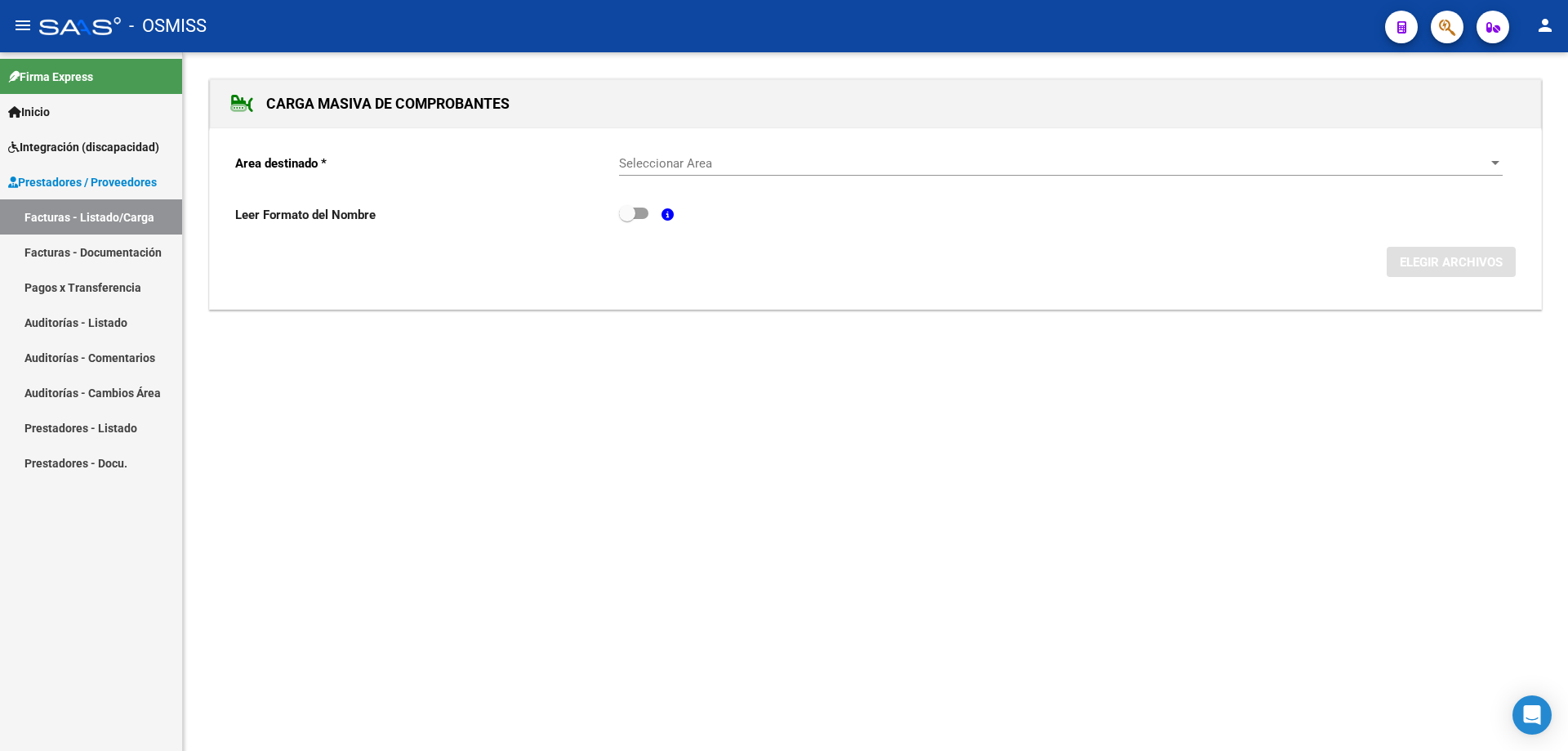
click at [748, 166] on span "Seleccionar Area" at bounding box center [1054, 163] width 869 height 14
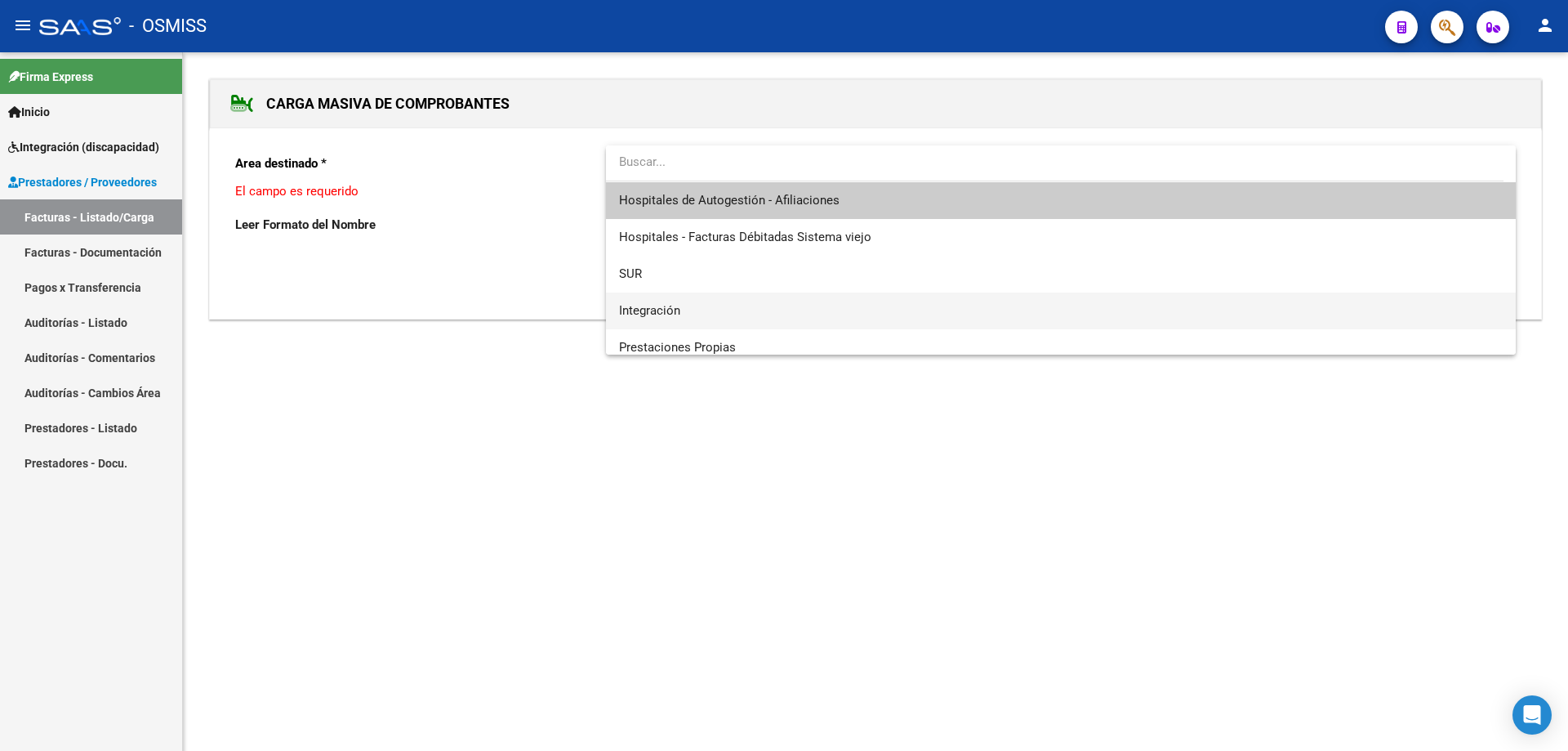
click at [696, 316] on span "Integración" at bounding box center [1062, 311] width 884 height 36
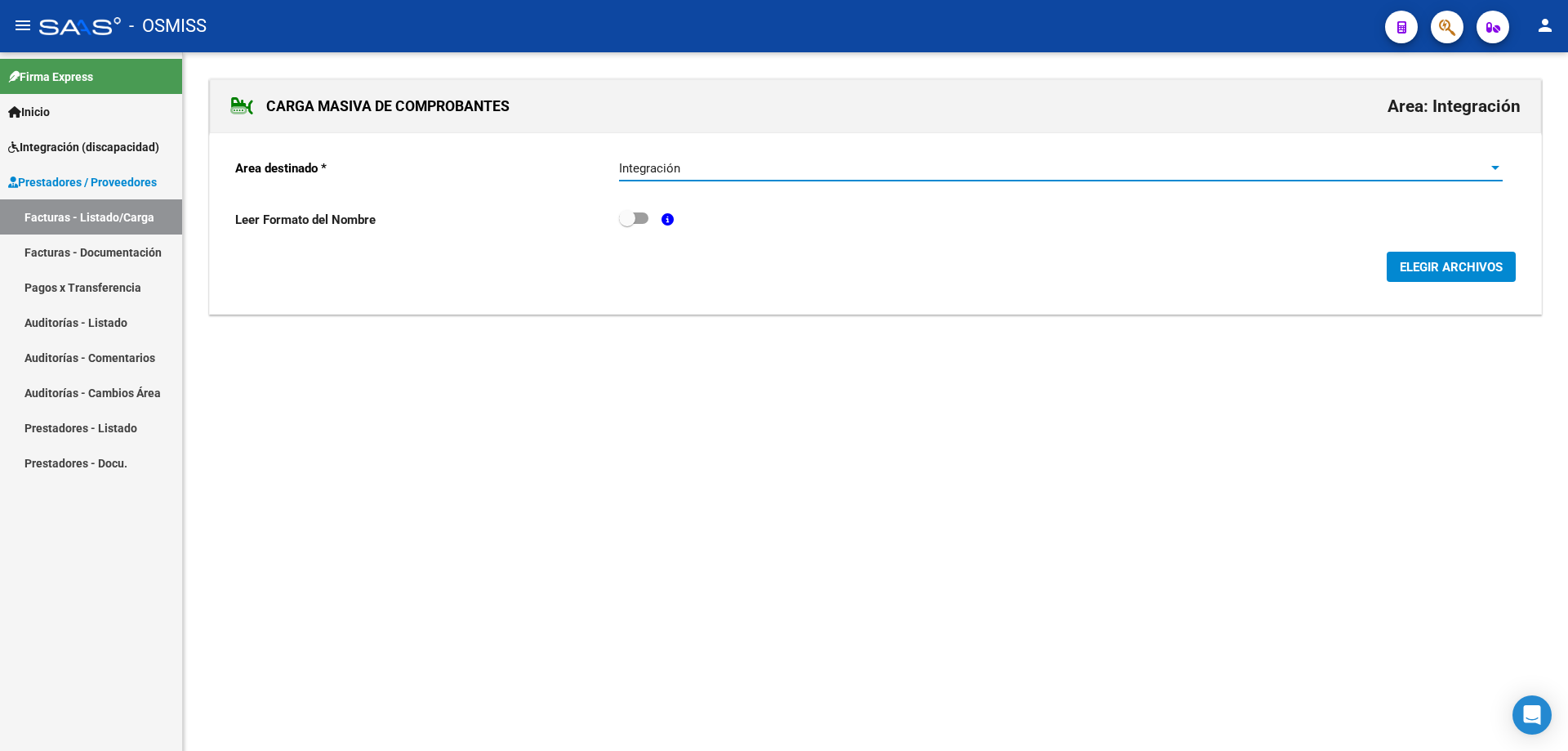
click at [1416, 266] on span "ELEGIR ARCHIVOS" at bounding box center [1451, 267] width 103 height 14
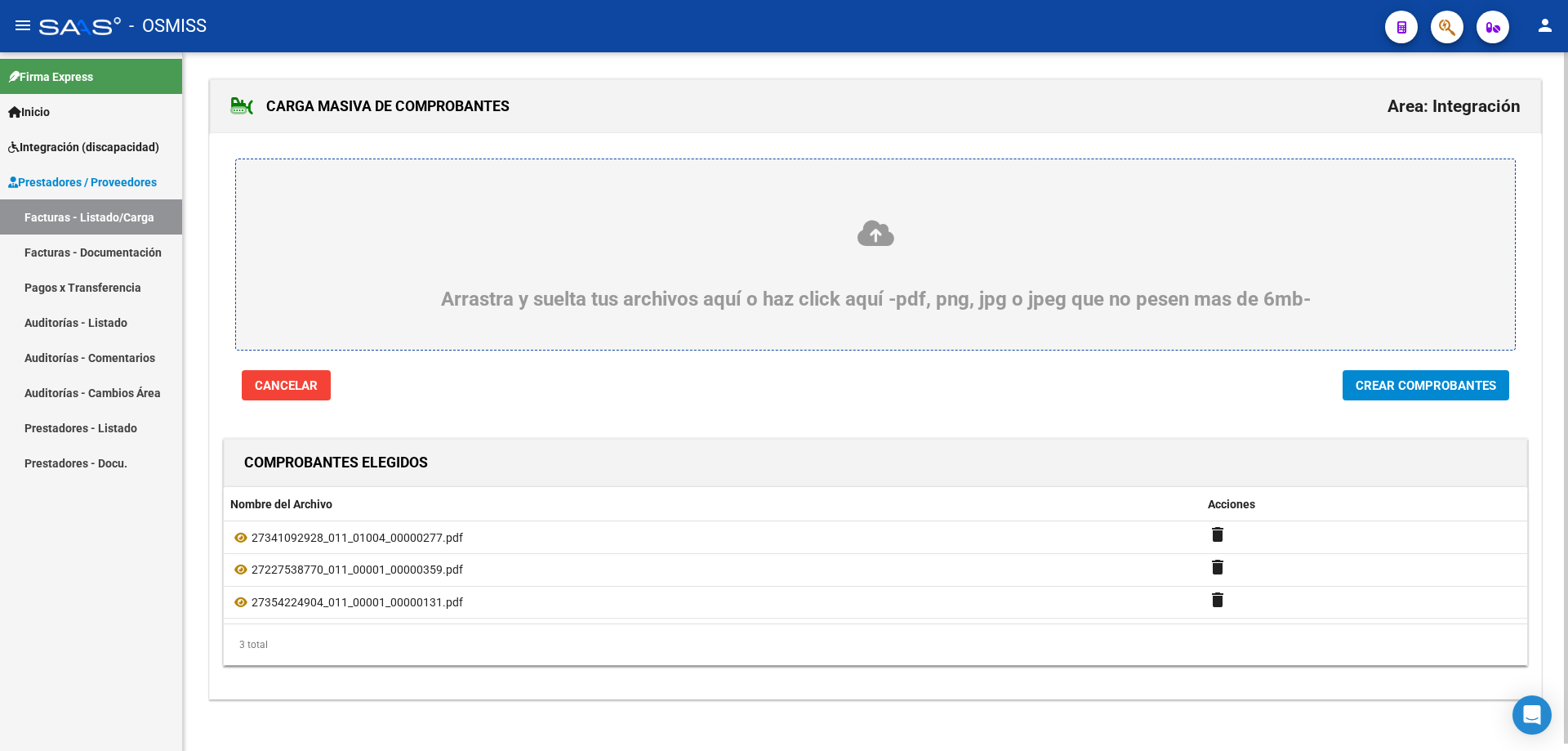
click at [1402, 387] on span "Crear Comprobantes" at bounding box center [1426, 385] width 141 height 14
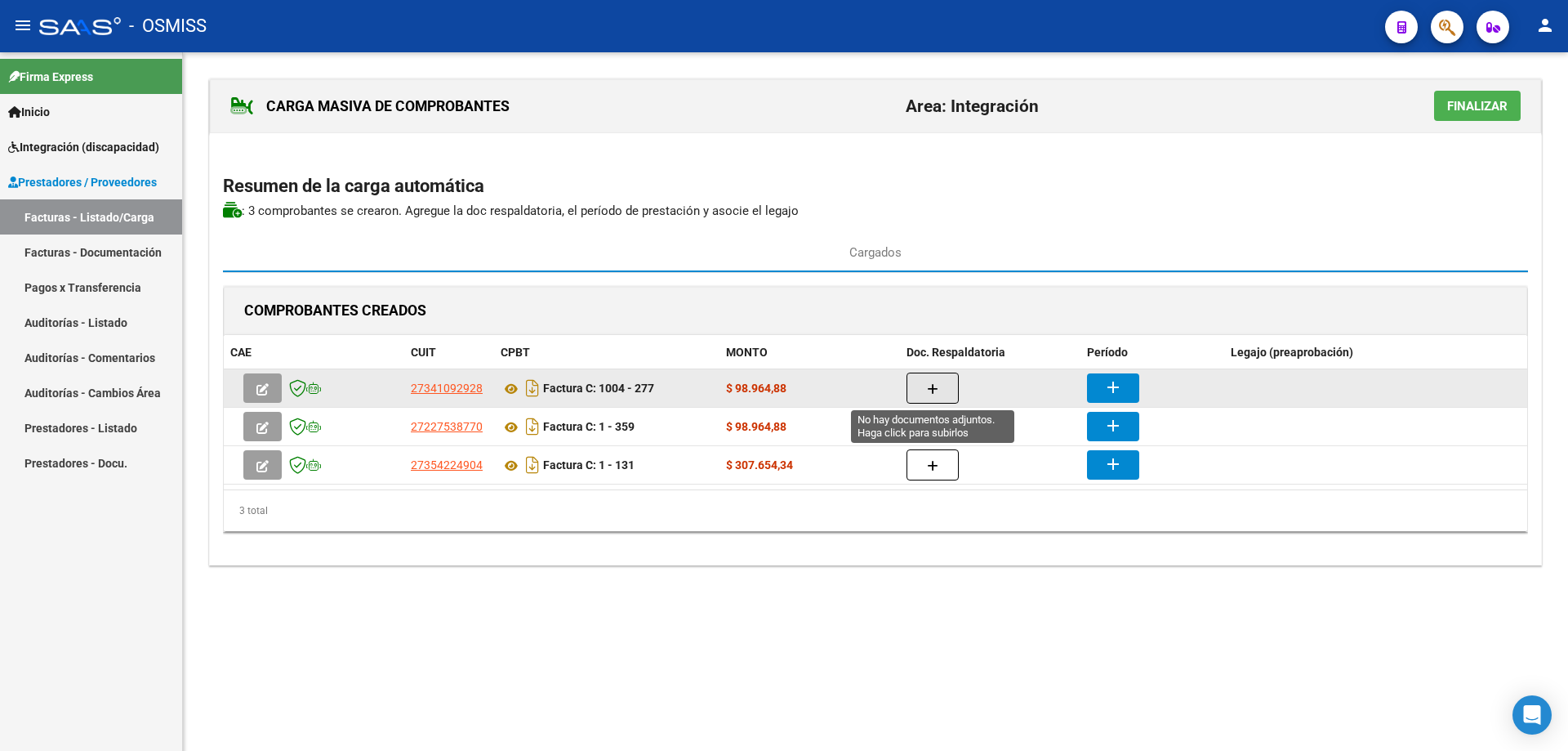
click at [922, 398] on button "button" at bounding box center [933, 387] width 53 height 31
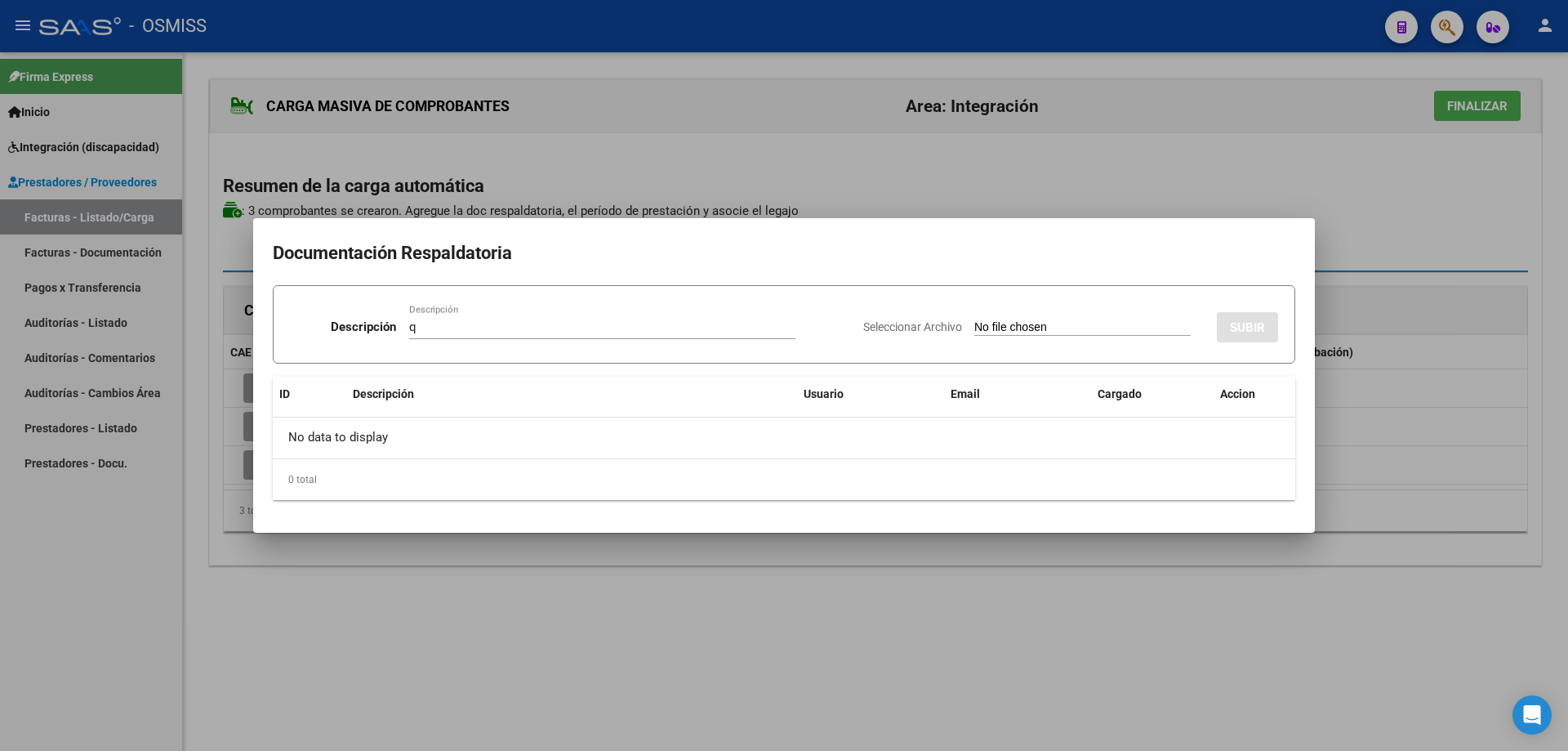
click at [991, 322] on input "Seleccionar Archivo" at bounding box center [1083, 328] width 217 height 15
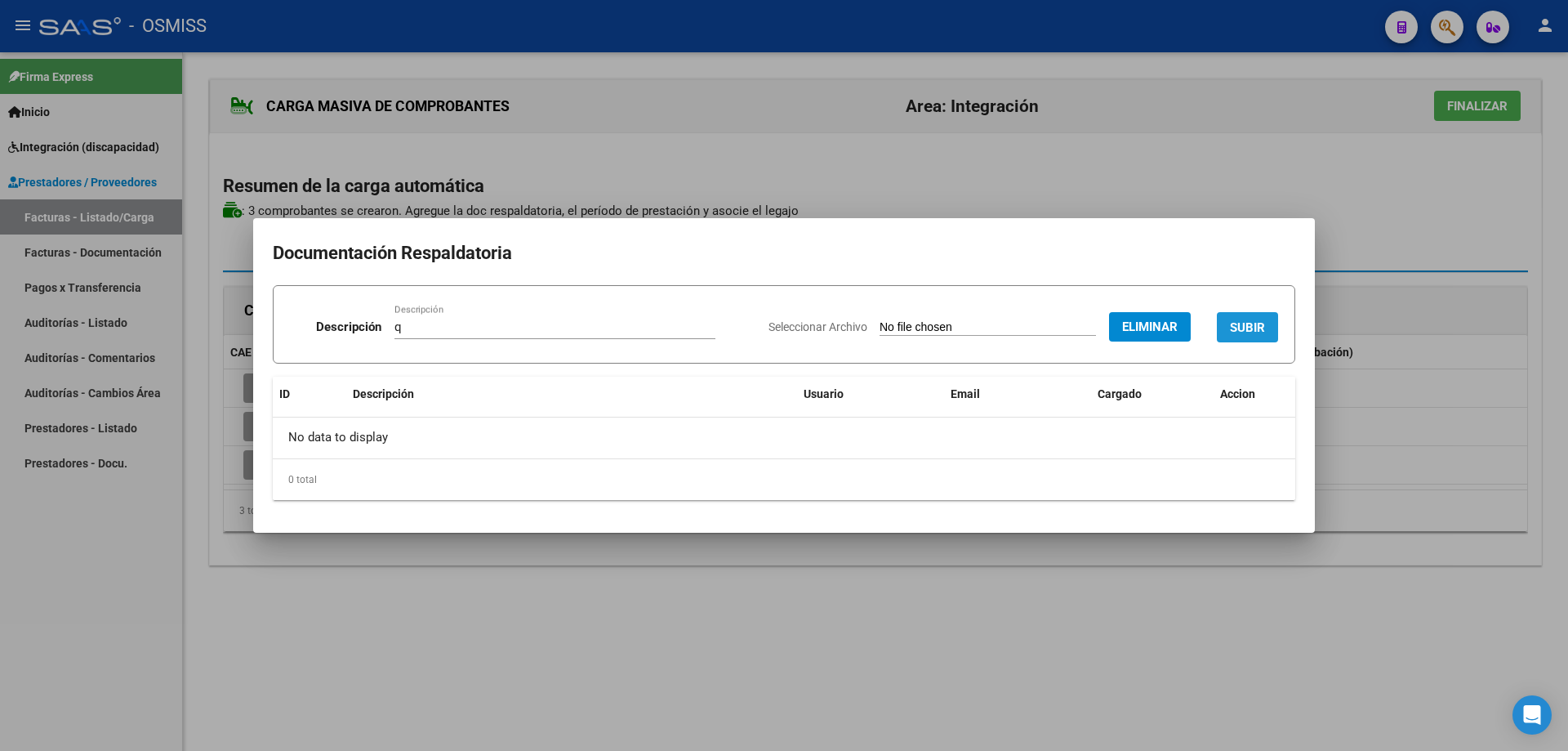
click at [1254, 319] on span "SUBIR" at bounding box center [1248, 326] width 35 height 14
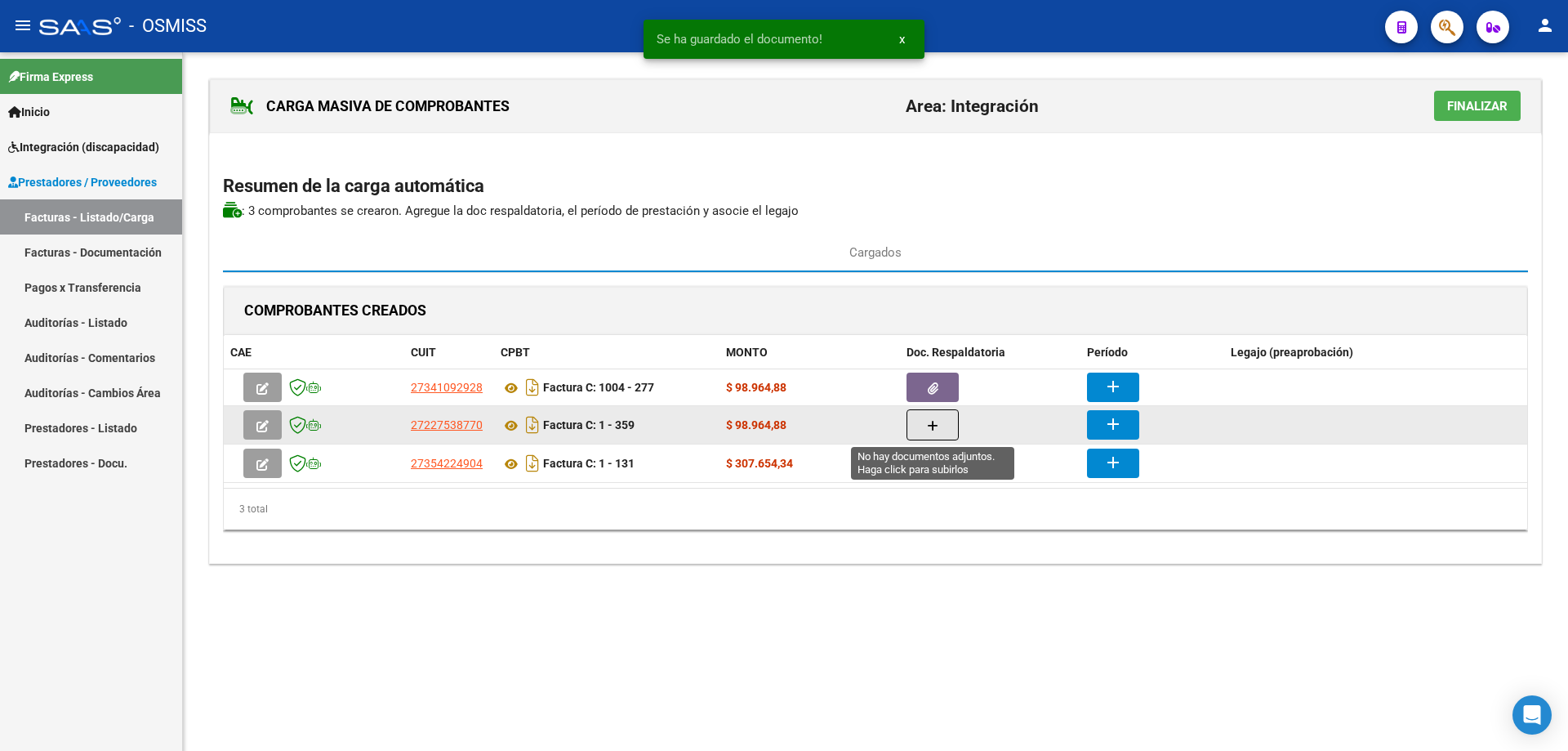
click at [929, 420] on icon "button" at bounding box center [933, 426] width 12 height 12
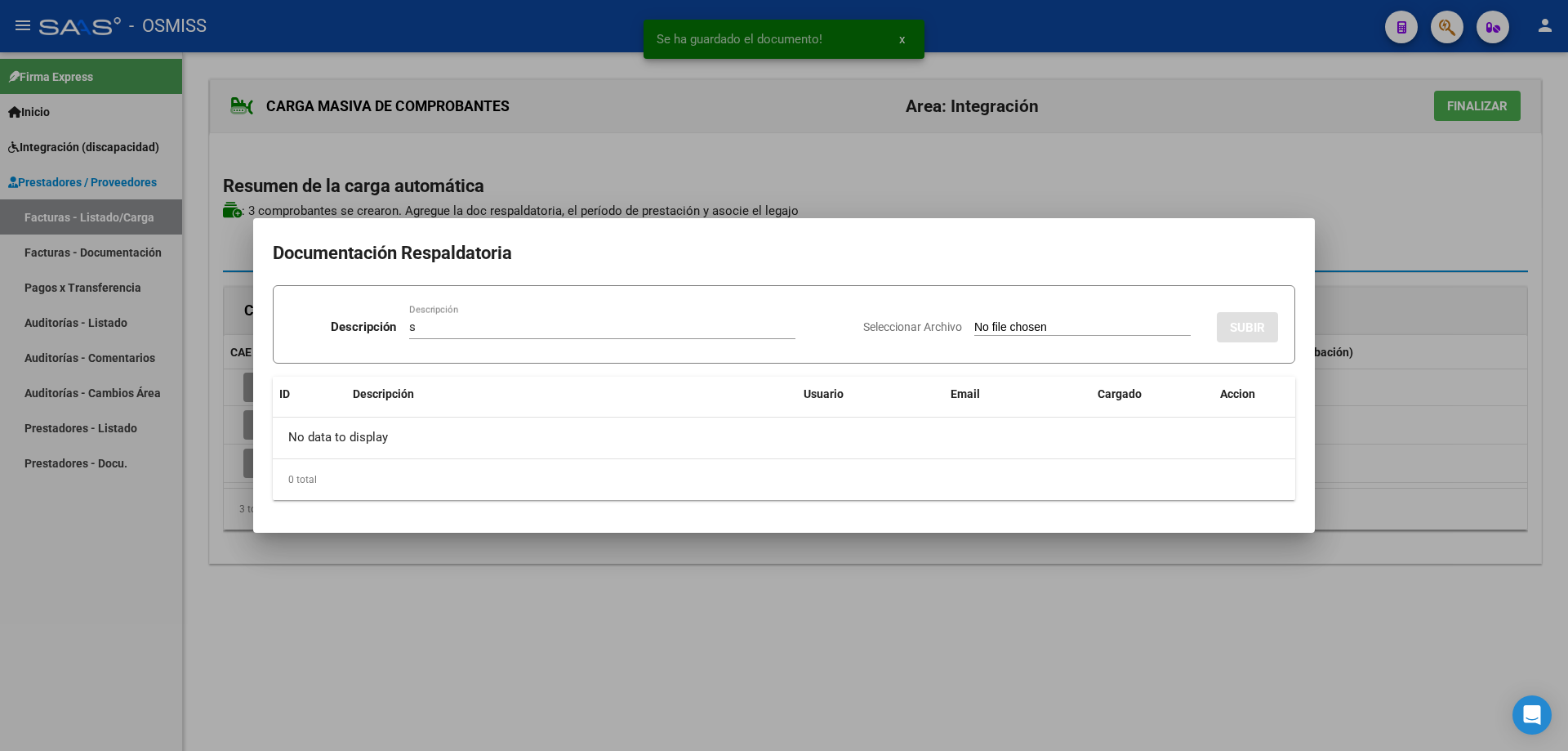
click at [974, 329] on input "Seleccionar Archivo" at bounding box center [1083, 328] width 217 height 15
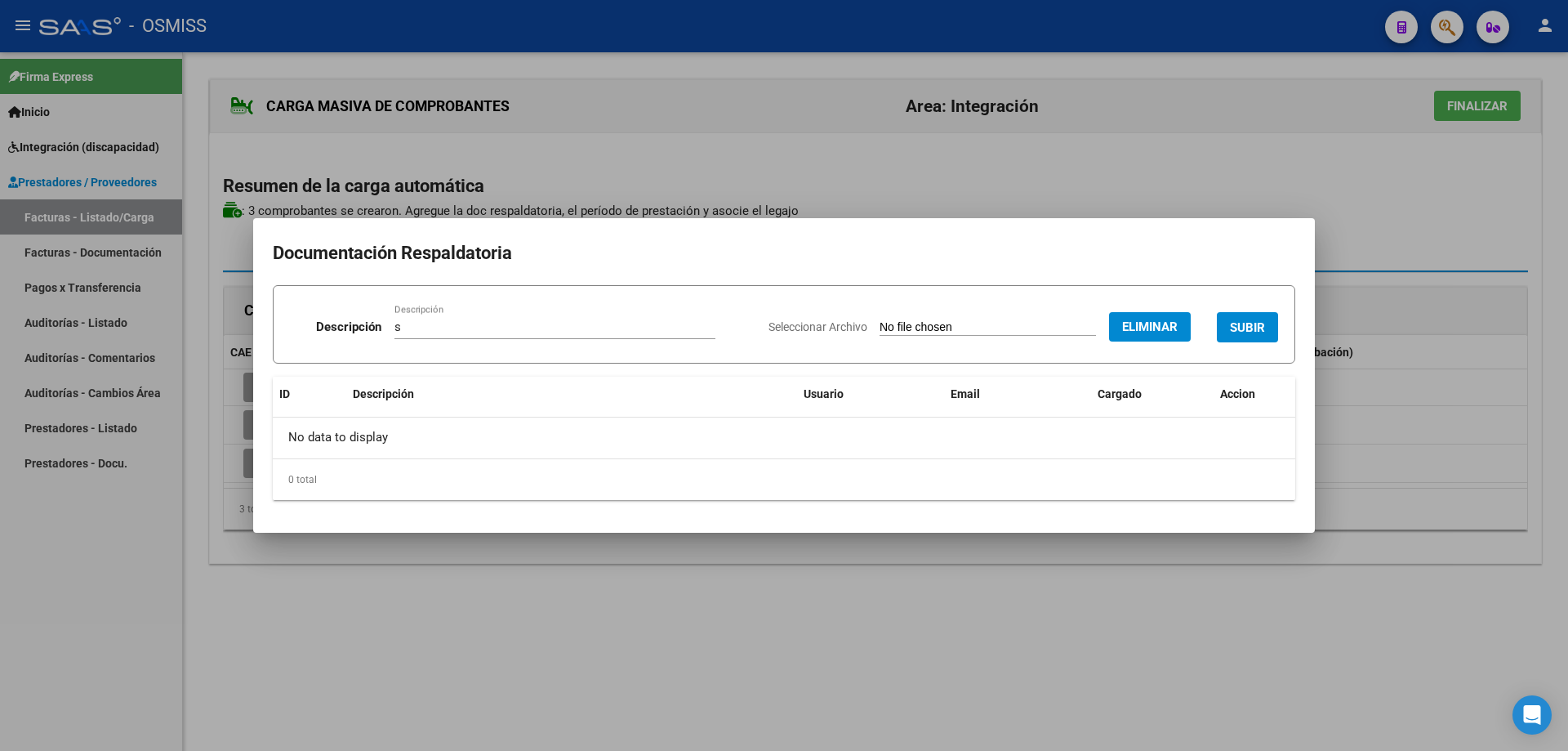
click at [1229, 320] on button "SUBIR" at bounding box center [1248, 327] width 61 height 31
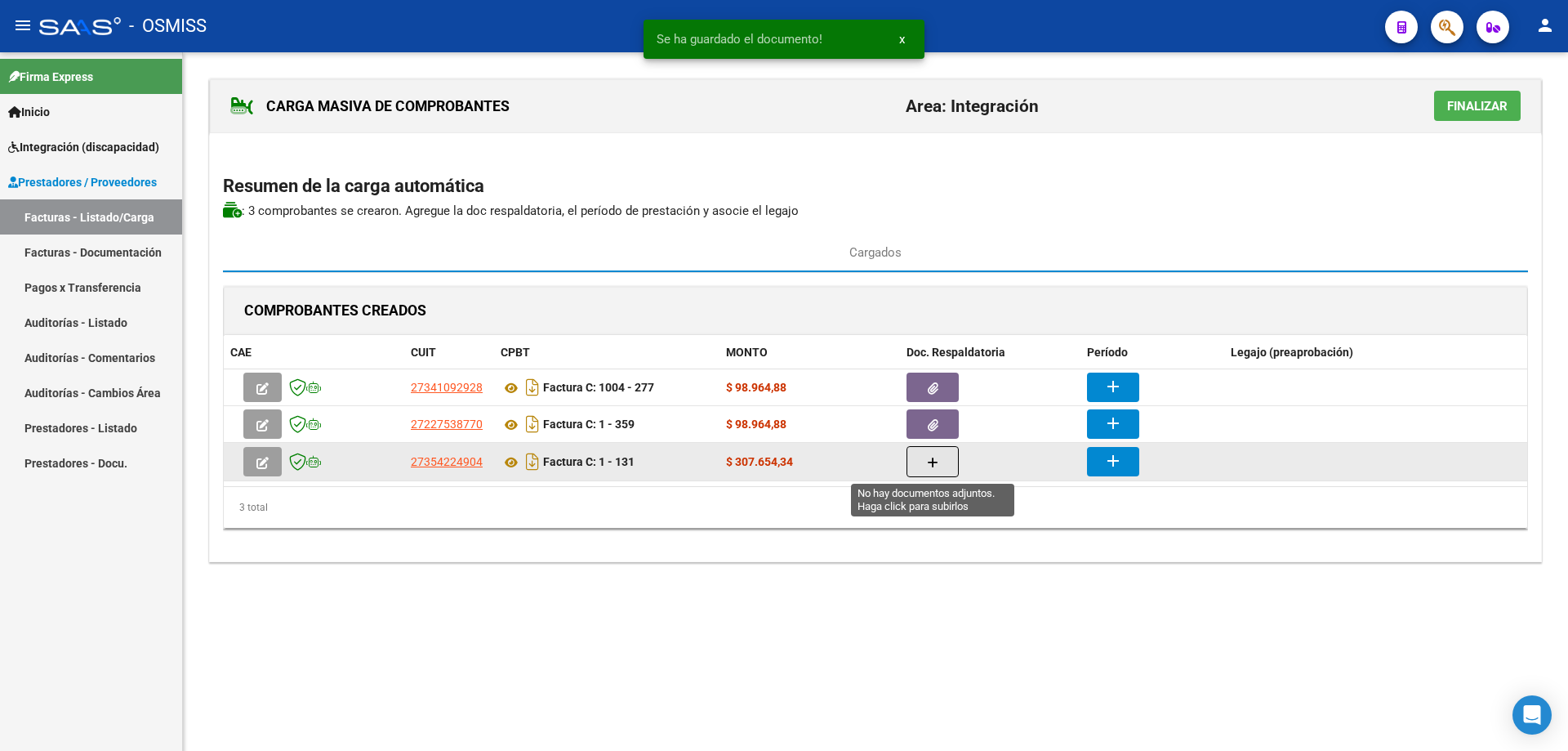
click at [932, 460] on icon "button" at bounding box center [933, 462] width 12 height 12
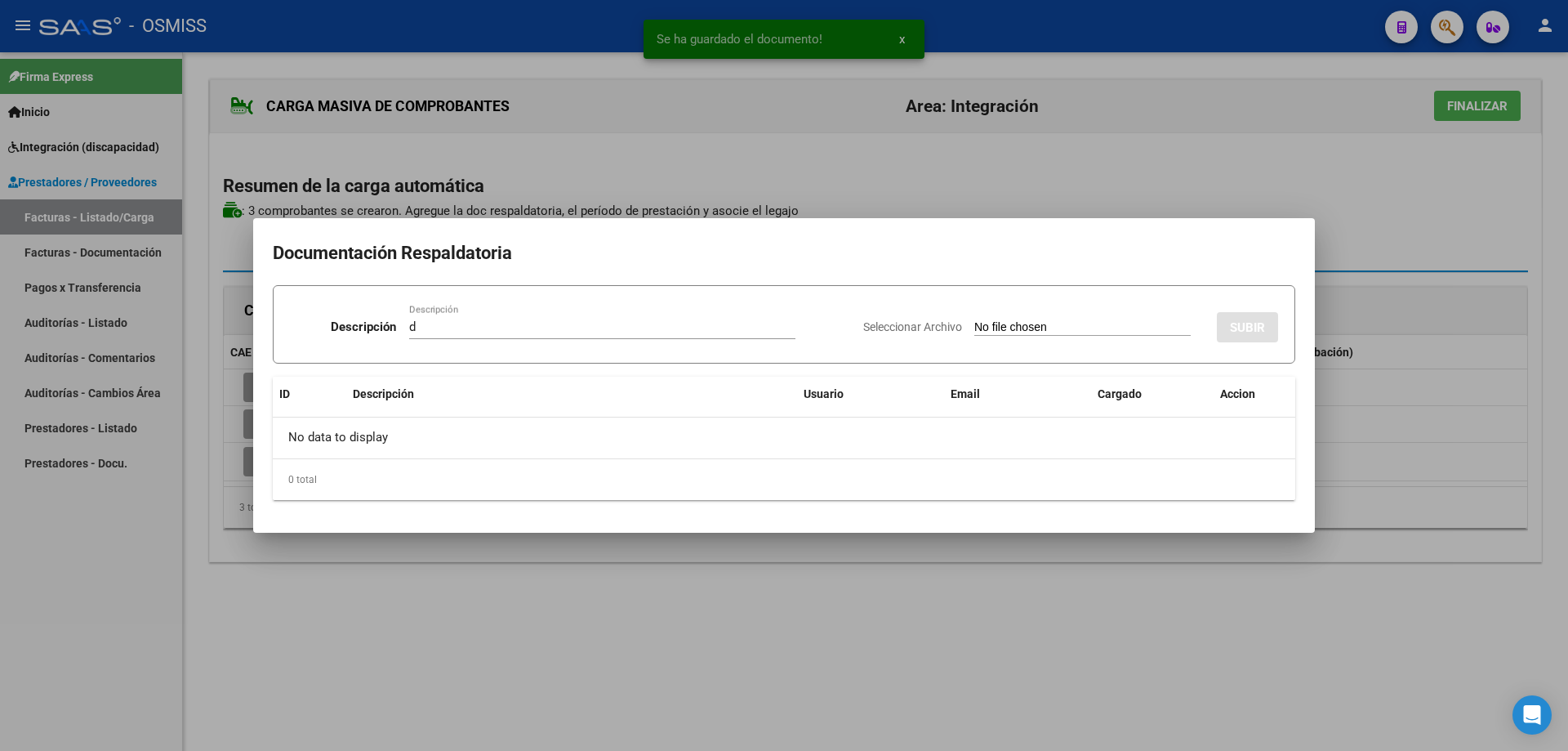
click at [975, 327] on input "Seleccionar Archivo" at bounding box center [1083, 328] width 217 height 15
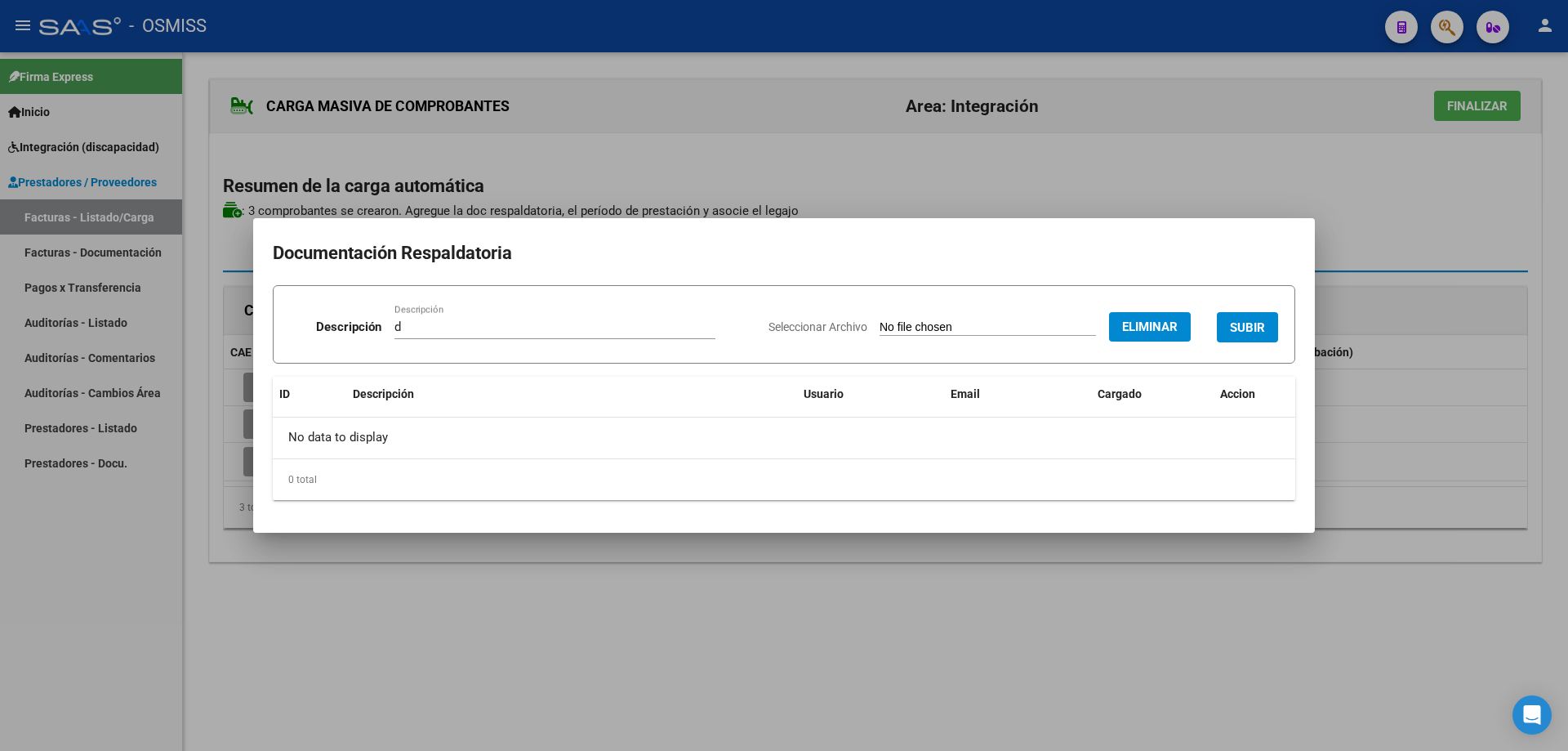
click at [1239, 323] on span "SUBIR" at bounding box center [1248, 327] width 35 height 14
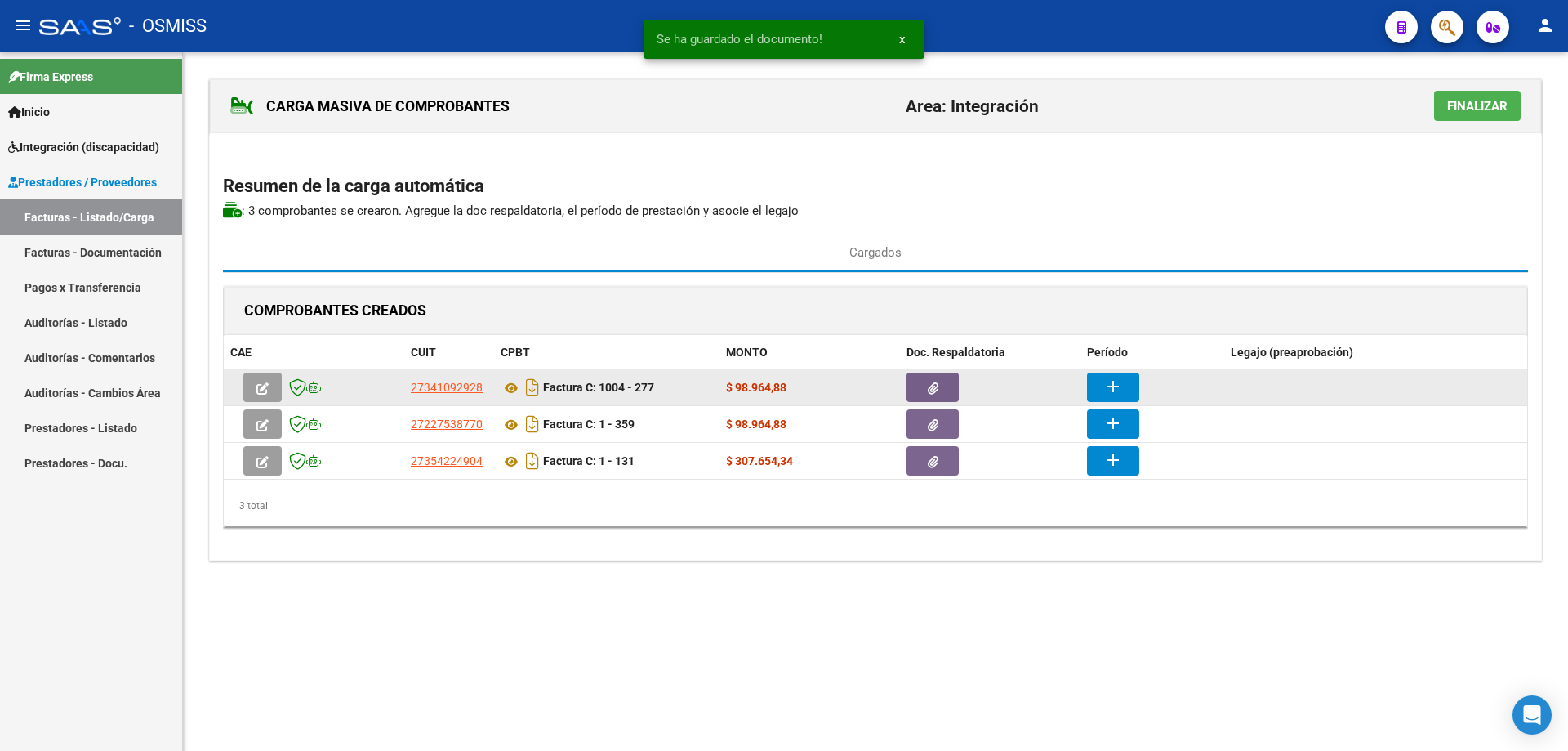
click at [1117, 381] on mat-icon "add" at bounding box center [1113, 387] width 19 height 19
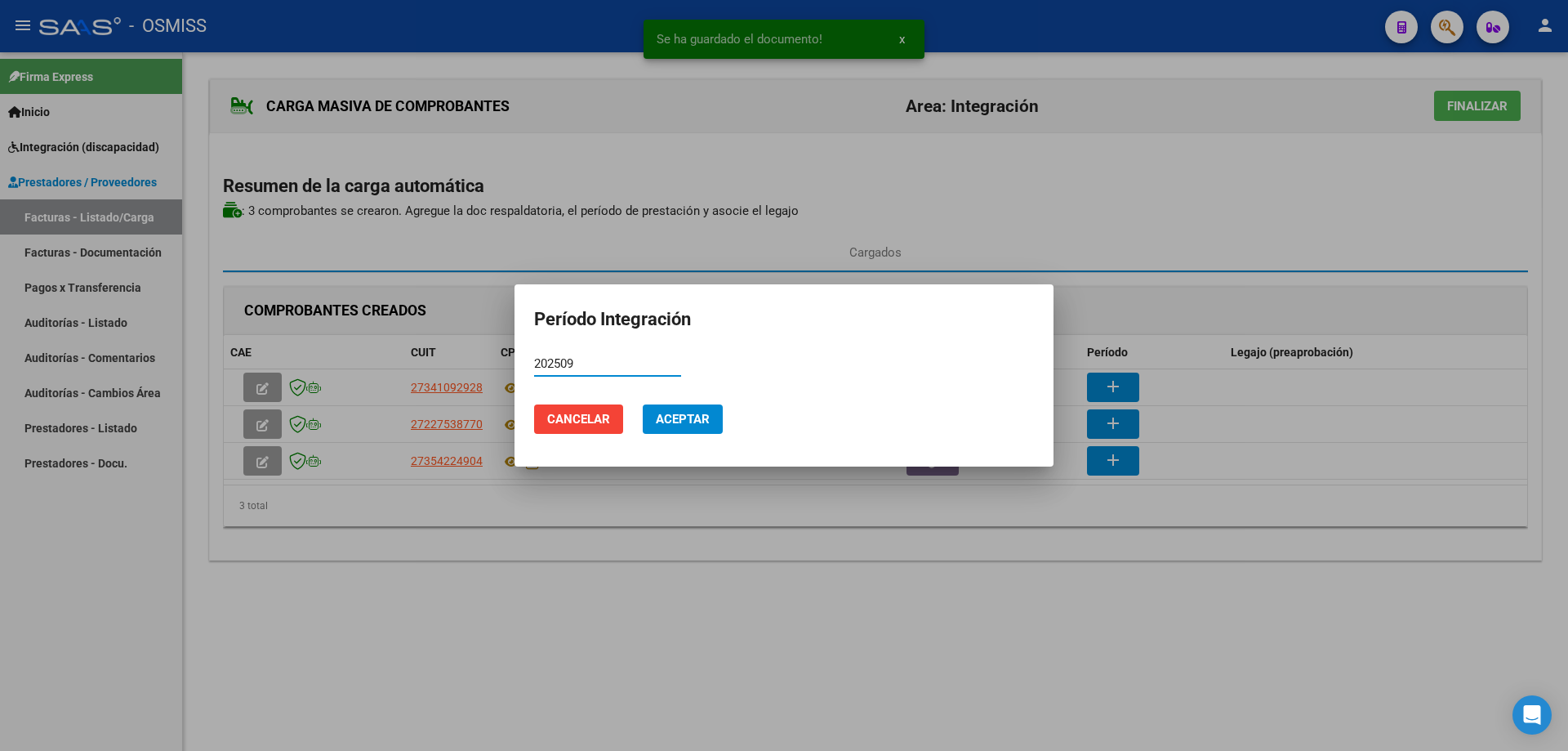
drag, startPoint x: 580, startPoint y: 364, endPoint x: 513, endPoint y: 358, distance: 67.3
click at [513, 358] on div "Se ha guardado el documento! x Período Integración 202509 Período (AAAAMM) Canc…" at bounding box center [784, 375] width 1568 height 751
click at [710, 414] on span "Aceptar" at bounding box center [683, 418] width 54 height 14
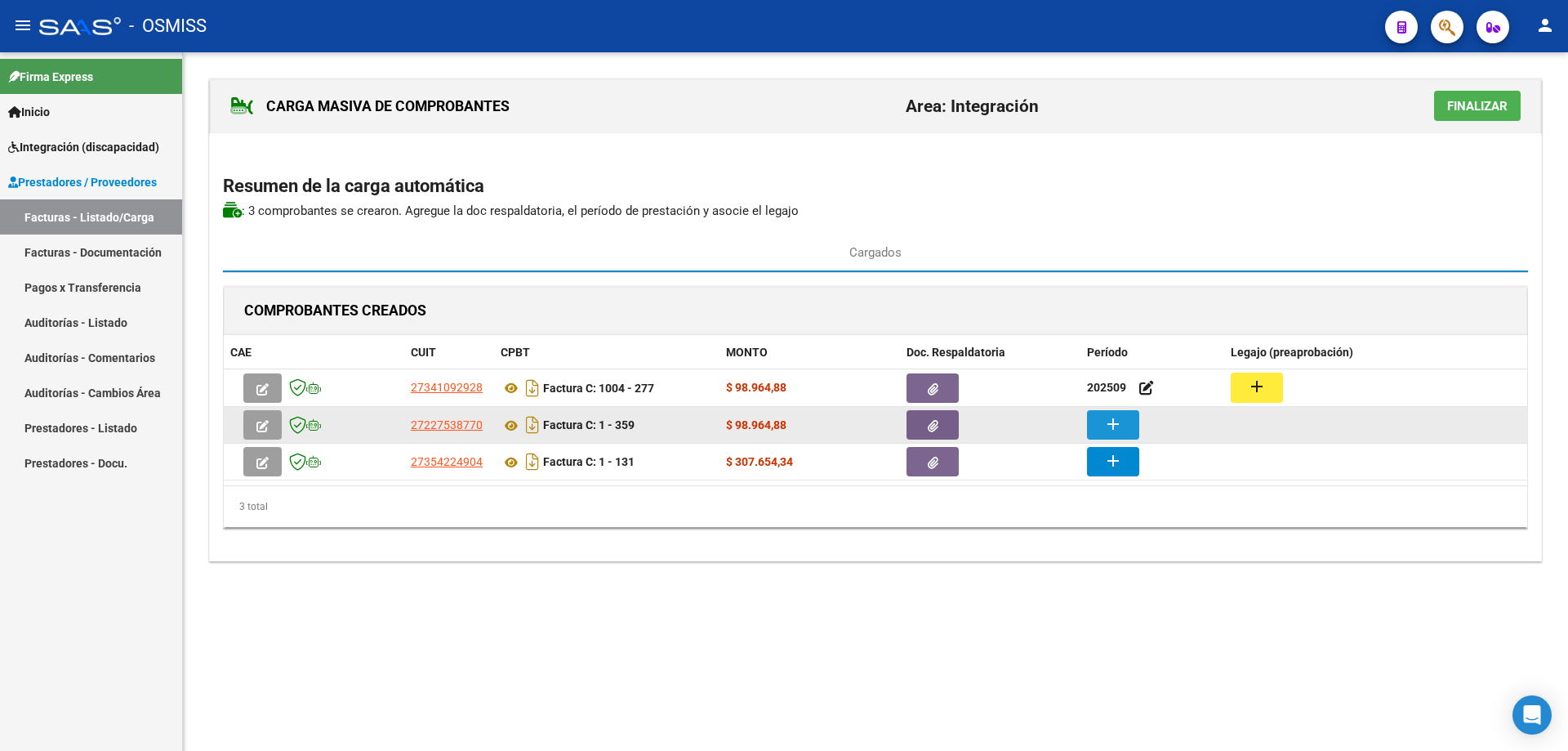
click at [1131, 425] on button "add" at bounding box center [1113, 425] width 53 height 30
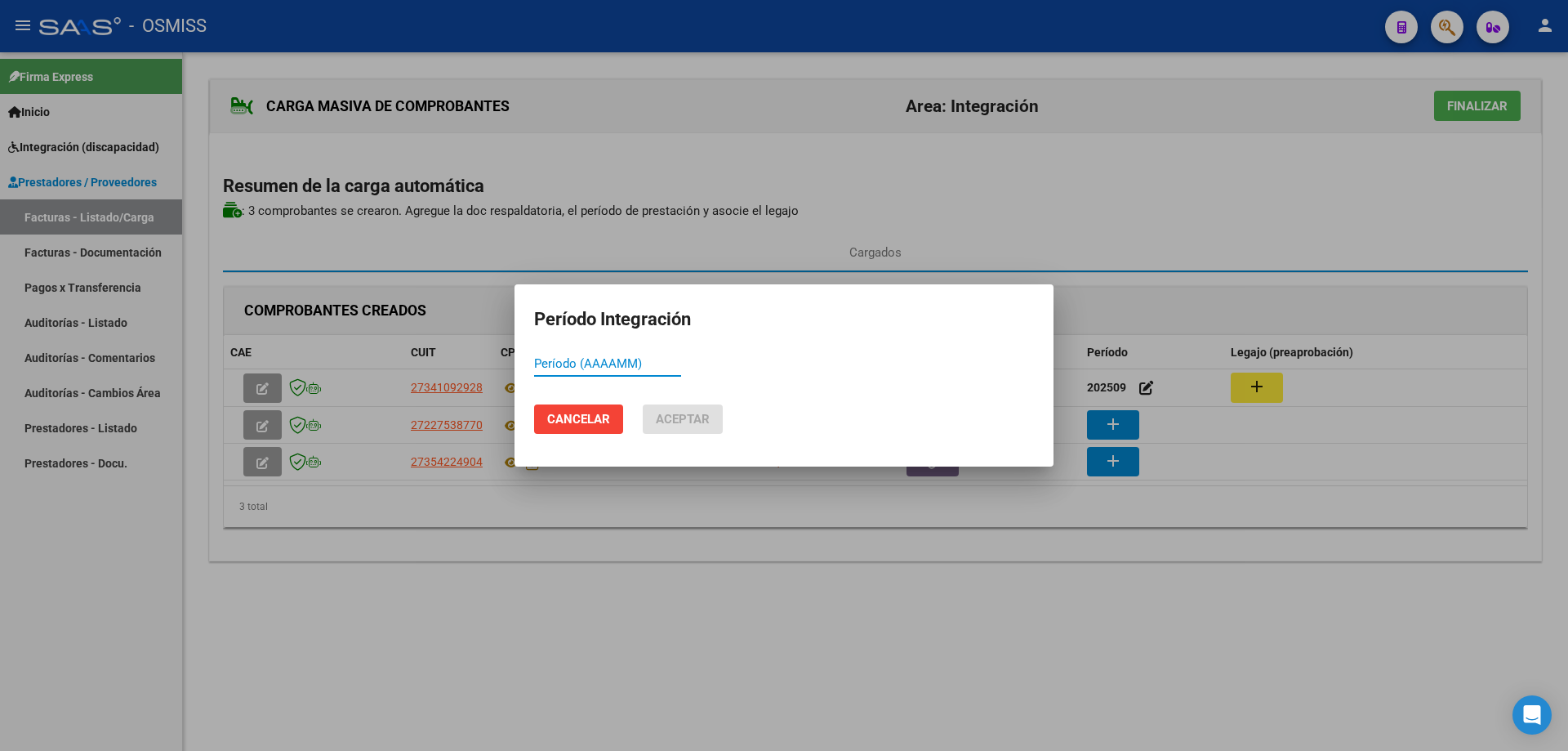
paste input "202509"
click at [705, 420] on span "Aceptar" at bounding box center [683, 418] width 54 height 14
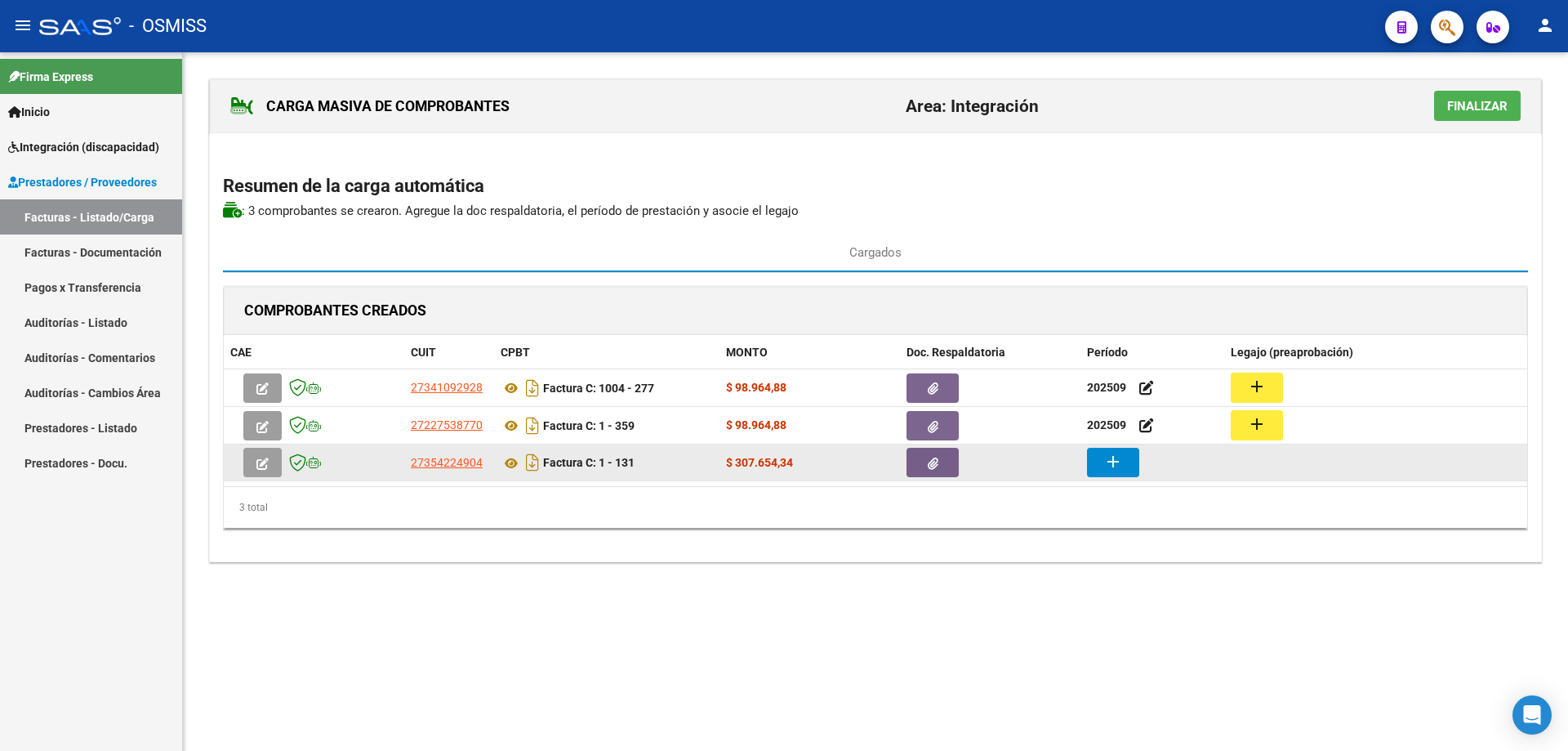
click at [1109, 460] on mat-icon "add" at bounding box center [1113, 461] width 19 height 19
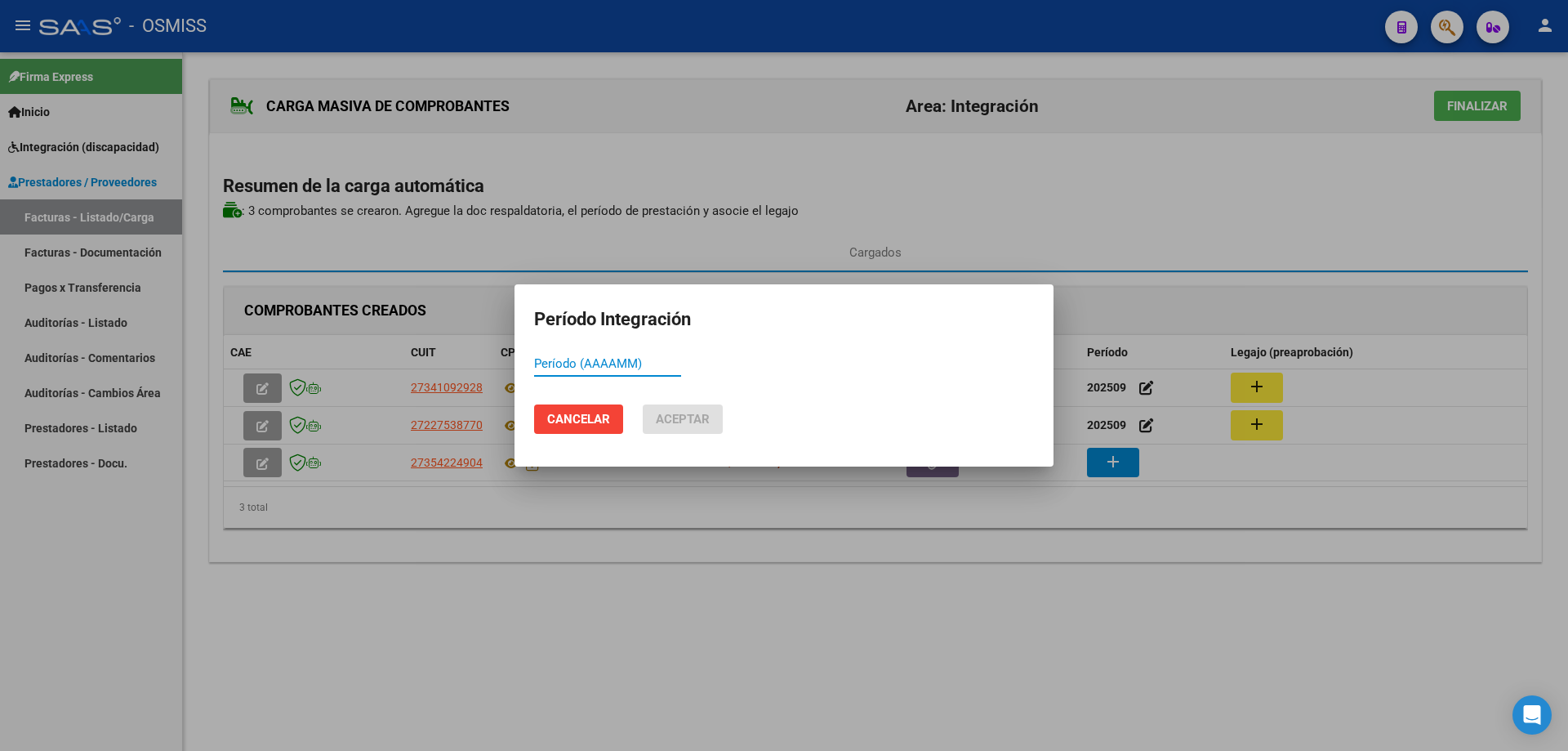
paste input "202509"
click at [672, 419] on span "Aceptar" at bounding box center [683, 418] width 54 height 14
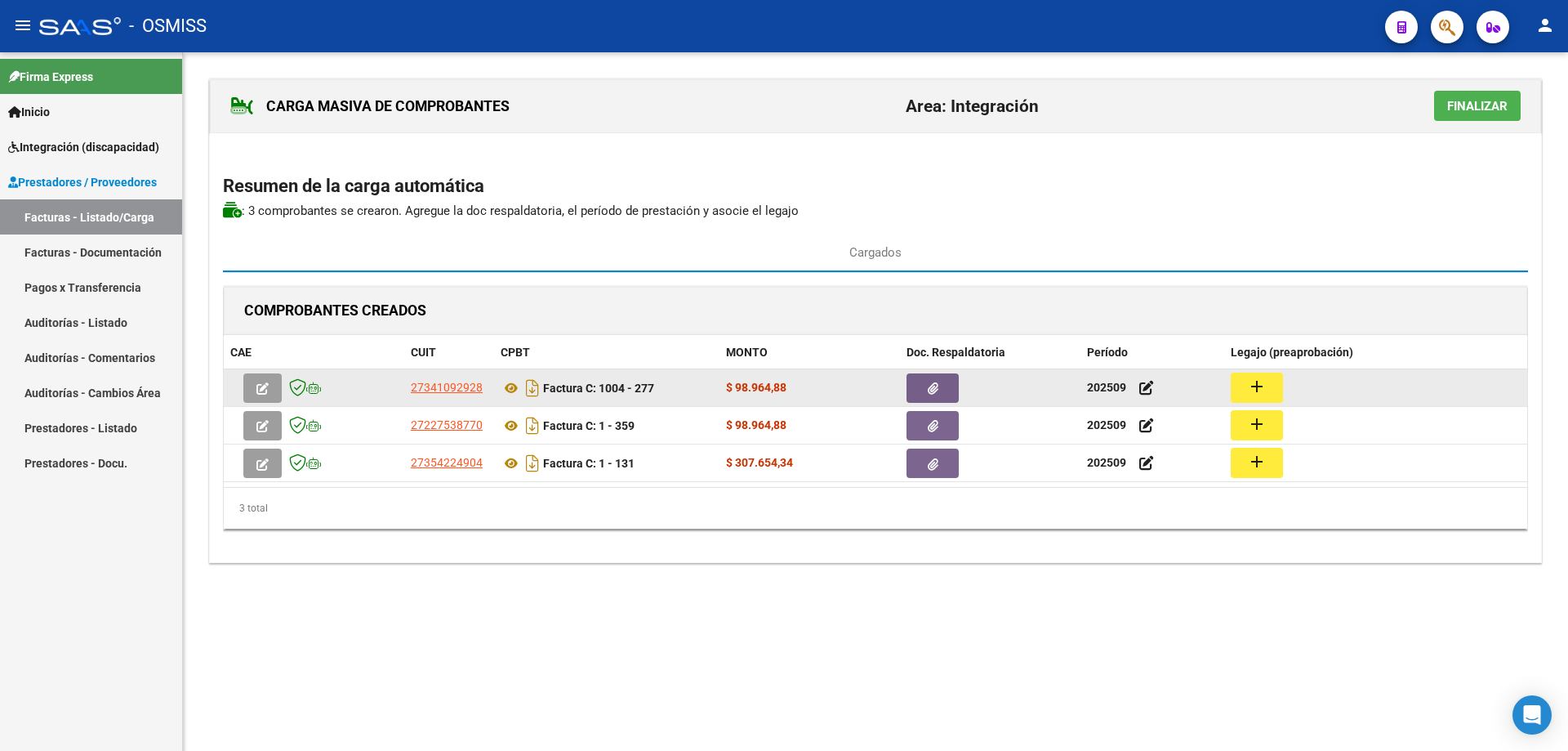
click at [1263, 388] on mat-icon "add" at bounding box center [1257, 387] width 19 height 19
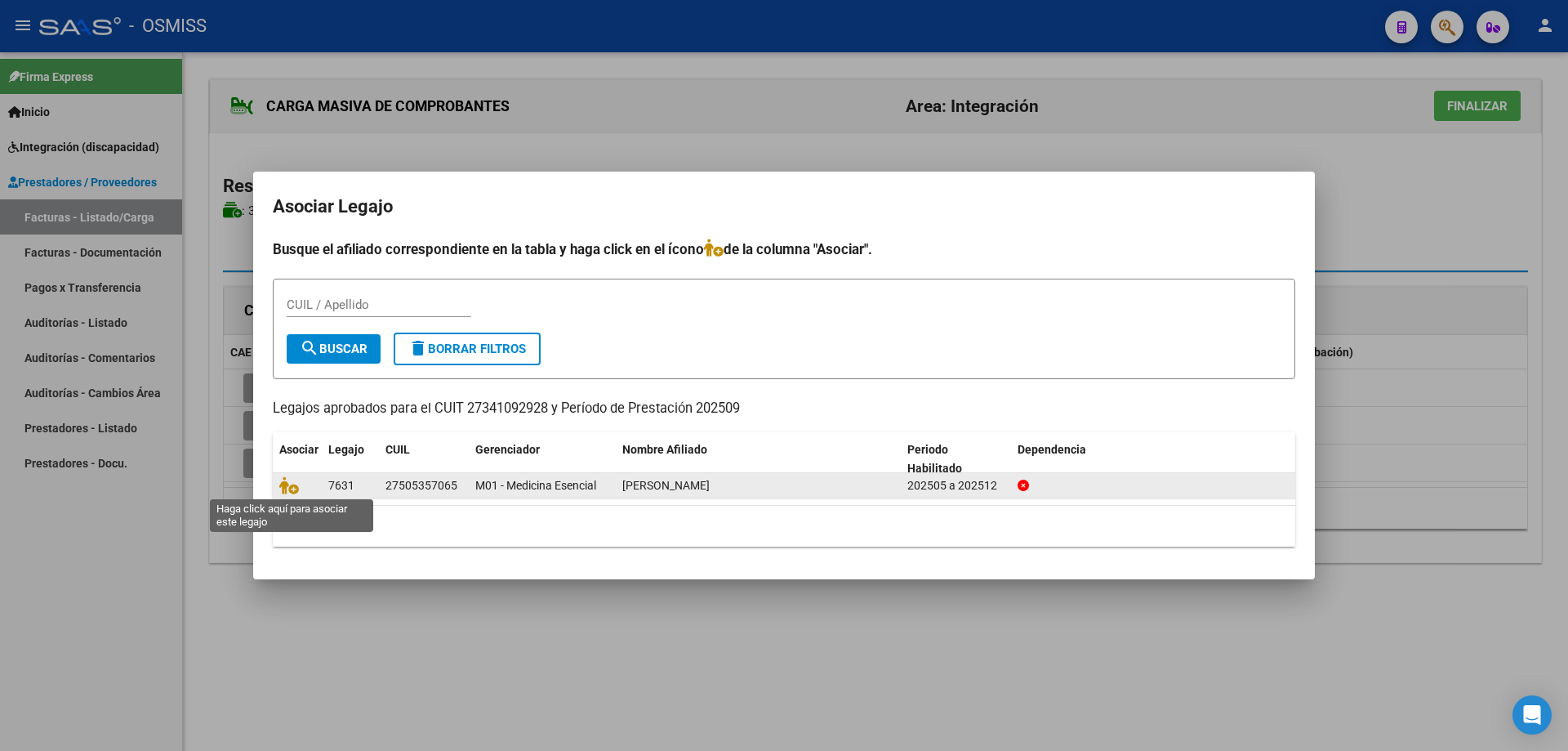
click at [300, 483] on span at bounding box center [292, 486] width 25 height 13
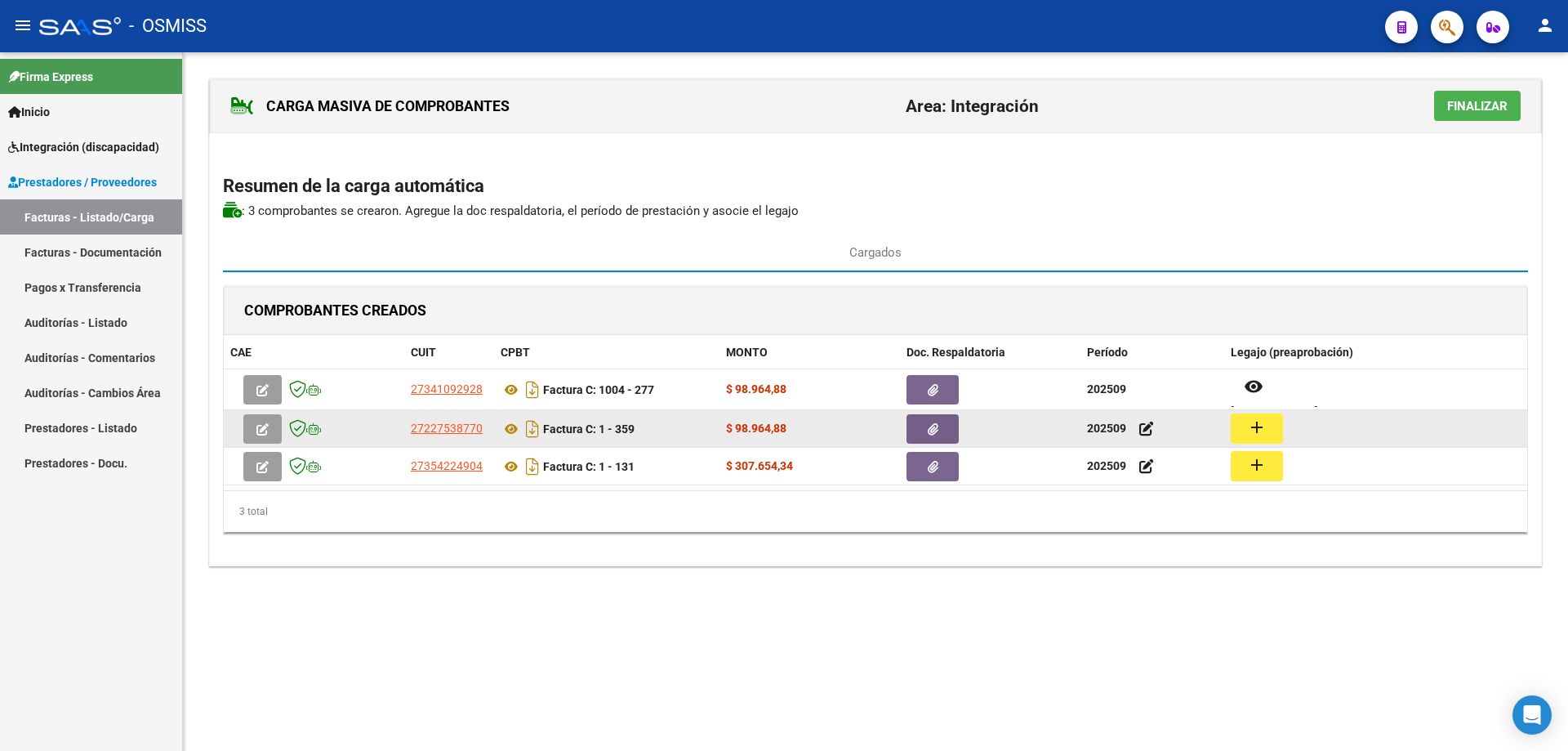
click at [1249, 429] on mat-icon "add" at bounding box center [1257, 427] width 19 height 19
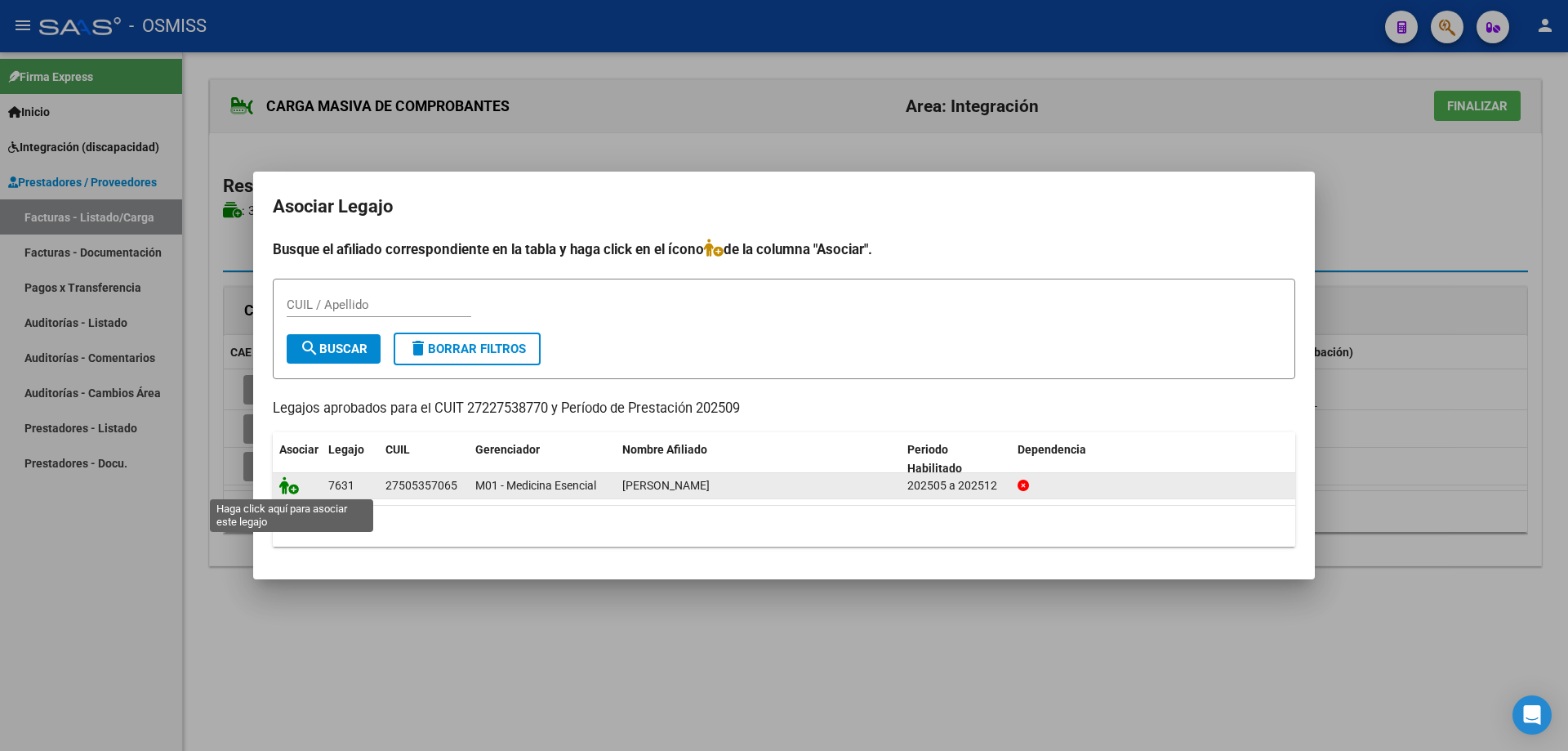
click at [284, 489] on icon at bounding box center [289, 485] width 19 height 18
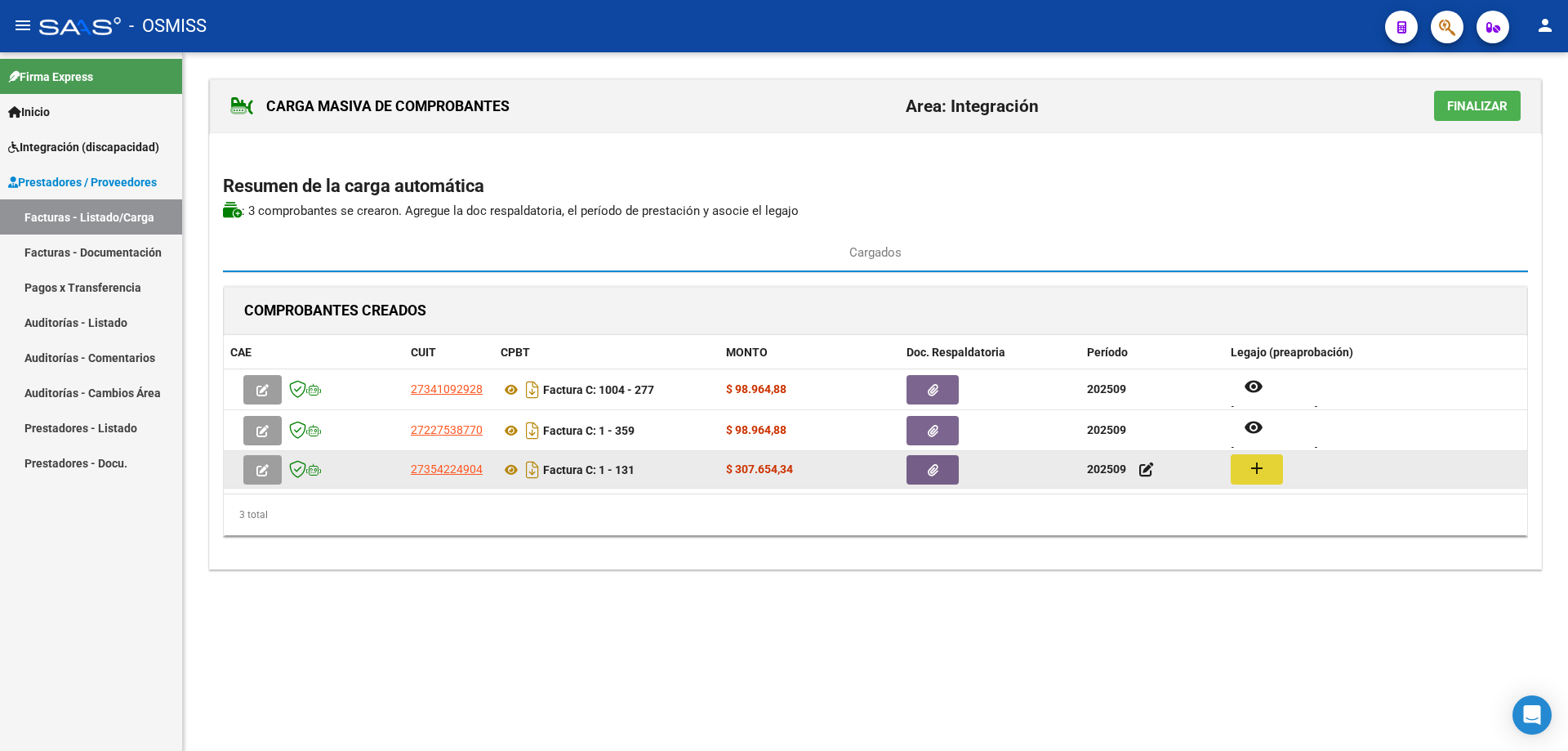
click at [1262, 468] on mat-icon "add" at bounding box center [1257, 468] width 19 height 19
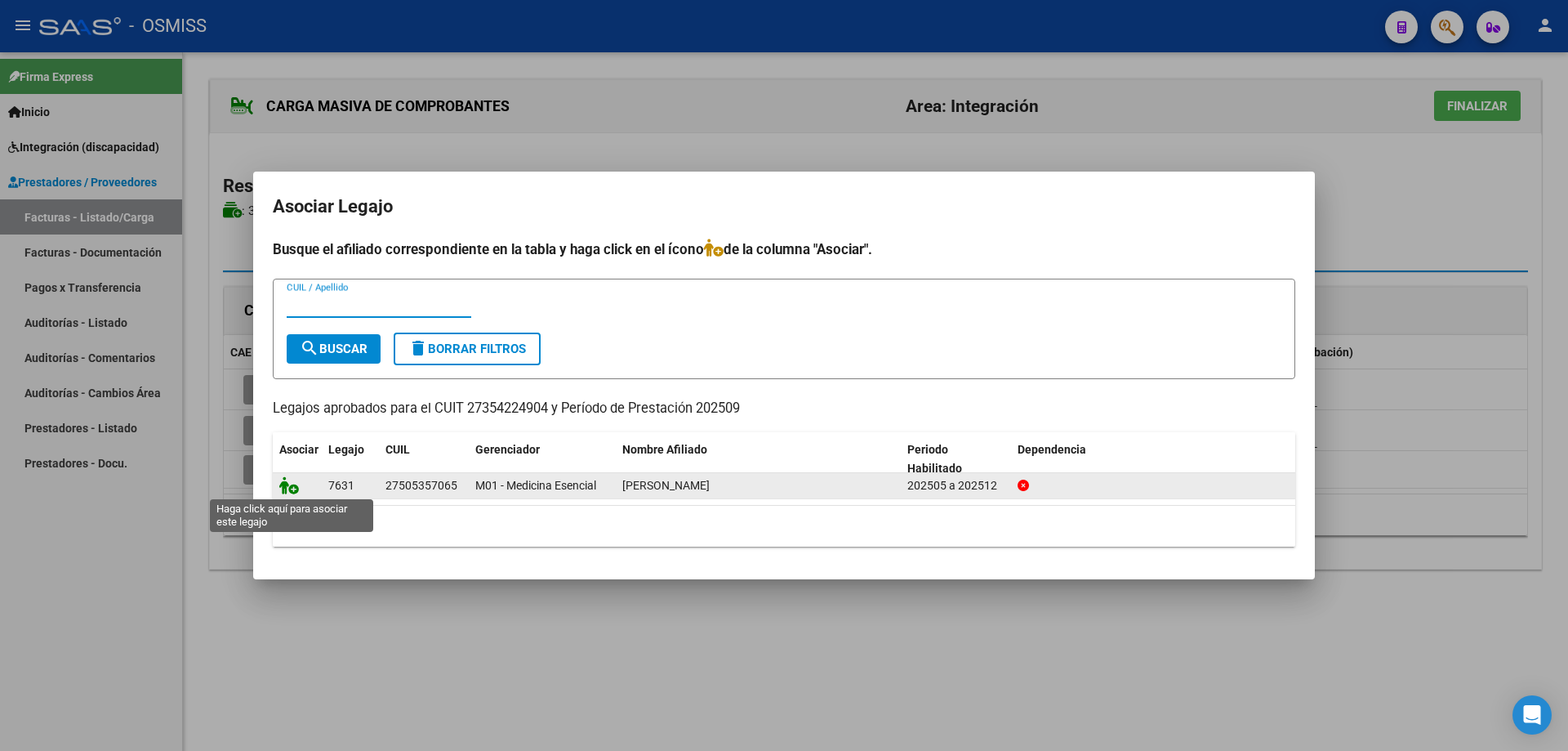
click at [286, 483] on icon at bounding box center [289, 485] width 19 height 18
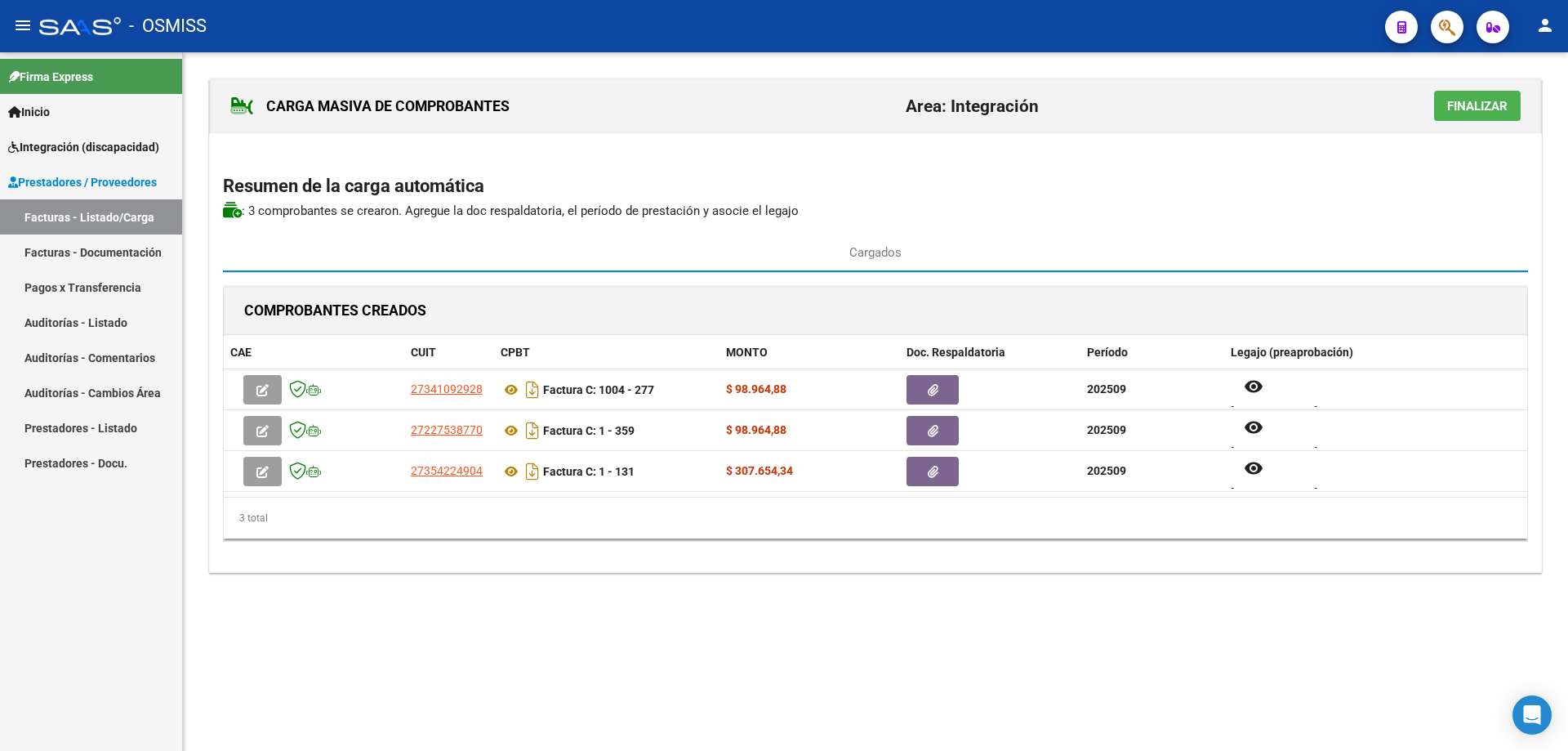
click at [1466, 102] on span "Finalizar" at bounding box center [1477, 106] width 60 height 14
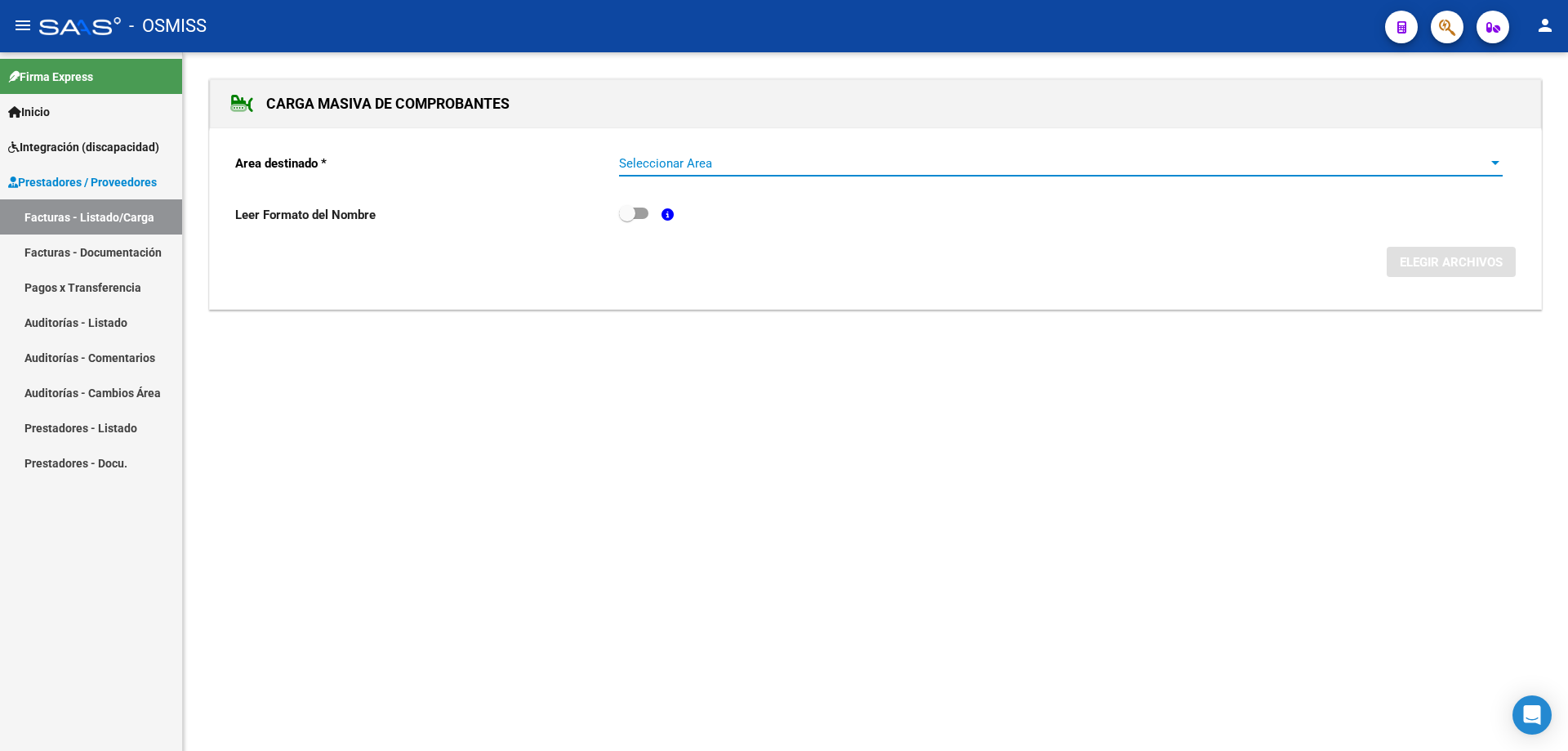
click at [678, 161] on span "Seleccionar Area" at bounding box center [1054, 163] width 869 height 14
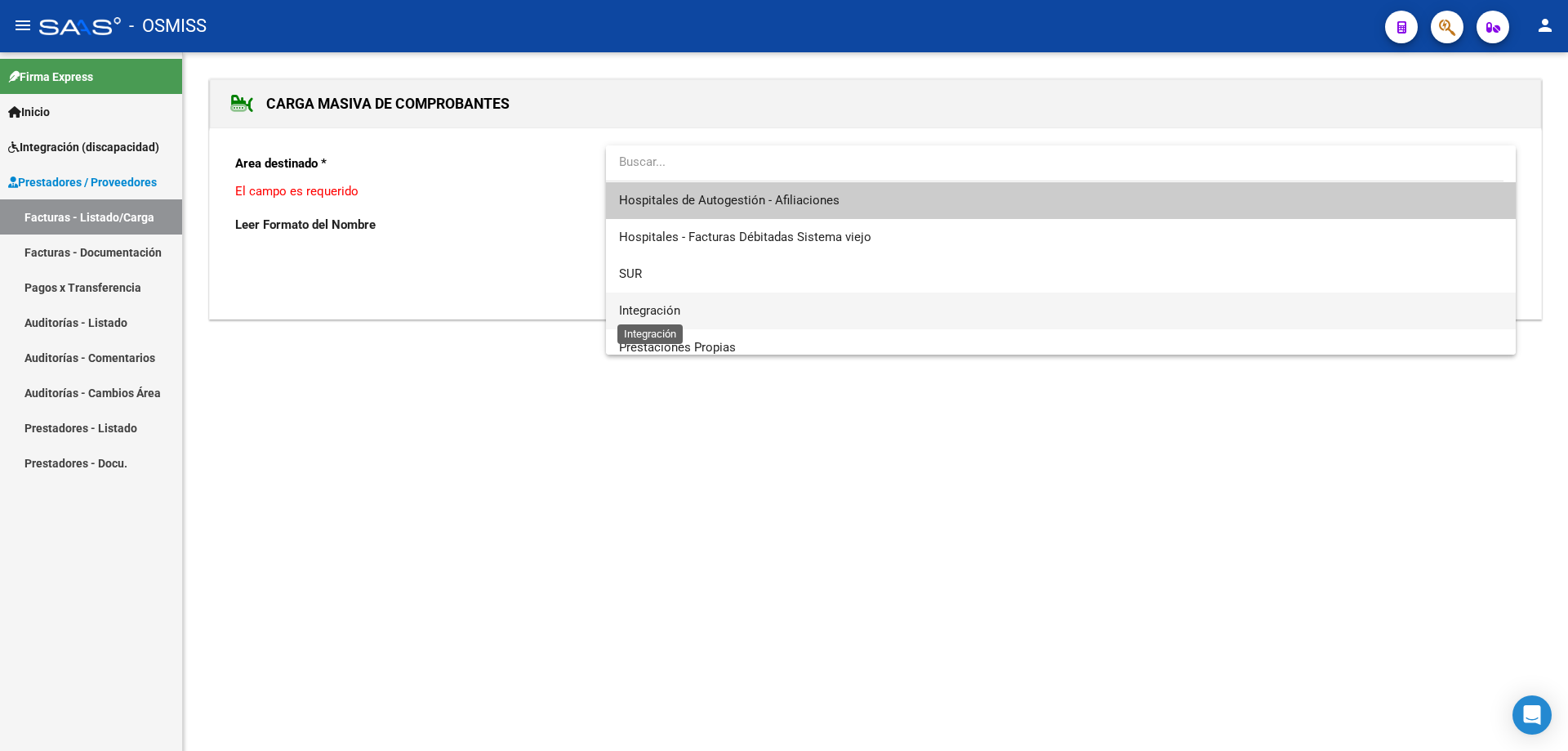
click at [672, 305] on span "Integración" at bounding box center [650, 310] width 61 height 14
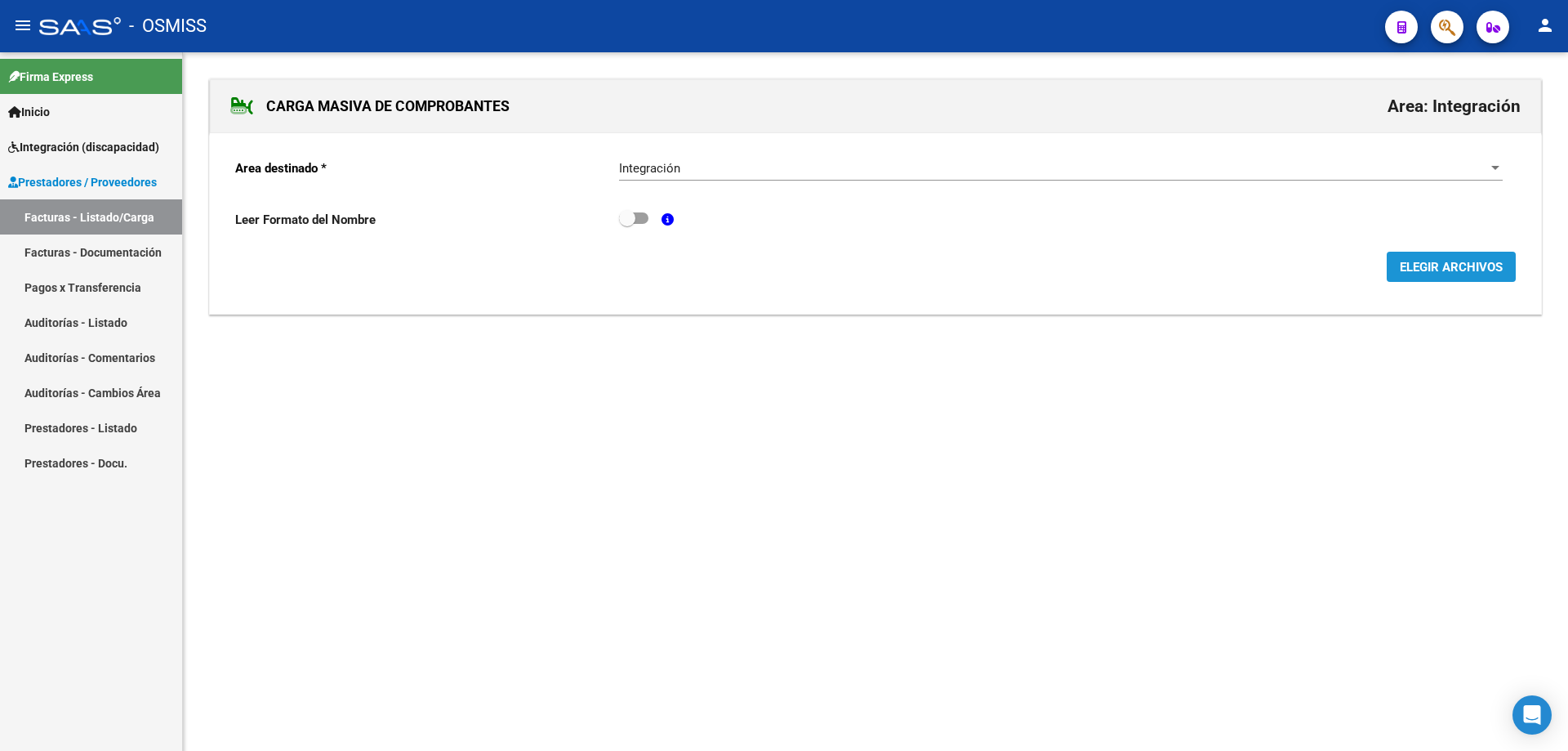
drag, startPoint x: 1454, startPoint y: 274, endPoint x: 955, endPoint y: 544, distance: 567.4
click at [1453, 274] on span "ELEGIR ARCHIVOS" at bounding box center [1451, 267] width 103 height 14
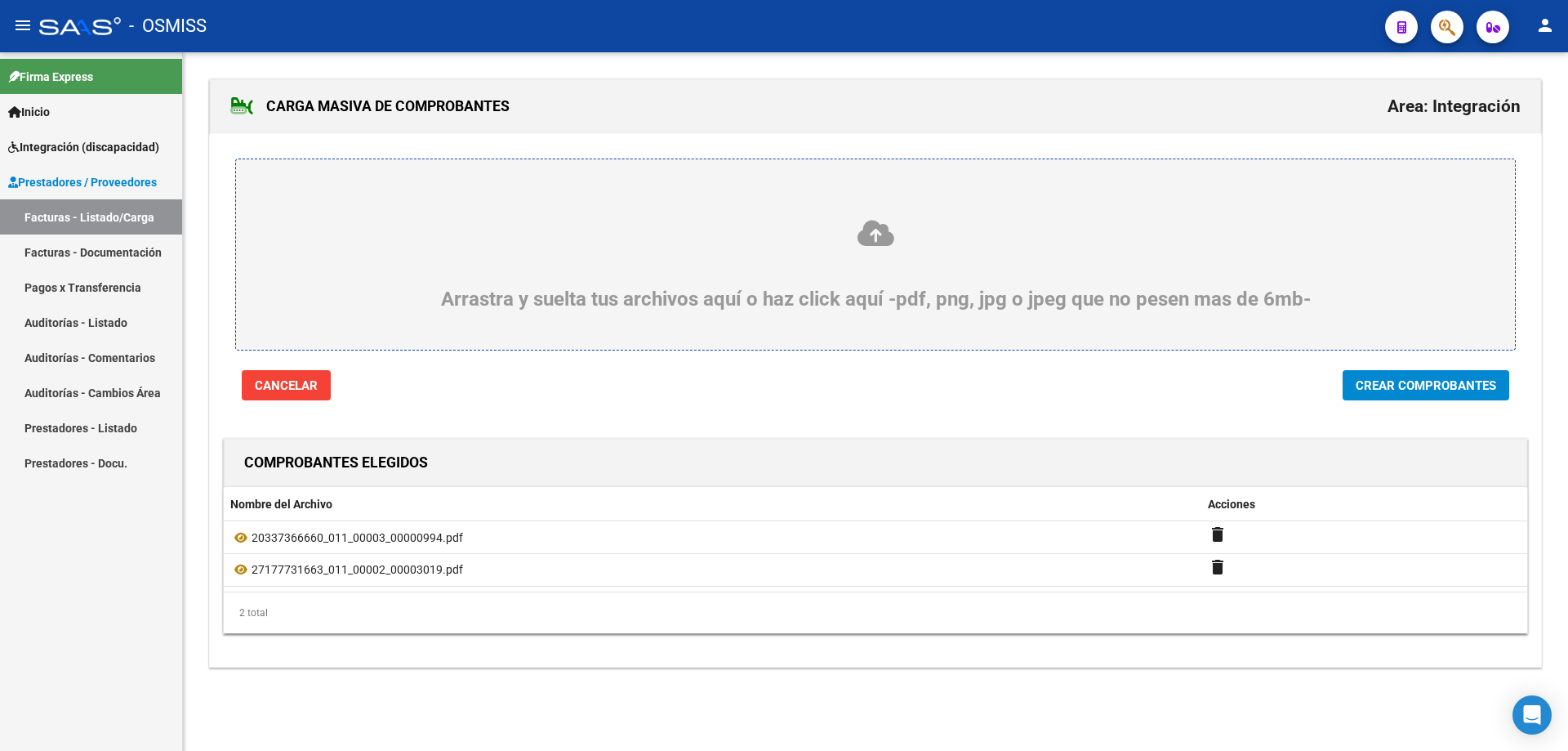
click at [1383, 394] on button "Crear Comprobantes" at bounding box center [1426, 386] width 167 height 31
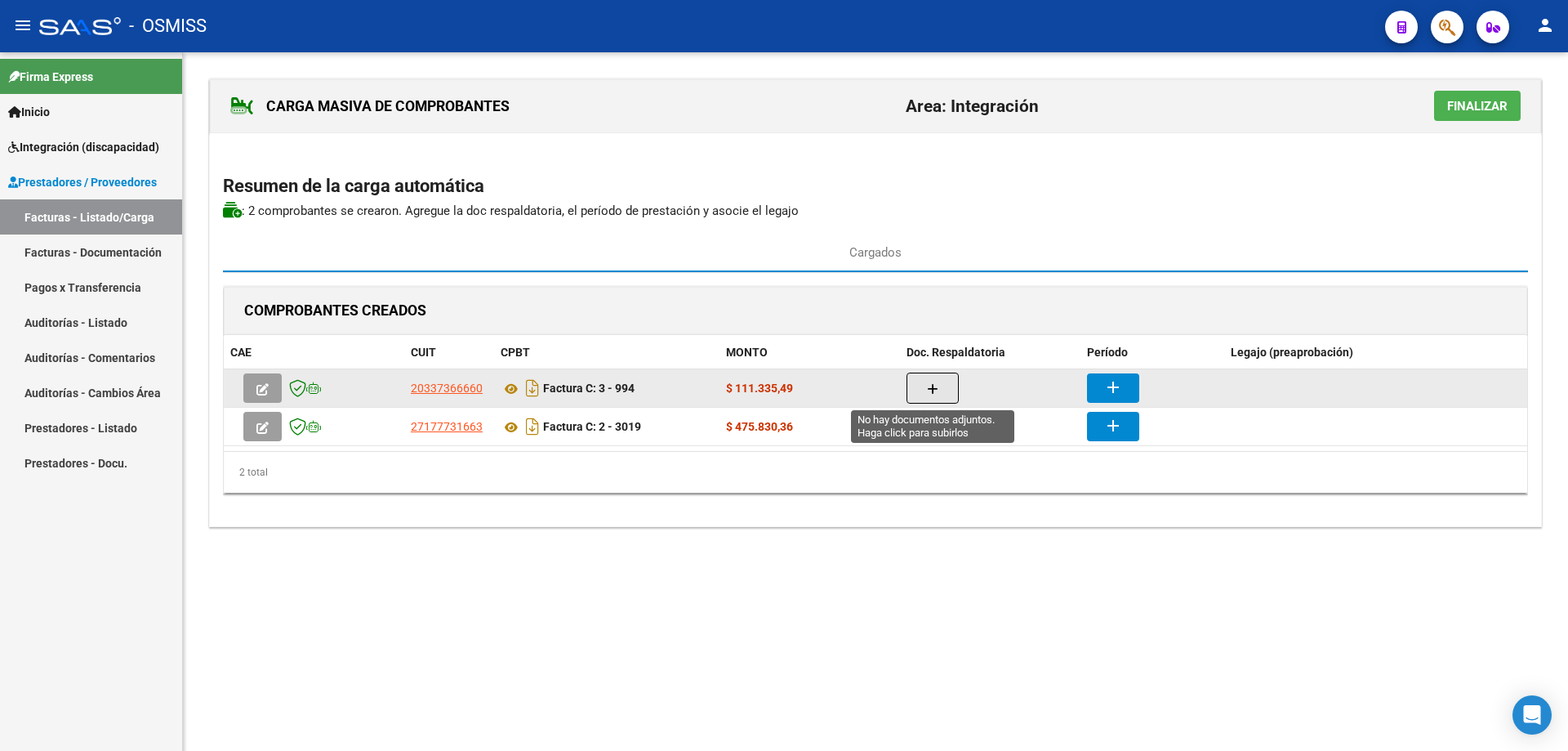
click at [920, 382] on button "button" at bounding box center [933, 387] width 53 height 31
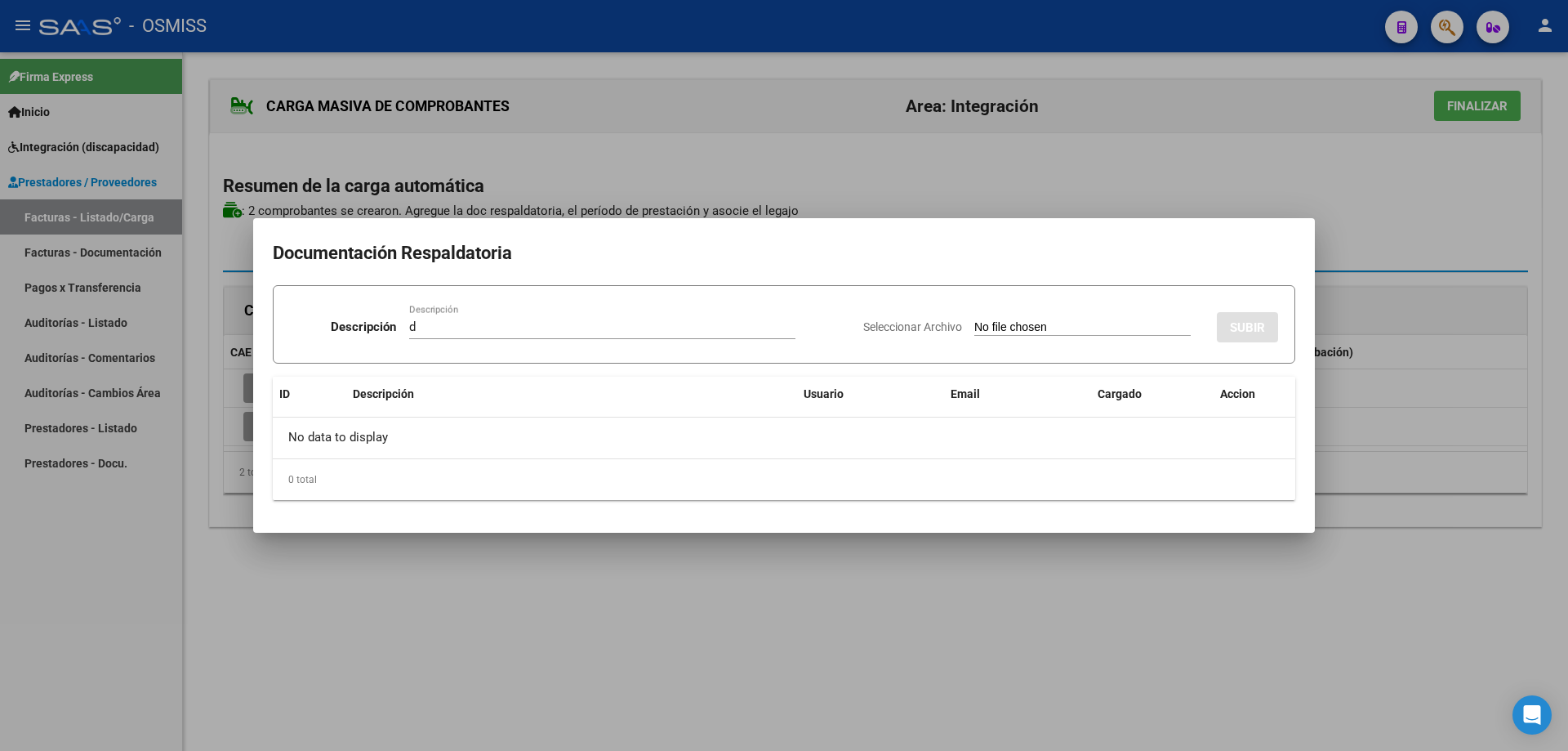
click at [1029, 326] on input "Seleccionar Archivo" at bounding box center [1083, 328] width 217 height 15
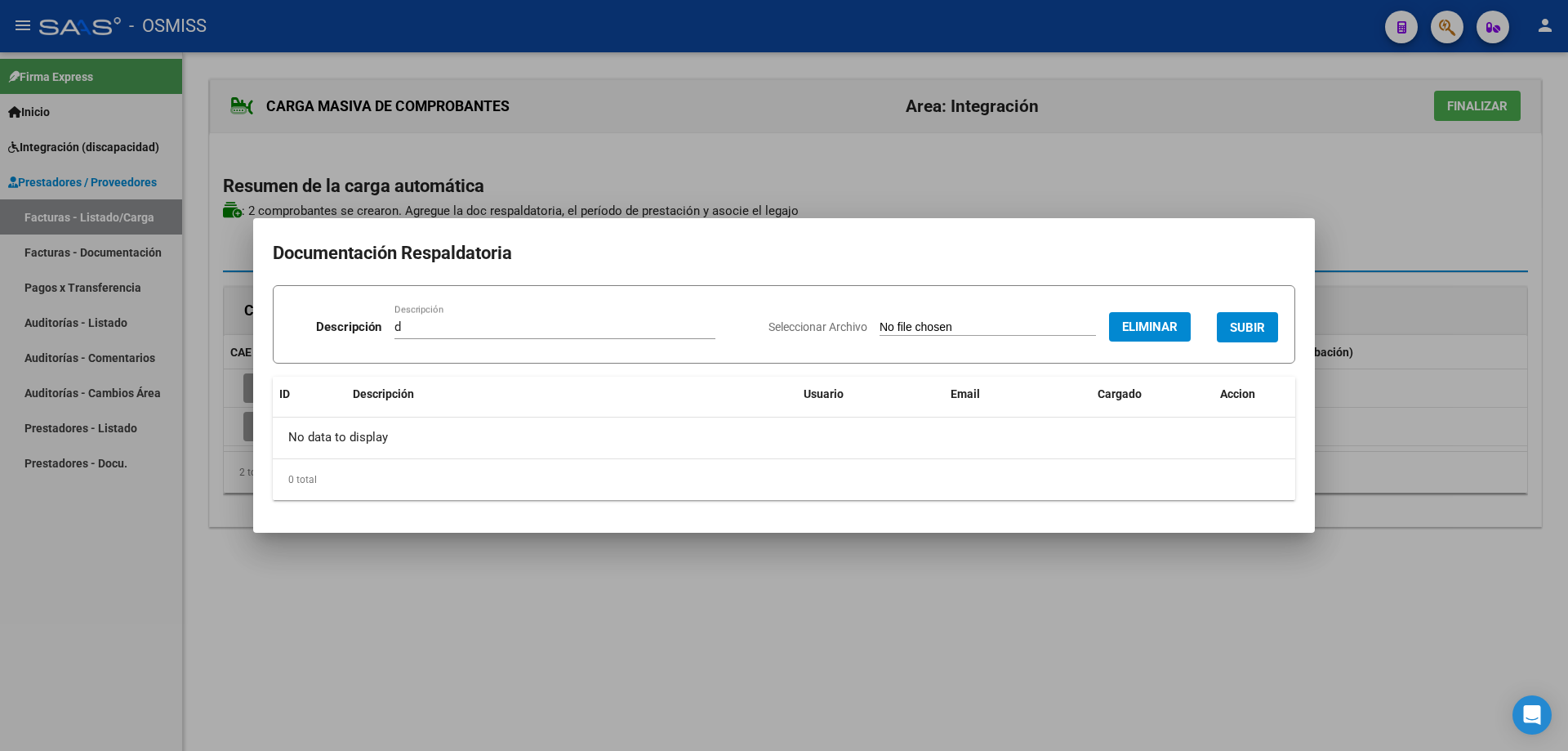
click at [1259, 318] on button "SUBIR" at bounding box center [1248, 327] width 61 height 31
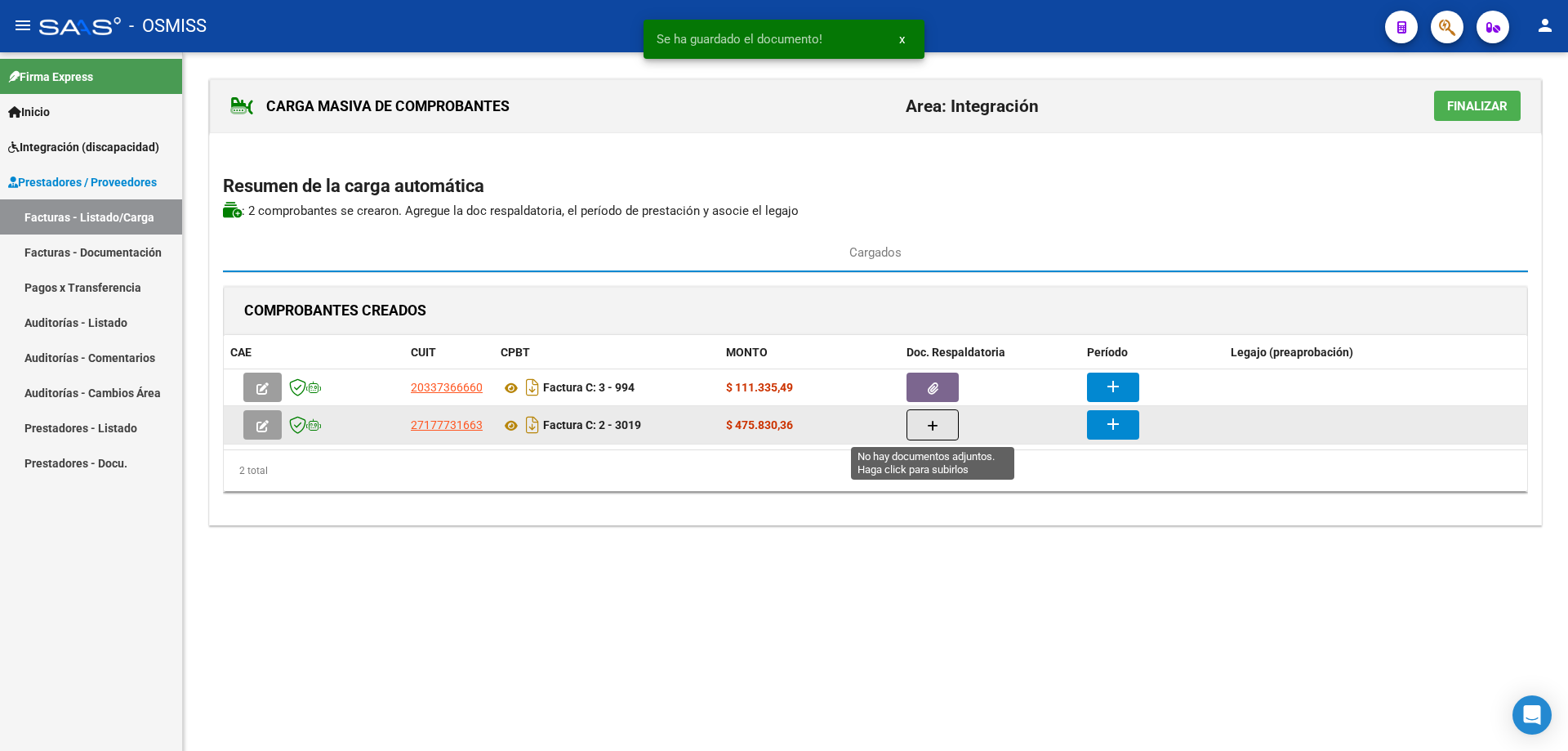
click at [914, 433] on button "button" at bounding box center [933, 425] width 53 height 31
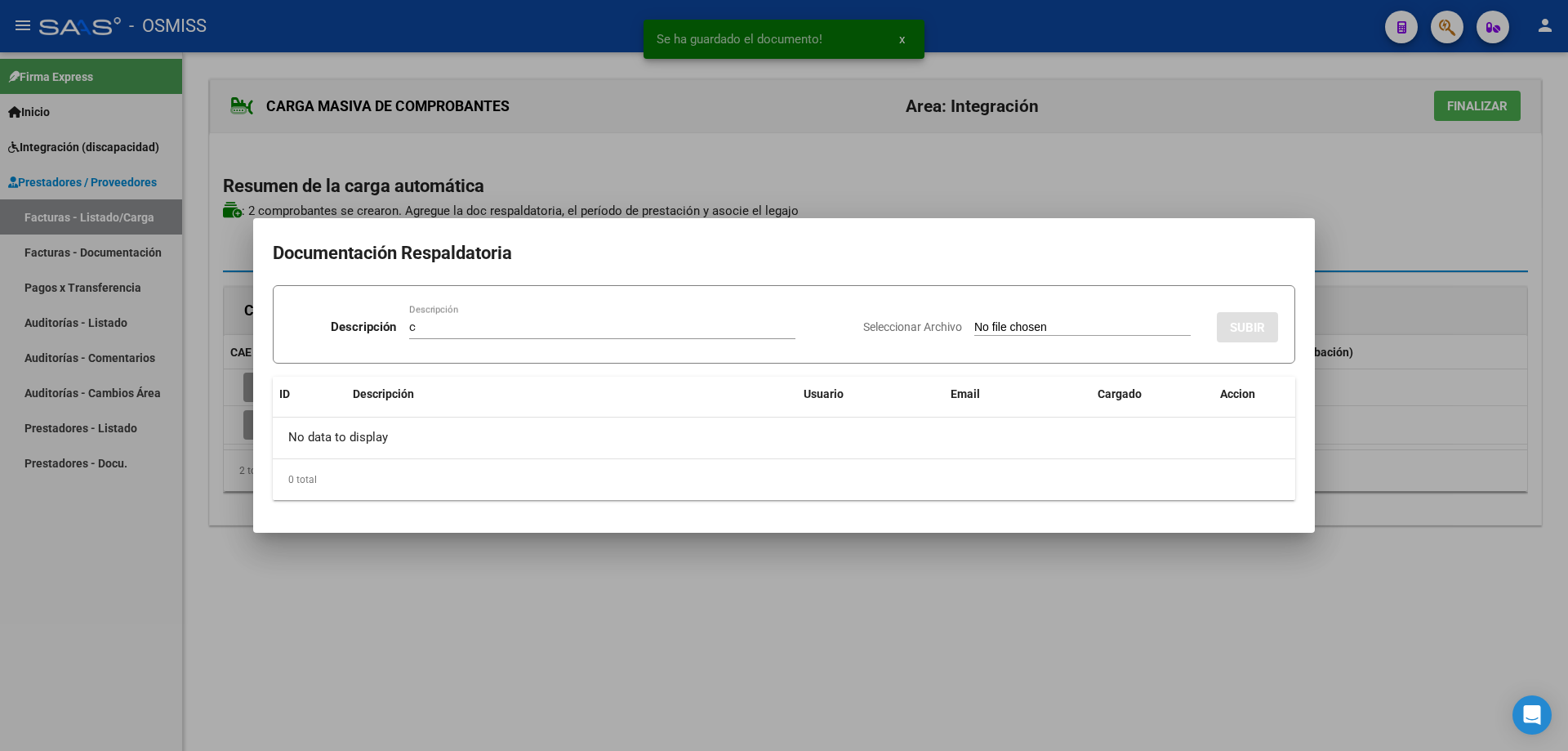
click at [990, 328] on input "Seleccionar Archivo" at bounding box center [1083, 328] width 217 height 15
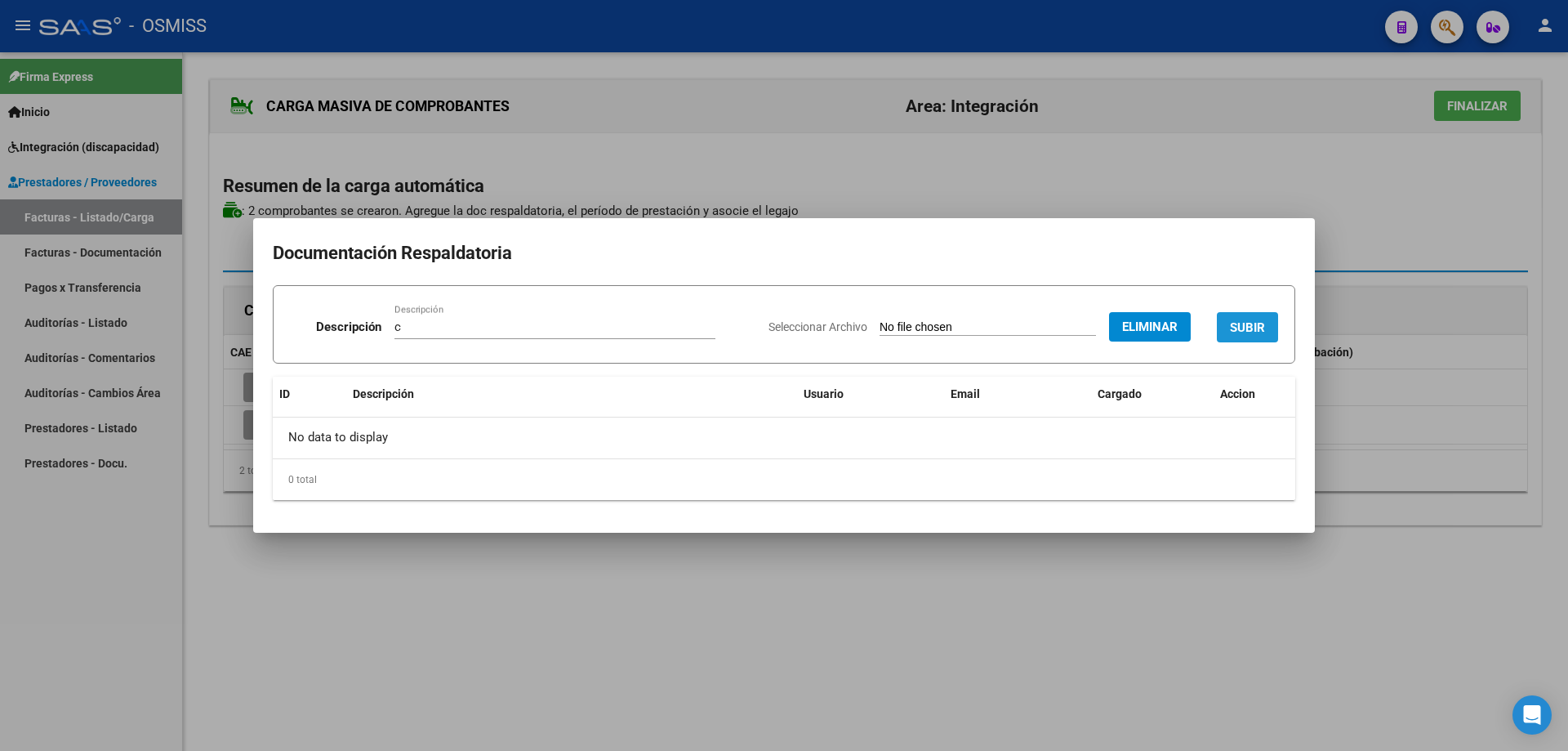
click at [1246, 317] on button "SUBIR" at bounding box center [1248, 327] width 61 height 31
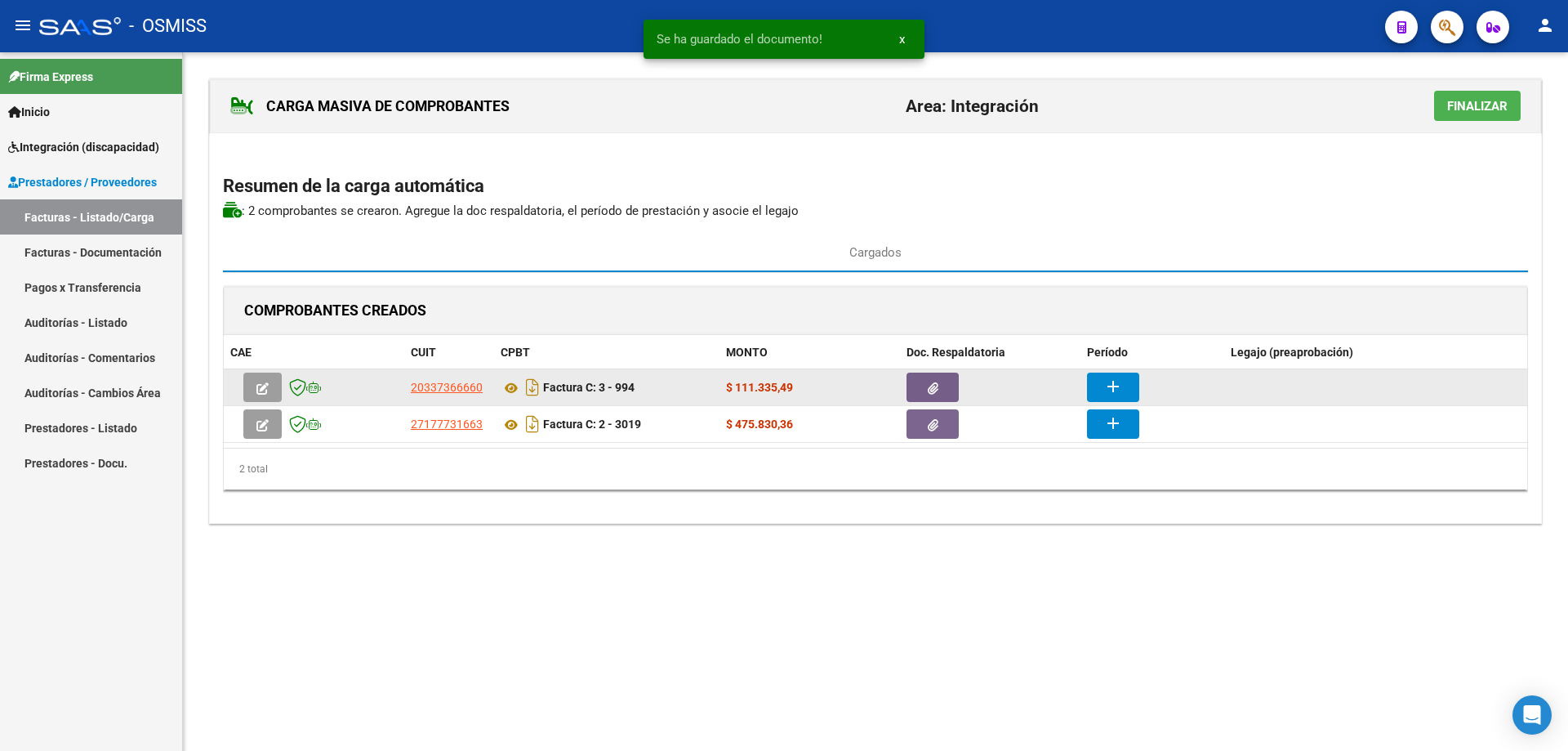
click at [1133, 386] on button "add" at bounding box center [1113, 387] width 53 height 30
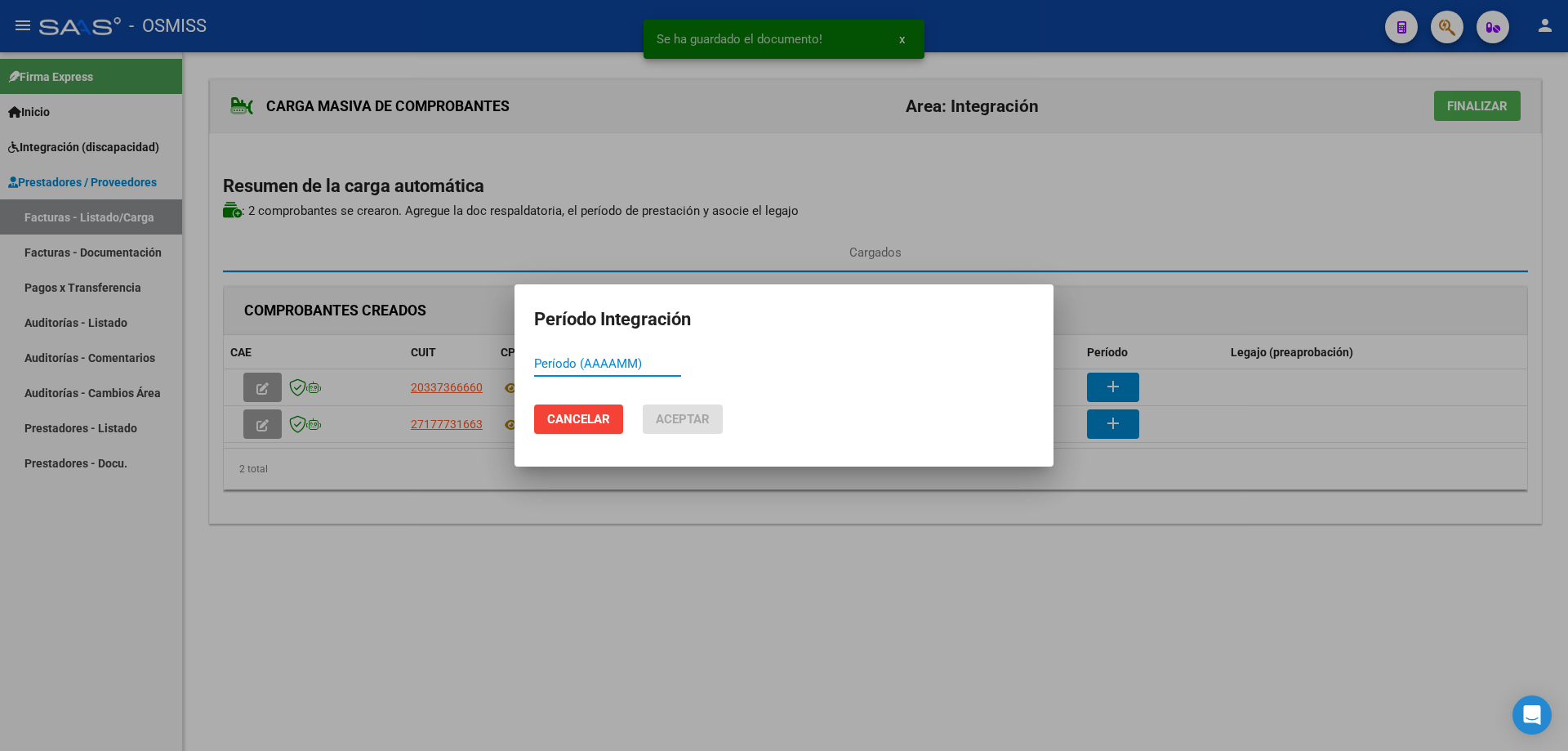
paste input "202509"
click at [673, 425] on span "Aceptar" at bounding box center [683, 418] width 54 height 14
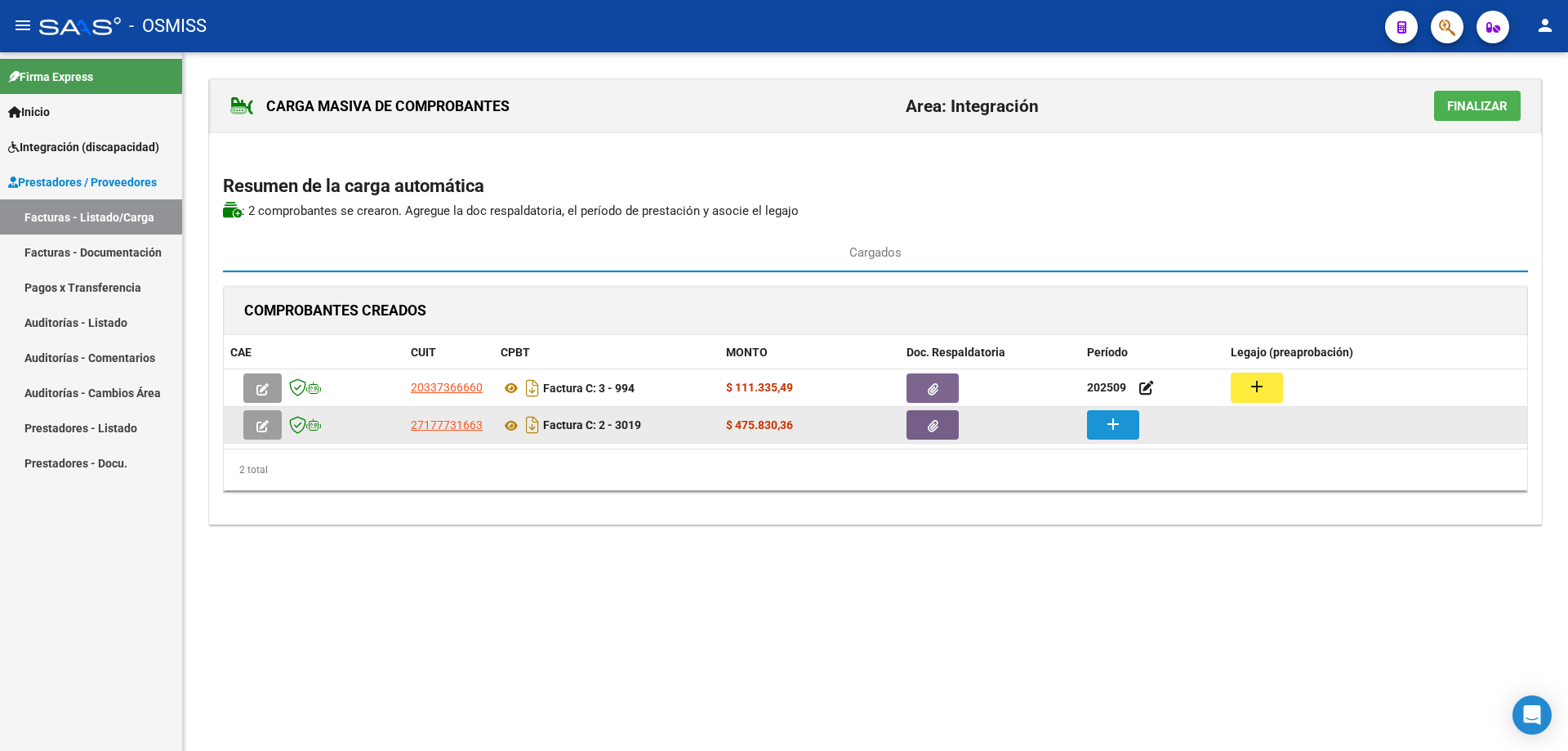
click at [1128, 426] on button "add" at bounding box center [1113, 425] width 53 height 30
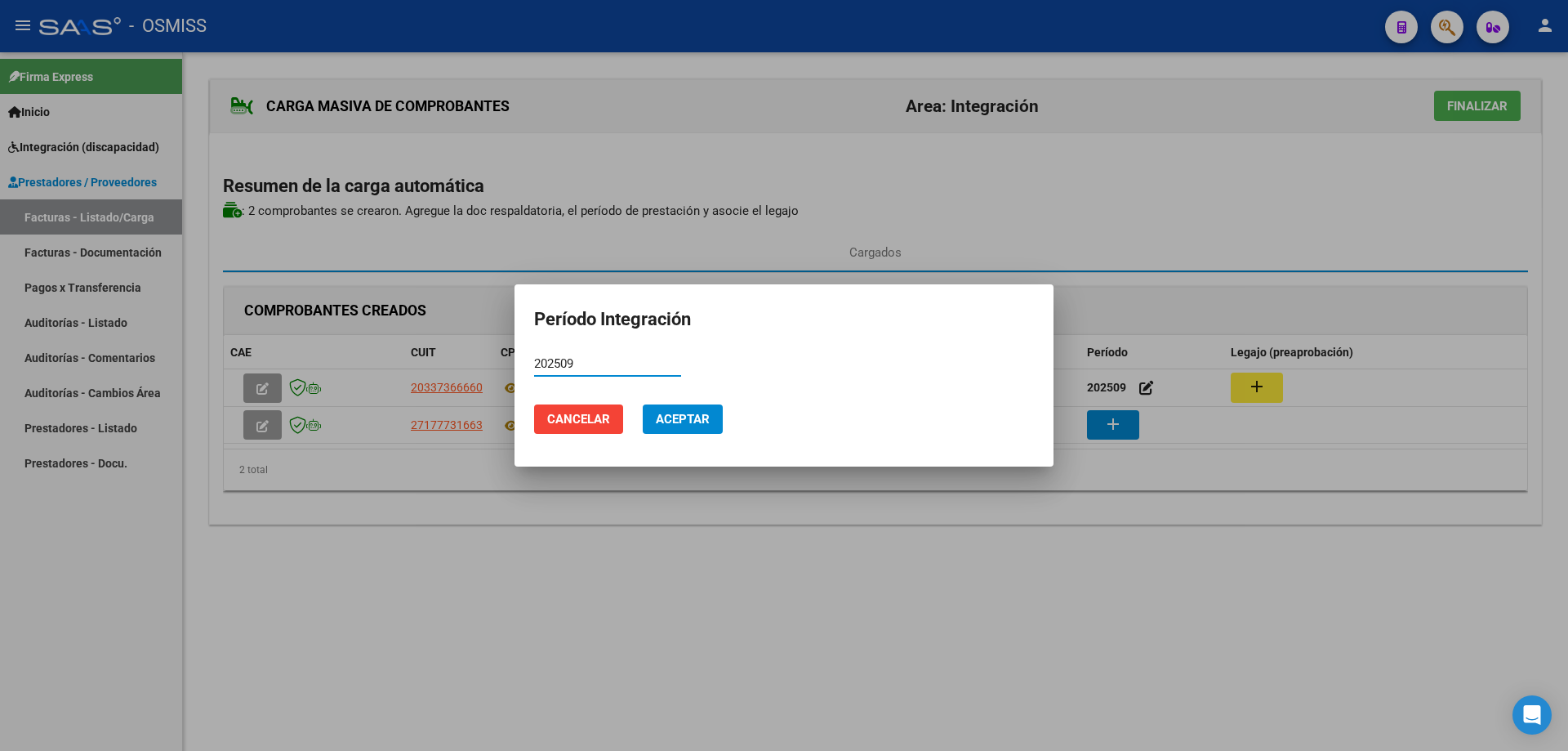
click at [714, 411] on button "Aceptar" at bounding box center [682, 419] width 80 height 30
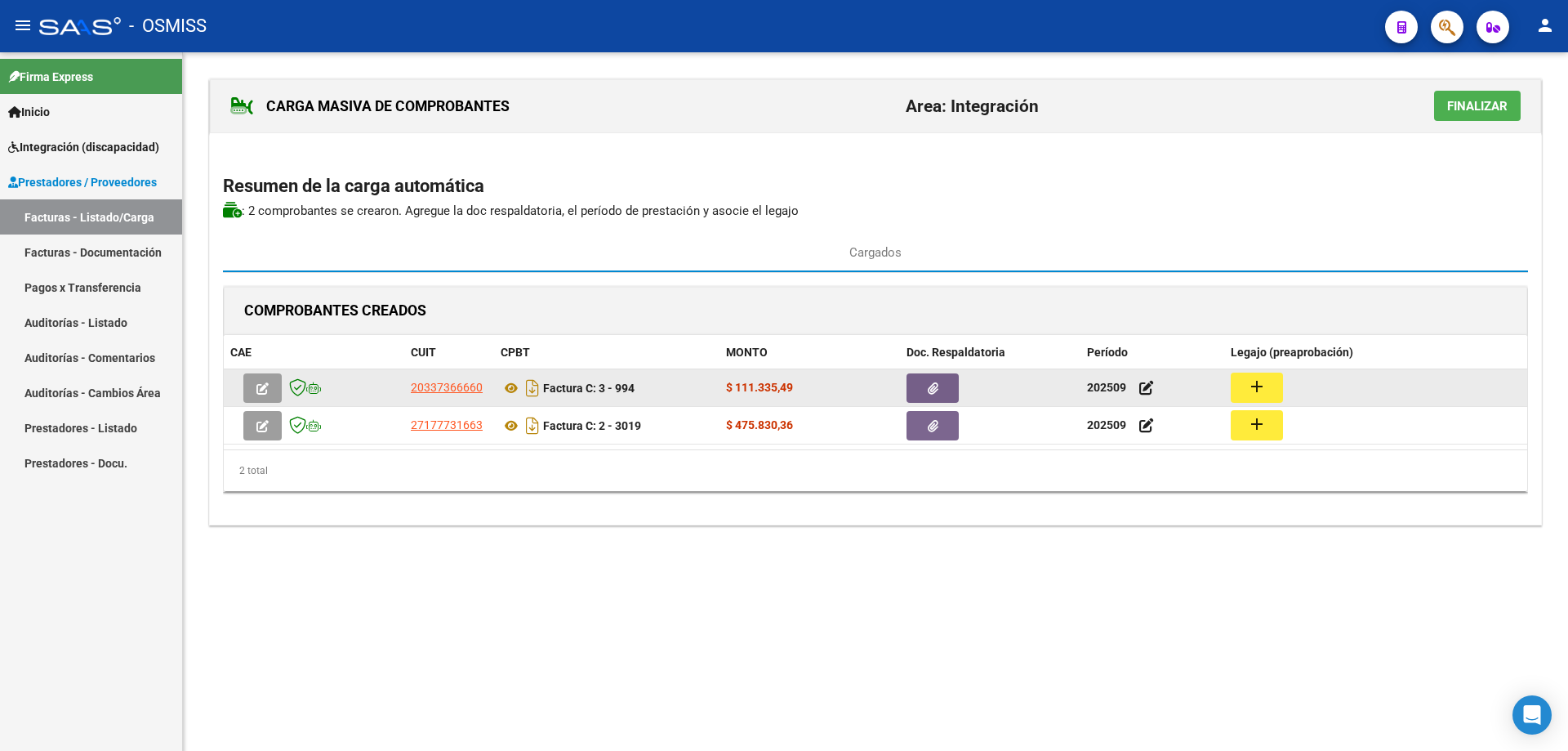
click at [1254, 395] on mat-icon "add" at bounding box center [1257, 387] width 19 height 19
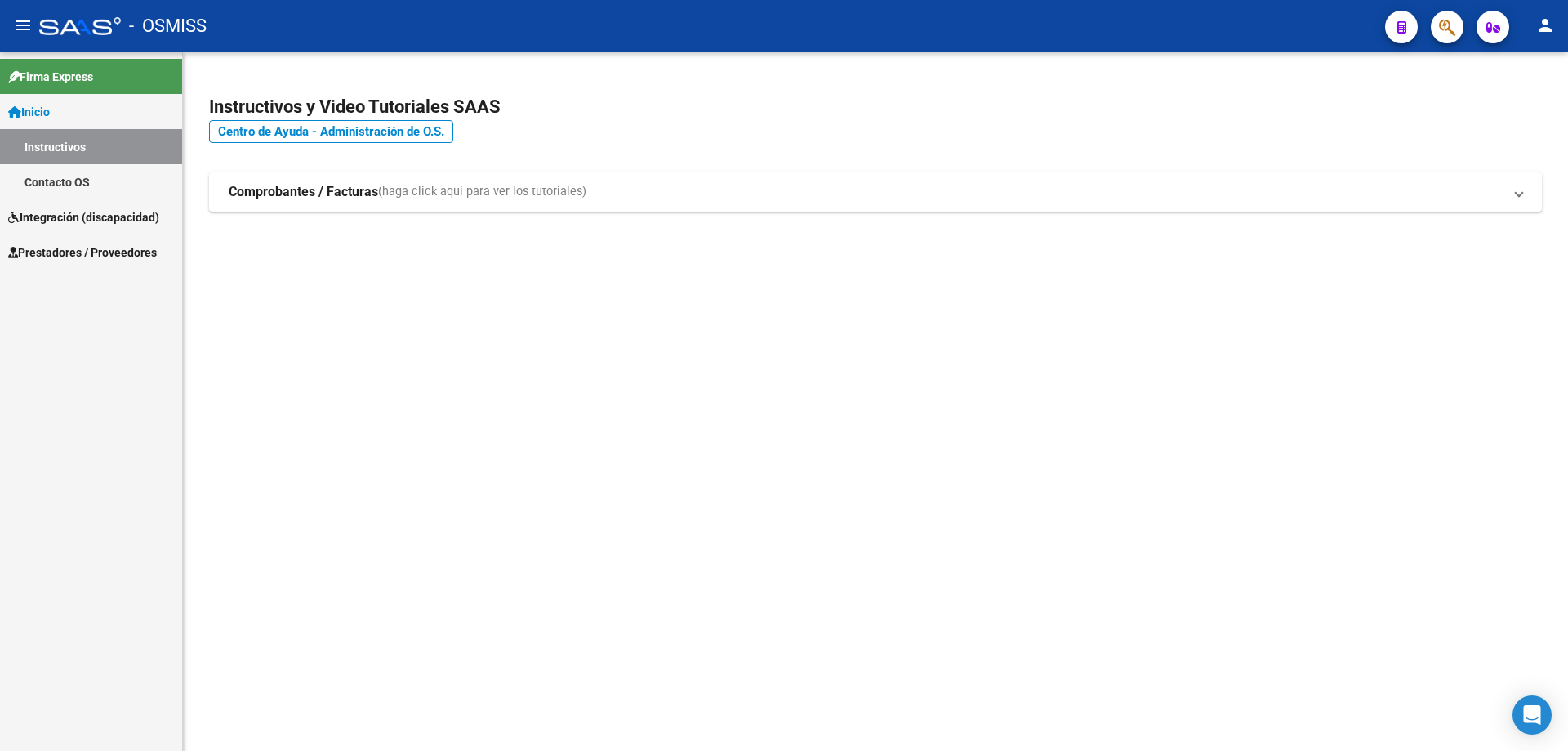
click at [80, 251] on span "Prestadores / Proveedores" at bounding box center [82, 252] width 149 height 18
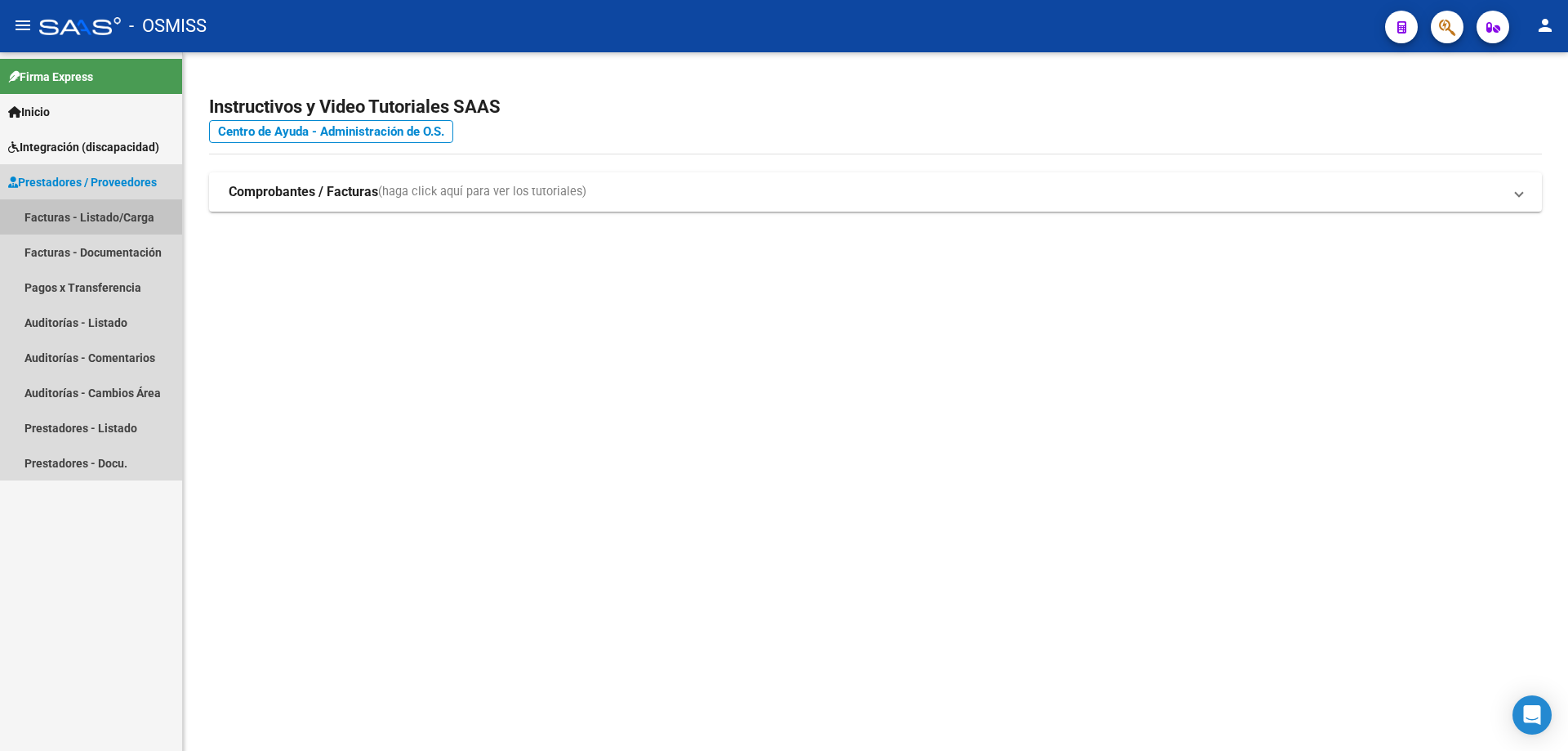
click at [68, 216] on link "Facturas - Listado/Carga" at bounding box center [91, 217] width 182 height 35
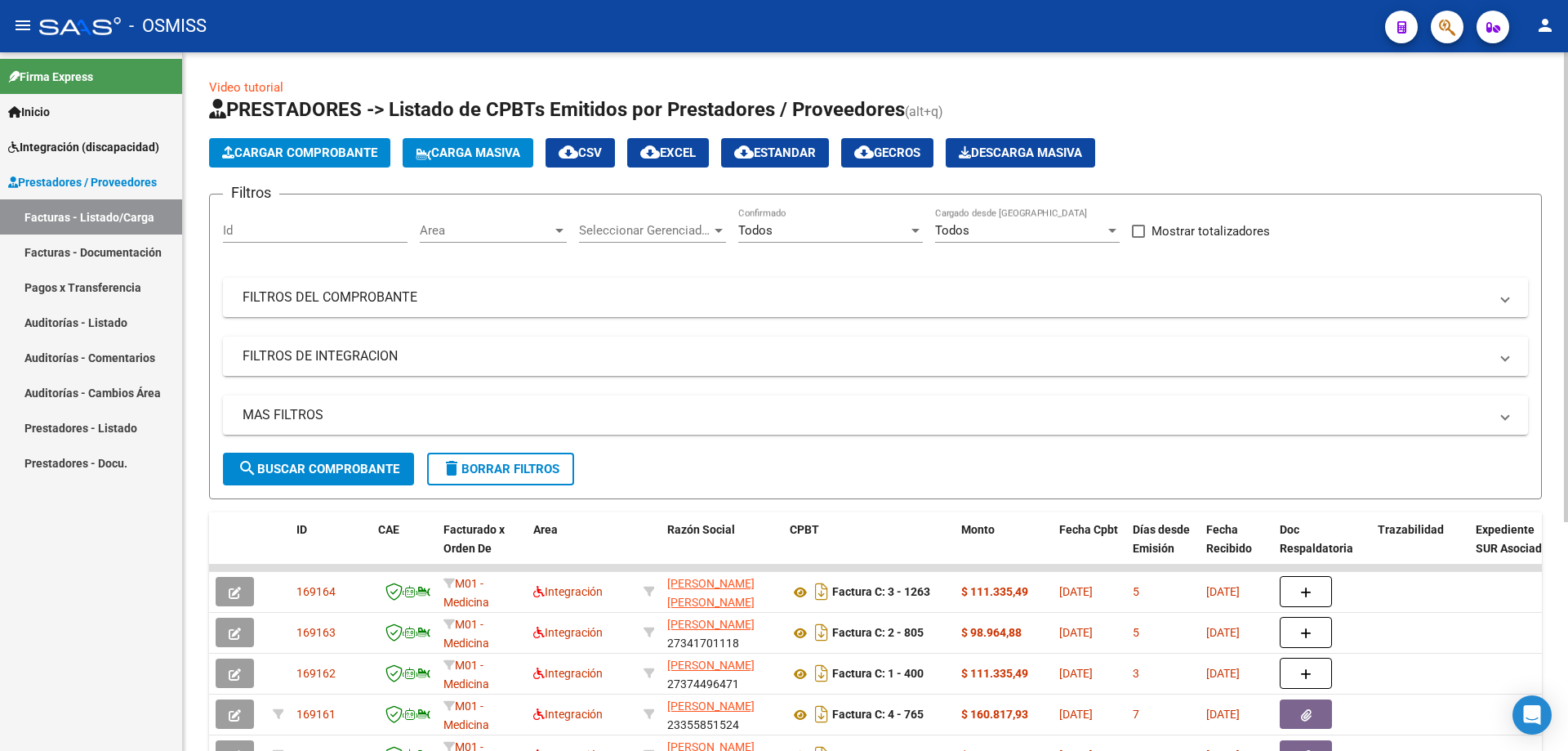
click at [280, 353] on mat-panel-title "FILTROS DE INTEGRACION" at bounding box center [866, 356] width 1247 height 18
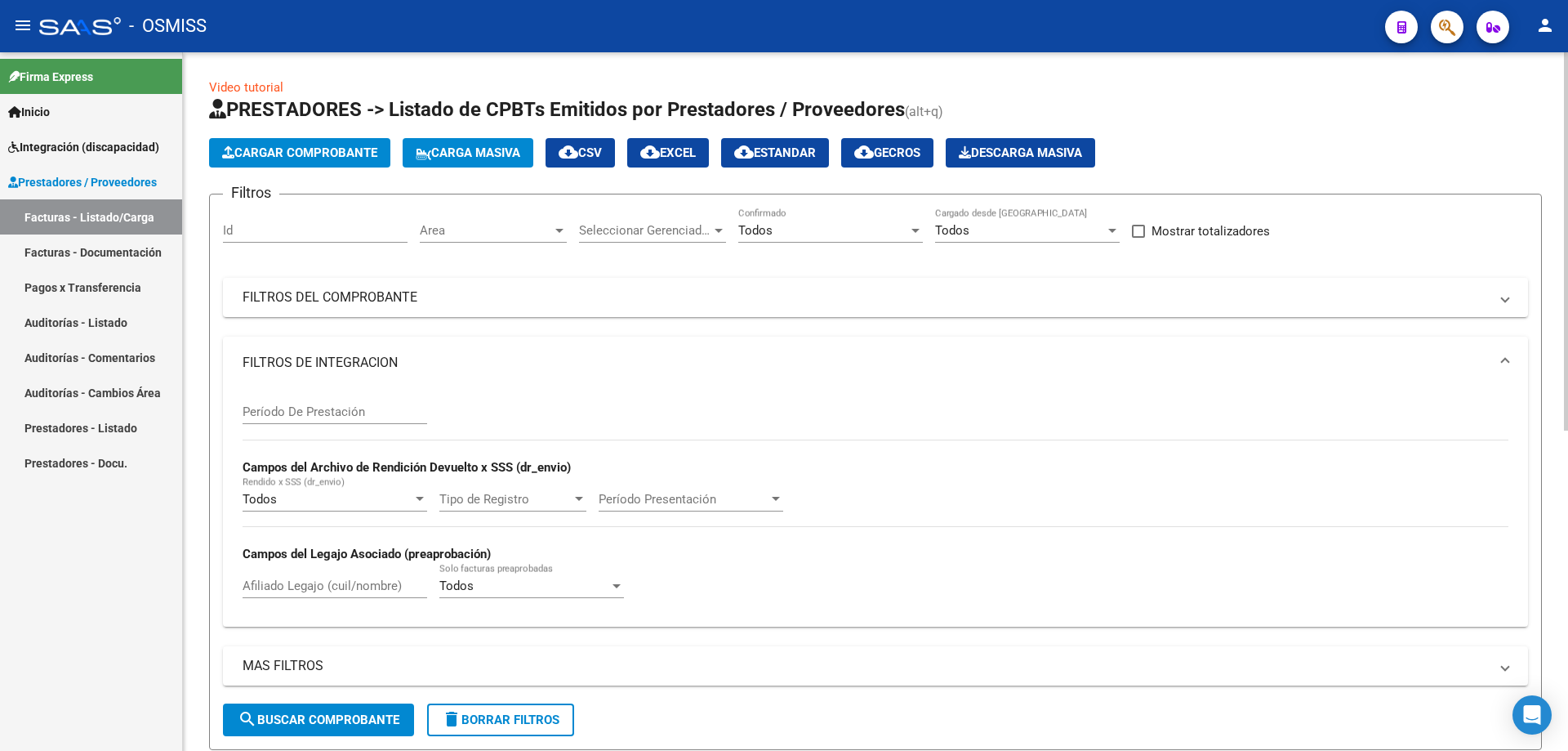
click at [323, 412] on input "Período De Prestación" at bounding box center [335, 411] width 185 height 14
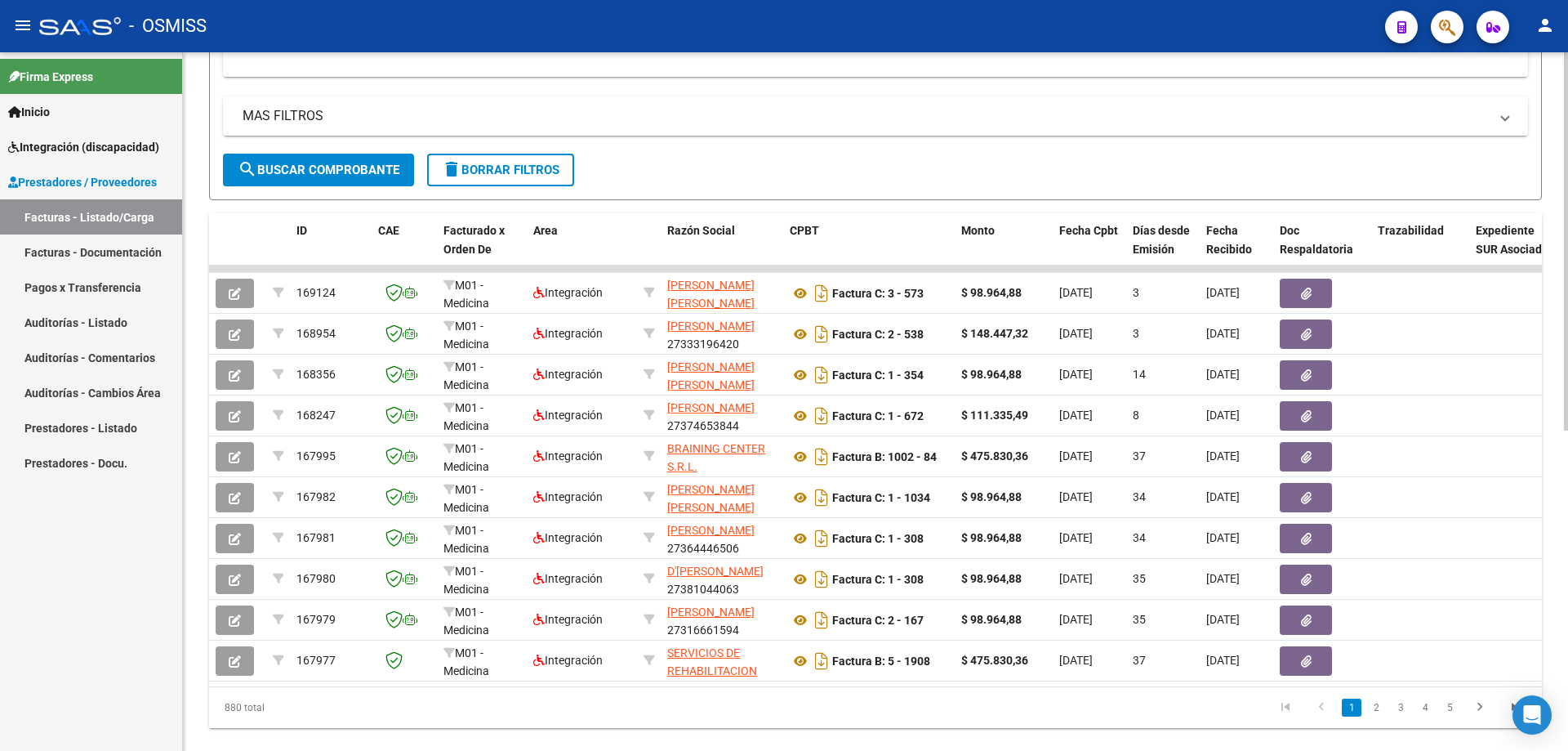
scroll to position [592, 0]
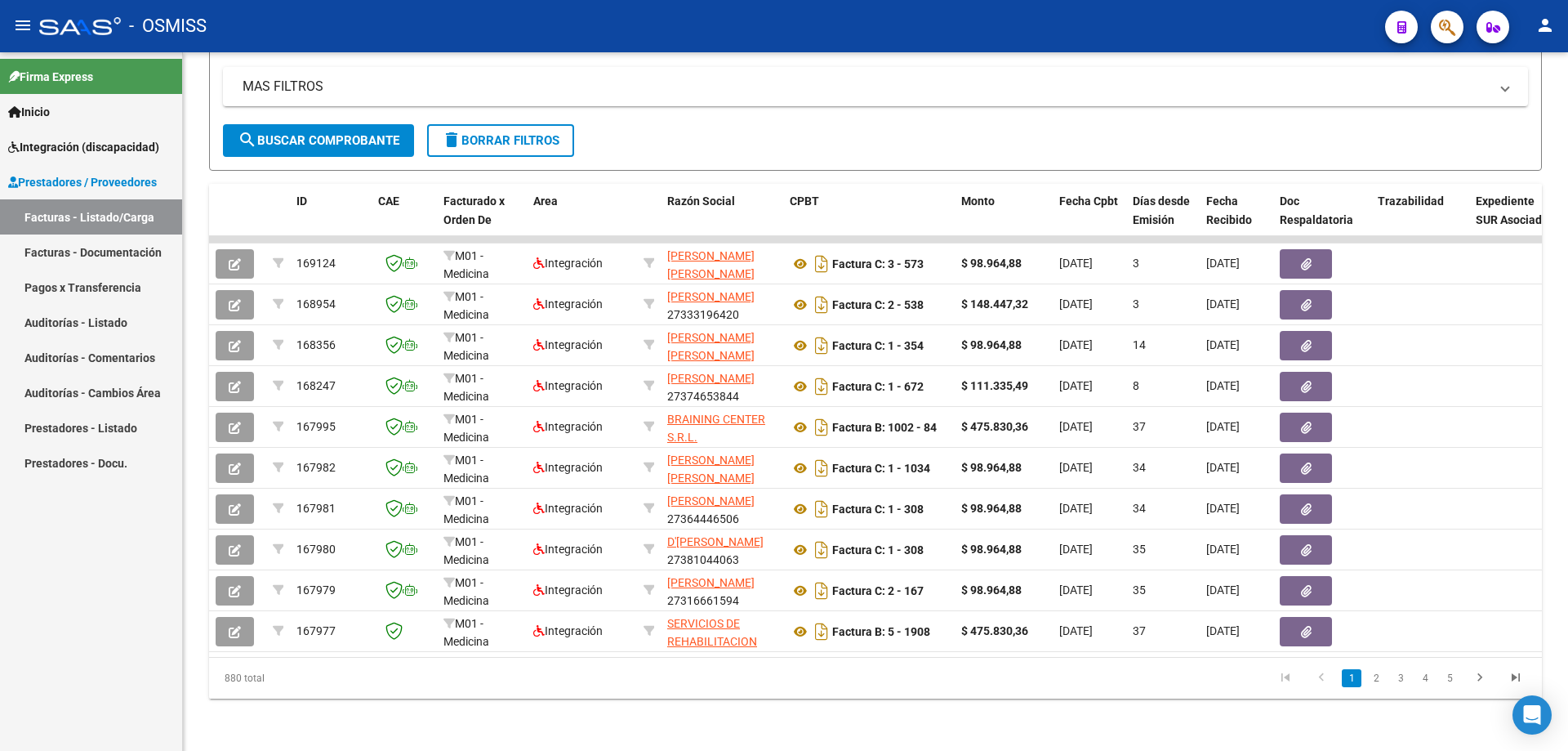
type input "202508"
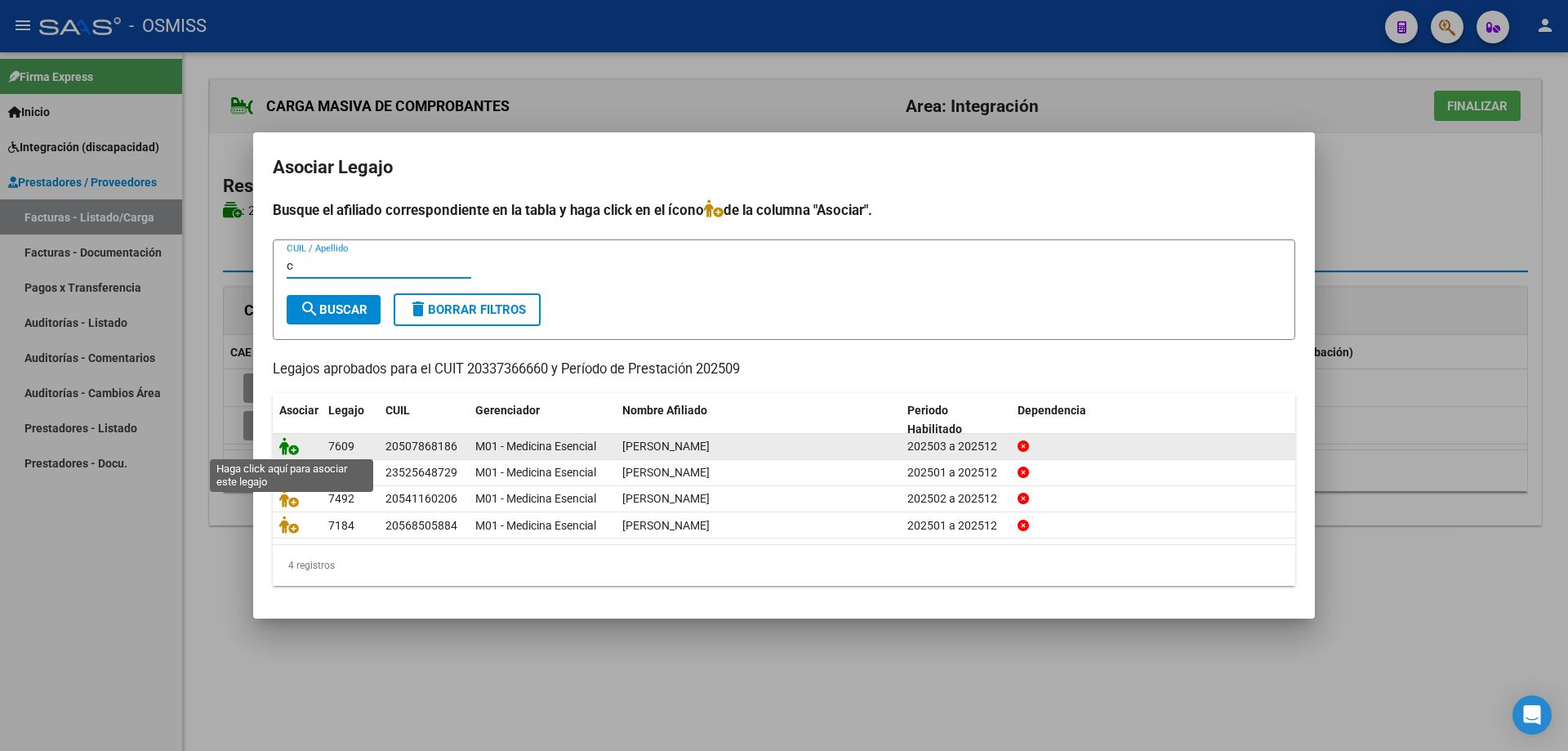
type input "c"
click at [291, 443] on icon at bounding box center [289, 446] width 19 height 18
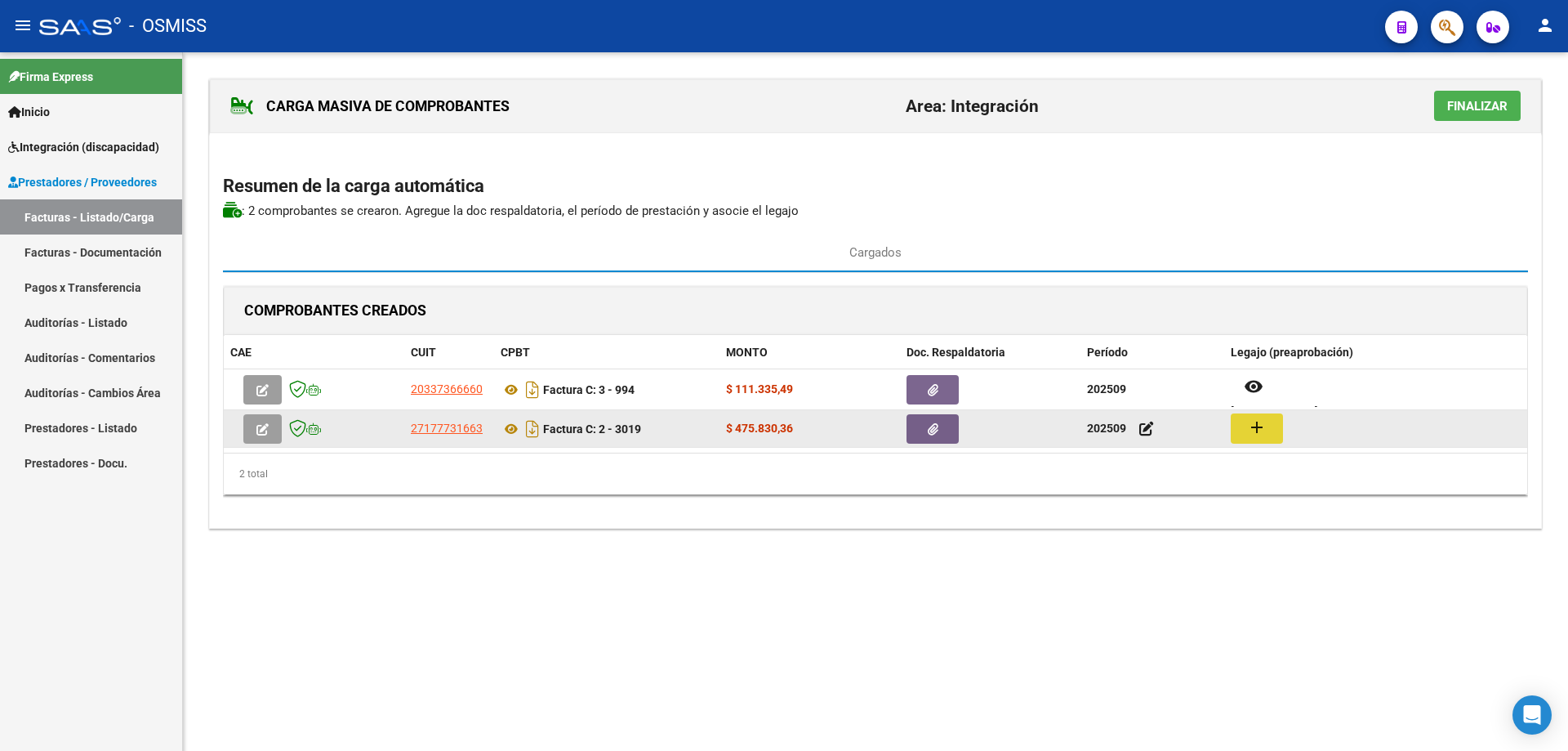
click at [1254, 425] on mat-icon "add" at bounding box center [1257, 427] width 19 height 19
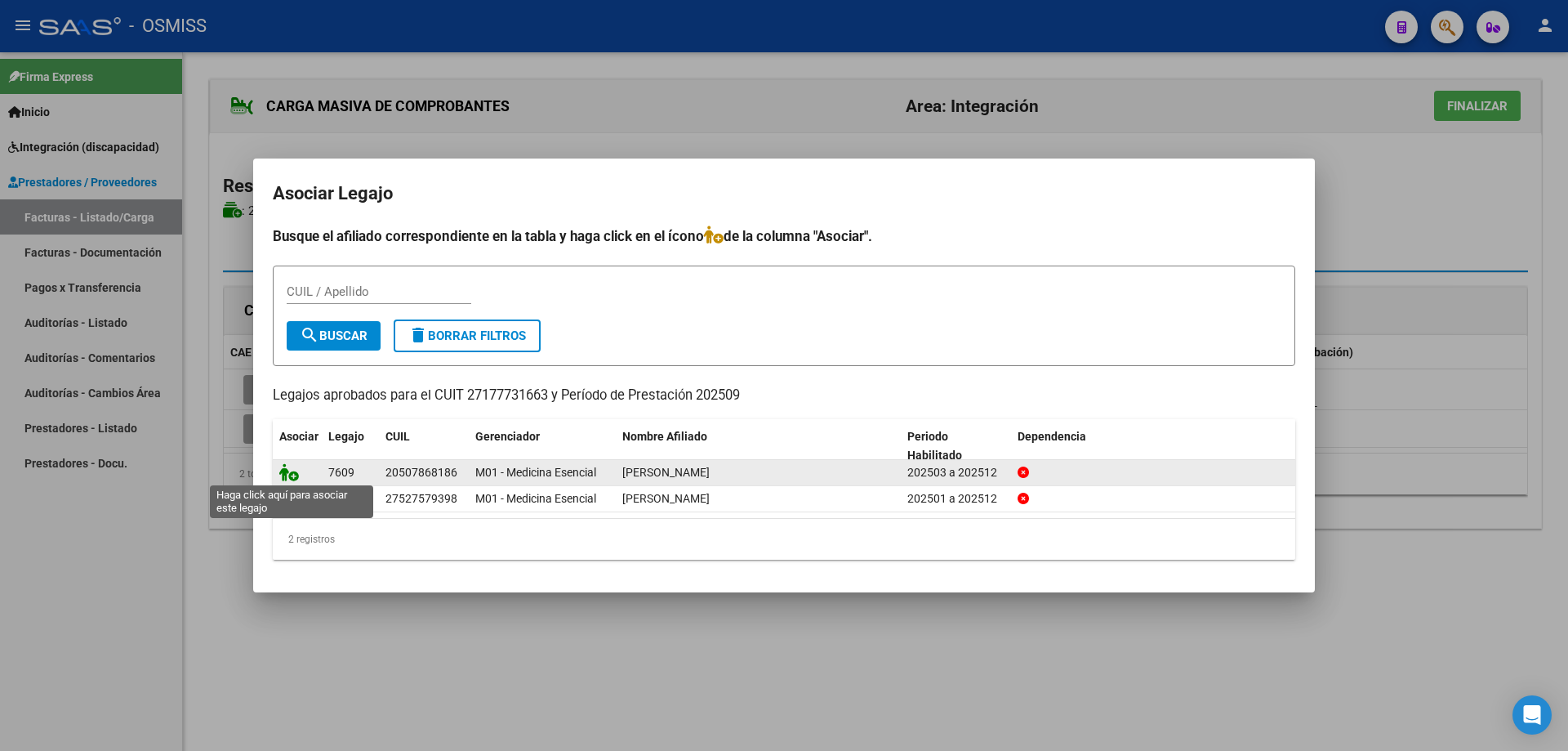
click at [290, 469] on icon at bounding box center [289, 472] width 19 height 18
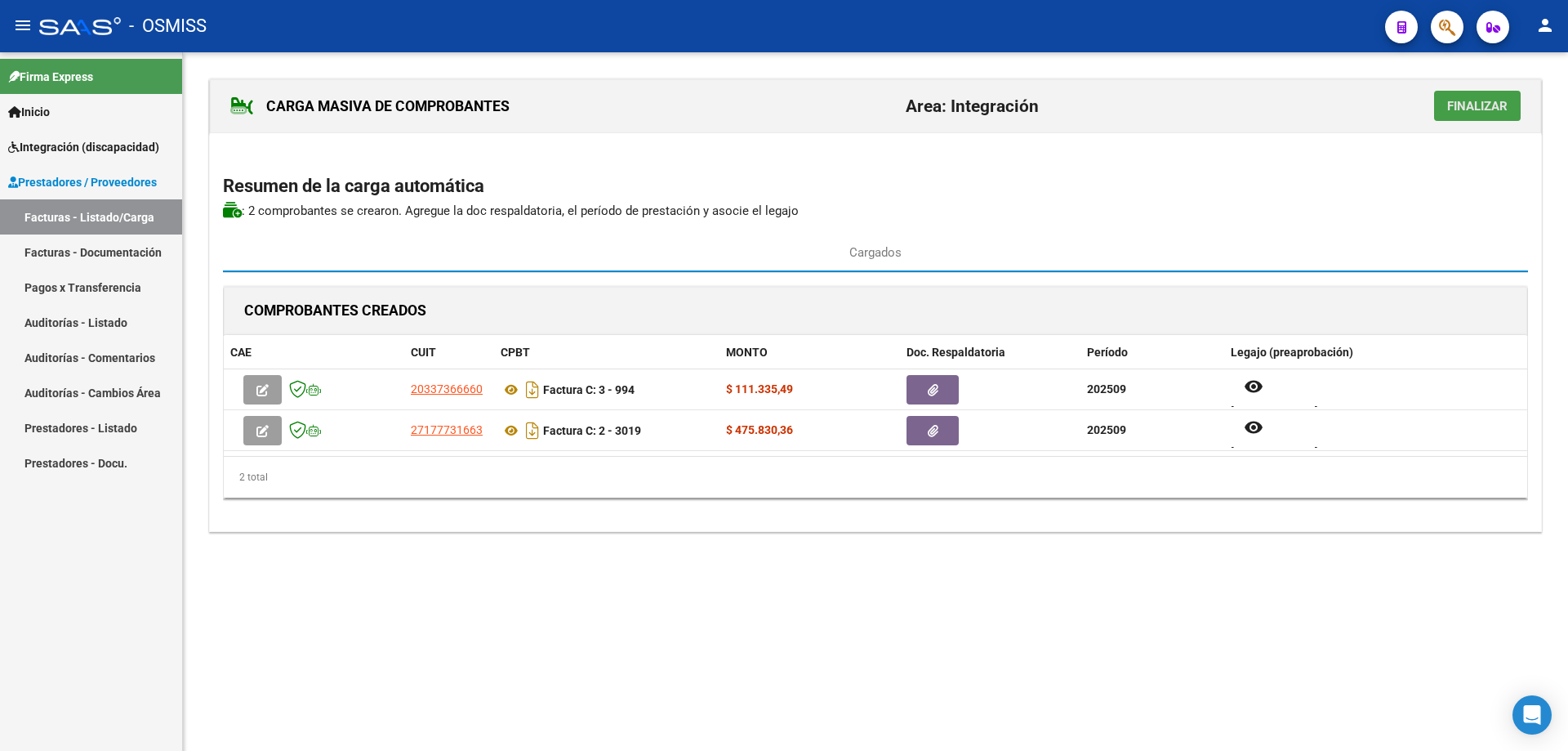
click at [1471, 101] on span "Finalizar" at bounding box center [1477, 106] width 60 height 14
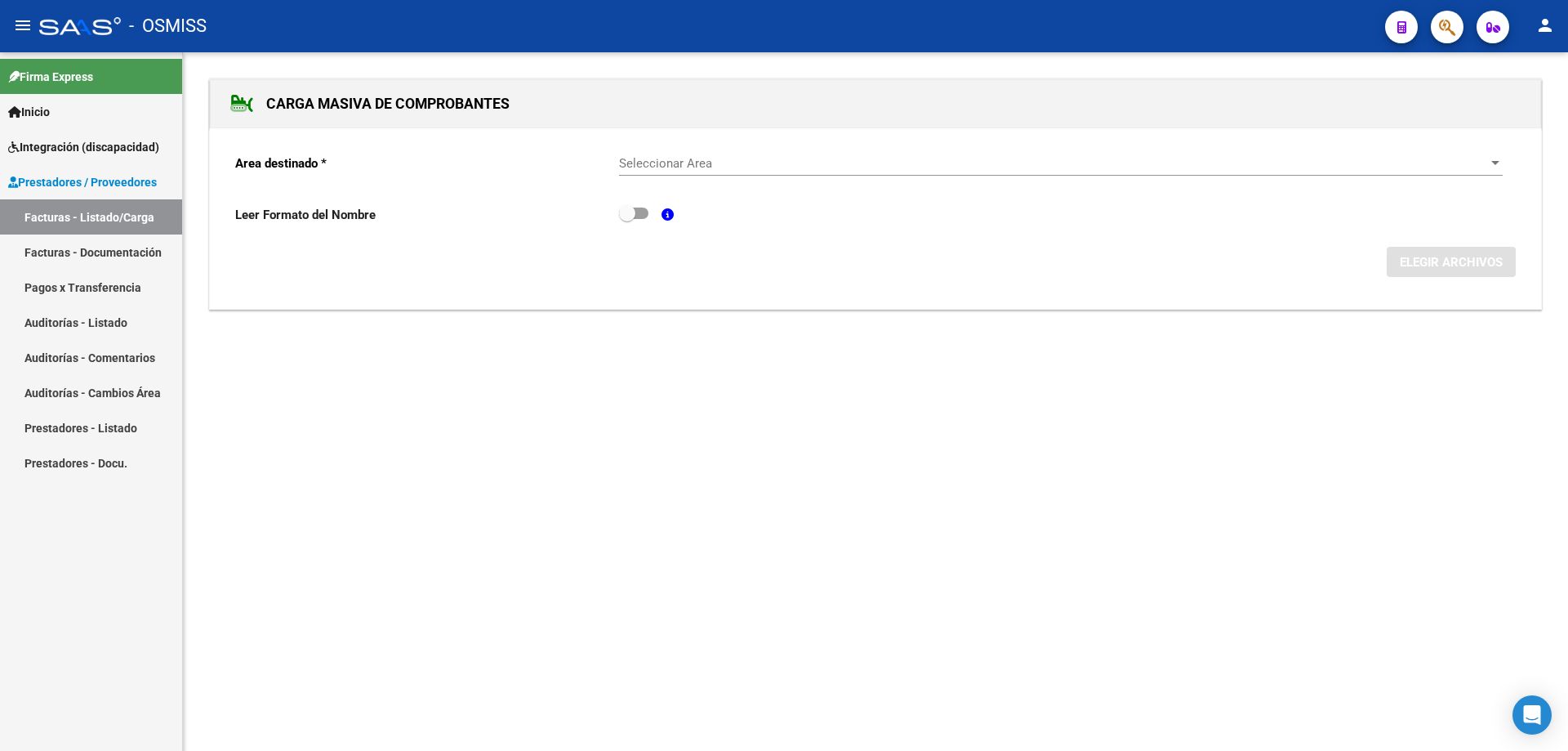
click at [652, 159] on span "Seleccionar Area" at bounding box center [1054, 163] width 869 height 14
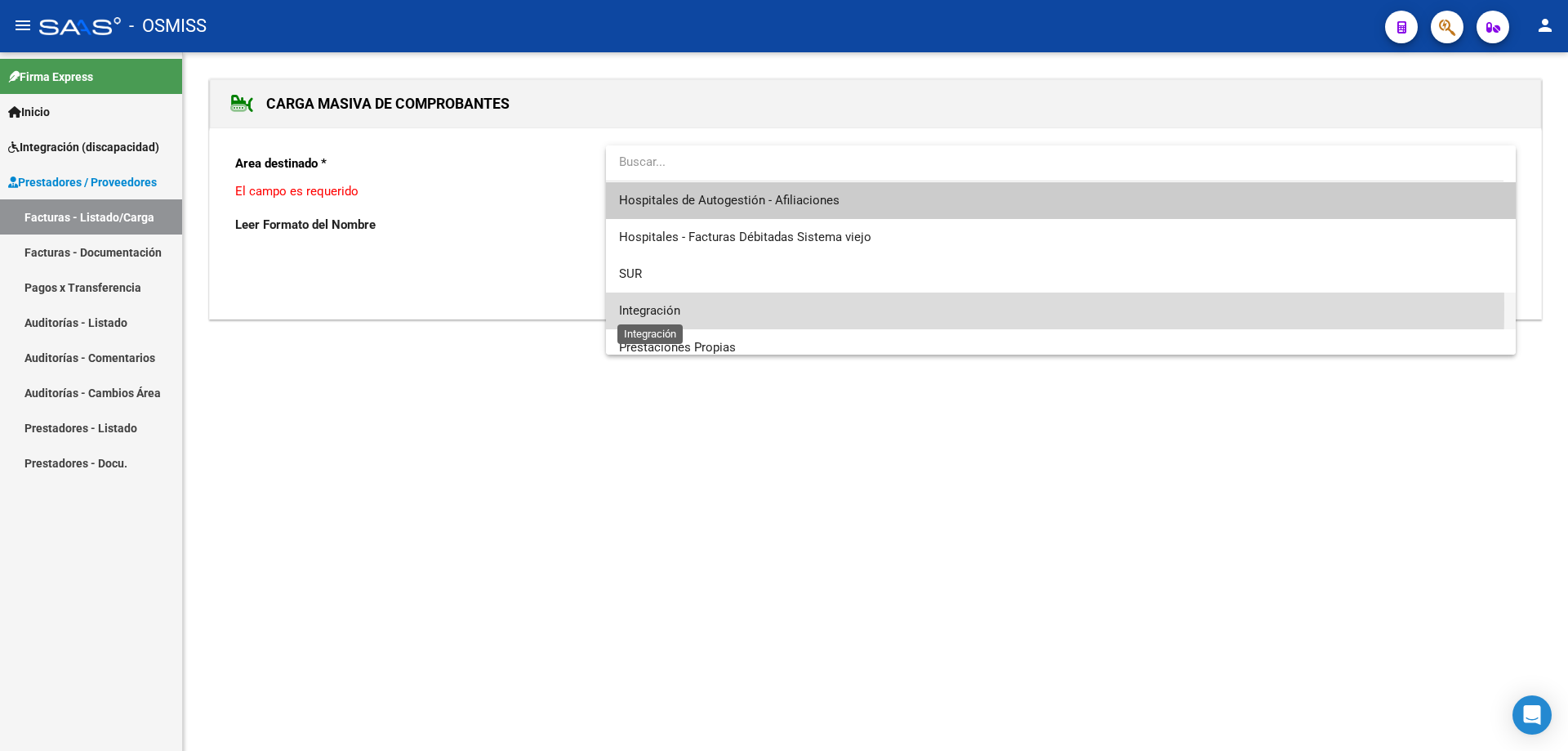
click at [659, 308] on span "Integración" at bounding box center [650, 310] width 61 height 14
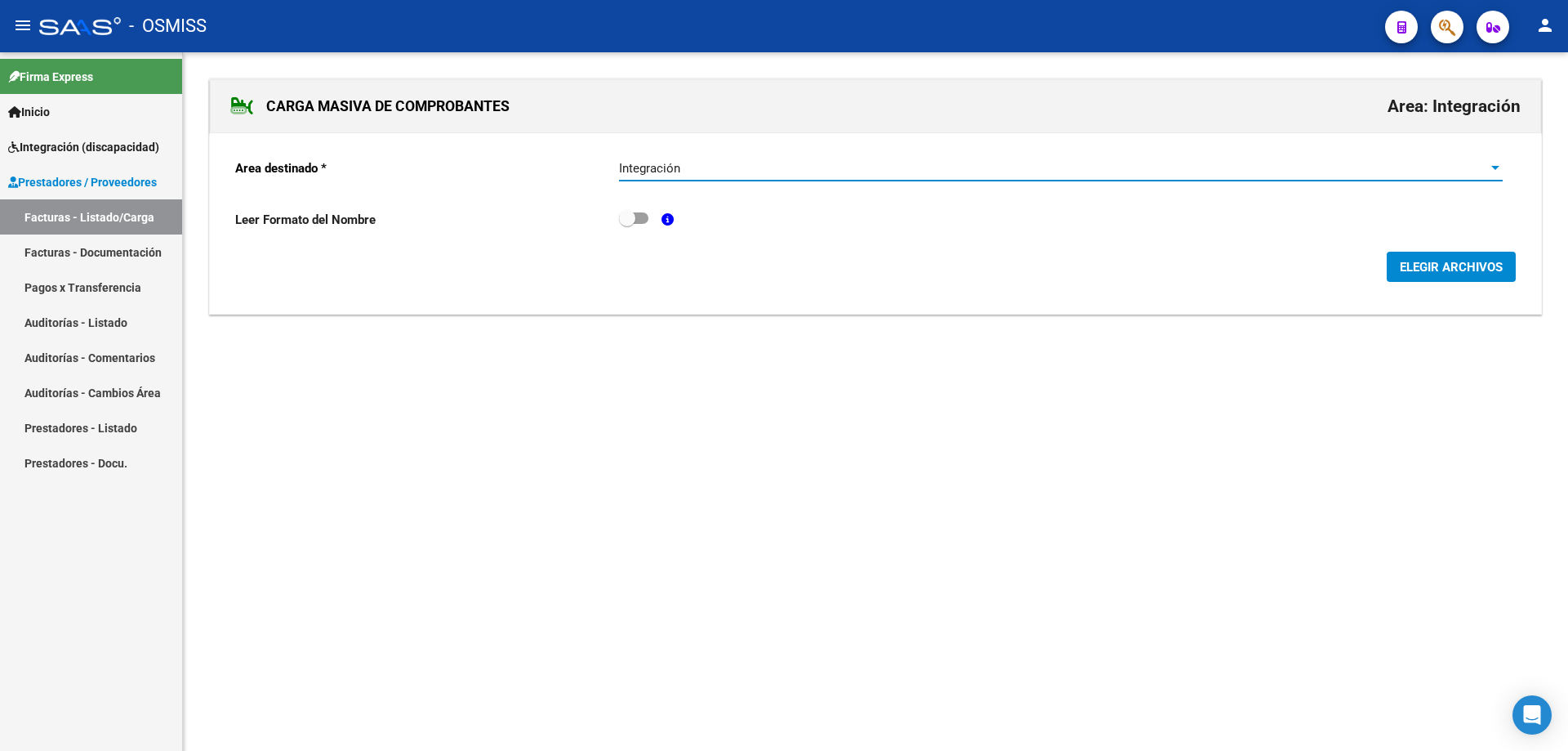
click at [1437, 267] on span "ELEGIR ARCHIVOS" at bounding box center [1451, 267] width 103 height 14
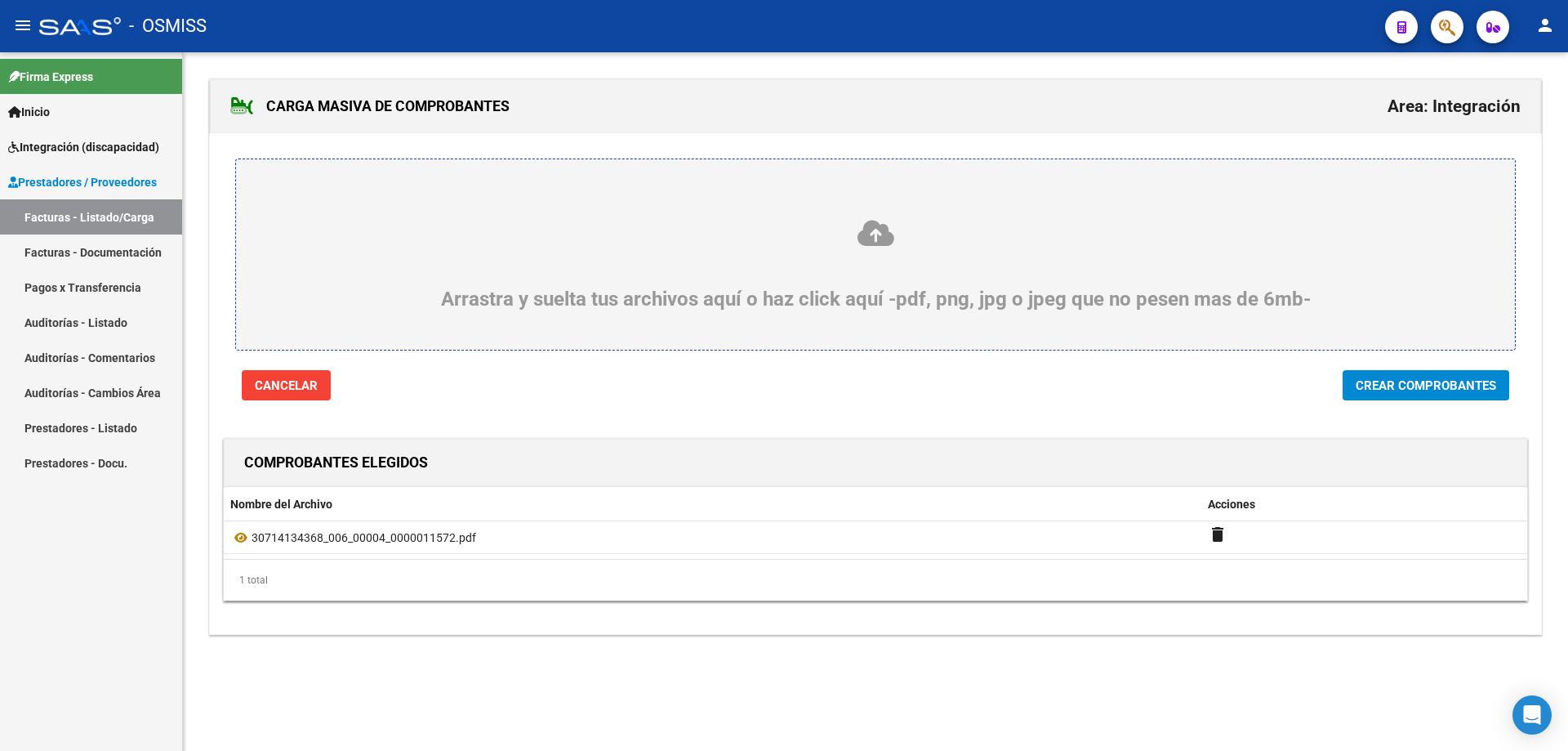
click at [1429, 387] on span "Crear Comprobantes" at bounding box center [1426, 385] width 141 height 14
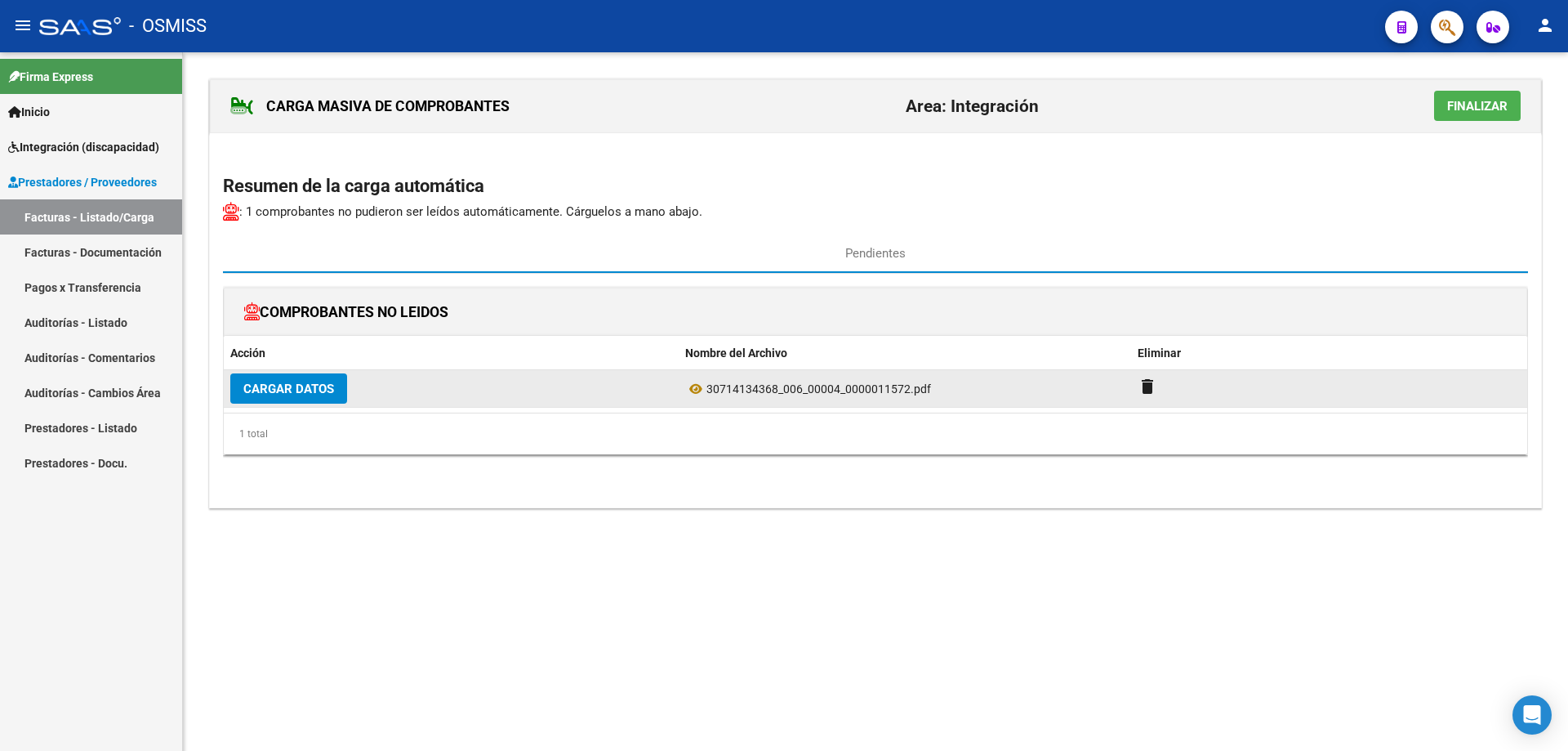
click at [257, 394] on span "Cargar Datos" at bounding box center [289, 388] width 91 height 14
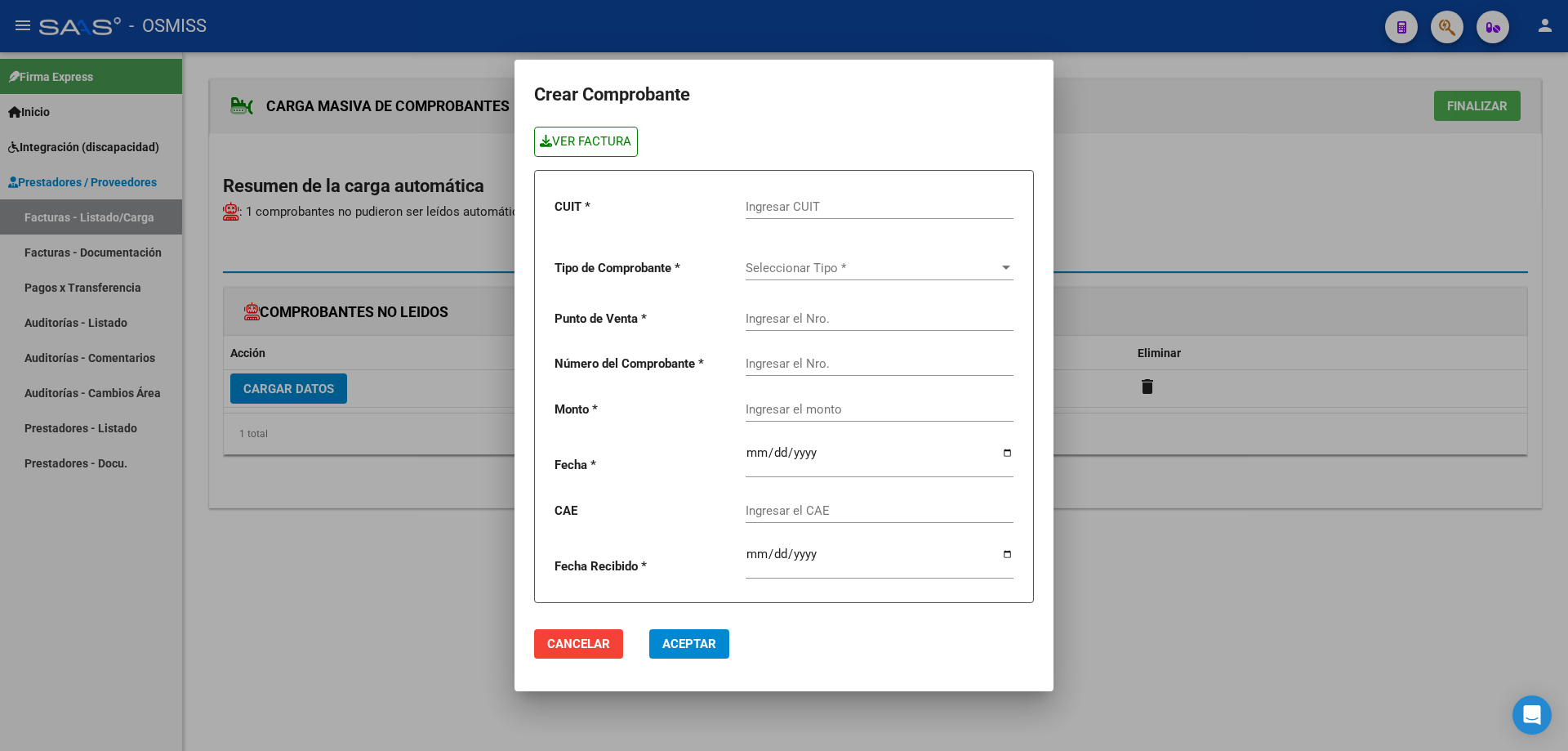
click at [592, 142] on link "VER FACTURA" at bounding box center [586, 142] width 104 height 31
click at [791, 204] on input "Ingresar CUIT" at bounding box center [879, 206] width 268 height 14
type input "30-71413436-8"
click at [781, 270] on span "Seleccionar Tipo *" at bounding box center [873, 268] width 253 height 14
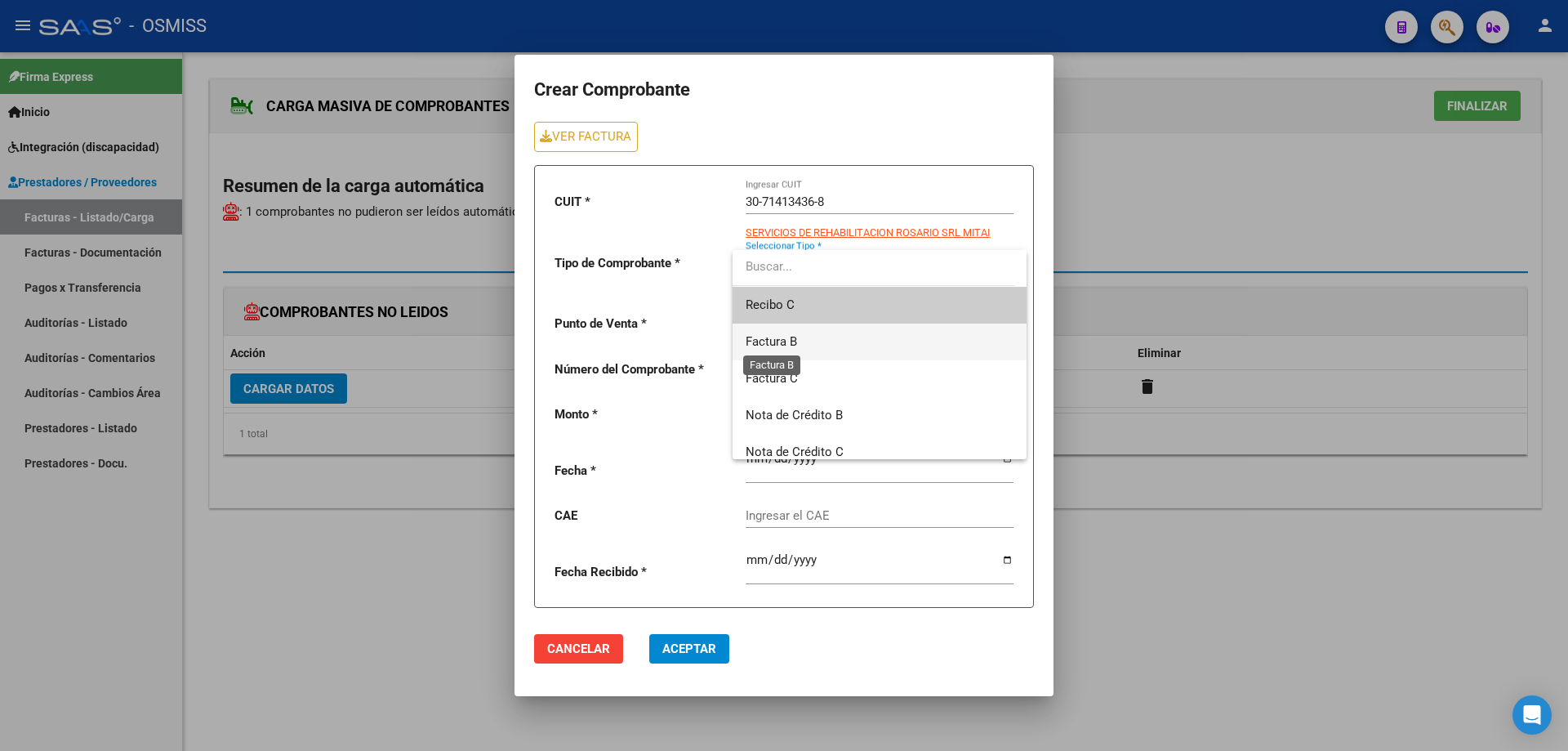
click at [789, 340] on span "Factura B" at bounding box center [772, 340] width 52 height 14
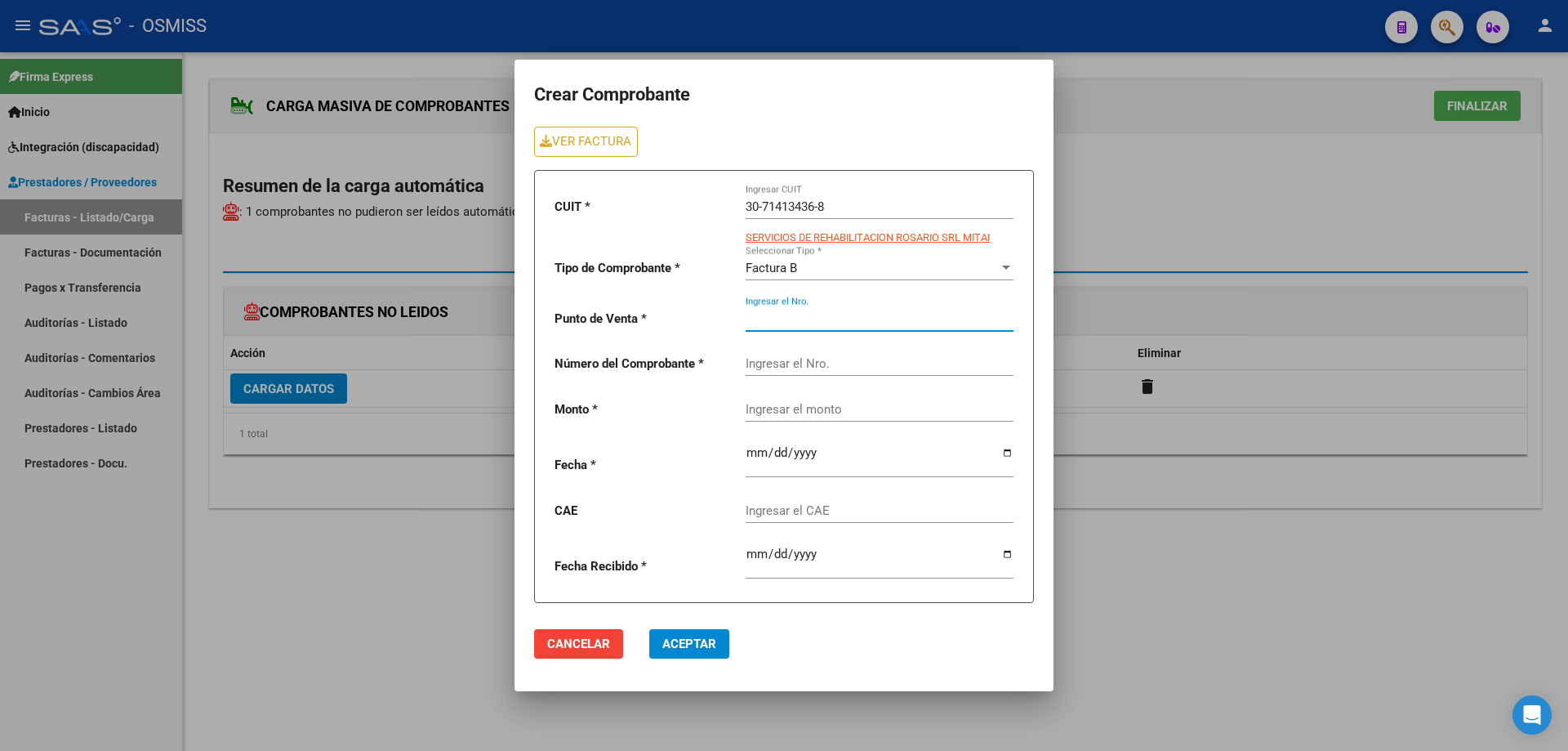
click at [785, 322] on input "Ingresar el Nro." at bounding box center [879, 318] width 268 height 14
type input "4"
click at [793, 362] on input "Ingresar el Nro." at bounding box center [879, 363] width 268 height 14
type input "11572"
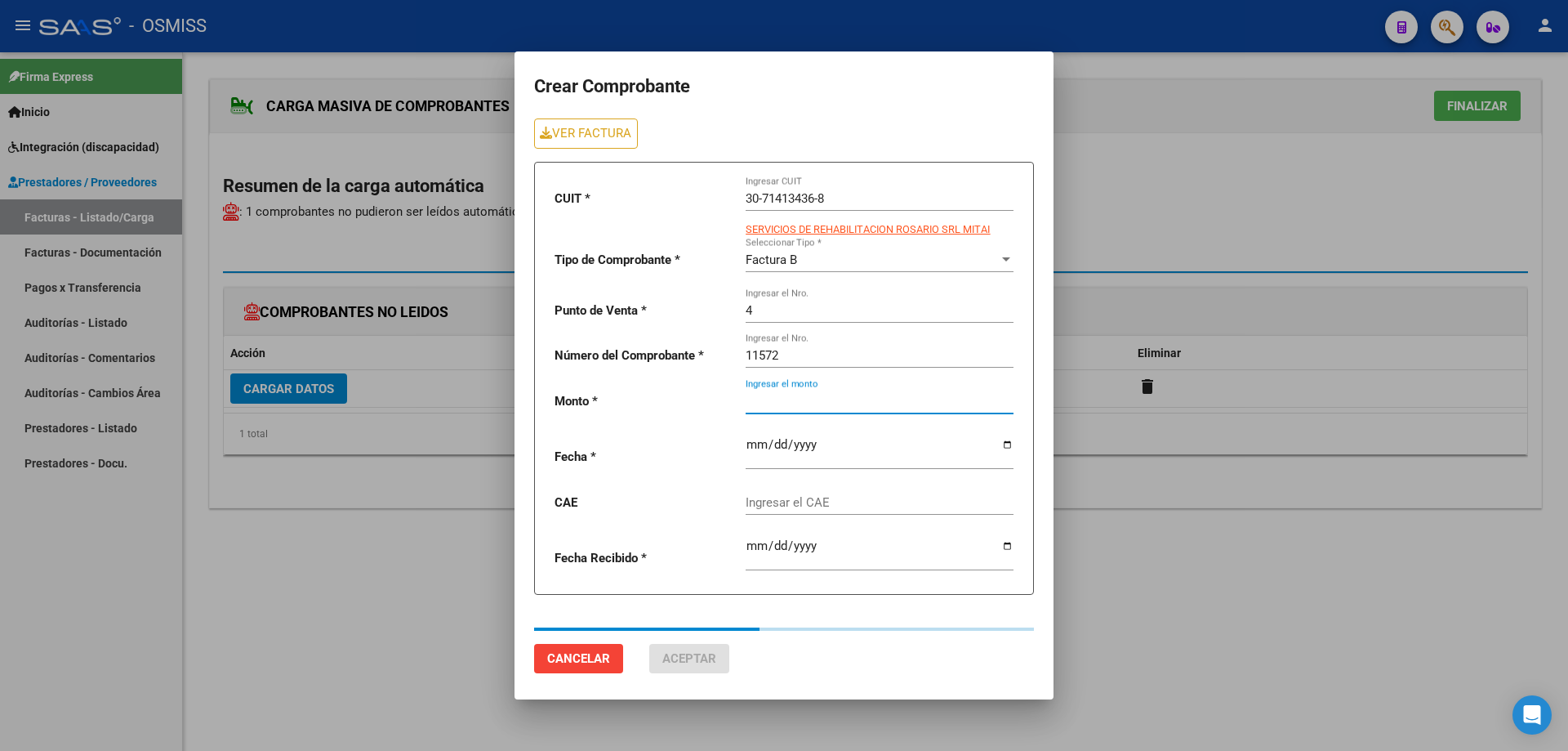
click at [835, 411] on div "Ingresar el monto" at bounding box center [879, 395] width 268 height 35
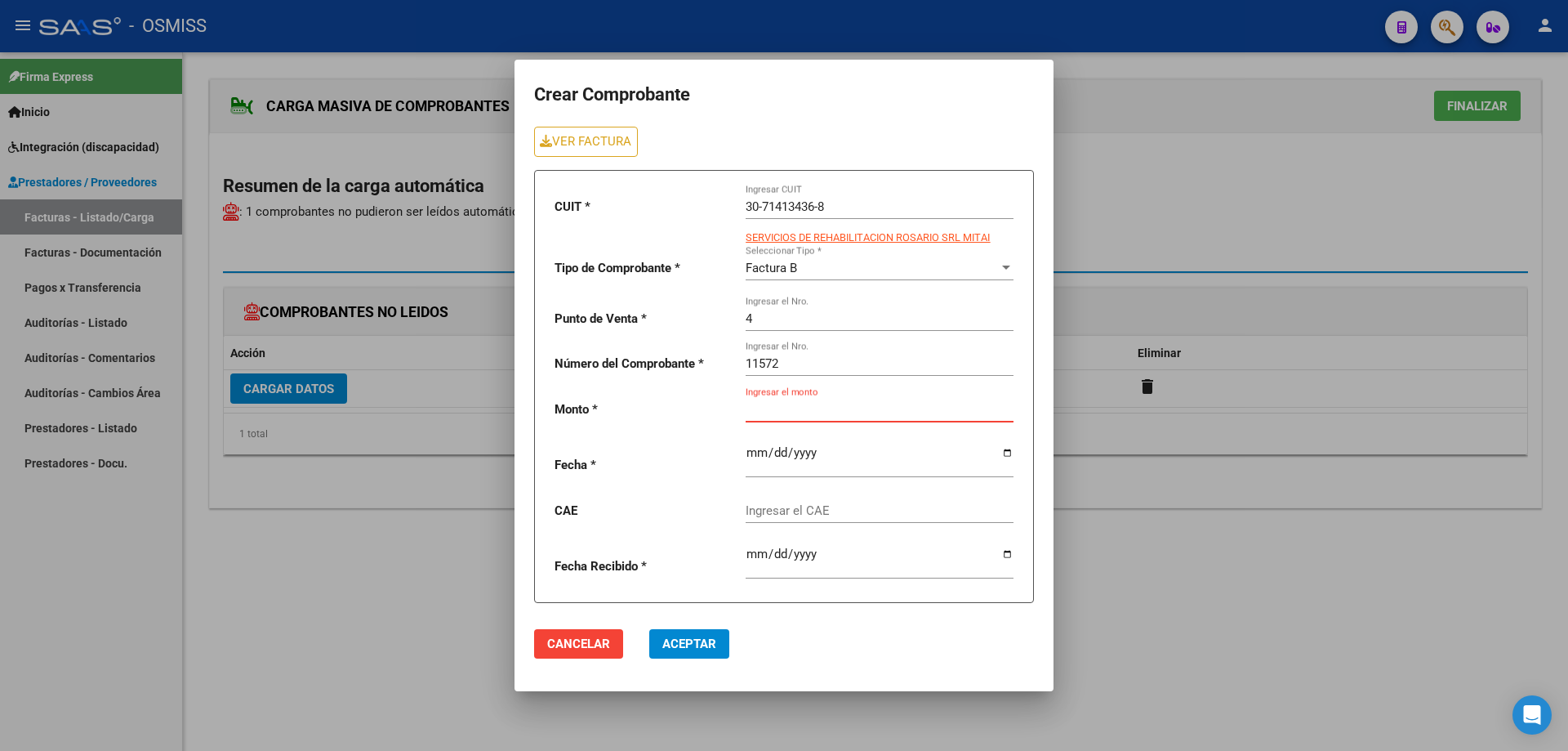
drag, startPoint x: 784, startPoint y: 400, endPoint x: 759, endPoint y: 408, distance: 26.2
paste input "260908.16"
type input "260908.16"
click at [758, 453] on input "date" at bounding box center [879, 458] width 268 height 26
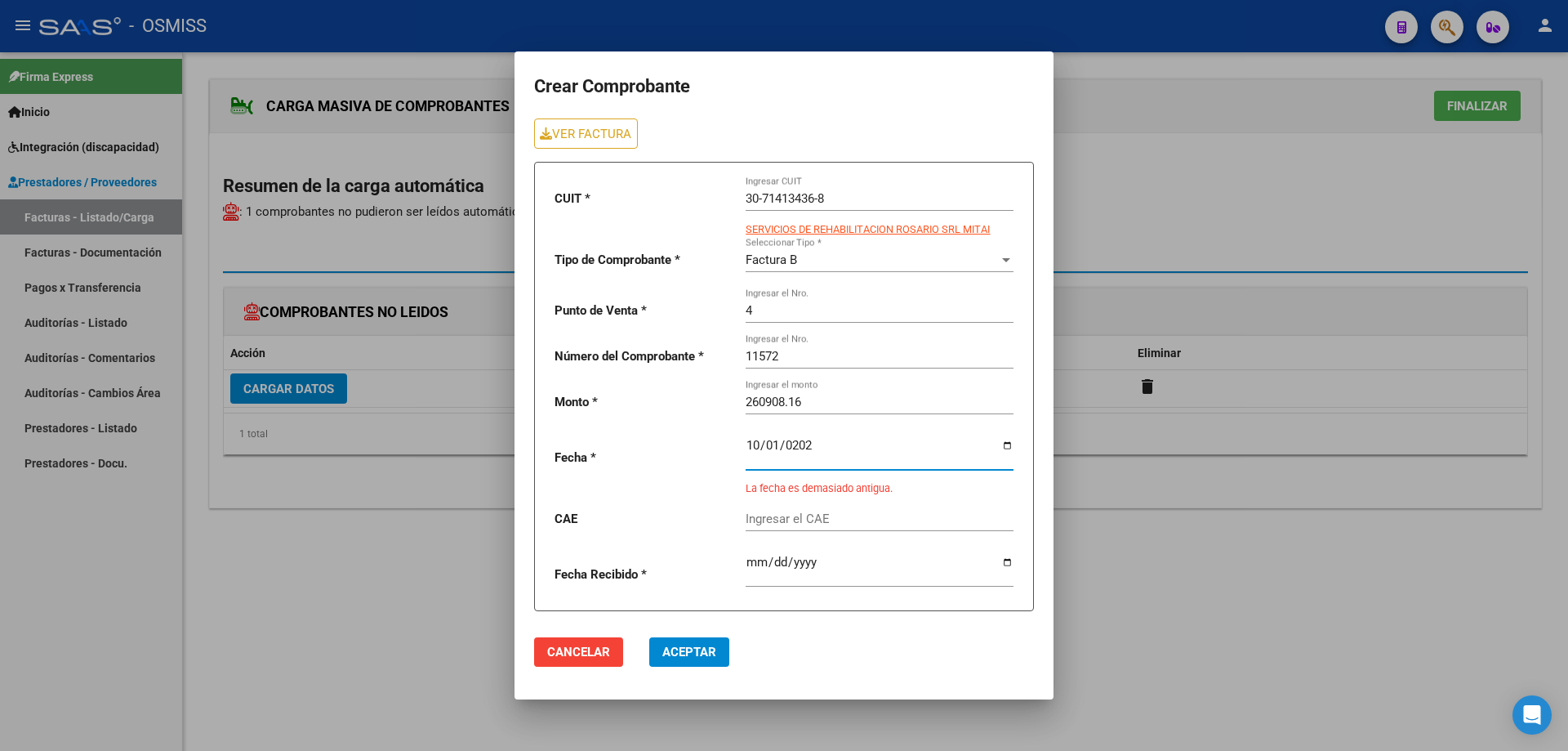
type input "[DATE]"
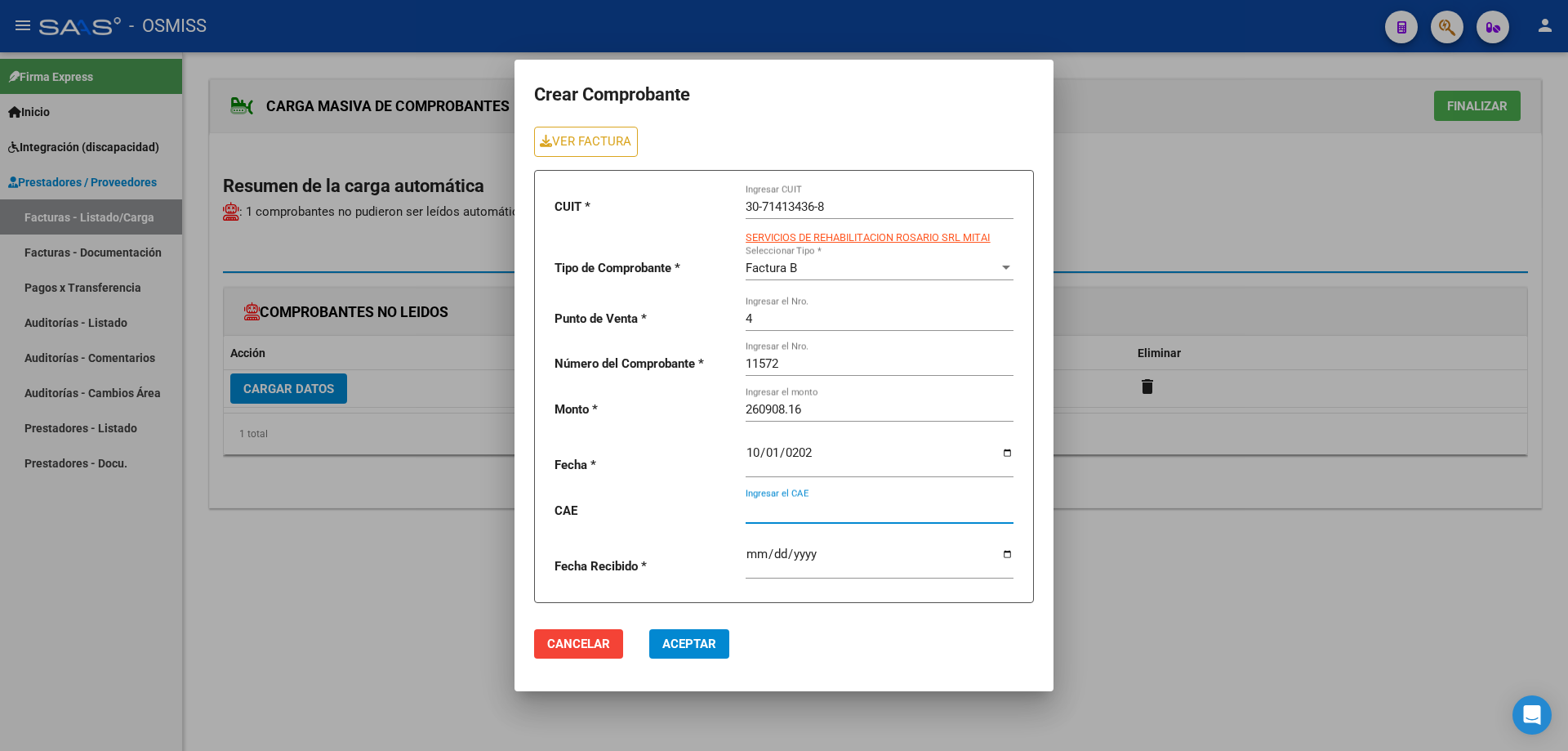
click at [786, 506] on input "Ingresar el CAE" at bounding box center [879, 510] width 268 height 14
click at [758, 451] on input "[DATE]" at bounding box center [879, 458] width 268 height 26
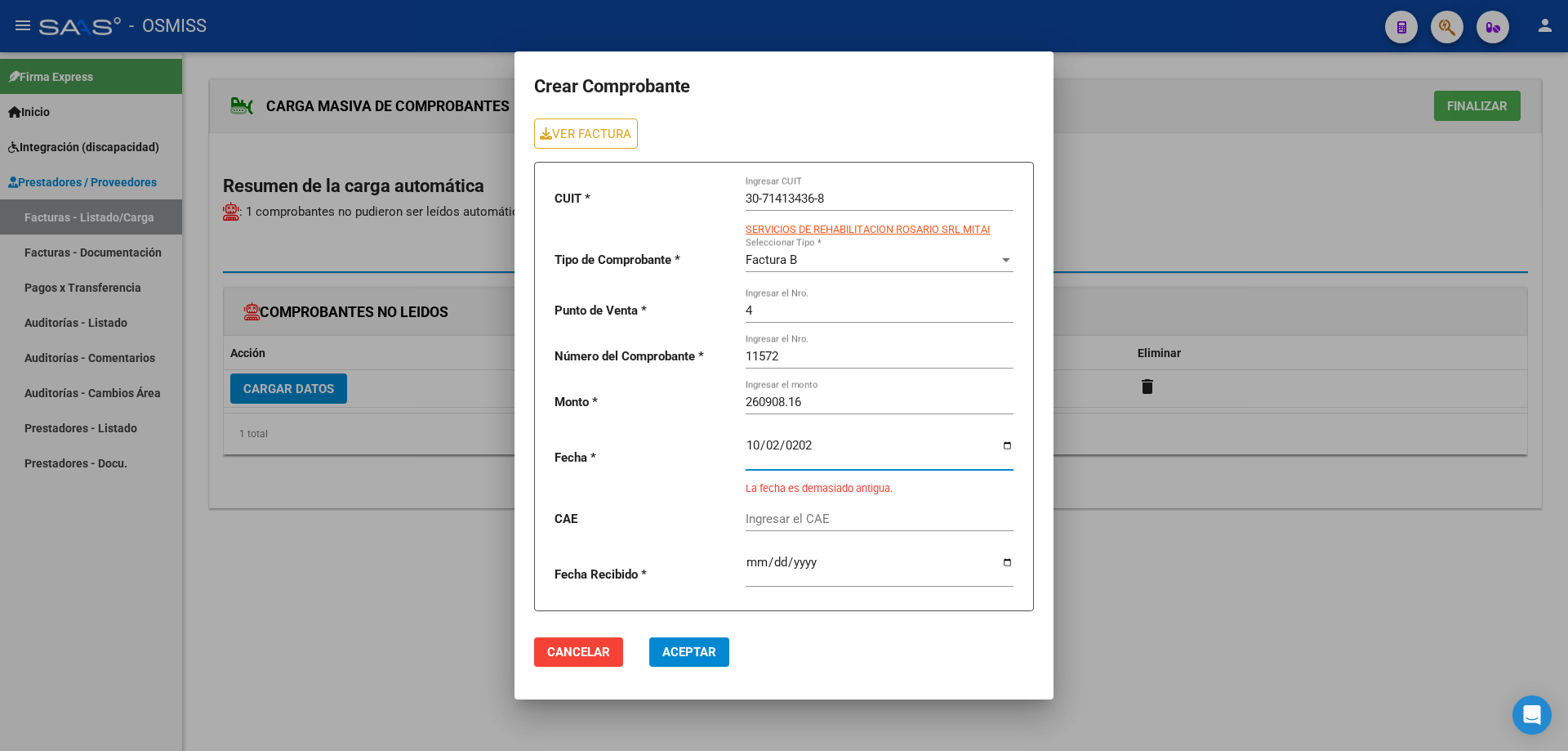
type input "2025-10-02"
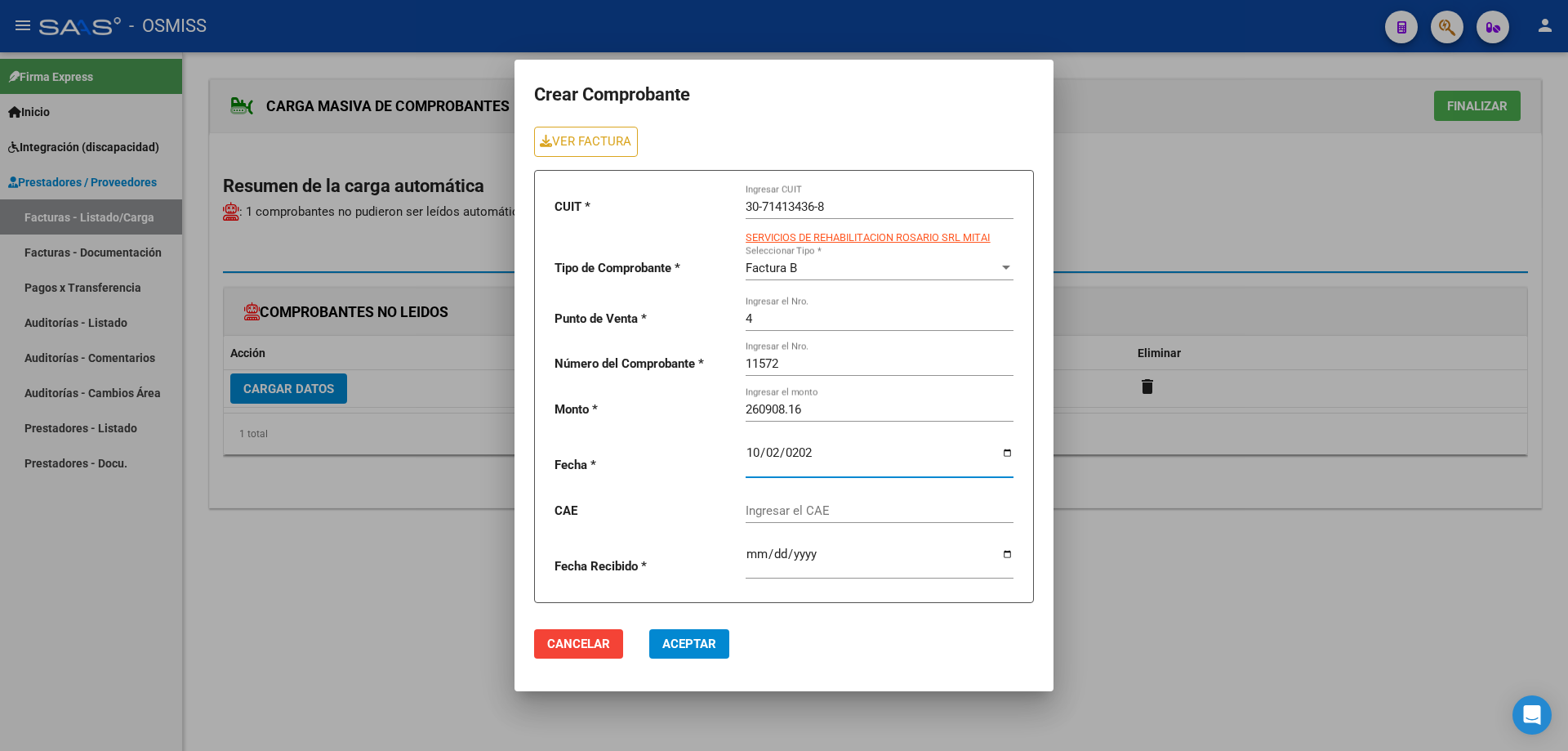
click at [777, 511] on input "Ingresar el CAE" at bounding box center [879, 510] width 268 height 14
paste input "75408342129045"
type input "75408342129045"
click at [684, 642] on span "Aceptar" at bounding box center [690, 644] width 54 height 14
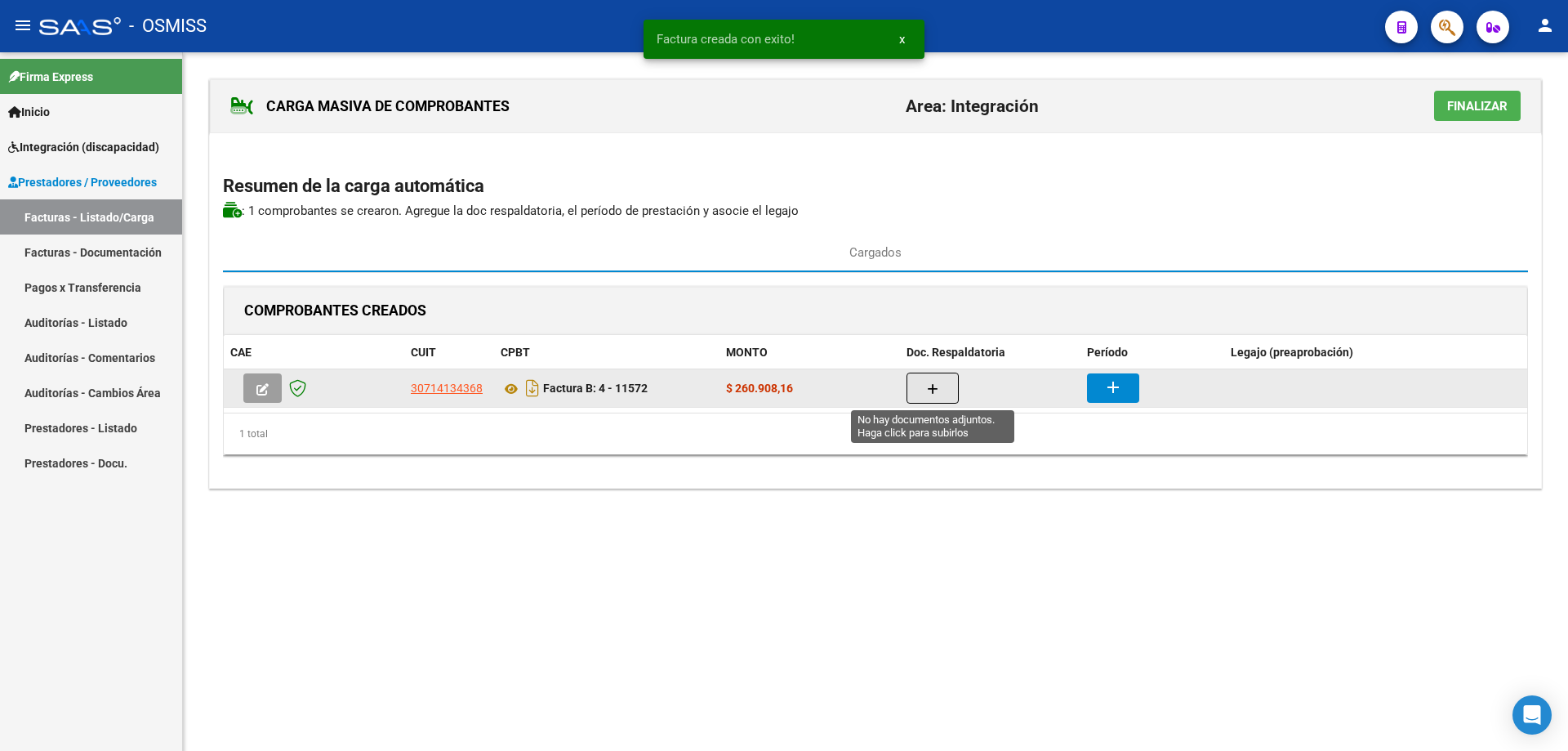
click at [928, 387] on icon "button" at bounding box center [933, 388] width 12 height 12
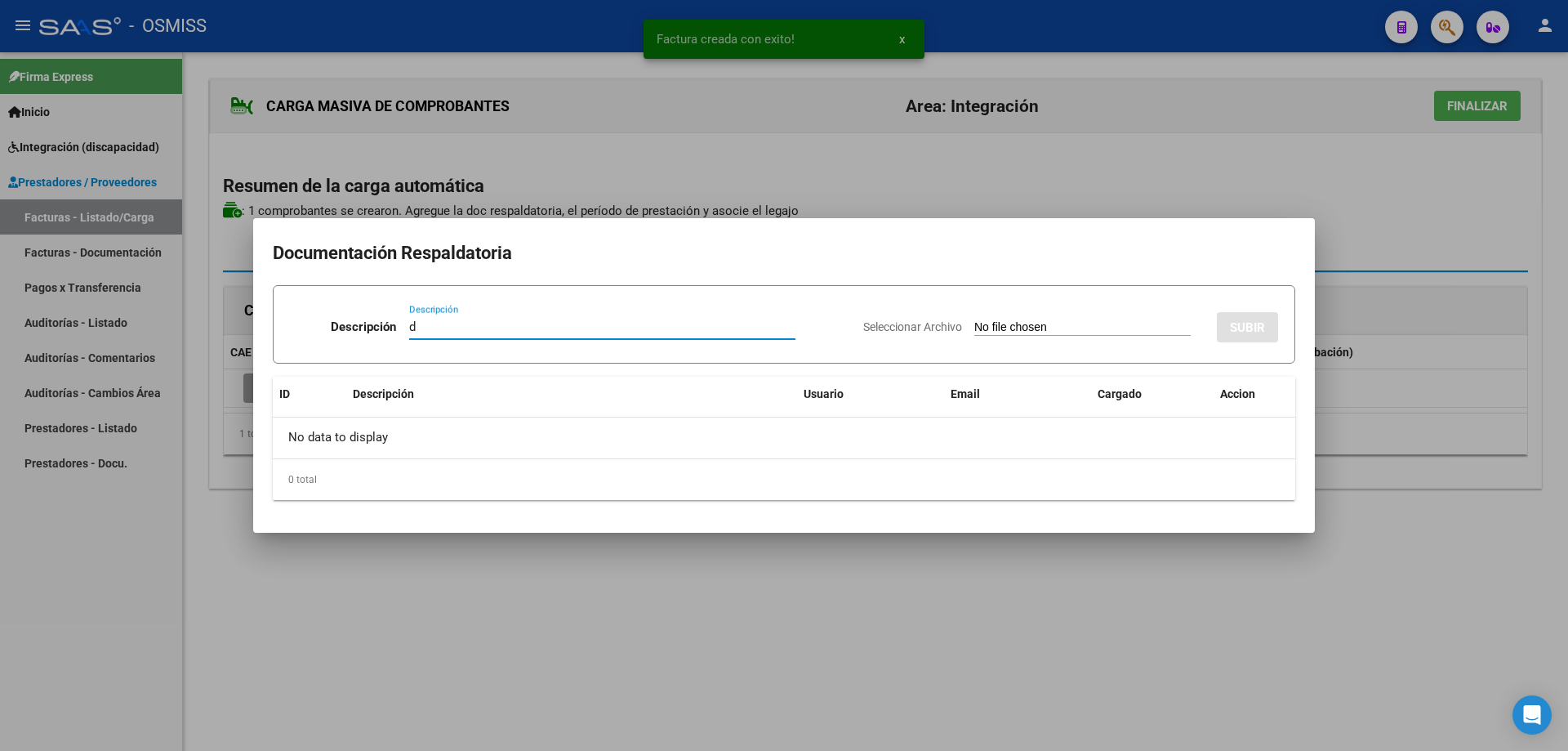
type input "d"
click at [1013, 336] on input "Seleccionar Archivo" at bounding box center [1083, 328] width 217 height 15
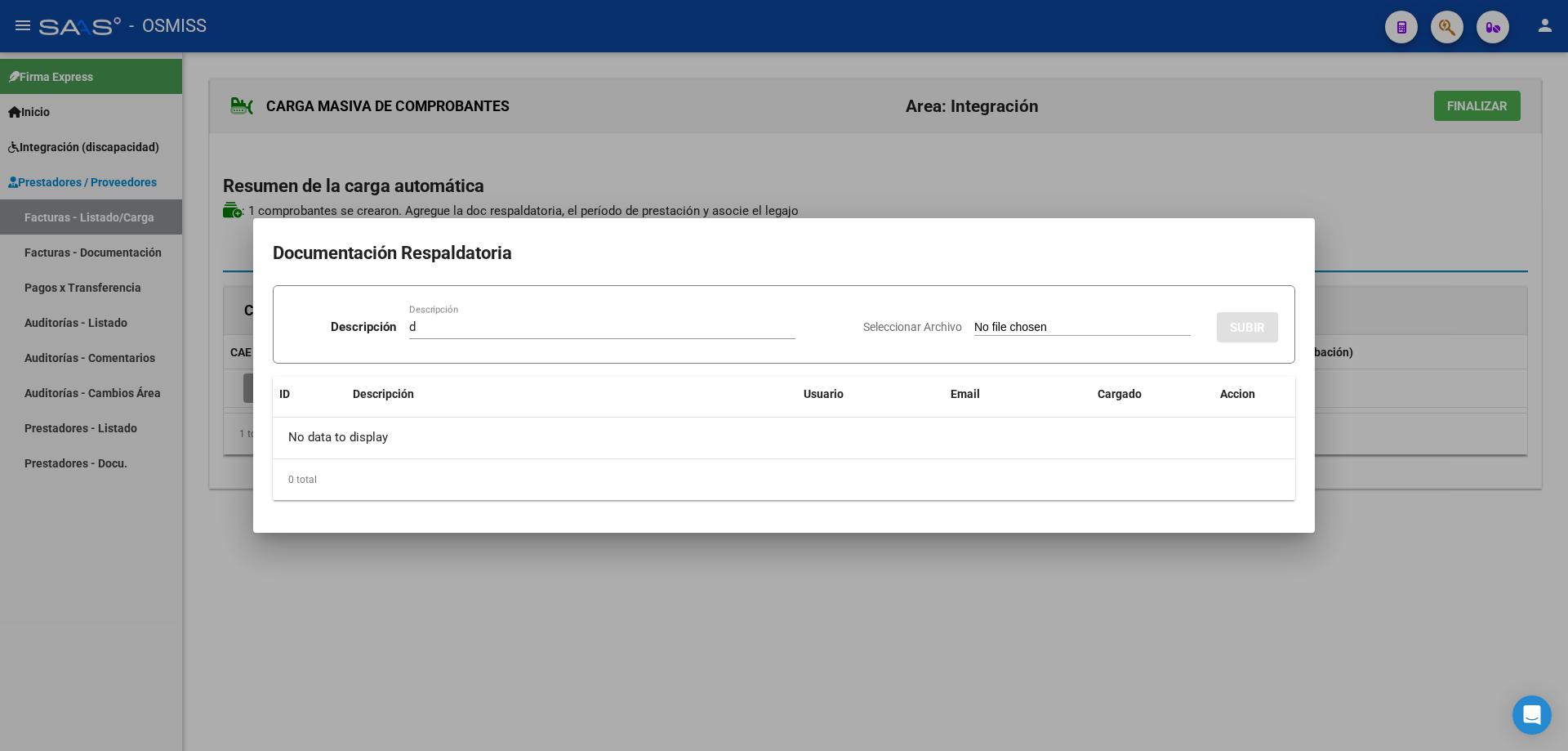
type input "C:\fakepath\Aranda Emilia- Sept (1).pdf"
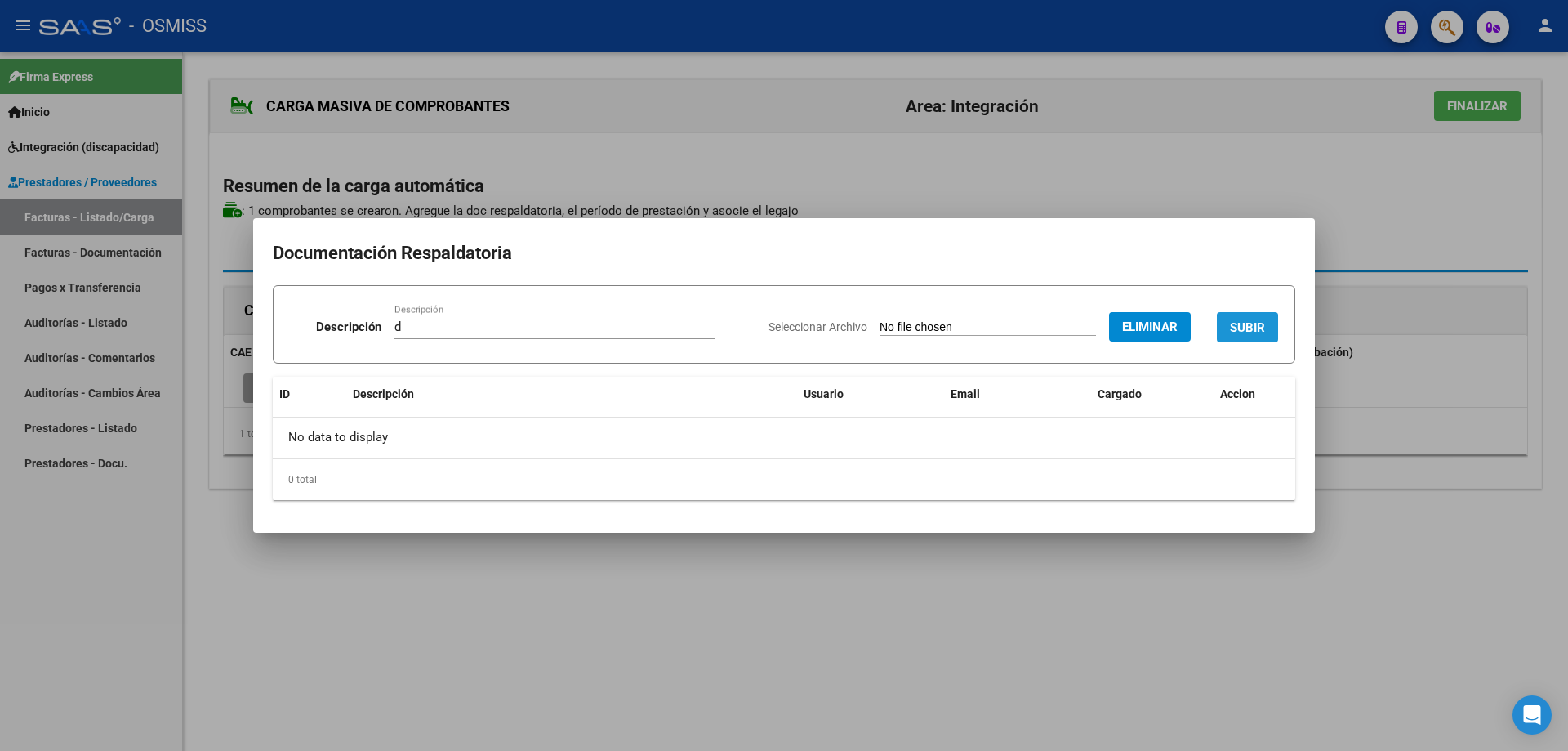
click at [1250, 322] on span "SUBIR" at bounding box center [1248, 327] width 35 height 14
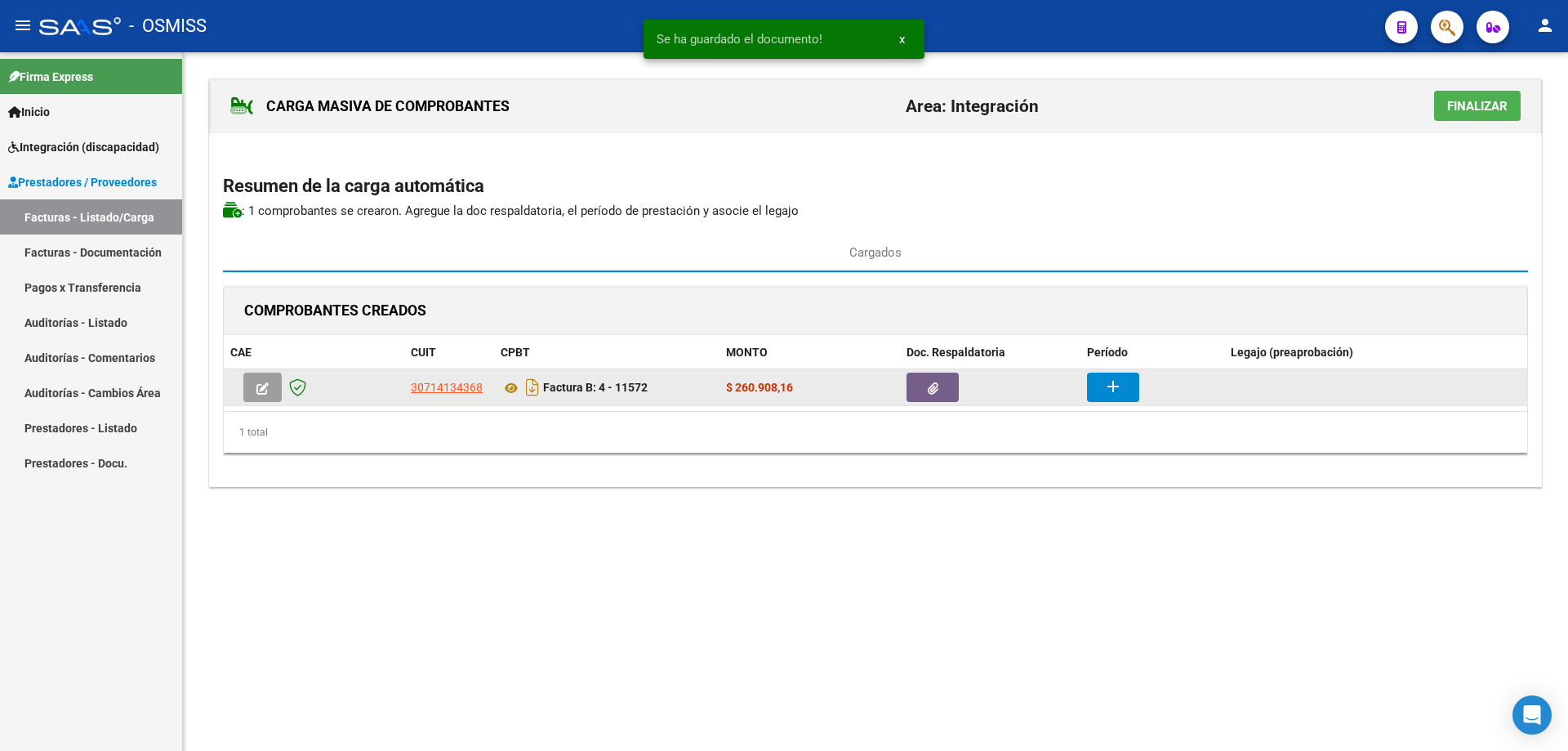
click at [1119, 373] on button "add" at bounding box center [1113, 387] width 53 height 30
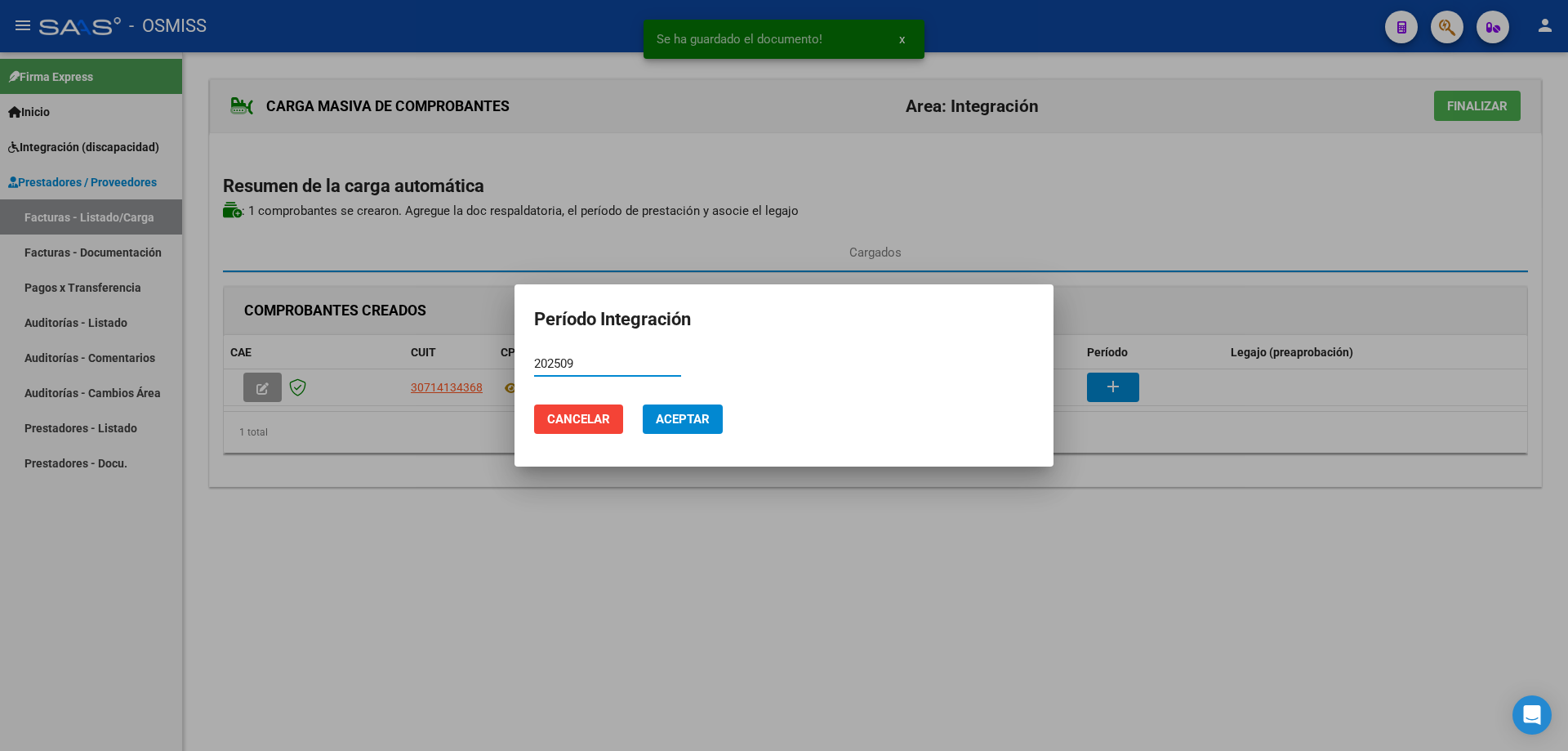
drag, startPoint x: 572, startPoint y: 362, endPoint x: 515, endPoint y: 356, distance: 57.3
click at [515, 356] on mat-dialog-content "202509 Período (AAAAMM)" at bounding box center [784, 371] width 539 height 40
type input "202509"
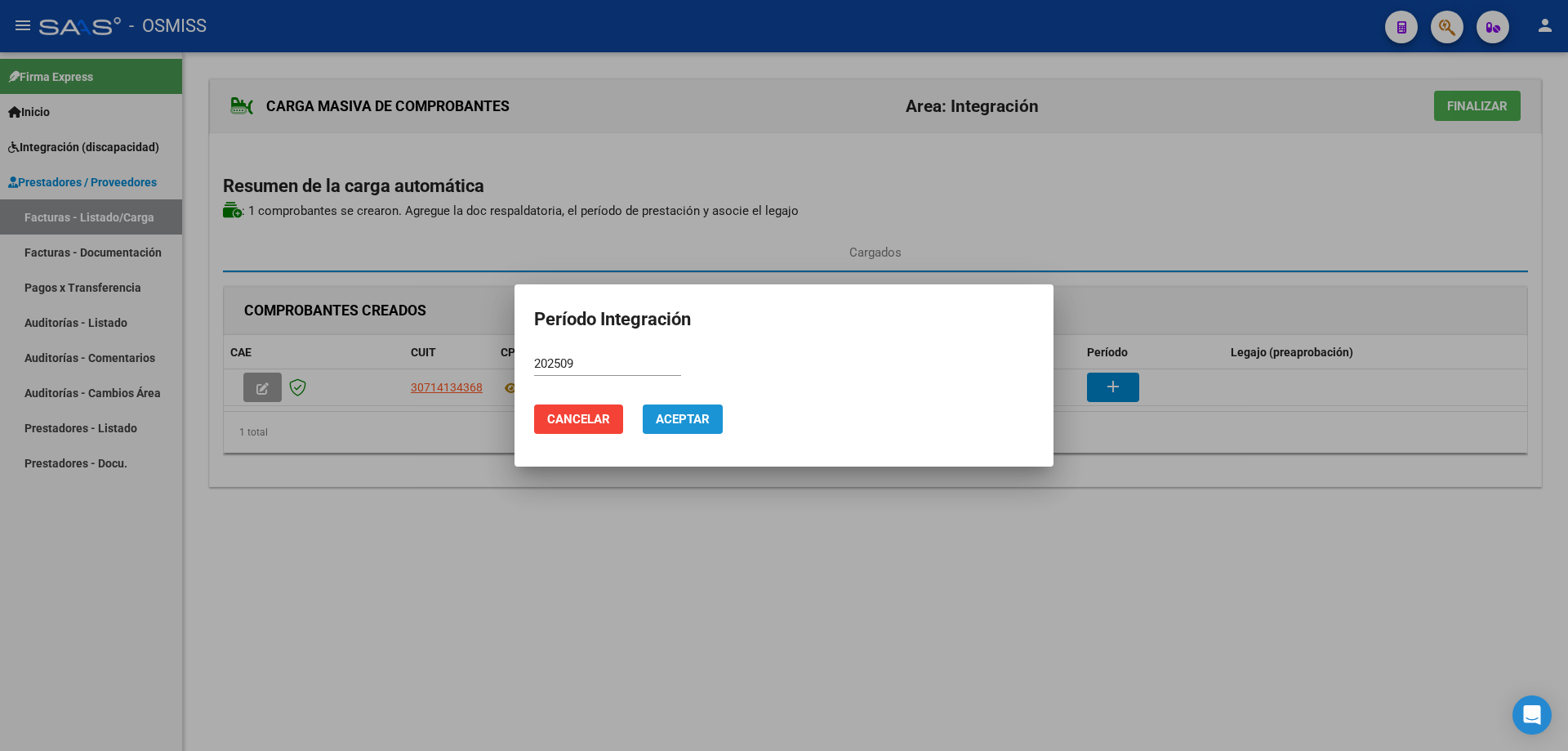
click at [684, 413] on span "Aceptar" at bounding box center [683, 418] width 54 height 14
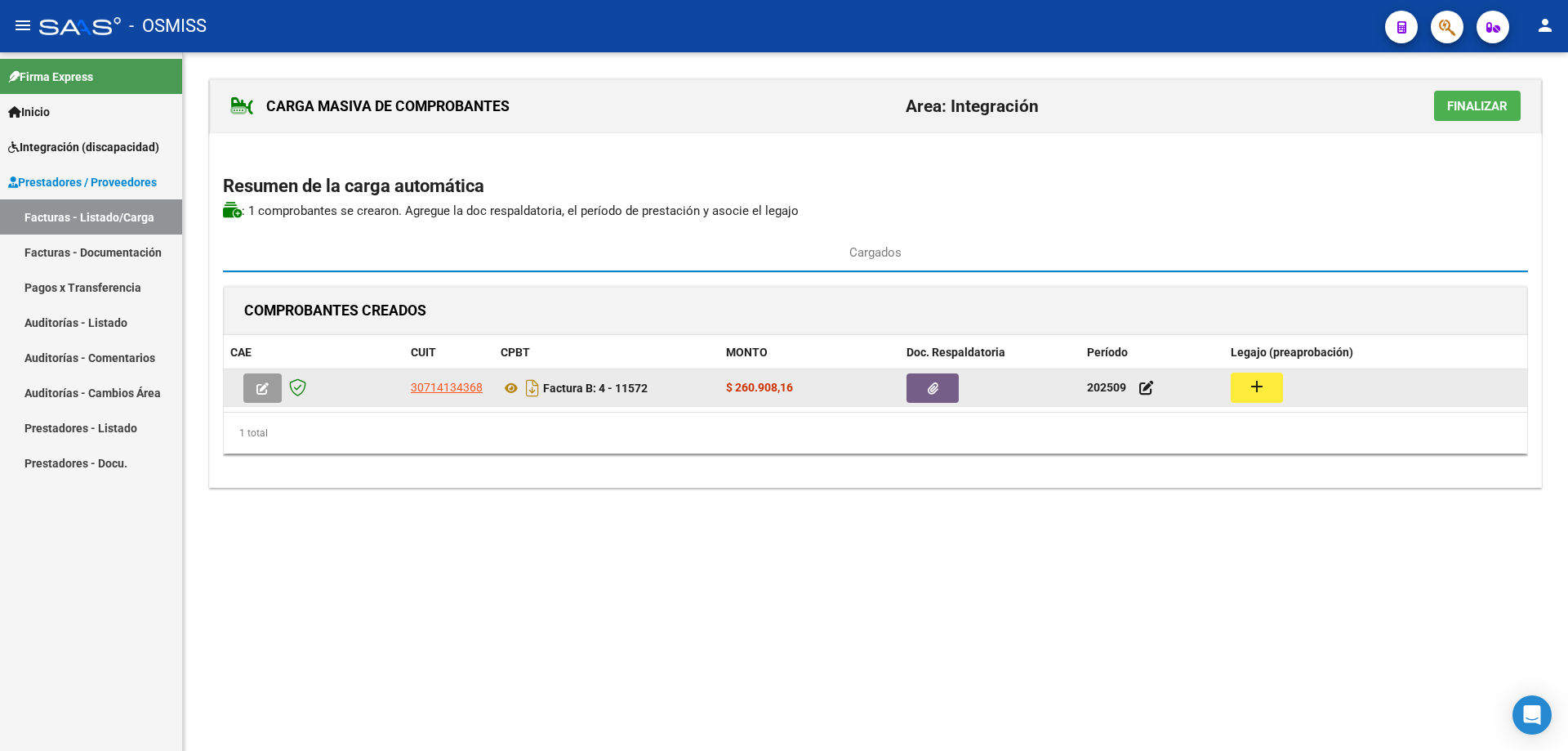
click at [1242, 387] on button "add" at bounding box center [1257, 387] width 53 height 31
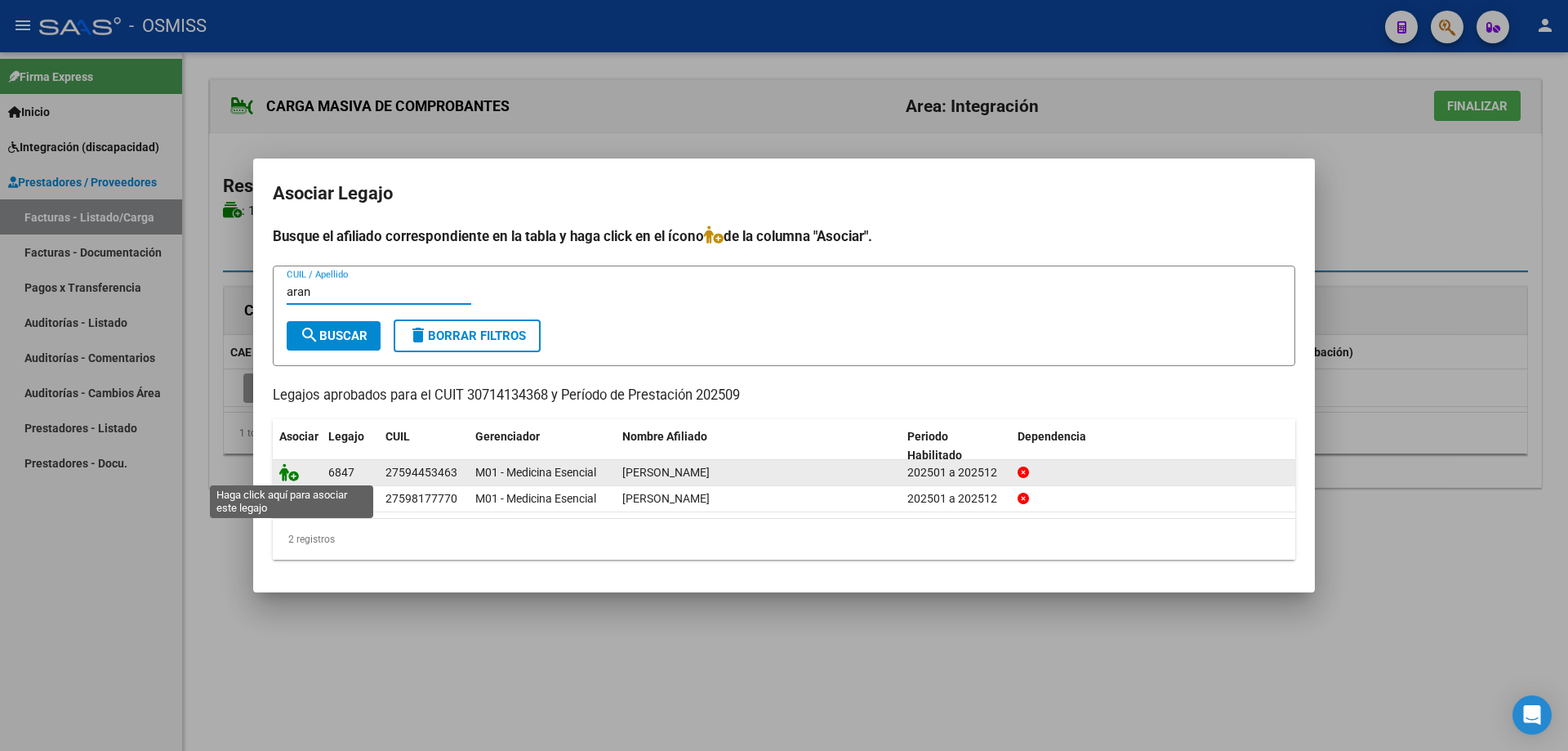
type input "aran"
click at [290, 476] on icon at bounding box center [289, 472] width 19 height 18
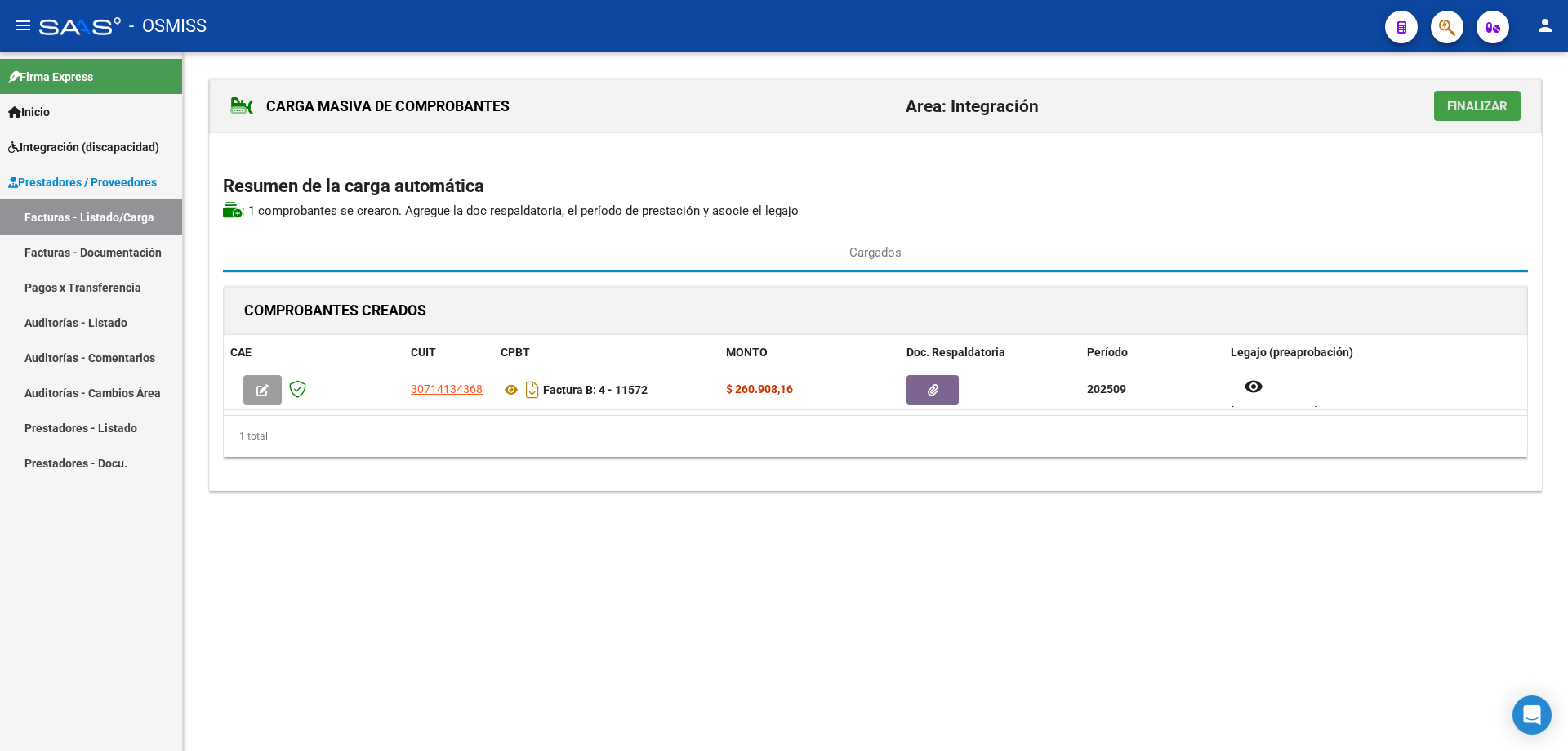
click at [1459, 104] on span "Finalizar" at bounding box center [1477, 106] width 60 height 14
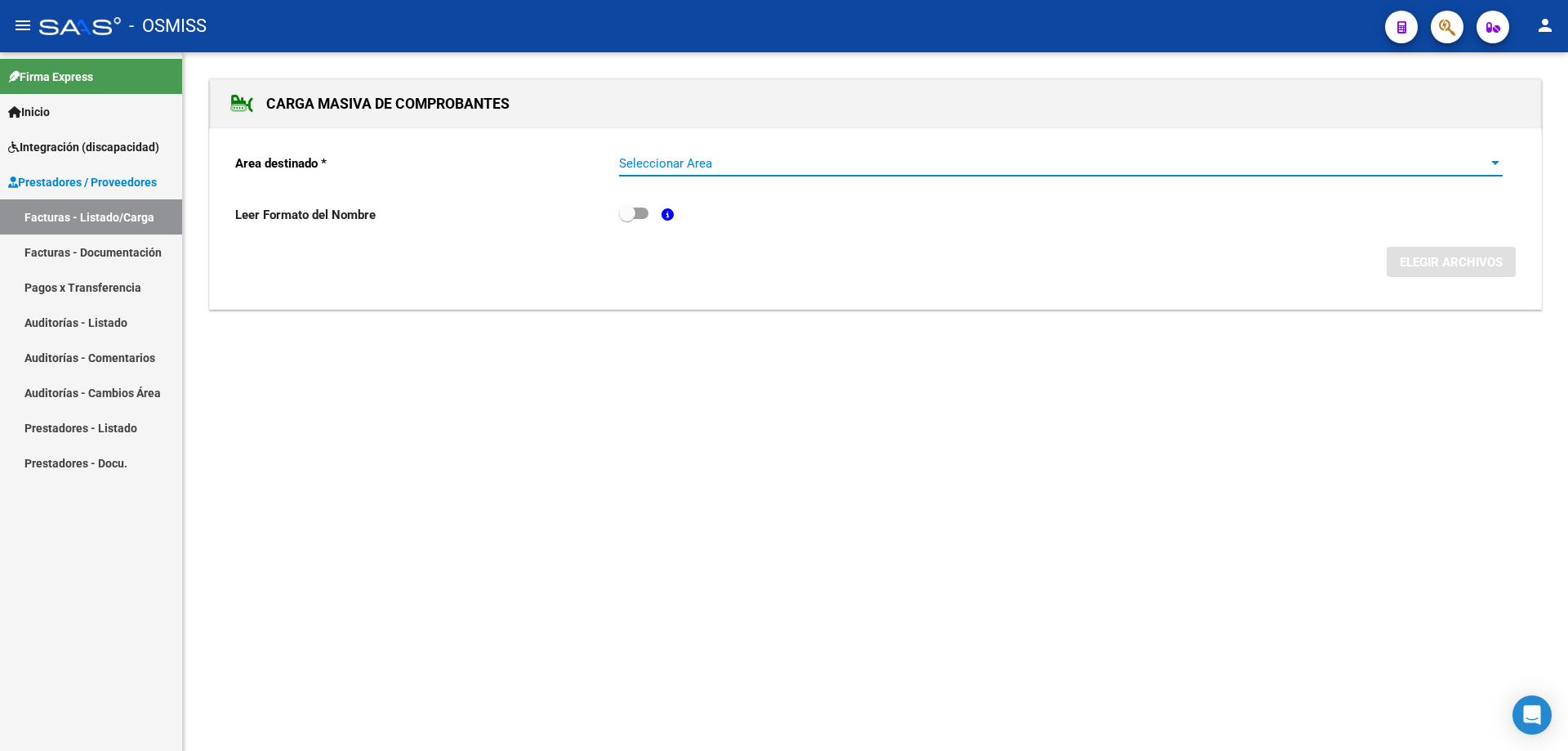
click at [656, 163] on span "Seleccionar Area" at bounding box center [1054, 163] width 869 height 14
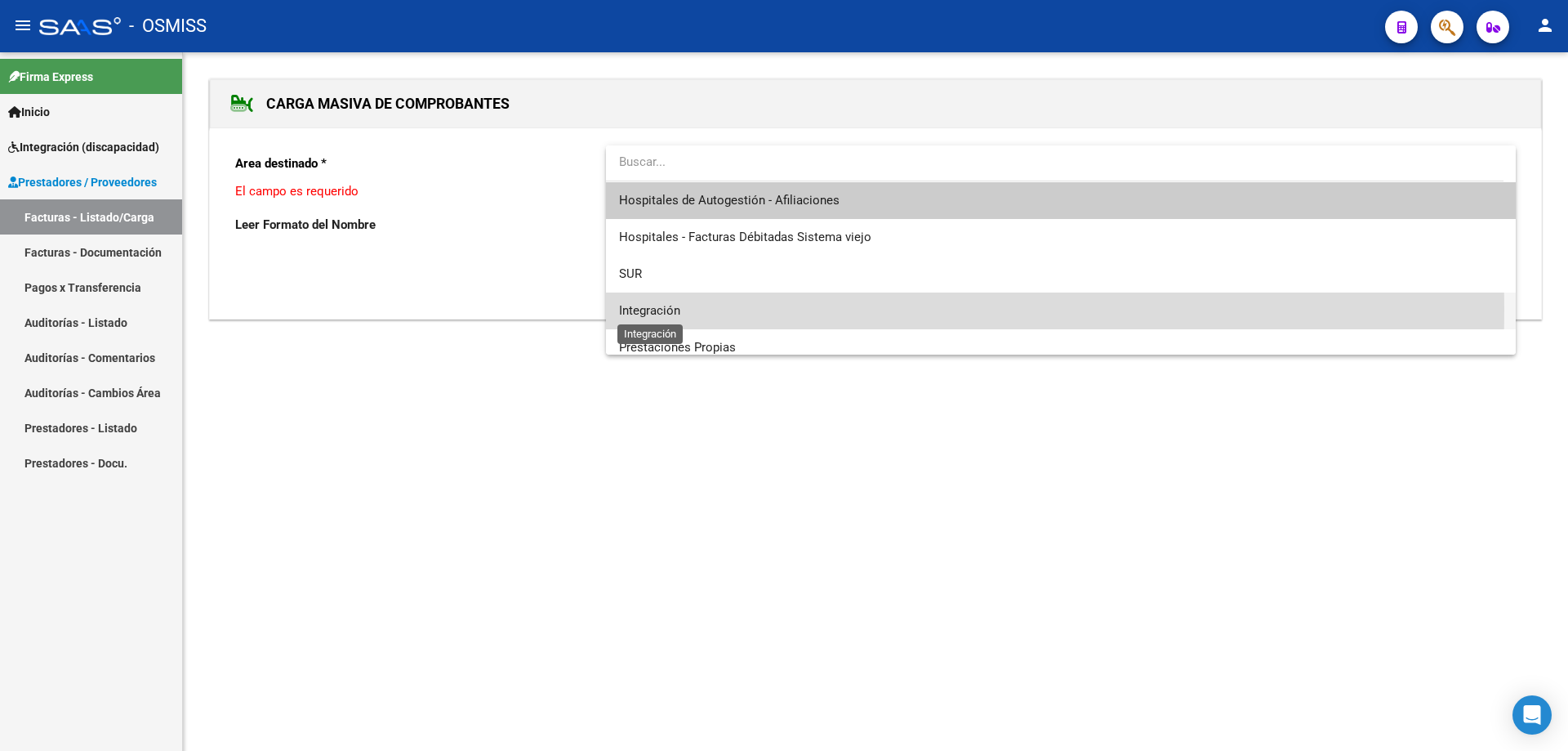
click at [671, 309] on span "Integración" at bounding box center [650, 310] width 61 height 14
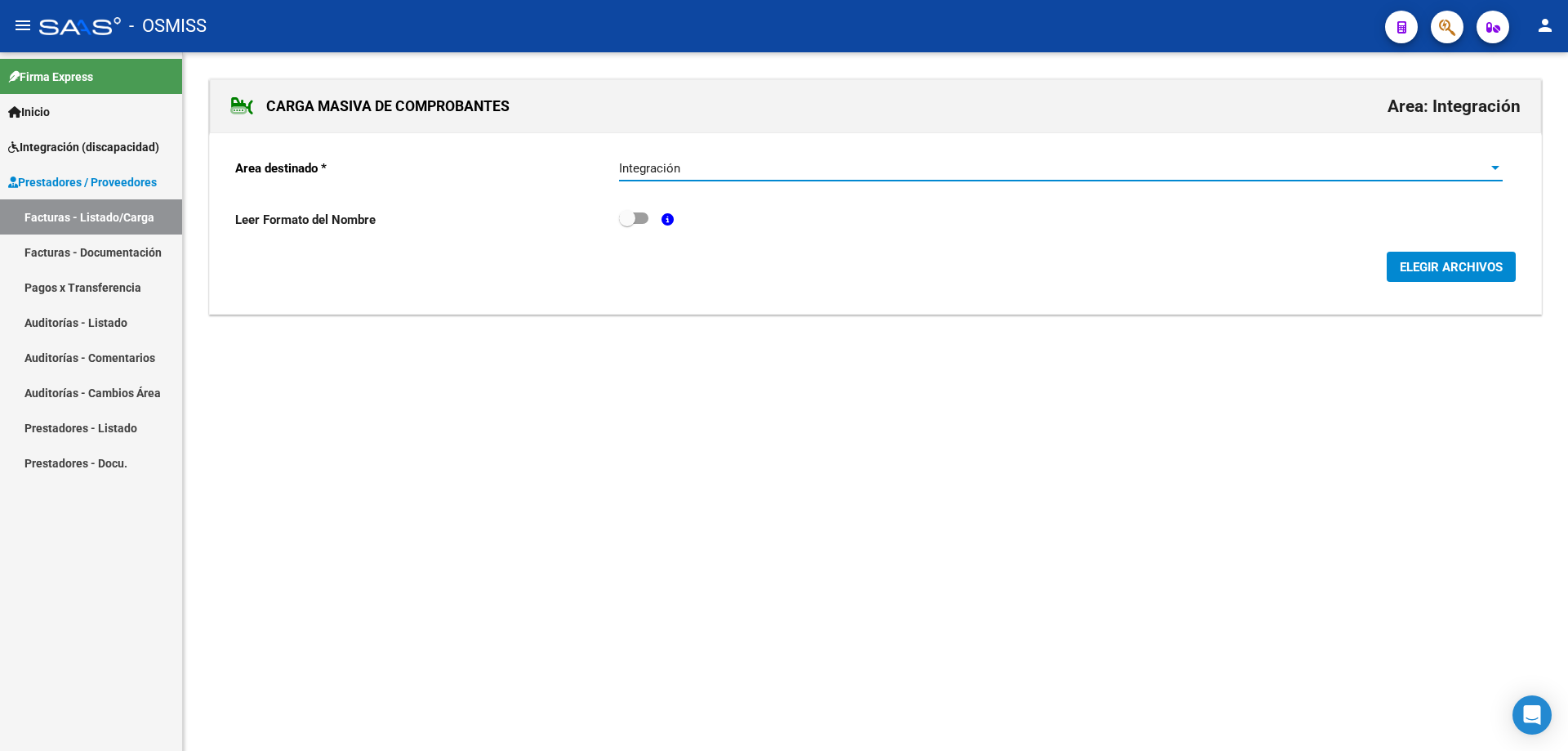
click at [1453, 270] on span "ELEGIR ARCHIVOS" at bounding box center [1451, 267] width 103 height 14
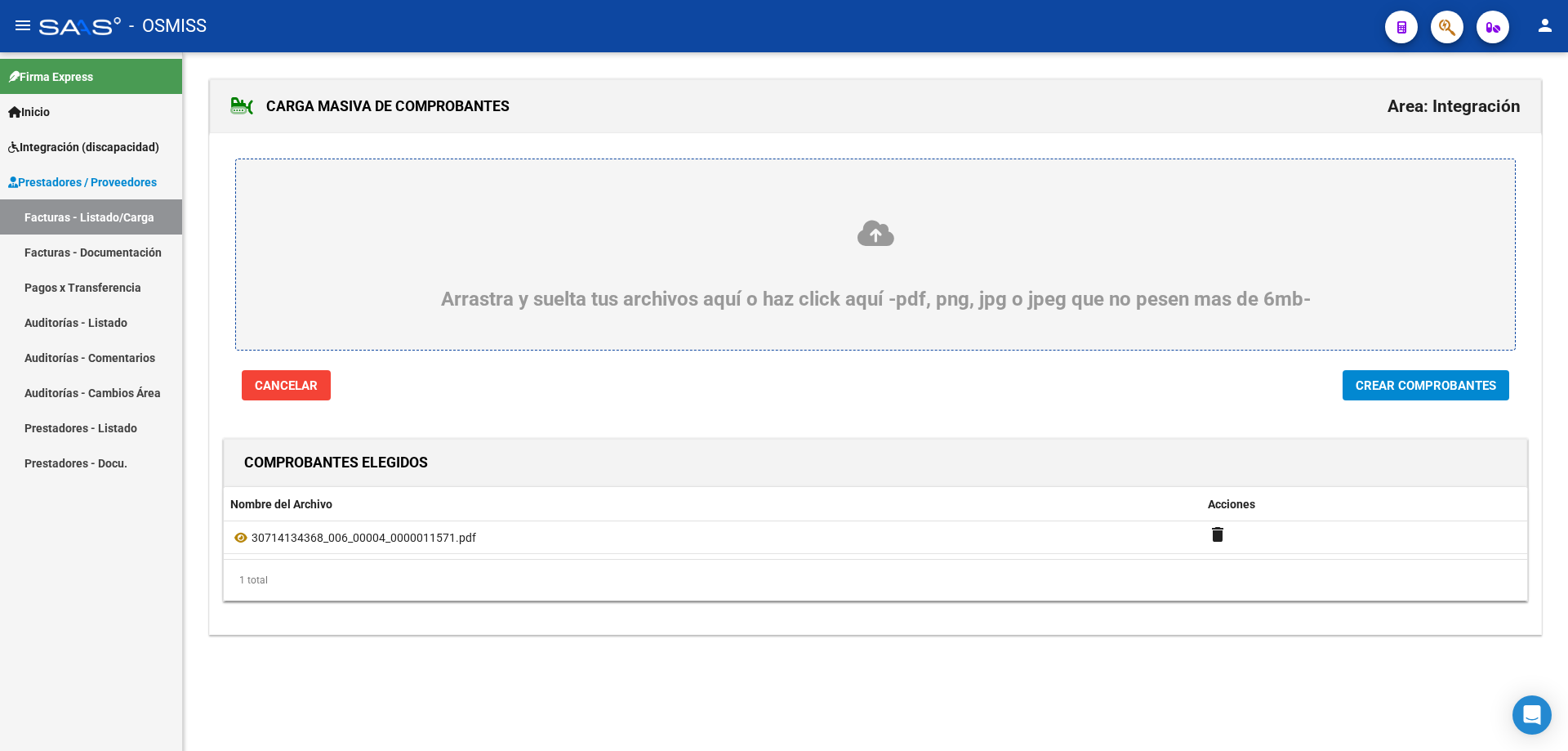
click at [1466, 390] on span "Crear Comprobantes" at bounding box center [1426, 385] width 141 height 14
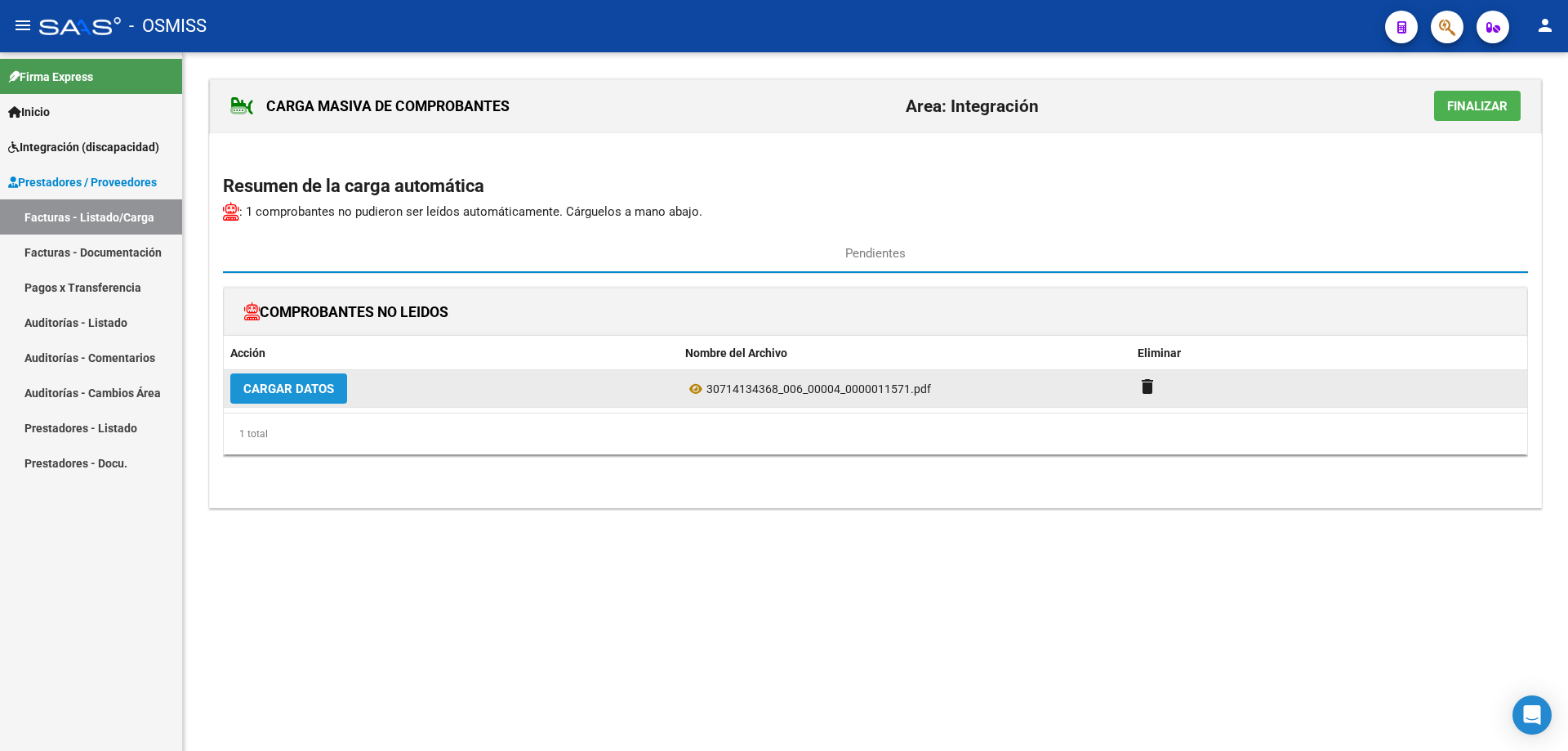
click at [262, 389] on span "Cargar Datos" at bounding box center [289, 388] width 91 height 14
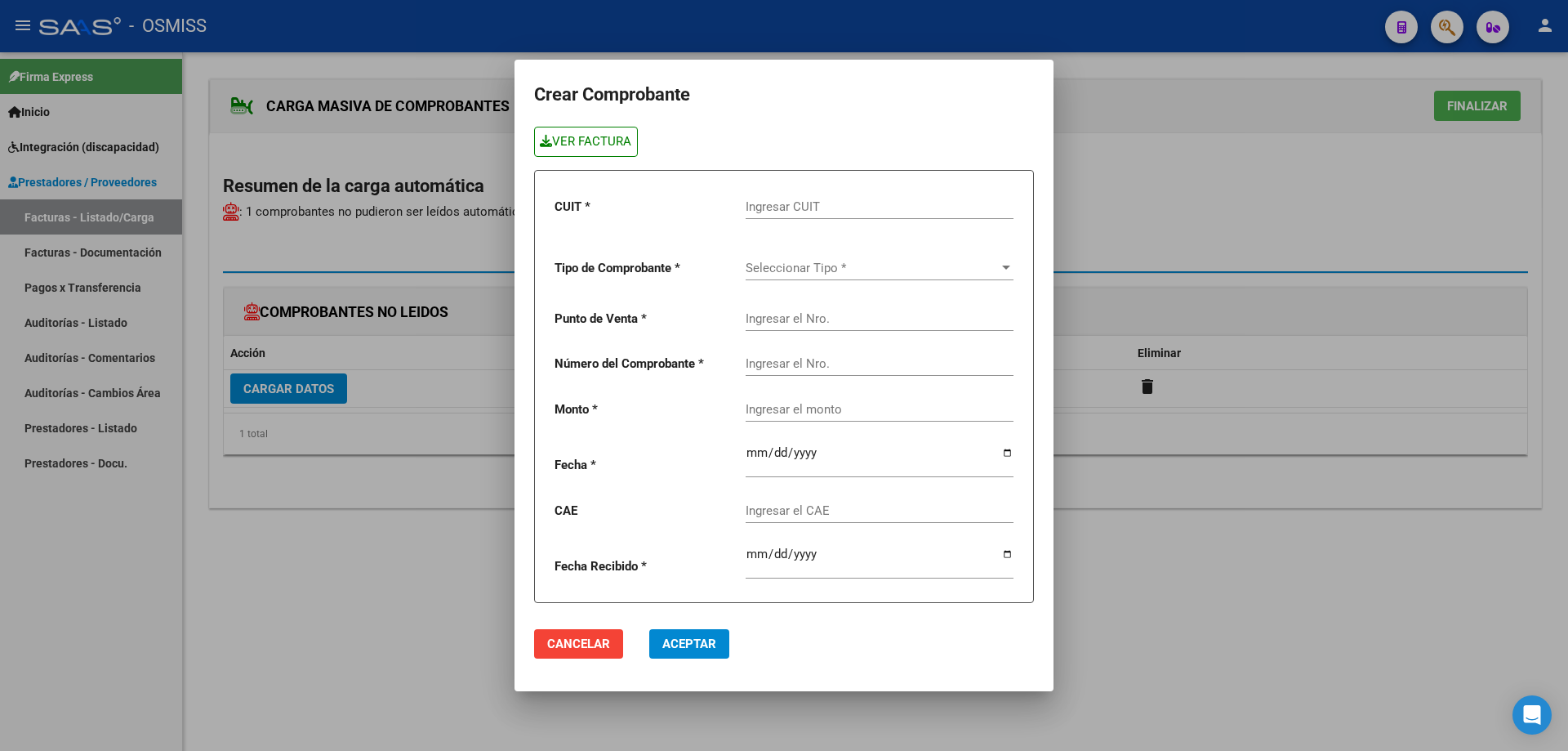
click at [603, 144] on link "VER FACTURA" at bounding box center [586, 142] width 104 height 31
click at [815, 201] on input "Ingresar CUIT" at bounding box center [879, 206] width 268 height 14
type input "30-71413436-8"
click at [797, 272] on span "Seleccionar Tipo *" at bounding box center [873, 268] width 253 height 14
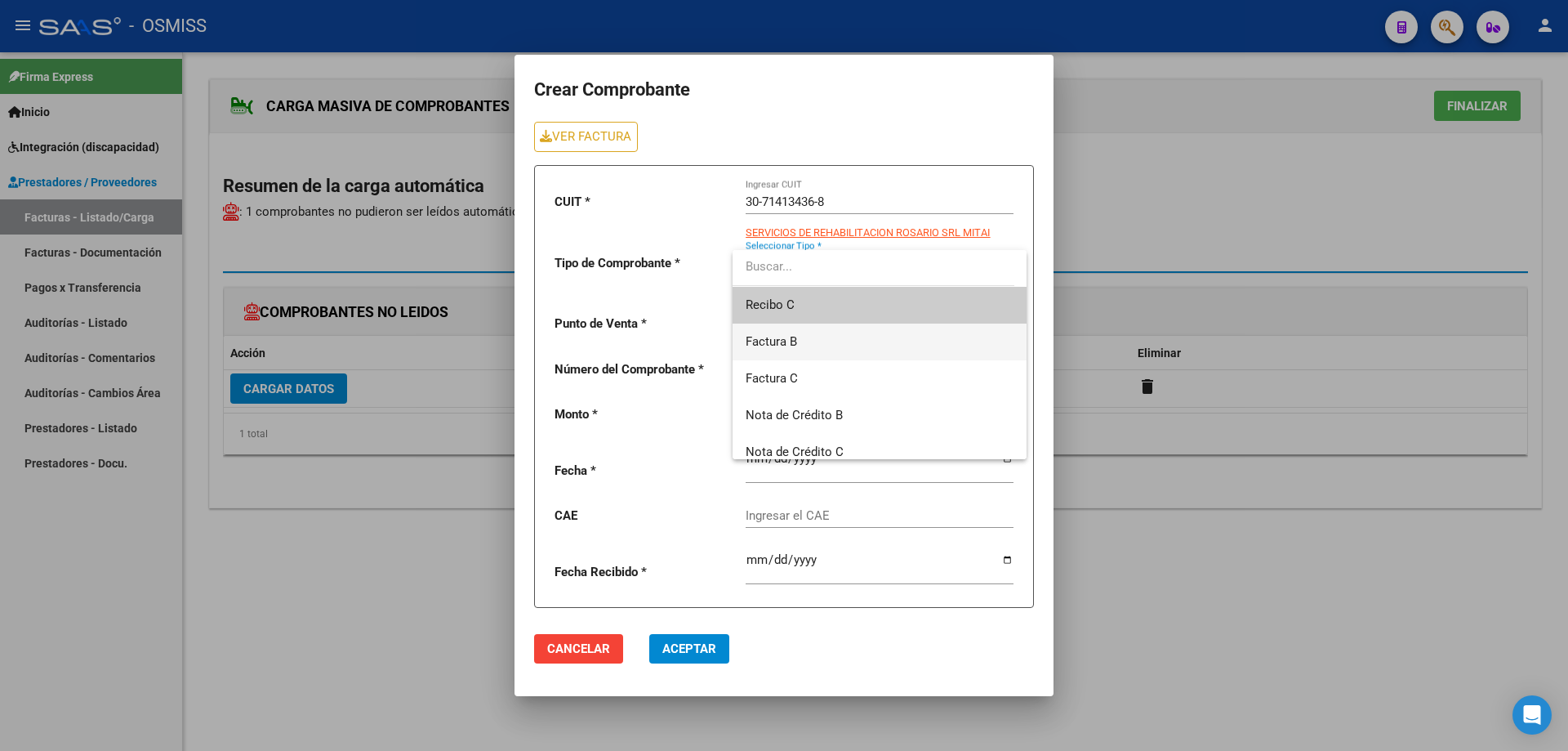
click at [799, 340] on span "Factura B" at bounding box center [879, 341] width 268 height 36
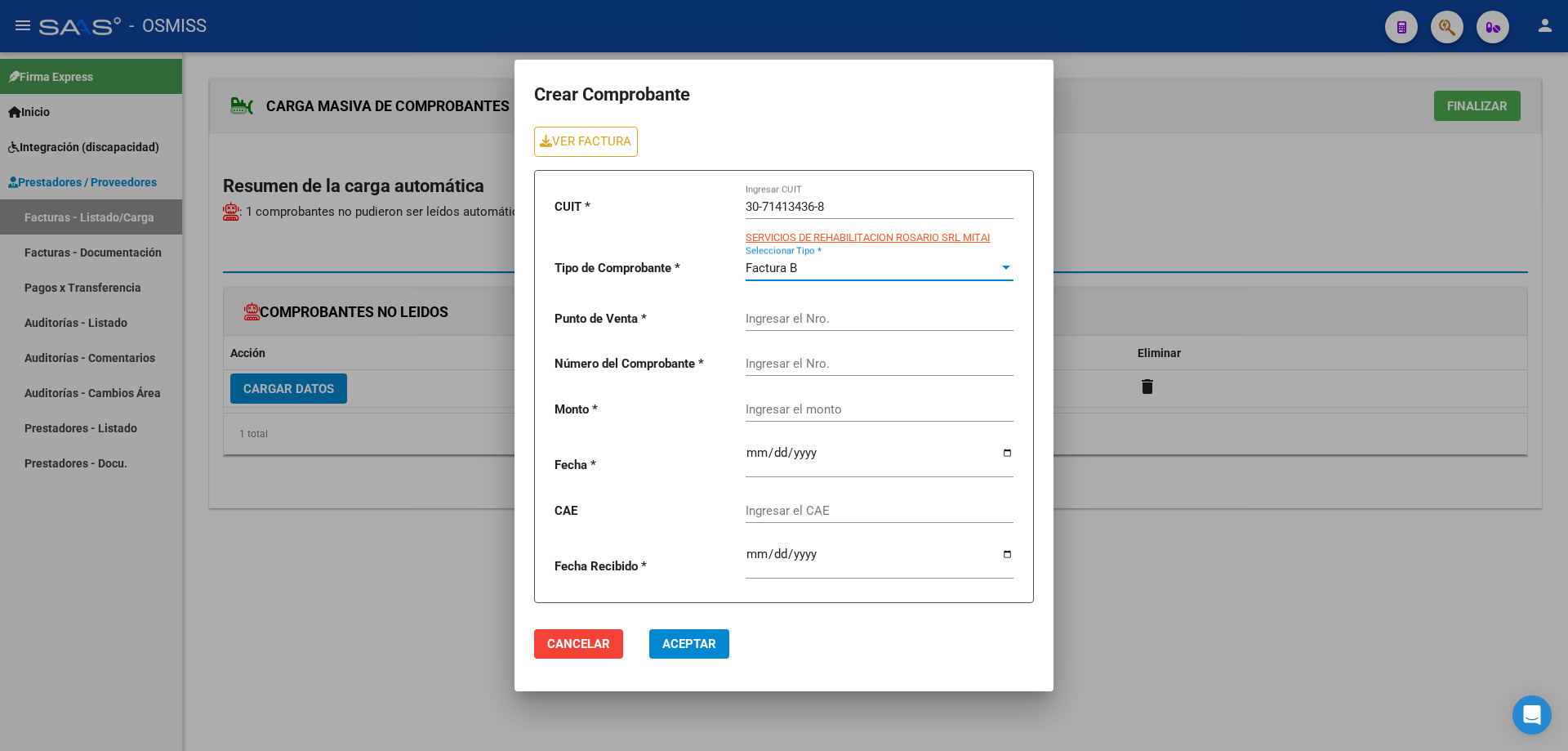
click at [793, 312] on input "Ingresar el Nro." at bounding box center [879, 318] width 268 height 14
type input "4"
click at [788, 366] on input "Ingresar el Nro." at bounding box center [879, 363] width 268 height 14
type input "11571"
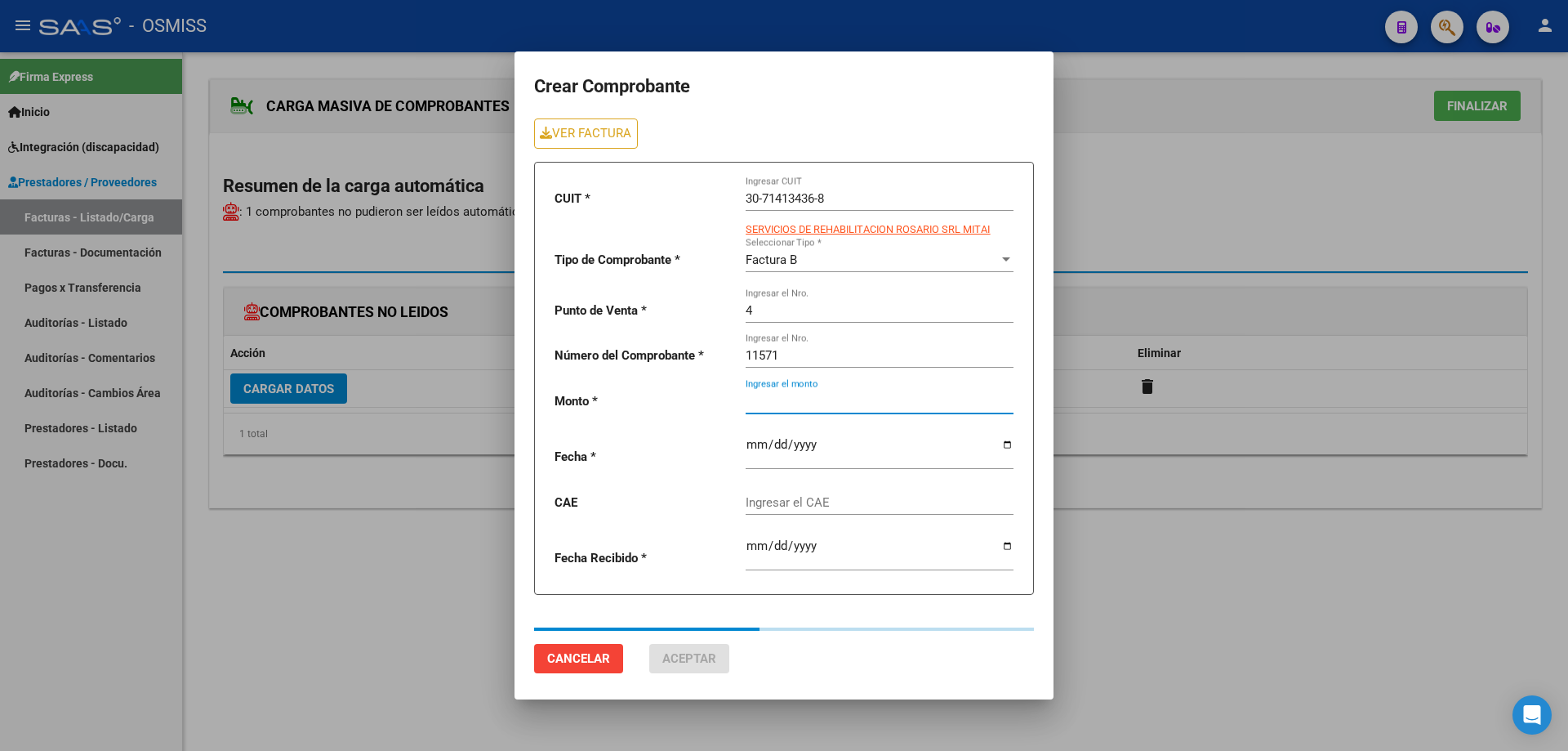
click at [807, 411] on div "Ingresar el monto" at bounding box center [879, 395] width 268 height 35
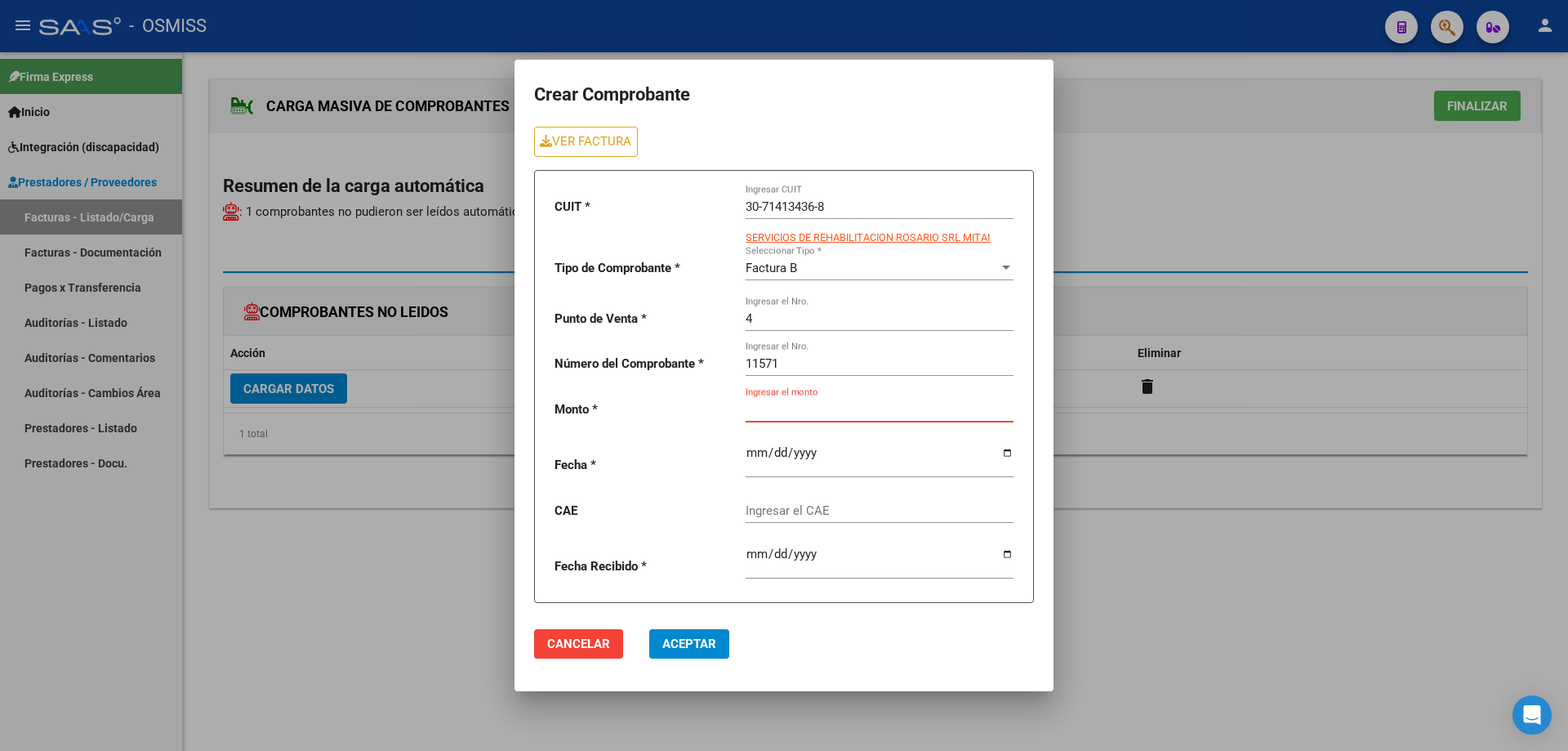
drag, startPoint x: 807, startPoint y: 411, endPoint x: 757, endPoint y: 411, distance: 50.0
paste input "260908.16"
type input "260908.16"
click at [754, 455] on input "date" at bounding box center [879, 458] width 268 height 26
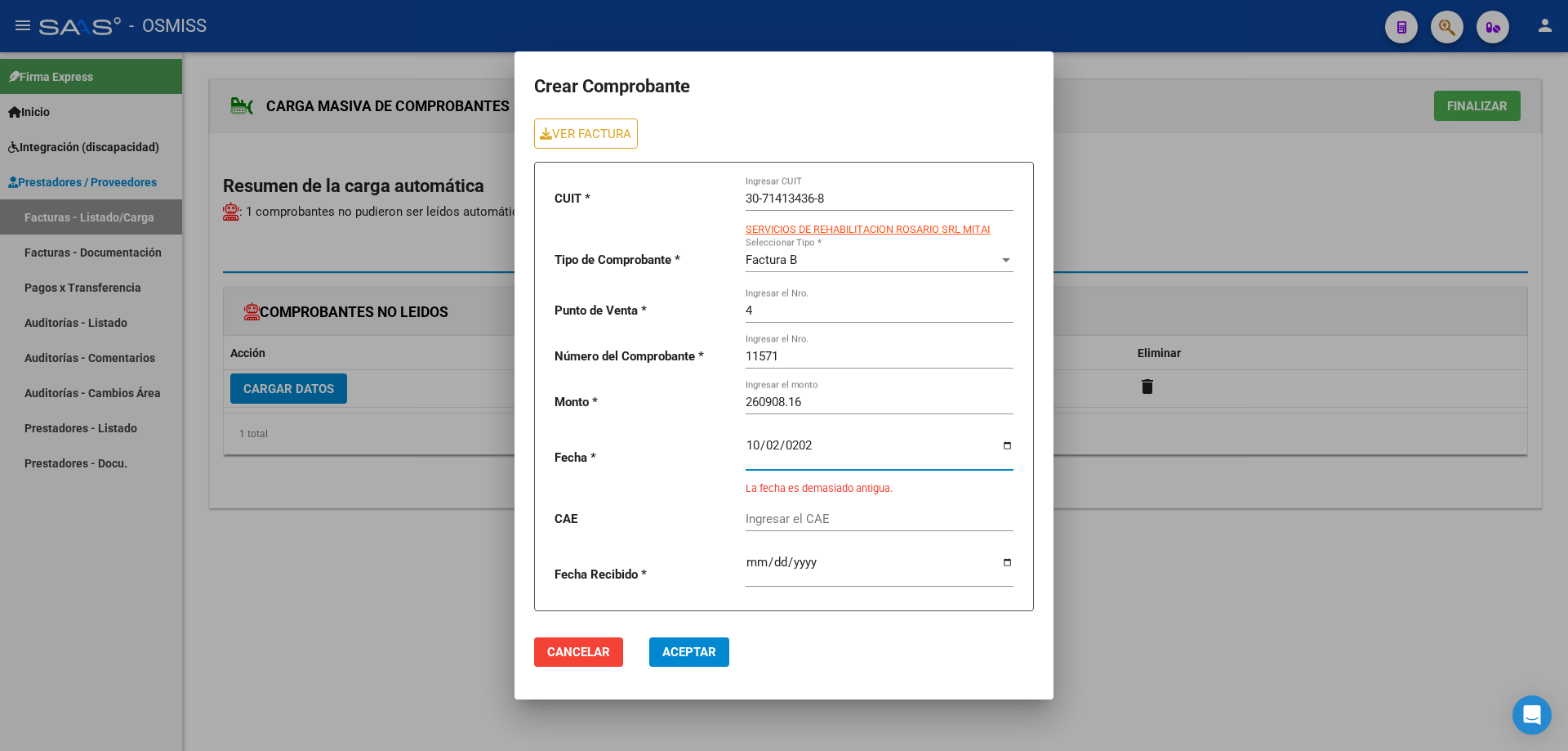
type input "2025-10-02"
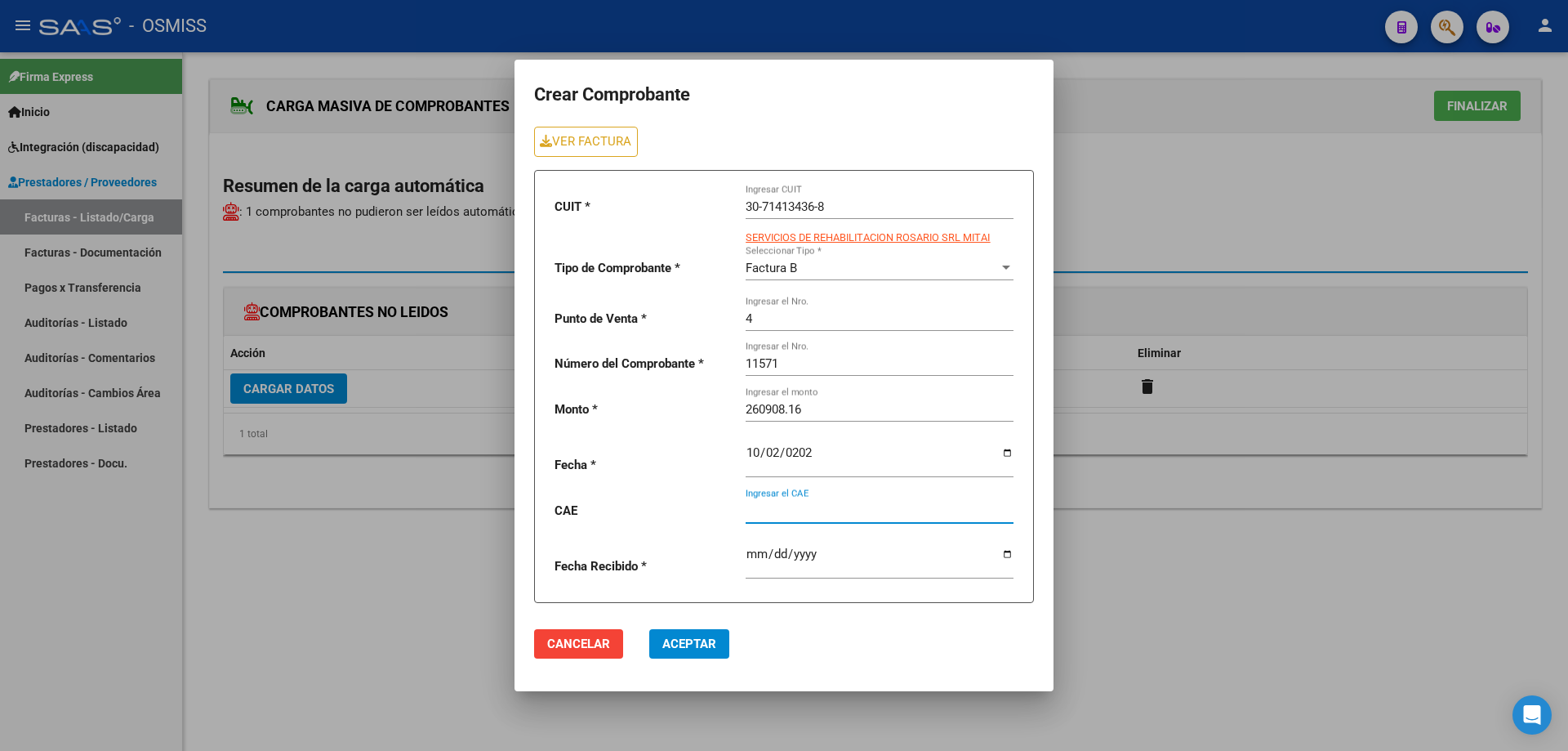
click at [783, 508] on input "Ingresar el CAE" at bounding box center [879, 510] width 268 height 14
drag, startPoint x: 789, startPoint y: 503, endPoint x: 765, endPoint y: 514, distance: 26.4
paste input "75408341368633"
type input "75408341368633"
click at [691, 638] on span "Aceptar" at bounding box center [690, 644] width 54 height 14
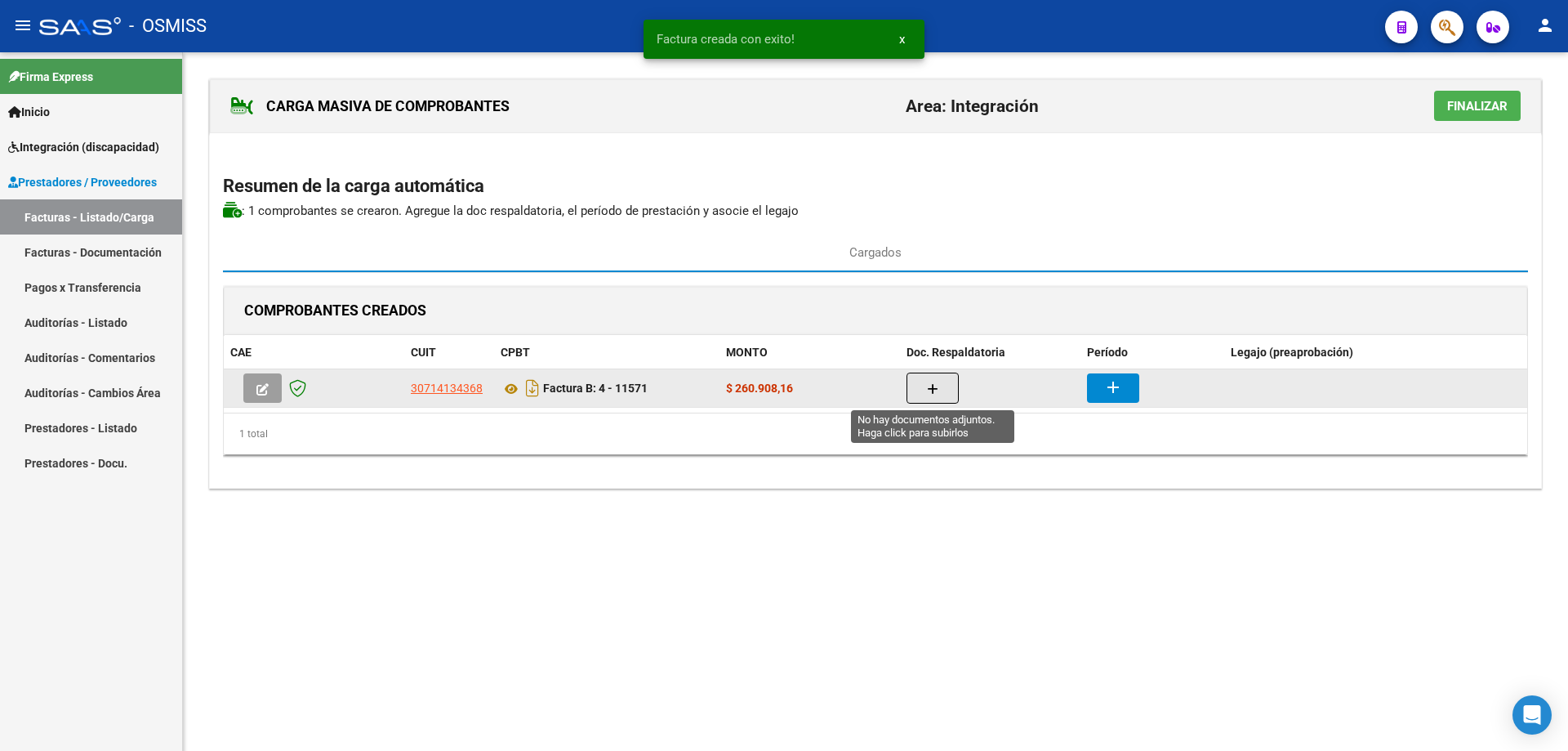
click at [921, 390] on button "button" at bounding box center [933, 387] width 53 height 31
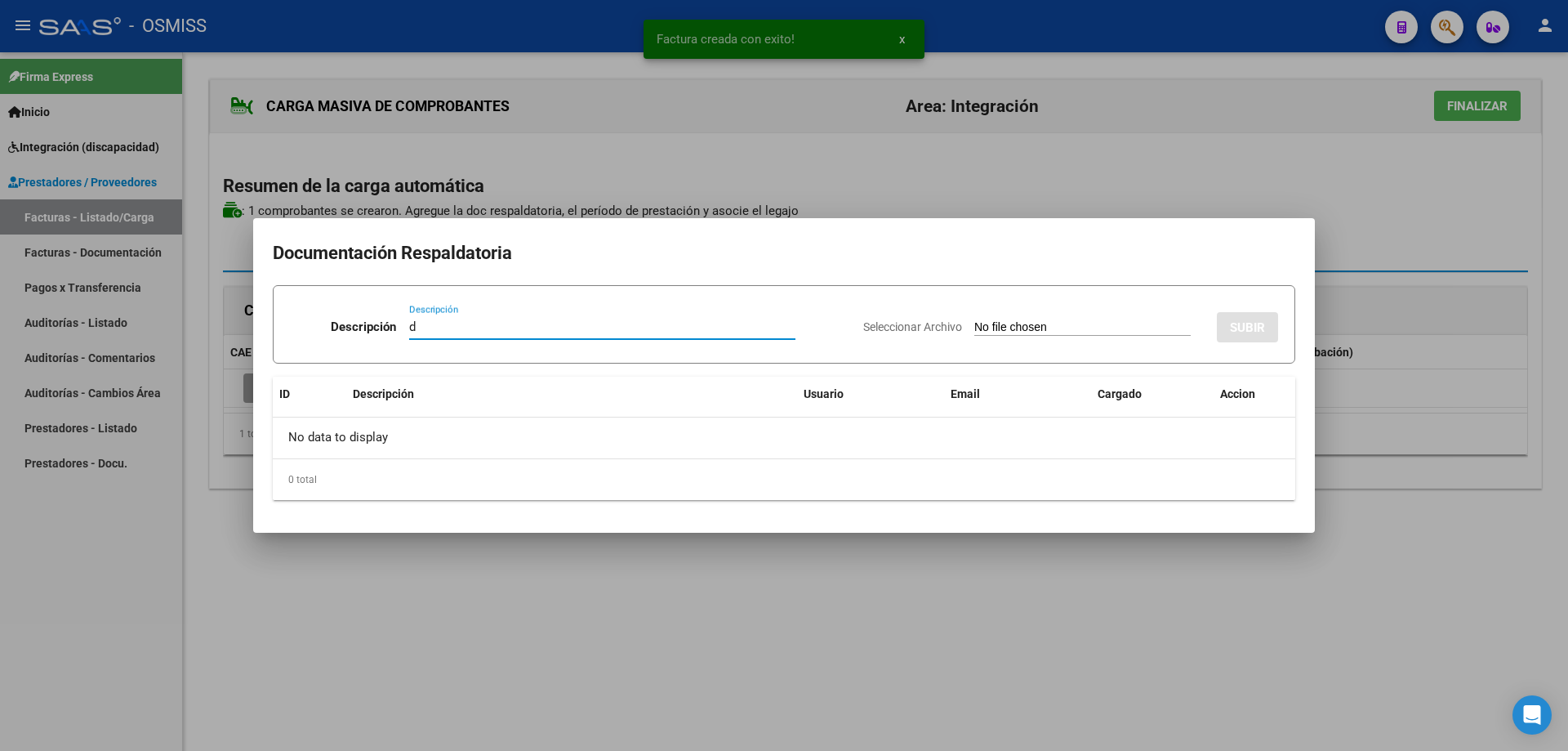
type input "d"
click at [1028, 331] on input "Seleccionar Archivo" at bounding box center [1083, 328] width 217 height 15
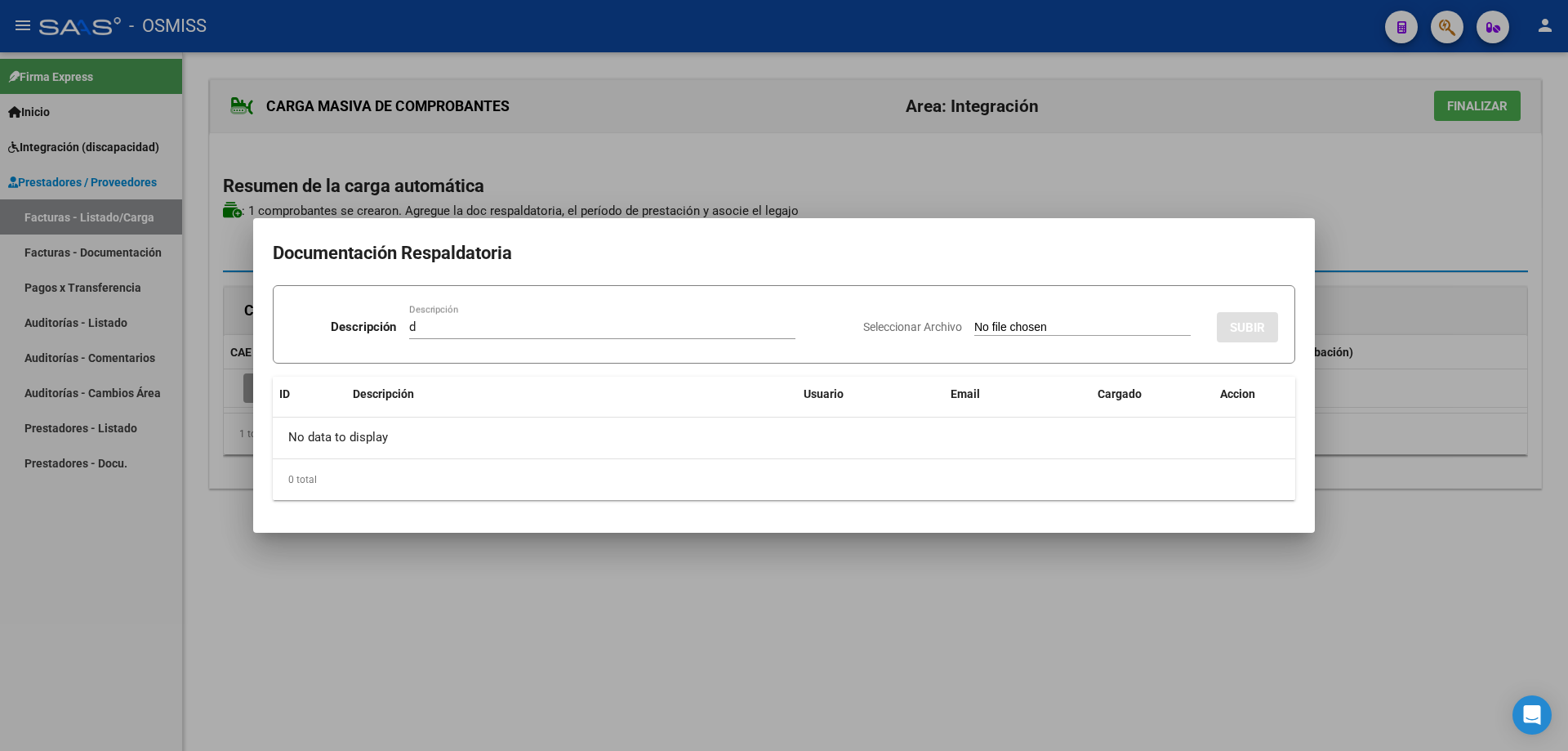
type input "C:\fakepath\Aranda Sofia- Sept.pdf"
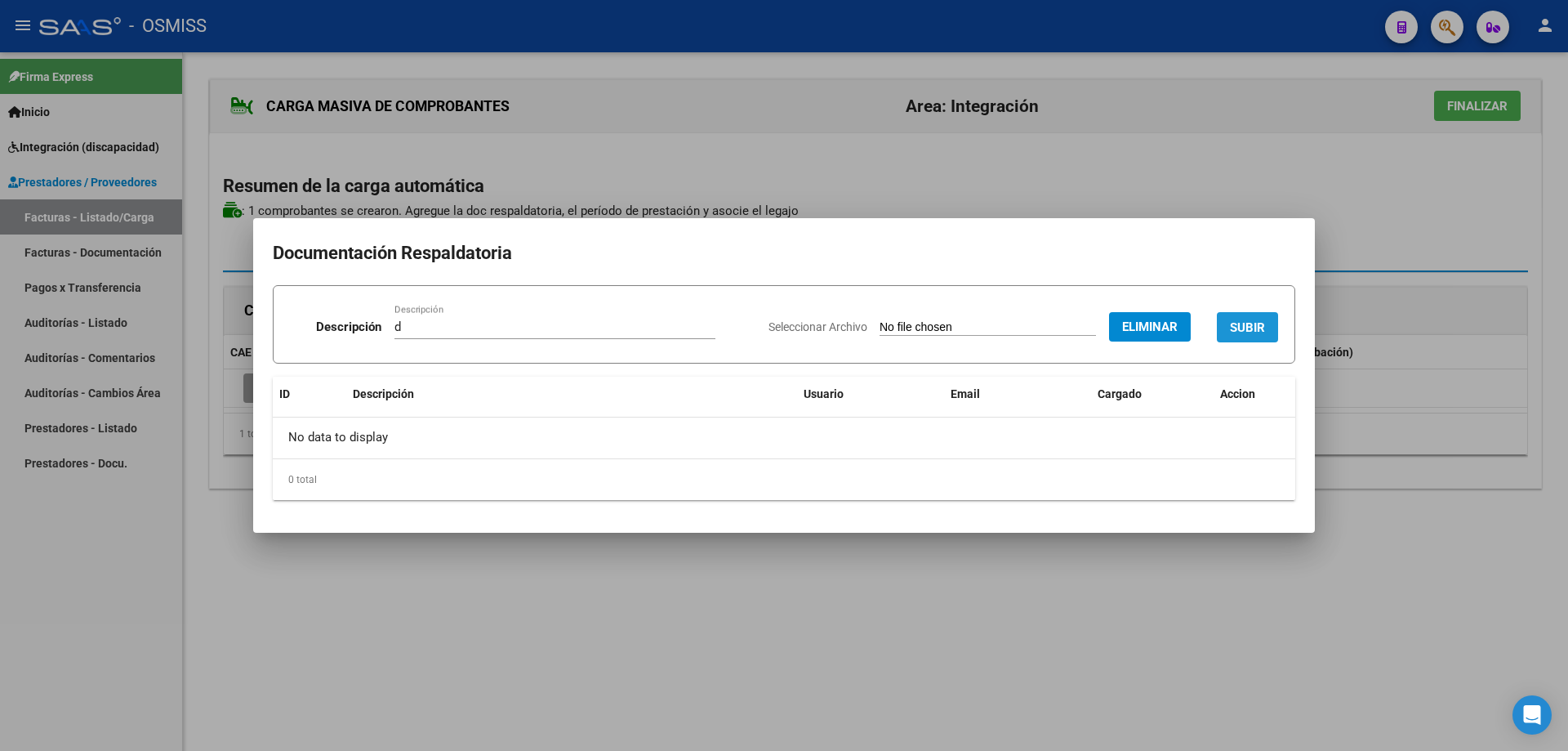
click at [1239, 317] on button "SUBIR" at bounding box center [1248, 327] width 61 height 31
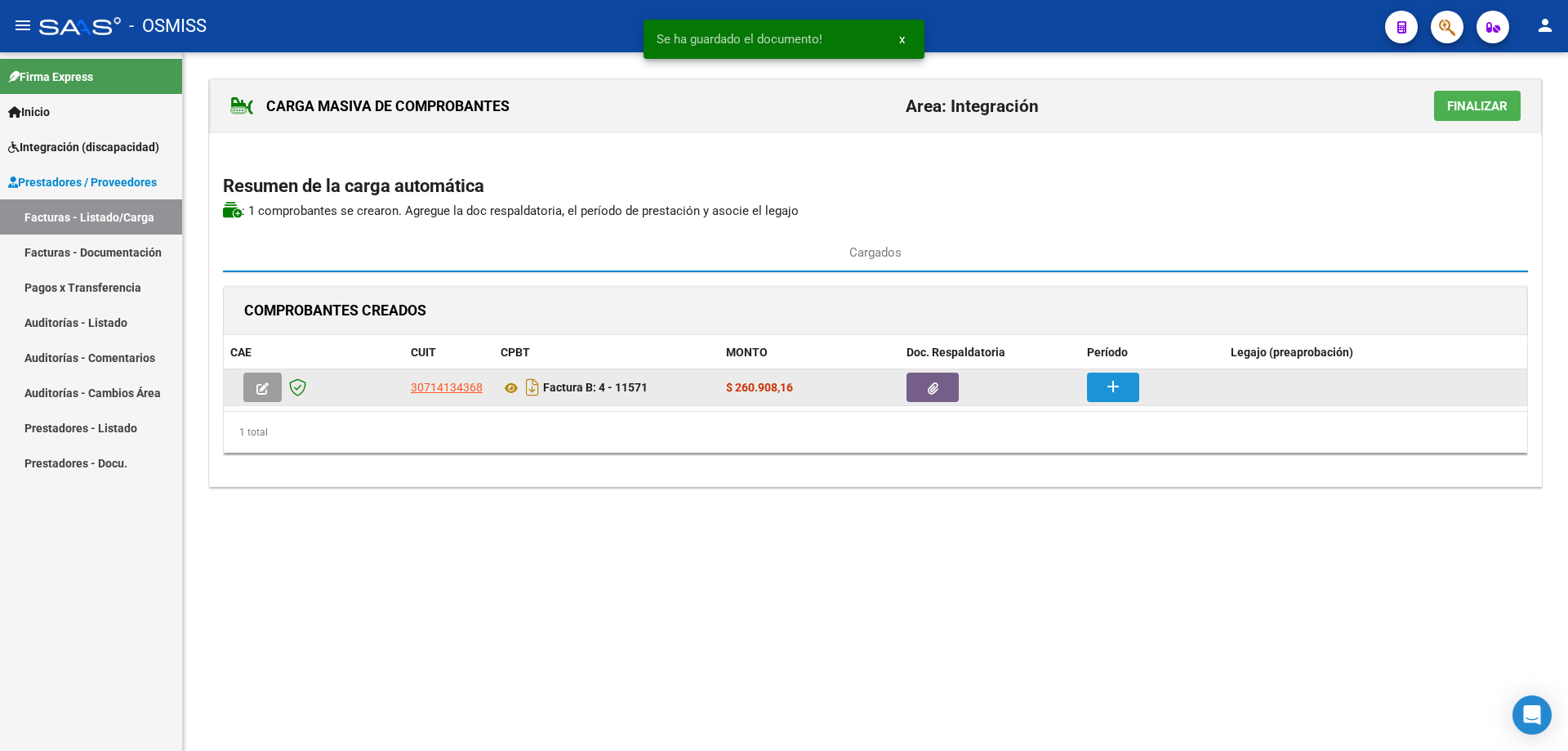
click at [1106, 372] on button "add" at bounding box center [1113, 387] width 53 height 30
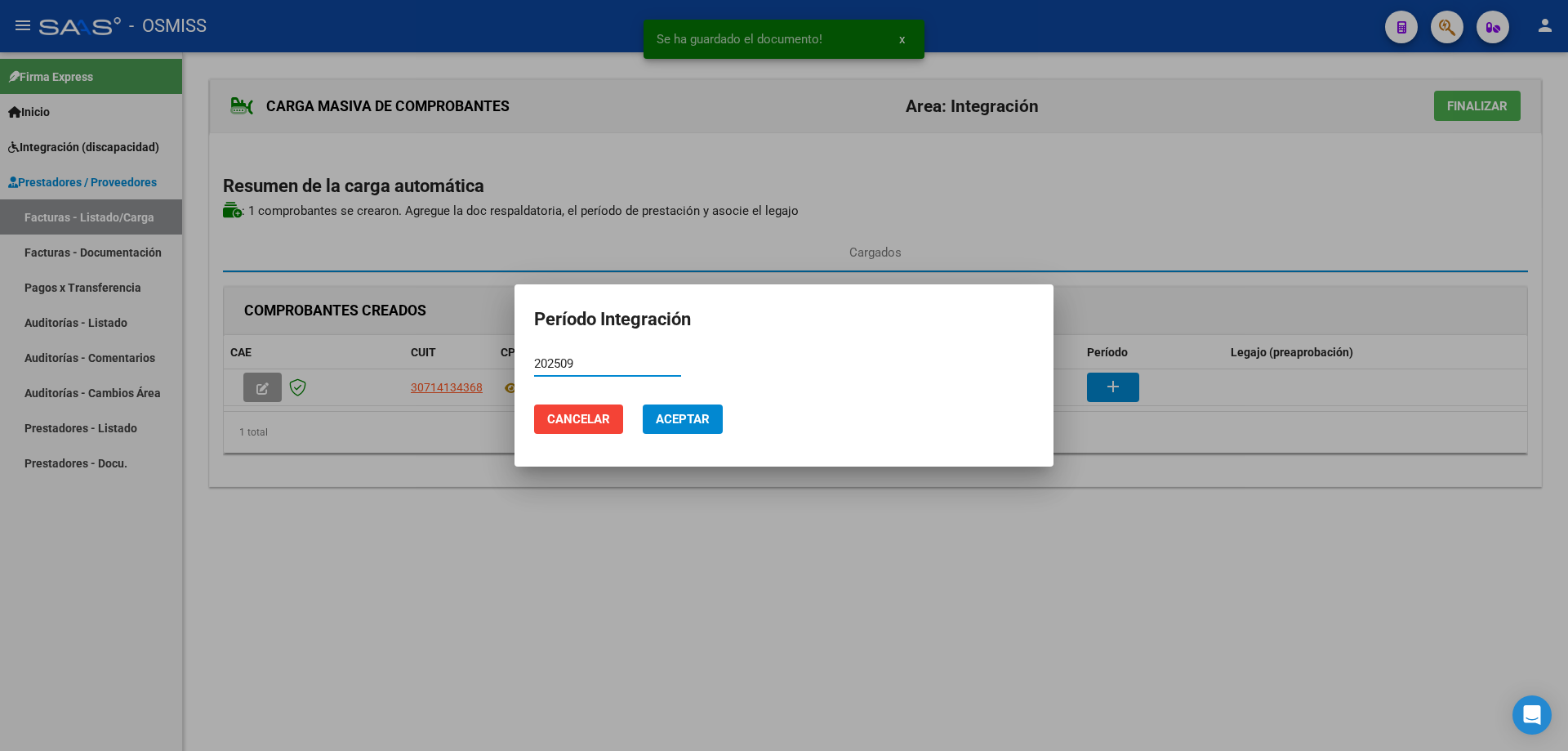
drag, startPoint x: 579, startPoint y: 366, endPoint x: 524, endPoint y: 369, distance: 55.1
click at [524, 369] on mat-dialog-content "202509 Período (AAAAMM)" at bounding box center [784, 371] width 539 height 40
type input "202509"
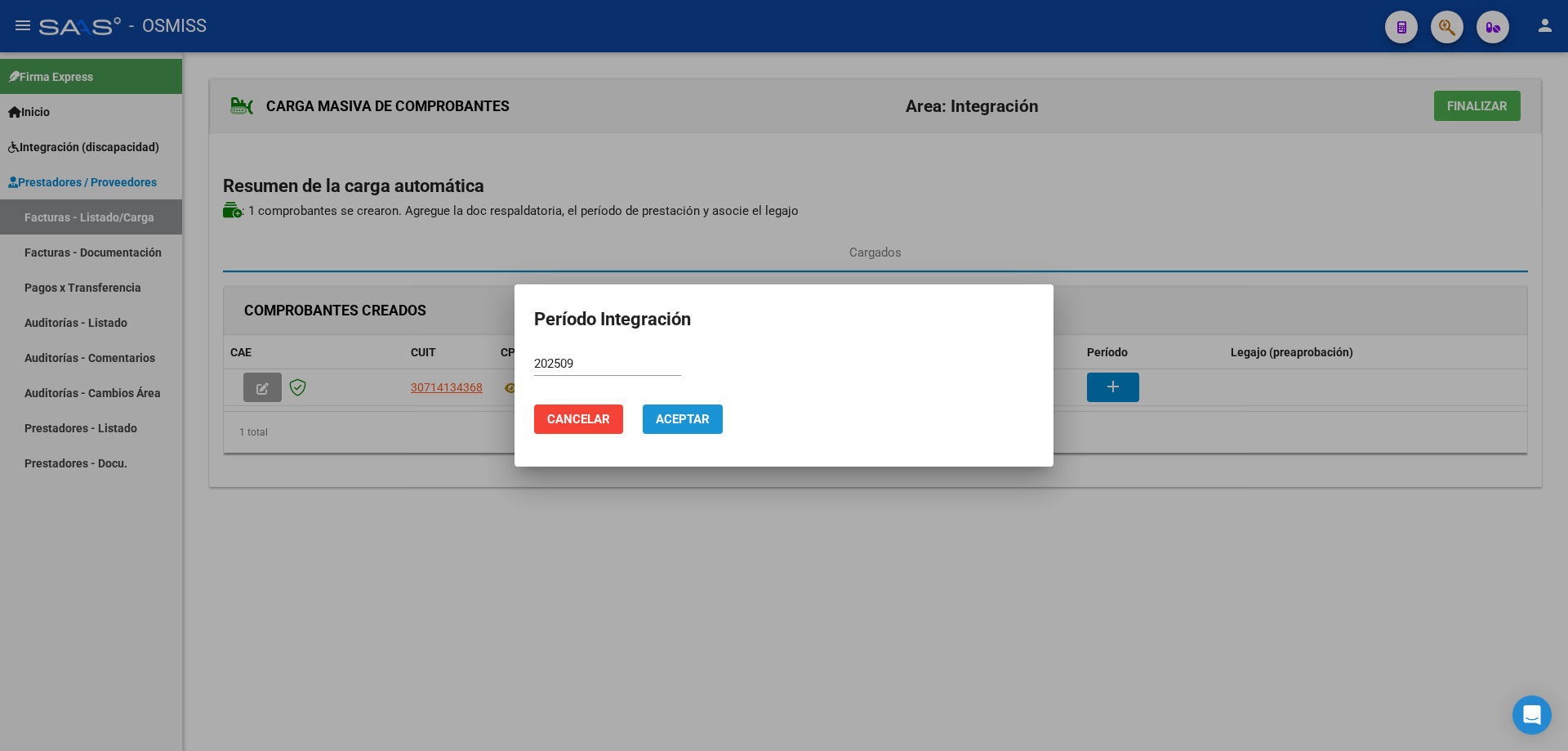
click at [652, 417] on button "Aceptar" at bounding box center [682, 419] width 80 height 30
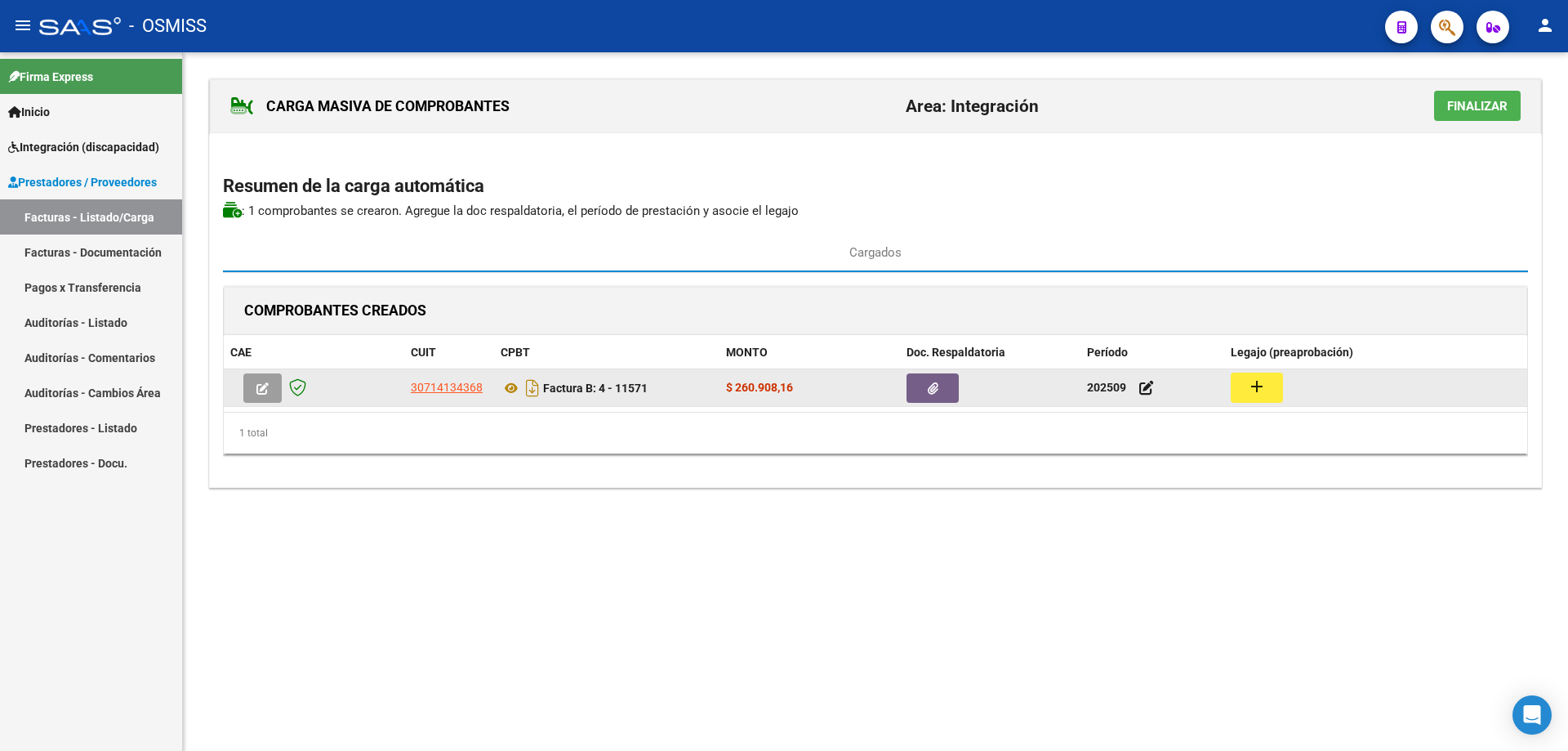
click at [1256, 386] on mat-icon "add" at bounding box center [1257, 387] width 19 height 19
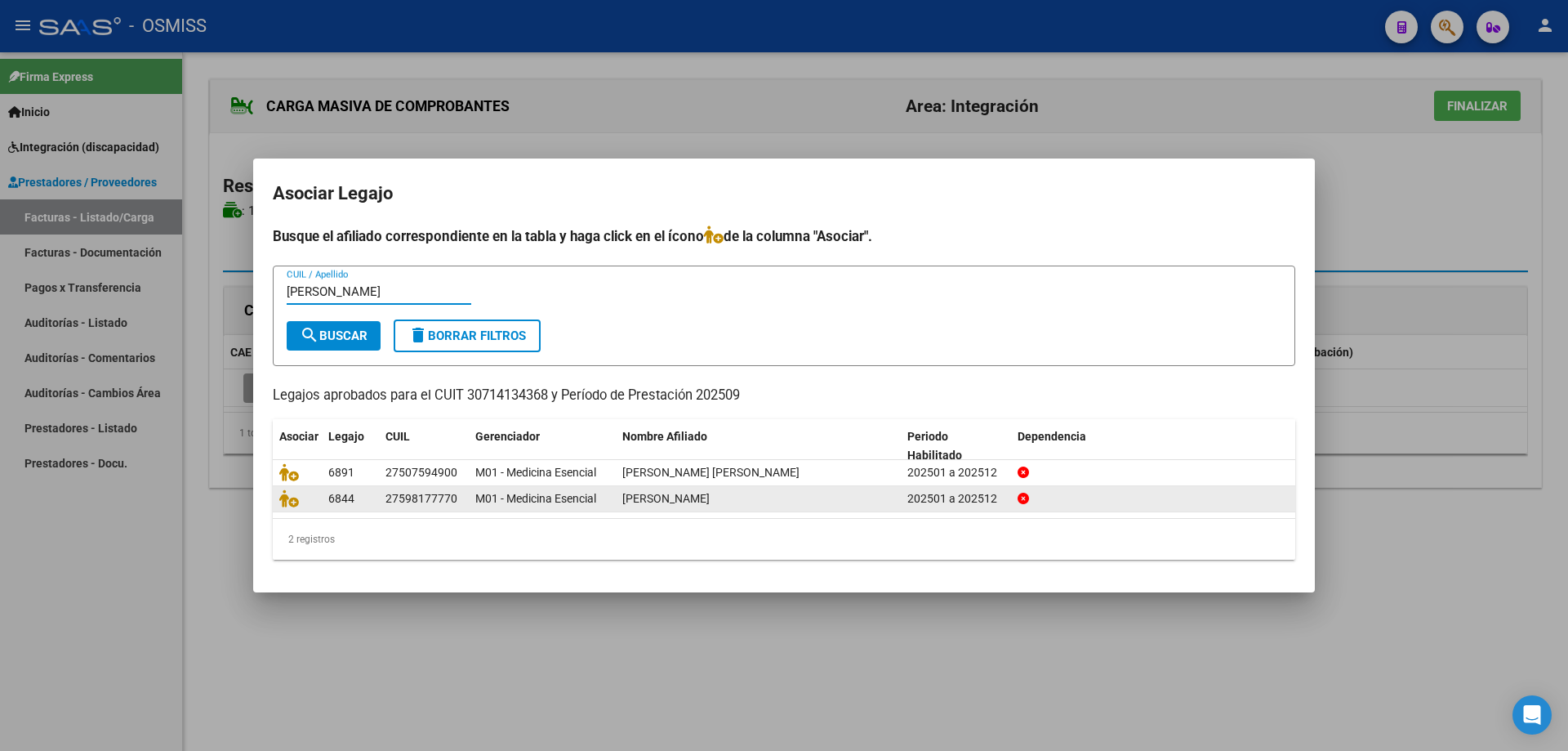
type input "sofia"
click at [278, 496] on datatable-body-cell at bounding box center [297, 499] width 49 height 25
click at [290, 504] on icon at bounding box center [289, 498] width 19 height 18
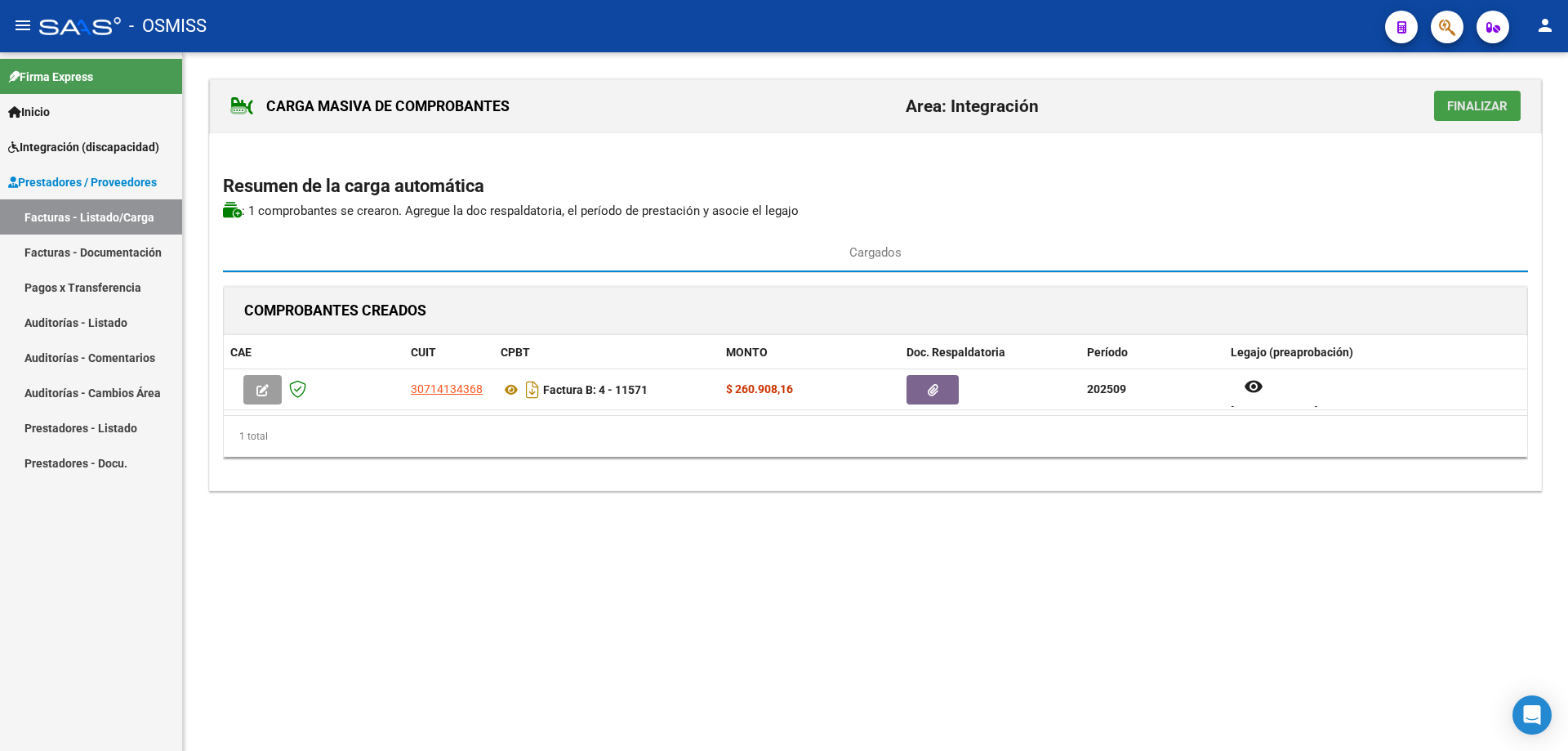
click at [1480, 113] on span "Finalizar" at bounding box center [1477, 106] width 60 height 14
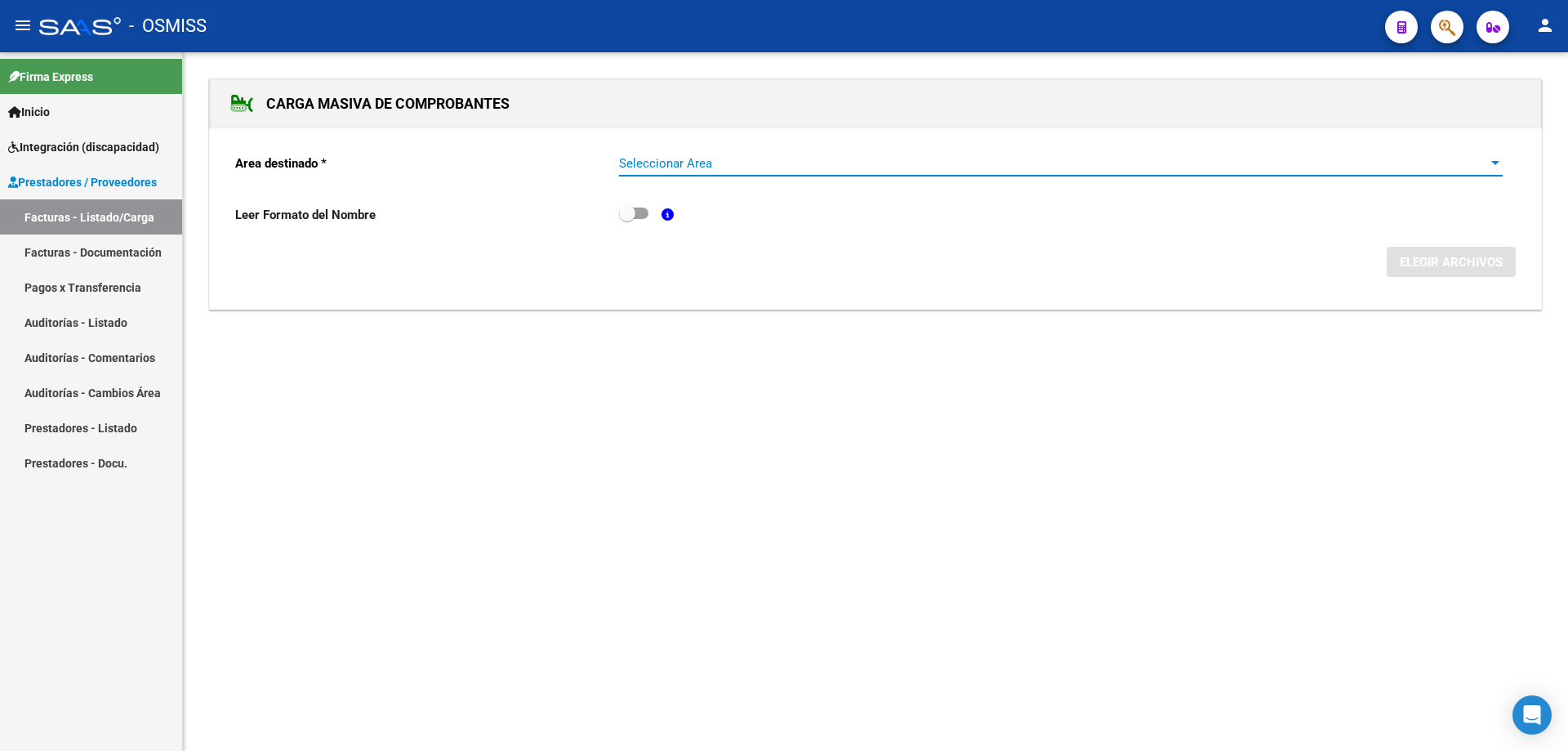
click at [727, 168] on span "Seleccionar Area" at bounding box center [1054, 163] width 869 height 14
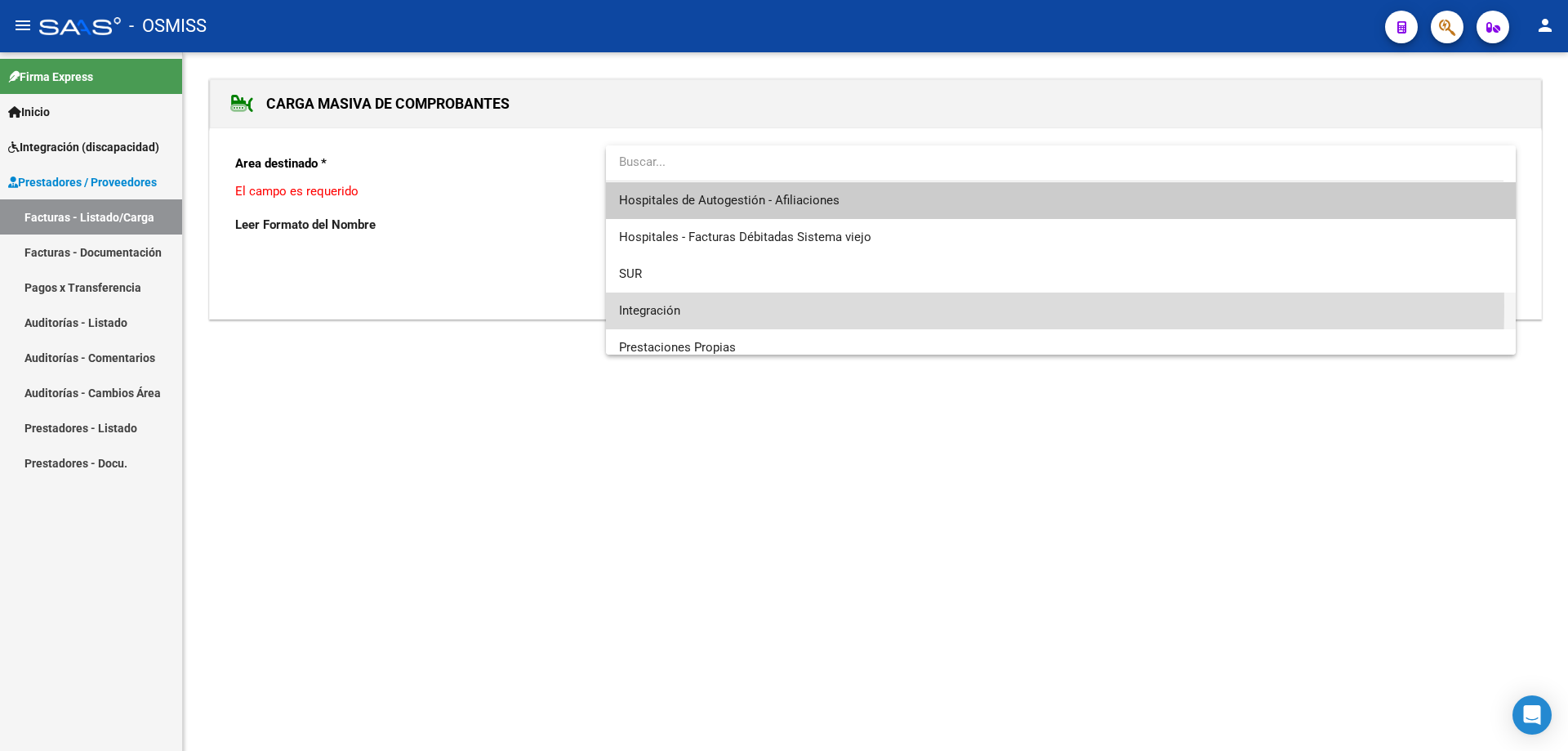
click at [717, 306] on span "Integración" at bounding box center [1062, 311] width 884 height 36
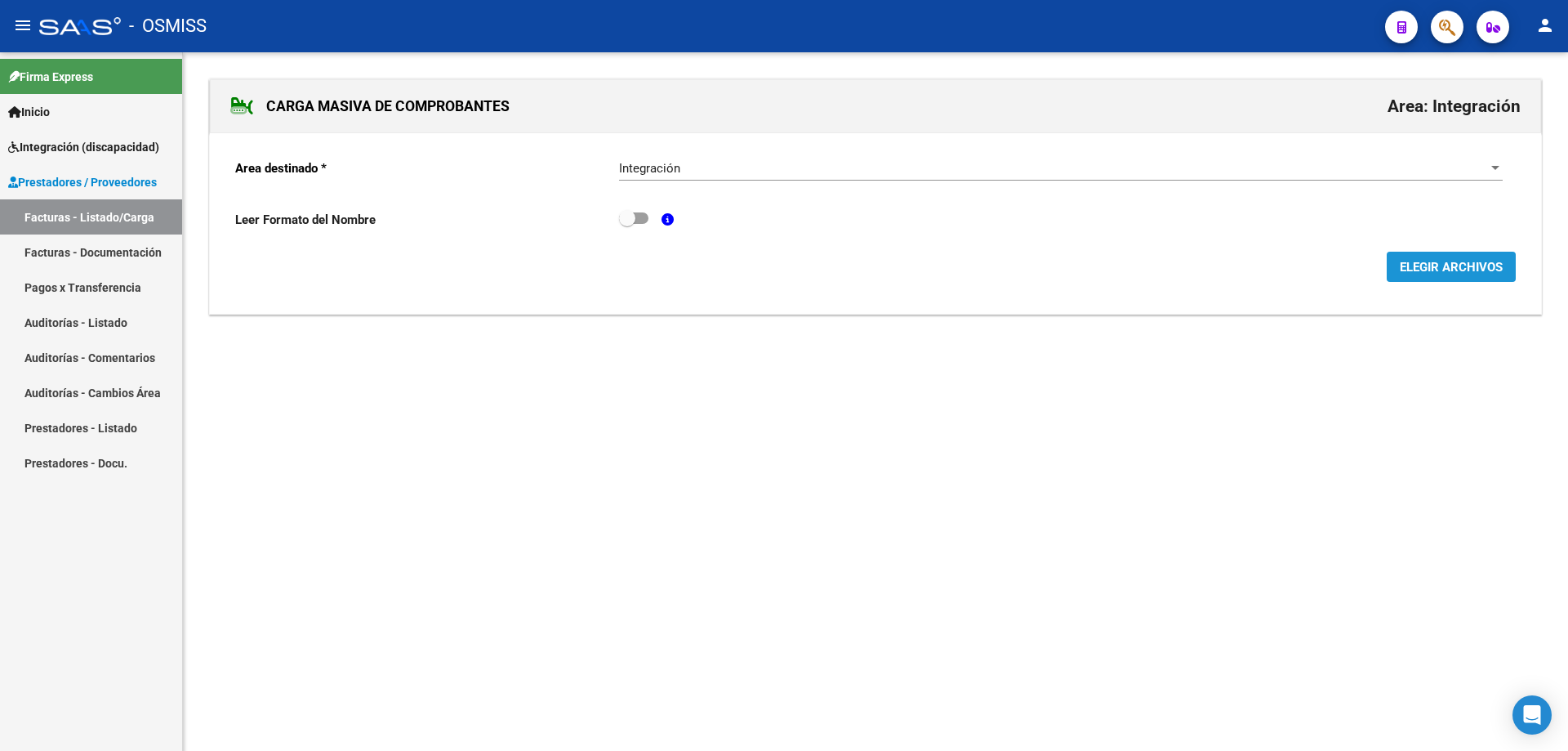
drag, startPoint x: 1441, startPoint y: 260, endPoint x: 634, endPoint y: 612, distance: 880.4
click at [1422, 268] on span "ELEGIR ARCHIVOS" at bounding box center [1451, 267] width 103 height 14
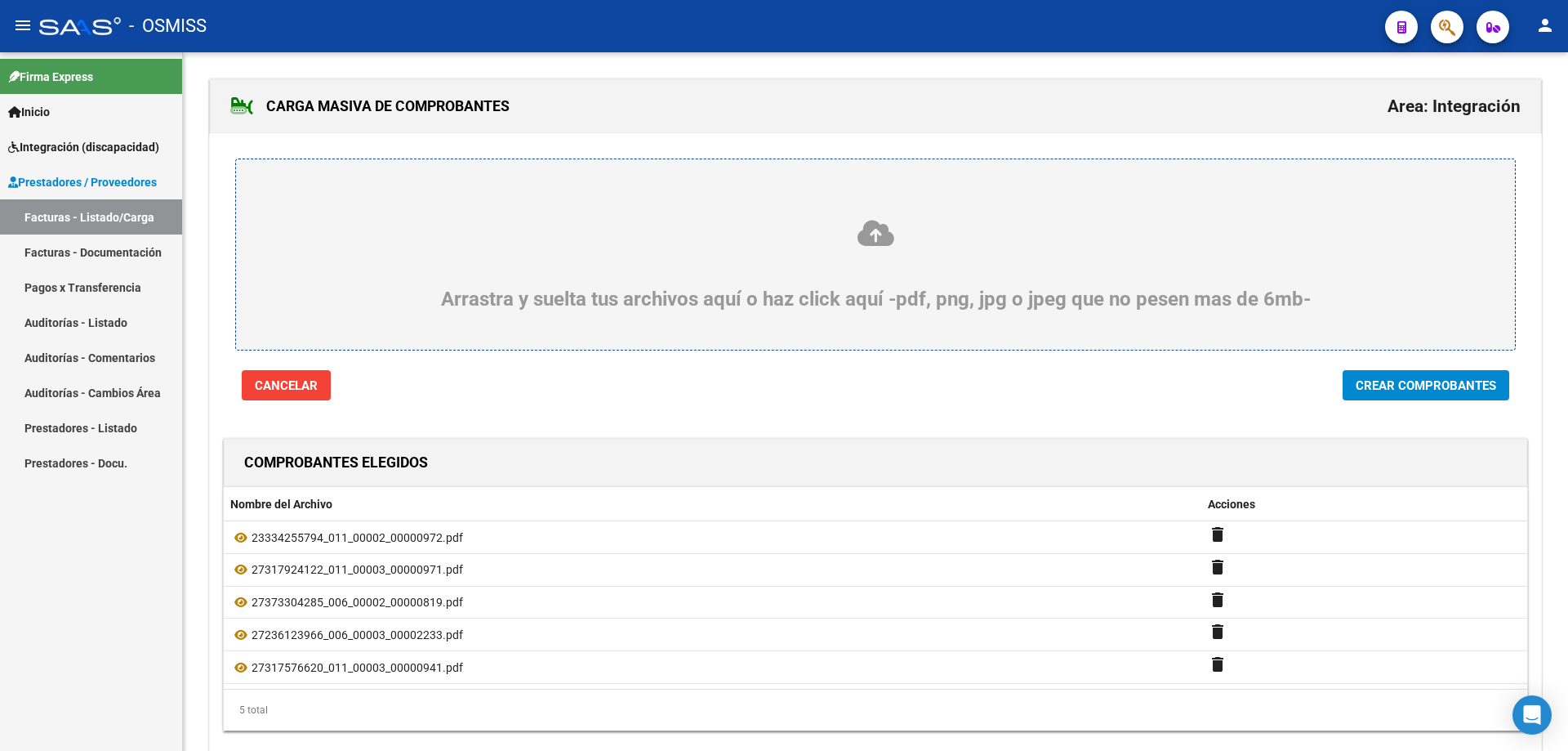
click at [1392, 391] on span "Crear Comprobantes" at bounding box center [1426, 385] width 141 height 14
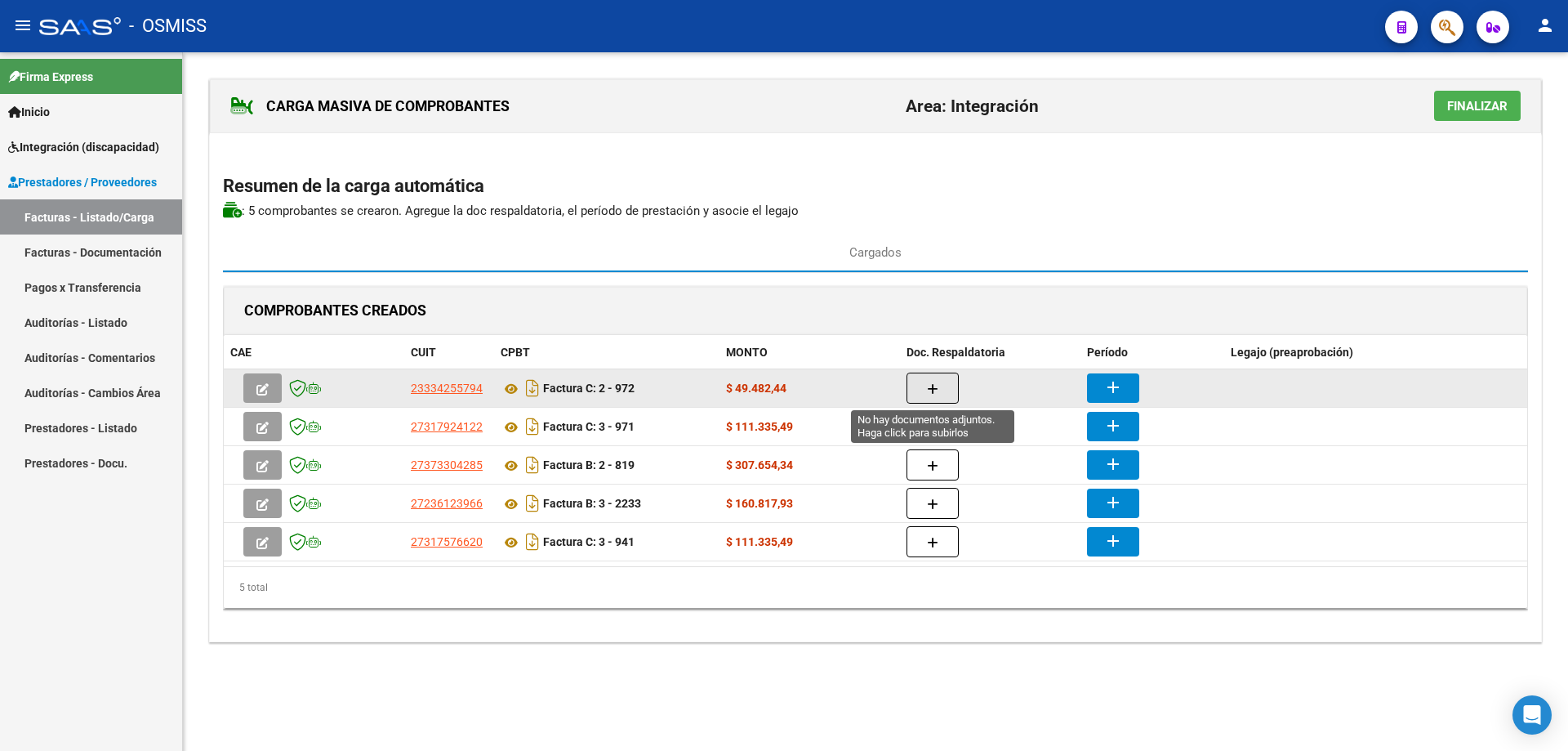
click at [930, 376] on button "button" at bounding box center [933, 387] width 53 height 31
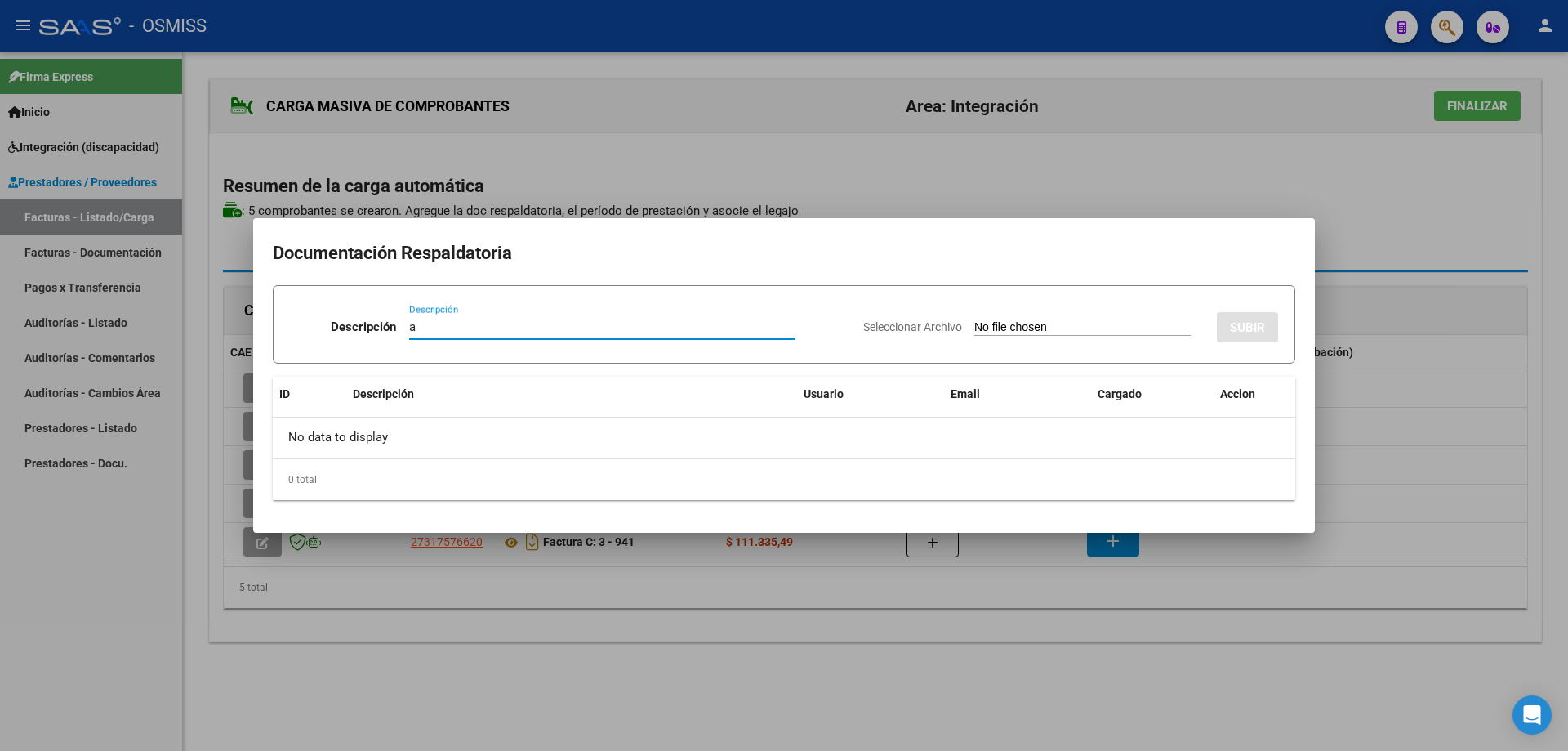
type input "a"
click at [974, 328] on input "Seleccionar Archivo" at bounding box center [1083, 328] width 217 height 15
type input "C:\fakepath\ARES CASCO UMA, PLANILLA DE ASISTENCIA.pdf"
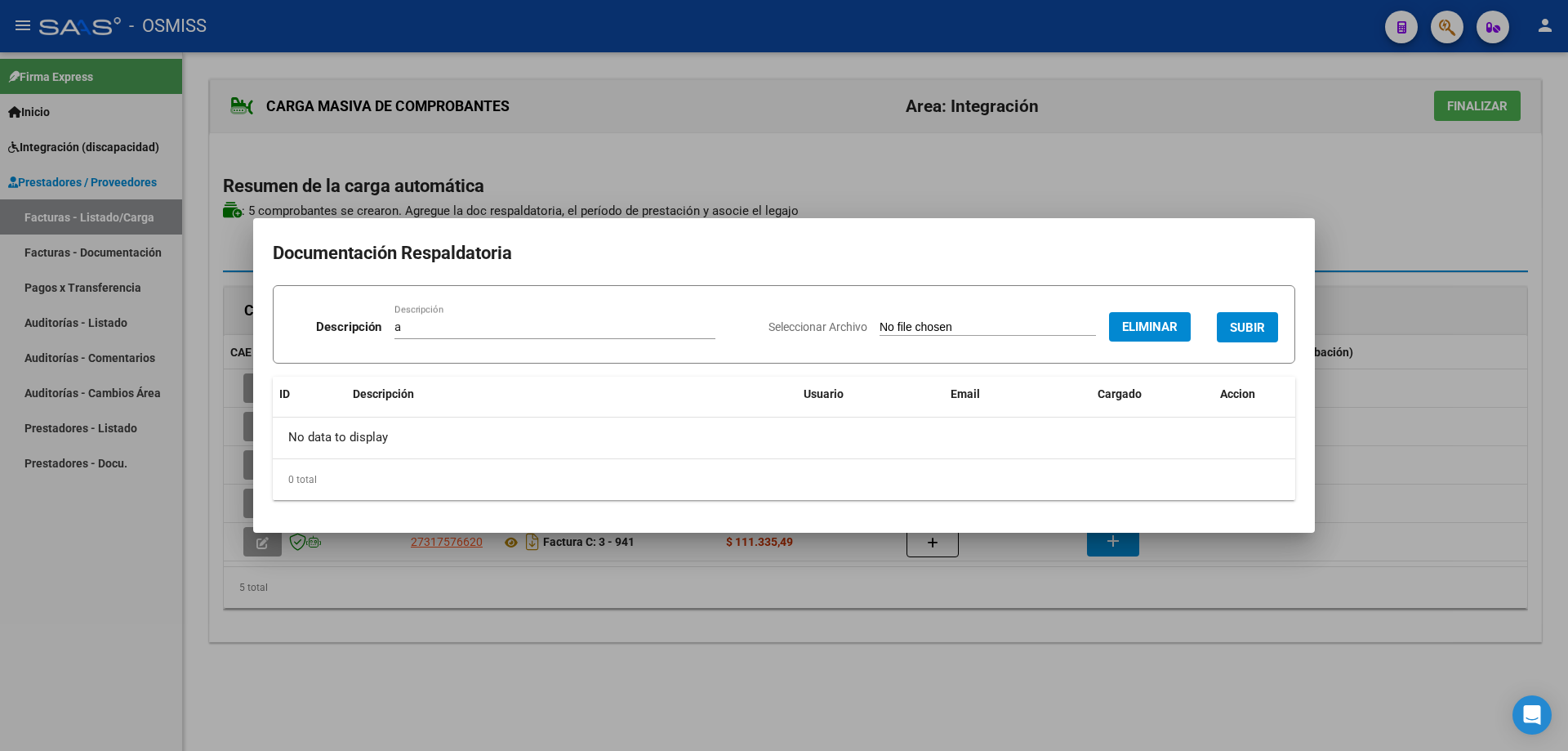
click at [1252, 316] on button "SUBIR" at bounding box center [1248, 327] width 61 height 31
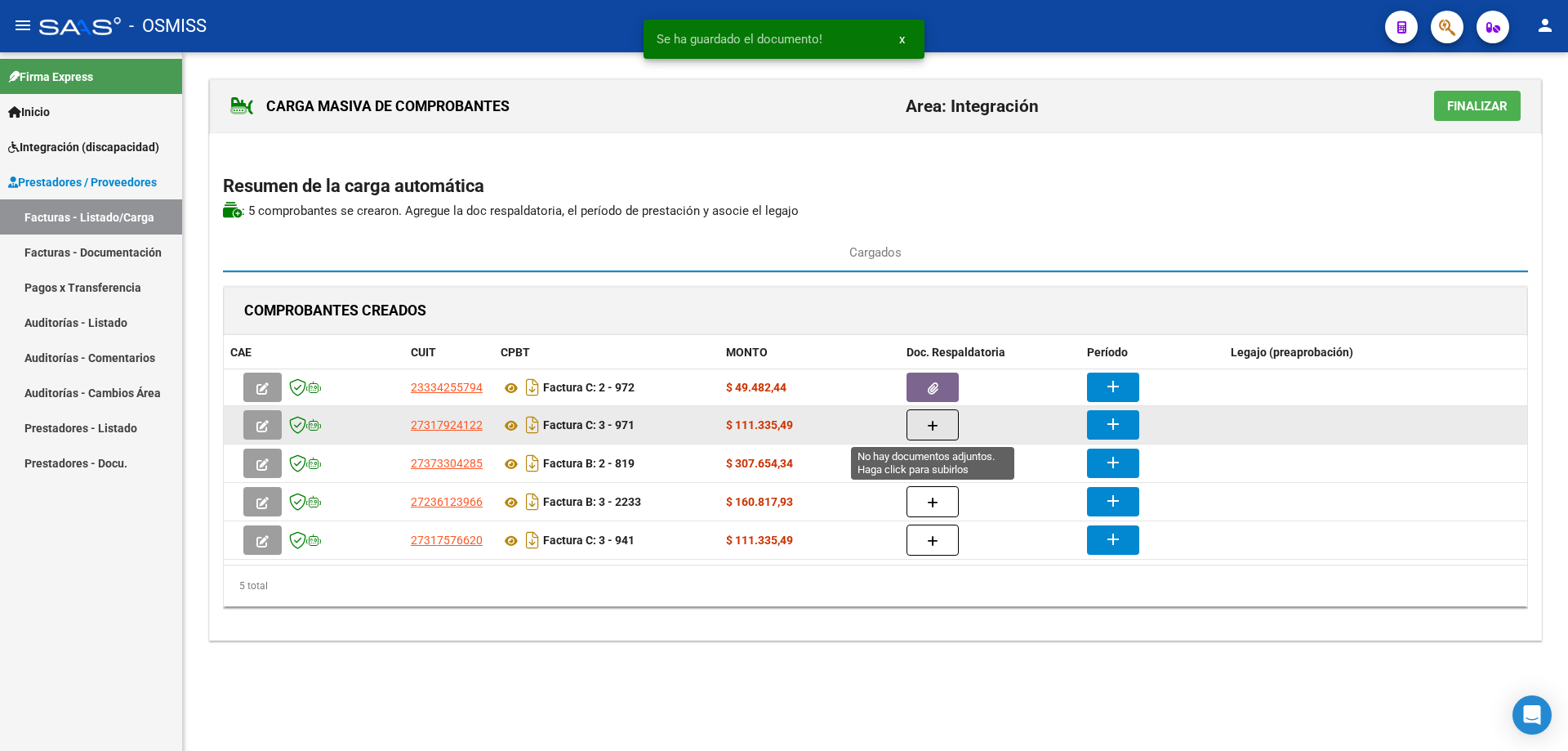
click at [934, 426] on icon "button" at bounding box center [933, 426] width 12 height 12
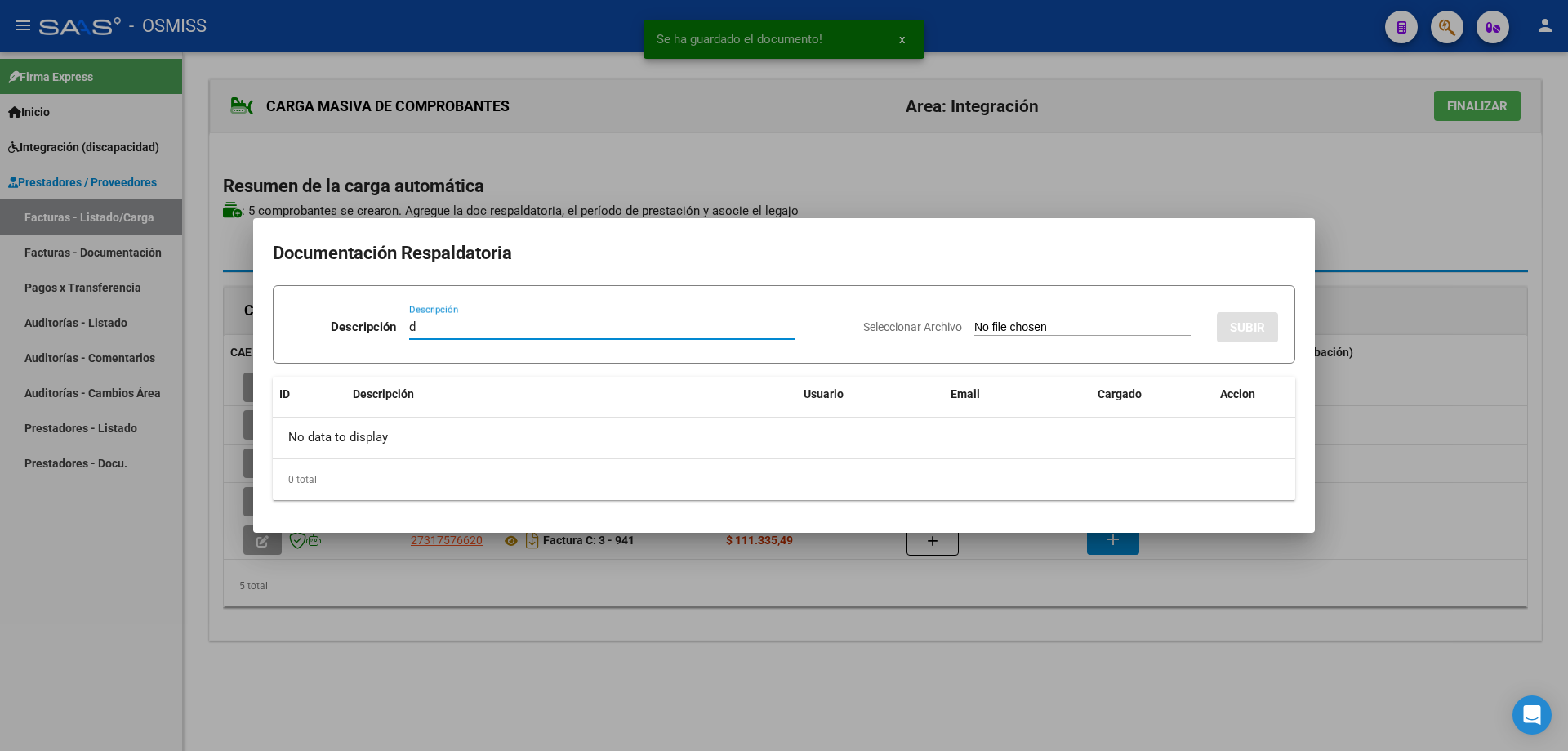
type input "d"
click at [980, 327] on input "Seleccionar Archivo" at bounding box center [1083, 328] width 217 height 15
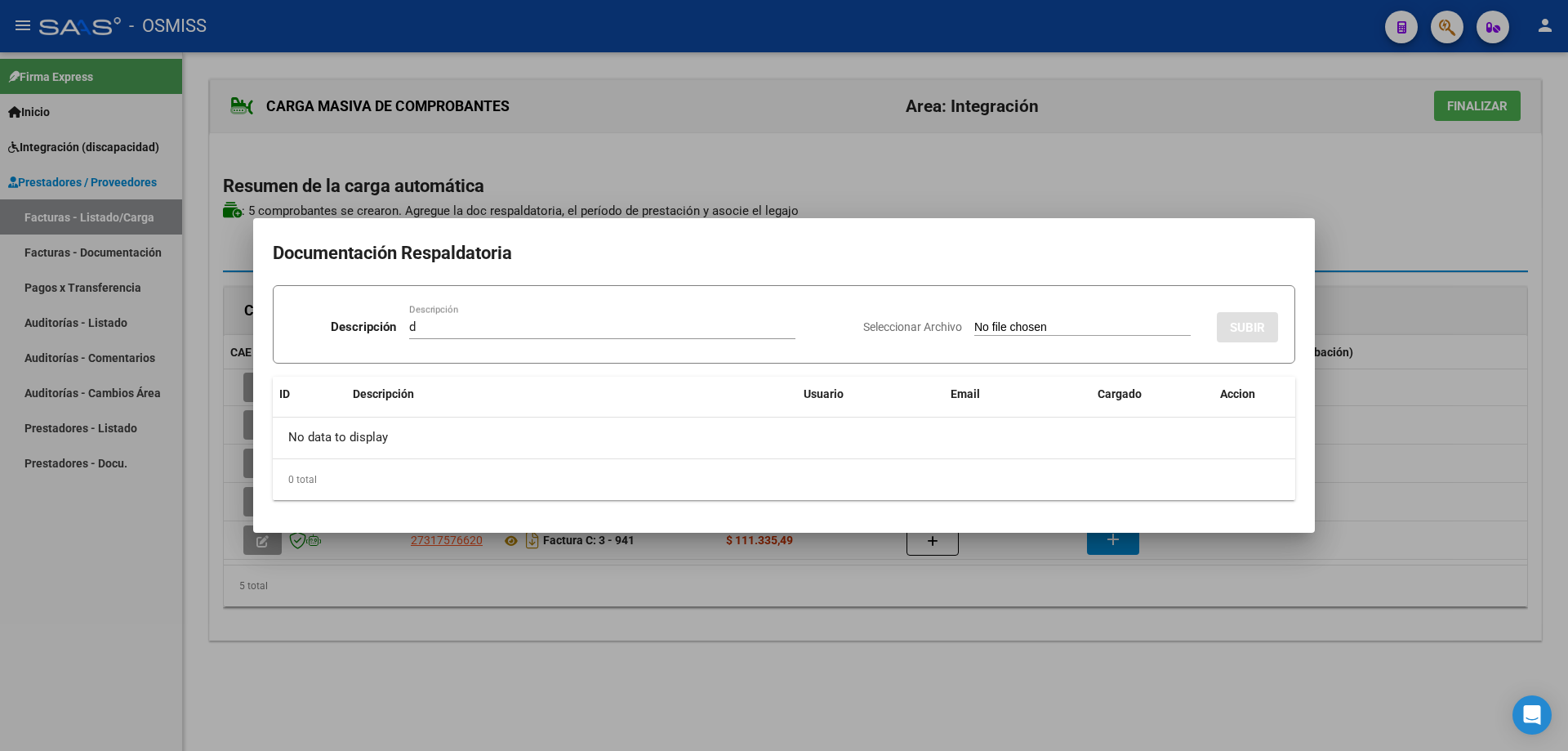
type input "C:\fakepath\ARES CASCO UMA , PLANILLA DE ASISTENCIA,.pdf"
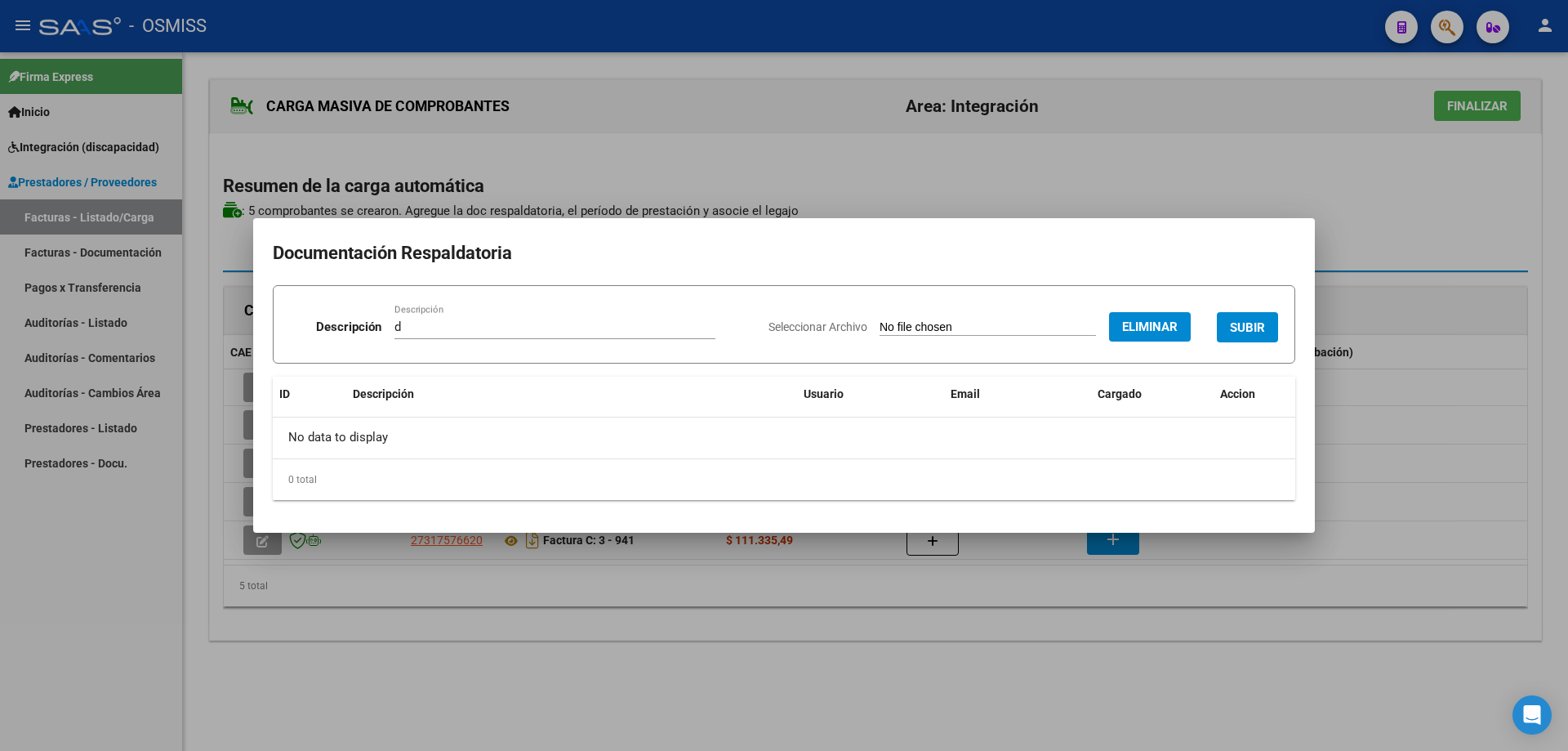
click at [1250, 319] on span "SUBIR" at bounding box center [1248, 326] width 35 height 14
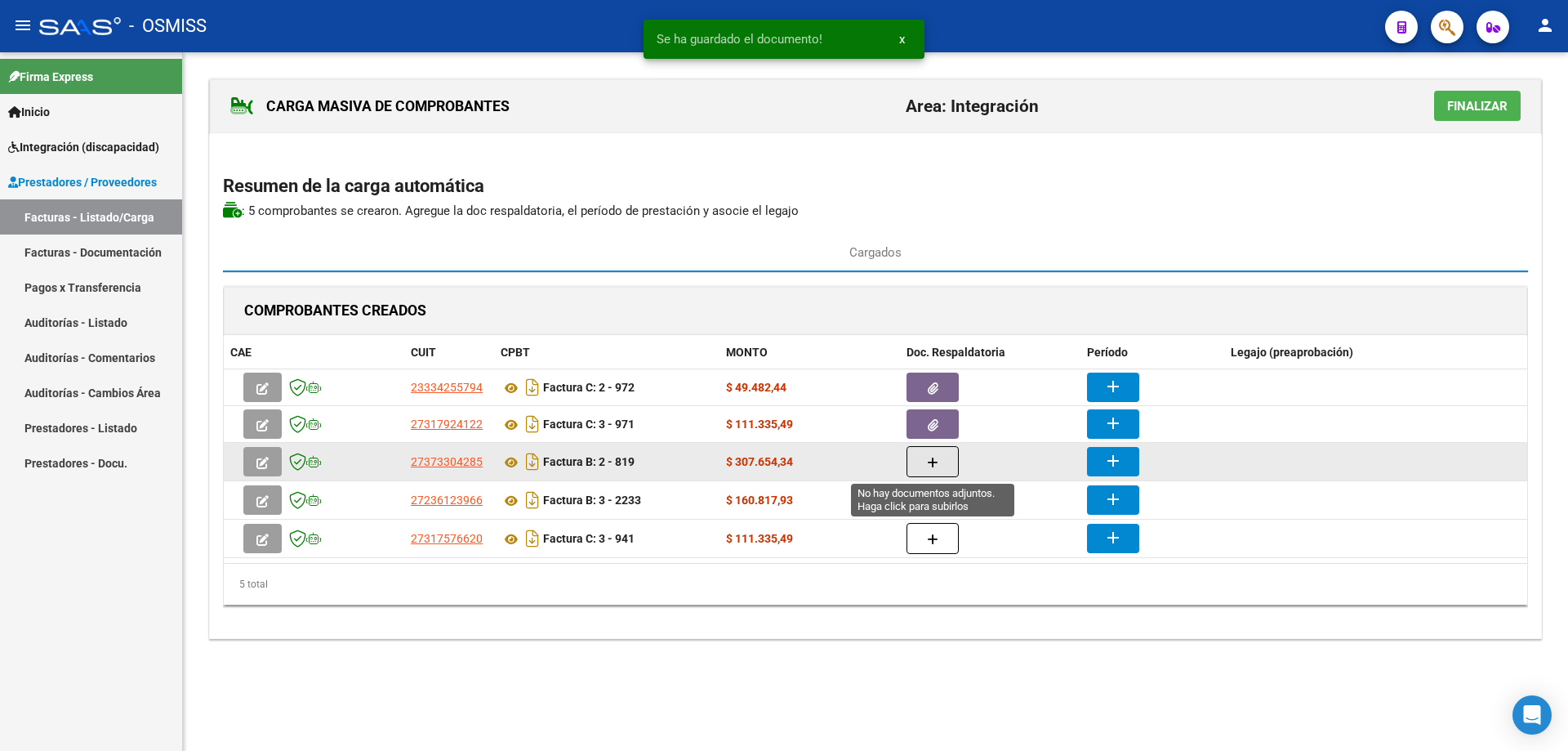
click at [944, 469] on button "button" at bounding box center [933, 461] width 53 height 31
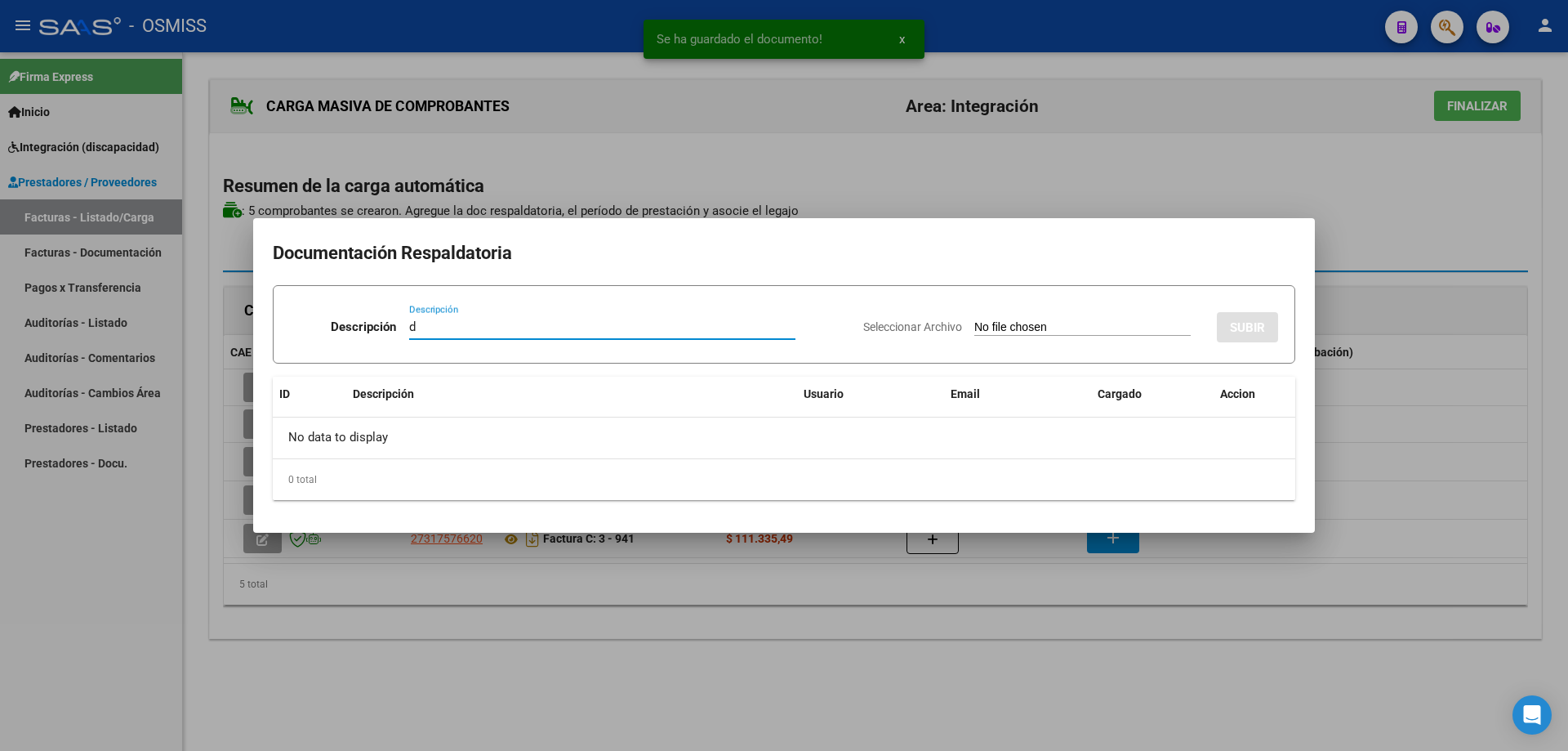
type input "d"
click at [987, 328] on input "Seleccionar Archivo" at bounding box center [1083, 328] width 217 height 15
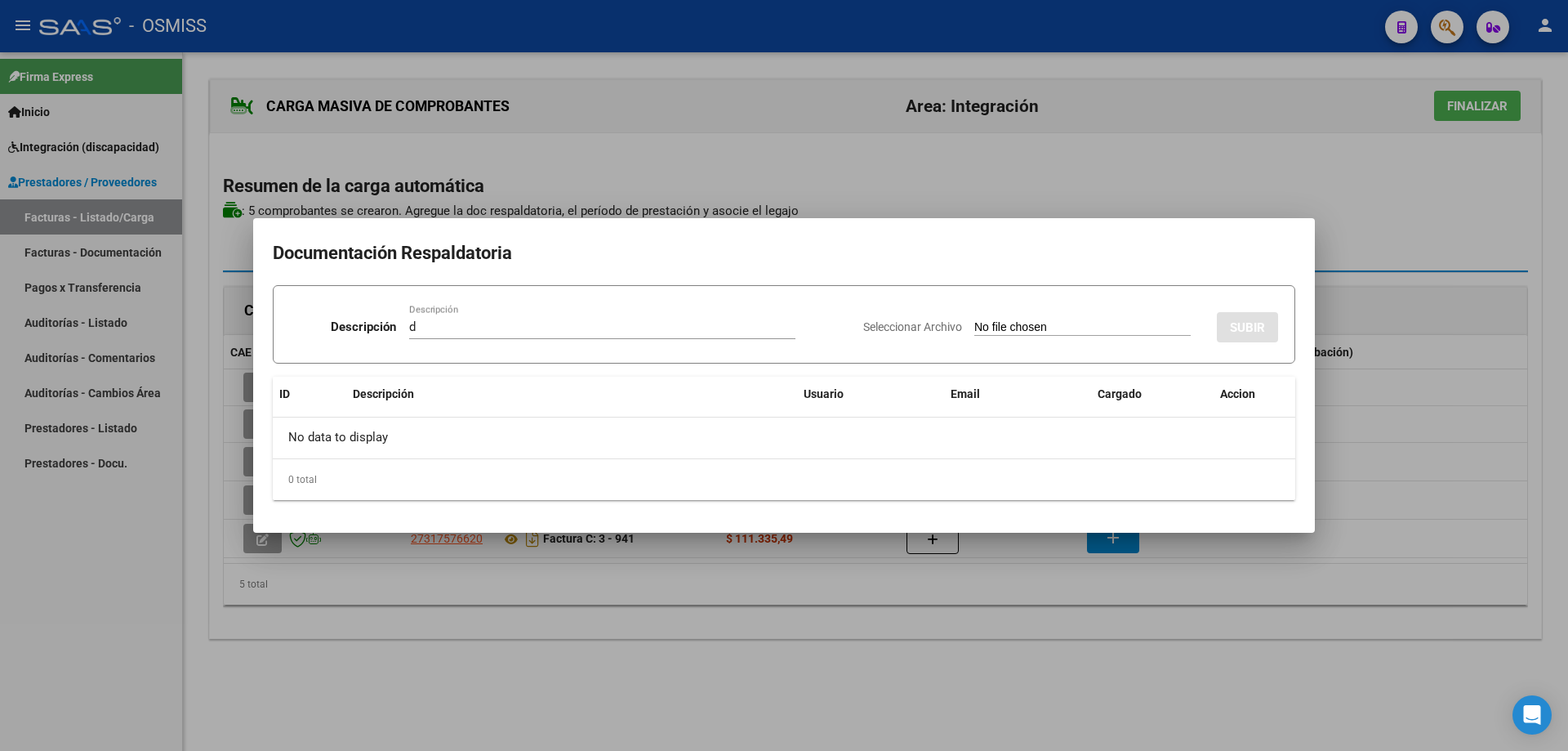
type input "C:\fakepath\ARES CASCO UMA , PLANILLA DE ASISTENCIA.pdf"
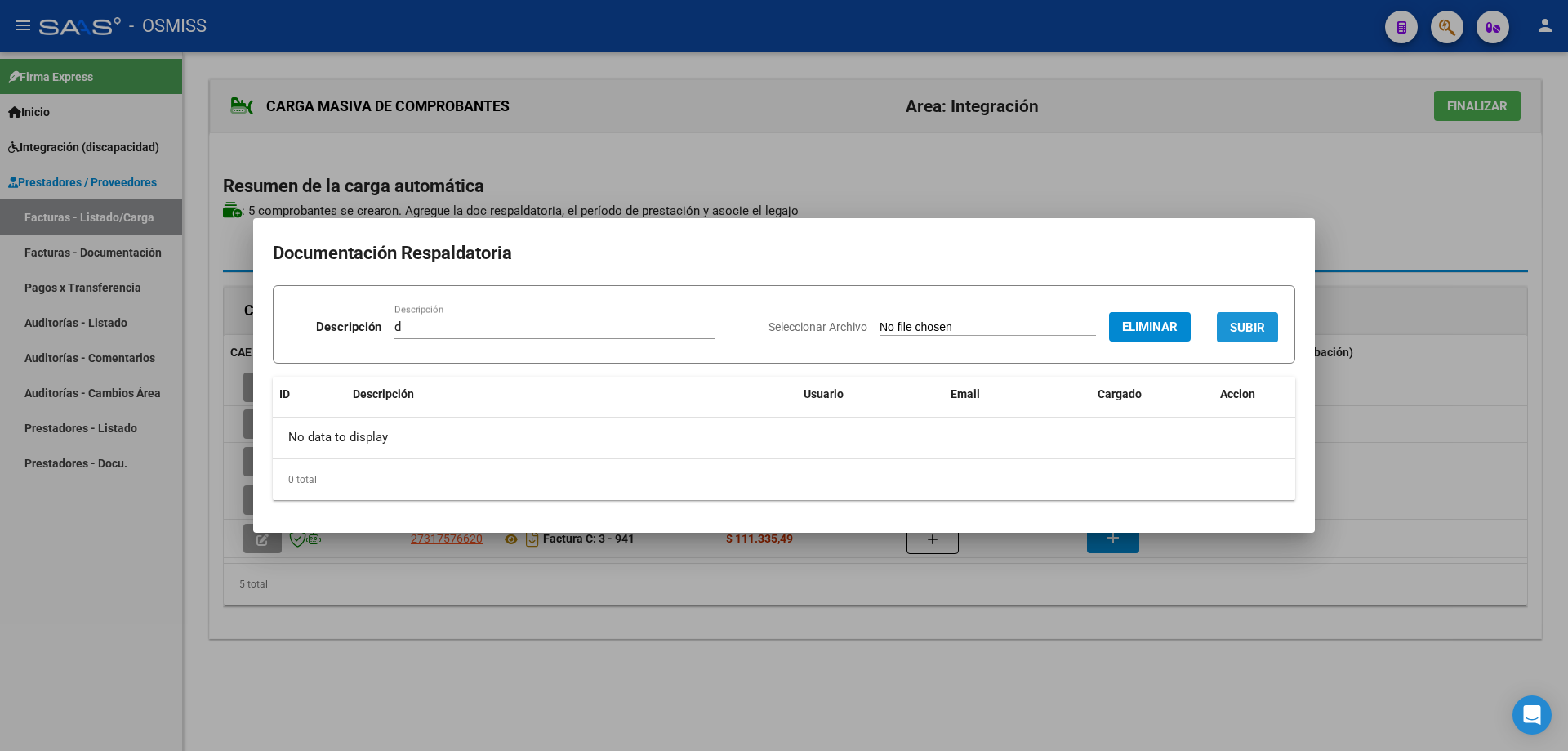
click at [1243, 323] on span "SUBIR" at bounding box center [1248, 327] width 35 height 14
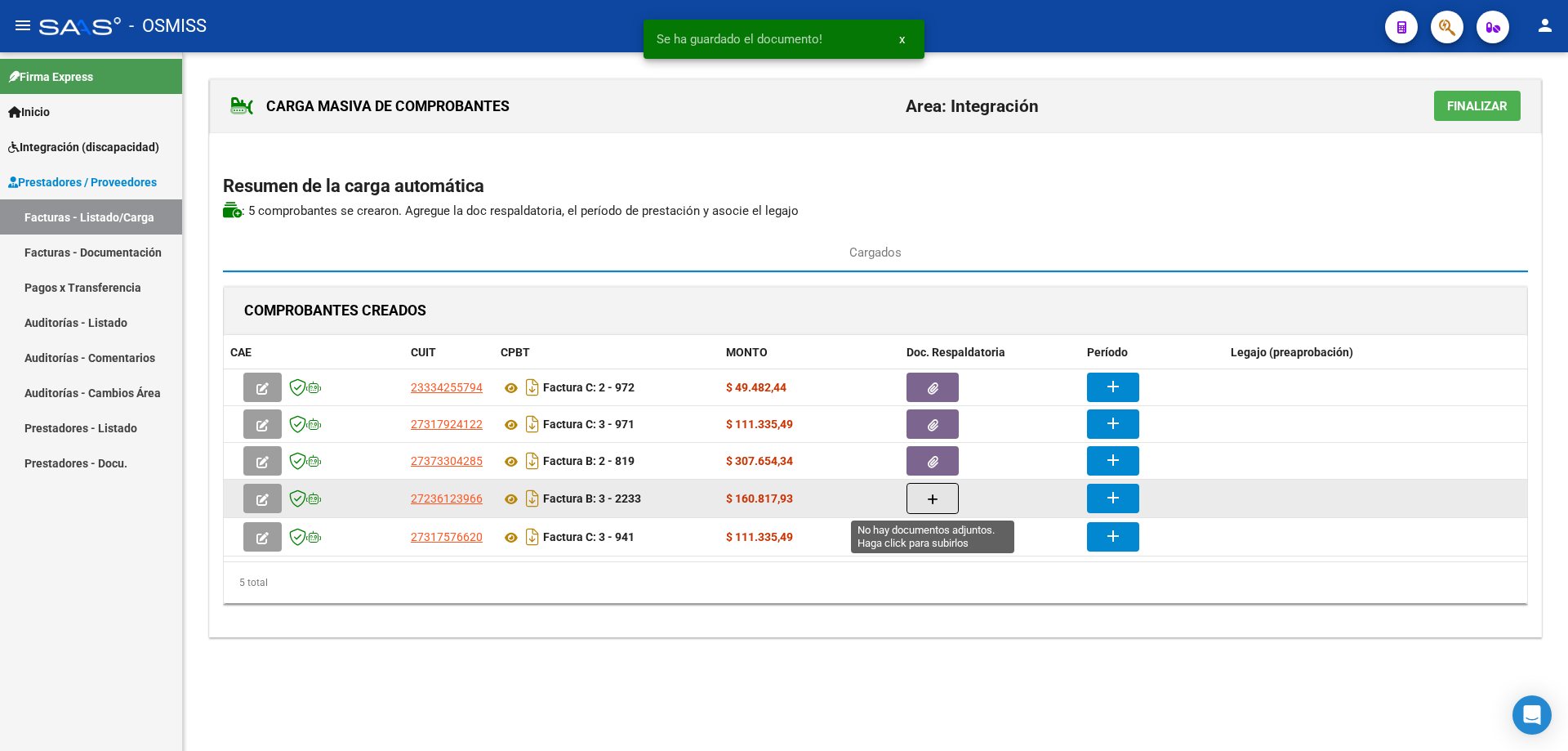
click at [936, 497] on icon "button" at bounding box center [933, 499] width 12 height 12
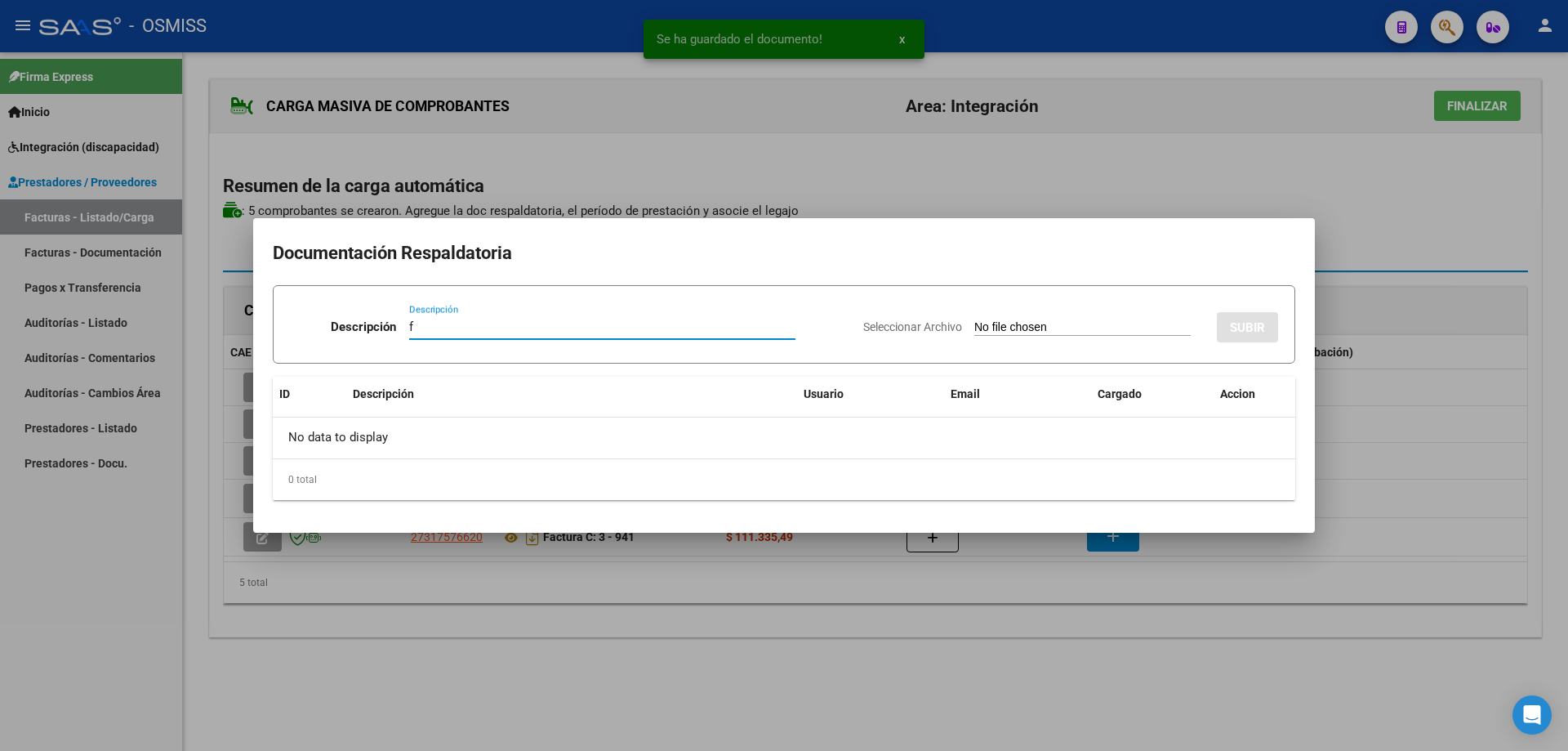
type input "f"
click at [1000, 328] on input "Seleccionar Archivo" at bounding box center [1083, 328] width 217 height 15
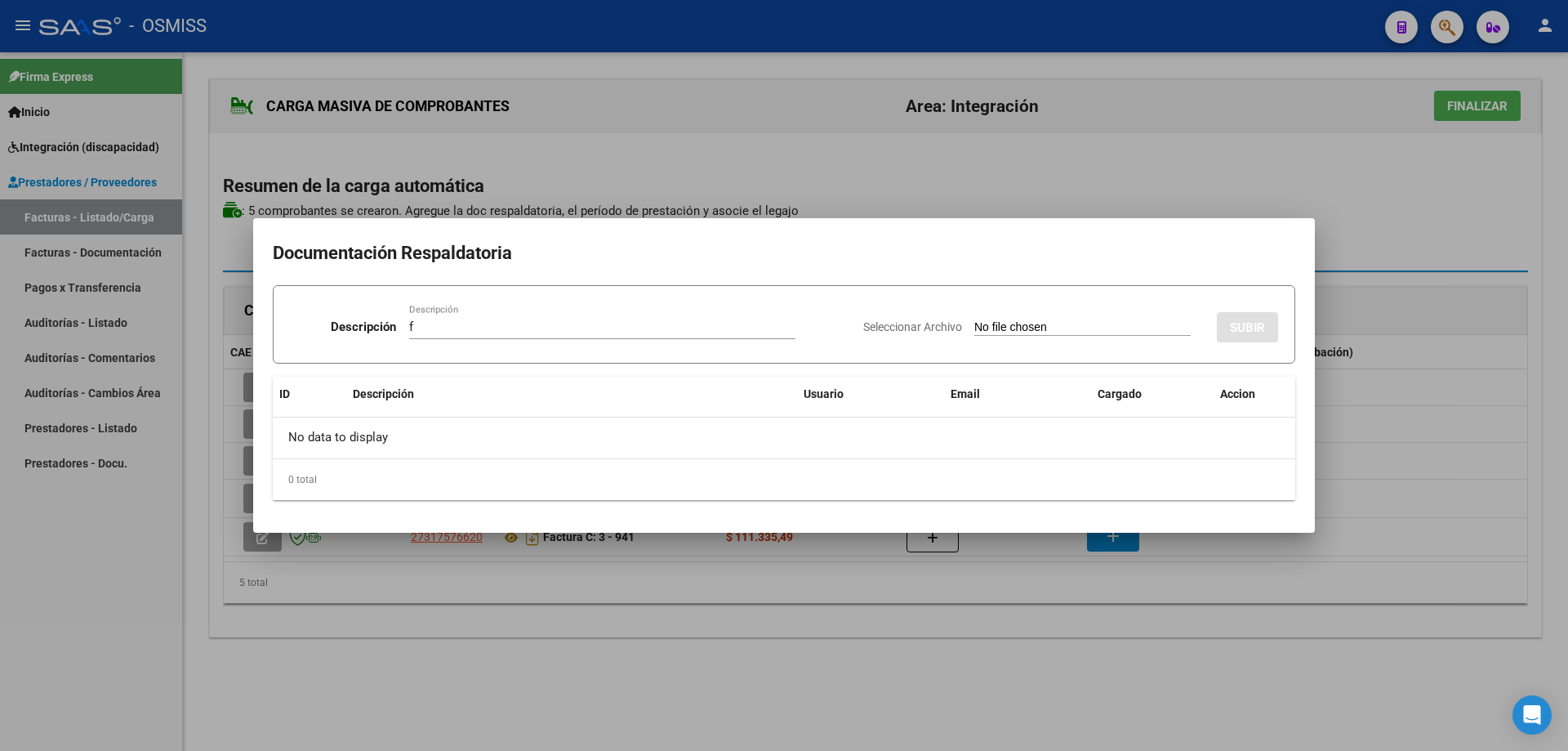
type input "C:\fakepath\ARES CASCO UMA , PLANILLA DE ASISTENCIA.pdf"
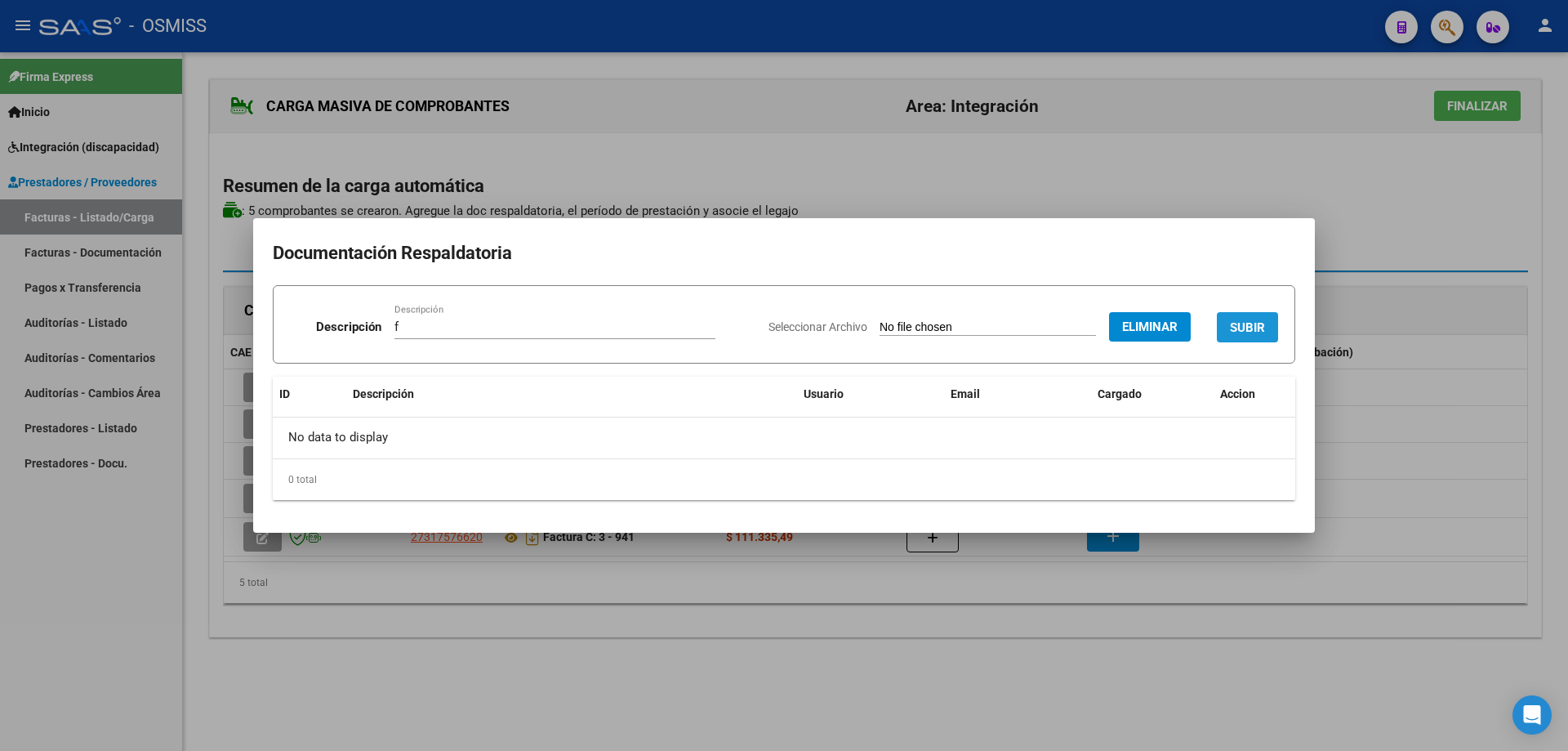
click at [1250, 317] on button "SUBIR" at bounding box center [1248, 327] width 61 height 31
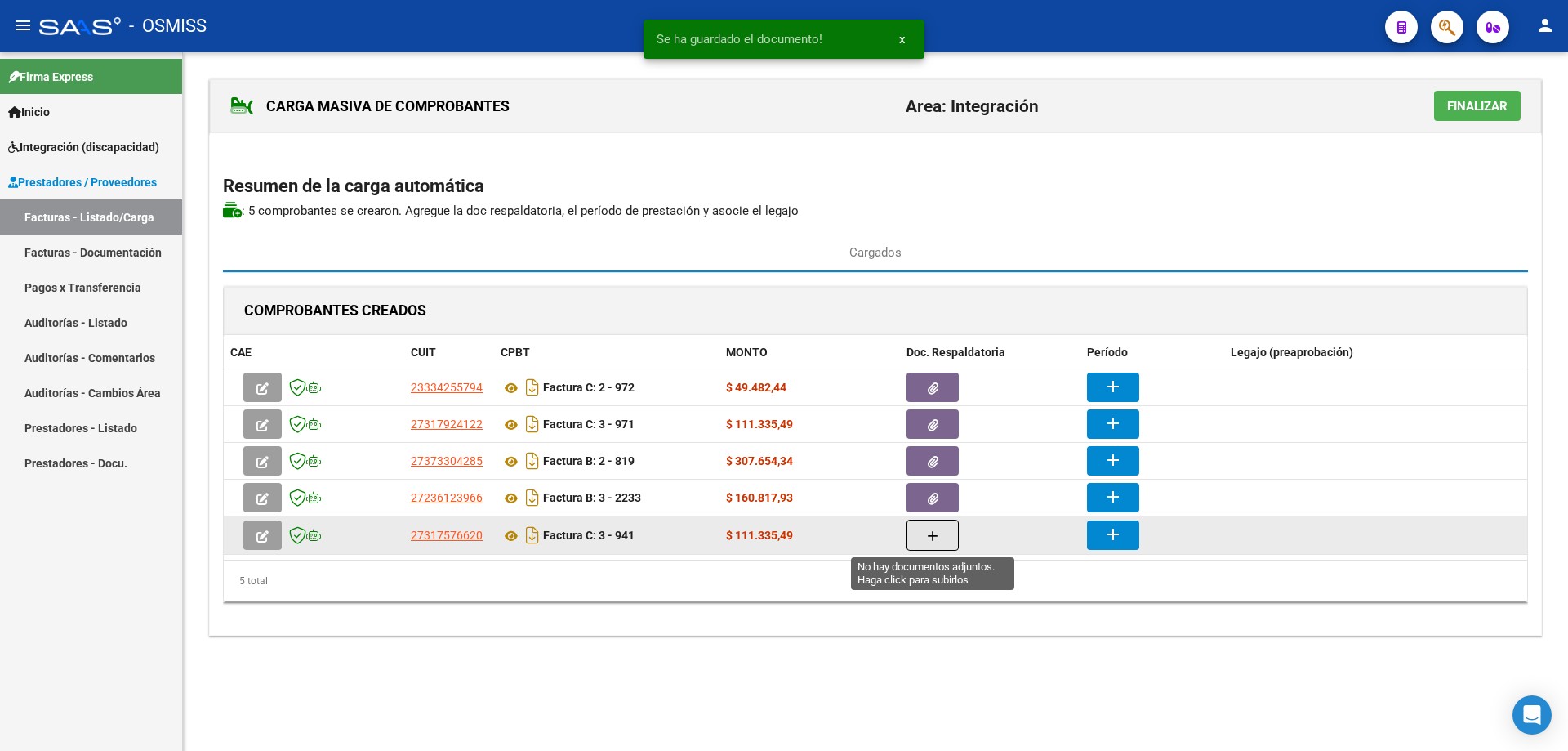
click at [934, 536] on icon "button" at bounding box center [933, 536] width 12 height 12
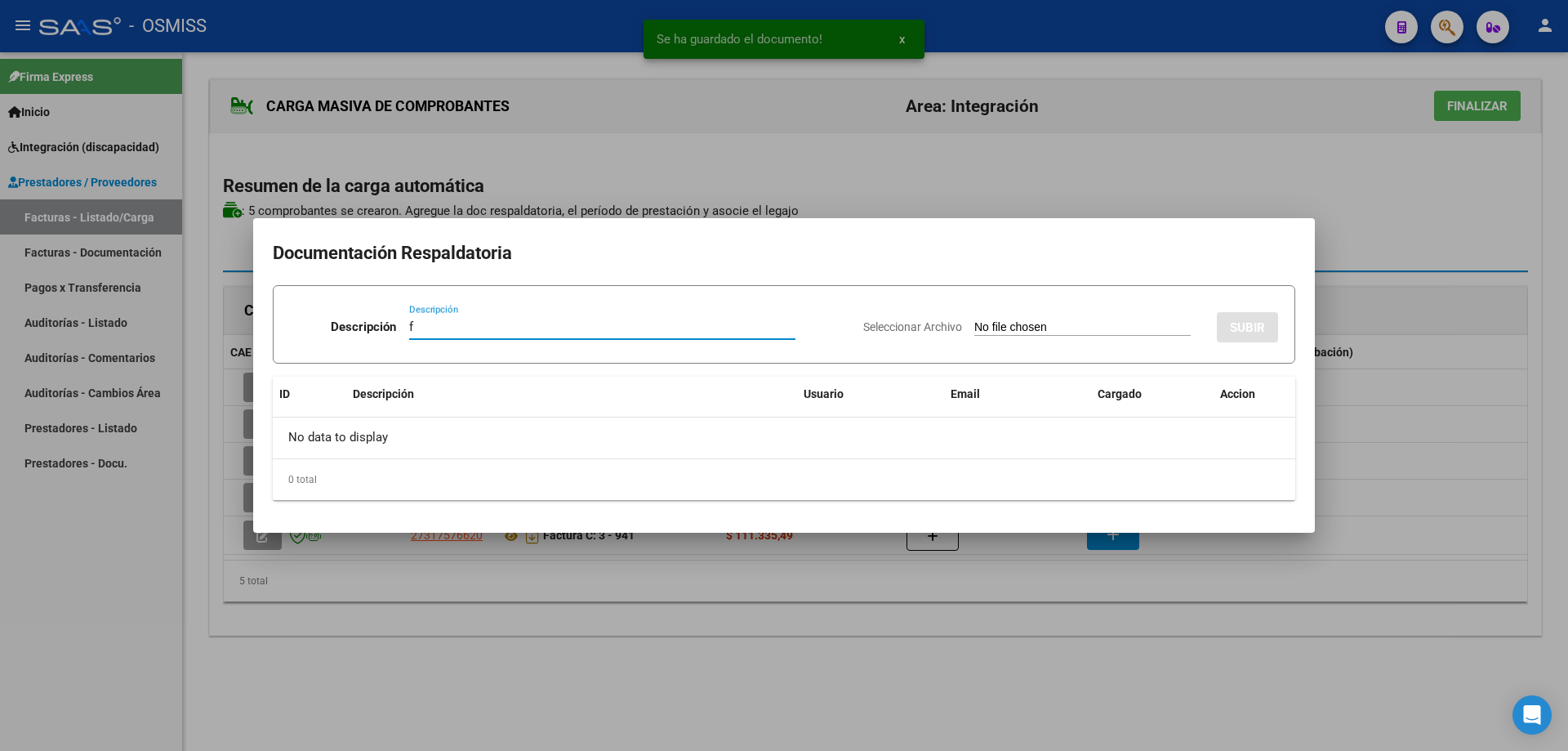
type input "f"
click at [995, 328] on input "Seleccionar Archivo" at bounding box center [1083, 328] width 217 height 15
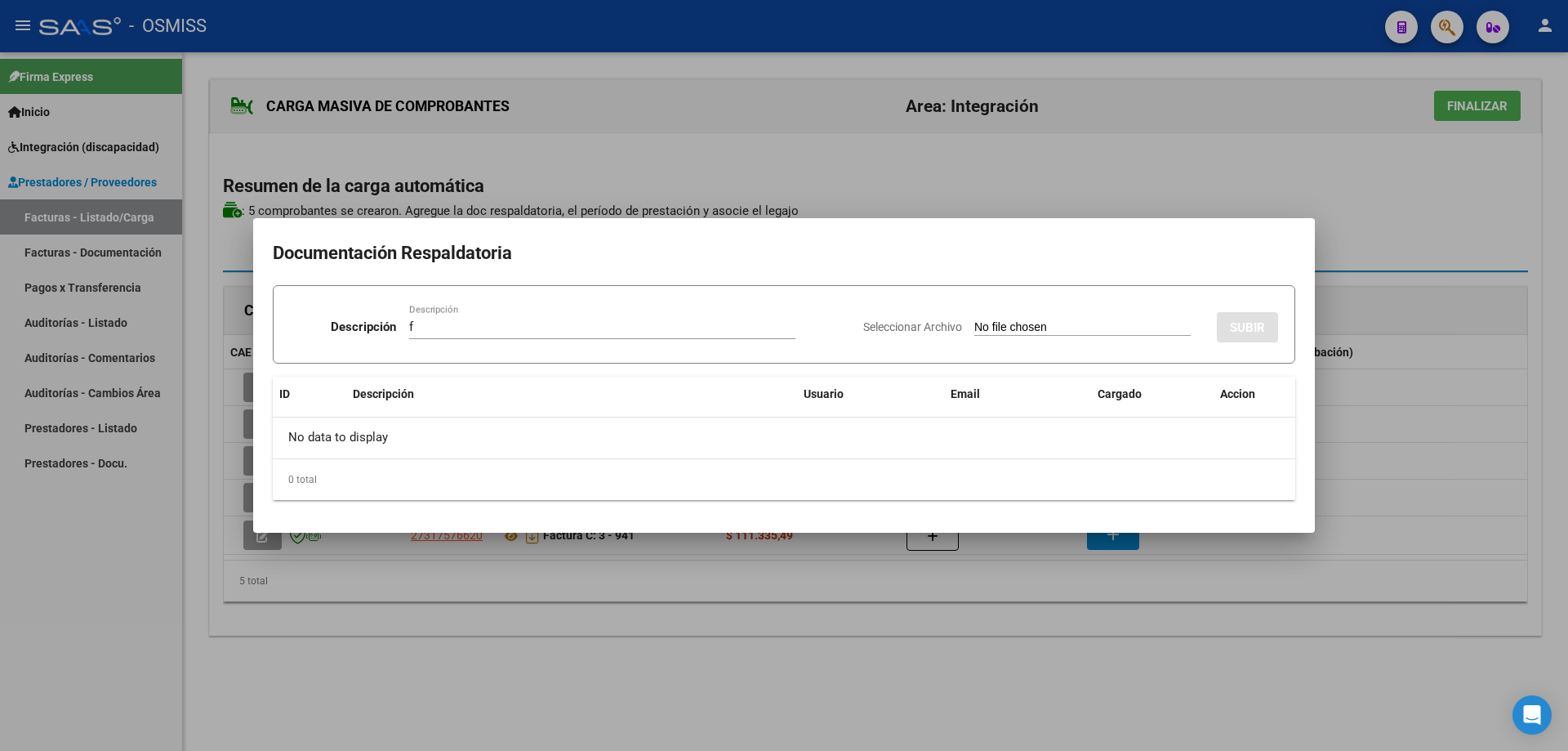
type input "C:\fakepath\ARES CASCO UMA , PLANILLA DE ASISTENCIA,.pdf"
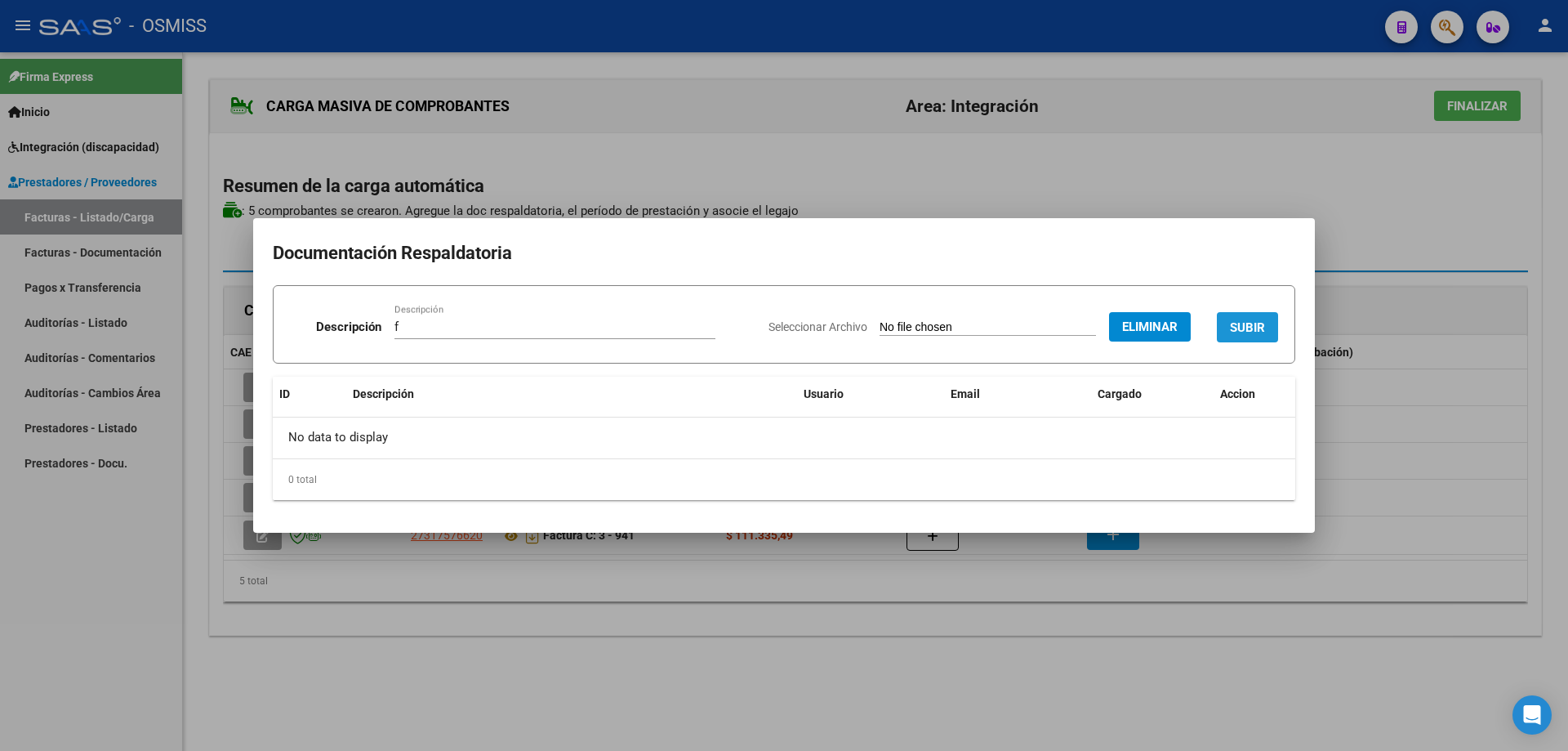
click at [1238, 318] on button "SUBIR" at bounding box center [1248, 327] width 61 height 31
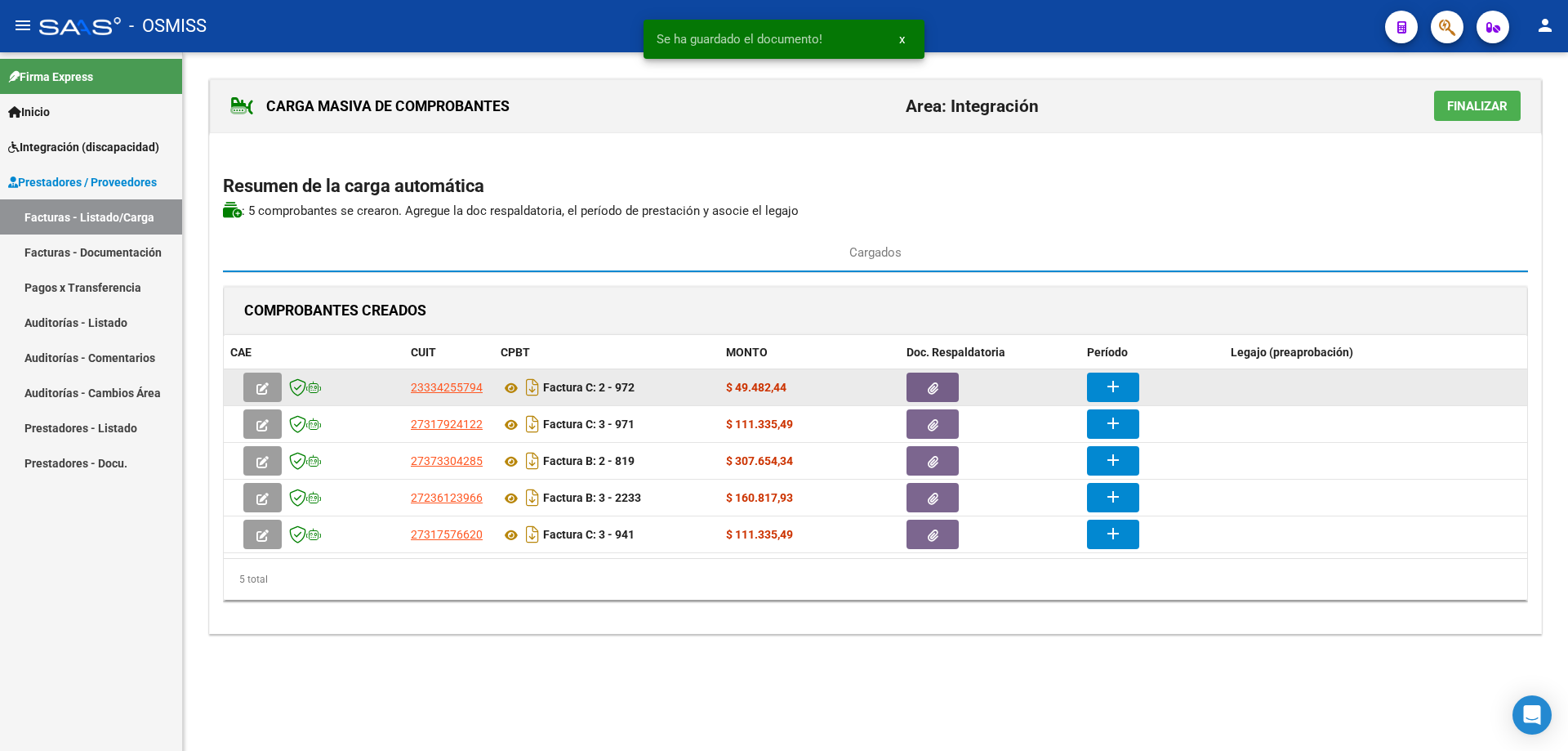
click at [1102, 378] on button "add" at bounding box center [1113, 387] width 53 height 30
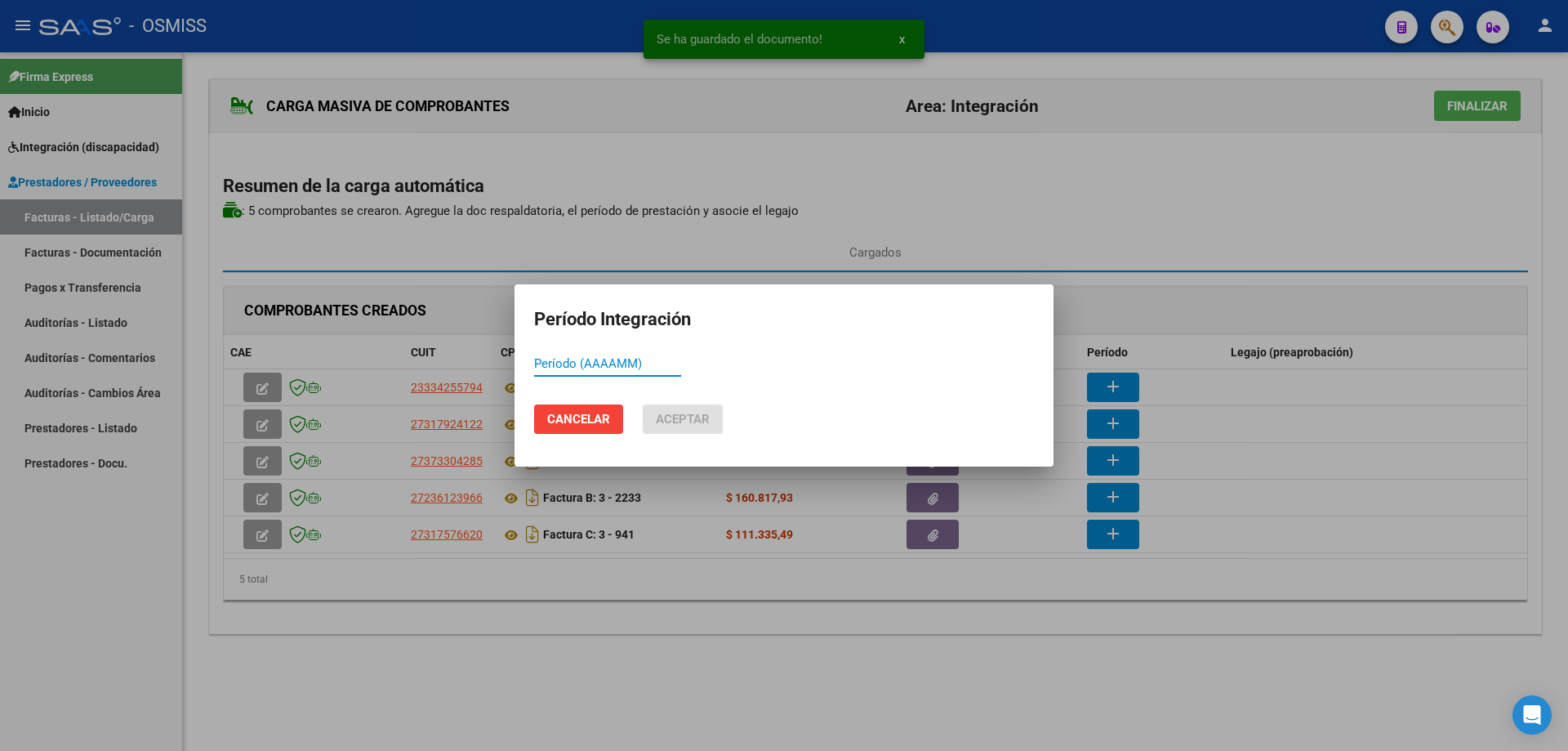
paste input "202509"
type input "202509"
click at [662, 421] on span "Aceptar" at bounding box center [683, 418] width 54 height 14
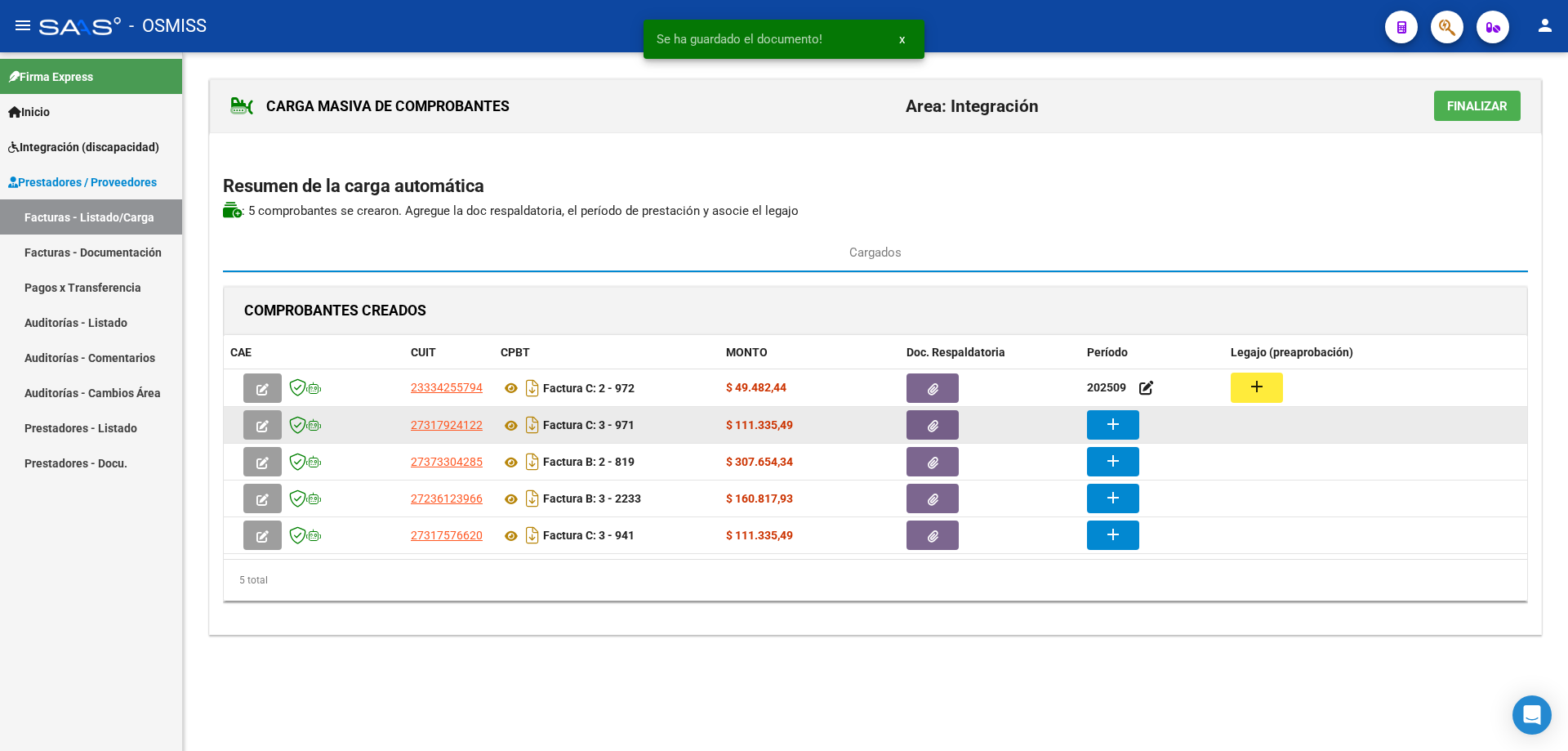
click at [1127, 425] on button "add" at bounding box center [1113, 425] width 53 height 30
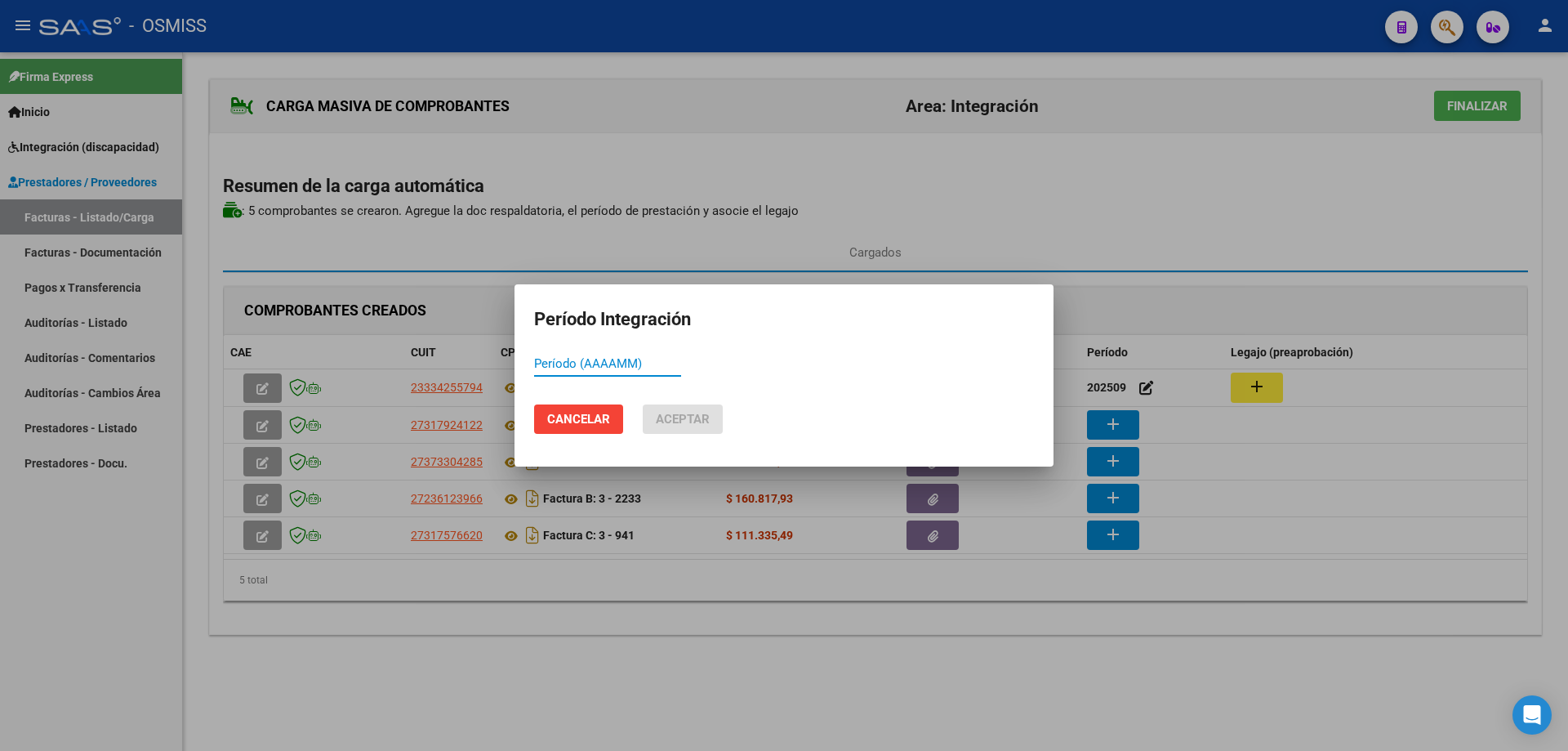
paste input "202509"
type input "202509"
click at [675, 424] on span "Aceptar" at bounding box center [683, 418] width 54 height 14
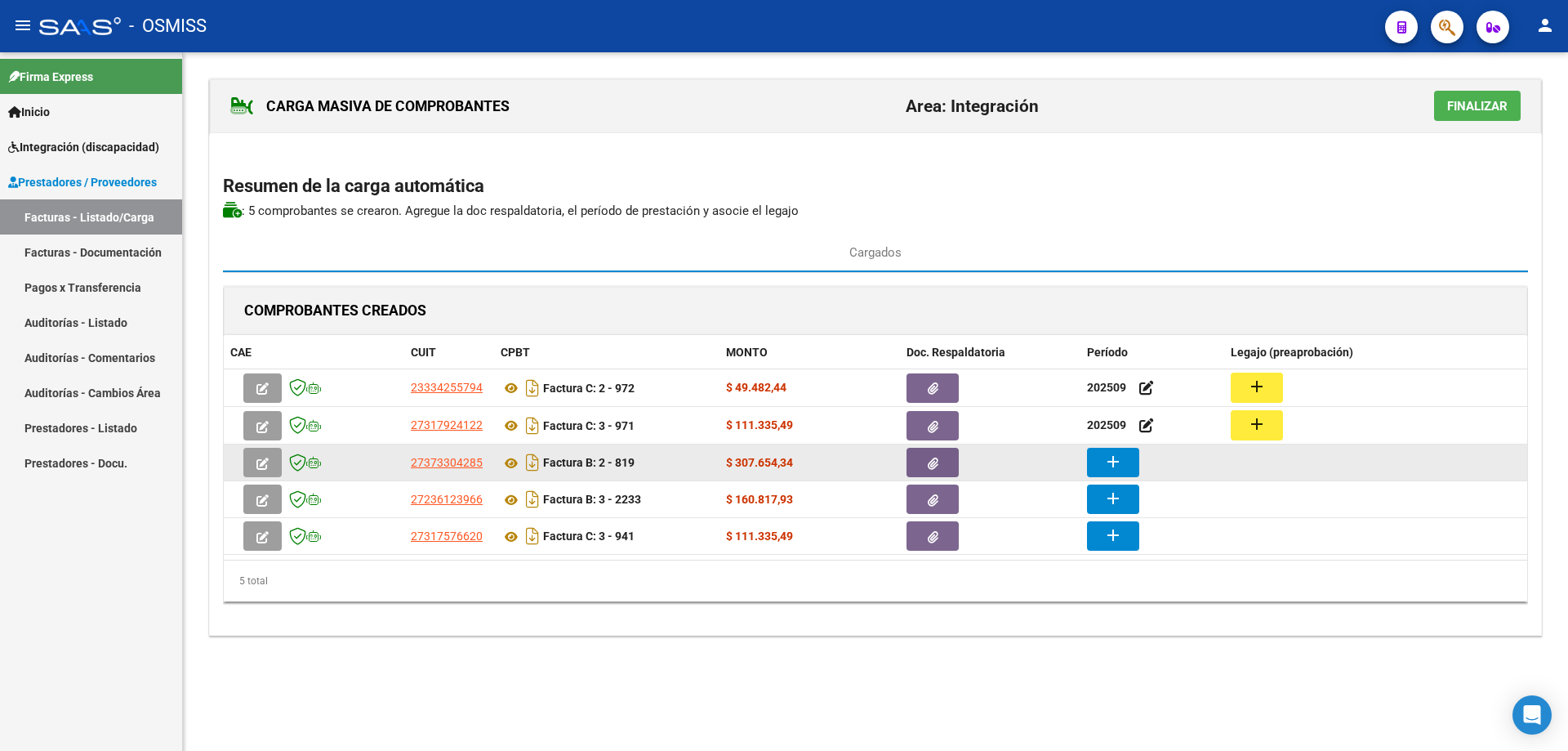
click at [1128, 462] on button "add" at bounding box center [1113, 462] width 53 height 30
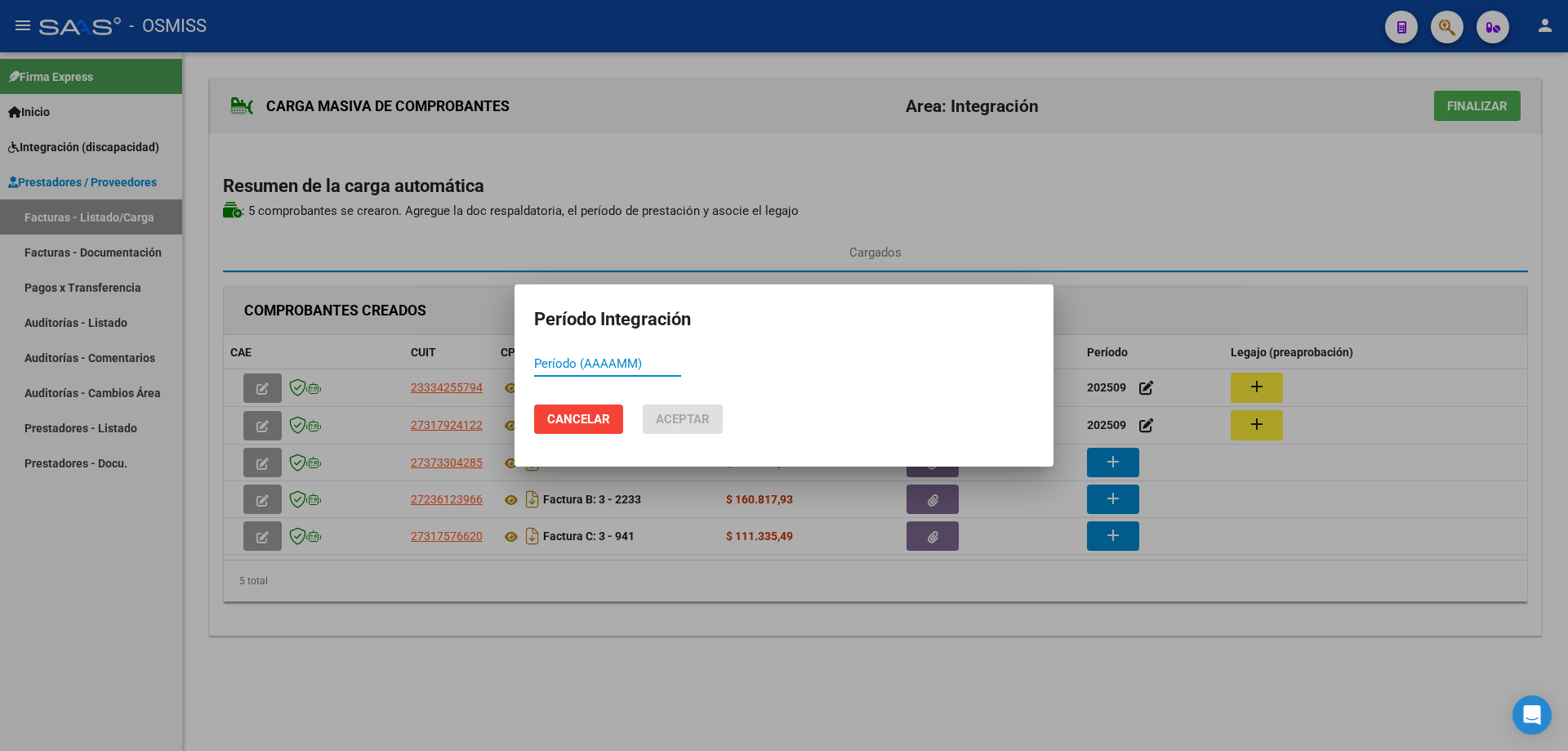
paste input "202509"
type input "202509"
click at [659, 415] on span "Aceptar" at bounding box center [683, 418] width 54 height 14
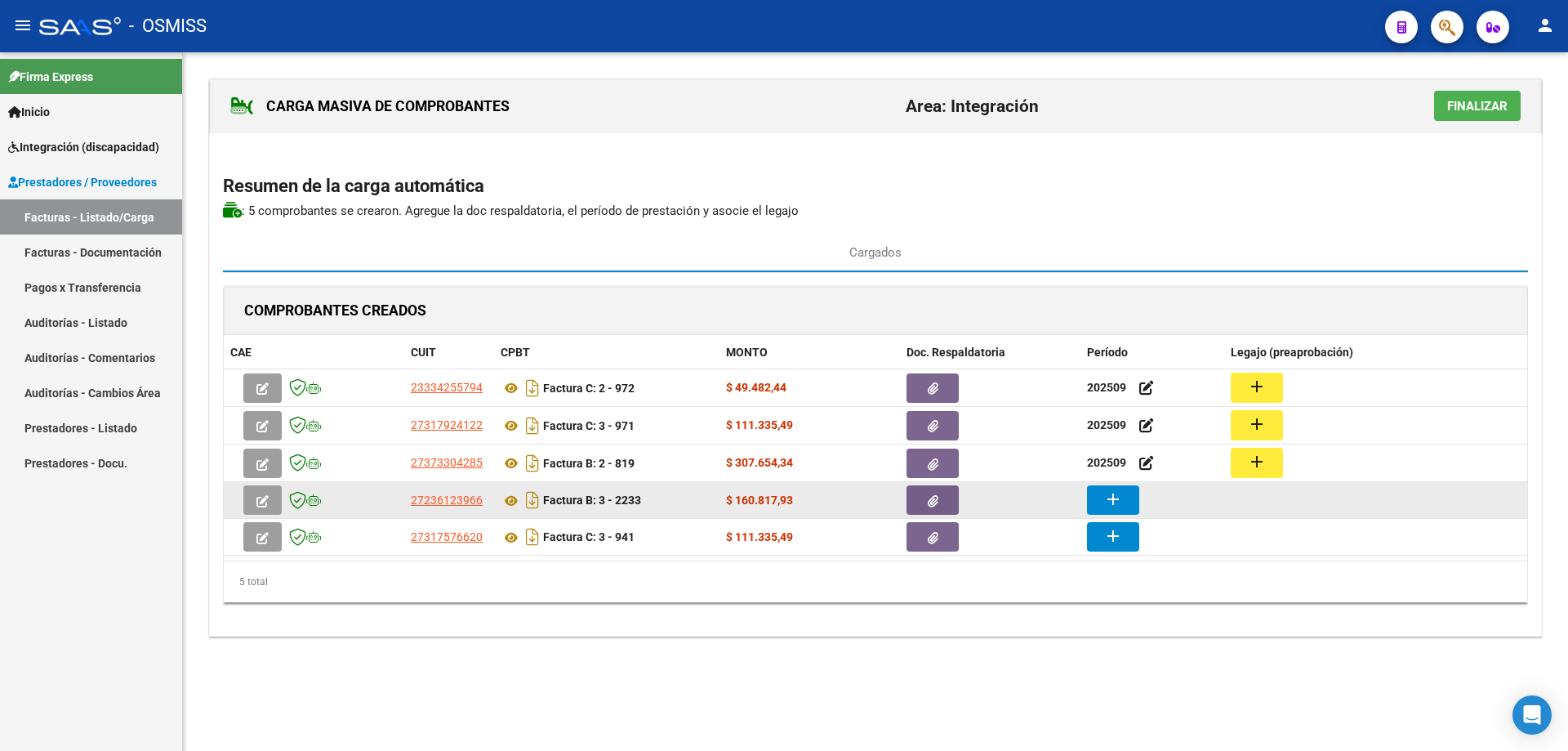
drag, startPoint x: 1141, startPoint y: 502, endPoint x: 1116, endPoint y: 499, distance: 25.2
click at [1140, 502] on div "add" at bounding box center [1153, 500] width 130 height 30
click at [1114, 497] on mat-icon "add" at bounding box center [1113, 499] width 19 height 19
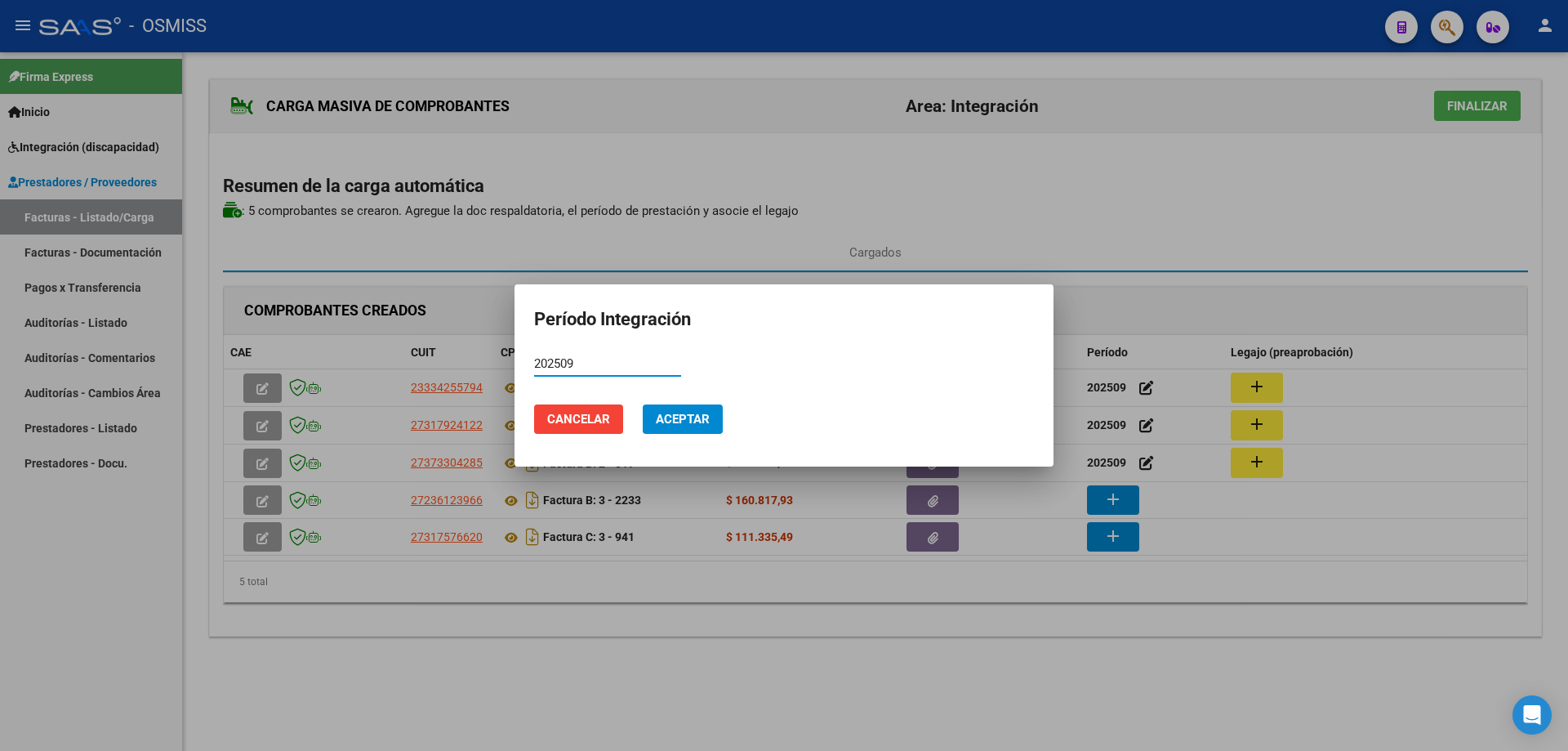
type input "202509"
click at [662, 418] on span "Aceptar" at bounding box center [683, 418] width 54 height 14
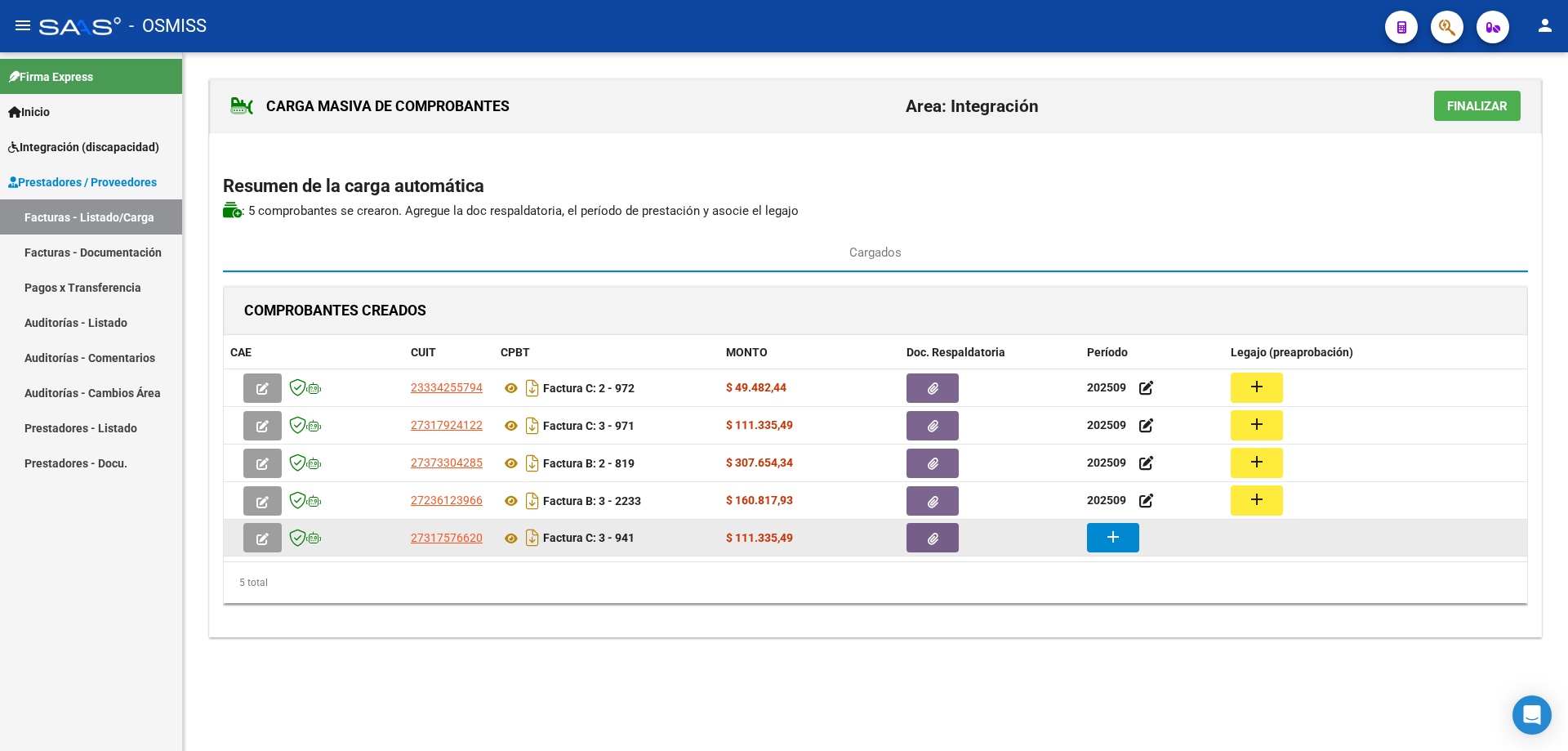
click at [1111, 540] on mat-icon "add" at bounding box center [1113, 536] width 19 height 19
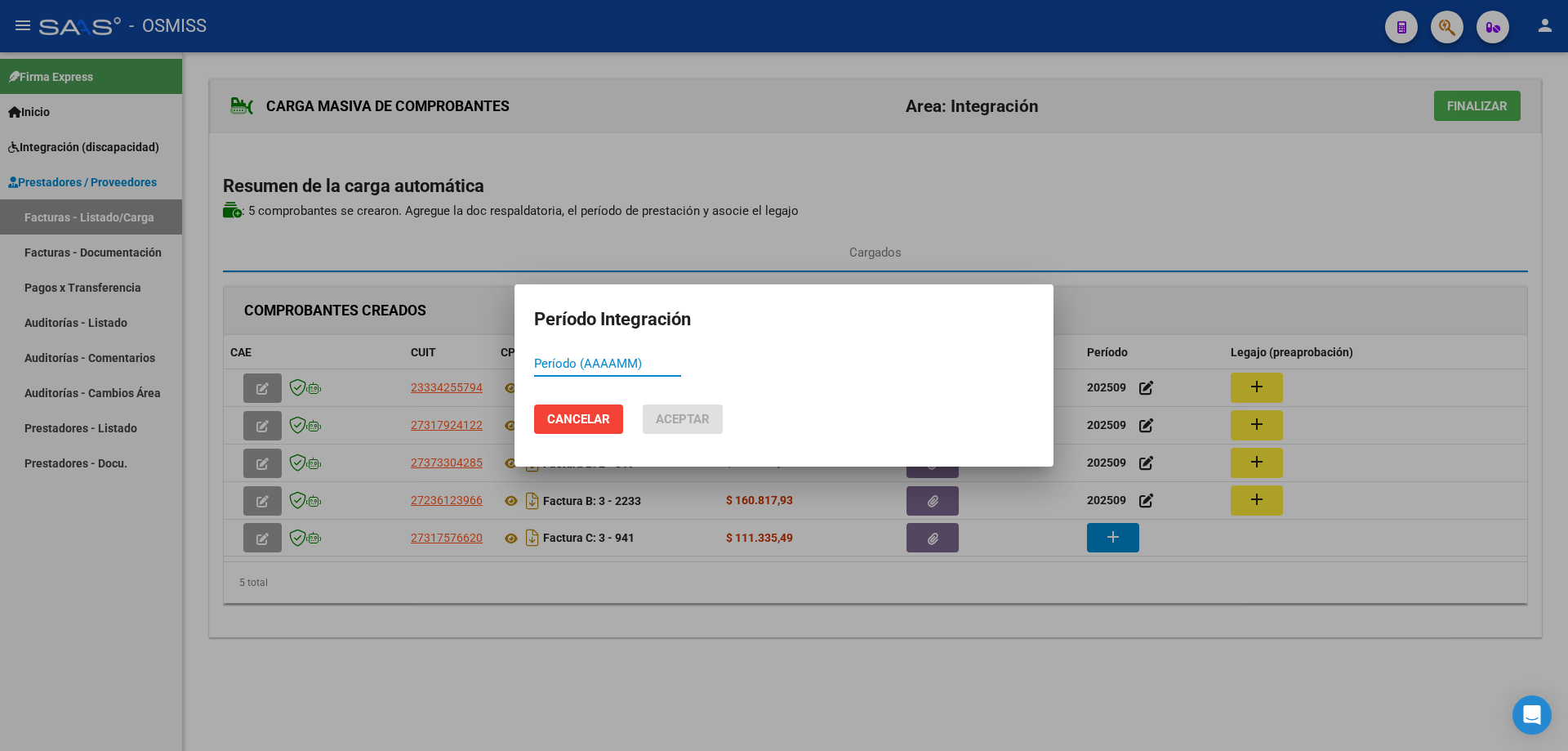
paste input "202509"
type input "202509"
click at [717, 421] on button "Aceptar" at bounding box center [682, 419] width 80 height 30
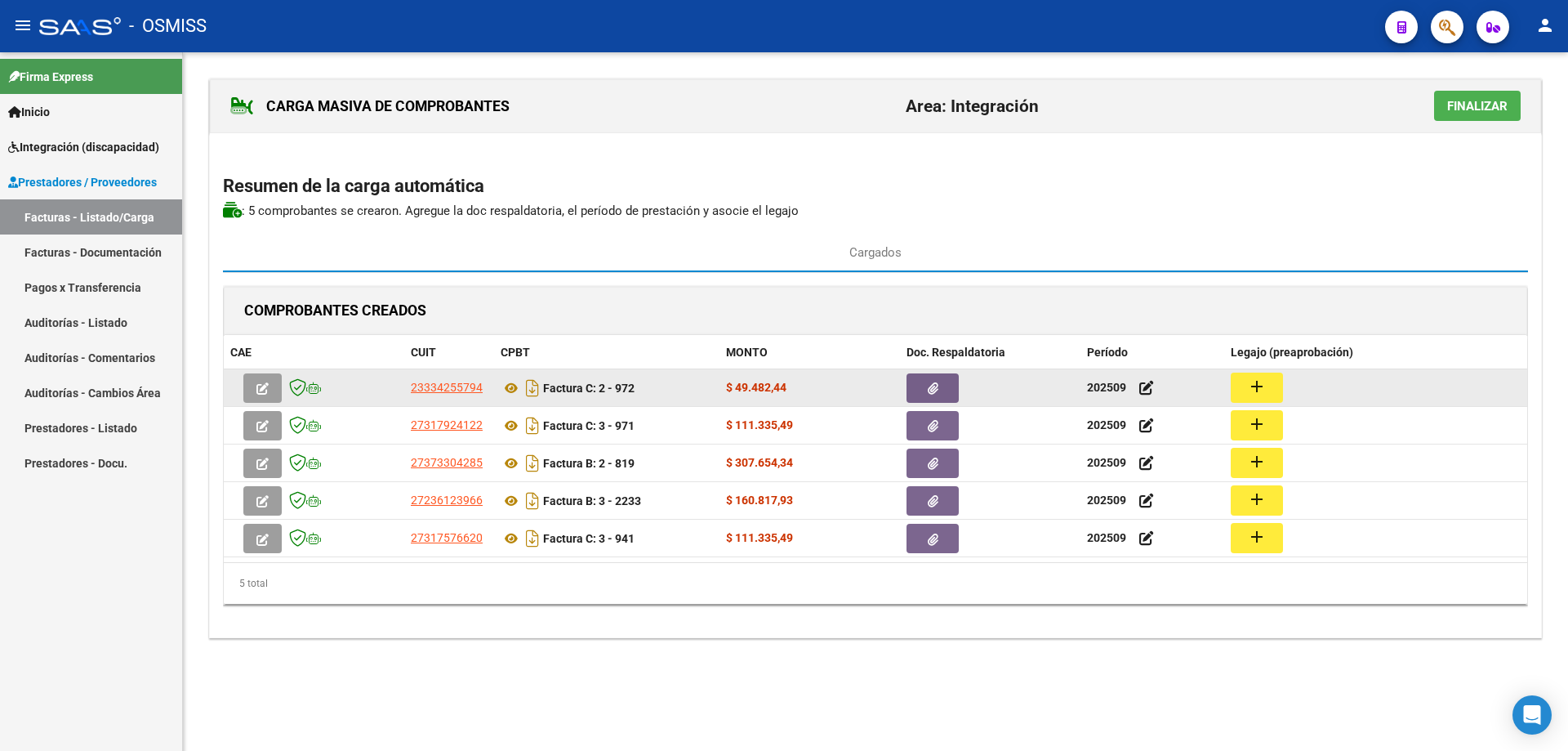
click at [1262, 387] on mat-icon "add" at bounding box center [1257, 387] width 19 height 19
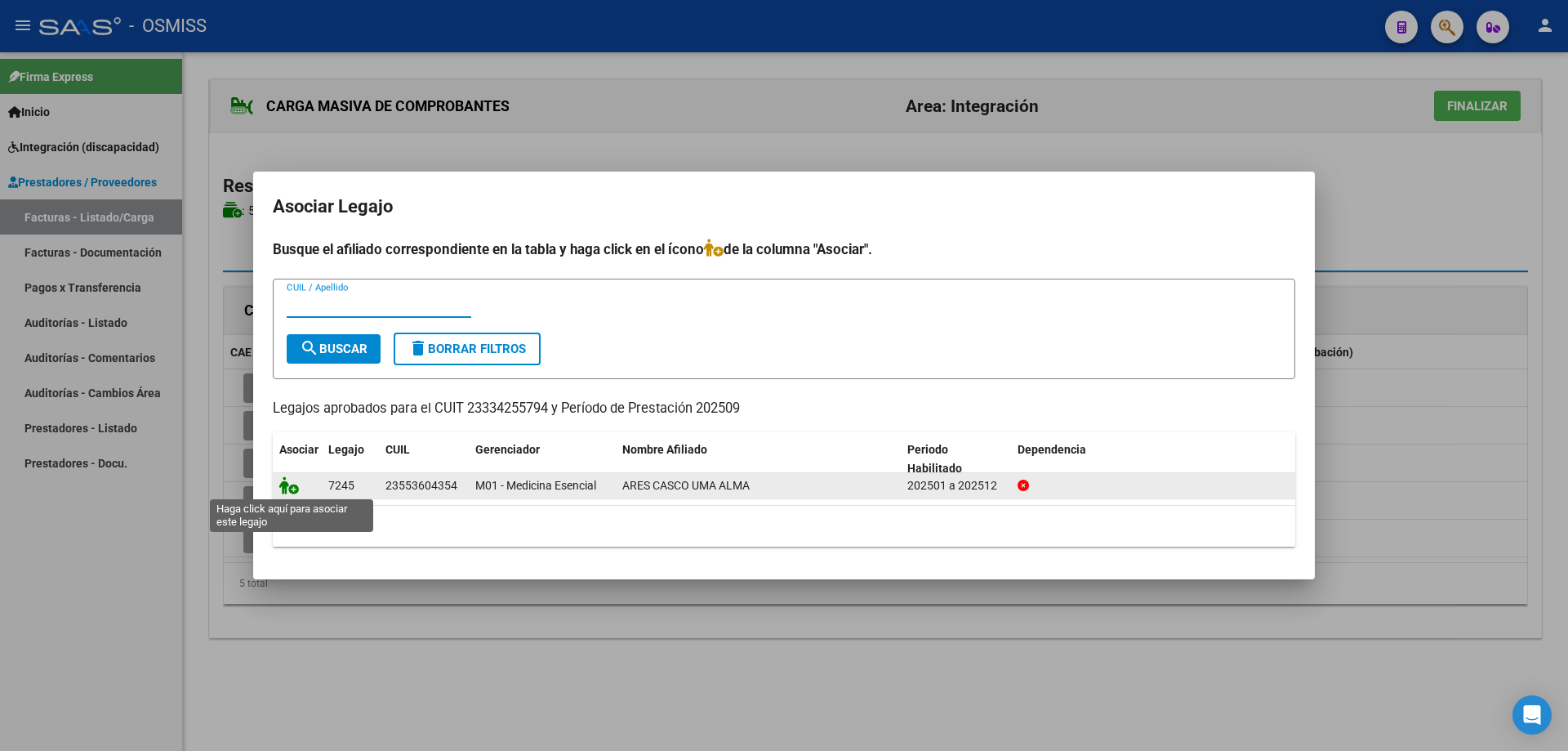
click at [289, 482] on icon at bounding box center [289, 485] width 19 height 18
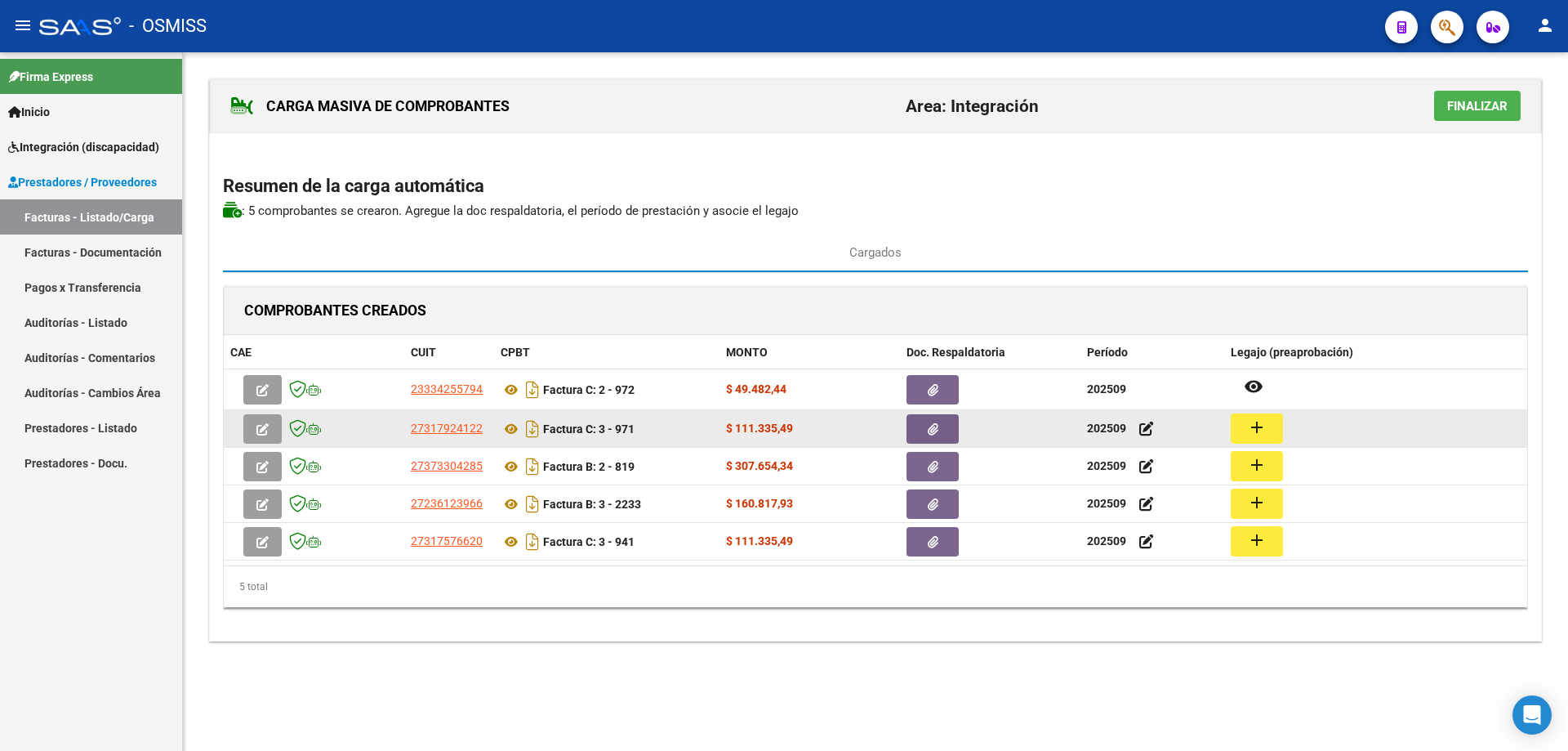
click at [1247, 436] on button "add" at bounding box center [1257, 429] width 53 height 31
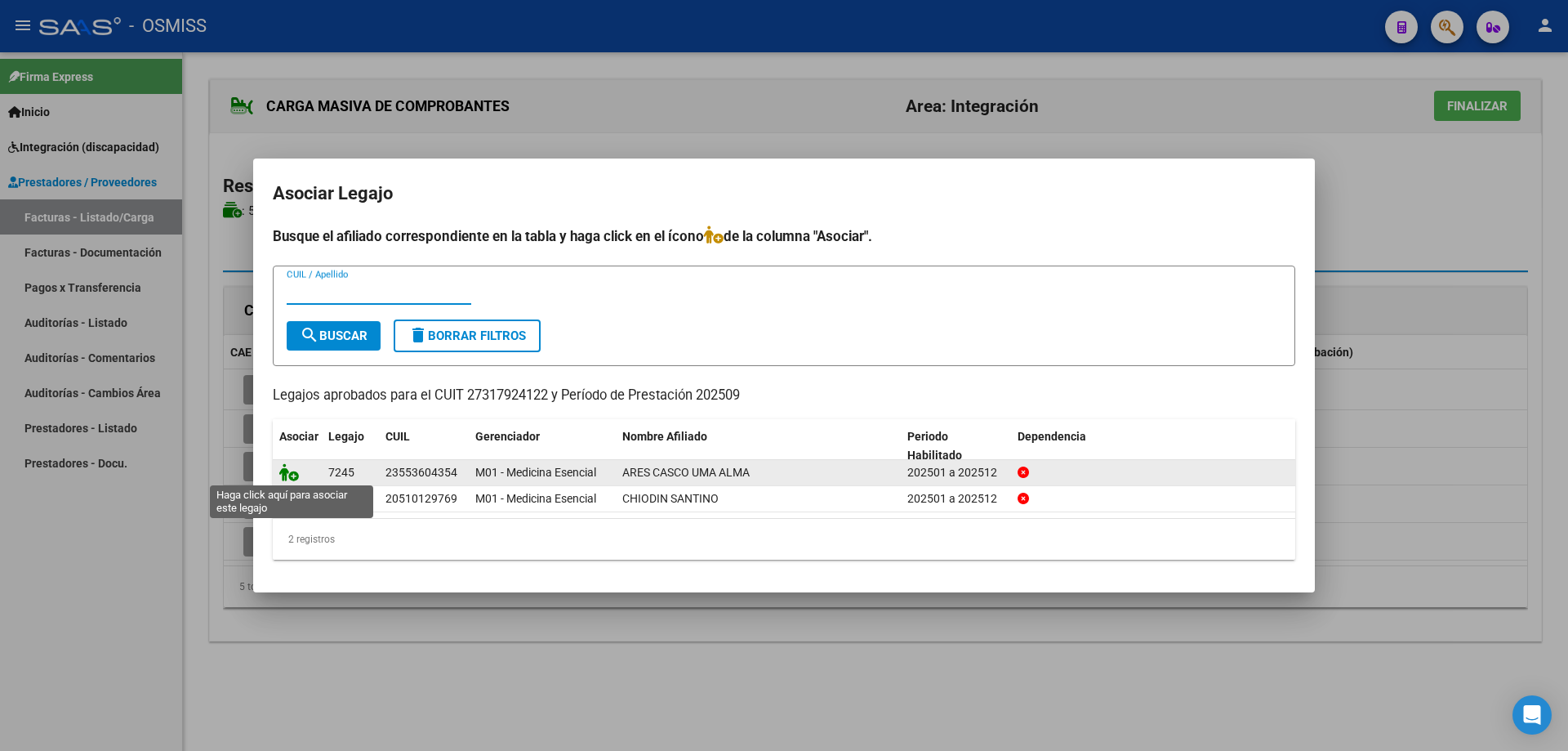
click at [288, 472] on icon at bounding box center [289, 472] width 19 height 18
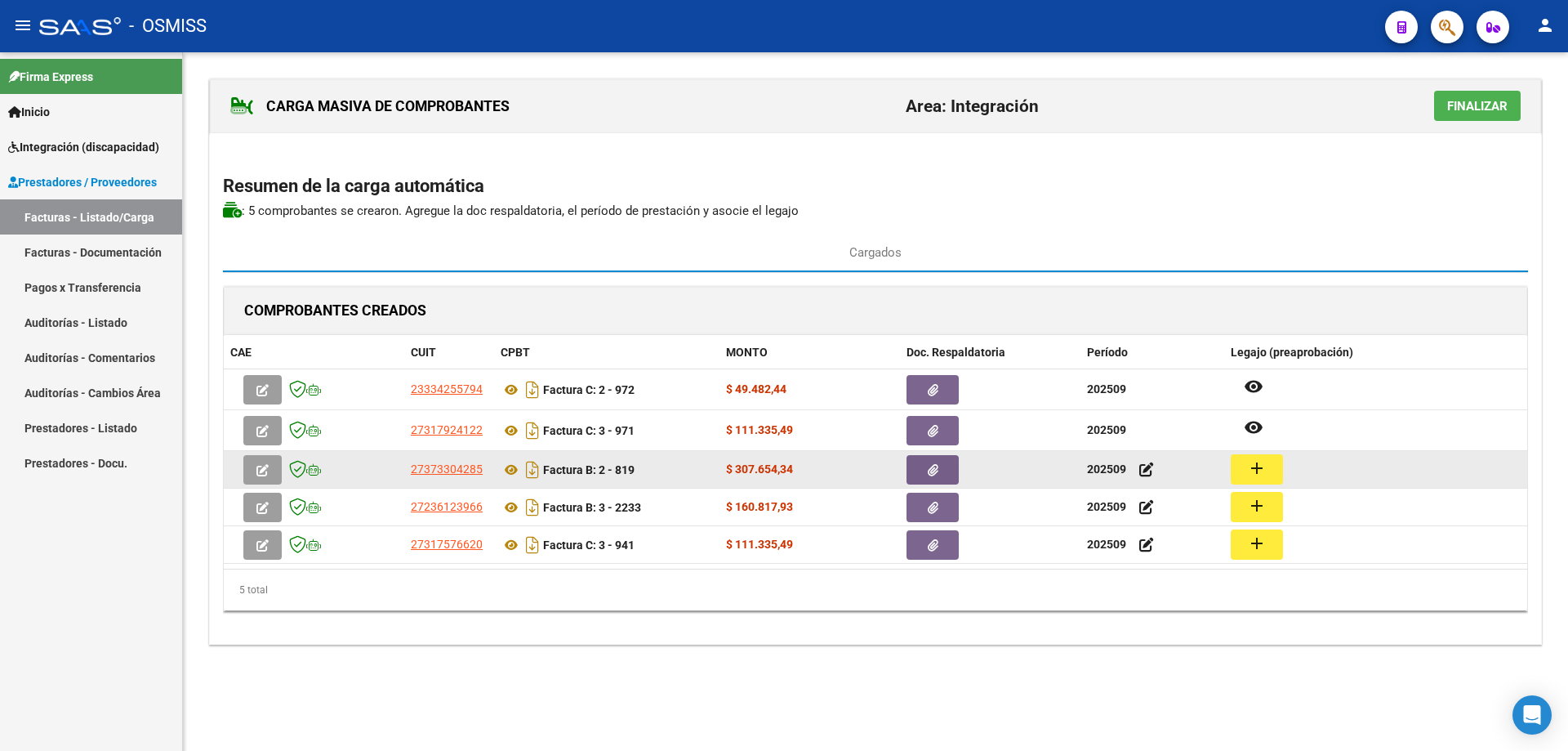
click at [1250, 460] on mat-icon "add" at bounding box center [1257, 468] width 19 height 19
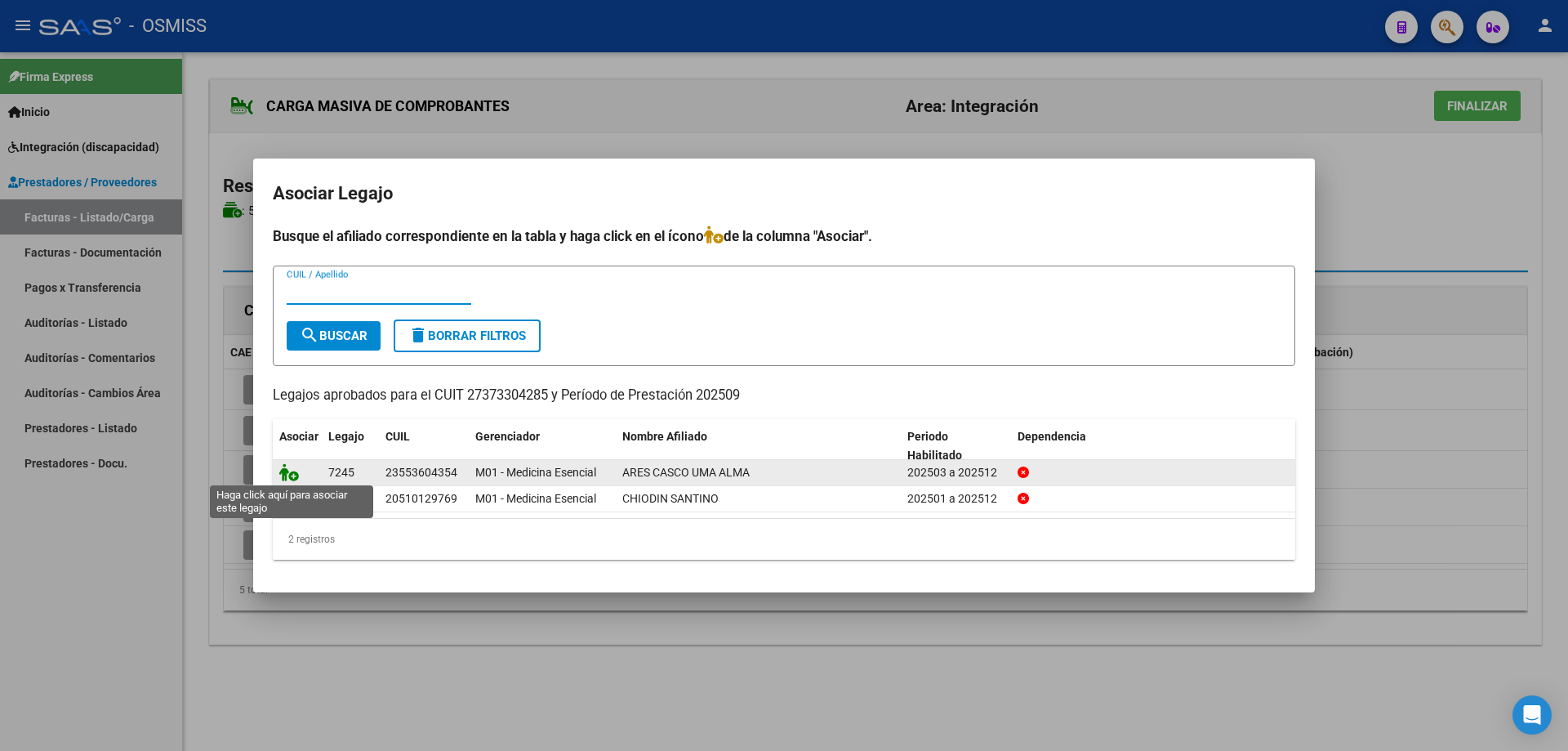
click at [285, 468] on icon at bounding box center [289, 472] width 19 height 18
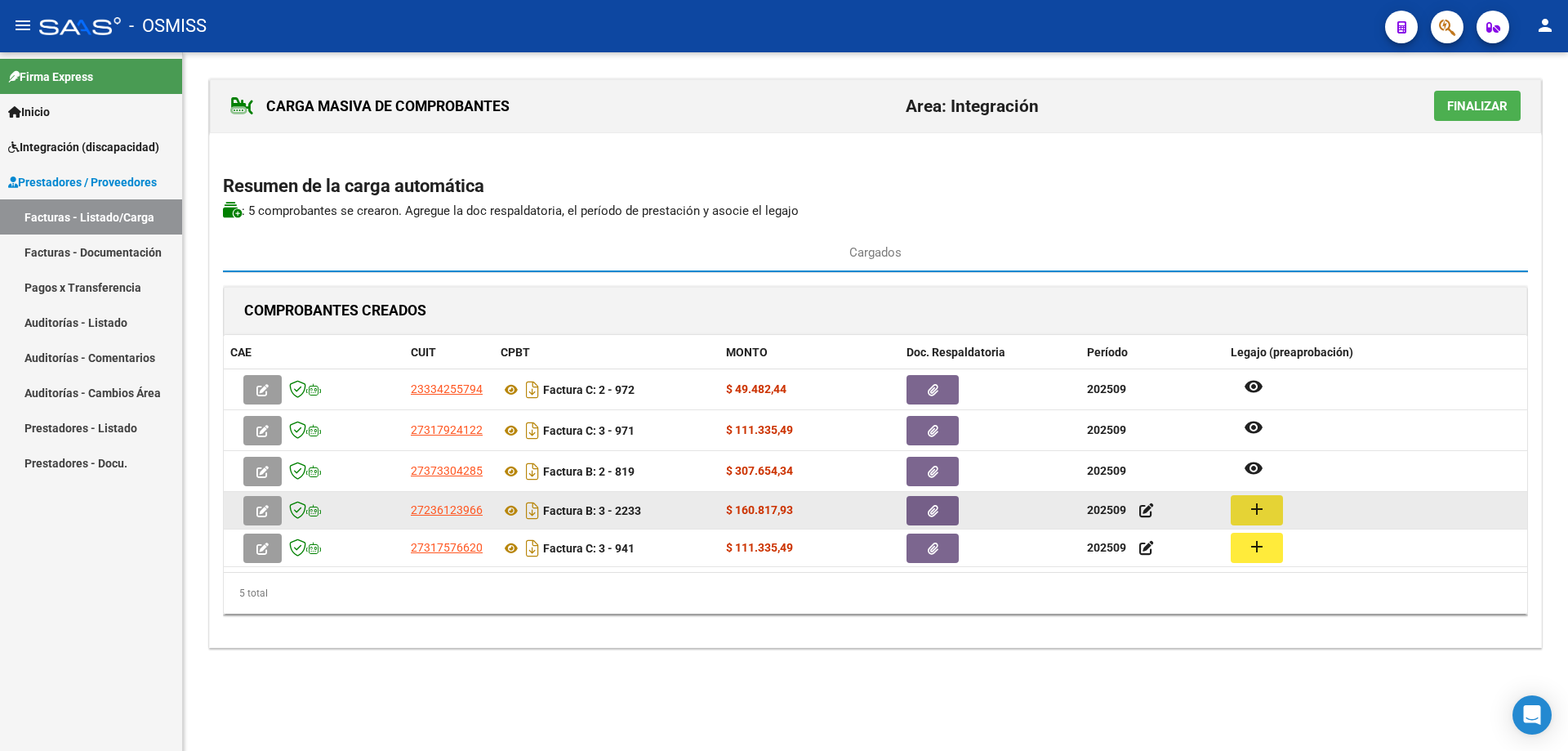
click at [1253, 510] on mat-icon "add" at bounding box center [1257, 508] width 19 height 19
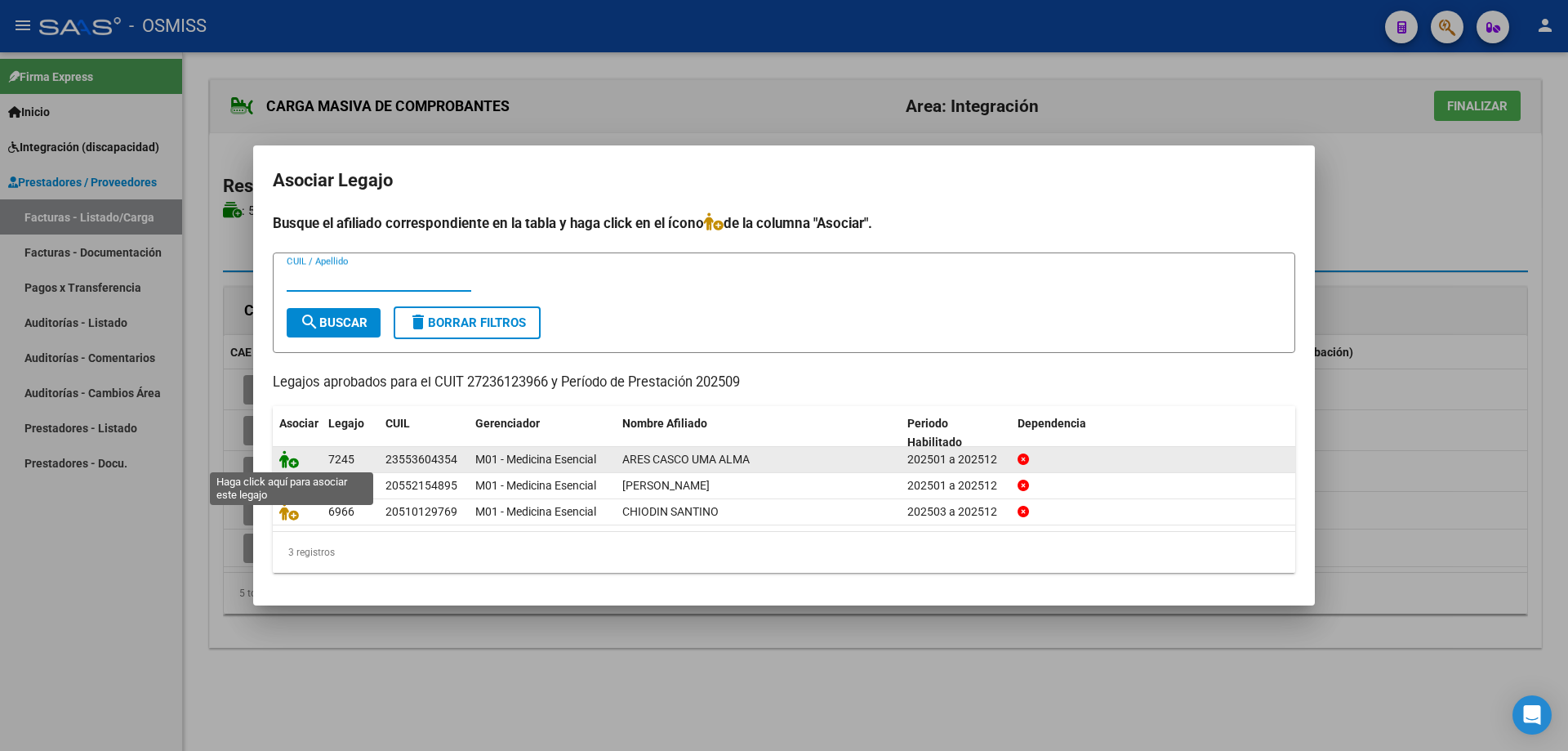
click at [289, 456] on icon at bounding box center [289, 458] width 19 height 18
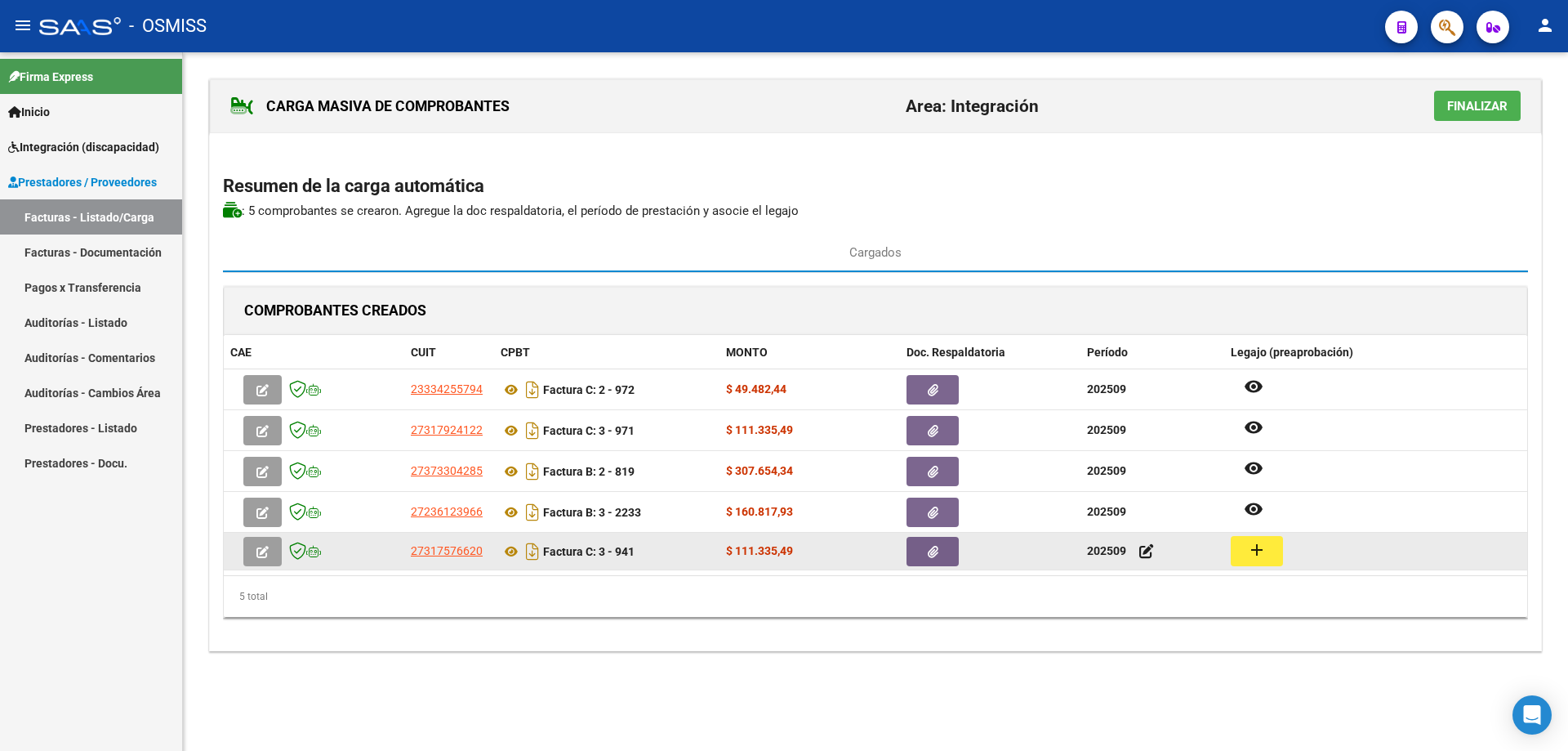
click at [1262, 559] on mat-icon "add" at bounding box center [1257, 550] width 19 height 19
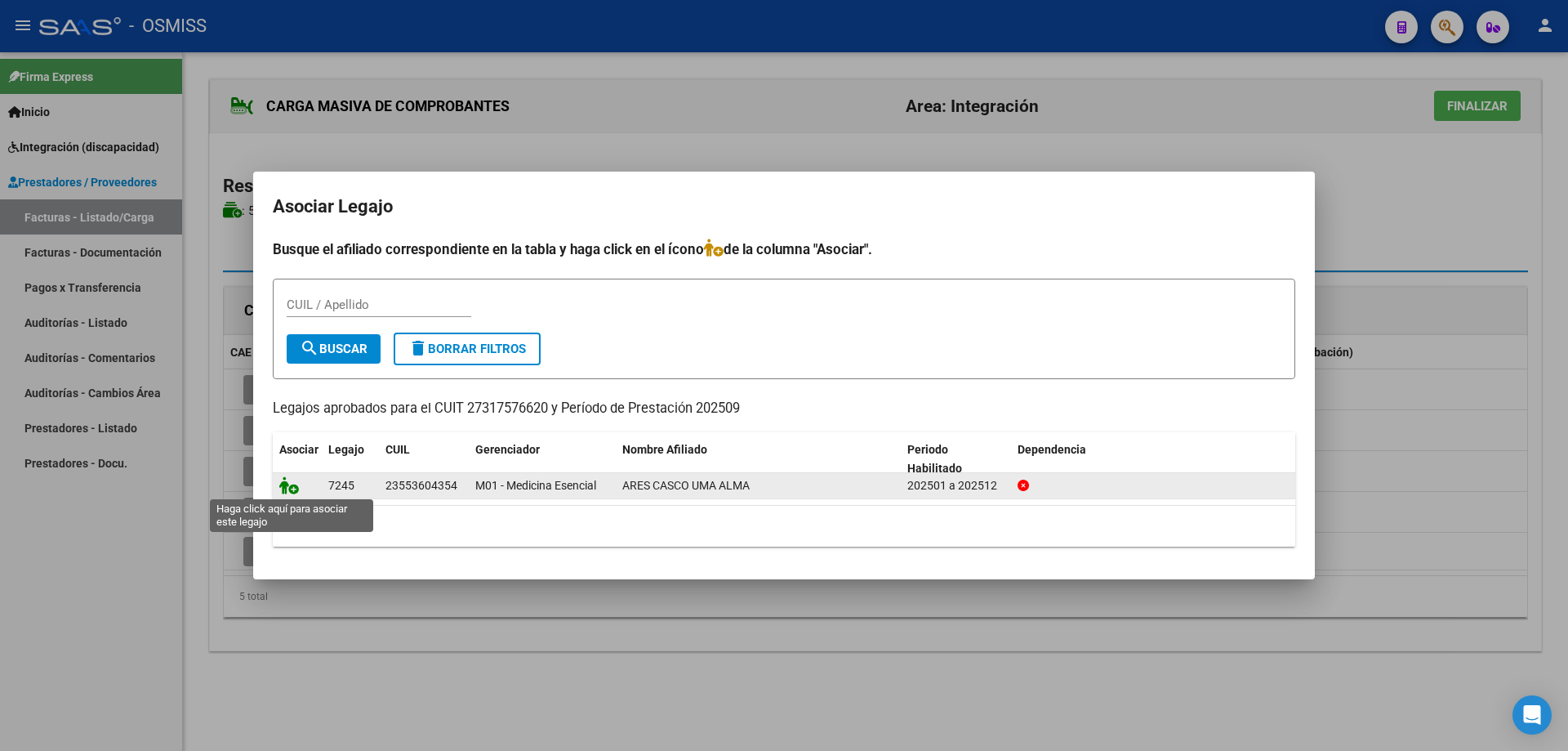
click at [289, 485] on icon at bounding box center [289, 485] width 19 height 18
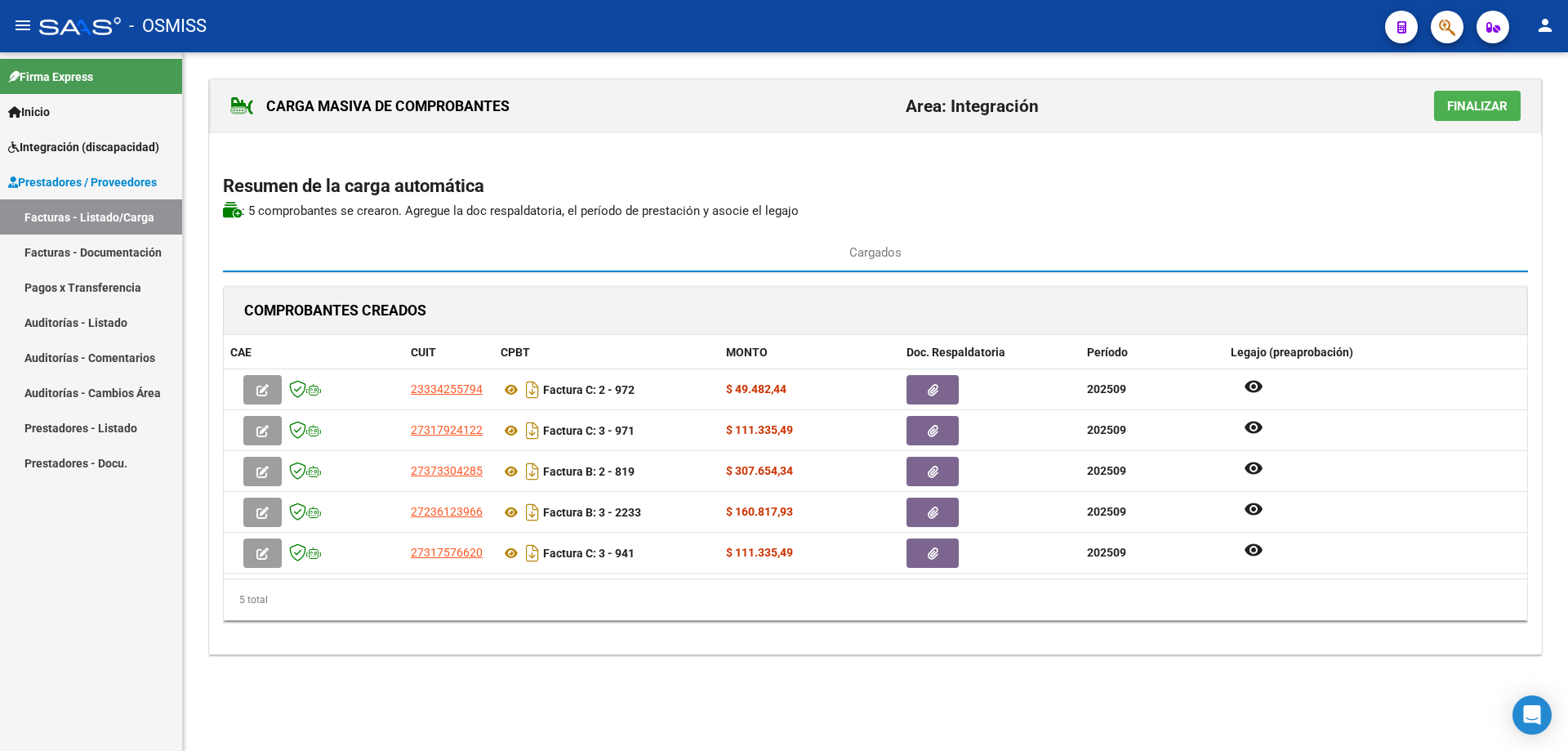
click at [1502, 113] on span "Finalizar" at bounding box center [1477, 106] width 60 height 14
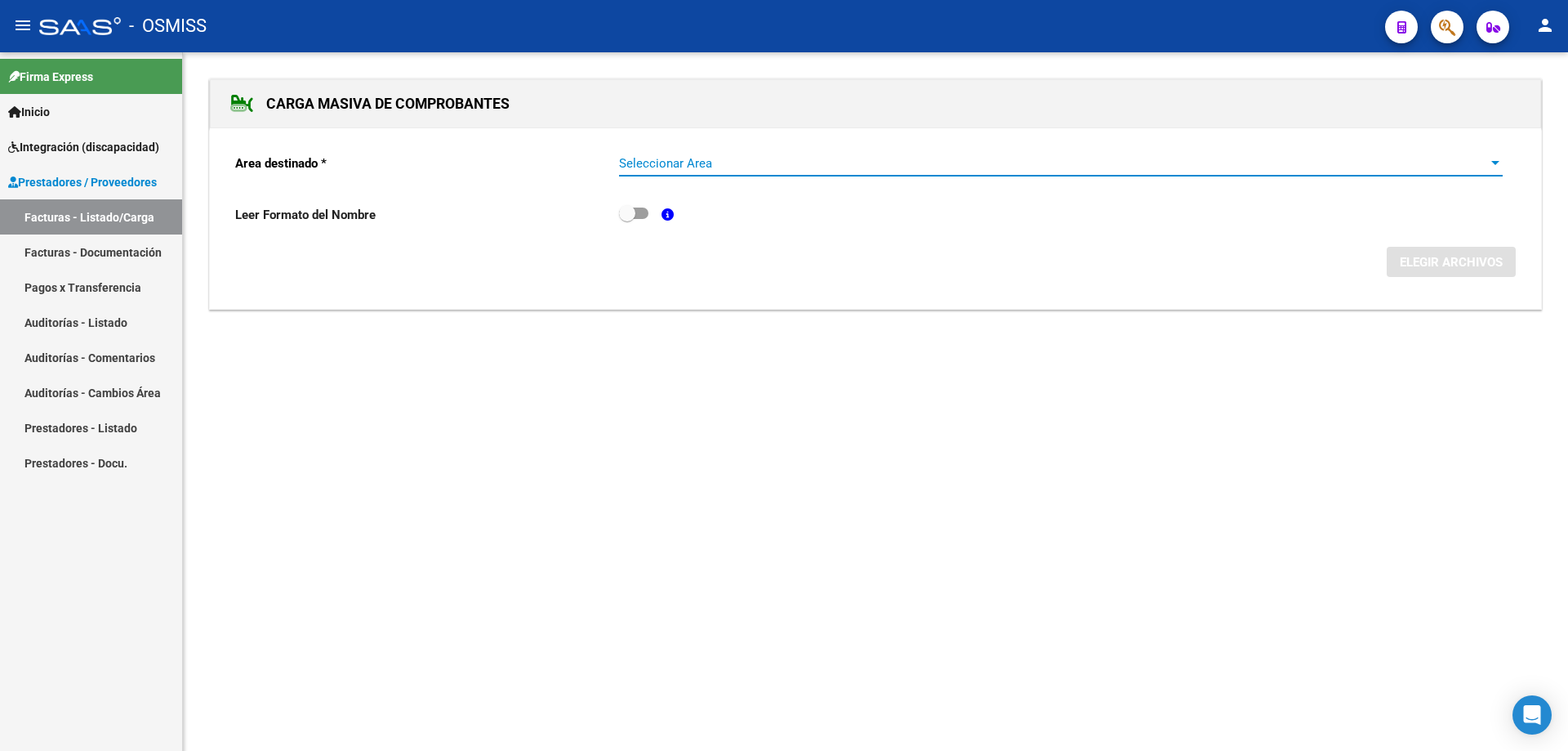
click at [747, 163] on span "Seleccionar Area" at bounding box center [1054, 163] width 869 height 14
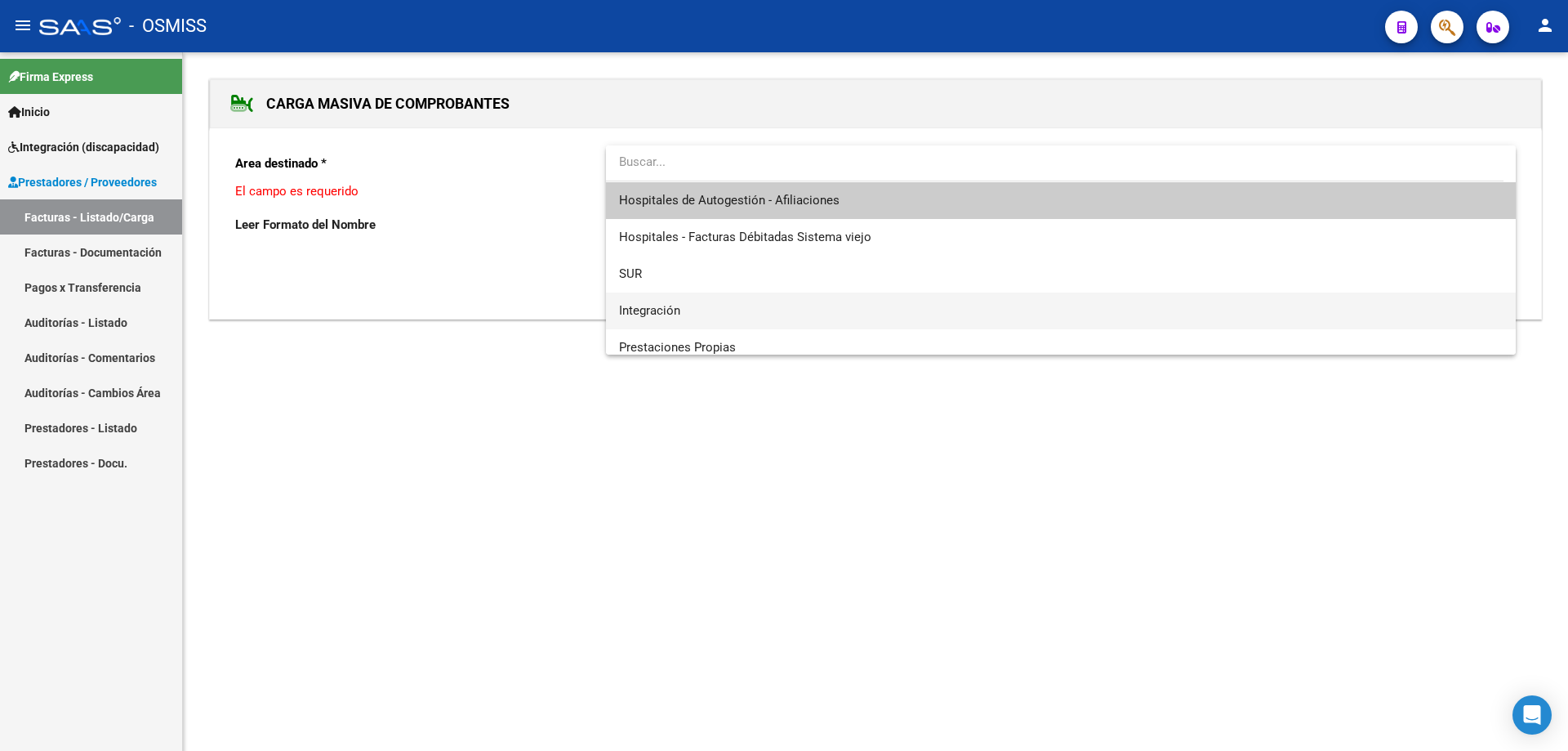
click at [713, 306] on span "Integración" at bounding box center [1062, 311] width 884 height 36
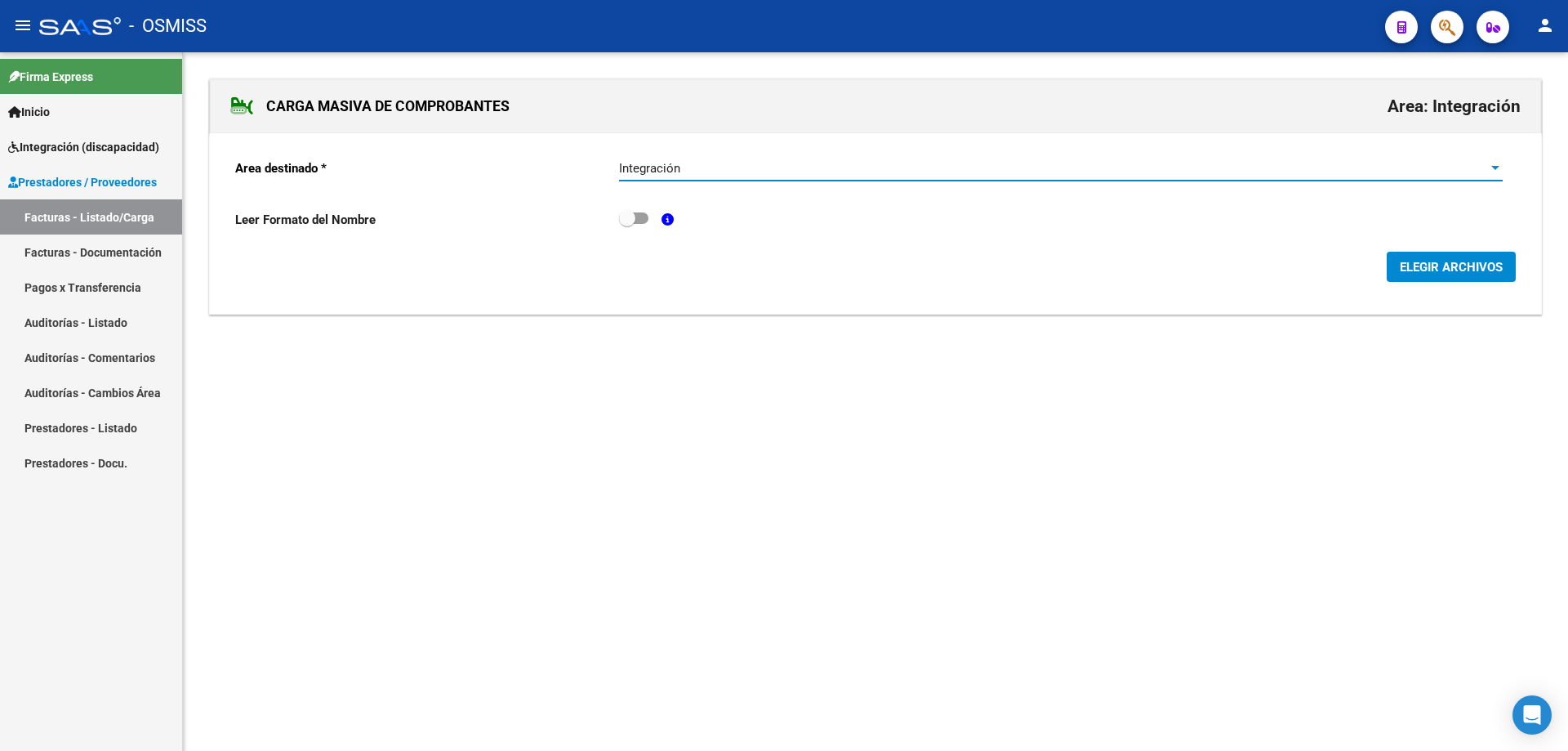
click at [1450, 273] on span "ELEGIR ARCHIVOS" at bounding box center [1451, 267] width 103 height 14
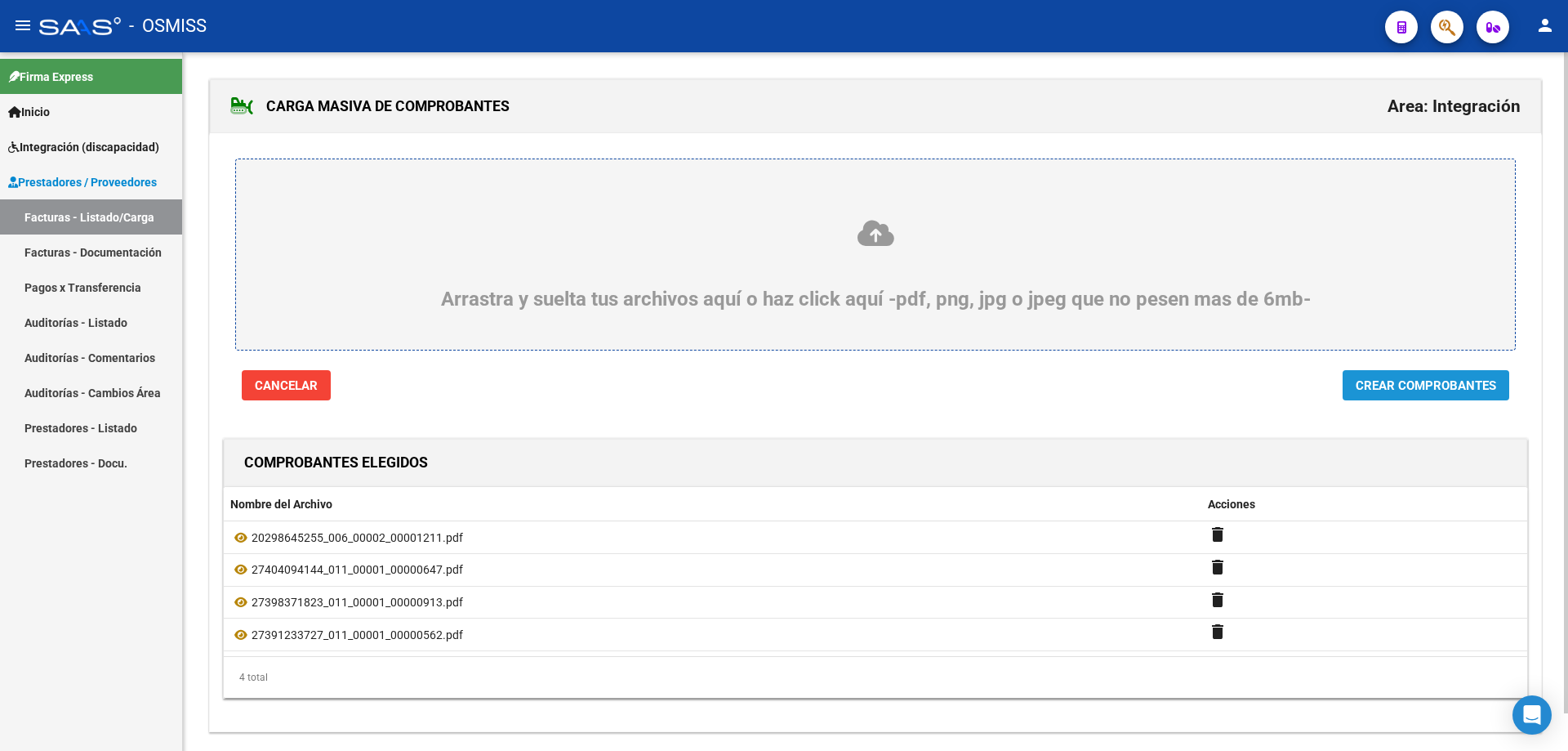
click at [1403, 371] on button "Crear Comprobantes" at bounding box center [1426, 386] width 167 height 31
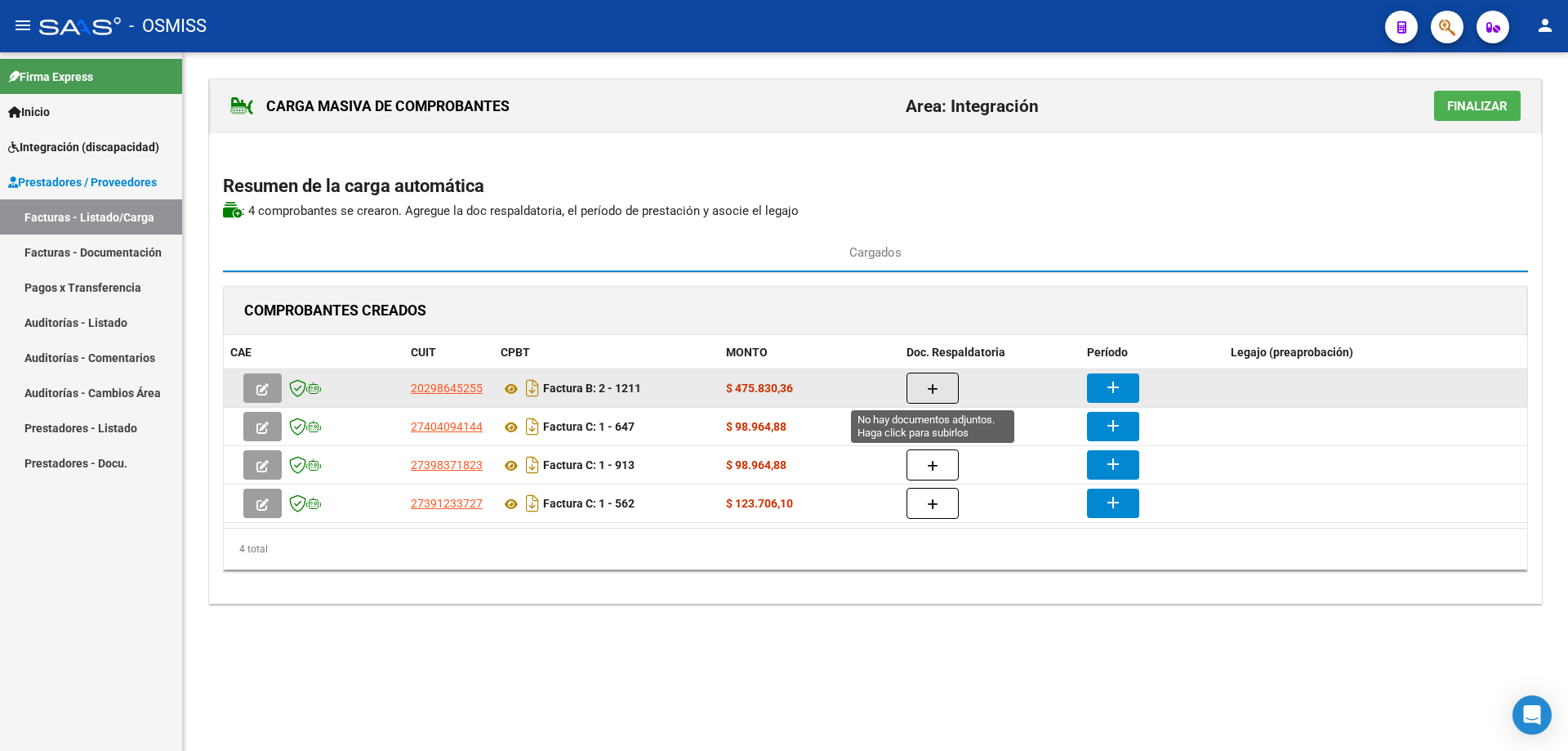
click at [918, 386] on button "button" at bounding box center [933, 387] width 53 height 31
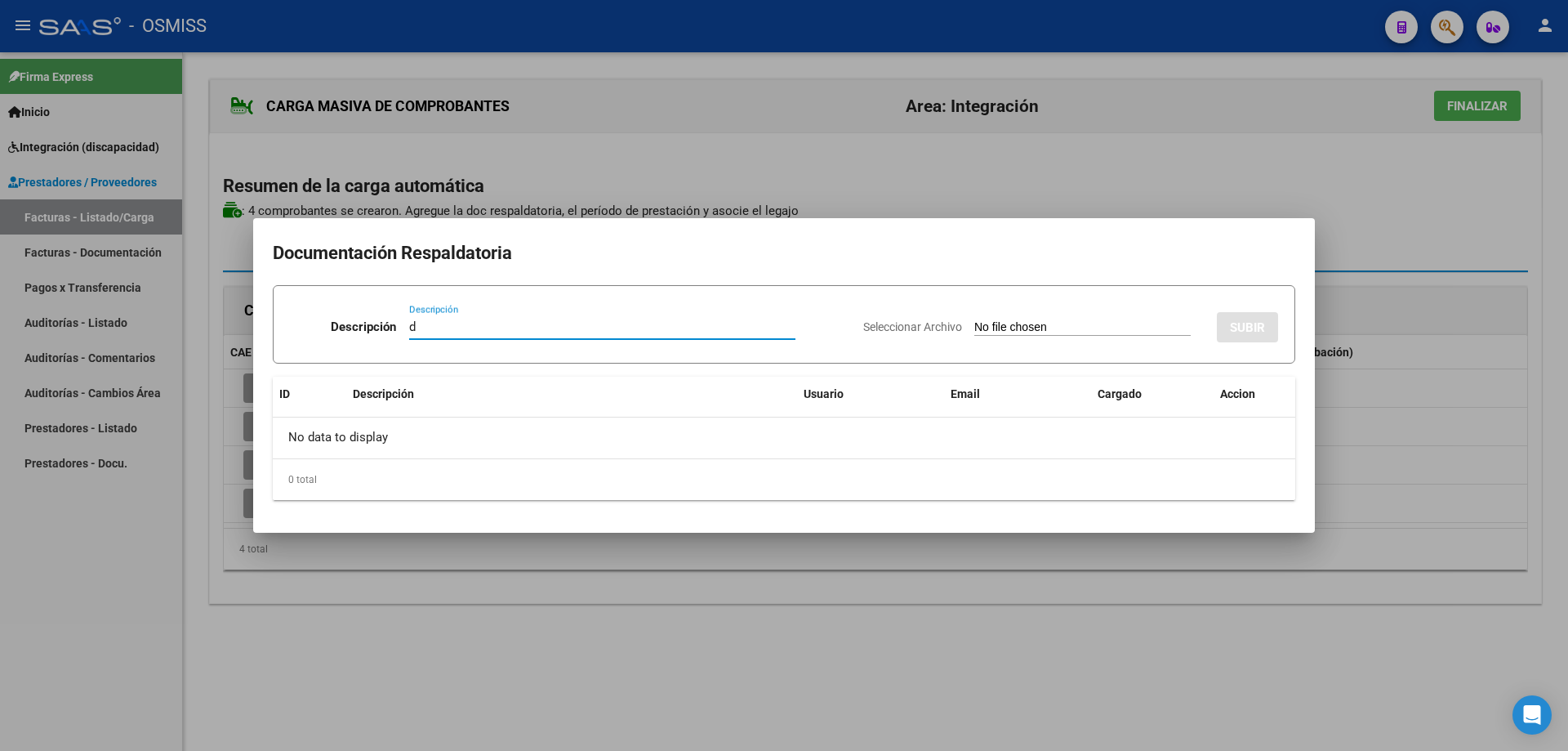
type input "d"
click at [974, 324] on input "Seleccionar Archivo" at bounding box center [1083, 328] width 217 height 15
type input "C:\fakepath\SAIE PLANILLA.pdf"
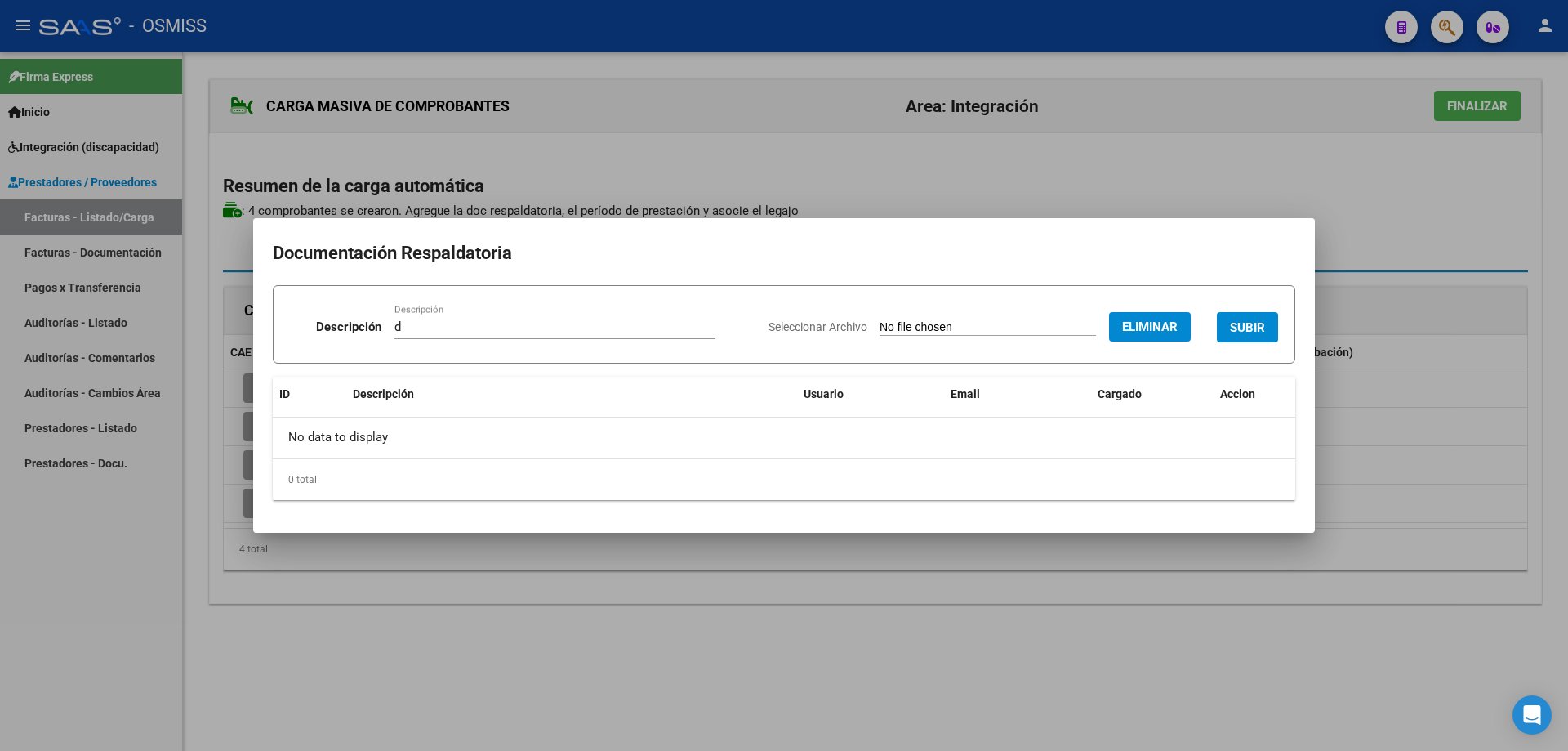
click at [1236, 328] on span "SUBIR" at bounding box center [1248, 327] width 35 height 14
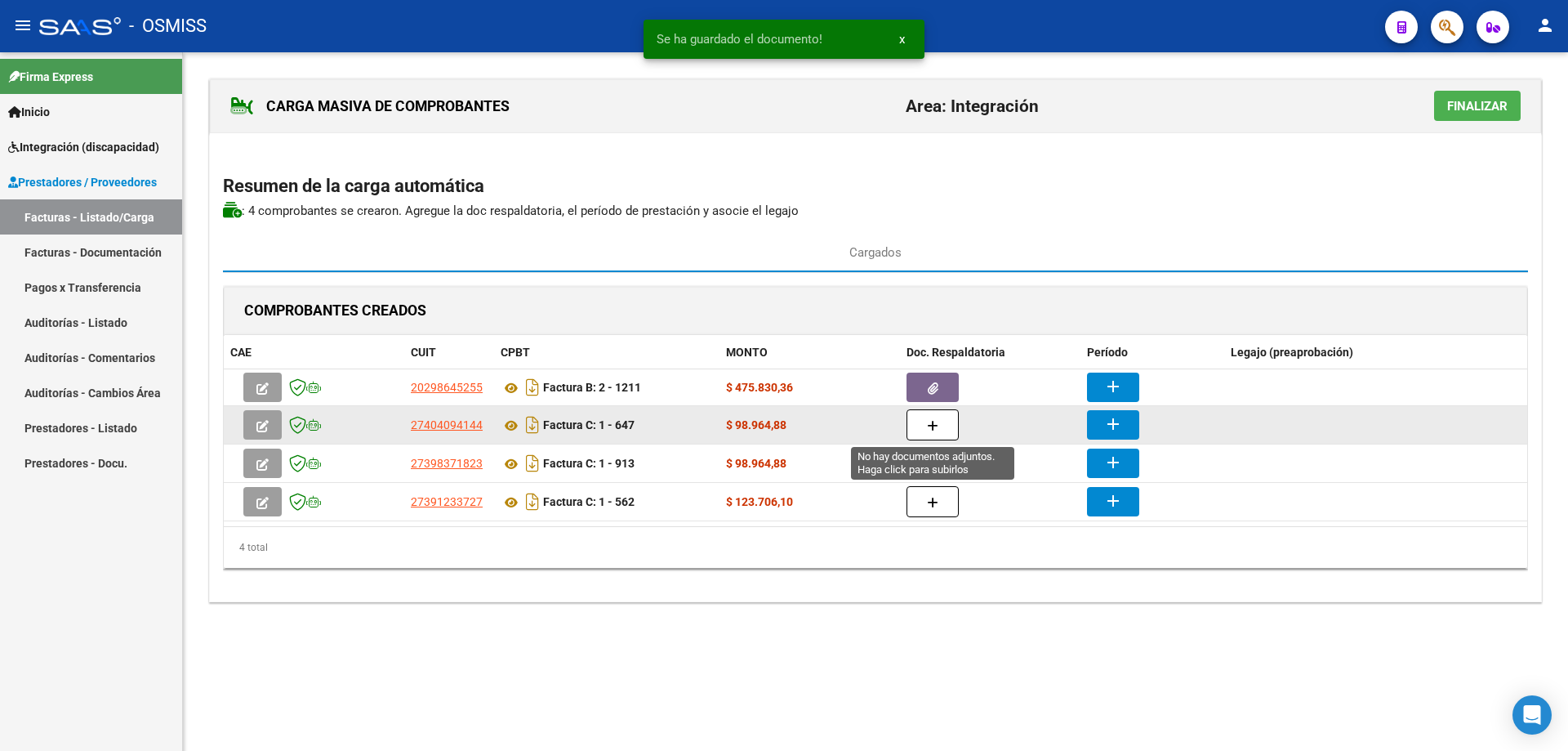
click at [942, 419] on button "button" at bounding box center [933, 425] width 53 height 31
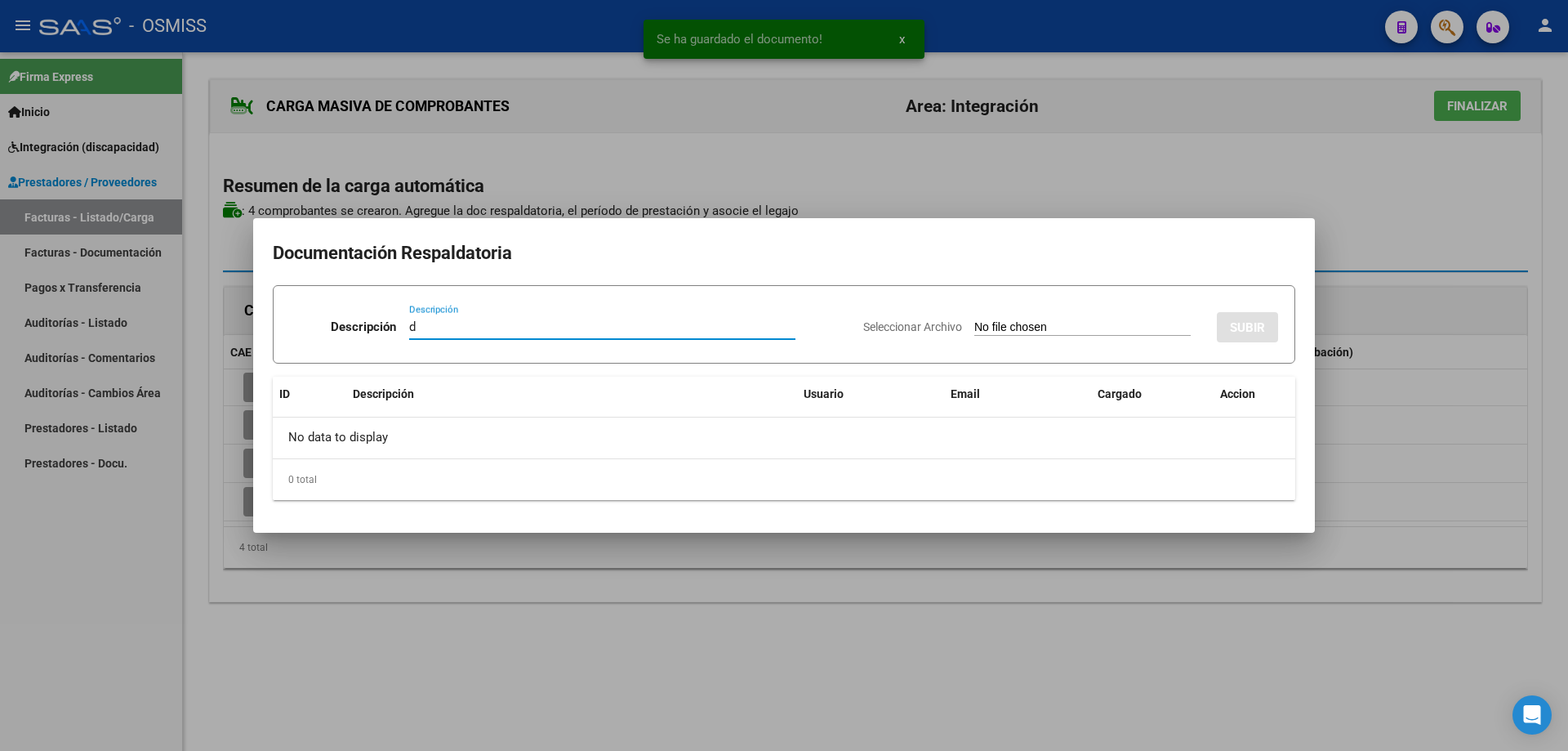
type input "d"
click at [974, 334] on input "Seleccionar Archivo" at bounding box center [1083, 328] width 217 height 15
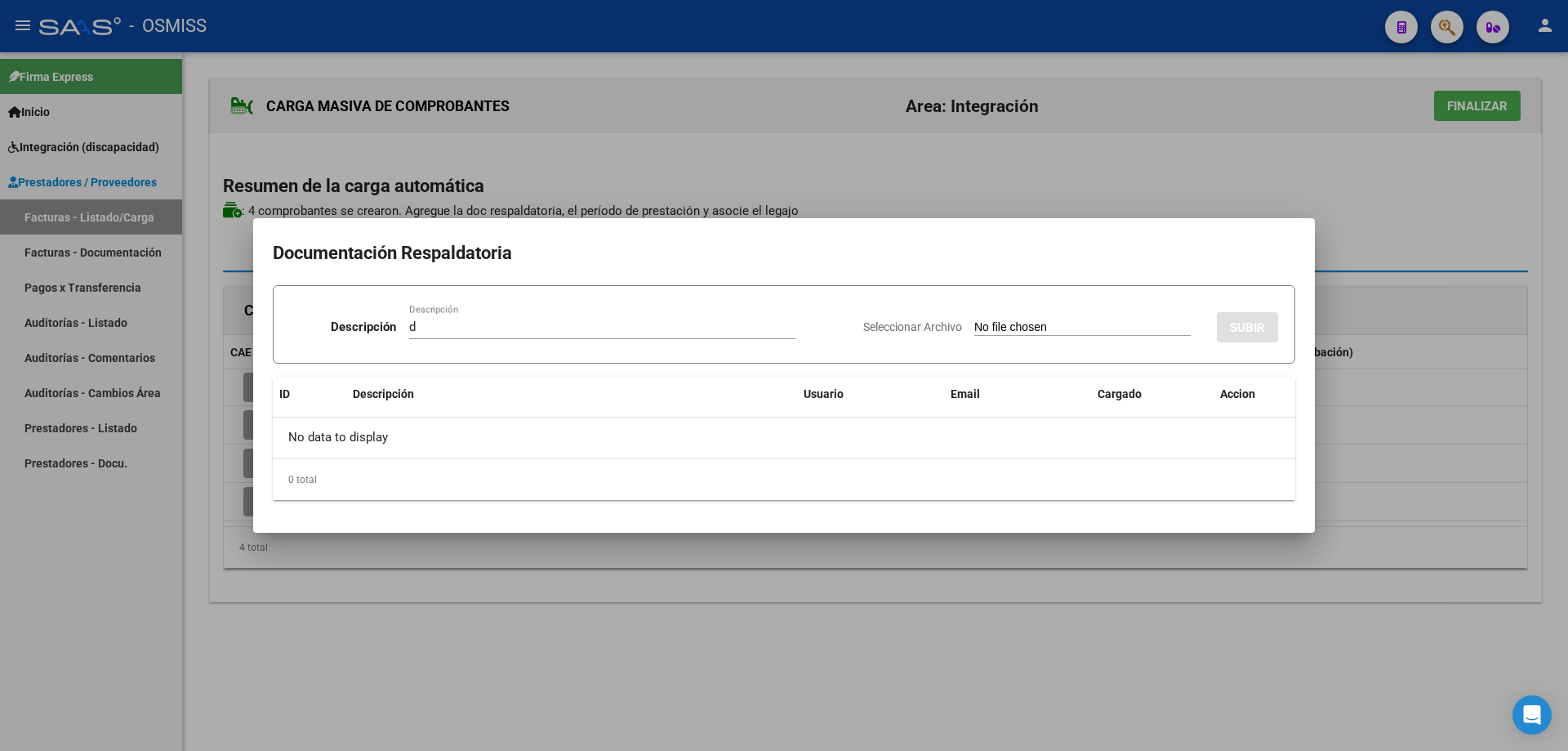
type input "C:\fakepath\PS PLANILLA.pdf"
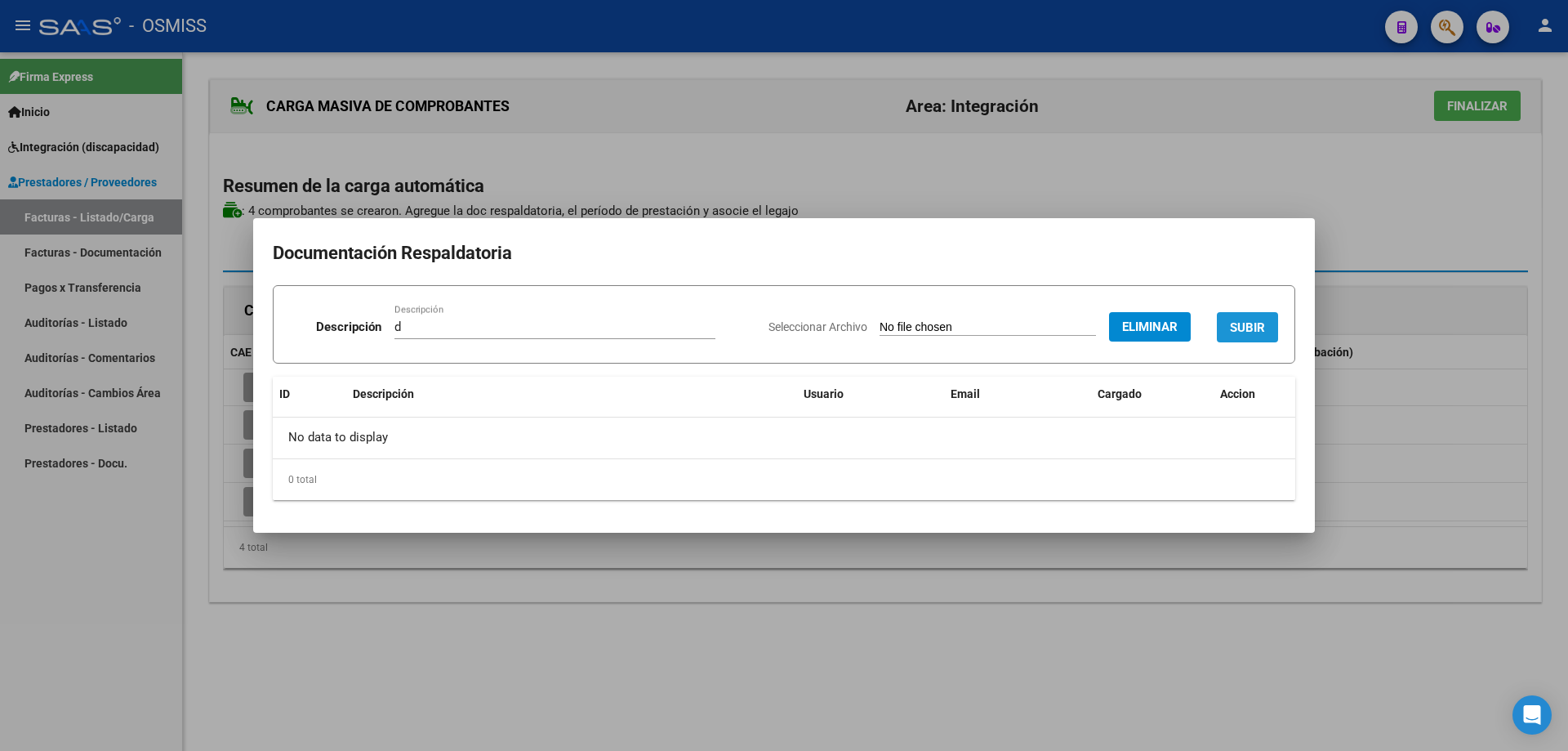
click at [1261, 317] on button "SUBIR" at bounding box center [1248, 327] width 61 height 31
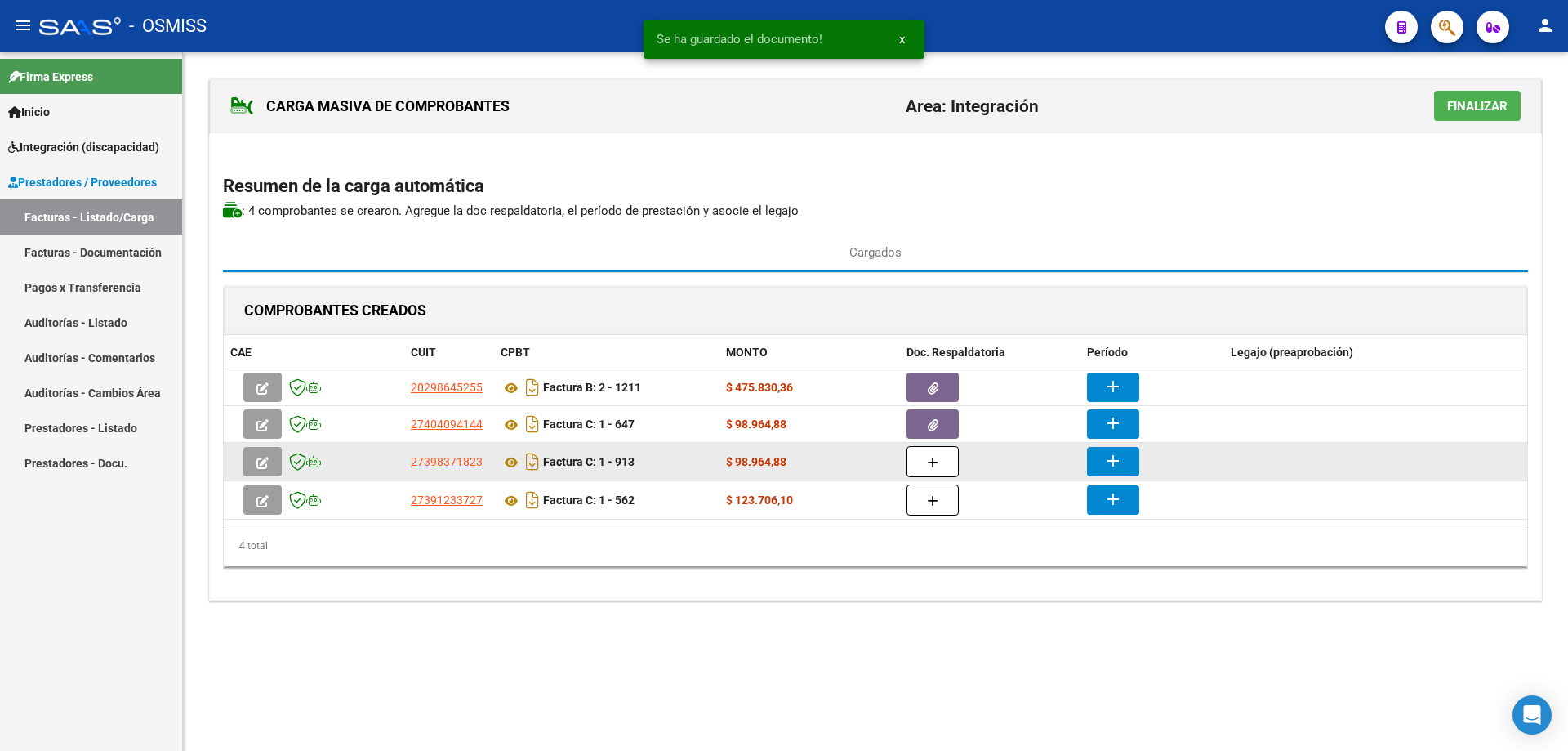
click at [921, 463] on button "button" at bounding box center [933, 461] width 53 height 31
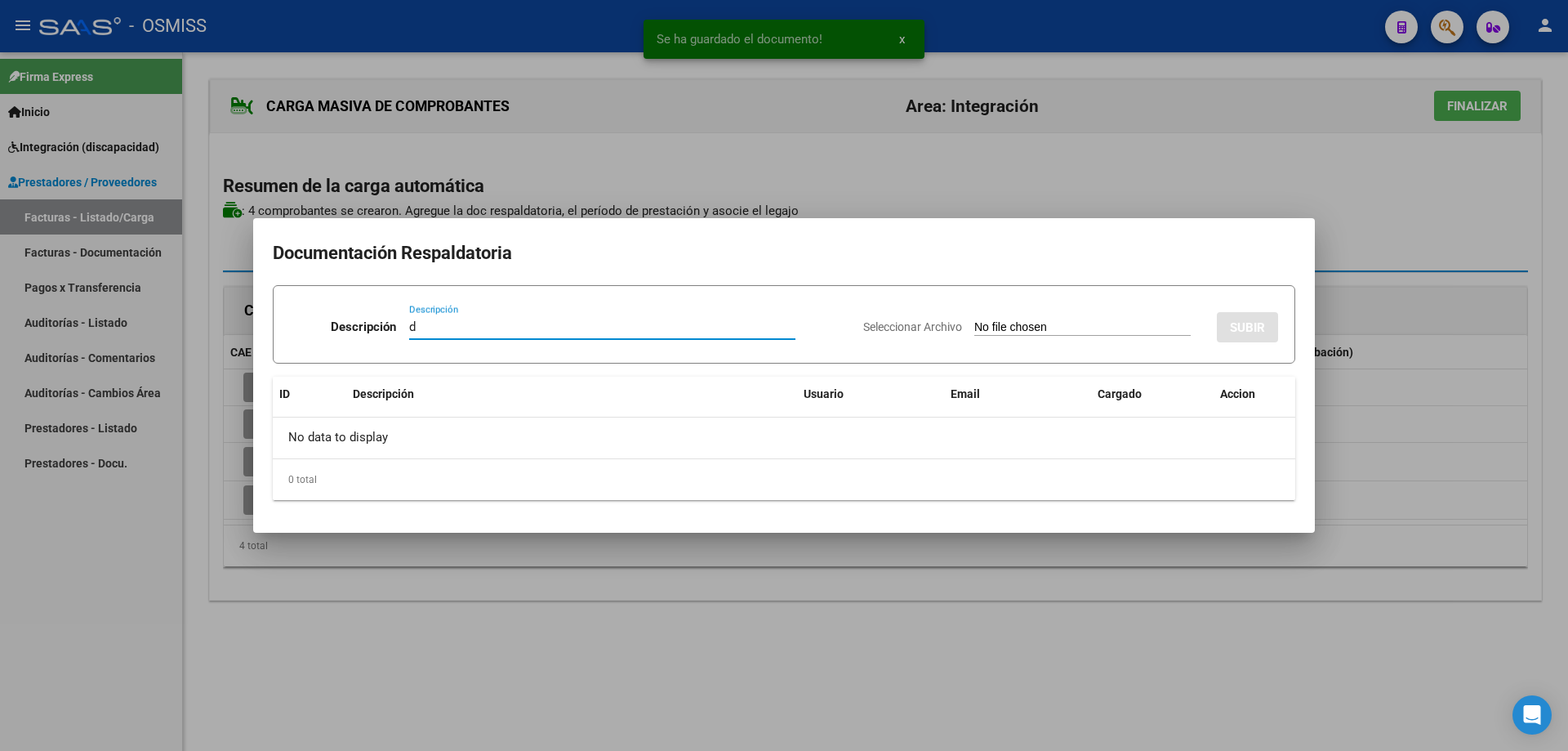
type input "d"
click at [974, 326] on input "Seleccionar Archivo" at bounding box center [1083, 328] width 217 height 15
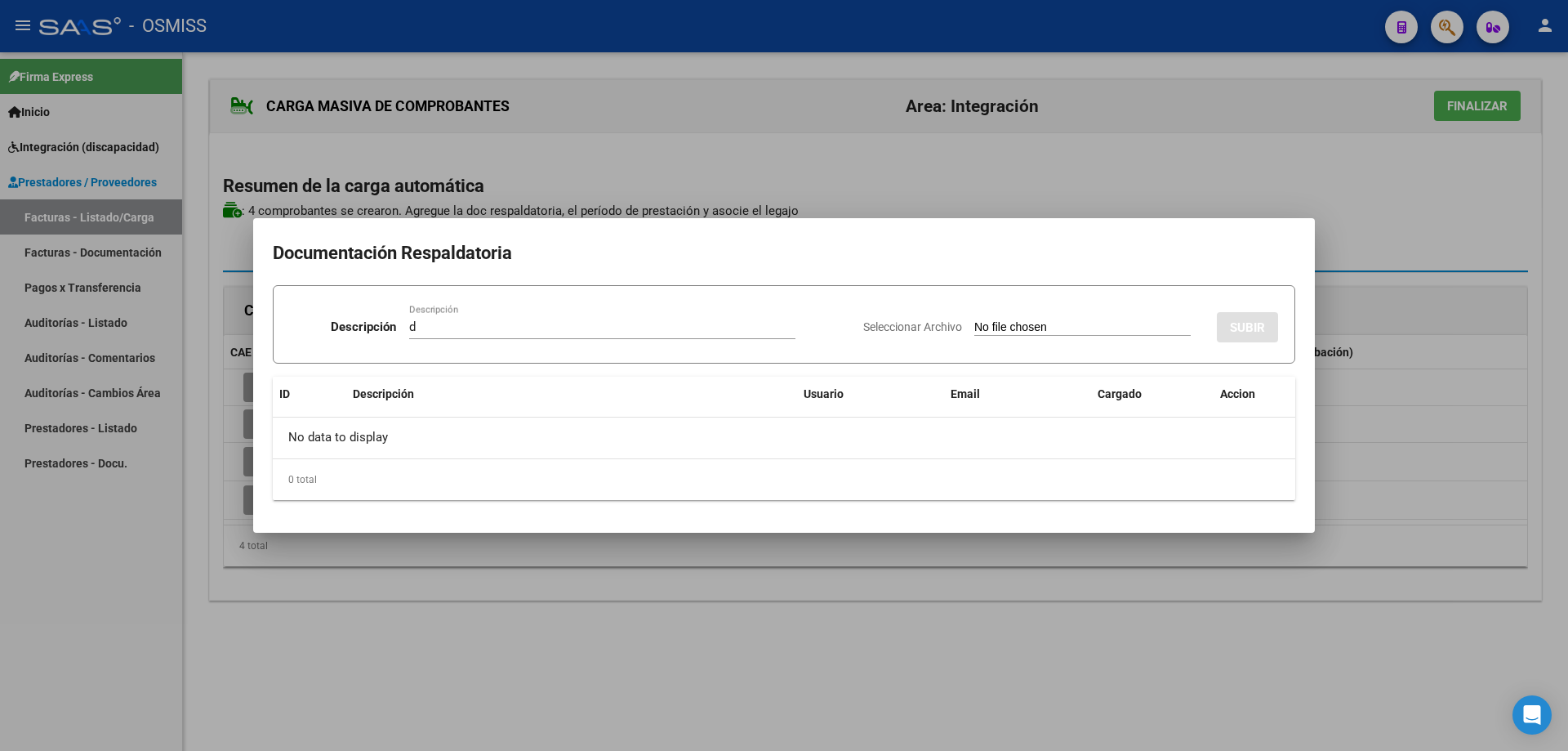
type input "C:\fakepath\PSP PLANILLA.pdf"
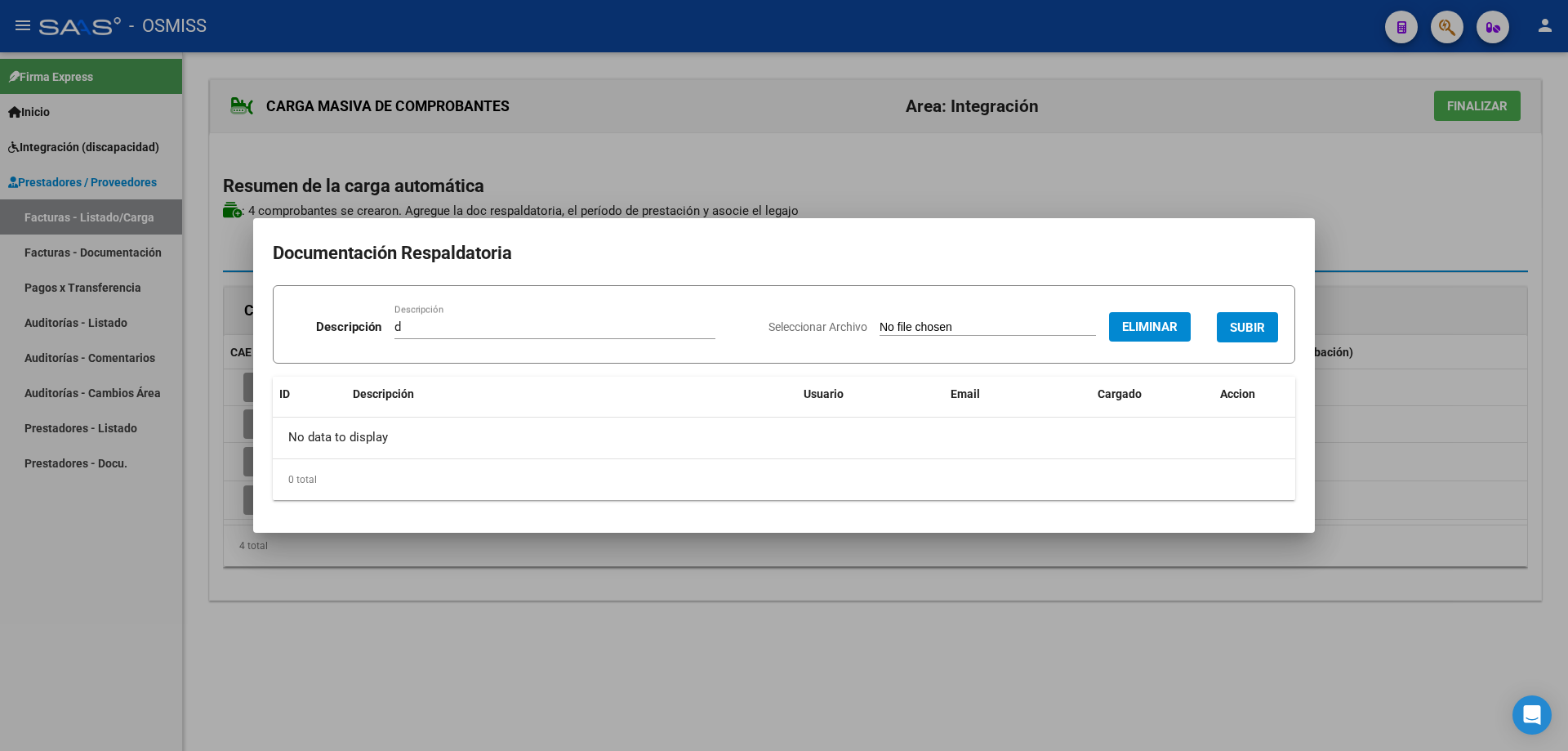
click at [1248, 318] on button "SUBIR" at bounding box center [1248, 327] width 61 height 31
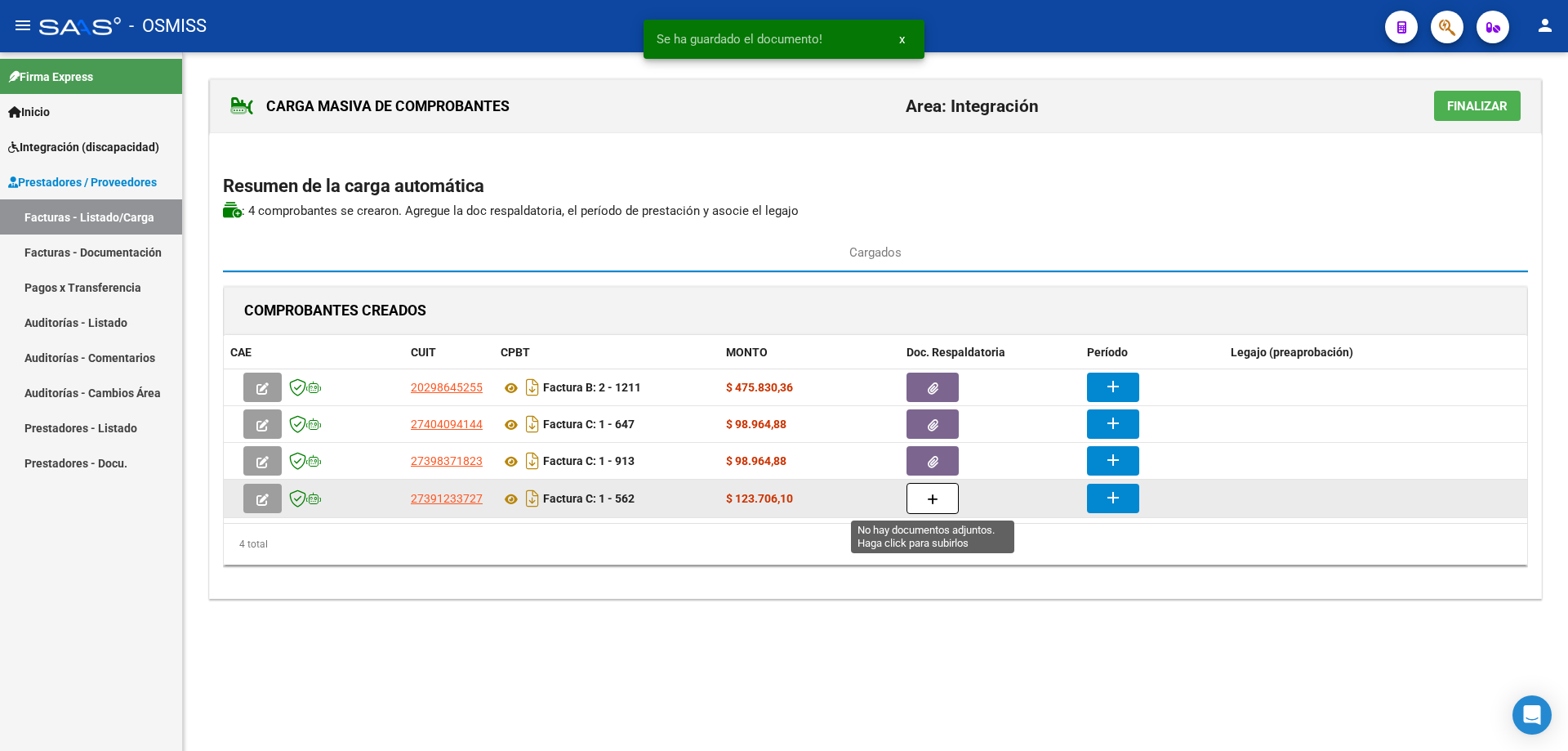
click at [935, 498] on icon "button" at bounding box center [933, 499] width 12 height 12
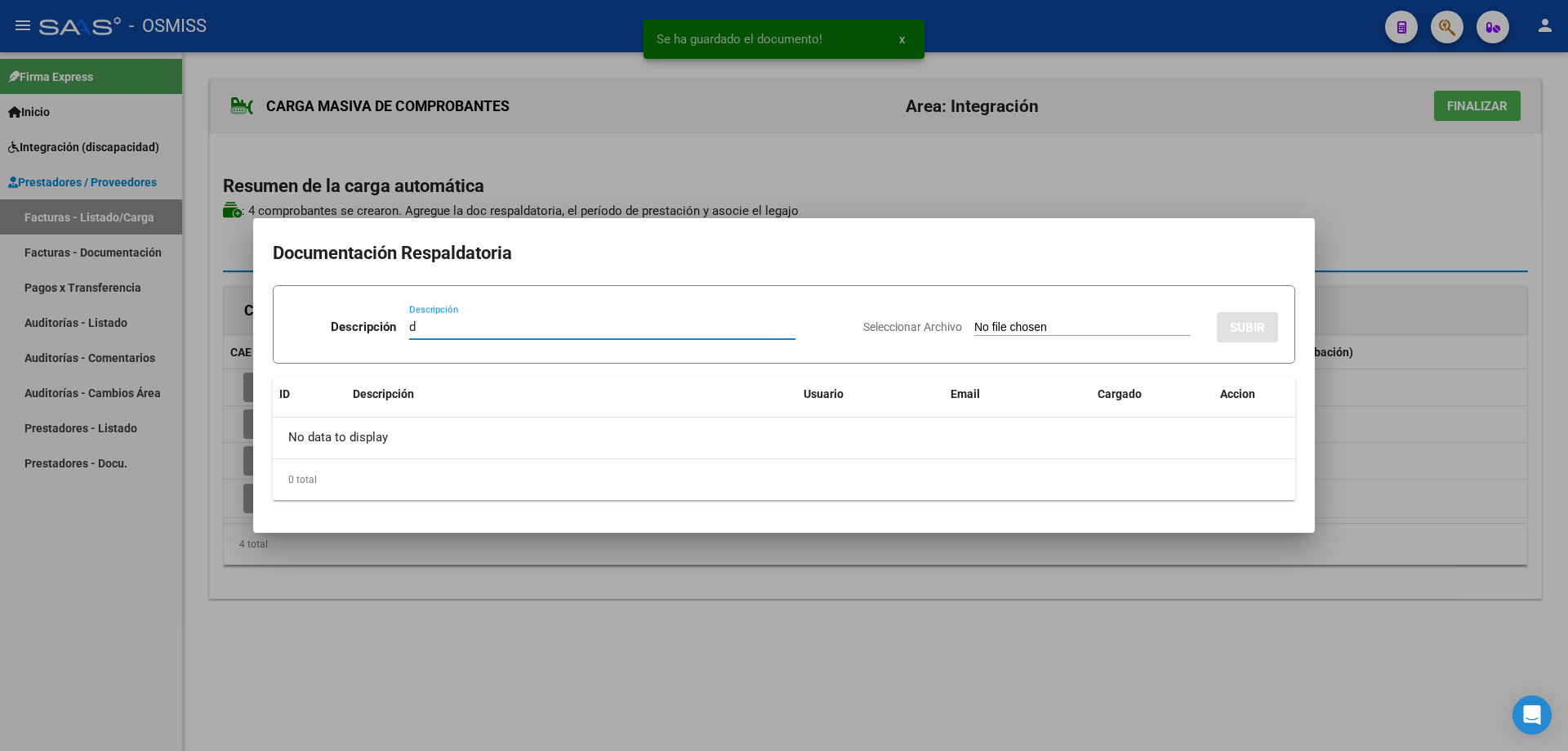
type input "d"
click at [1011, 330] on input "Seleccionar Archivo" at bounding box center [1083, 328] width 217 height 15
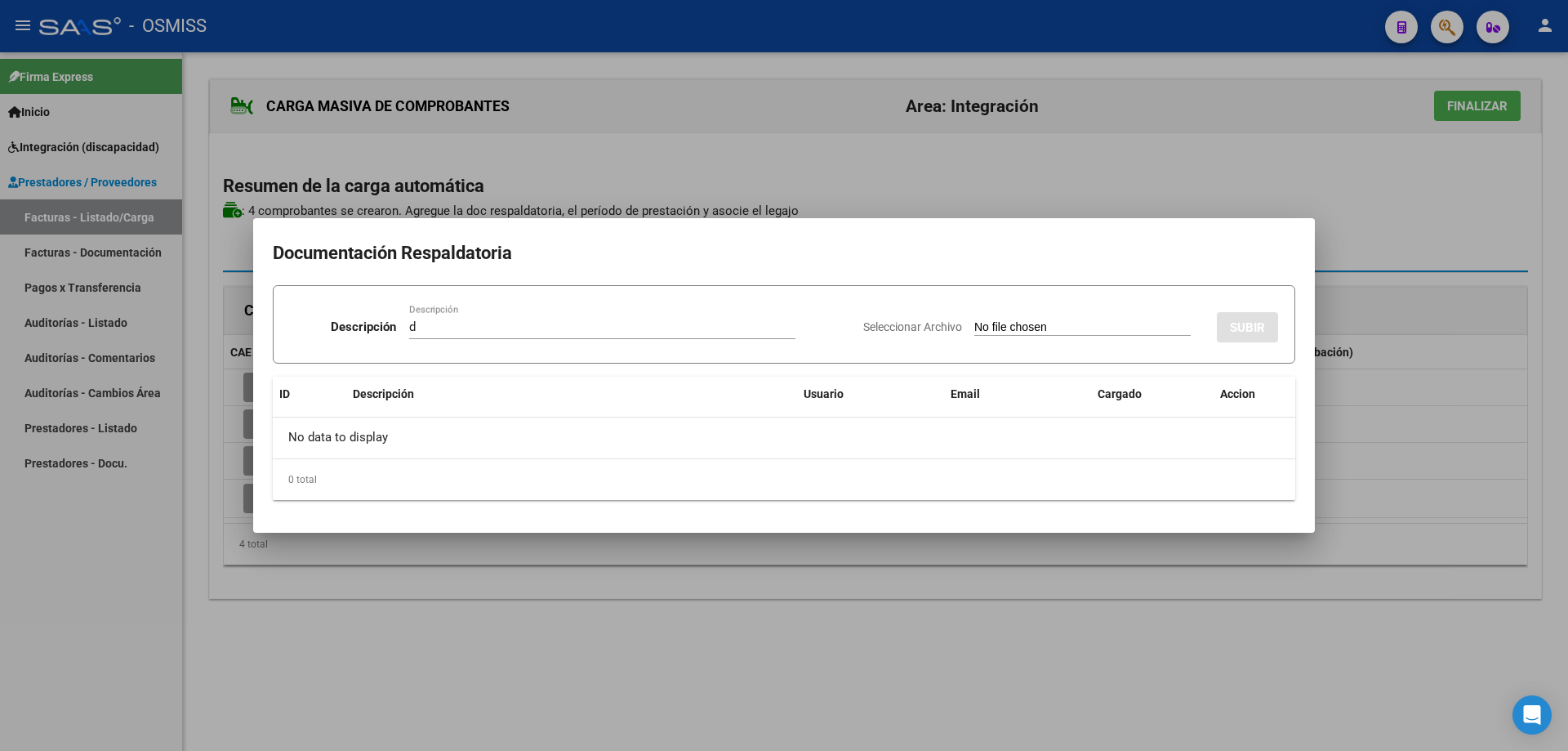
type input "C:\fakepath\FONO PLANILLA.pdf"
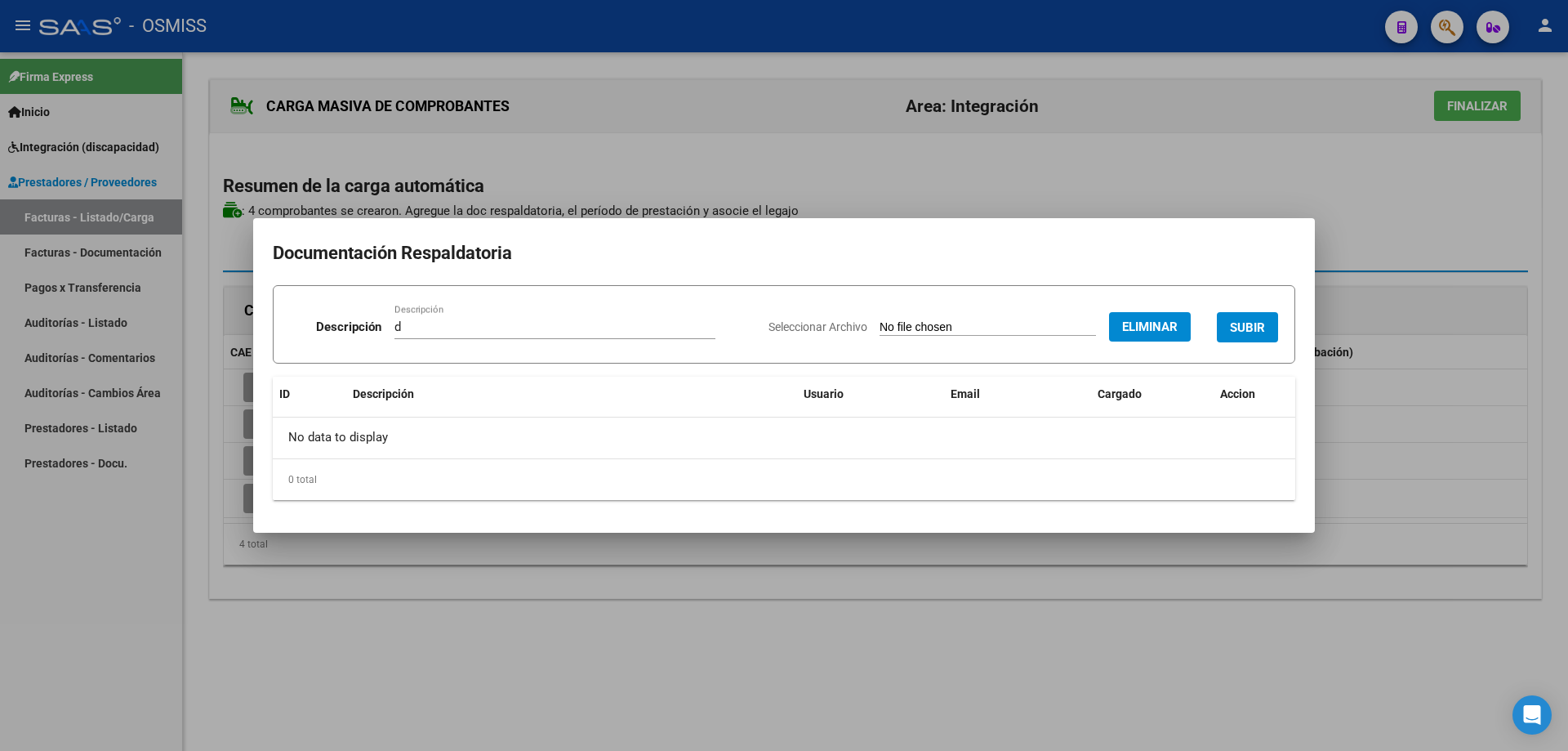
click at [1250, 317] on button "SUBIR" at bounding box center [1248, 327] width 61 height 31
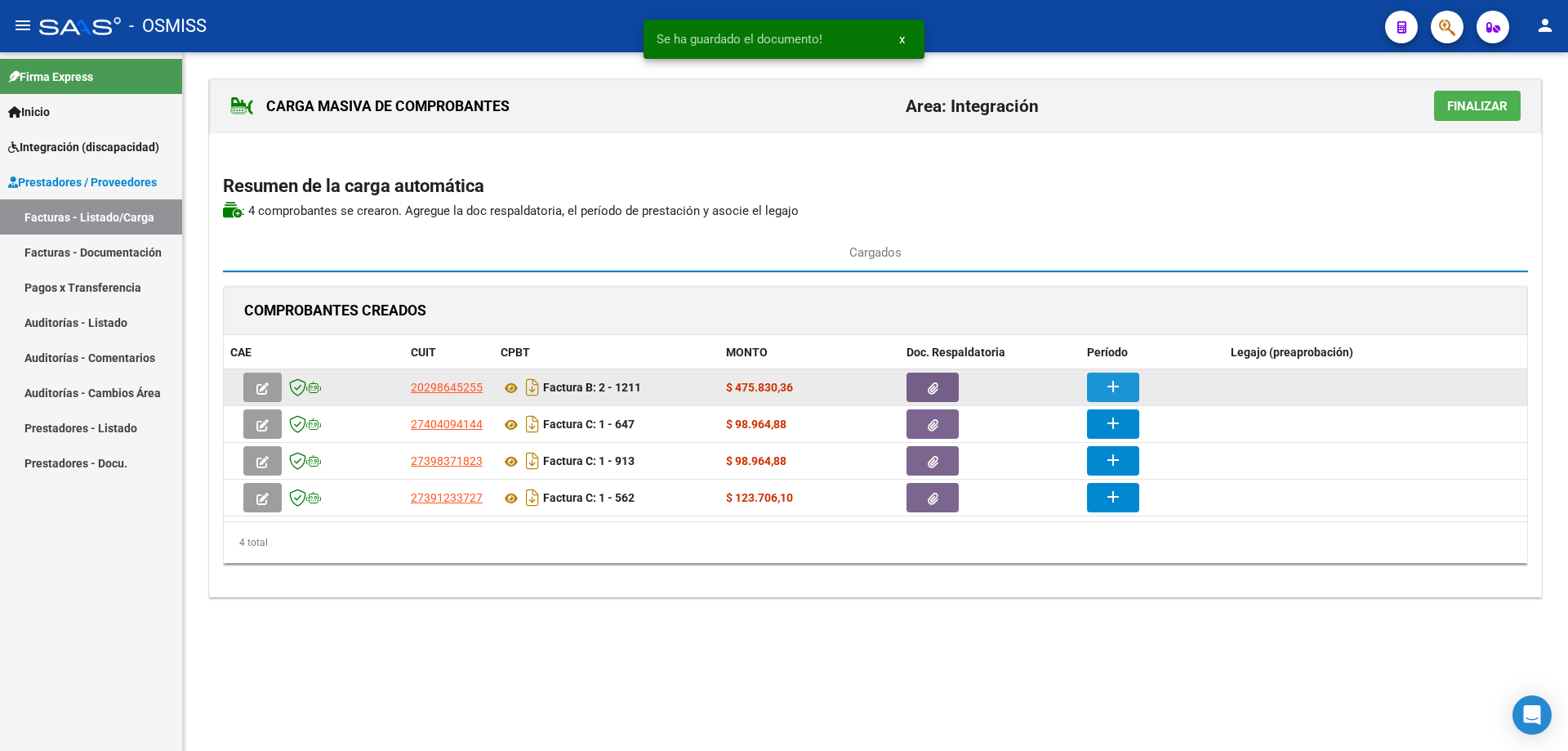
click at [1098, 375] on button "add" at bounding box center [1113, 387] width 53 height 30
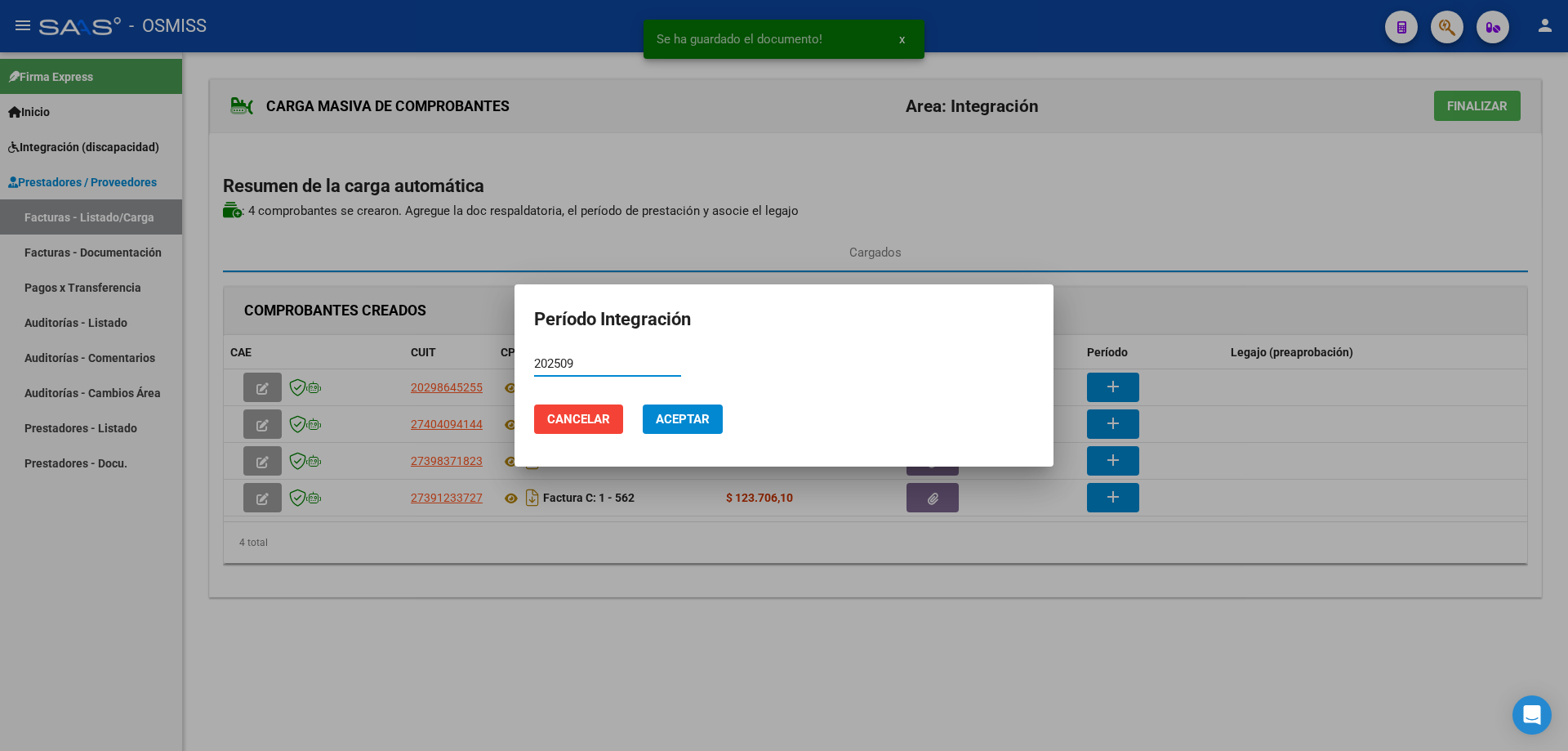
type input "202509"
click at [659, 427] on button "Aceptar" at bounding box center [682, 419] width 80 height 30
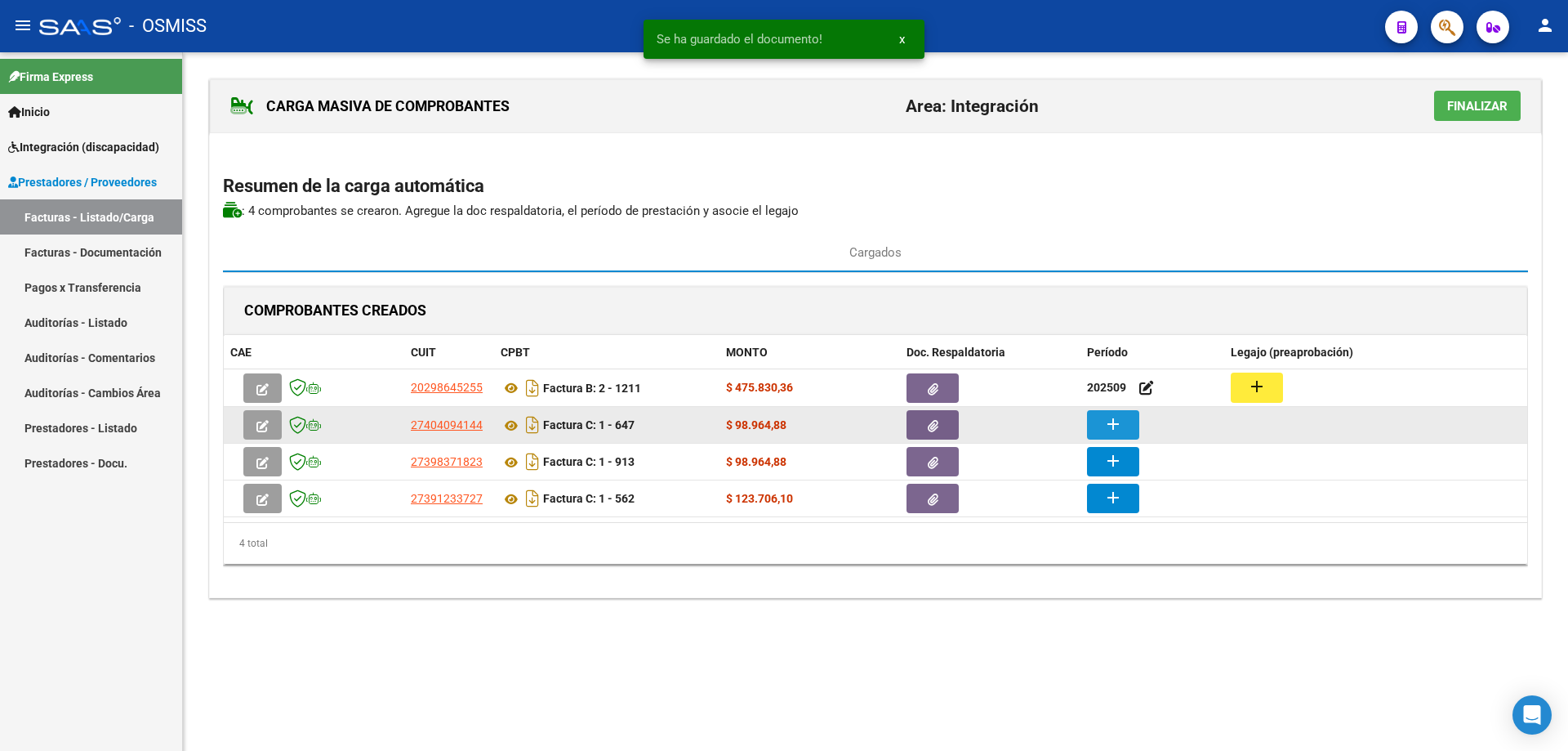
click at [1127, 425] on button "add" at bounding box center [1113, 425] width 53 height 30
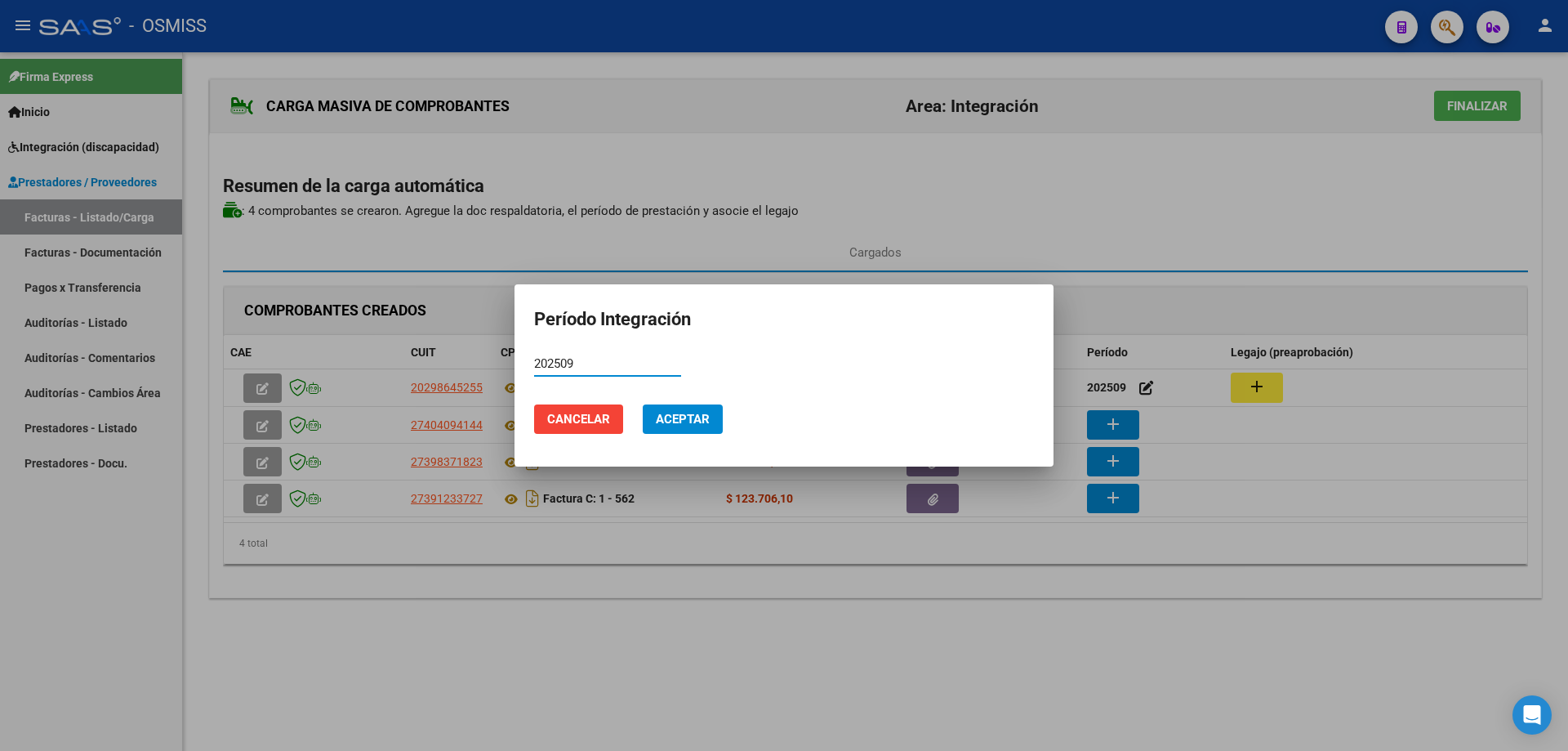
type input "202509"
drag, startPoint x: 687, startPoint y: 415, endPoint x: 961, endPoint y: 425, distance: 274.2
click at [685, 415] on span "Aceptar" at bounding box center [683, 418] width 54 height 14
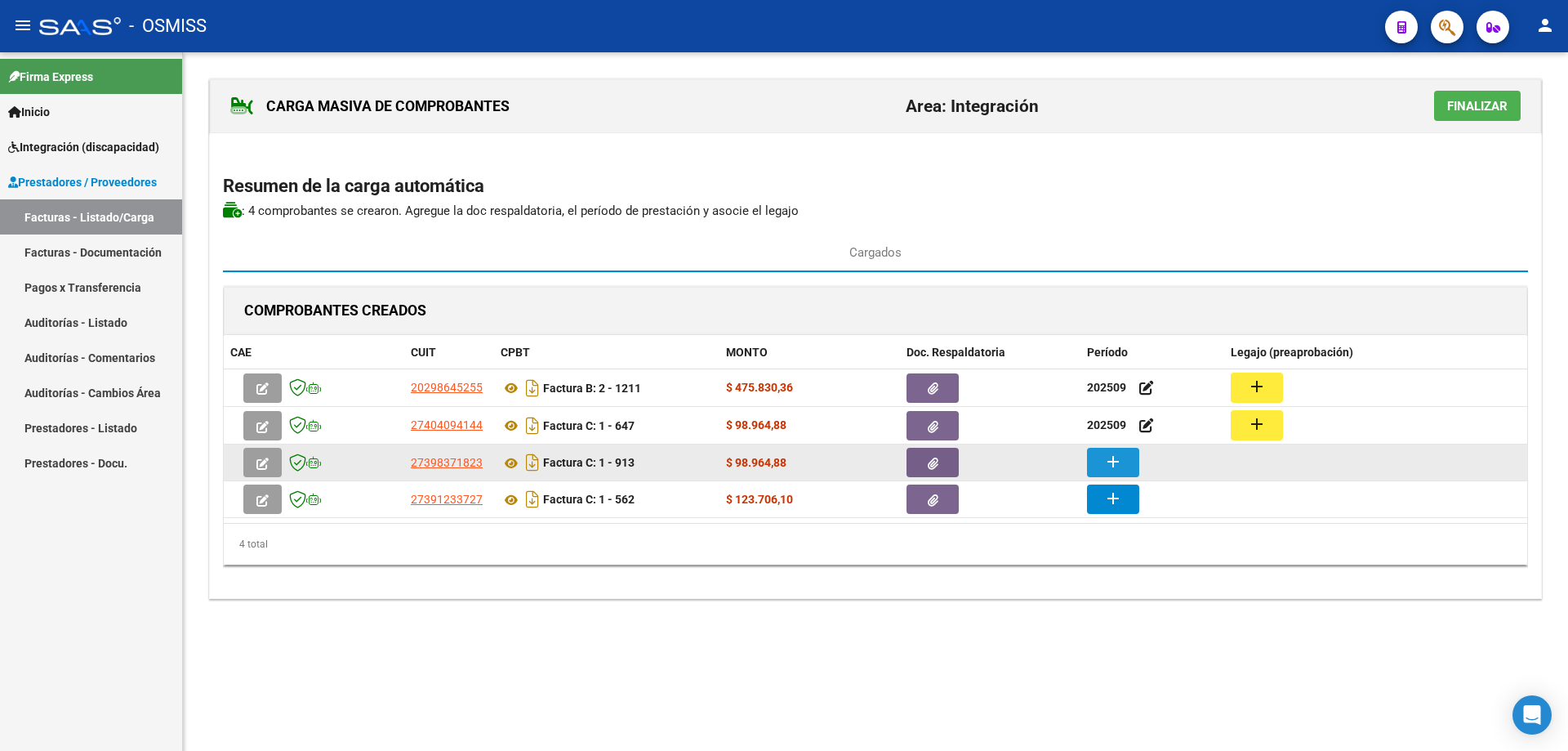
click at [1133, 458] on button "add" at bounding box center [1113, 462] width 53 height 30
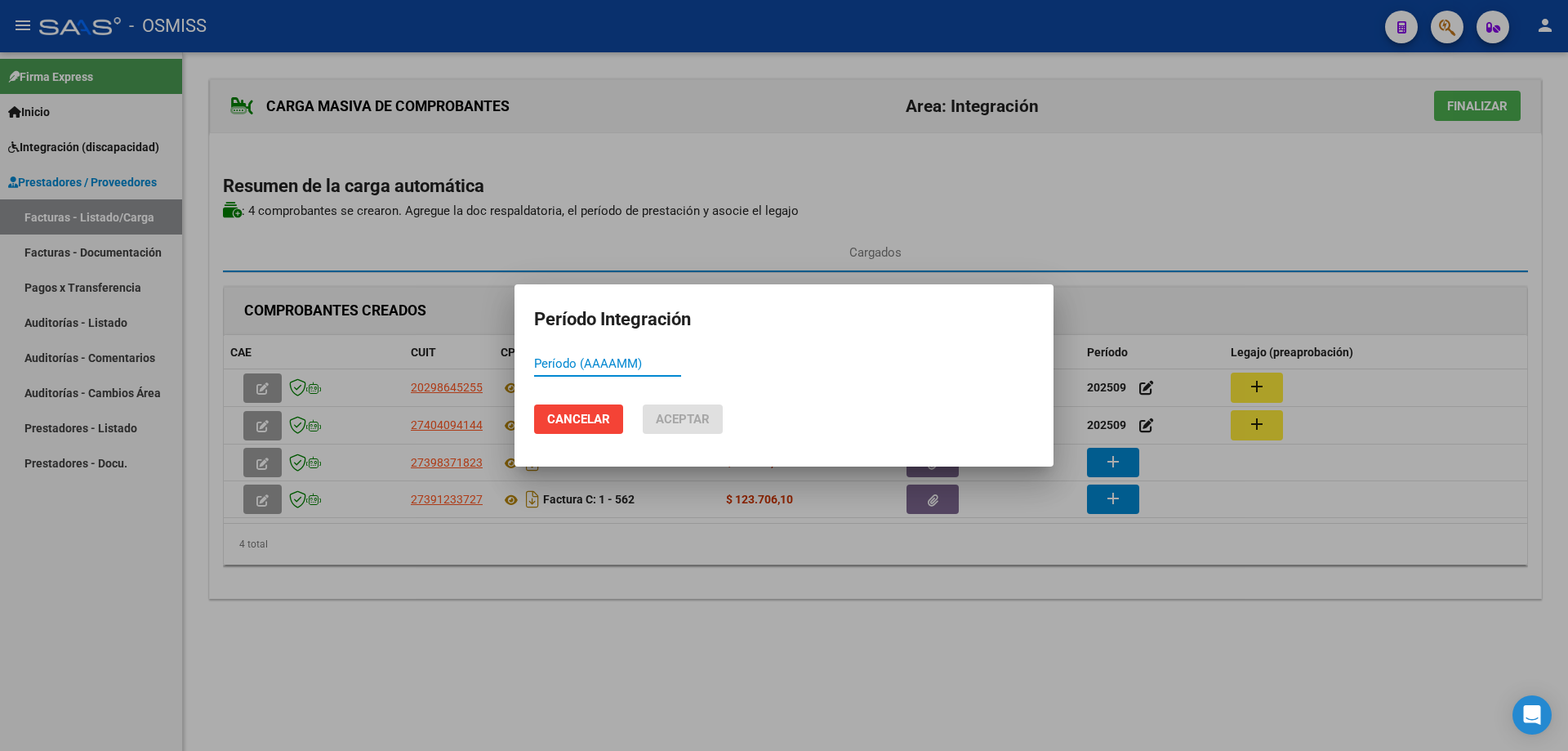
paste input "202509"
type input "202509"
click at [707, 423] on span "Aceptar" at bounding box center [683, 418] width 54 height 14
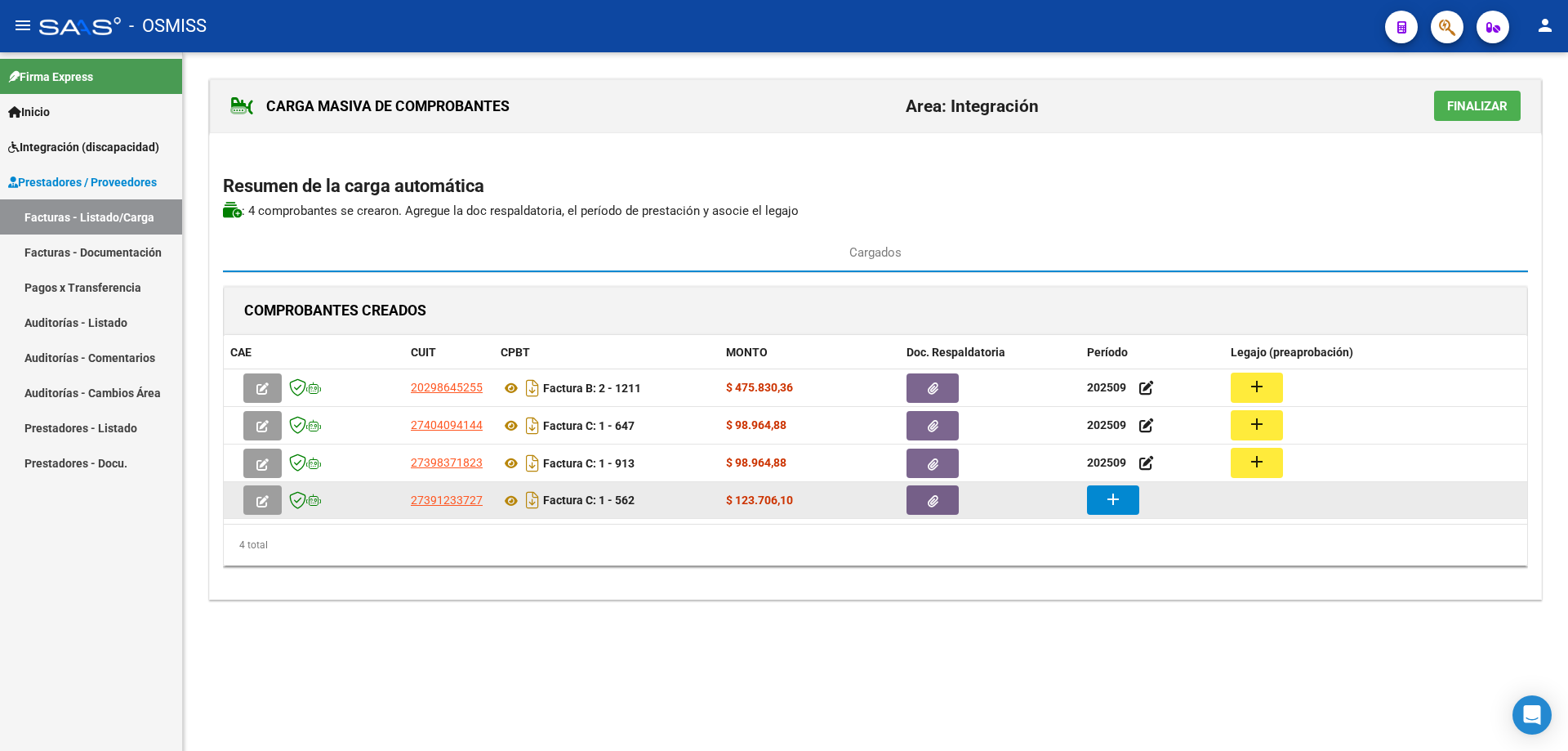
click at [1097, 506] on button "add" at bounding box center [1113, 500] width 53 height 30
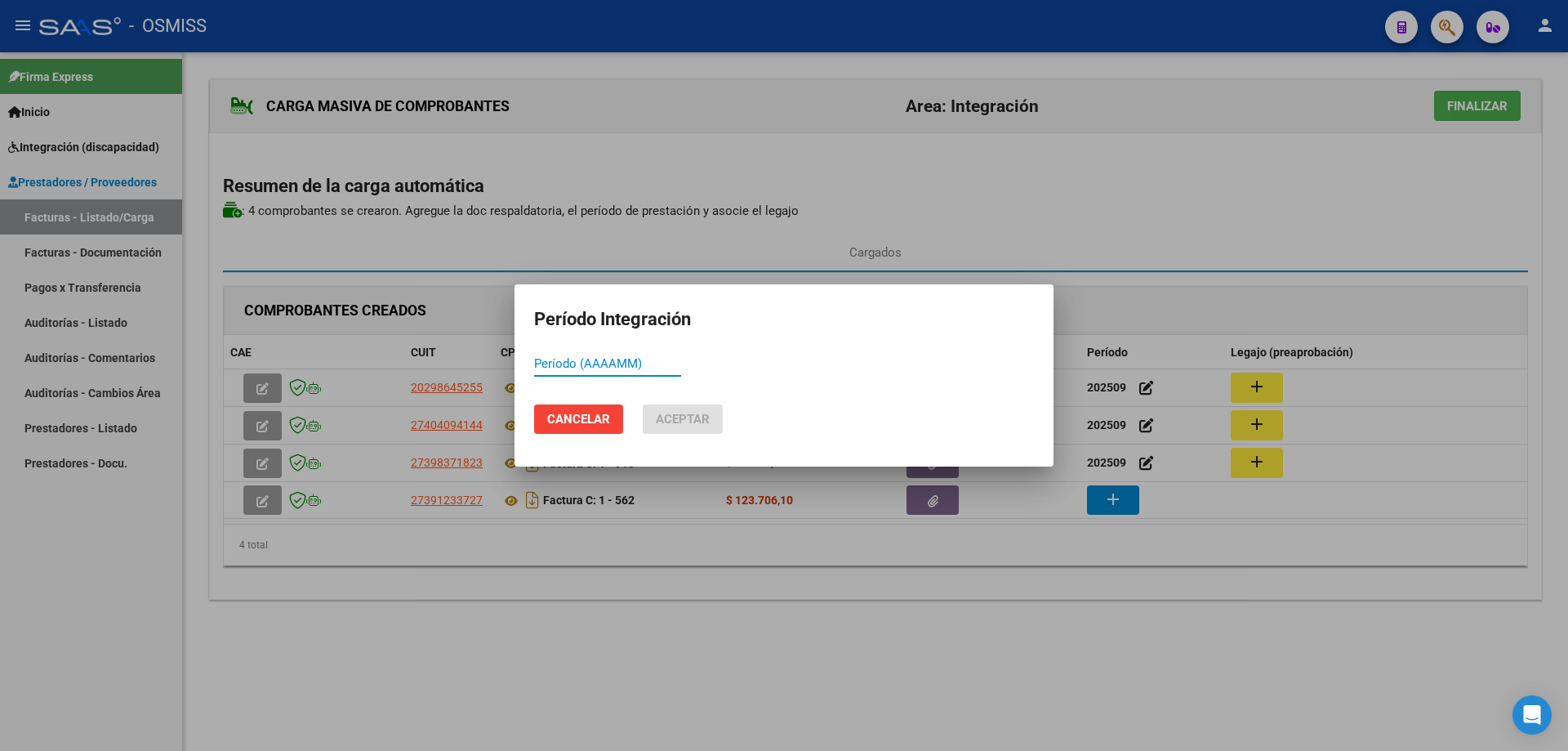
paste input "202509"
type input "202509"
click at [666, 421] on span "Aceptar" at bounding box center [683, 418] width 54 height 14
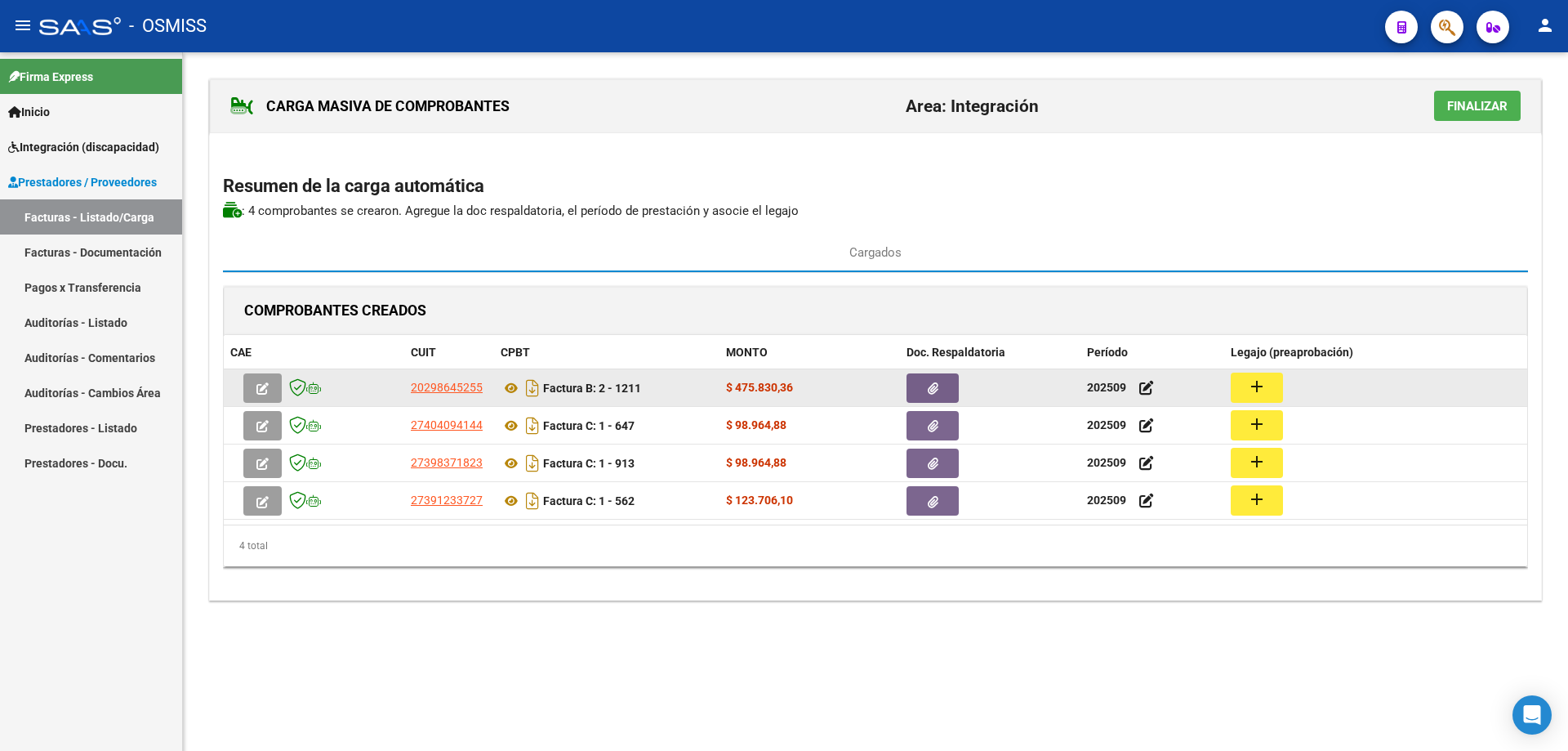
click at [1269, 383] on button "add" at bounding box center [1257, 387] width 53 height 31
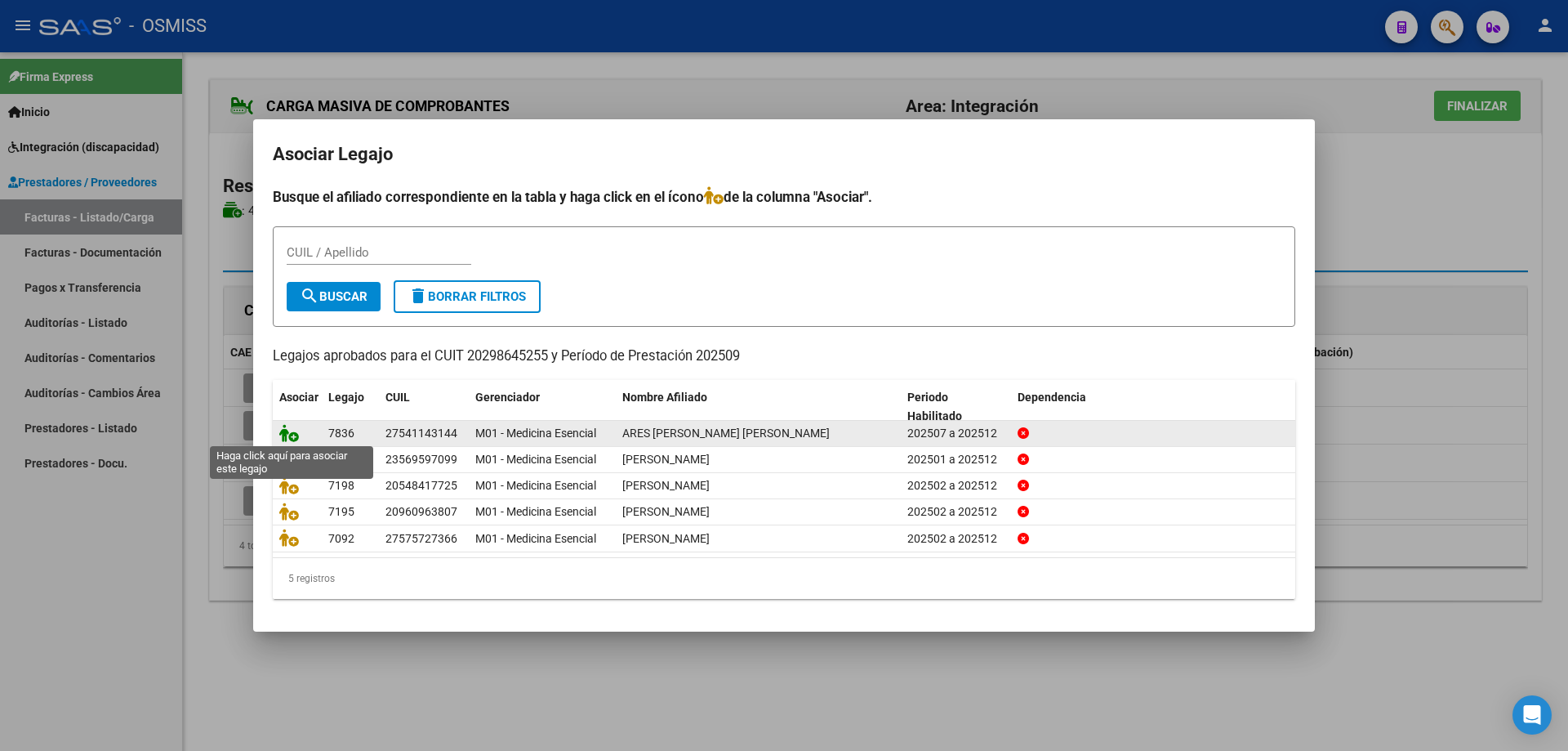
click at [286, 428] on icon at bounding box center [289, 433] width 19 height 18
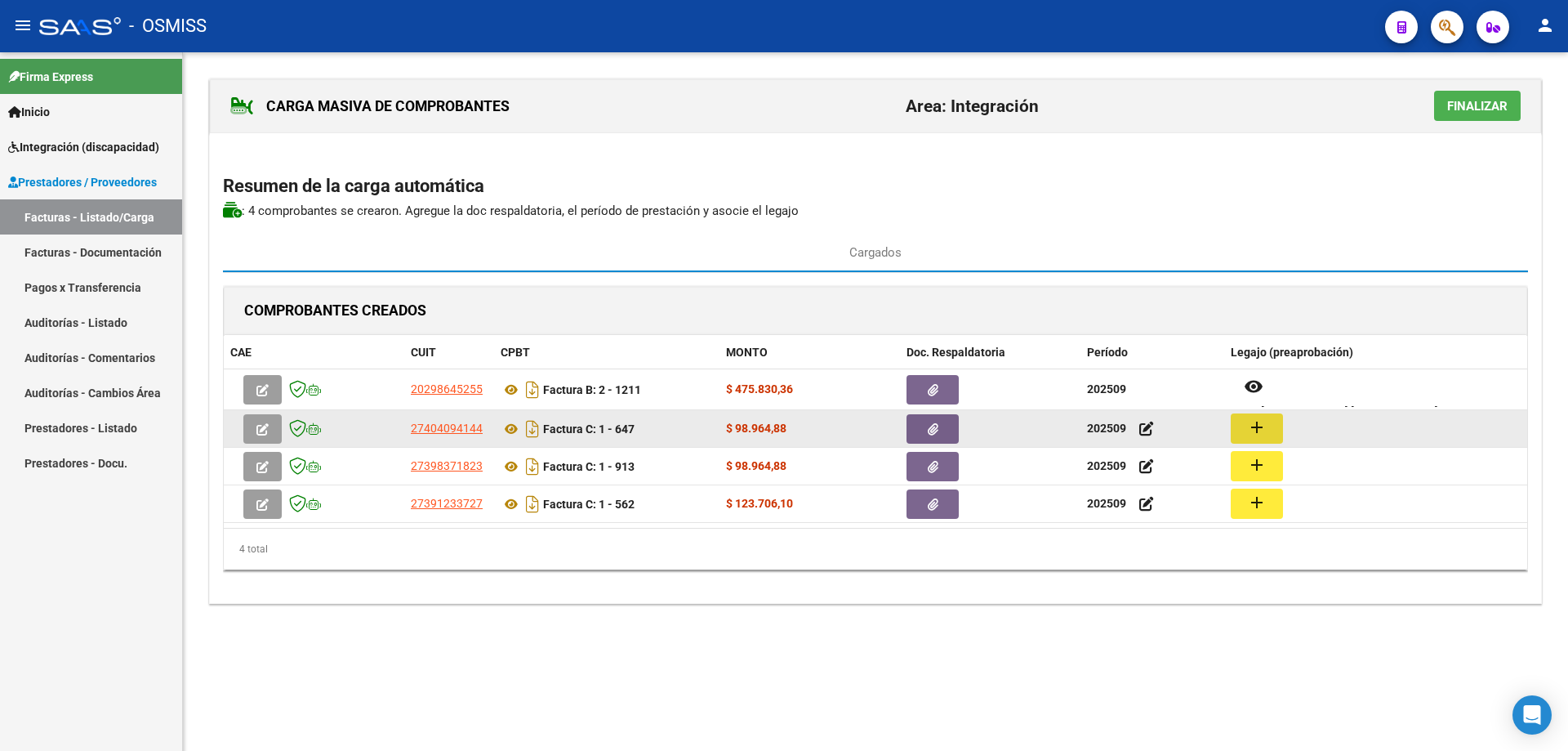
click at [1264, 432] on mat-icon "add" at bounding box center [1257, 427] width 19 height 19
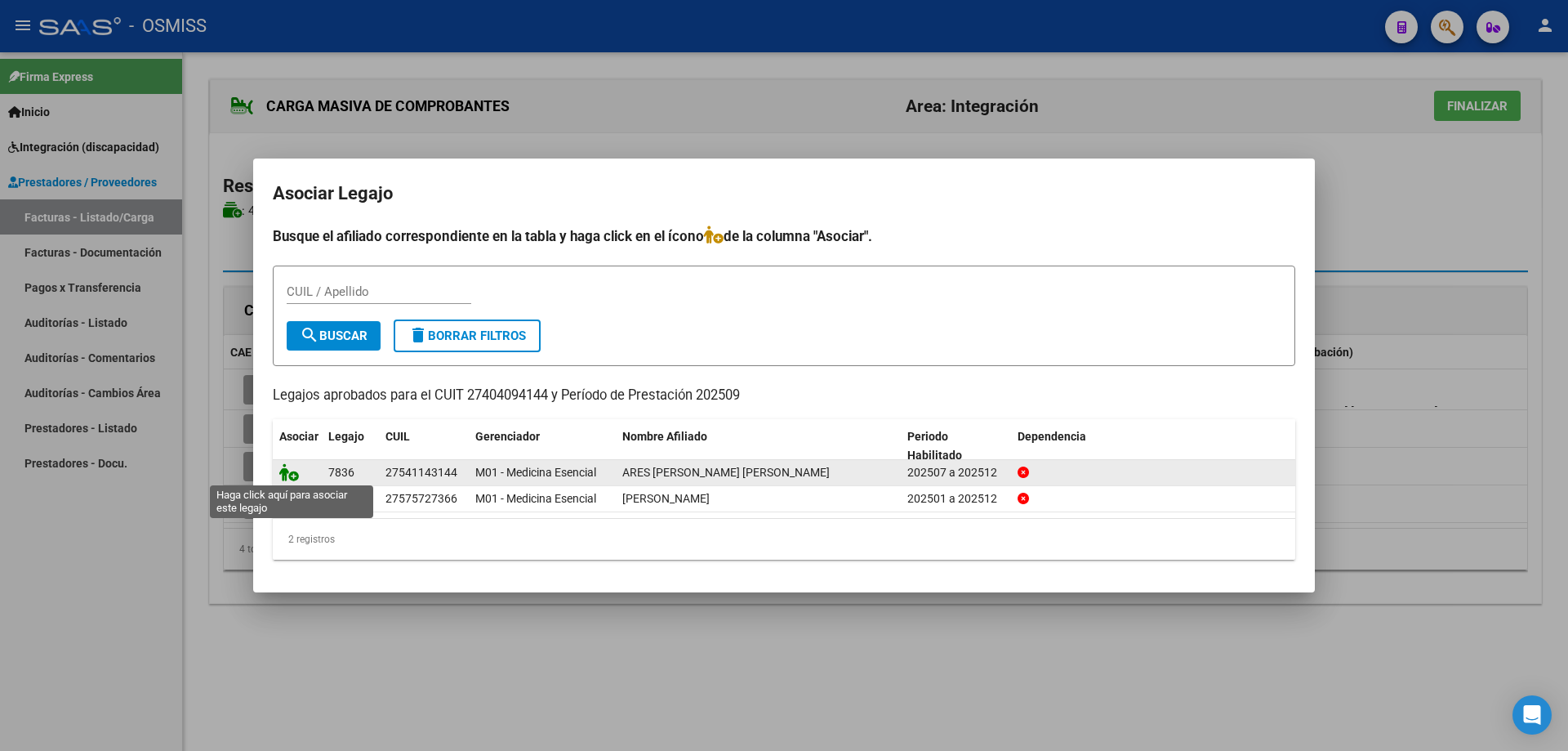
click at [285, 474] on icon at bounding box center [289, 472] width 19 height 18
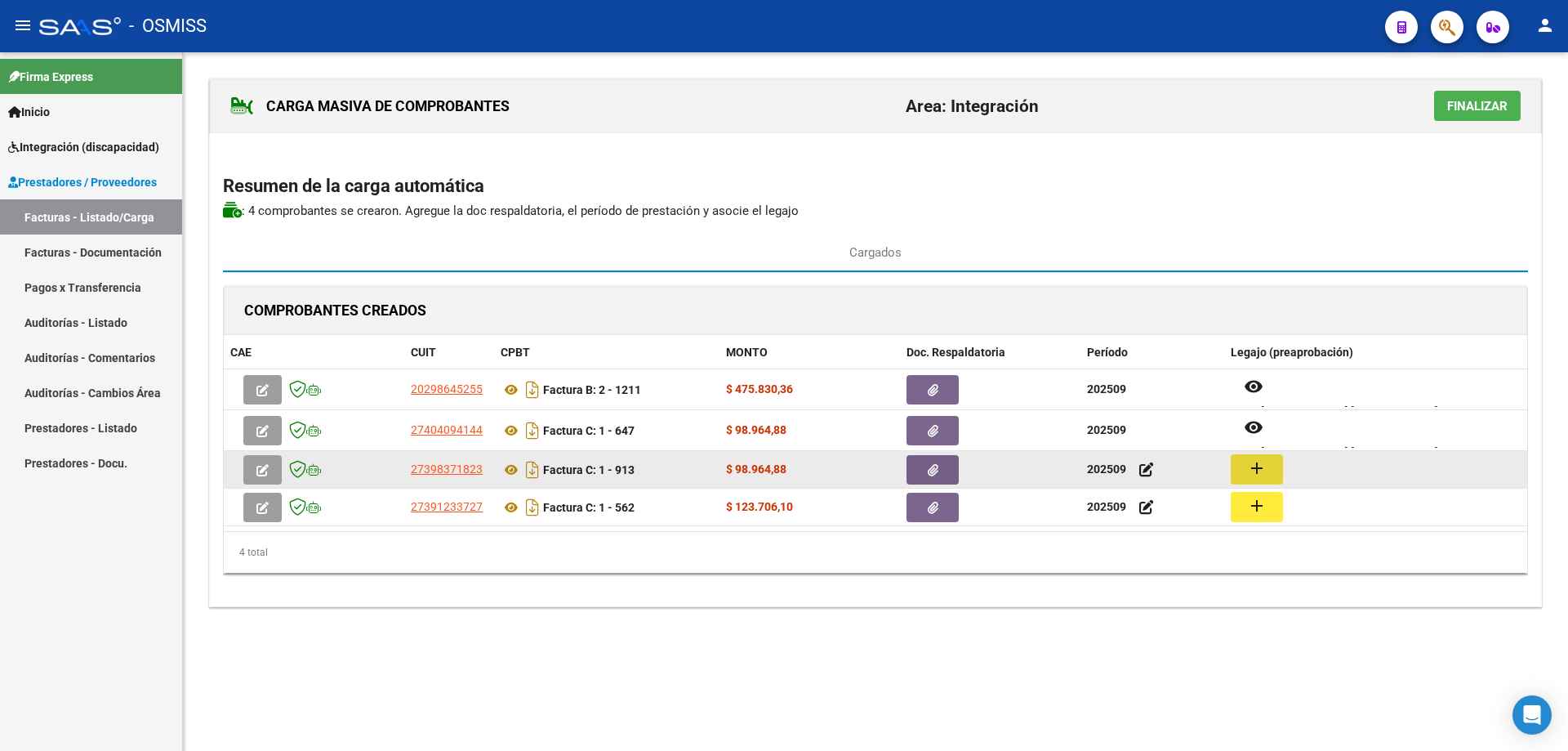
click at [1250, 460] on mat-icon "add" at bounding box center [1257, 468] width 19 height 19
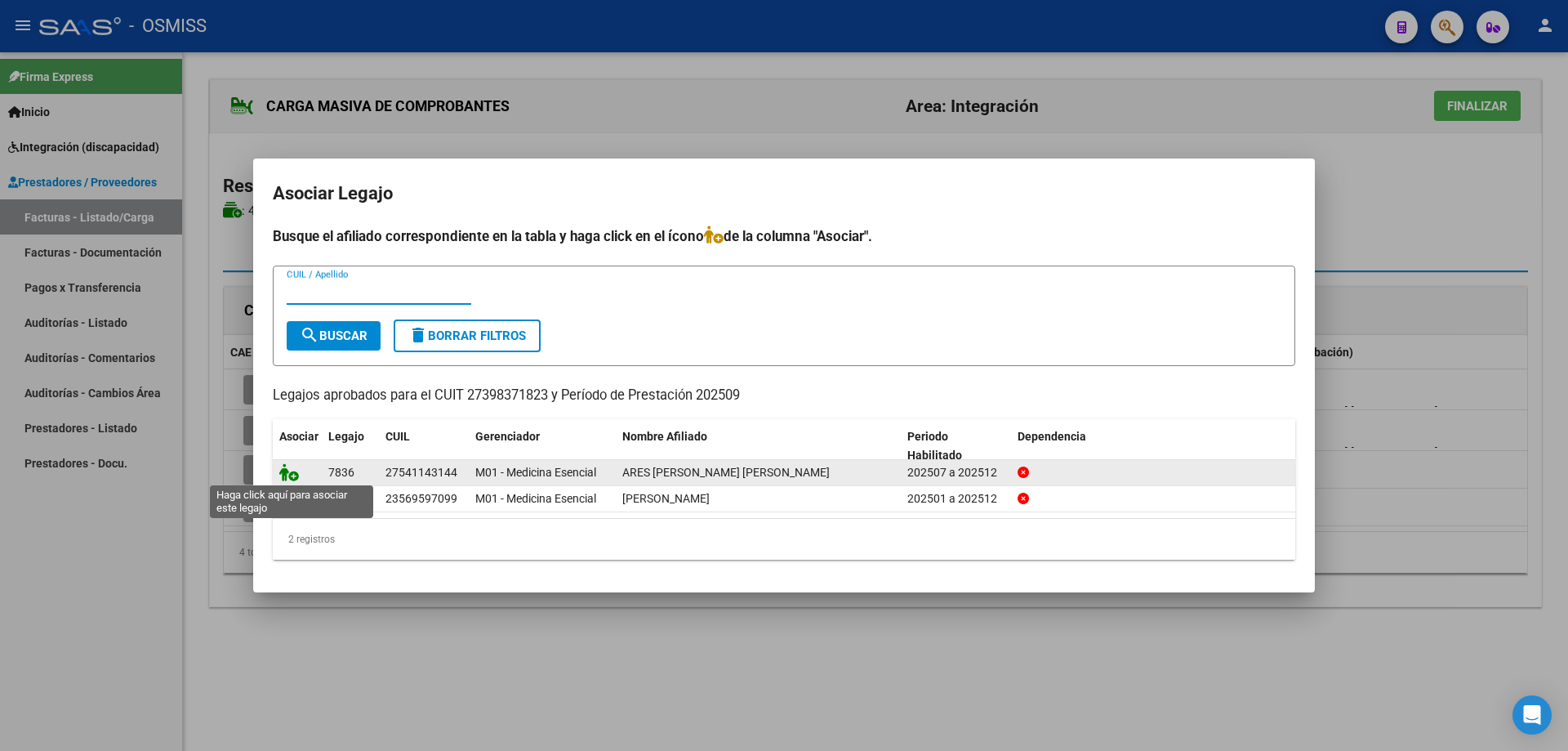
click at [284, 475] on icon at bounding box center [289, 472] width 19 height 18
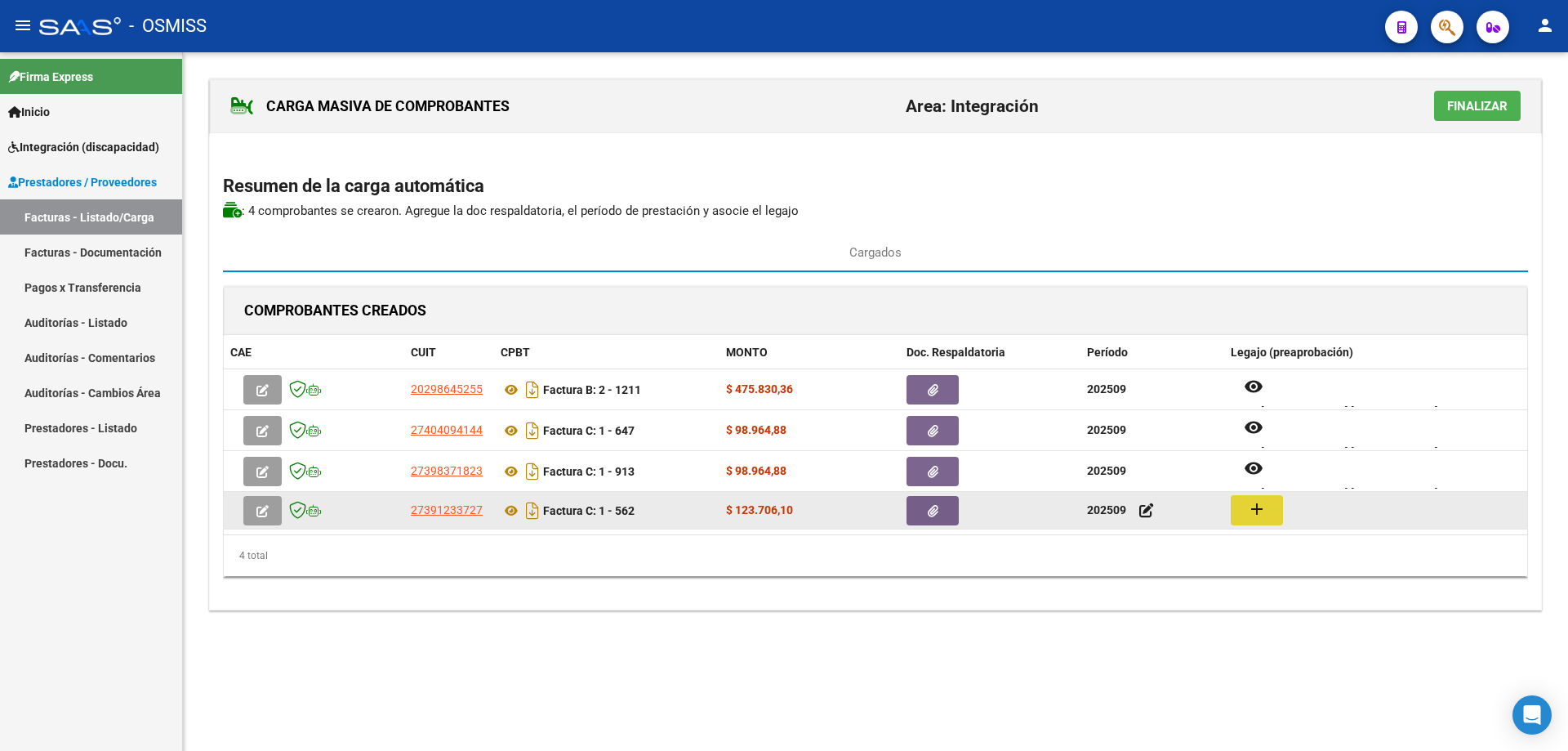
click at [1259, 505] on mat-icon "add" at bounding box center [1257, 508] width 19 height 19
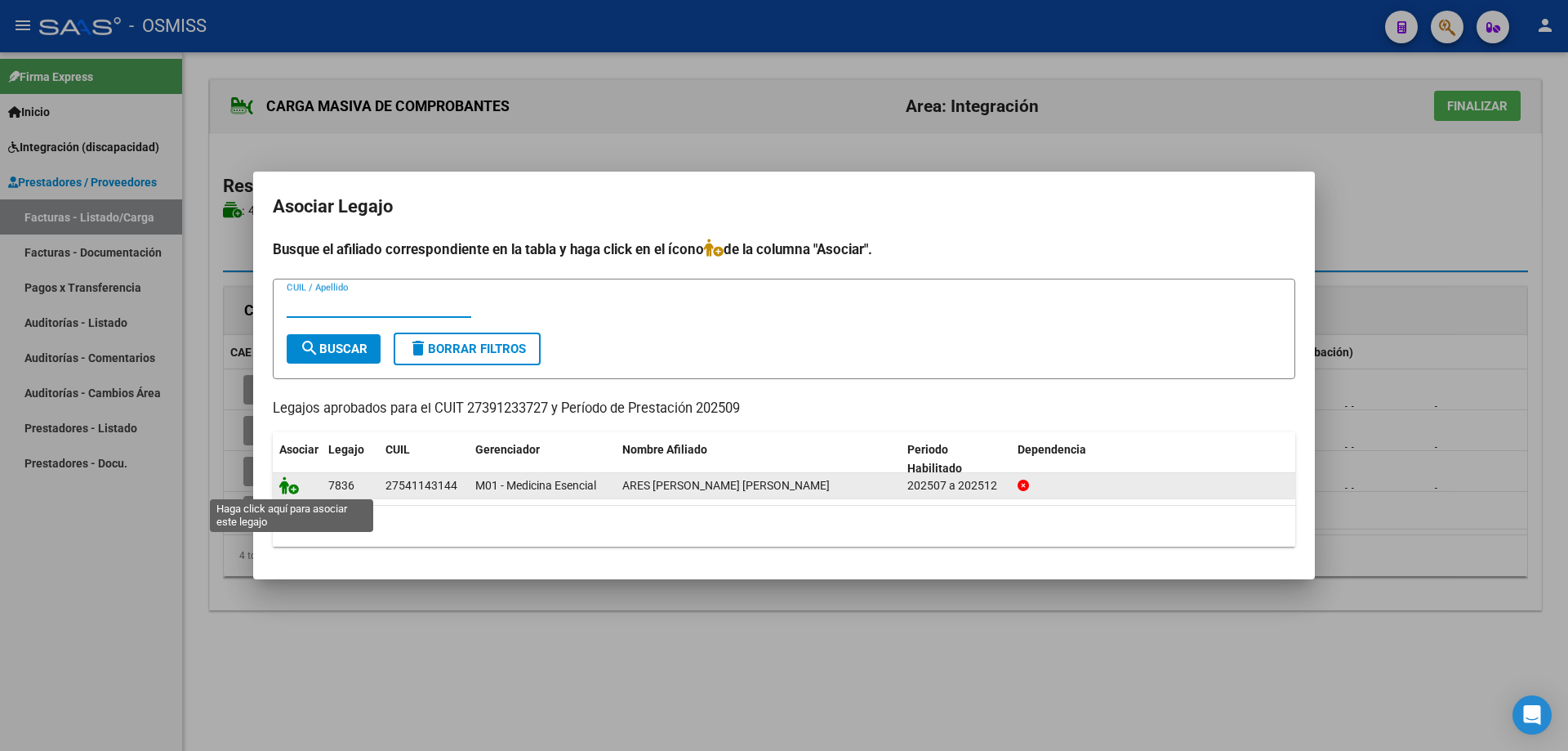
click at [286, 483] on icon at bounding box center [289, 485] width 19 height 18
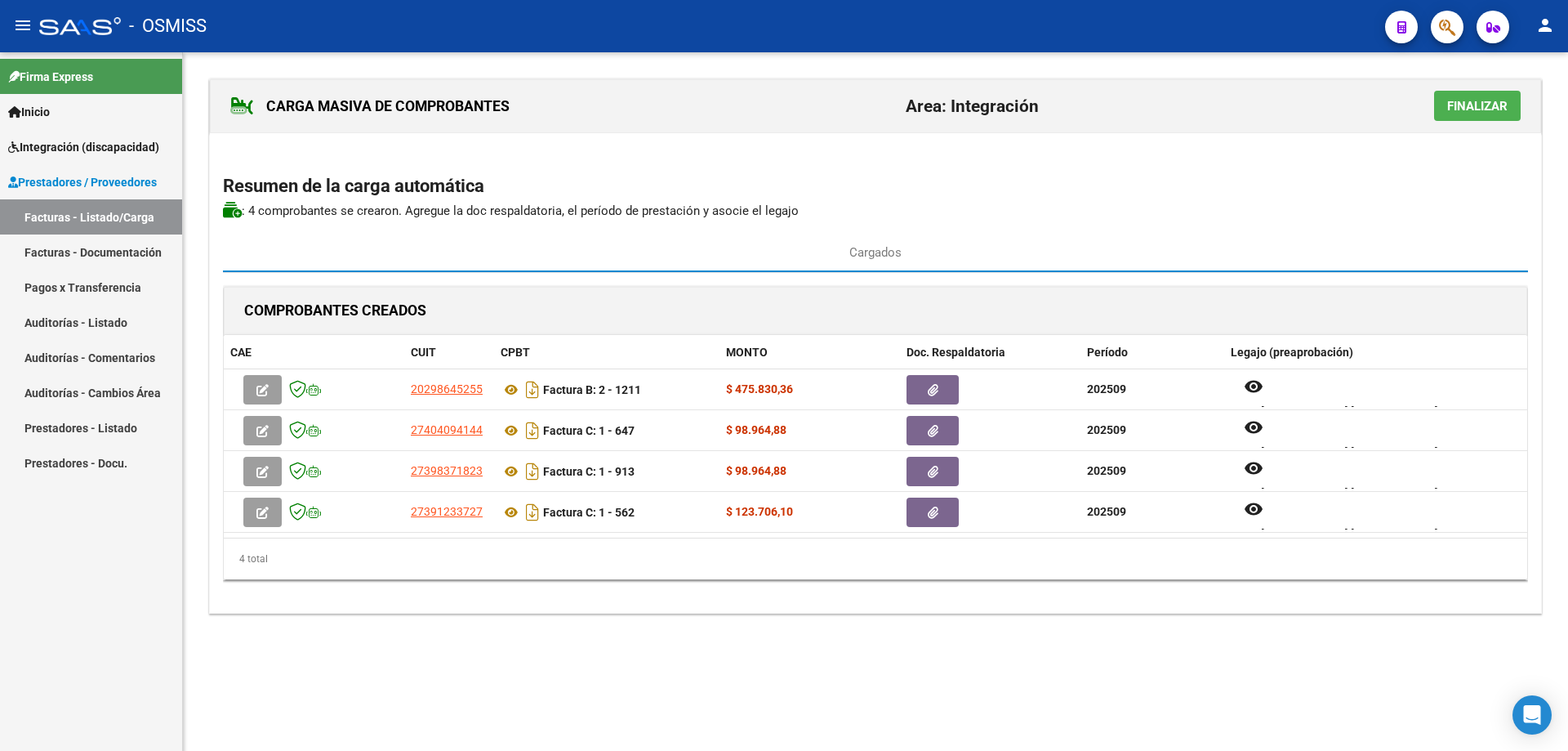
click at [1480, 115] on button "Finalizar" at bounding box center [1478, 106] width 86 height 31
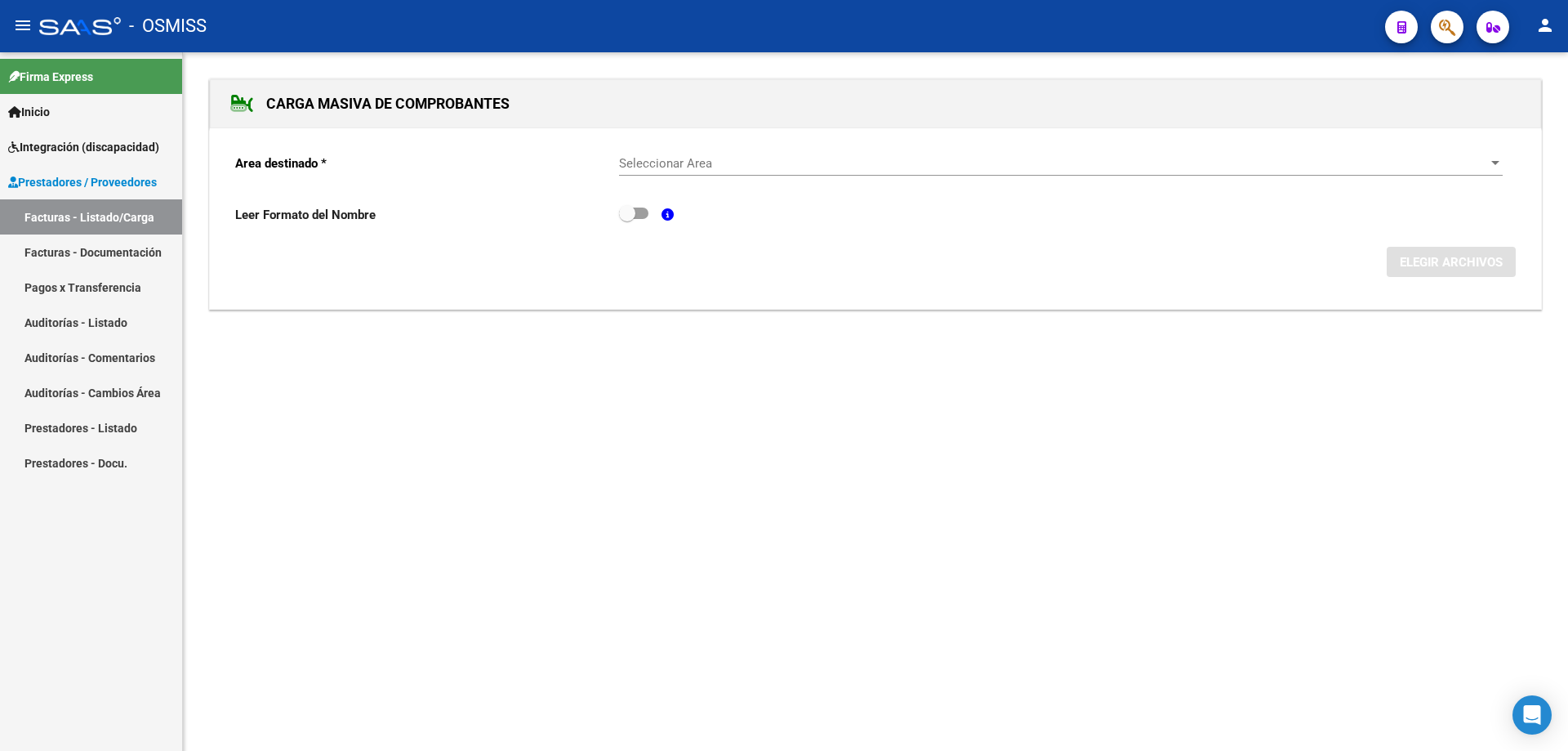
click at [712, 176] on div "Seleccionar Area Seleccionar Area" at bounding box center [1062, 166] width 884 height 51
click at [704, 168] on span "Seleccionar Area" at bounding box center [1054, 163] width 869 height 14
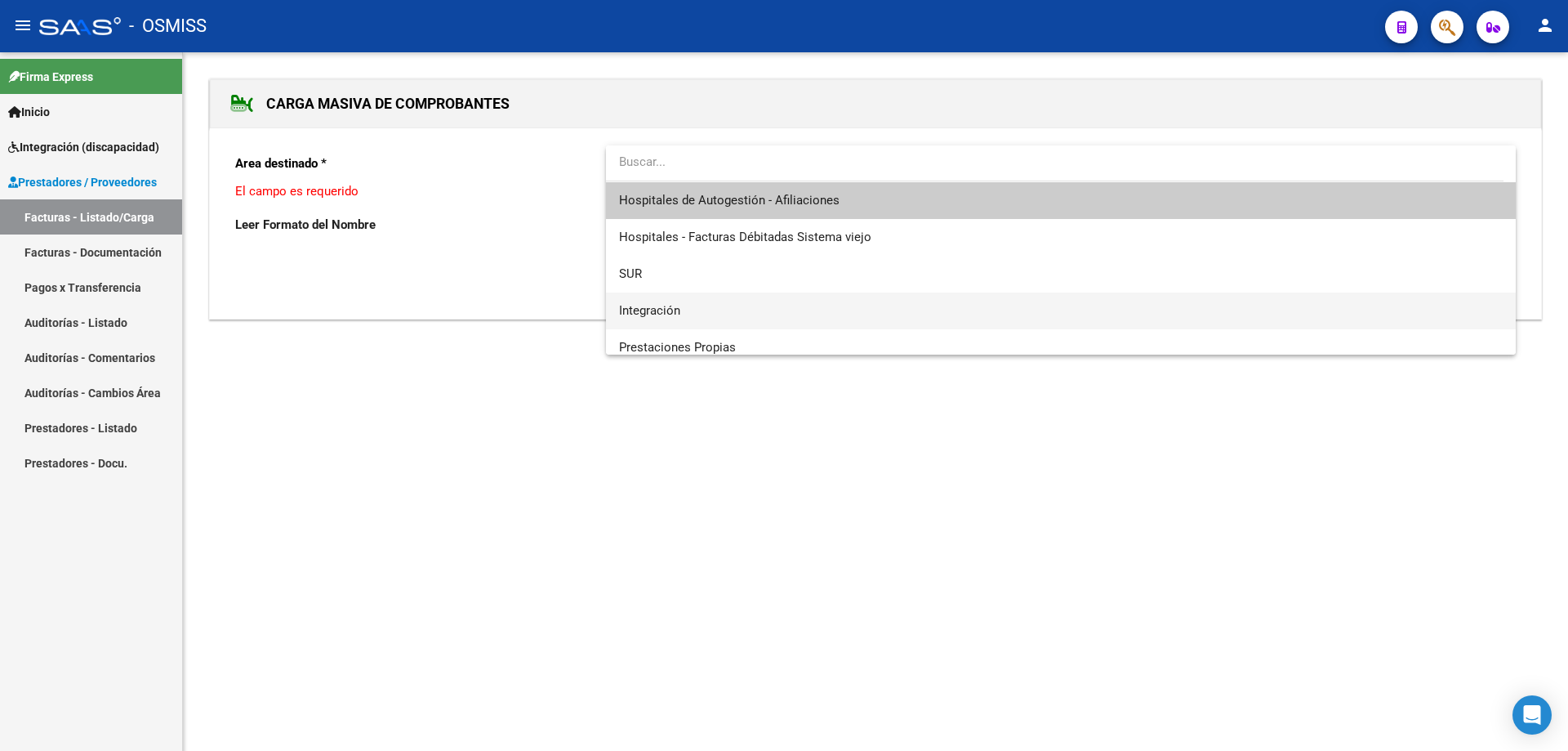
click at [683, 309] on span "Integración" at bounding box center [1062, 311] width 884 height 36
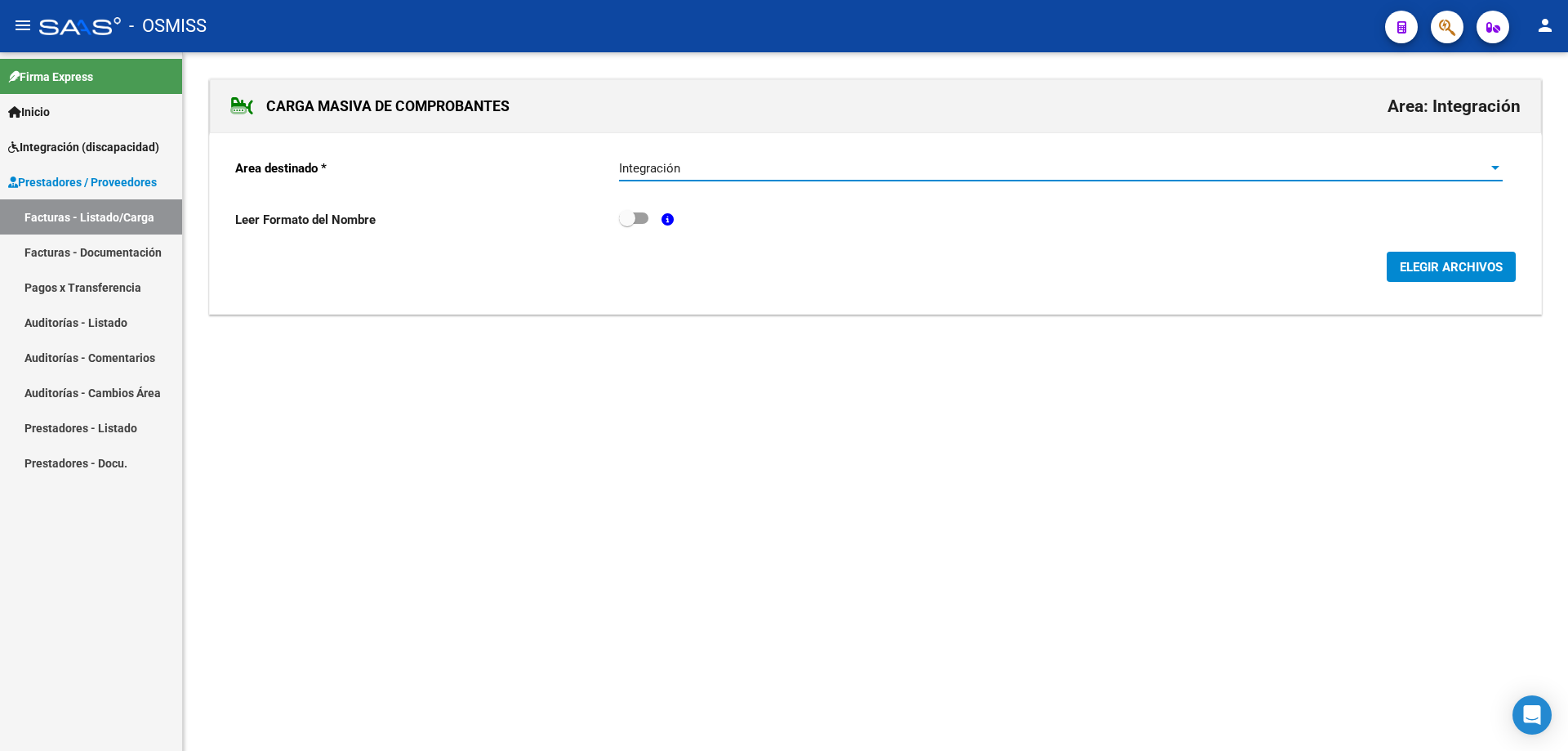
click at [1441, 268] on span "ELEGIR ARCHIVOS" at bounding box center [1451, 267] width 103 height 14
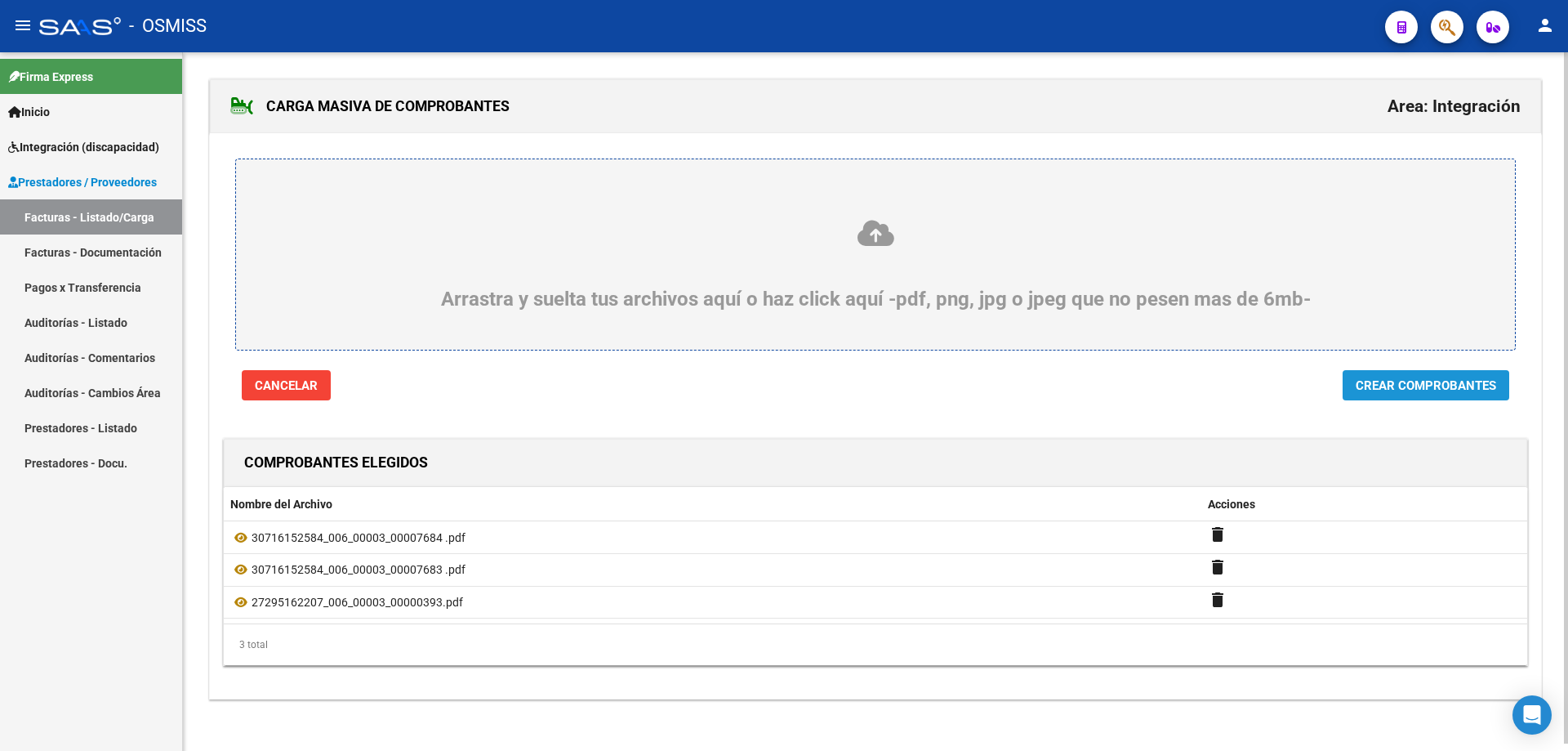
click at [1430, 390] on span "Crear Comprobantes" at bounding box center [1426, 385] width 141 height 14
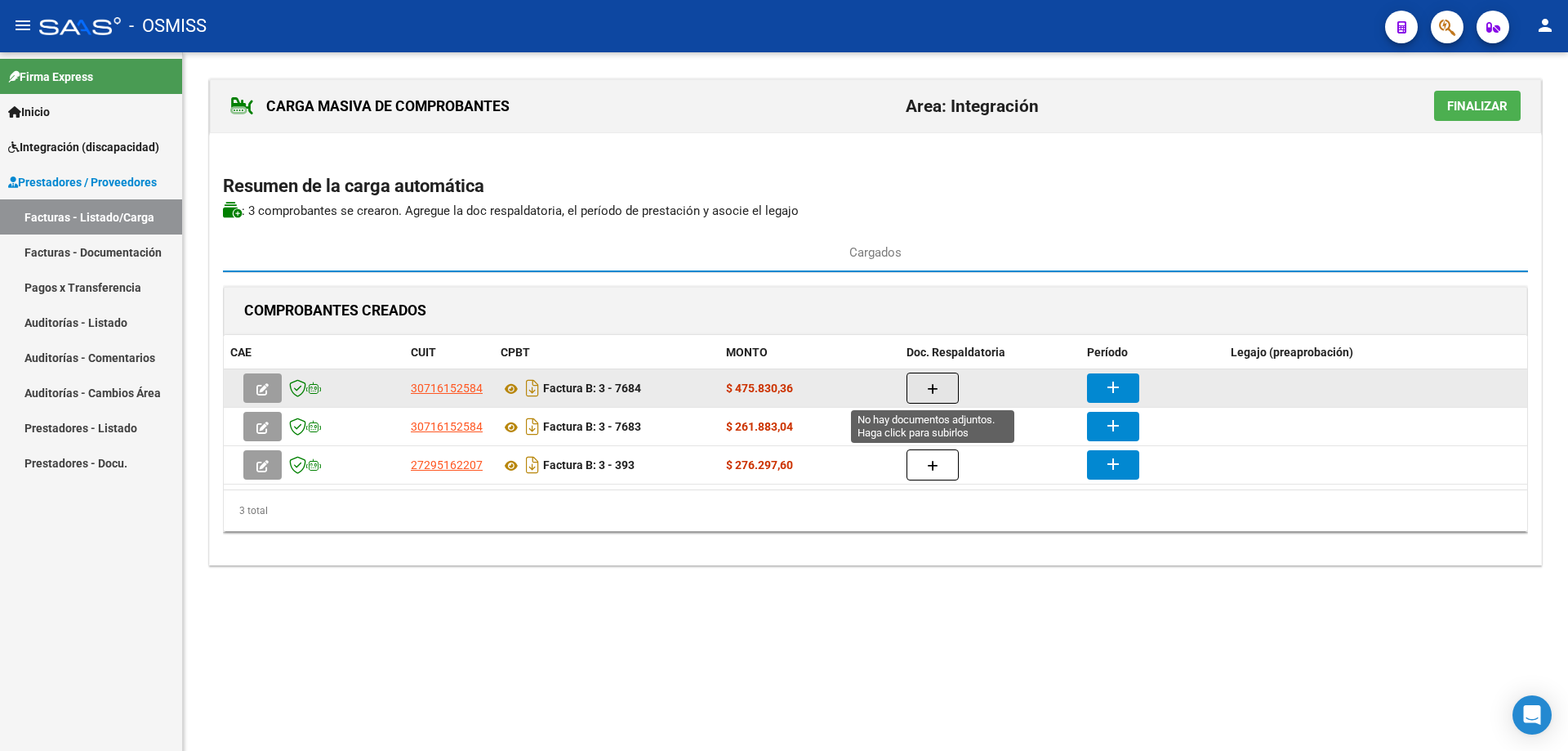
click at [926, 388] on button "button" at bounding box center [933, 387] width 53 height 31
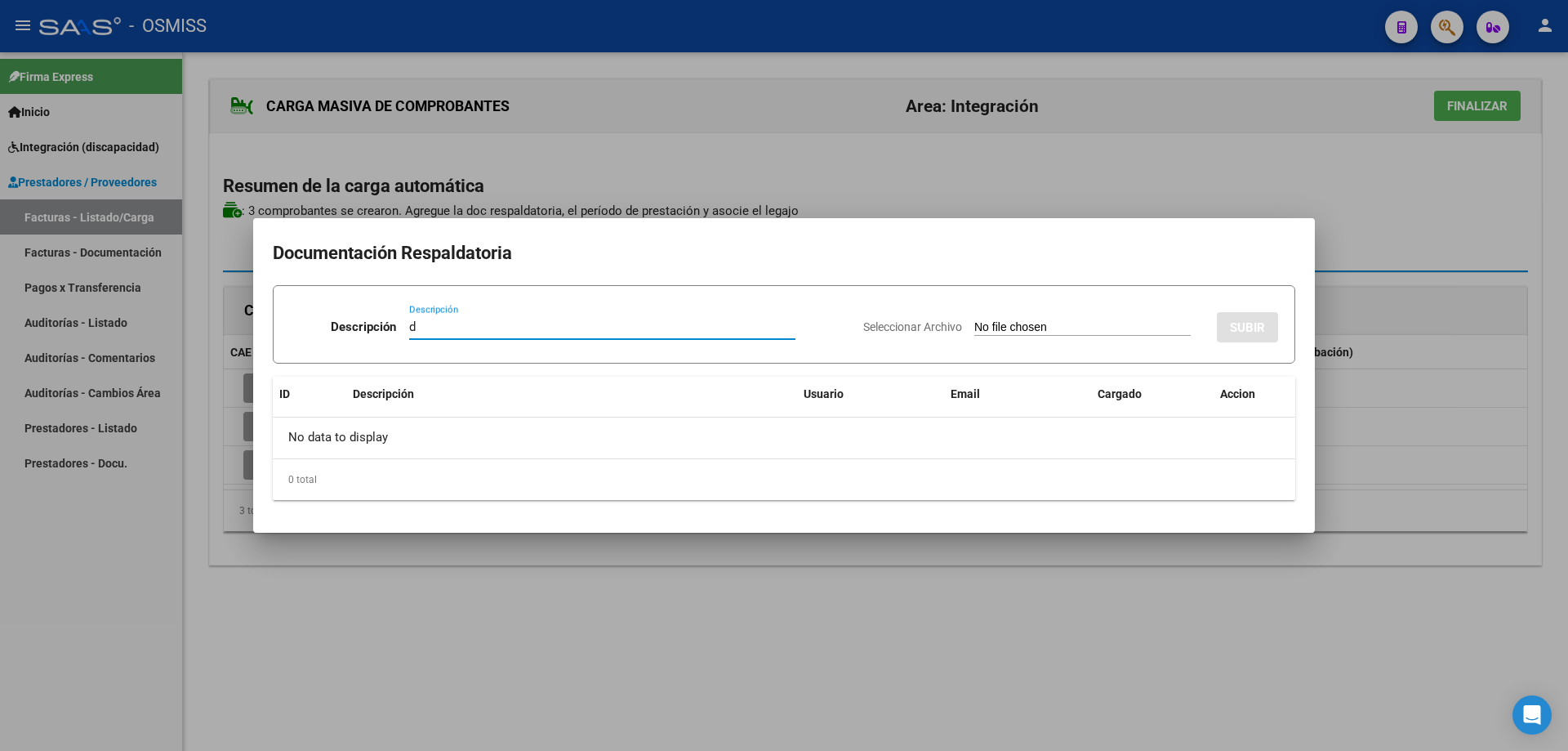
type input "d"
click at [1066, 322] on input "Seleccionar Archivo" at bounding box center [1083, 328] width 217 height 15
type input "C:\fakepath\09-2025 Planillas _20250929.pdf"
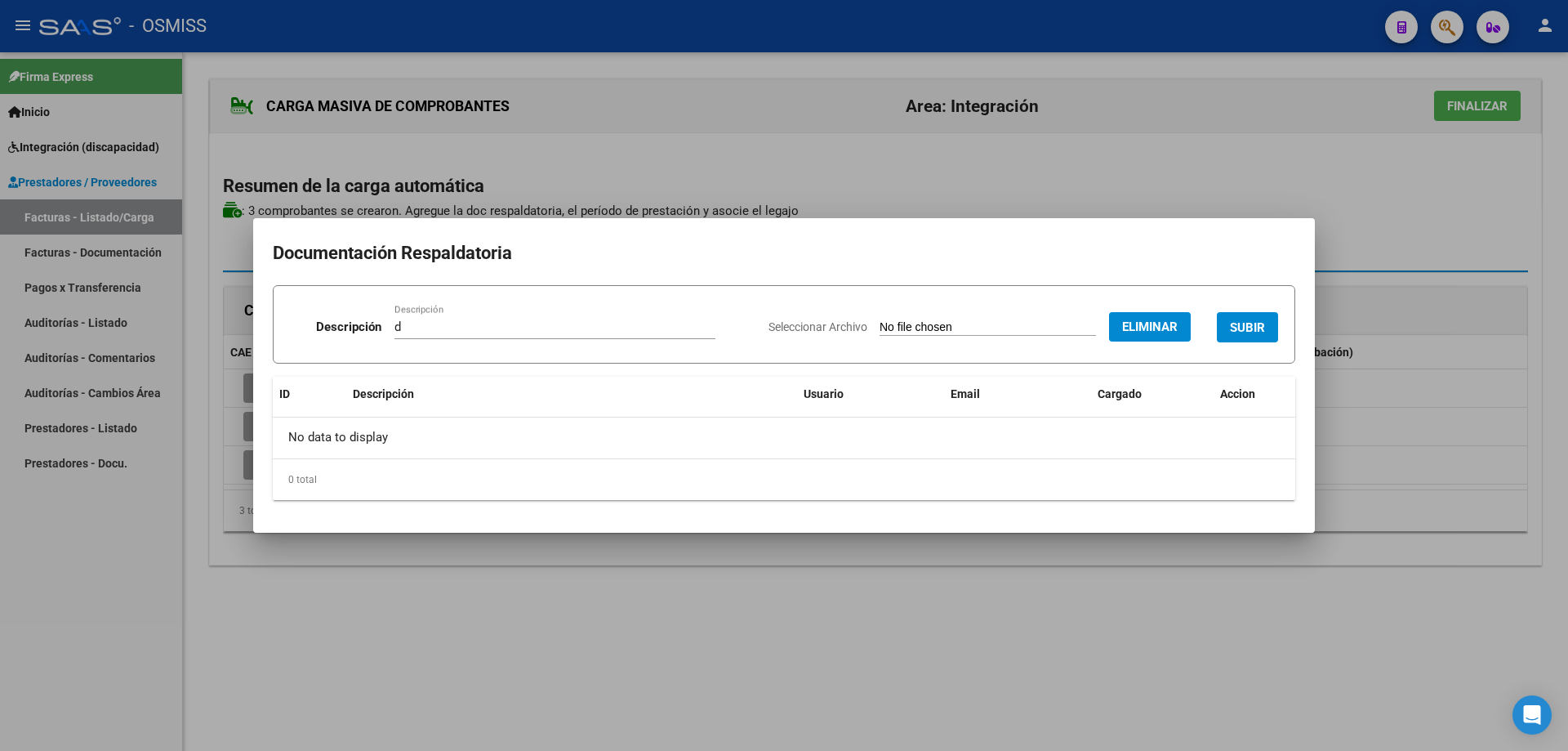
click at [1253, 320] on span "SUBIR" at bounding box center [1248, 327] width 35 height 14
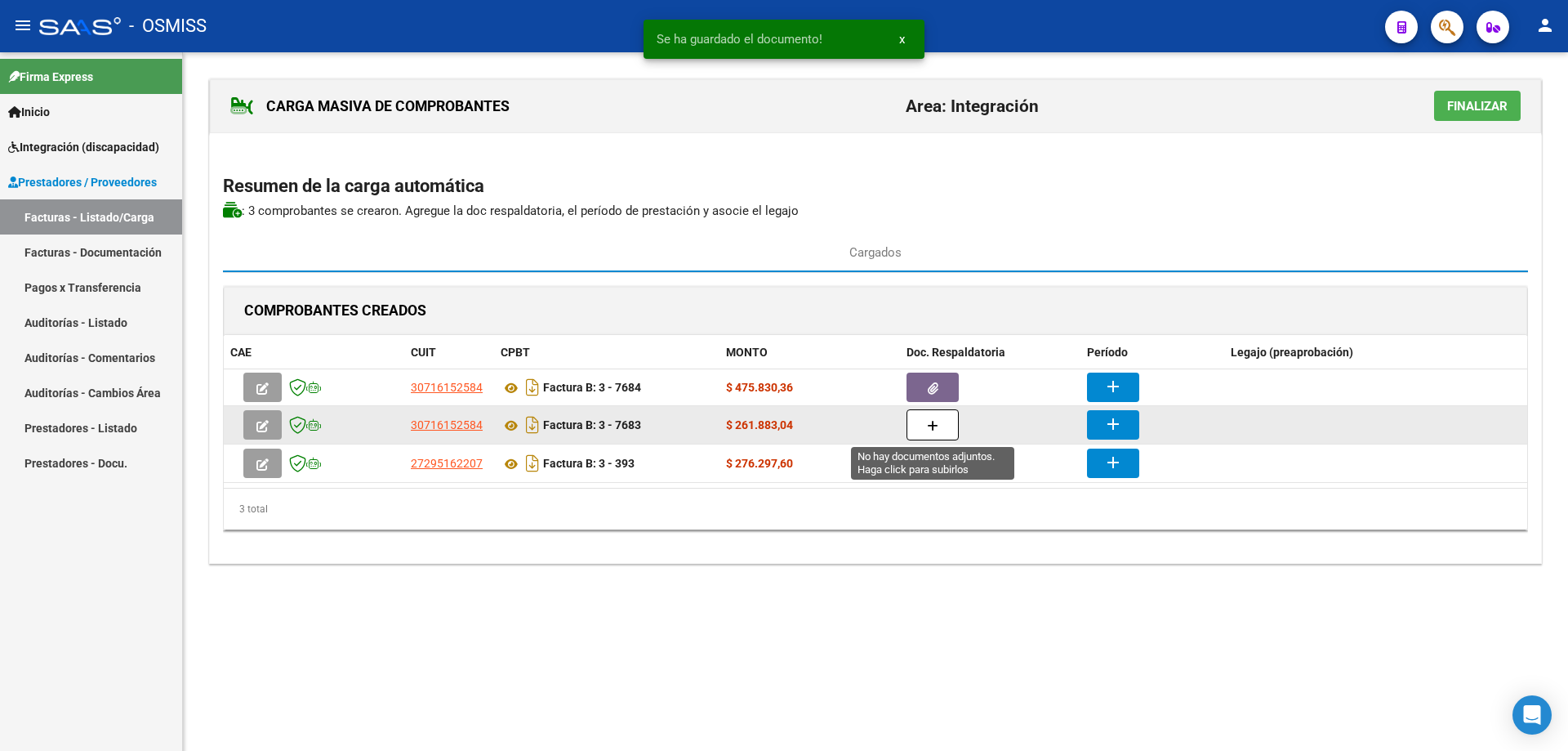
click at [933, 420] on icon "button" at bounding box center [933, 426] width 12 height 12
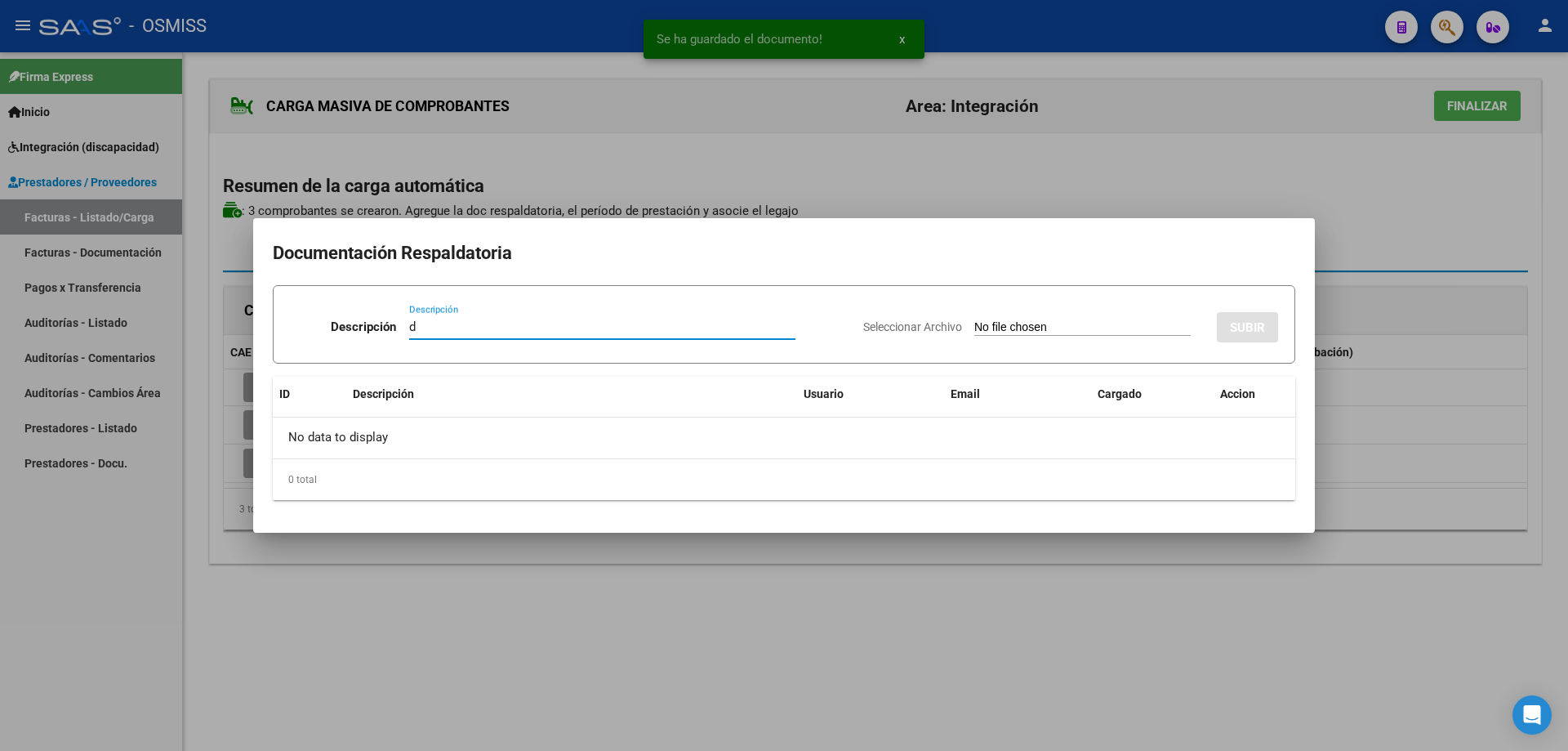
type input "d"
click at [990, 326] on input "Seleccionar Archivo" at bounding box center [1083, 328] width 217 height 15
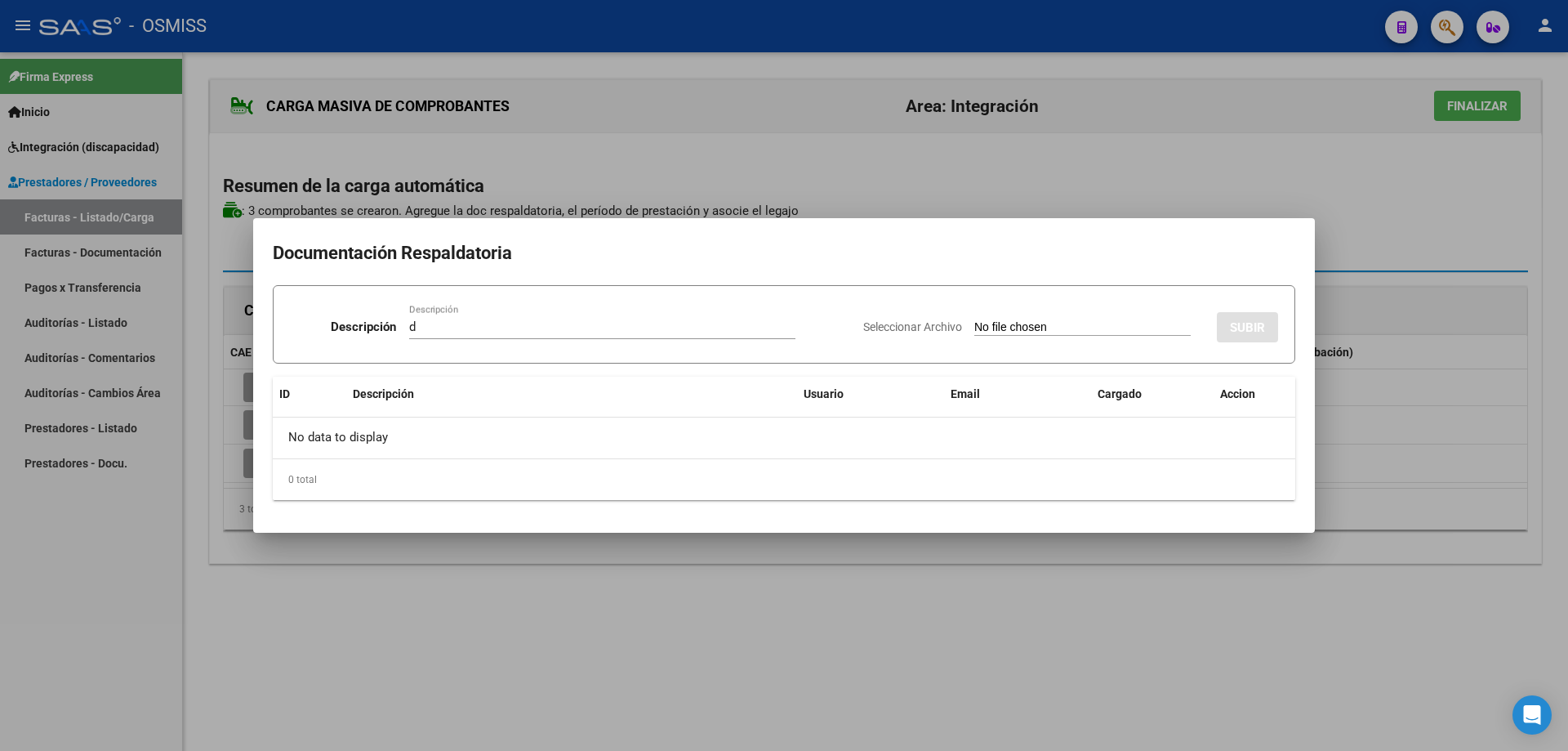
type input "C:\fakepath\09-2025 Planillas _20250929.pdf"
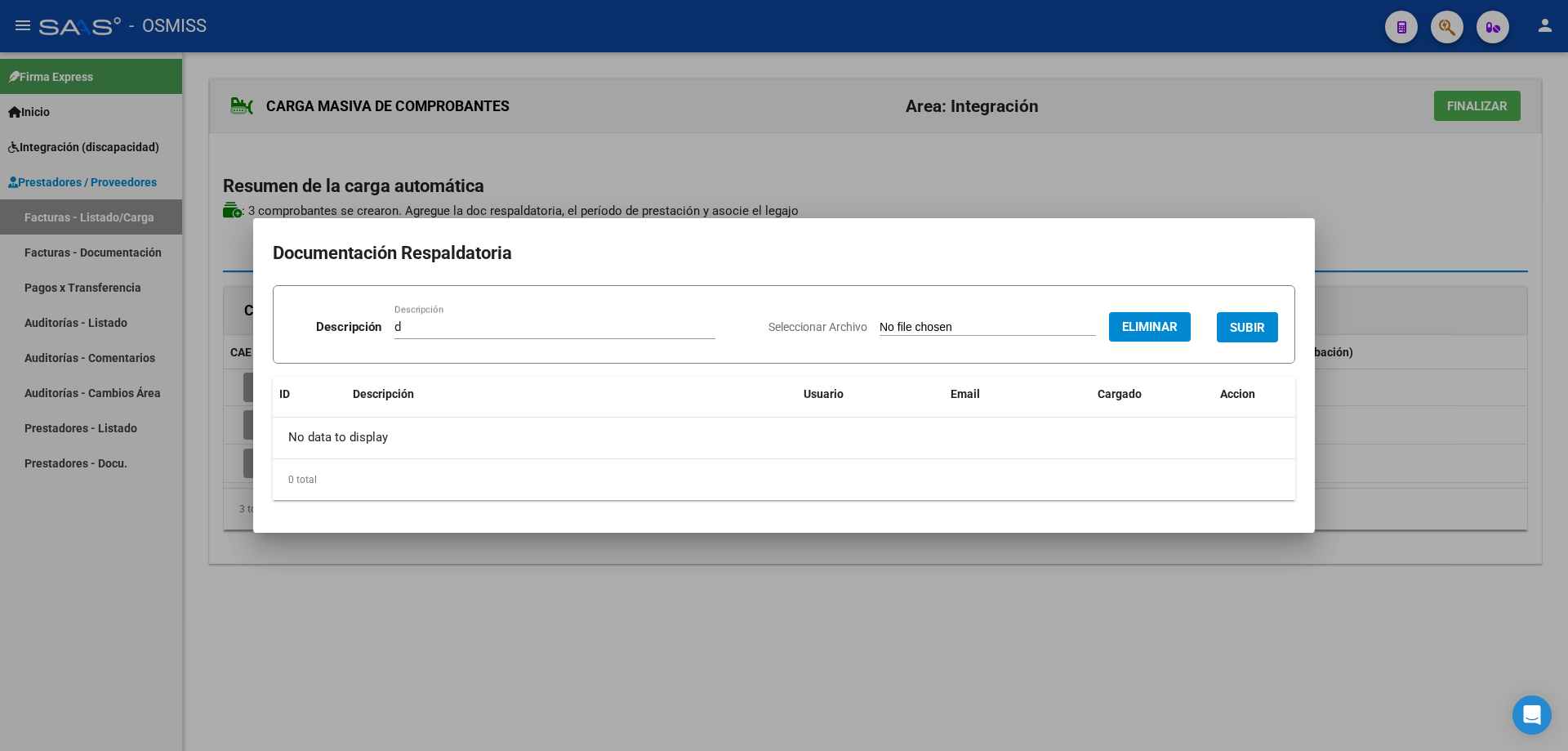
click at [1257, 315] on button "SUBIR" at bounding box center [1248, 327] width 61 height 31
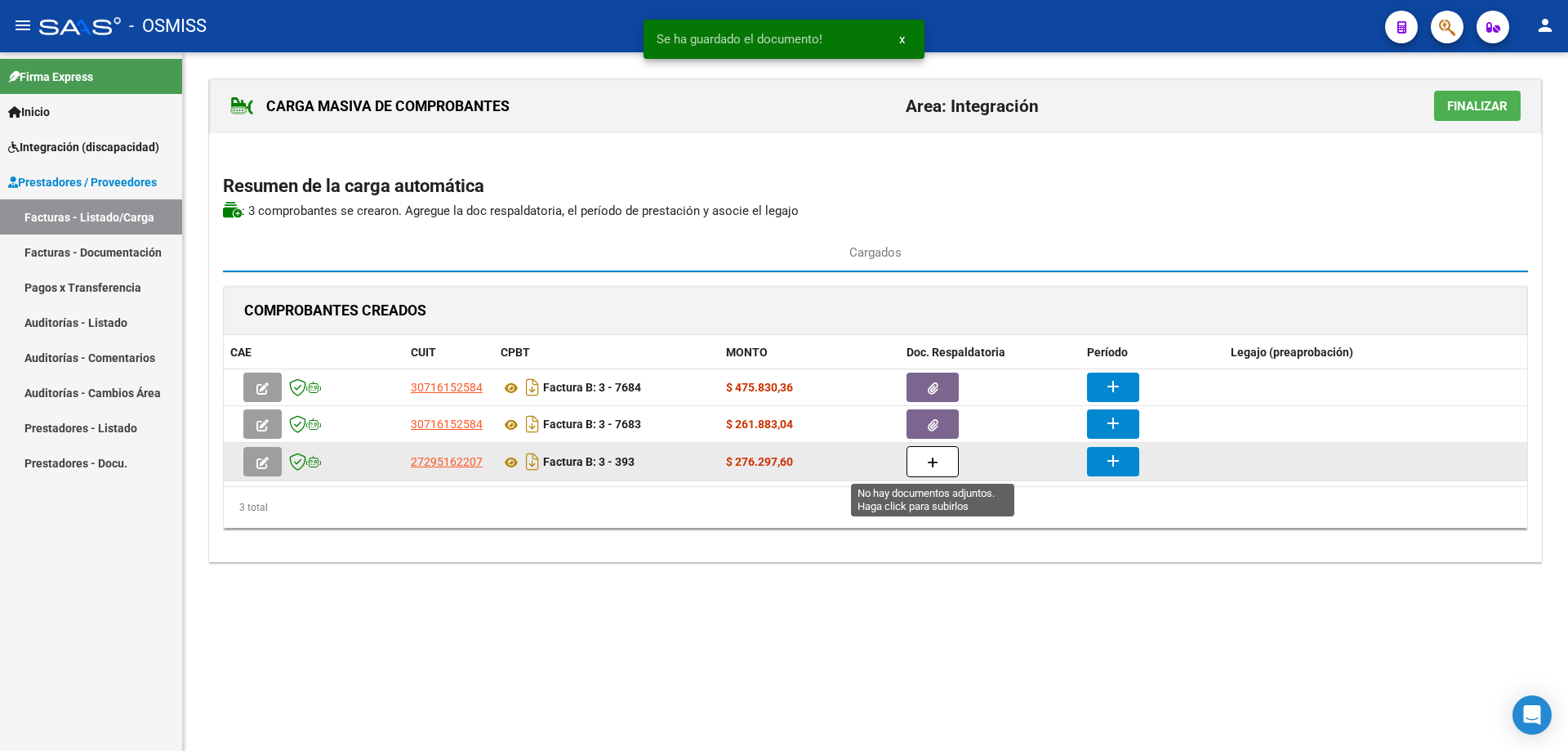
click at [935, 463] on icon "button" at bounding box center [933, 462] width 12 height 12
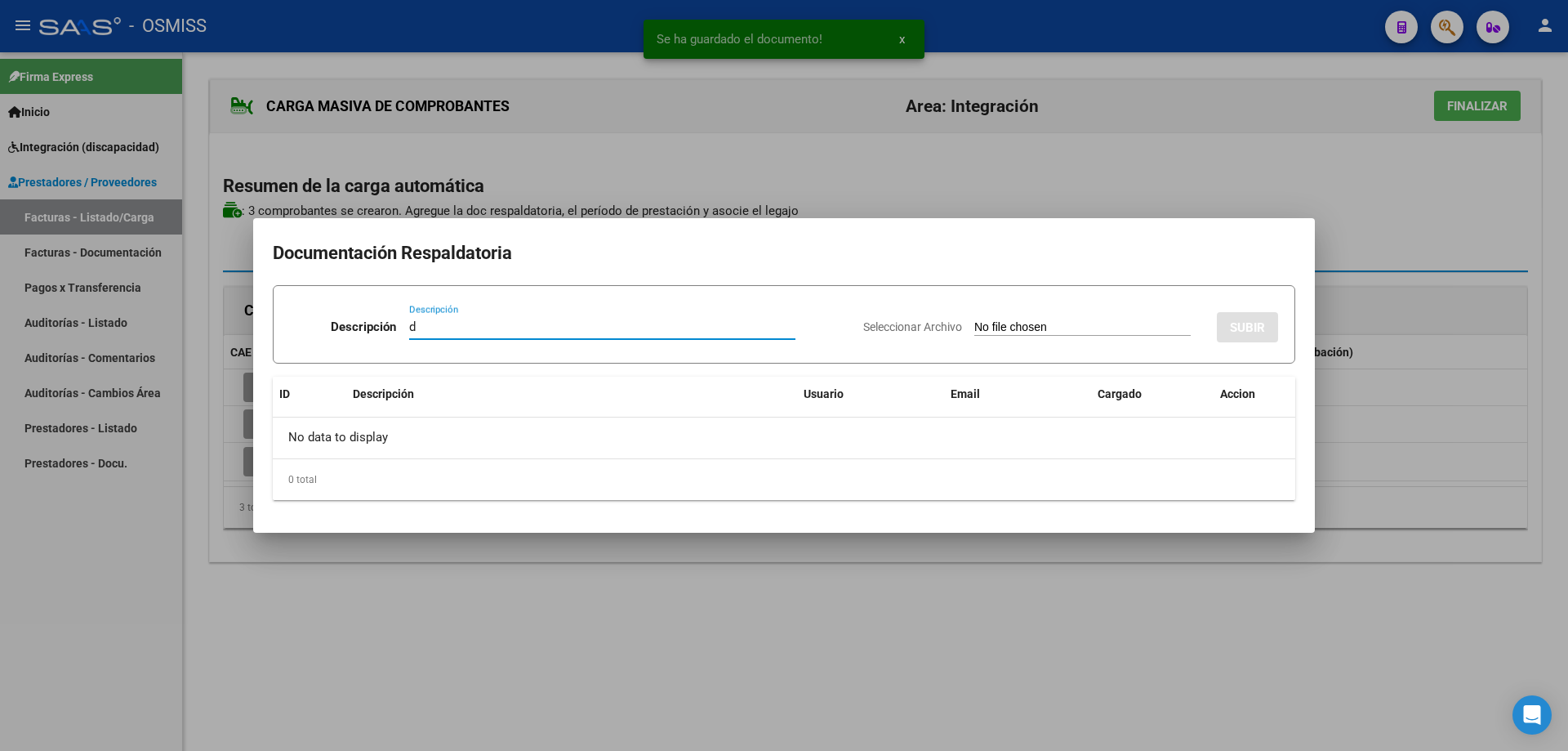
type input "d"
click at [1010, 327] on input "Seleccionar Archivo" at bounding box center [1083, 328] width 217 height 15
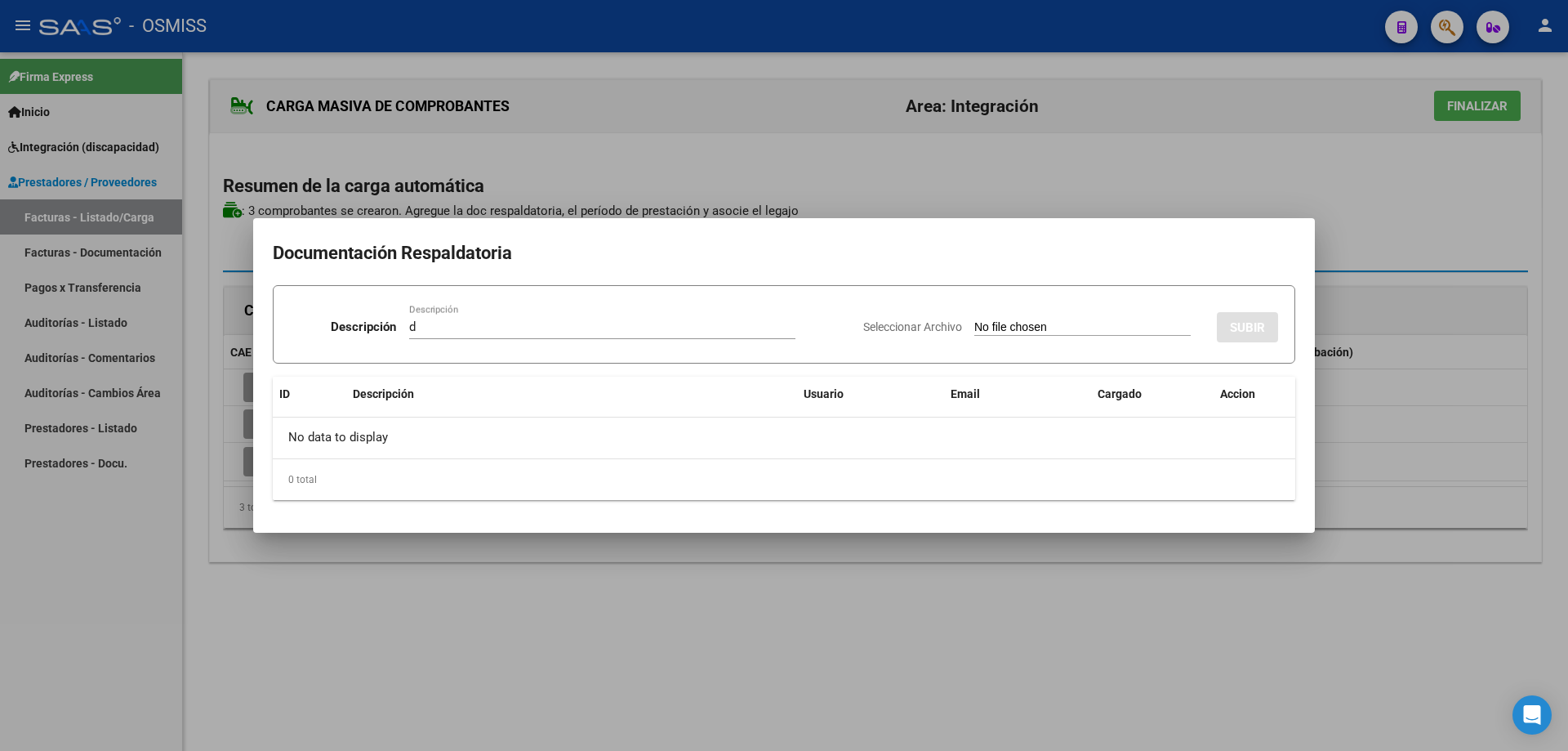
type input "C:\fakepath\CamScanner 02-10-2025 23.31.pdf"
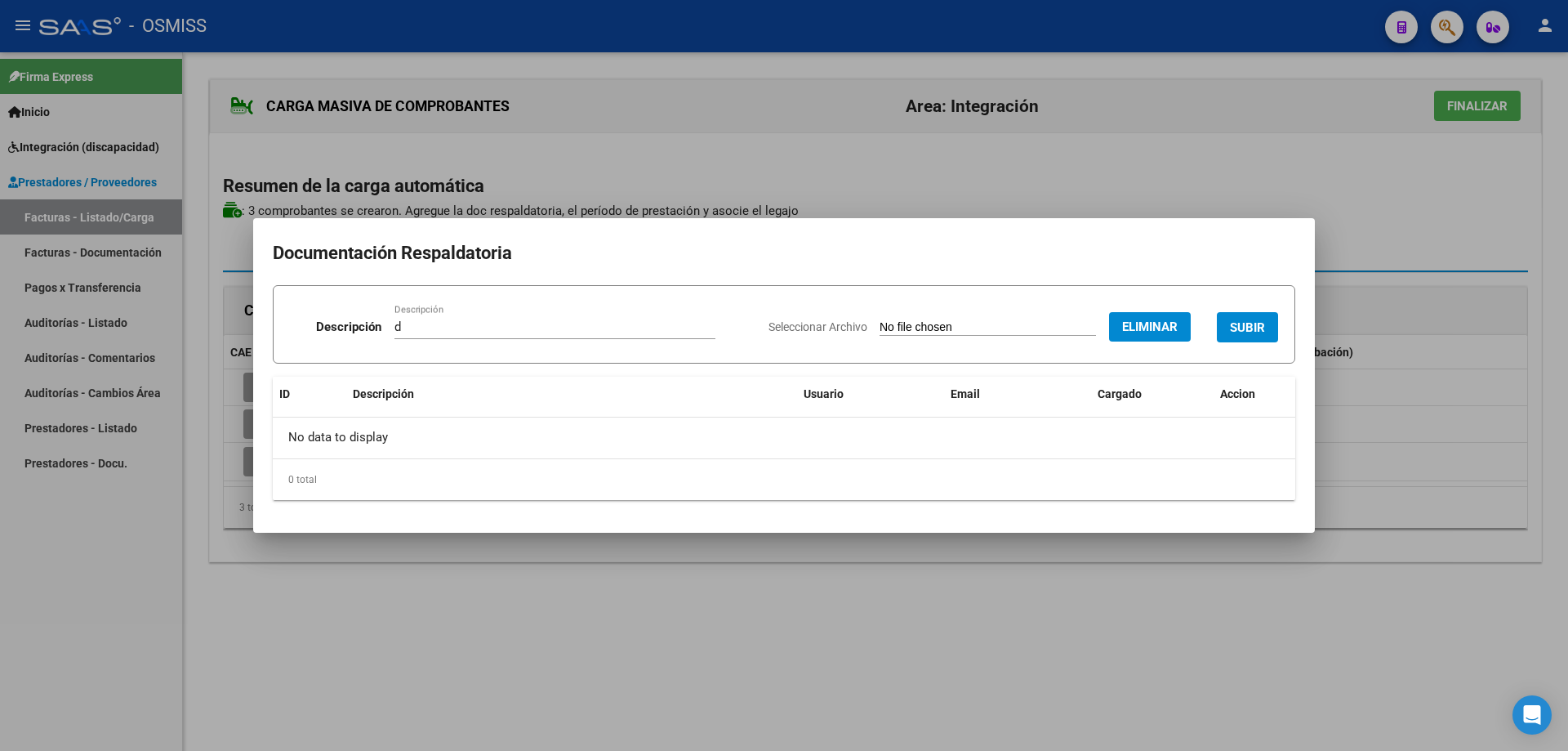
click at [1249, 317] on button "SUBIR" at bounding box center [1248, 327] width 61 height 31
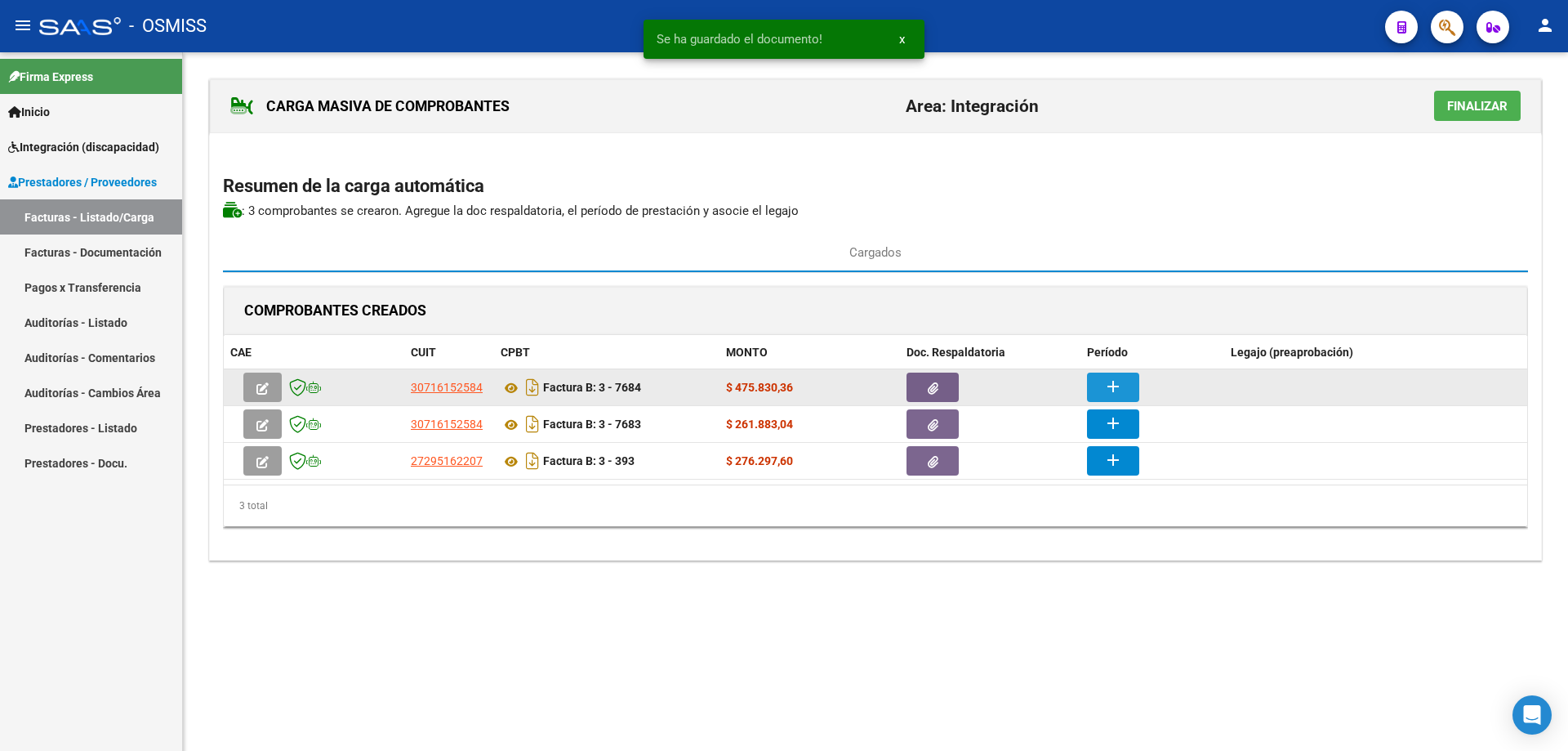
click at [1098, 374] on button "add" at bounding box center [1113, 387] width 53 height 30
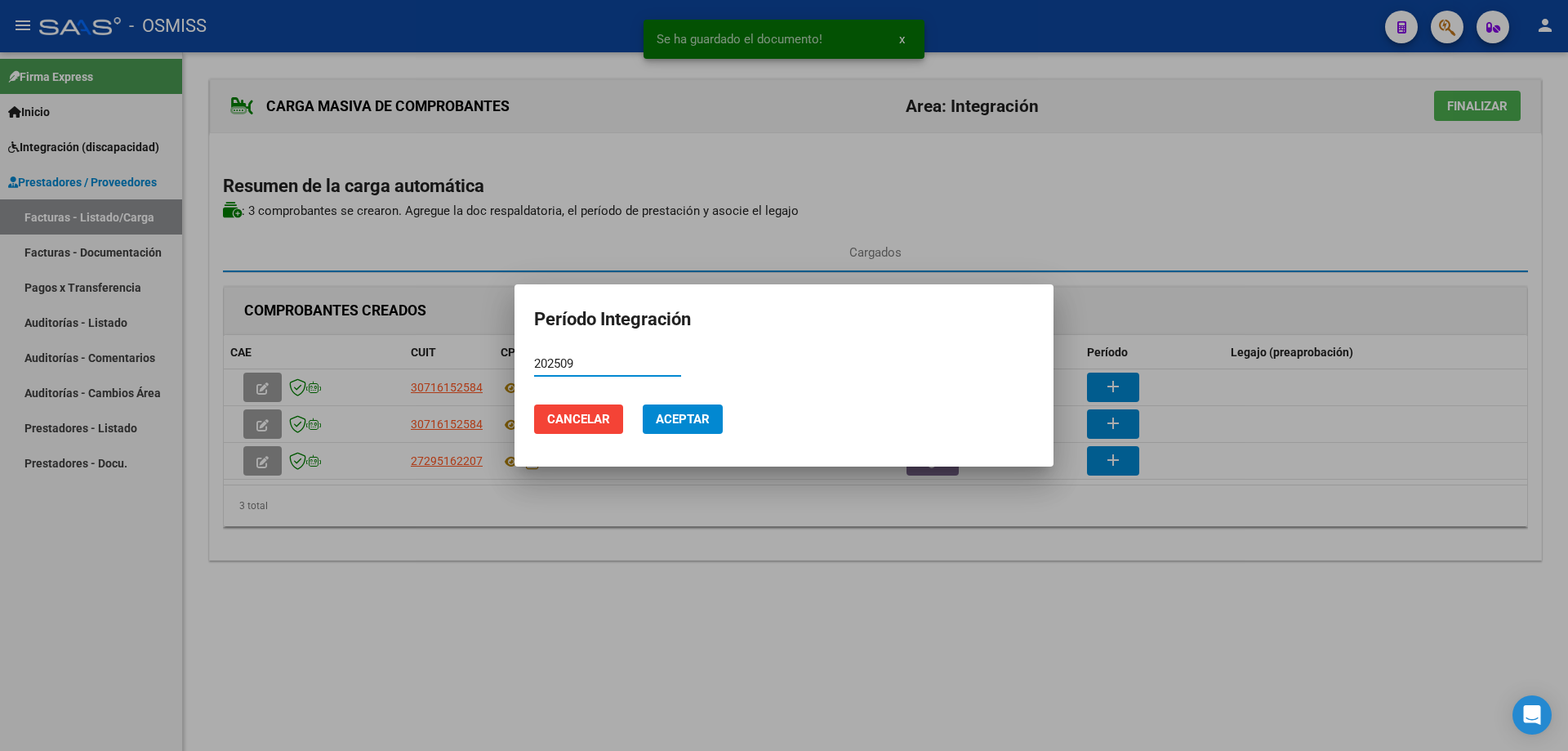
type input "202509"
click at [678, 411] on button "Aceptar" at bounding box center [682, 419] width 80 height 30
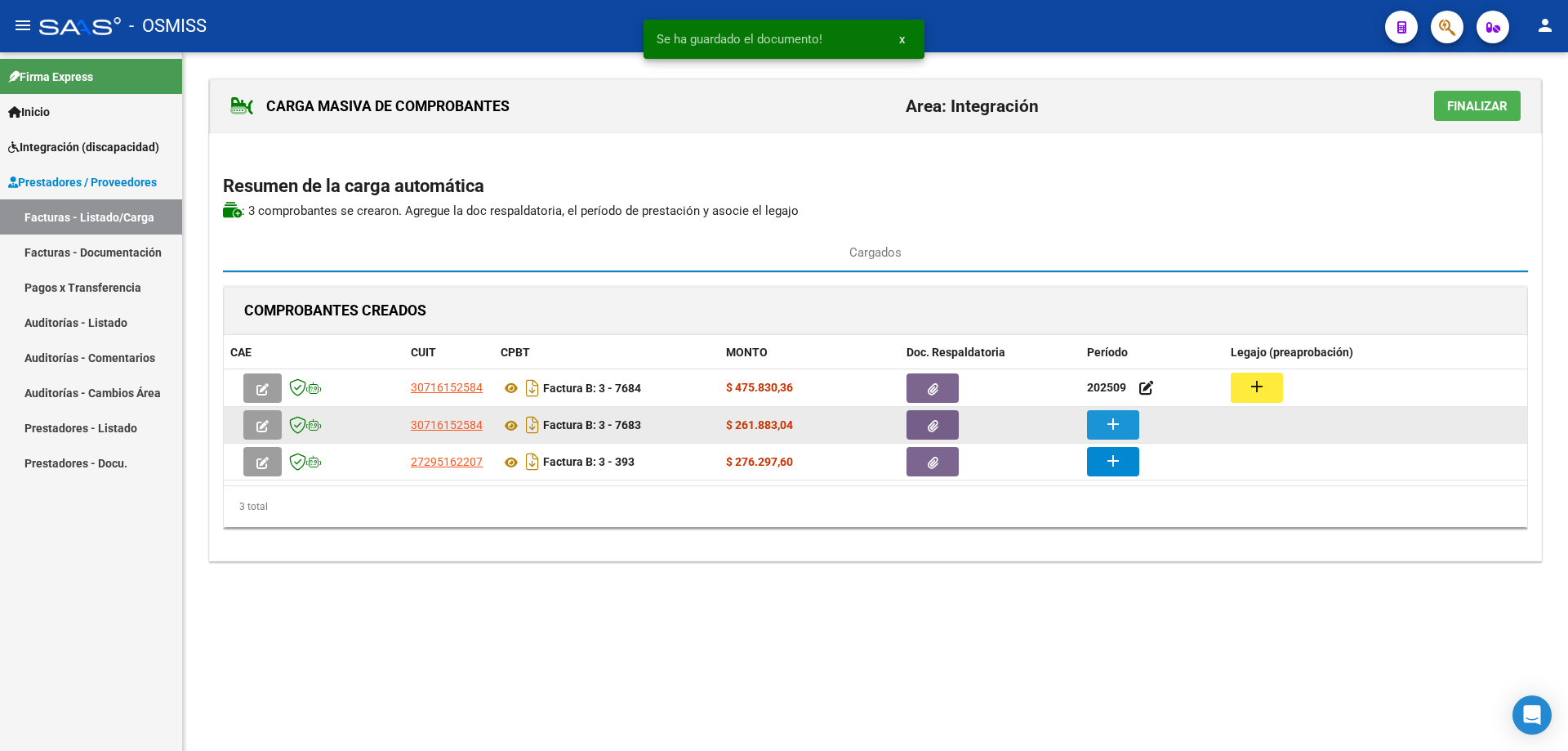
click at [1100, 422] on button "add" at bounding box center [1113, 425] width 53 height 30
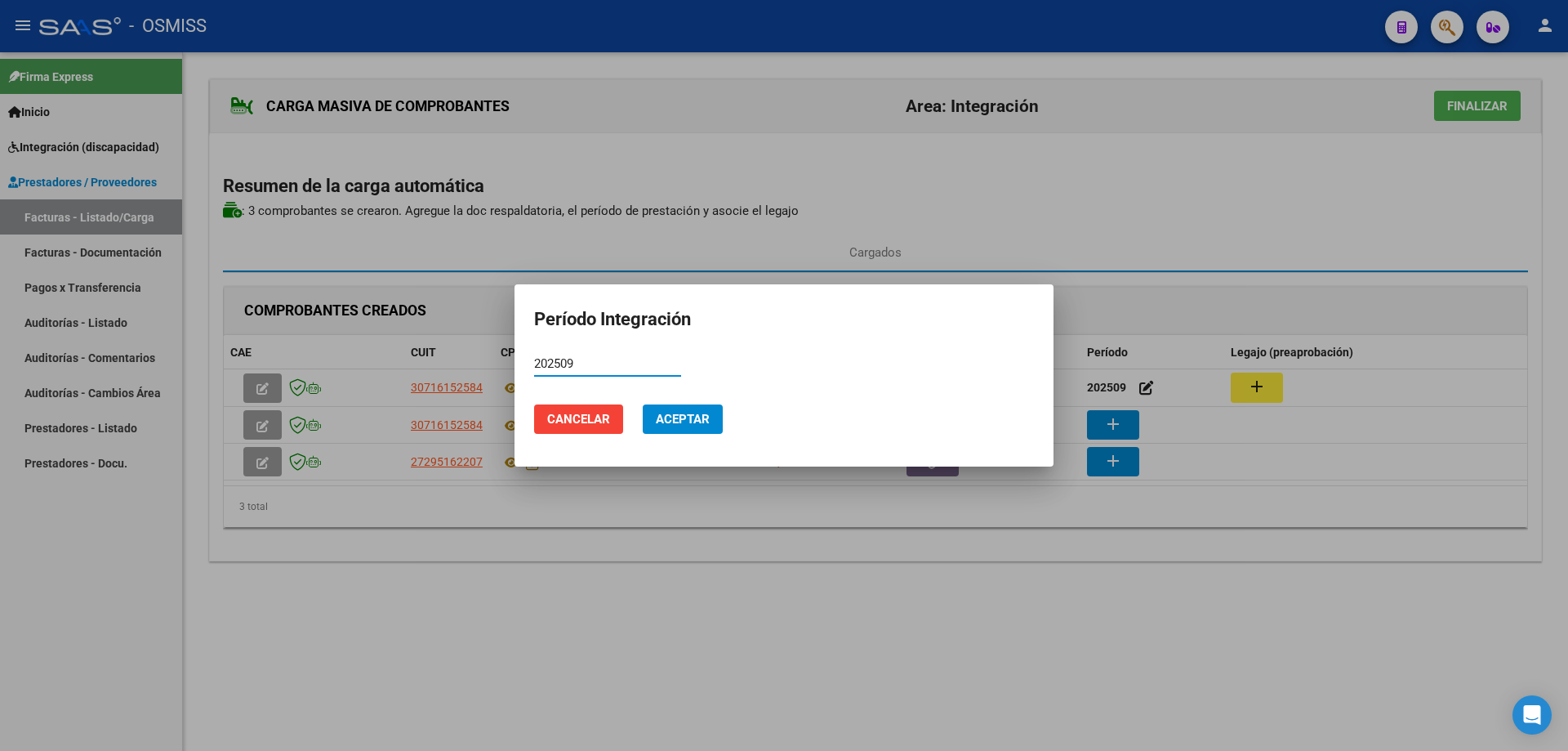
type input "202509"
click at [666, 413] on span "Aceptar" at bounding box center [683, 418] width 54 height 14
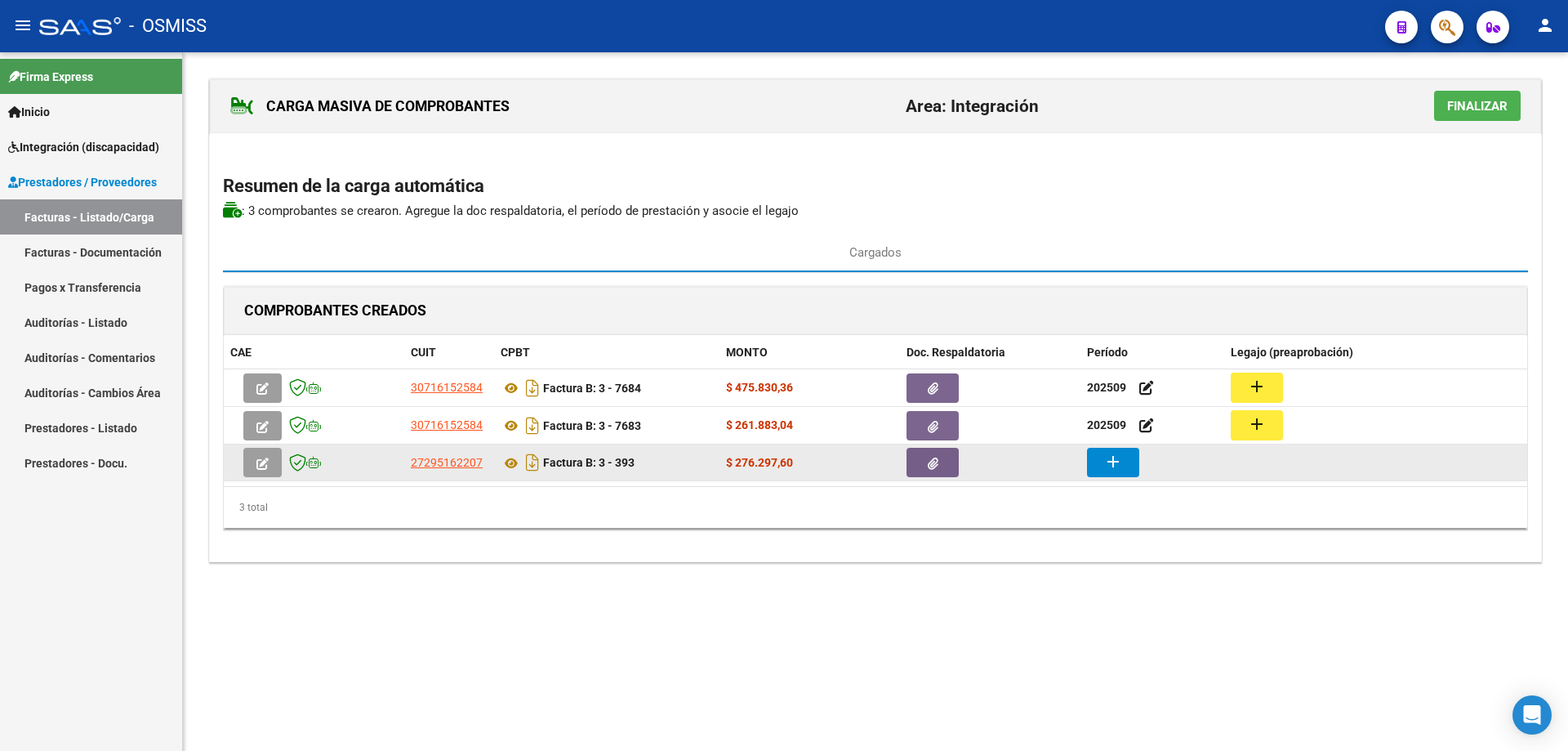
click at [1104, 460] on mat-icon "add" at bounding box center [1113, 461] width 19 height 19
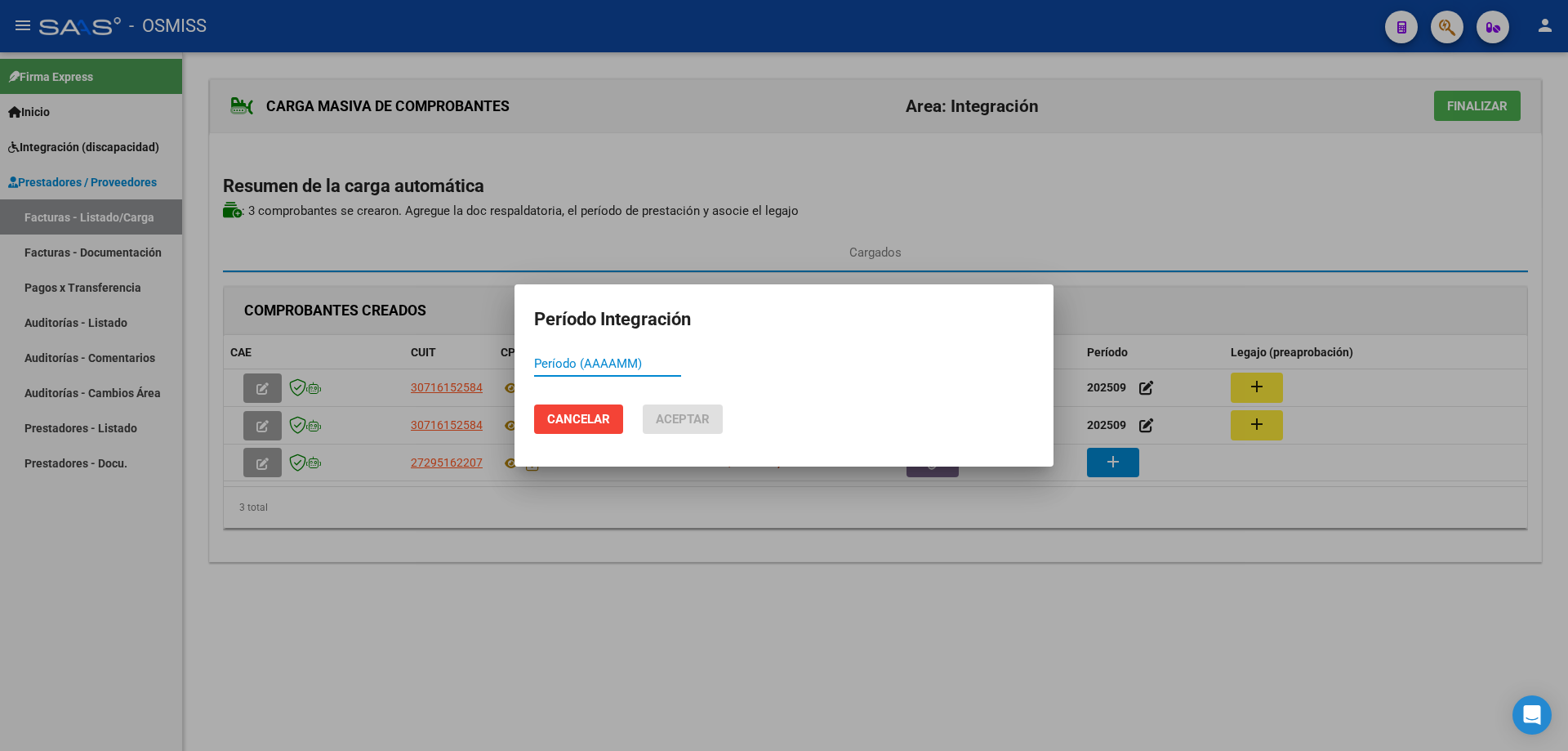
paste input "202509"
type input "202509"
click at [669, 422] on span "Aceptar" at bounding box center [683, 418] width 54 height 14
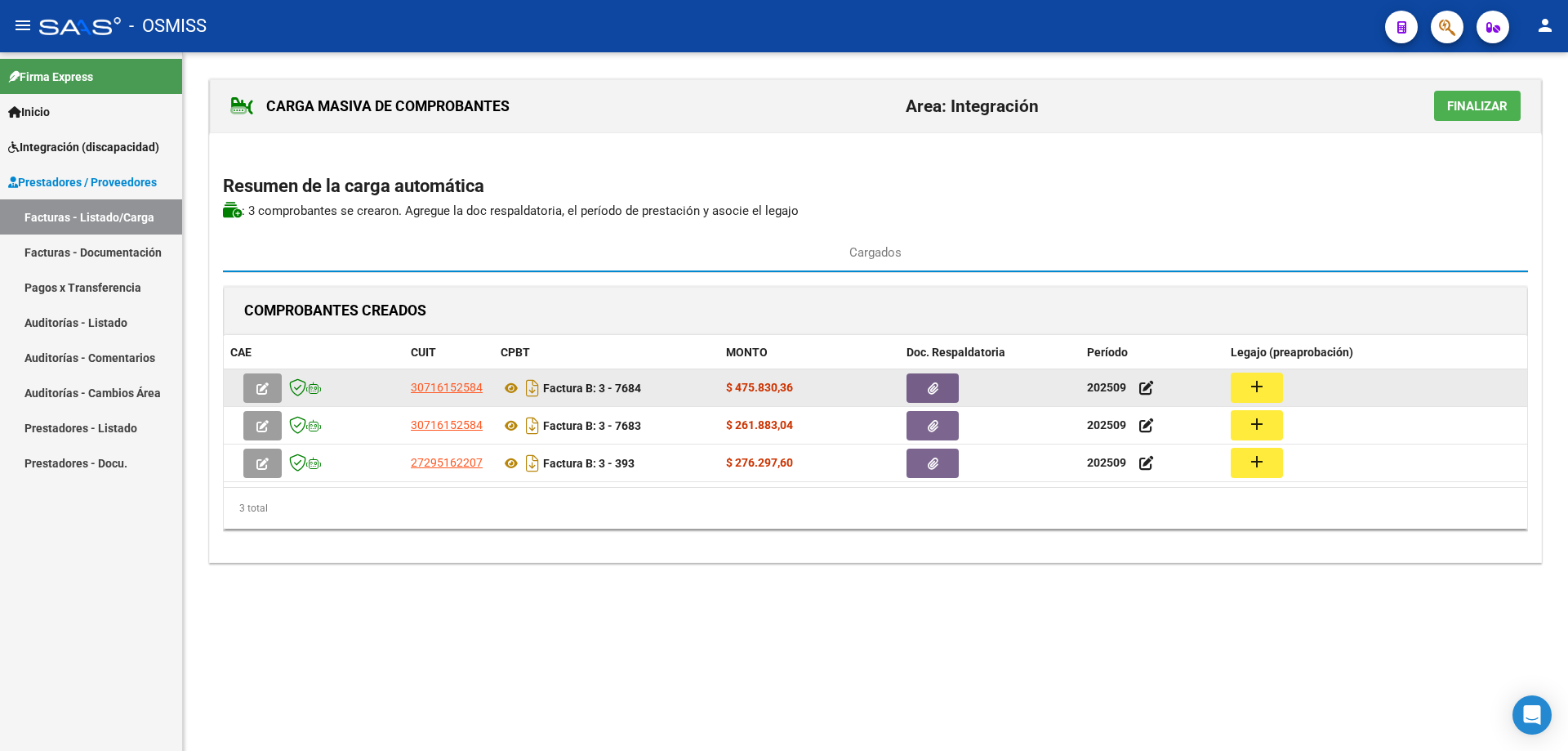
click at [1262, 383] on mat-icon "add" at bounding box center [1257, 387] width 19 height 19
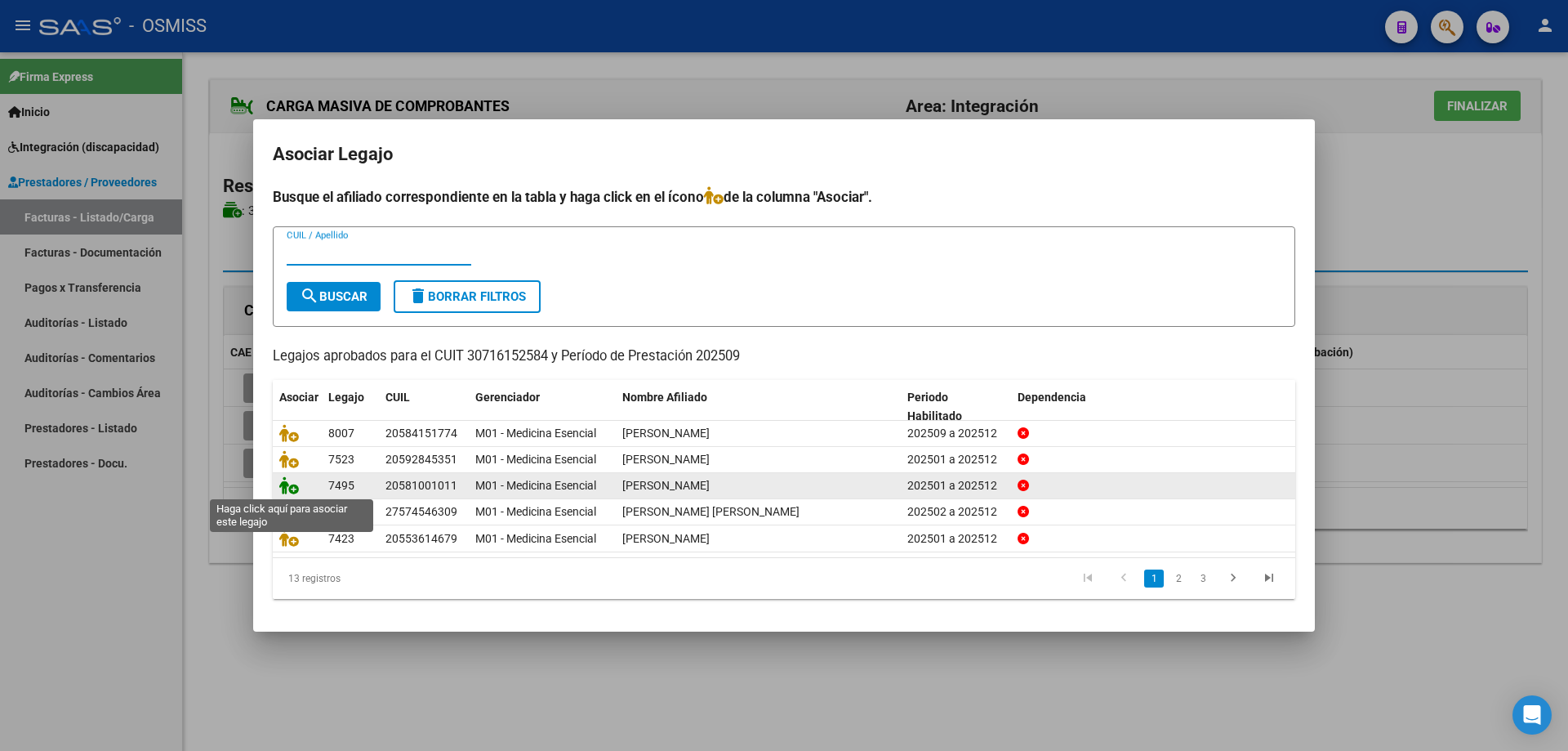
click at [295, 481] on icon at bounding box center [289, 485] width 19 height 18
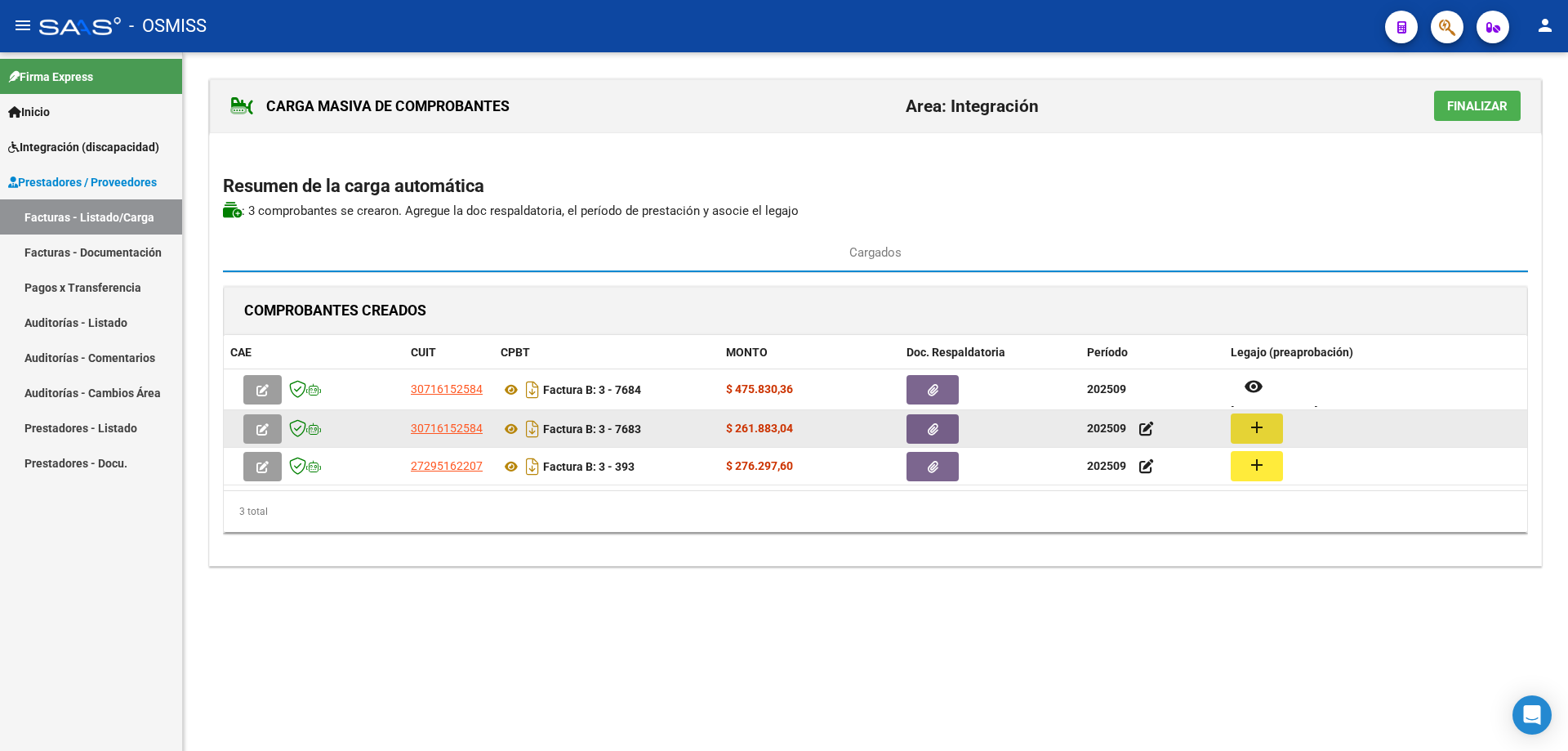
click at [1252, 430] on mat-icon "add" at bounding box center [1257, 427] width 19 height 19
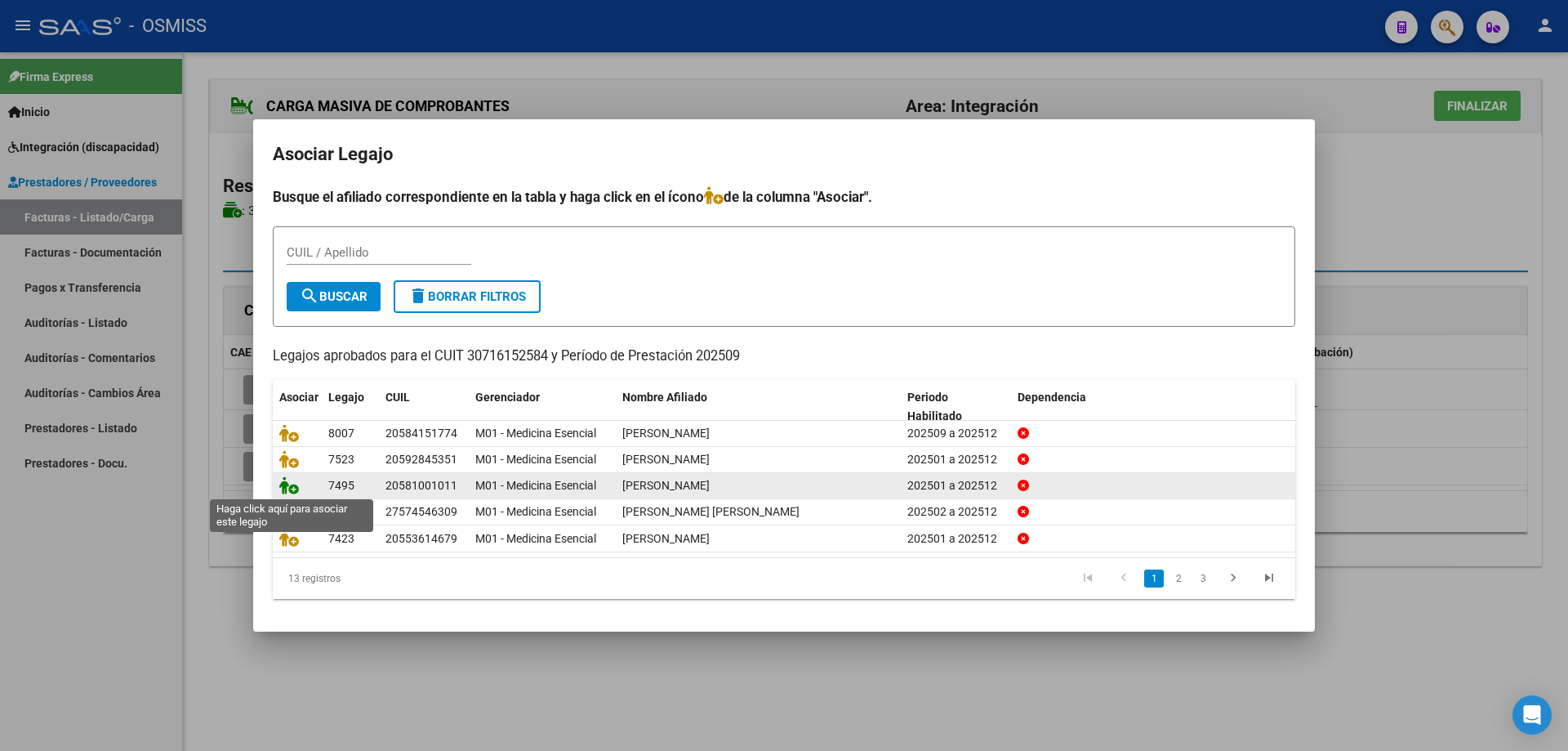
click at [289, 488] on icon at bounding box center [289, 485] width 19 height 18
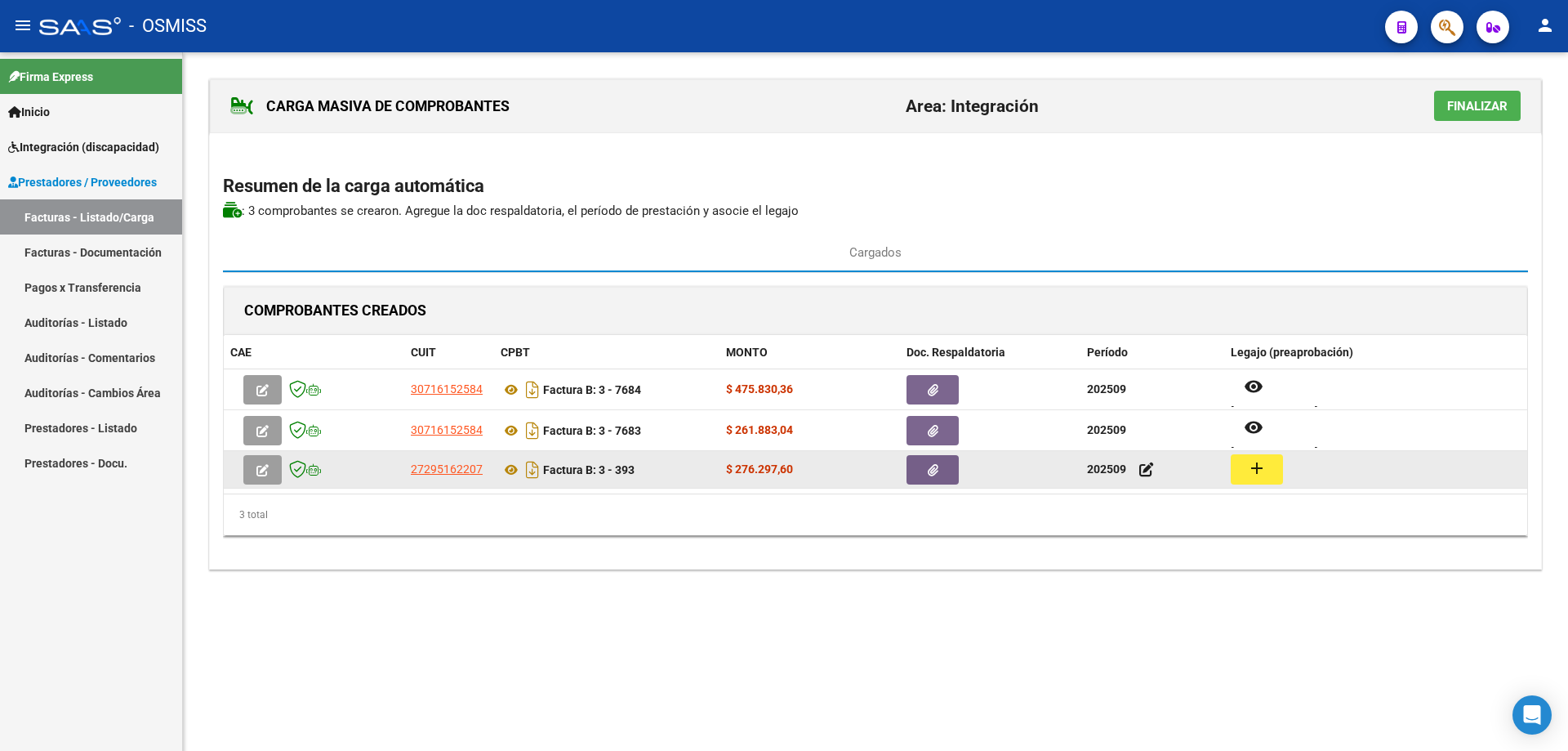
click at [1248, 476] on mat-icon "add" at bounding box center [1257, 468] width 19 height 19
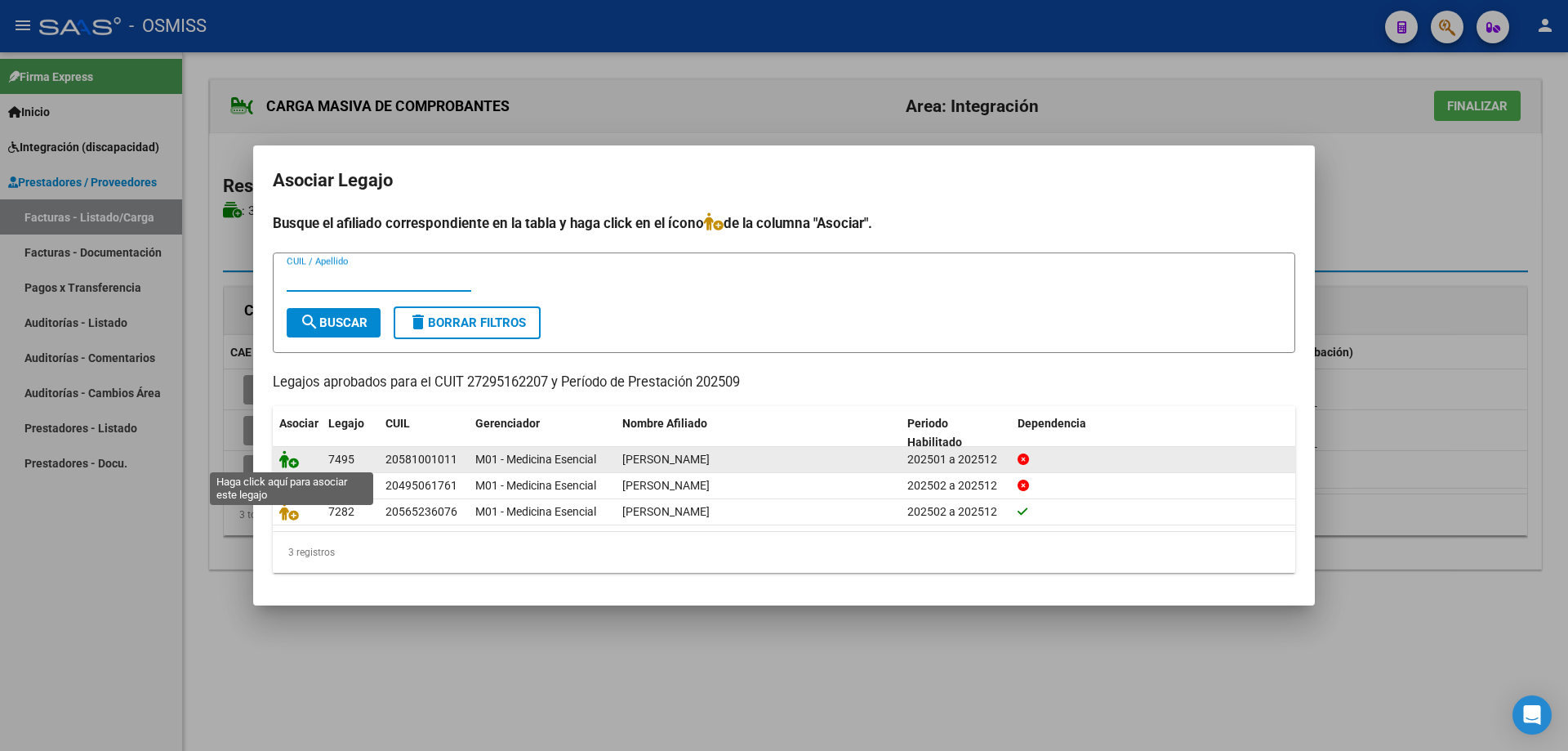
click at [288, 456] on icon at bounding box center [289, 458] width 19 height 18
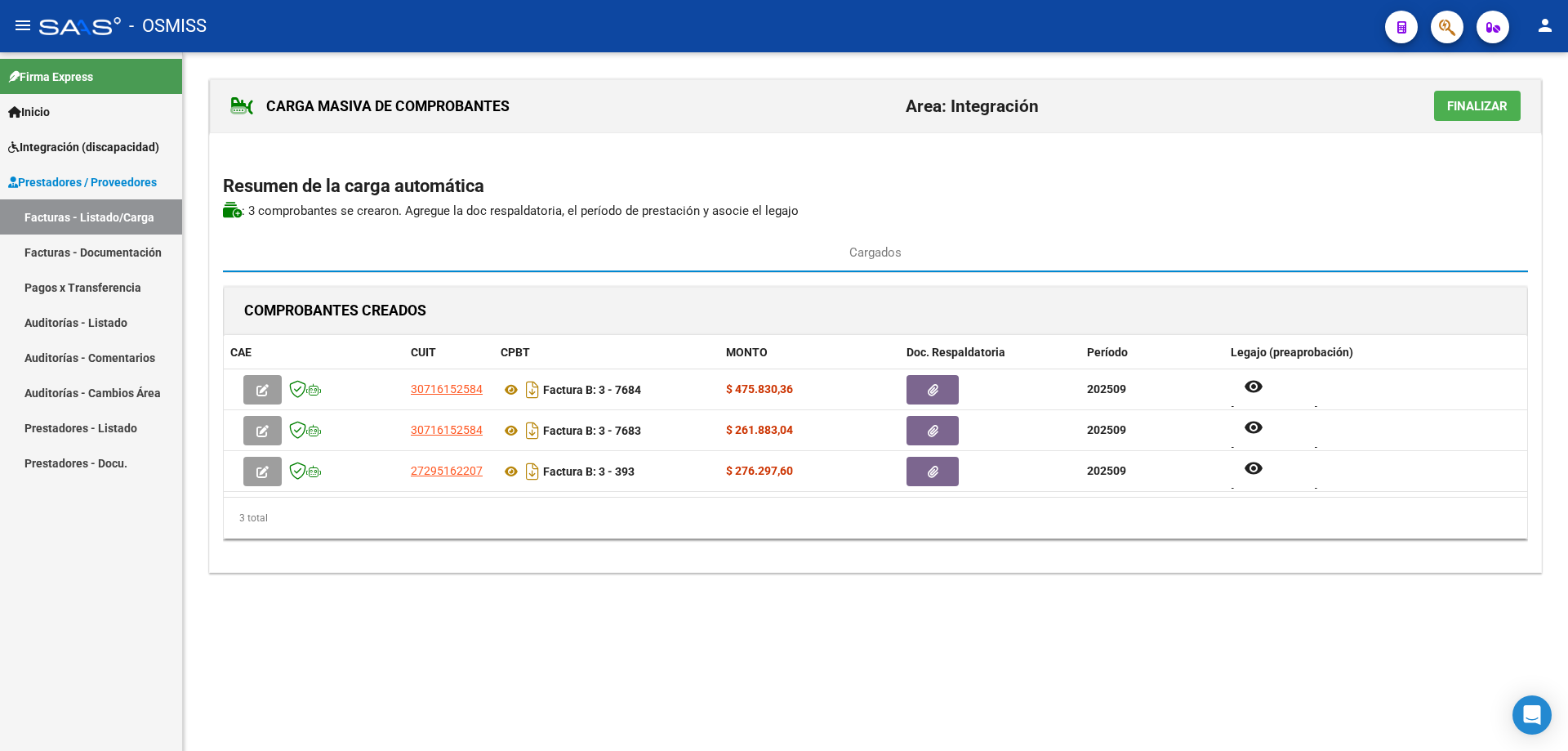
click at [1497, 104] on span "Finalizar" at bounding box center [1477, 106] width 60 height 14
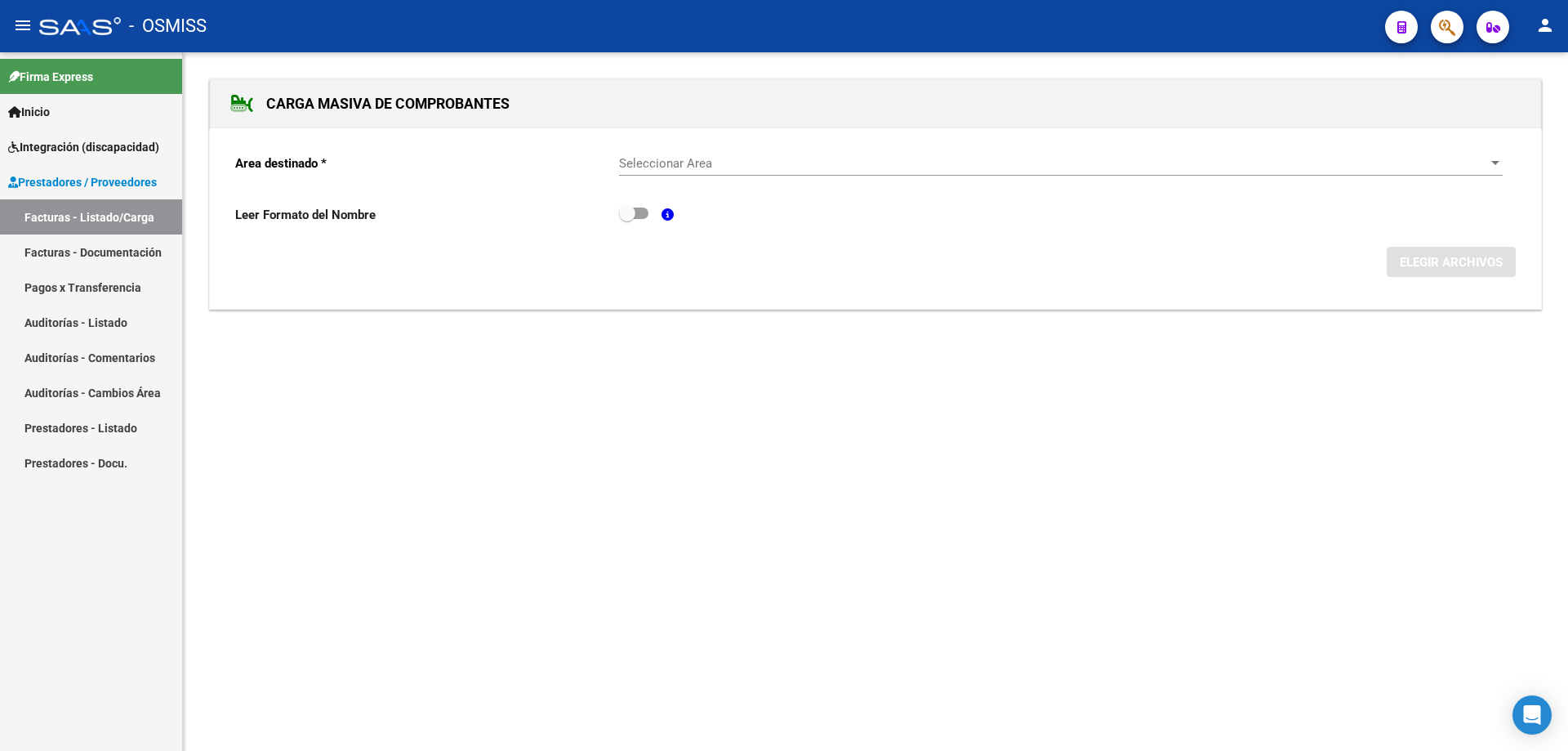
click at [784, 173] on div "Seleccionar Area Seleccionar Area" at bounding box center [1062, 158] width 884 height 35
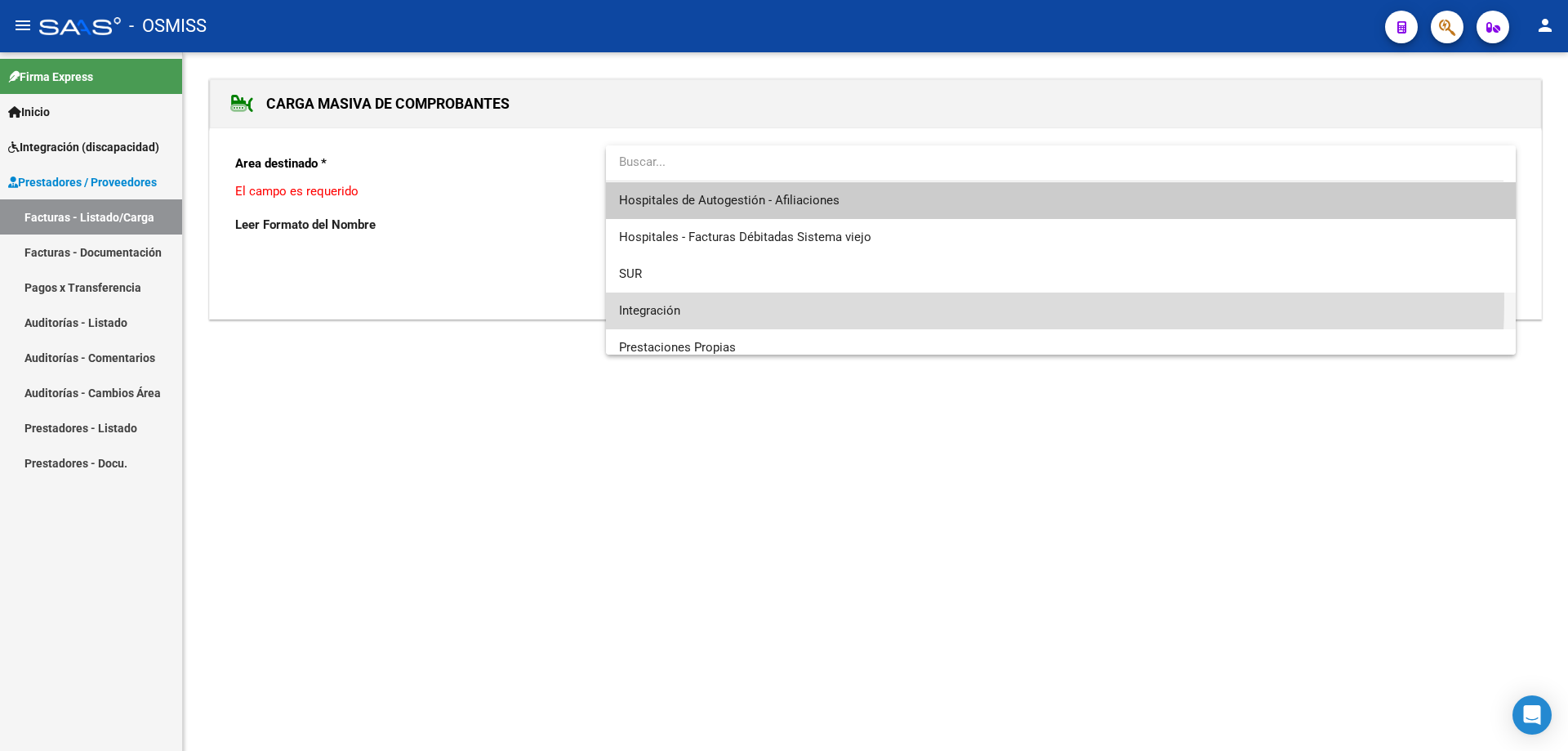
click at [715, 298] on span "Integración" at bounding box center [1062, 311] width 884 height 36
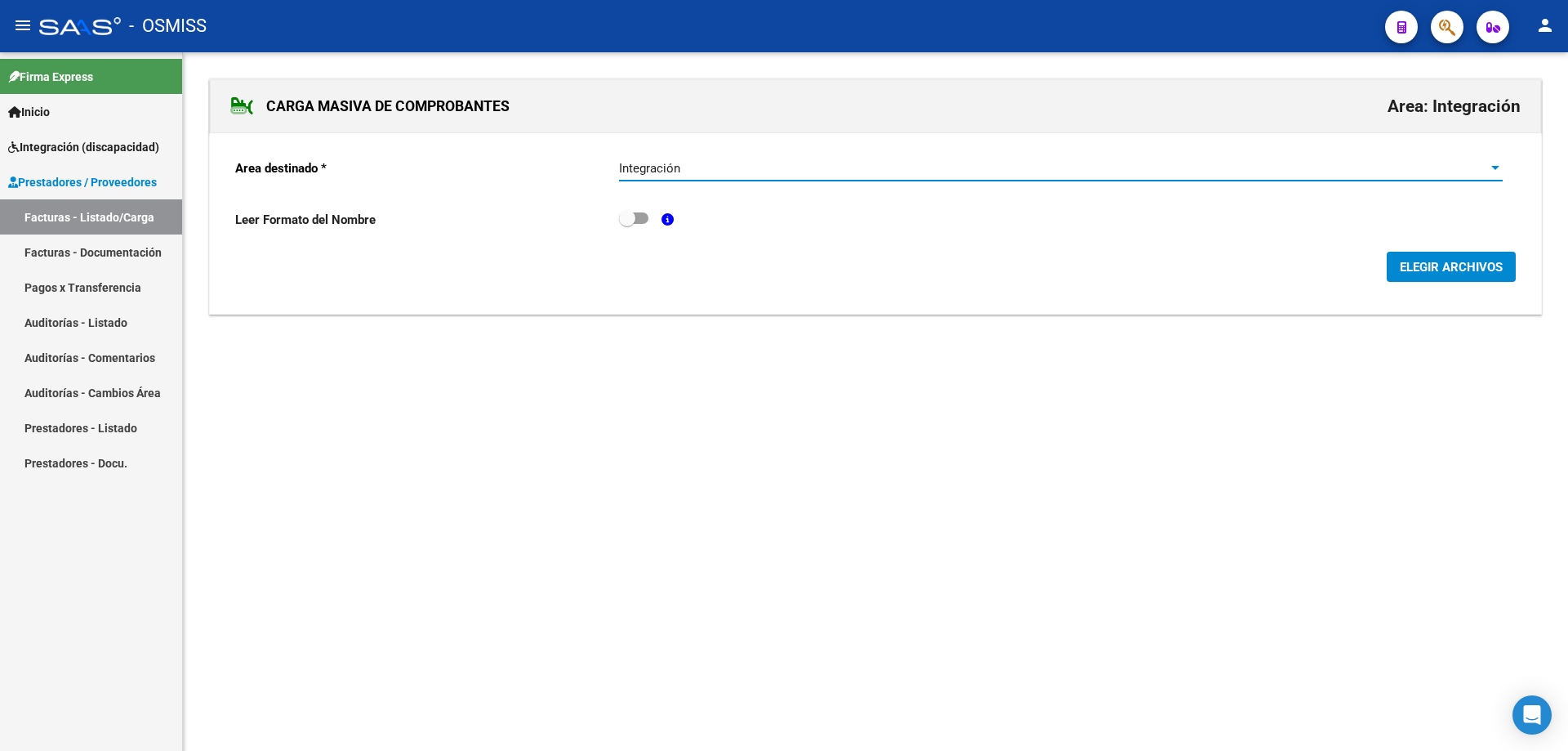
click at [1467, 267] on span "ELEGIR ARCHIVOS" at bounding box center [1451, 267] width 103 height 14
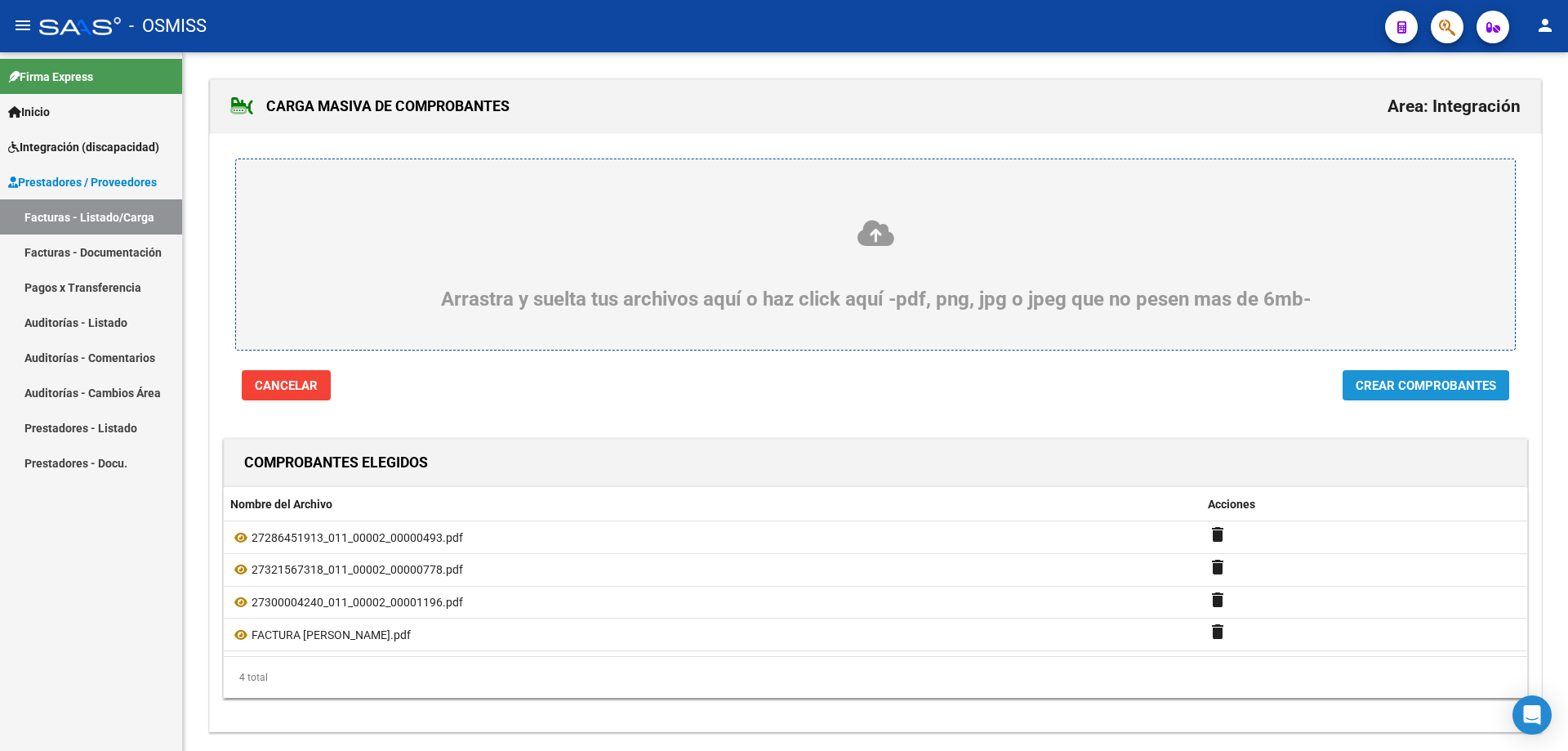
click at [1443, 392] on span "Crear Comprobantes" at bounding box center [1426, 385] width 141 height 14
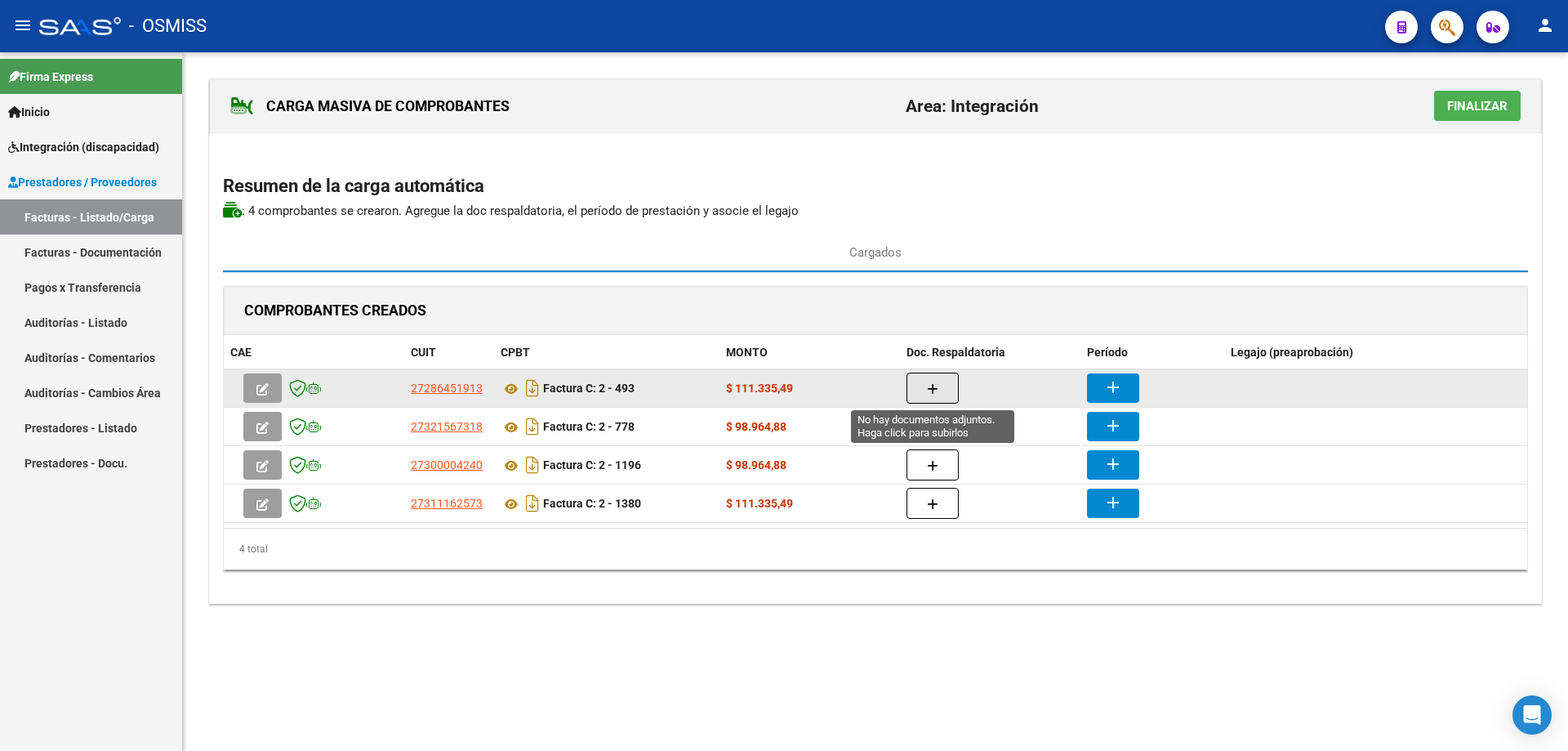
click at [926, 387] on button "button" at bounding box center [933, 387] width 53 height 31
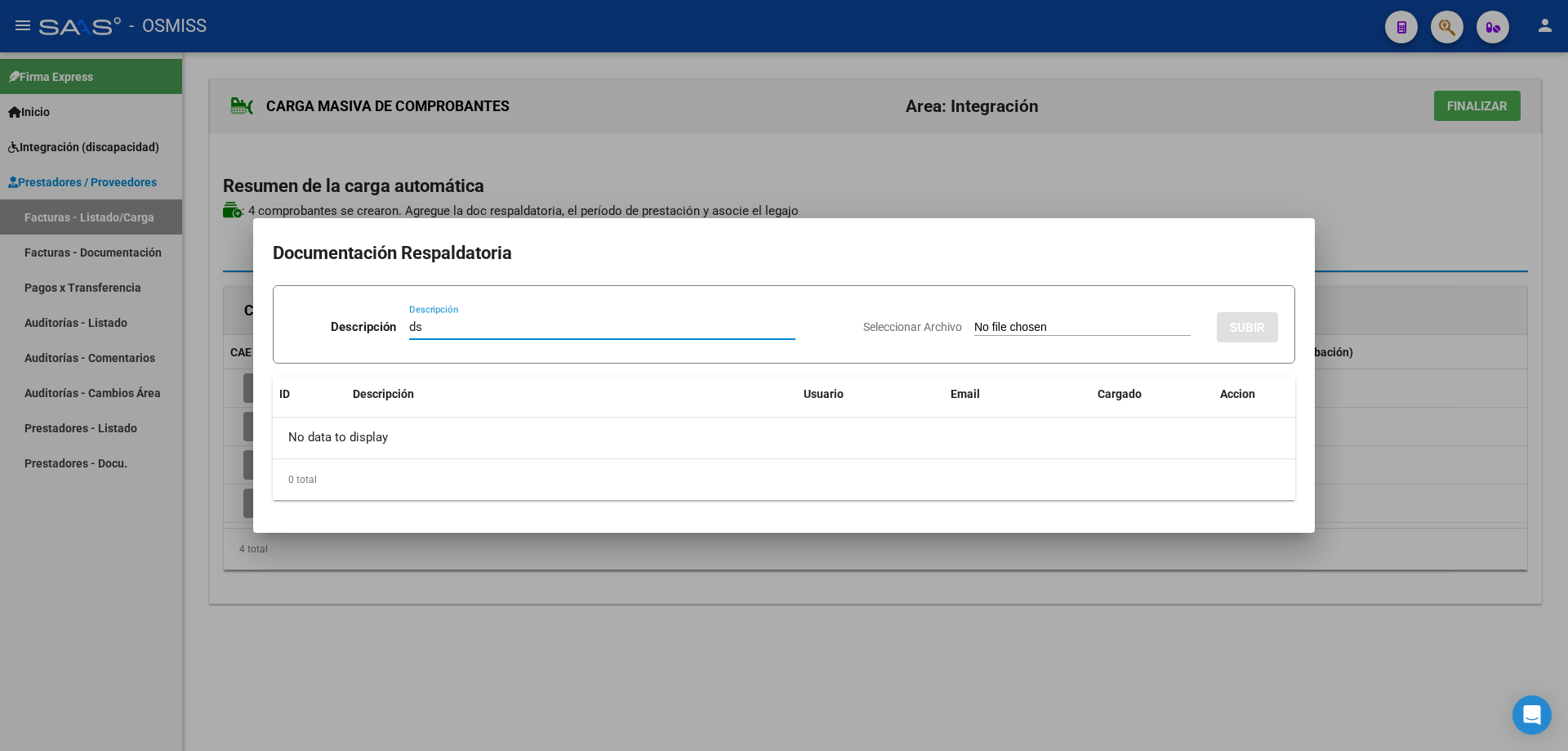
type input "ds"
click at [974, 324] on input "Seleccionar Archivo" at bounding box center [1083, 328] width 217 height 15
type input "C:\fakepath\ARGUELLO ASIST SEP25 001.pdf"
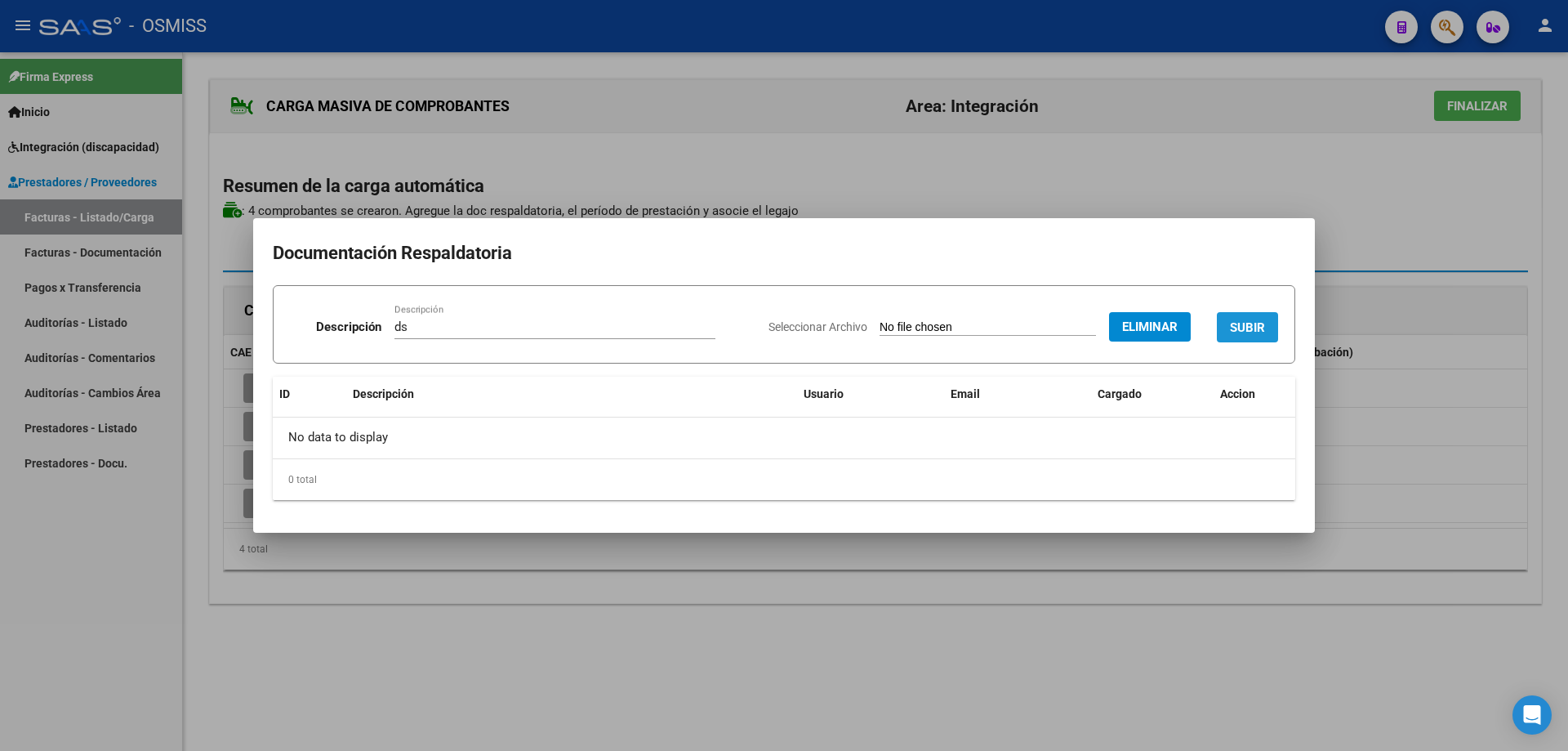
click at [1237, 319] on span "SUBIR" at bounding box center [1248, 326] width 35 height 14
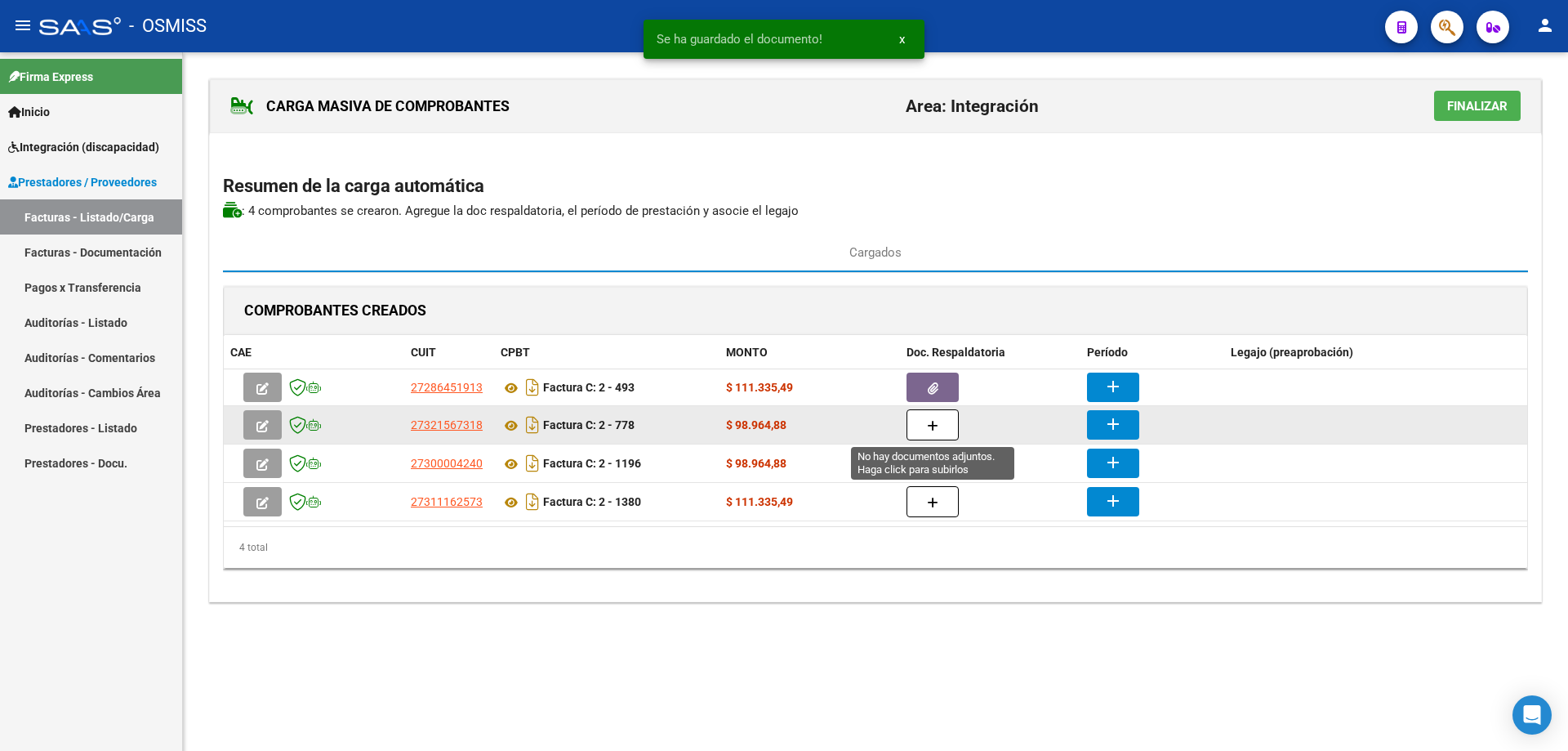
click at [924, 435] on button "button" at bounding box center [933, 425] width 53 height 31
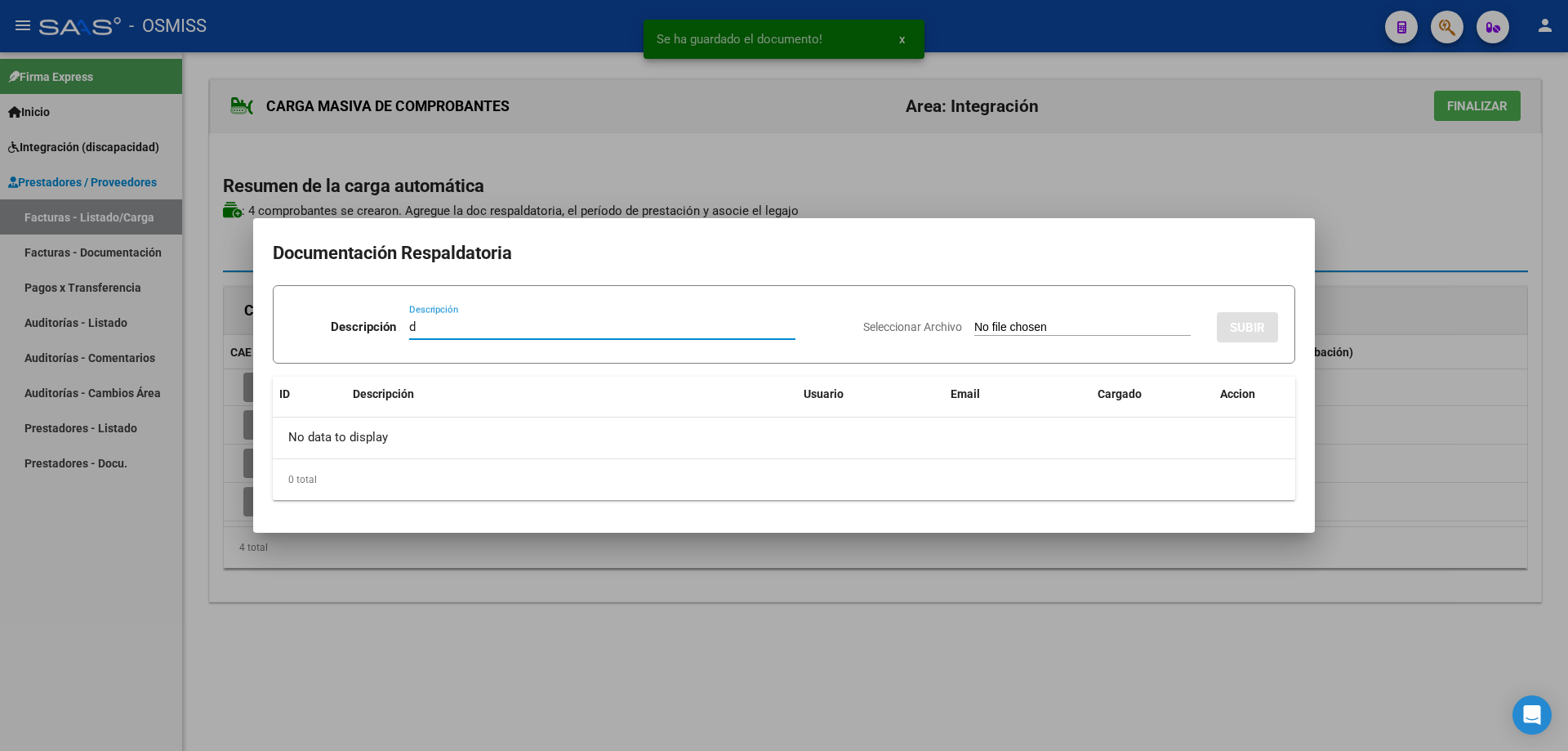
type input "d"
click at [974, 322] on input "Seleccionar Archivo" at bounding box center [1083, 328] width 217 height 15
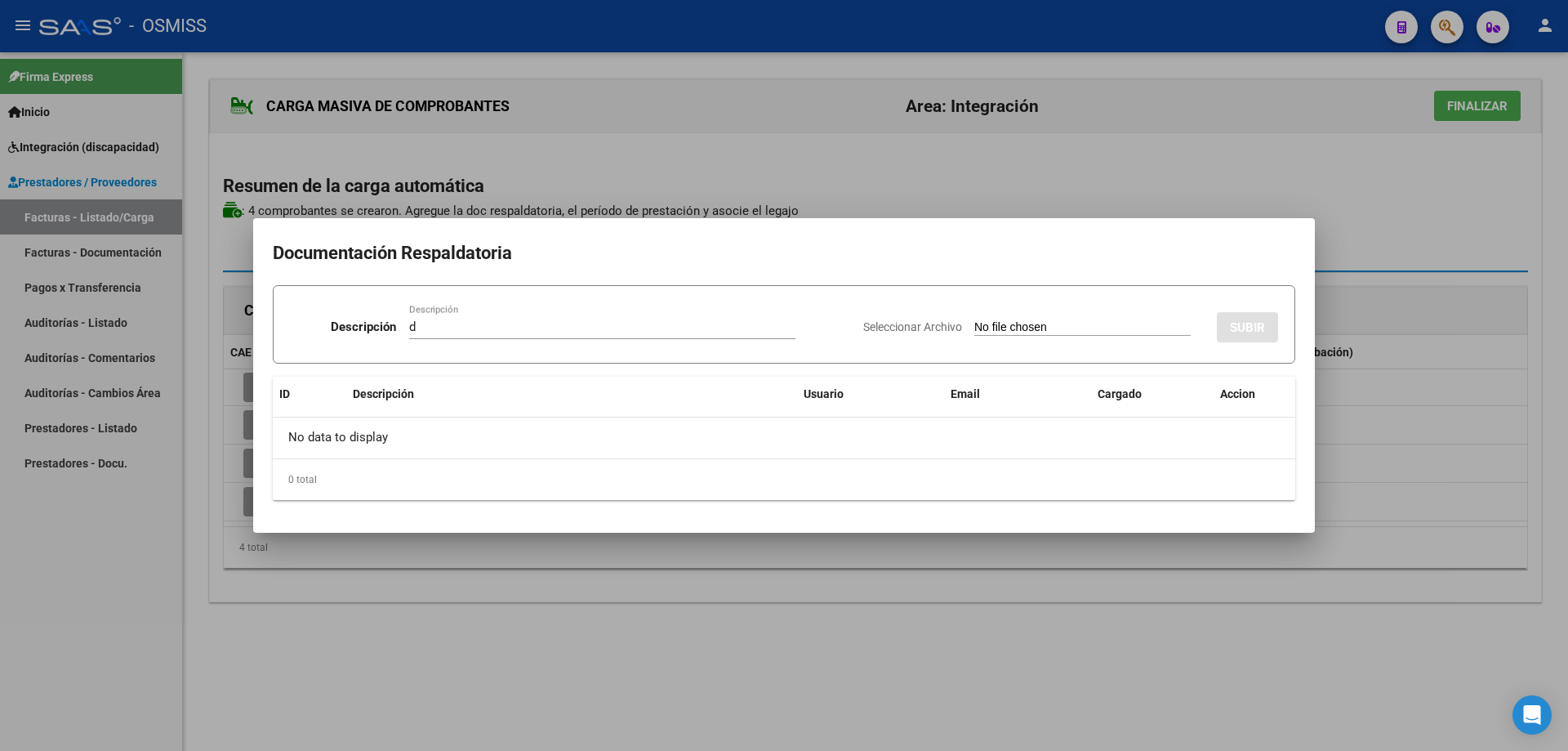
type input "C:\fakepath\Lautaro Septiembre 25.pdf"
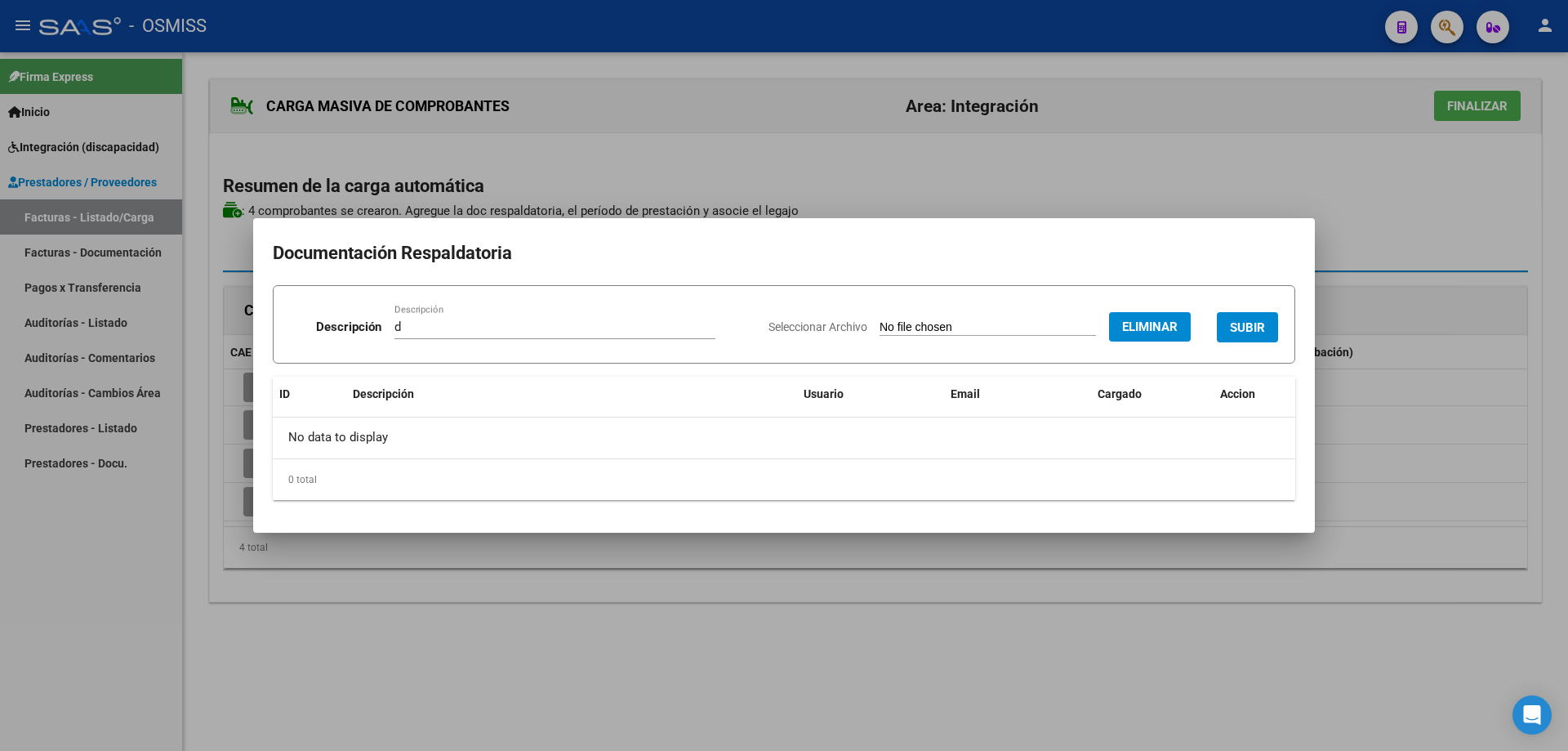
click at [1248, 316] on button "SUBIR" at bounding box center [1248, 327] width 61 height 31
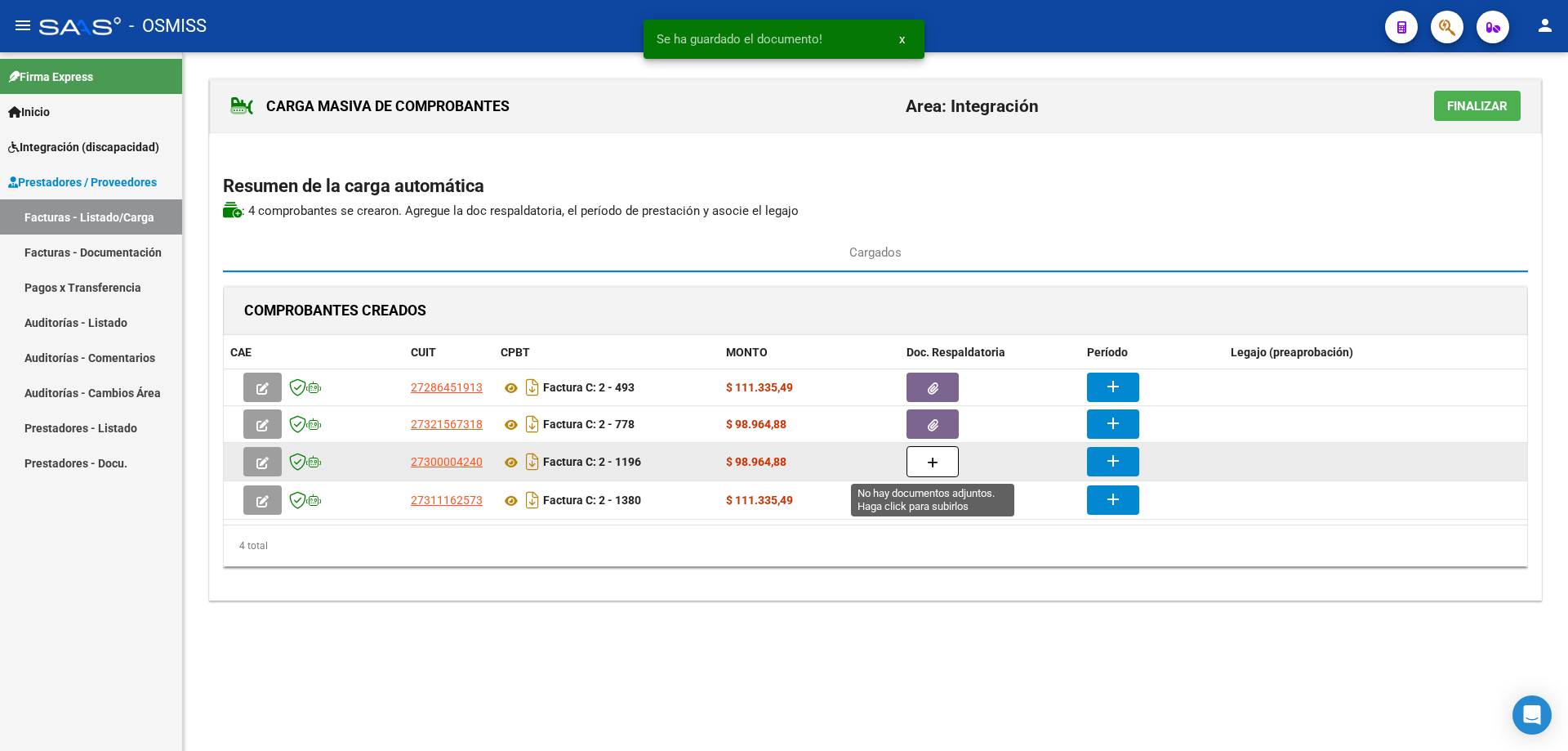
click at [951, 455] on button "button" at bounding box center [933, 461] width 53 height 31
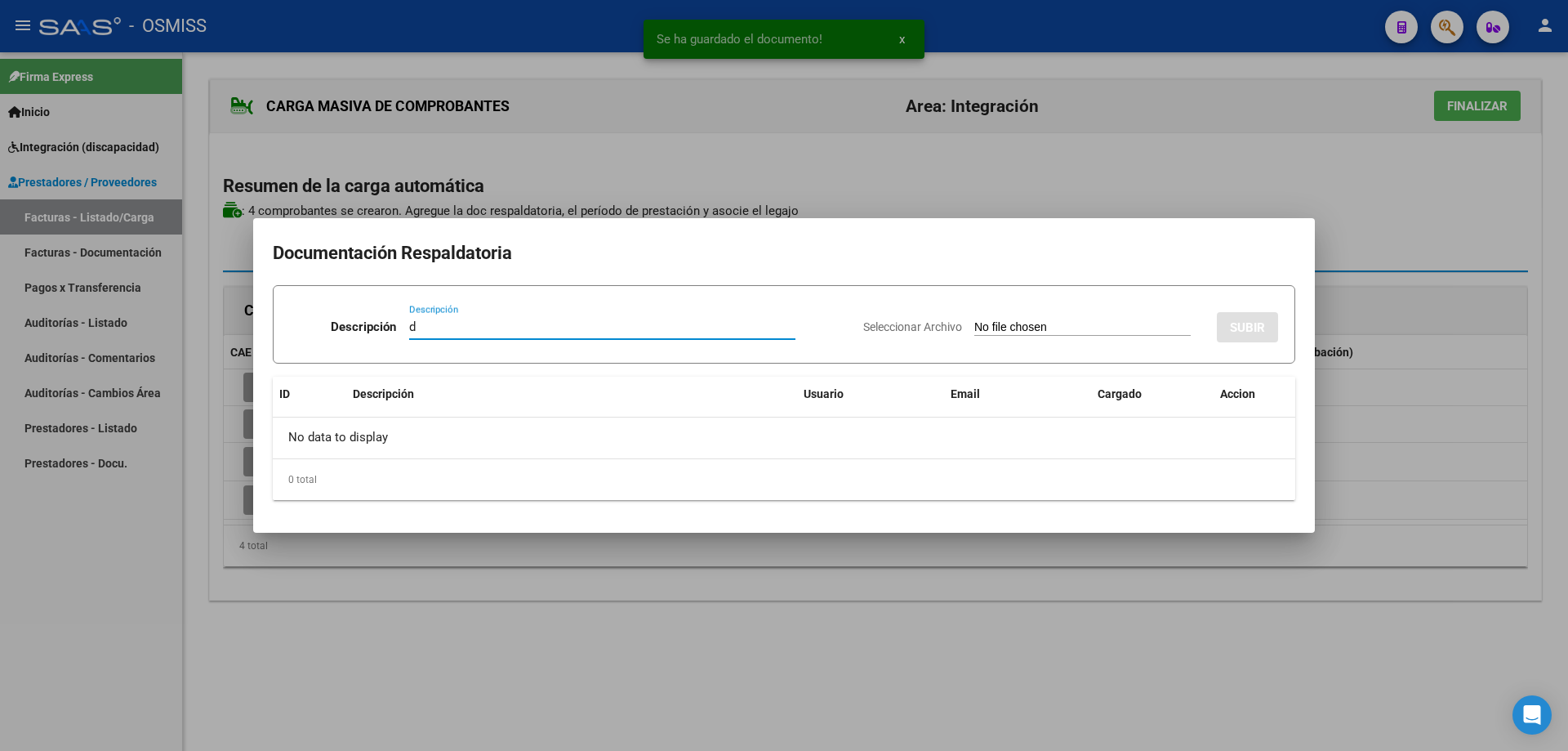
type input "d"
click at [952, 317] on div "Seleccionar Archivo SUBIR" at bounding box center [1070, 324] width 415 height 50
click at [974, 328] on input "Seleccionar Archivo" at bounding box center [1083, 328] width 217 height 15
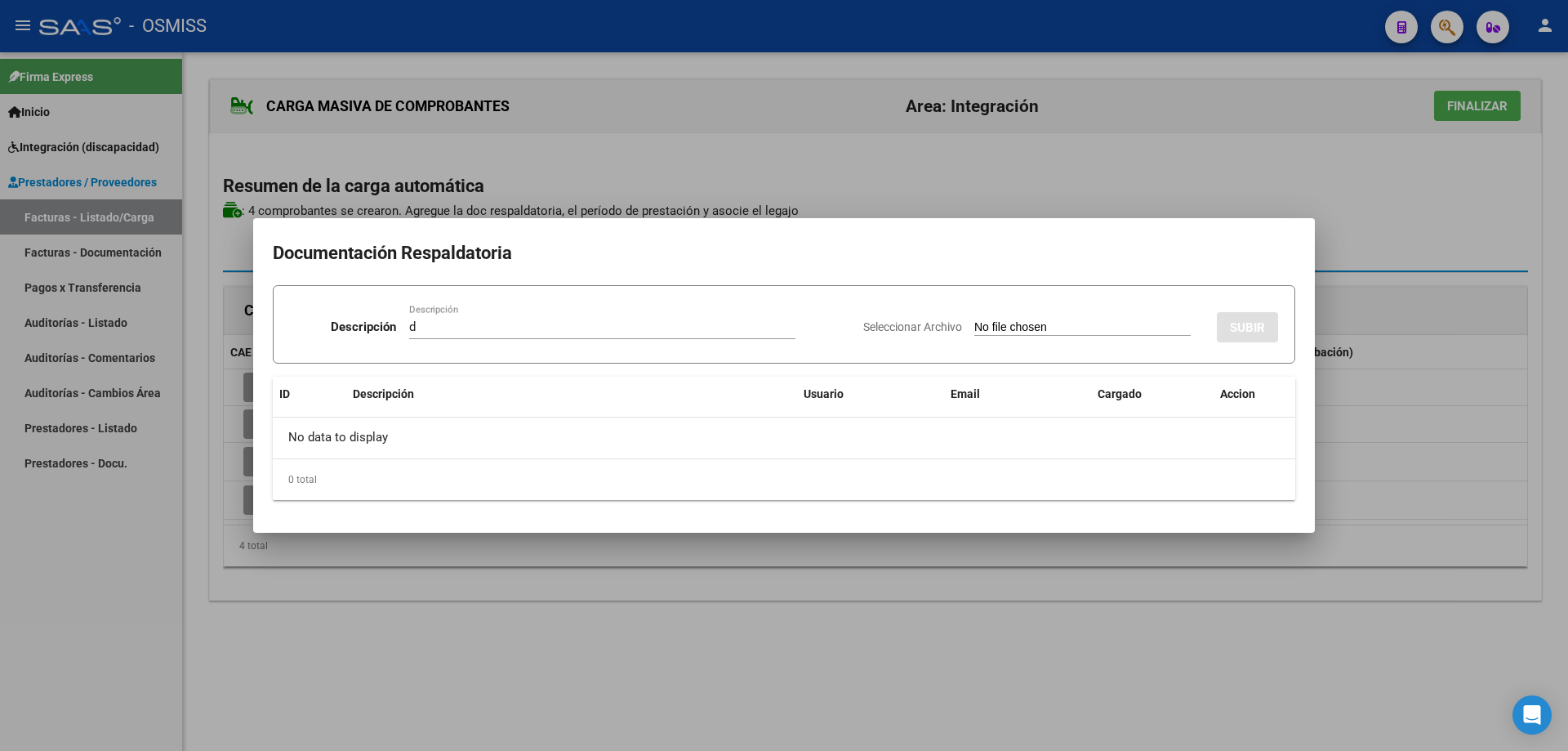
type input "C:\fakepath\ASISTENCIA SEPTIEMBRE 2025 LAUTARO ARGUELLO.pdf"
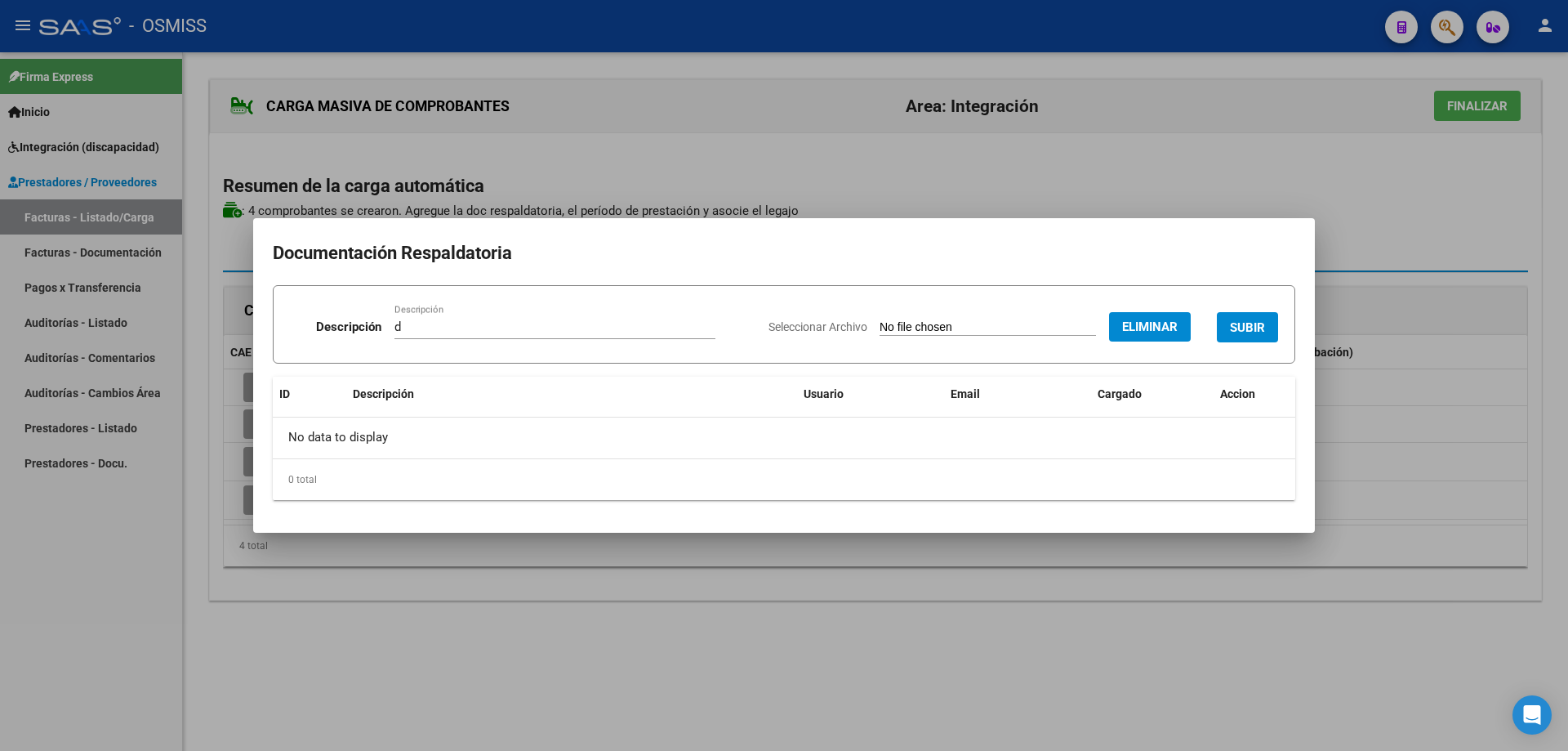
click at [1244, 318] on button "SUBIR" at bounding box center [1248, 327] width 61 height 31
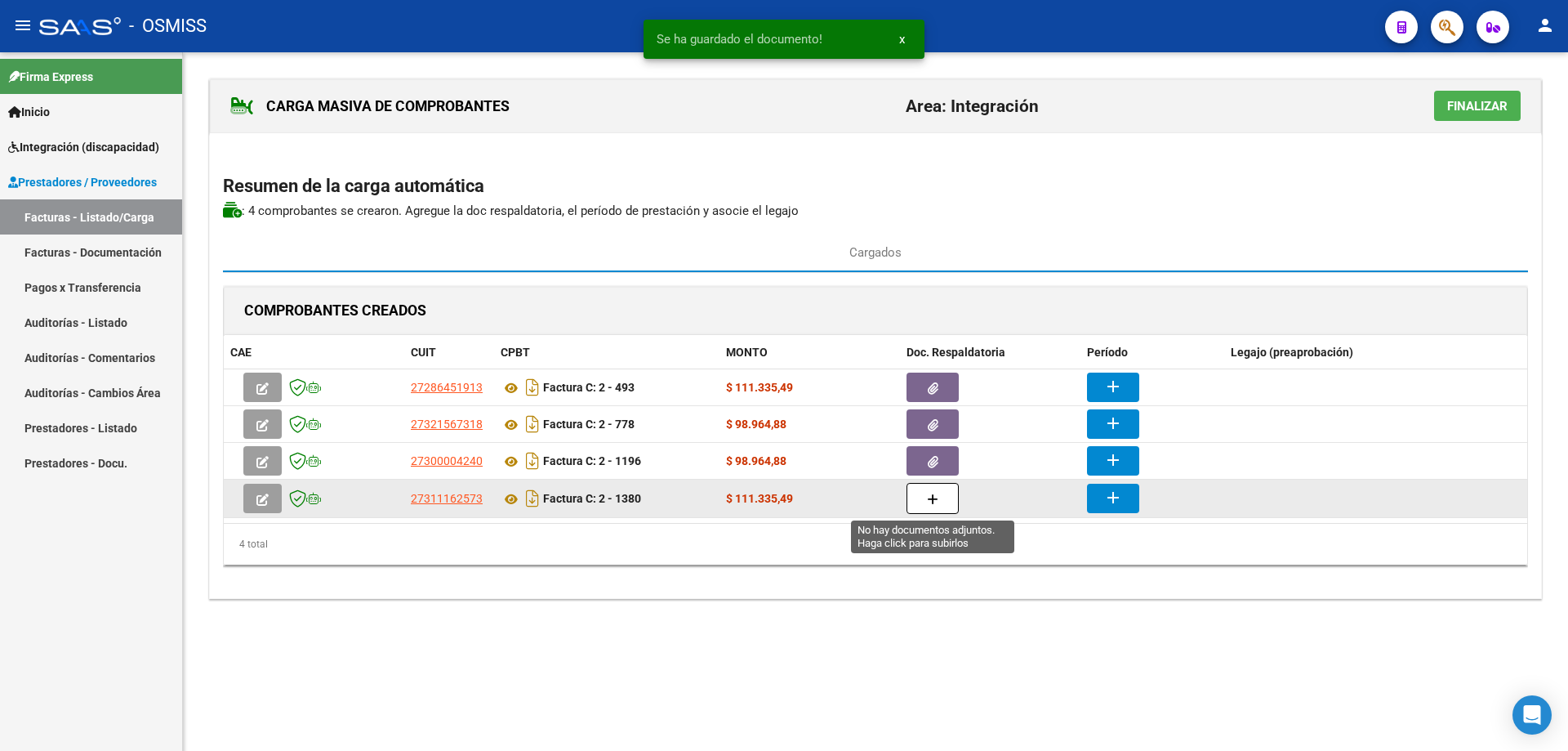
click at [940, 498] on button "button" at bounding box center [933, 498] width 53 height 31
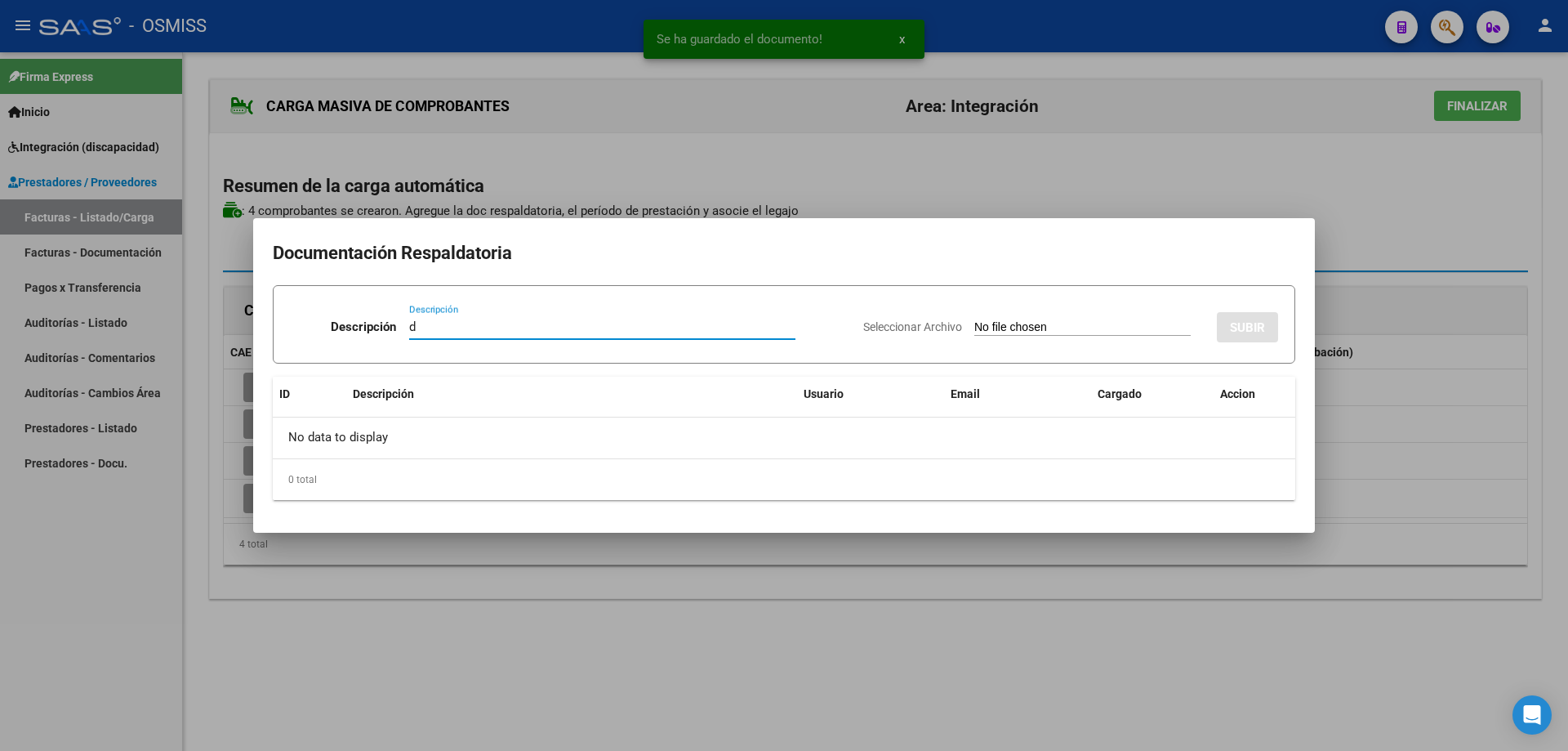
type input "d"
click at [997, 324] on input "Seleccionar Archivo" at bounding box center [1083, 328] width 217 height 15
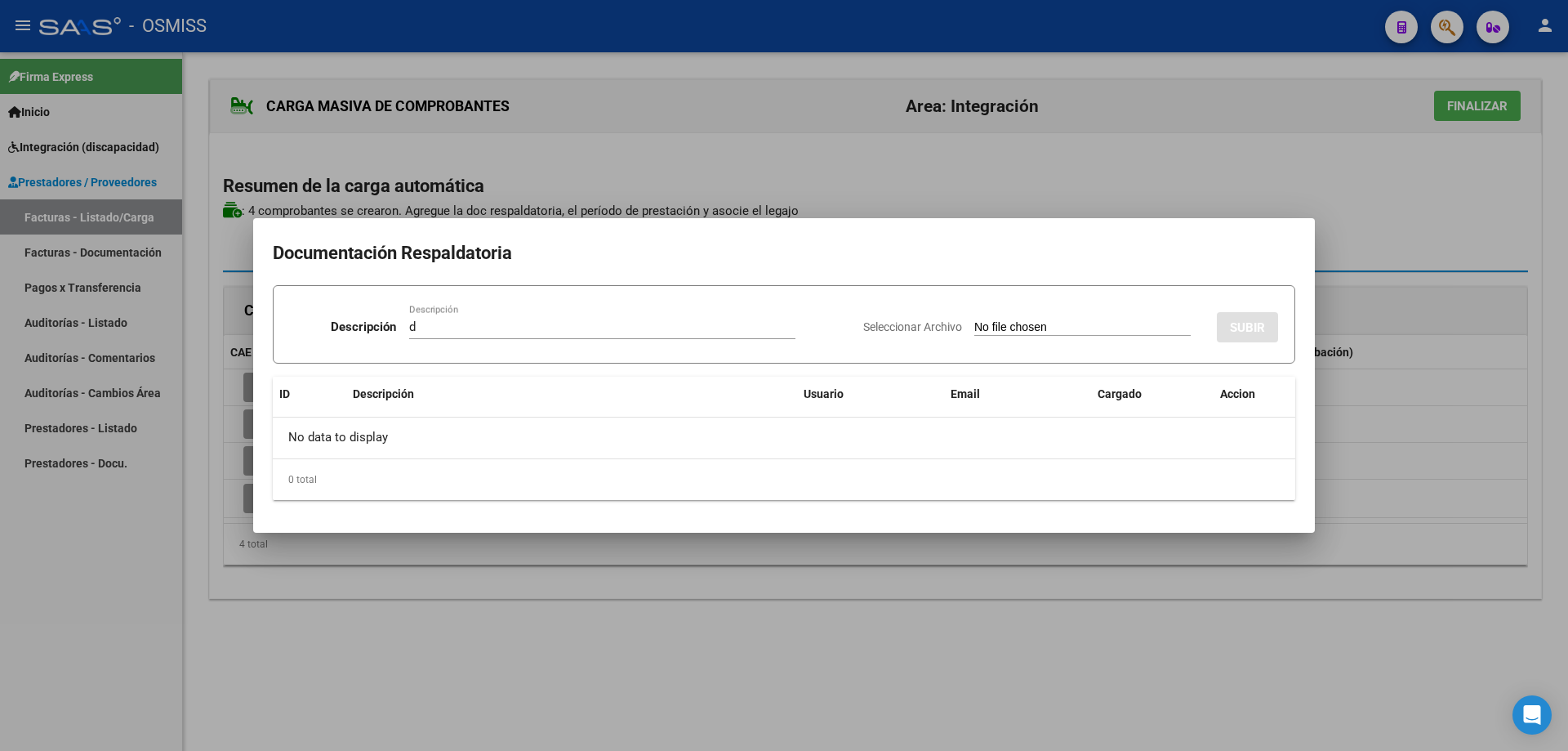
type input "C:\fakepath\FACTURA LAUTARO.pdf"
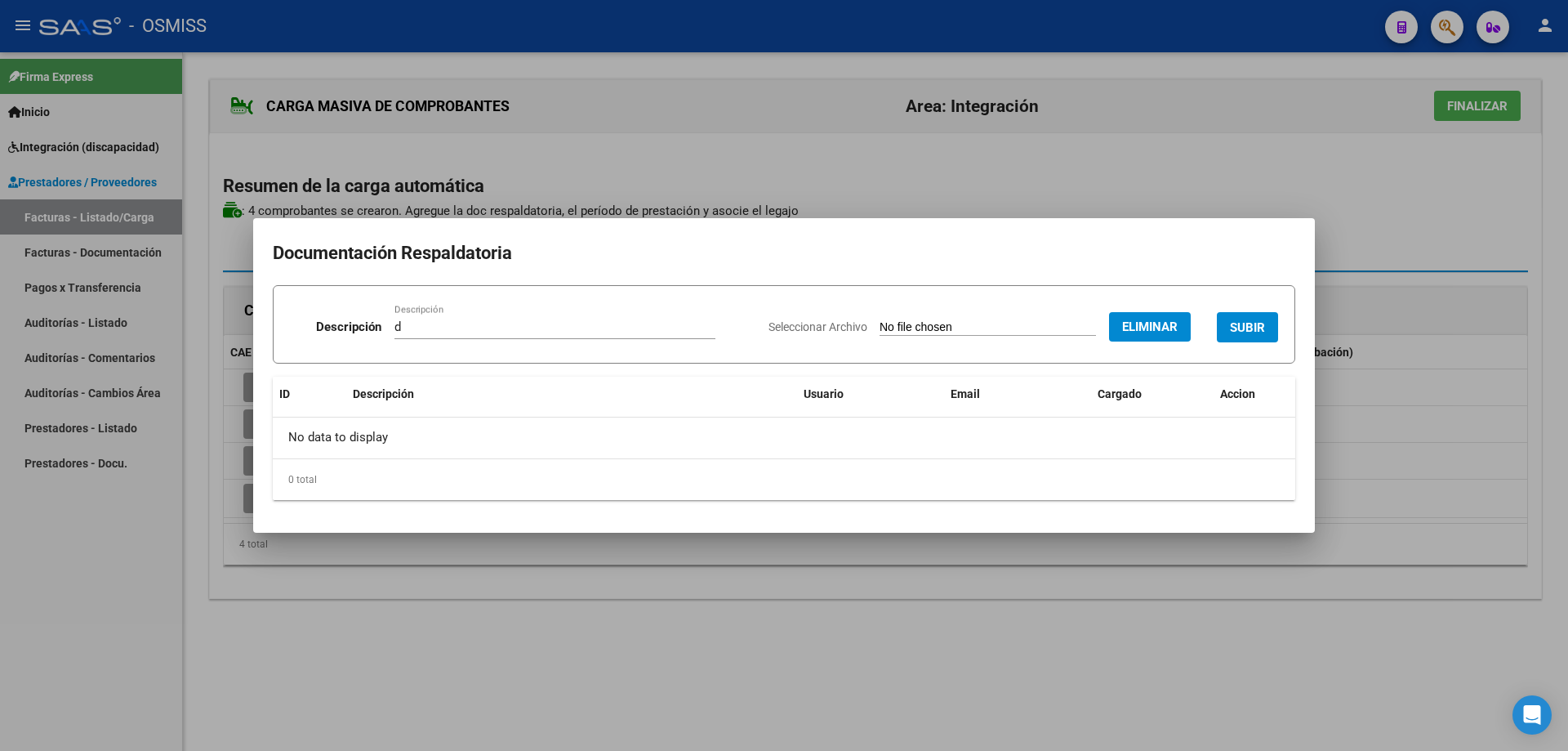
click at [1161, 325] on span "Eliminar" at bounding box center [1150, 326] width 56 height 14
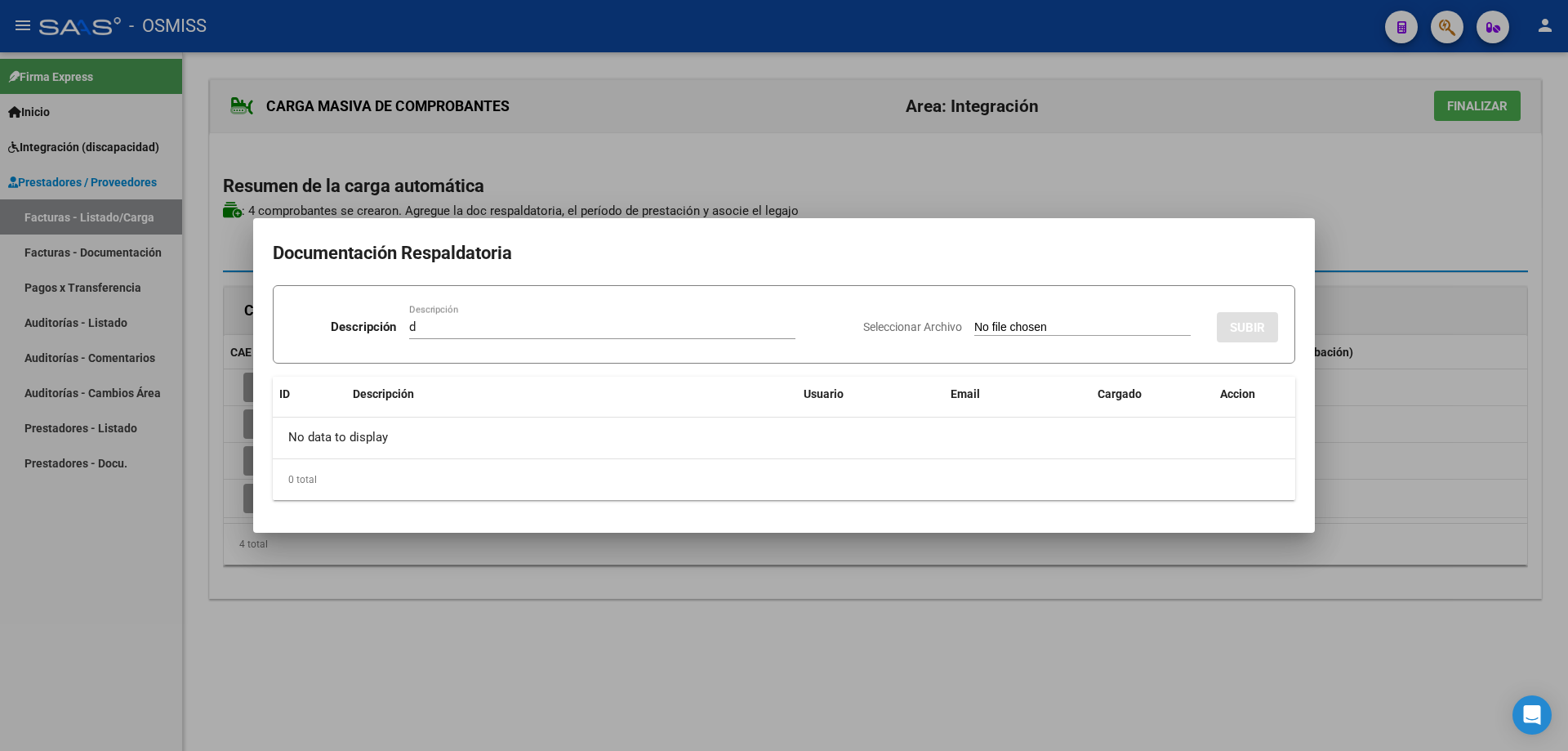
click at [974, 330] on input "Seleccionar Archivo" at bounding box center [1083, 328] width 217 height 15
type input "C:\fakepath\ASISTENCIA LAUTARO.pdf"
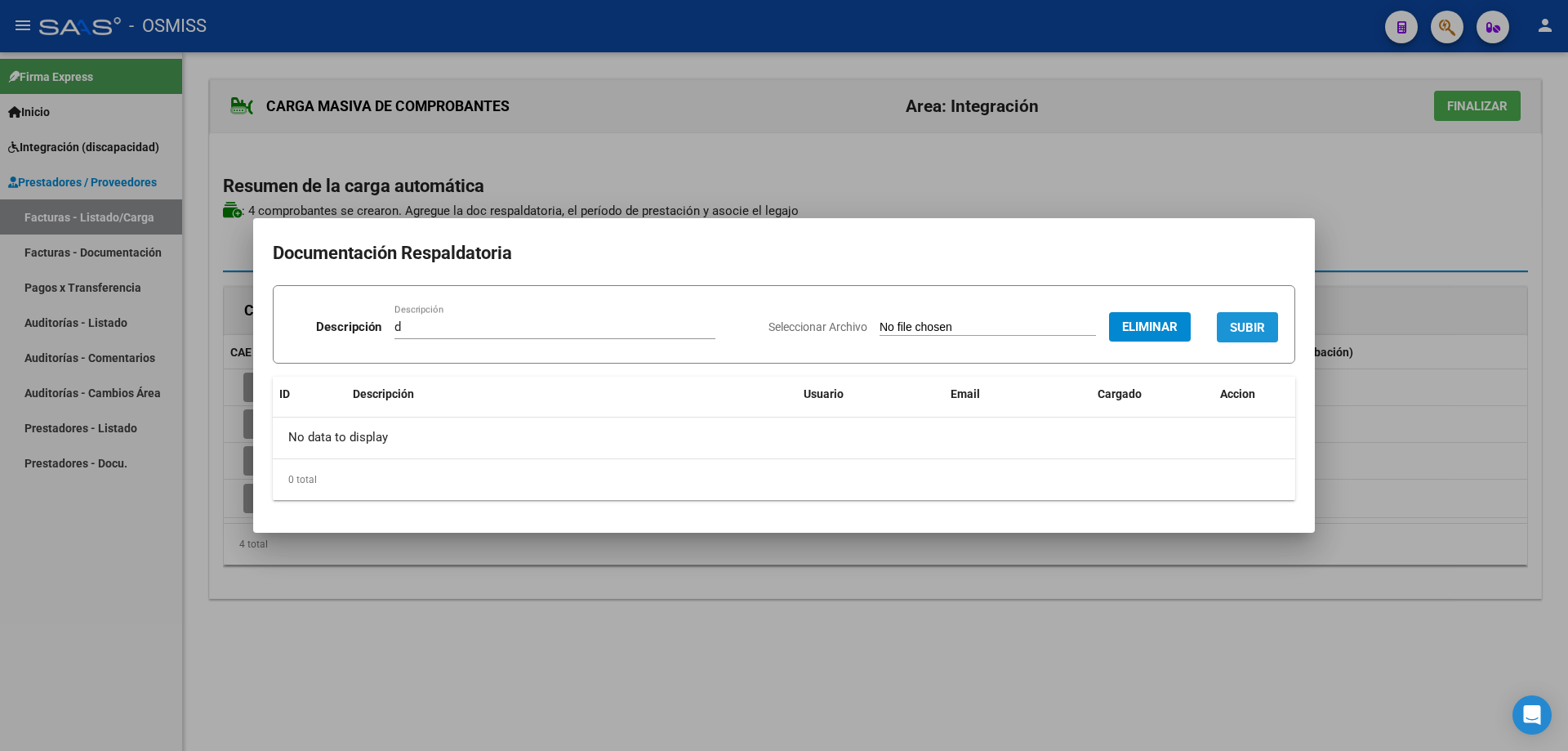
click at [1242, 323] on span "SUBIR" at bounding box center [1248, 327] width 35 height 14
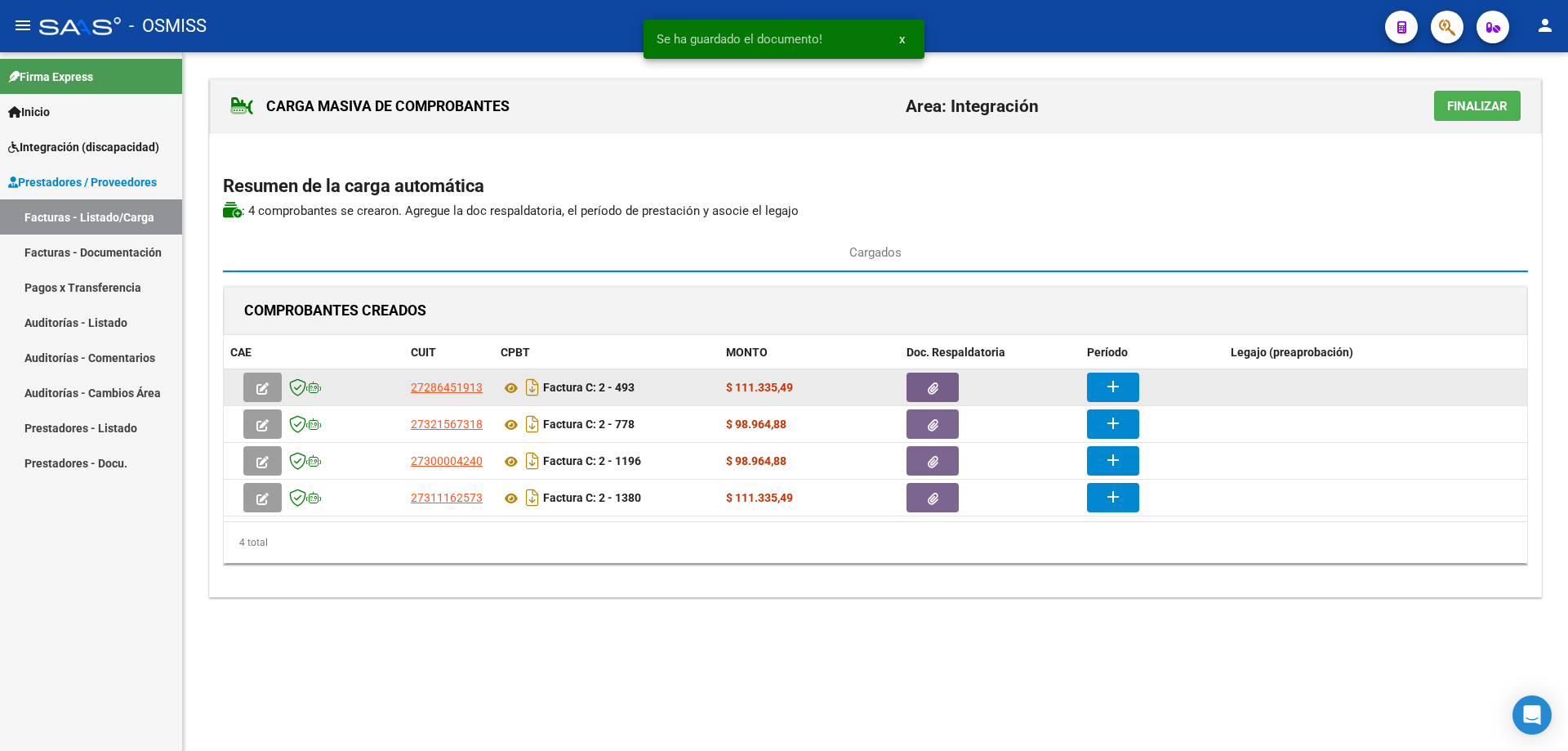
click at [1121, 387] on mat-icon "add" at bounding box center [1113, 387] width 19 height 19
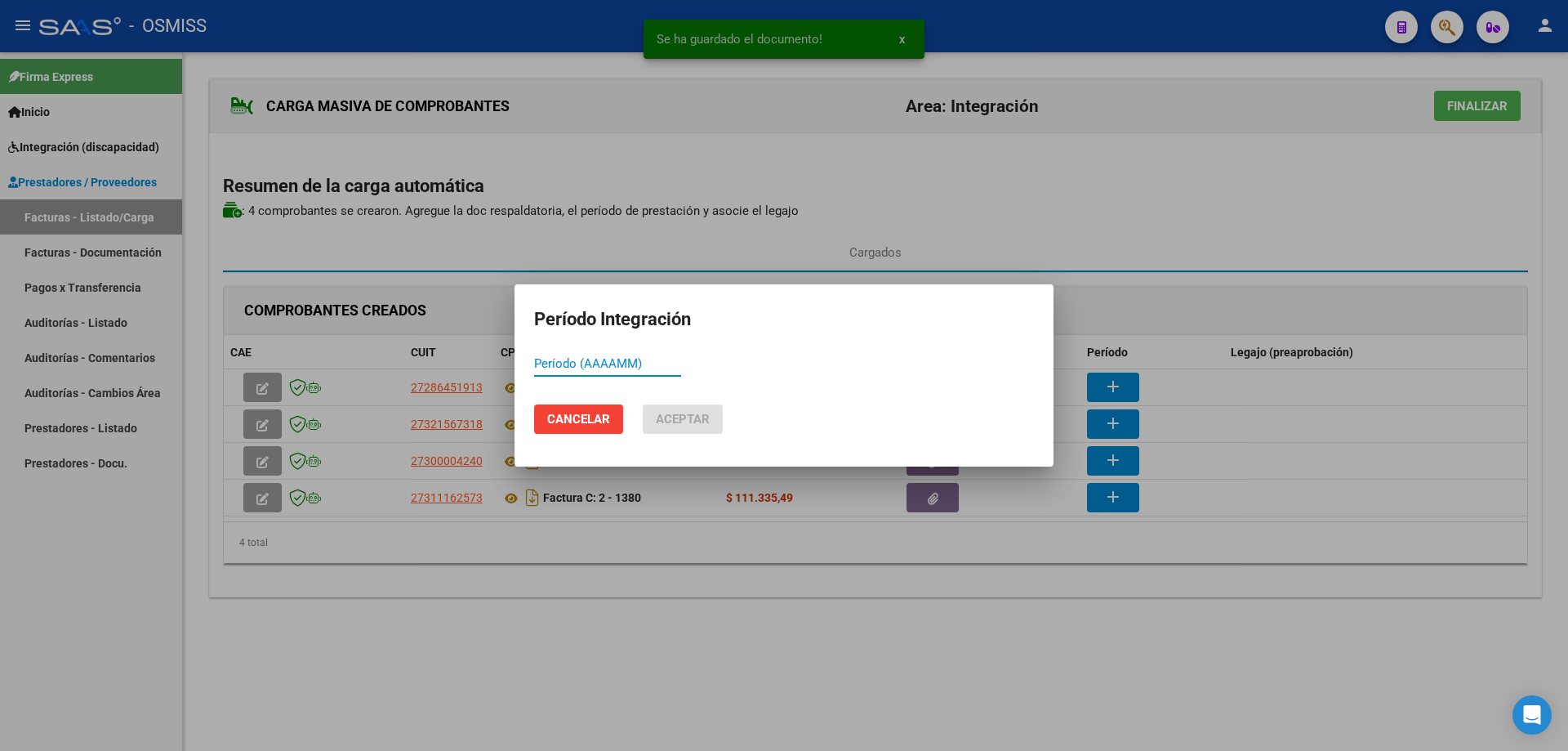
paste input "202509"
type input "202509"
click at [674, 420] on span "Aceptar" at bounding box center [683, 418] width 54 height 14
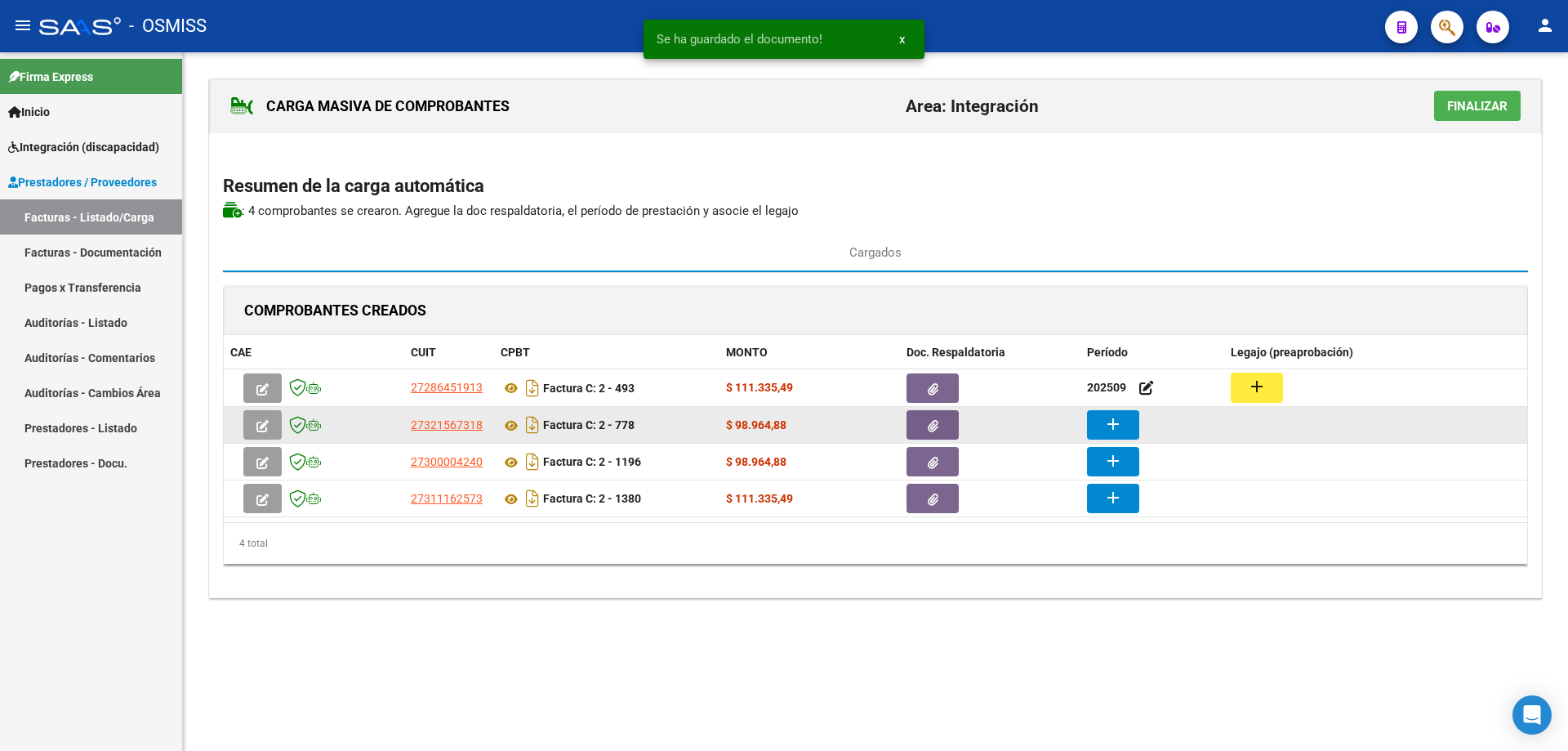
click at [1133, 419] on button "add" at bounding box center [1113, 425] width 53 height 30
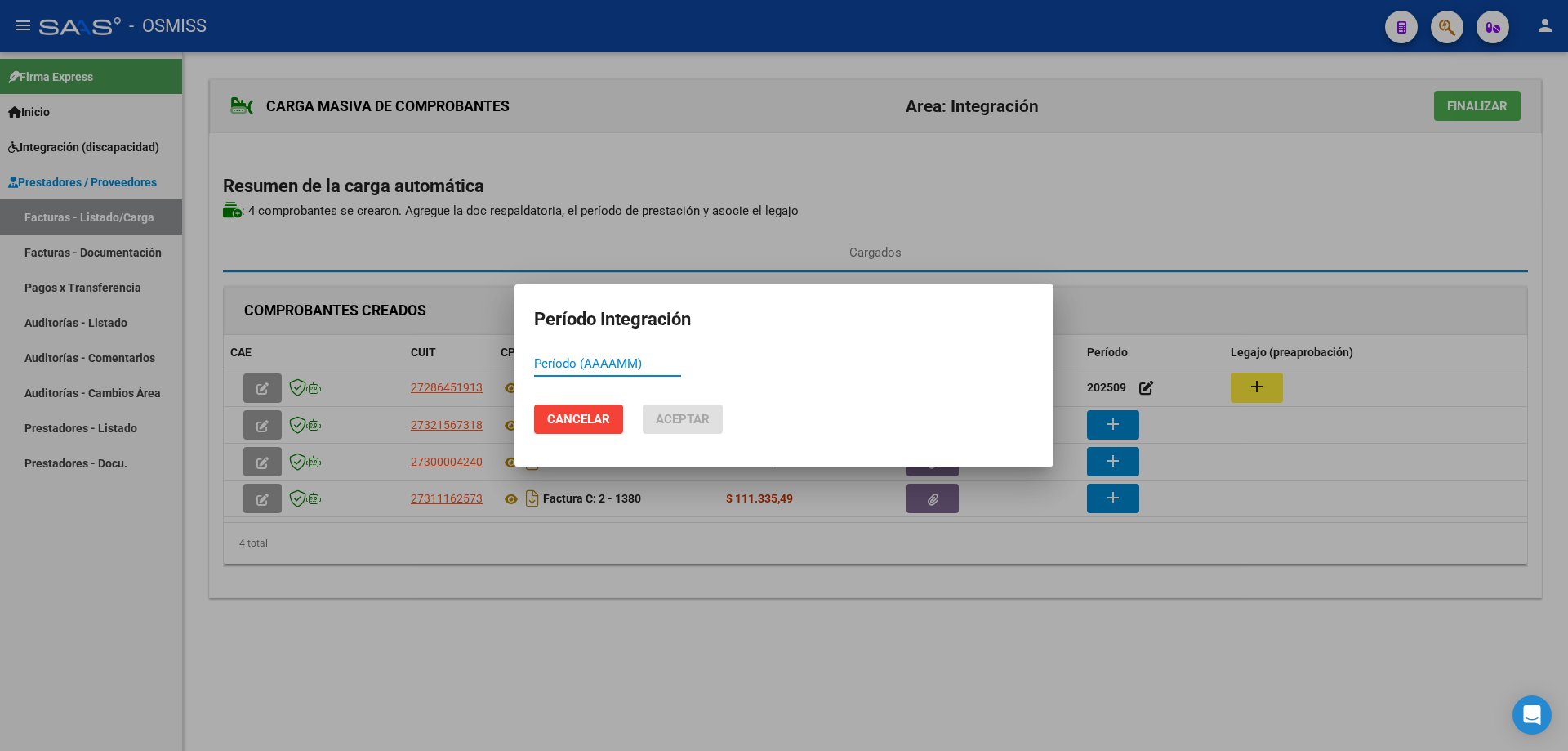
paste input "202509"
type input "202509"
click at [709, 411] on span "Aceptar" at bounding box center [683, 418] width 54 height 14
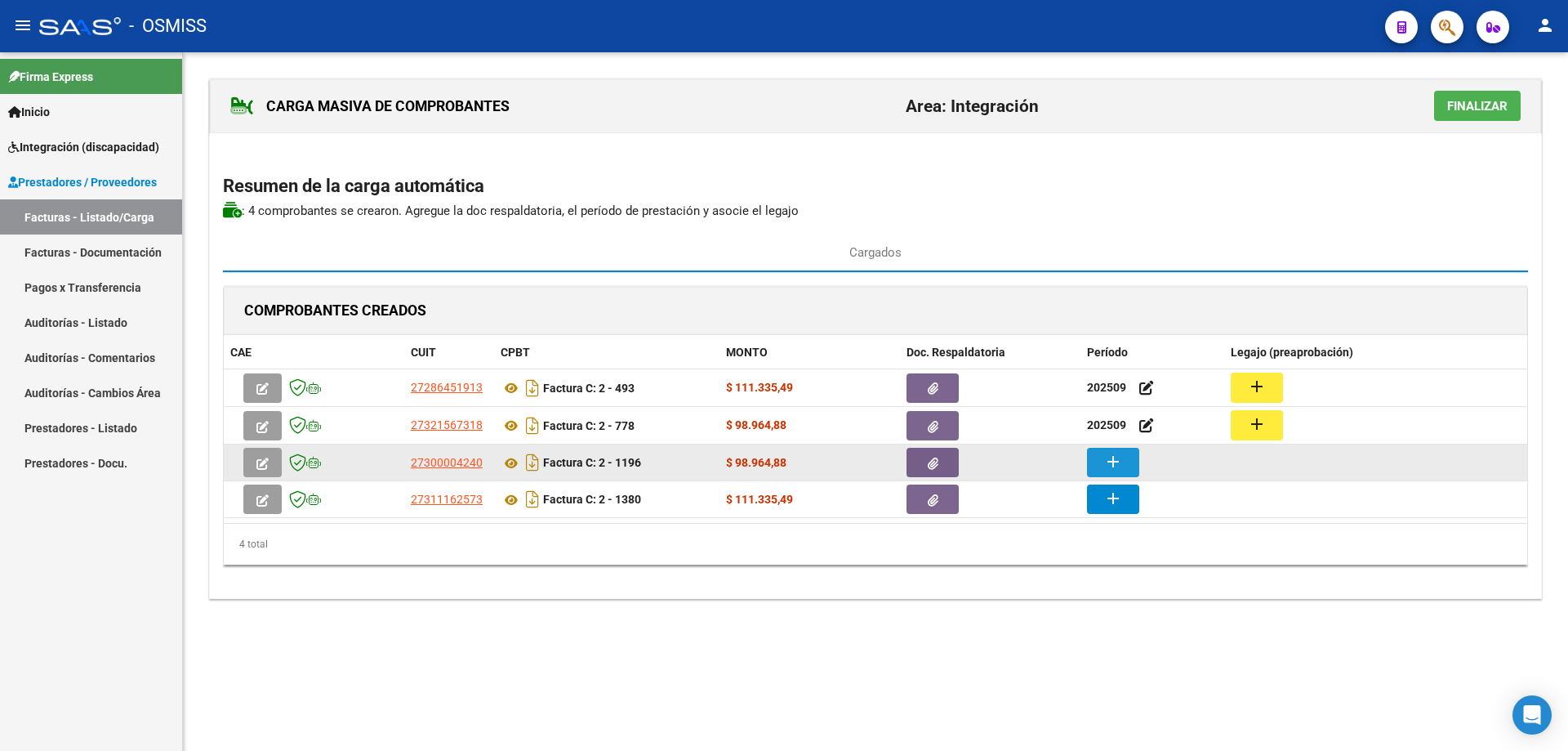
click at [1112, 459] on mat-icon "add" at bounding box center [1113, 461] width 19 height 19
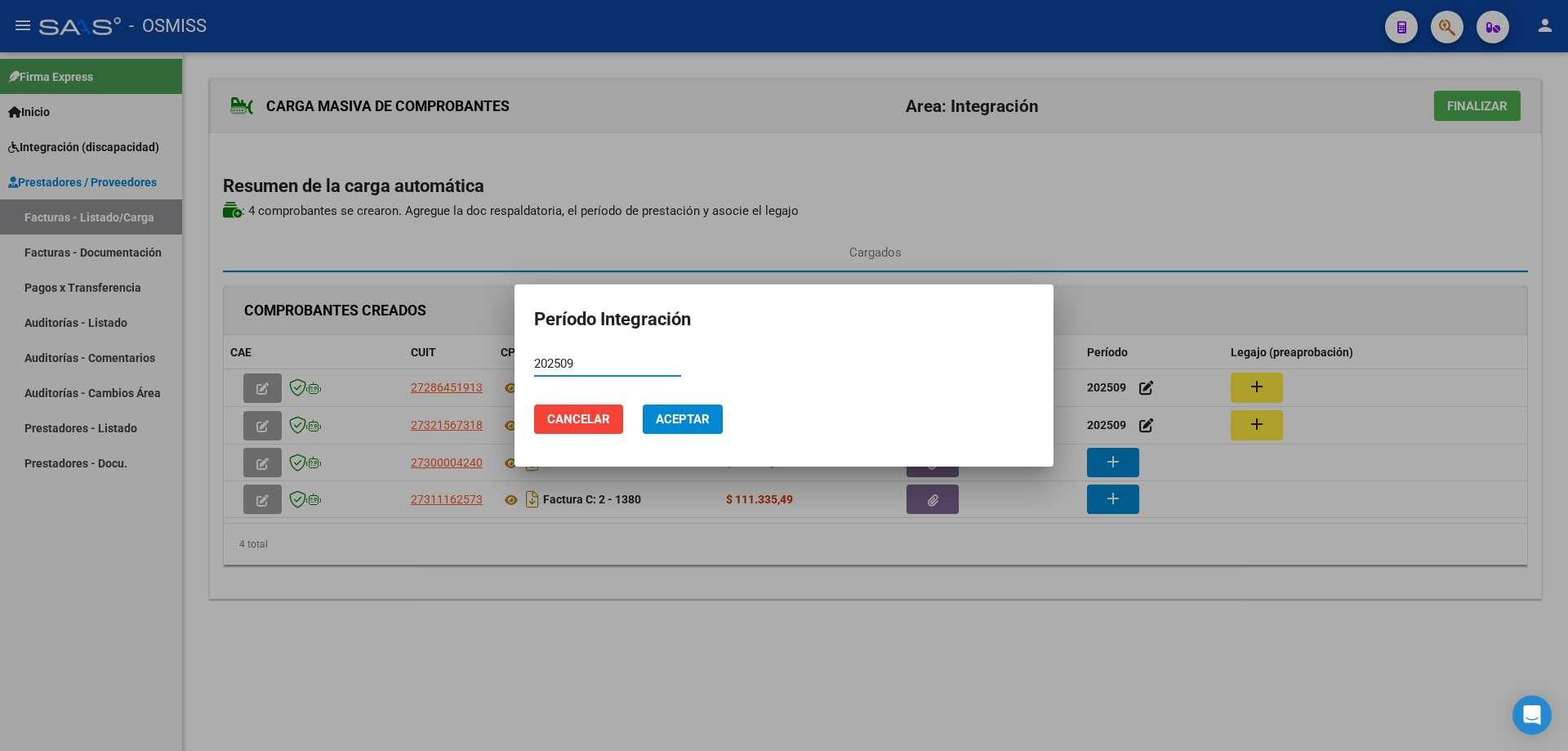
type input "202509"
click at [687, 416] on span "Aceptar" at bounding box center [683, 418] width 54 height 14
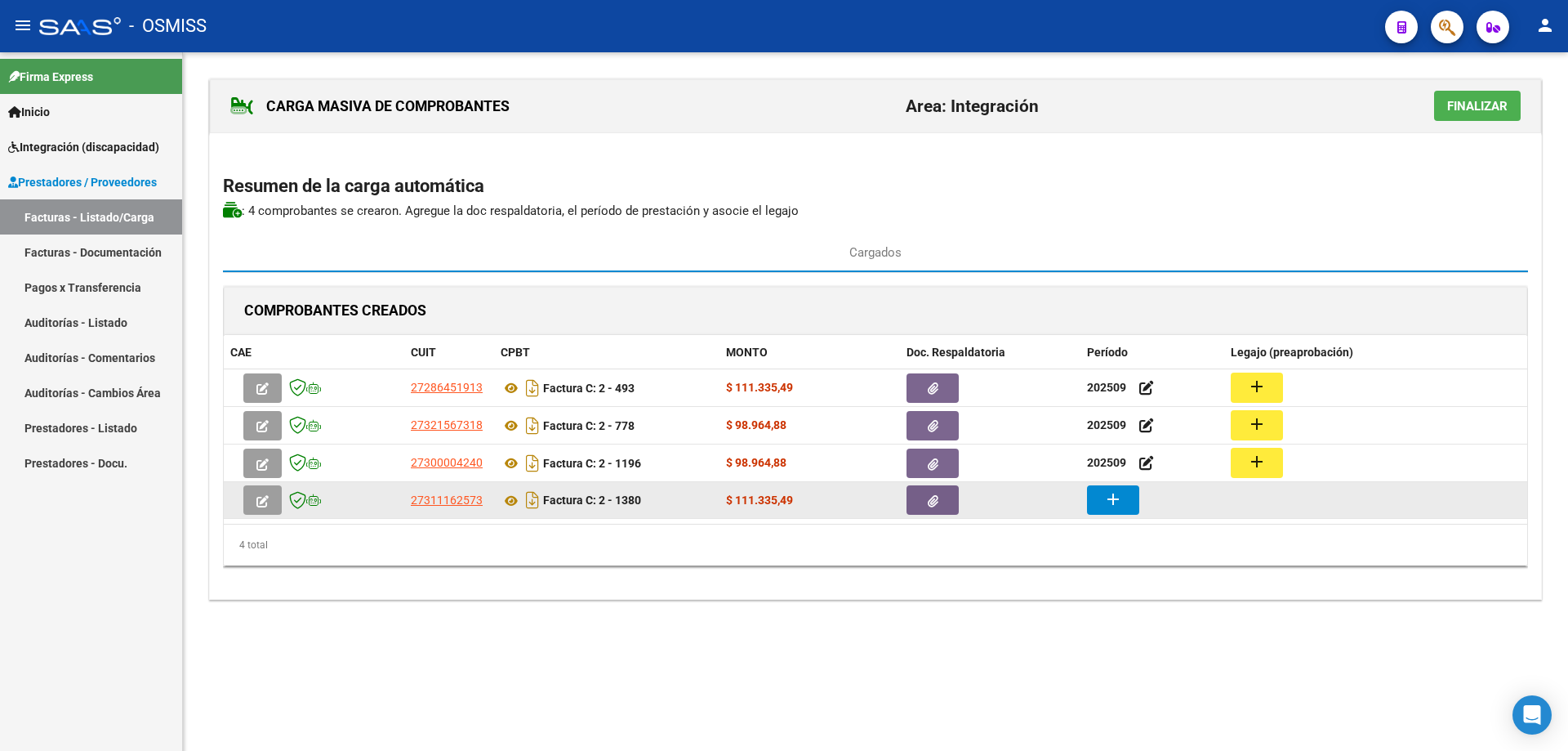
click at [1122, 498] on button "add" at bounding box center [1113, 500] width 53 height 30
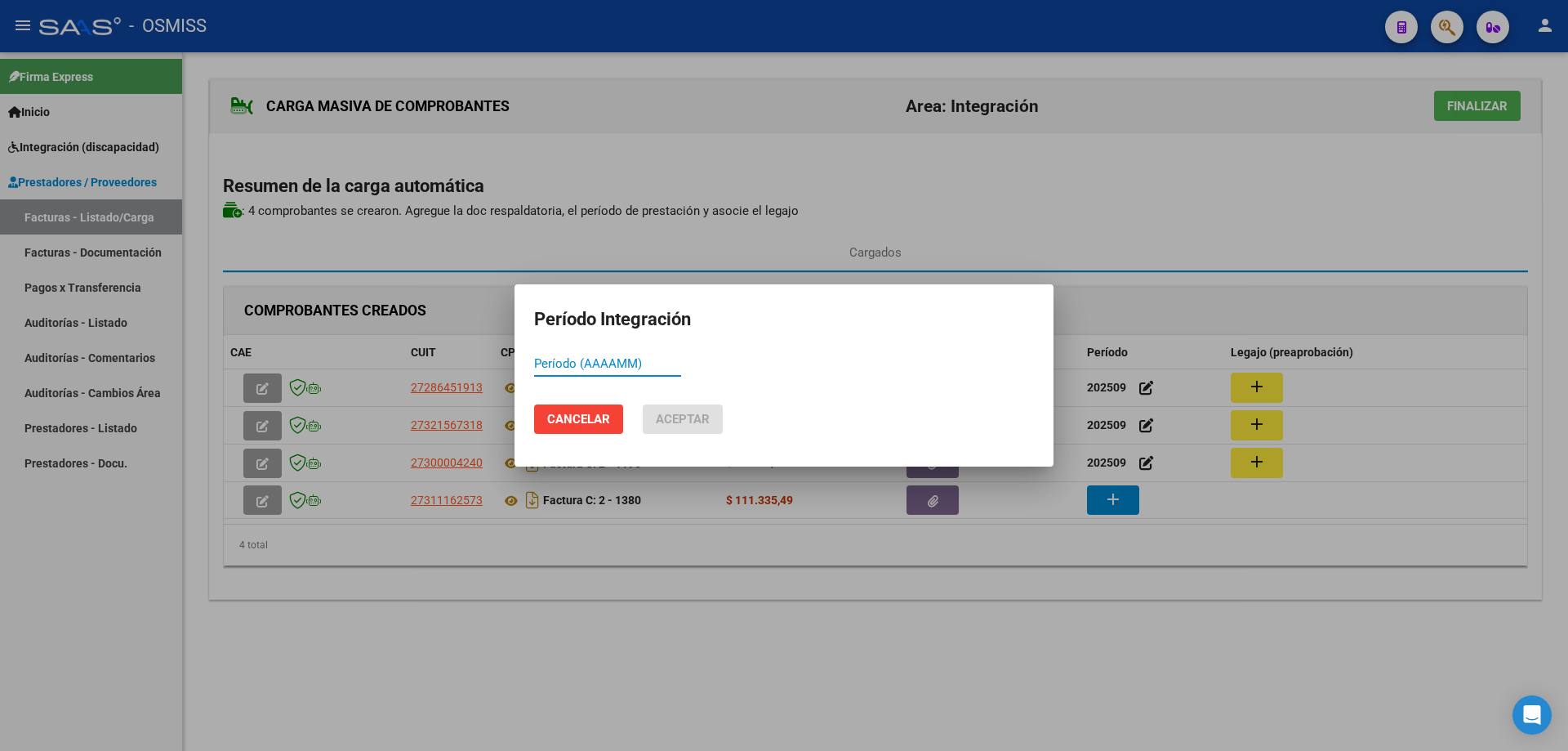
paste input "202509"
type input "202509"
click at [711, 428] on button "Aceptar" at bounding box center [682, 419] width 80 height 30
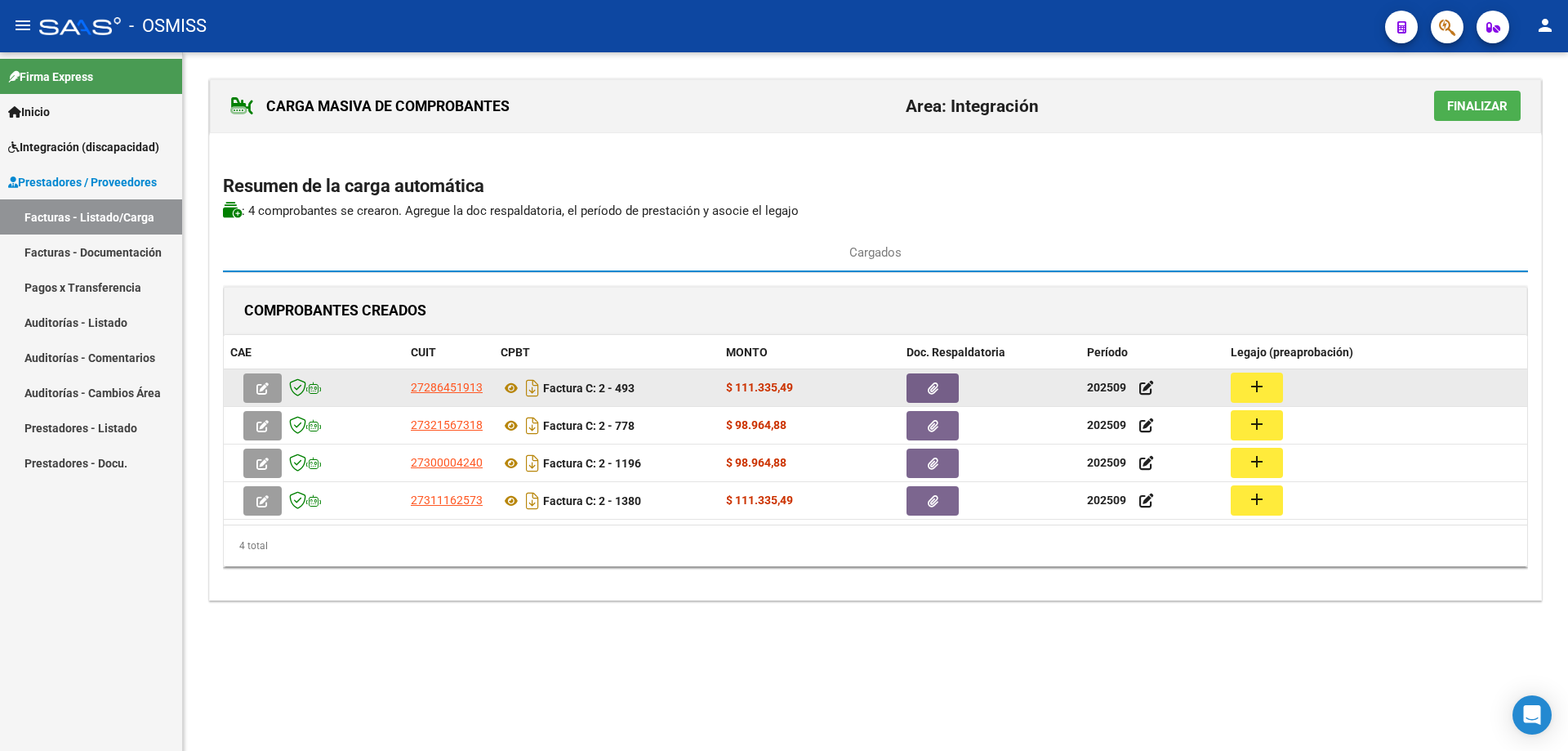
click at [1266, 382] on mat-icon "add" at bounding box center [1257, 387] width 19 height 19
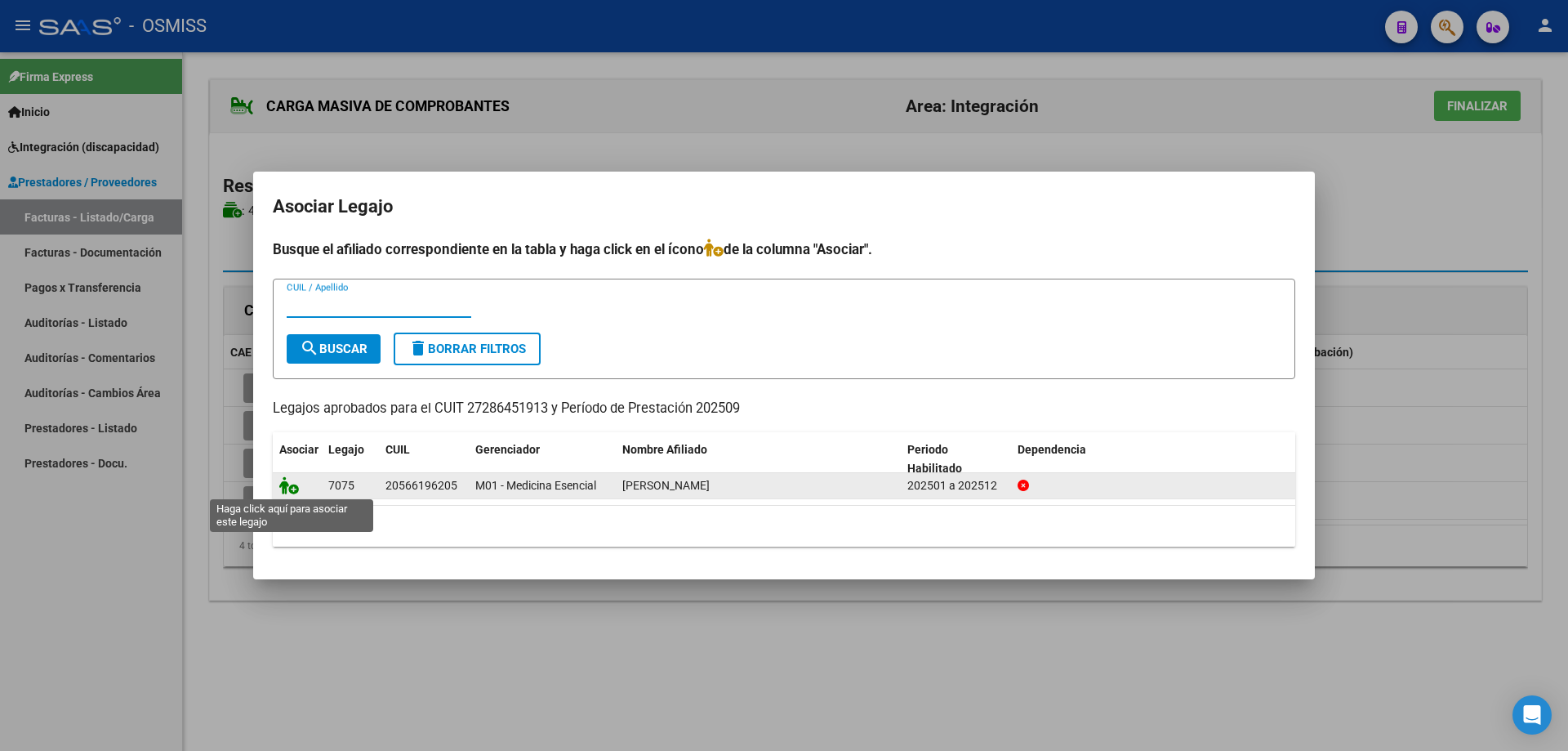
click at [288, 492] on icon at bounding box center [289, 485] width 19 height 18
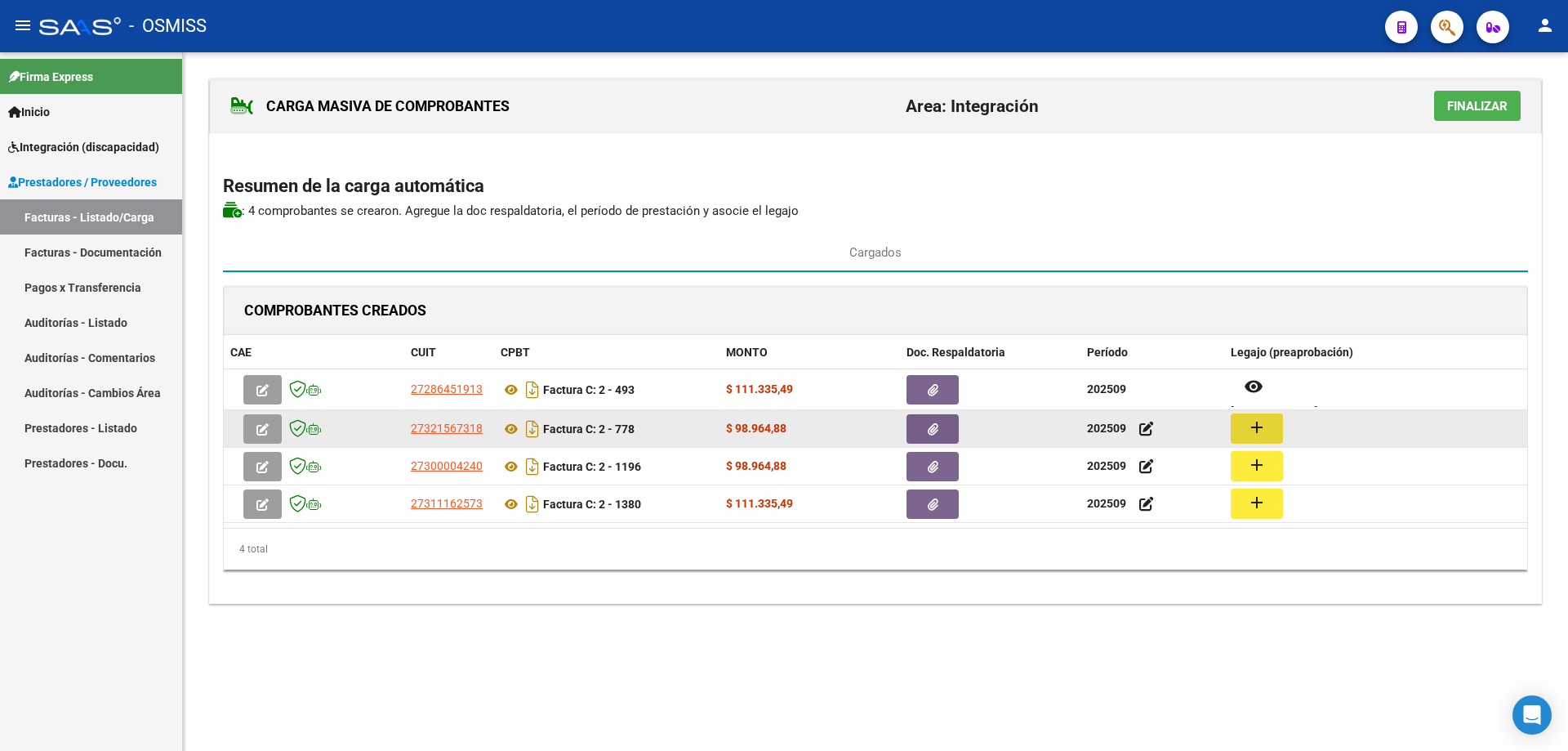
click at [1250, 420] on mat-icon "add" at bounding box center [1257, 427] width 19 height 19
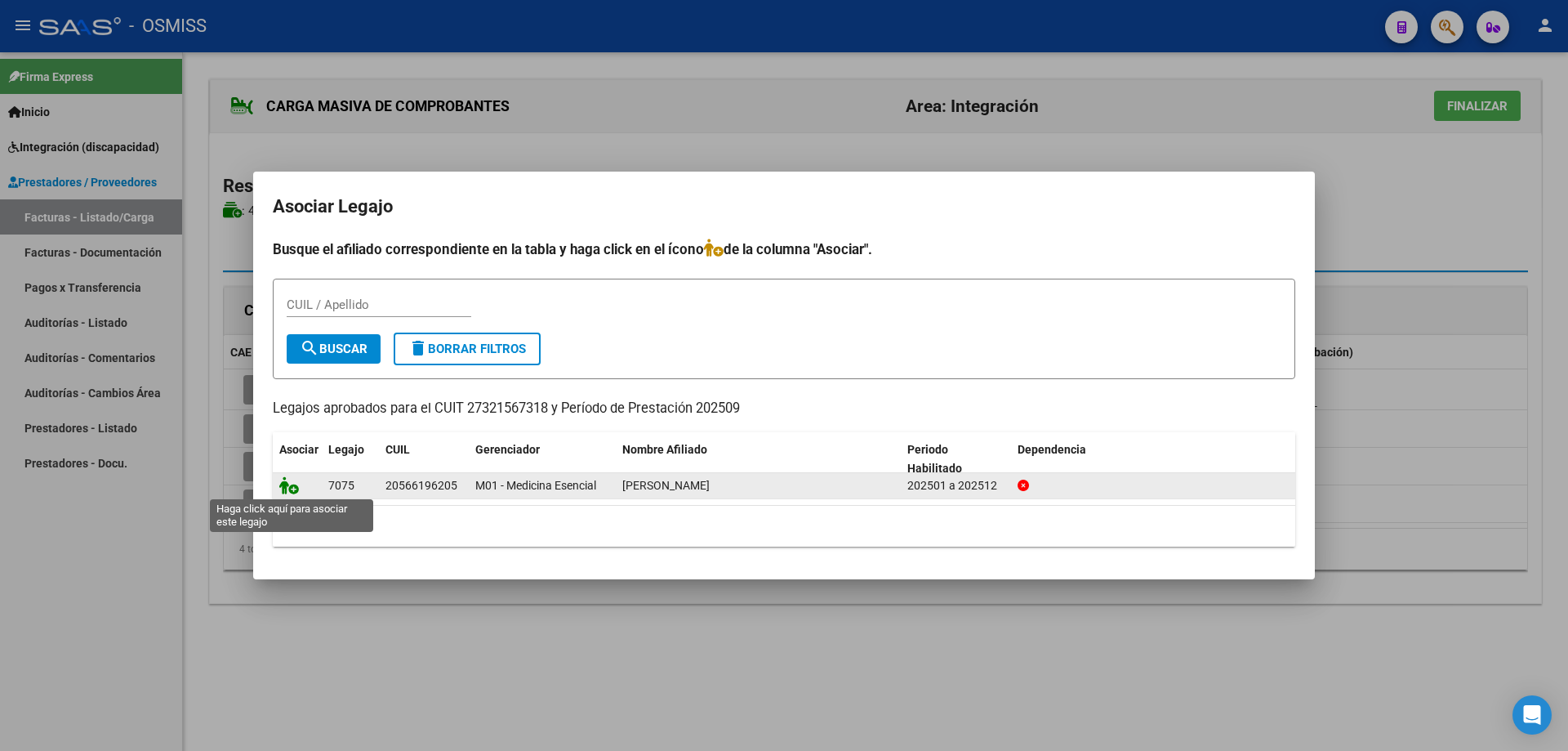
click at [294, 486] on icon at bounding box center [289, 485] width 19 height 18
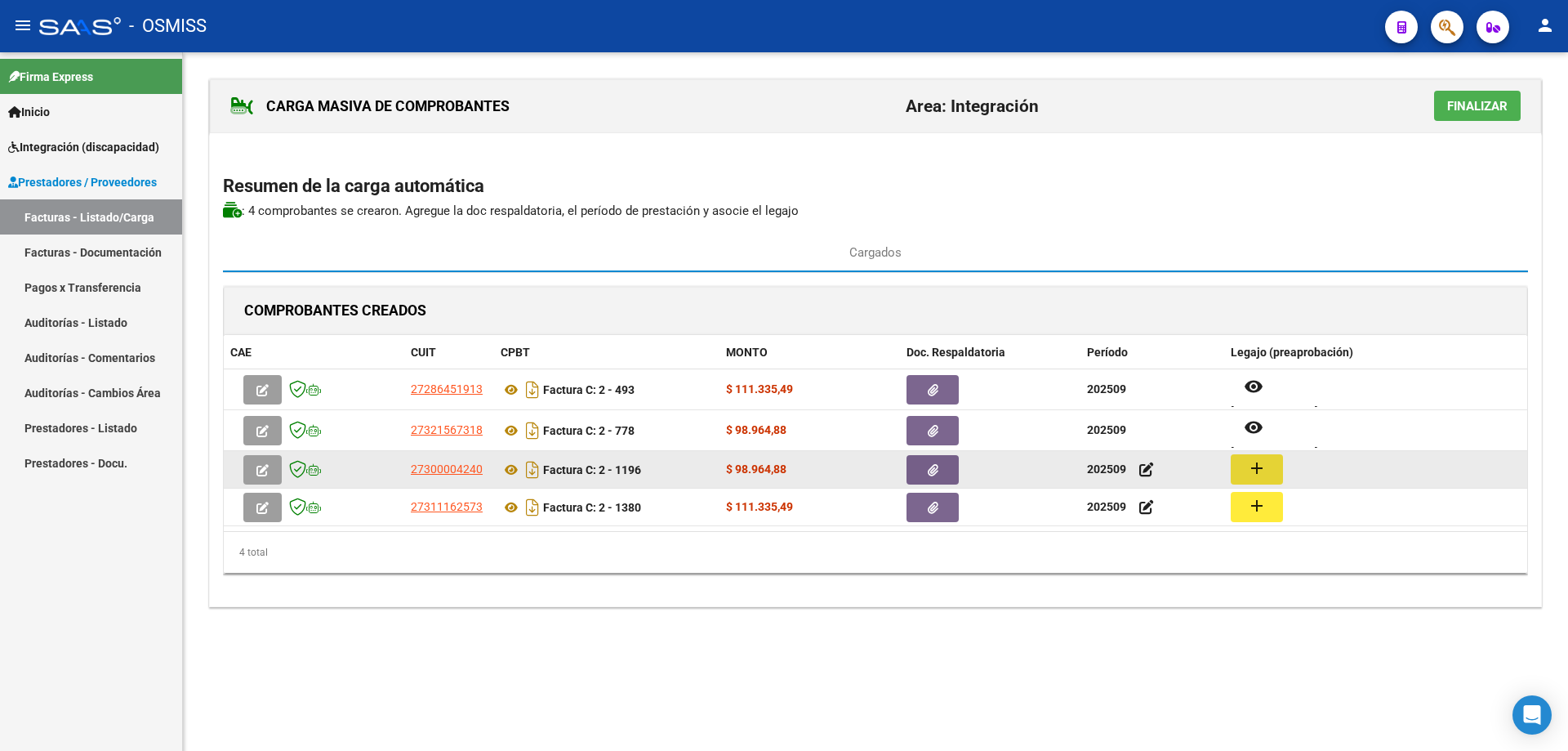
click at [1265, 460] on mat-icon "add" at bounding box center [1257, 468] width 19 height 19
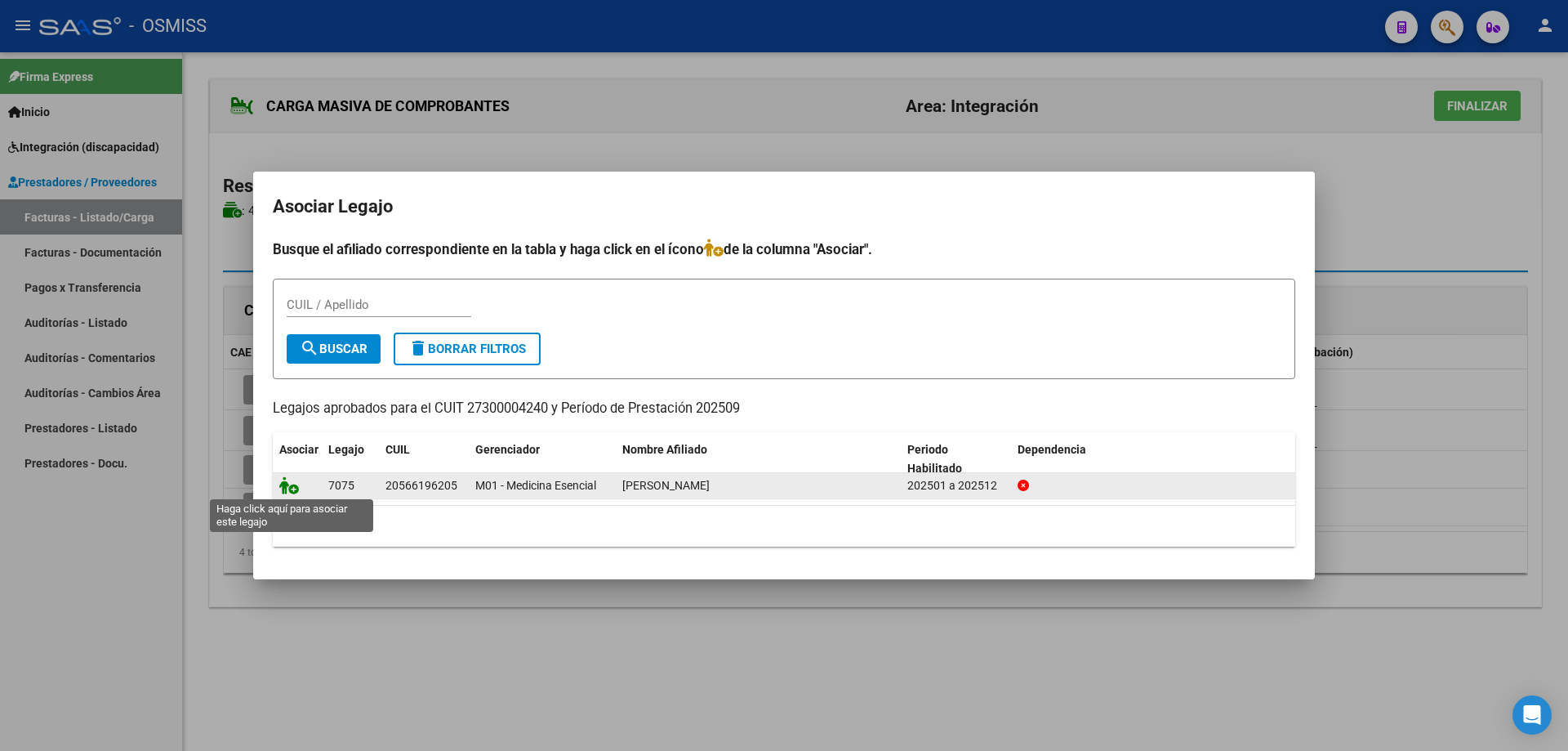
click at [295, 490] on icon at bounding box center [289, 485] width 19 height 18
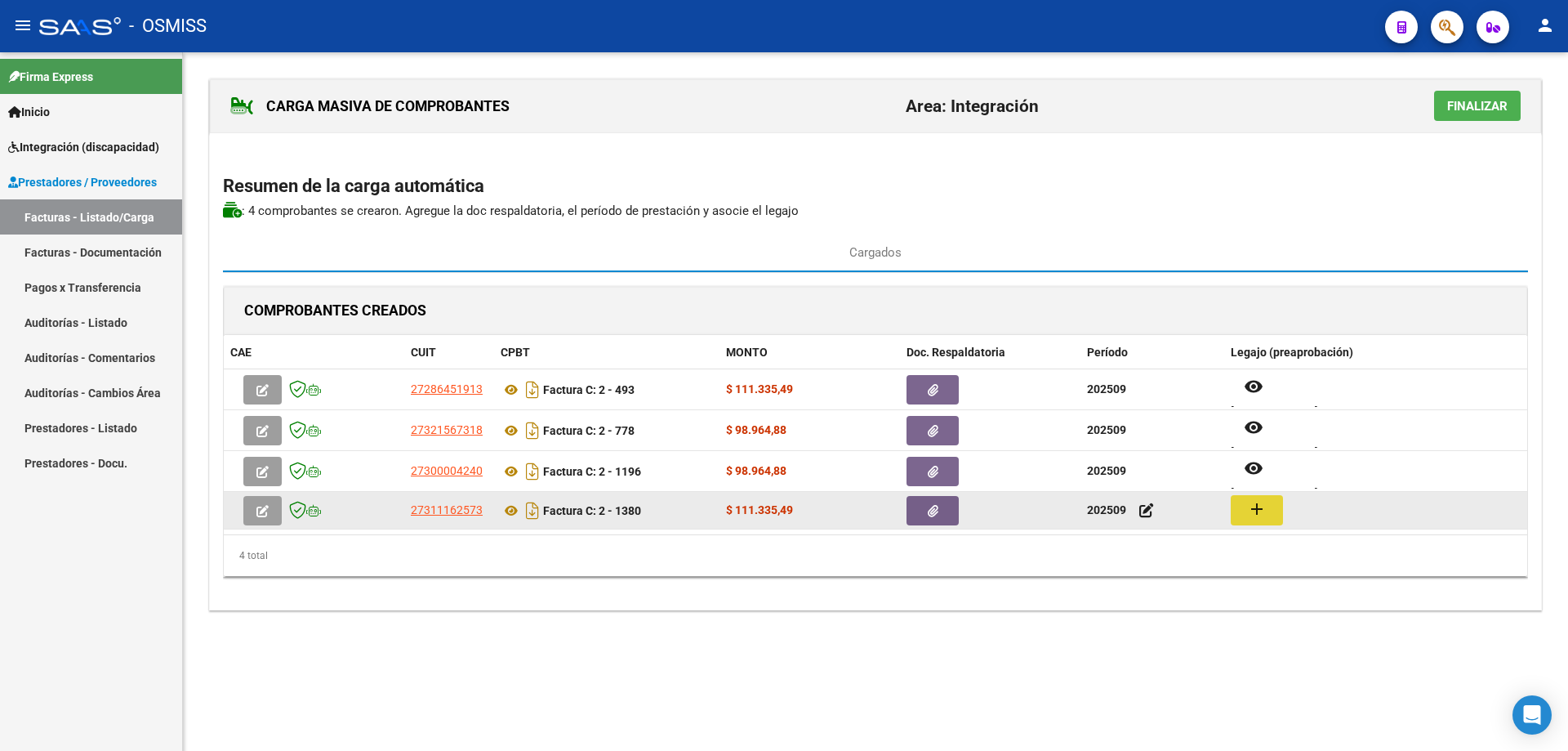
click at [1252, 506] on mat-icon "add" at bounding box center [1257, 508] width 19 height 19
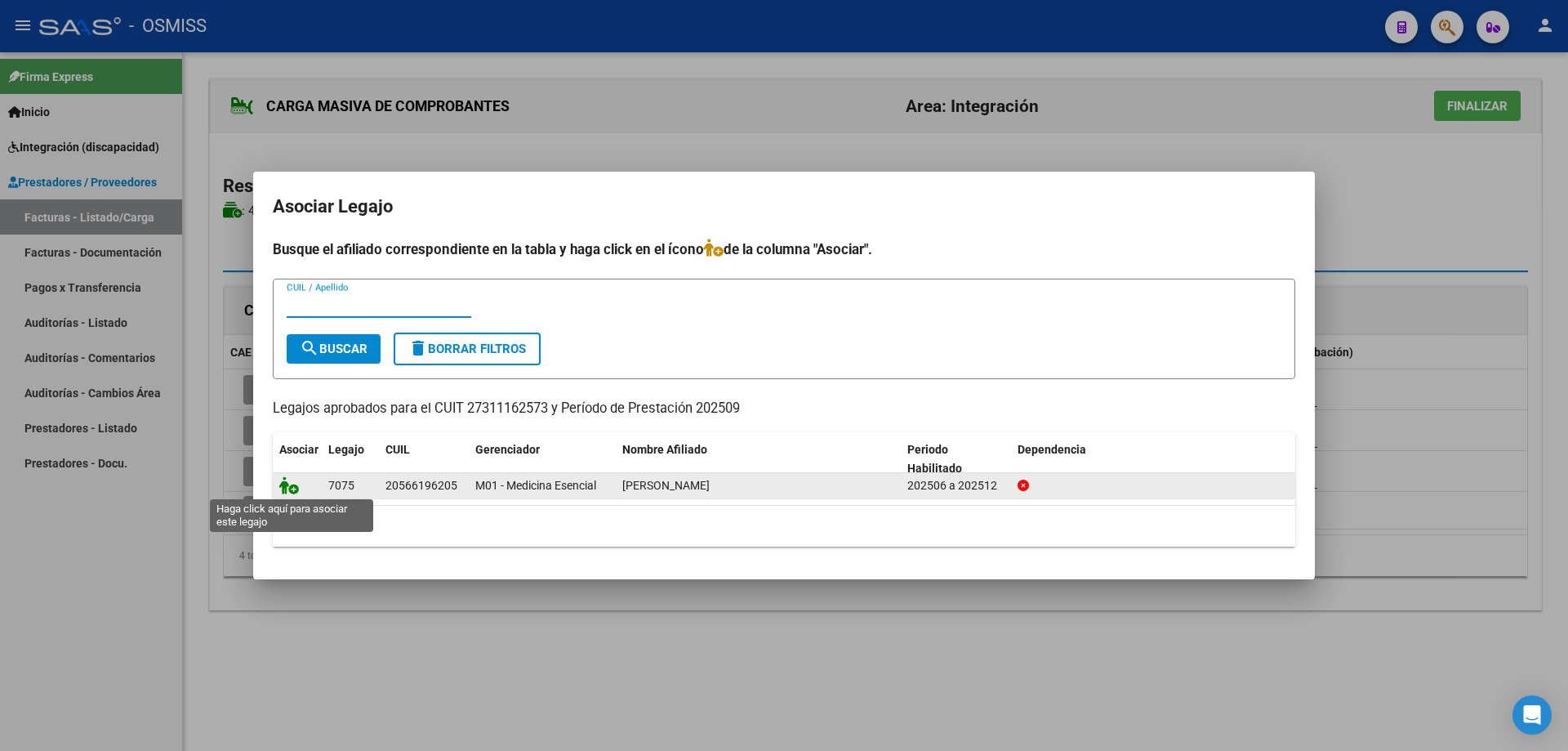
click at [290, 486] on icon at bounding box center [289, 485] width 19 height 18
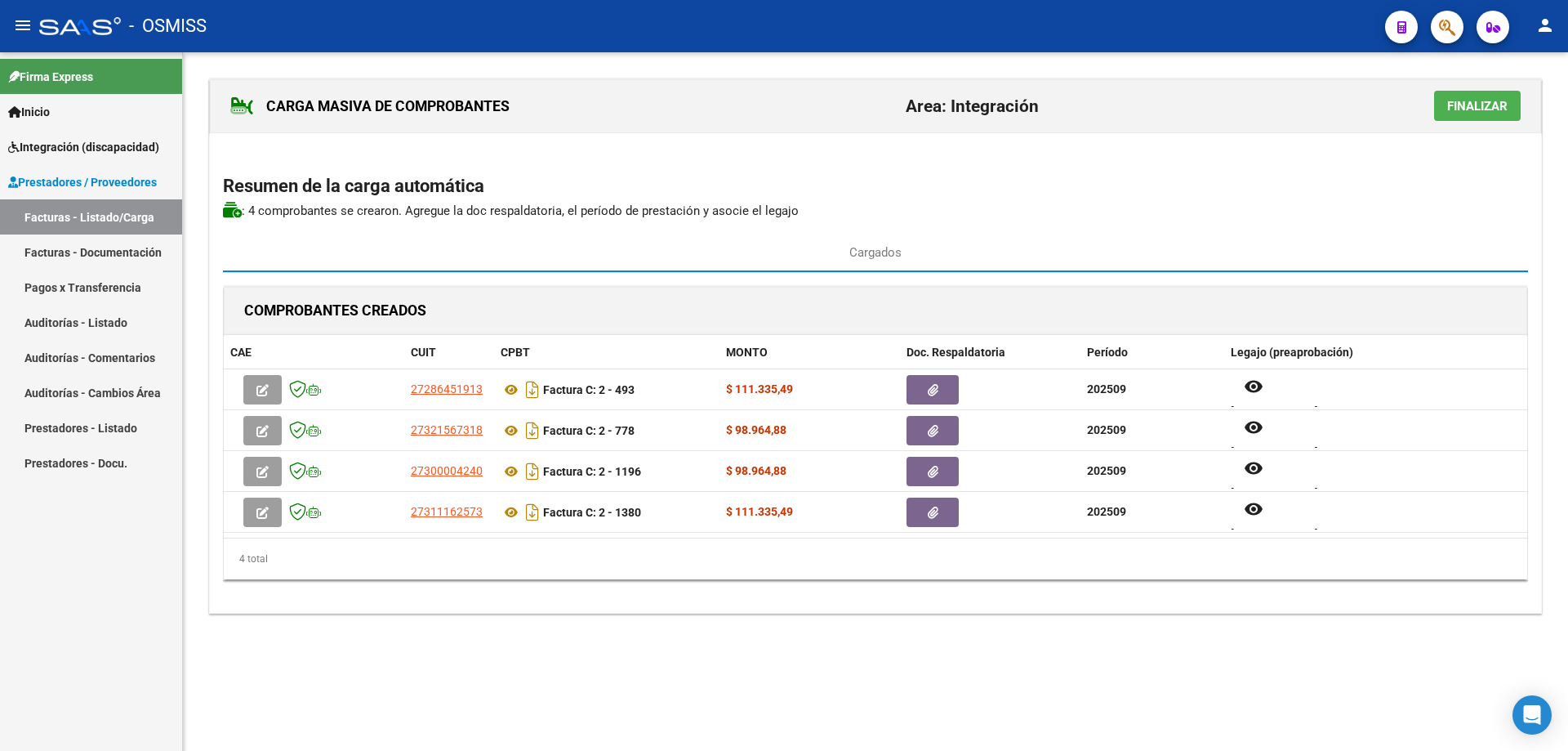
click at [1502, 100] on span "Finalizar" at bounding box center [1477, 106] width 60 height 14
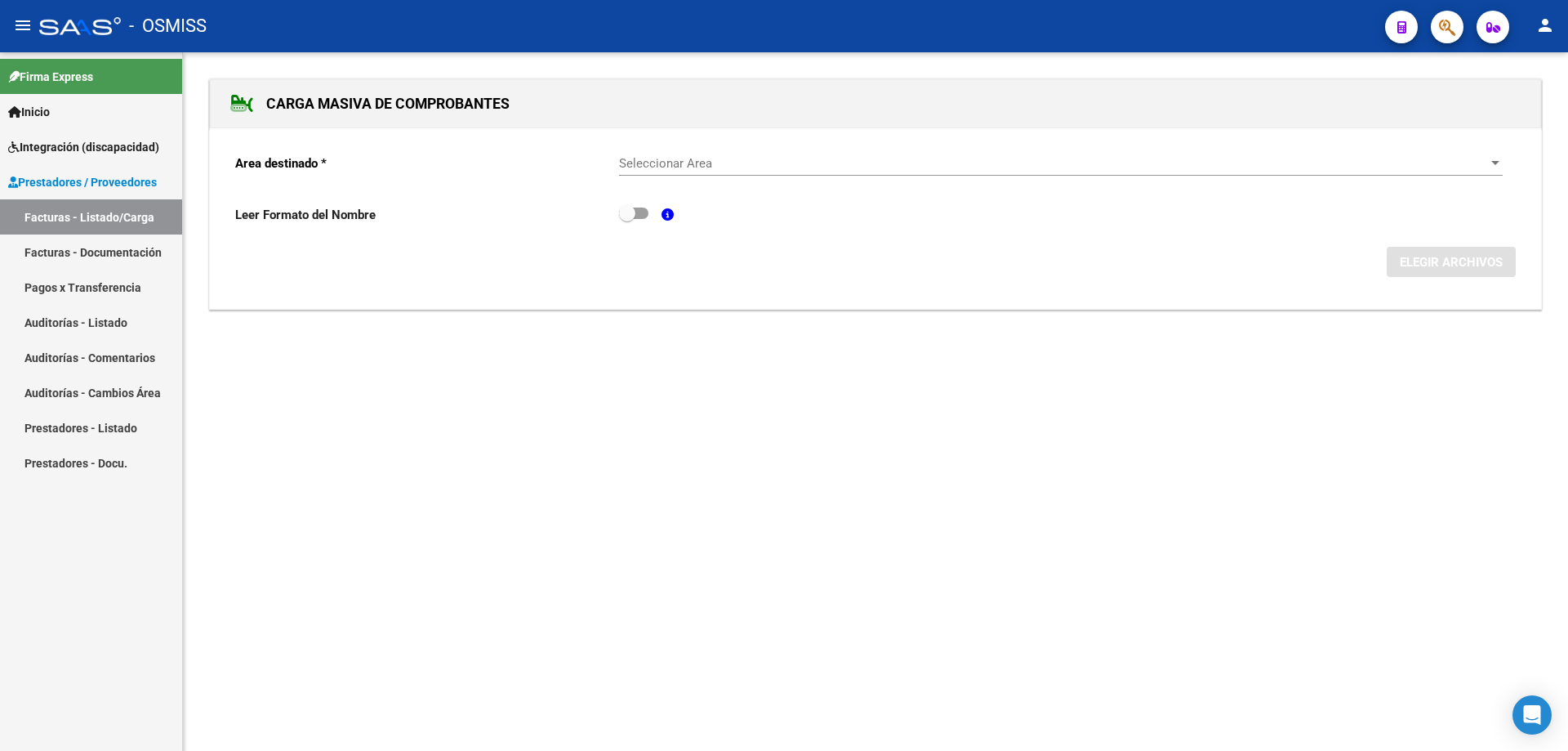
click at [665, 163] on span "Seleccionar Area" at bounding box center [1054, 163] width 869 height 14
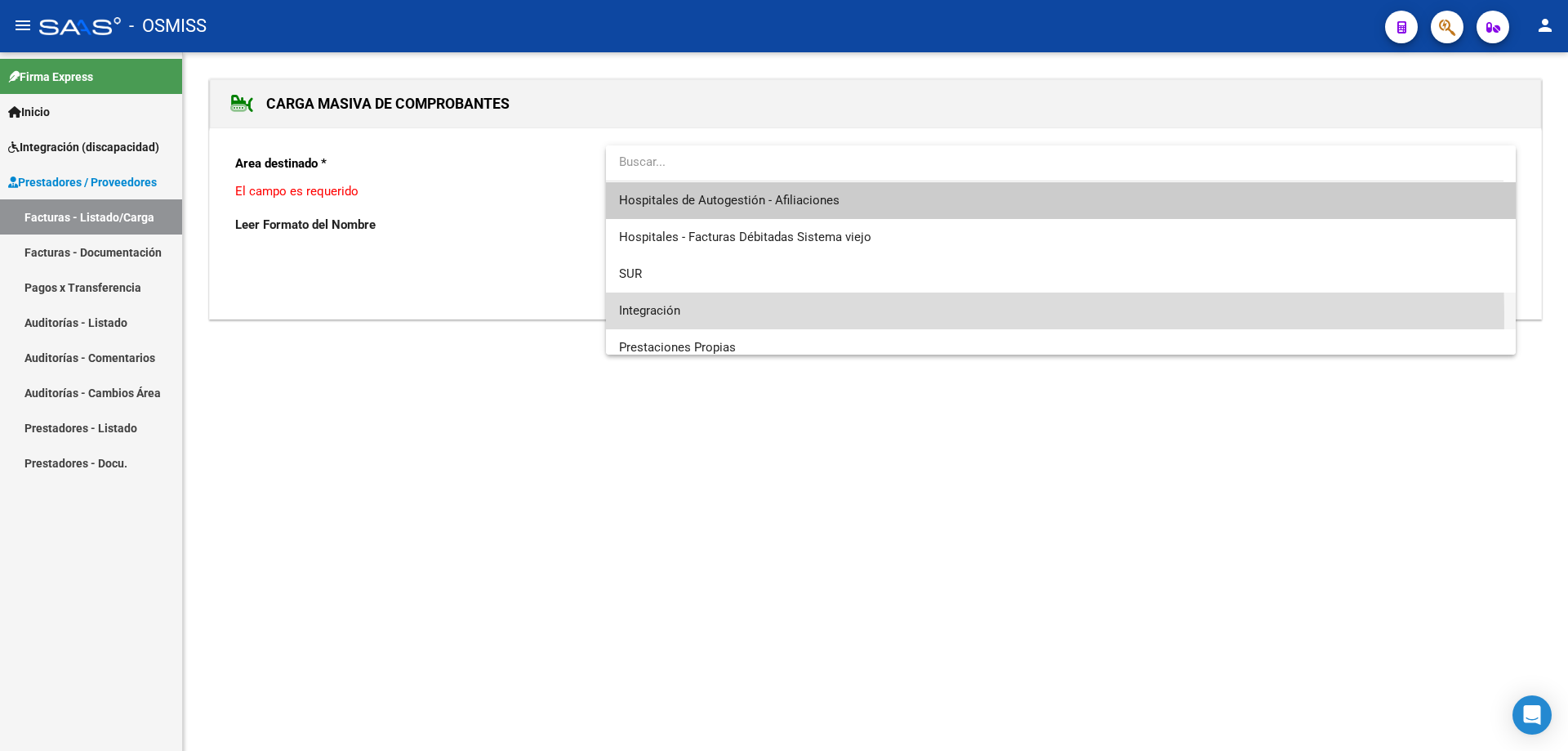
click at [667, 317] on span "Integración" at bounding box center [1062, 311] width 884 height 36
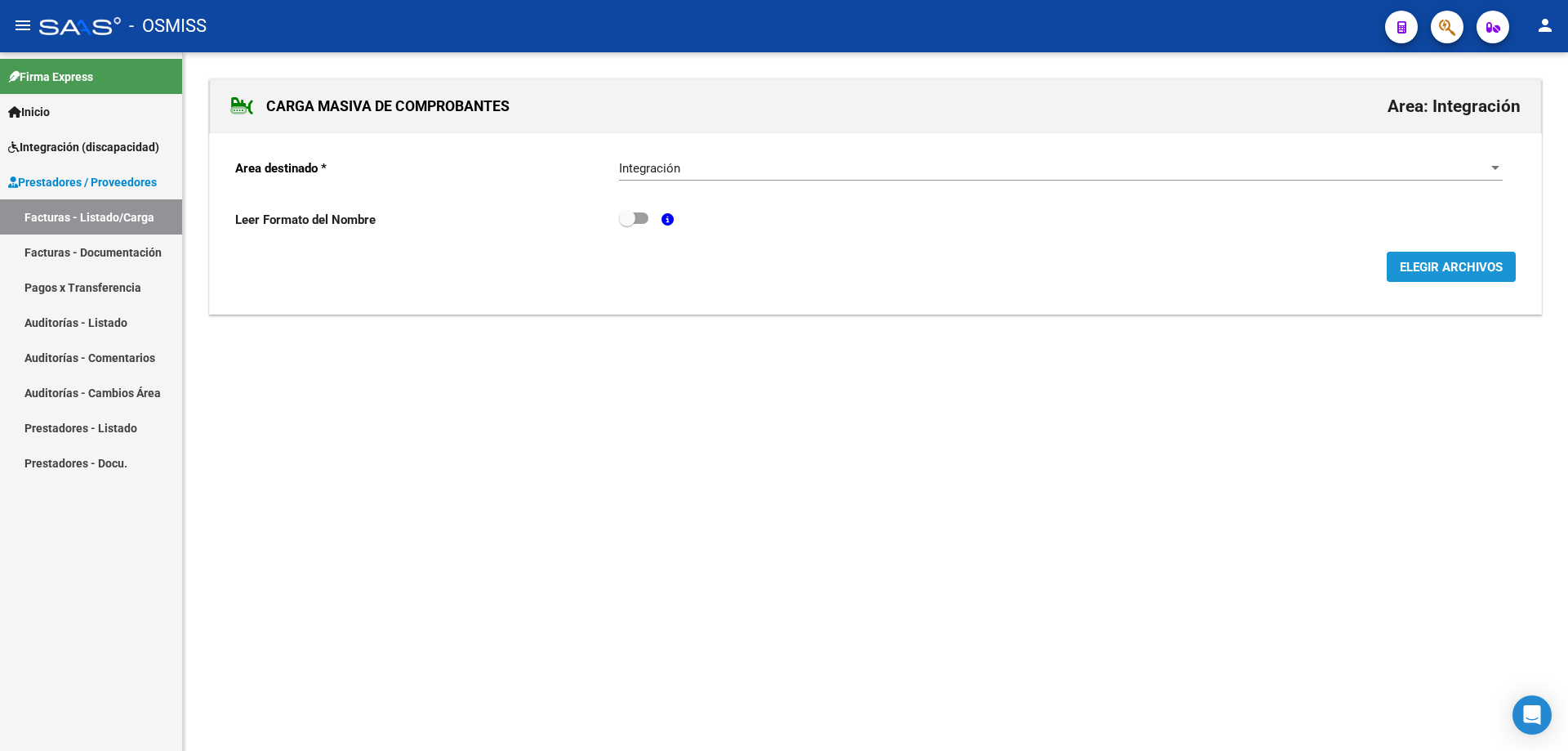
click at [1486, 269] on span "ELEGIR ARCHIVOS" at bounding box center [1451, 267] width 103 height 14
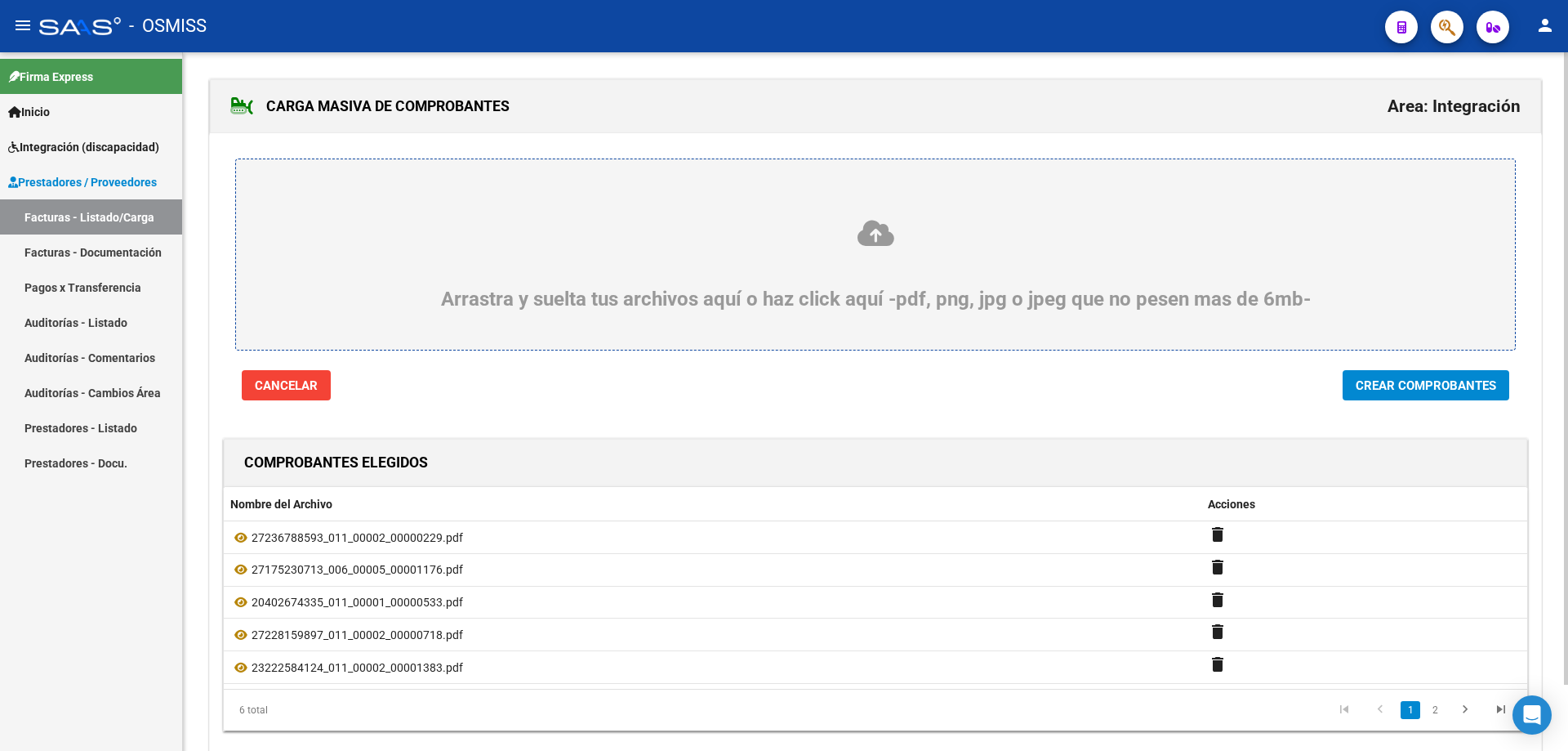
click at [1392, 382] on span "Crear Comprobantes" at bounding box center [1426, 385] width 141 height 14
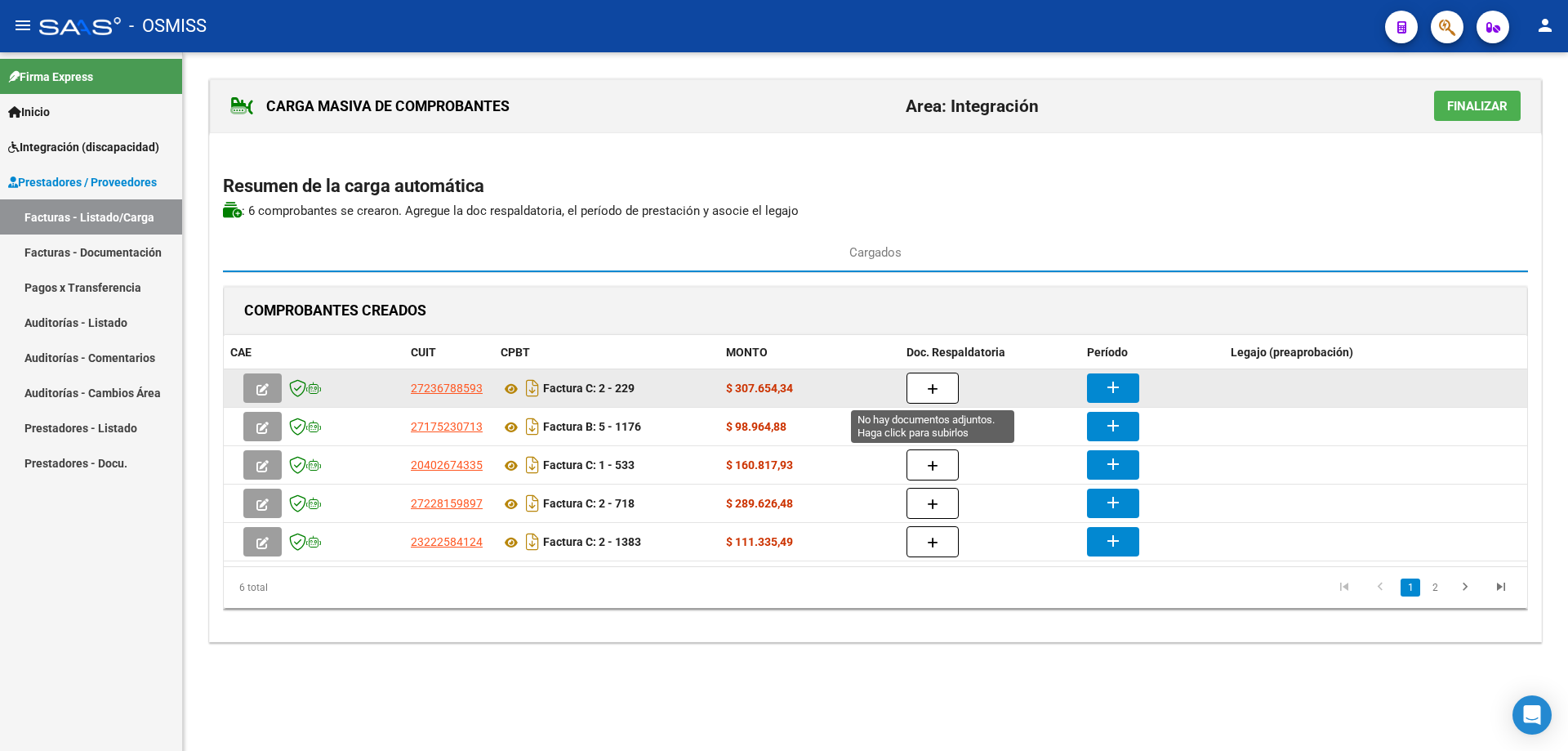
click at [939, 393] on button "button" at bounding box center [933, 387] width 53 height 31
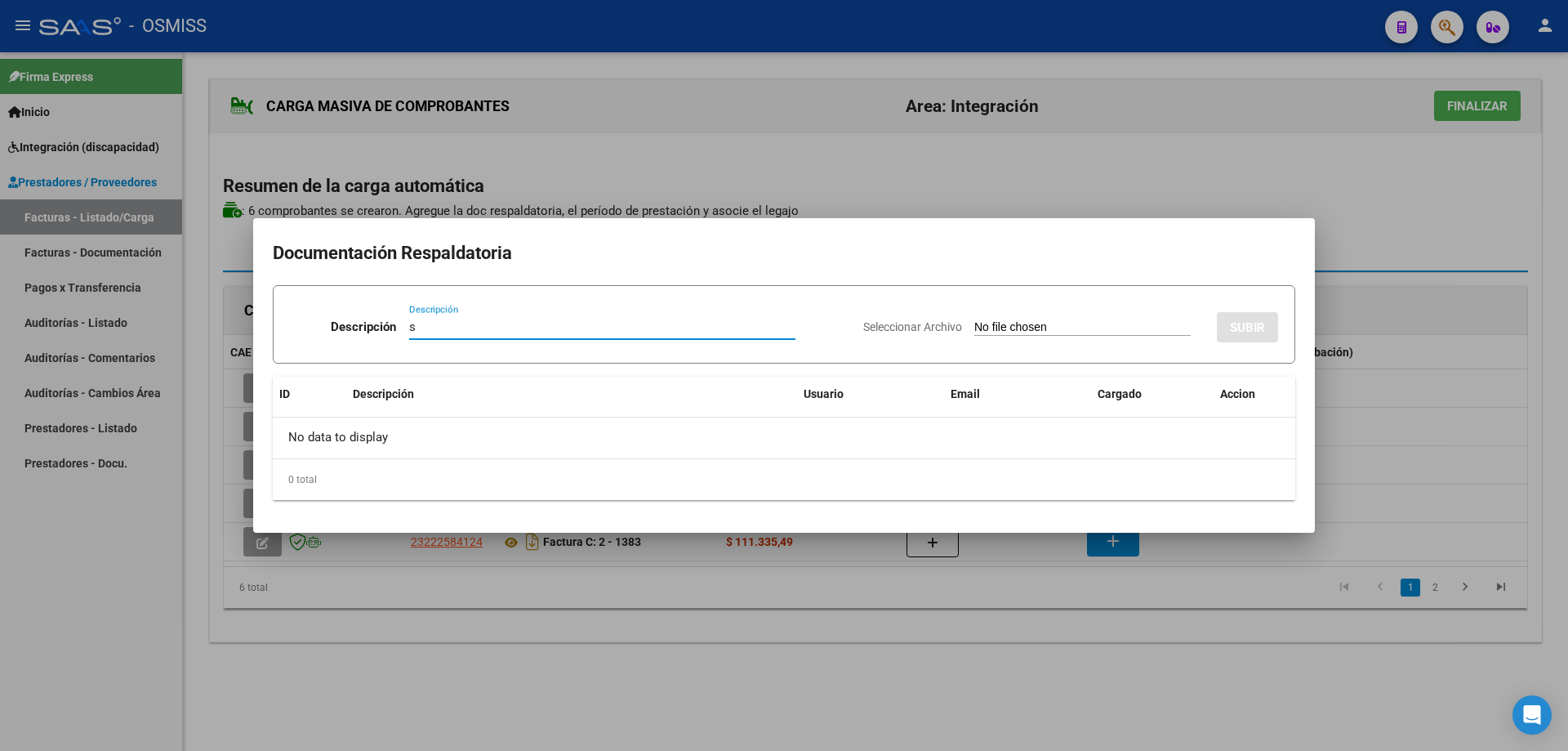
type input "s"
click at [974, 322] on input "Seleccionar Archivo" at bounding box center [1083, 328] width 217 height 15
type input "C:\fakepath\Ascolani, asistencia septiembre 2025.pdf"
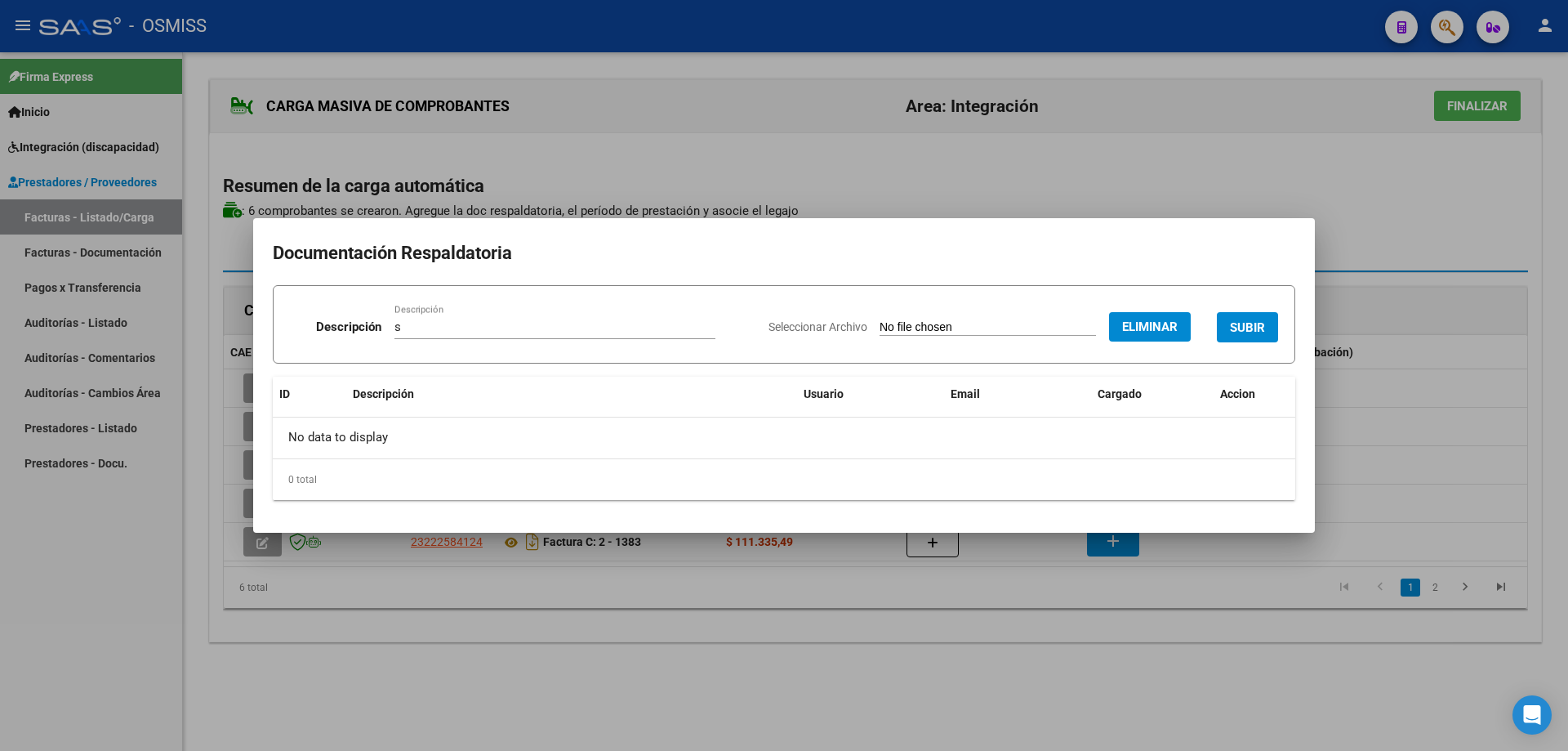
click at [1244, 330] on span "SUBIR" at bounding box center [1248, 327] width 35 height 14
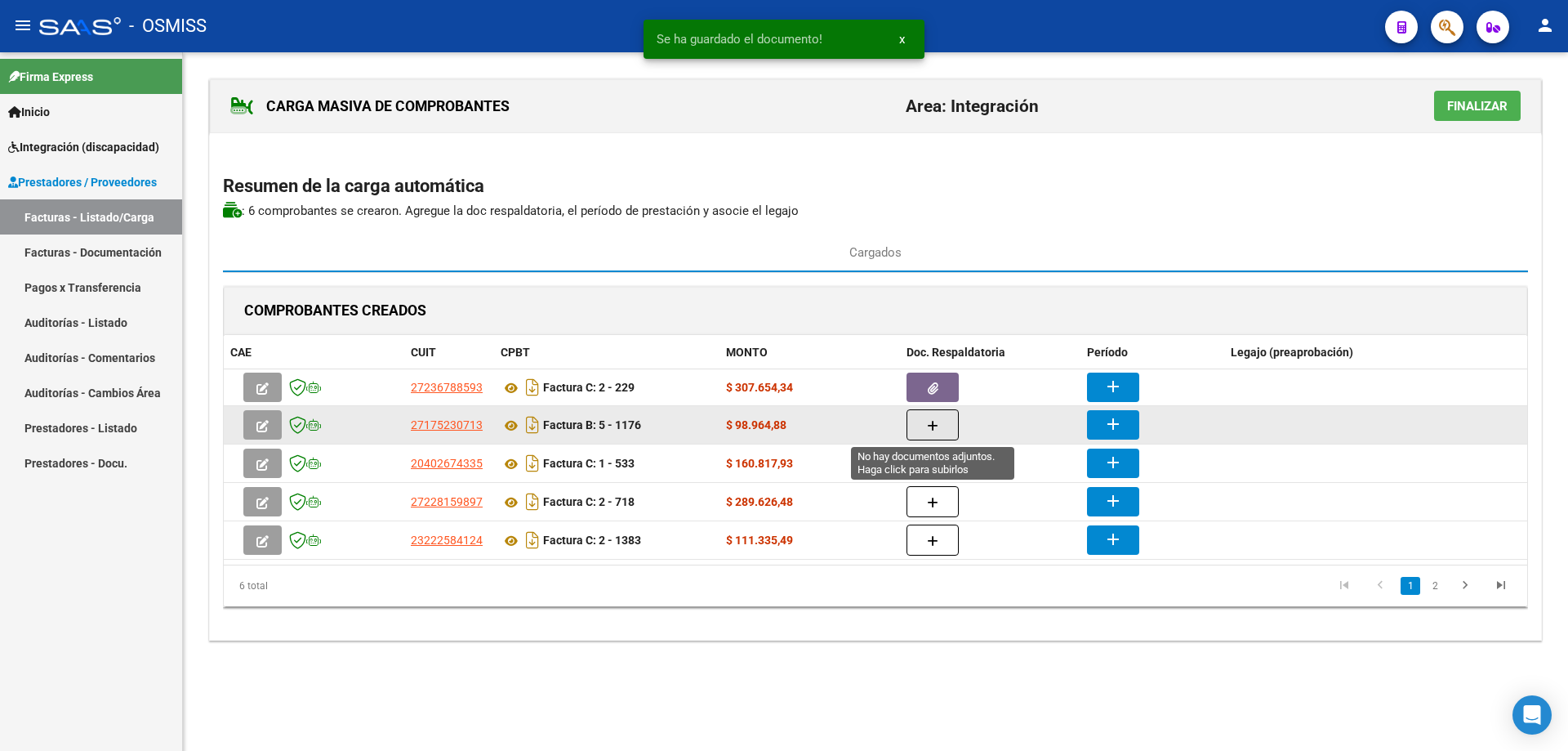
click at [940, 431] on button "button" at bounding box center [933, 425] width 53 height 31
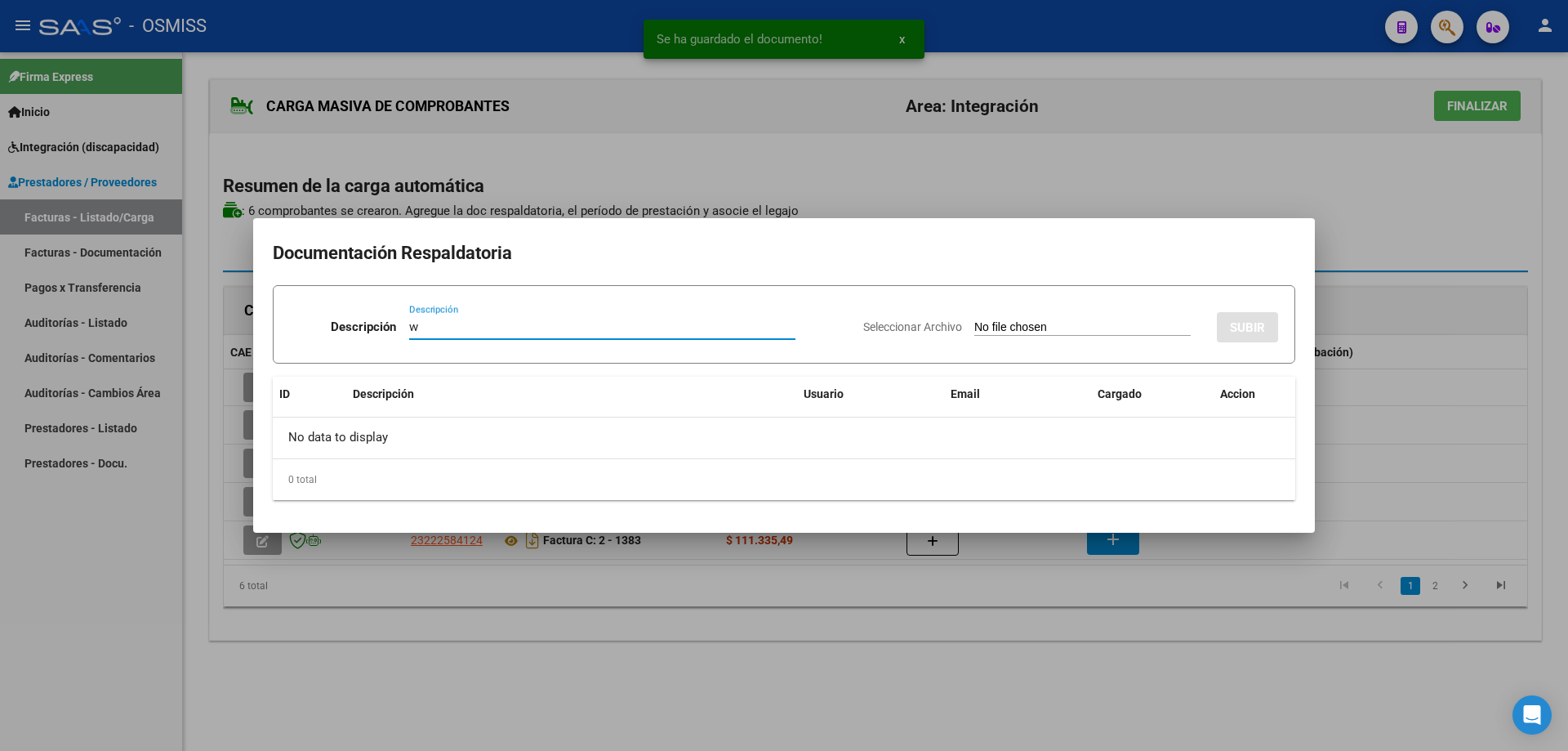
type input "w"
click at [974, 324] on input "Seleccionar Archivo" at bounding box center [1083, 328] width 217 height 15
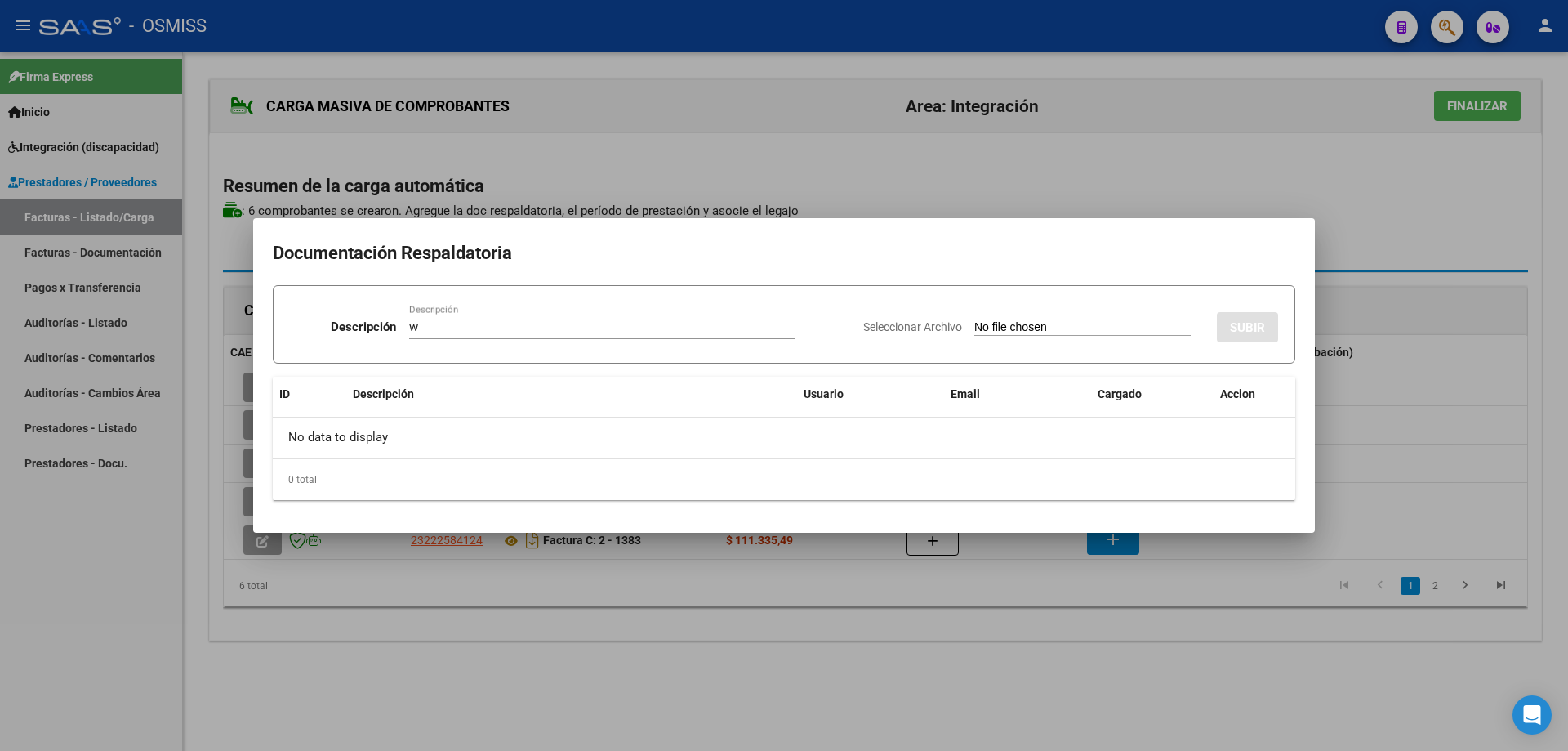
type input "C:\fakepath\Asistencia Septiembre.pdf"
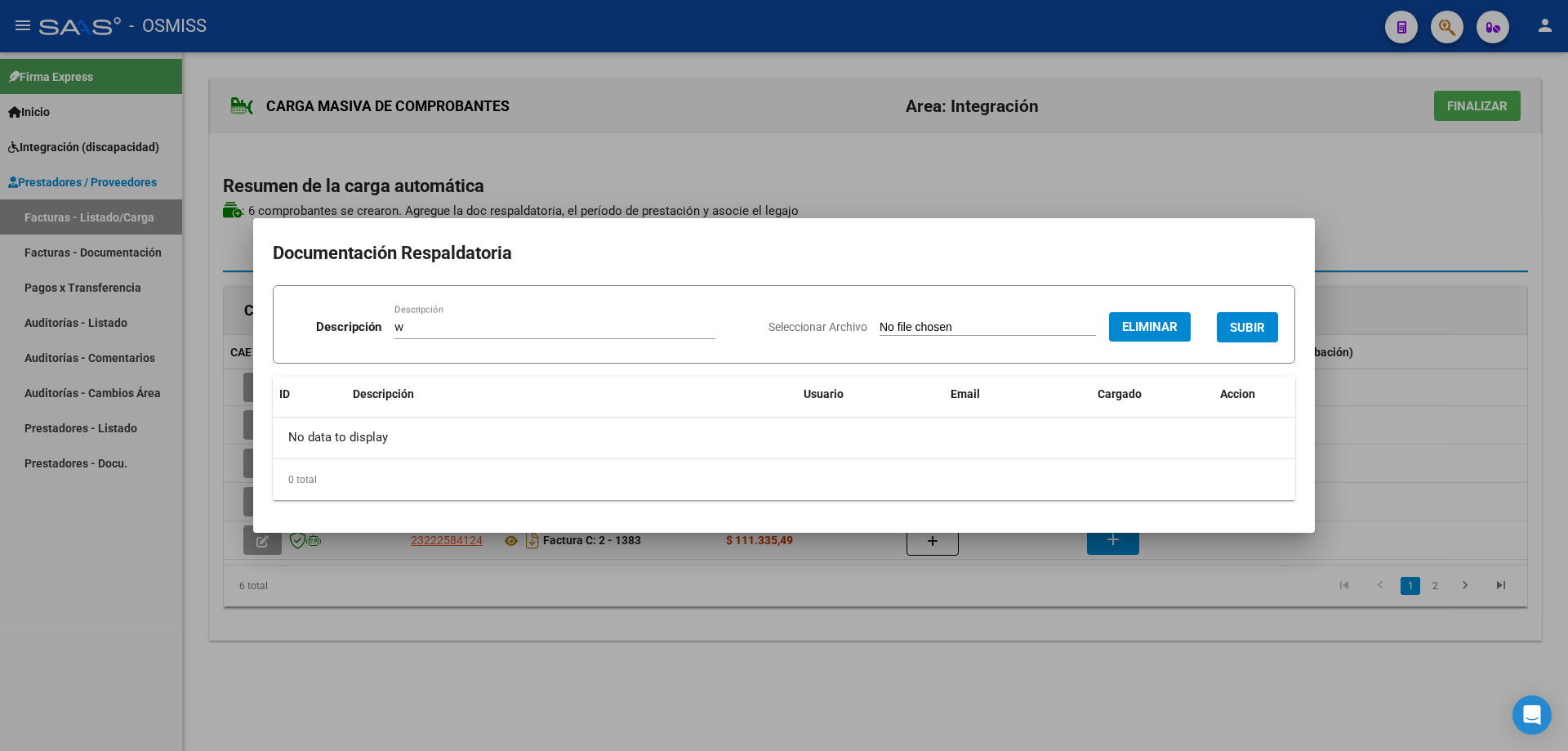
click at [1239, 318] on button "SUBIR" at bounding box center [1248, 327] width 61 height 31
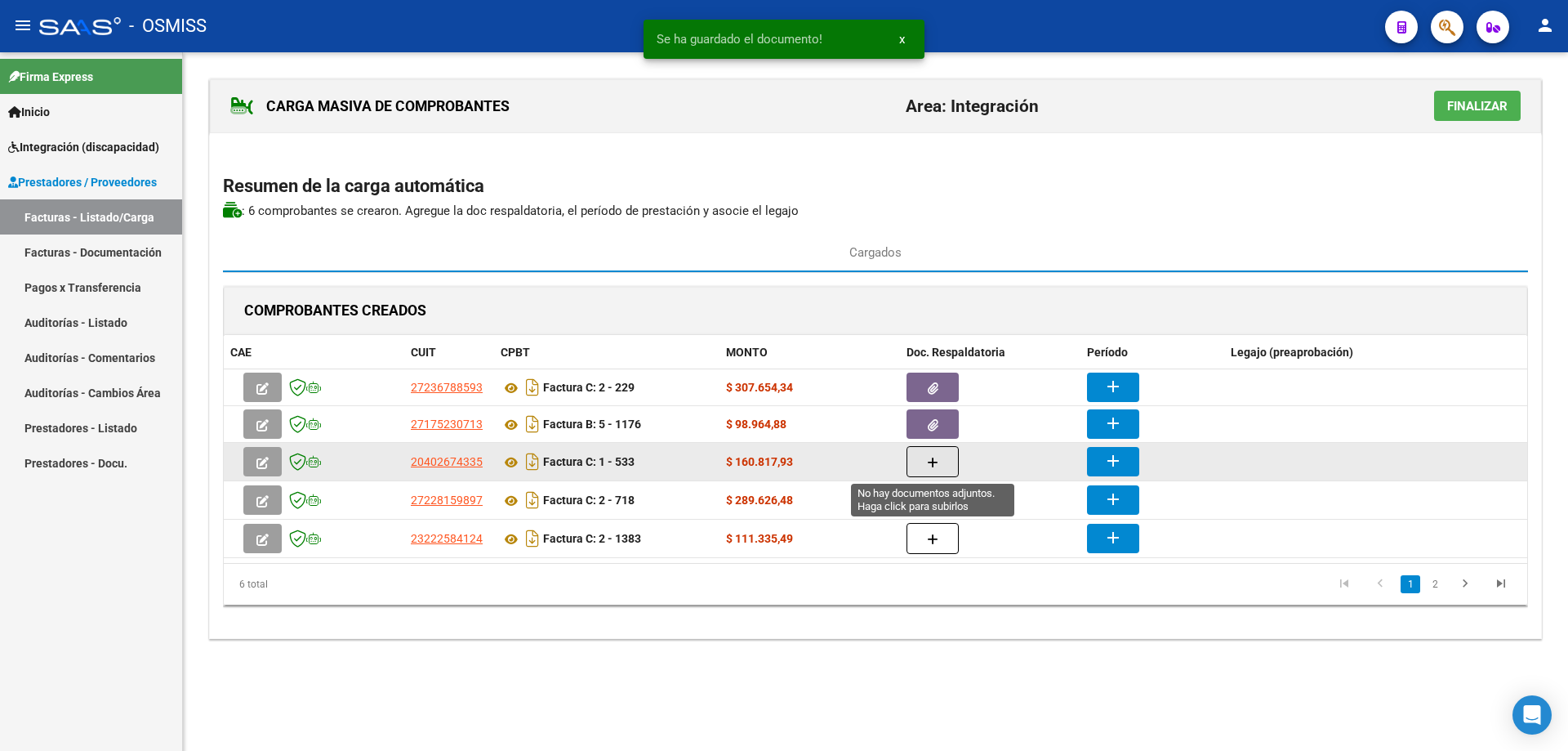
click at [956, 460] on button "button" at bounding box center [933, 461] width 53 height 31
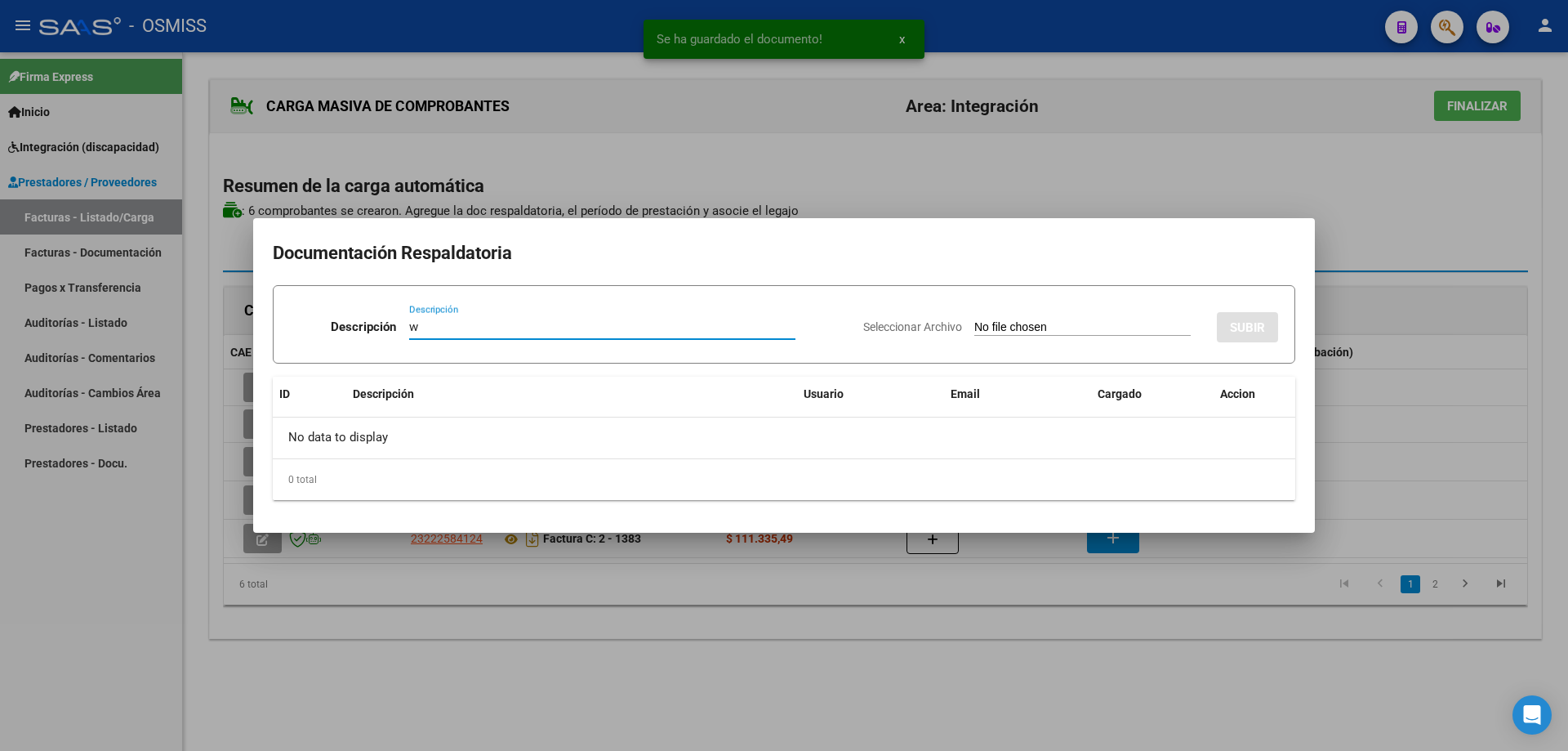
type input "w"
click at [983, 326] on input "Seleccionar Archivo" at bounding box center [1083, 328] width 217 height 15
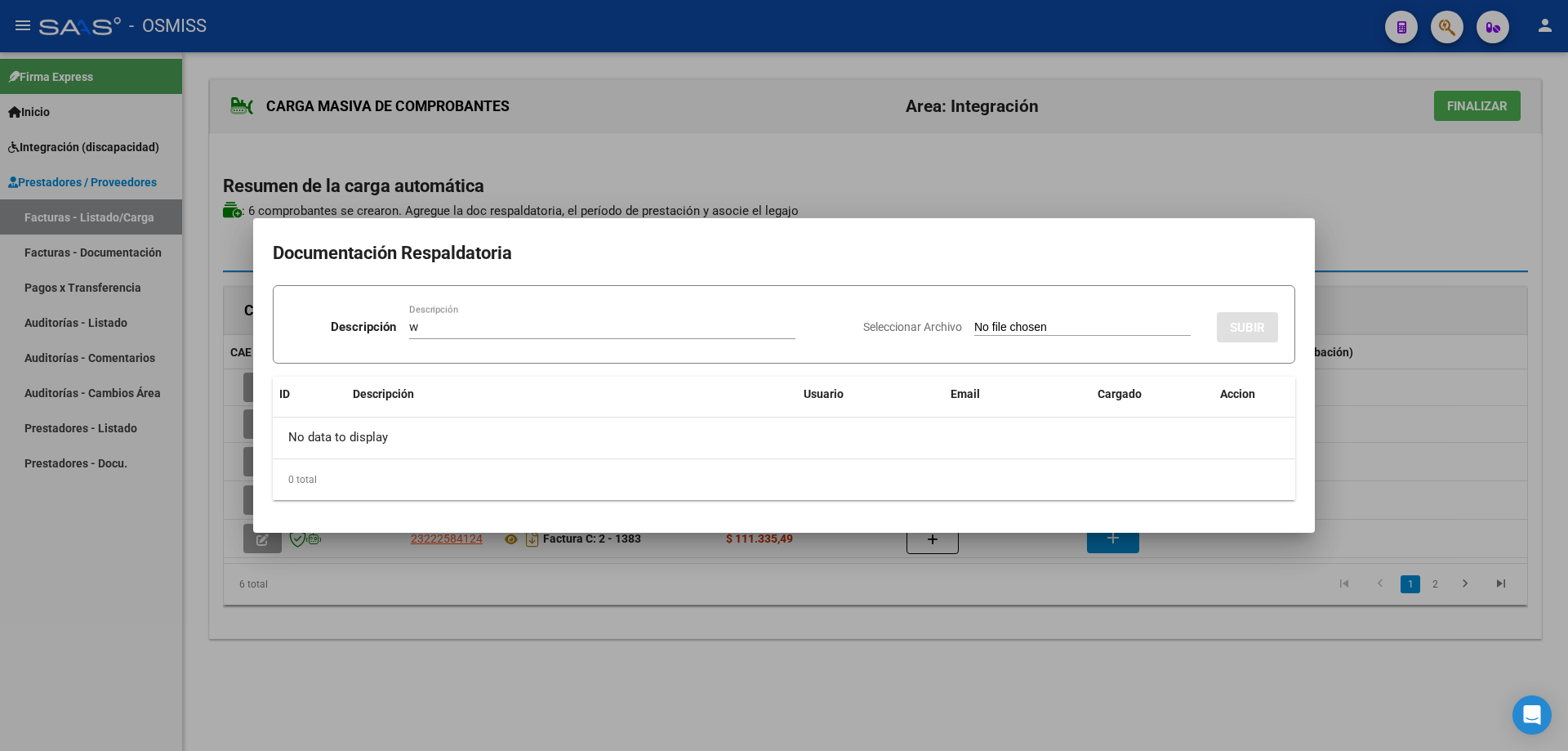
type input "C:\fakepath\ASÍS ASCOLANI0925.pdf"
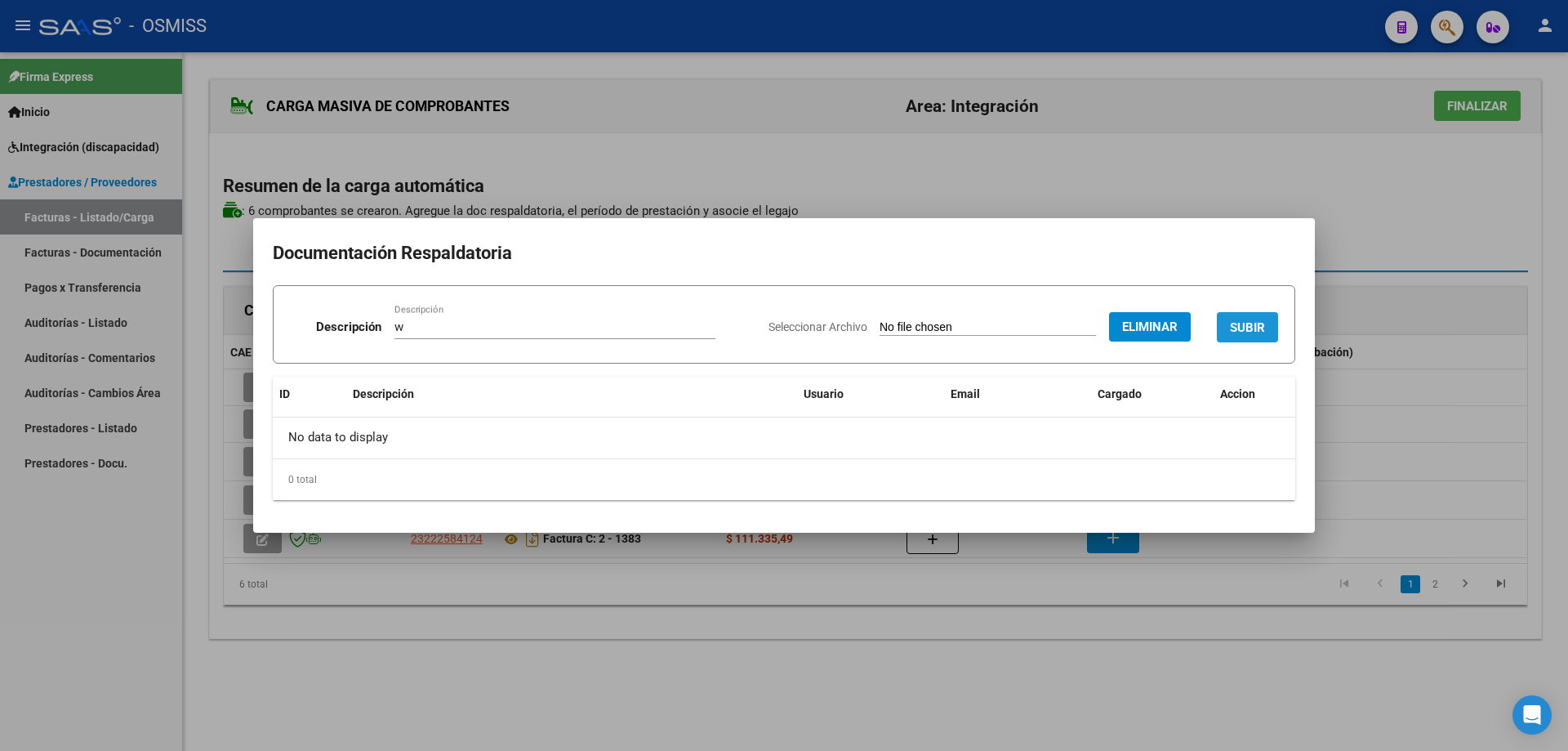
click at [1242, 317] on button "SUBIR" at bounding box center [1248, 327] width 61 height 31
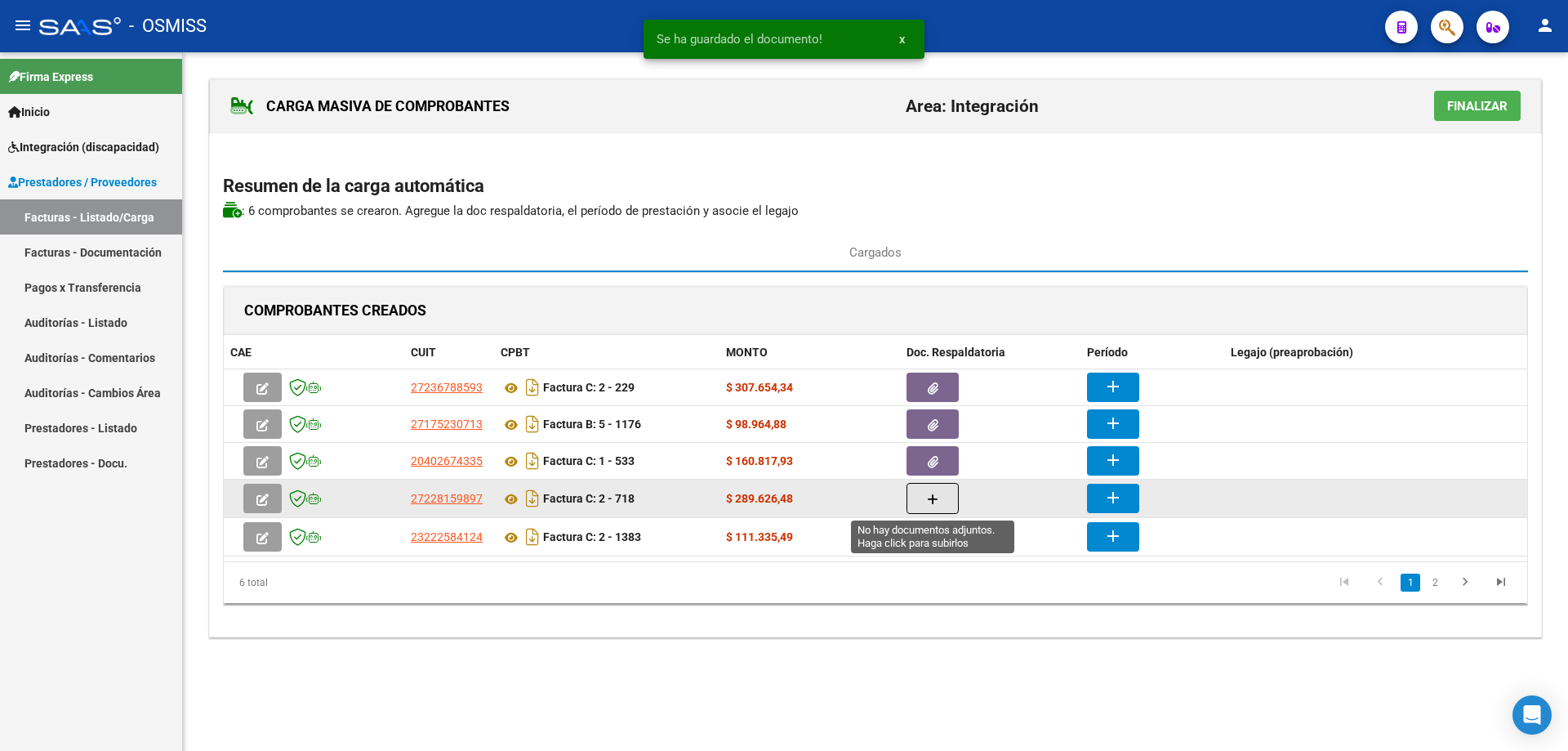
click at [929, 494] on icon "button" at bounding box center [933, 499] width 12 height 12
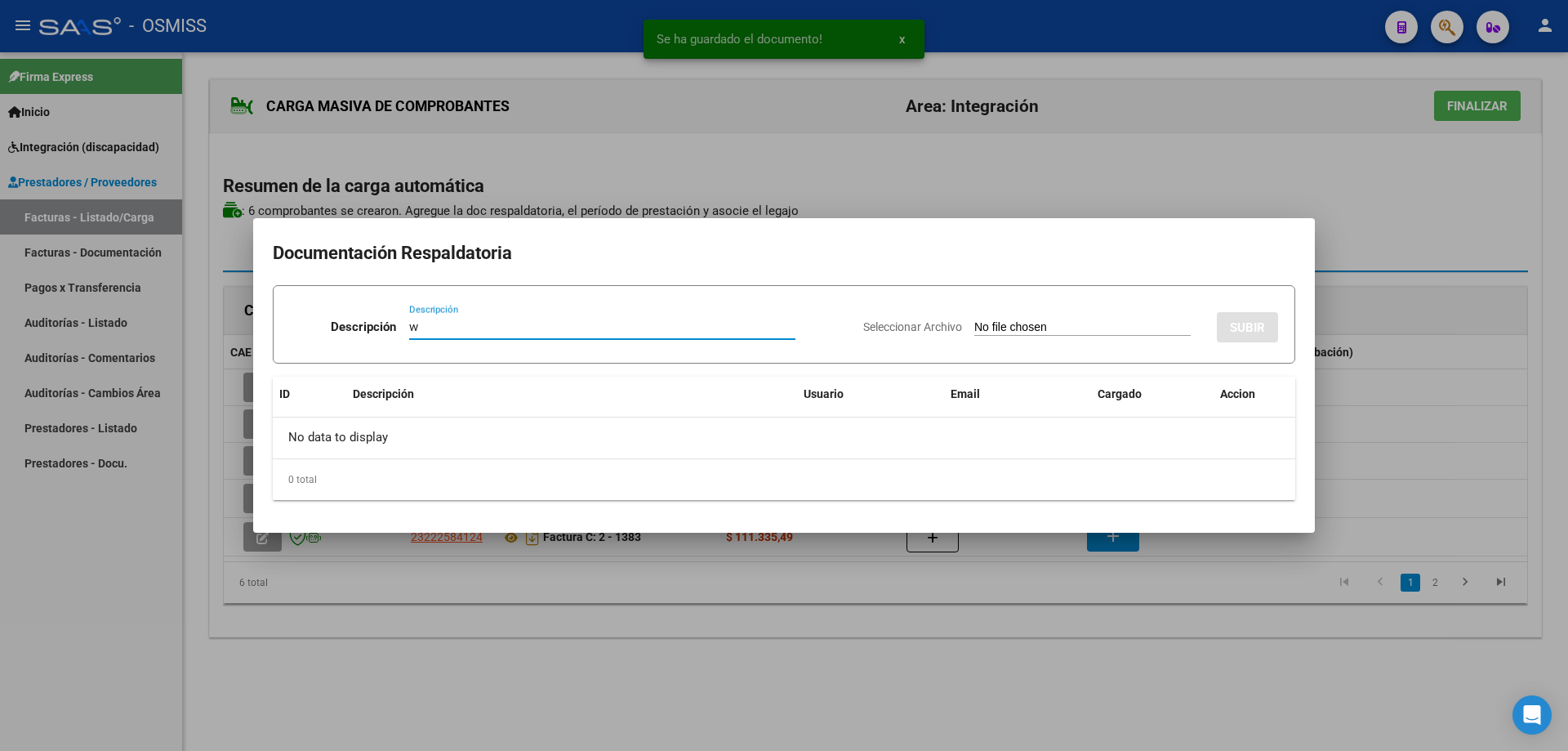
type input "w"
click at [1018, 320] on input "Seleccionar Archivo" at bounding box center [1083, 328] width 217 height 15
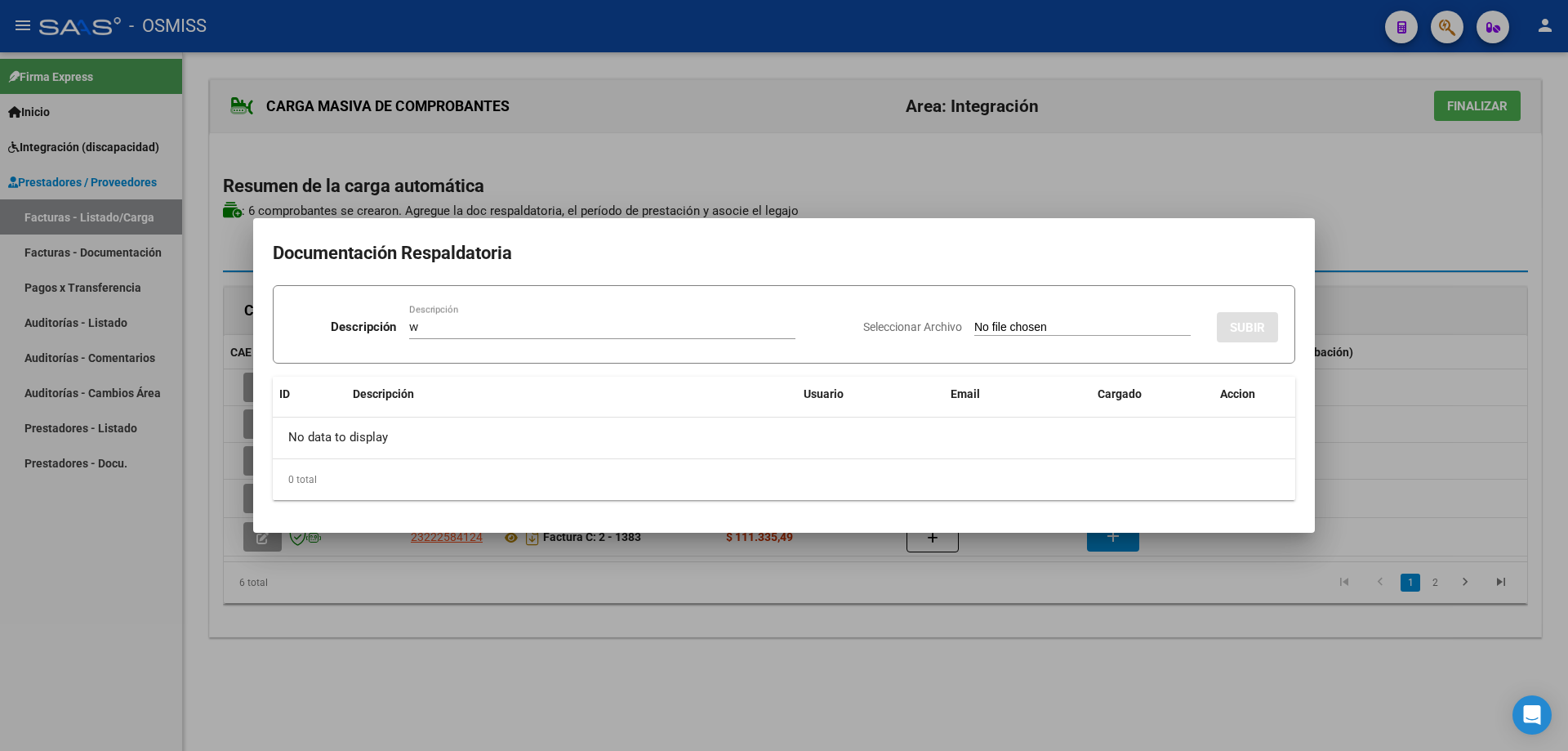
type input "C:\fakepath\ASCOLANI ASISTENCIA 09-25.pdf"
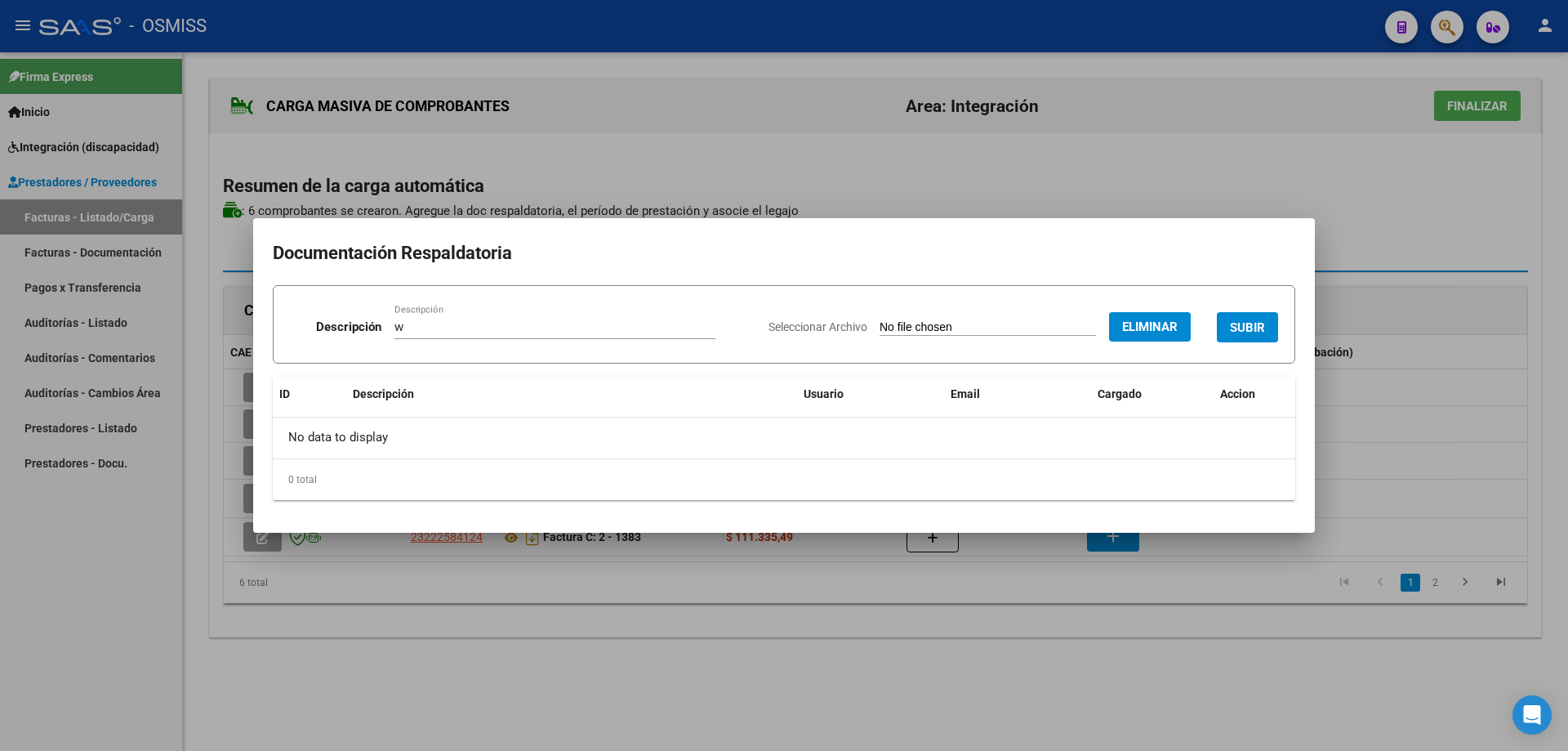
click at [1252, 317] on button "SUBIR" at bounding box center [1248, 327] width 61 height 31
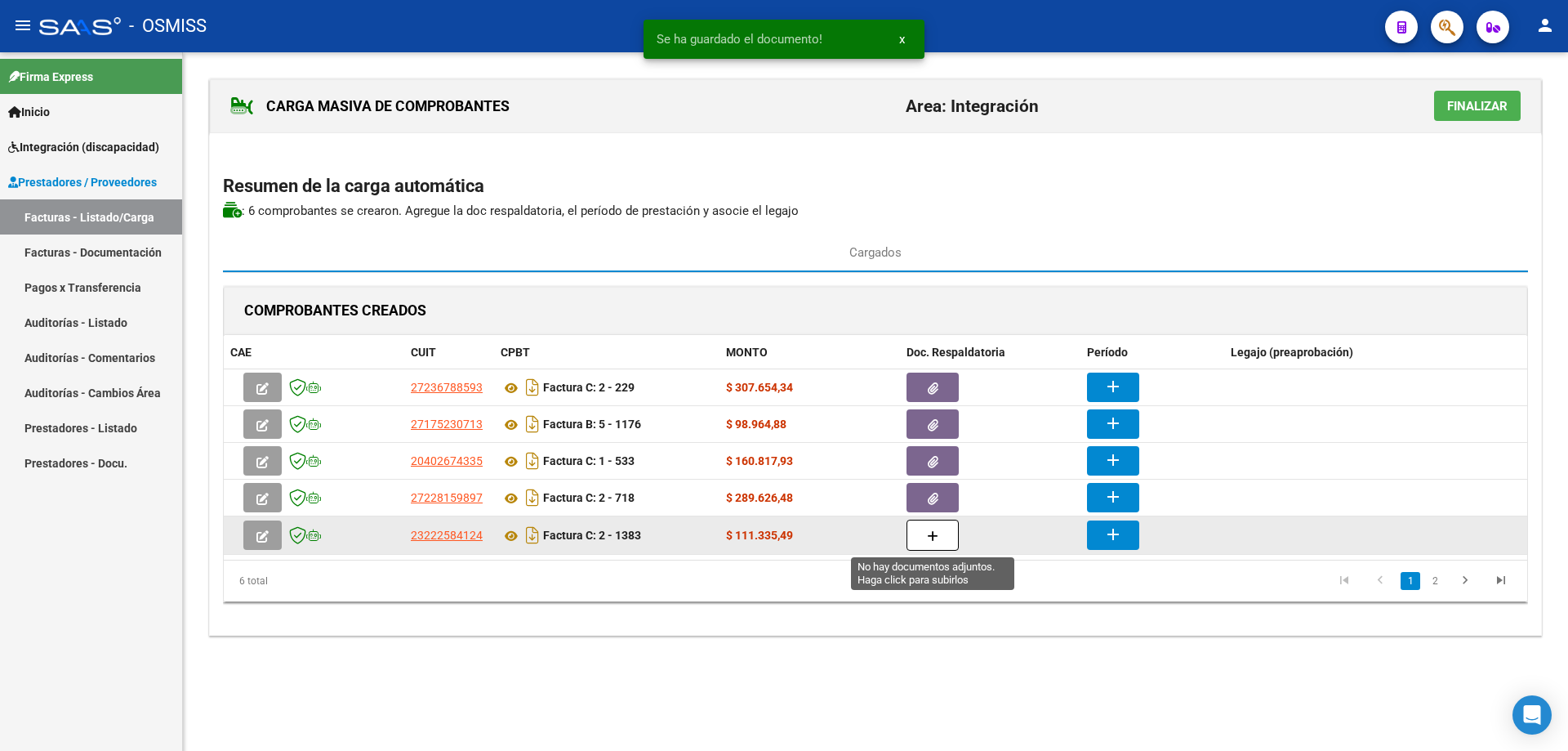
click at [918, 537] on button "button" at bounding box center [933, 535] width 53 height 31
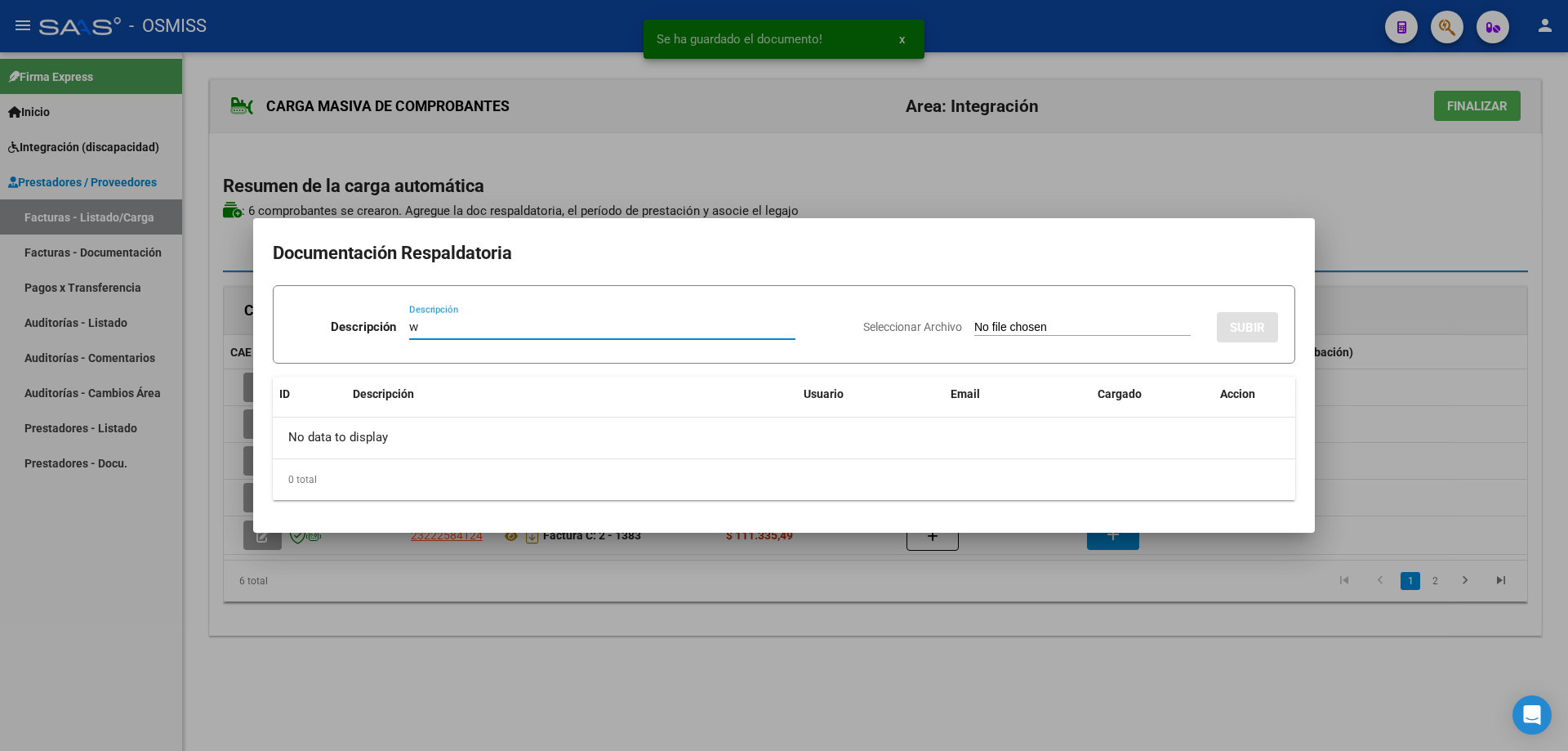
type input "w"
click at [963, 318] on div "Seleccionar Archivo SUBIR" at bounding box center [1070, 324] width 415 height 50
click at [974, 328] on input "Seleccionar Archivo" at bounding box center [1083, 328] width 217 height 15
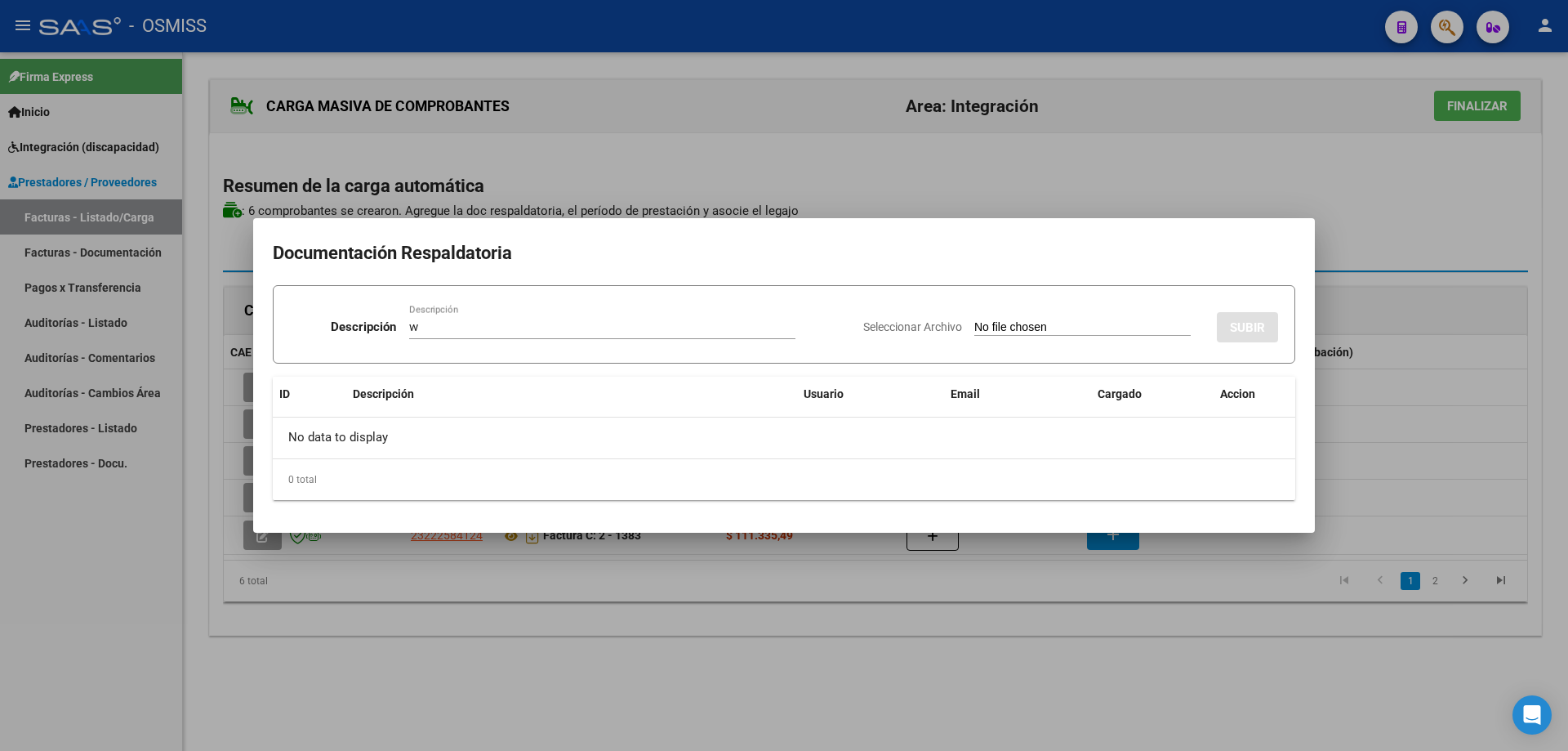
type input "C:\fakepath\asistencia septiembre 2025.pdf"
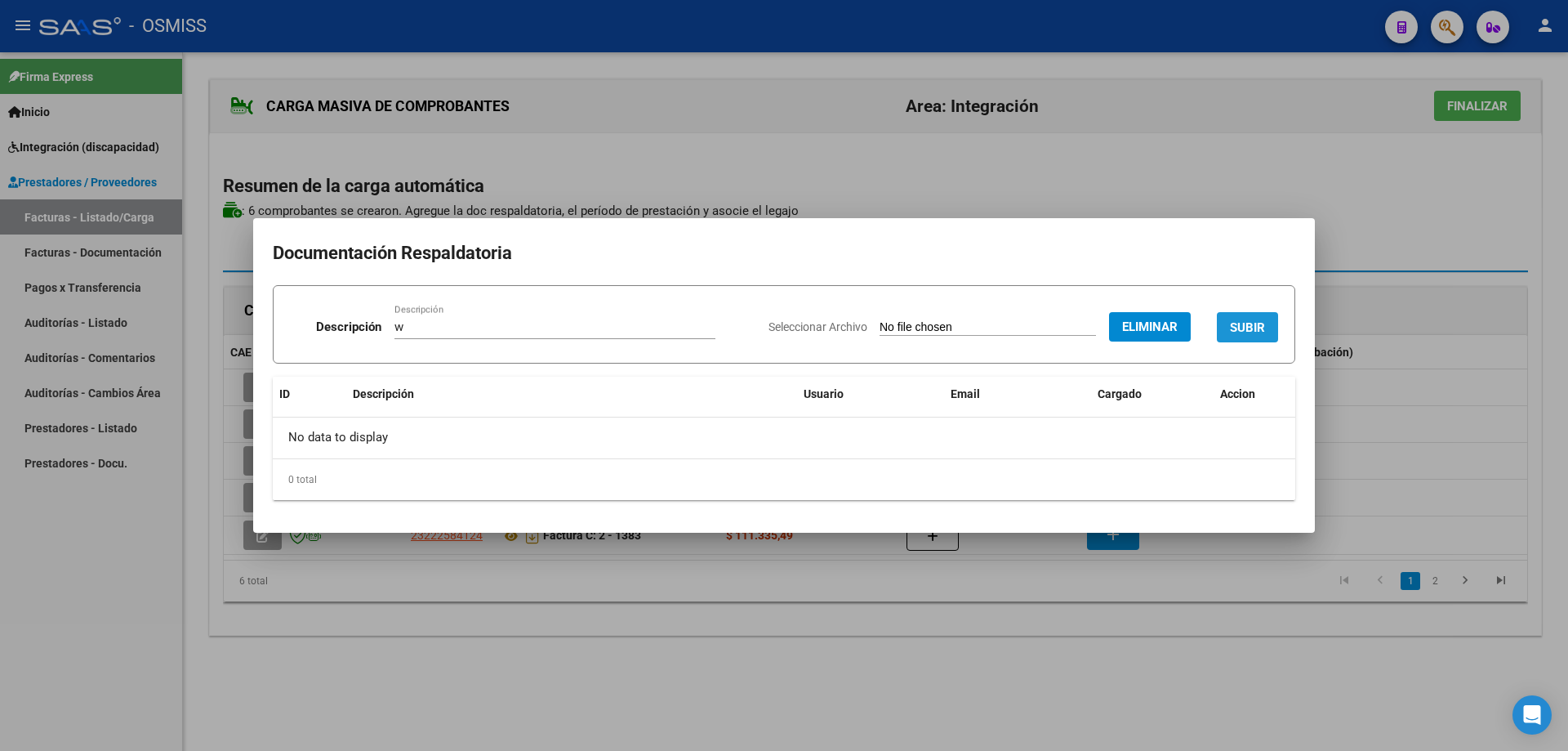
click at [1245, 322] on span "SUBIR" at bounding box center [1248, 327] width 35 height 14
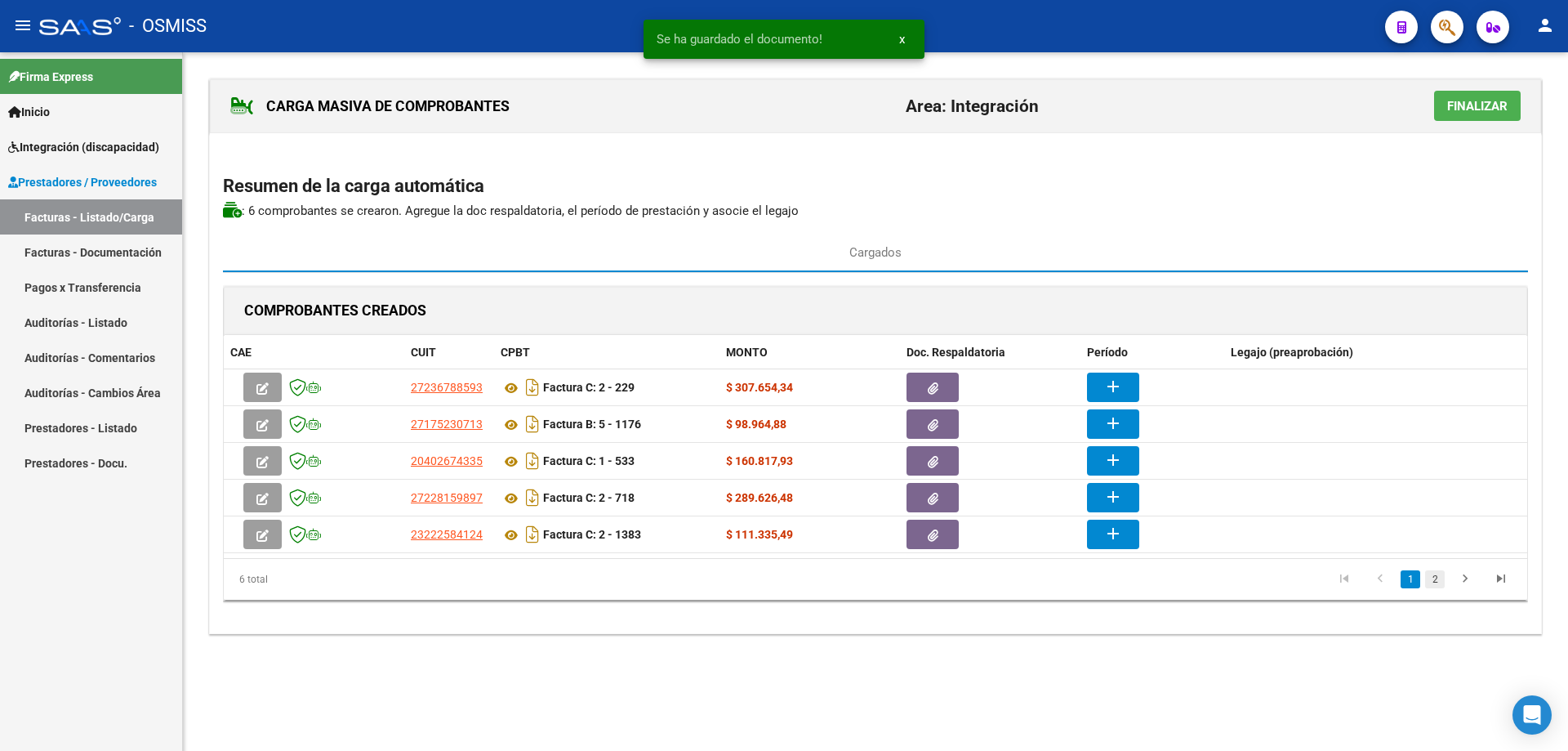
click at [1437, 583] on link "2" at bounding box center [1435, 579] width 19 height 18
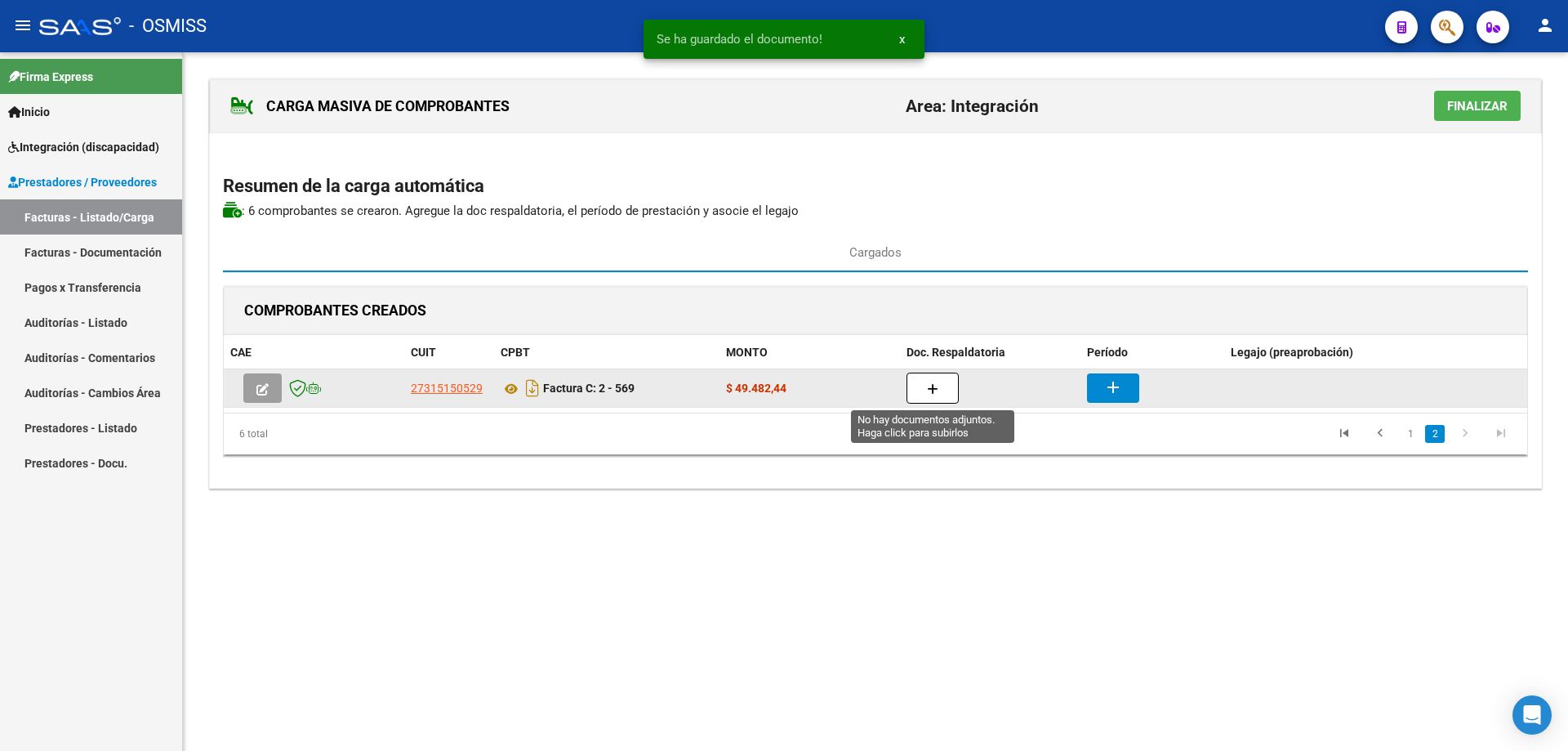
click at [923, 391] on button "button" at bounding box center [933, 387] width 53 height 31
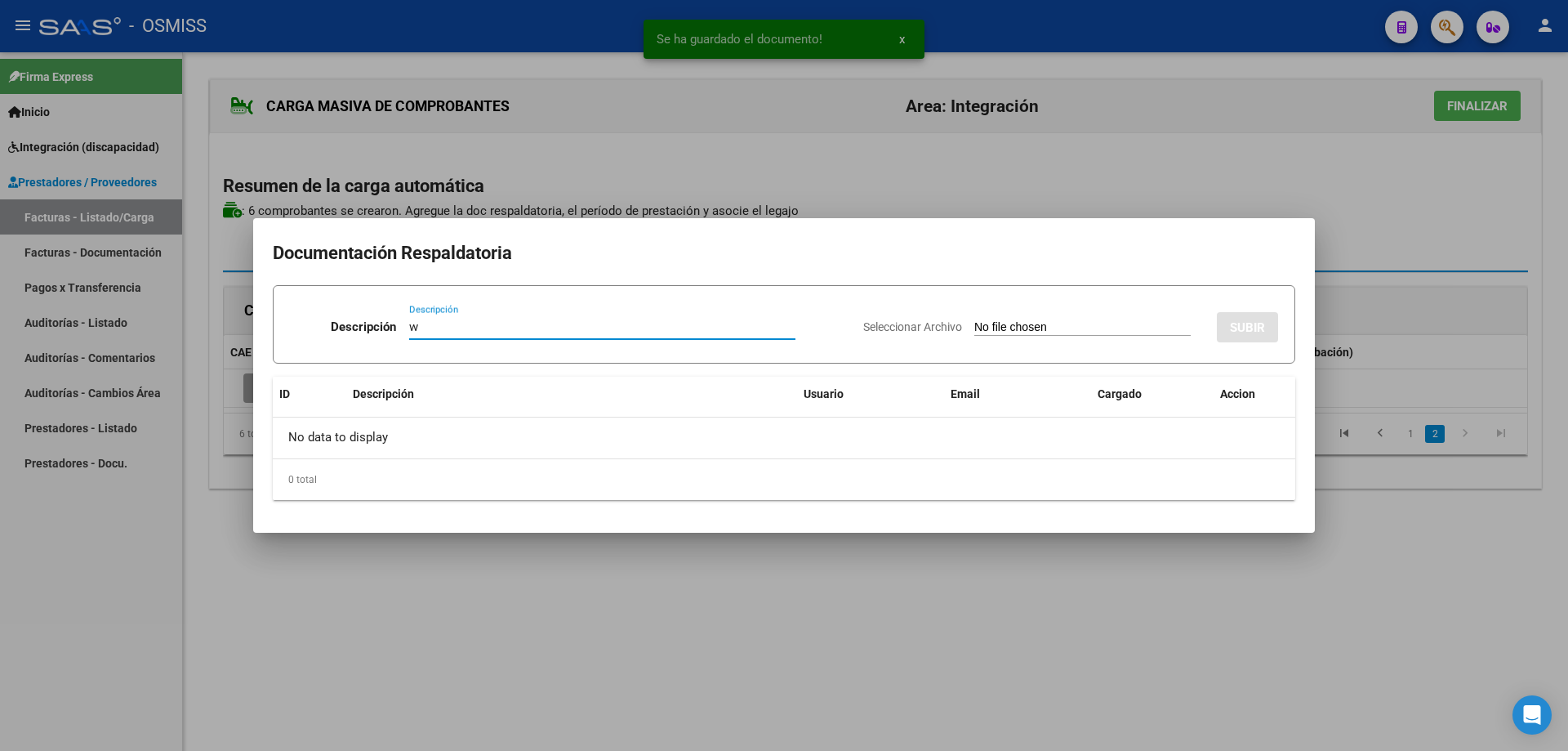
type input "w"
click at [1031, 331] on input "Seleccionar Archivo" at bounding box center [1083, 328] width 217 height 15
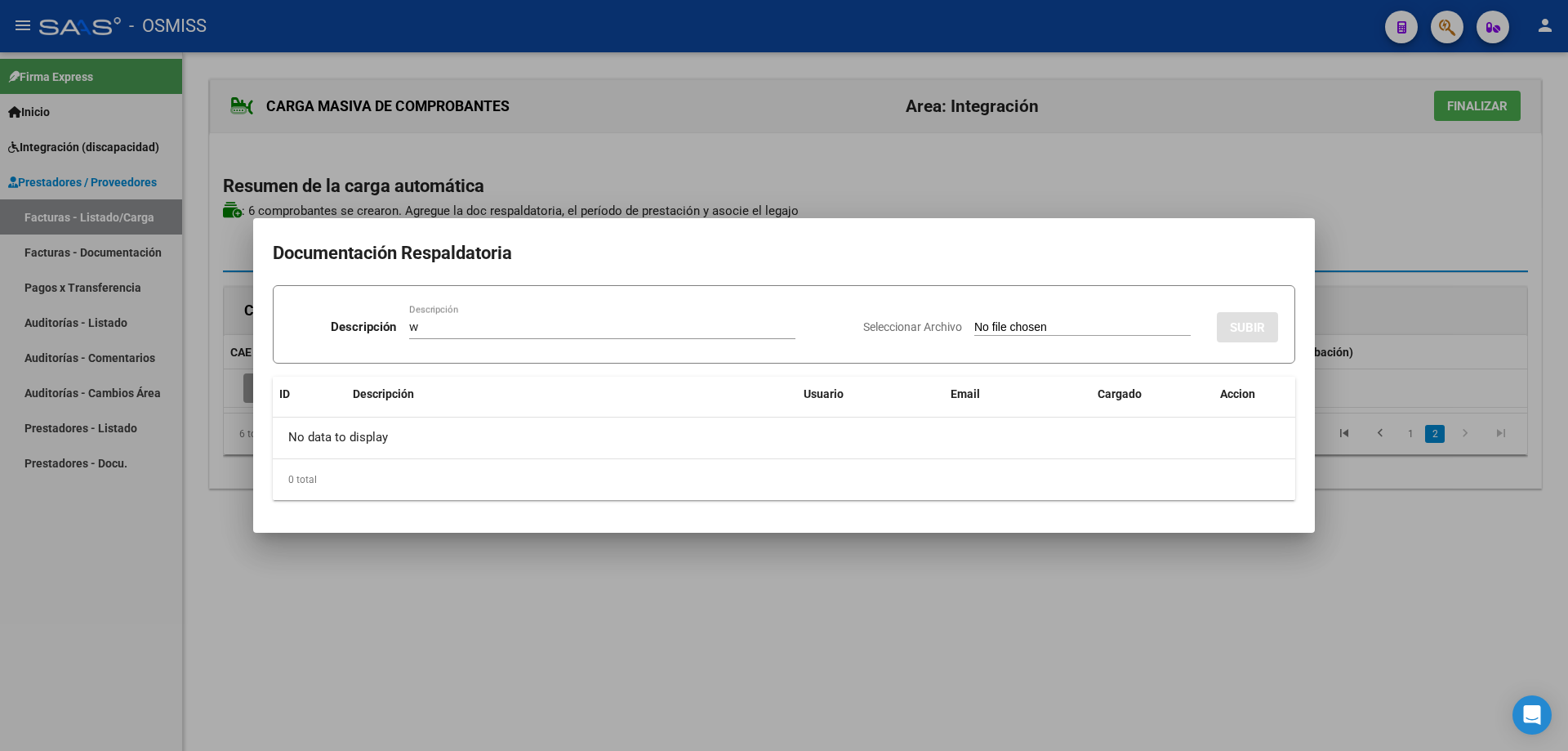
type input "C:\fakepath\Planilla Ascolani septiembre 2025.pdf"
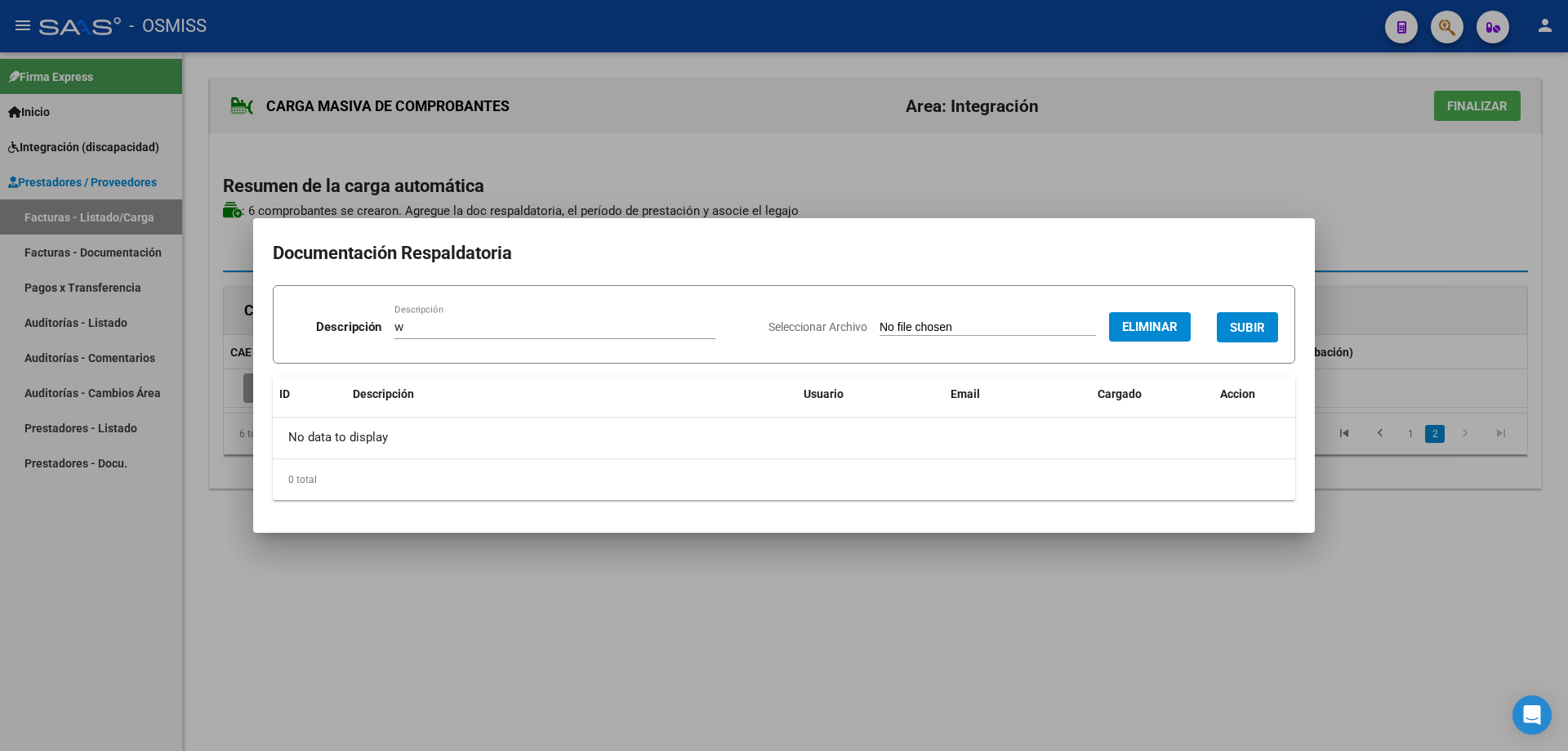
click at [1251, 320] on span "SUBIR" at bounding box center [1248, 327] width 35 height 14
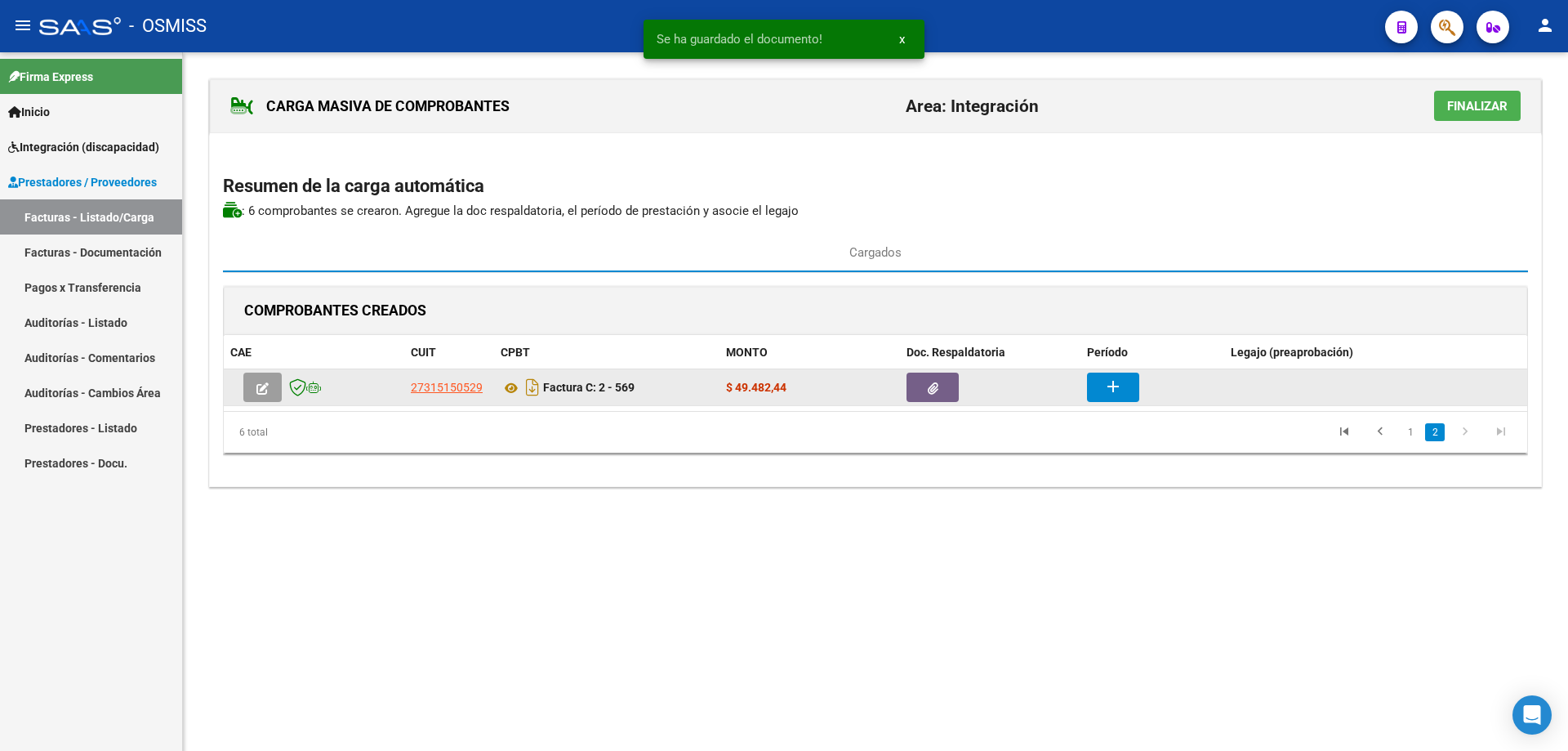
click at [1106, 397] on button "add" at bounding box center [1113, 387] width 53 height 30
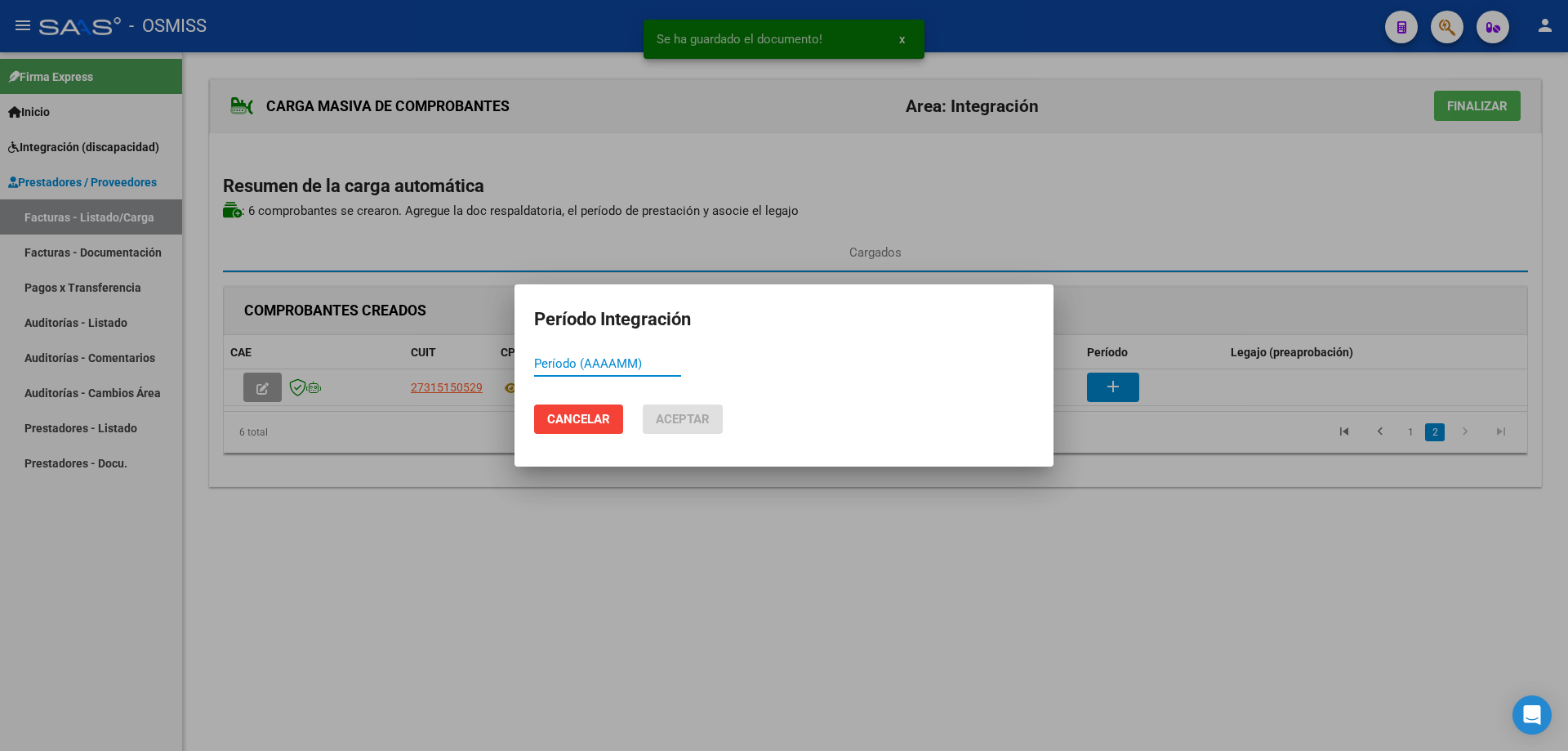
paste input "202509"
type input "202509"
click at [705, 413] on span "Aceptar" at bounding box center [683, 418] width 54 height 14
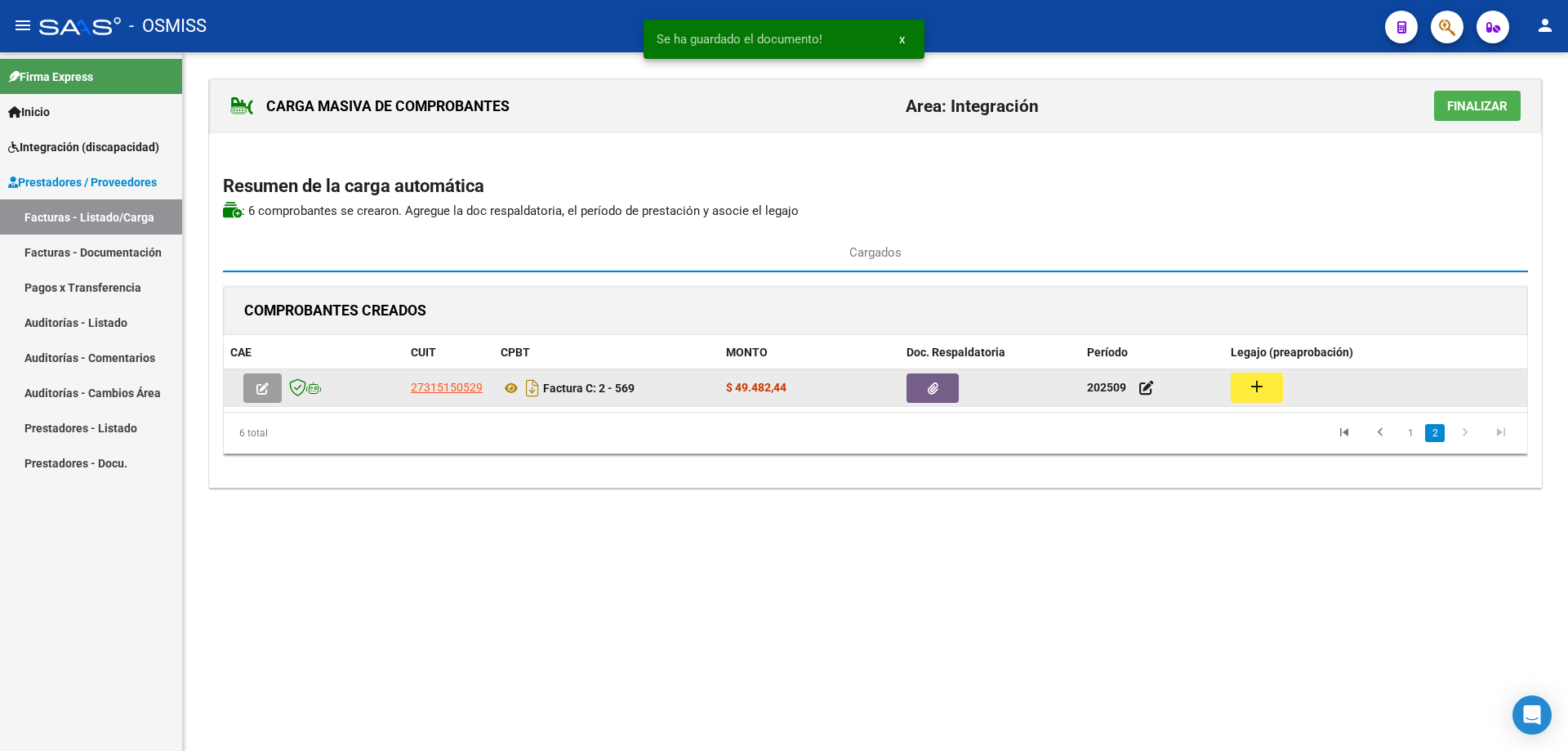
click at [1253, 398] on button "add" at bounding box center [1257, 387] width 53 height 31
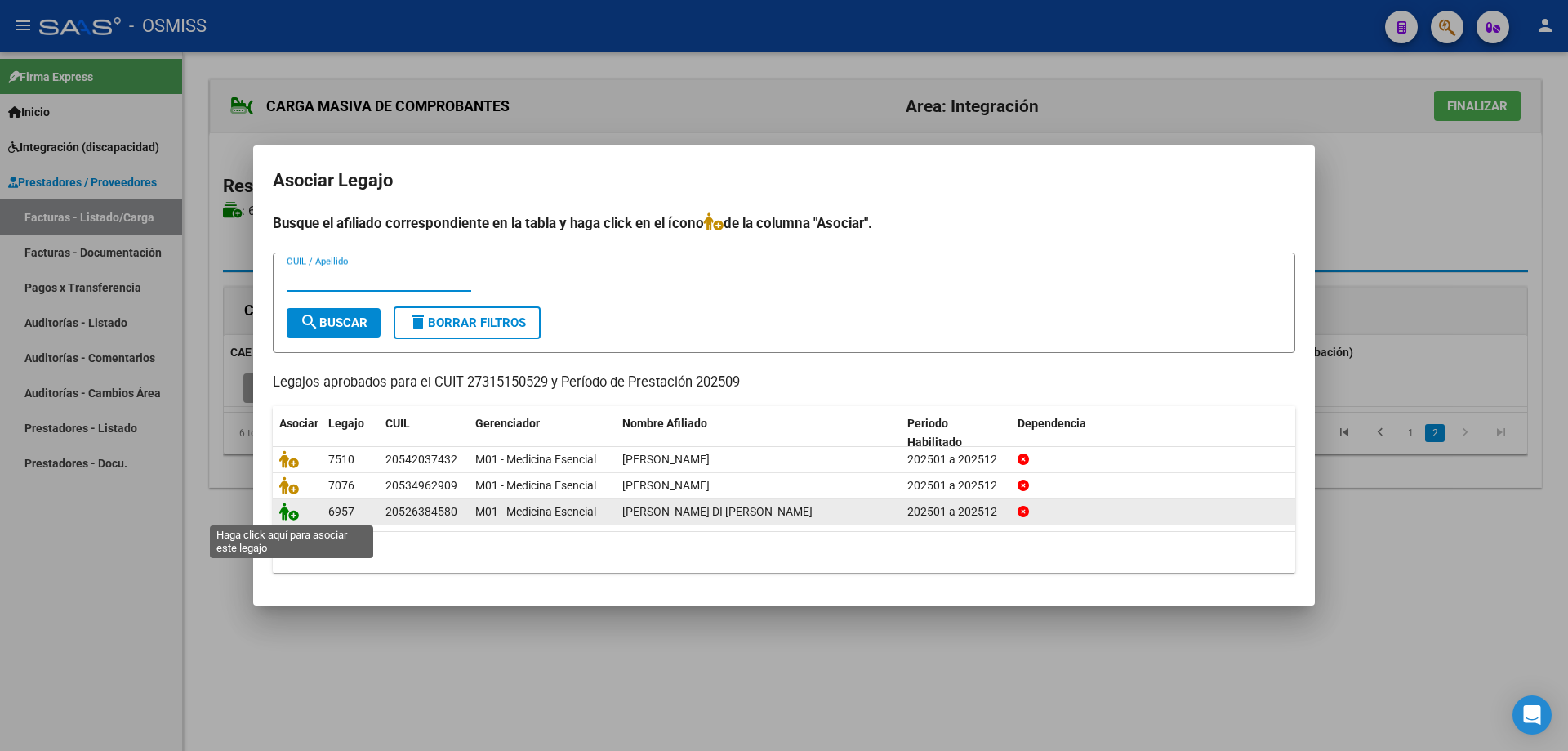
click at [293, 512] on icon at bounding box center [289, 511] width 19 height 18
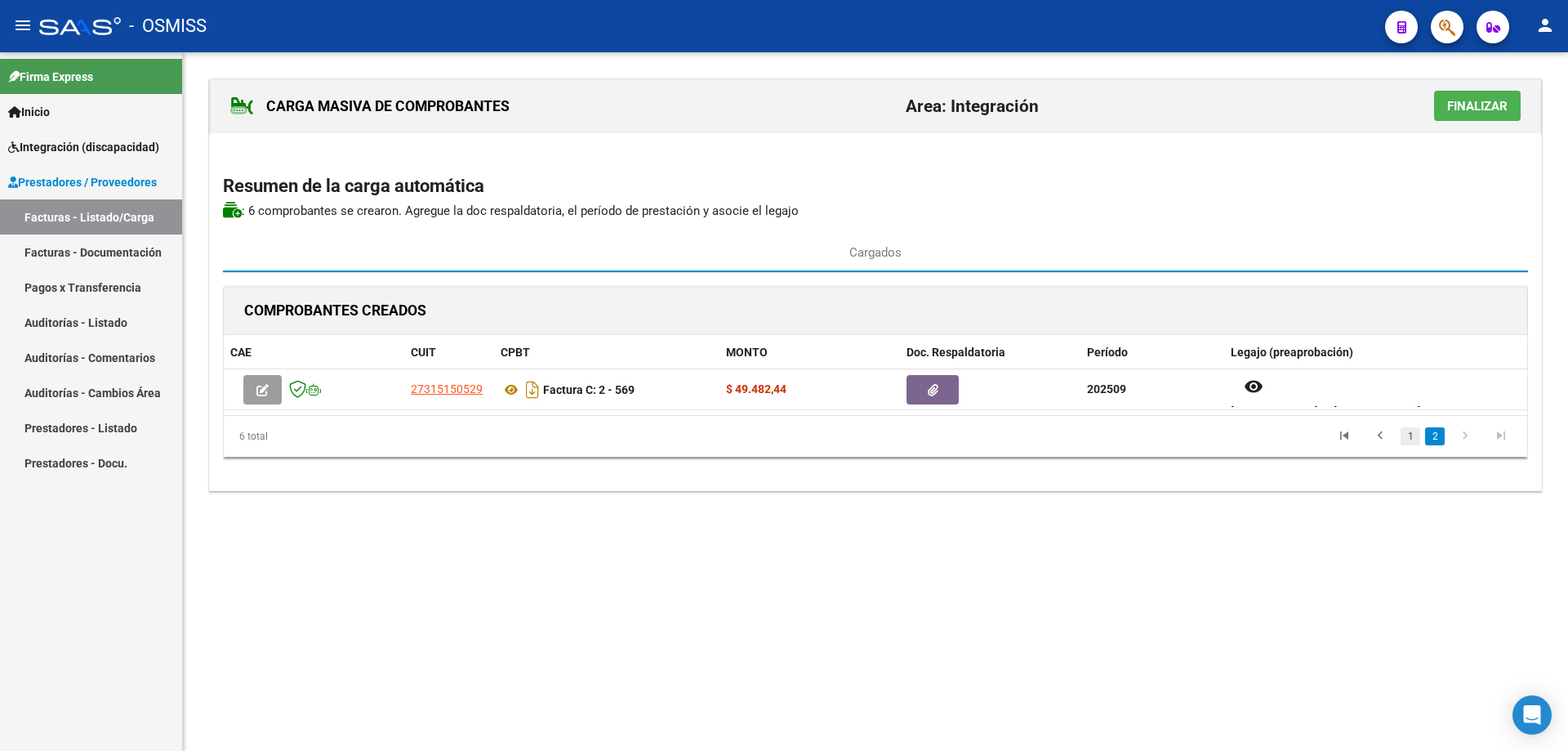
click at [1407, 442] on link "1" at bounding box center [1411, 435] width 19 height 18
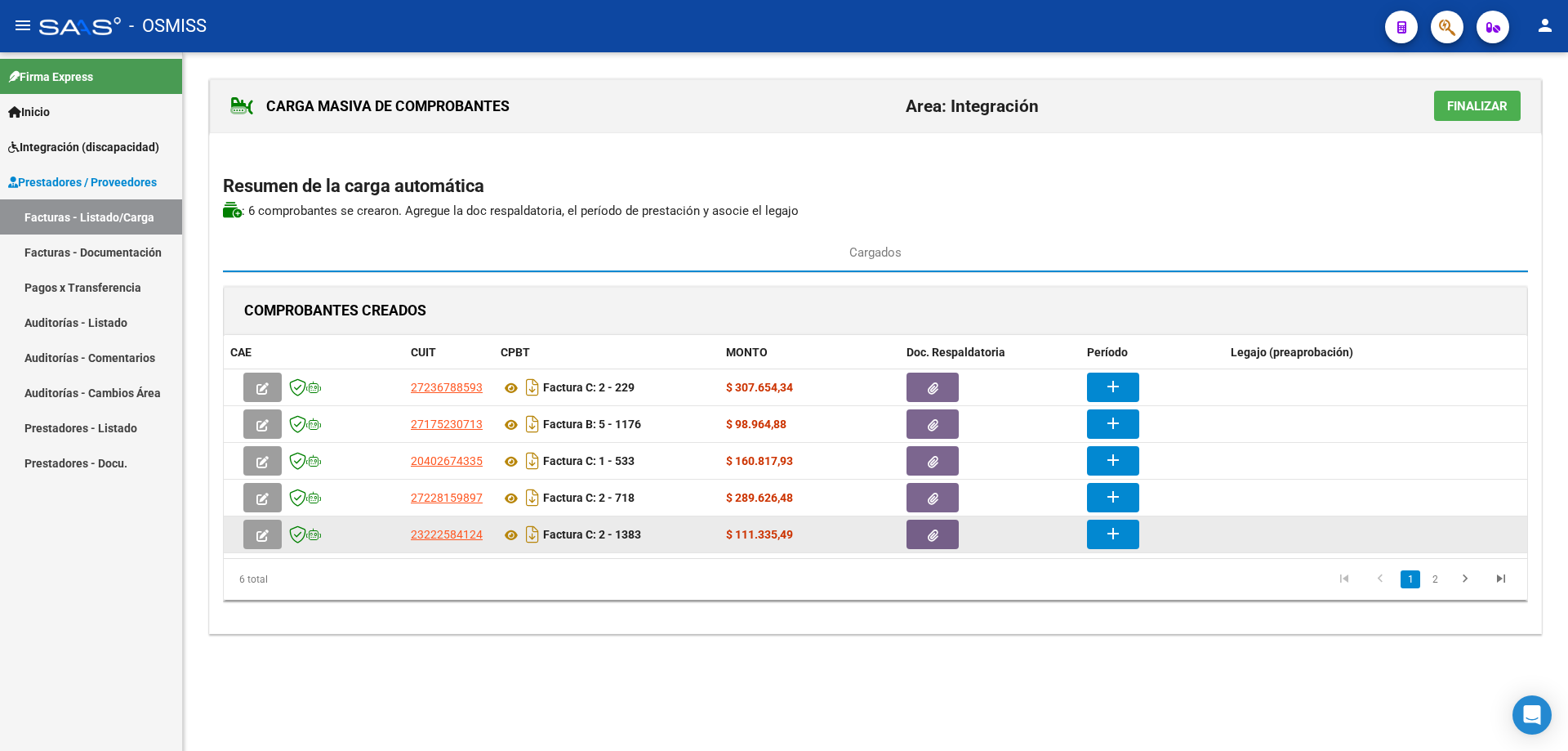
click at [1133, 533] on button "add" at bounding box center [1113, 534] width 53 height 30
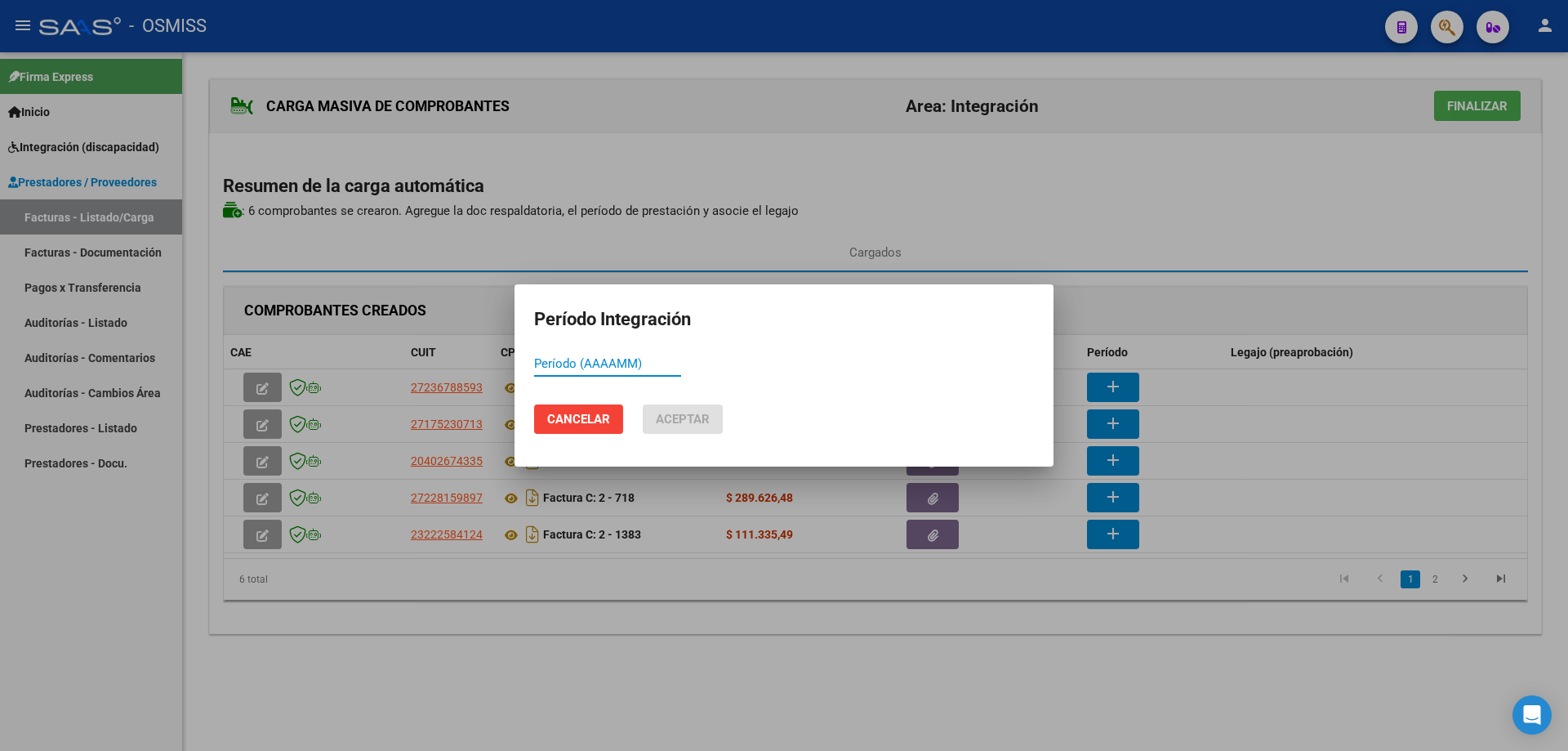
paste input "202509"
type input "202509"
click at [689, 420] on span "Aceptar" at bounding box center [683, 418] width 54 height 14
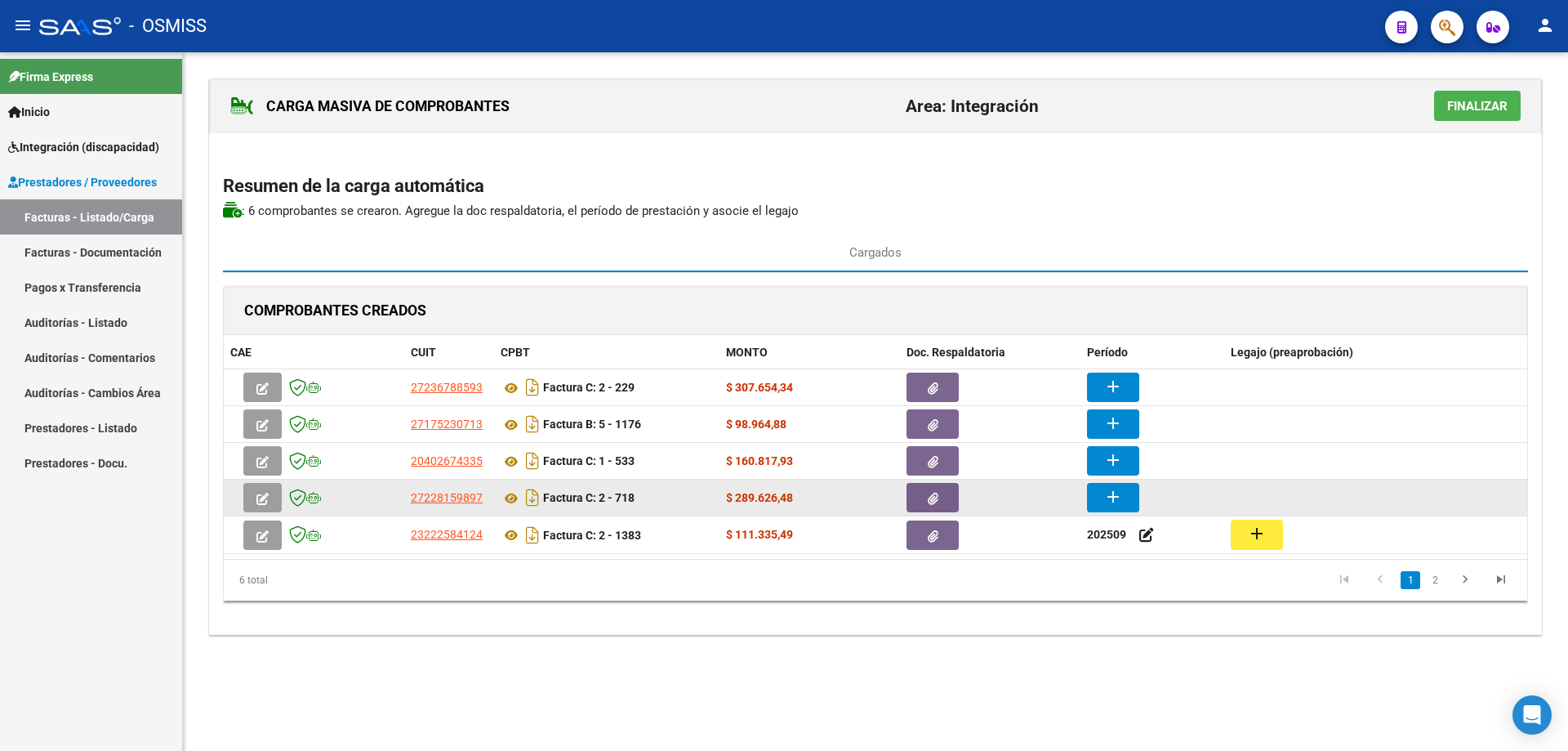
click at [1107, 493] on mat-icon "add" at bounding box center [1113, 497] width 19 height 19
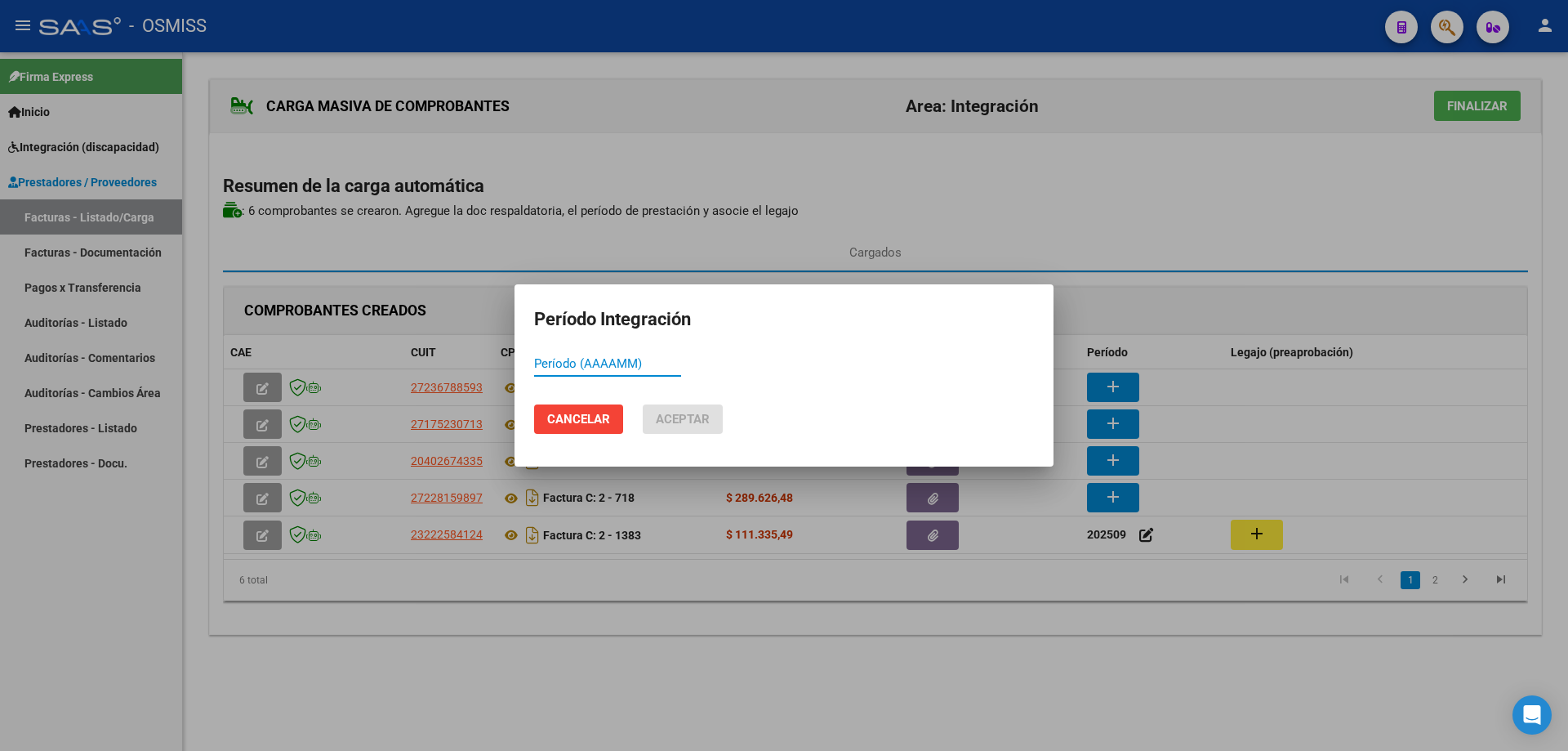
paste input "202509"
type input "202509"
click at [675, 426] on span "Aceptar" at bounding box center [683, 418] width 54 height 14
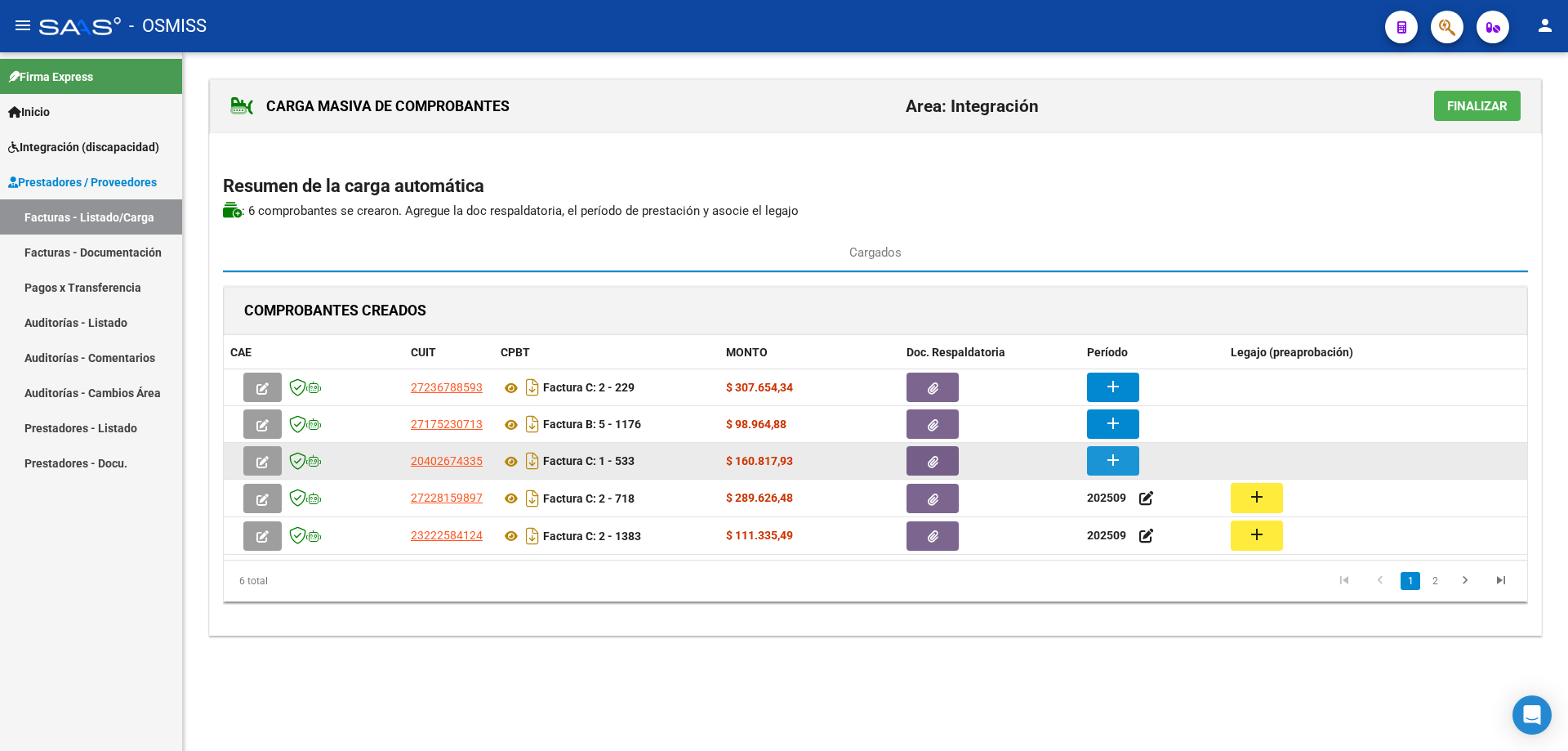
click at [1122, 460] on mat-icon "add" at bounding box center [1113, 459] width 19 height 19
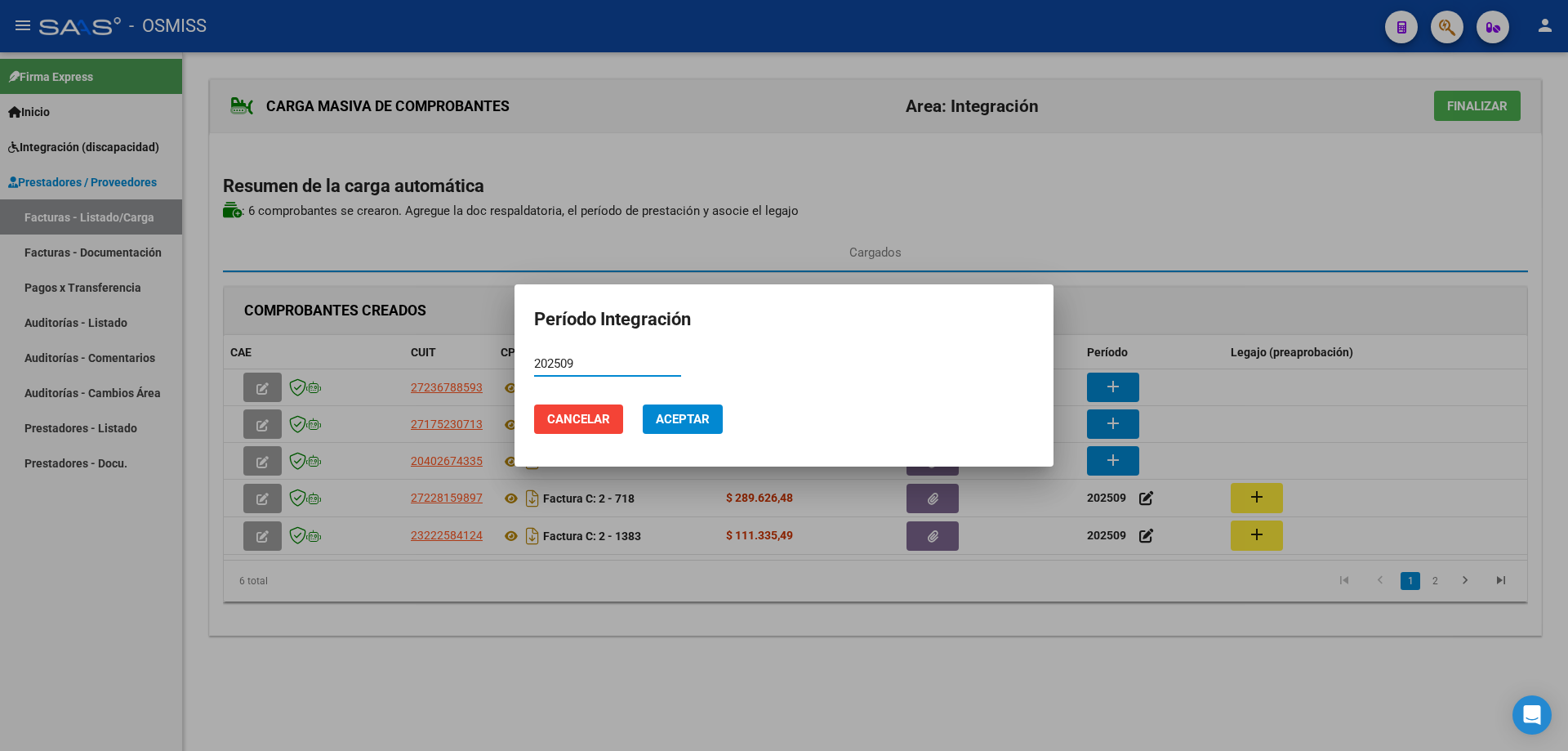
type input "202509"
click at [711, 405] on button "Aceptar" at bounding box center [682, 419] width 80 height 30
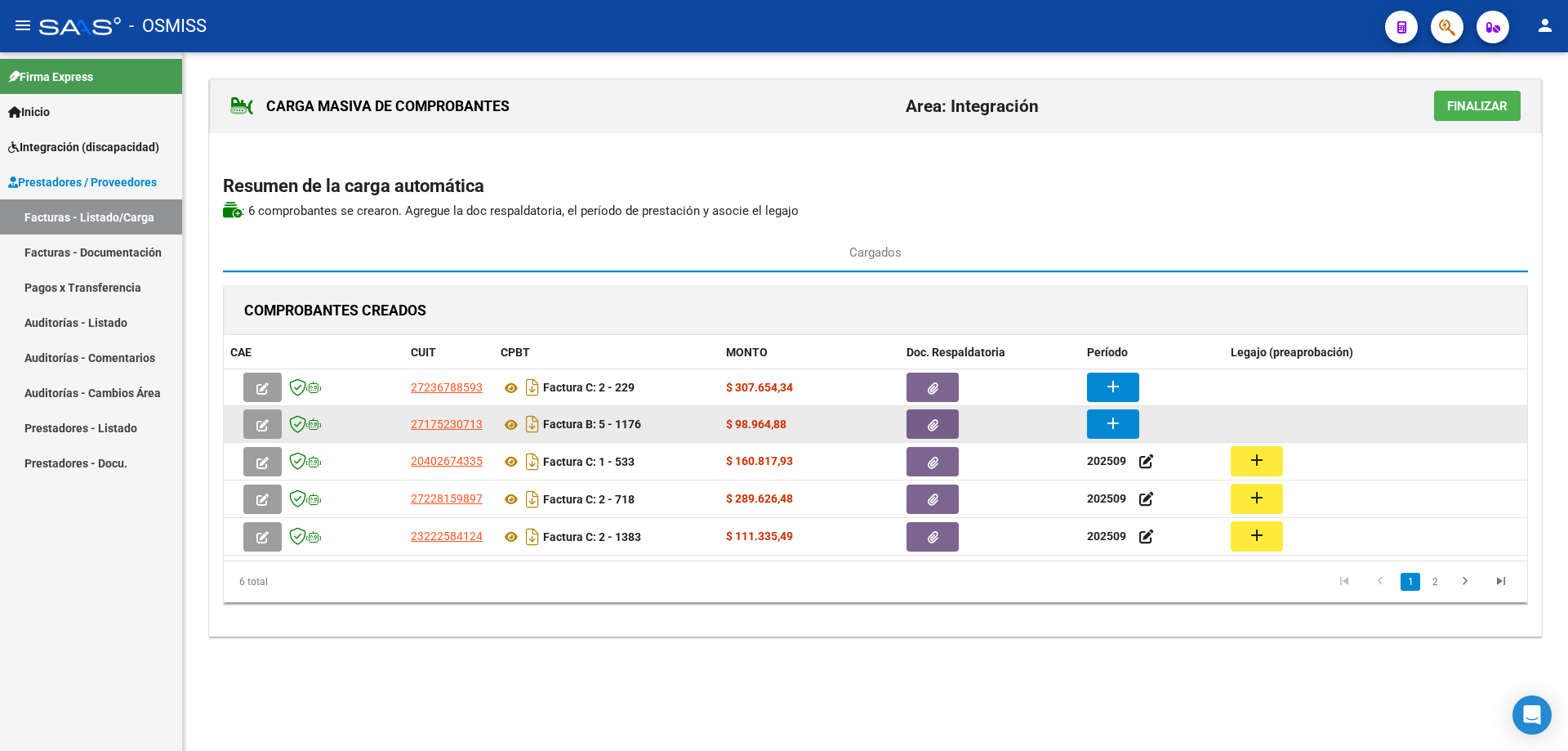
click at [1099, 418] on button "add" at bounding box center [1113, 424] width 53 height 30
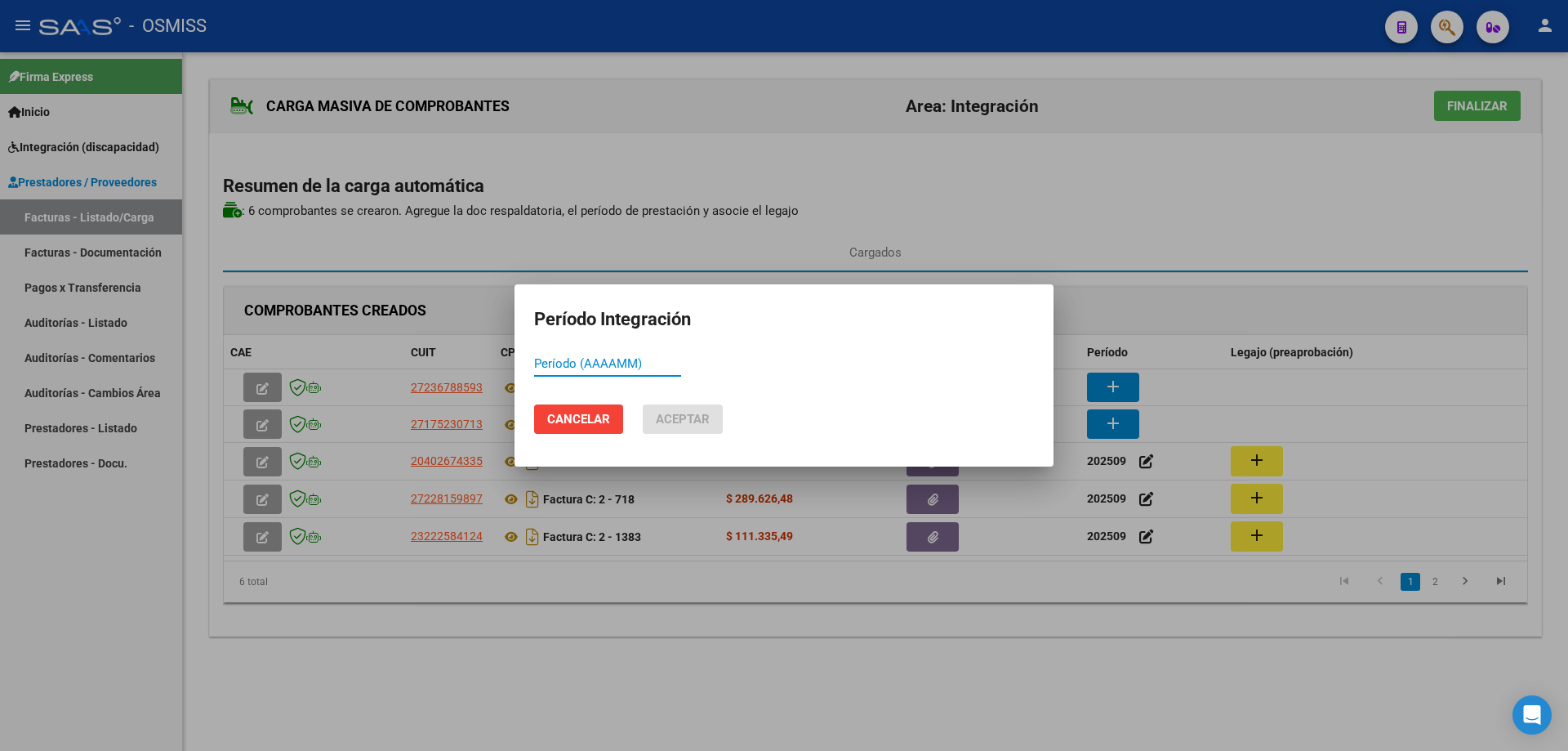
paste input "202509"
type input "202509"
click at [674, 412] on span "Aceptar" at bounding box center [683, 418] width 54 height 14
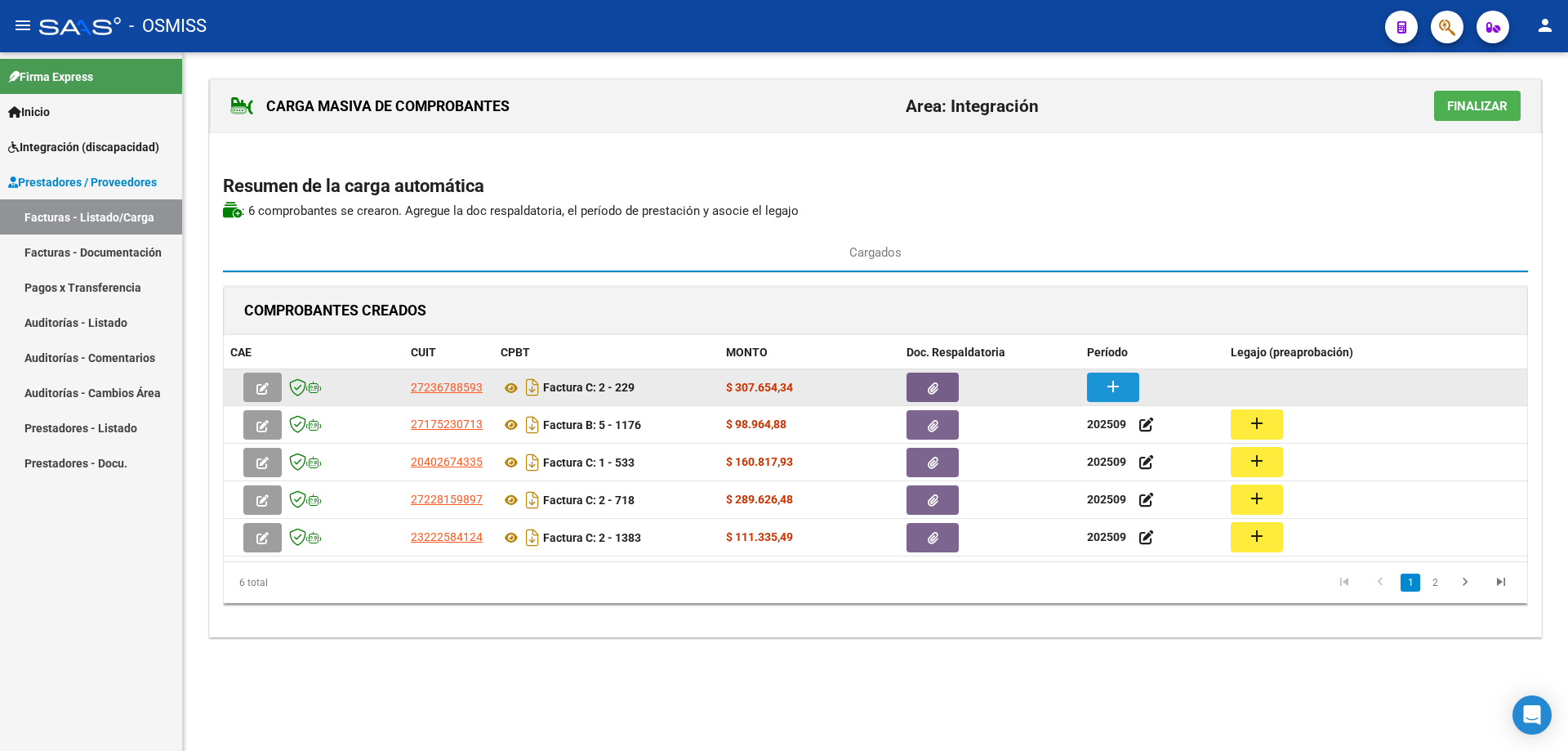
click at [1098, 386] on button "add" at bounding box center [1113, 387] width 53 height 30
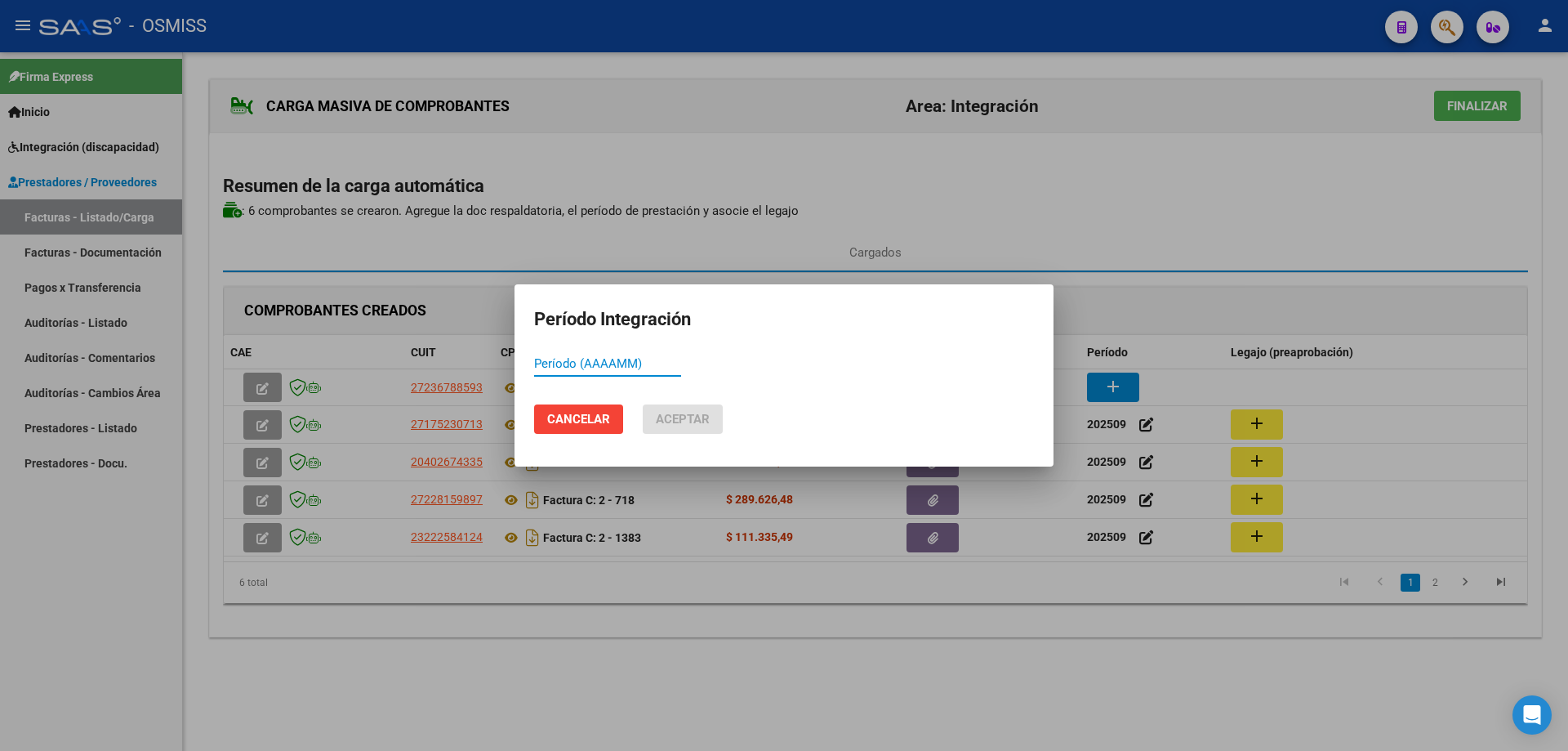
paste input "202509"
type input "202509"
click at [656, 416] on span "Aceptar" at bounding box center [683, 418] width 54 height 14
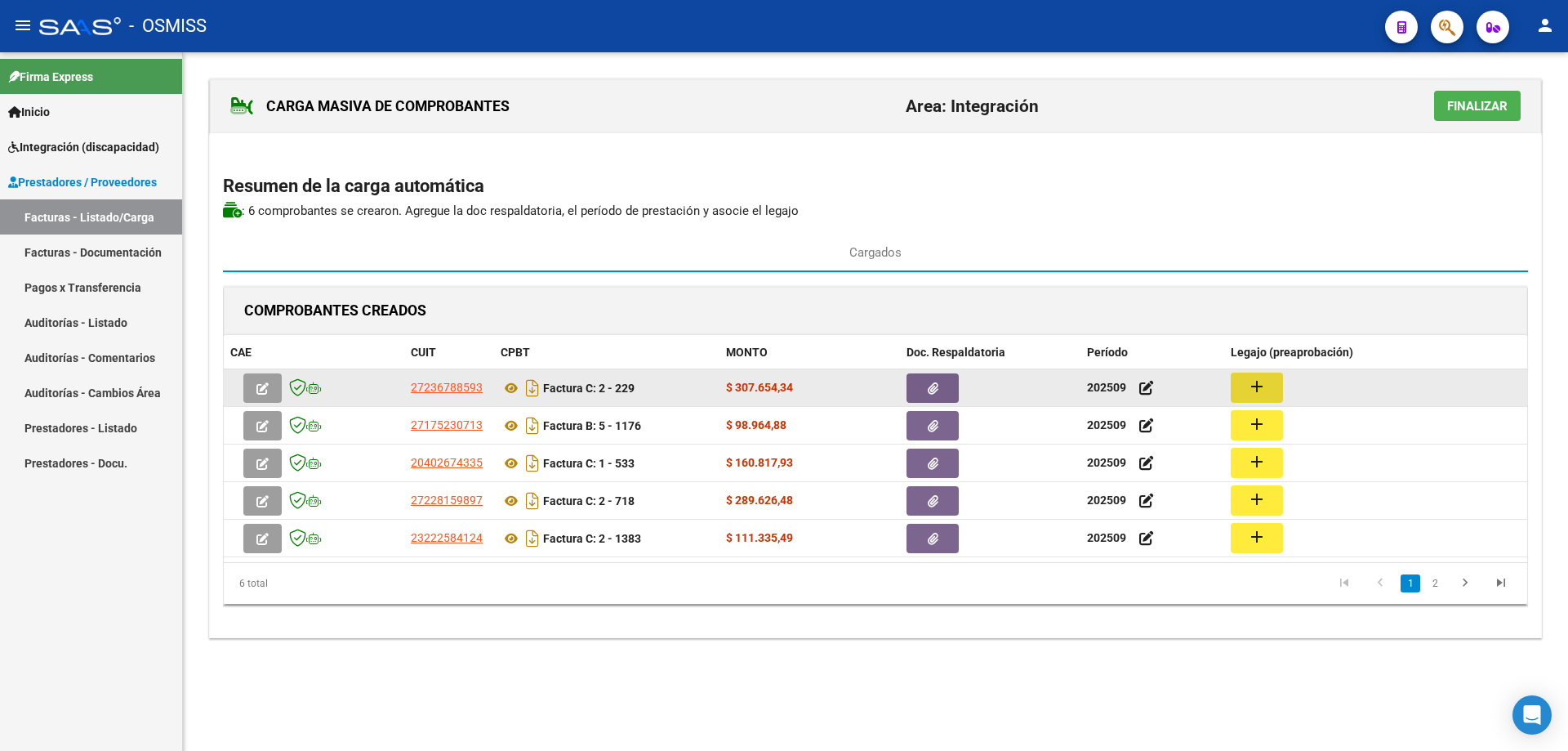
click at [1245, 383] on button "add" at bounding box center [1257, 387] width 53 height 31
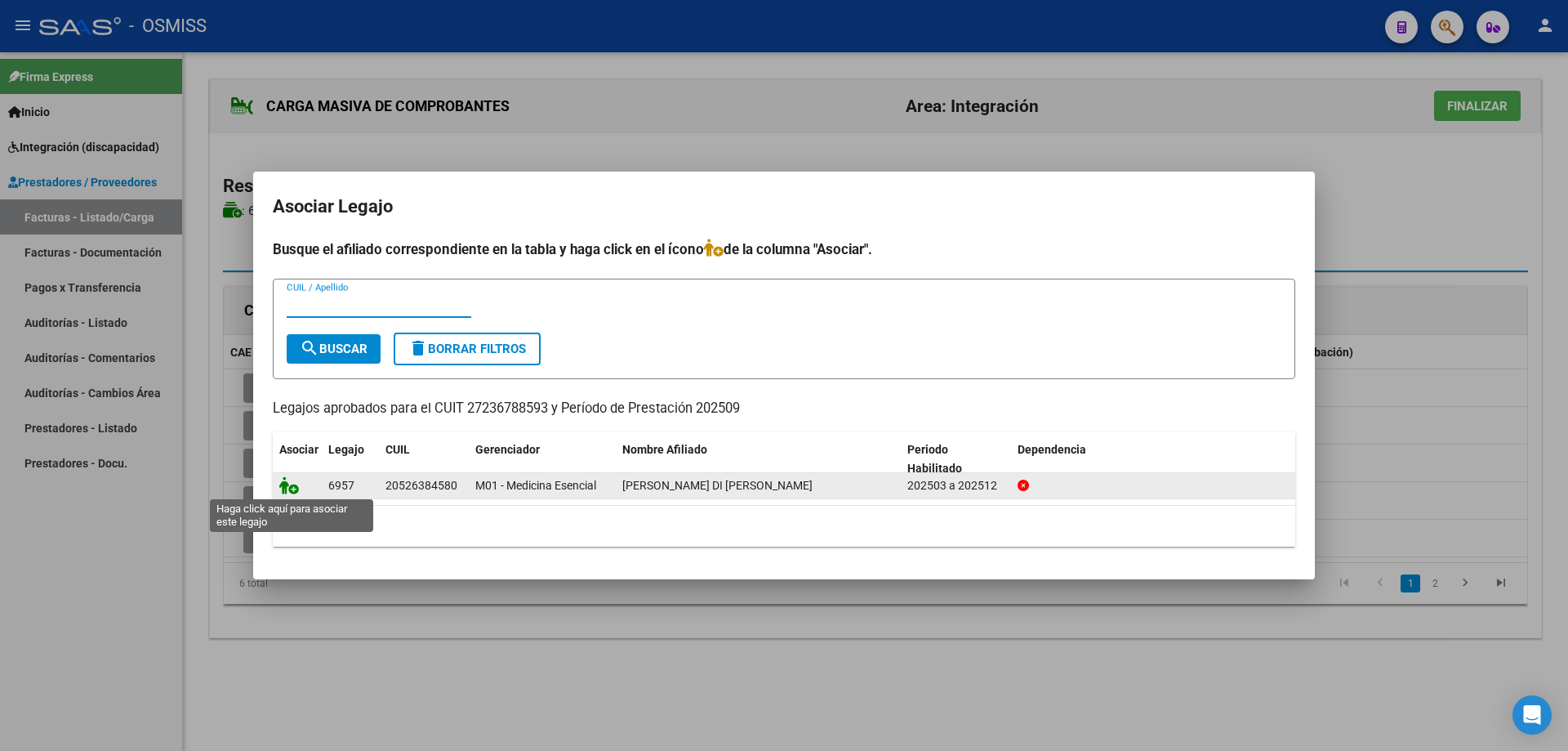
click at [286, 482] on icon at bounding box center [289, 485] width 19 height 18
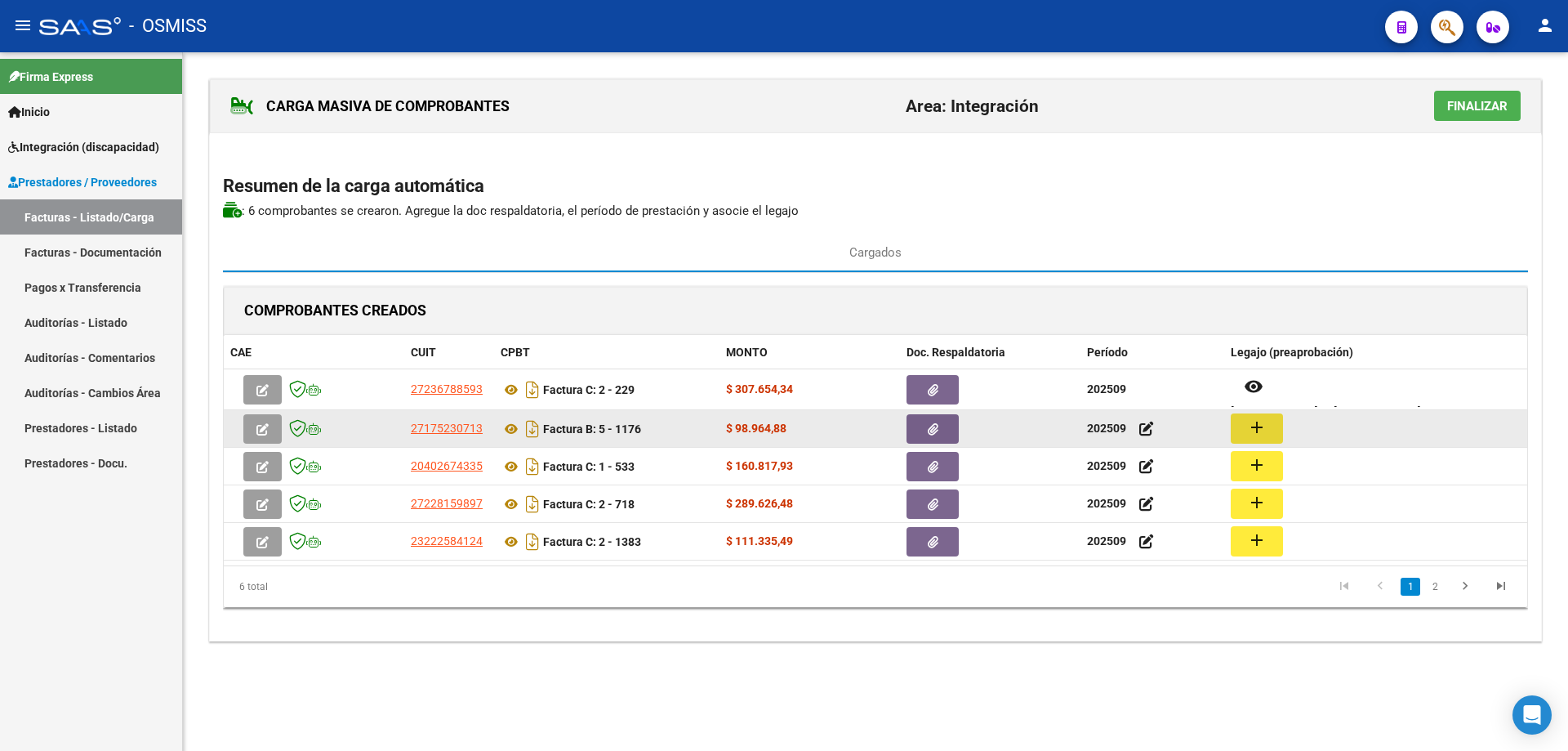
click at [1249, 428] on mat-icon "add" at bounding box center [1257, 427] width 19 height 19
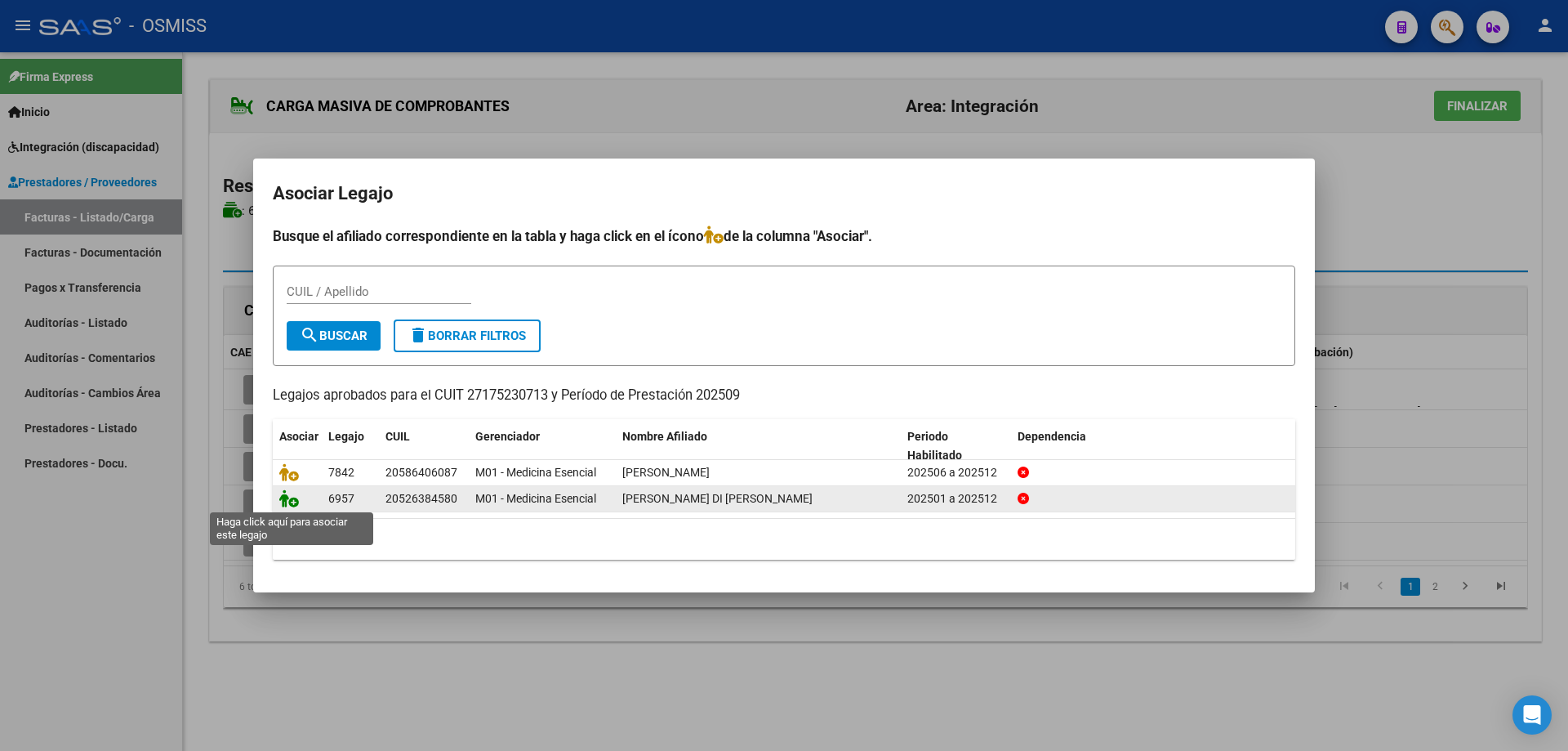
click at [289, 505] on icon at bounding box center [289, 498] width 19 height 18
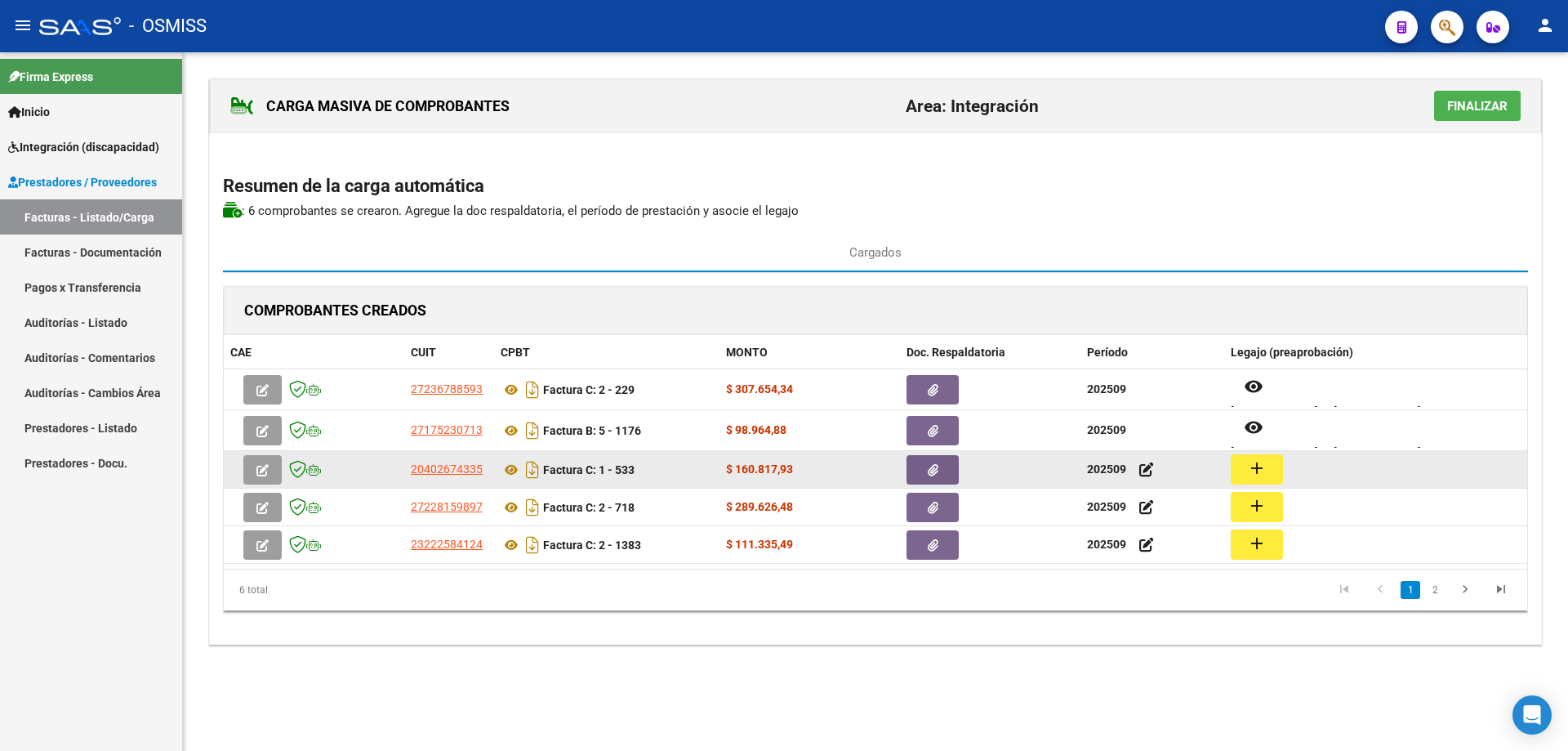
click at [1257, 472] on mat-icon "add" at bounding box center [1257, 468] width 19 height 19
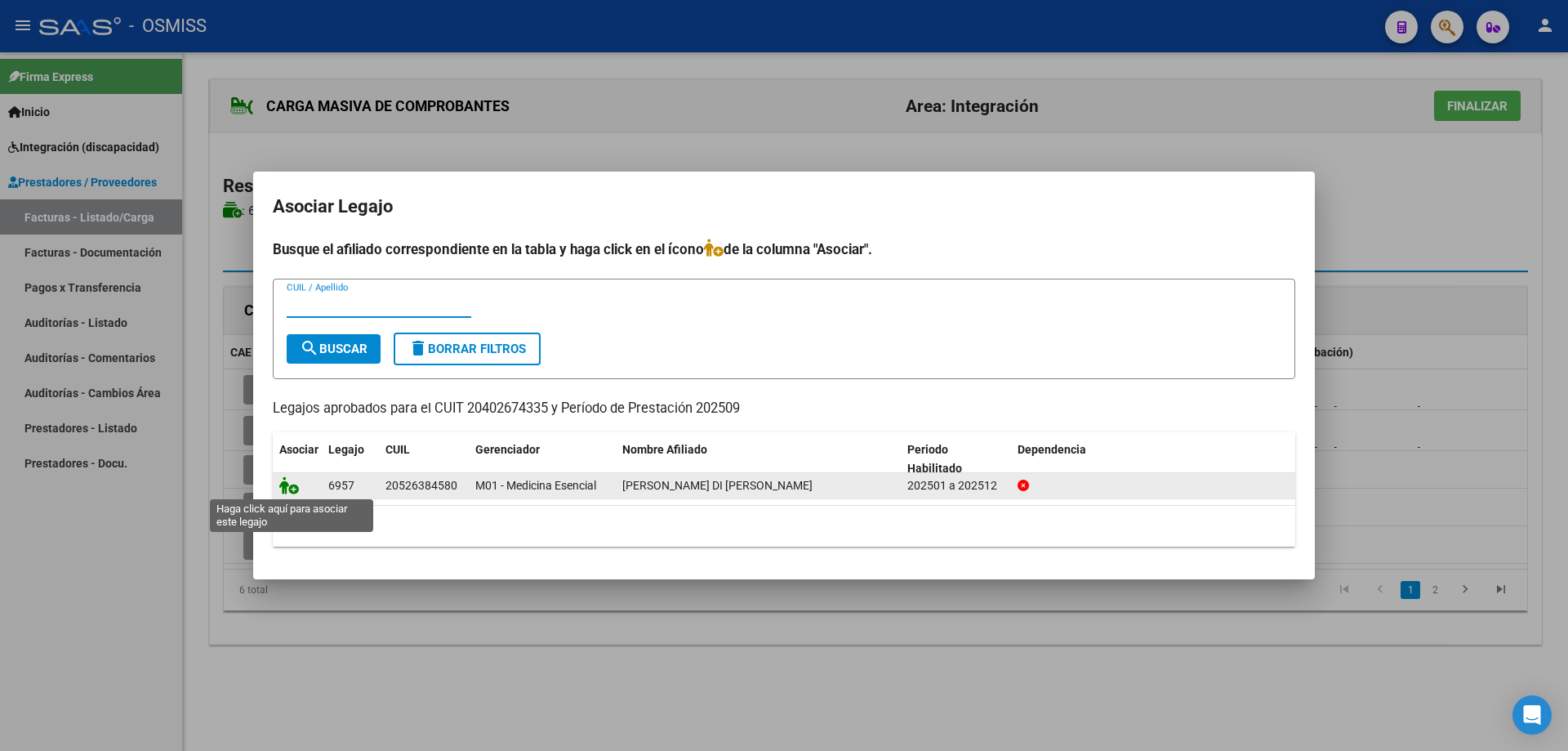
click at [285, 484] on icon at bounding box center [289, 485] width 19 height 18
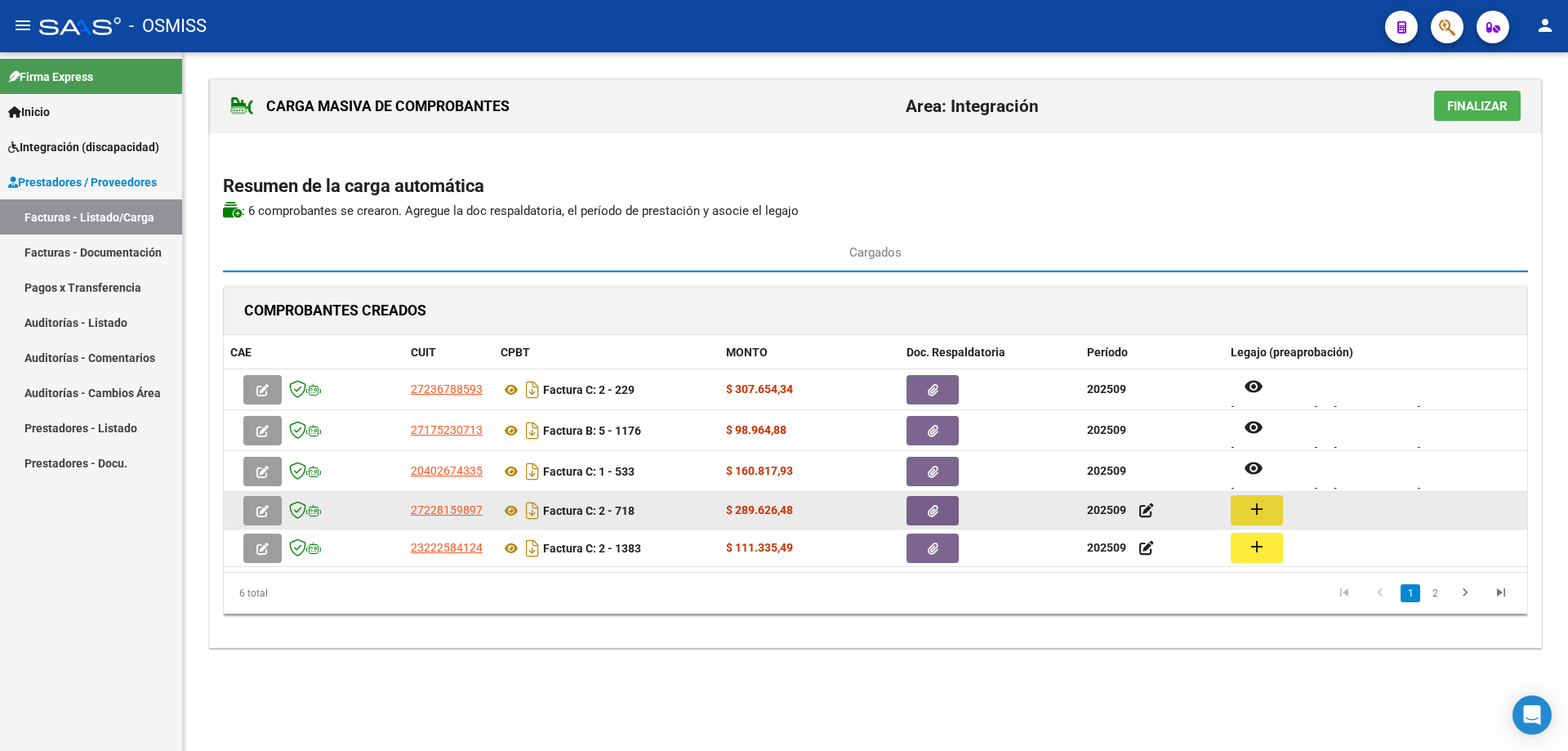
click at [1260, 518] on mat-icon "add" at bounding box center [1257, 508] width 19 height 19
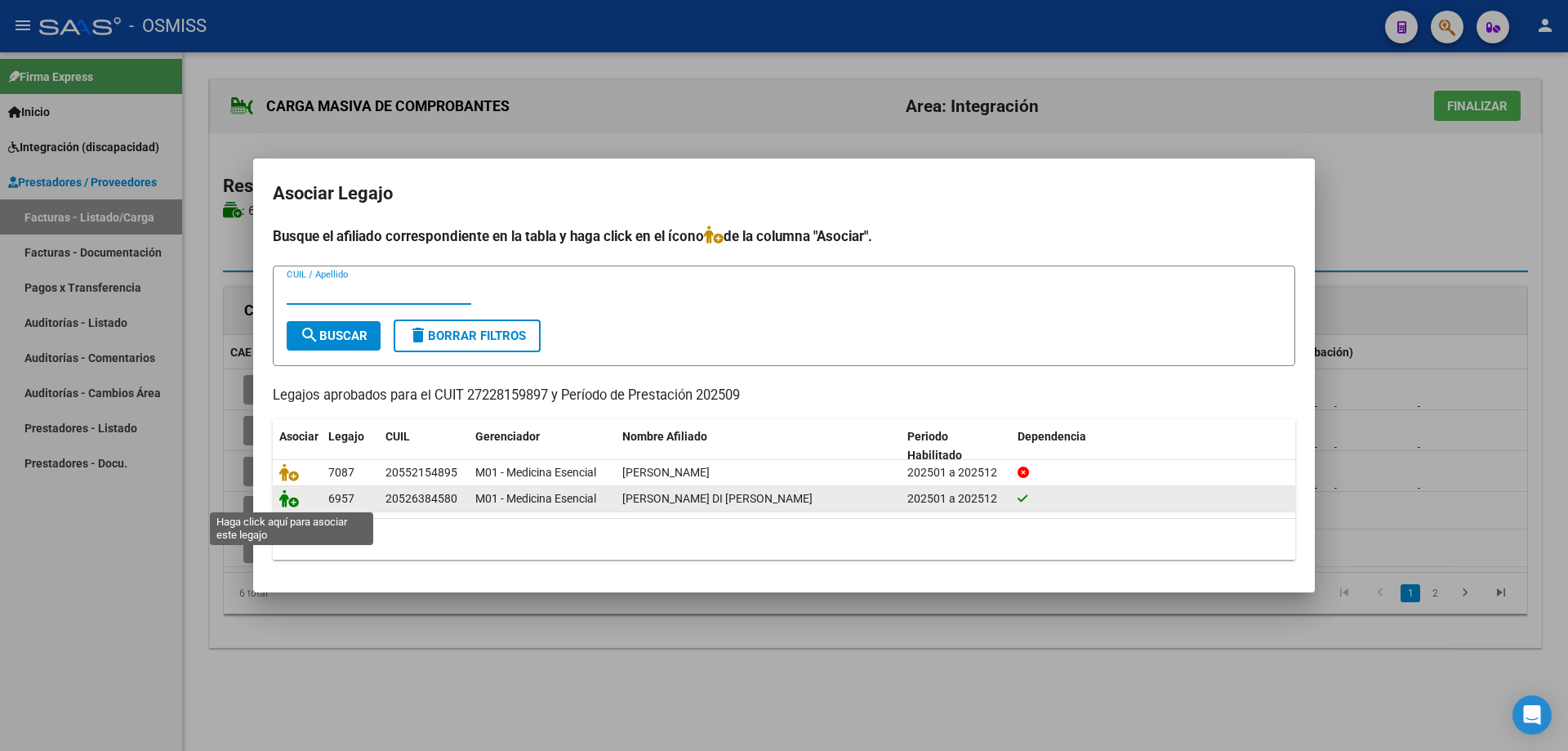
click at [288, 500] on icon at bounding box center [289, 498] width 19 height 18
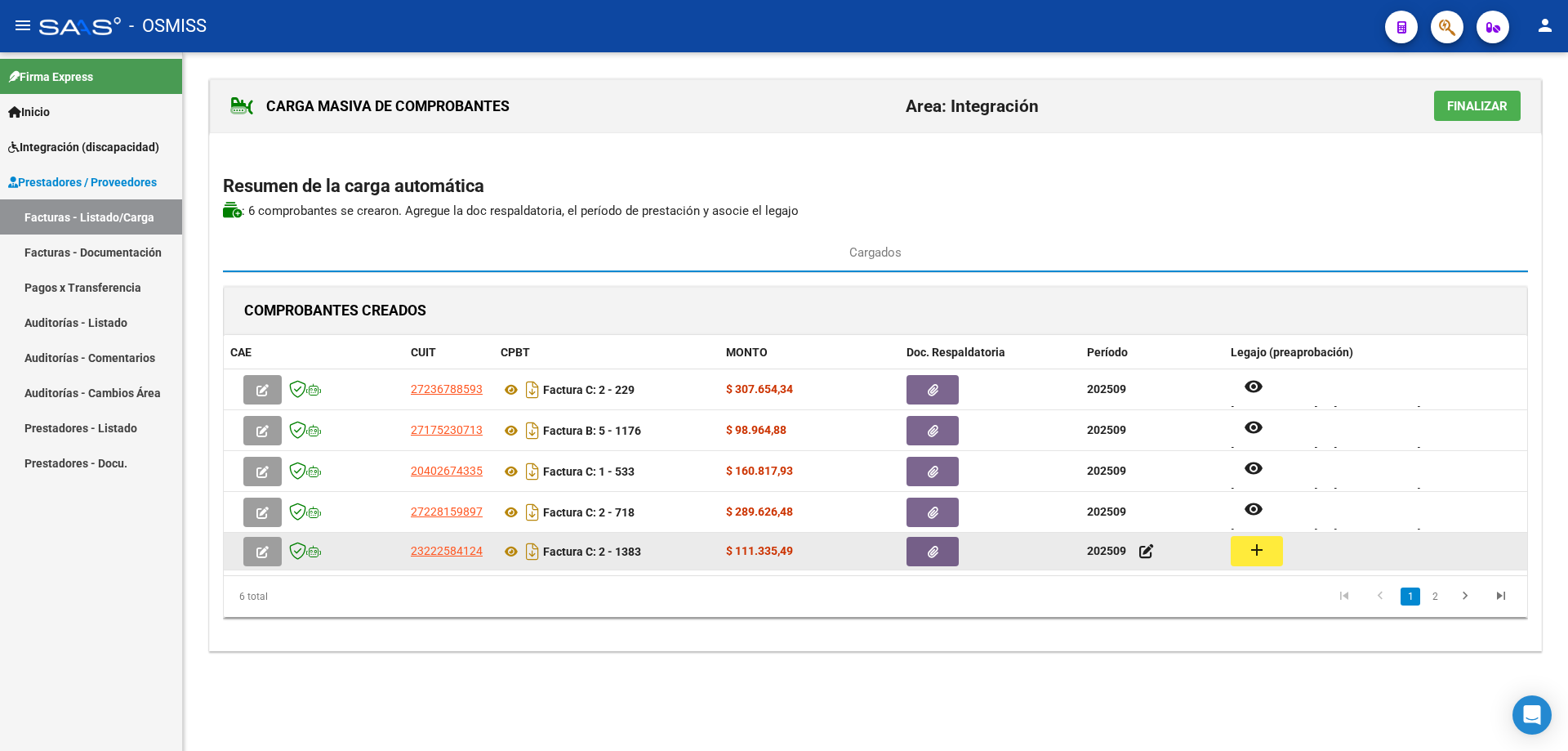
click at [1250, 553] on mat-icon "add" at bounding box center [1257, 550] width 19 height 19
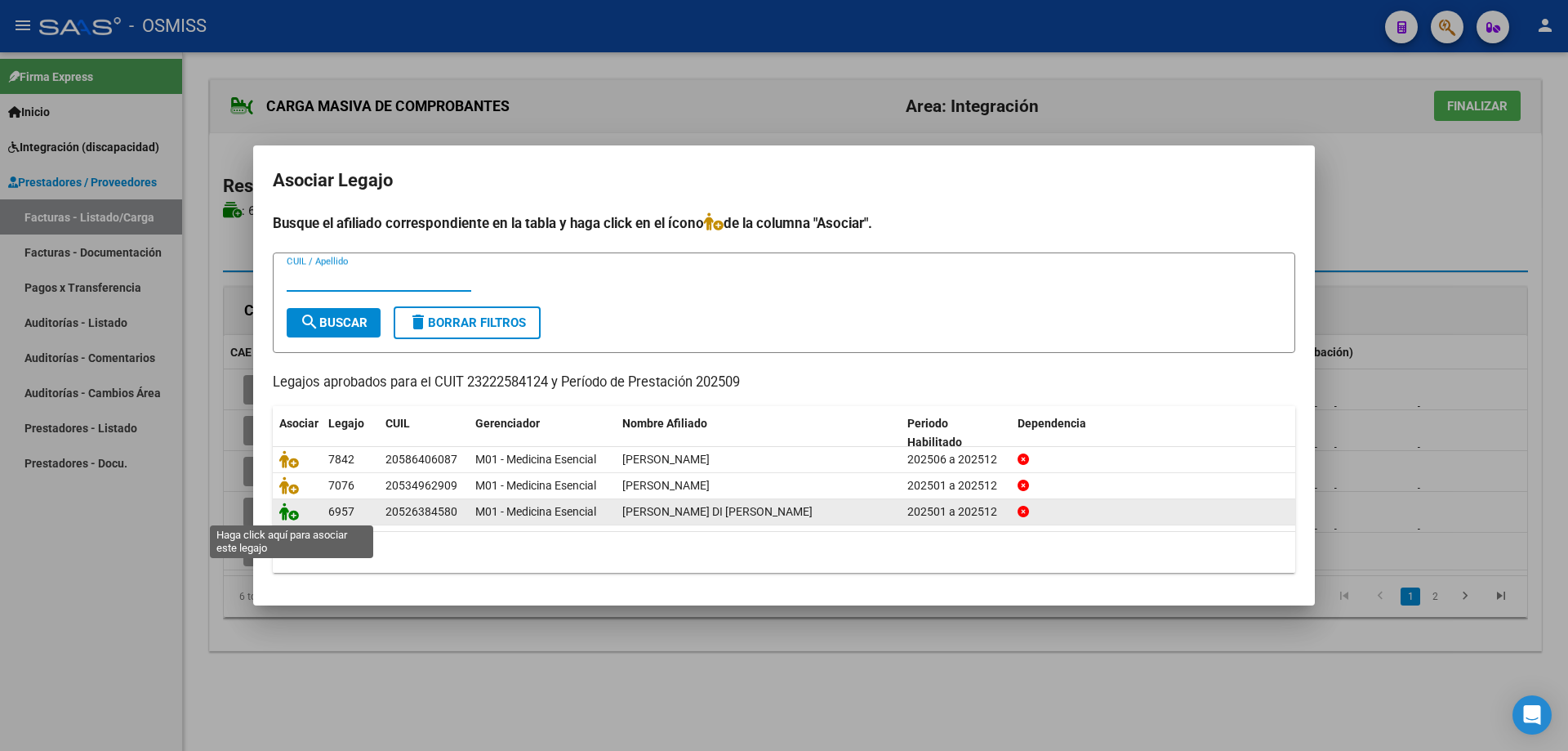
click at [291, 505] on icon at bounding box center [289, 511] width 19 height 18
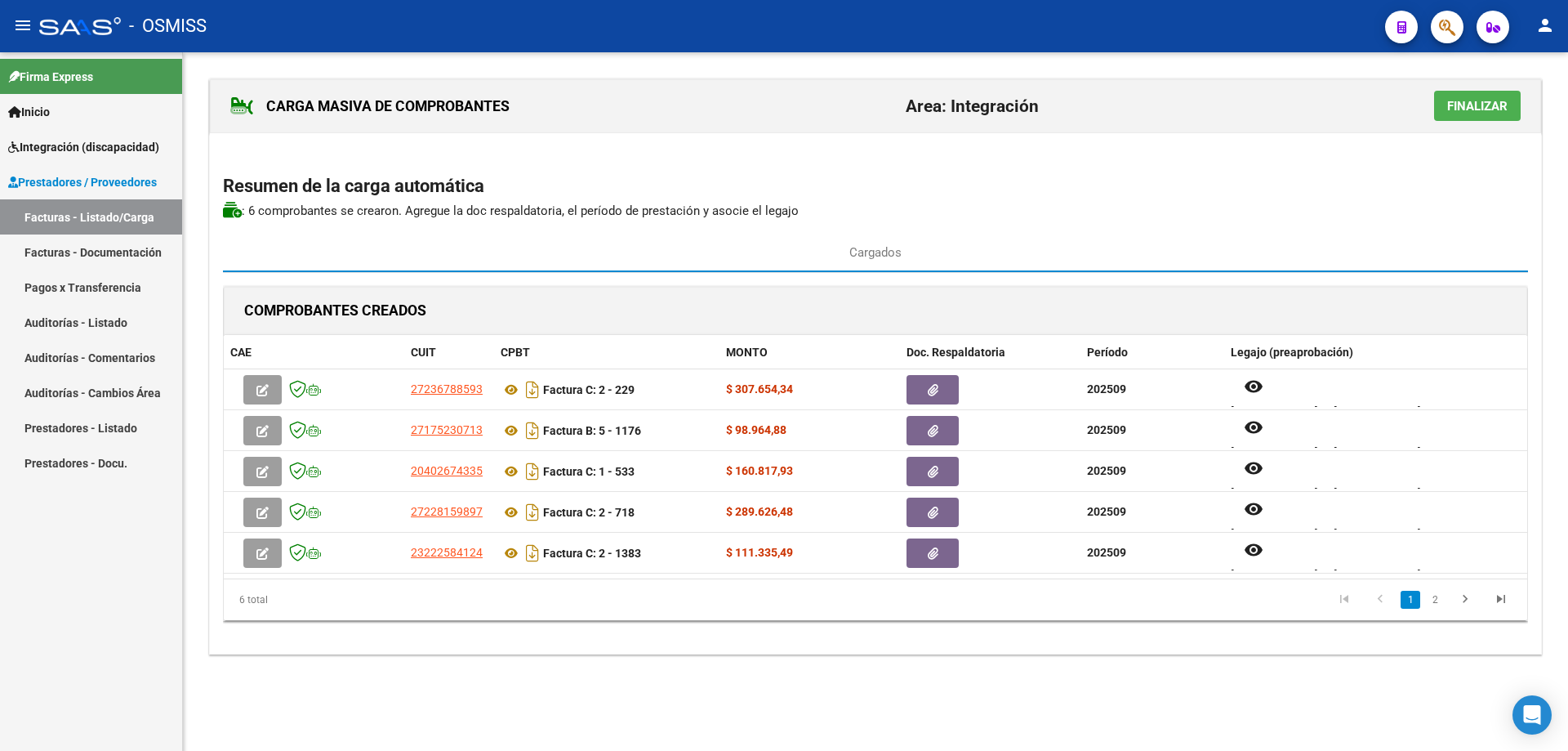
click at [1462, 106] on span "Finalizar" at bounding box center [1477, 106] width 60 height 14
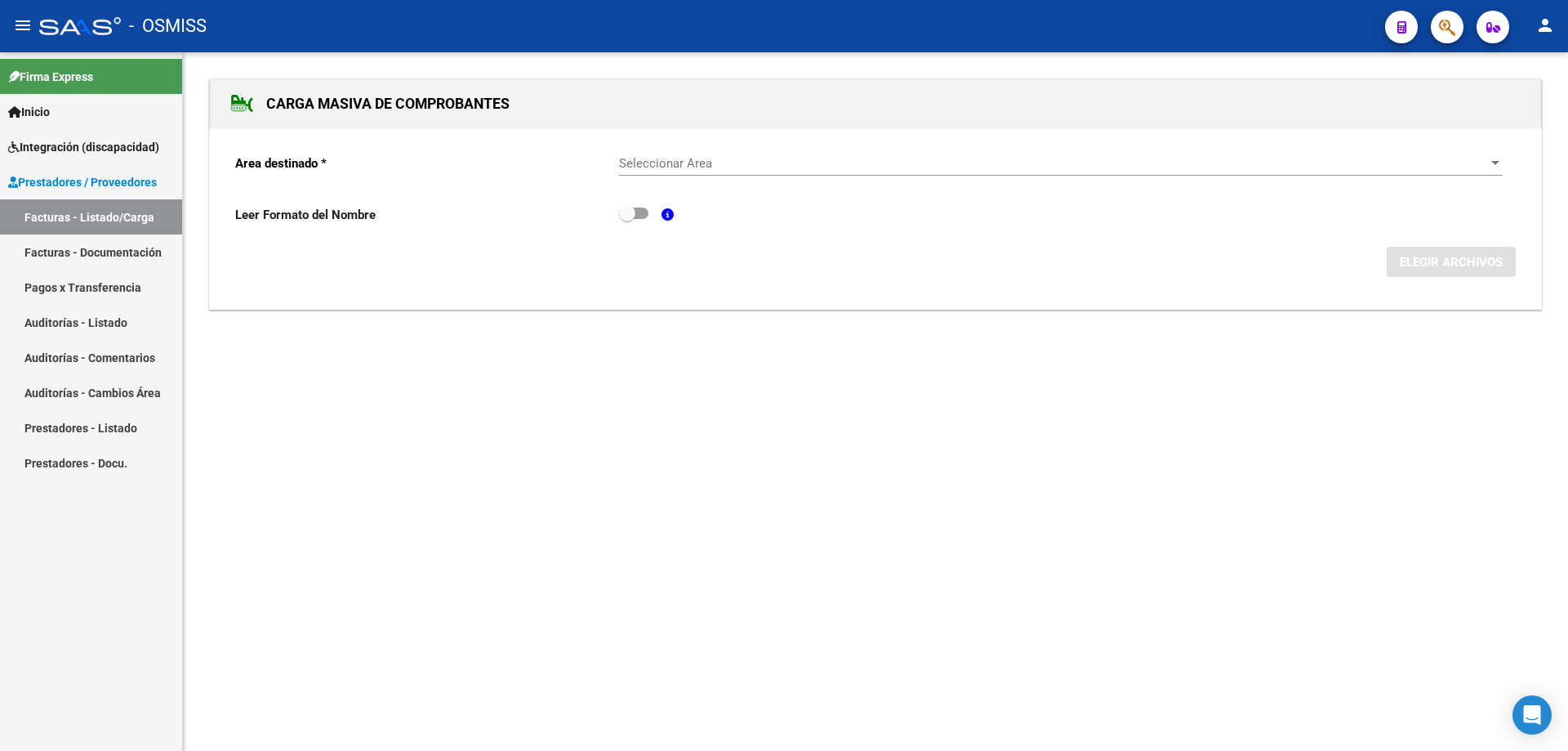
click at [768, 175] on div "Seleccionar Area Seleccionar Area" at bounding box center [1062, 158] width 884 height 35
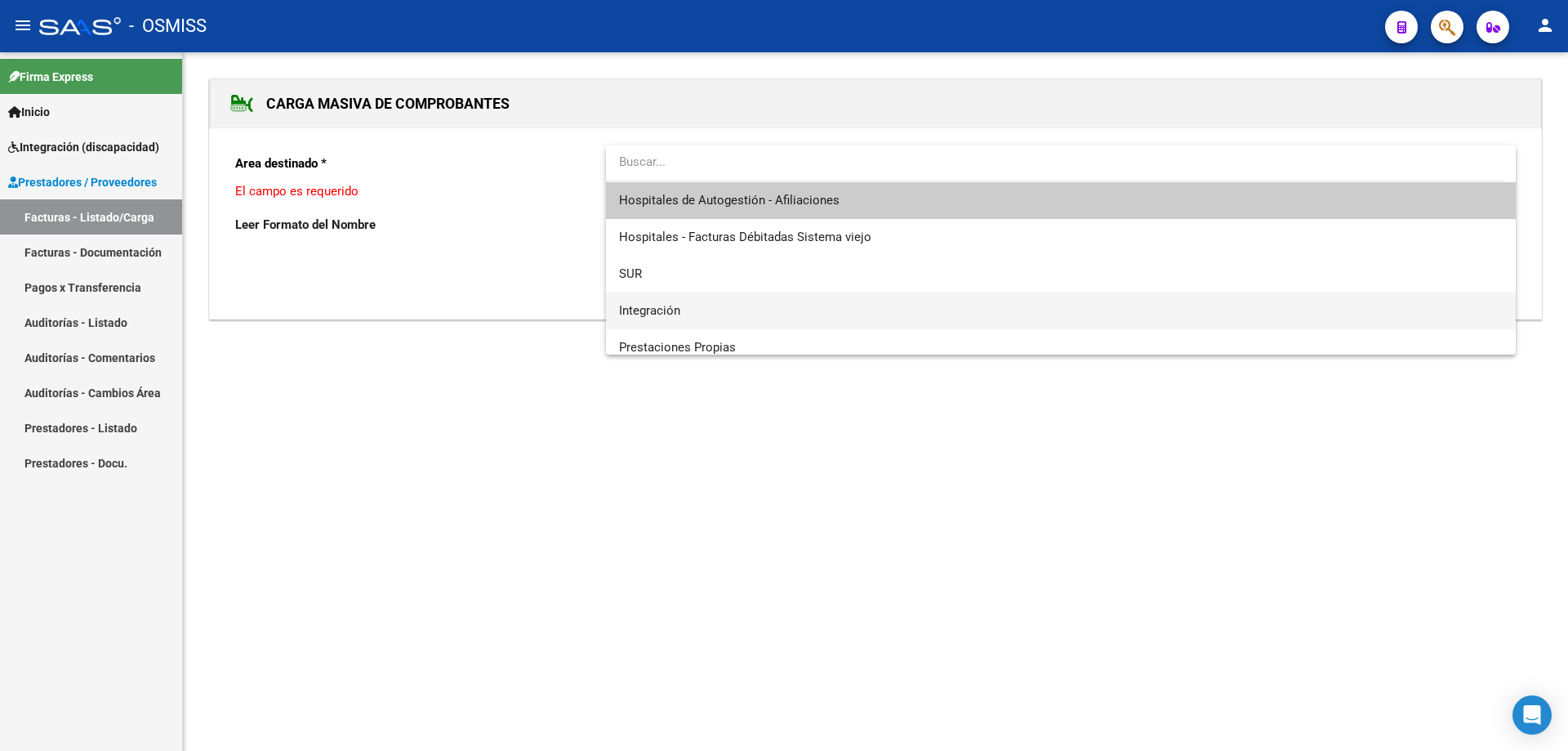
click at [686, 305] on span "Integración" at bounding box center [1062, 311] width 884 height 36
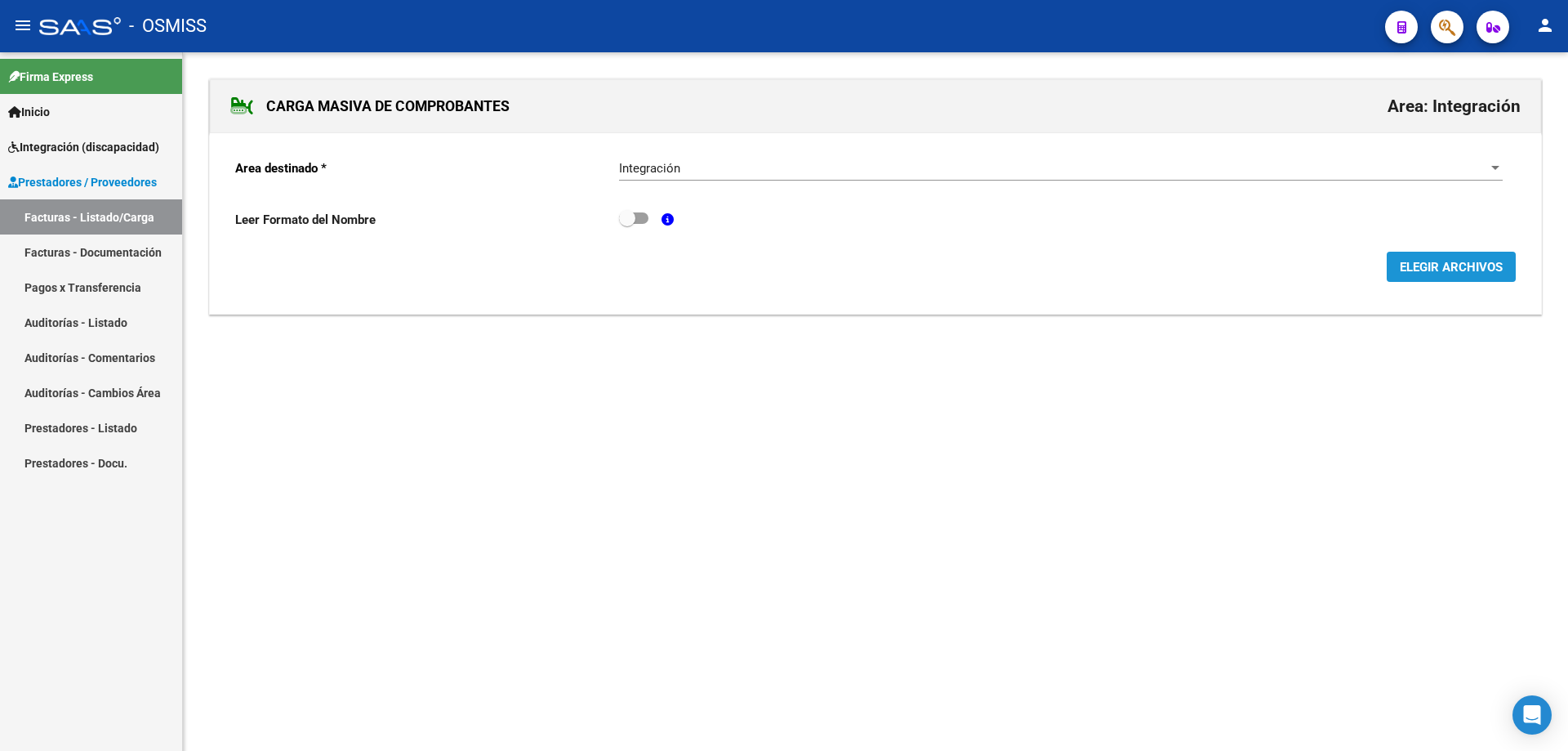
click at [1488, 265] on span "ELEGIR ARCHIVOS" at bounding box center [1451, 267] width 103 height 14
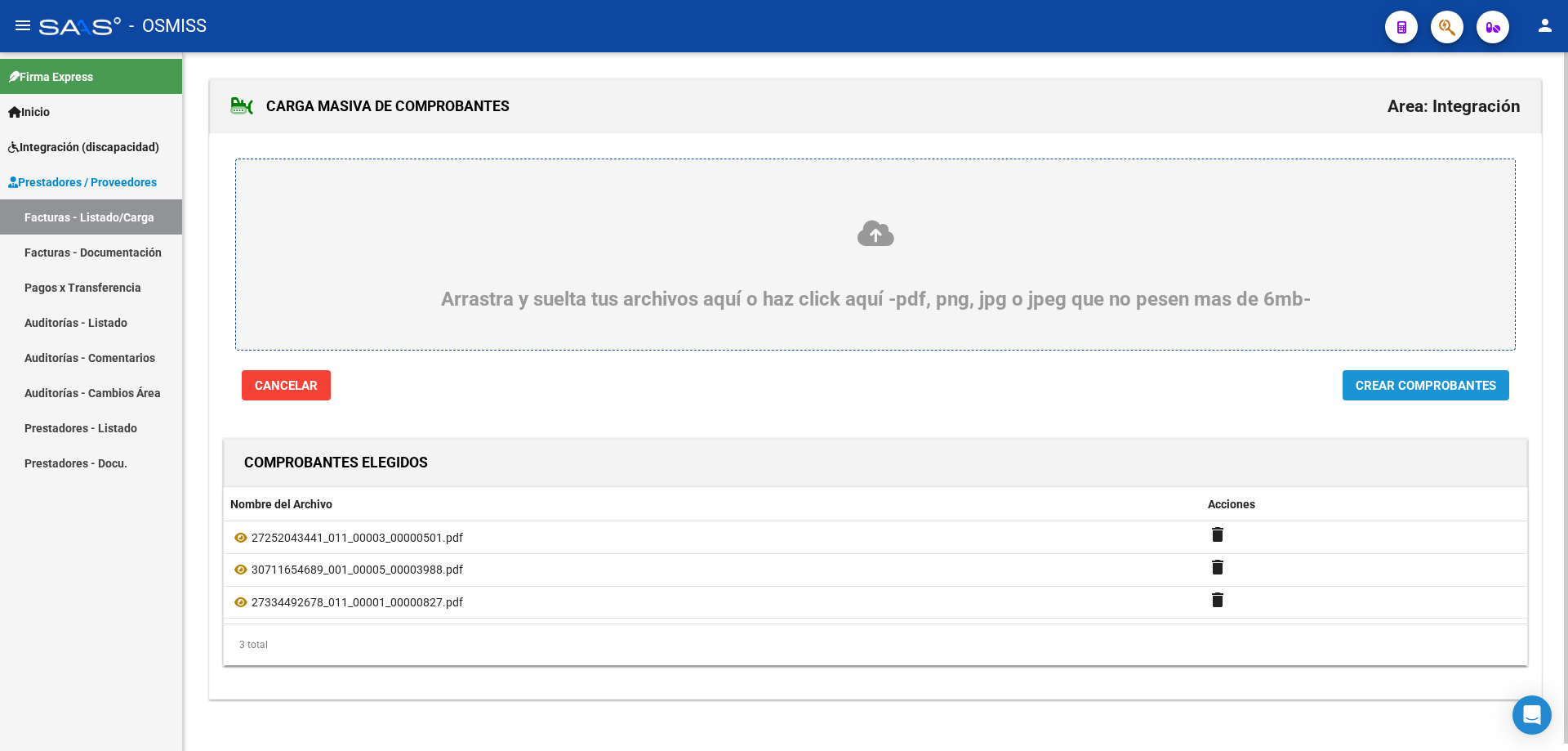
click at [1403, 382] on span "Crear Comprobantes" at bounding box center [1426, 385] width 141 height 14
